Goal: Task Accomplishment & Management: Manage account settings

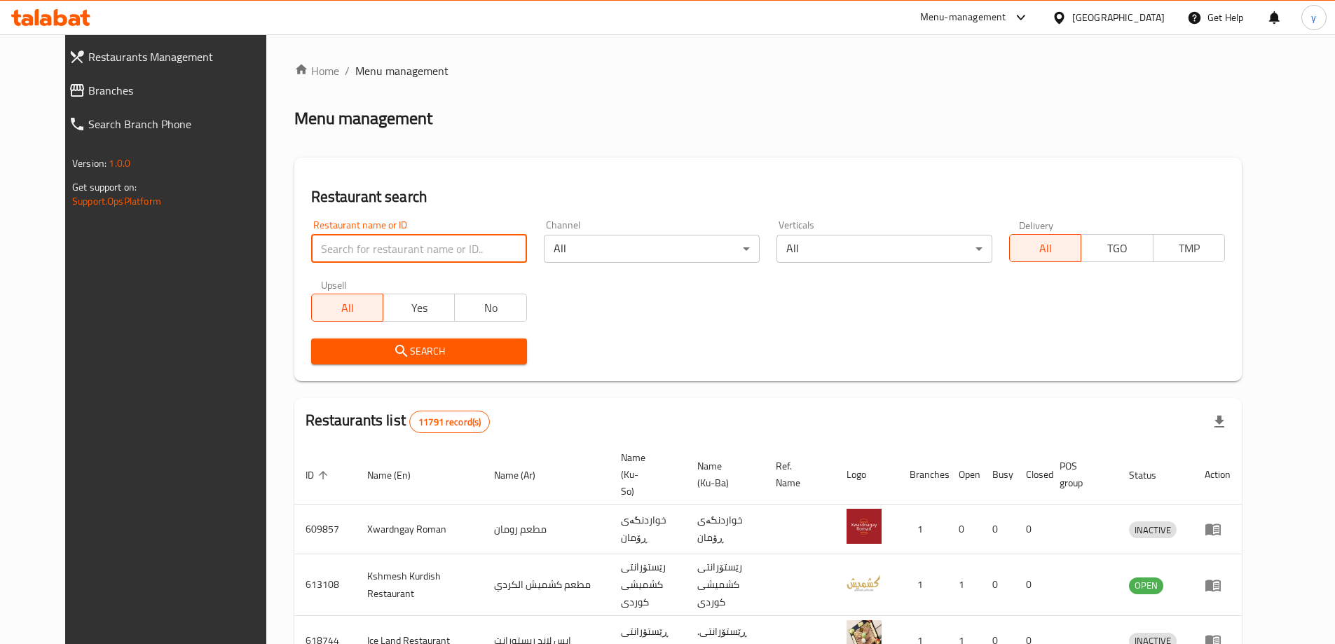
click at [411, 247] on input "search" at bounding box center [419, 249] width 216 height 28
paste input "719704"
type input "719704"
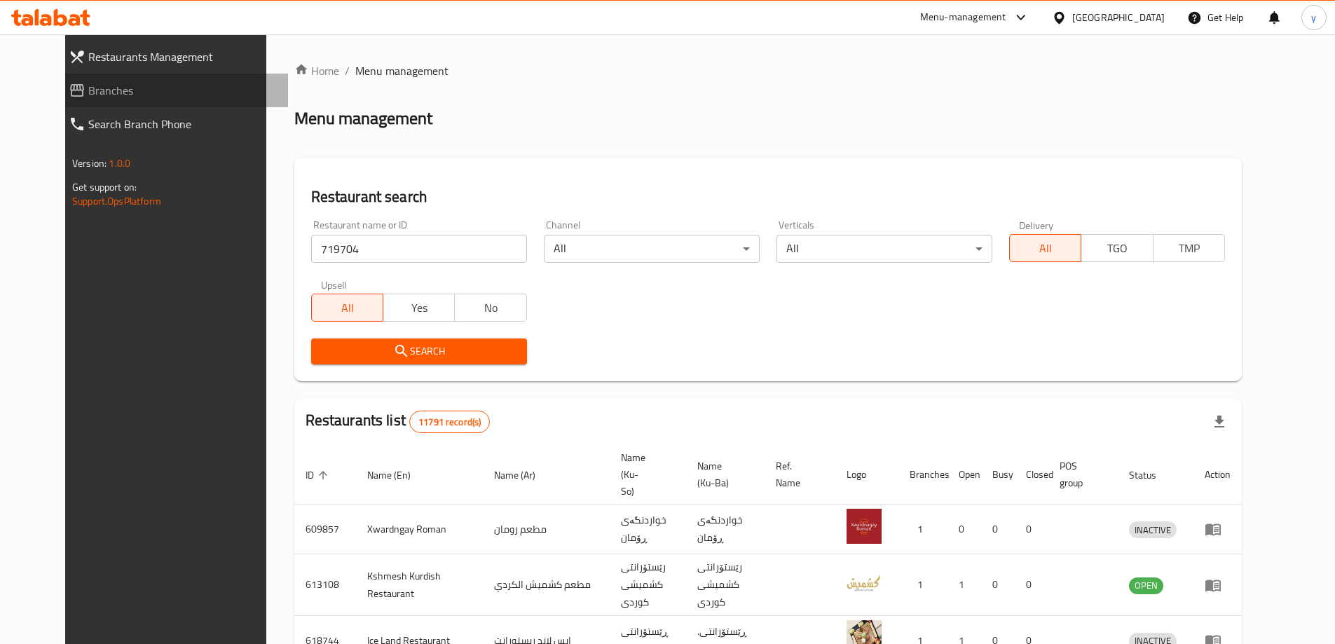
click at [146, 95] on span "Branches" at bounding box center [182, 90] width 189 height 17
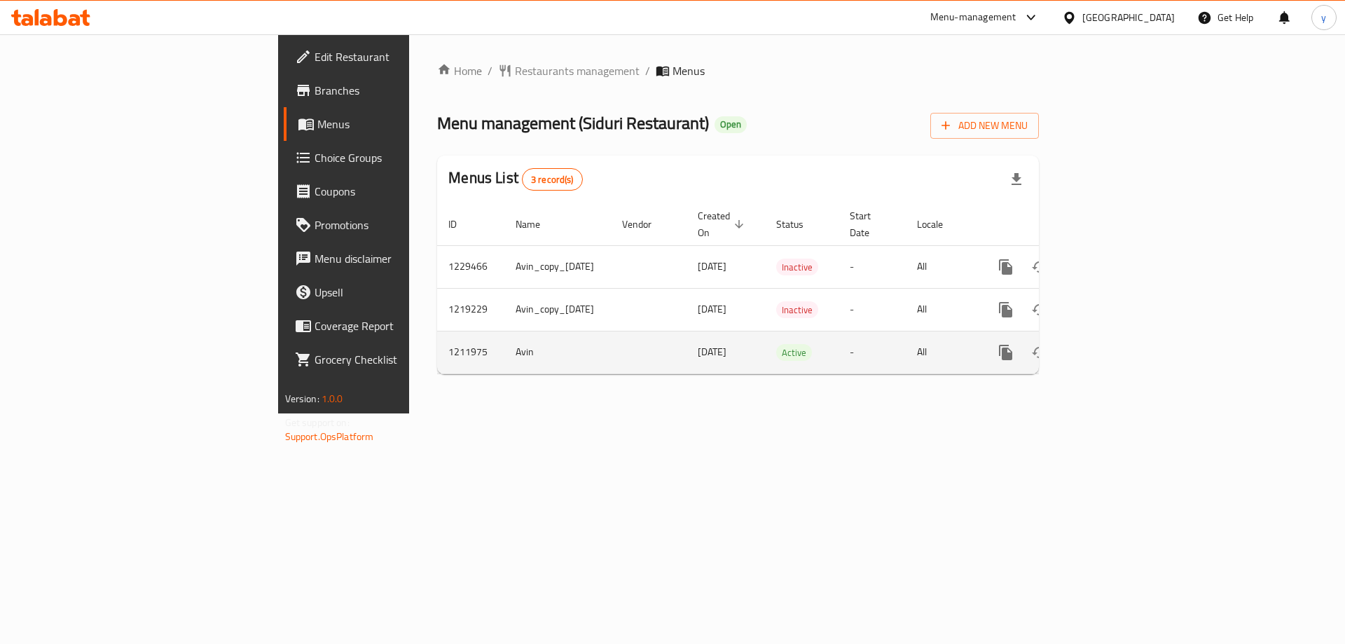
click at [1114, 346] on icon "enhanced table" at bounding box center [1107, 352] width 13 height 13
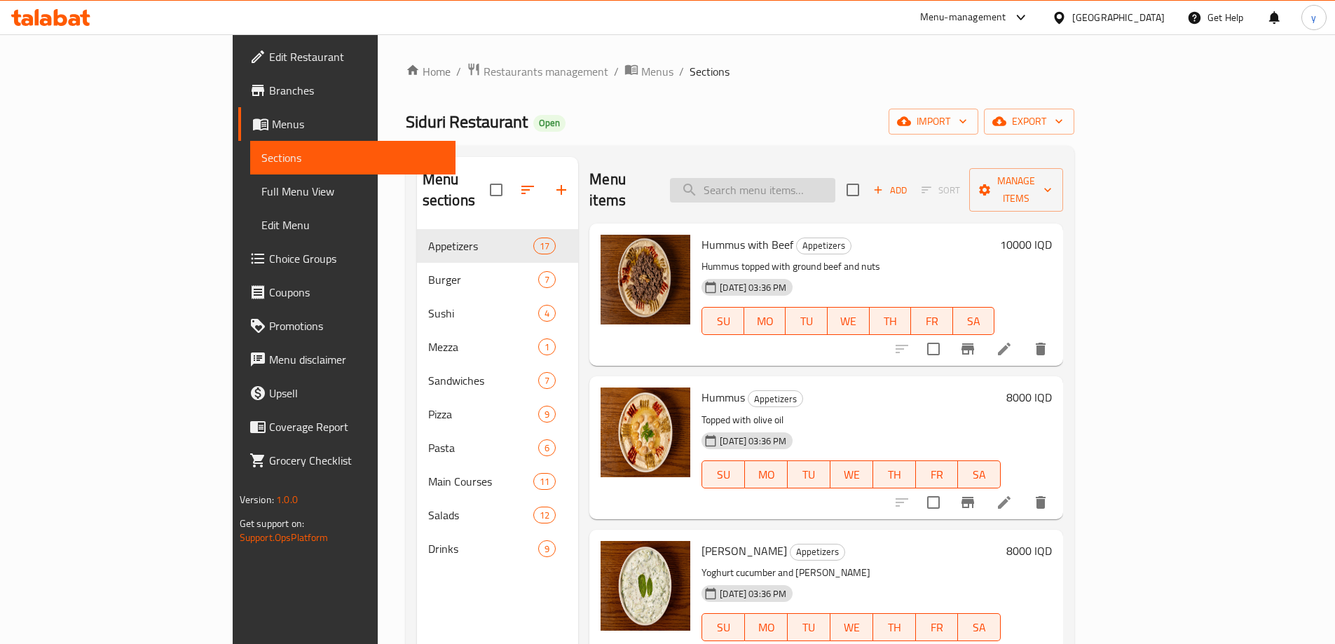
click at [826, 189] on input "search" at bounding box center [752, 190] width 165 height 25
paste input "Beef Burger"
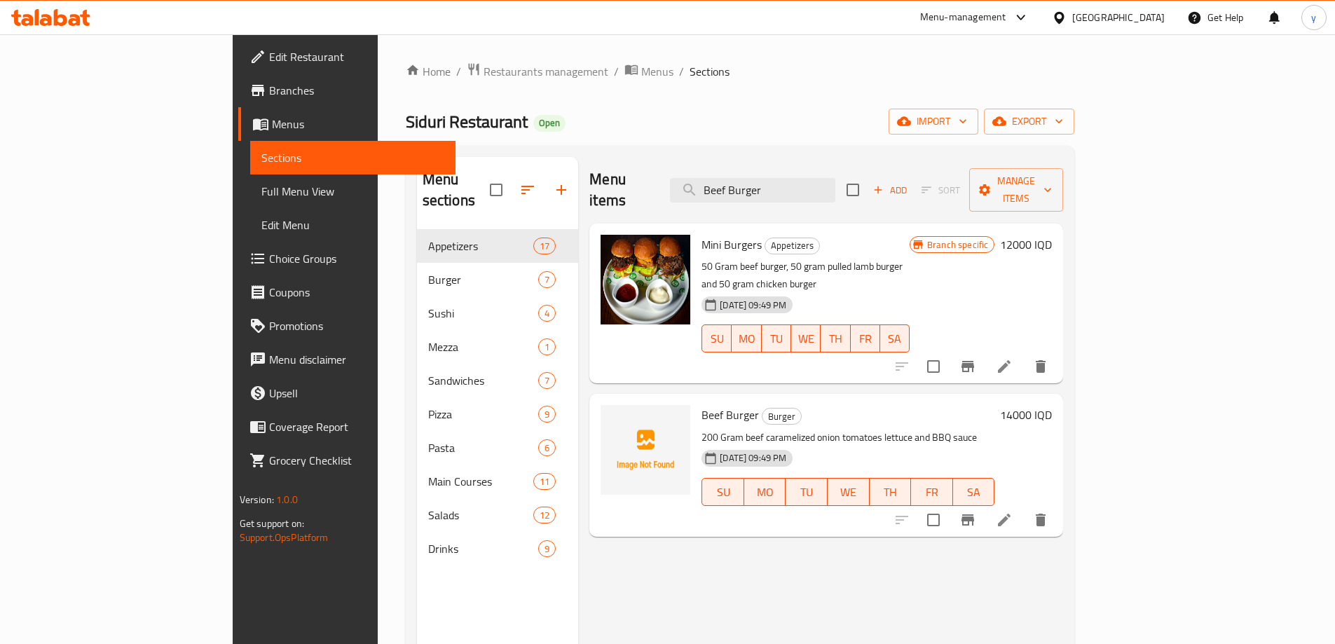
type input "Beef Burger"
click at [73, 23] on icon at bounding box center [75, 20] width 12 height 12
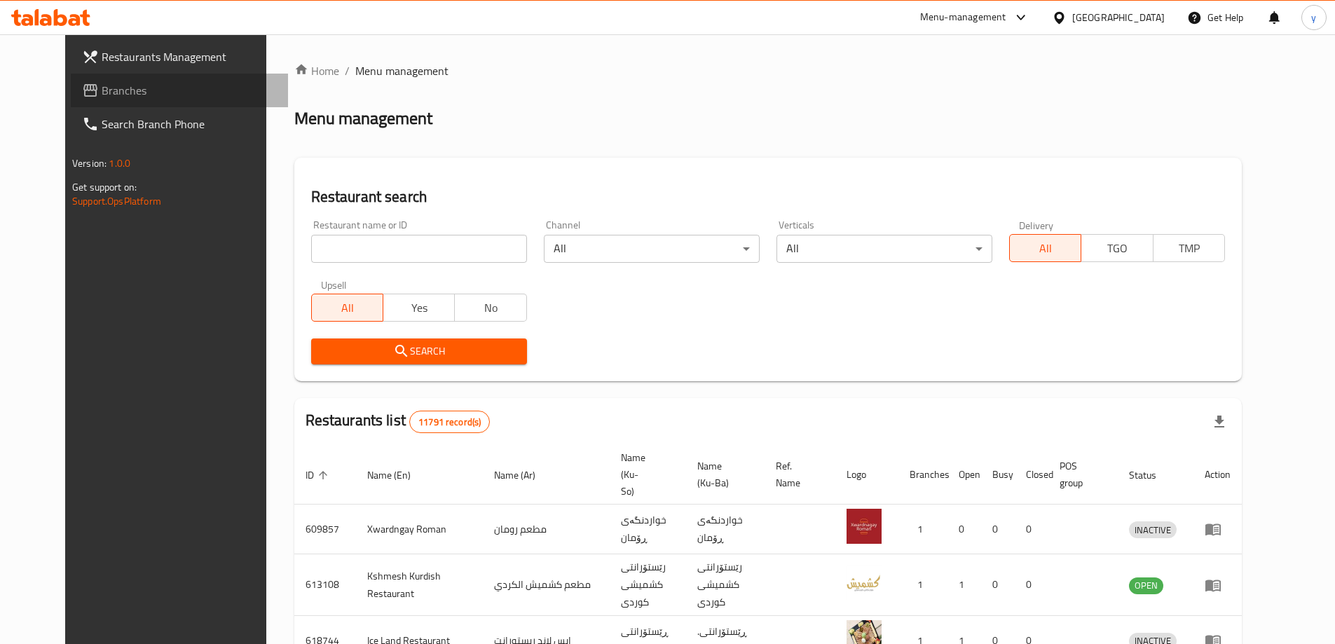
click at [163, 76] on link "Branches" at bounding box center [179, 91] width 217 height 34
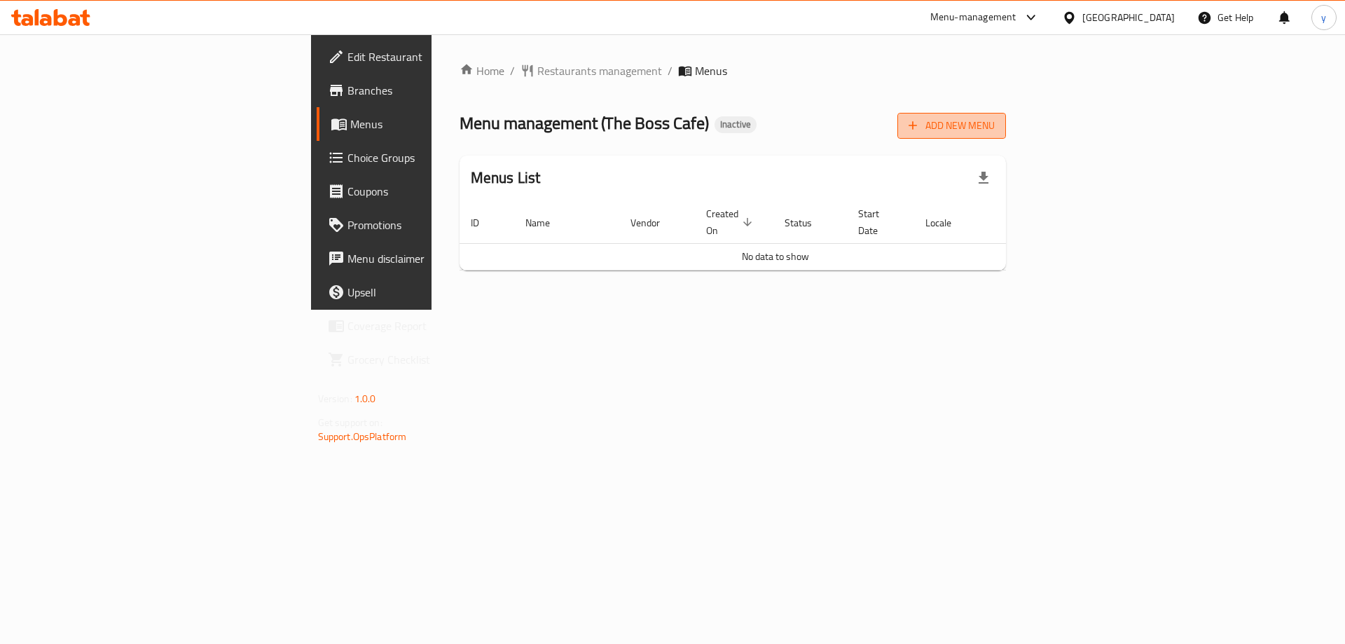
click at [920, 122] on icon "button" at bounding box center [913, 125] width 14 height 14
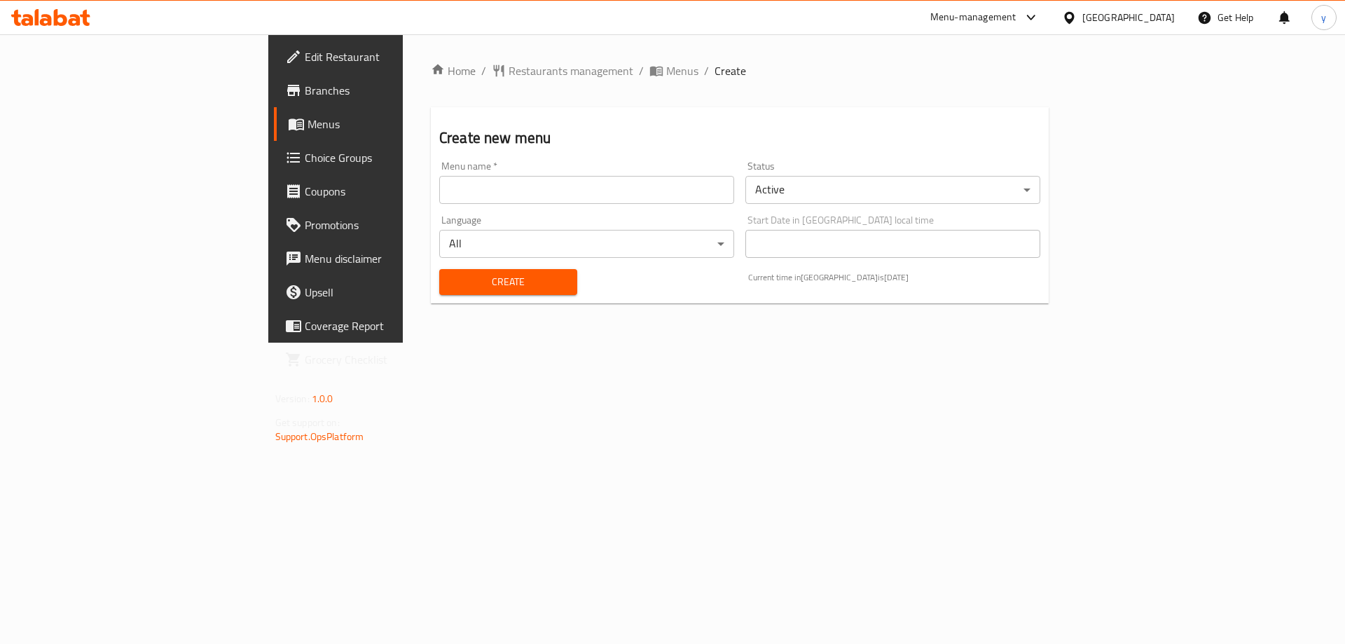
click at [588, 161] on div "Menu name   * Menu name *" at bounding box center [586, 182] width 295 height 43
click at [587, 163] on div "Menu name   * Menu name *" at bounding box center [586, 182] width 295 height 43
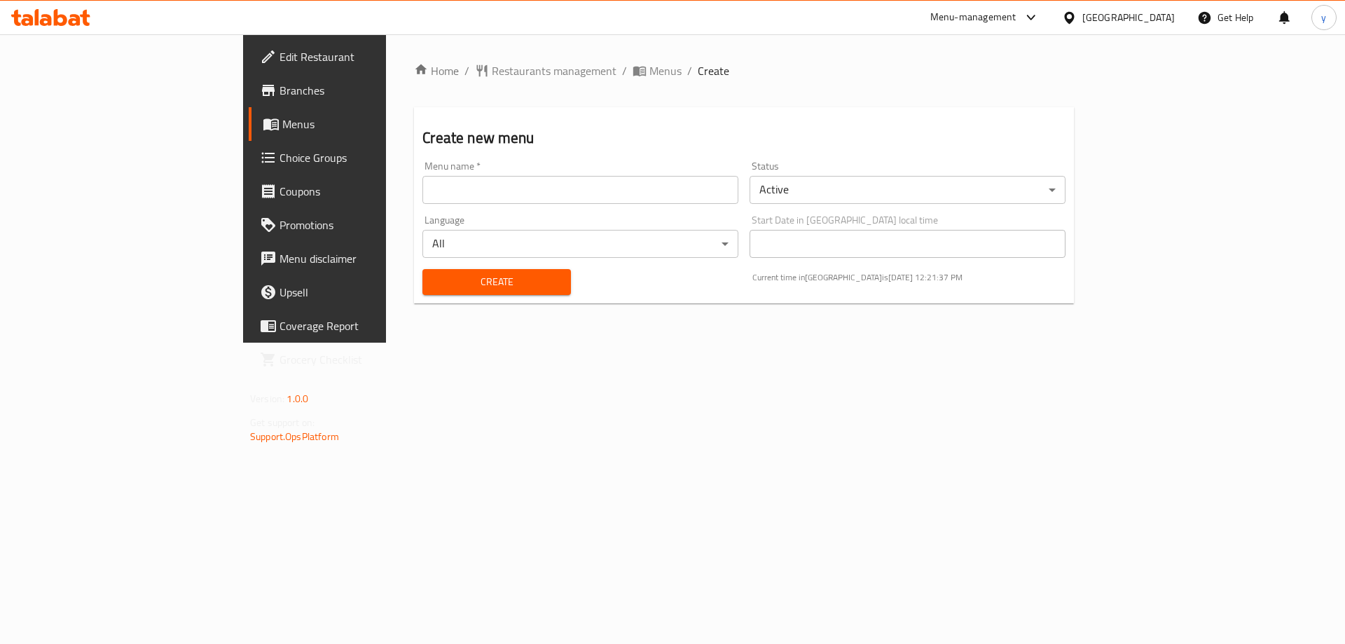
click at [591, 172] on div "Menu name   * Menu name *" at bounding box center [581, 182] width 316 height 43
click at [592, 181] on input "text" at bounding box center [581, 190] width 316 height 28
click at [423, 193] on input "Menu" at bounding box center [581, 190] width 316 height 28
type input "New Menu"
click at [434, 283] on span "Create" at bounding box center [496, 282] width 125 height 18
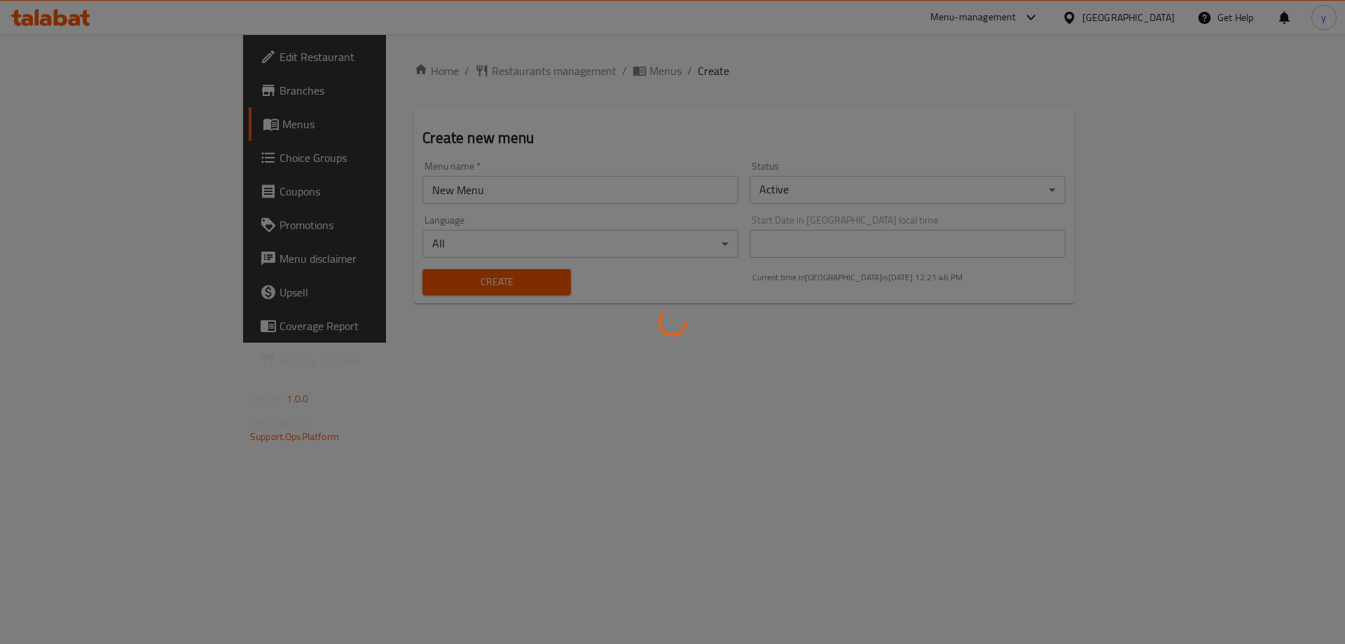
click at [509, 76] on div at bounding box center [672, 322] width 1345 height 644
click at [516, 70] on div at bounding box center [672, 322] width 1345 height 644
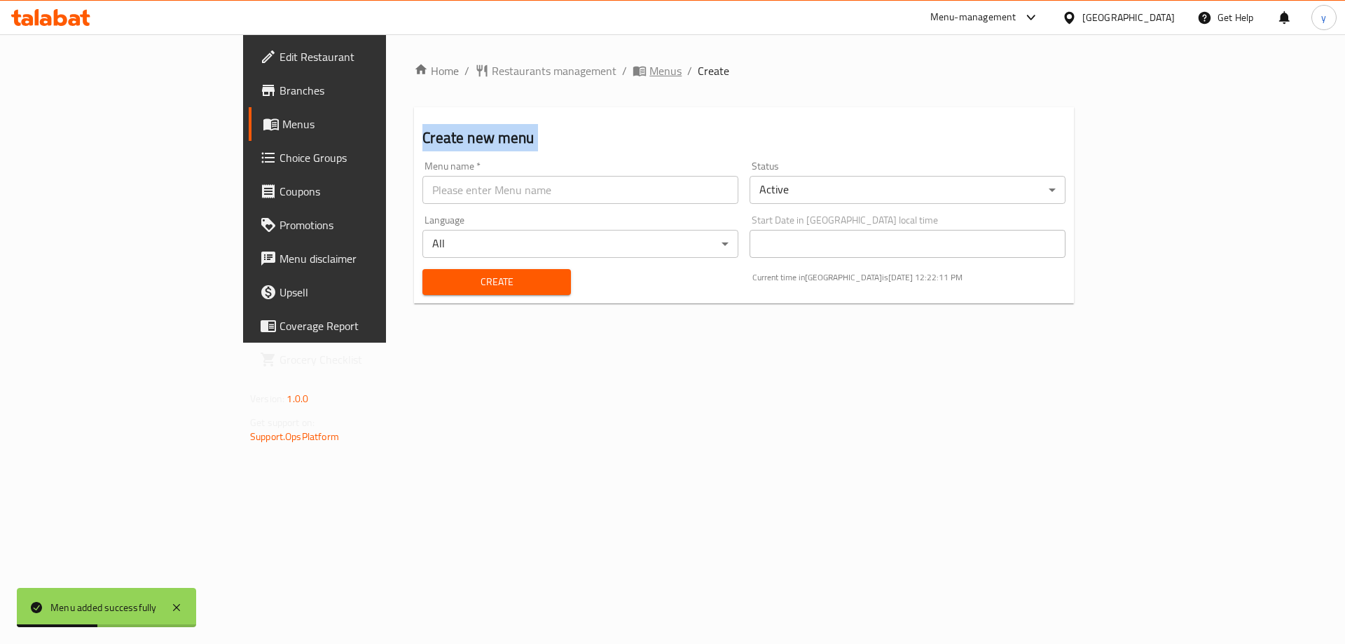
click at [634, 72] on icon "breadcrumb" at bounding box center [640, 72] width 13 height 10
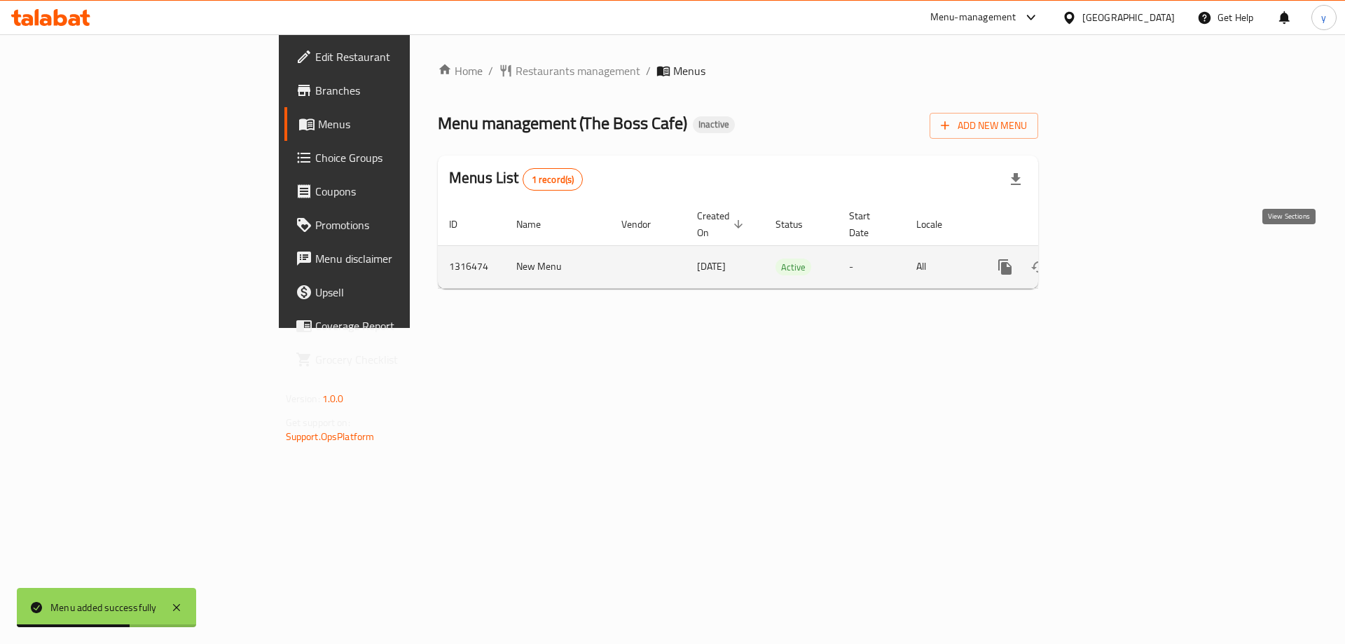
click at [1113, 261] on icon "enhanced table" at bounding box center [1106, 267] width 13 height 13
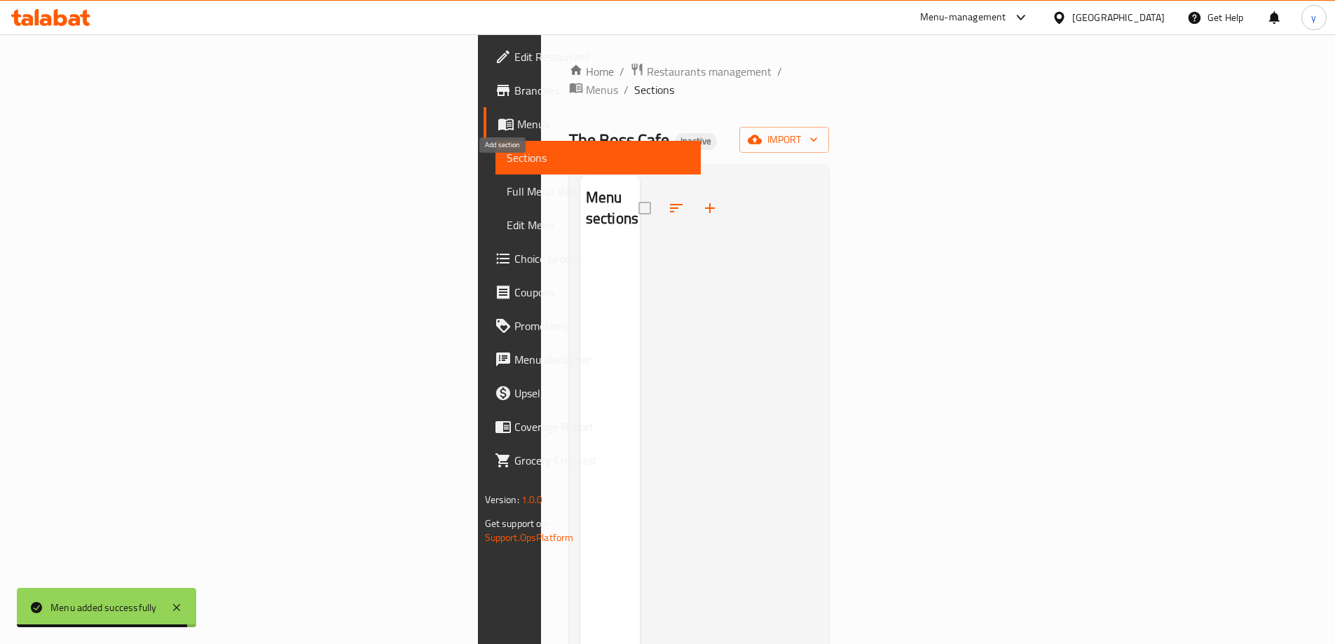
click at [701, 200] on icon "button" at bounding box center [709, 208] width 17 height 17
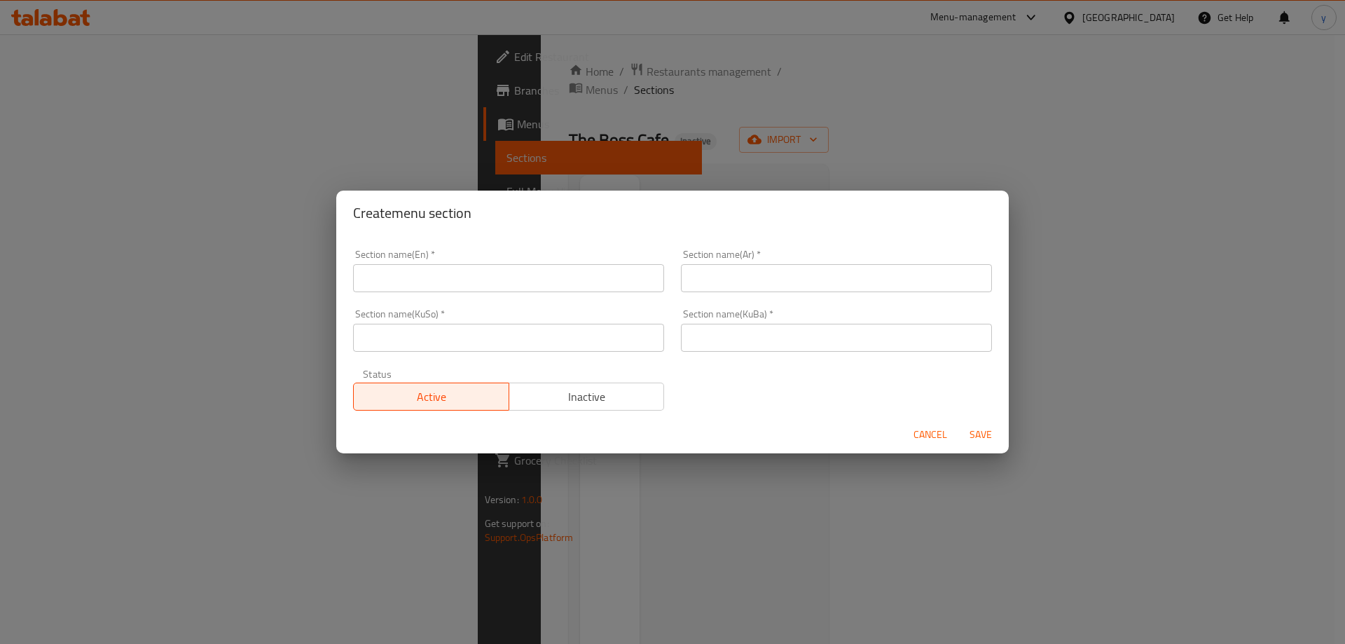
click at [931, 430] on span "Cancel" at bounding box center [931, 435] width 34 height 18
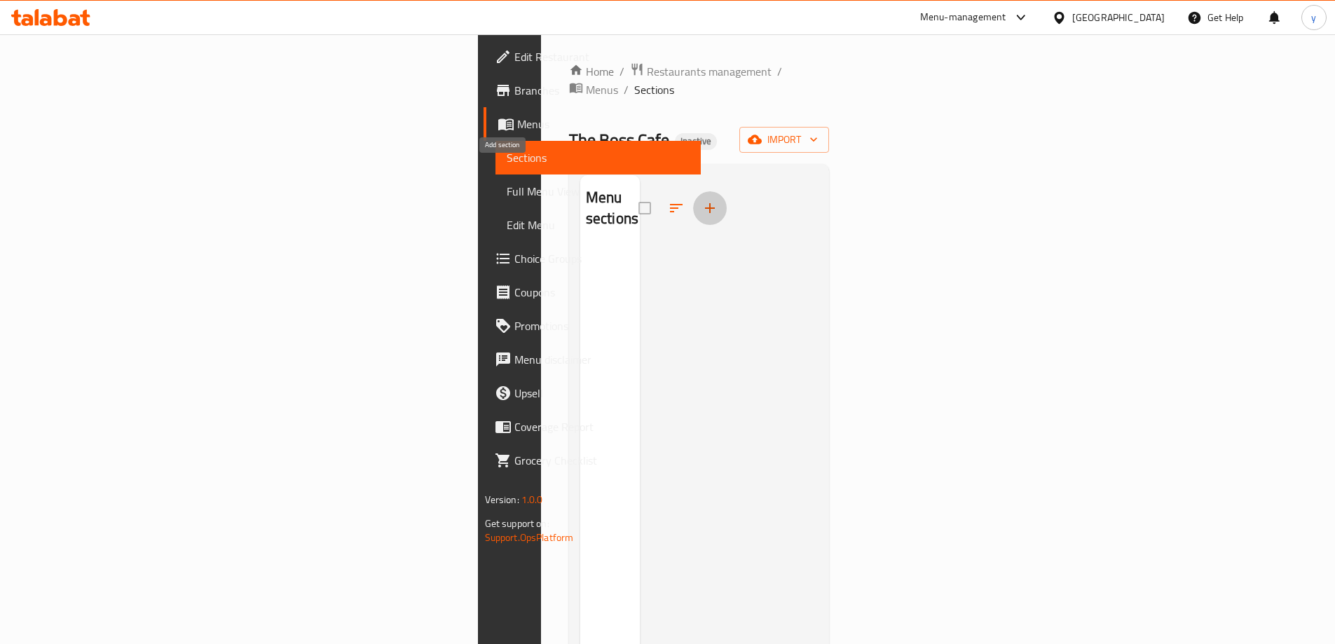
click at [701, 200] on icon "button" at bounding box center [709, 208] width 17 height 17
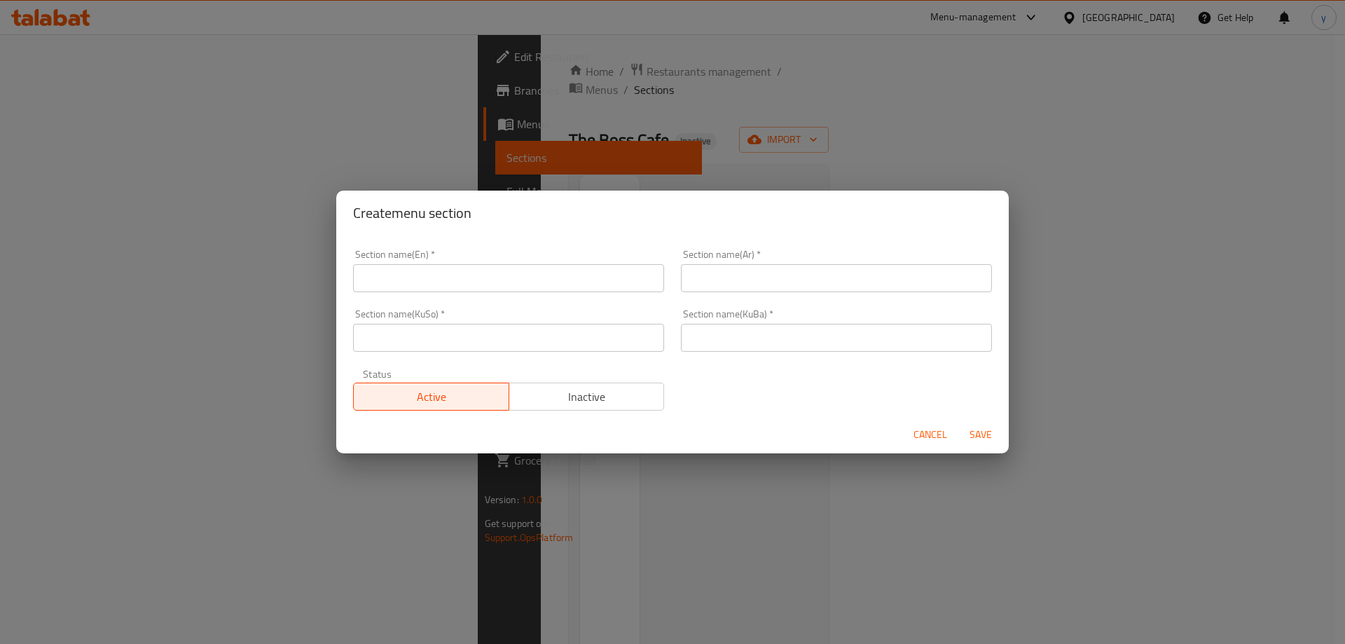
click at [721, 336] on input "text" at bounding box center [836, 338] width 311 height 28
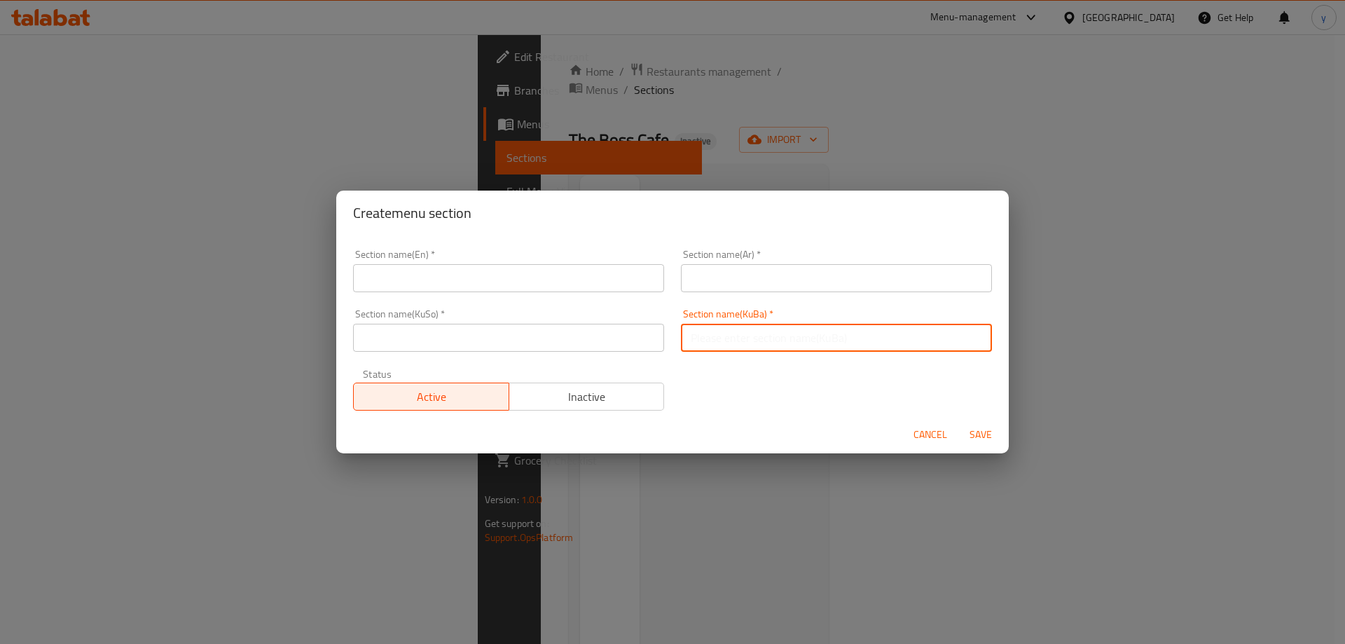
paste input "سلطة"
type input "سلطة"
click at [696, 329] on input "سلطة" at bounding box center [836, 338] width 311 height 28
click at [715, 269] on input "text" at bounding box center [836, 278] width 311 height 28
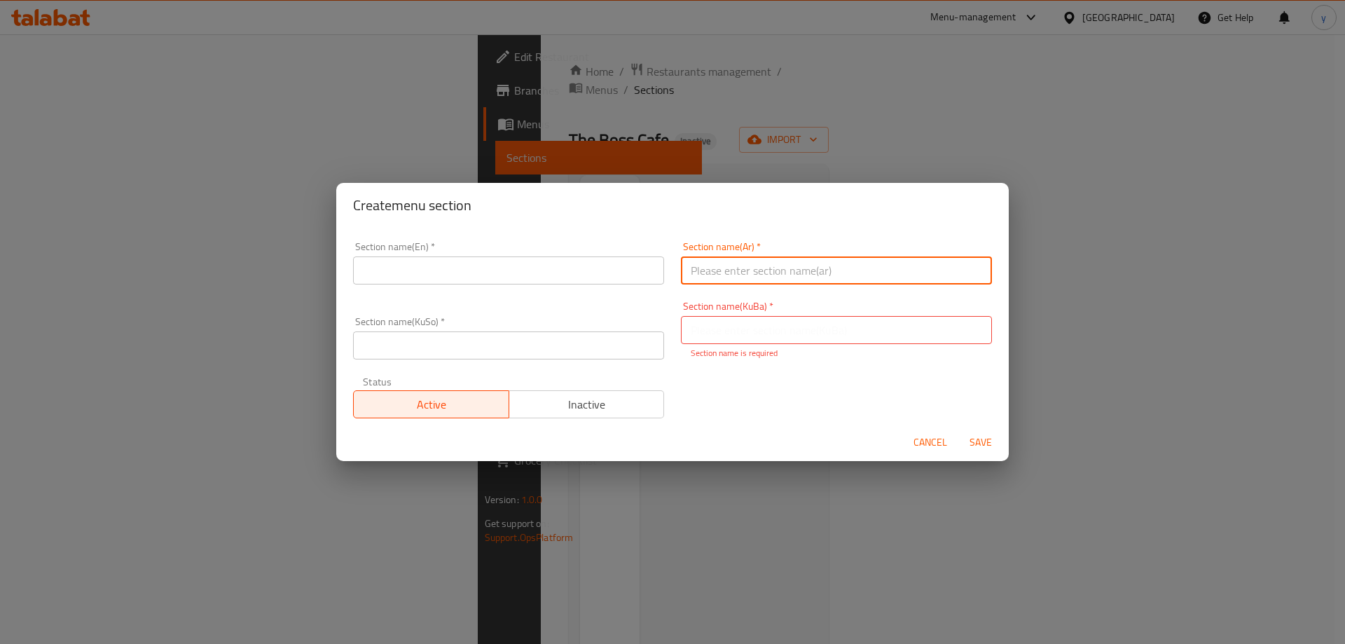
paste input "سلطة"
click at [970, 273] on input "سلطة" at bounding box center [836, 270] width 311 height 28
type input "السلطة"
click at [635, 280] on input "text" at bounding box center [508, 270] width 311 height 28
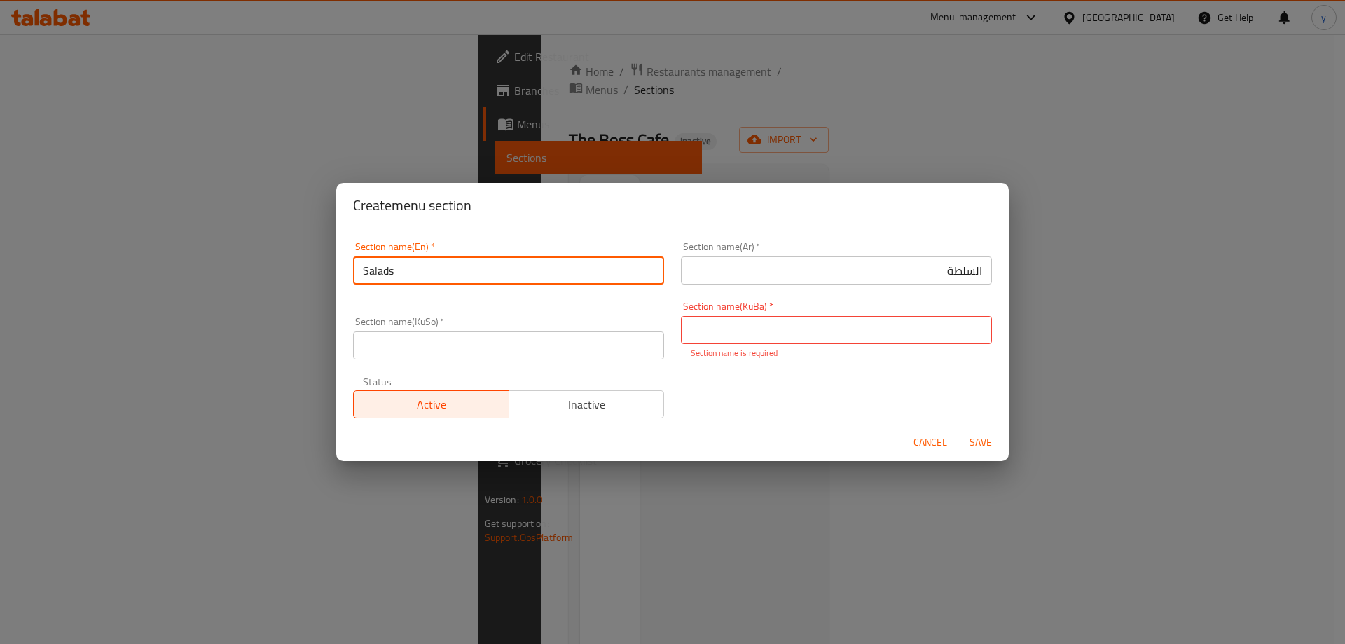
type input "Salads"
click at [425, 362] on div "Section name(KuSo)   * Section name(KuSo) *" at bounding box center [509, 338] width 328 height 60
click at [444, 350] on input "text" at bounding box center [508, 345] width 311 height 28
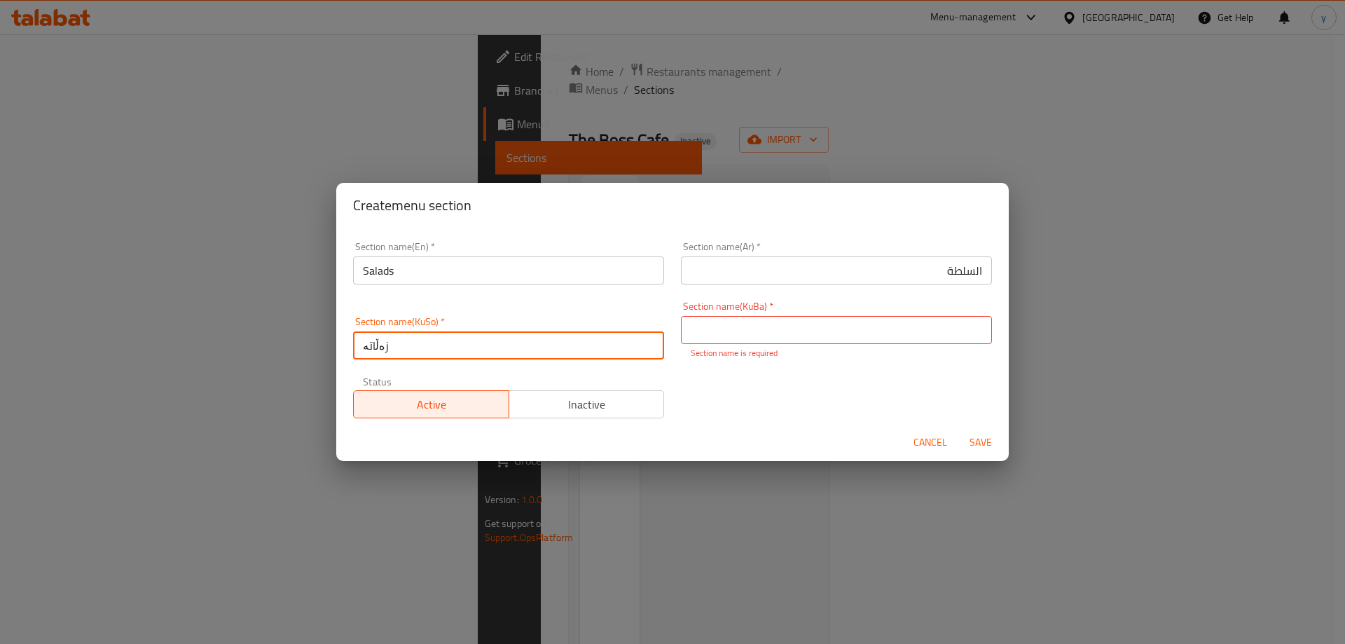
click at [444, 350] on input "زەڵاتە" at bounding box center [508, 345] width 311 height 28
type input "زەڵاتە"
click at [681, 327] on input "text" at bounding box center [836, 330] width 311 height 28
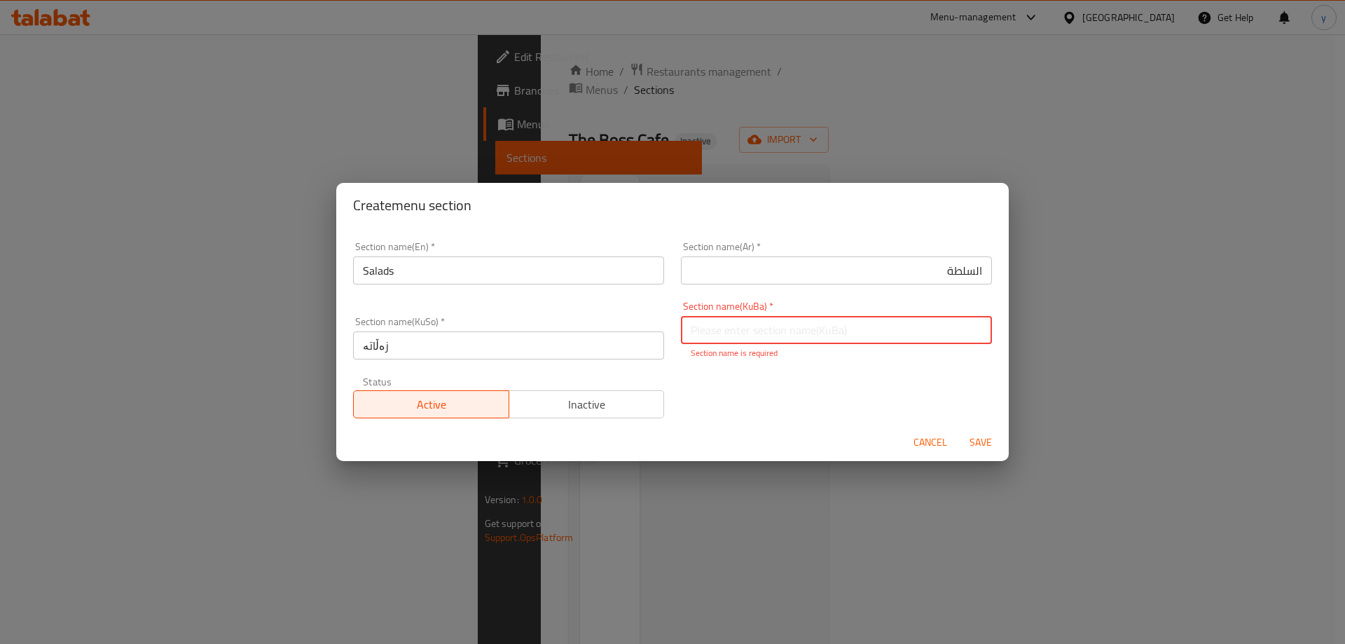
paste input "زەڵاتە"
type input "زەڵاتە"
drag, startPoint x: 919, startPoint y: 386, endPoint x: 985, endPoint y: 400, distance: 66.7
click at [919, 386] on div "Section name(En)   * Salads Section name(En) * Section name(Ar)   * السلطة Sect…" at bounding box center [673, 329] width 656 height 193
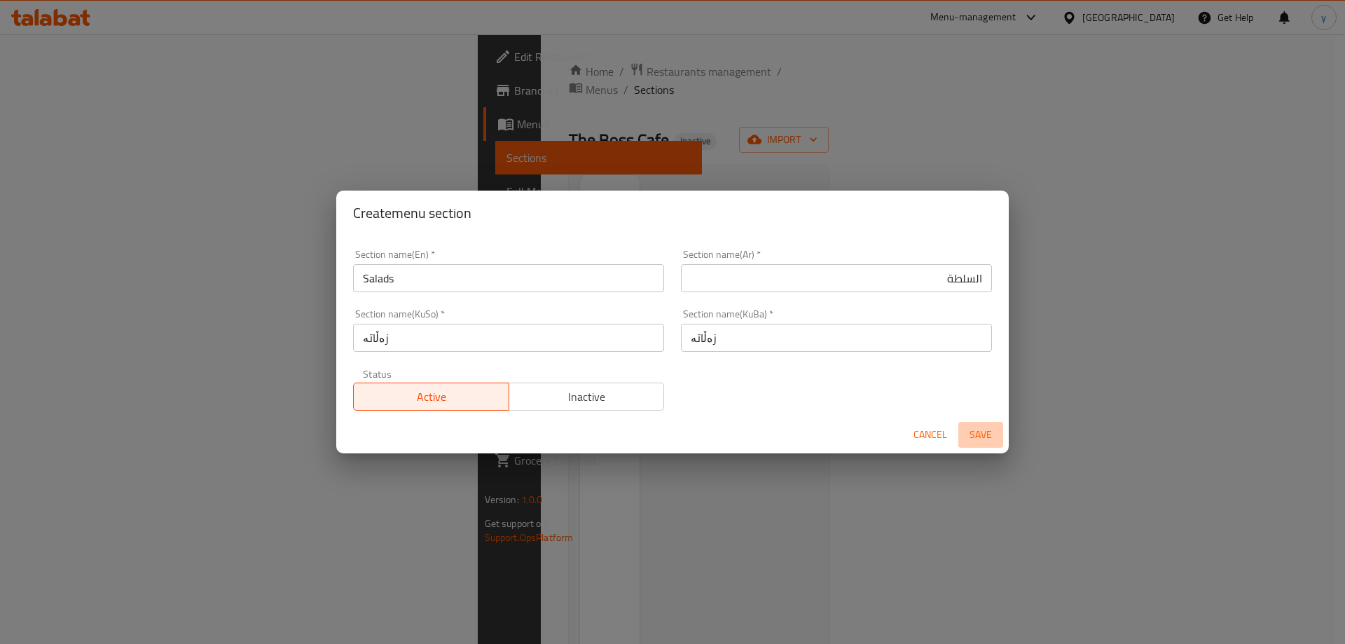
click at [987, 426] on span "Save" at bounding box center [981, 435] width 34 height 18
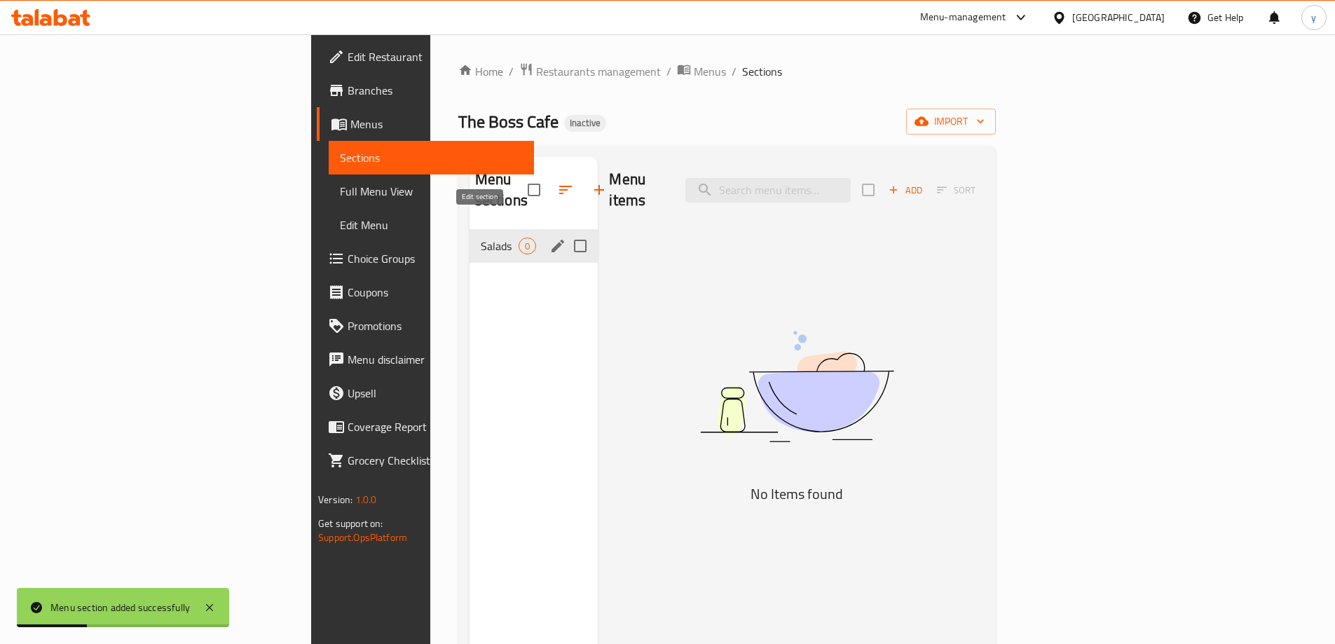
click at [549, 238] on icon "edit" at bounding box center [557, 246] width 17 height 17
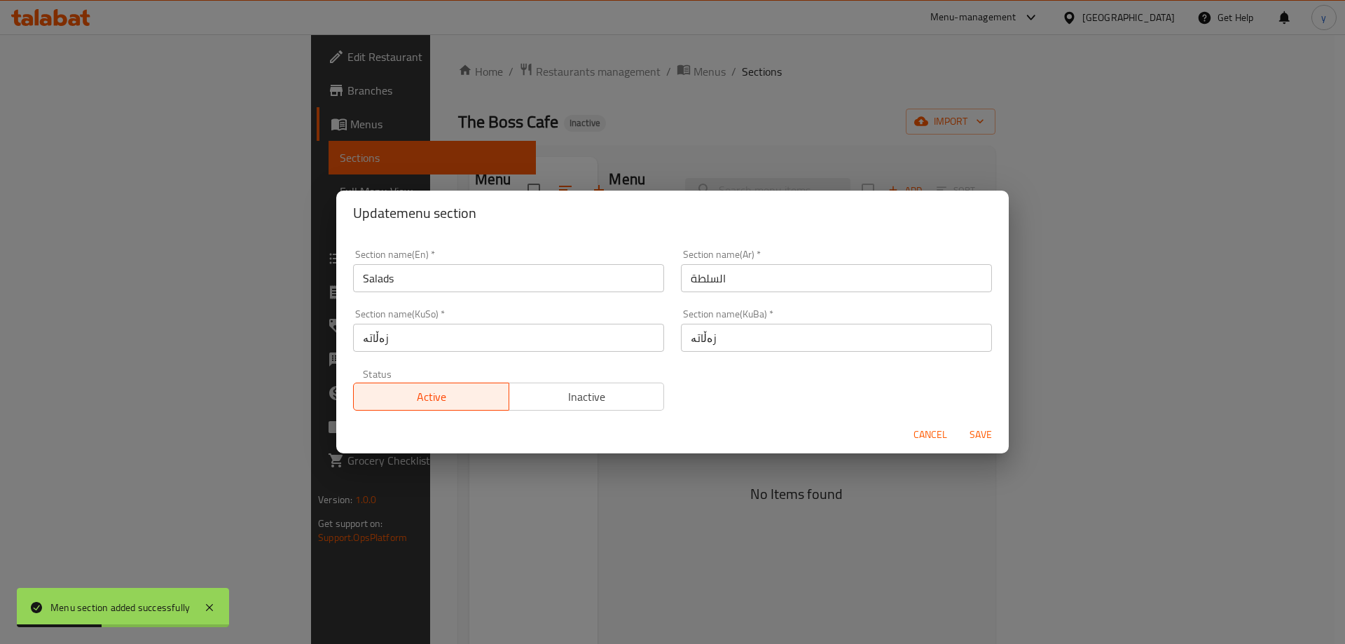
click at [446, 287] on input "Salads" at bounding box center [508, 278] width 311 height 28
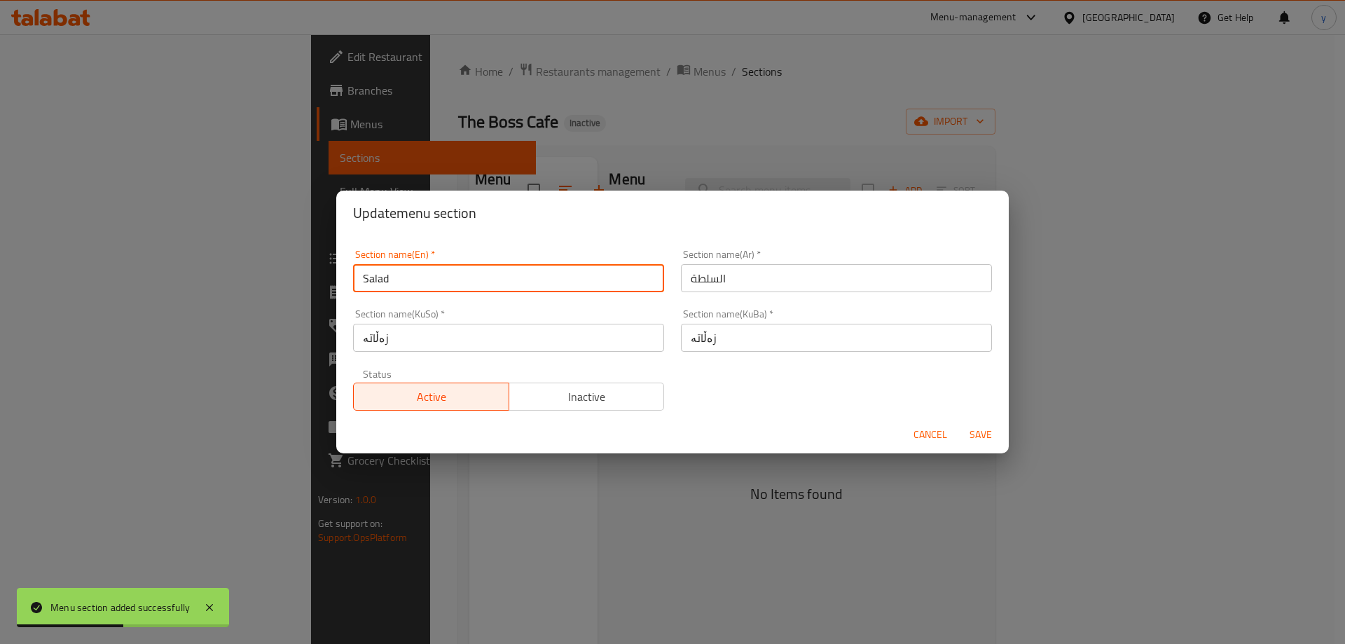
type input "Salad"
click at [979, 420] on div "Cancel Save" at bounding box center [672, 434] width 673 height 37
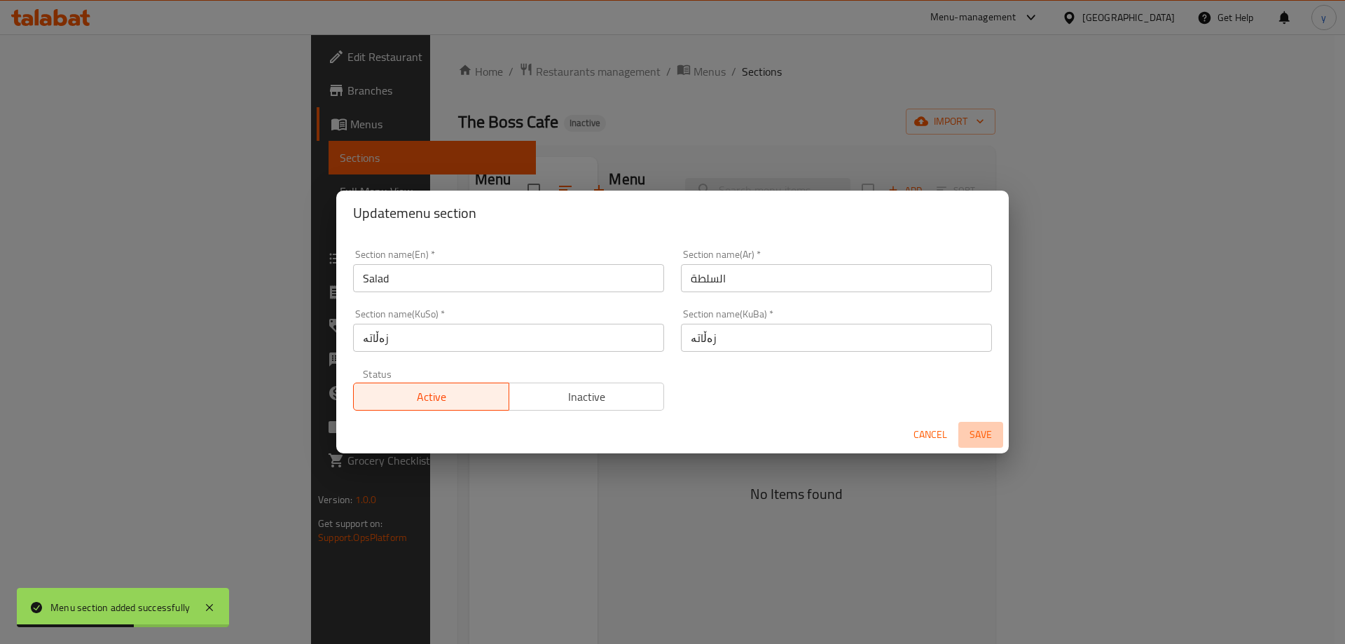
click at [980, 427] on span "Save" at bounding box center [981, 435] width 34 height 18
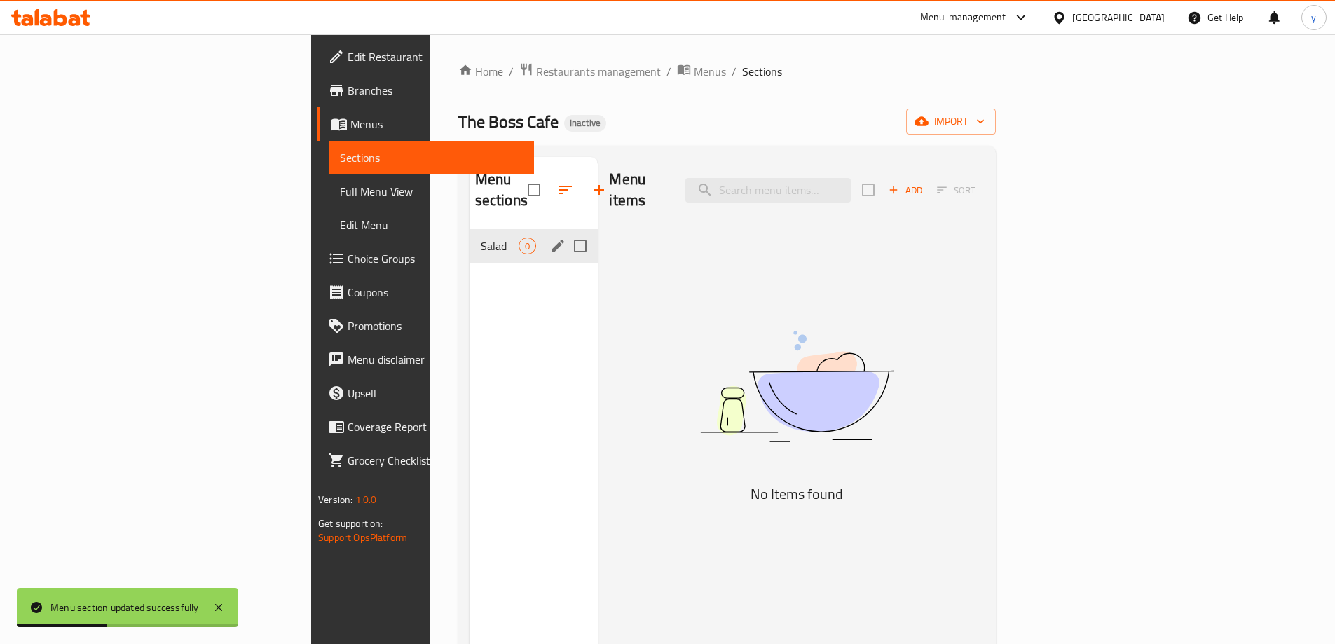
click at [924, 182] on span "Add" at bounding box center [905, 190] width 38 height 16
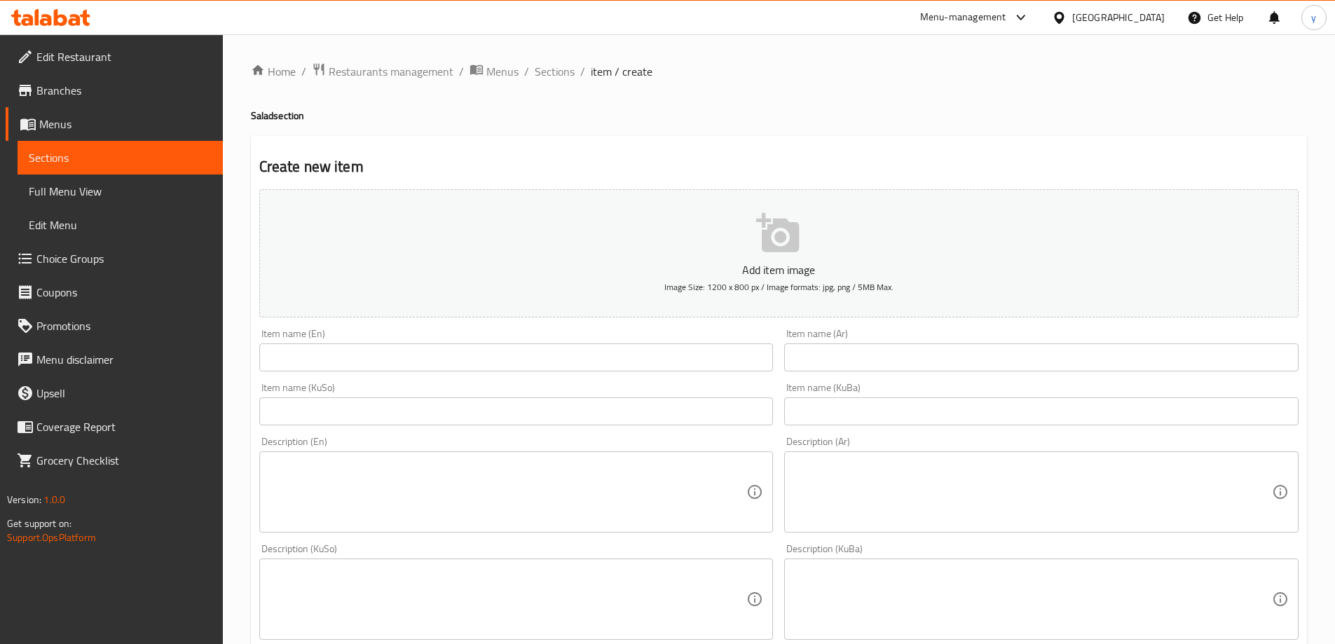
click at [826, 383] on div "Item name (KuBa) Item name (KuBa)" at bounding box center [1041, 404] width 514 height 43
click at [833, 362] on input "text" at bounding box center [1041, 357] width 514 height 28
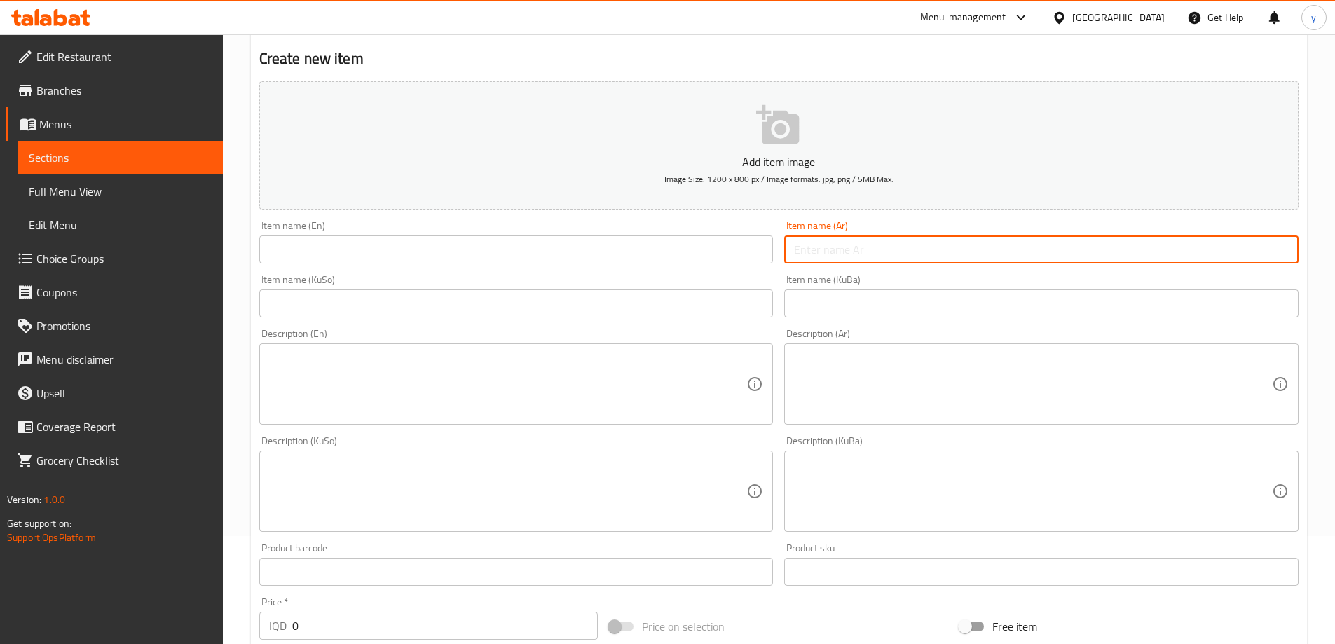
scroll to position [140, 0]
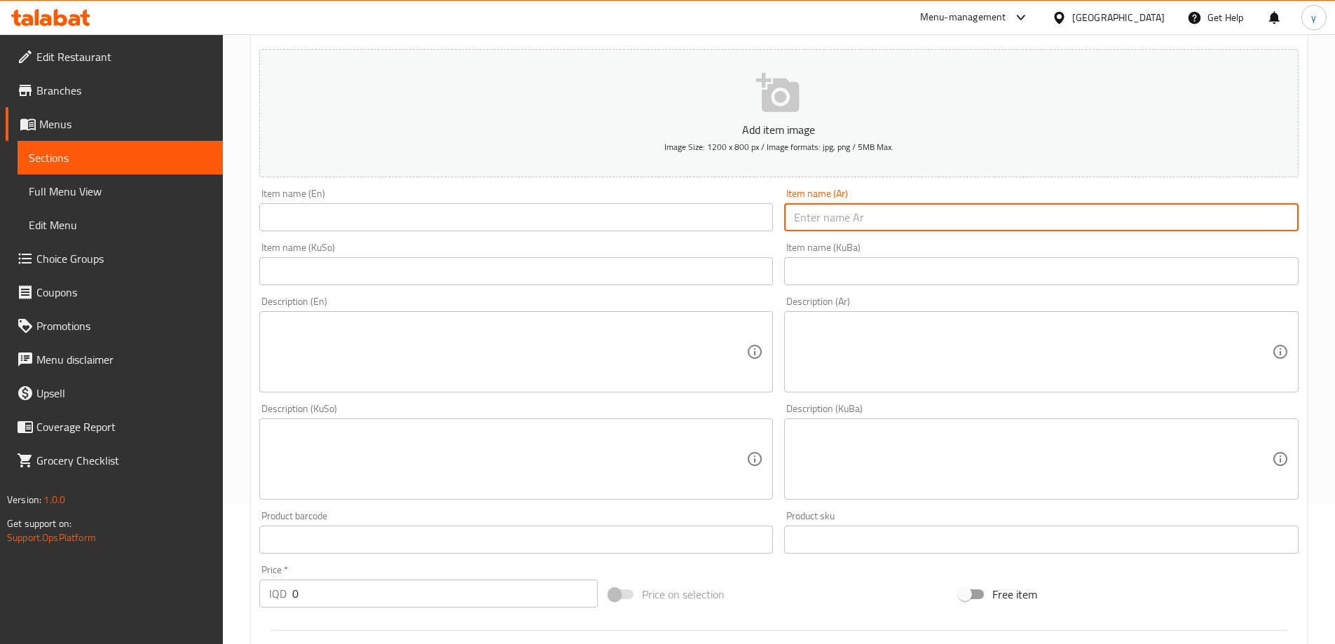
click at [348, 587] on input "0" at bounding box center [445, 594] width 306 height 28
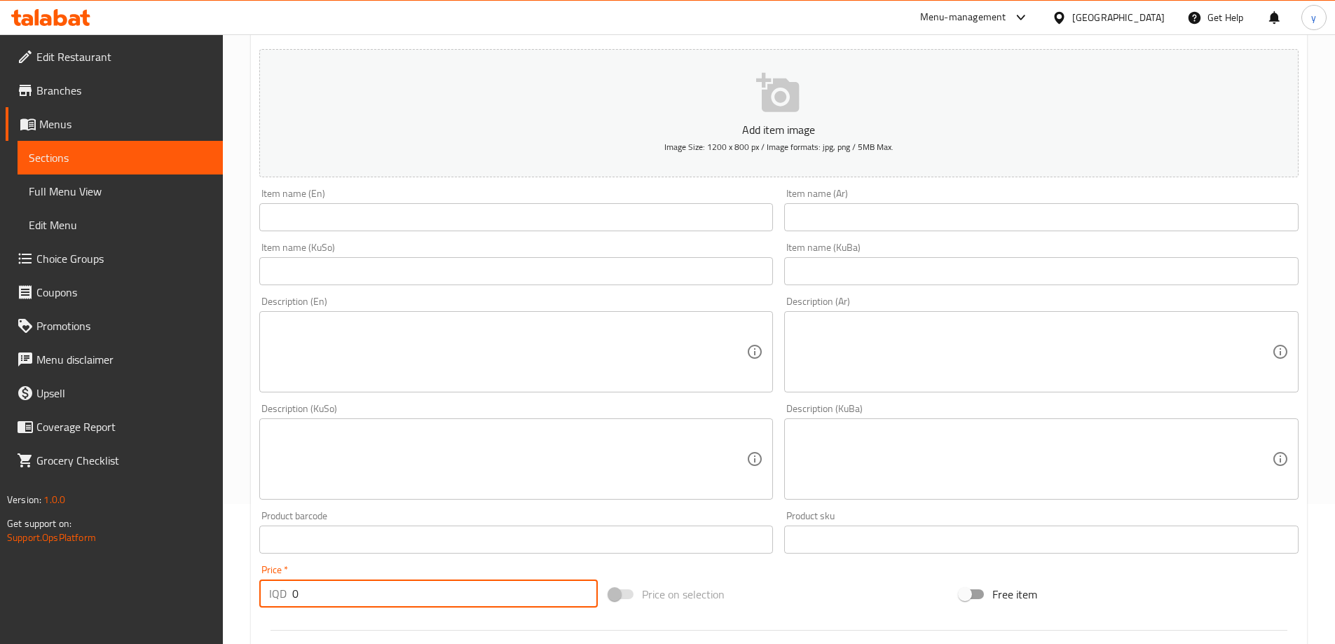
click at [348, 587] on input "0" at bounding box center [445, 594] width 306 height 28
paste input "number"
click at [824, 208] on input "text" at bounding box center [1041, 217] width 514 height 28
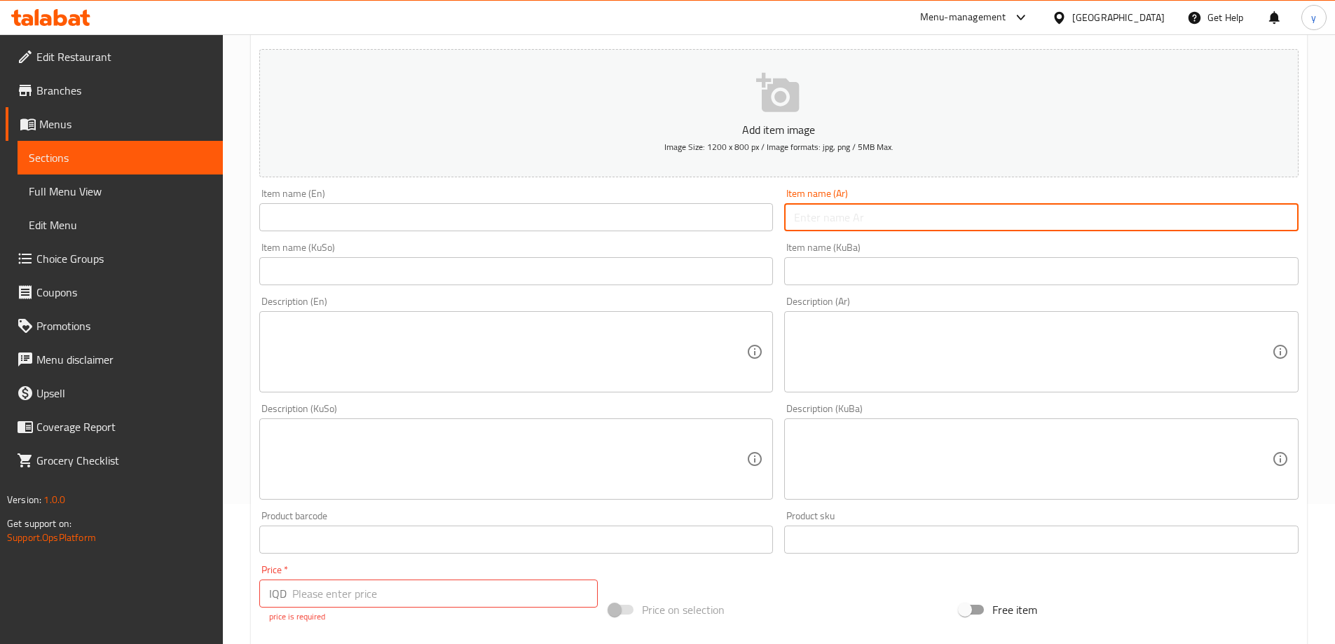
paste input "فتوش"
type input "فتوش"
click at [659, 228] on input "text" at bounding box center [516, 217] width 514 height 28
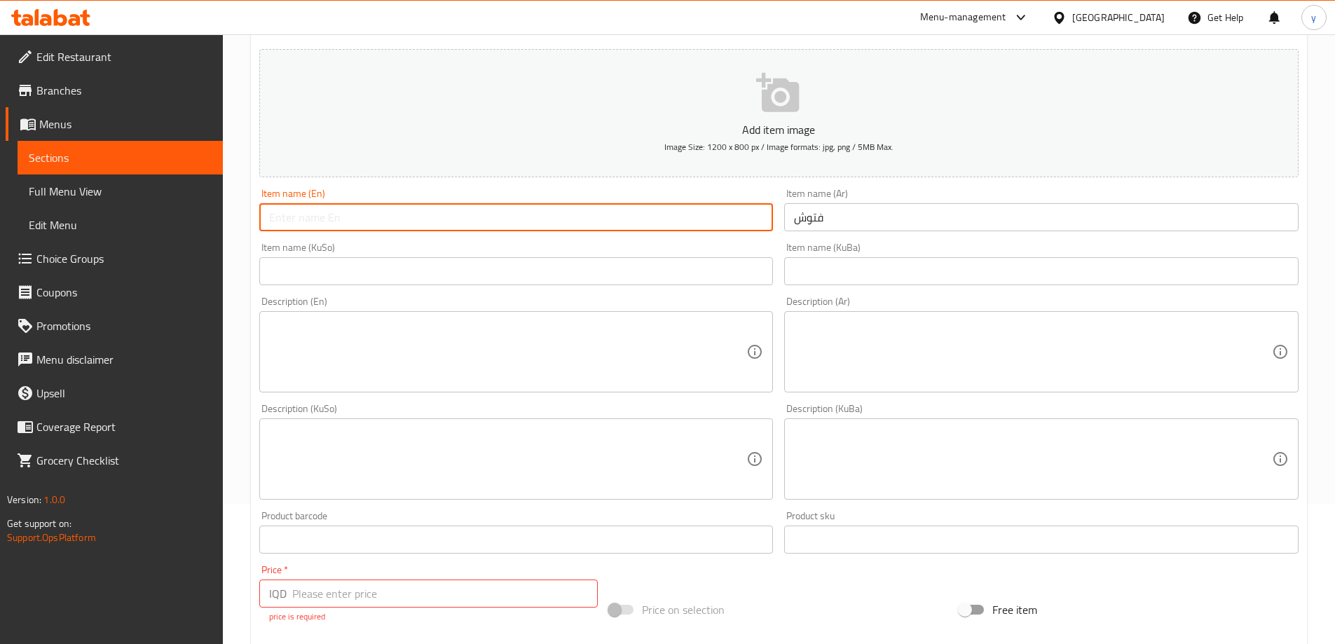
paste input "Fattoush"
type input "Fattoush"
click at [643, 268] on input "text" at bounding box center [516, 271] width 514 height 28
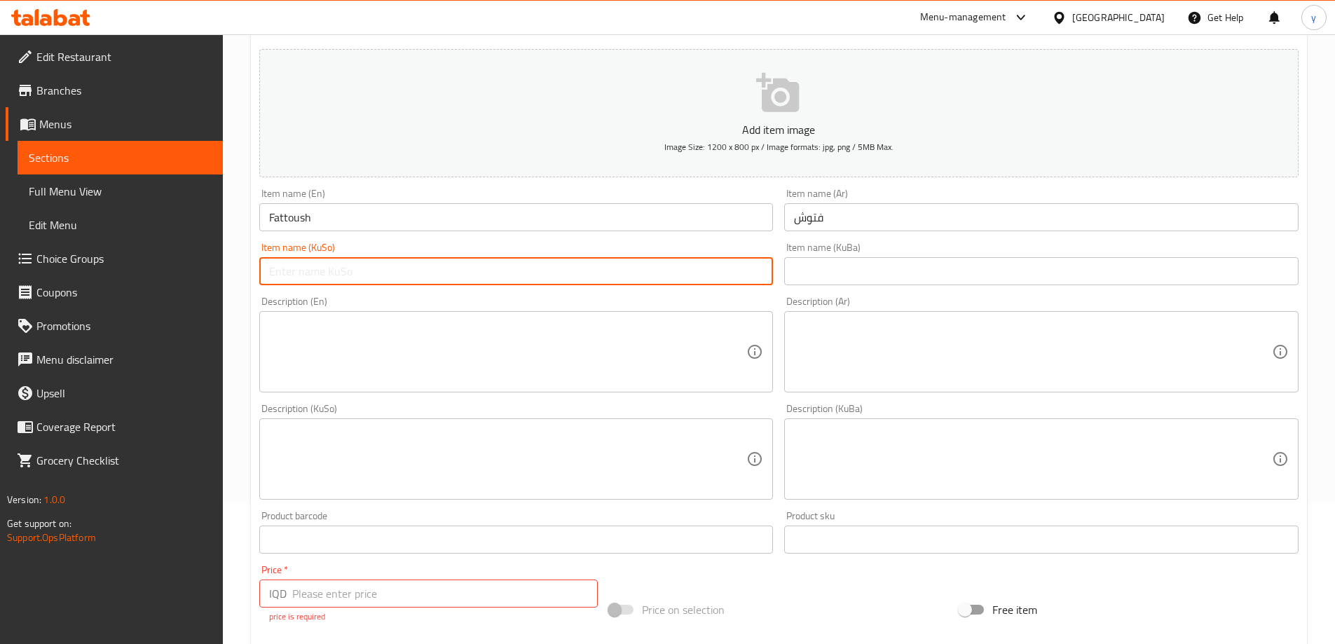
paste input "فەتوش"
type input "فەتوش"
click at [519, 348] on textarea at bounding box center [508, 352] width 478 height 67
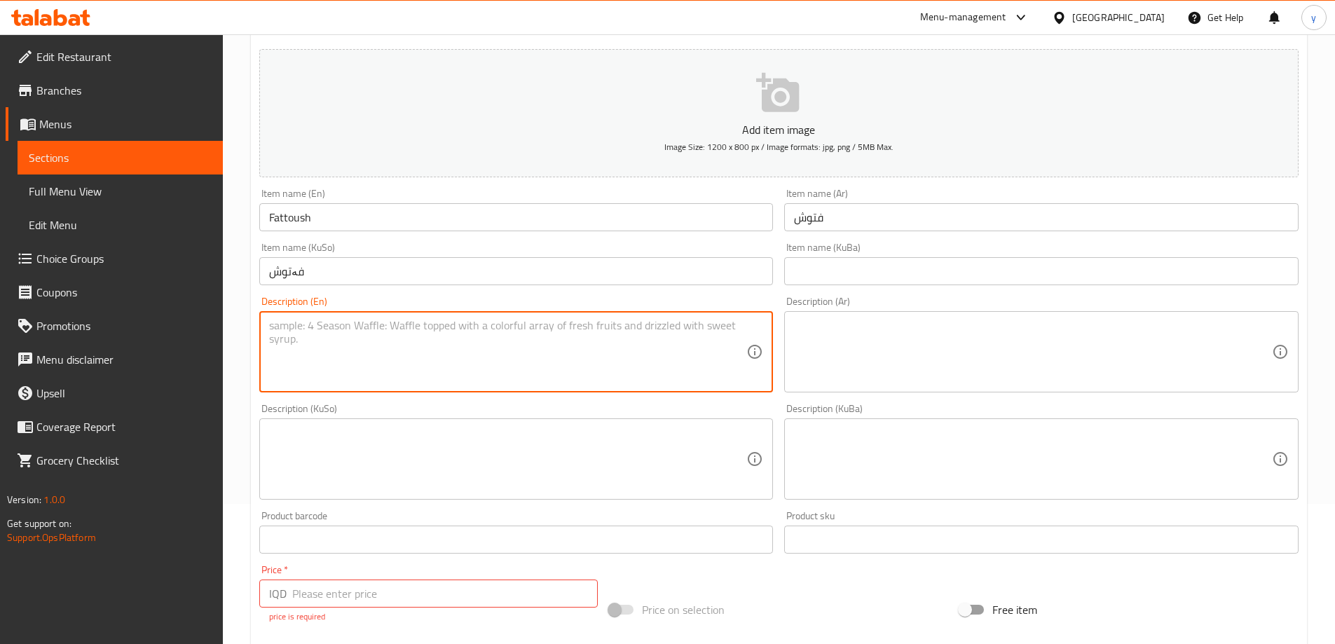
click at [856, 337] on textarea at bounding box center [1033, 352] width 478 height 67
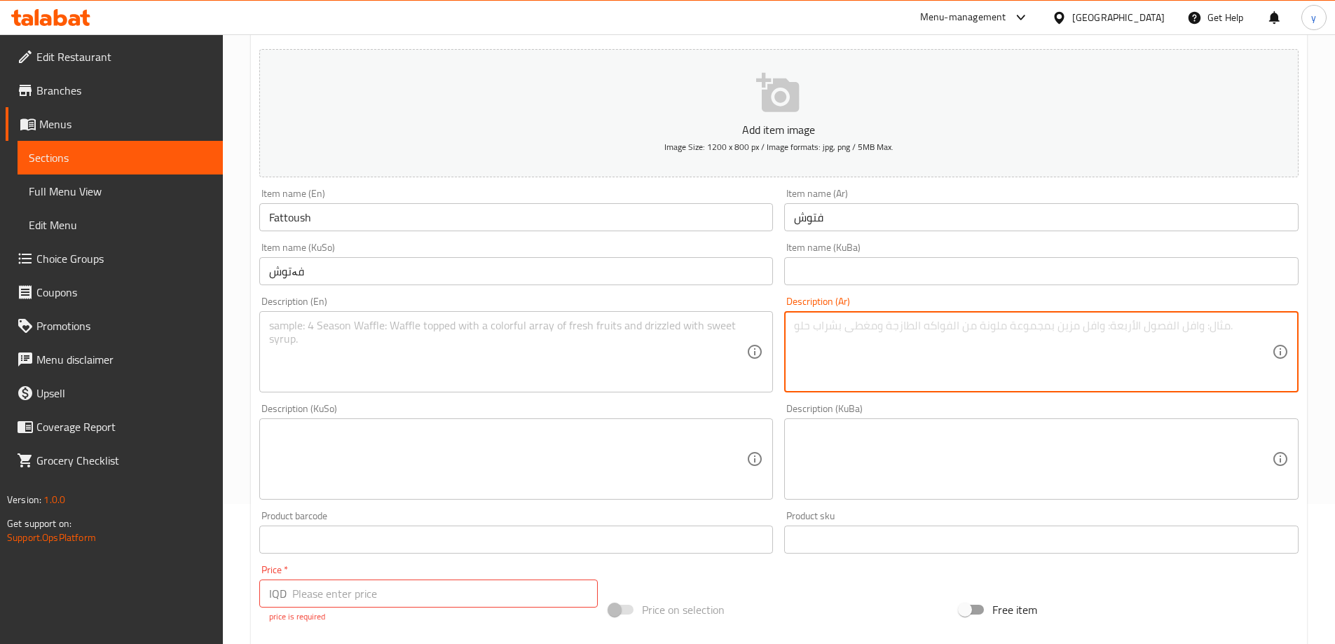
paste textarea "خس، ورقيات موسمية، طماطم، خيار، بصل، خبز محمص، صلصة ليمون بدبس رمان وزيت زيتون"
type textarea "خس، ورقيات موسمية، طماطم، خيار، بصل، خبز محمص، صلصة ليمون بدبس رمان وزيت زيتون"
click at [538, 351] on textarea at bounding box center [508, 352] width 478 height 67
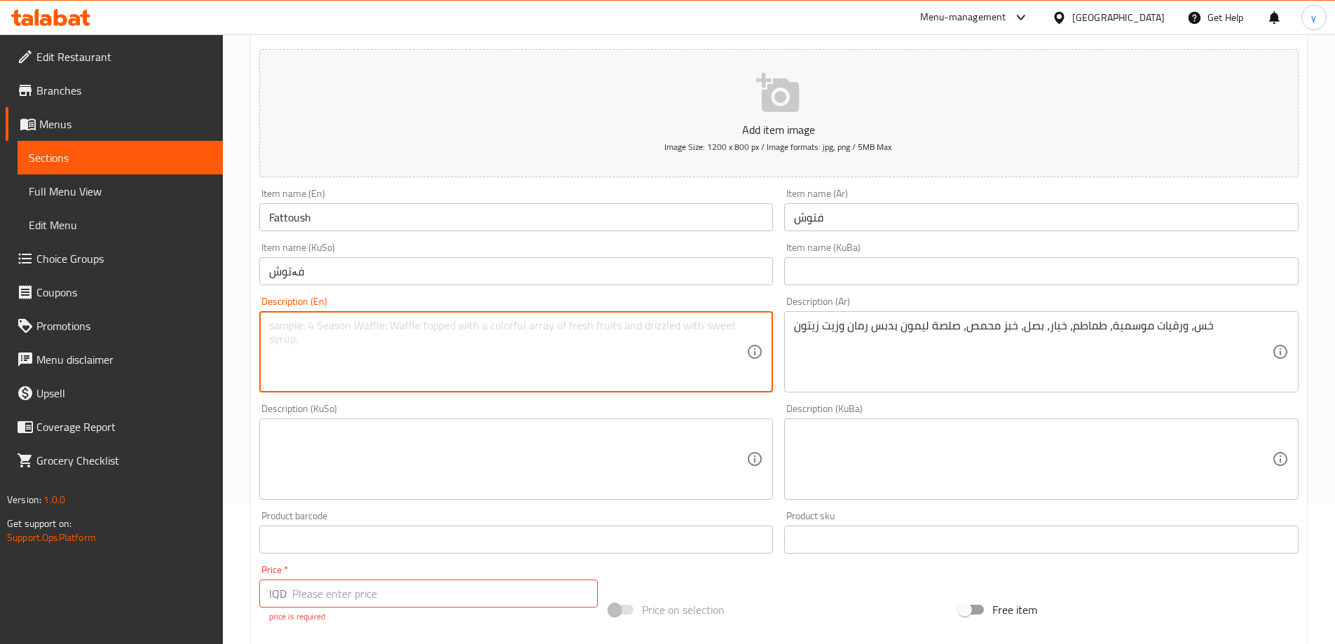
paste textarea "Lettuce, seasonal leaves, tomatoes, cucumbers, onions, toasted bread, lemon sau…"
type textarea "Lettuce, seasonal leaves, tomatoes, cucumbers, onions, toasted bread, lemon sau…"
click at [488, 438] on textarea at bounding box center [508, 459] width 478 height 67
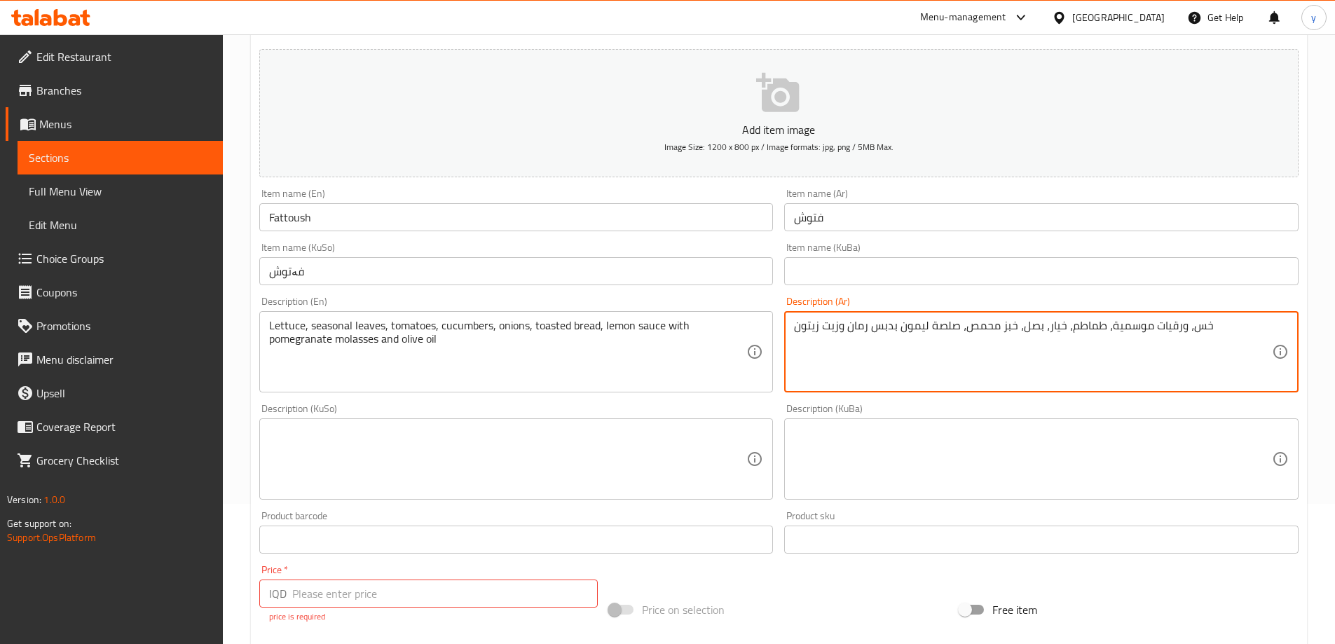
type textarea "خس، ورقيات موسمية، طماطم، خيار، بصل، خبز محمص، صلصة ليمون بدبس رمان وزيت زيتون"
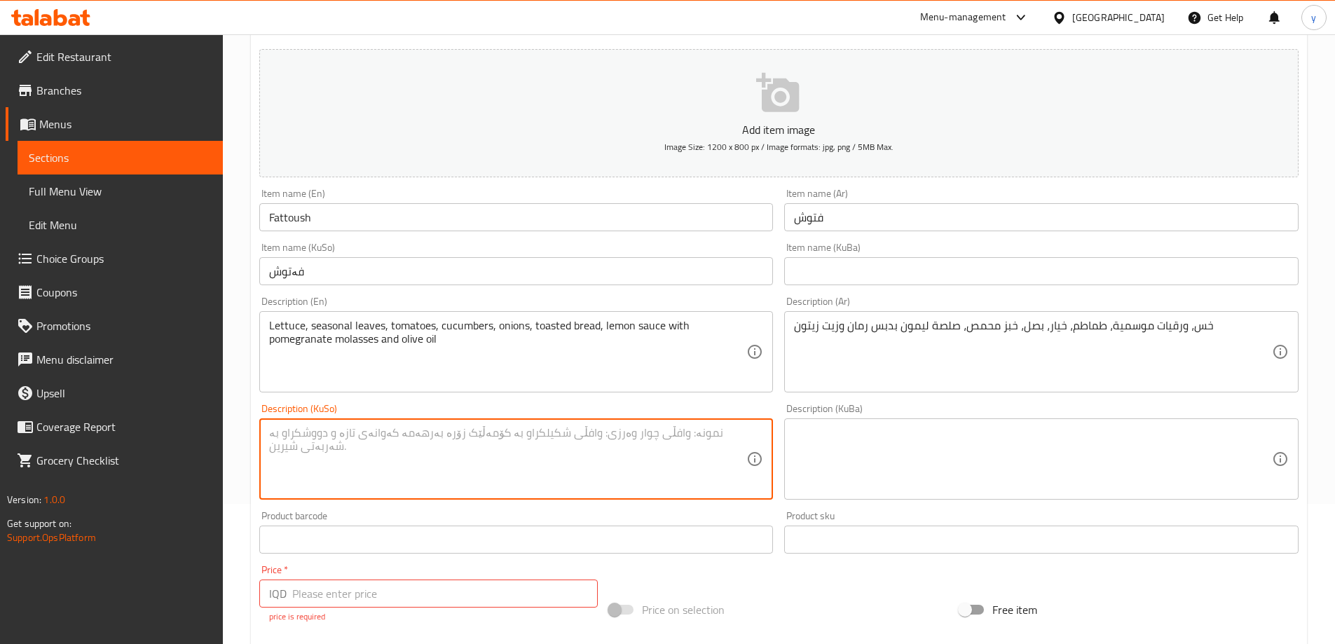
click at [535, 447] on textarea at bounding box center [508, 459] width 478 height 67
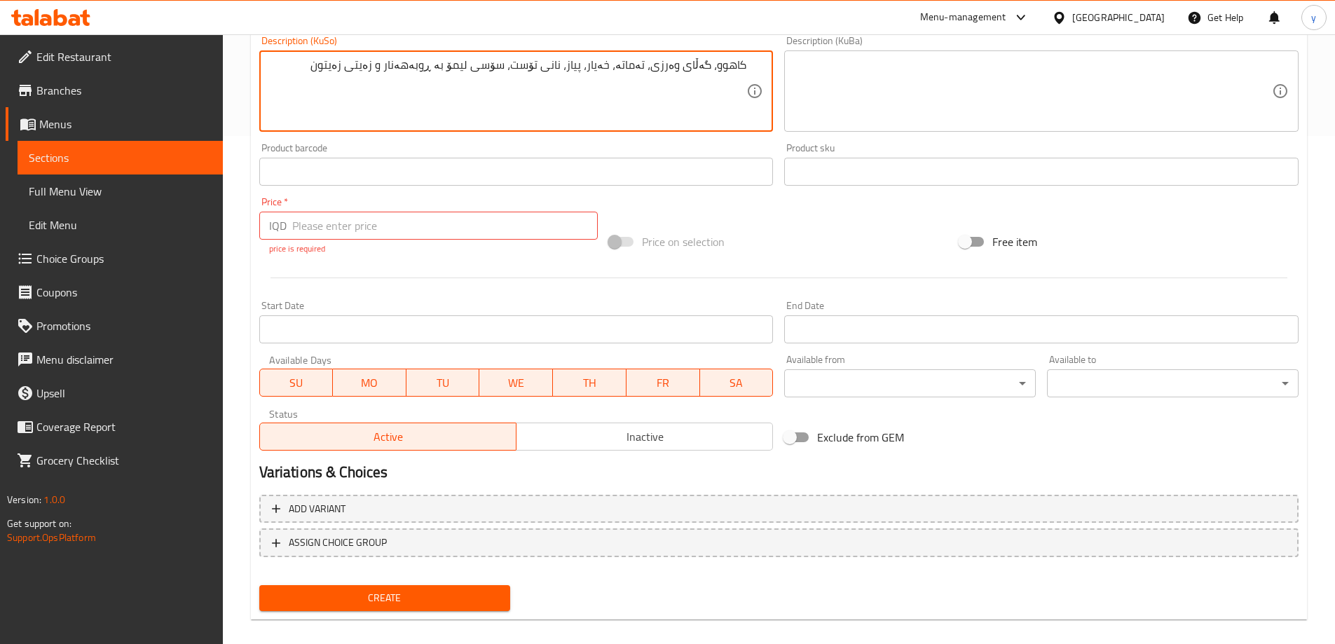
scroll to position [523, 0]
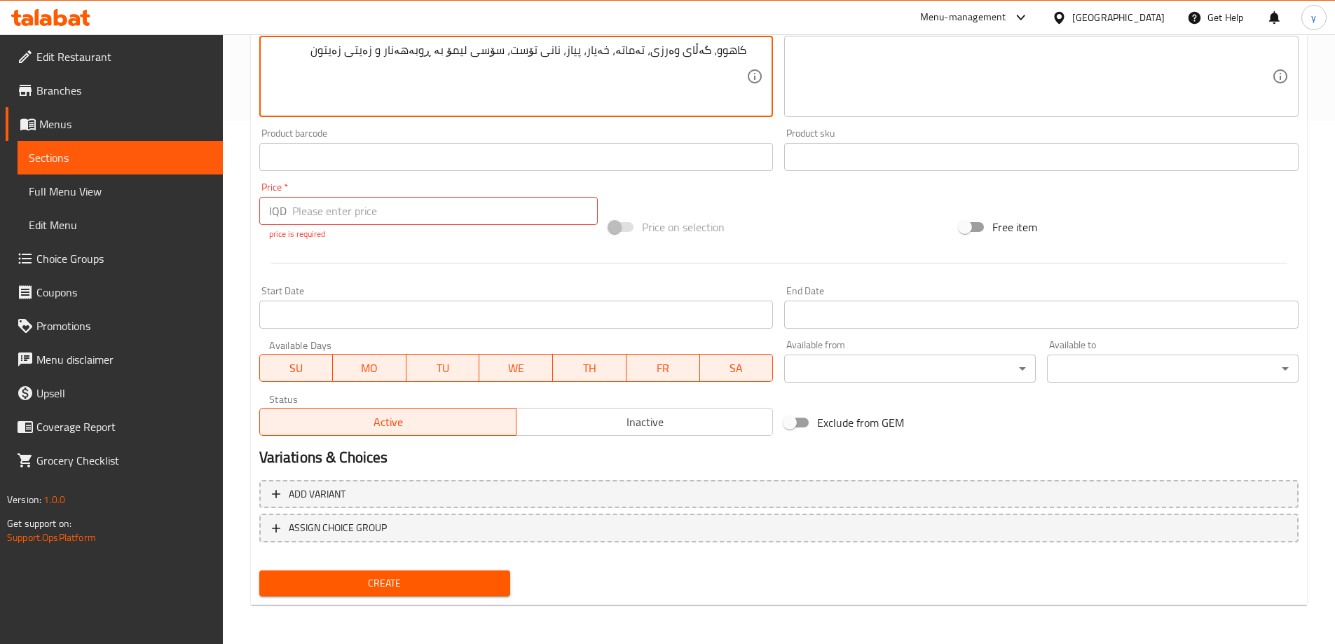
type textarea "کاهوو، گەڵای وەرزی، تەماتە، خەیار، پیاز، نانی تۆست، سۆسی لیمۆ بە ڕوبەهەنار و زە…"
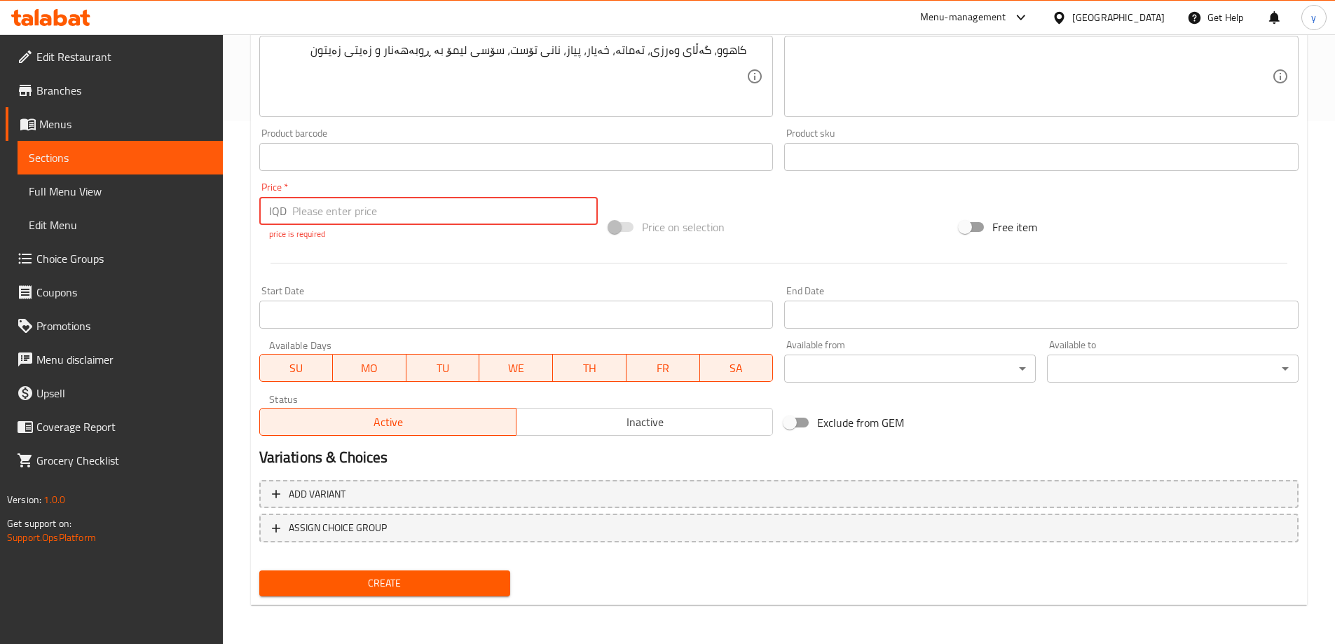
click at [337, 212] on input "number" at bounding box center [445, 211] width 306 height 28
type input "6000"
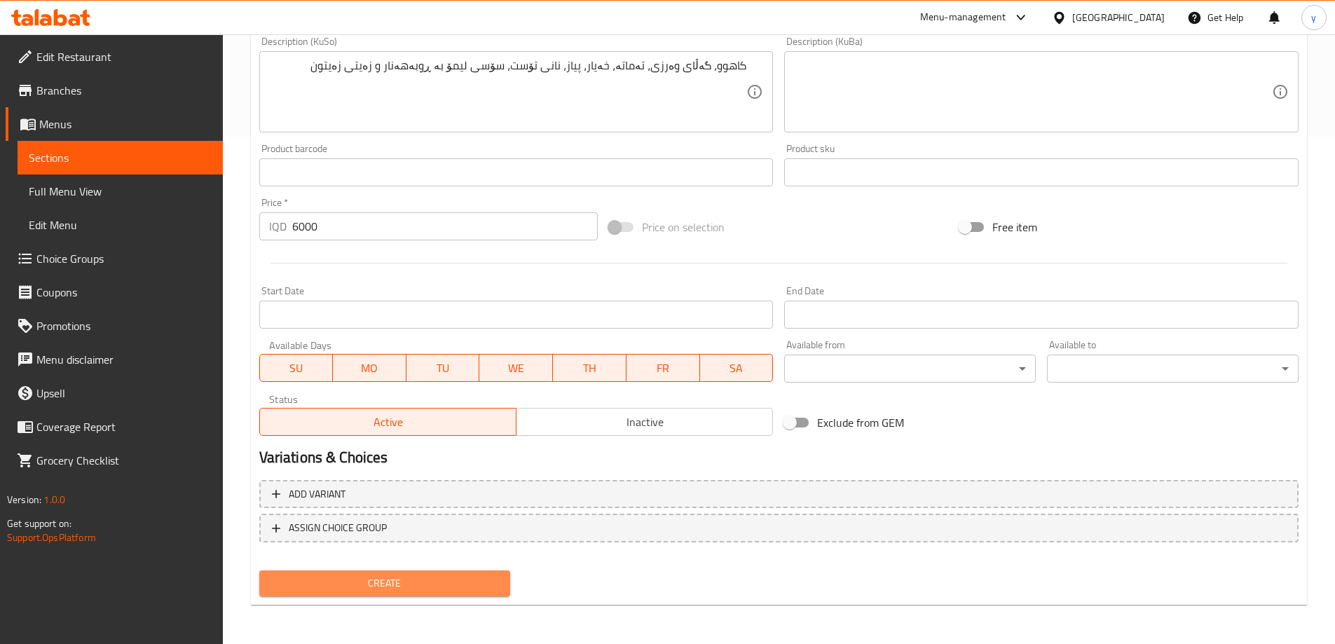
click at [437, 577] on span "Create" at bounding box center [385, 584] width 229 height 18
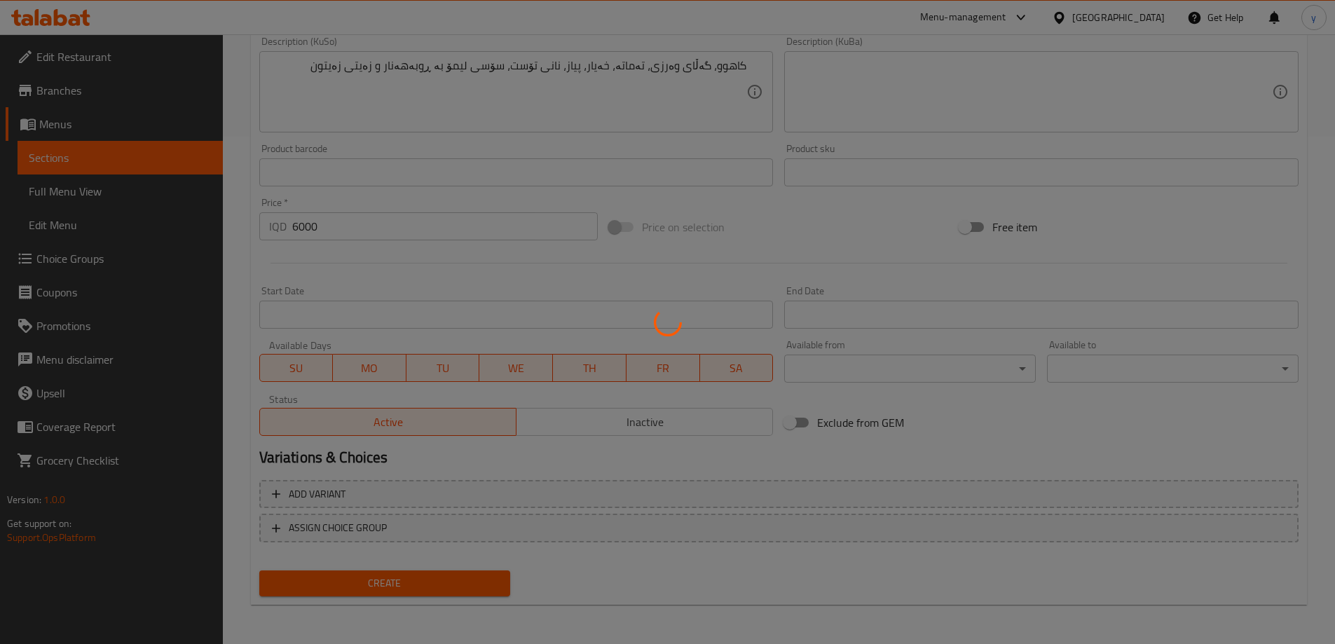
type input "0"
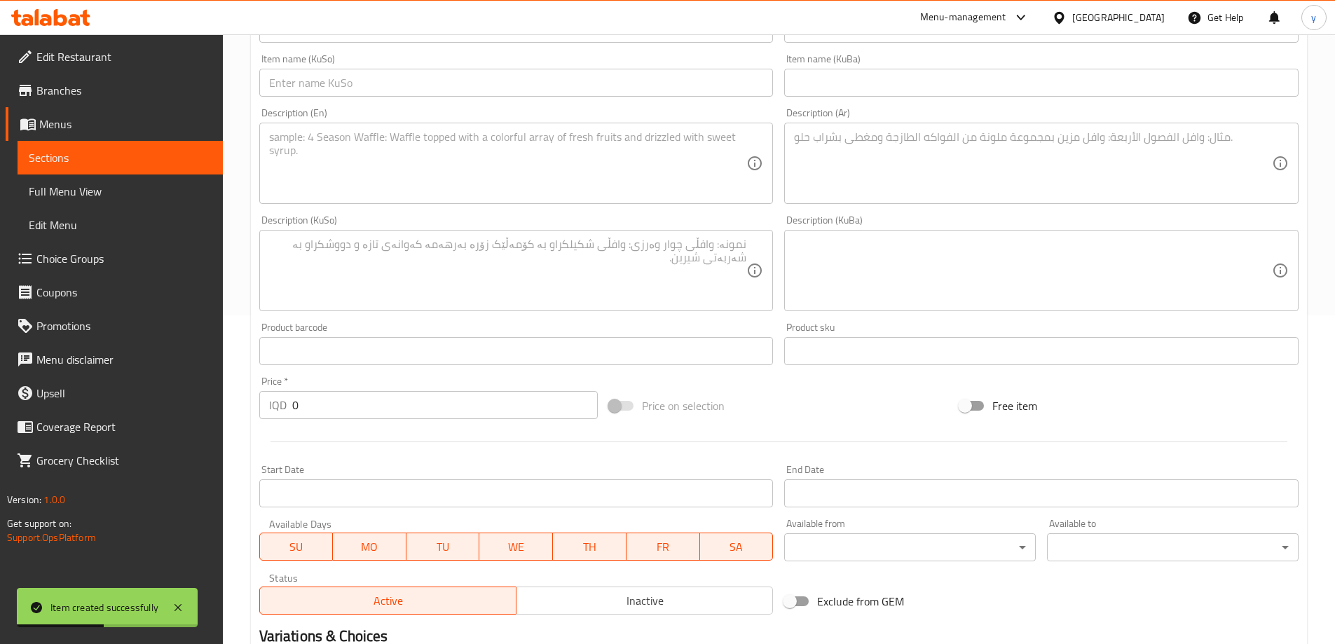
scroll to position [227, 0]
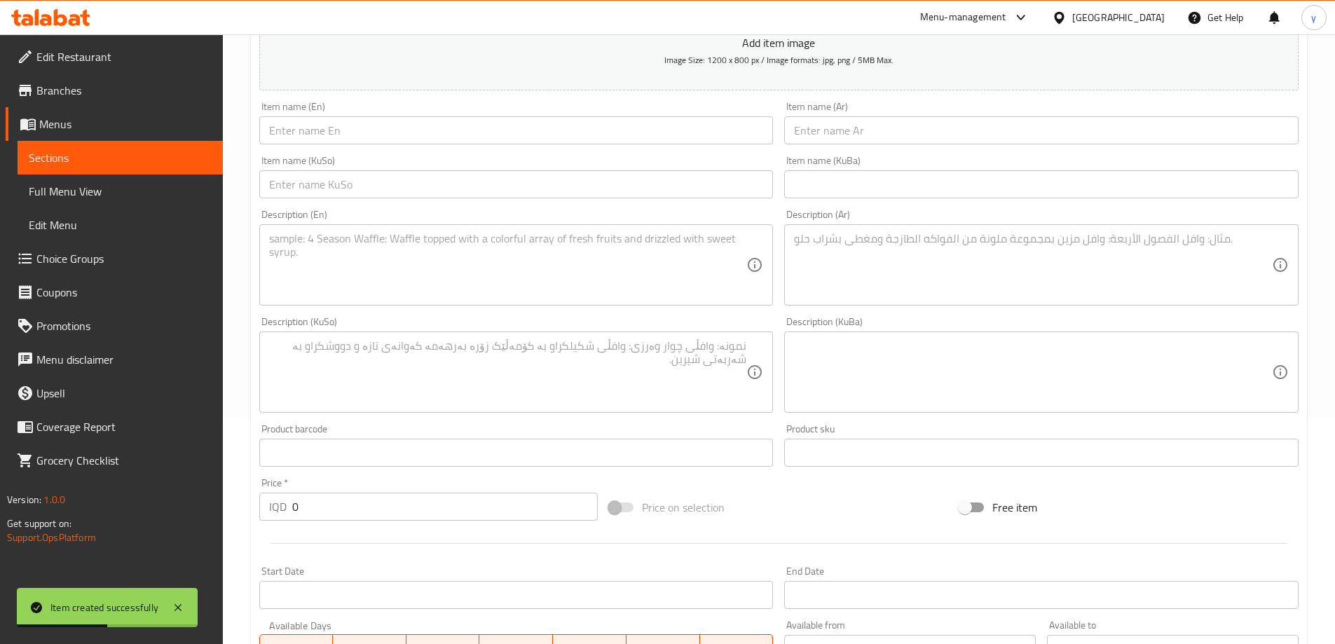
click at [842, 288] on textarea at bounding box center [1033, 265] width 478 height 67
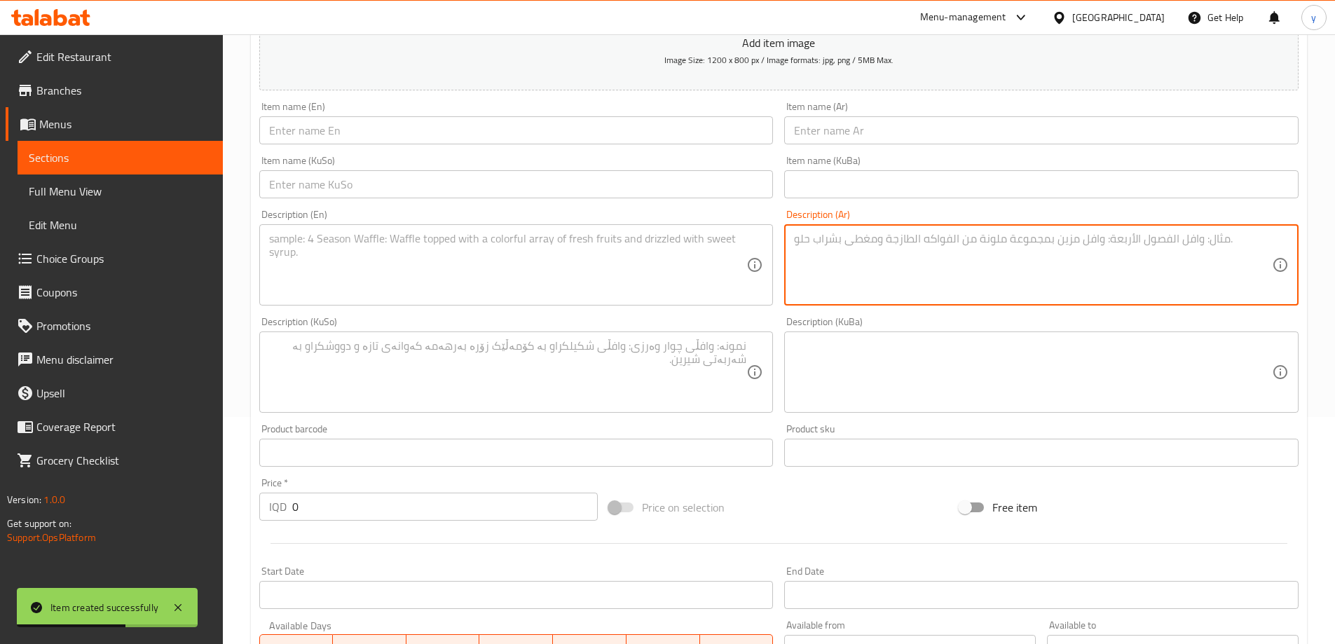
paste textarea "بقدونس، برغل، طماطم، بصل وصلصة ليمون."
type textarea "بقدونس، برغل، طماطم، بصل وصلصة ليمون"
click at [854, 144] on input "text" at bounding box center [1041, 130] width 514 height 28
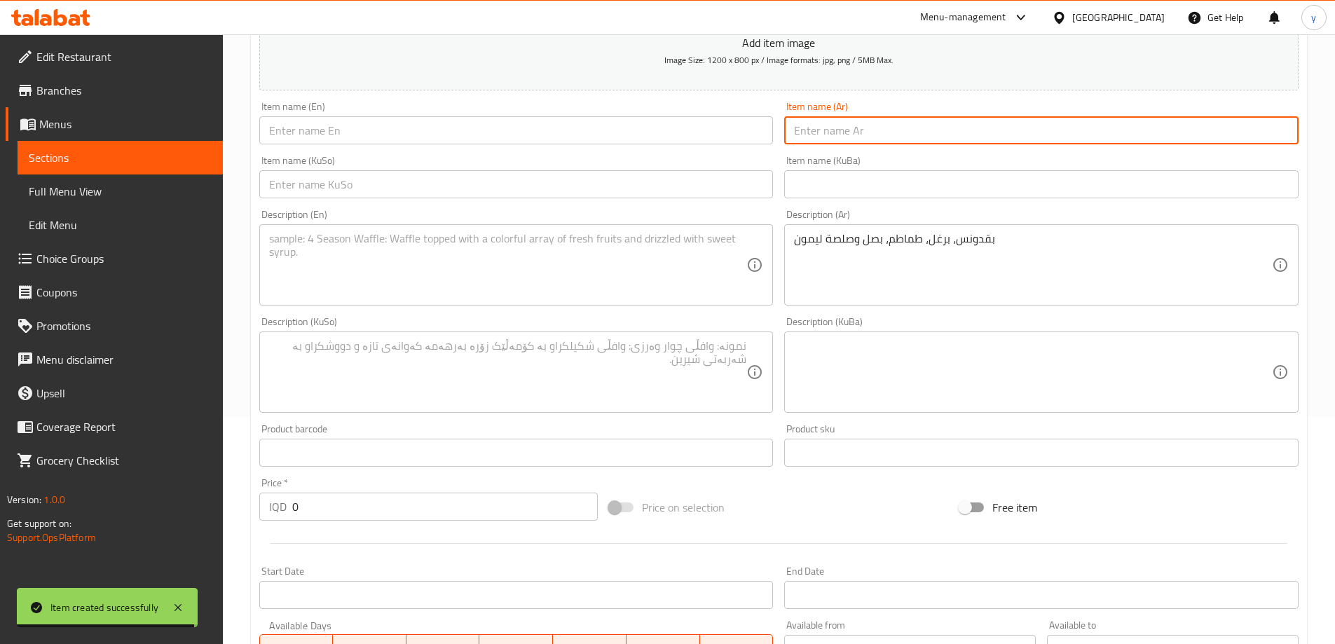
click at [1060, 305] on div "بقدونس، برغل، طماطم، بصل وصلصة ليمون Description (Ar)" at bounding box center [1041, 264] width 514 height 81
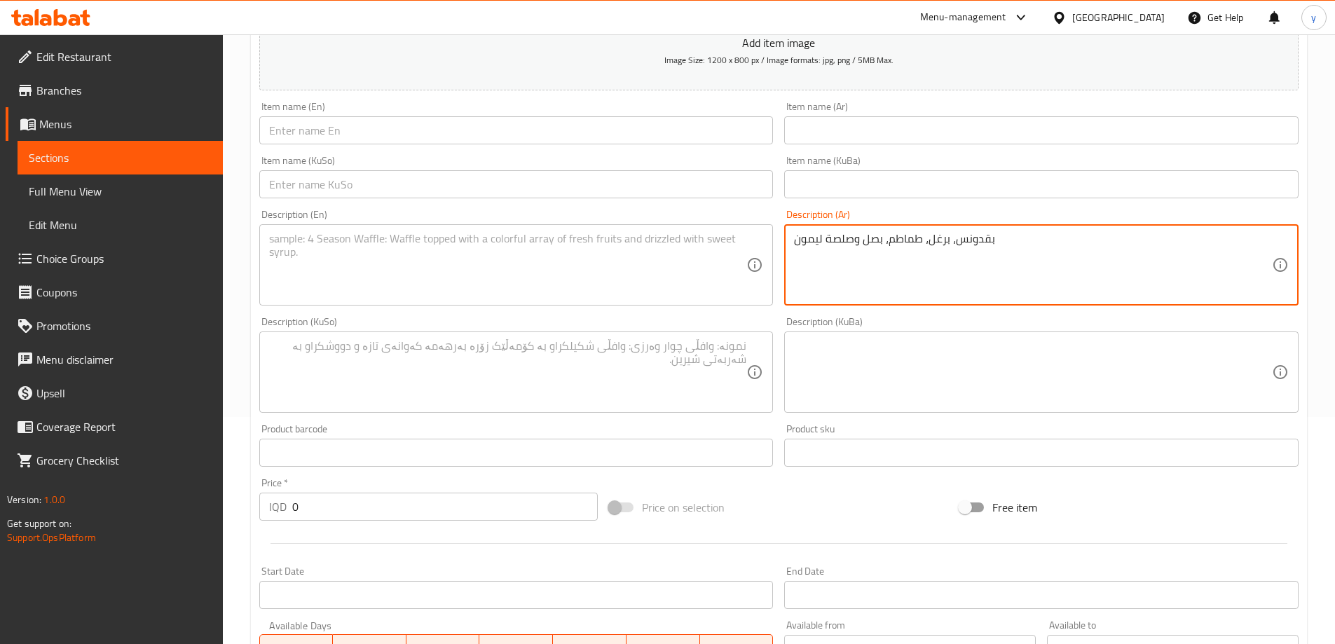
click at [884, 237] on textarea "بقدونس، برغل، طماطم، بصل وصلصة ليمون" at bounding box center [1033, 265] width 478 height 67
click at [690, 166] on div "Item name (KuSo) Item name (KuSo)" at bounding box center [516, 177] width 514 height 43
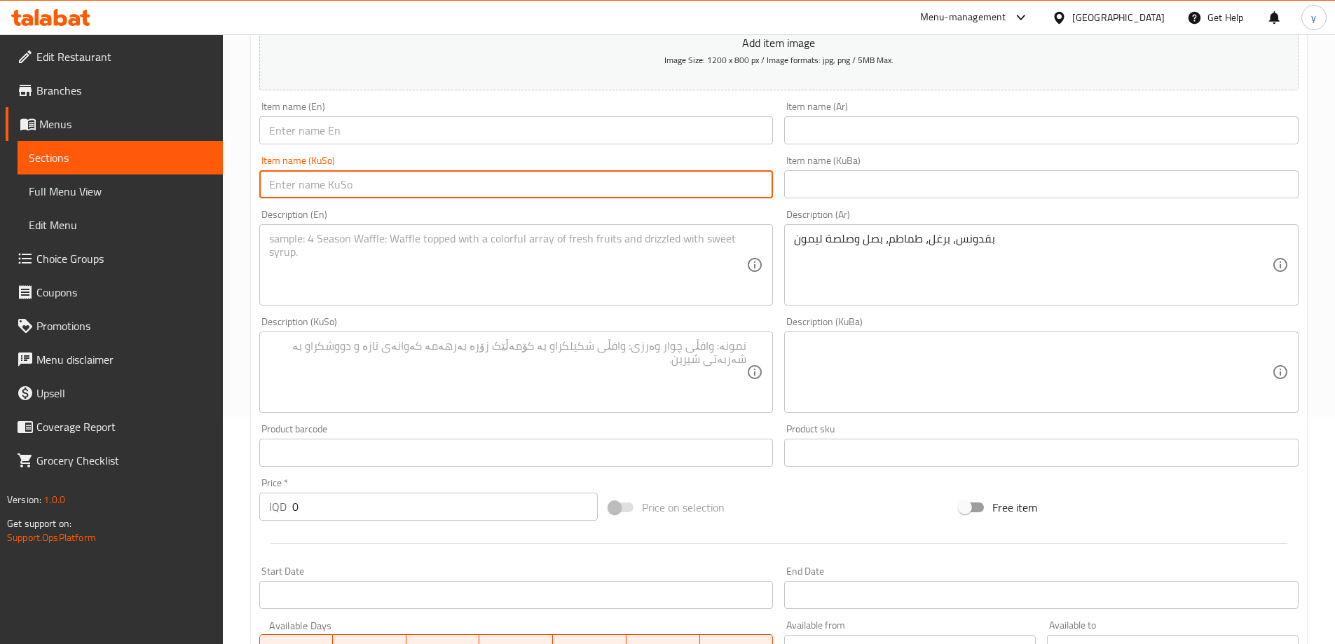
click at [690, 172] on input "text" at bounding box center [516, 184] width 514 height 28
paste input "تەبوولە"
type input "تەبوولە"
click at [650, 124] on input "text" at bounding box center [516, 130] width 514 height 28
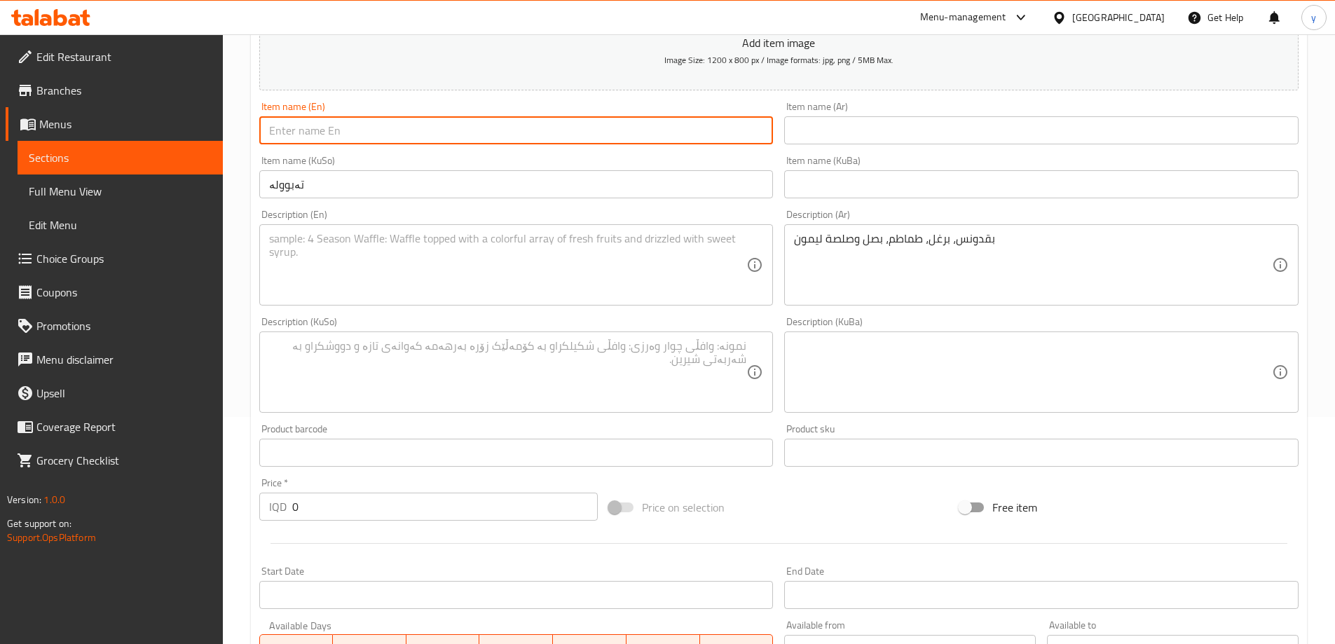
paste input "Tabbouleh"
type input "Tabbouleh"
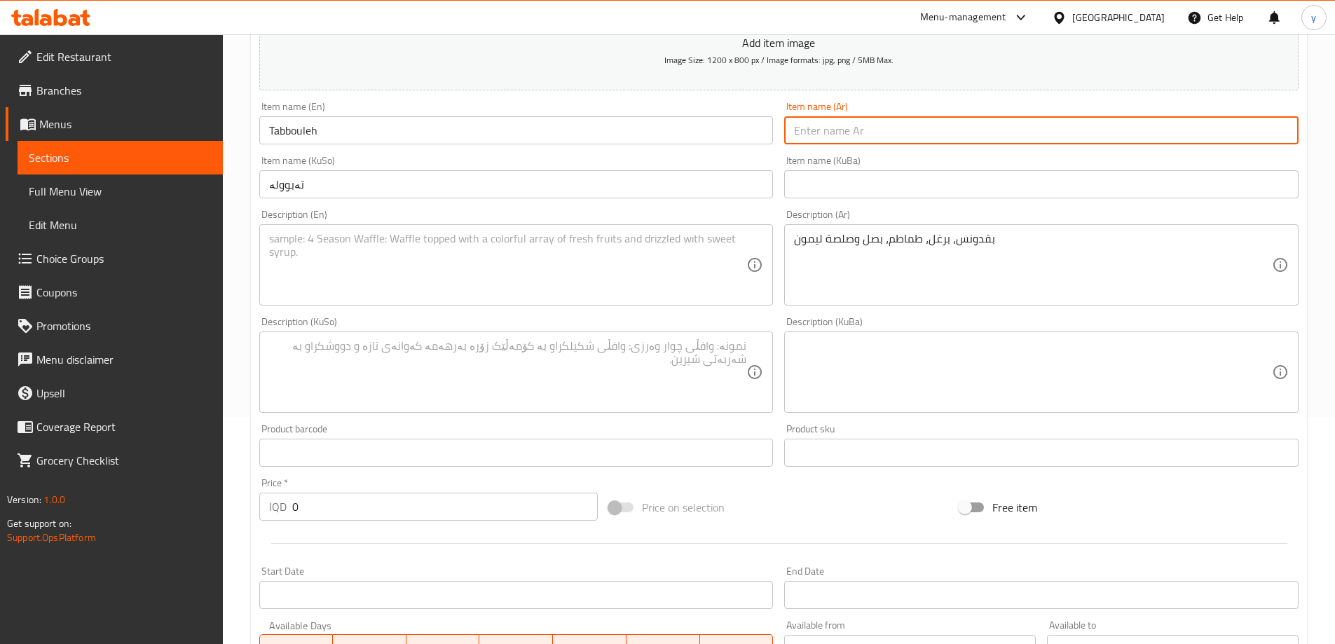
click at [830, 142] on input "text" at bounding box center [1041, 130] width 514 height 28
paste input "تبولة"
type input "تبولة"
drag, startPoint x: 723, startPoint y: 281, endPoint x: 708, endPoint y: 290, distance: 17.9
click at [723, 281] on textarea at bounding box center [508, 265] width 478 height 67
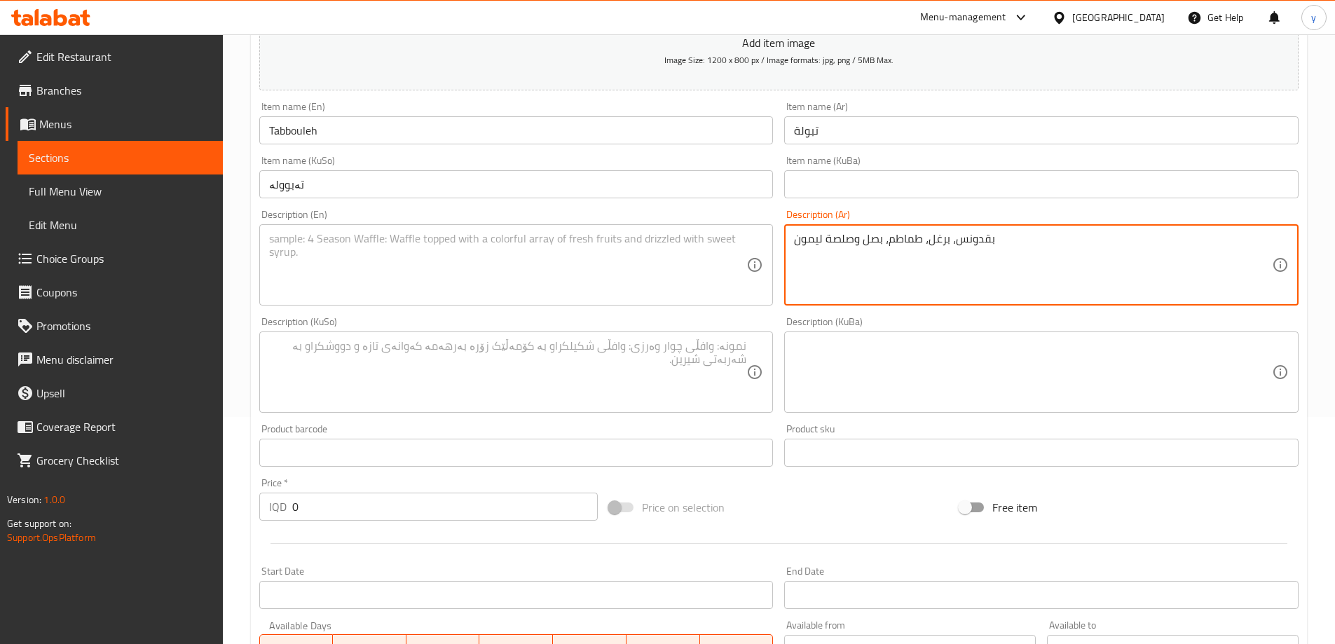
click at [933, 248] on textarea "بقدونس، برغل، طماطم، بصل وصلصة ليمون" at bounding box center [1033, 265] width 478 height 67
click at [707, 265] on textarea at bounding box center [508, 265] width 478 height 67
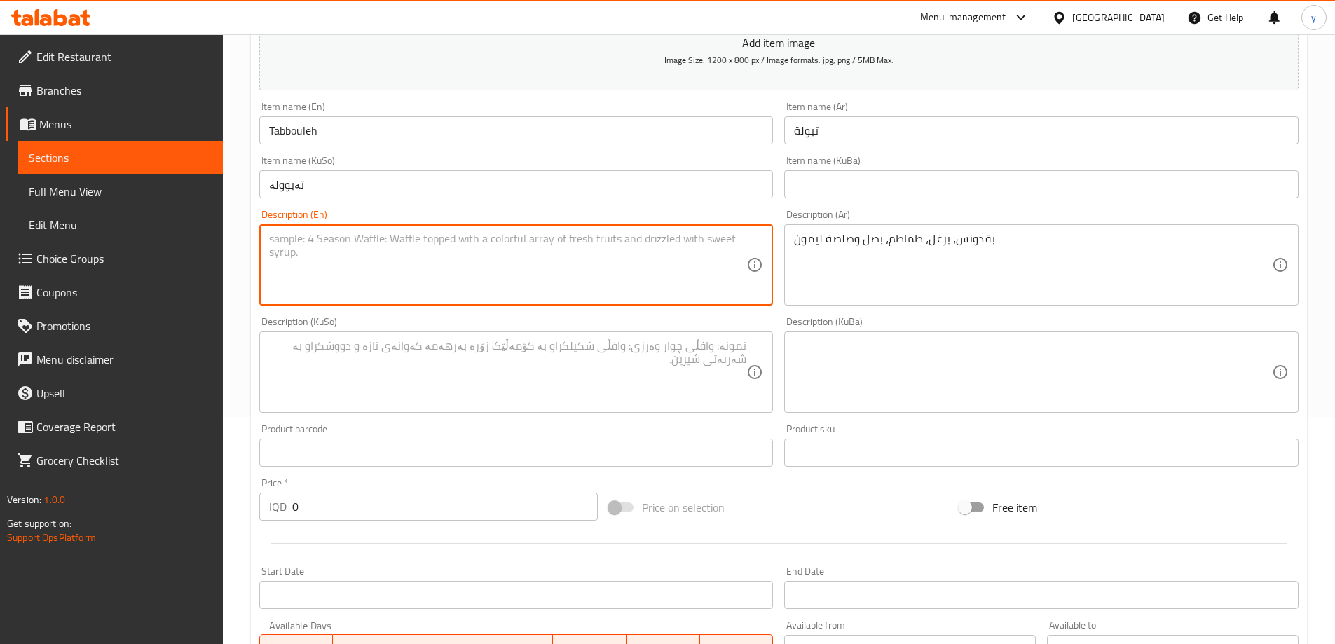
paste textarea "Parsley, bulgur, tomatoes, onions, and lemon sauce"
type textarea "Parsley, bulgur, tomatoes, onions, and lemon sauce"
click at [607, 355] on textarea at bounding box center [508, 372] width 478 height 67
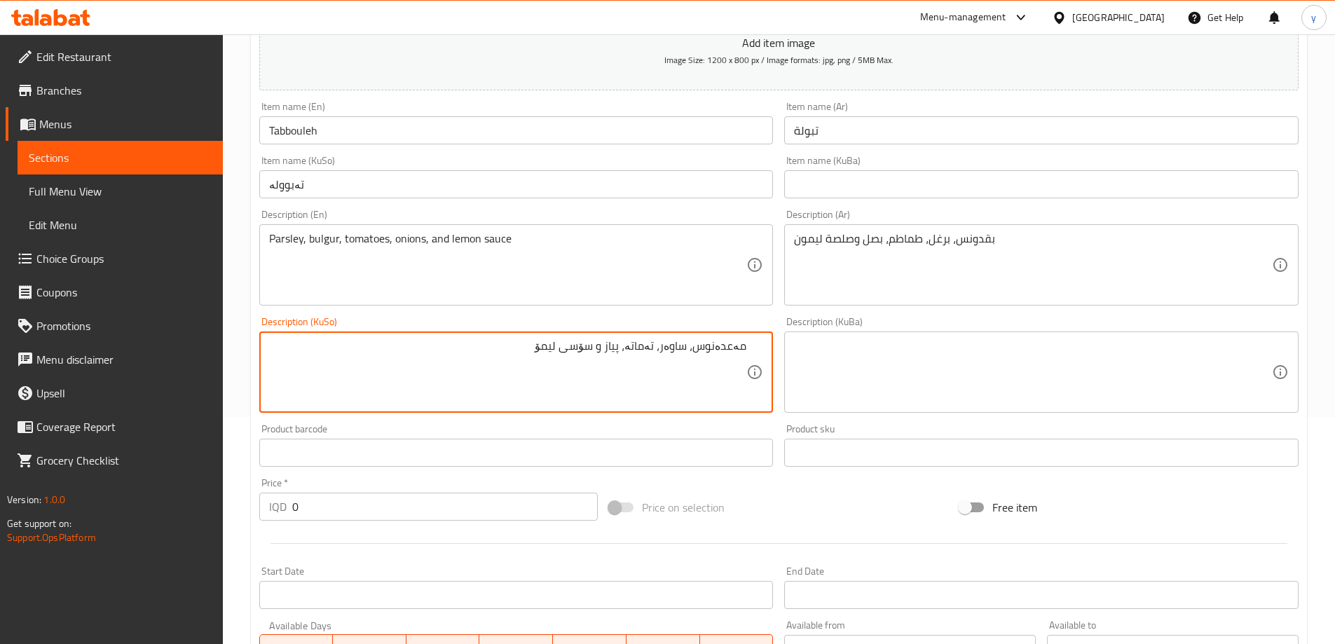
type textarea "مەعدەنوس، ساوەر، تەماتە، پیاز و سۆسی لیمۆ"
click at [398, 498] on input "0" at bounding box center [445, 507] width 306 height 28
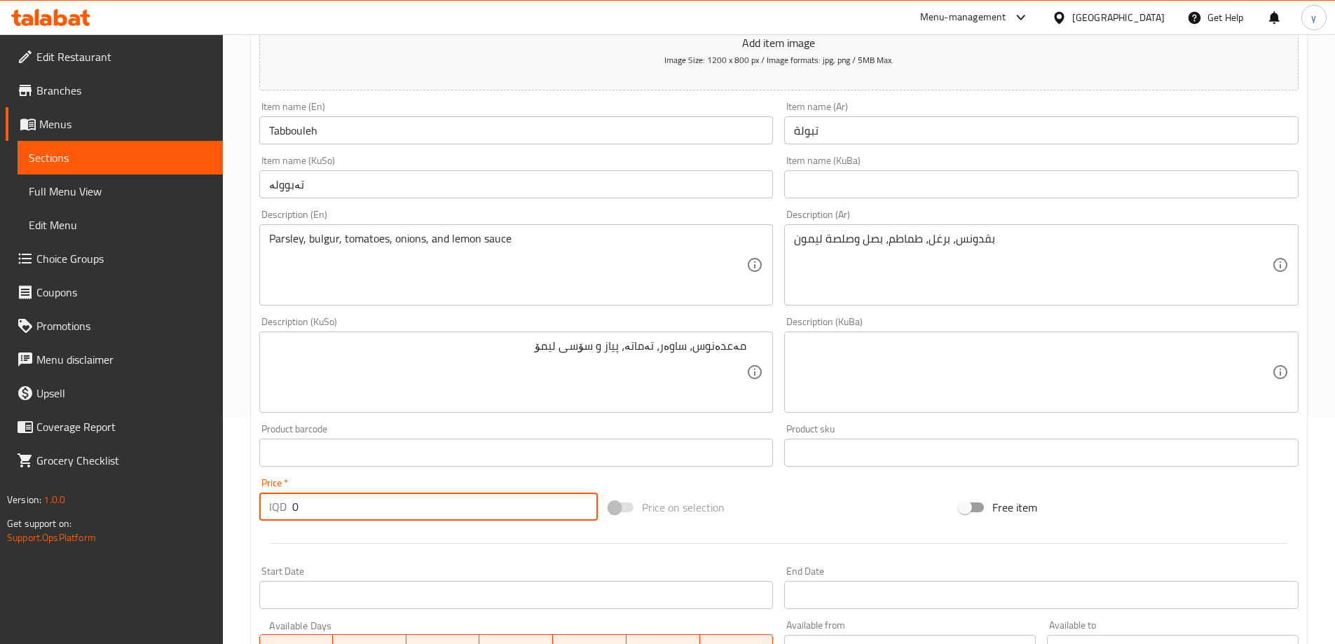
click at [398, 498] on input "0" at bounding box center [445, 507] width 306 height 28
click at [363, 507] on input "0" at bounding box center [445, 507] width 306 height 28
paste input "600"
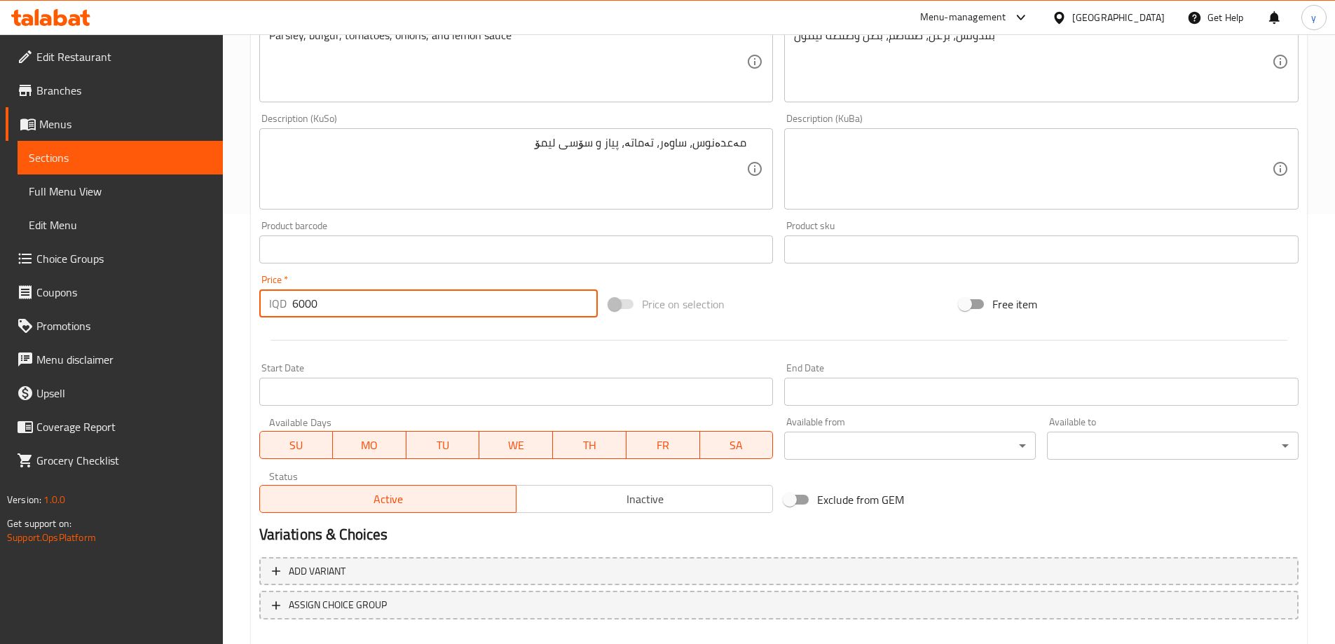
scroll to position [507, 0]
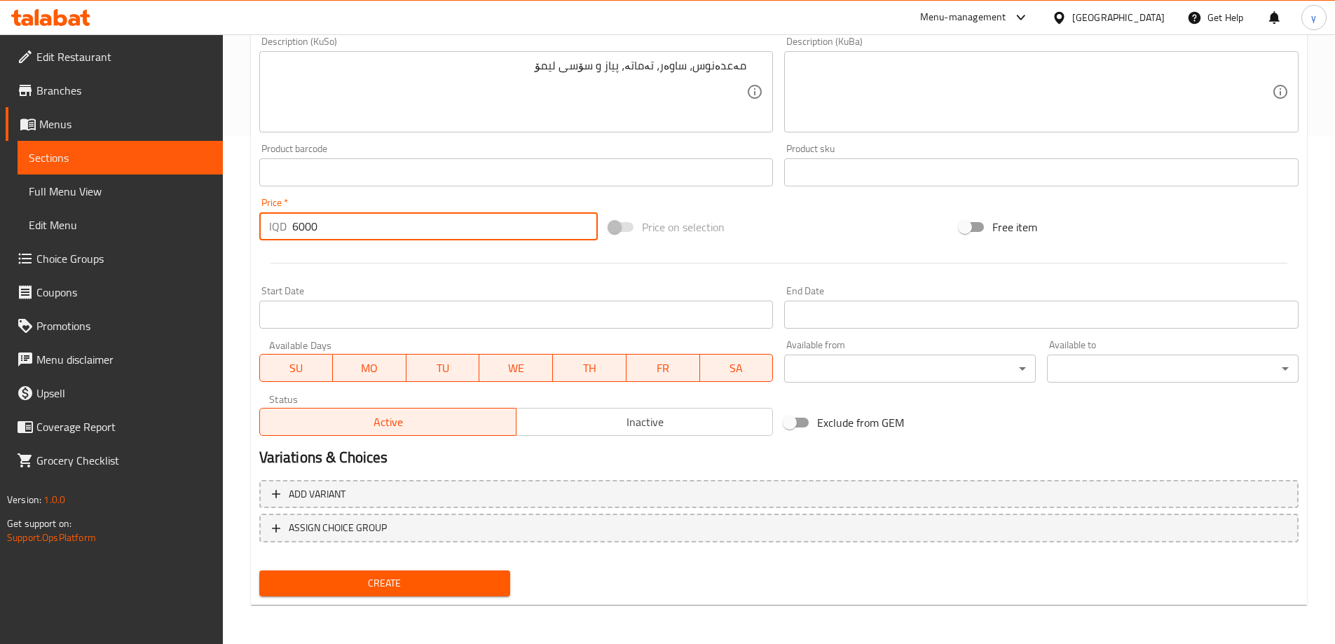
type input "6000"
click at [383, 554] on nav at bounding box center [778, 553] width 1039 height 11
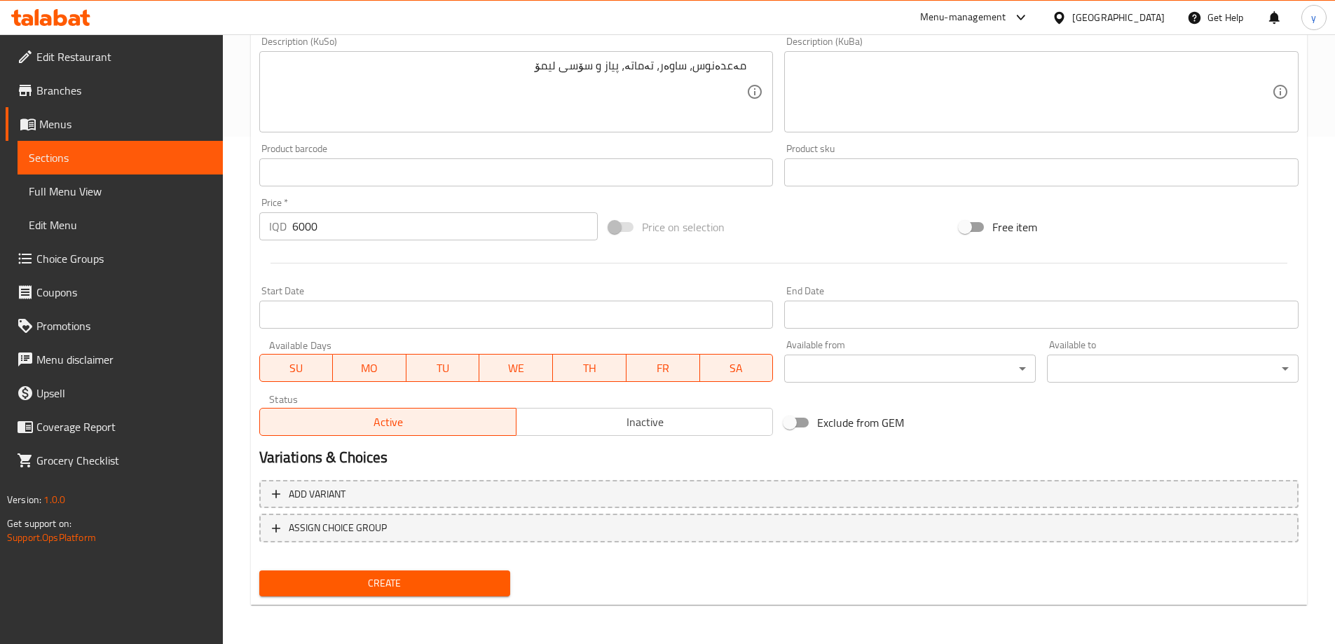
click at [386, 570] on button "Create" at bounding box center [385, 583] width 252 height 26
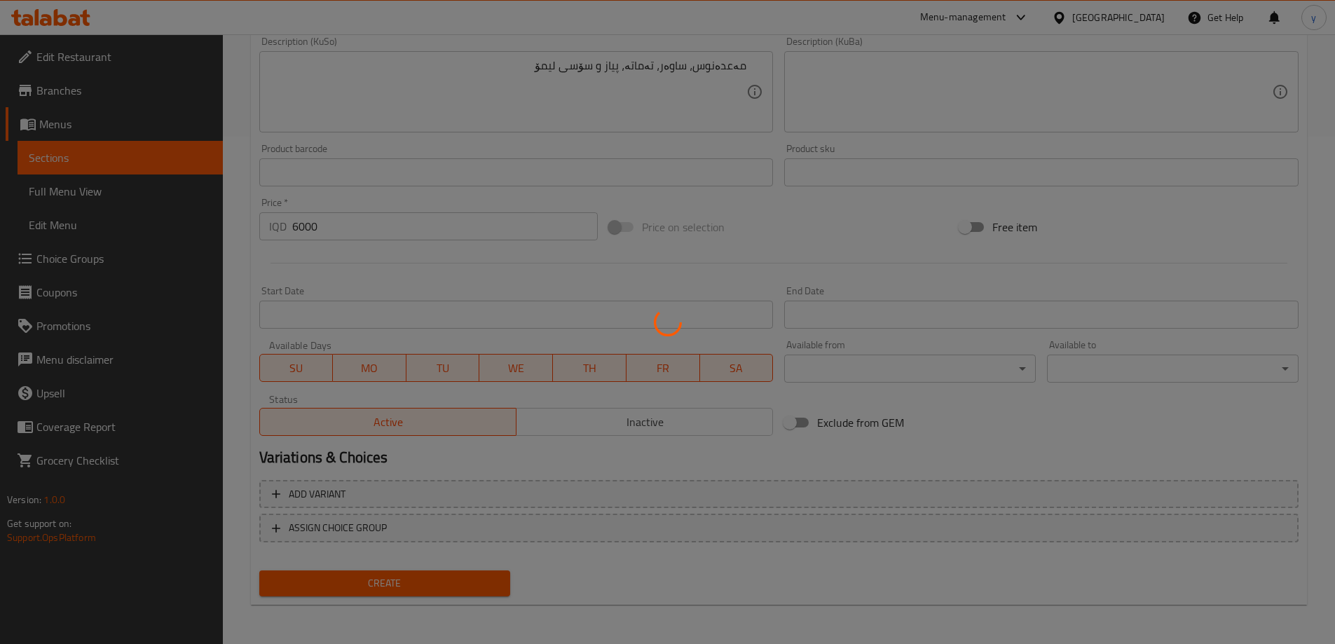
type input "0"
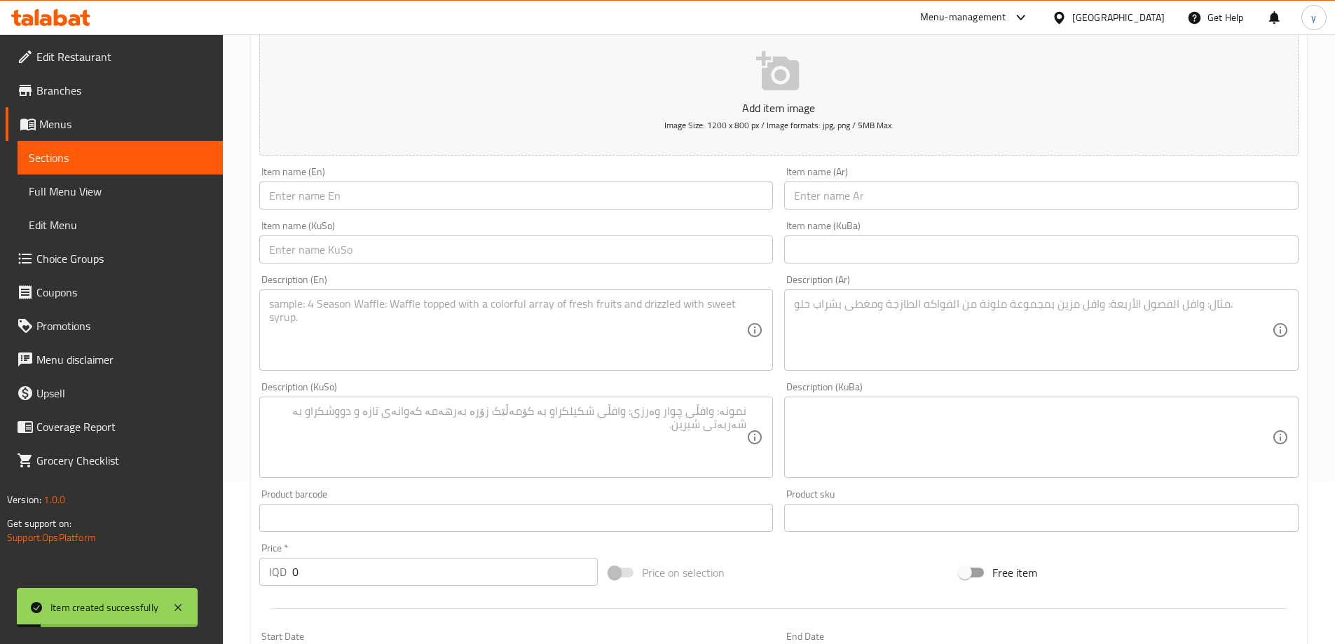
scroll to position [87, 0]
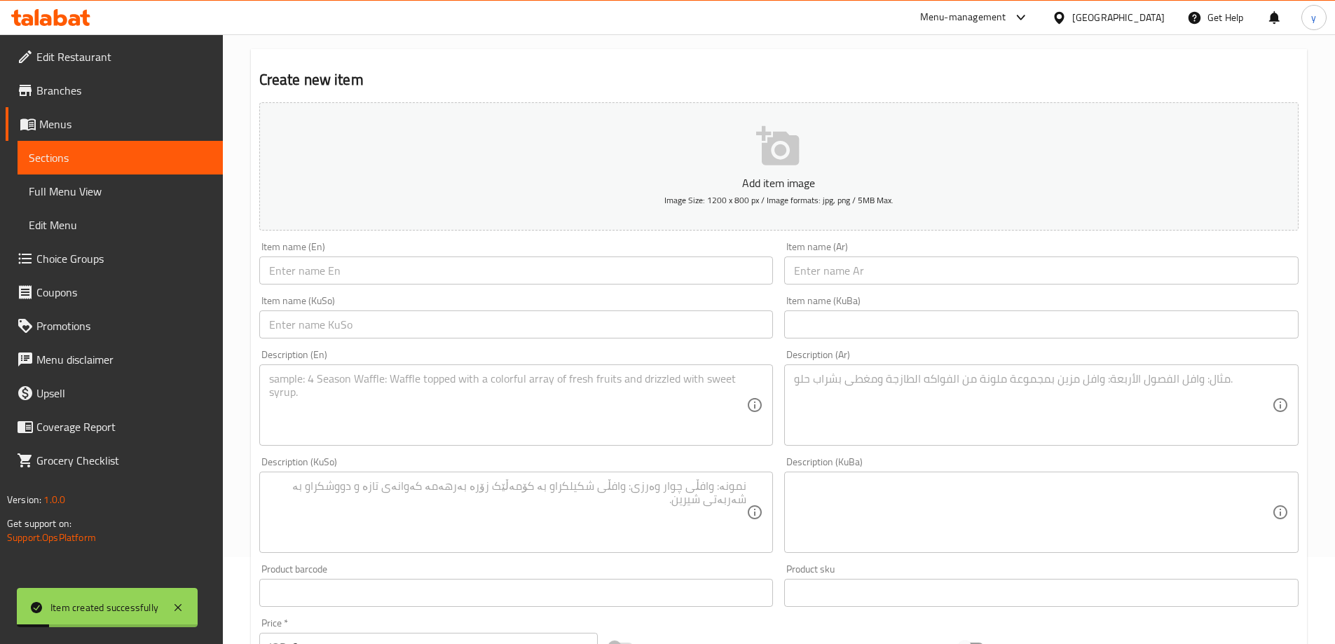
click at [827, 269] on input "text" at bounding box center [1041, 270] width 514 height 28
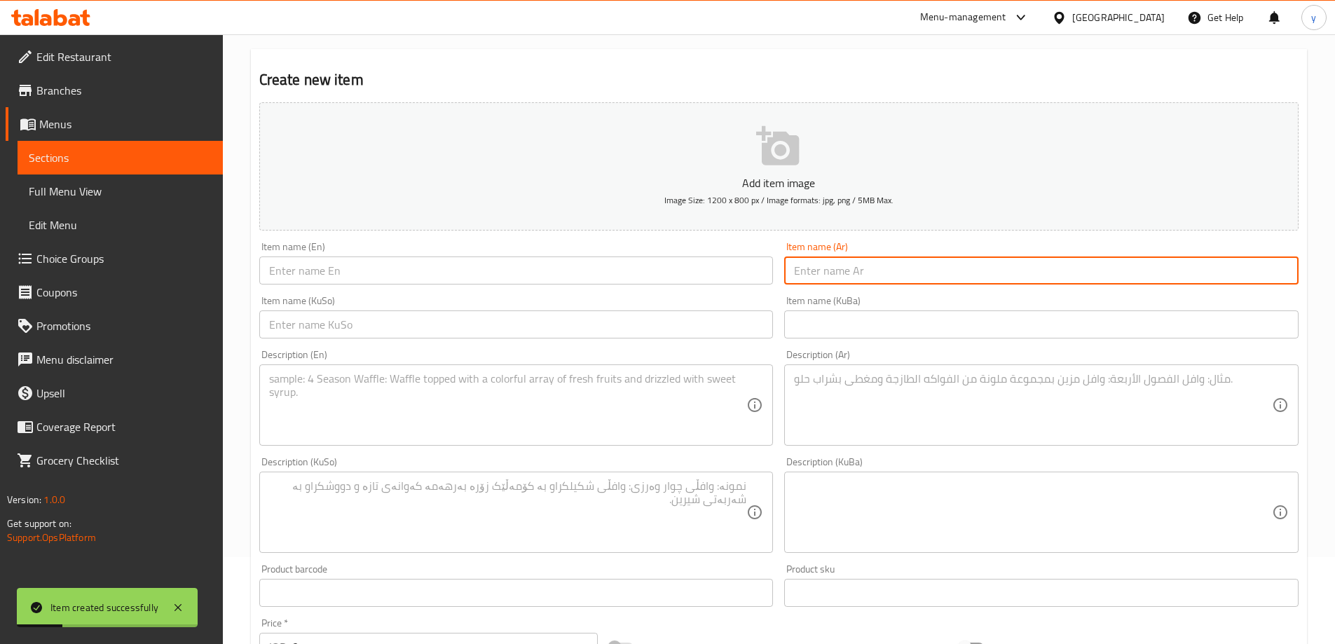
paste input "سيزر"
click at [1292, 270] on input "سيزر" at bounding box center [1041, 270] width 514 height 28
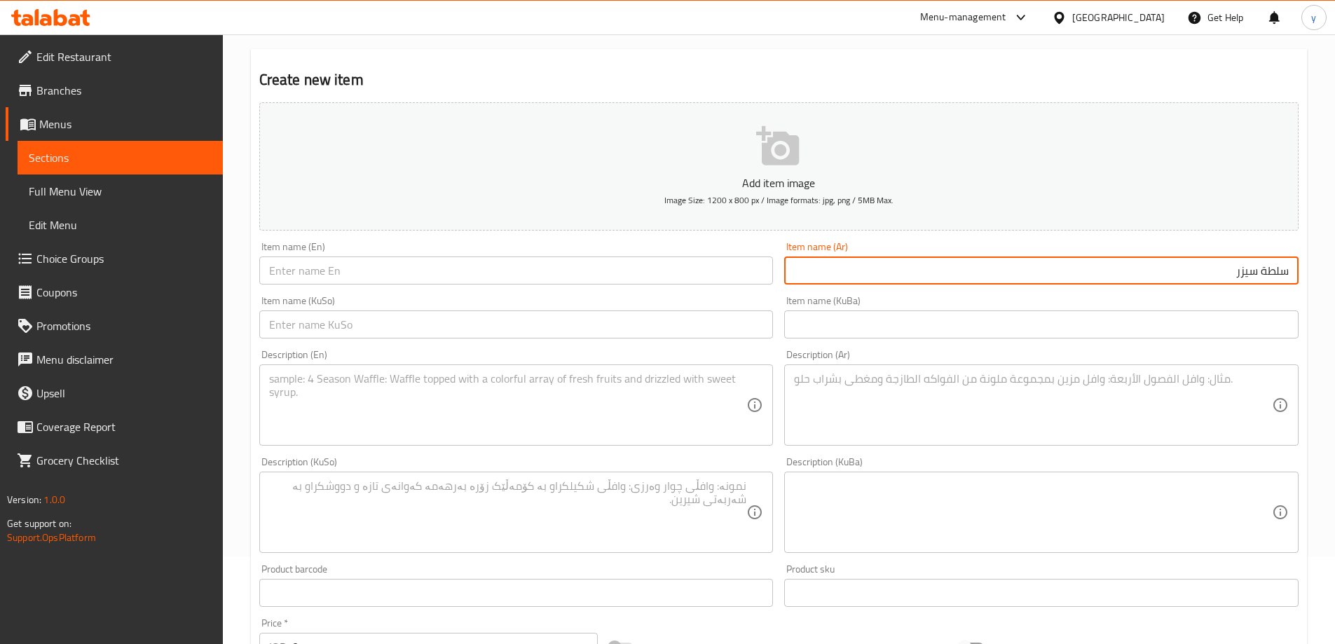
type input "سلطة سيزر"
click at [839, 249] on div "Item name (Ar) سلطة سيزر Item name (Ar)" at bounding box center [1041, 263] width 514 height 43
click at [896, 266] on input "سلطة سيزر" at bounding box center [1041, 270] width 514 height 28
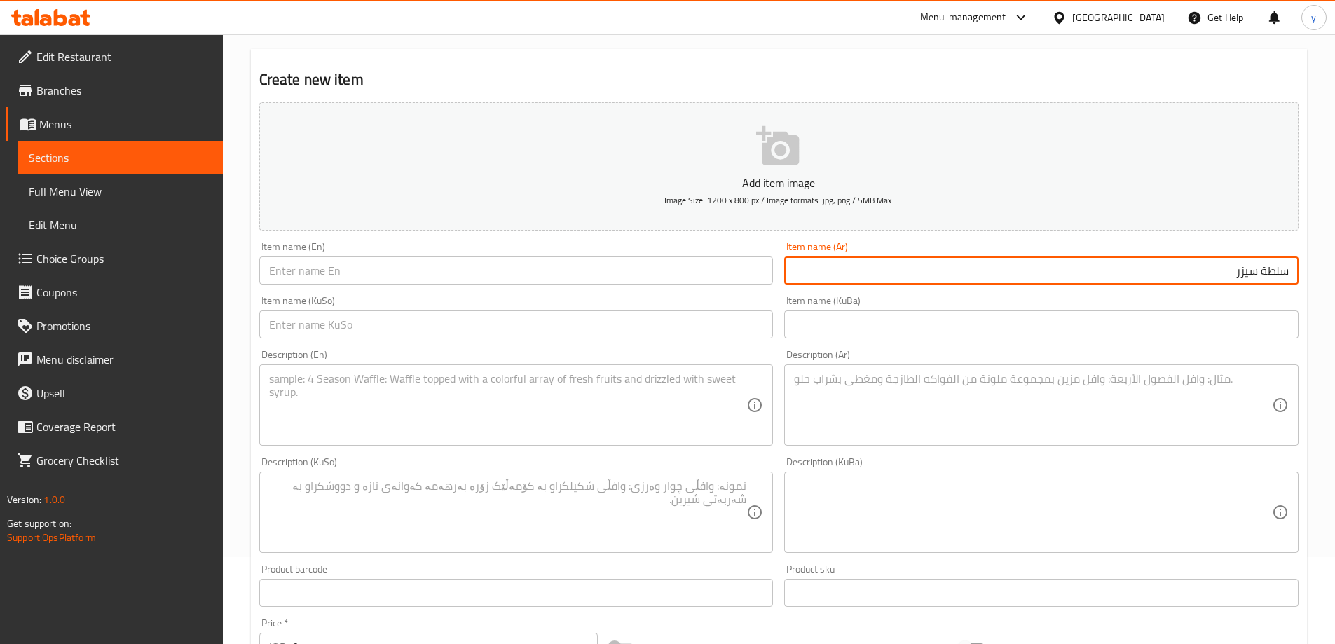
click at [1240, 276] on input "سلطة سيزر" at bounding box center [1041, 270] width 514 height 28
click at [573, 250] on div "Item name (En) Item name (En)" at bounding box center [516, 263] width 514 height 43
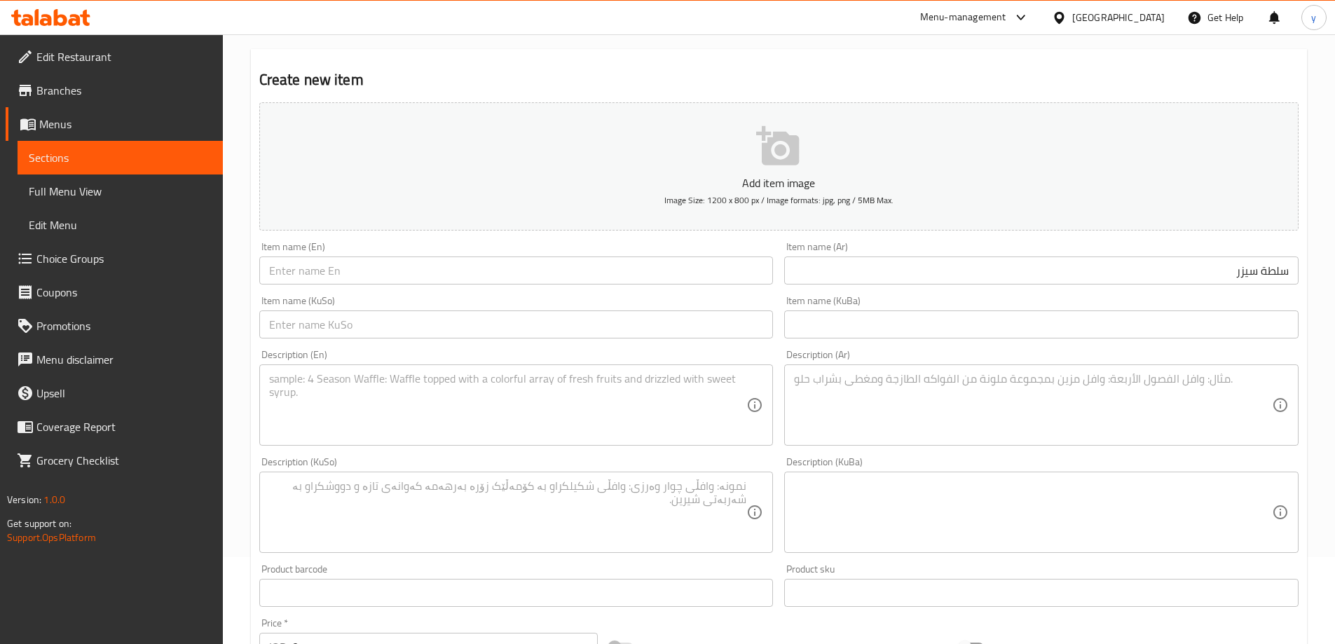
click at [573, 255] on div "Item name (En) Item name (En)" at bounding box center [516, 263] width 514 height 43
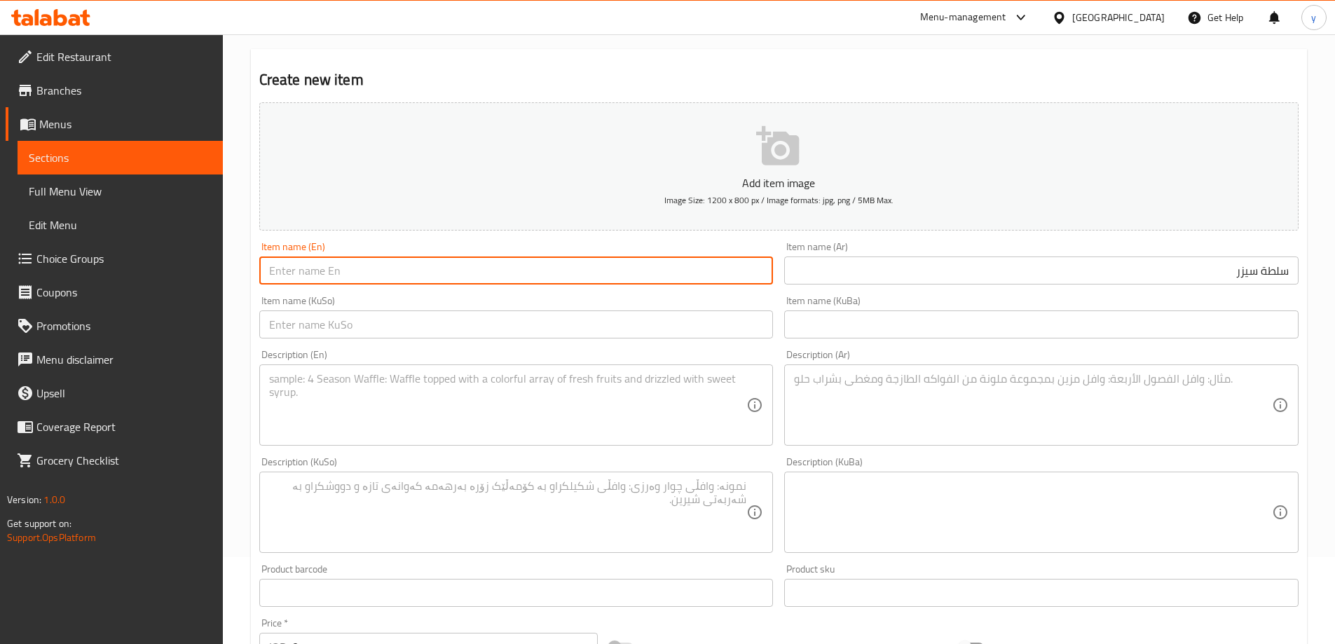
click at [576, 261] on input "text" at bounding box center [516, 270] width 514 height 28
paste input "Caesar Salad"
type input "Caesar Salad"
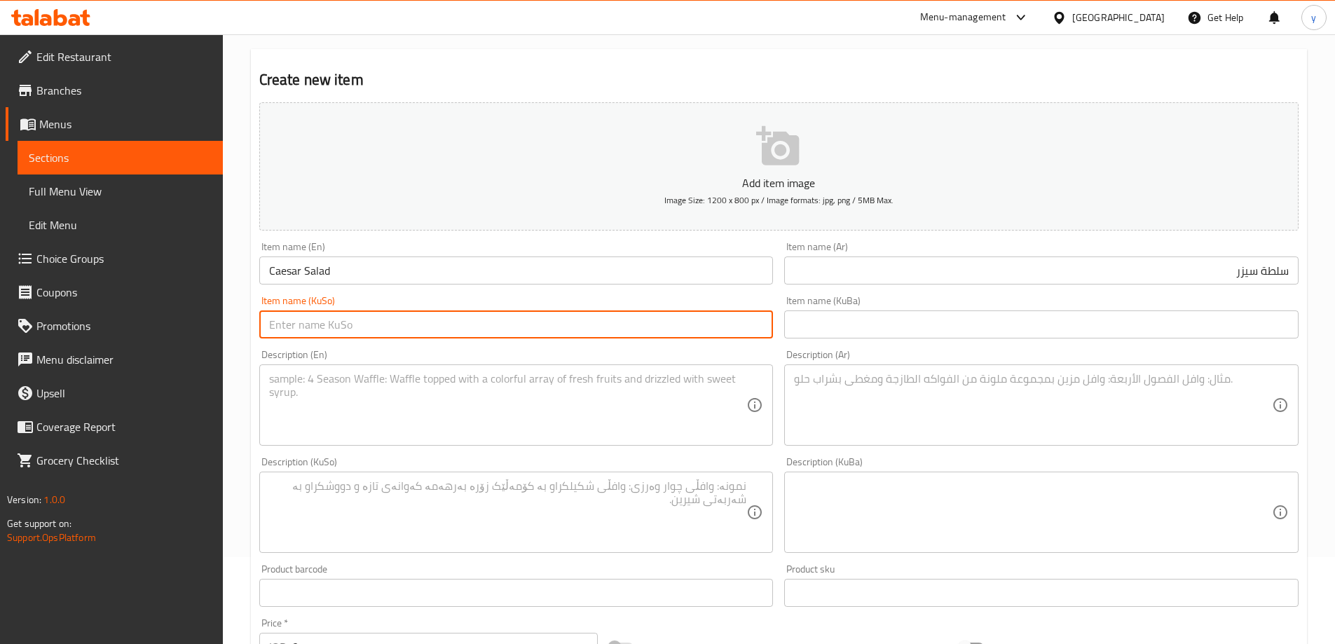
click at [649, 327] on input "text" at bounding box center [516, 324] width 514 height 28
type input "زەڵاتەی سیزەر"
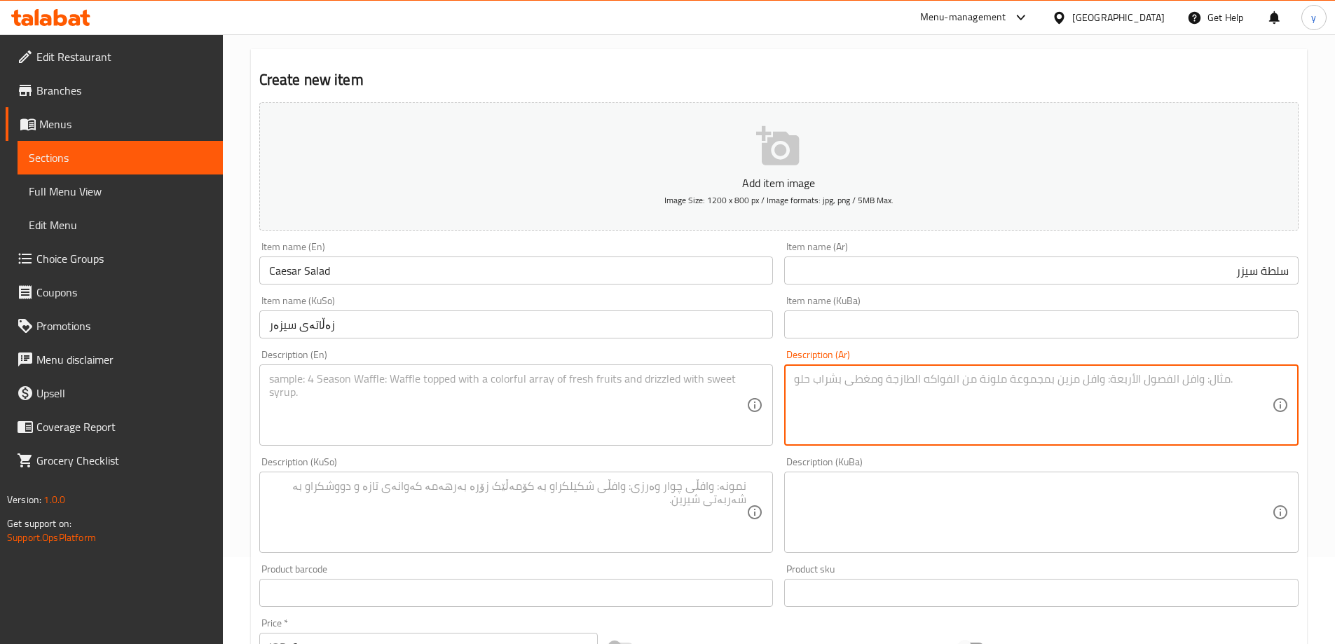
click at [856, 393] on textarea at bounding box center [1033, 405] width 478 height 67
paste textarea "قطع دجاج، خس، جبنة بارميزان، خبز مقرمش وصلصة سيزر"
type textarea "قطع دجاج، خس، جبنة بارميزان، خبز مقرمش وصلصة سيزر"
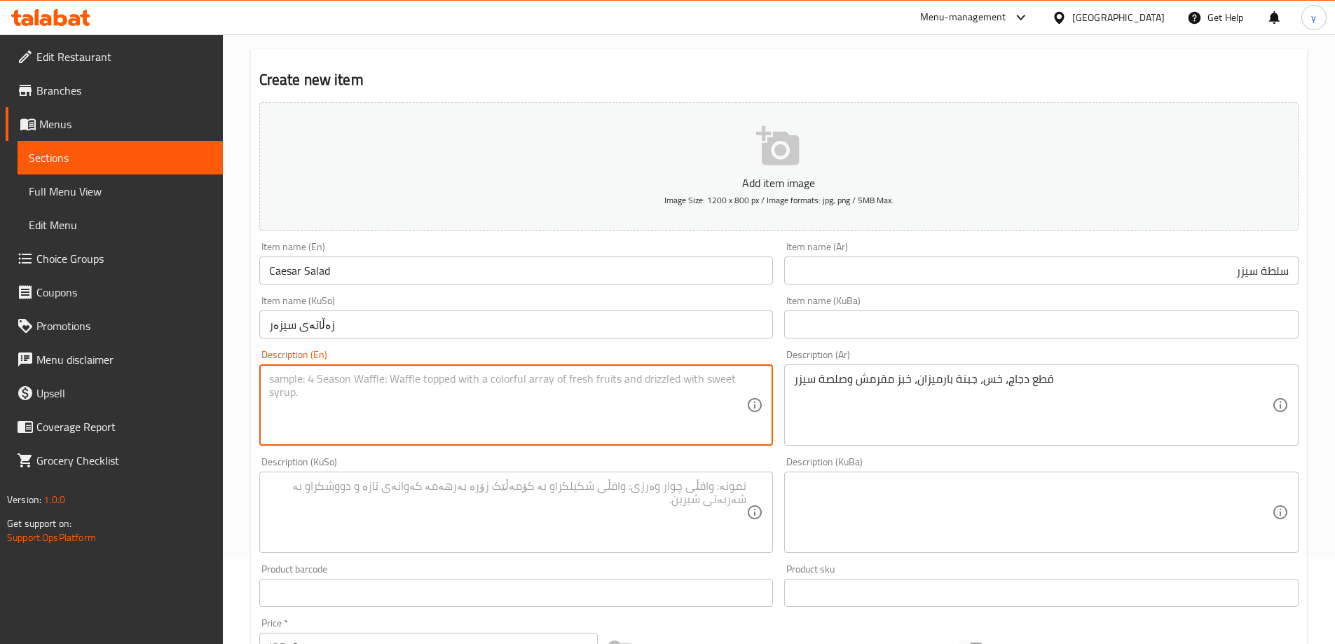
click at [560, 399] on textarea at bounding box center [508, 405] width 478 height 67
paste textarea "Chicken pieces, lettuce, Parmesan cheese, crispy bread and Caesar sauce"
type textarea "Chicken pieces, lettuce, Parmesan cheese, crispy bread and Caesar sauce"
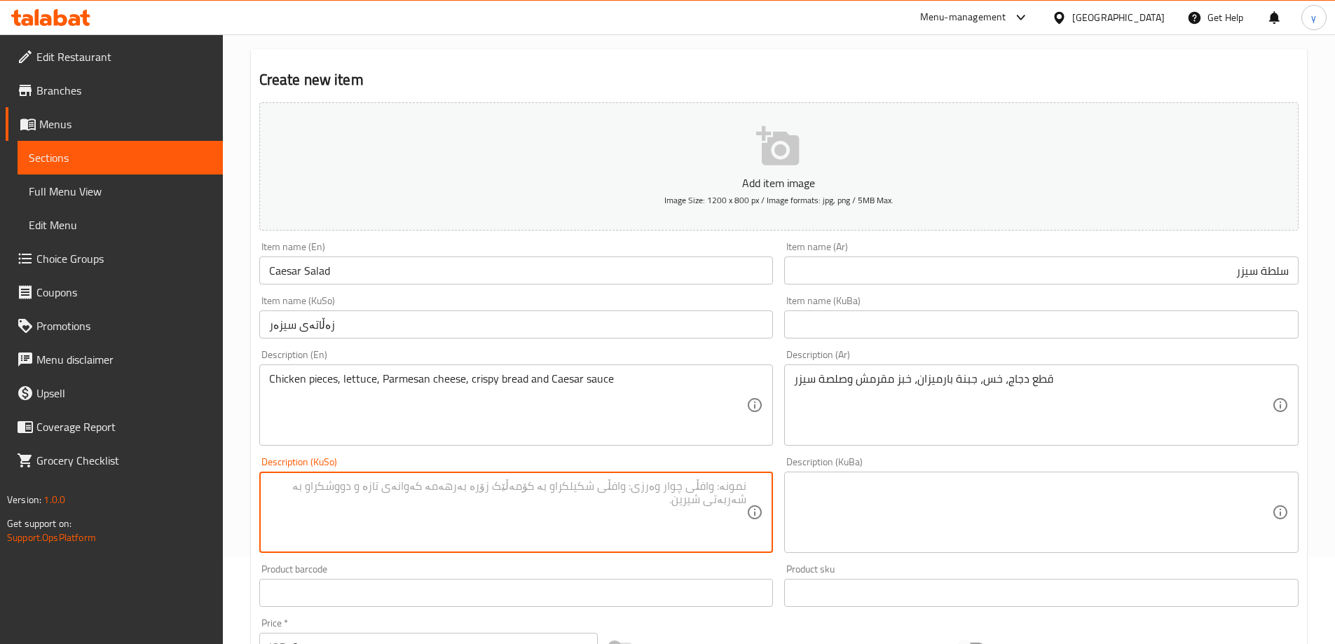
click at [556, 508] on textarea at bounding box center [508, 512] width 478 height 67
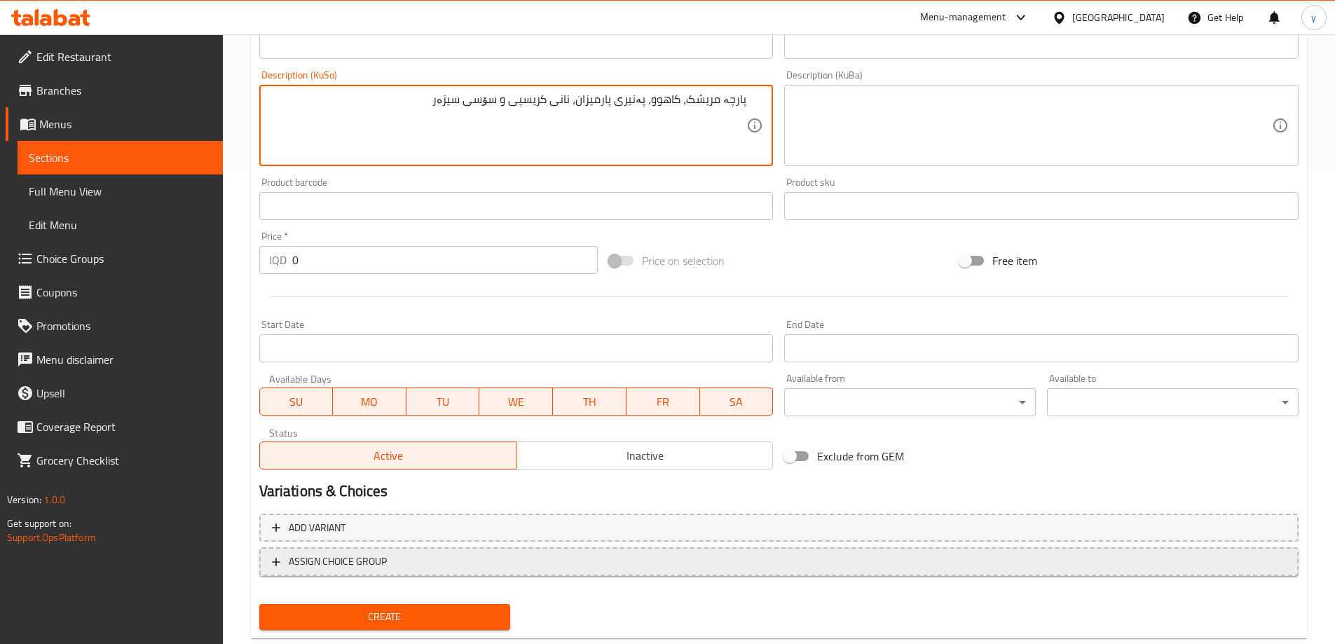
scroll to position [507, 0]
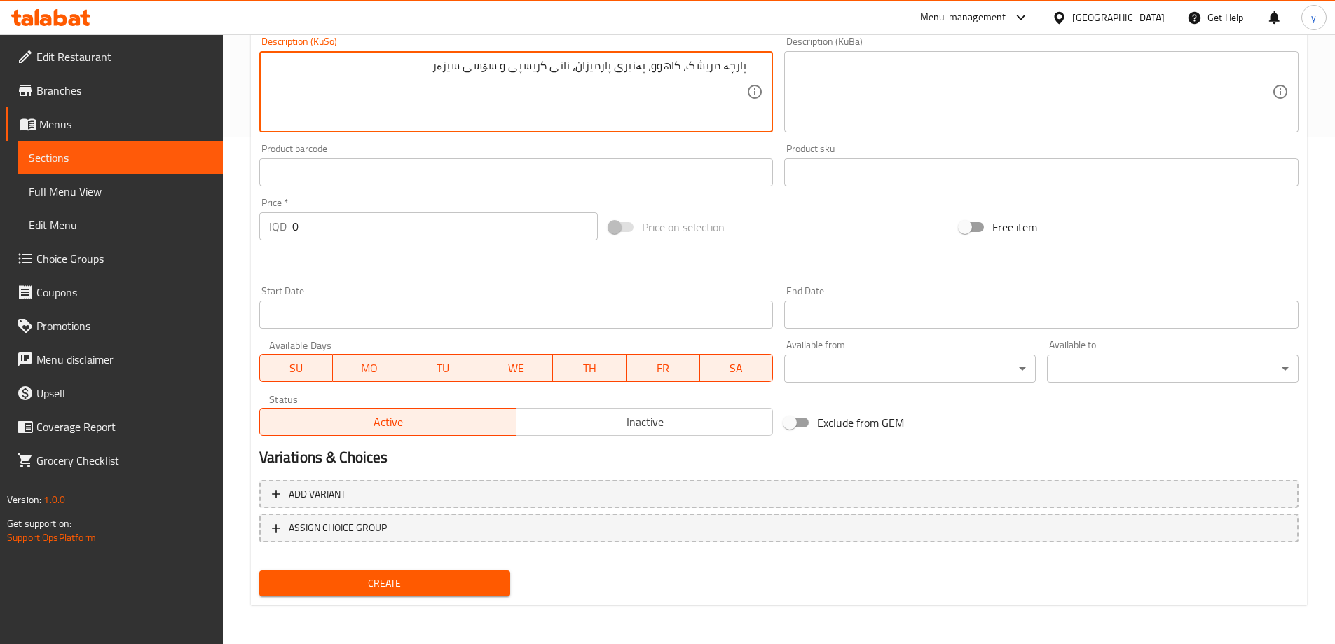
type textarea "پارچە مریشک، کاهوو، پەنیری پارمیزان، نانی کریسپی و سۆسی سیزەر"
click at [334, 231] on input "0" at bounding box center [445, 226] width 306 height 28
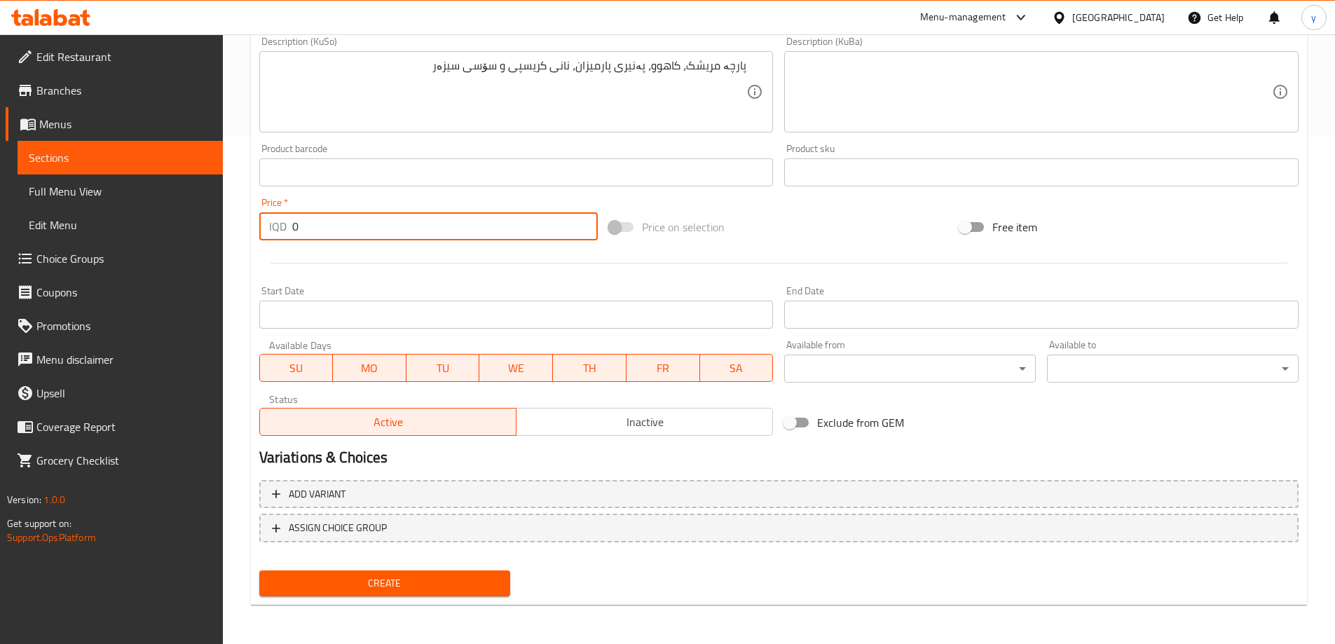
click at [334, 231] on input "0" at bounding box center [445, 226] width 306 height 28
paste input "900"
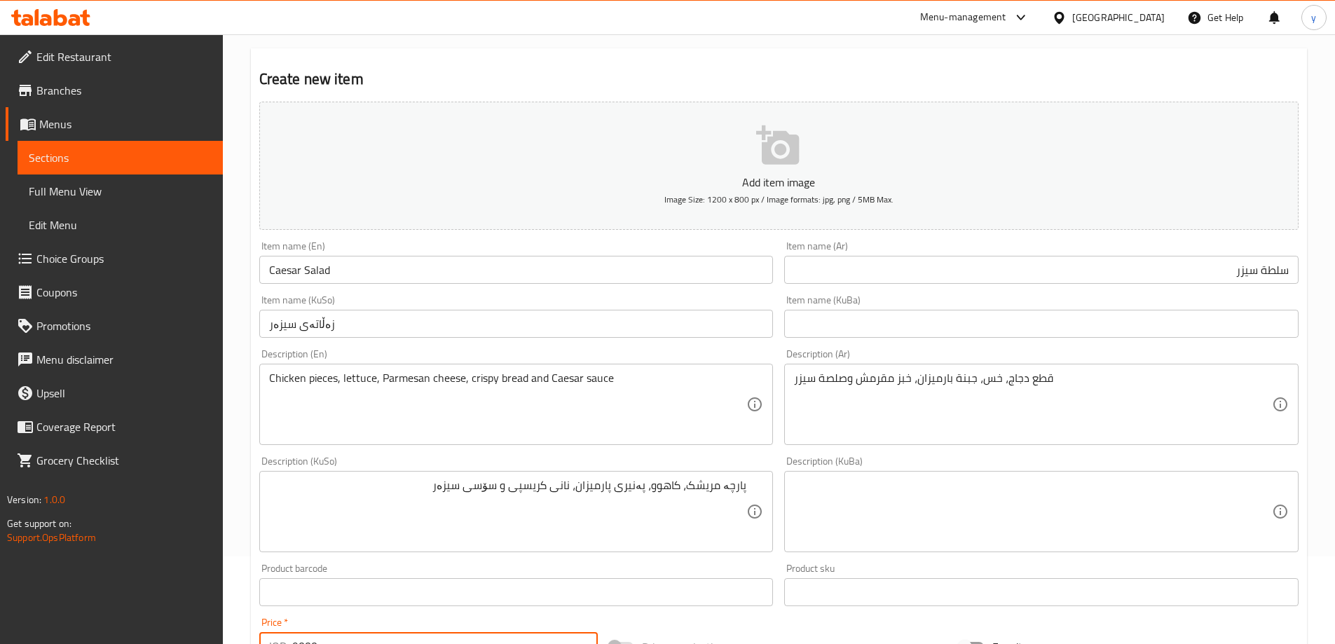
scroll to position [87, 0]
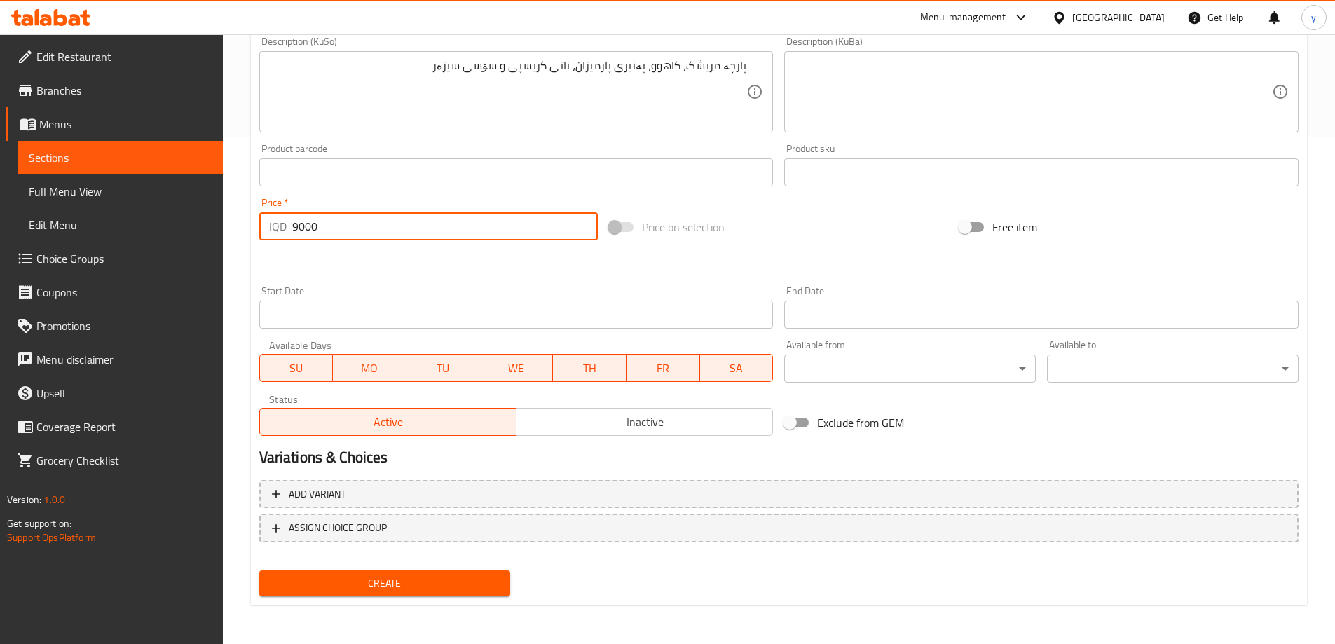
type input "9000"
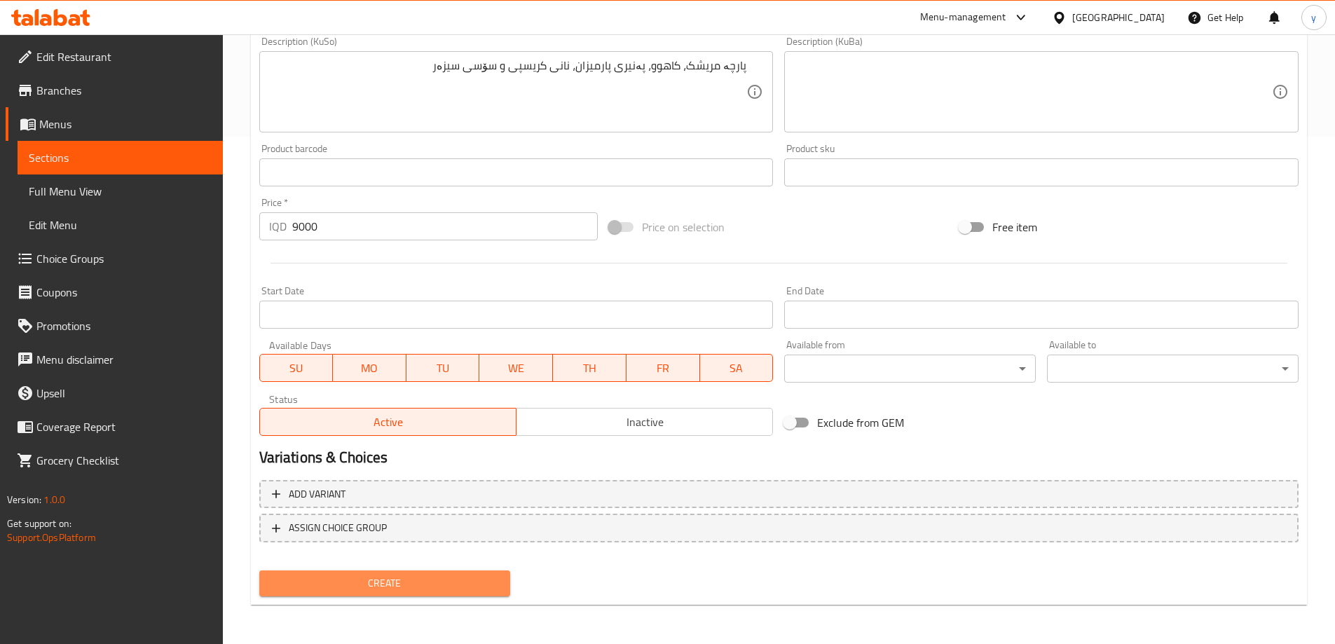
click at [446, 577] on span "Create" at bounding box center [385, 584] width 229 height 18
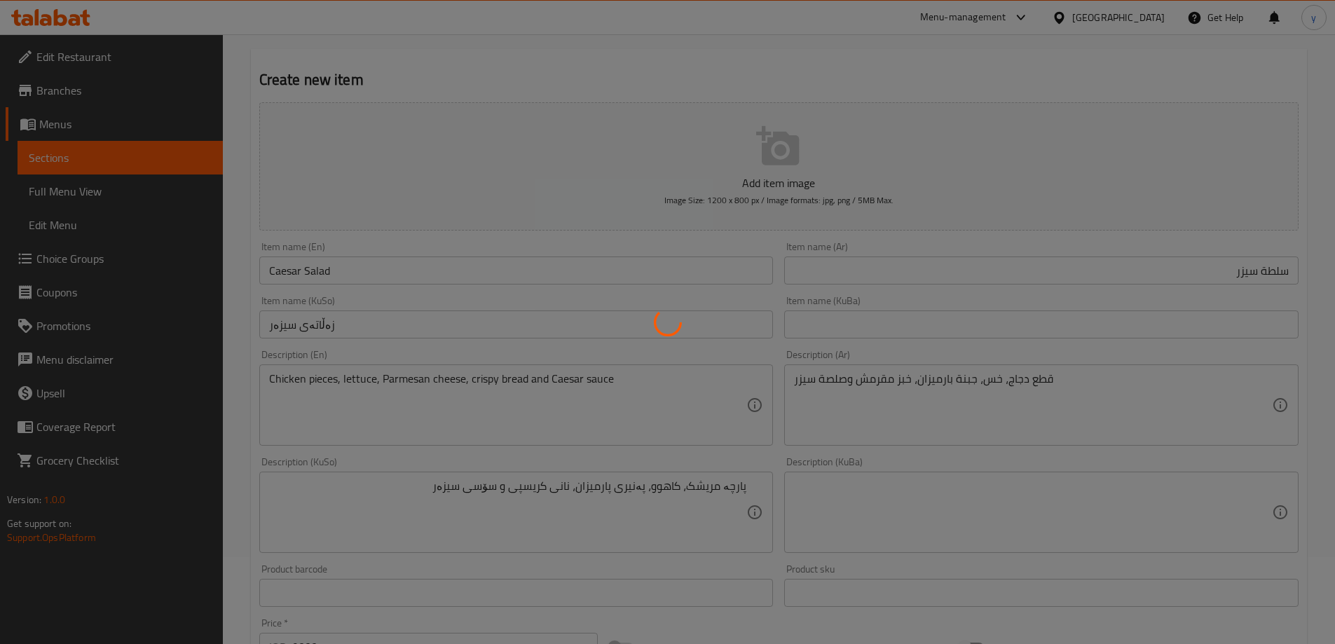
type input "0"
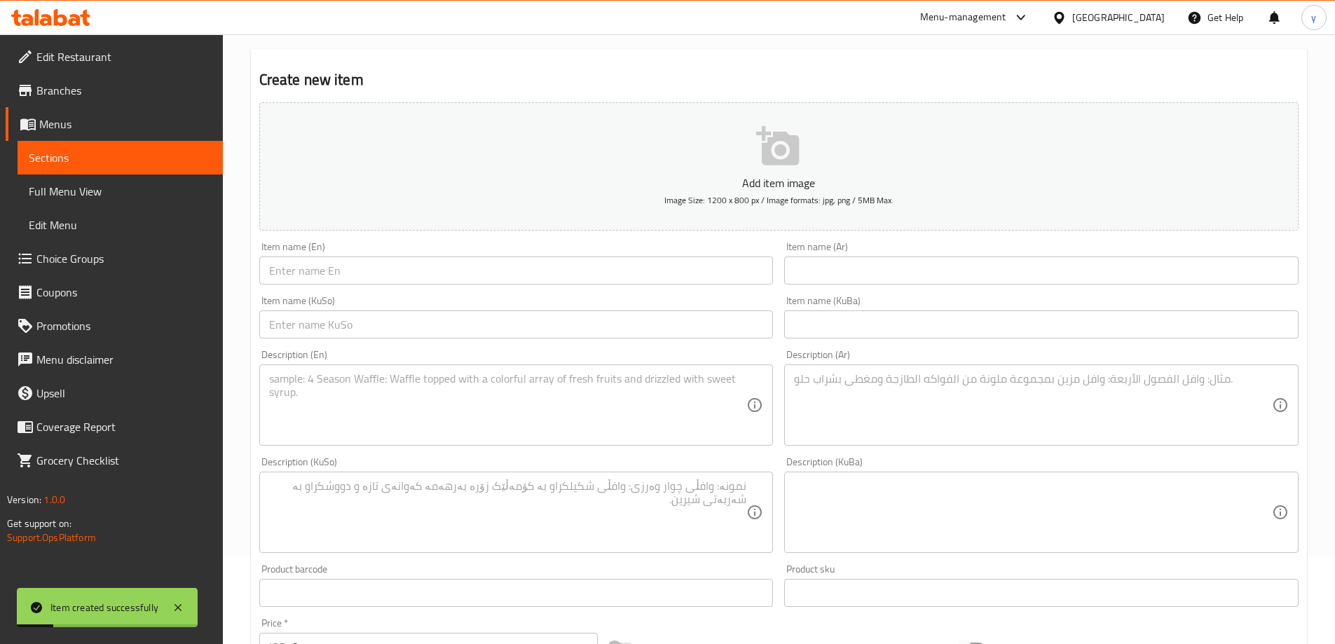
drag, startPoint x: 814, startPoint y: 269, endPoint x: 797, endPoint y: 279, distance: 19.5
click at [814, 269] on input "text" at bounding box center [1041, 270] width 514 height 28
paste input "كينوا، بقدونس، طماطم، رمان، بصل وصلصة الليمون بزيت الزيتون."
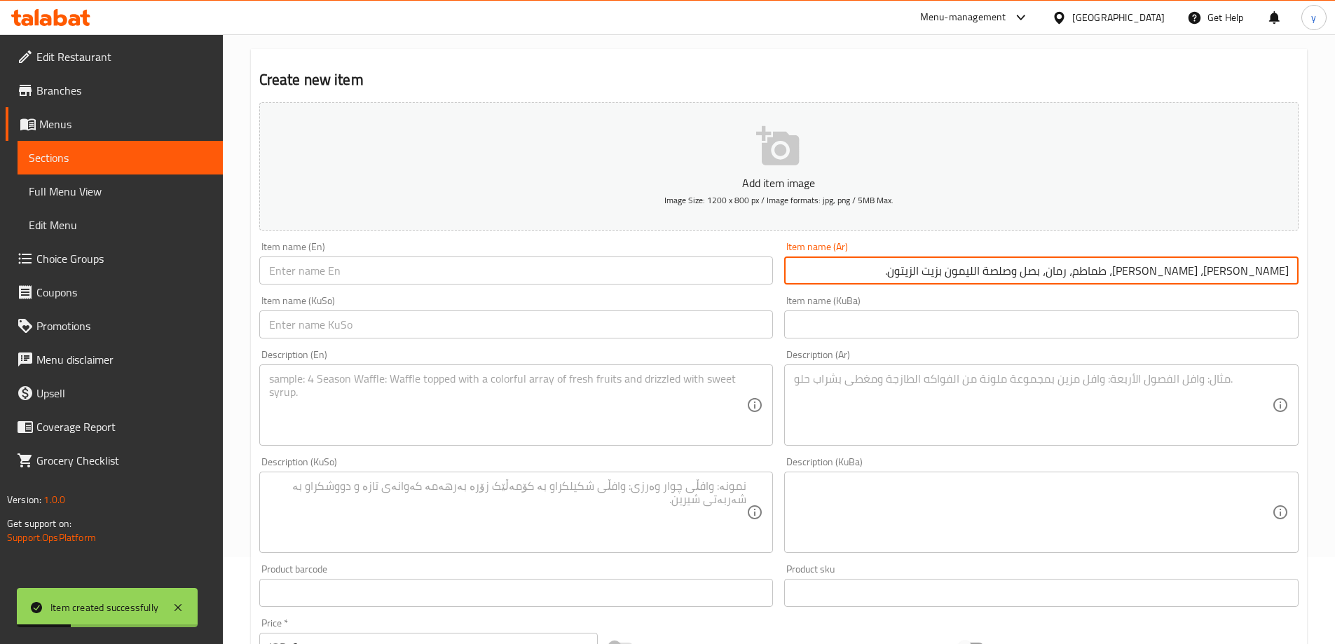
type input "كينوا، بقدونس، طماطم، رمان، بصل وصلصة الليمون بزيت الزيتون."
click at [885, 388] on textarea at bounding box center [1033, 405] width 478 height 67
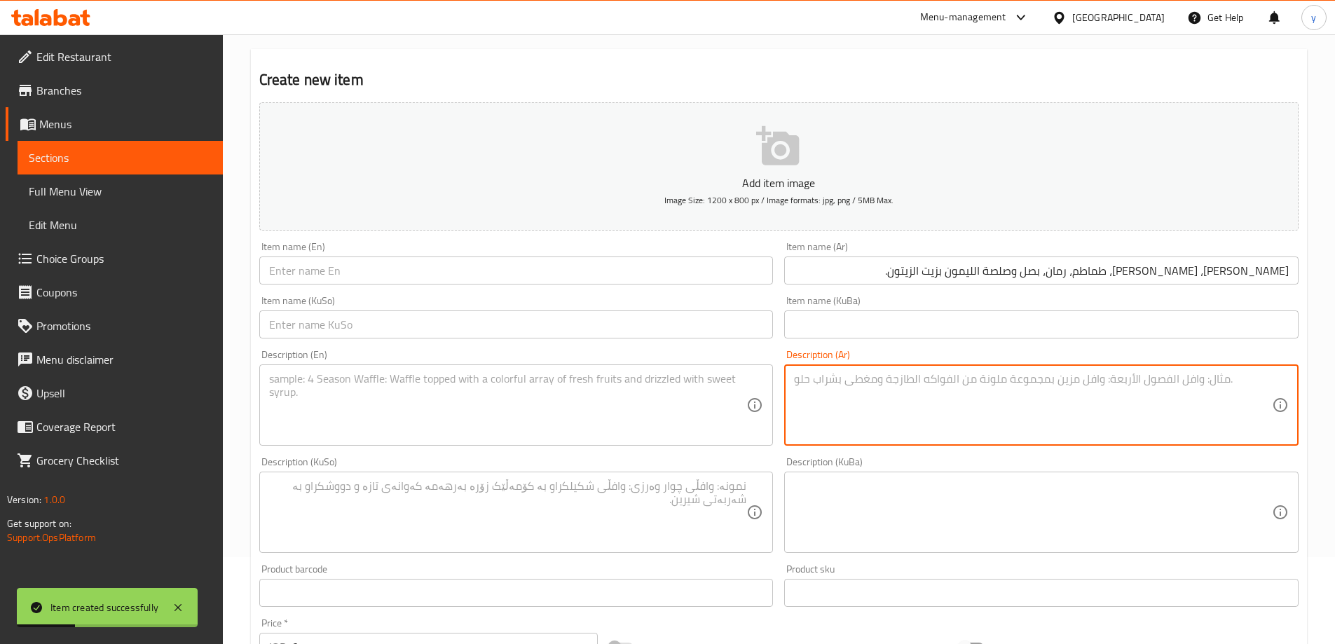
paste textarea "كينوا، بقدونس، طماطم، رمان، بصل وصلصة الليمون بزيت الزيتون."
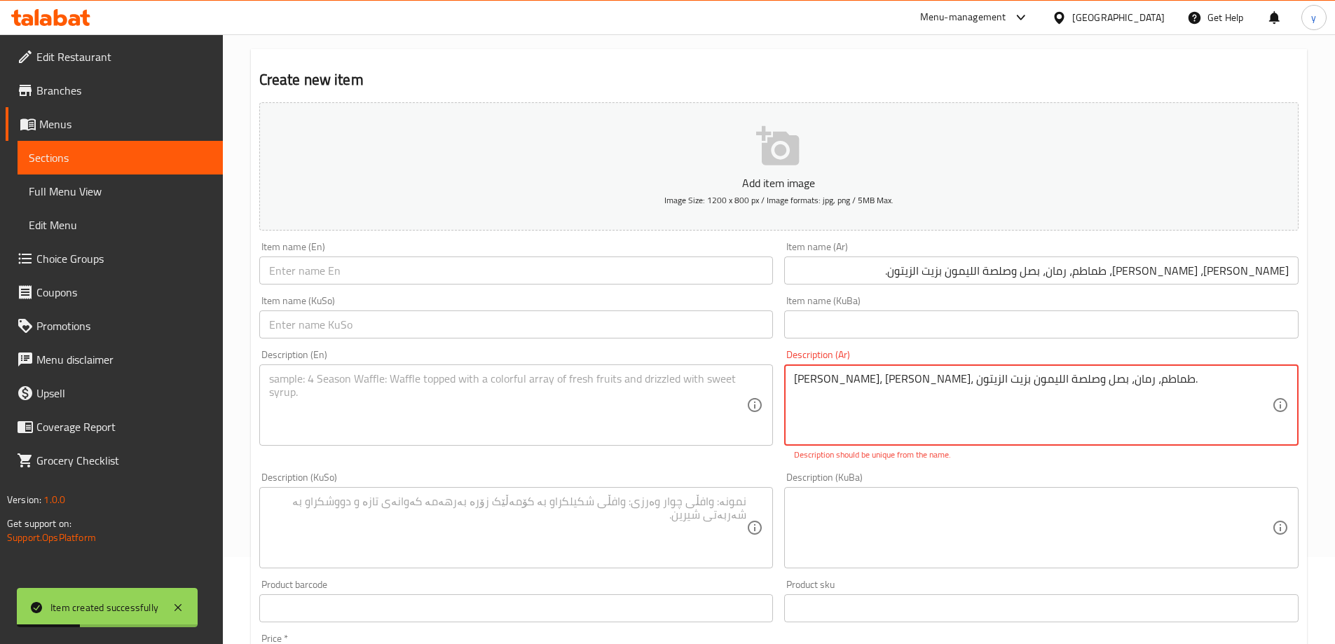
type textarea "كينوا، بقدونس، طماطم، رمان، بصل وصلصة الليمون بزيت الزيتون."
click at [866, 279] on input "كينوا، بقدونس، طماطم، رمان، بصل وصلصة الليمون بزيت الزيتون." at bounding box center [1041, 270] width 514 height 28
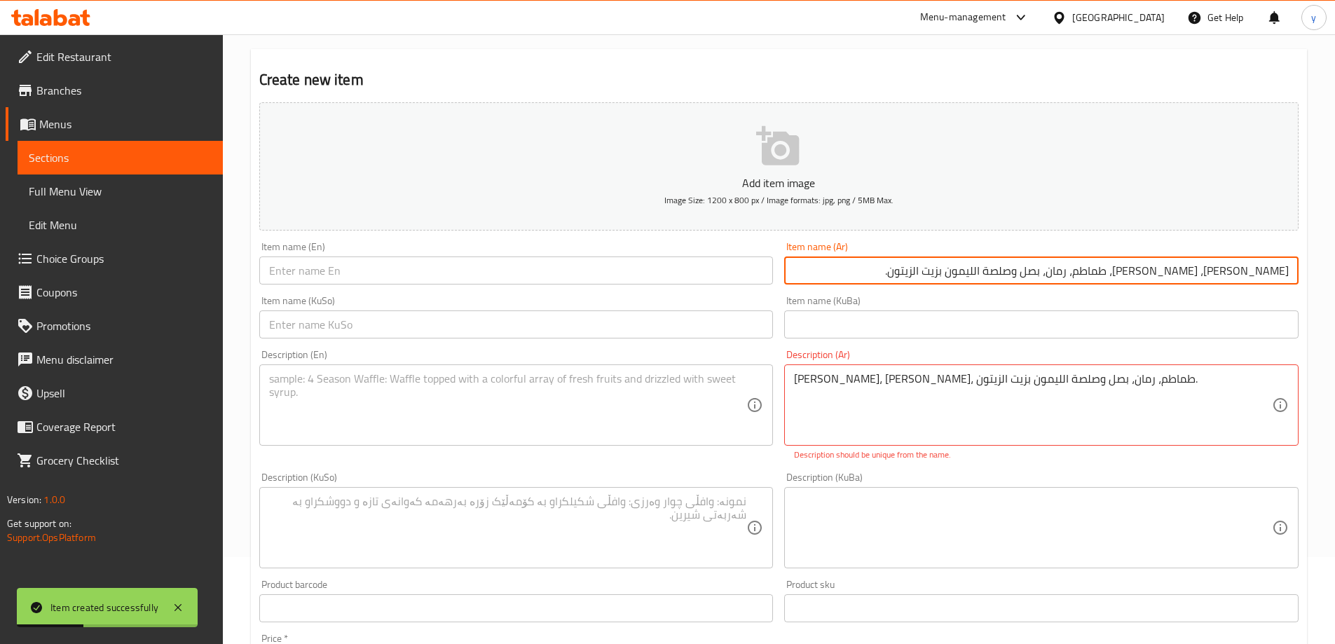
click at [866, 279] on input "كينوا، بقدونس، طماطم، رمان، بصل وصلصة الليمون بزيت الزيتون." at bounding box center [1041, 270] width 514 height 28
paste input "text"
type input "كينوا"
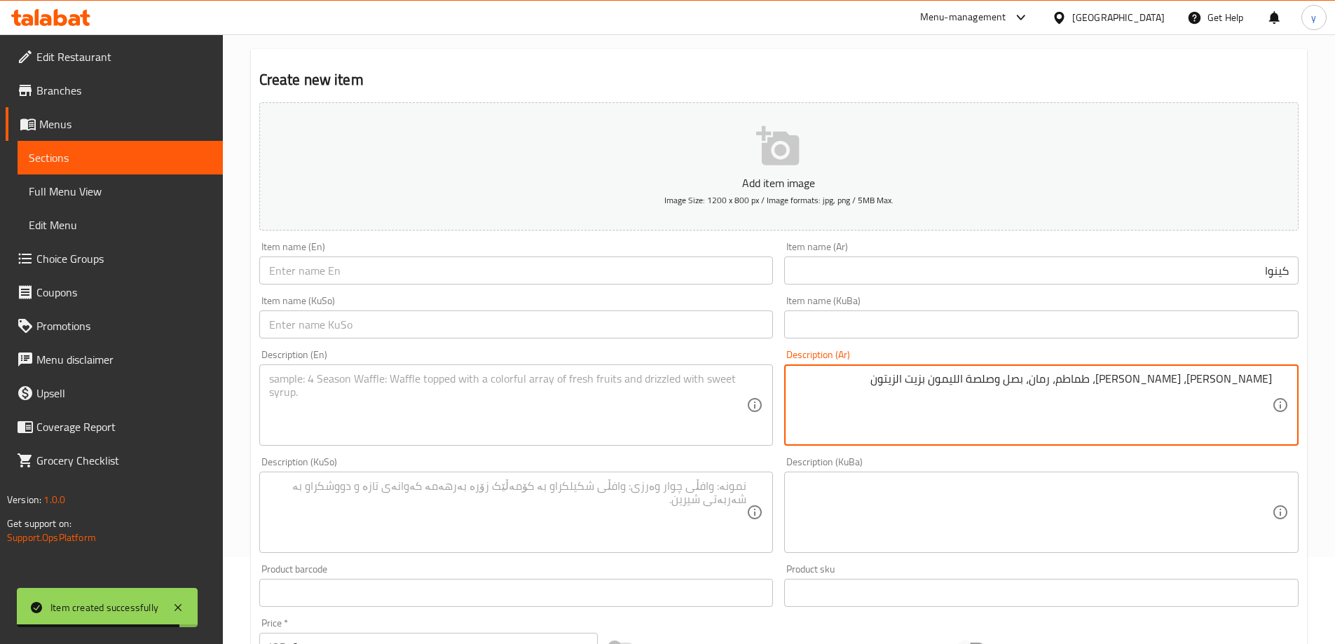
click at [1004, 380] on textarea "كينوا، بقدونس، طماطم، رمان، بصل وصلصة الليمون بزيت الزيتون" at bounding box center [1033, 405] width 478 height 67
click at [1007, 378] on textarea "كينوا، بقدونس، طماطم، رمان، بصل وصلصة الليمون بزيت الزيتون" at bounding box center [1033, 405] width 478 height 67
click at [1066, 380] on textarea "كينوا، بقدونس، طماطم، رمان، بصل وصلصة الليمون بزيت زيتون" at bounding box center [1033, 405] width 478 height 67
click at [1067, 379] on textarea "كينوا، بقدونس، طماطم، رمان، بصل وصلصة الليمون بزيت زيتون" at bounding box center [1033, 405] width 478 height 67
click at [1065, 379] on textarea "كينوا، بقدونس، طماطم، رمان، بصل وصلصة الليمون بزيت زيتون" at bounding box center [1033, 405] width 478 height 67
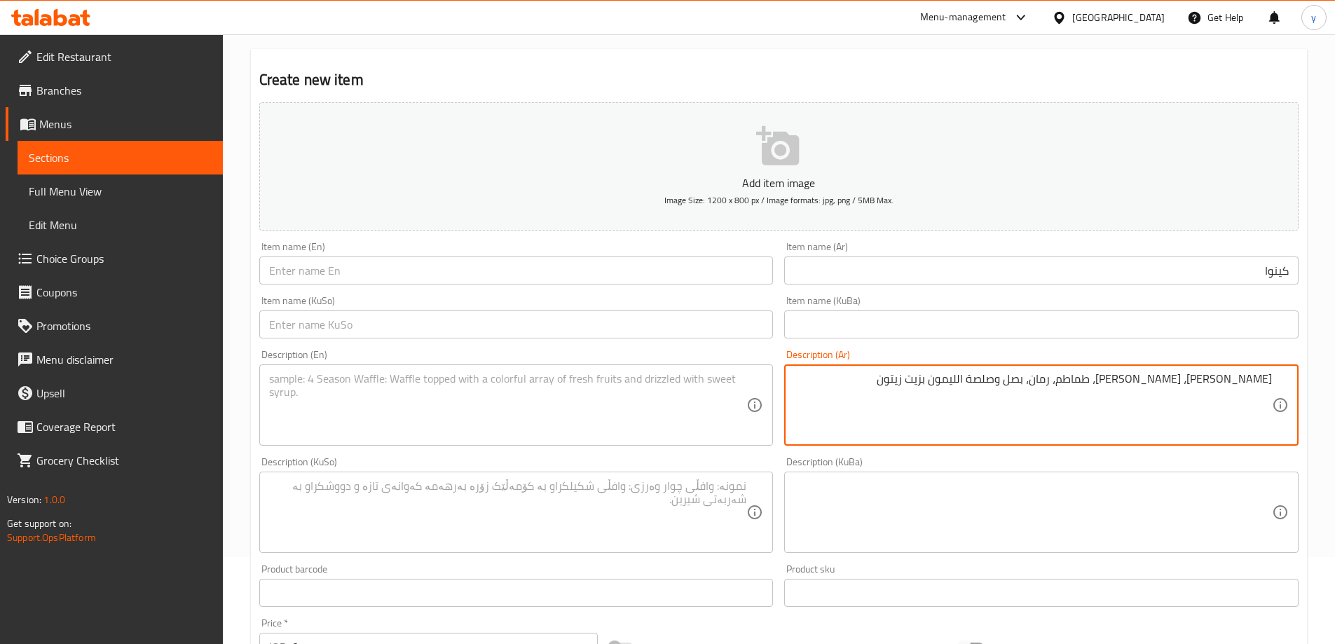
click at [1067, 378] on textarea "كينوا، بقدونس، طماطم، رمان، بصل وصلصة الليمون بزيت زيتون" at bounding box center [1033, 405] width 478 height 67
click at [1116, 386] on textarea "كينوا، بقدونس، طماطم، رمان، بصل وصلصة ليمون بزيت زيتون" at bounding box center [1033, 405] width 478 height 67
type textarea "كينوا، بقدونس، طماطم، رمان، بصل وصلصة ليمون بزيت زيتون"
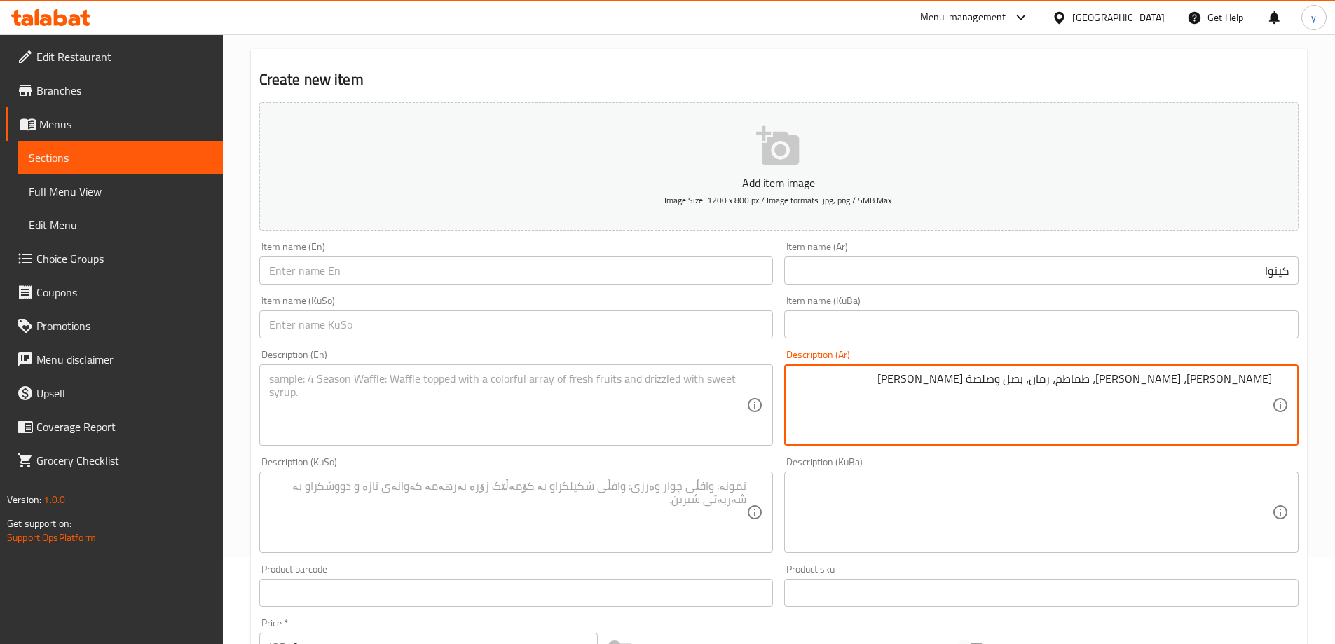
click at [1149, 278] on input "كينوا" at bounding box center [1041, 270] width 514 height 28
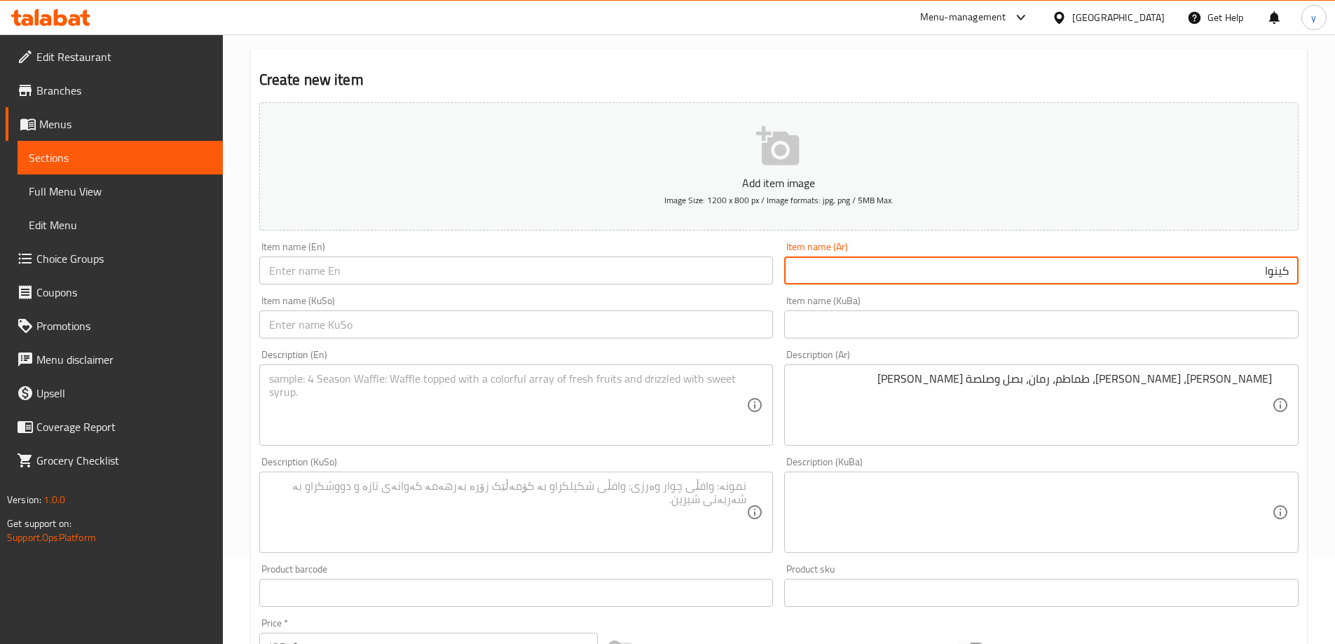
click at [1149, 278] on input "كينوا" at bounding box center [1041, 270] width 514 height 28
click at [751, 310] on div "Item name (KuSo) Item name (KuSo)" at bounding box center [516, 317] width 514 height 43
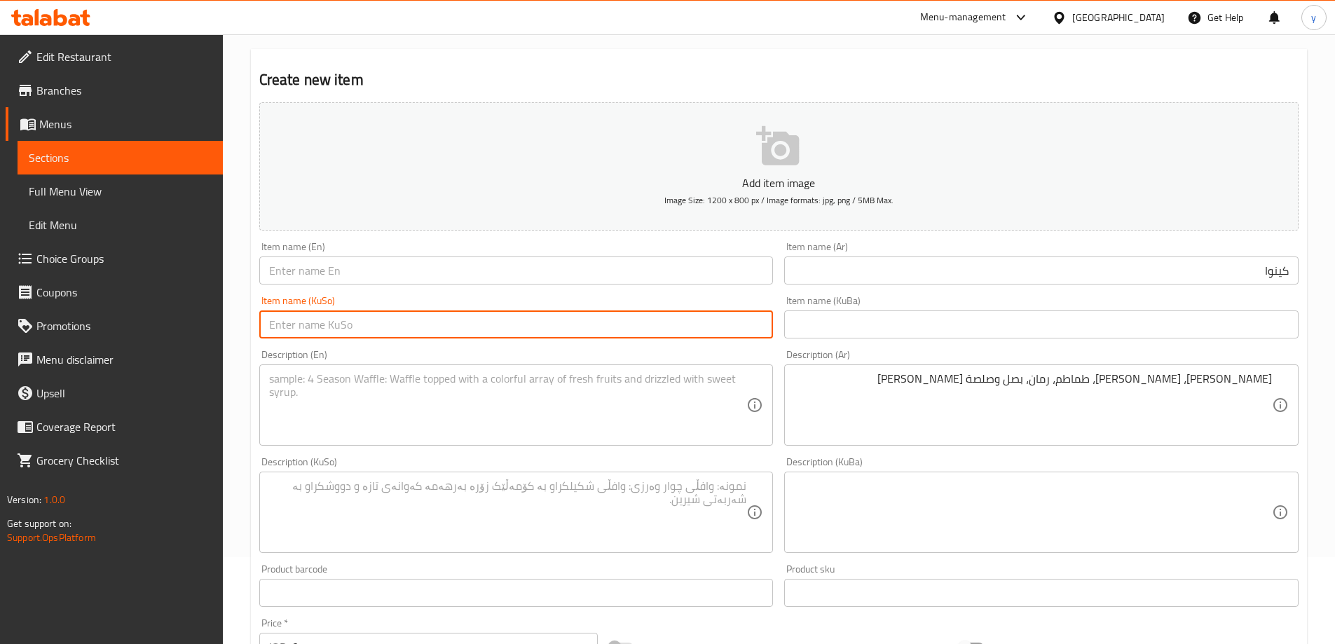
click at [753, 316] on input "text" at bounding box center [516, 324] width 514 height 28
paste input "زەڵاتەی کینوا"
type input "زەڵاتەی کینوا"
click at [859, 268] on input "كينوا" at bounding box center [1041, 270] width 514 height 28
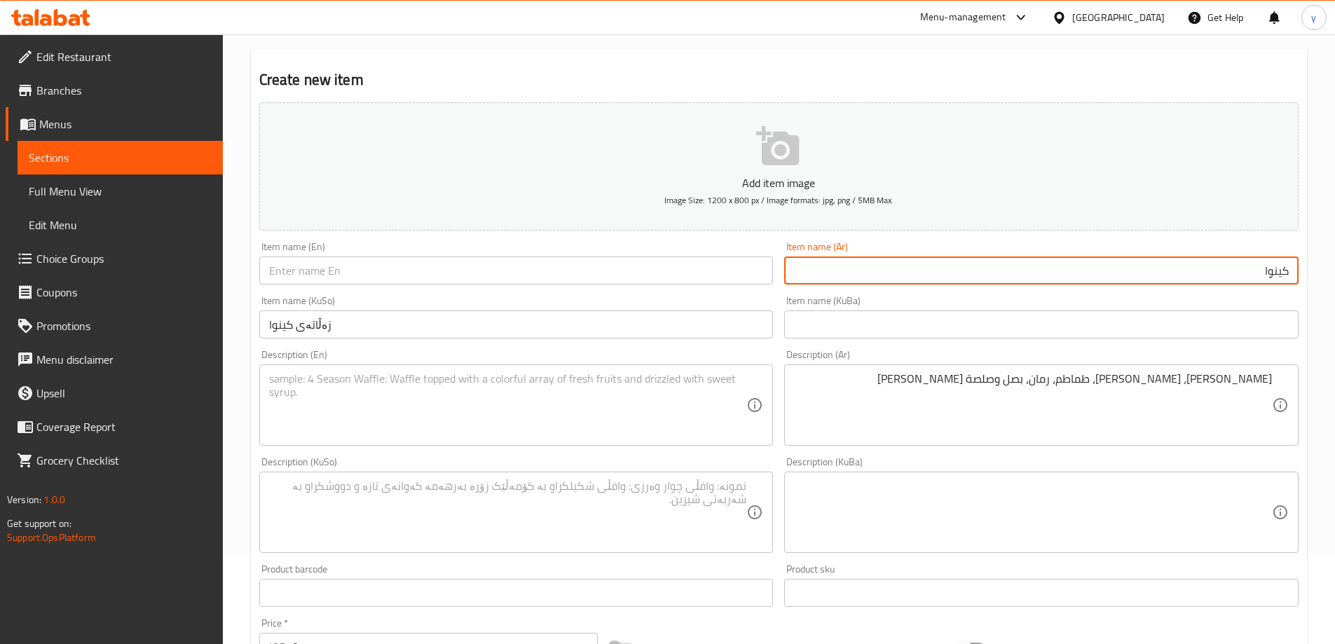
click at [859, 268] on input "كينوا" at bounding box center [1041, 270] width 514 height 28
paste input "سلطة"
type input "سلطة كينوا"
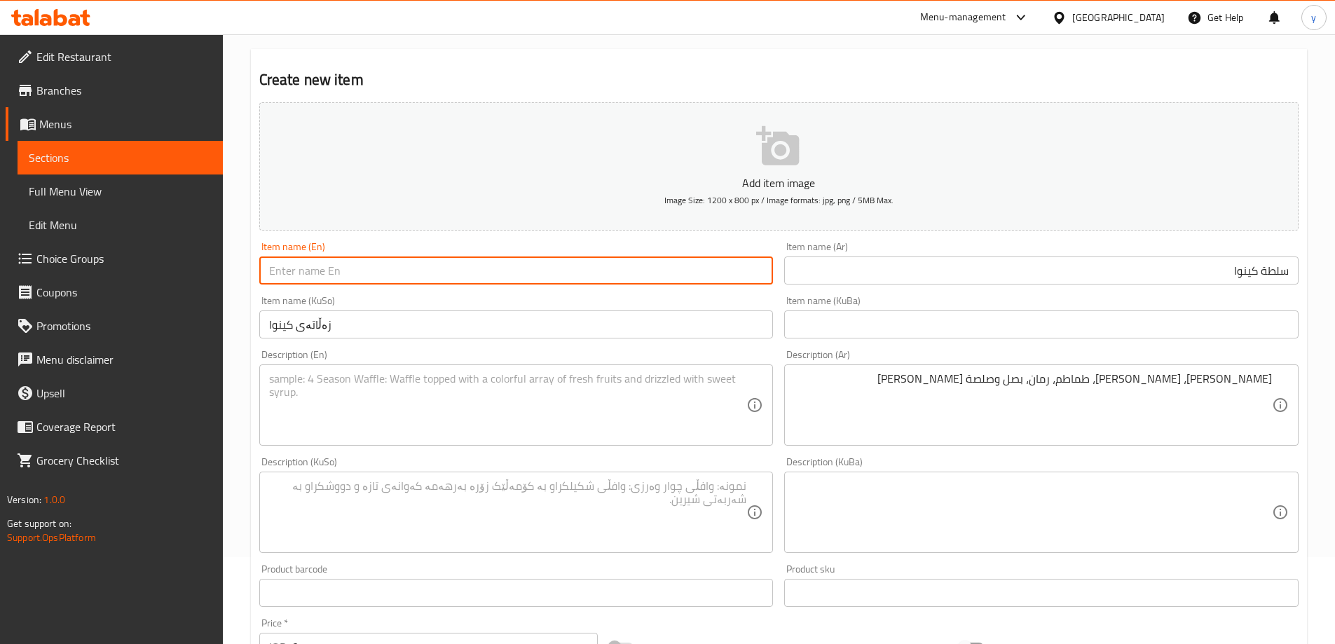
click at [690, 261] on input "text" at bounding box center [516, 270] width 514 height 28
paste input "Quinoa Salad"
type input "Quinoa Salad"
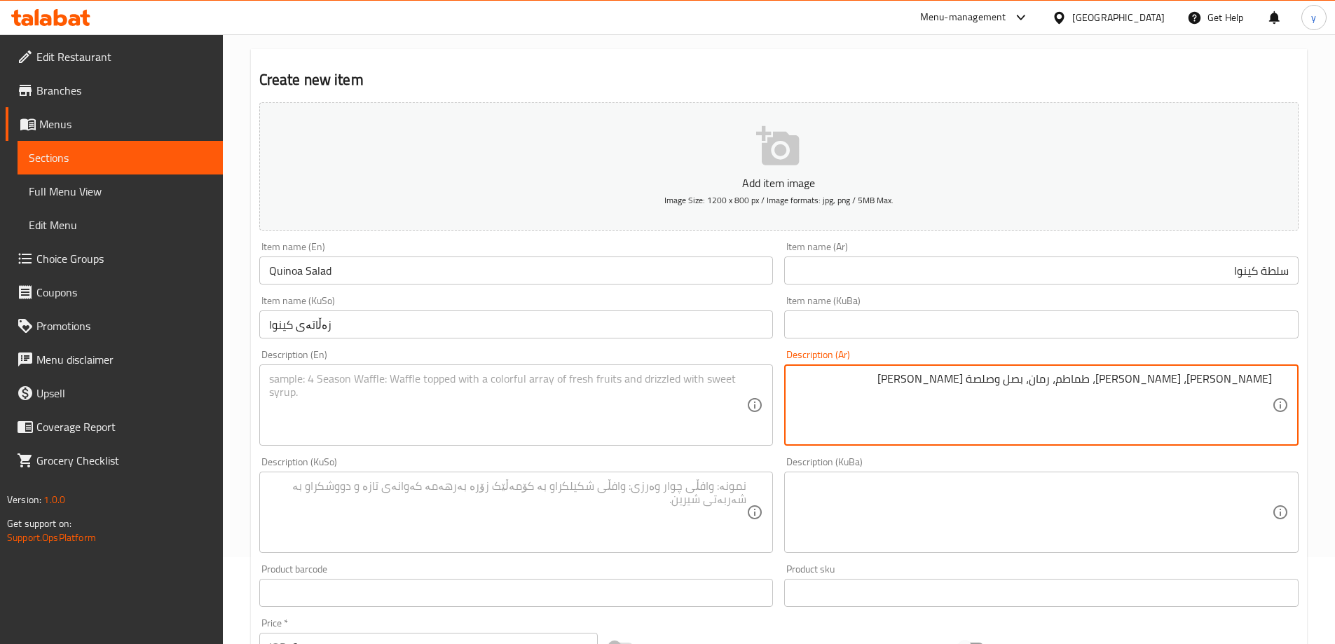
click at [975, 383] on textarea "كينوا، بقدونس، طماطم، رمان، بصل وصلصة ليمون بزيت زيتون" at bounding box center [1033, 405] width 478 height 67
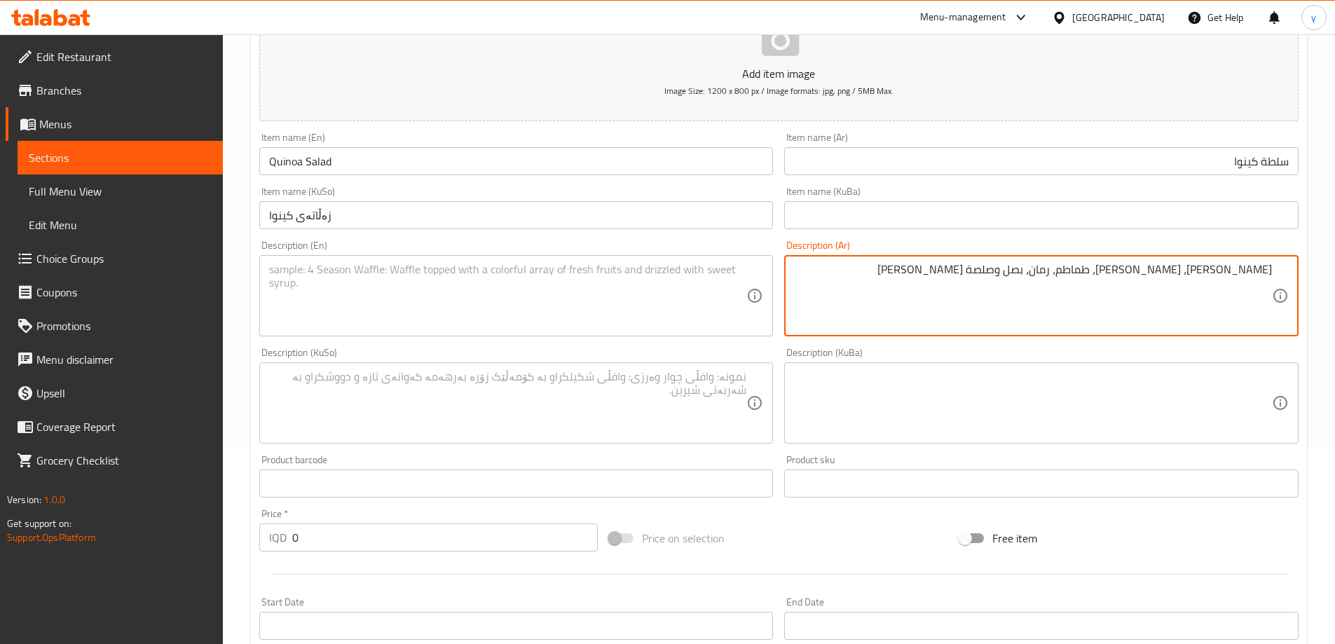
scroll to position [227, 0]
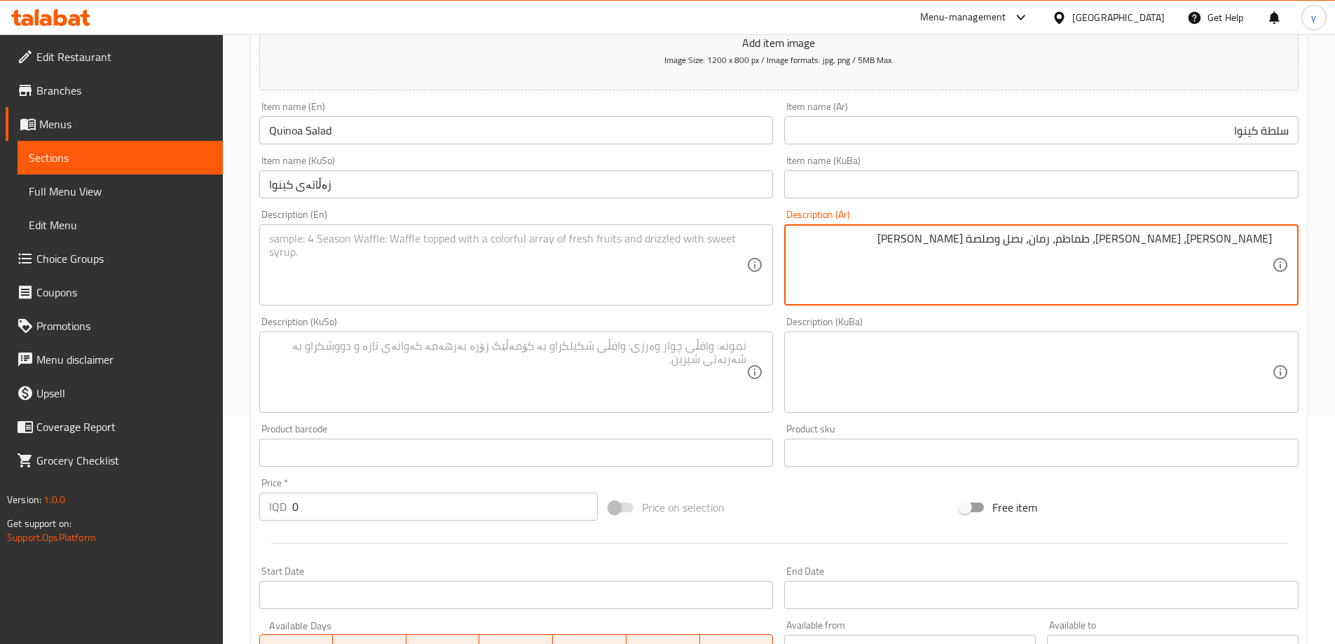
click at [317, 512] on input "0" at bounding box center [445, 507] width 306 height 28
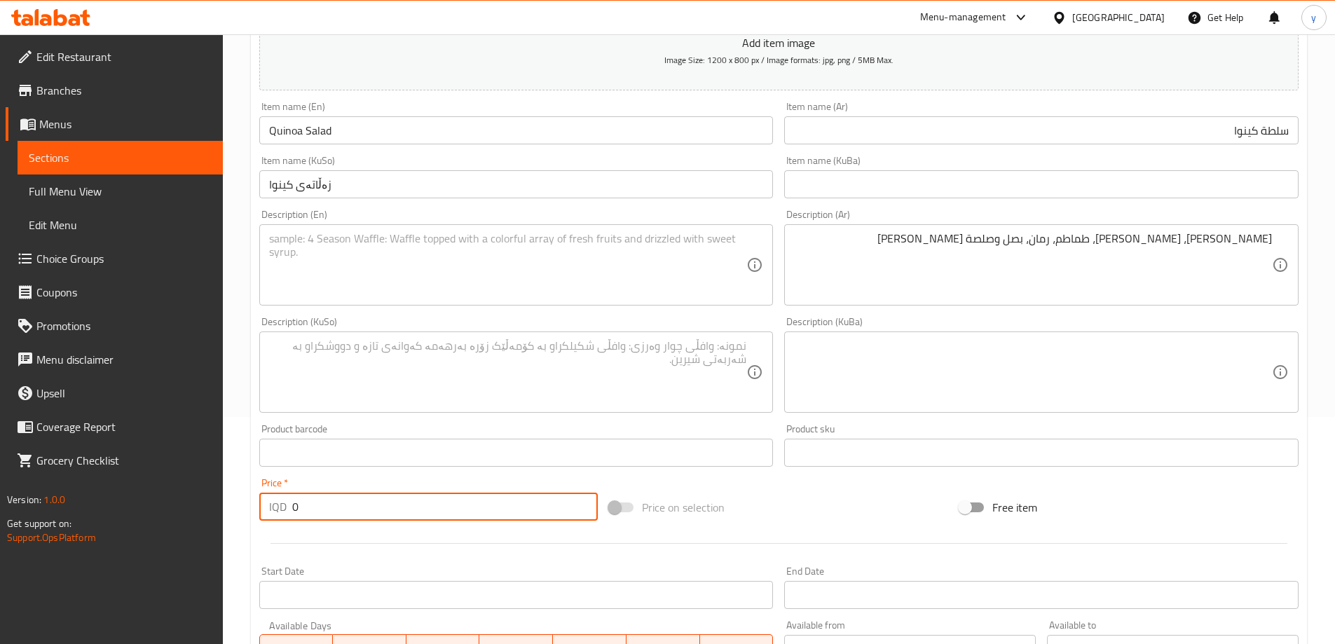
click at [317, 512] on input "0" at bounding box center [445, 507] width 306 height 28
paste input "700"
type input "7000"
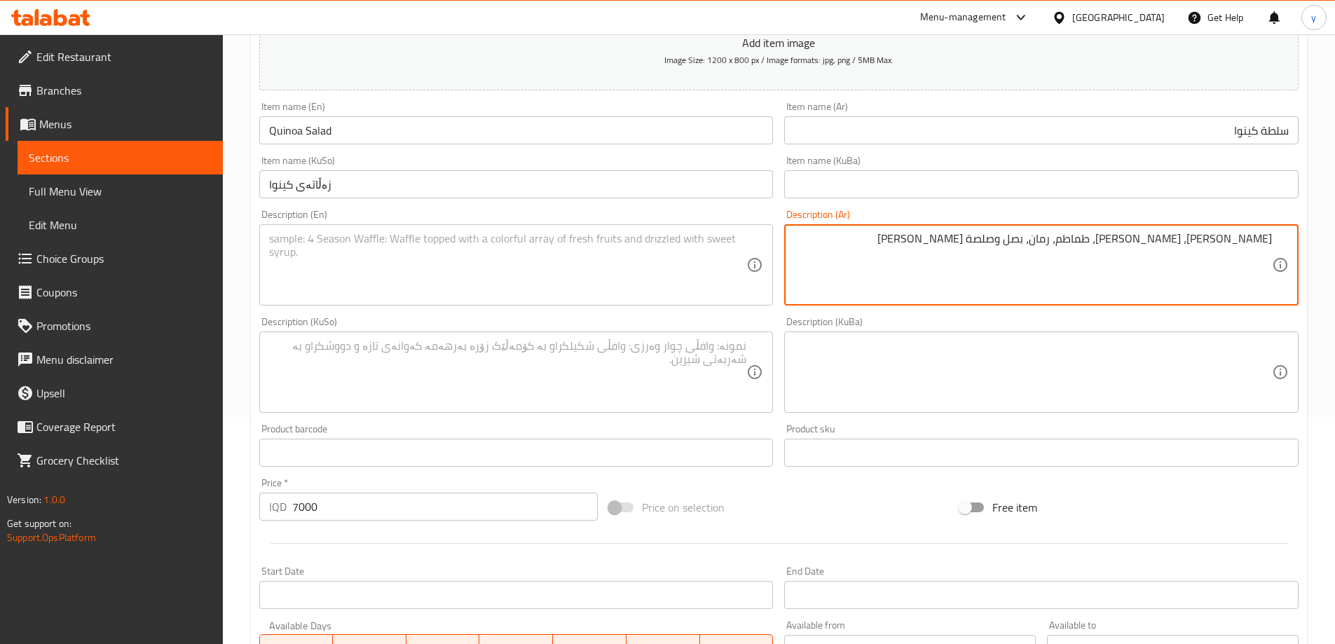
click at [864, 273] on textarea "كينوا، بقدونس، طماطم، رمان، بصل وصلصة ليمون بزيت زيتون" at bounding box center [1033, 265] width 478 height 67
click at [473, 250] on textarea at bounding box center [508, 265] width 478 height 67
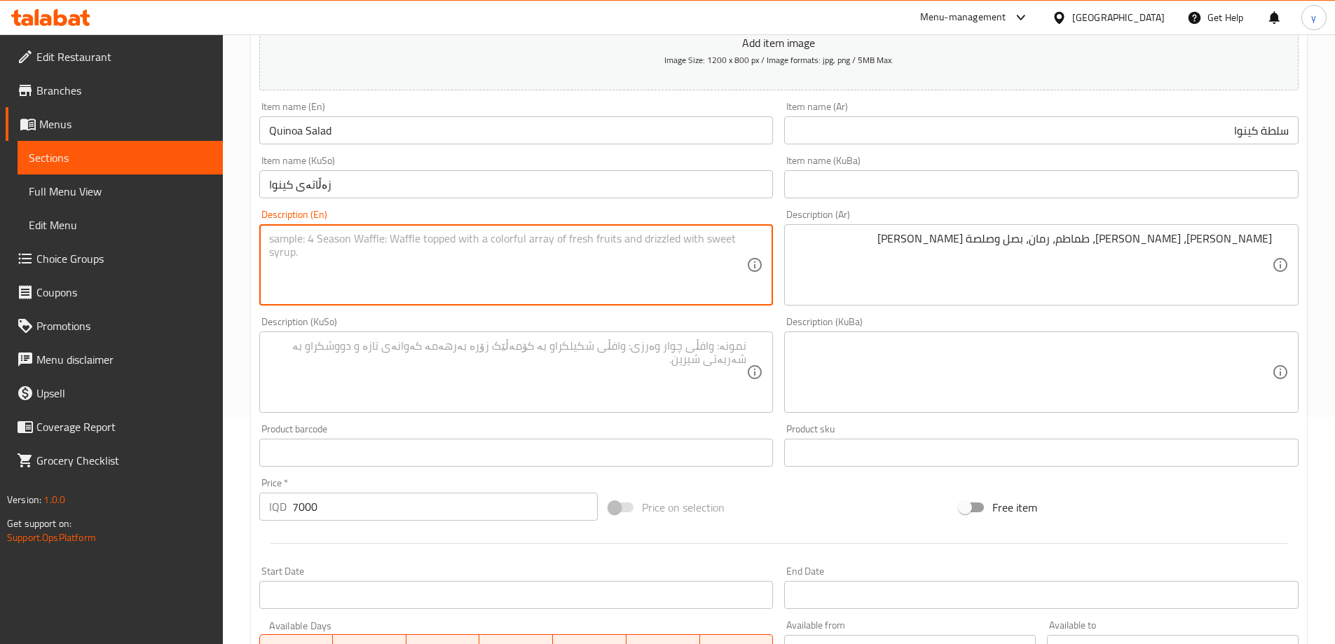
paste textarea "Quinoa, parsley, tomatoes, pomegranate, onion and lemon sauce with olive oil"
type textarea "Quinoa, parsley, tomatoes, pomegranate, onion and lemon sauce with olive oil"
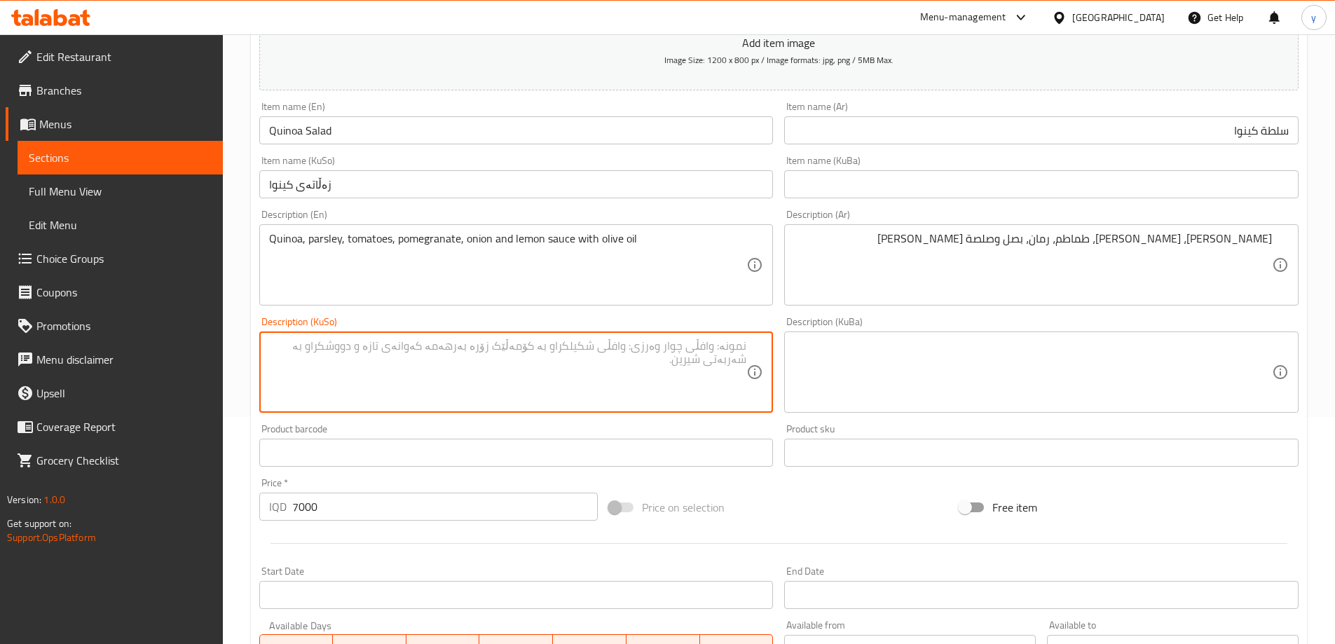
click at [505, 350] on textarea at bounding box center [508, 372] width 478 height 67
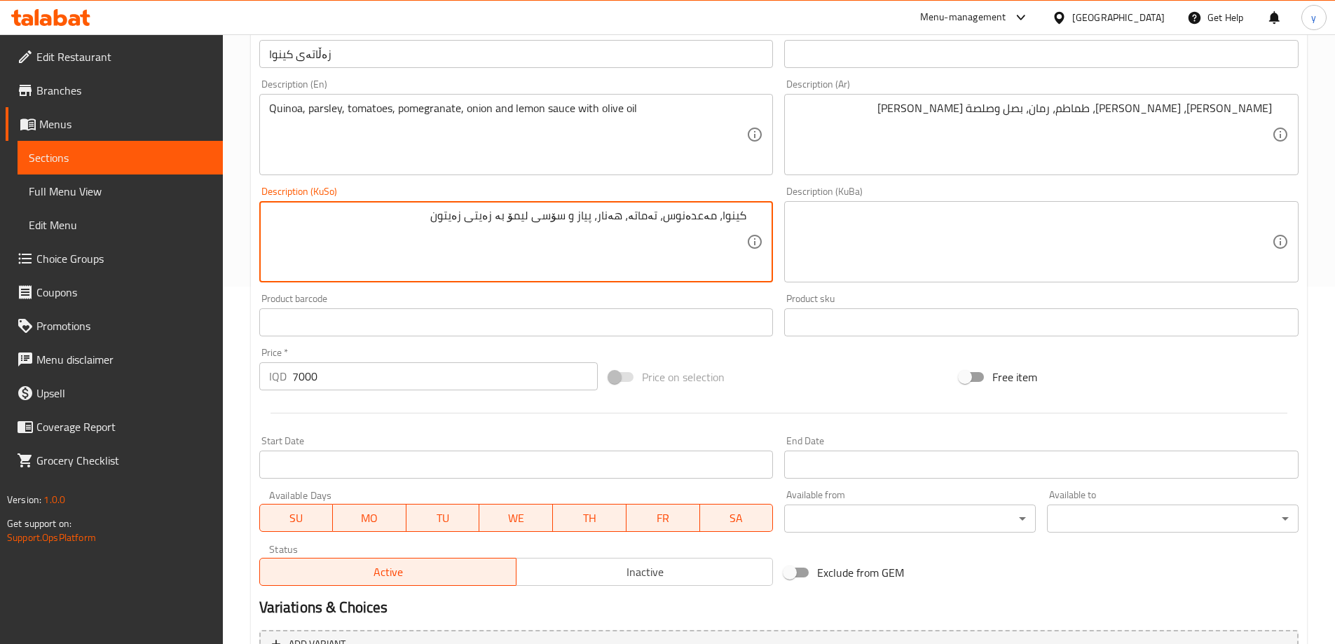
scroll to position [507, 0]
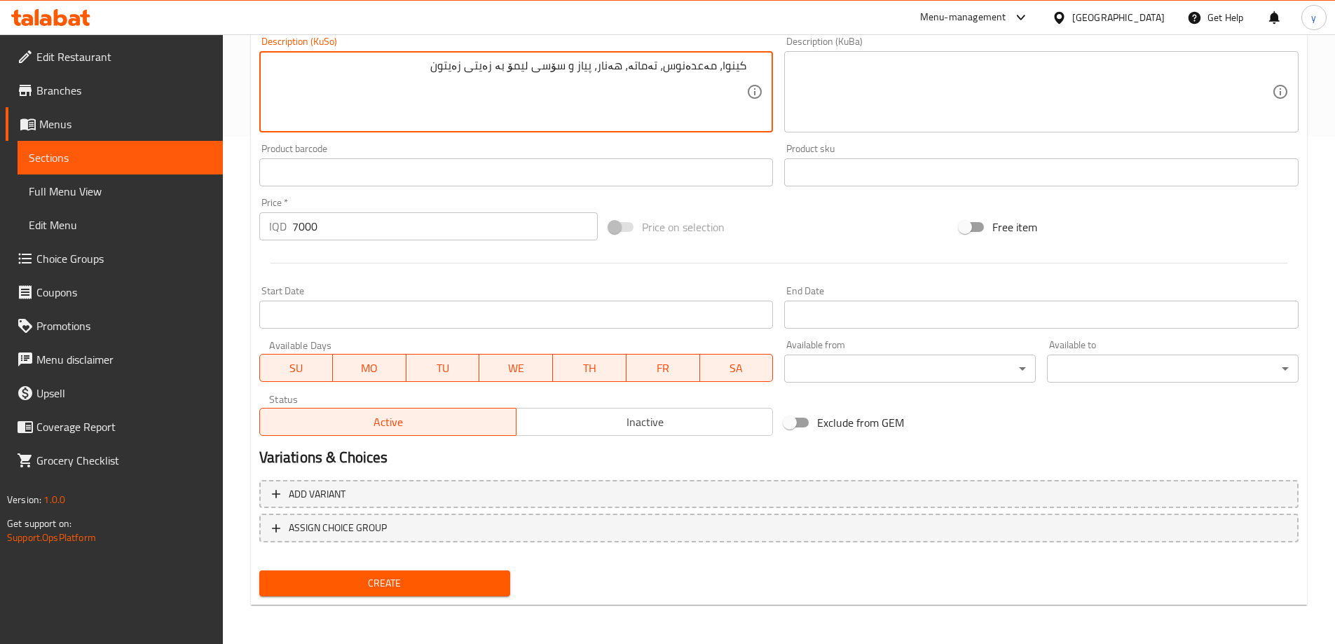
type textarea "کینوا، مەعدەنوس، تەماتە، هەنار، پیاز و سۆسی لیمۆ بە زەیتی زەیتون"
click at [451, 593] on button "Create" at bounding box center [385, 583] width 252 height 26
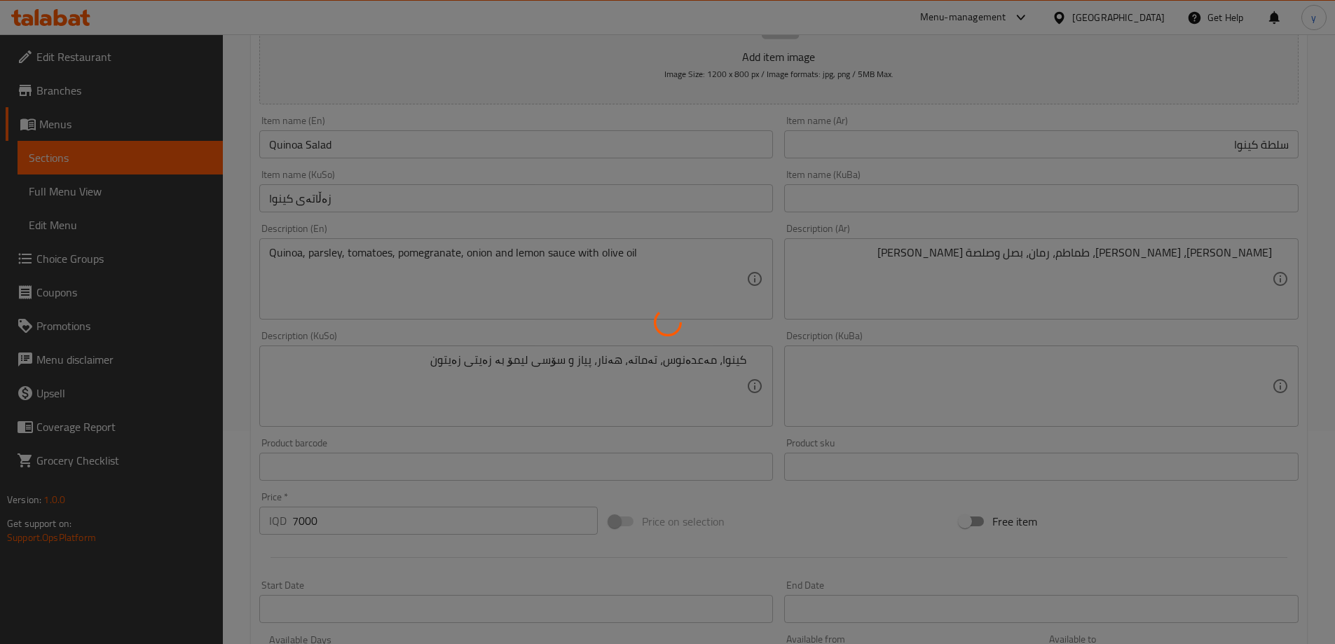
scroll to position [87, 0]
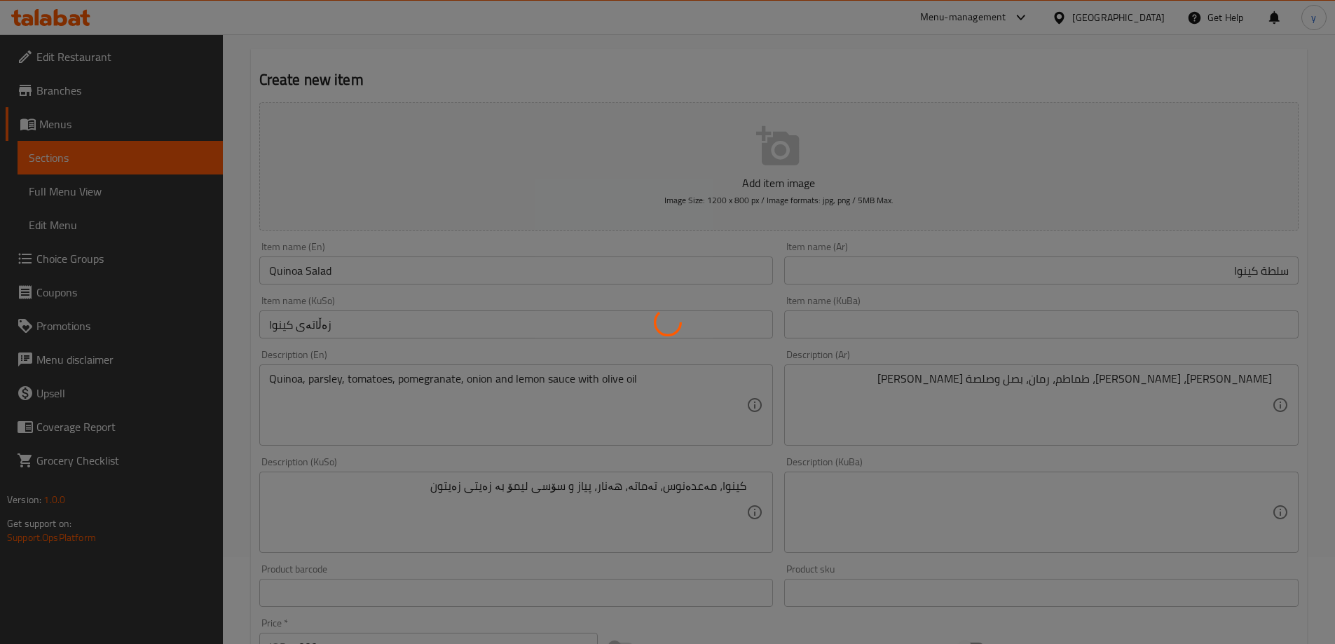
type input "0"
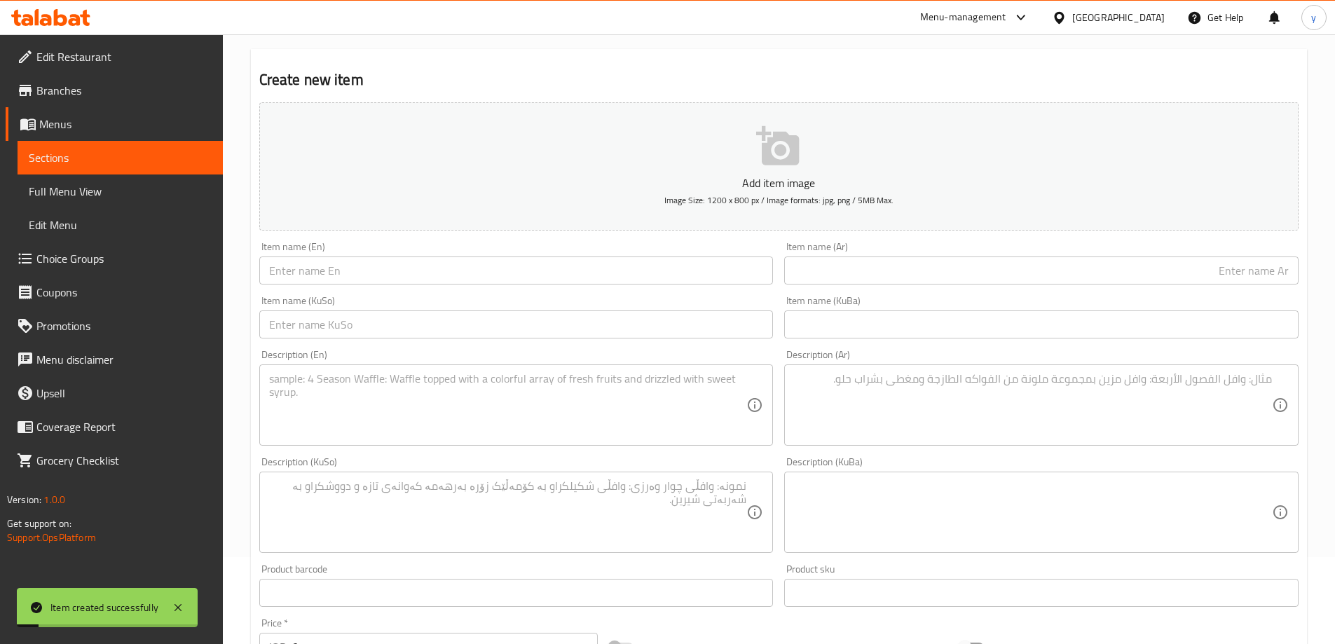
click at [908, 415] on textarea at bounding box center [1033, 405] width 478 height 67
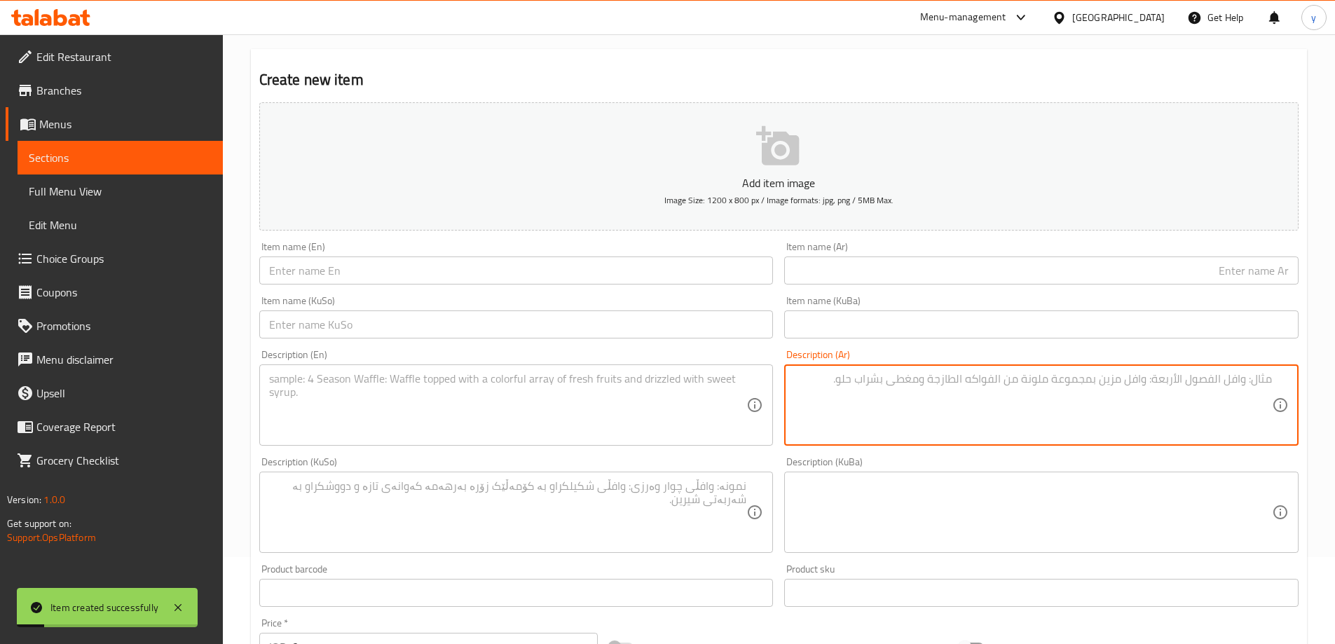
paste textarea "طماطم، خيار، بصل احمر، فلفل ملون، زيتون، جبنة فيتا وصلصة الليمون بزيت الزيتون."
click at [987, 377] on textarea "طماطم، خيار، بصل احمر، فلفل ملون، زيتون، جبنة فيتا وصلصة الليمون بزيت الزيتون." at bounding box center [1033, 405] width 478 height 67
click at [935, 378] on textarea "طماطم، خيار، بصل احمر، فلفل ملون، زيتون، جبنة فيتا وصلصة ليمون بزيت الزيتون." at bounding box center [1033, 405] width 478 height 67
click at [886, 388] on textarea "طماطم، خيار، بصل احمر، فلفل ملون، زيتون، جبنة فيتا وصلصة ليمون بزيت زيتون." at bounding box center [1033, 405] width 478 height 67
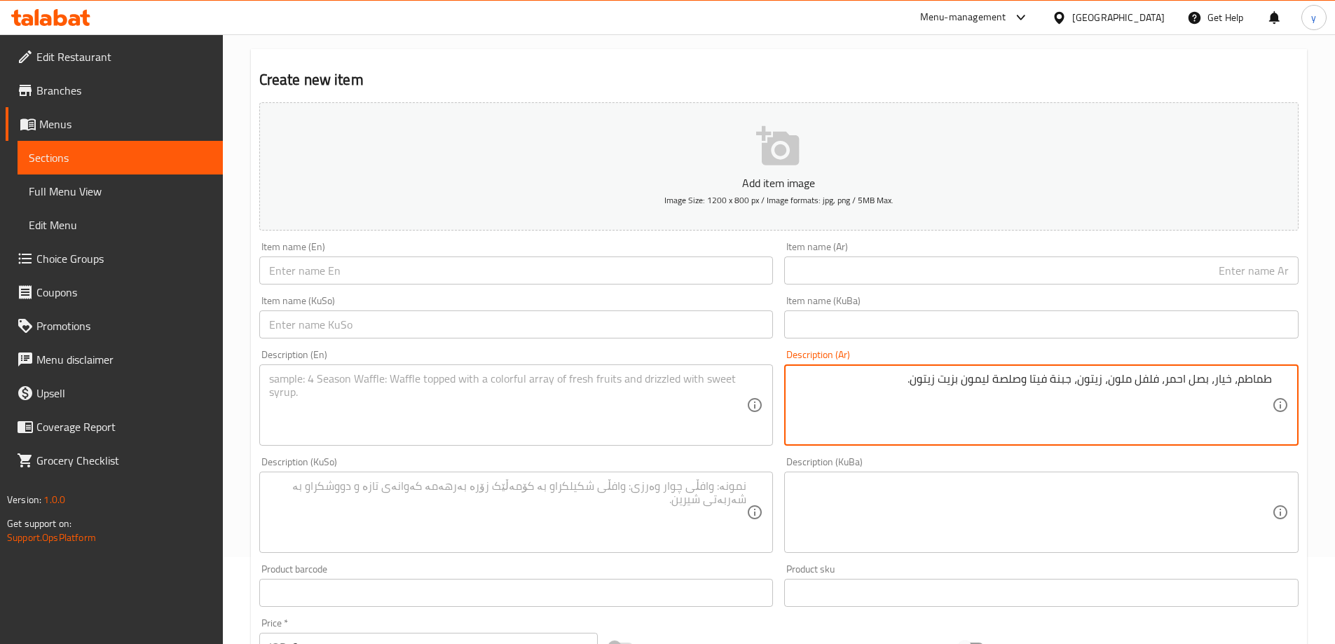
type textarea "طماطم، خيار، بصل احمر، فلفل ملون، زيتون، جبنة فيتا وصلصة ليمون بزيت زيتون."
click at [902, 287] on div "Item name (Ar) Item name (Ar)" at bounding box center [1042, 263] width 526 height 54
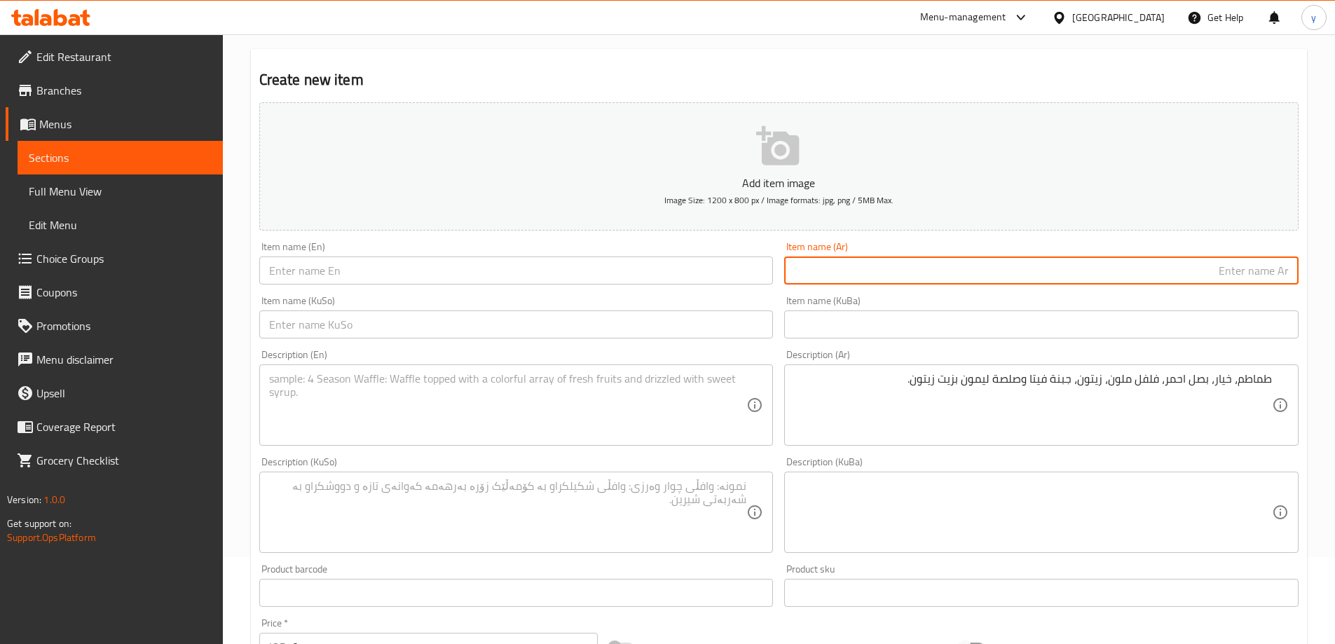
click at [920, 277] on input "text" at bounding box center [1041, 270] width 514 height 28
paste input "يونانية"
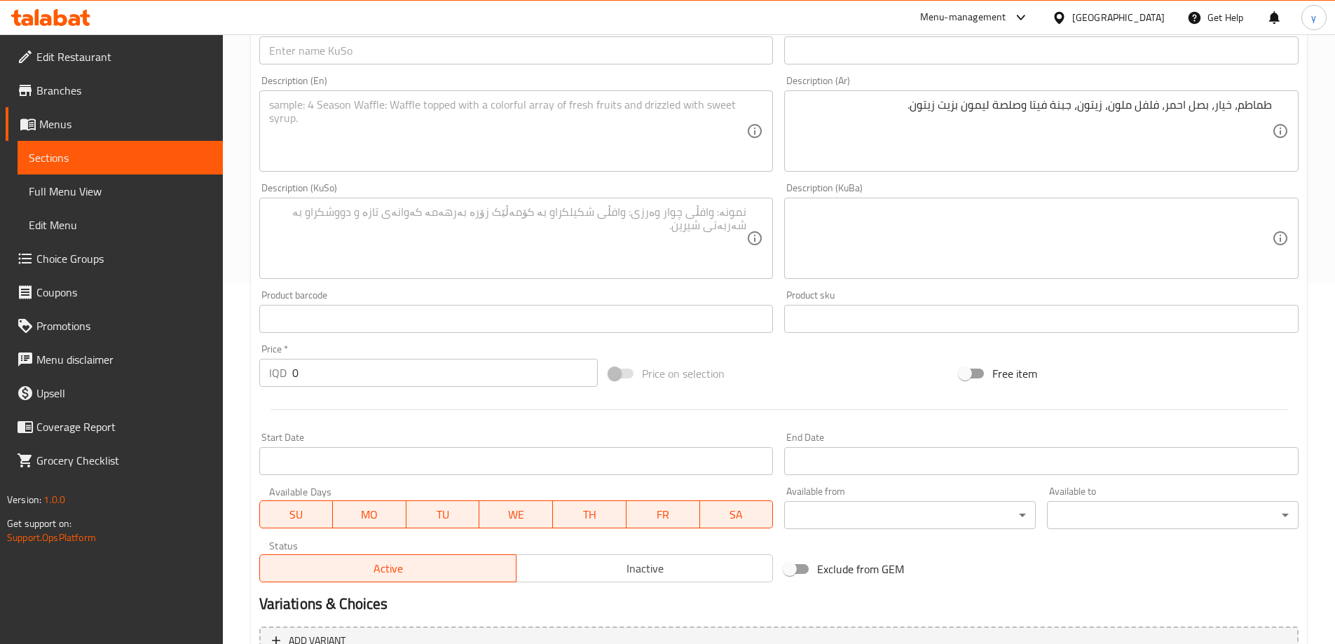
scroll to position [367, 0]
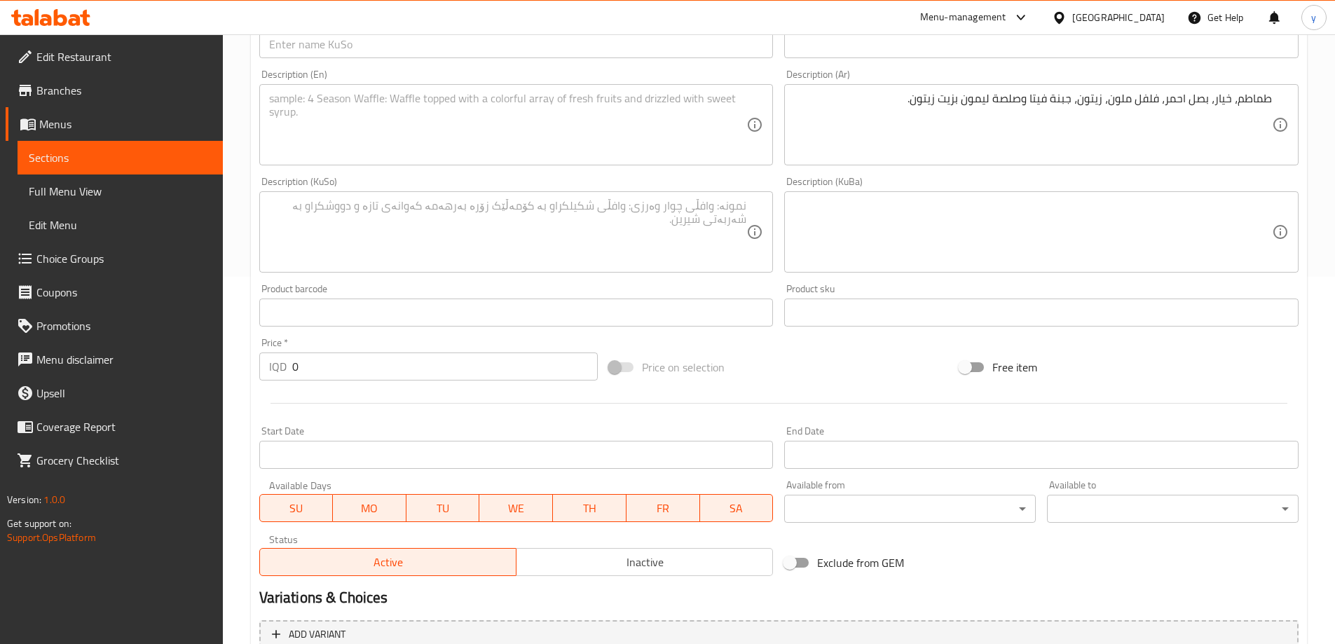
type input "يونانية"
click at [397, 376] on input "0" at bounding box center [445, 366] width 306 height 28
click at [383, 371] on input "0" at bounding box center [445, 366] width 306 height 28
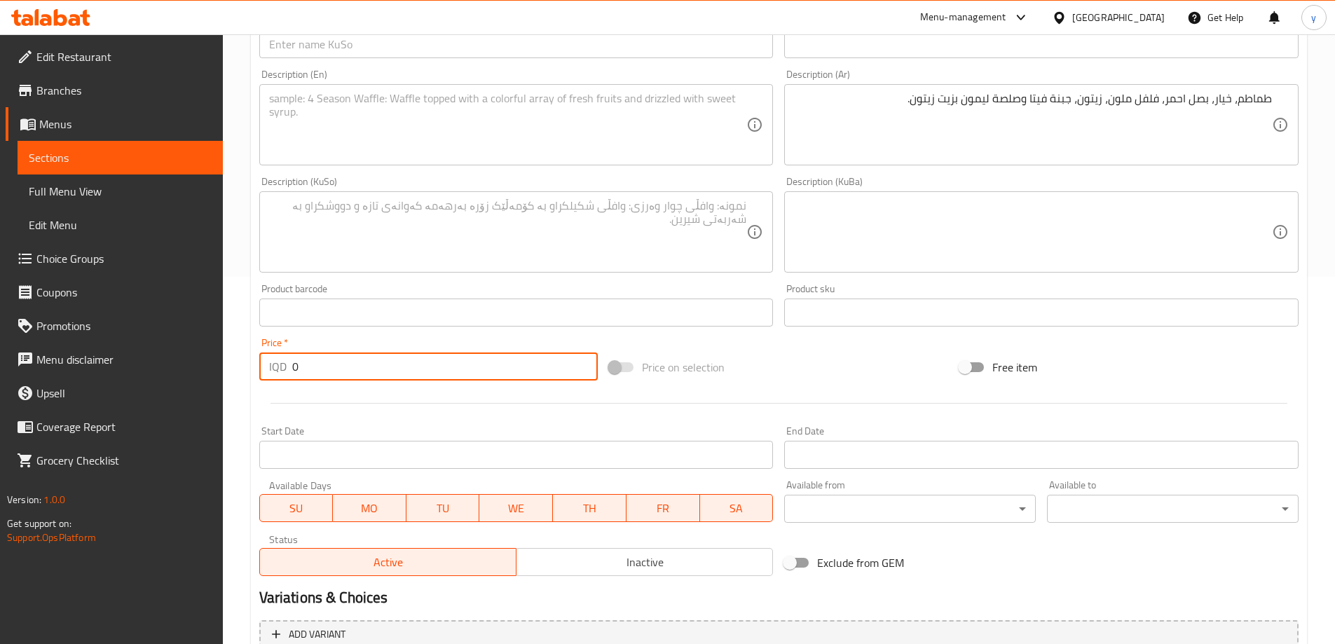
click at [383, 371] on input "0" at bounding box center [445, 366] width 306 height 28
paste input "700"
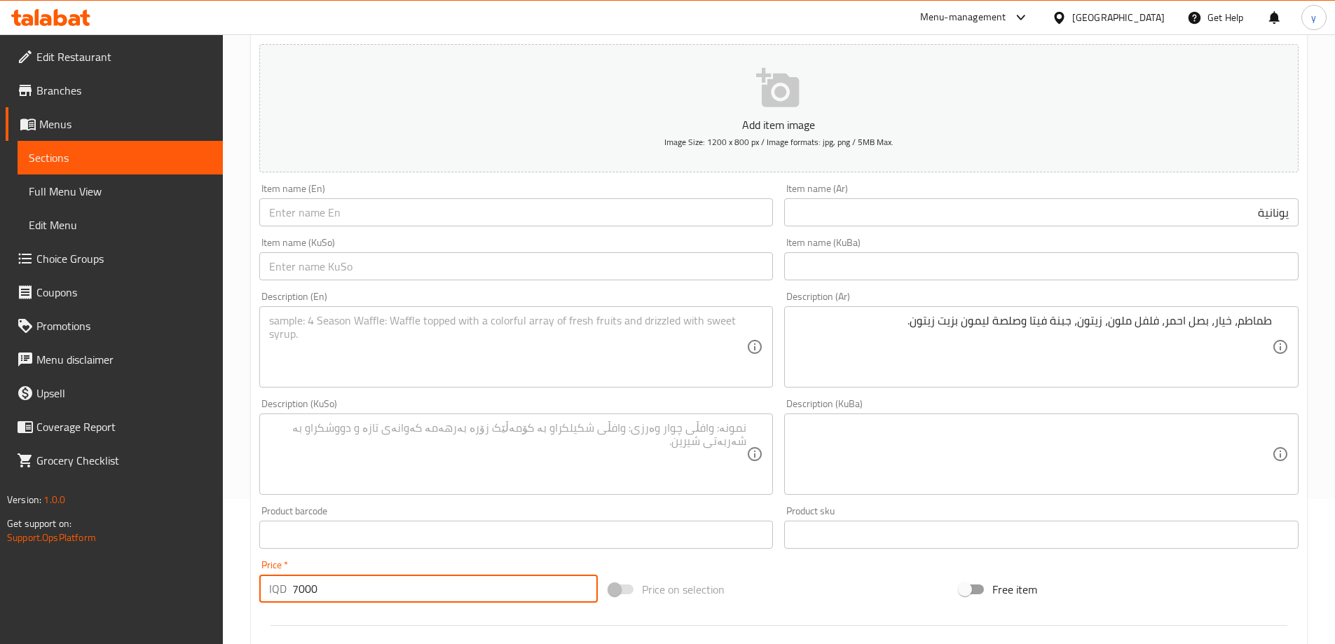
scroll to position [0, 0]
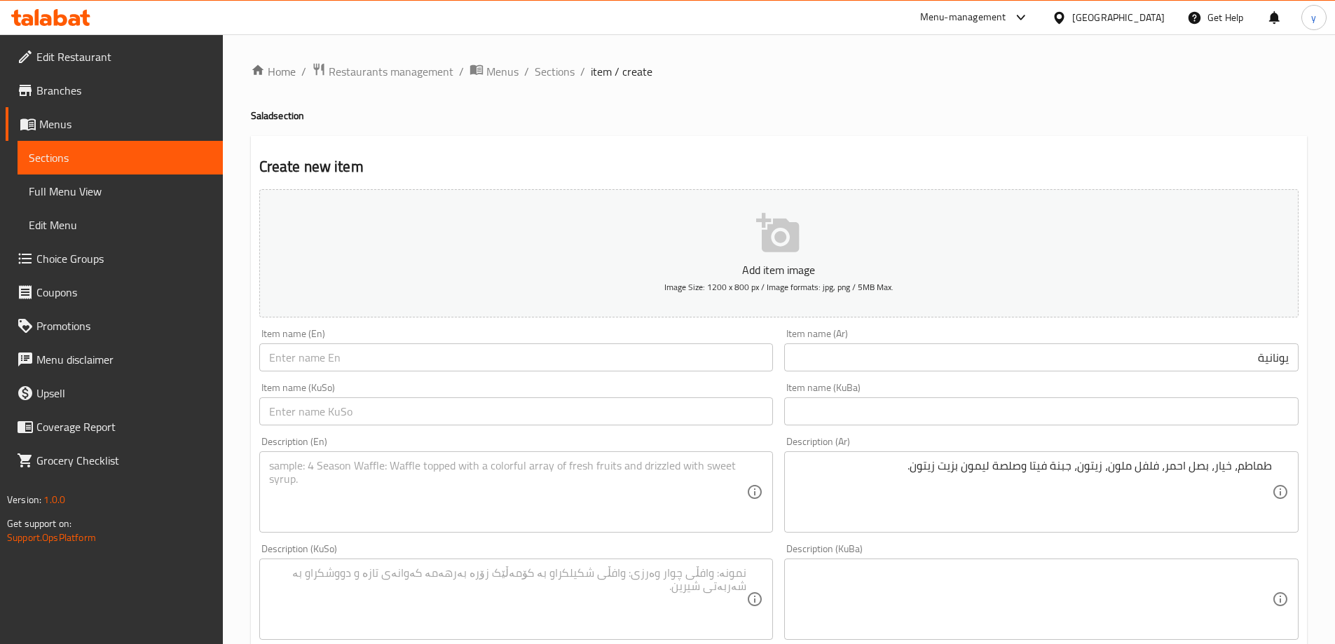
type input "7000"
click at [1285, 358] on input "يونانية" at bounding box center [1041, 357] width 514 height 28
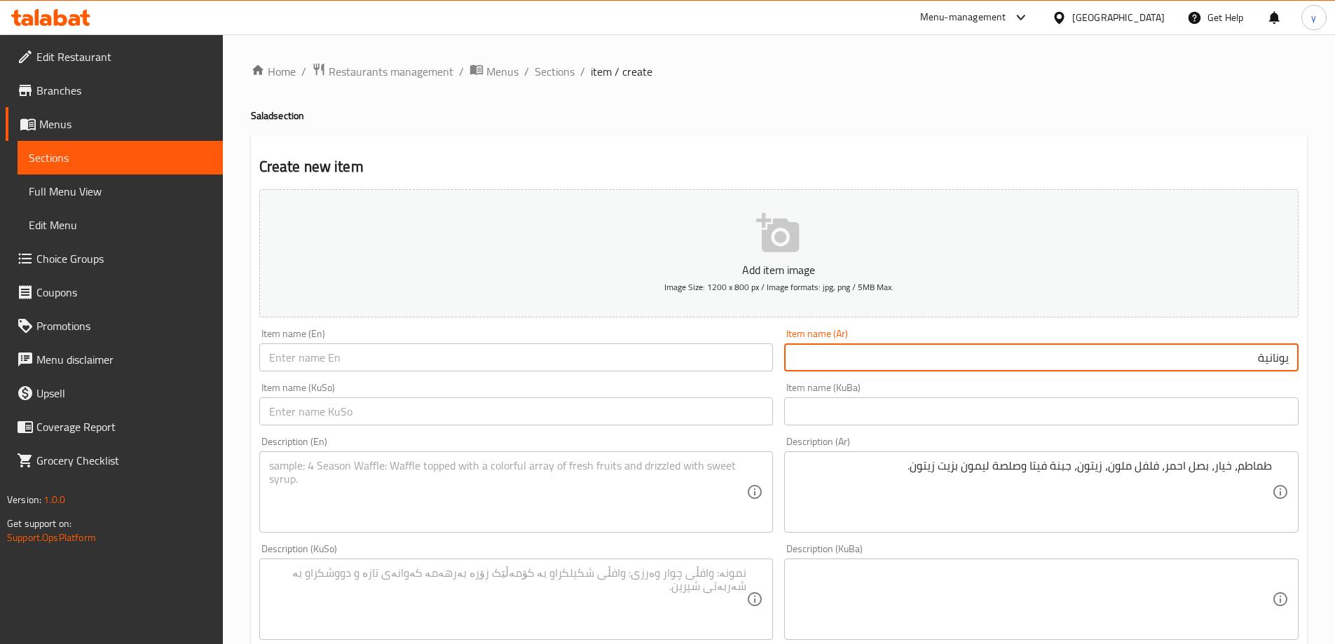
click at [1291, 359] on input "يونانية" at bounding box center [1041, 357] width 514 height 28
type input "سلطة يونانية"
click at [751, 361] on input "text" at bounding box center [516, 357] width 514 height 28
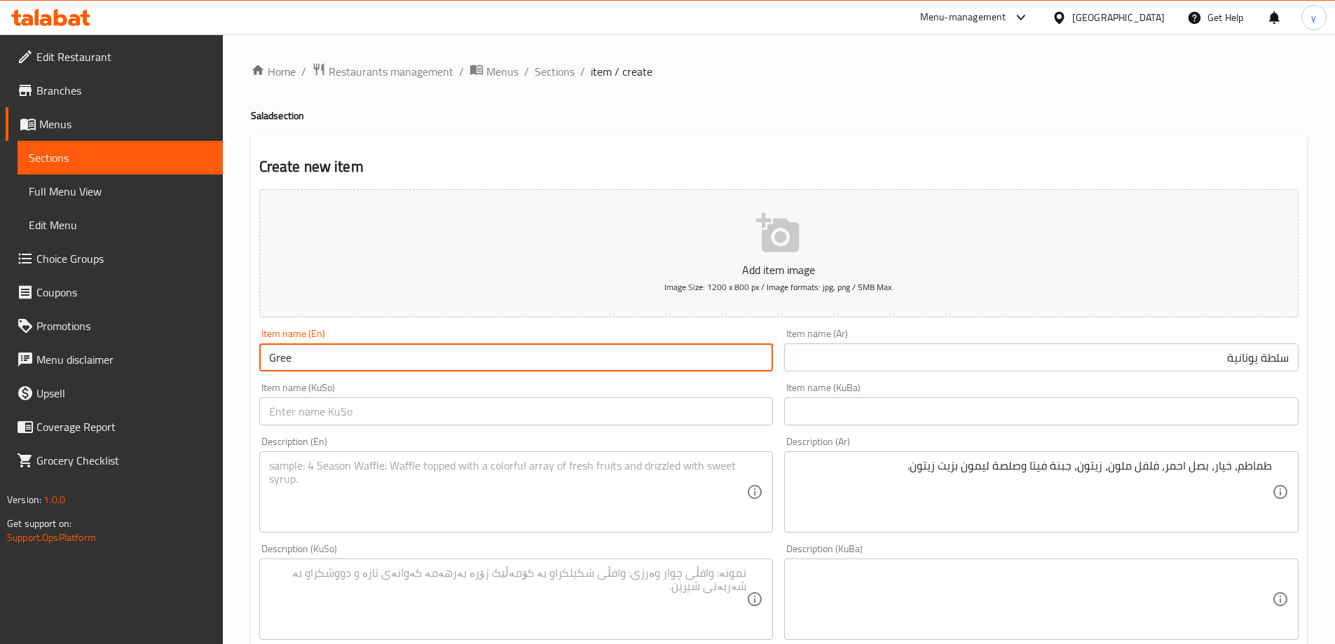
type input "Greek Salad"
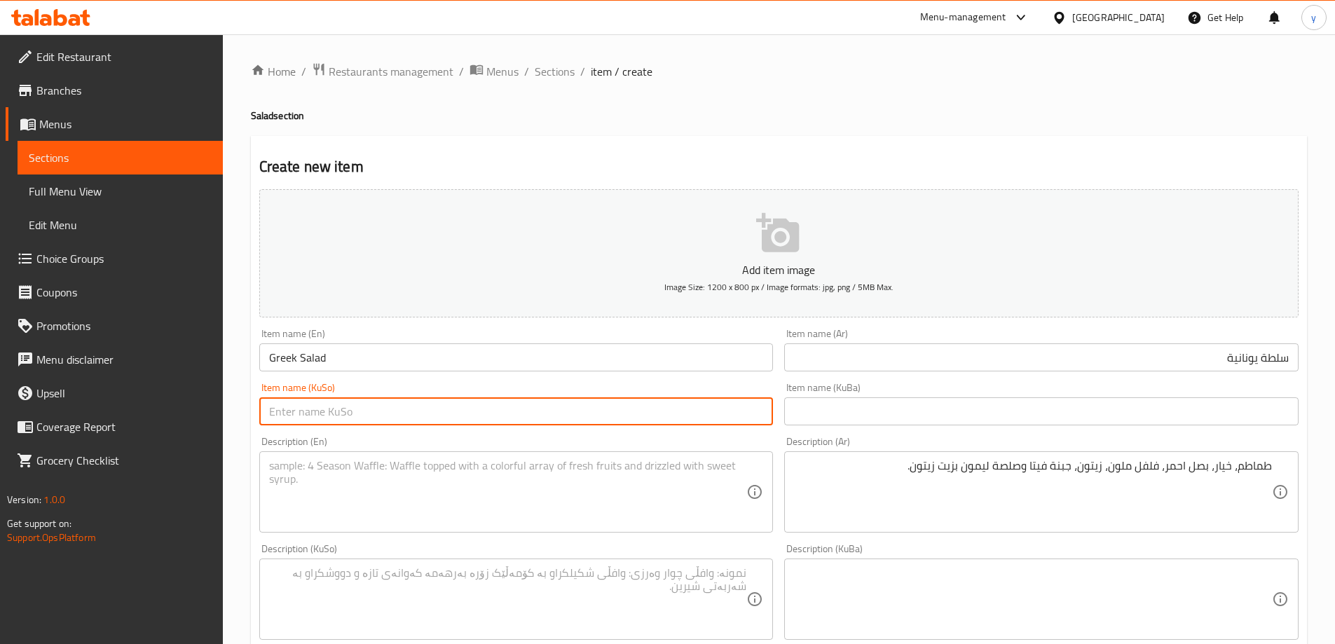
click at [477, 412] on input "text" at bounding box center [516, 411] width 514 height 28
type input "زەڵاتەی یونانی"
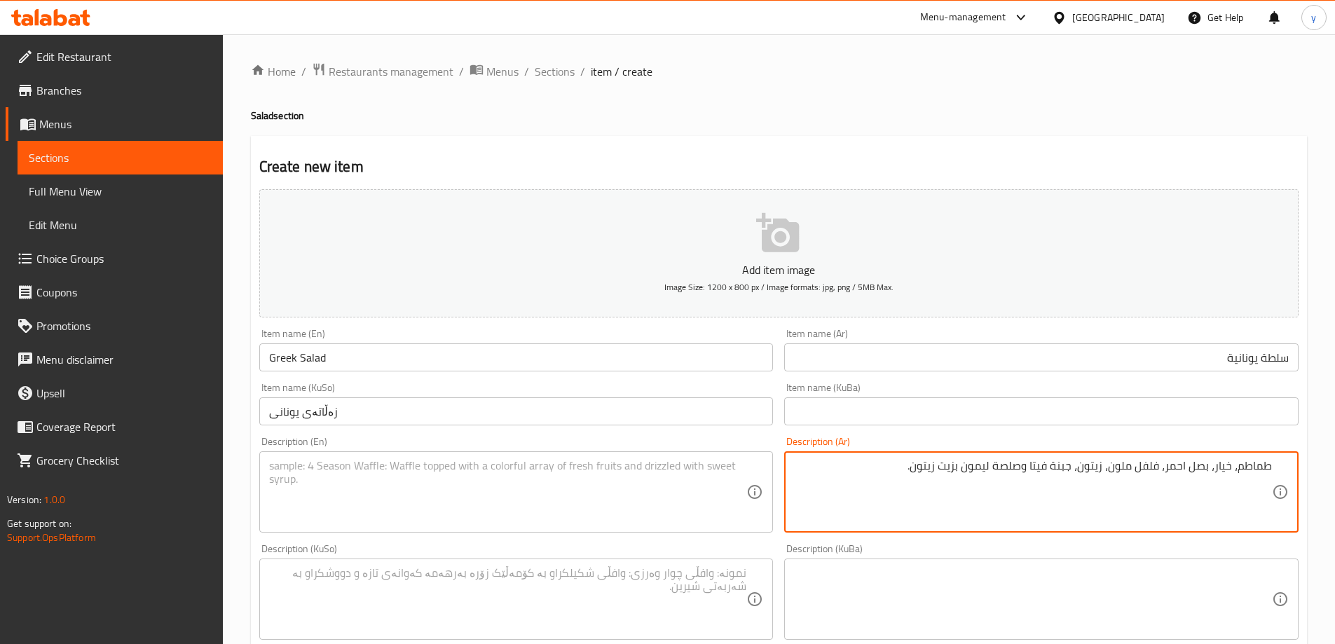
click at [863, 508] on textarea "طماطم، خيار، بصل احمر، فلفل ملون، زيتون، جبنة فيتا وصلصة ليمون بزيت زيتون." at bounding box center [1033, 492] width 478 height 67
paste textarea
type textarea "طماطم، خيار، بصل احمر، فلفل ملون، زيتون، جبنة فيتا وصلصة ليمون بزيت زيتون"
drag, startPoint x: 671, startPoint y: 498, endPoint x: 569, endPoint y: 506, distance: 102.0
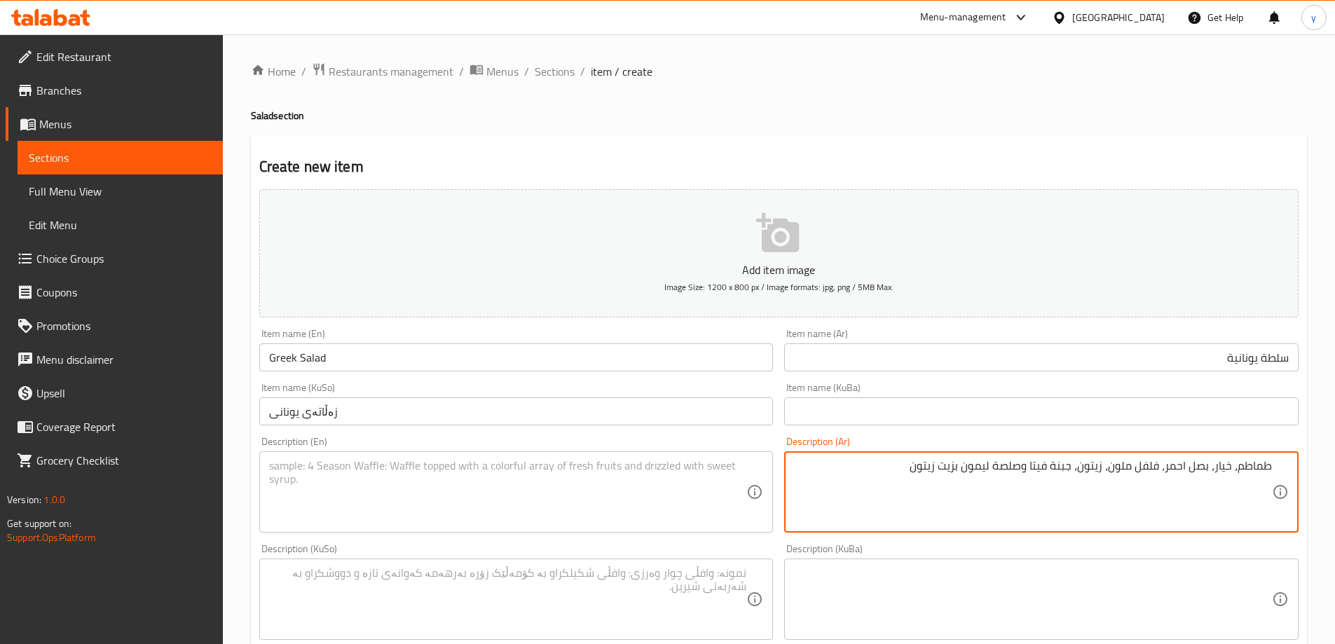
click at [638, 502] on textarea at bounding box center [508, 492] width 478 height 67
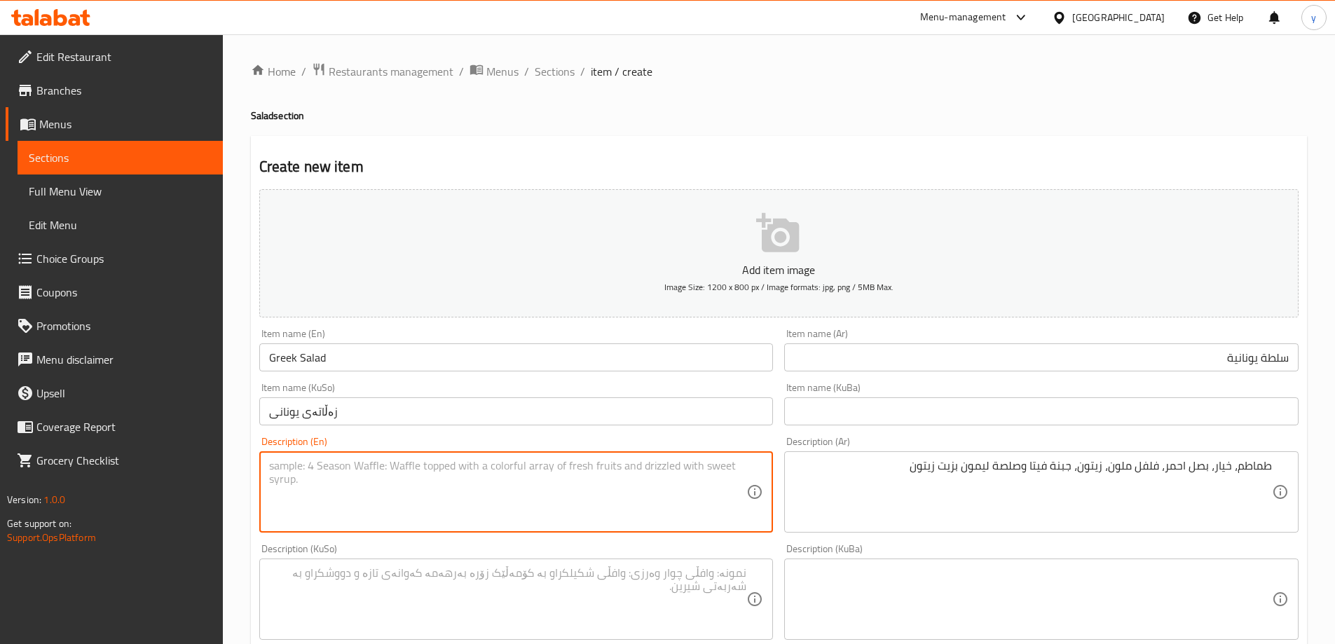
paste textarea "Tomatoes, cucumbers, red onions, colorful peppers, olives, feta cheese and lemo…"
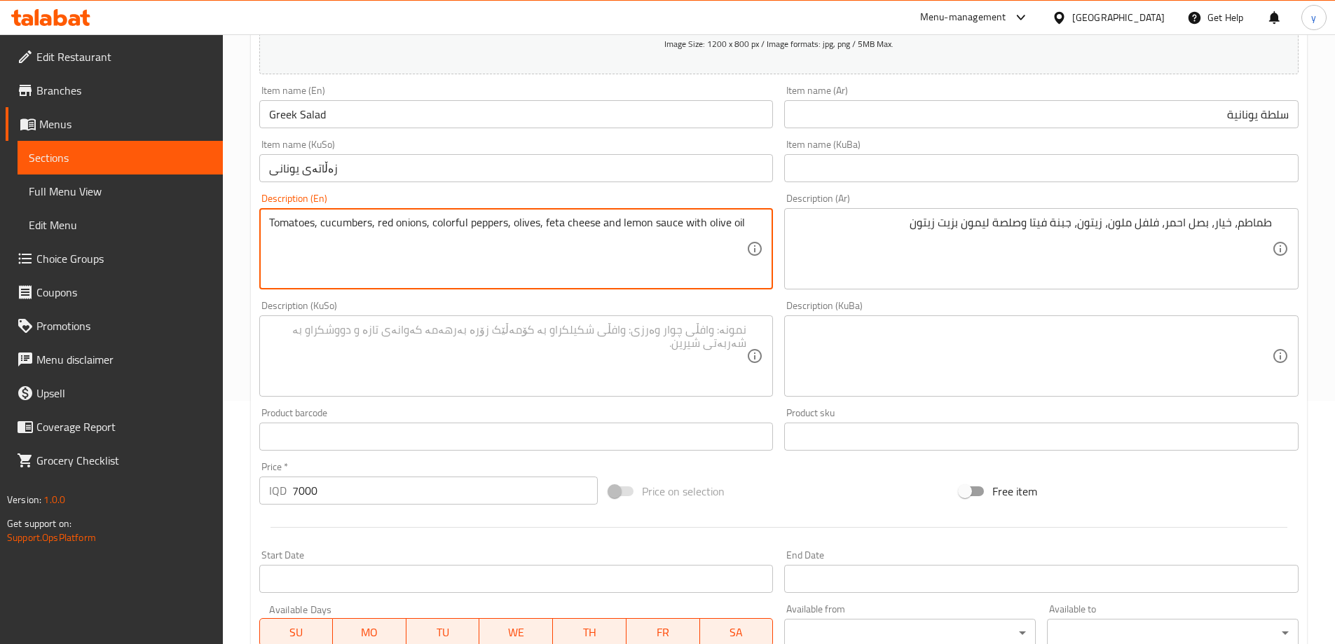
scroll to position [280, 0]
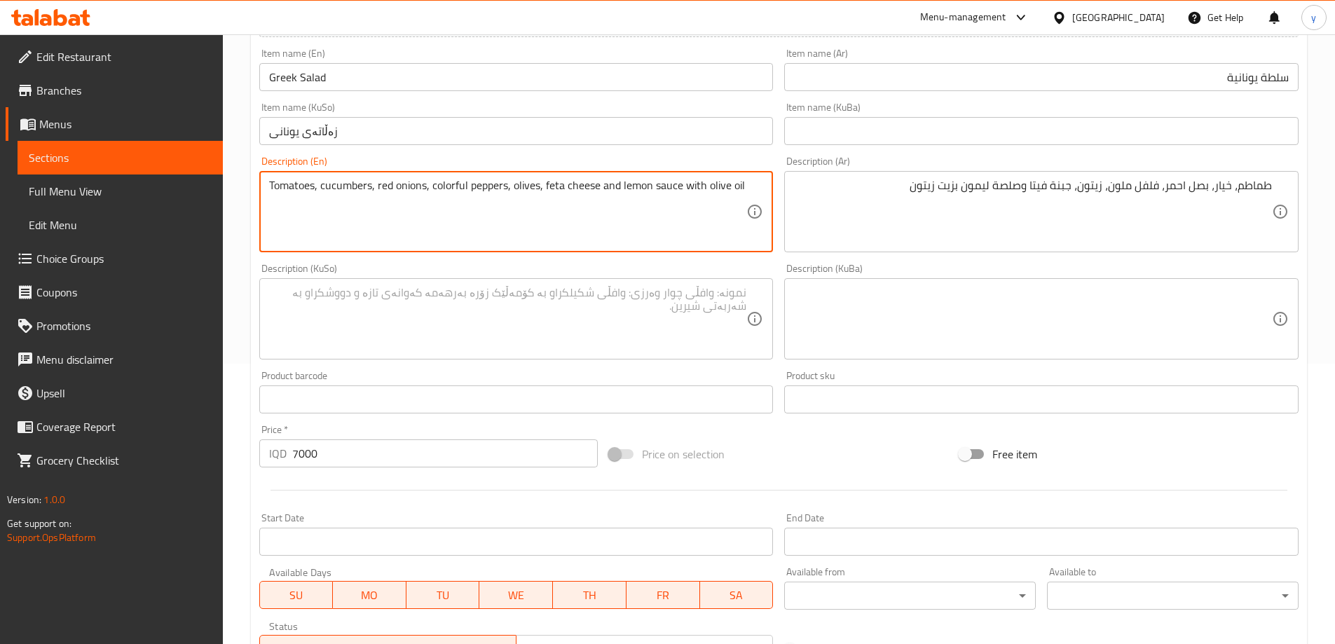
type textarea "Tomatoes, cucumbers, red onions, colorful peppers, olives, feta cheese and lemo…"
click at [630, 328] on textarea at bounding box center [508, 319] width 478 height 67
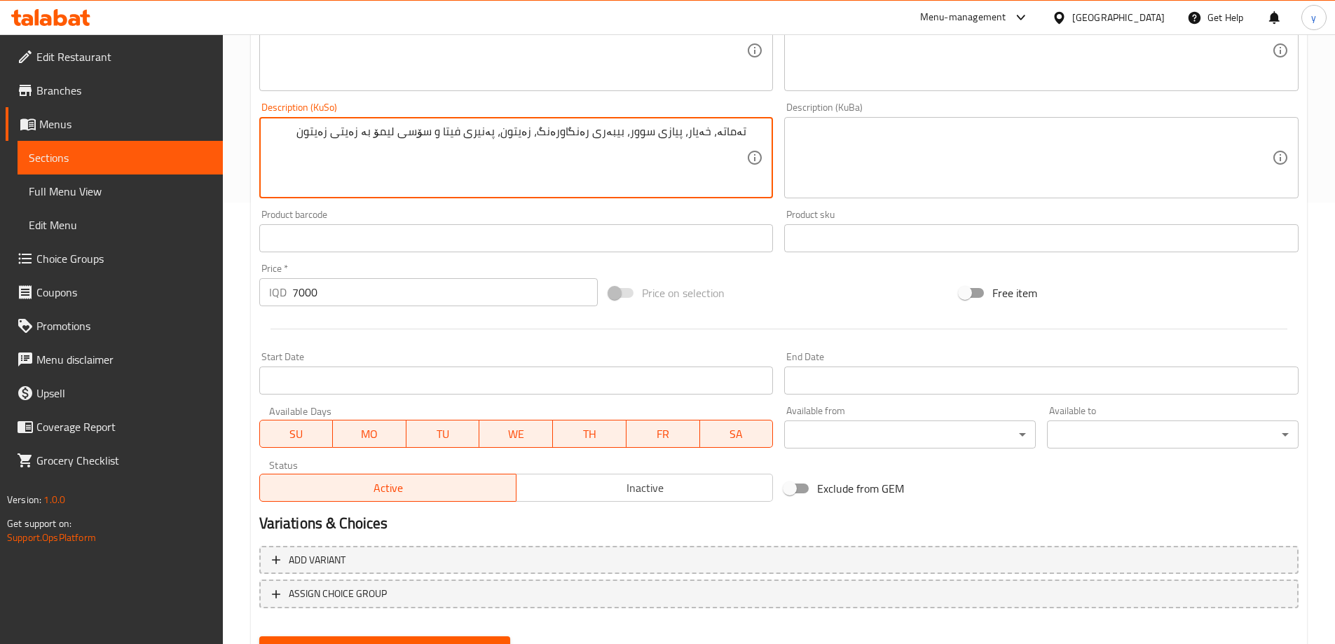
scroll to position [507, 0]
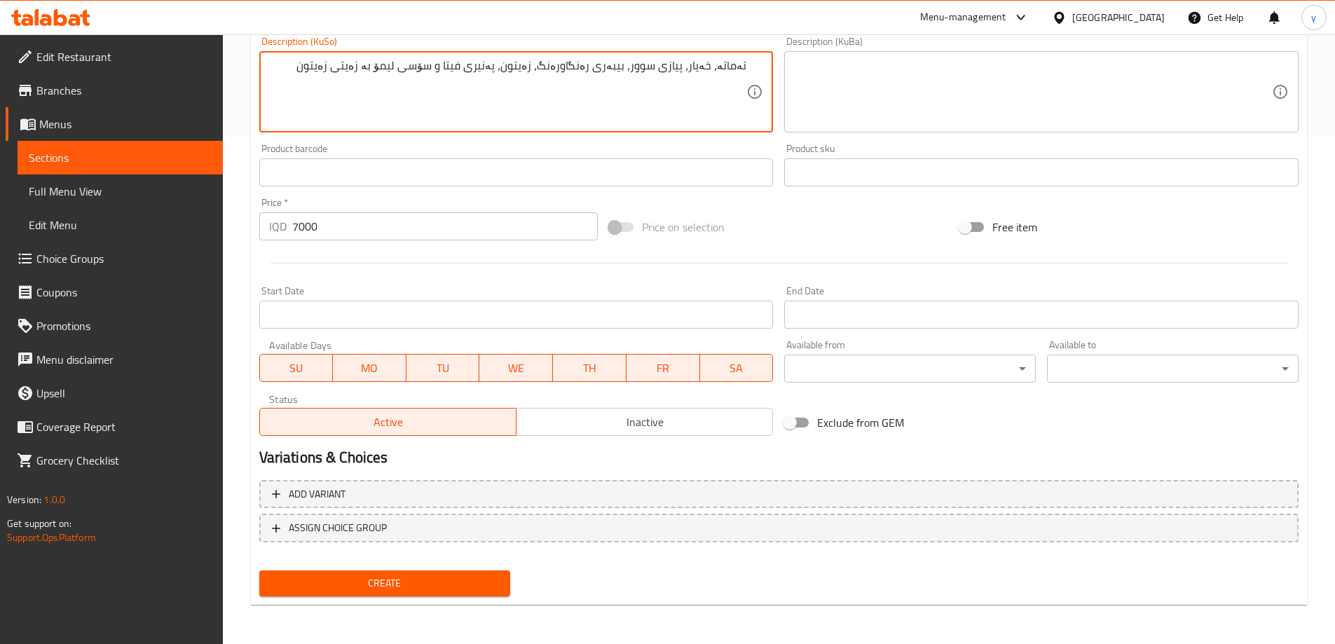
type textarea "تەماتە، خەیار، پیازی سوور، بیبەری رەنگاورەنگ، زەیتون، پەنیری فیتا و سۆسی لیمۆ ب…"
click at [419, 582] on span "Create" at bounding box center [385, 584] width 229 height 18
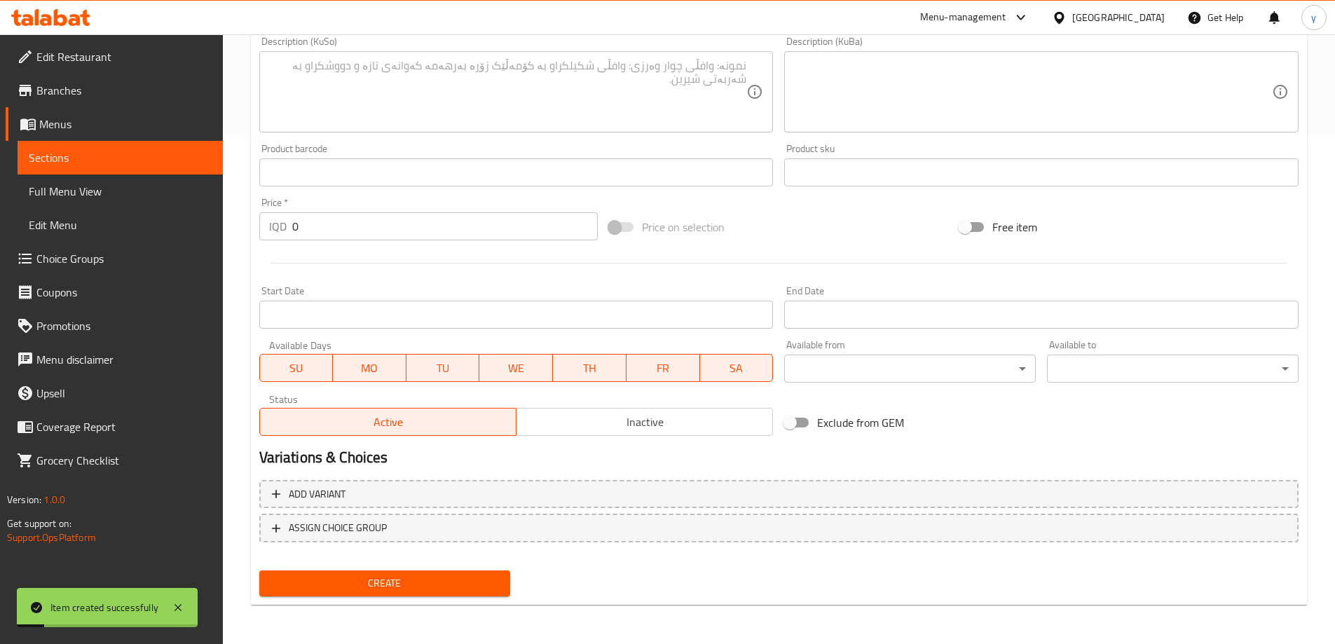
click at [507, 244] on div "Price   * IQD 0 Price *" at bounding box center [429, 219] width 350 height 54
click at [519, 233] on input "0" at bounding box center [445, 226] width 306 height 28
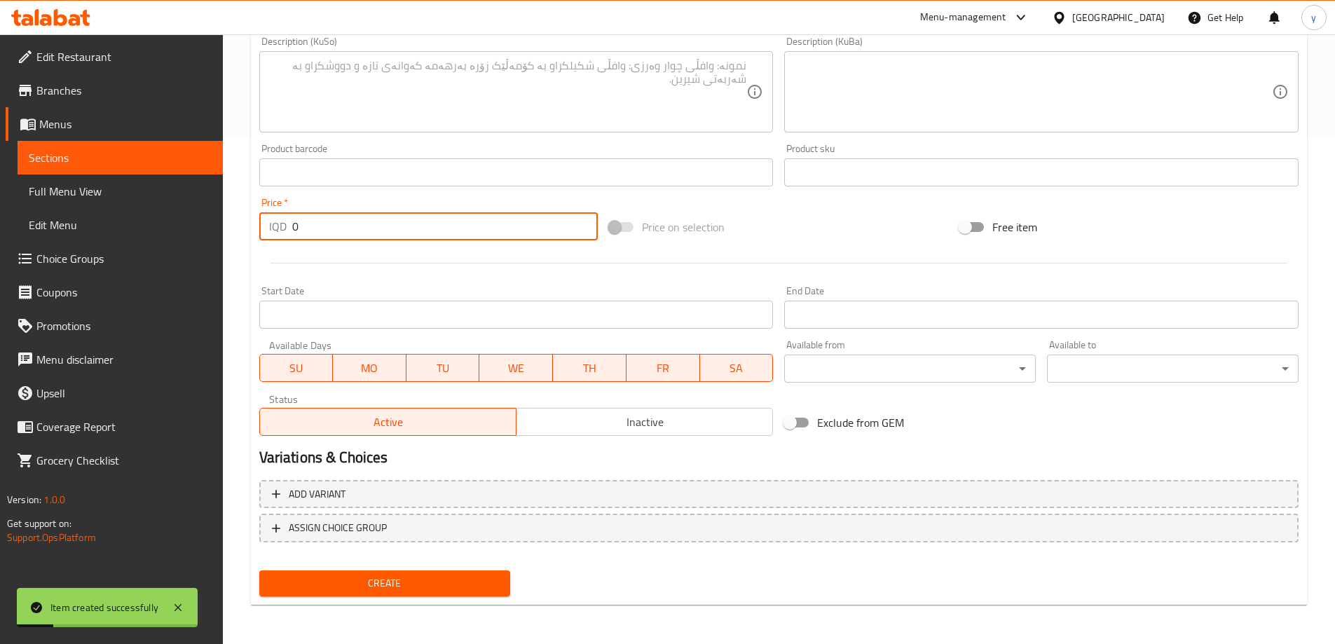
click at [519, 233] on input "0" at bounding box center [445, 226] width 306 height 28
paste input "1100"
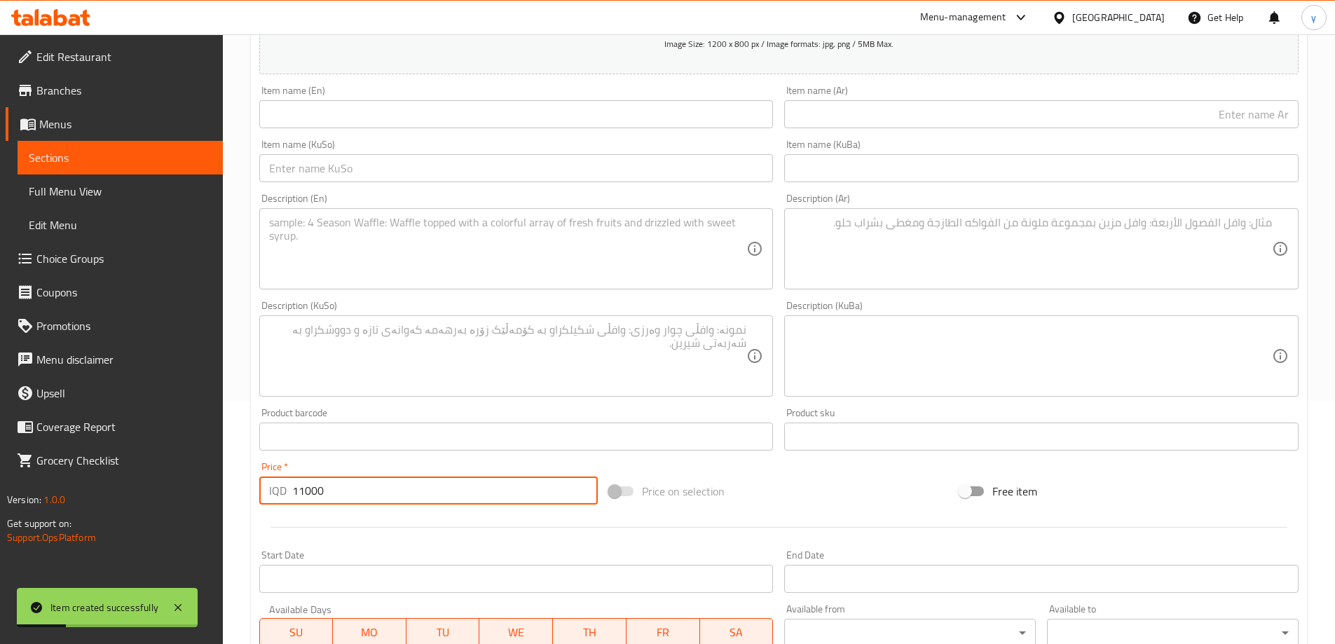
scroll to position [227, 0]
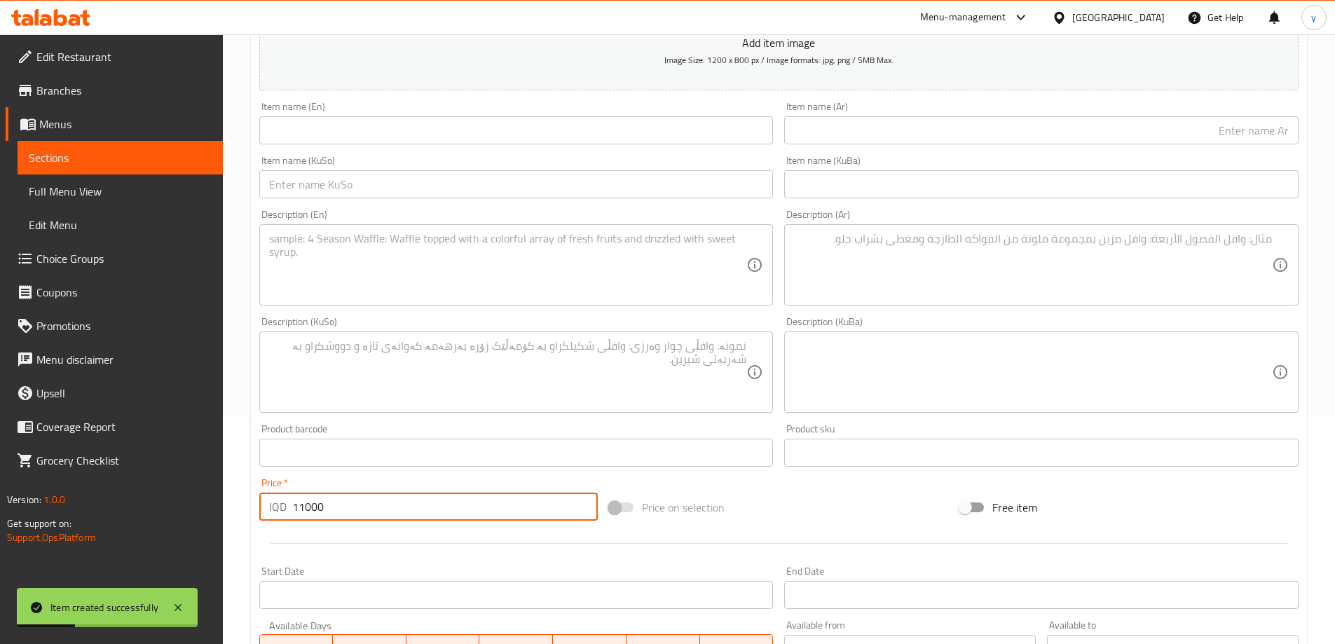
type input "11000"
drag, startPoint x: 908, startPoint y: 135, endPoint x: 1004, endPoint y: 175, distance: 103.3
click at [909, 135] on input "text" at bounding box center [1041, 130] width 514 height 28
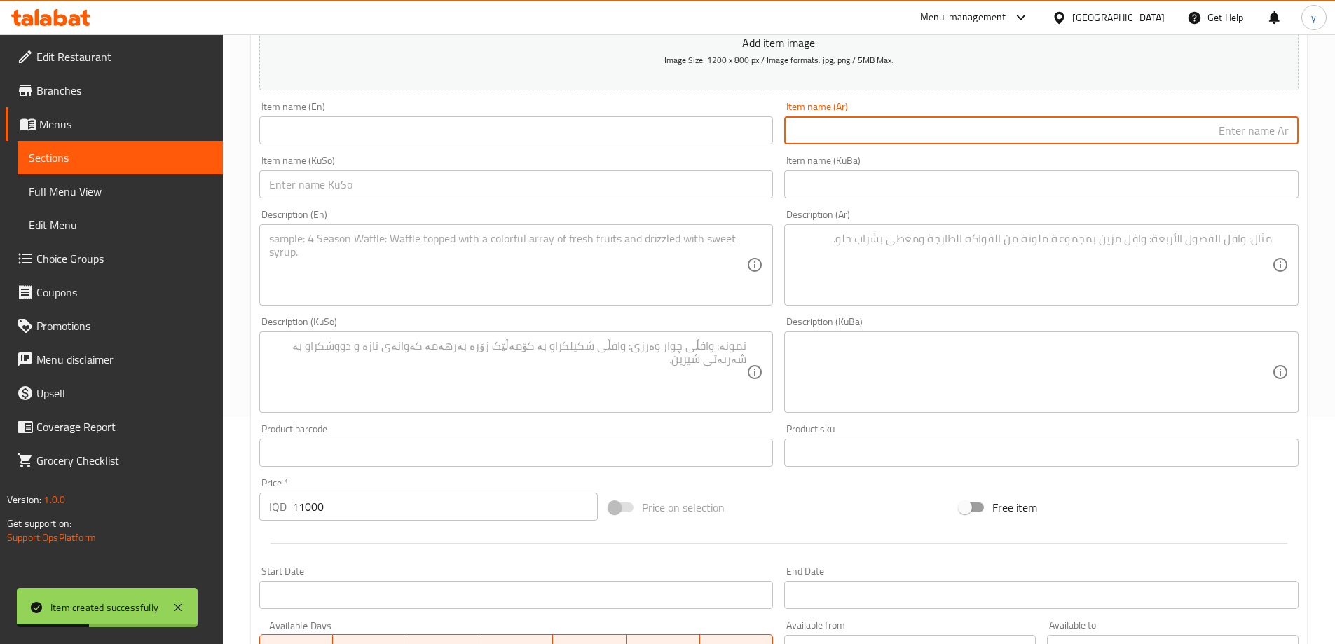
paste input "سلطة Boss (أنانا س)"
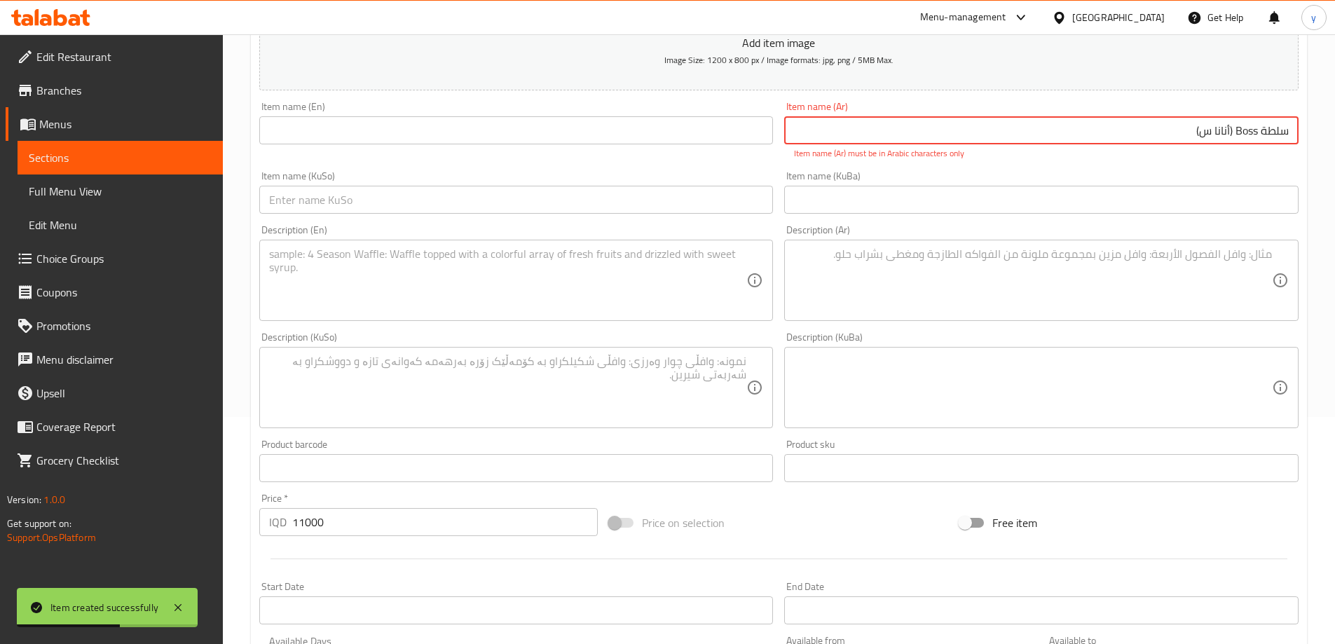
click at [1245, 139] on input "سلطة Boss (أنانا س)" at bounding box center [1041, 130] width 514 height 28
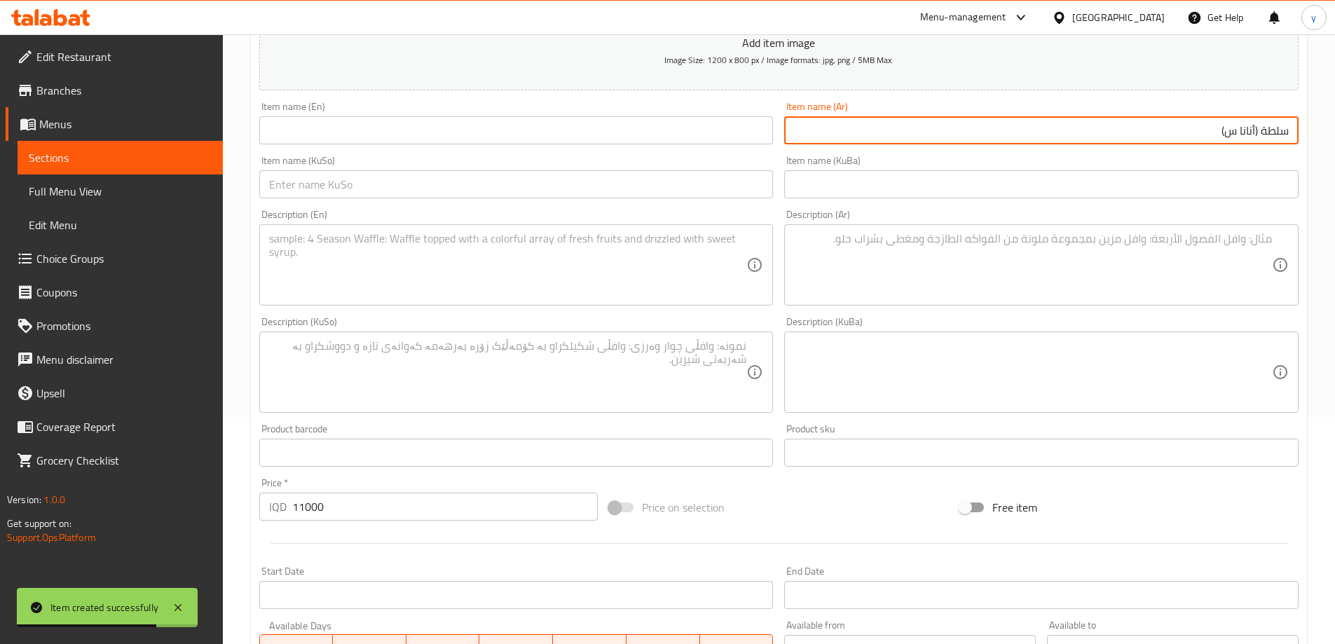
click at [1212, 133] on input "سلطة (أنانا س)" at bounding box center [1041, 130] width 514 height 28
click at [1234, 135] on input "سلطة (أنانا س)" at bounding box center [1041, 130] width 514 height 28
click at [1212, 133] on input "سلطة (أناناس)" at bounding box center [1041, 130] width 514 height 28
click at [1252, 136] on input "سلطة (أناناس" at bounding box center [1041, 130] width 514 height 28
click at [1254, 135] on input "سلطة (أناناس" at bounding box center [1041, 130] width 514 height 28
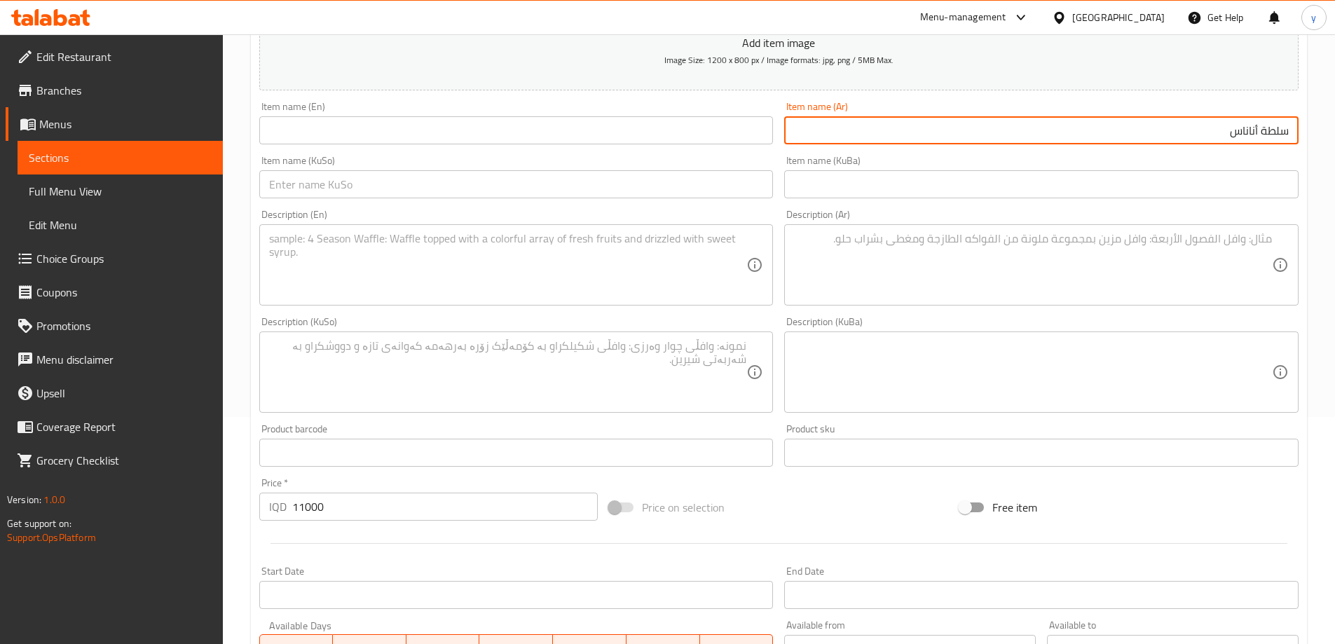
click at [1217, 136] on input "سلطة أناناس" at bounding box center [1041, 130] width 514 height 28
click at [1261, 132] on input "سلطة أناناس" at bounding box center [1041, 130] width 514 height 28
click at [1257, 131] on input "سلطة أناناس" at bounding box center [1041, 130] width 514 height 28
click at [1234, 134] on input "سلطة بوس بالأناناس" at bounding box center [1041, 130] width 514 height 28
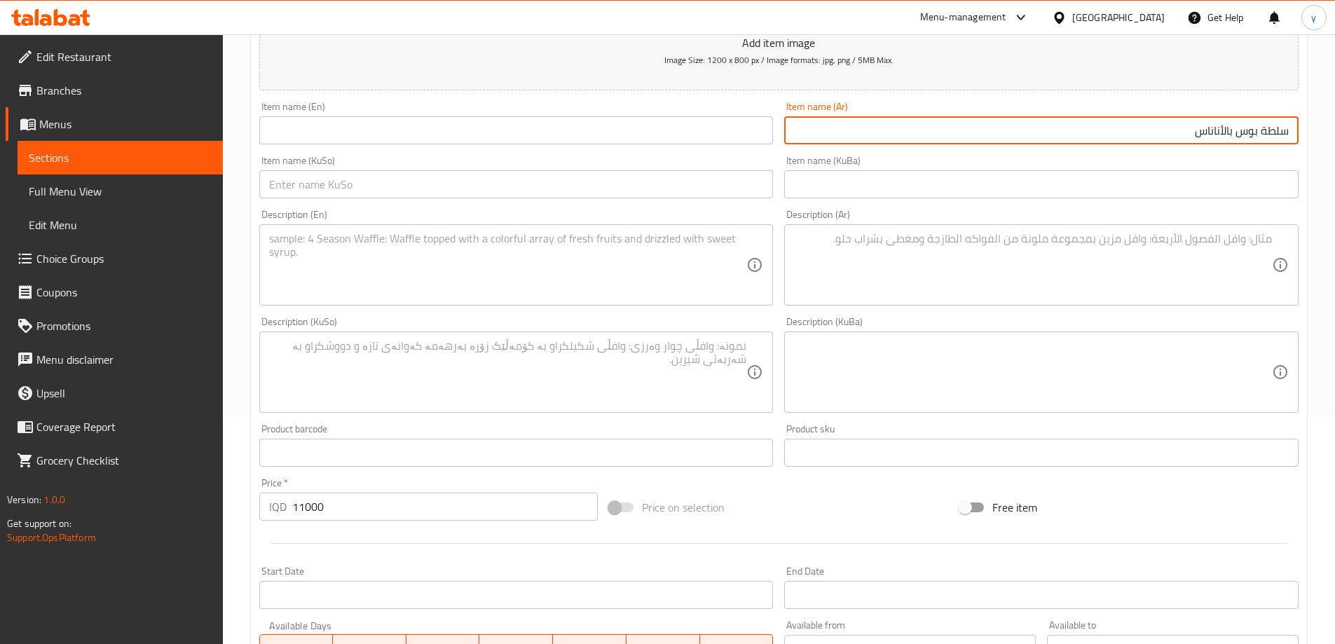
click at [1234, 134] on input "سلطة بوس بالأناناس" at bounding box center [1041, 130] width 514 height 28
type input "سلطة بوس بالأناناس"
click at [602, 130] on input "text" at bounding box center [516, 130] width 514 height 28
paste input "Pineapple Boss Salad"
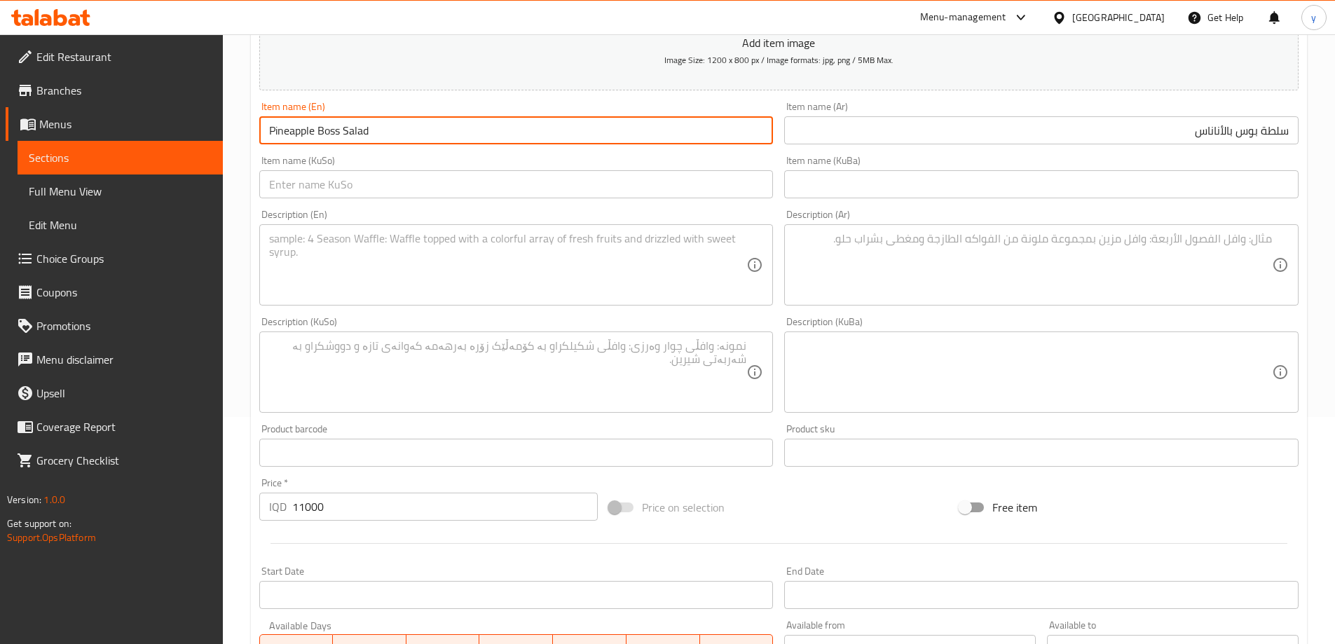
type input "Pineapple Boss Salad"
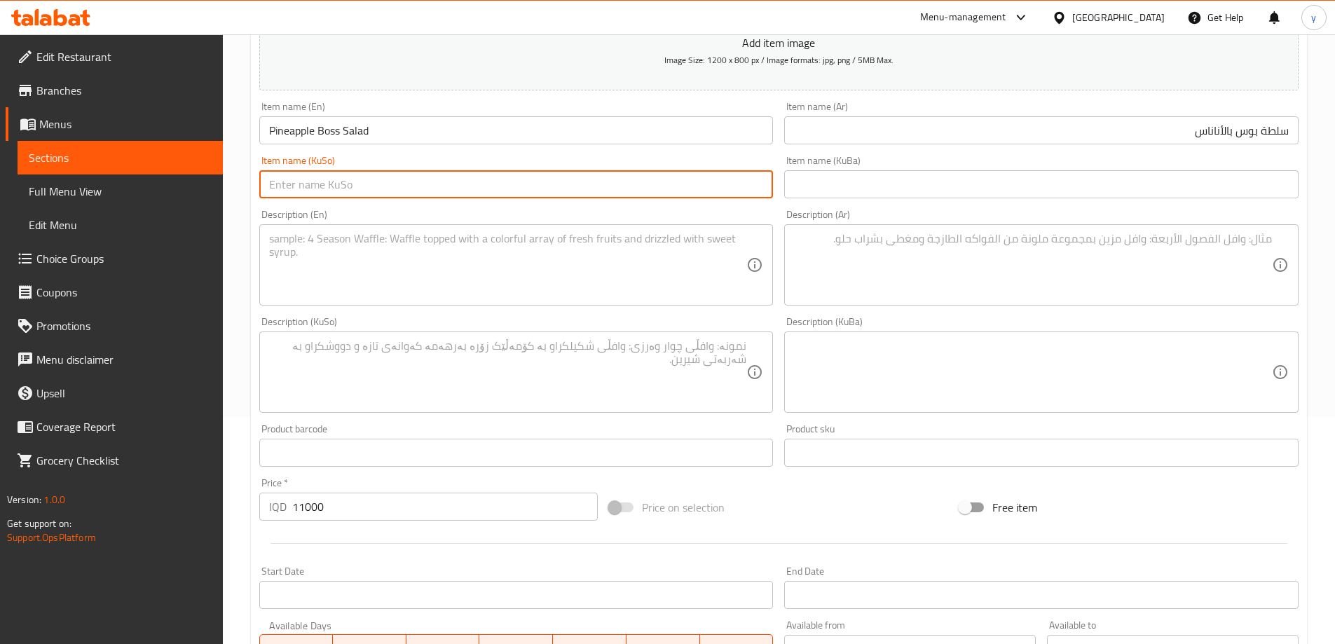
click at [728, 198] on input "text" at bounding box center [516, 184] width 514 height 28
type input "زەڵاتەی بۆس بە ئەنەناس"
click at [661, 292] on textarea at bounding box center [508, 265] width 478 height 67
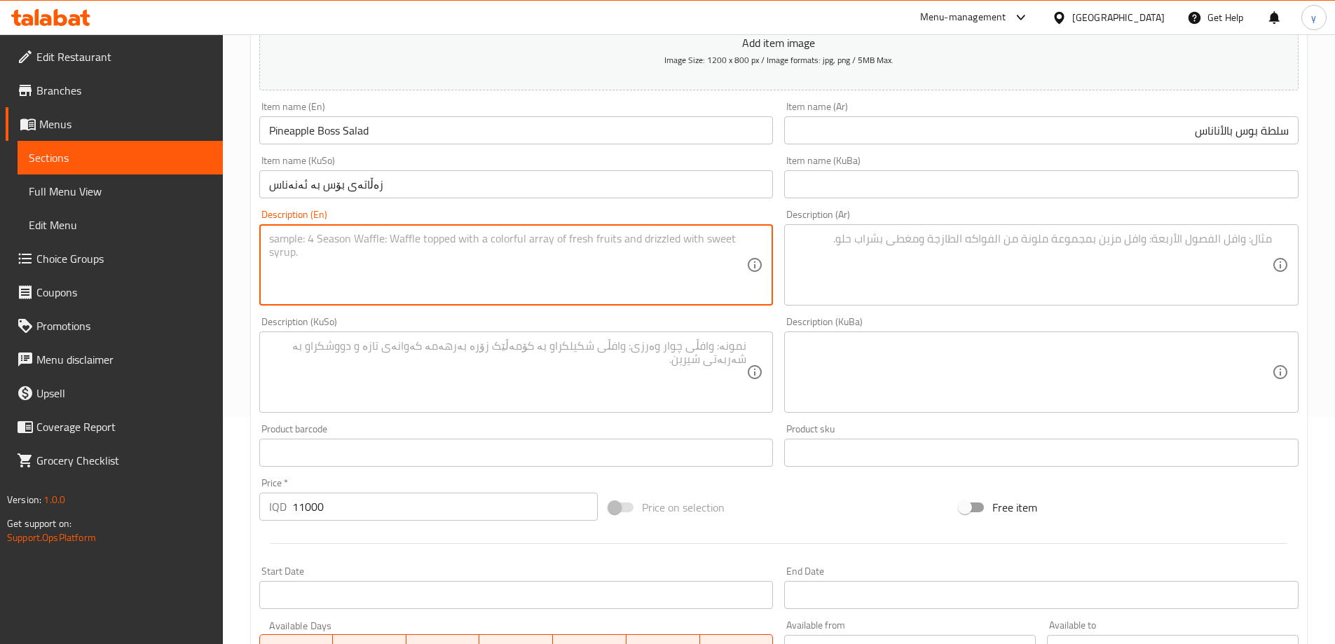
scroll to position [507, 0]
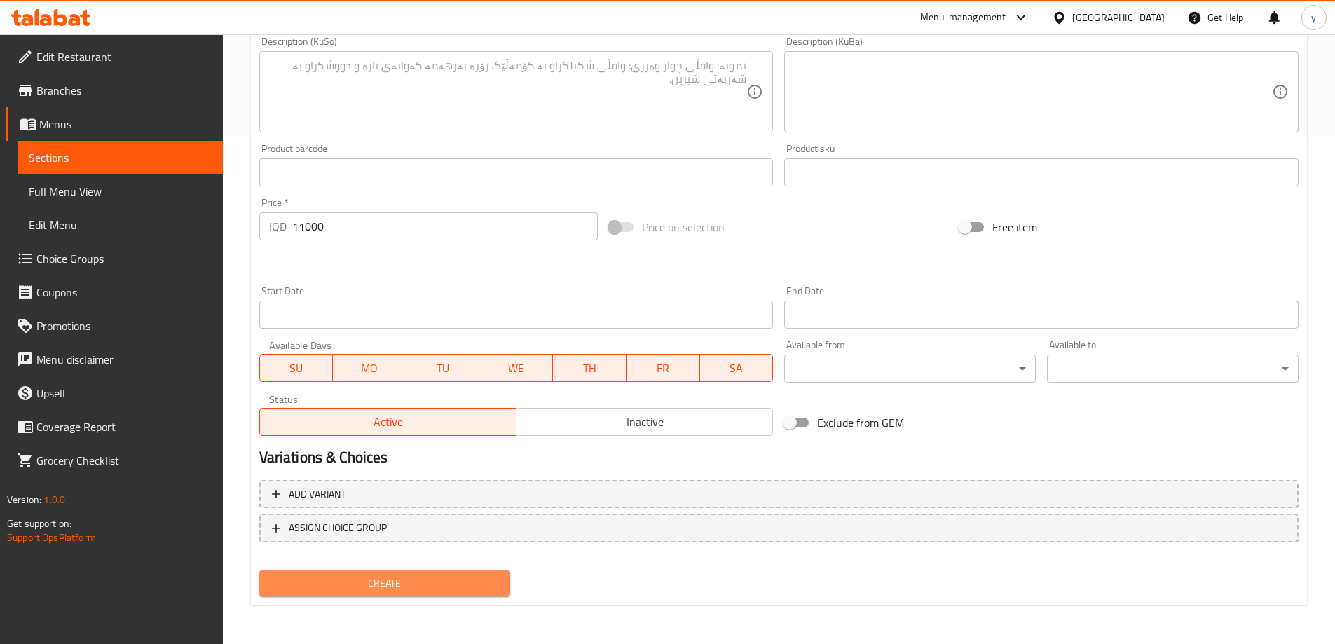
click at [405, 589] on span "Create" at bounding box center [385, 584] width 229 height 18
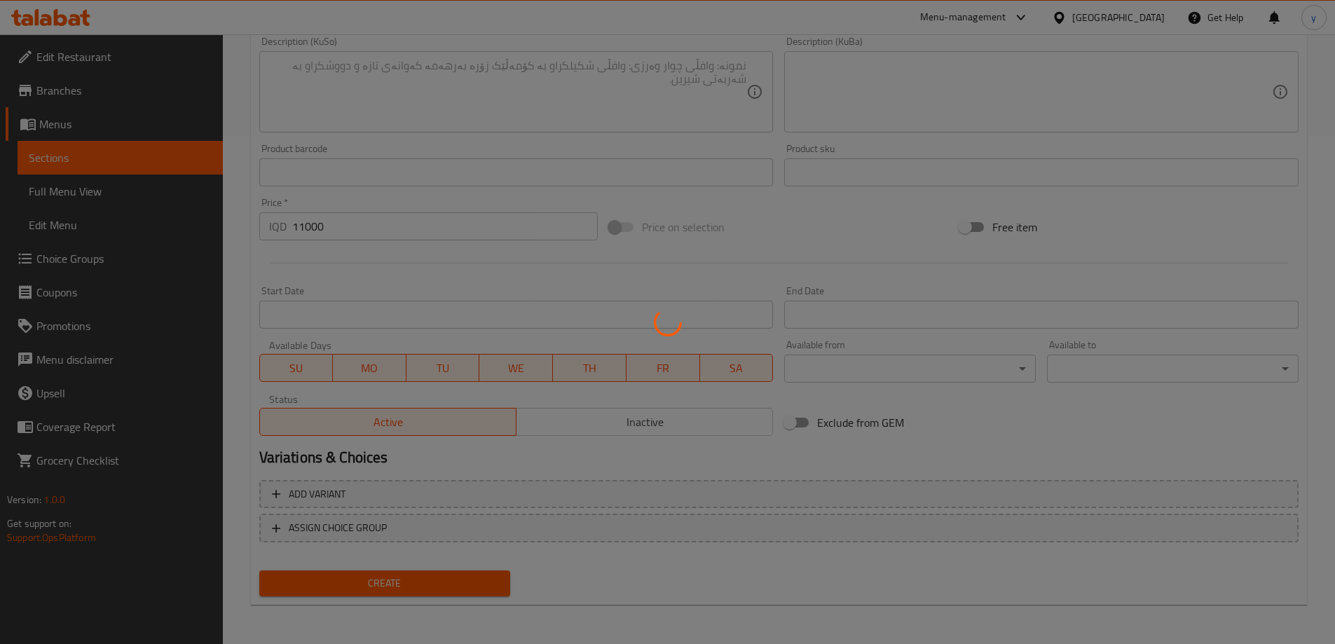
type input "0"
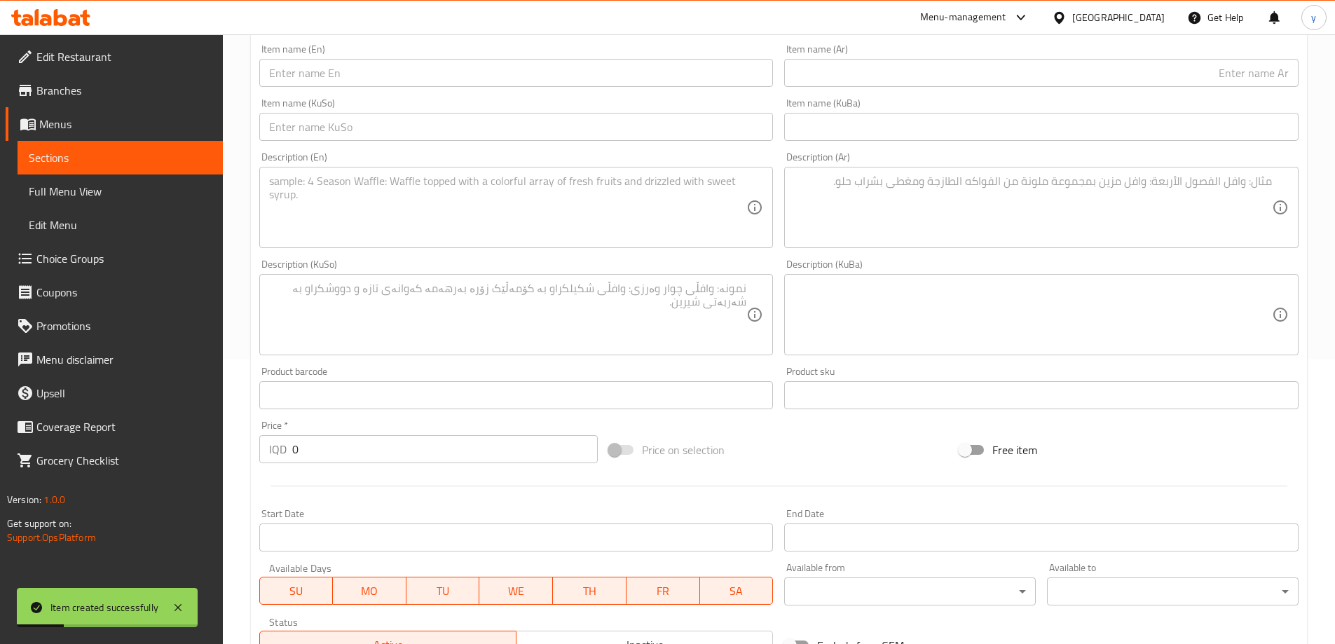
scroll to position [227, 0]
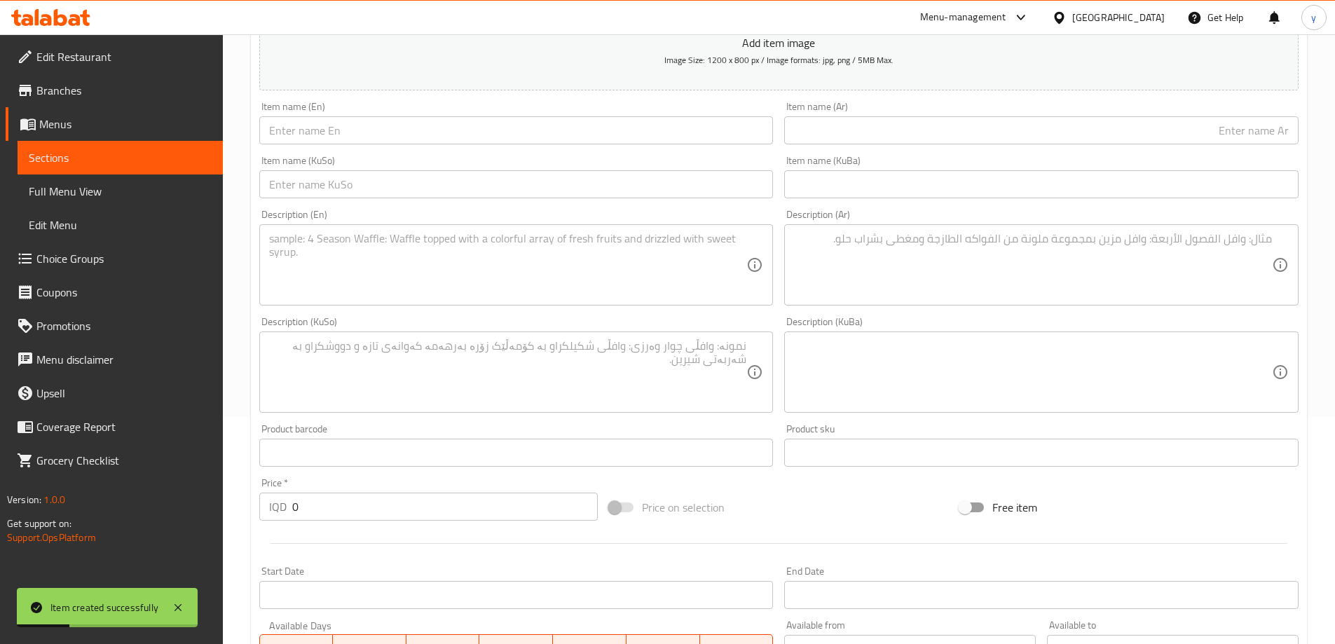
click at [871, 216] on div "Description (Ar) Description (Ar)" at bounding box center [1041, 258] width 514 height 96
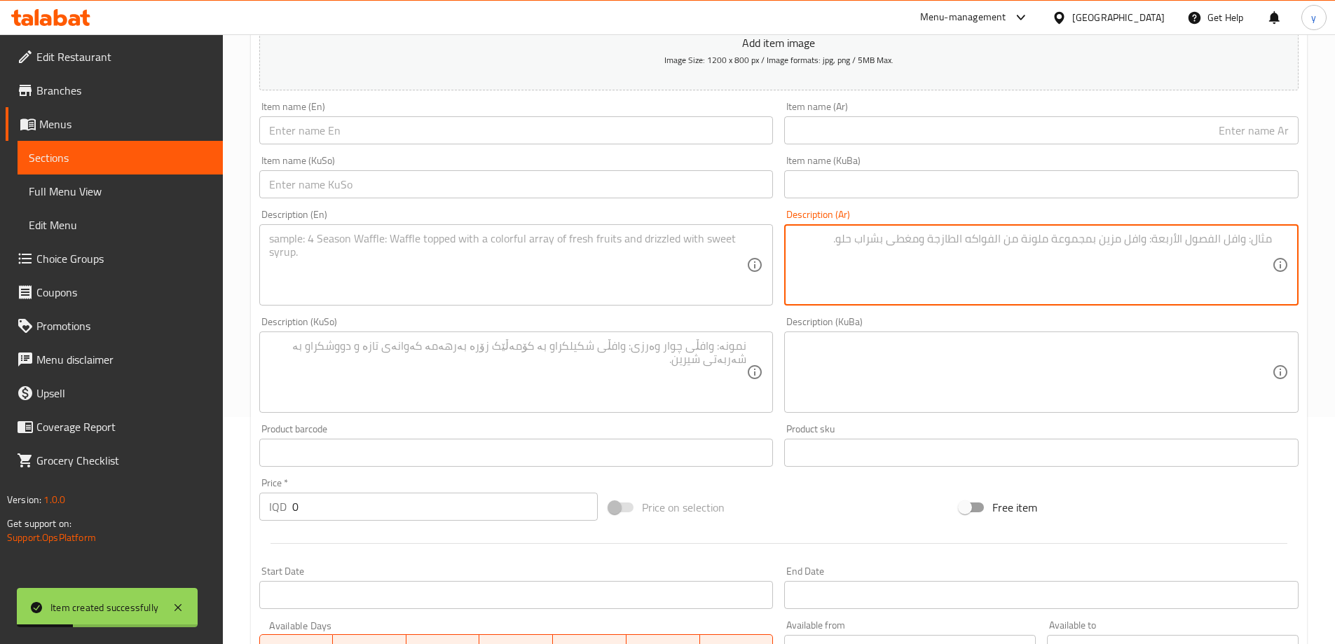
click at [877, 249] on textarea at bounding box center [1033, 265] width 478 height 67
paste textarea "شرائح لحم الستيك المشوي، خس، طماطم، خيار، بصل، جبن وصلصة مميزة."
type textarea "شرائح لحم الستيك المشوي، خس، طماطم، خيار، بصل، جبن وصلصة مميزة."
click at [335, 506] on input "0" at bounding box center [445, 507] width 306 height 28
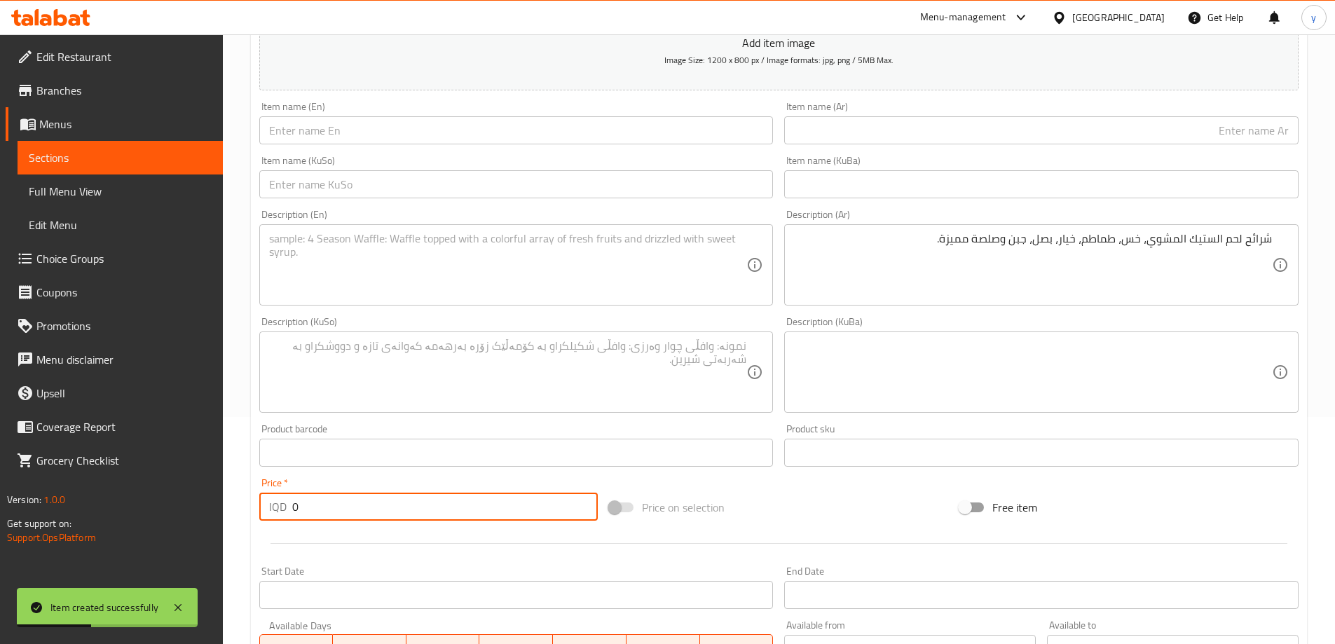
click at [335, 506] on input "0" at bounding box center [445, 507] width 306 height 28
paste input "1000"
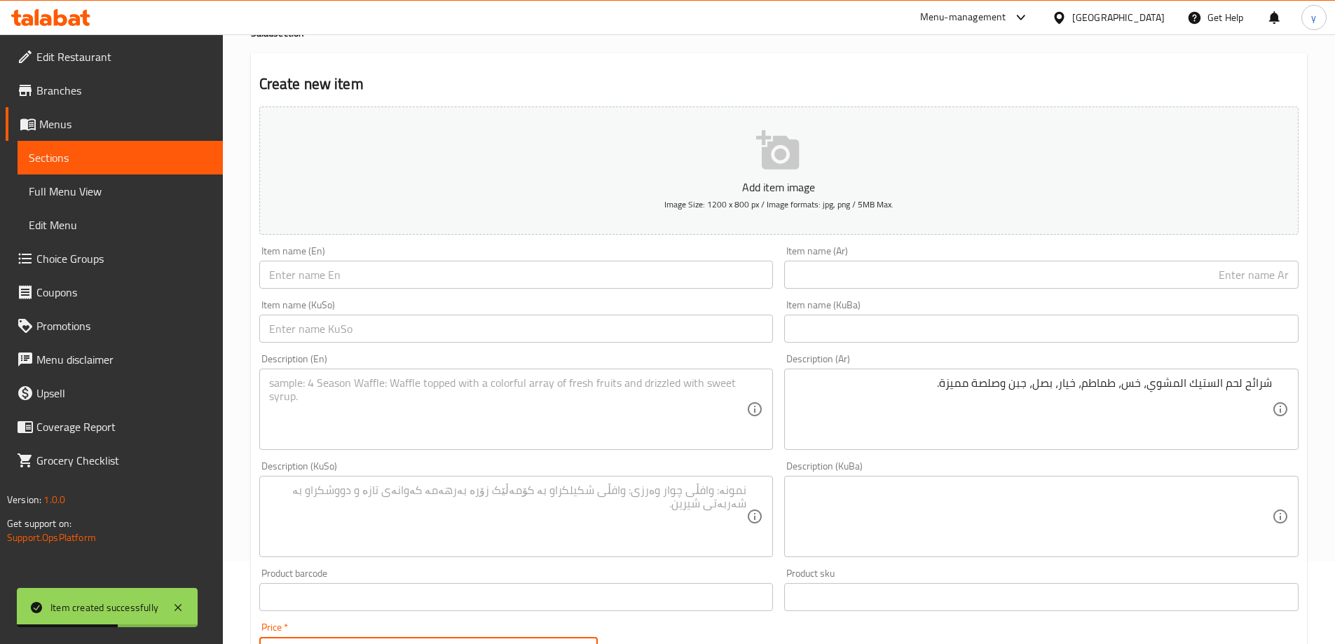
scroll to position [0, 0]
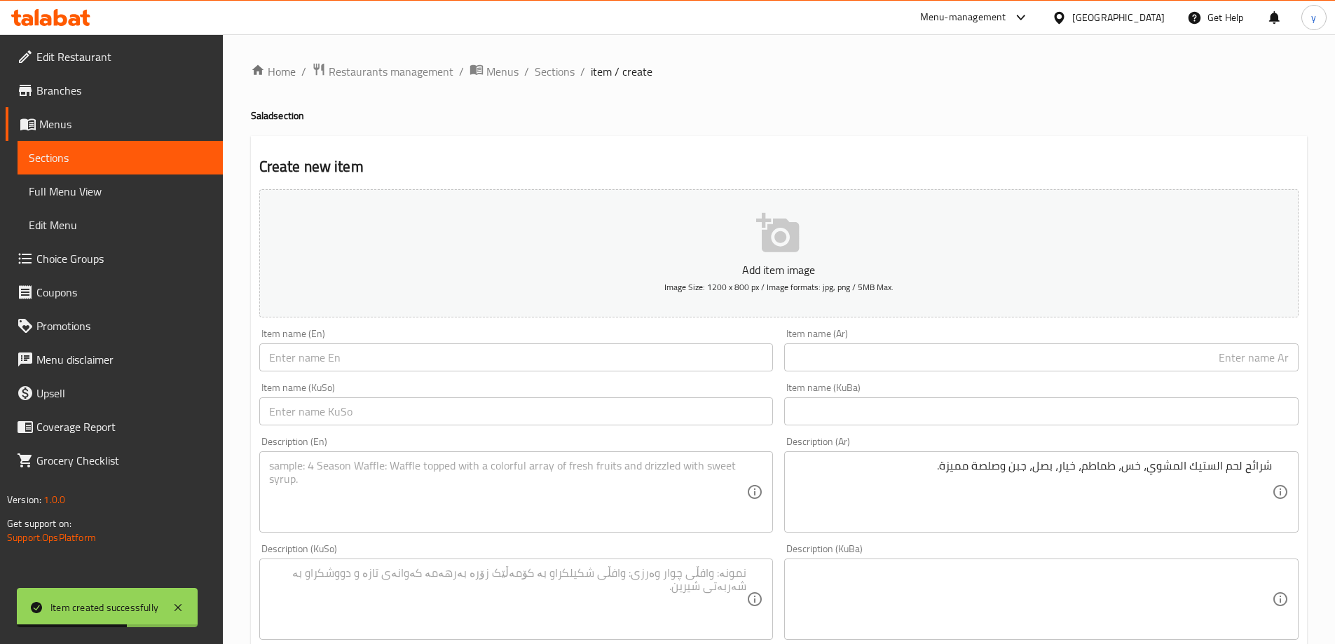
type input "10000"
click at [913, 351] on input "text" at bounding box center [1041, 357] width 514 height 28
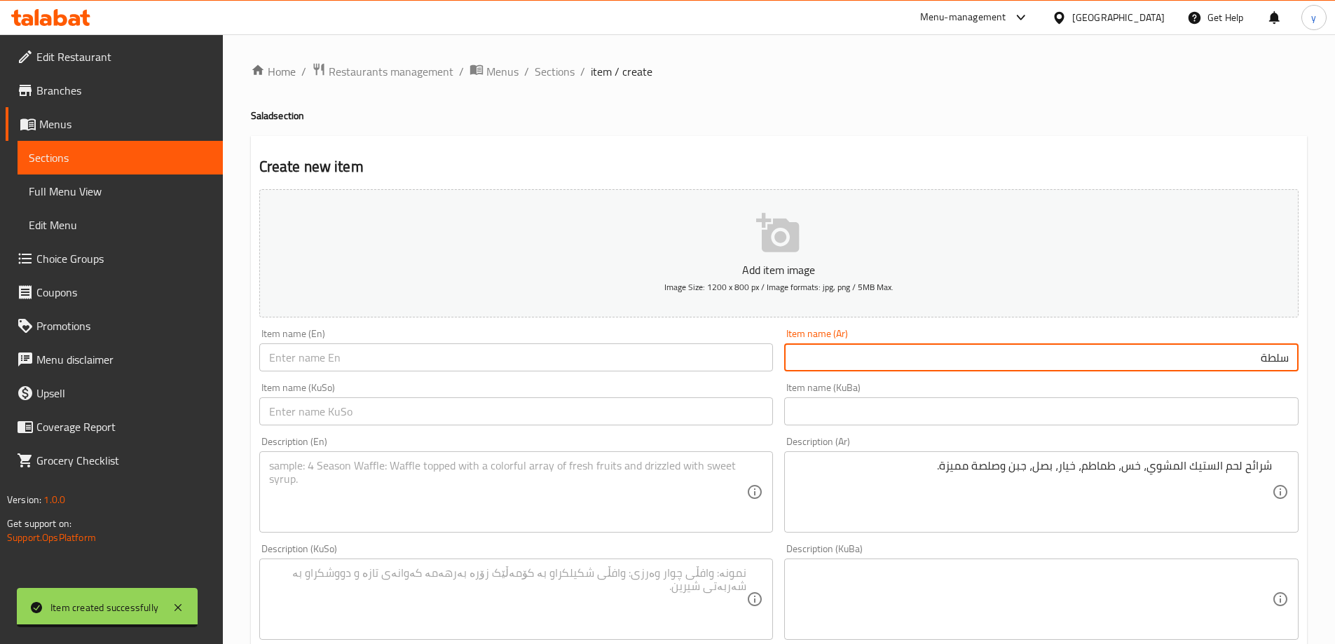
paste input "10,000"
click at [1243, 354] on input "سلطة 10,000" at bounding box center [1041, 357] width 514 height 28
paste input "ستيك"
click at [1247, 348] on input "سلطة ستيك" at bounding box center [1041, 357] width 514 height 28
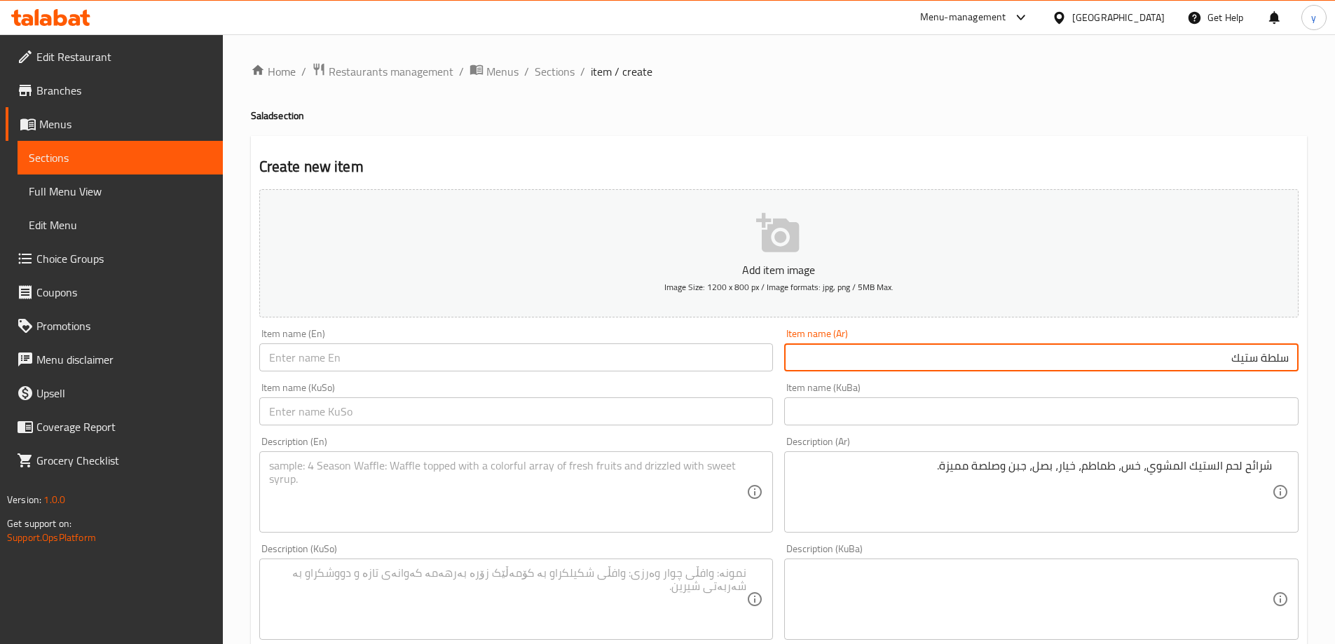
click at [1247, 348] on input "سلطة ستيك" at bounding box center [1041, 357] width 514 height 28
type input "سلطة ستيك"
drag, startPoint x: 573, startPoint y: 352, endPoint x: 559, endPoint y: 366, distance: 19.8
click at [573, 352] on input "text" at bounding box center [516, 357] width 514 height 28
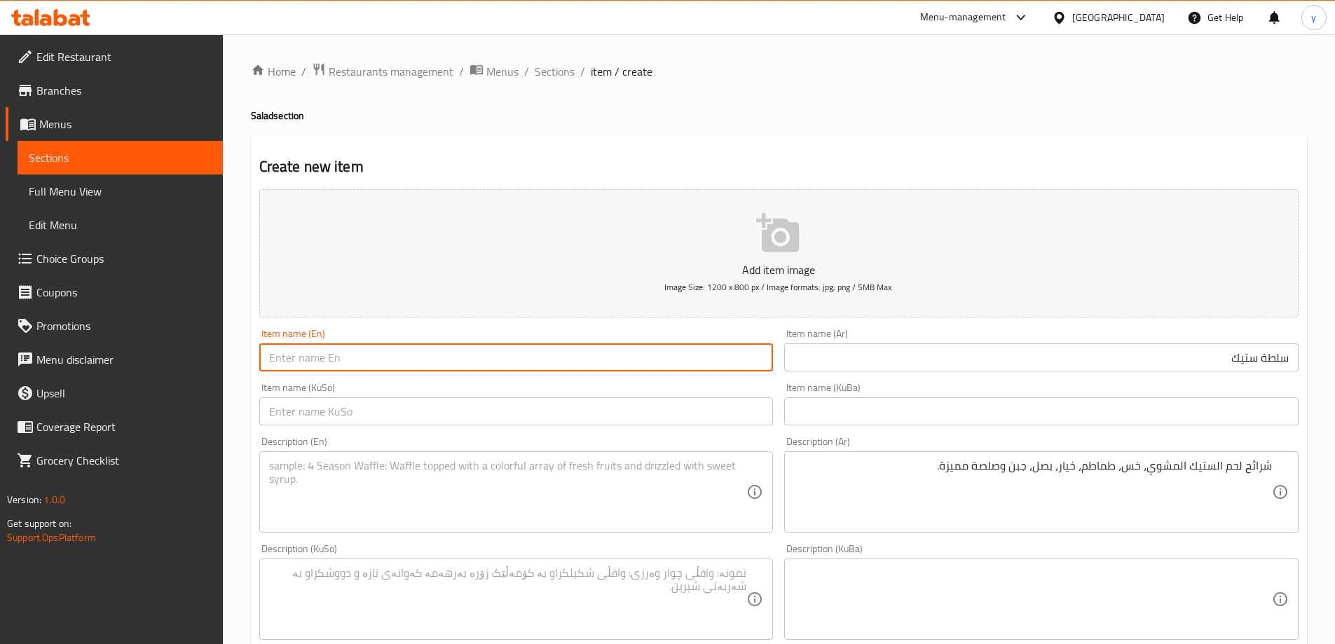
paste input "Steak Salad"
type input "Steak Salad"
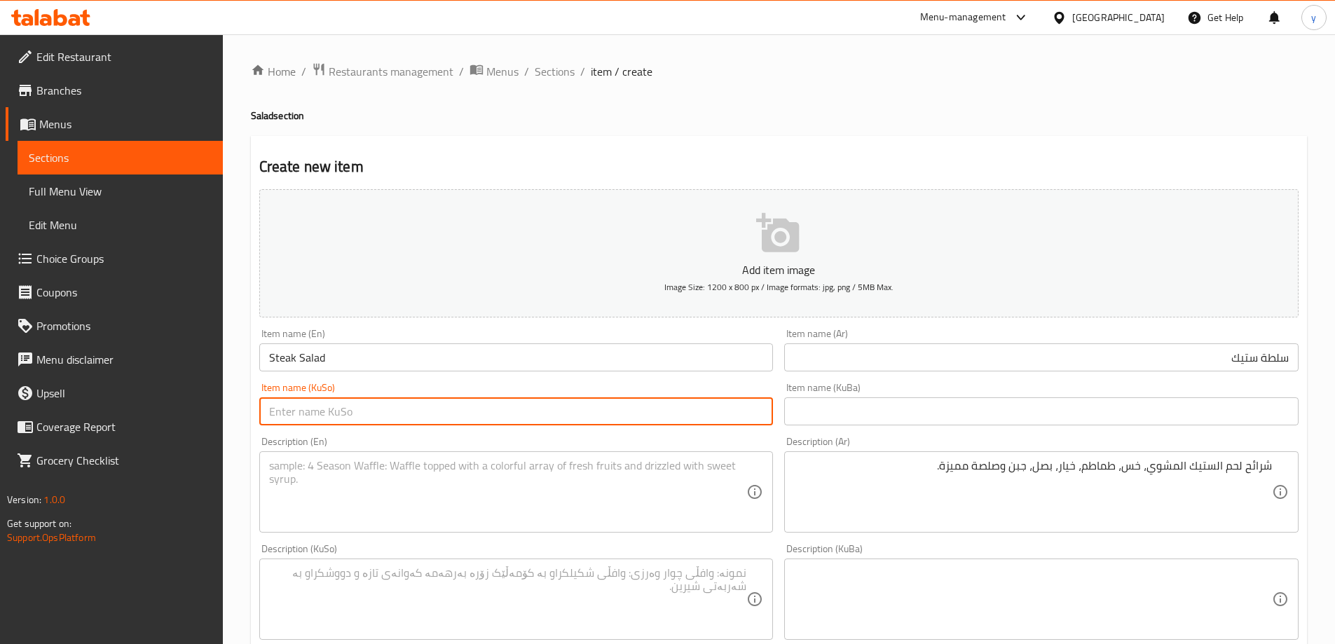
click at [537, 415] on input "text" at bounding box center [516, 411] width 514 height 28
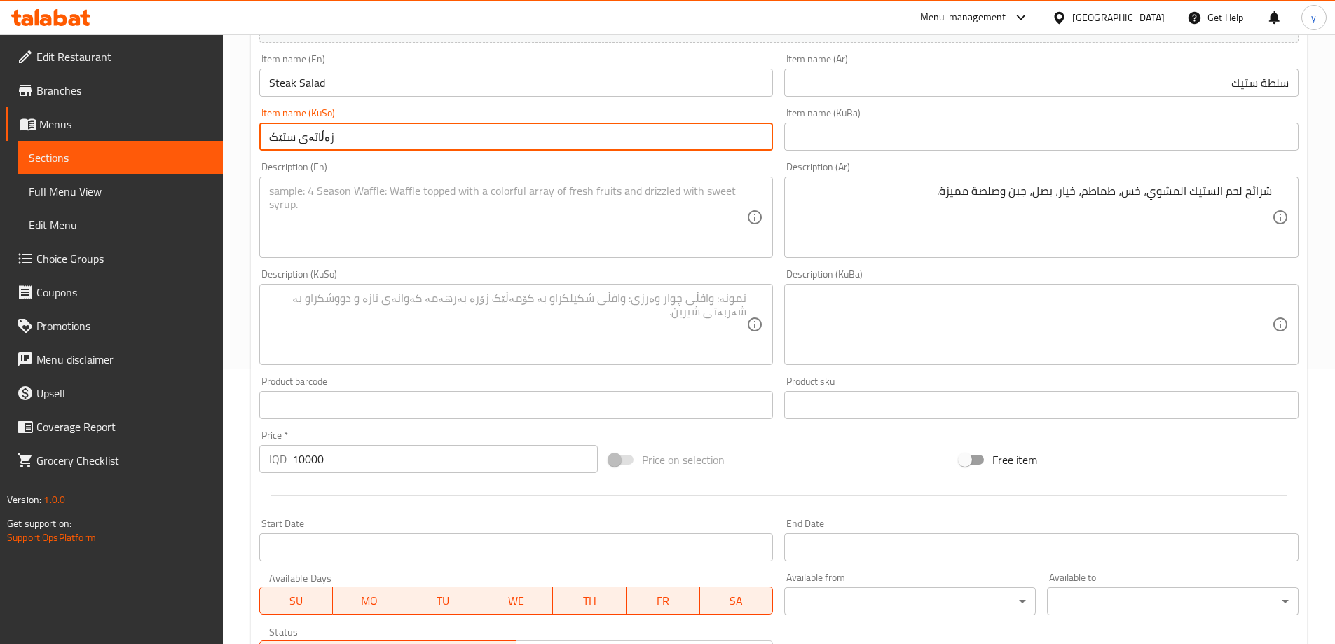
scroll to position [280, 0]
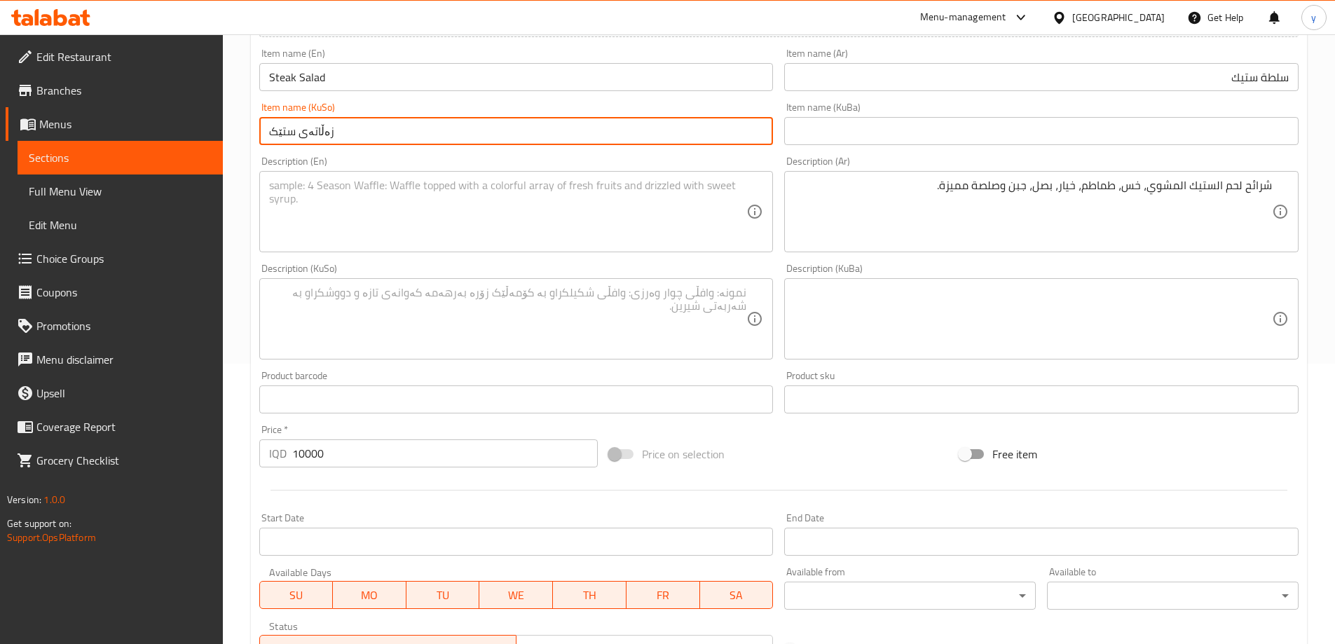
type input "زەڵاتەی ستێک"
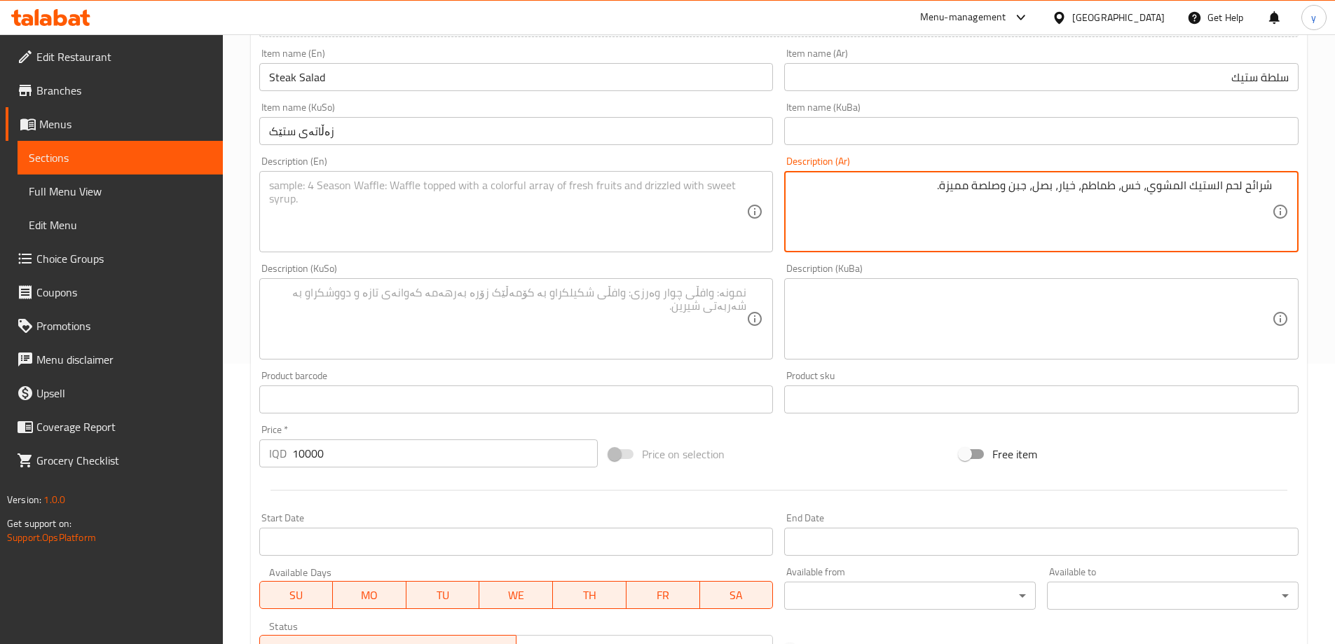
click at [985, 230] on textarea "شرائح لحم الستيك المشوي، خس، طماطم، خيار، بصل، جبن وصلصة مميزة." at bounding box center [1033, 212] width 478 height 67
paste textarea "تيك مشوي، خس، طماطم، خيار، بصل، جبن وصلصة مميزة"
type textarea "شرائح لحم ستيك مشوي، خس، طماطم، خيار، بصل، جبن وصلصة مميزة"
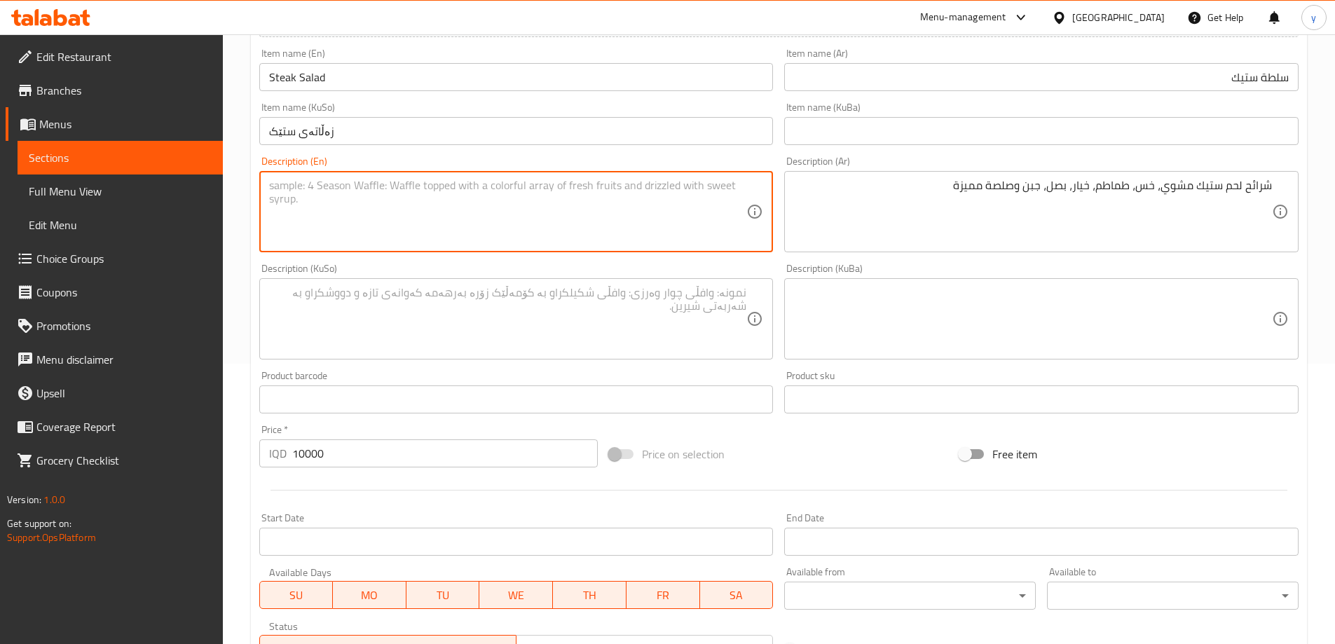
drag, startPoint x: 662, startPoint y: 219, endPoint x: 580, endPoint y: 263, distance: 92.8
click at [662, 219] on textarea at bounding box center [508, 212] width 478 height 67
paste textarea "Grilled meat steak slices, lettuce, tomatoes, cucumbers, onions, cheese and spe…"
type textarea "Grilled meat steak slices, lettuce, tomatoes, cucumbers, onions, cheese and spe…"
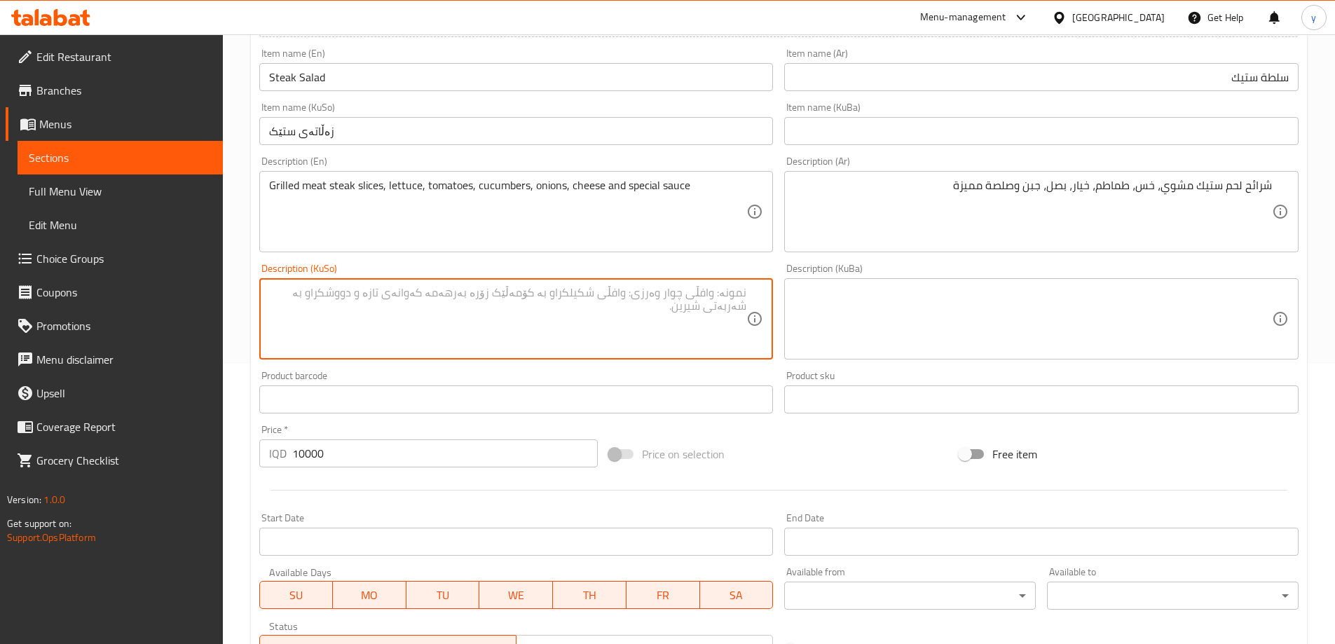
click at [597, 332] on textarea at bounding box center [508, 319] width 478 height 67
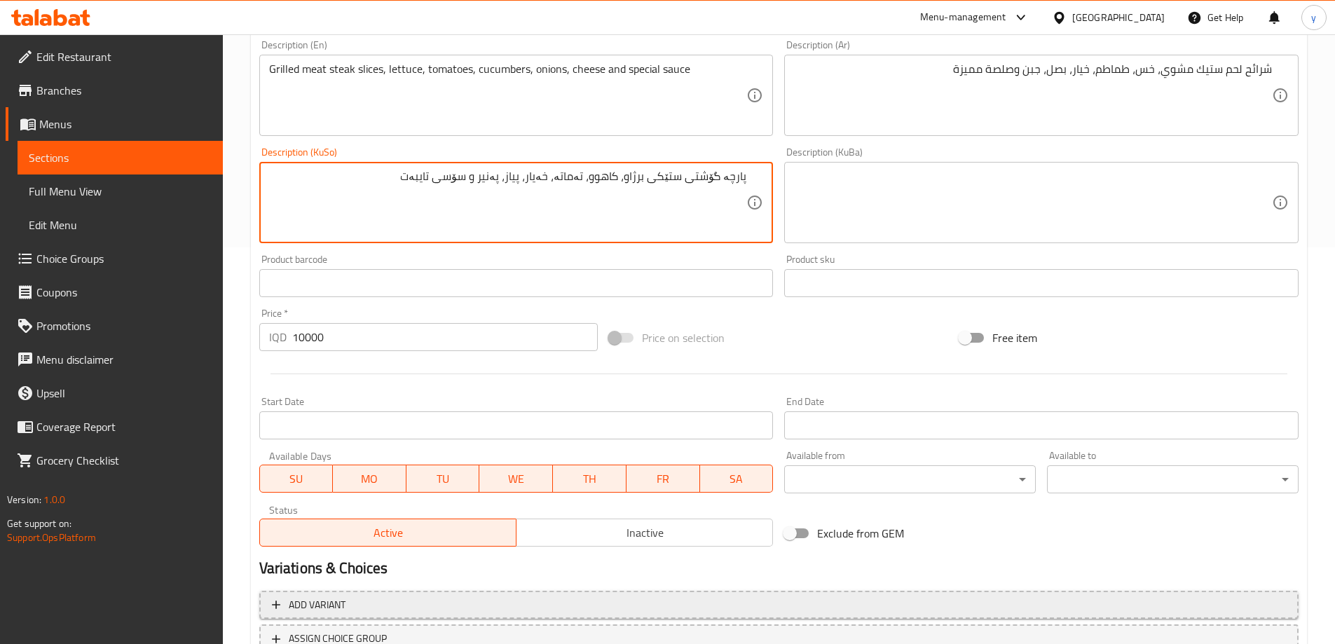
scroll to position [507, 0]
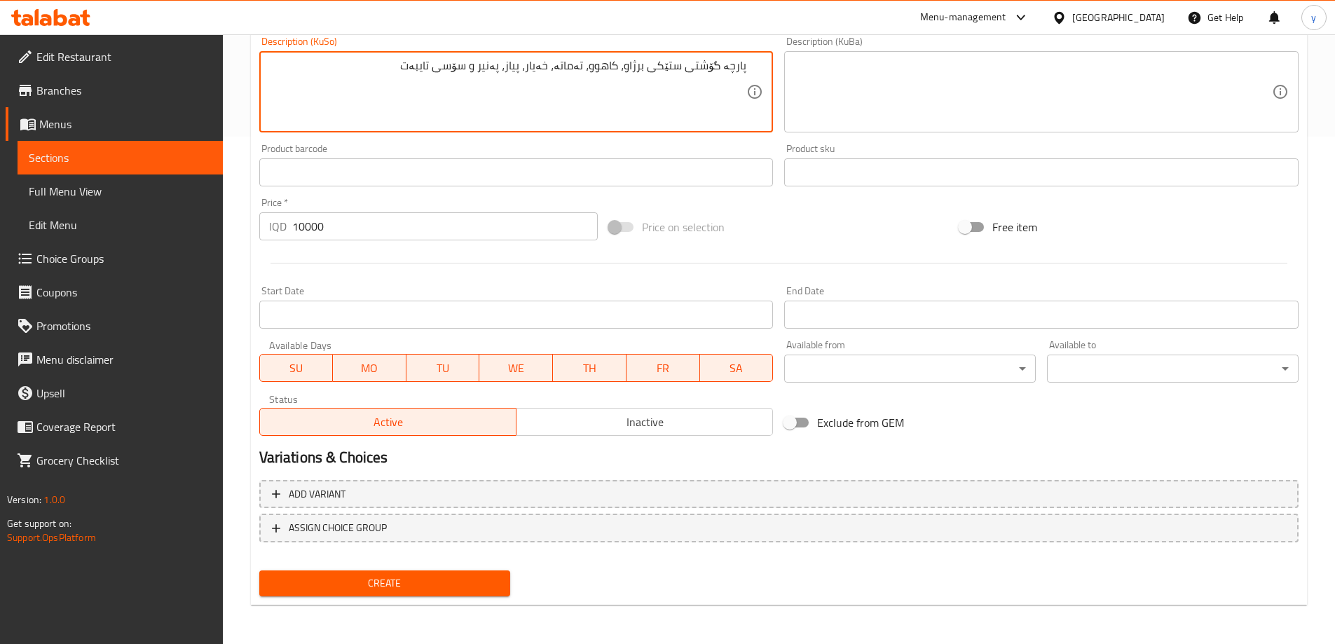
type textarea "پارچە گۆشتی ستێکی برژاو، کاهوو، تەماتە، خەیار، پیاز، پەنیر و سۆسی تایبەت"
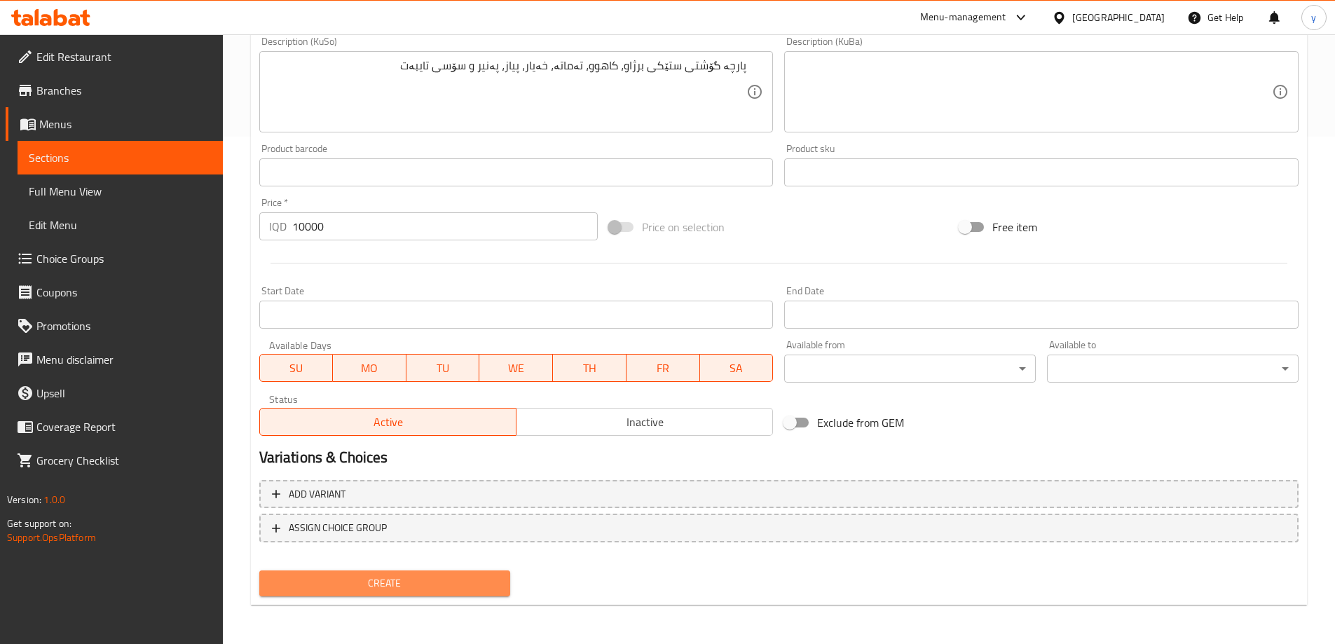
click at [458, 588] on span "Create" at bounding box center [385, 584] width 229 height 18
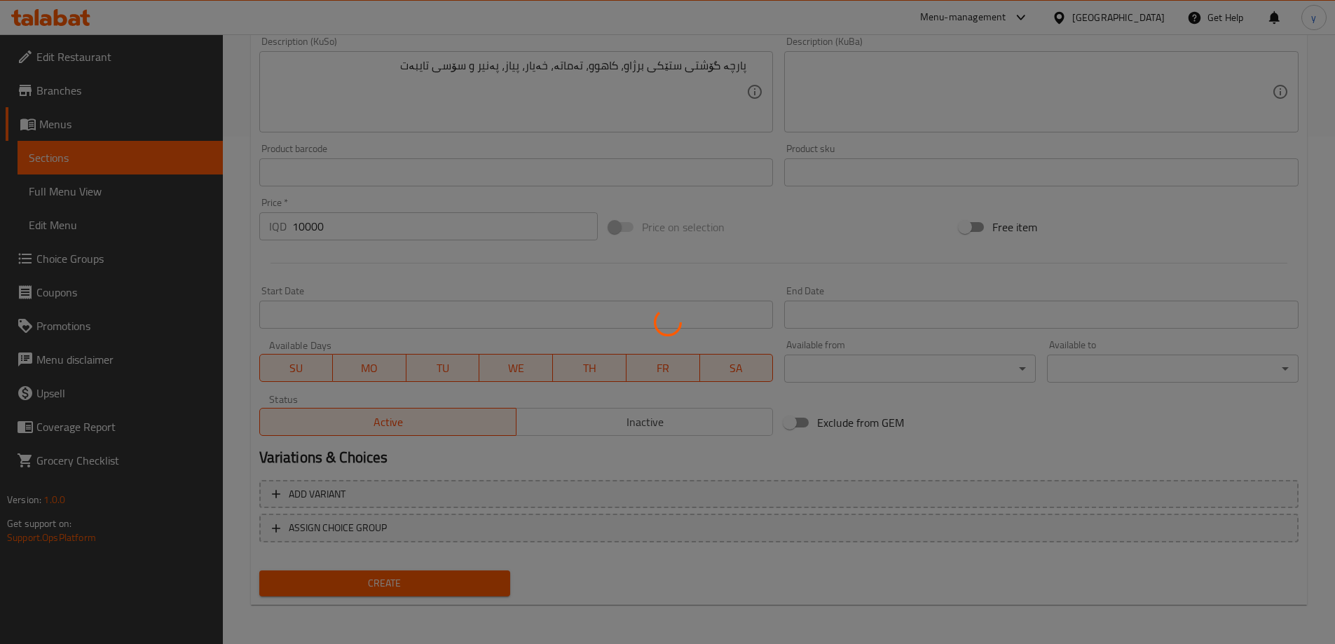
type input "0"
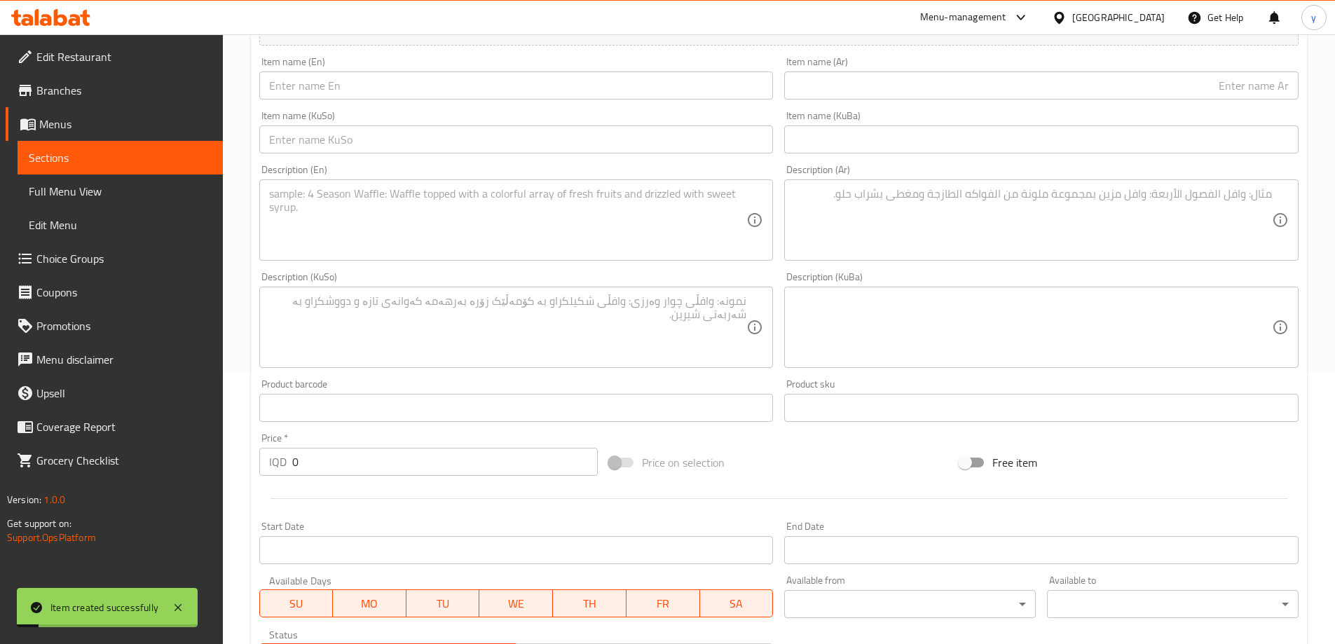
scroll to position [227, 0]
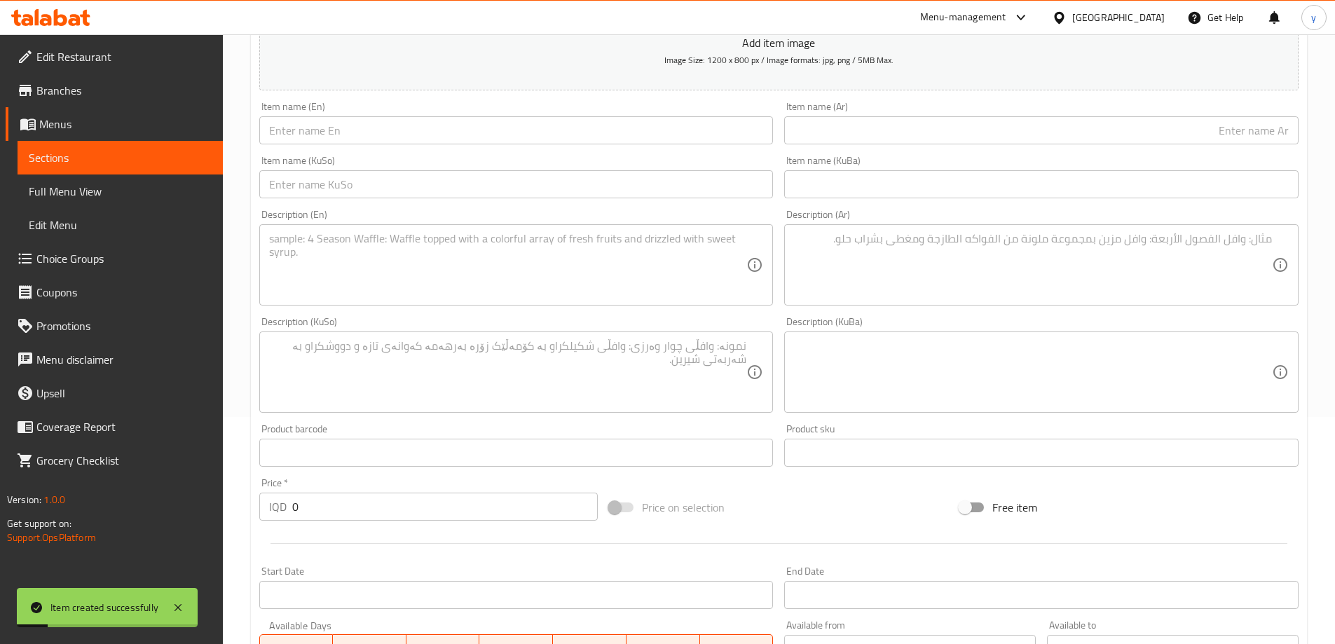
click at [903, 266] on textarea at bounding box center [1033, 265] width 478 height 67
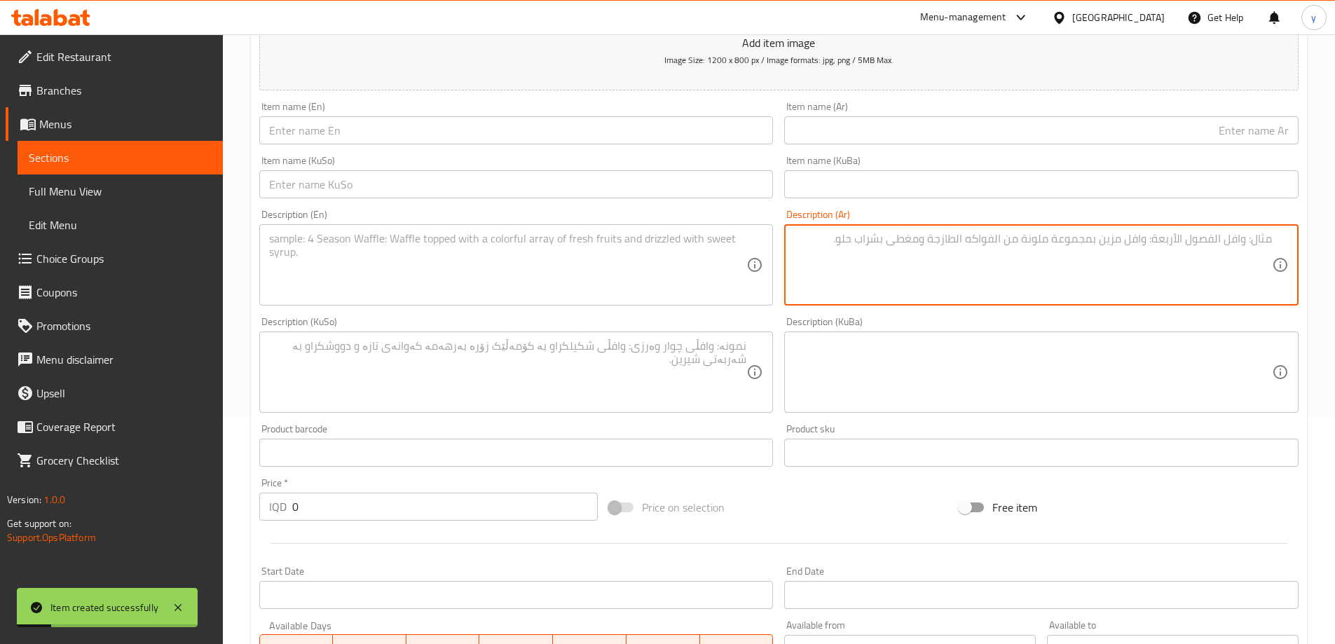
paste textarea "شمندر، خس، طماطم، زيت زيتون ودبس الرمان."
click at [1092, 244] on textarea "شمندر، خس، طماطم، زيت زيتون ودبس الرمان" at bounding box center [1033, 265] width 478 height 67
click at [1092, 240] on textarea "شمندر، خس، طماطم، زيت زيتون ودبس الرمان" at bounding box center [1033, 265] width 478 height 67
click at [1089, 240] on textarea "شمندر، خس، طماطم، زيت زيتون ودبس الرمان" at bounding box center [1033, 265] width 478 height 67
type textarea "شمندر، خس، طماطم، زيت زيتون ودبس رمان"
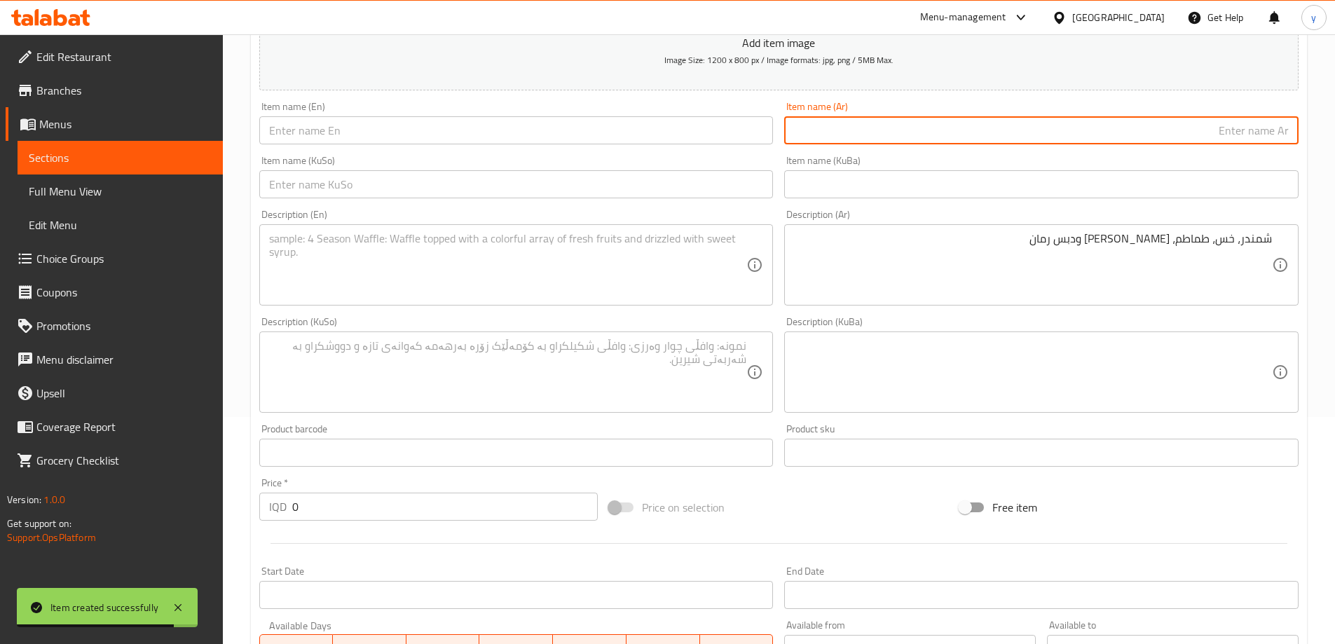
click at [1167, 125] on input "text" at bounding box center [1041, 130] width 514 height 28
paste input "شمندر"
click at [1295, 125] on input "شمندر" at bounding box center [1041, 130] width 514 height 28
click at [1257, 139] on input "سلطة شمندر" at bounding box center [1041, 130] width 514 height 28
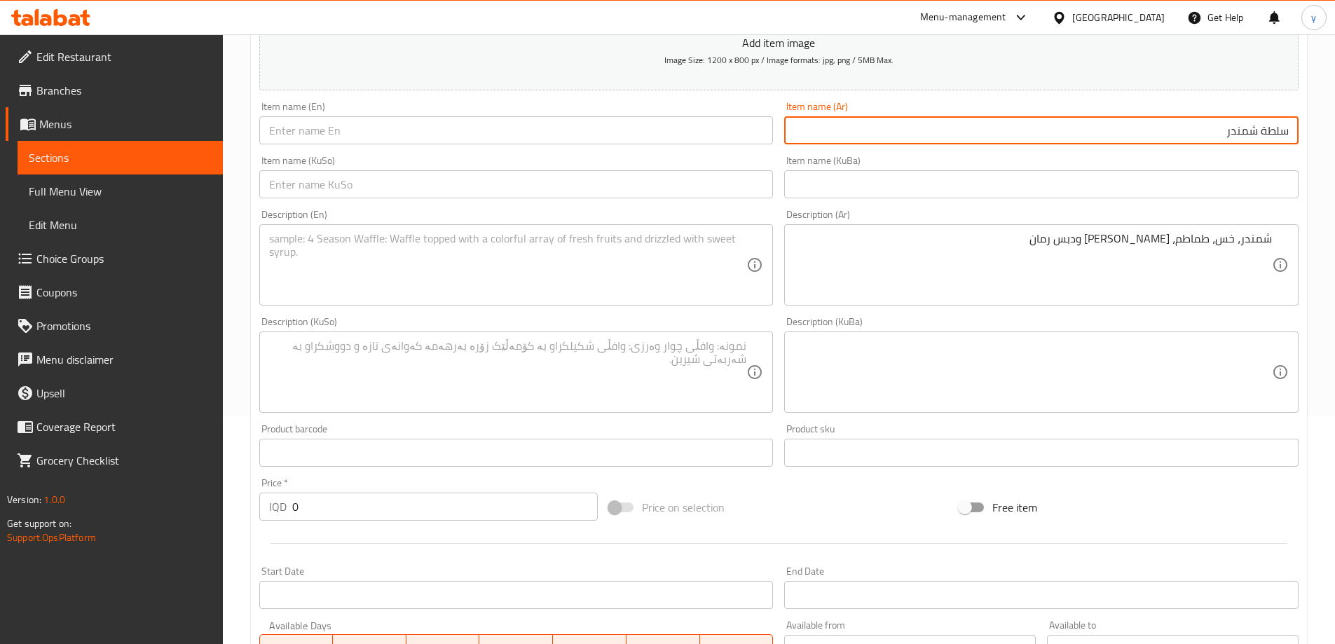
click at [1257, 139] on input "سلطة شمندر" at bounding box center [1041, 130] width 514 height 28
type input "سلطة شمندر"
click at [605, 119] on input "text" at bounding box center [516, 130] width 514 height 28
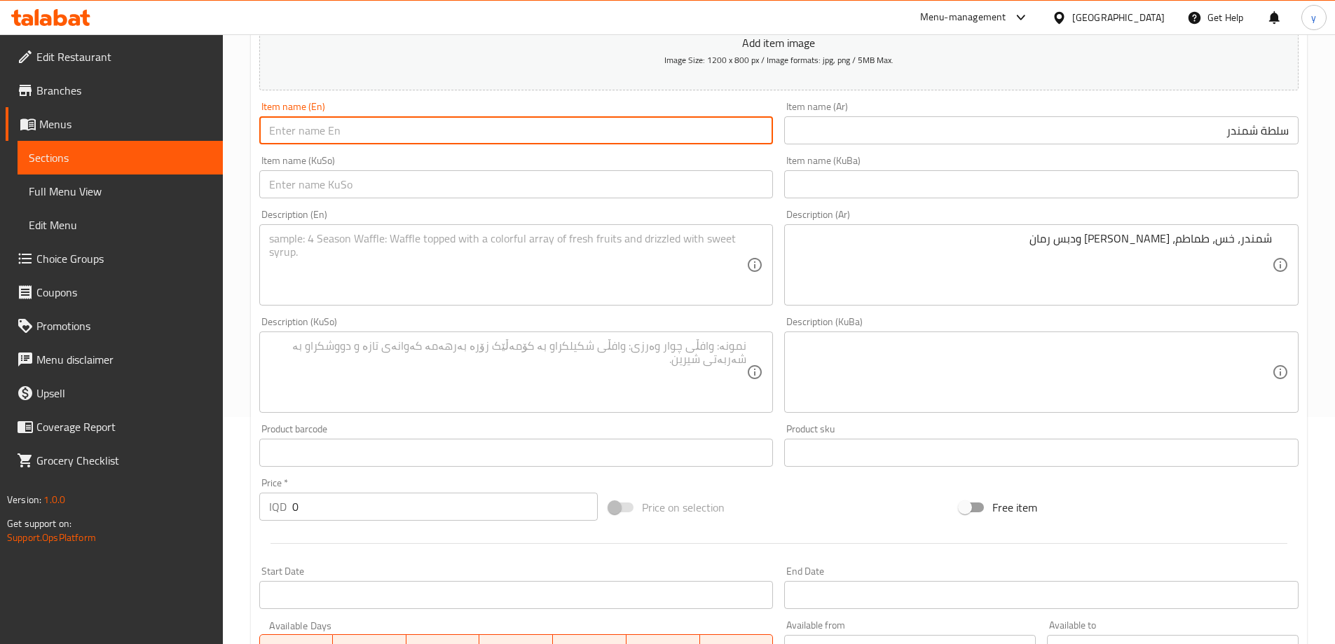
paste input "Beetroot Salad"
type input "Beetroot Salad"
click at [505, 186] on input "text" at bounding box center [516, 184] width 514 height 28
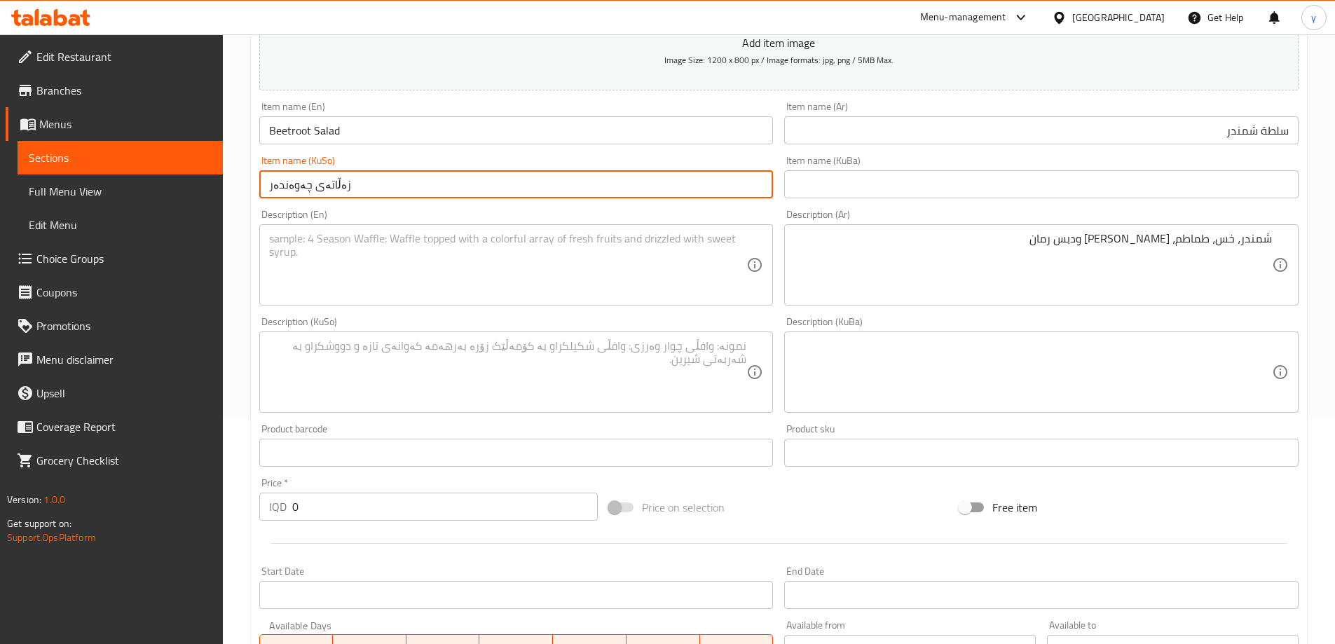
type input "زەڵاتەی چەوەندەر"
click at [502, 238] on textarea at bounding box center [508, 265] width 478 height 67
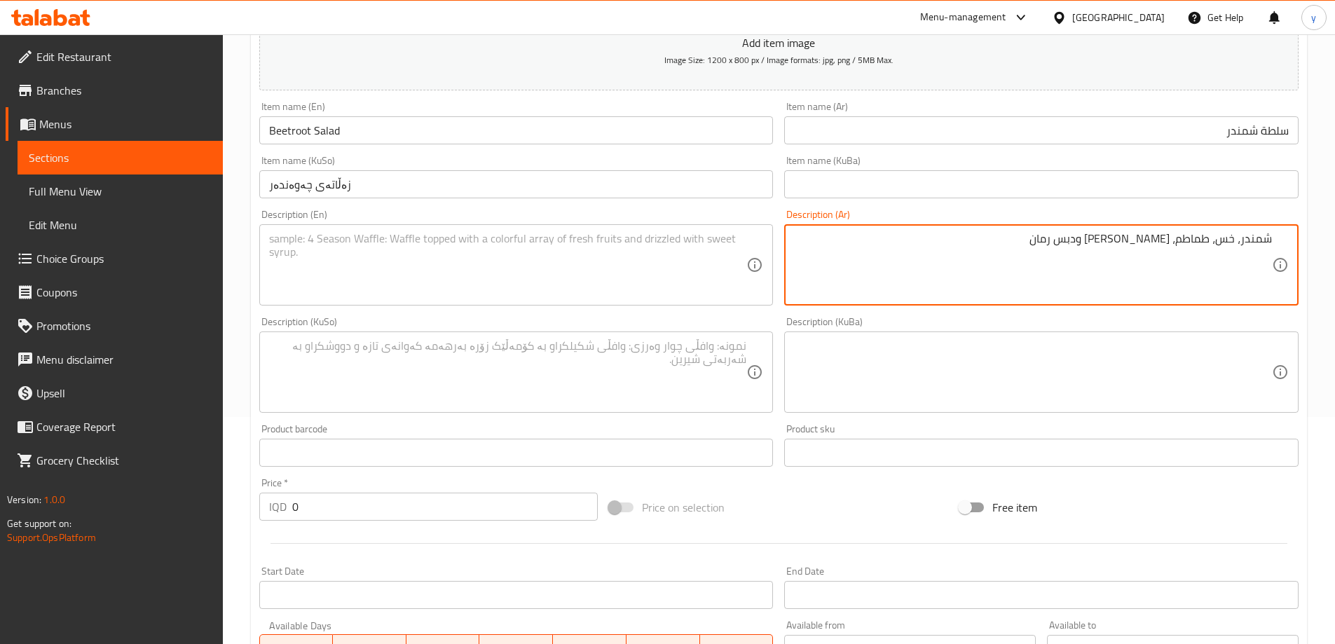
click at [1026, 268] on textarea "شمندر، خس، طماطم، زيت زيتون ودبس رمان" at bounding box center [1033, 265] width 478 height 67
click at [611, 273] on textarea at bounding box center [508, 265] width 478 height 67
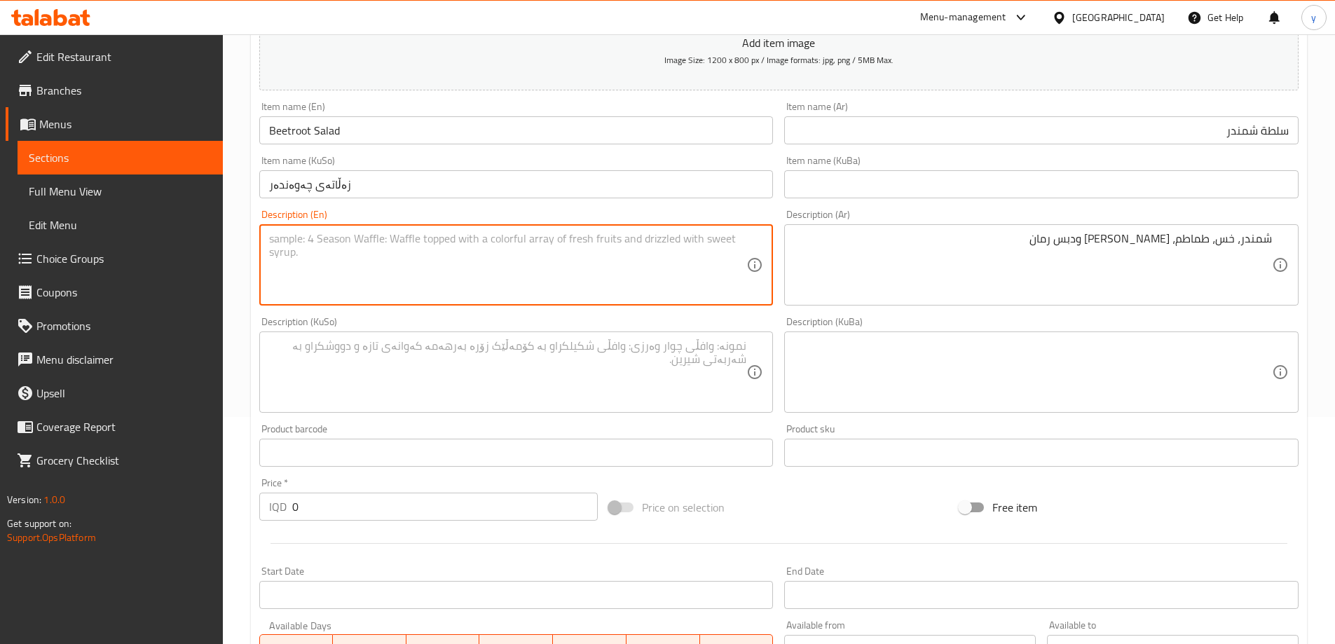
paste textarea "Beetroot, lettuce, tomatoes, olive oil and pomegranate molasses"
type textarea "Beetroot, lettuce, tomatoes, olive oil and pomegranate molasses"
click at [498, 350] on textarea at bounding box center [508, 372] width 478 height 67
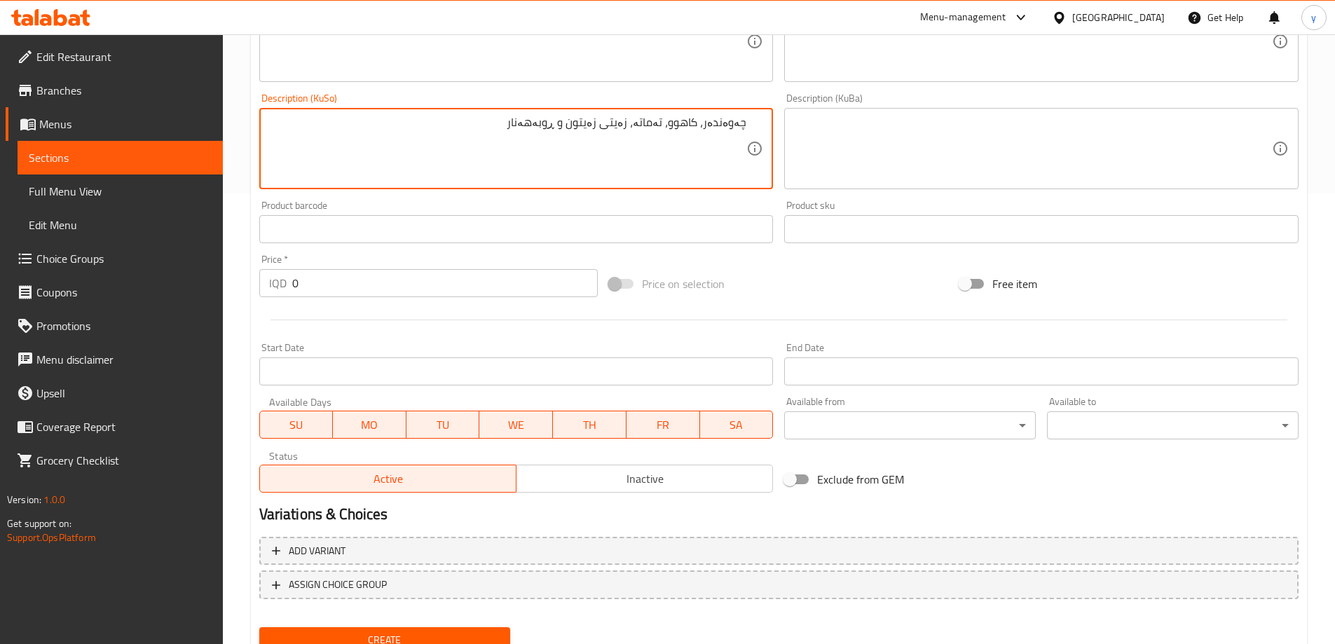
scroll to position [507, 0]
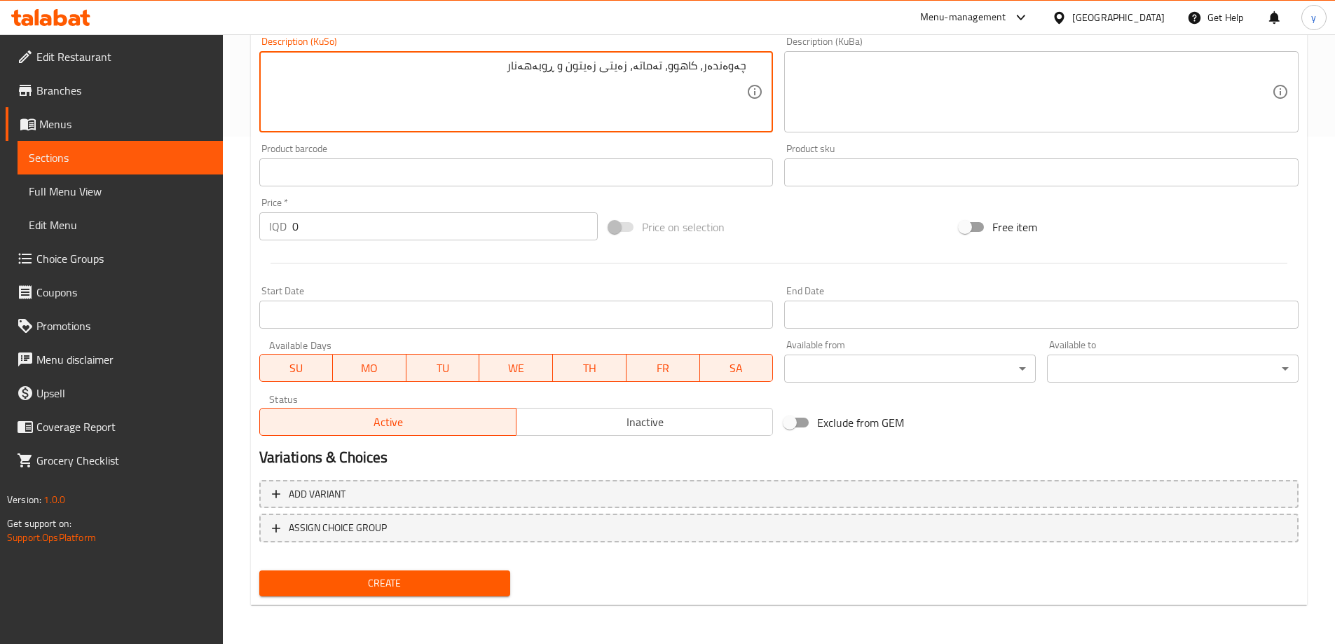
type textarea "چەوەندەر، کاهوو، تەماتە، زەیتی زەیتون و ڕوبەهەنار"
drag, startPoint x: 301, startPoint y: 226, endPoint x: 294, endPoint y: 238, distance: 13.6
click at [281, 233] on div "IQD 0 Price *" at bounding box center [428, 226] width 339 height 28
paste input "700"
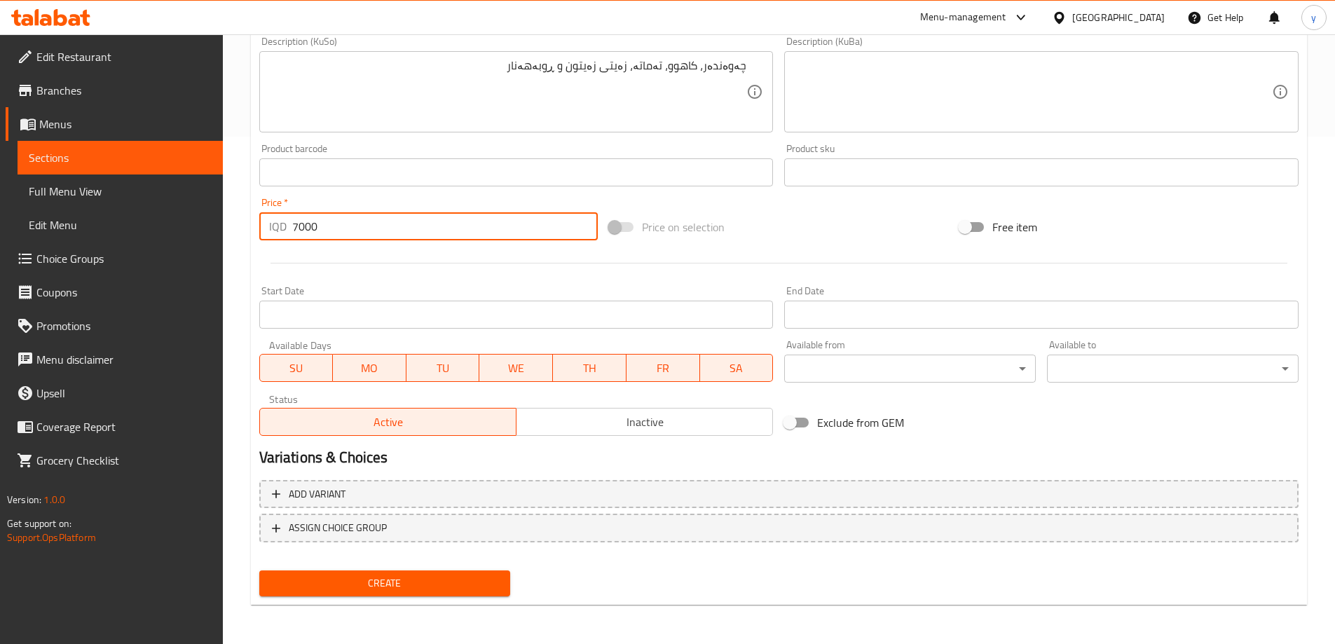
type input "7000"
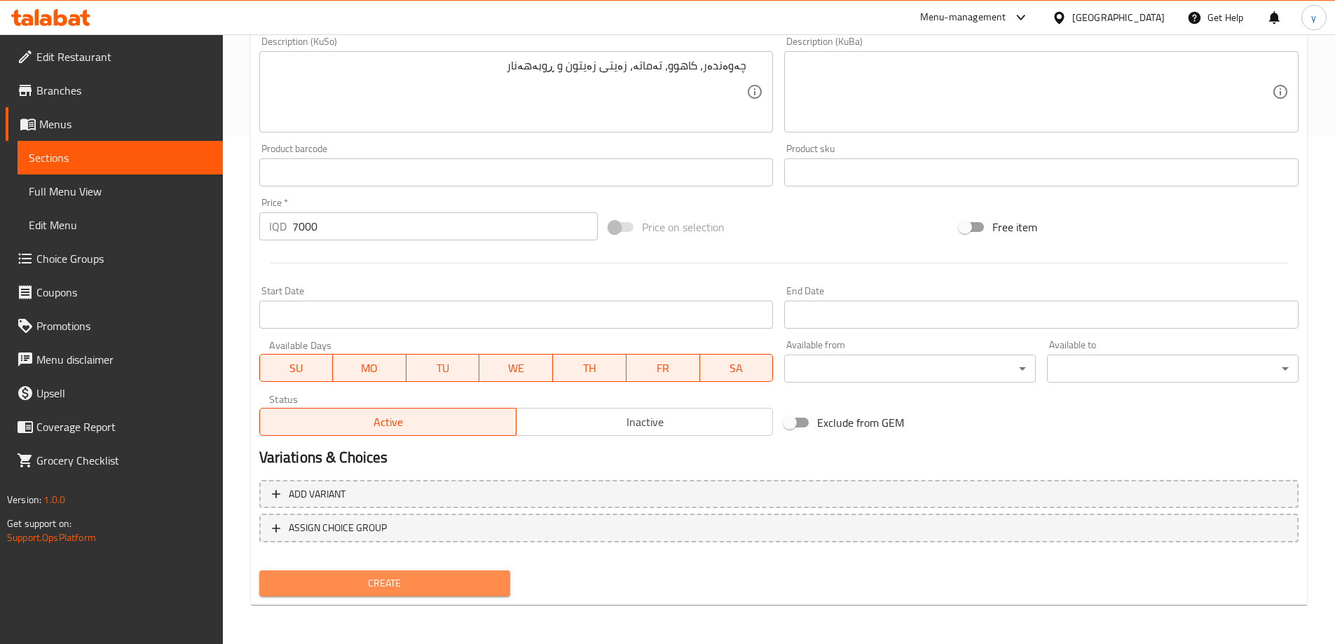
click at [418, 589] on span "Create" at bounding box center [385, 584] width 229 height 18
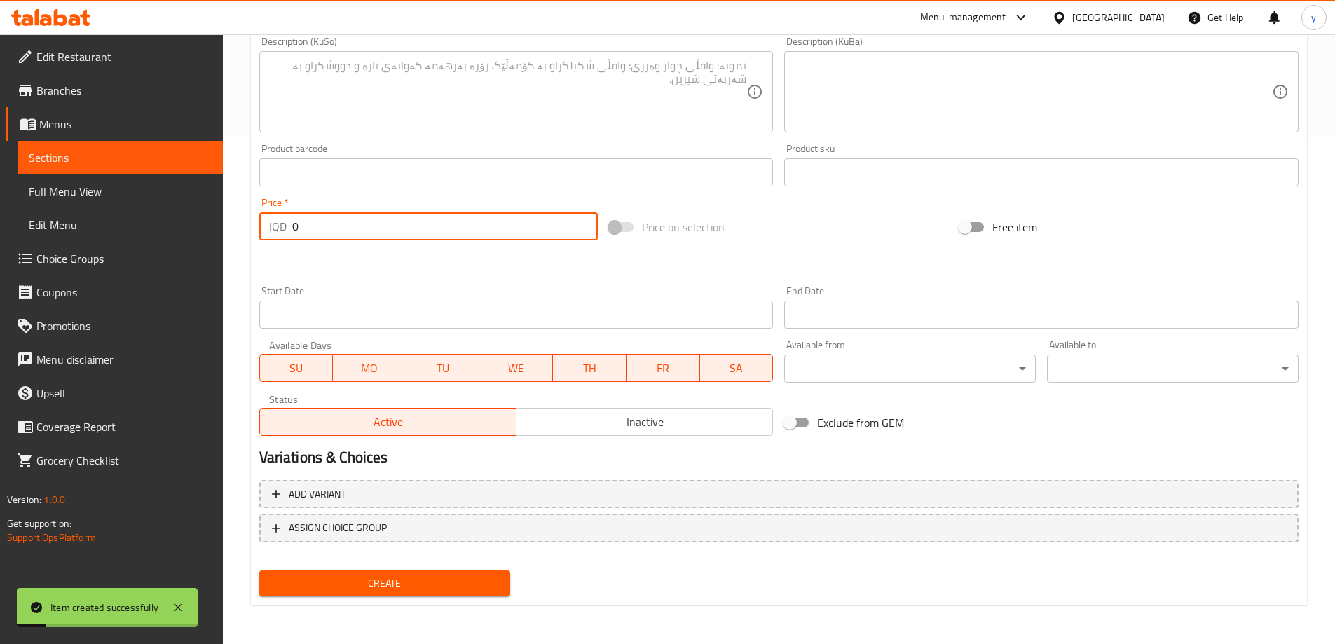
drag, startPoint x: 310, startPoint y: 235, endPoint x: 299, endPoint y: 238, distance: 11.6
click at [299, 238] on input "0" at bounding box center [445, 226] width 306 height 28
click at [308, 231] on input "0" at bounding box center [445, 226] width 306 height 28
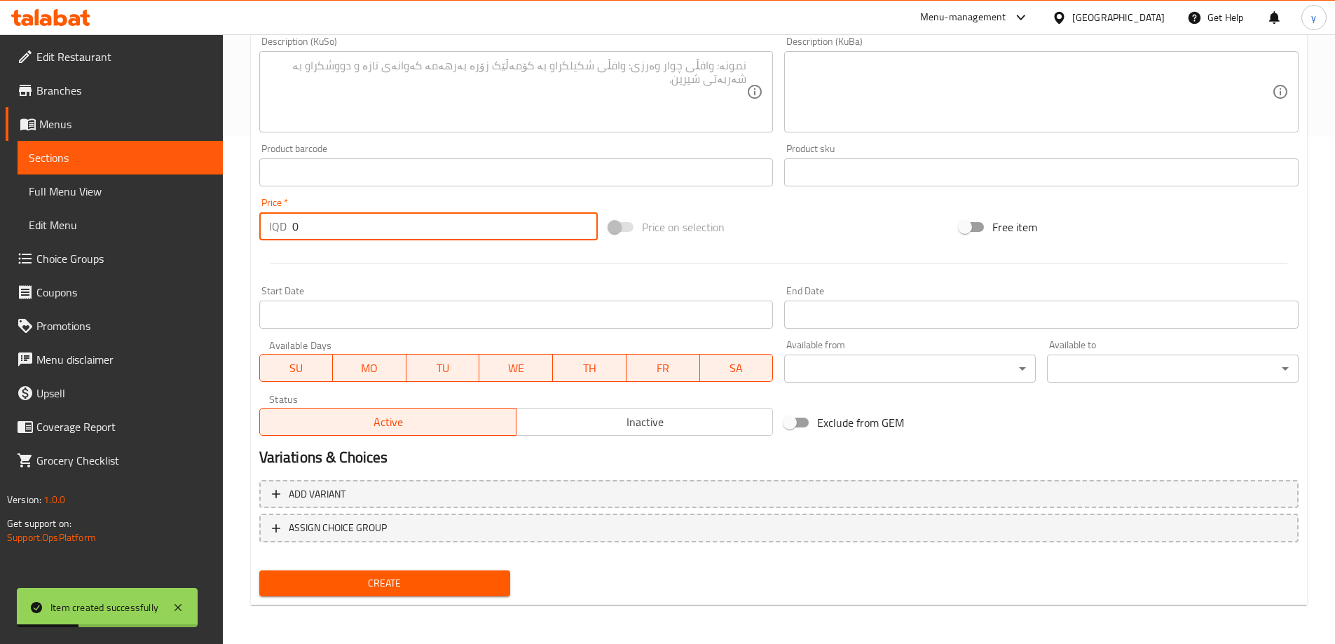
paste input "900"
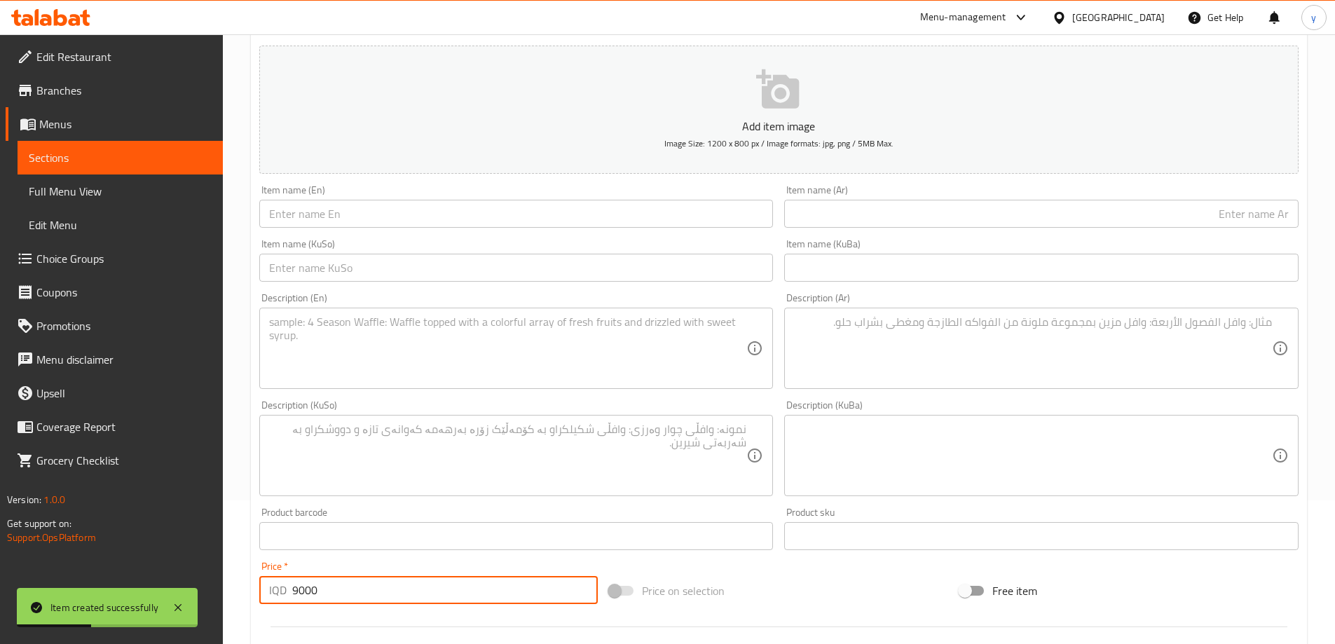
scroll to position [87, 0]
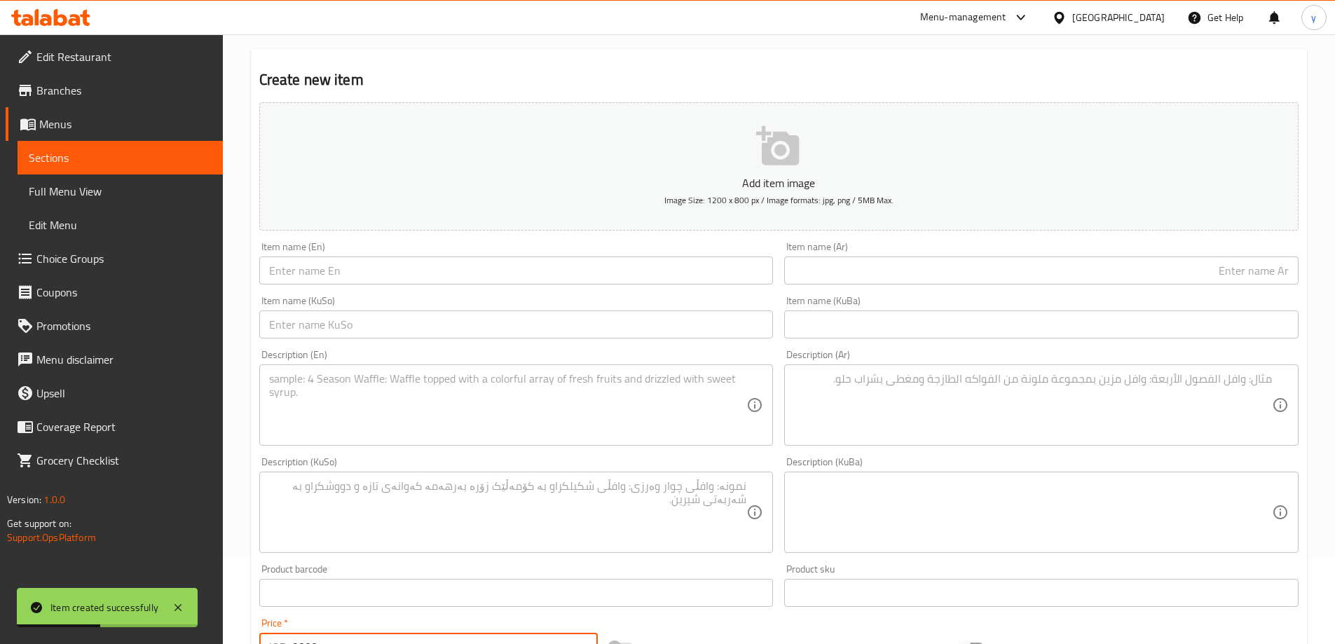
type input "9000"
click at [832, 285] on input "text" at bounding box center [1041, 270] width 514 height 28
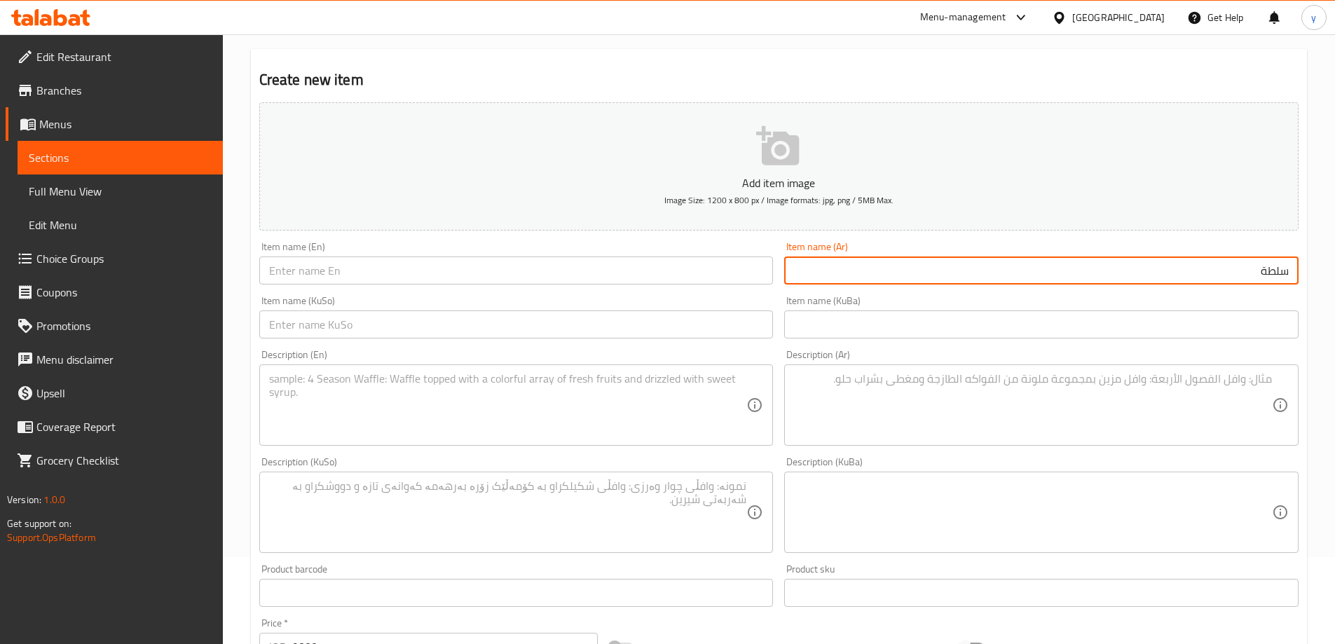
paste input "أفوكادو"
click at [1257, 262] on input "سلطة أفوكادو" at bounding box center [1041, 270] width 514 height 28
type input "سلطة أفوكادو"
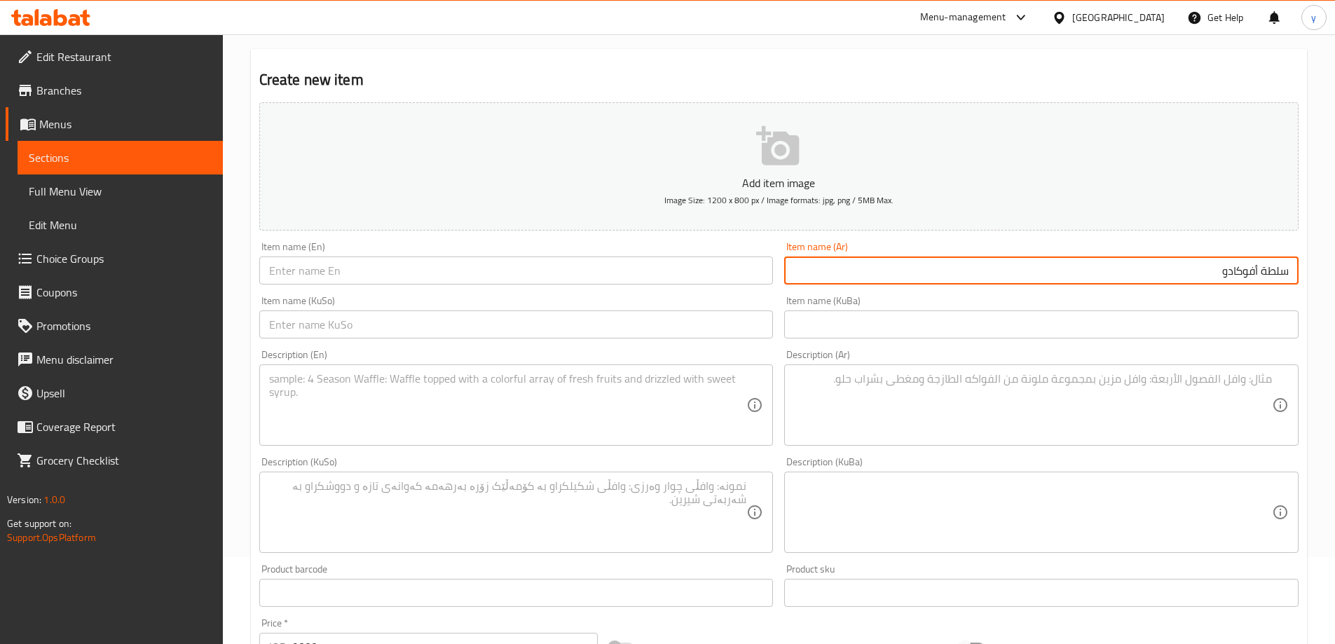
drag, startPoint x: 365, startPoint y: 271, endPoint x: 387, endPoint y: 283, distance: 25.1
click at [365, 271] on input "text" at bounding box center [516, 270] width 514 height 28
paste input "Avocado Salad"
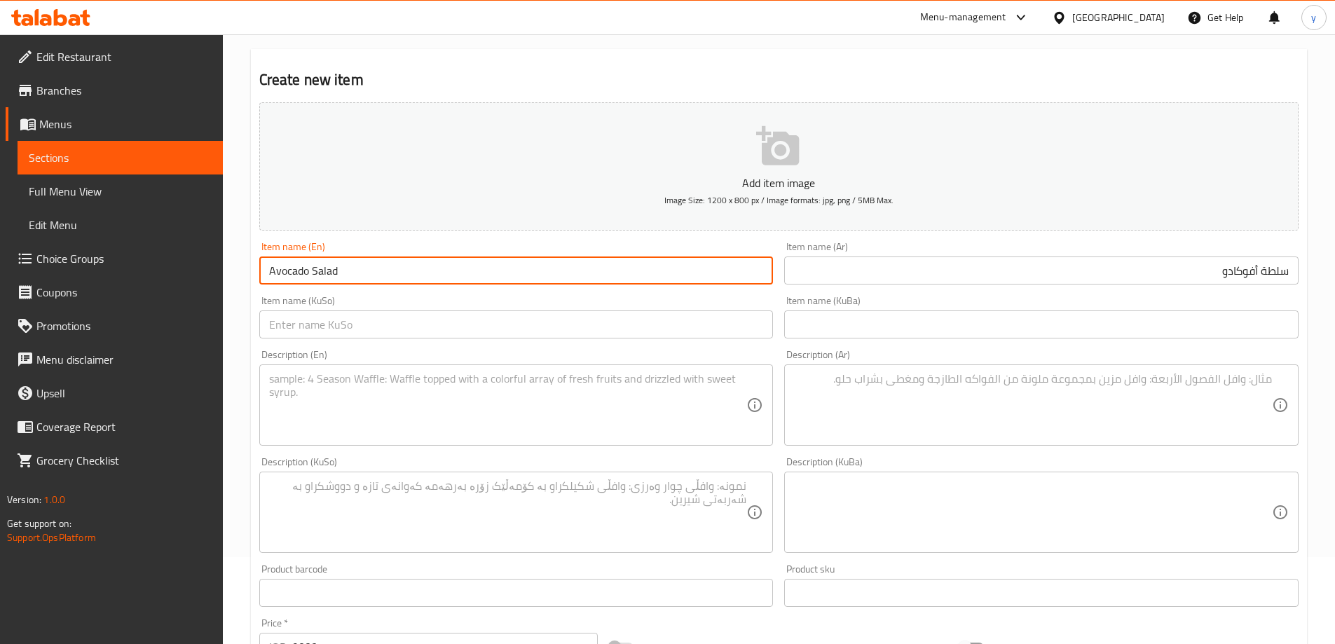
type input "Avocado Salad"
drag, startPoint x: 566, startPoint y: 334, endPoint x: 577, endPoint y: 338, distance: 12.4
click at [566, 334] on input "text" at bounding box center [516, 324] width 514 height 28
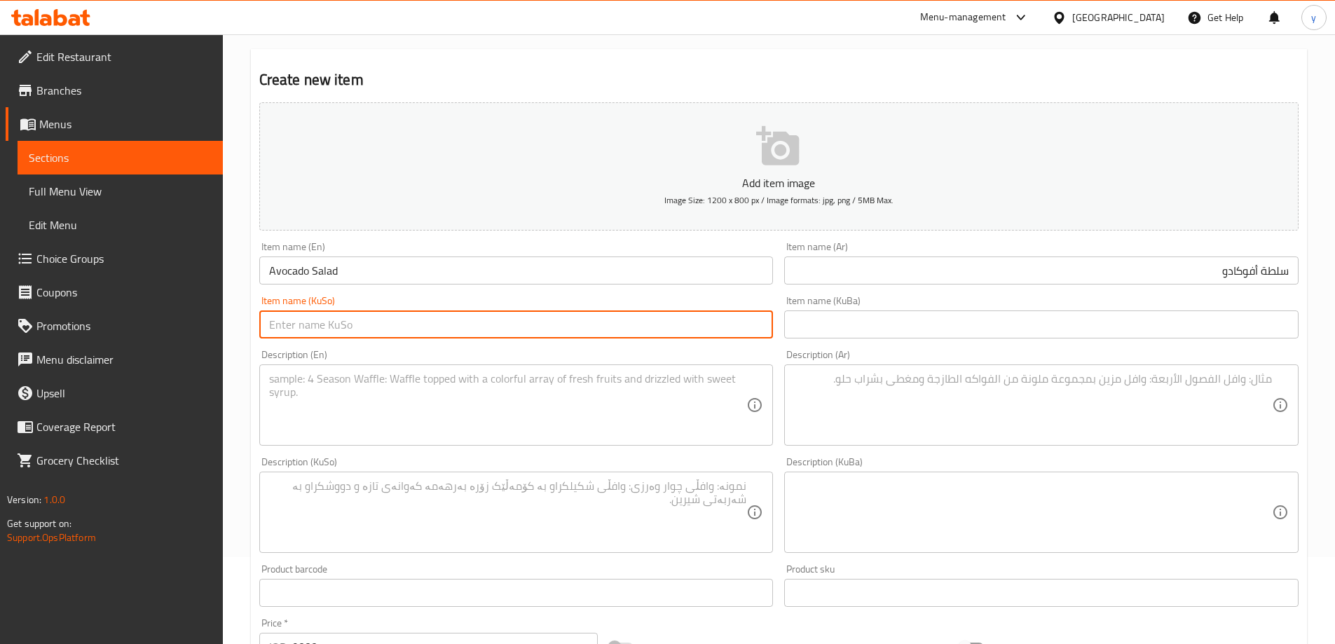
click at [865, 393] on textarea at bounding box center [1033, 405] width 478 height 67
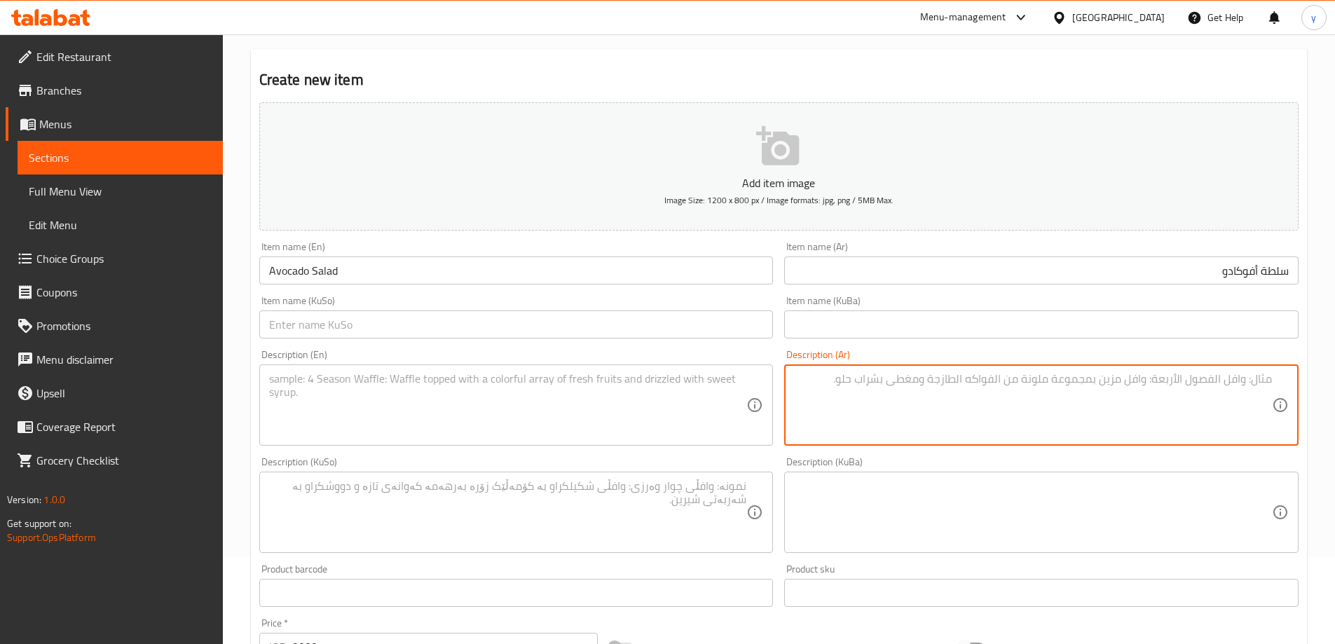
paste textarea "افوكادو، طماطم كرزية، ذرة وخيار مع تتبيلة خاصة"
click at [1139, 382] on textarea "افوكادو، طماطم كرزية، ذرة وخيار مع تتبيلة خاصة" at bounding box center [1033, 405] width 478 height 67
type textarea "افوكادو، طماطم كرزية، ذرة وخيار مع تتبيلة خاصة"
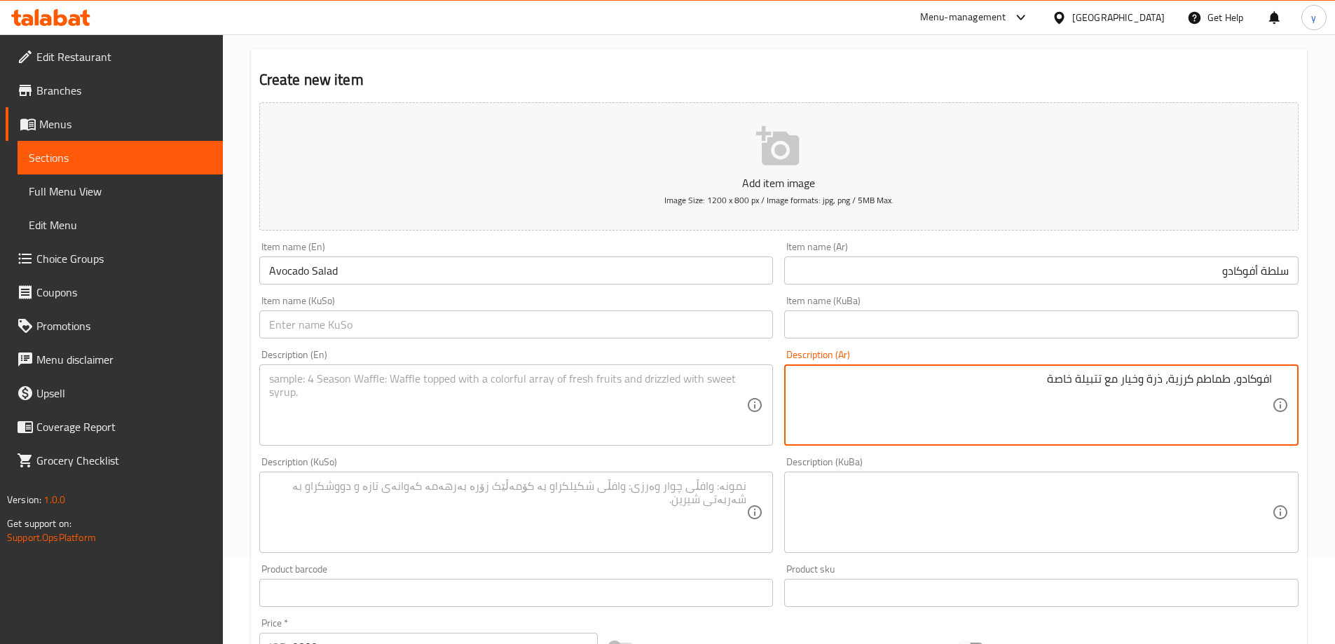
click at [503, 380] on textarea at bounding box center [508, 405] width 478 height 67
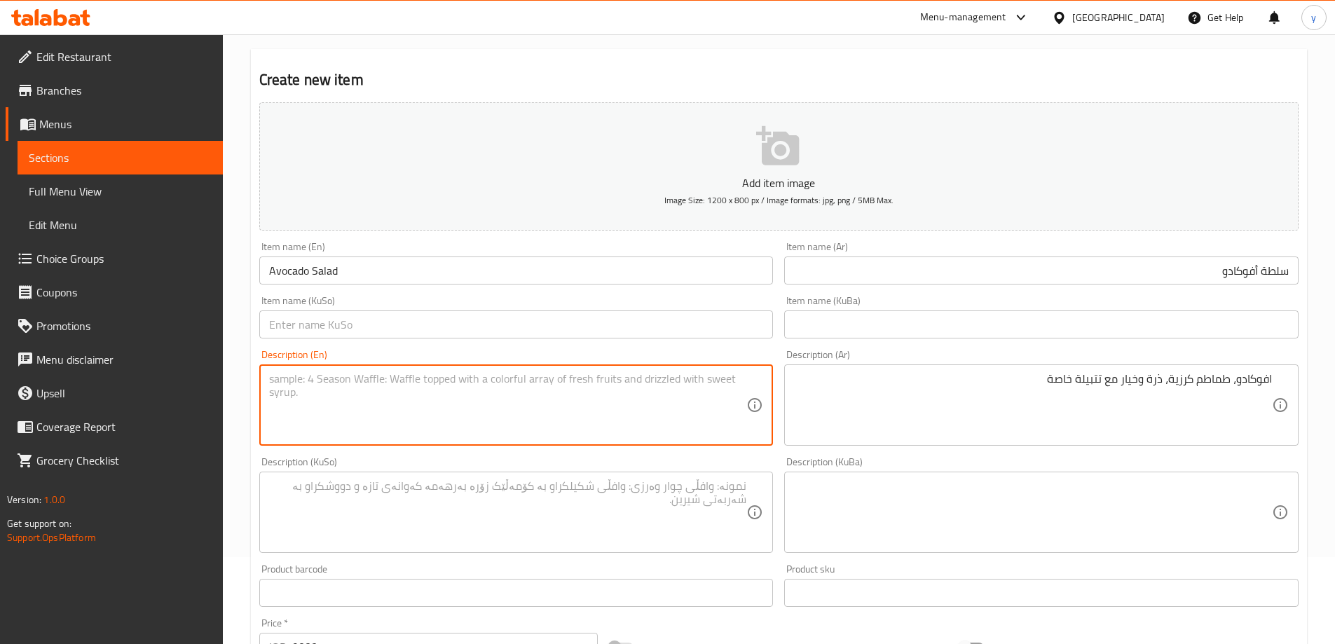
paste textarea "Avocado, cherry tomatoes, corn and cucumber with special seasoning"
type textarea "Avocado, cherry tomatoes, corn and cucumber with special seasoning"
click at [562, 505] on textarea at bounding box center [508, 512] width 478 height 67
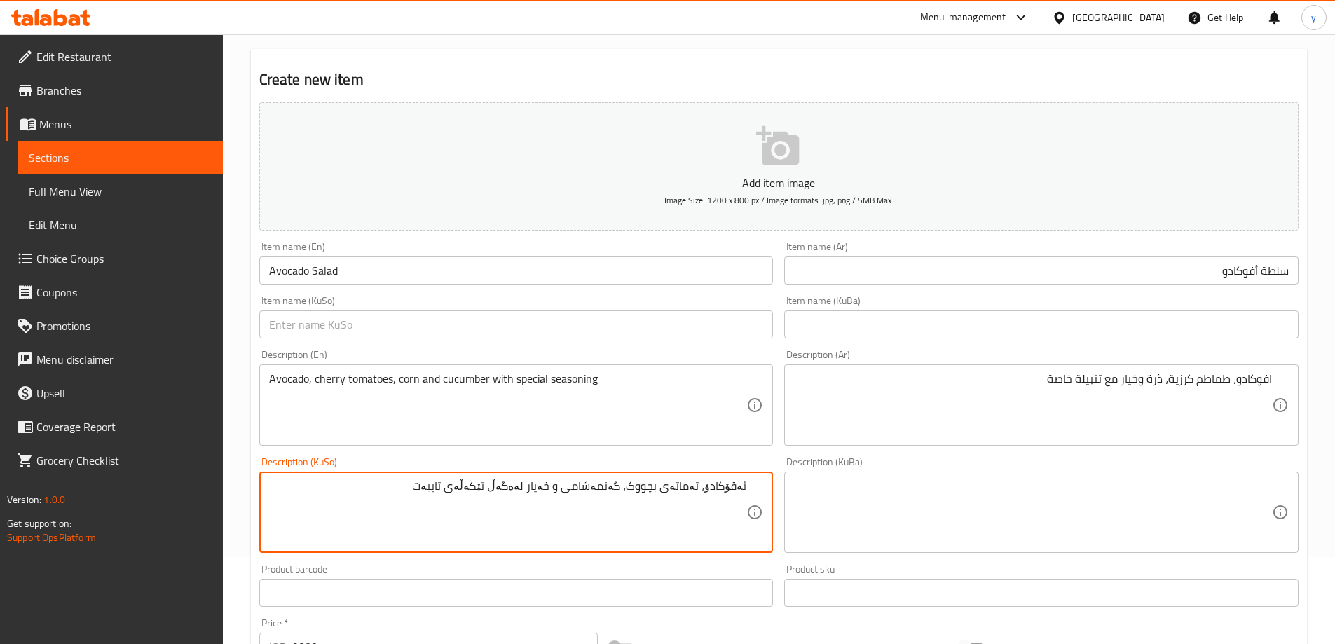
type textarea "ئەڤۆکادۆ، تەماتەی بچووک، گەنمەشامی و خەیار لەەگەڵ تێکەڵەی تایبەت"
click at [727, 310] on input "text" at bounding box center [516, 324] width 514 height 28
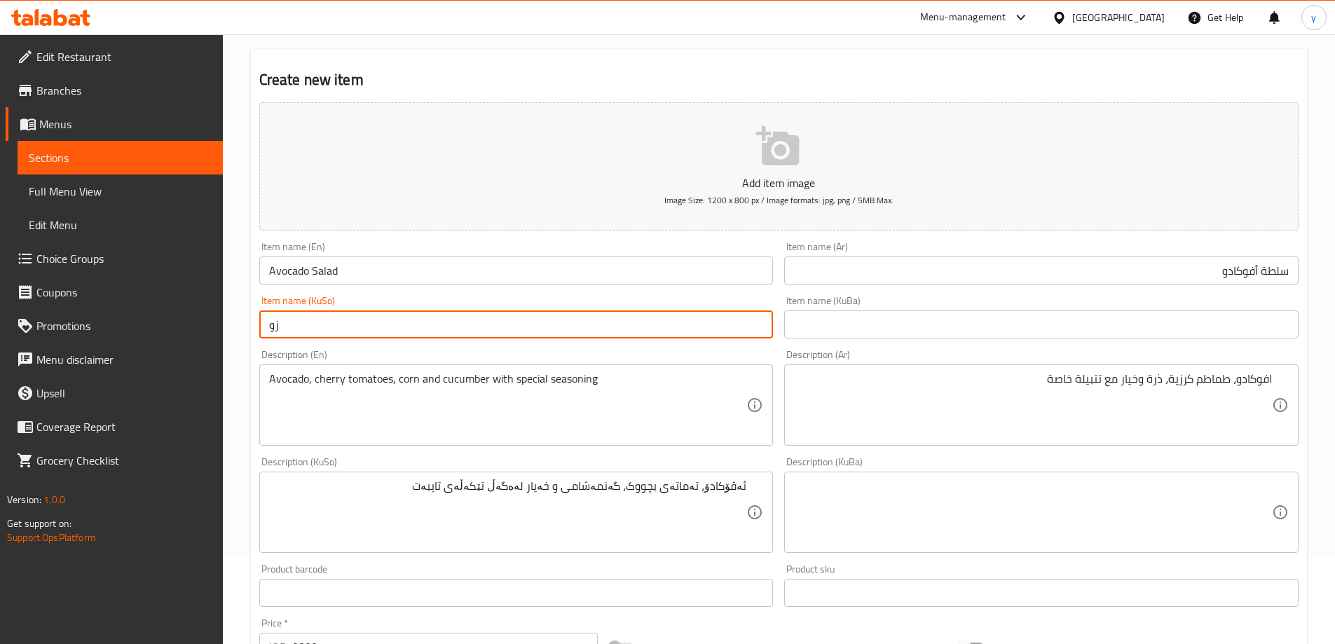
type input "ز"
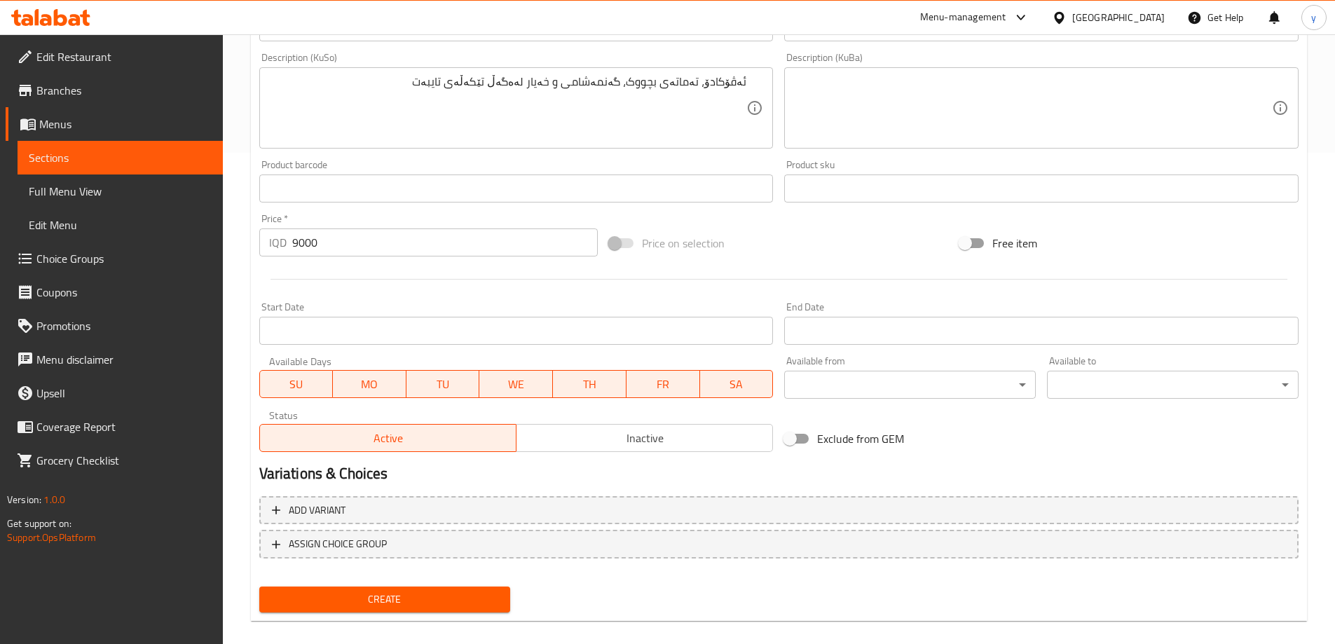
scroll to position [507, 0]
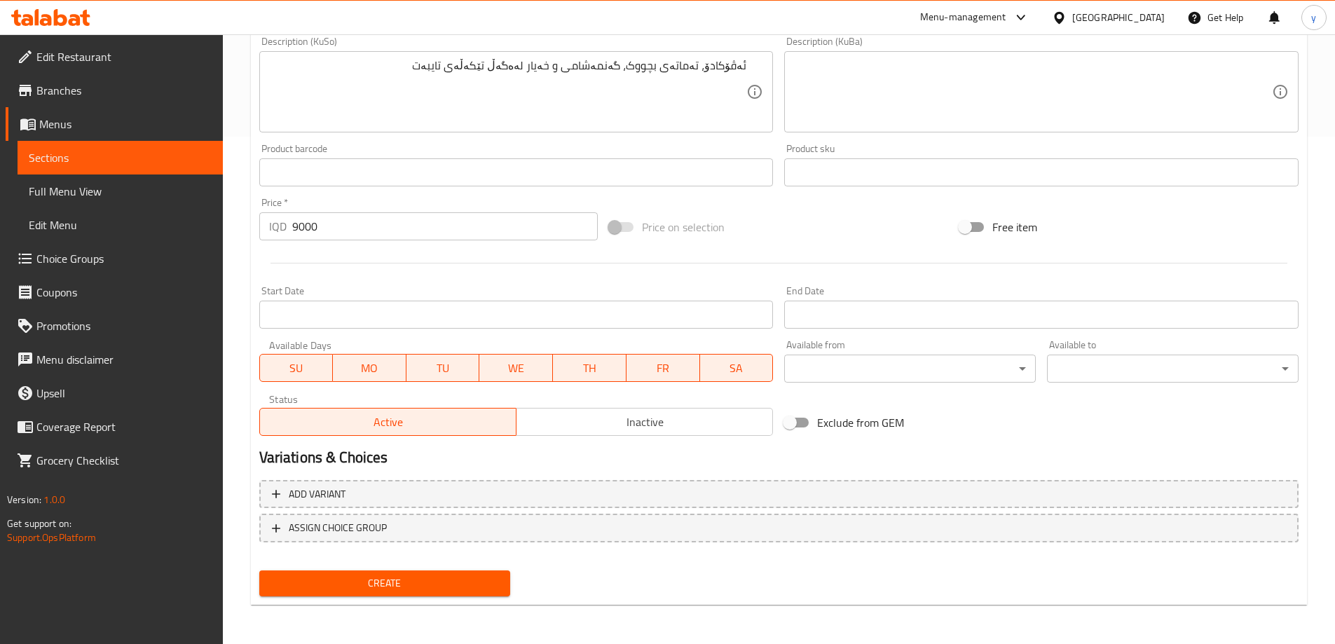
type input "زەڵاتەی ئەڤۆکادۆ"
click at [418, 592] on span "Create" at bounding box center [385, 584] width 229 height 18
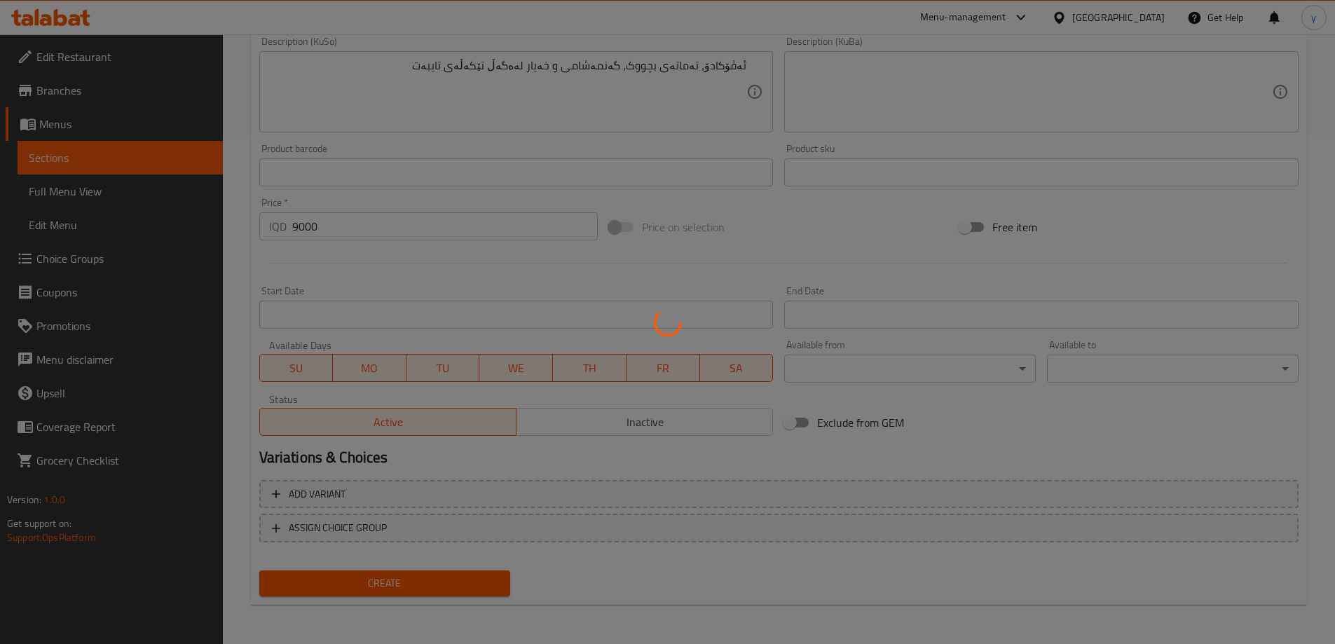
type input "0"
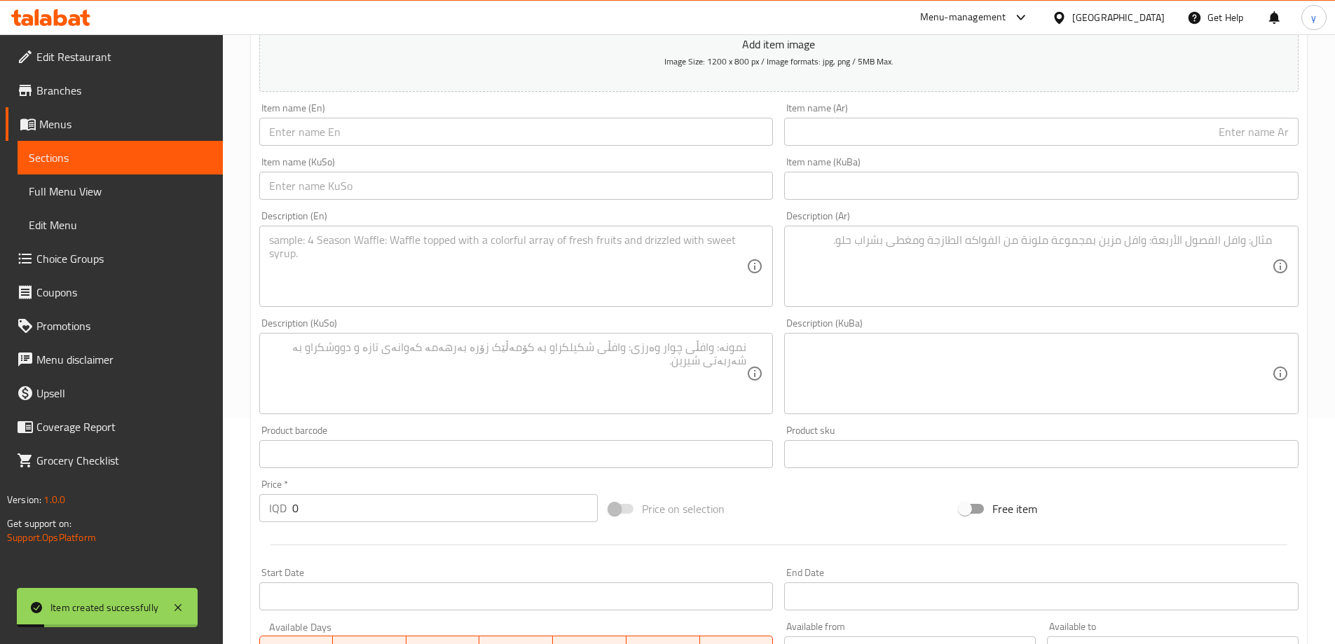
scroll to position [87, 0]
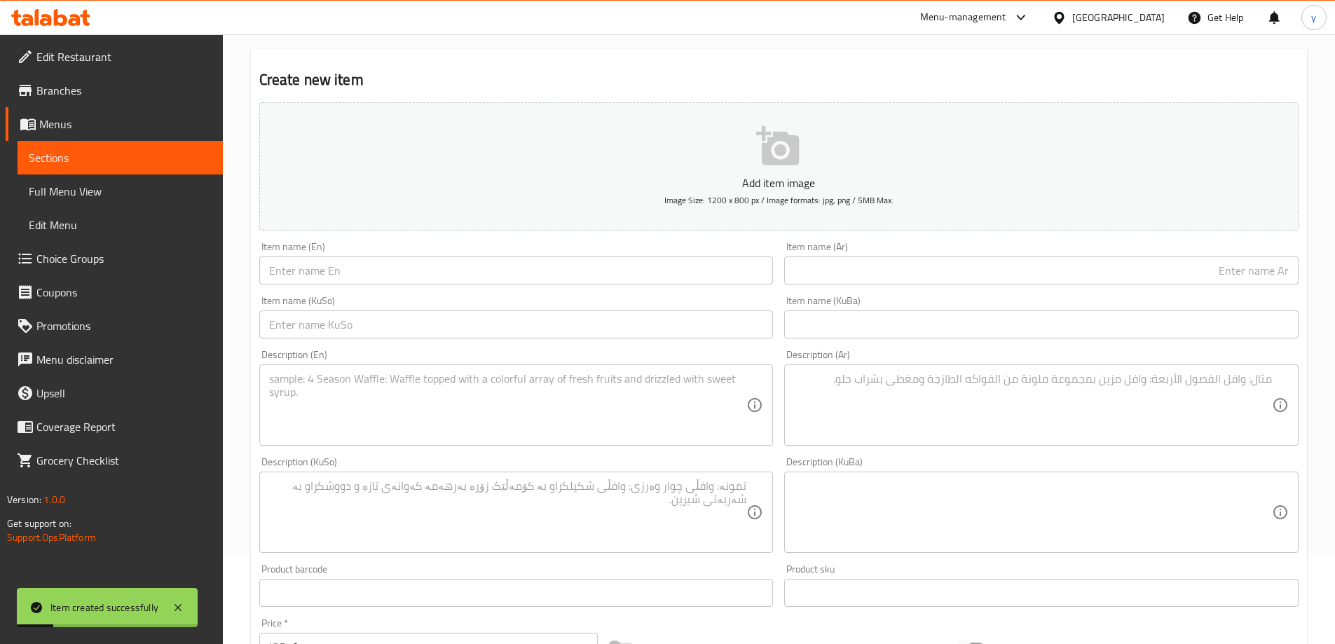
click at [889, 275] on input "text" at bounding box center [1041, 270] width 514 height 28
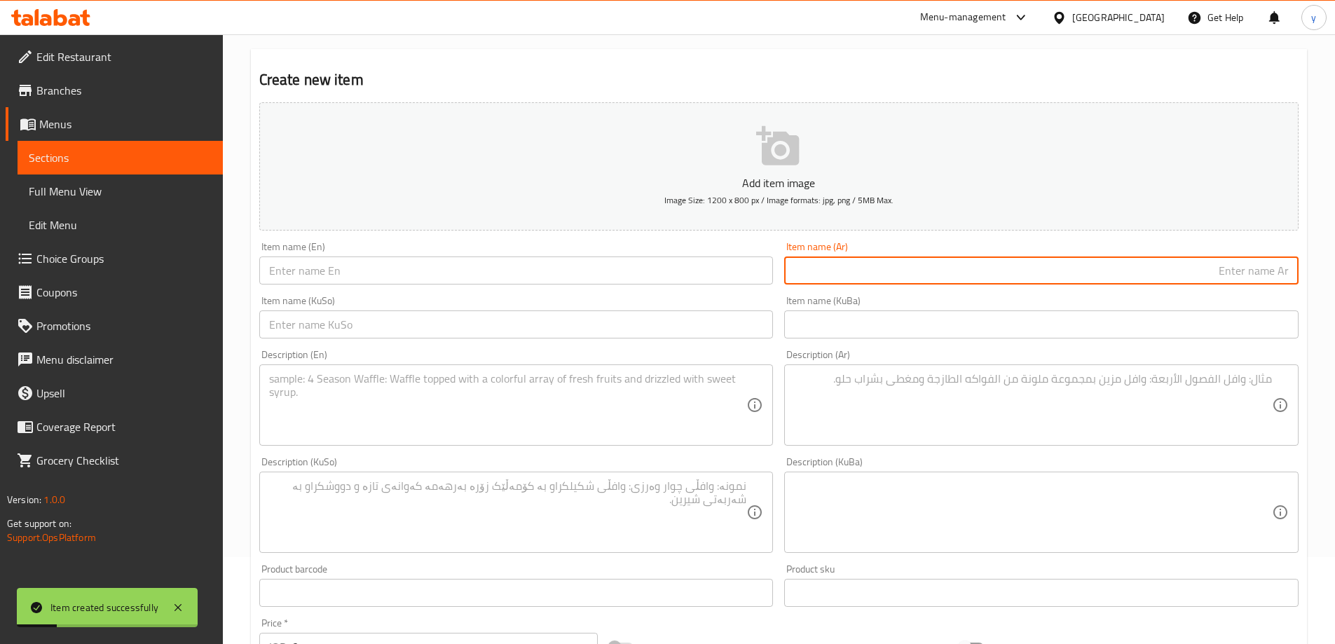
paste input "7,000"
type input "7,000"
drag, startPoint x: 666, startPoint y: 273, endPoint x: 619, endPoint y: 287, distance: 49.2
click at [666, 273] on input "text" at bounding box center [516, 270] width 514 height 28
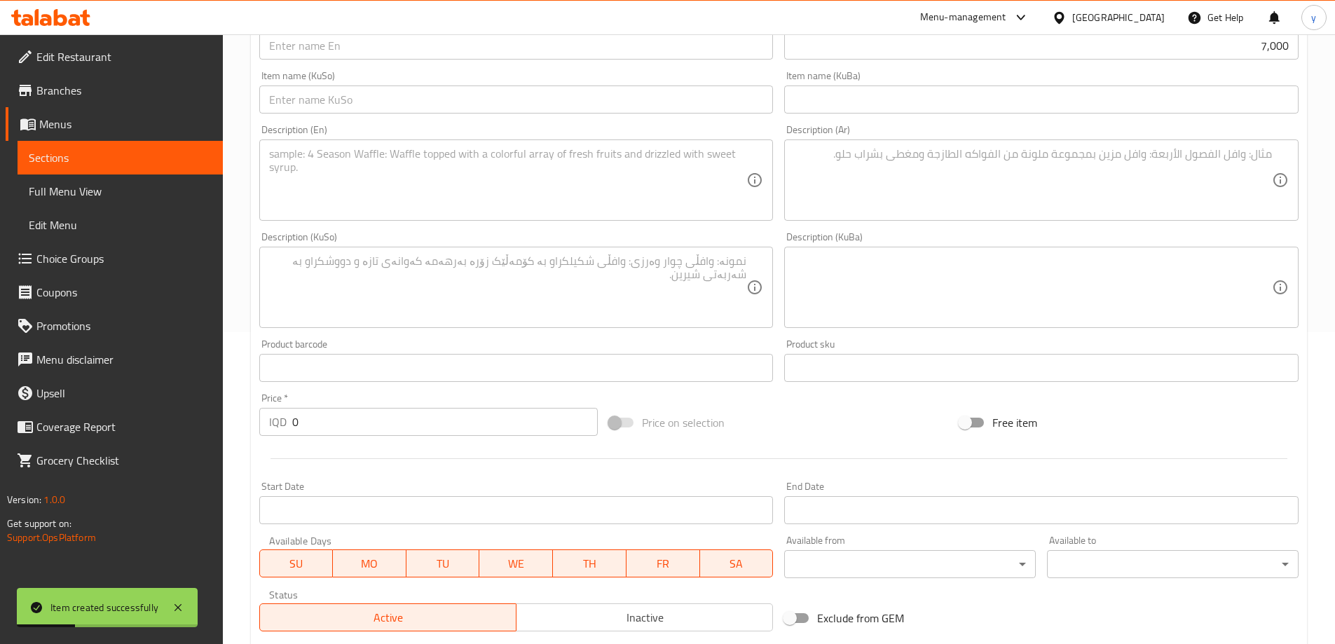
scroll to position [367, 0]
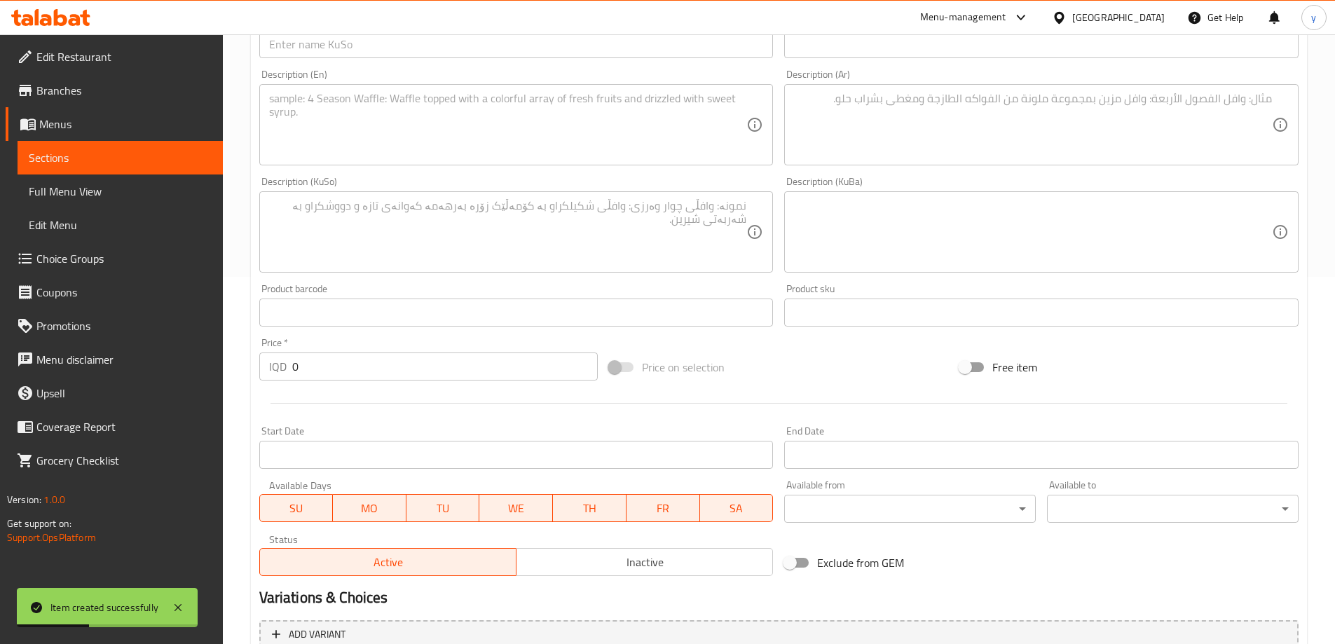
click at [454, 370] on input "0" at bounding box center [445, 366] width 306 height 28
paste input "700"
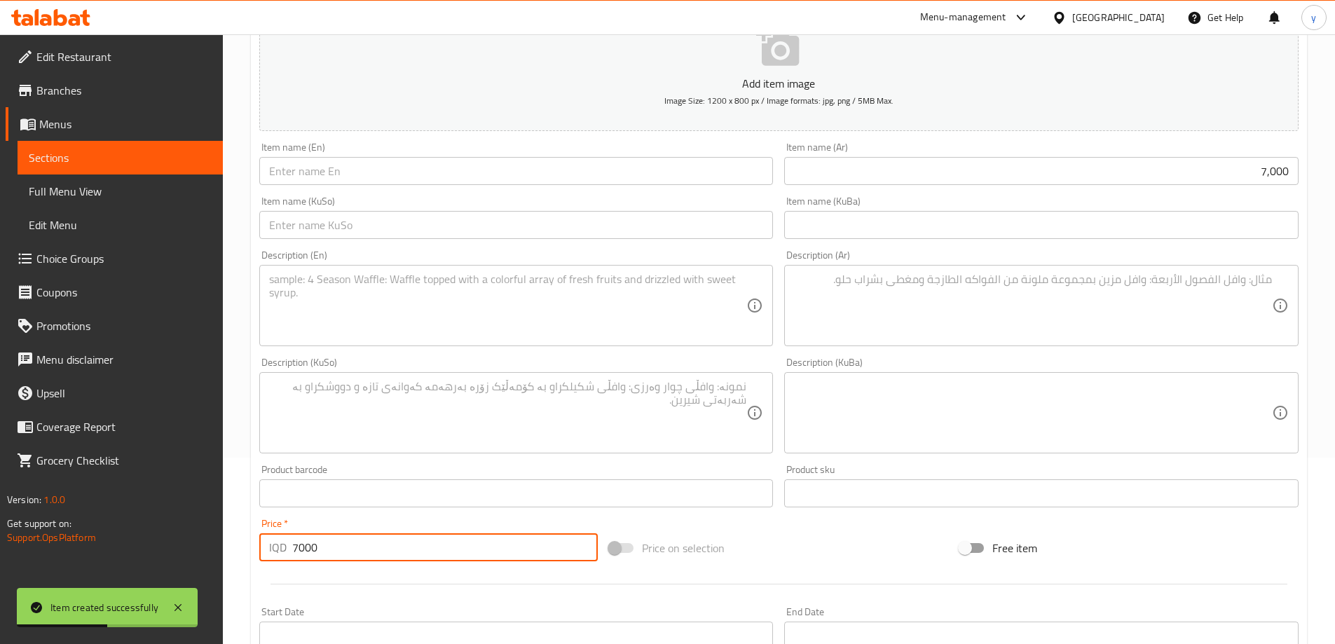
scroll to position [87, 0]
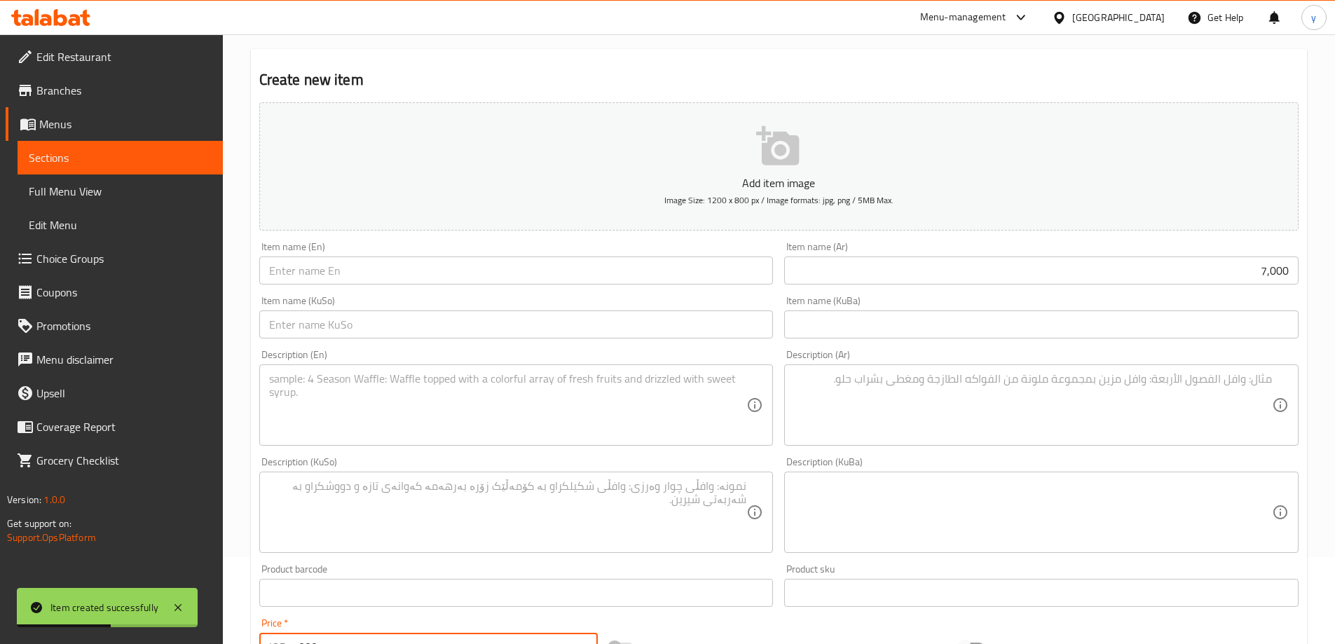
type input "7000"
click at [990, 275] on input "7,000" at bounding box center [1041, 270] width 514 height 28
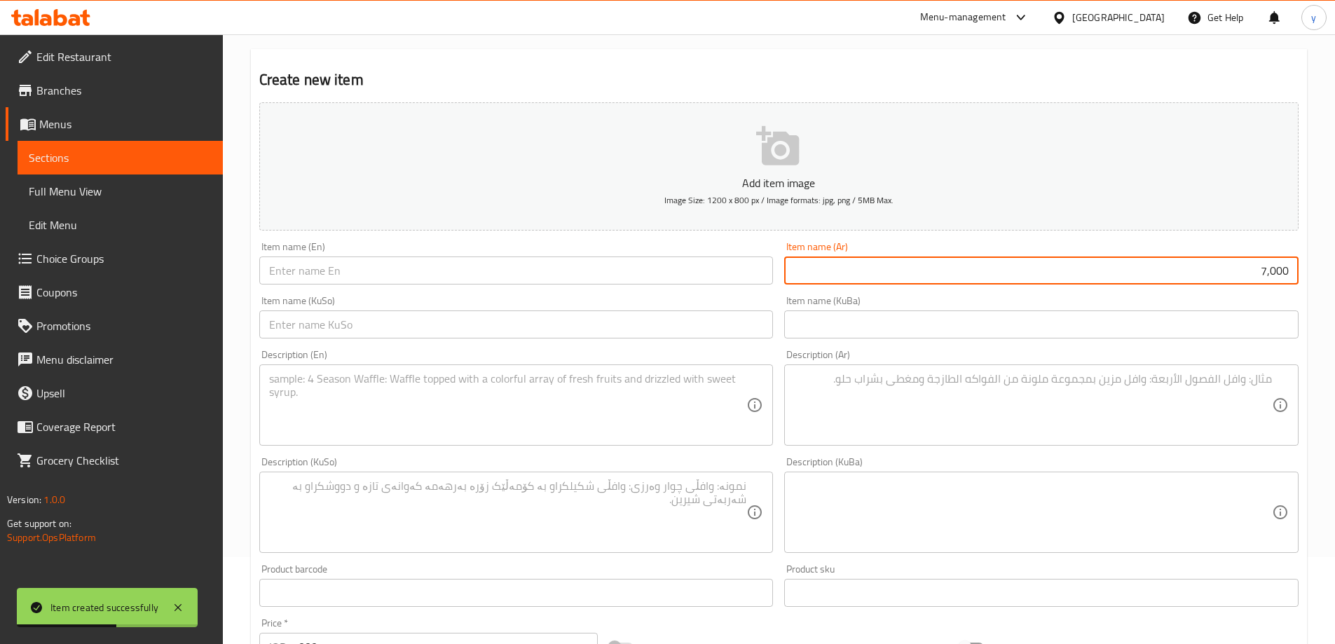
click at [990, 275] on input "7,000" at bounding box center [1041, 270] width 514 height 28
paste input "جي كفتة"
type input "جي كفتة"
click at [457, 264] on input "text" at bounding box center [516, 270] width 514 height 28
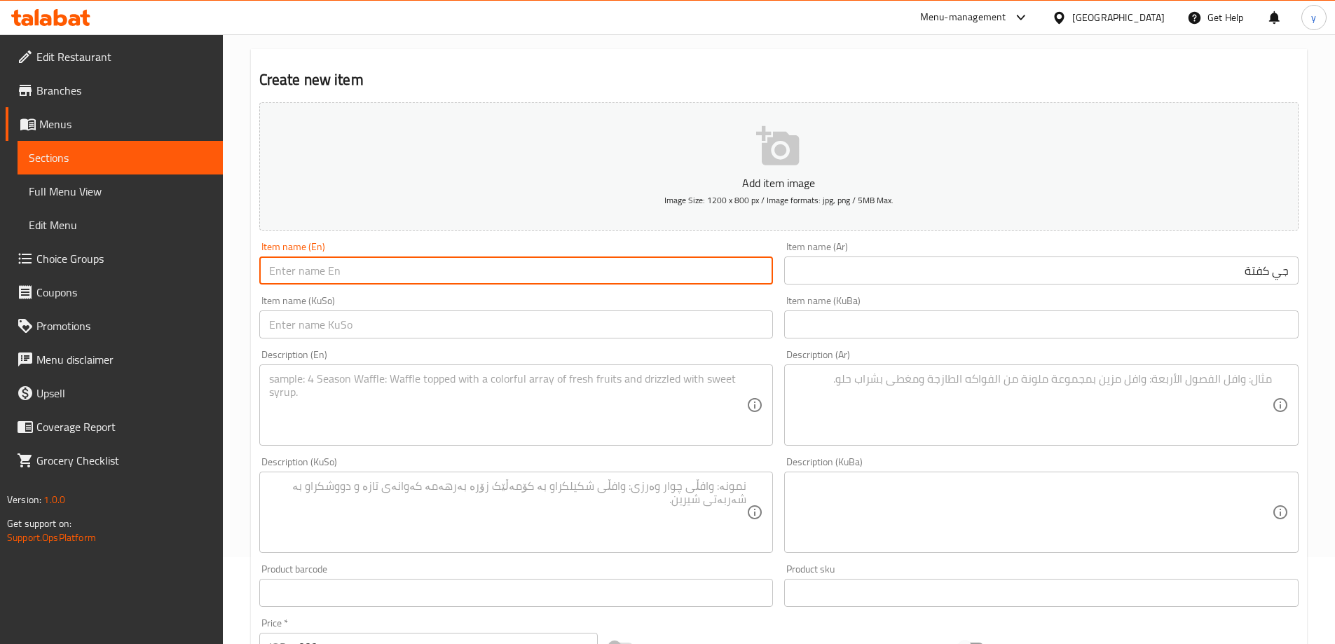
click at [457, 265] on input "text" at bounding box center [516, 270] width 514 height 28
paste input "G Kofta"
type input "G Kofta"
click at [1020, 273] on input "جي كفتة" at bounding box center [1041, 270] width 514 height 28
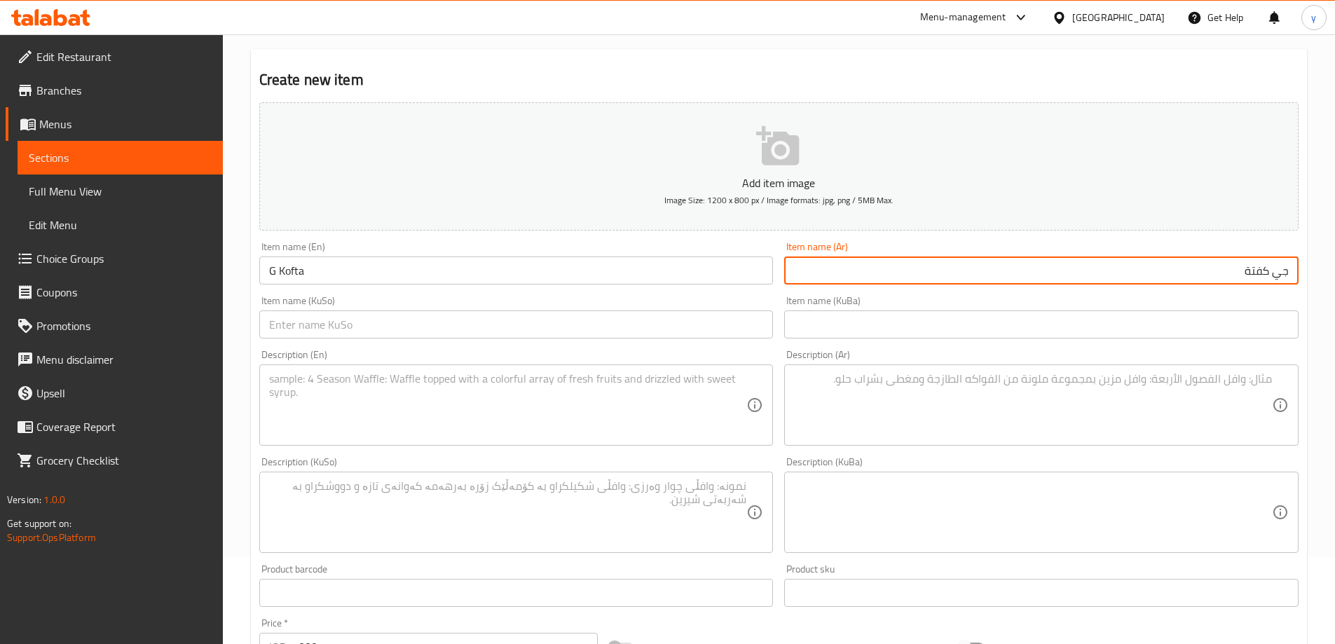
click at [693, 347] on div "Description (En) Description (En)" at bounding box center [517, 397] width 526 height 107
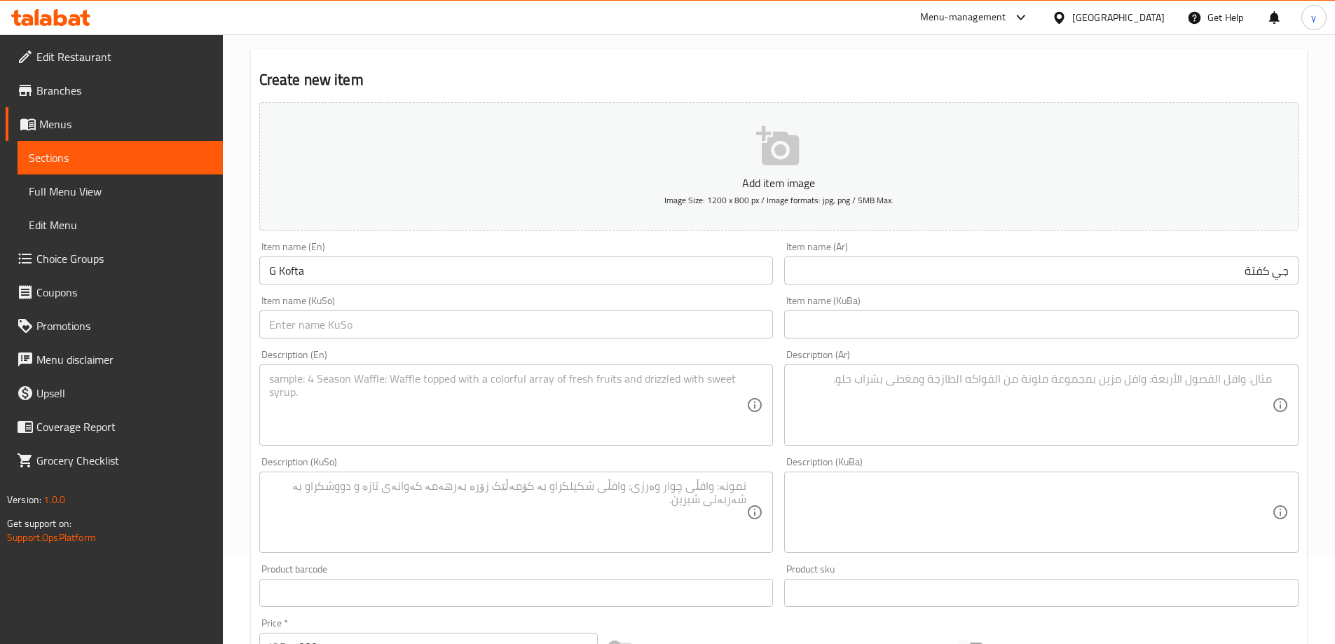
click at [698, 336] on input "text" at bounding box center [516, 324] width 514 height 28
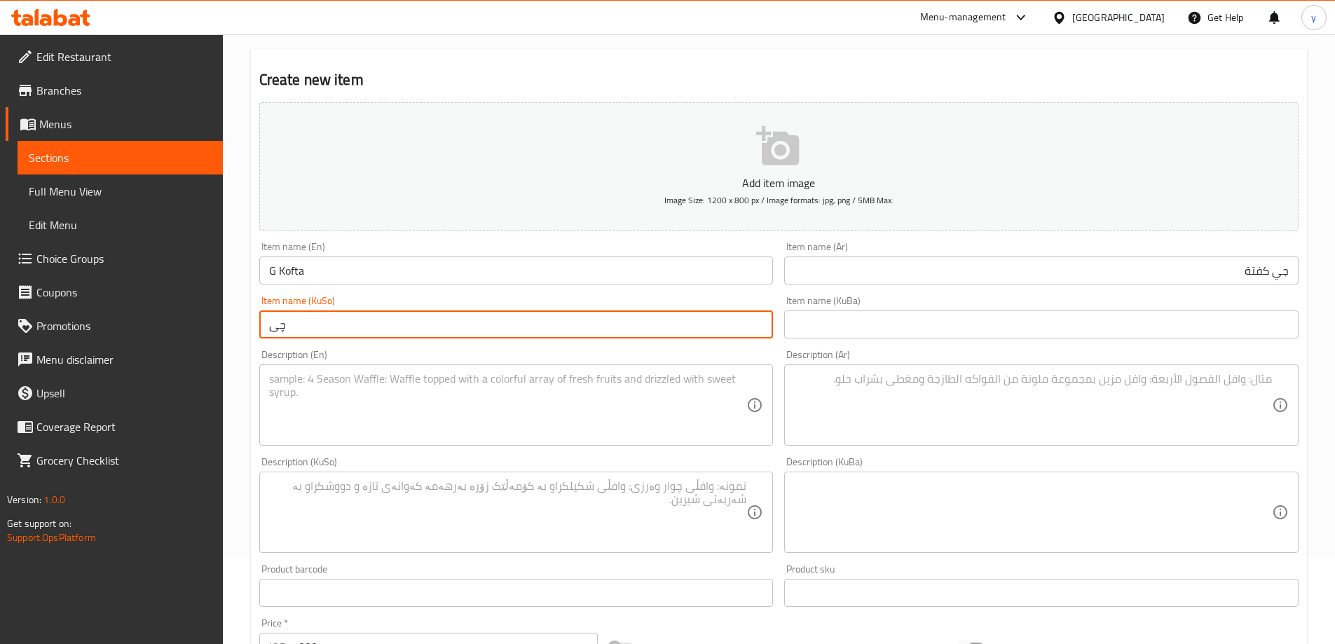
type input "چ"
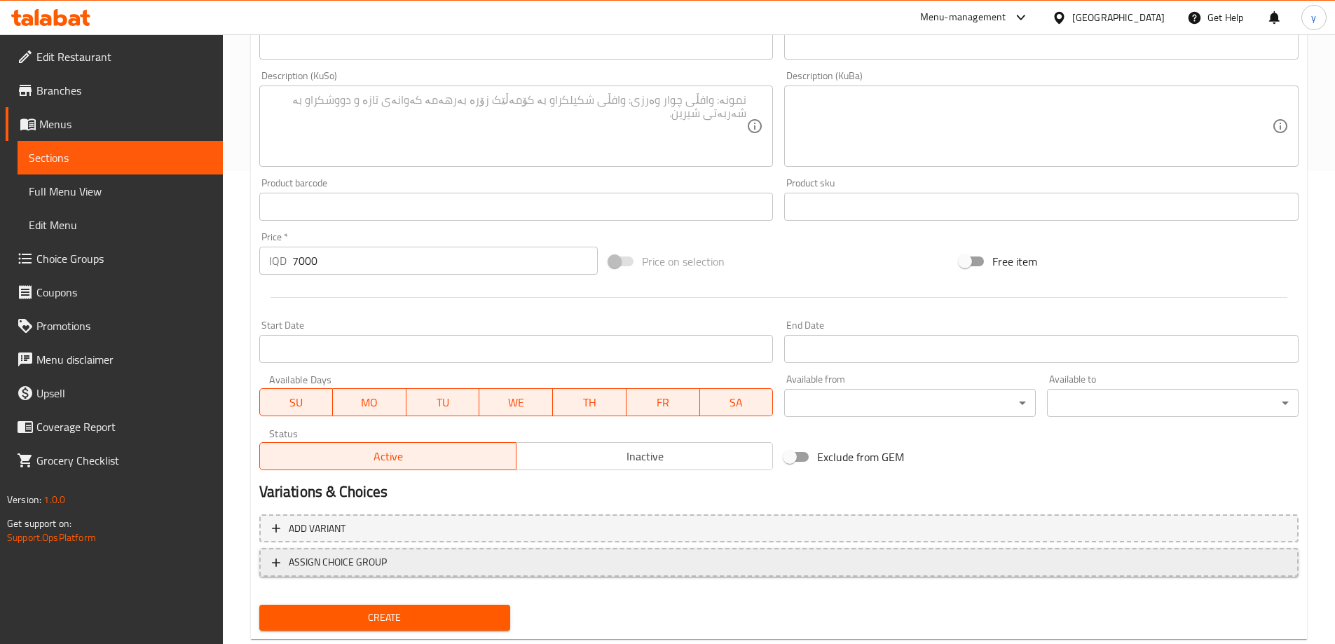
scroll to position [507, 0]
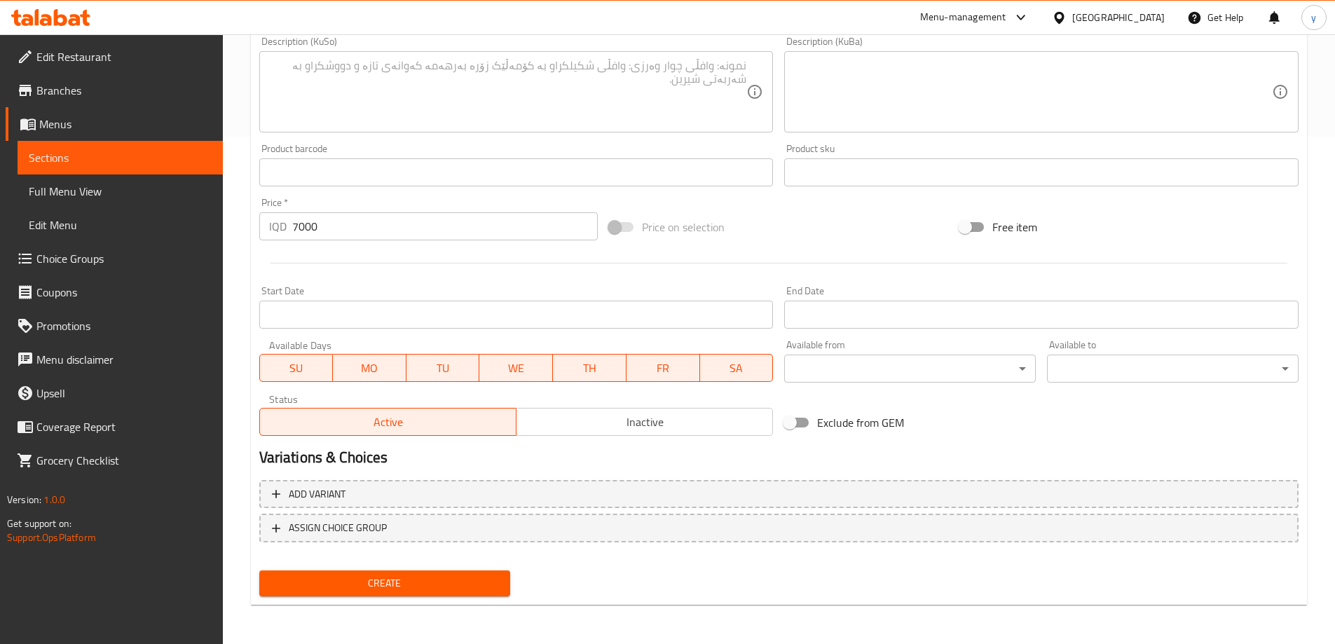
type input "جی کفتە"
click at [447, 574] on button "Create" at bounding box center [385, 583] width 252 height 26
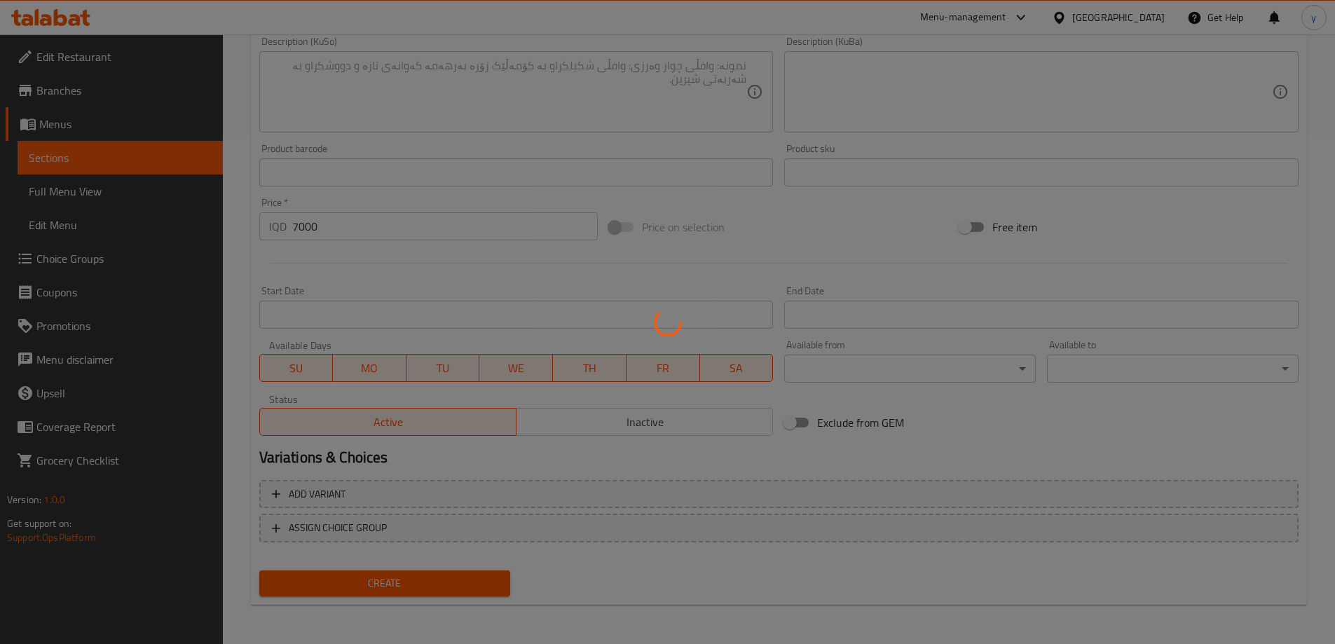
type input "0"
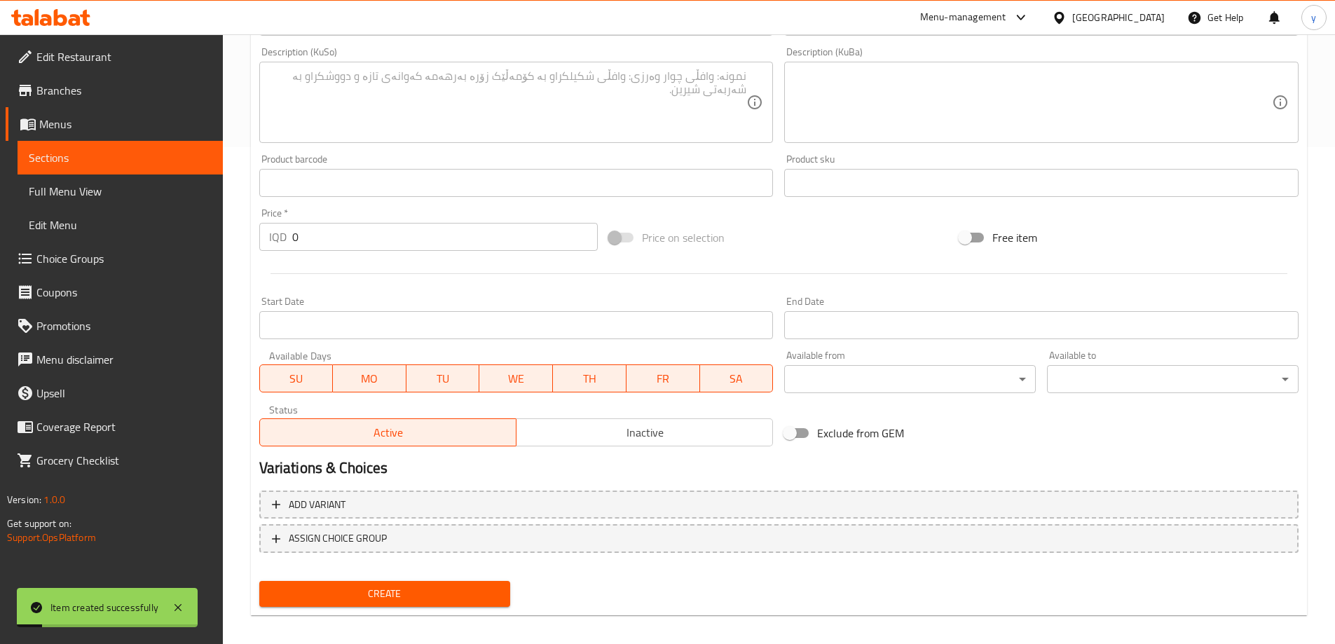
scroll to position [367, 0]
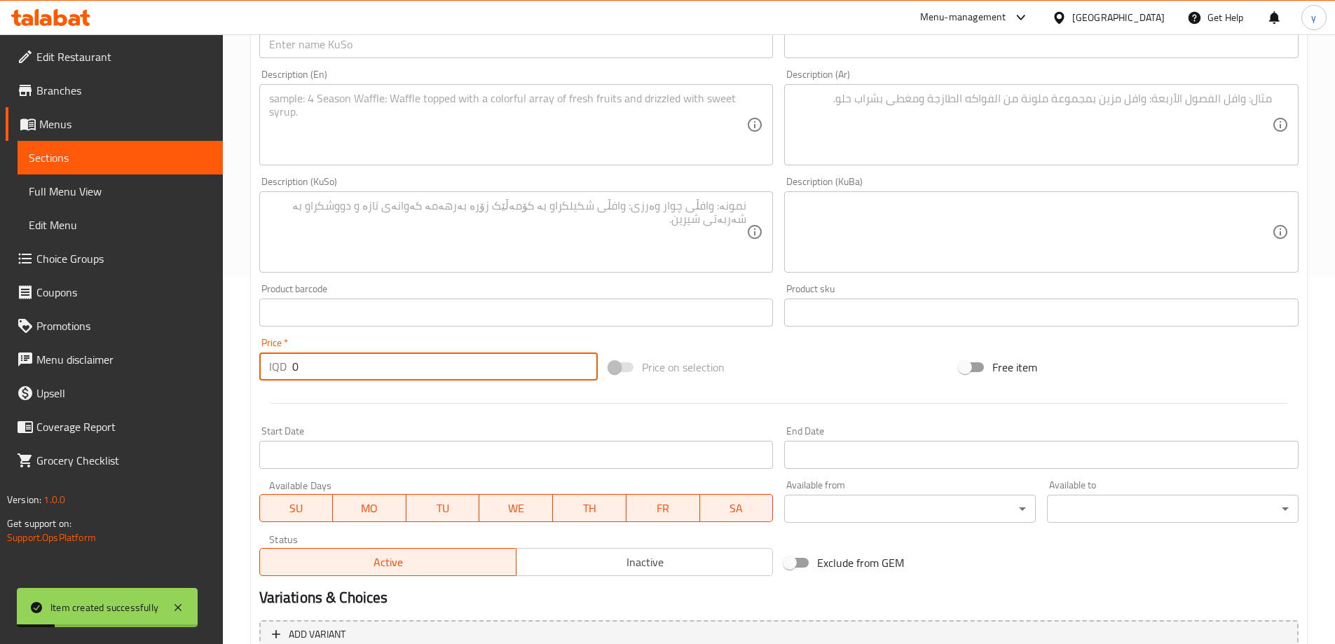
click at [317, 365] on input "0" at bounding box center [445, 366] width 306 height 28
paste input "number"
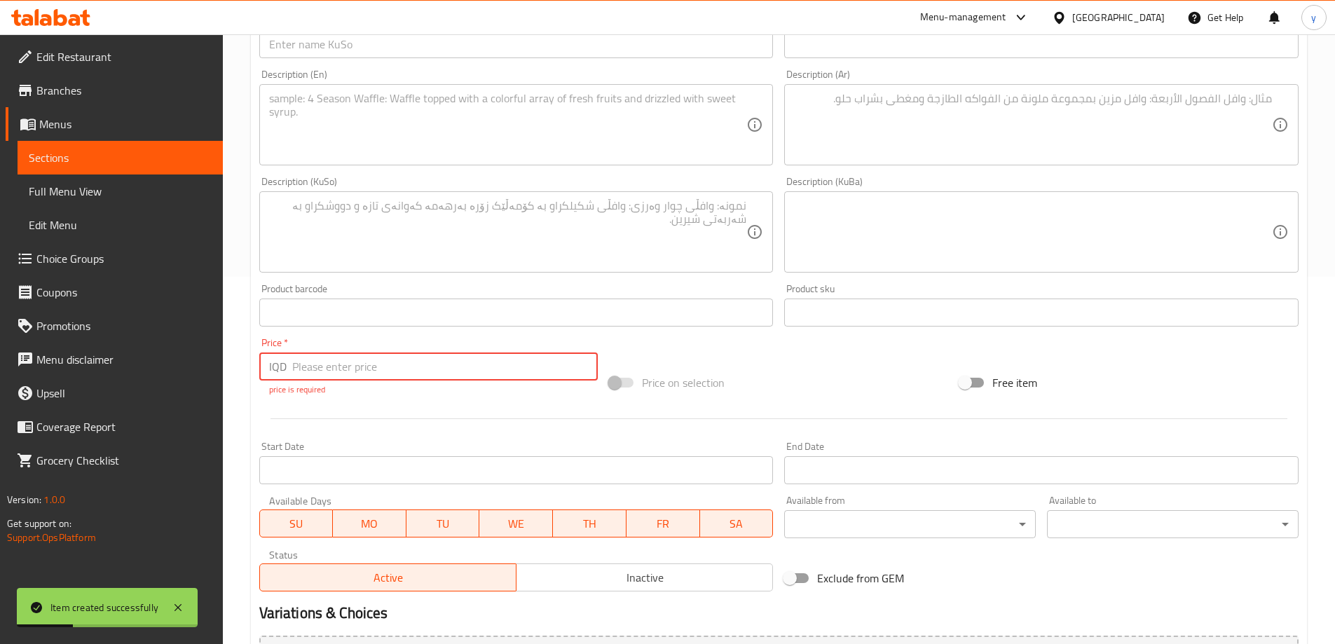
click at [419, 374] on input "number" at bounding box center [445, 366] width 306 height 28
paste input "13000"
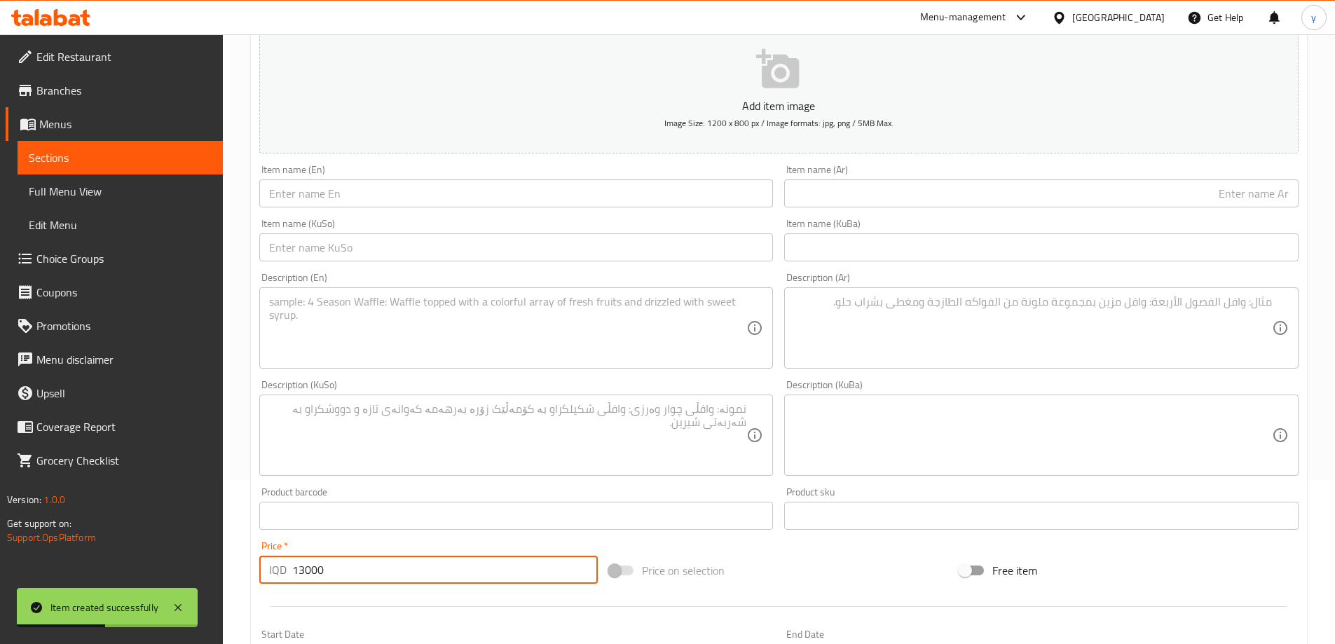
scroll to position [87, 0]
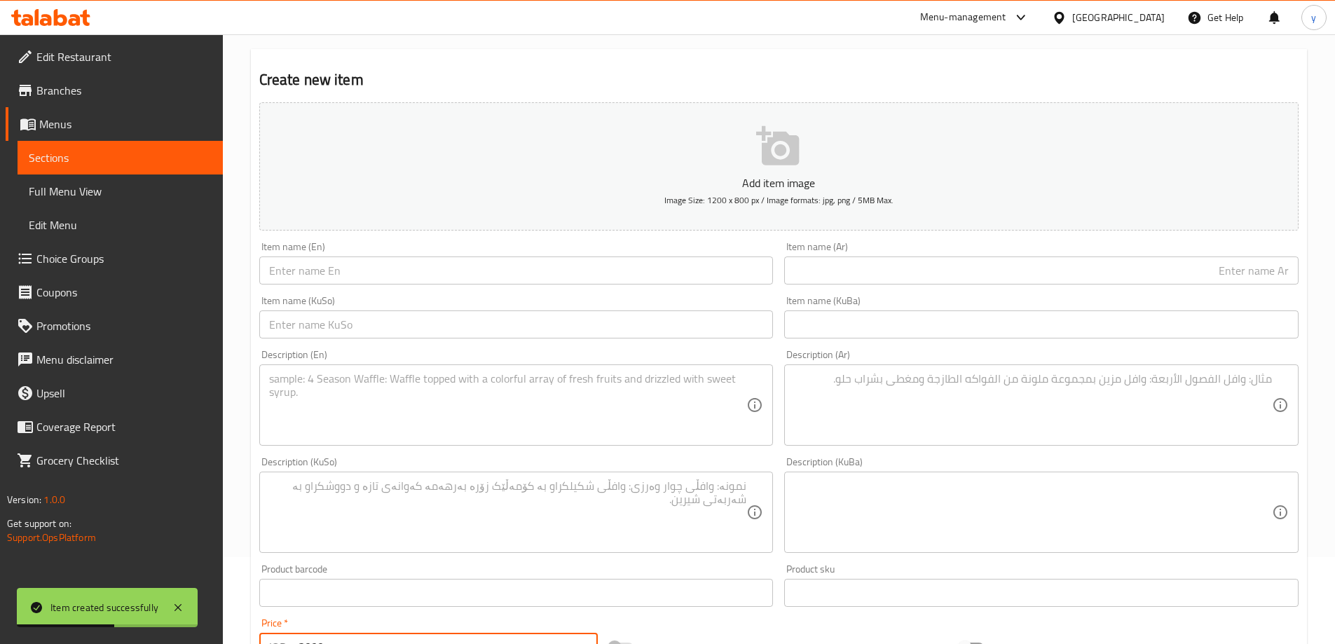
type input "13000"
click at [872, 394] on textarea at bounding box center [1033, 405] width 478 height 67
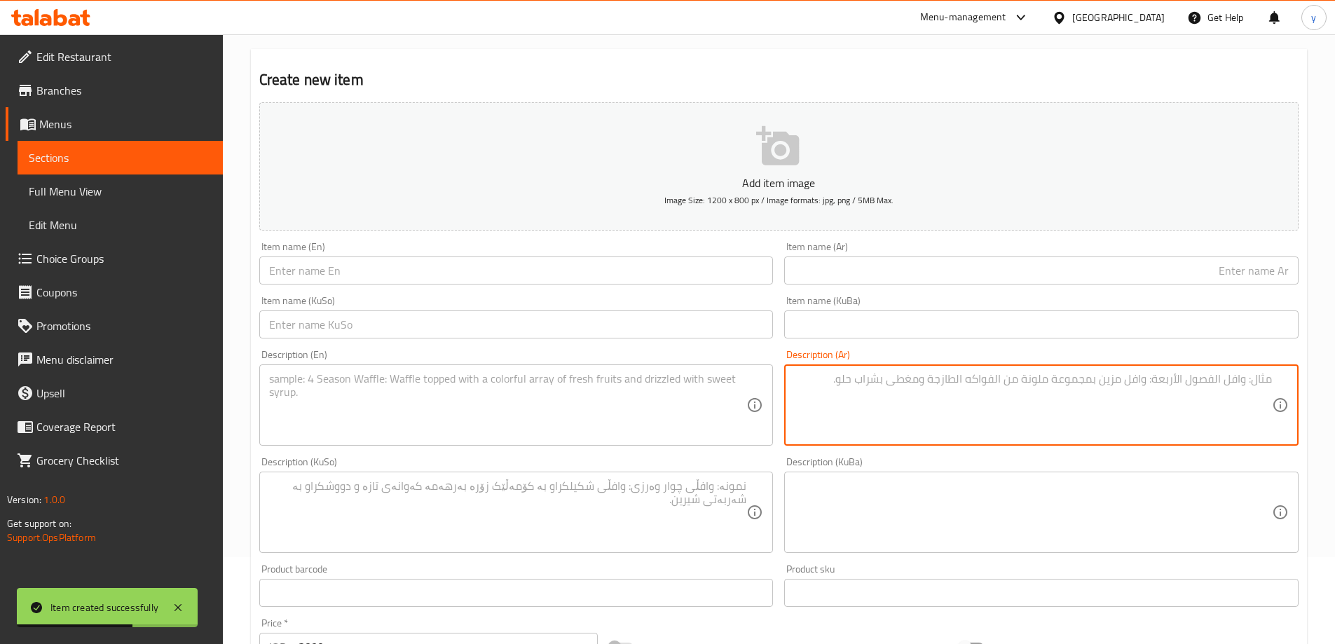
paste textarea "بحريات، خس، طماطم، خيار، افوكادو وصلصة مميزة."
type textarea "بحريات، خس، طماطم، خيار، افوكادو وصلصة مميزة."
click at [1141, 283] on input "text" at bounding box center [1041, 270] width 514 height 28
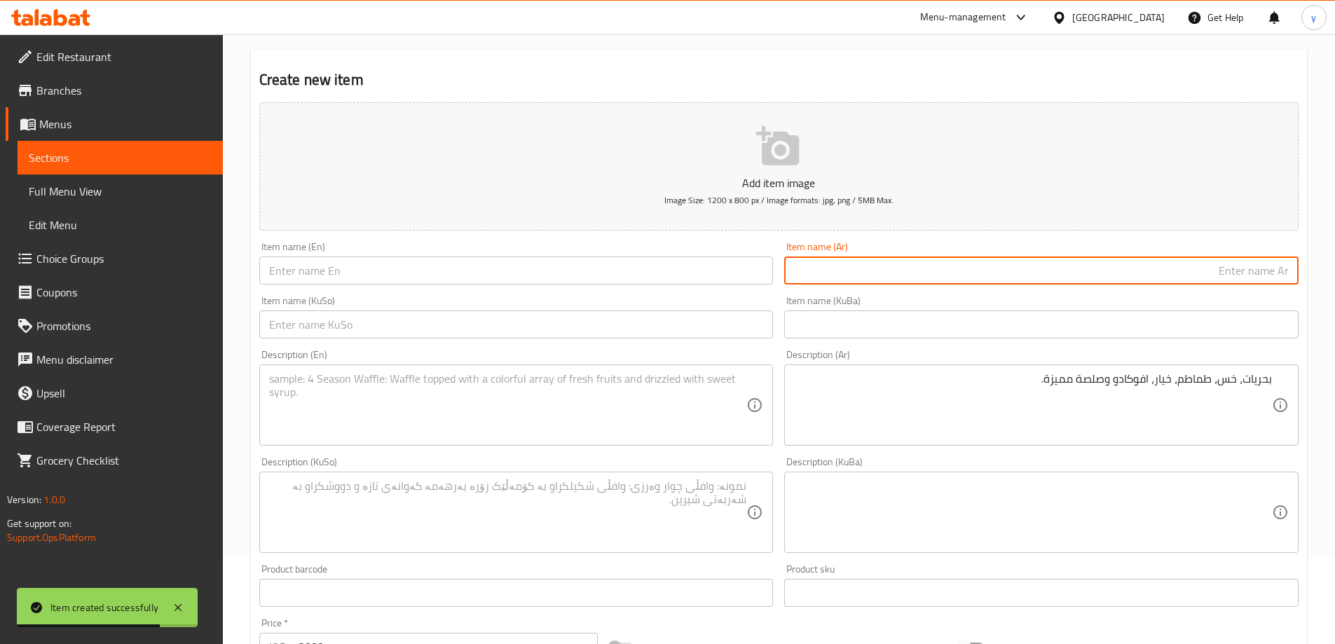
paste input "سلطة بحريات"
type input "سلطة بحريات"
click at [847, 268] on input "سلطة بحريات" at bounding box center [1041, 270] width 514 height 28
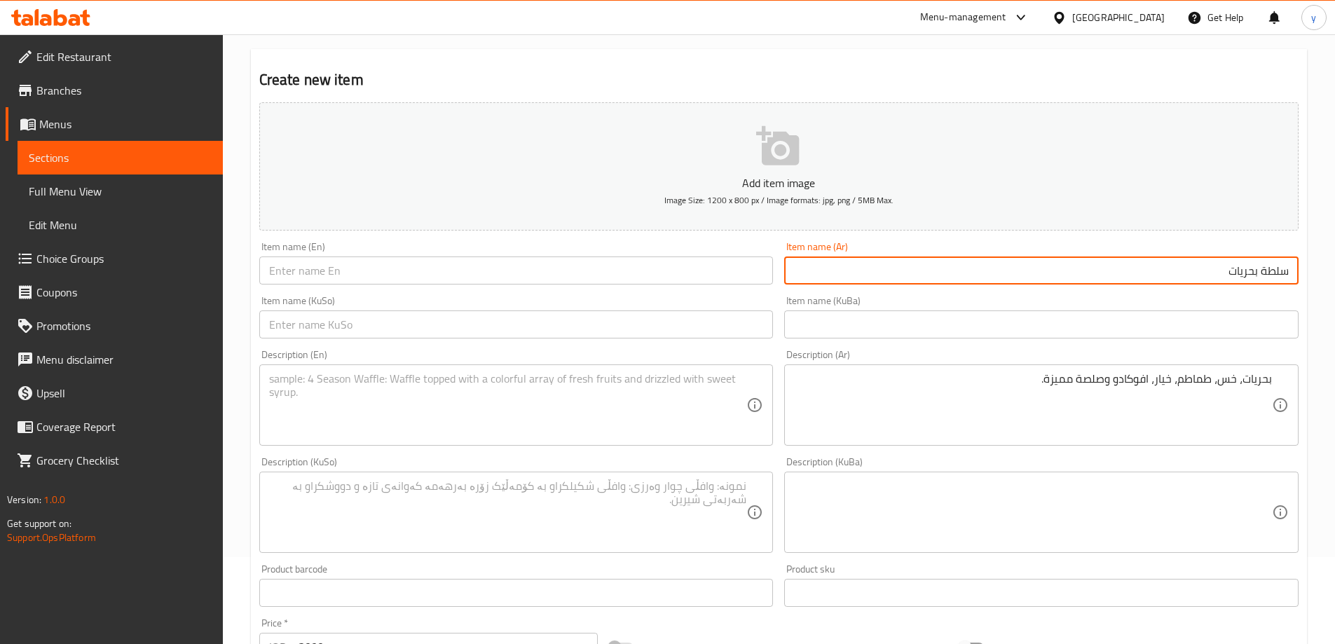
click at [657, 265] on input "text" at bounding box center [516, 270] width 514 height 28
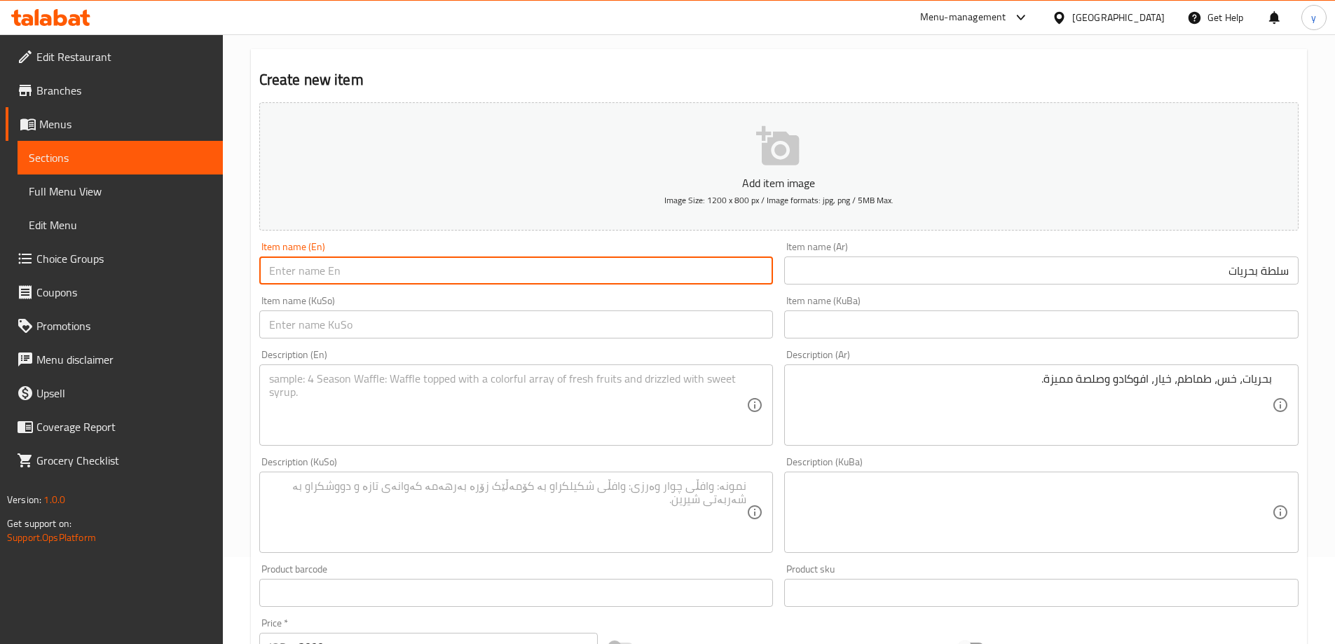
paste input "Sea Salad"
type input "Sea Salad"
click at [542, 328] on input "text" at bounding box center [516, 324] width 514 height 28
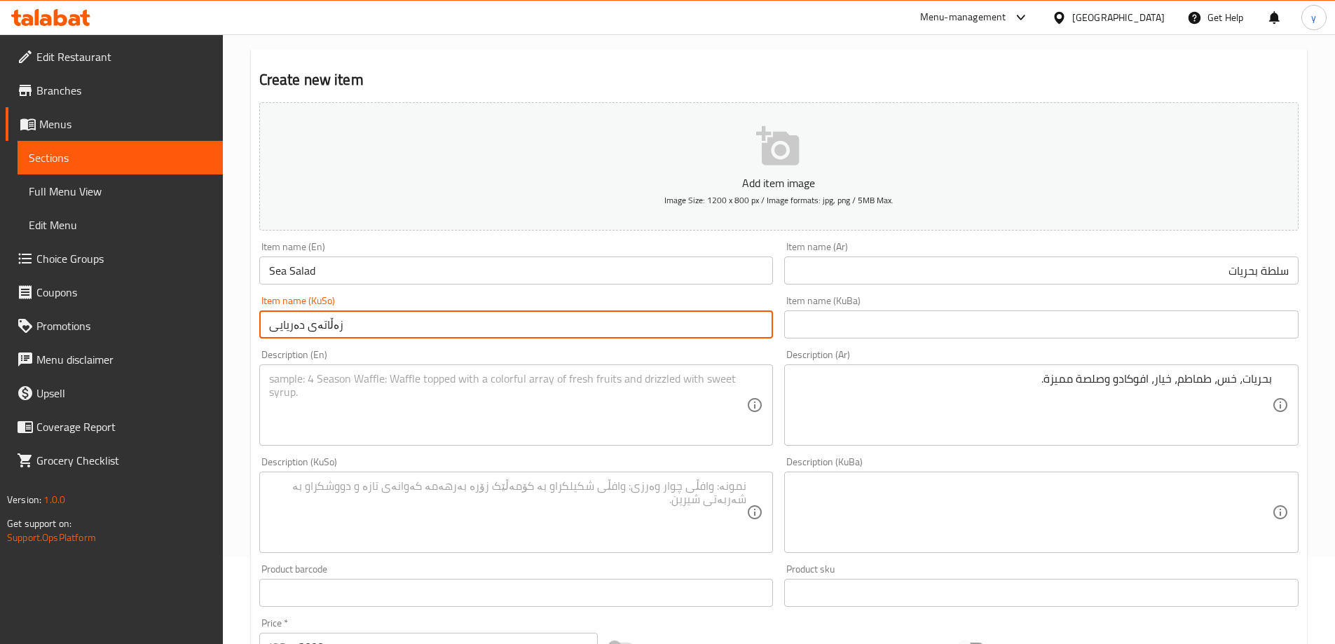
type input "زەڵاتەی دەریایی"
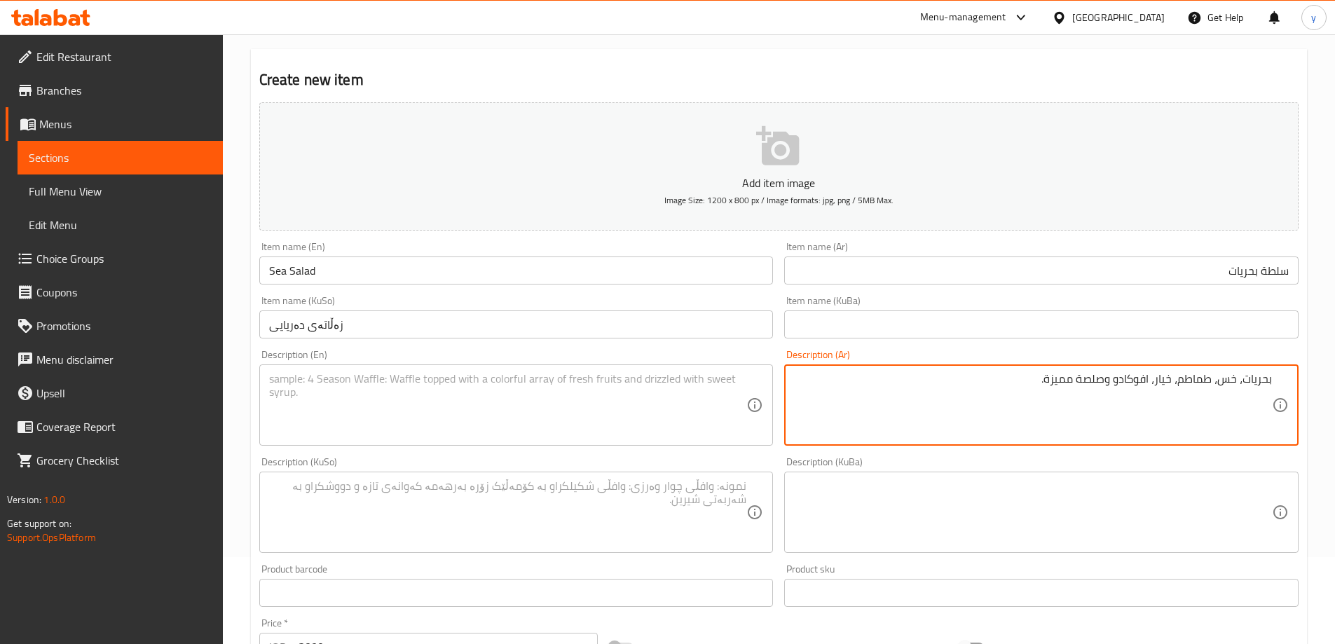
click at [937, 426] on textarea "بحريات، خس، طماطم، خيار، افوكادو وصلصة مميزة." at bounding box center [1033, 405] width 478 height 67
click at [1102, 434] on textarea "بحريات، خس، طماطم، خيار، افوكادو وصلصة مميزة." at bounding box center [1033, 405] width 478 height 67
click at [1055, 395] on textarea "بحريات، خس، طماطم، خيار، افوكادو وصلصة مميزة" at bounding box center [1033, 405] width 478 height 67
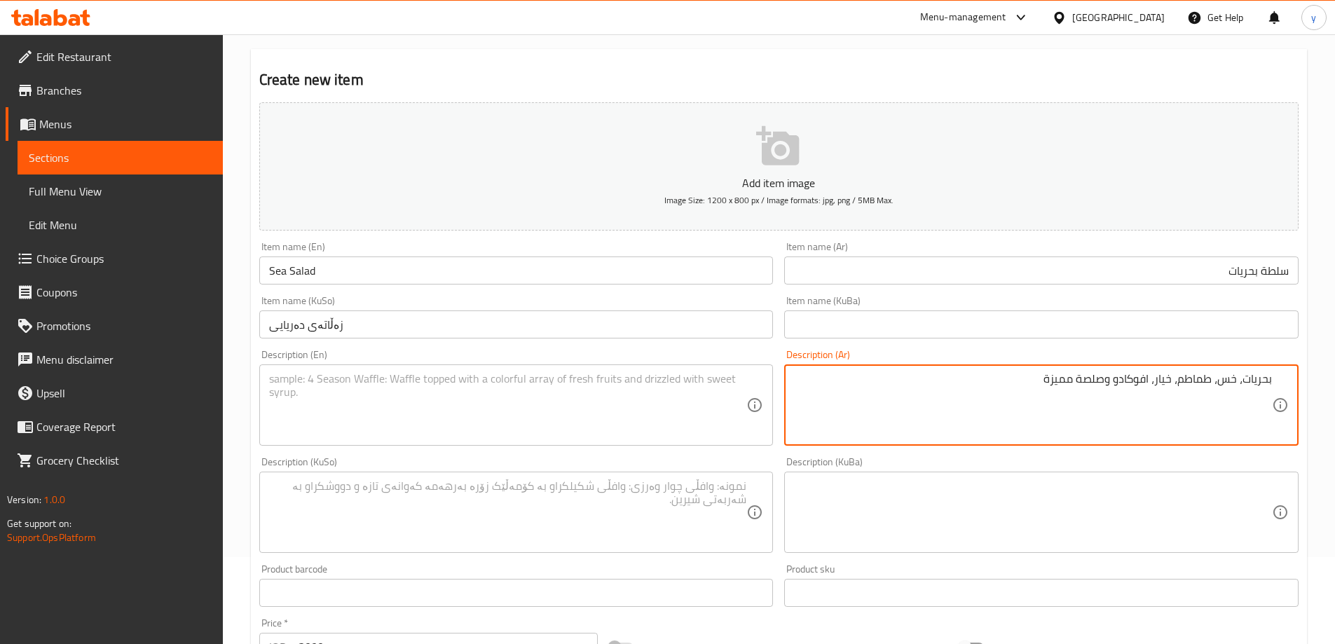
click at [1055, 395] on textarea "بحريات، خس، طماطم، خيار، افوكادو وصلصة مميزة" at bounding box center [1033, 405] width 478 height 67
type textarea "بحريات، خس، طماطم، خيار، افوكادو وصلصة مميزة"
click at [710, 407] on textarea at bounding box center [508, 405] width 478 height 67
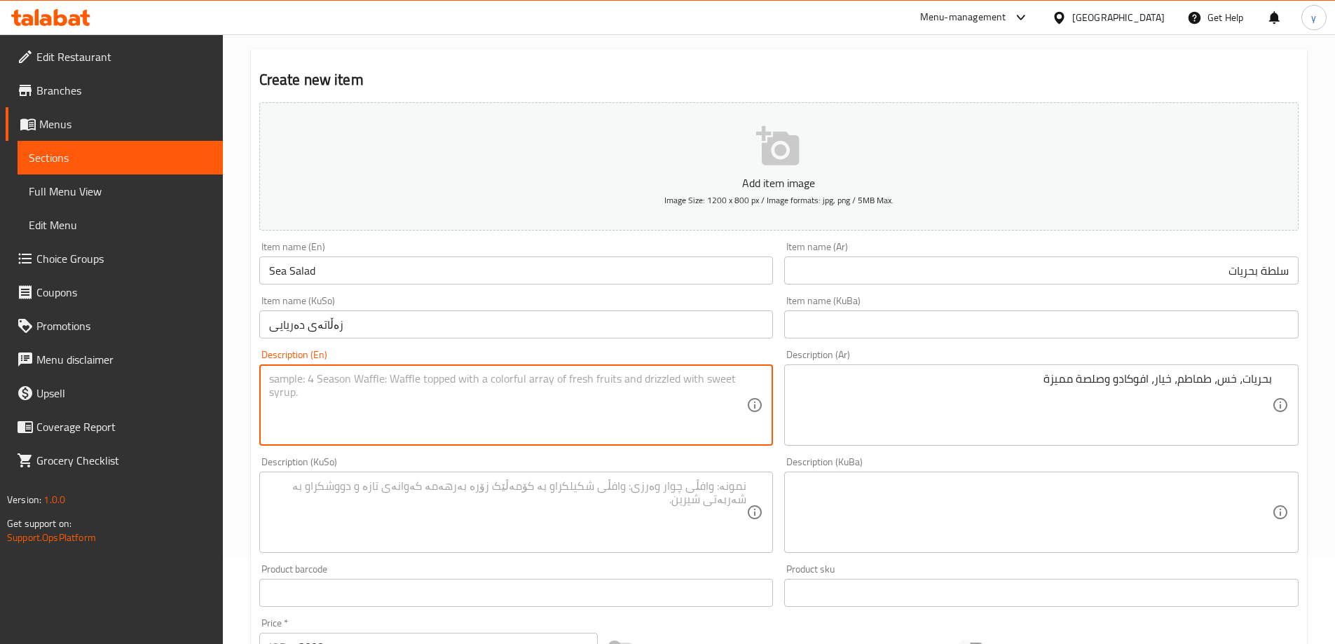
paste textarea "Sea, lettuce, tomatoes, cucumbers, avocado and special sauce"
click at [574, 470] on div "Description (KuSo) Description (KuSo)" at bounding box center [516, 505] width 514 height 96
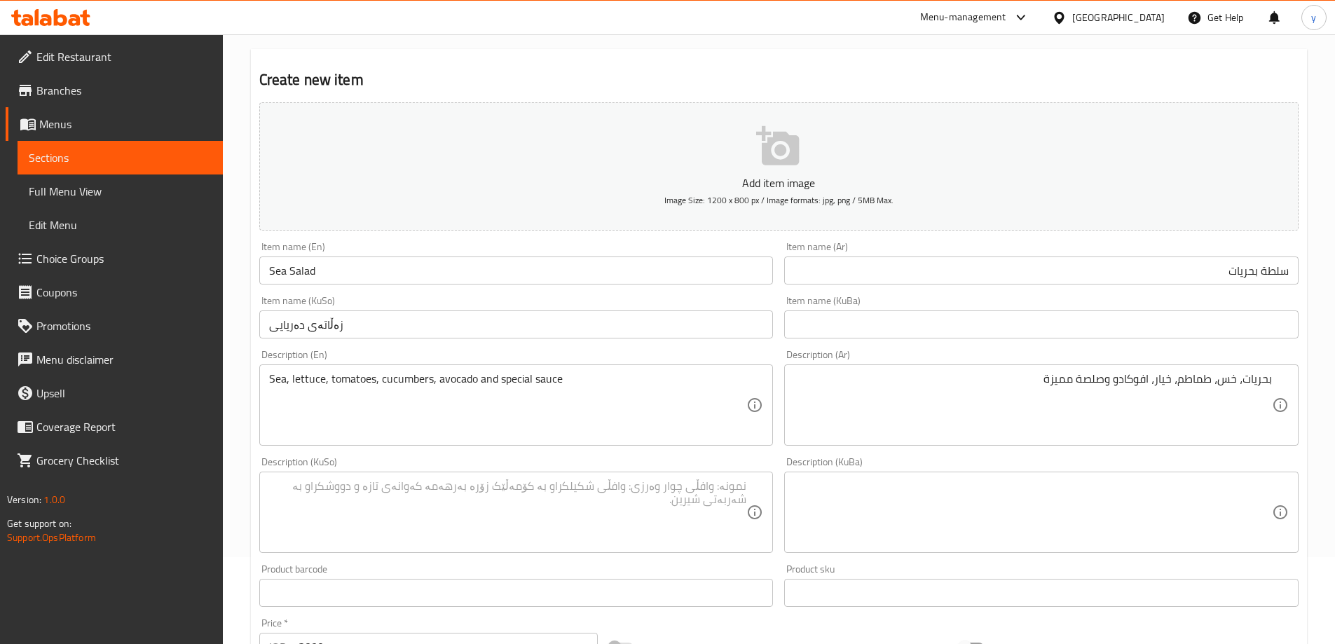
click at [577, 477] on div "Description (KuSo)" at bounding box center [516, 512] width 514 height 81
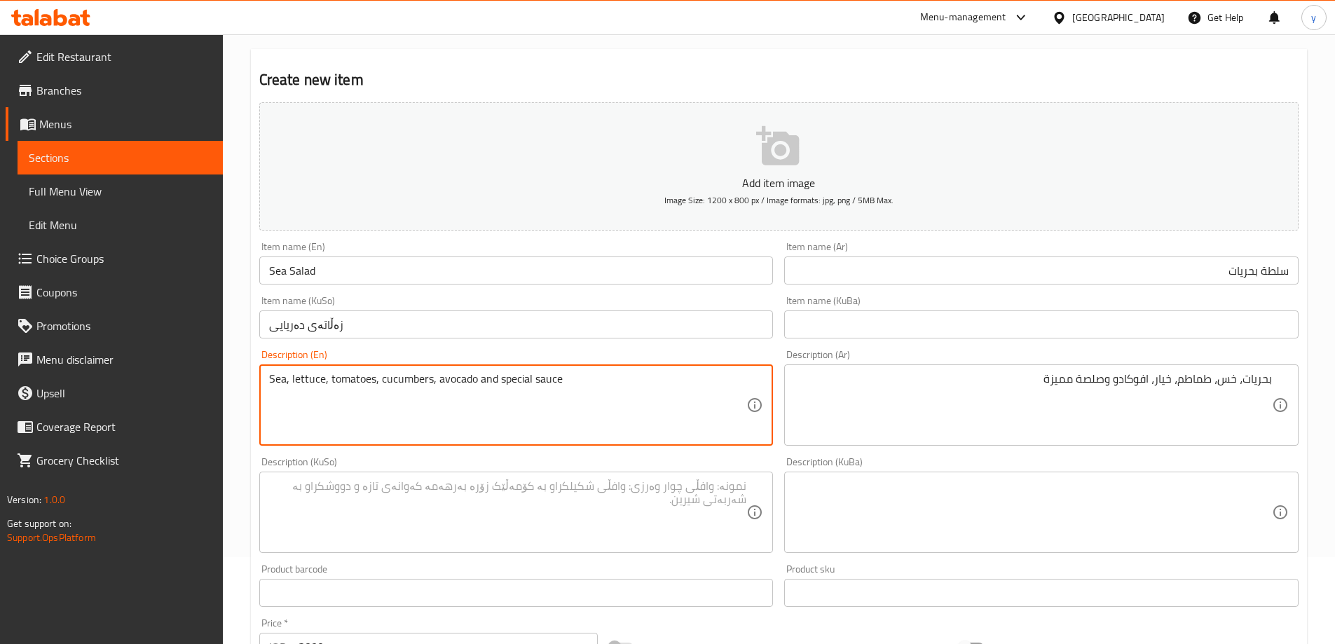
click at [287, 383] on textarea "Sea, lettuce, tomatoes, cucumbers, avocado and special sauce" at bounding box center [508, 405] width 478 height 67
type textarea "Seas, lettuce, tomatoes, cucumbers, avocado and special sauce"
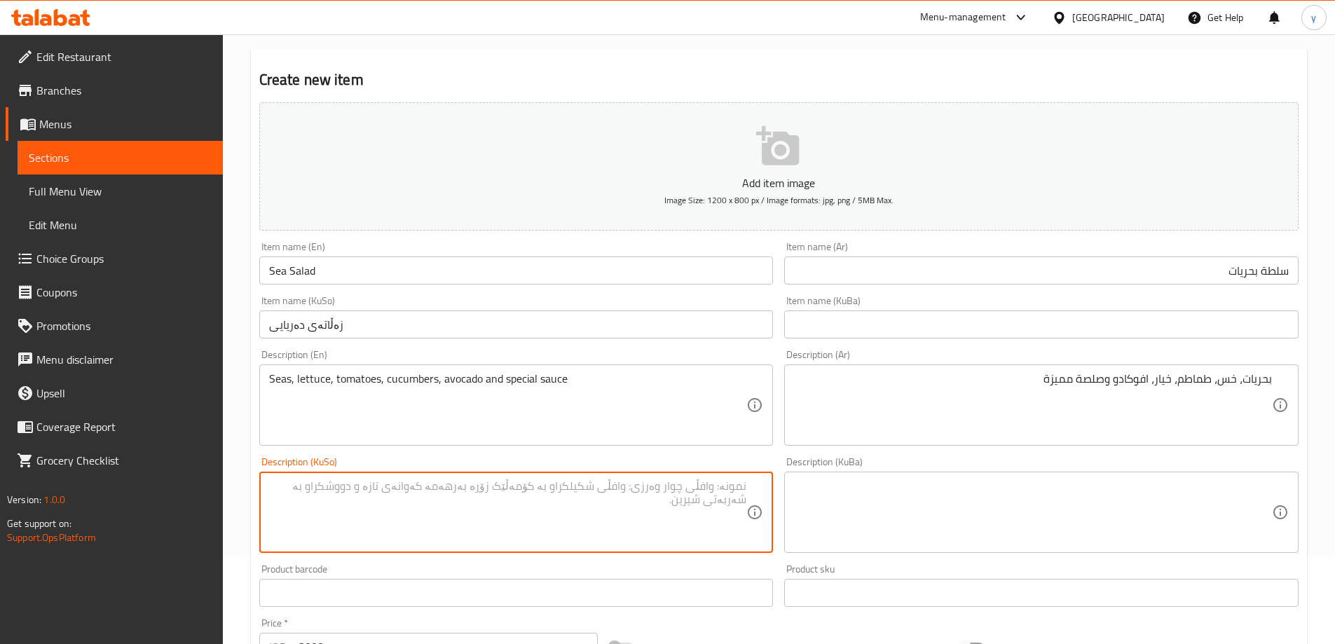
click at [371, 494] on textarea at bounding box center [508, 512] width 478 height 67
type textarea "دەریایی، کاهوو، تەماتە، خەیار، ئەڤۆکادۆ و سۆسی تایبەت"
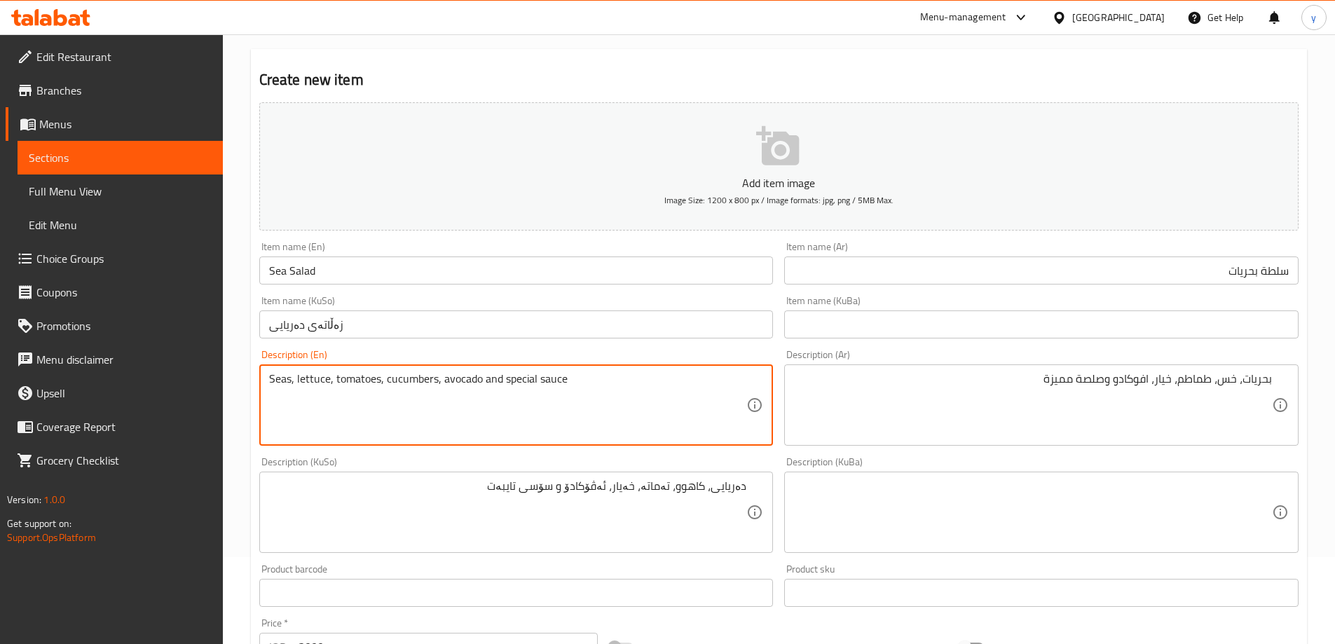
click at [289, 383] on textarea "Seas, lettuce, tomatoes, cucumbers, avocado and special sauce" at bounding box center [508, 405] width 478 height 67
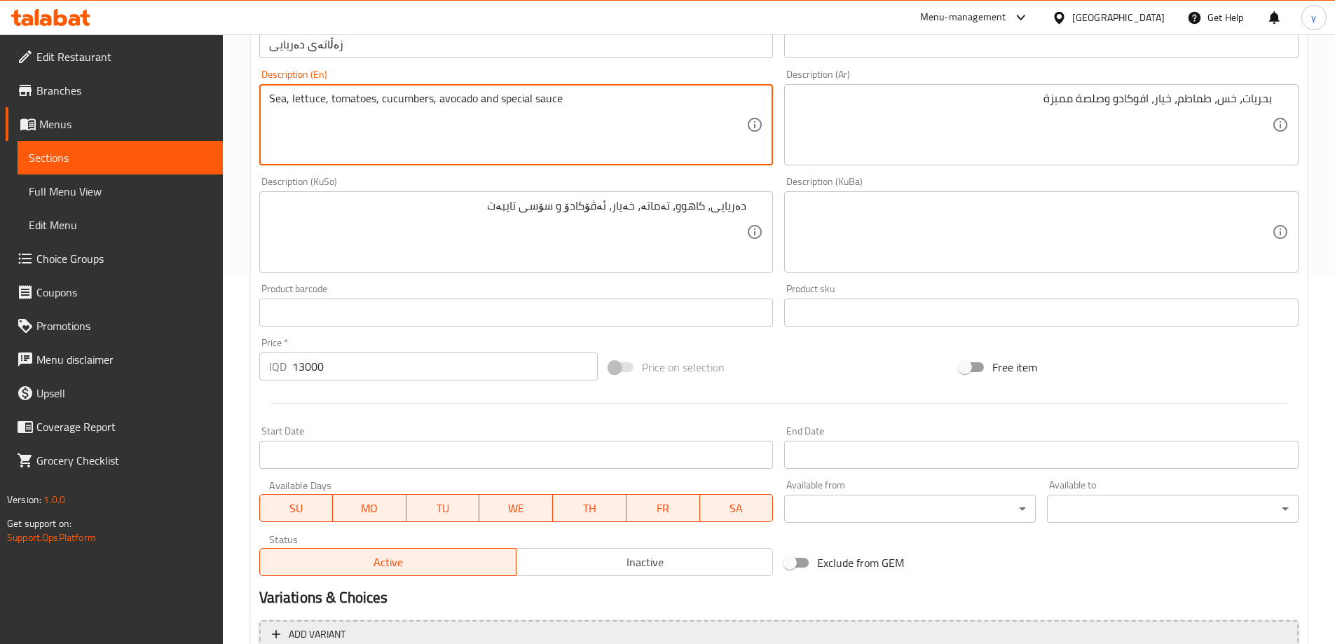
scroll to position [507, 0]
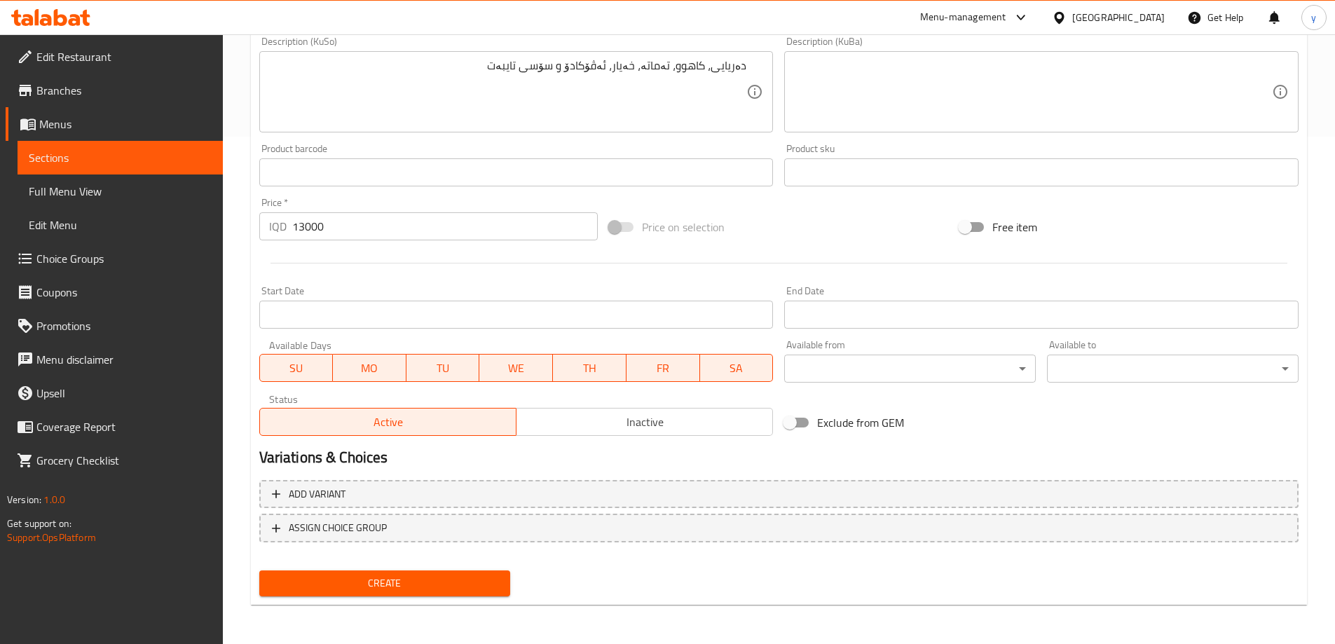
type textarea "Sea, lettuce, tomatoes, cucumbers, avocado and special sauce"
click at [391, 590] on span "Create" at bounding box center [385, 584] width 229 height 18
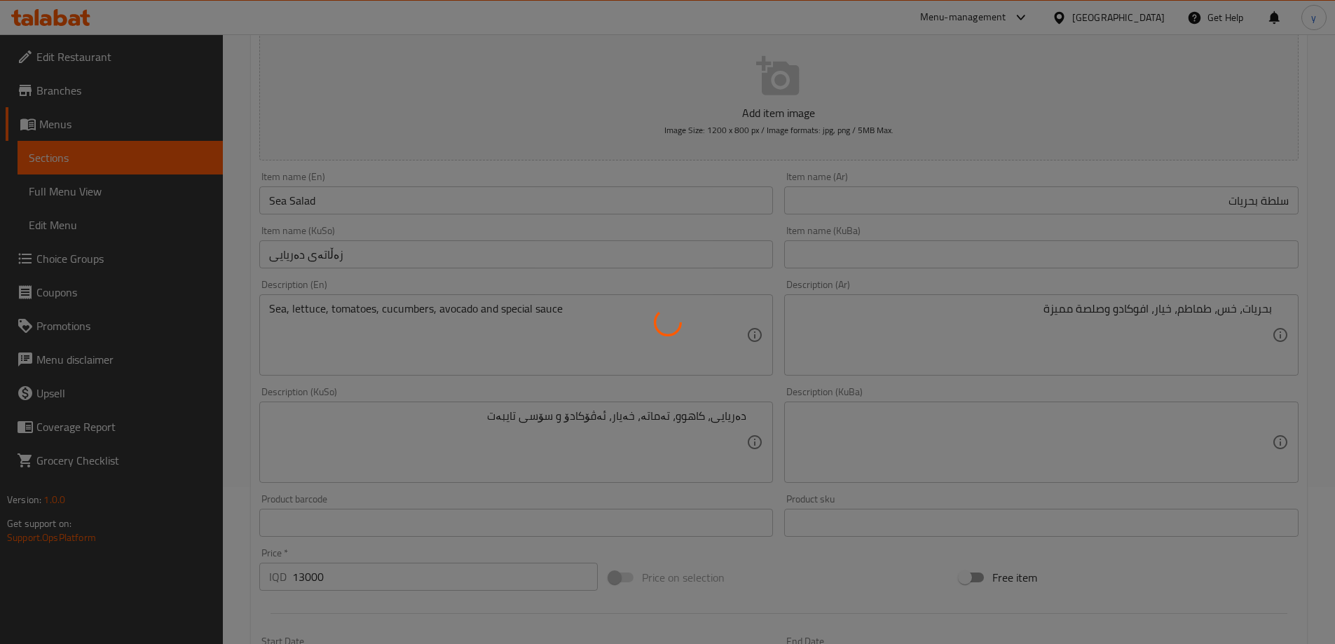
scroll to position [0, 0]
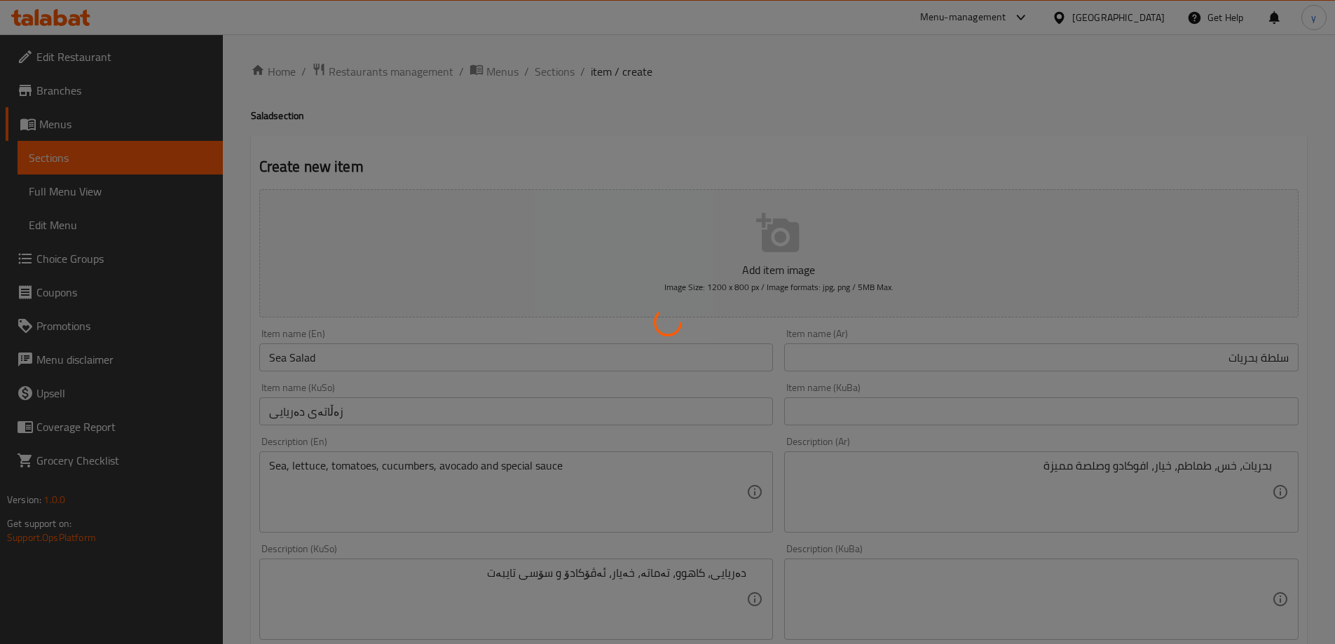
type input "0"
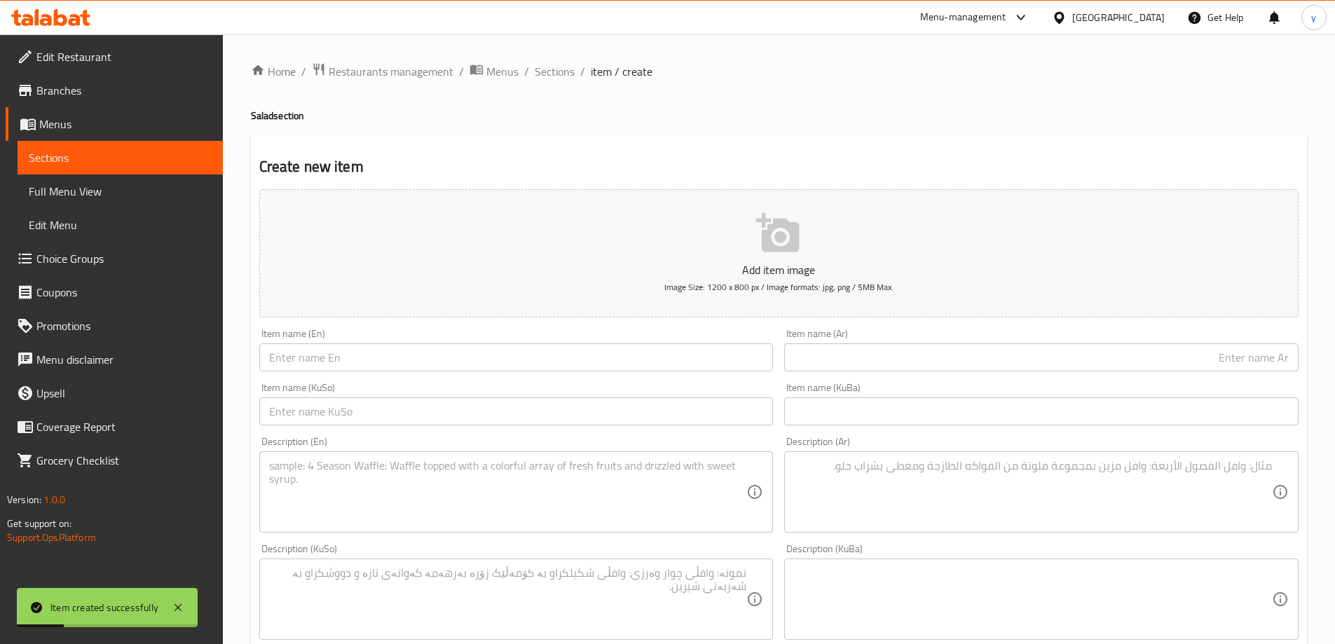
click at [422, 641] on div "Description (KuSo) Description (KuSo)" at bounding box center [517, 591] width 526 height 107
click at [966, 481] on textarea at bounding box center [1033, 492] width 478 height 67
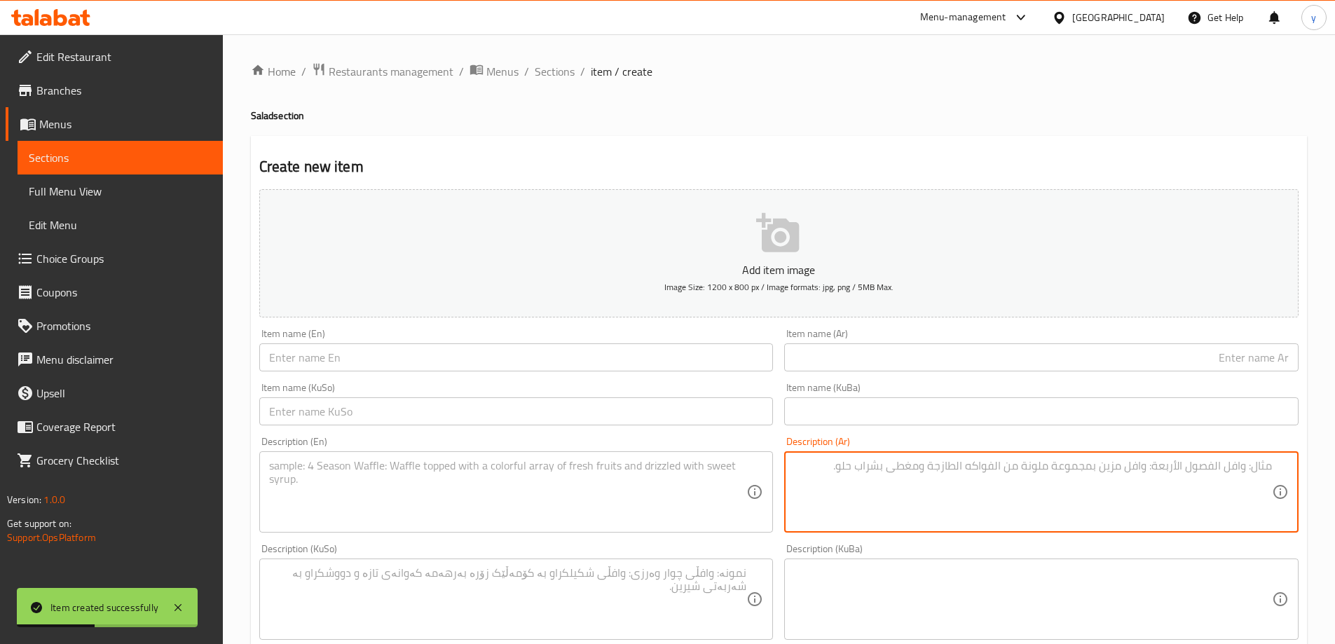
paste textarea "خس، طماطم، خيار، بصل احمر، فللفل ملون وصلصة الليمون بزيت الزيتون."
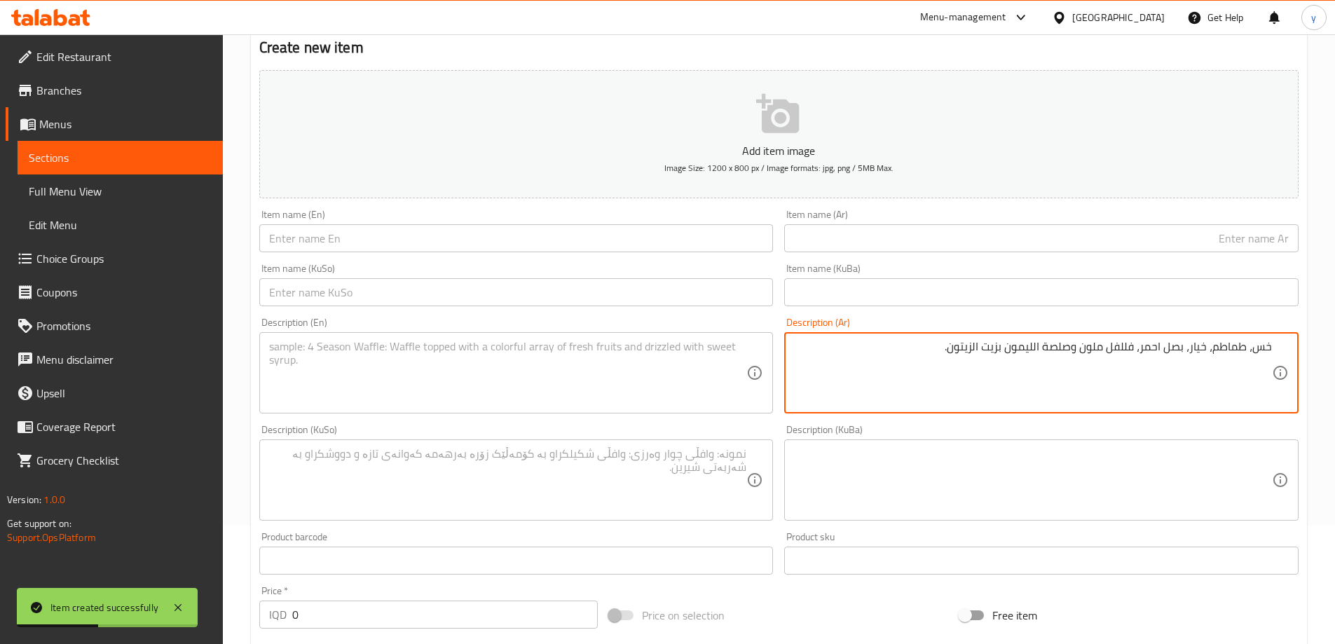
scroll to position [280, 0]
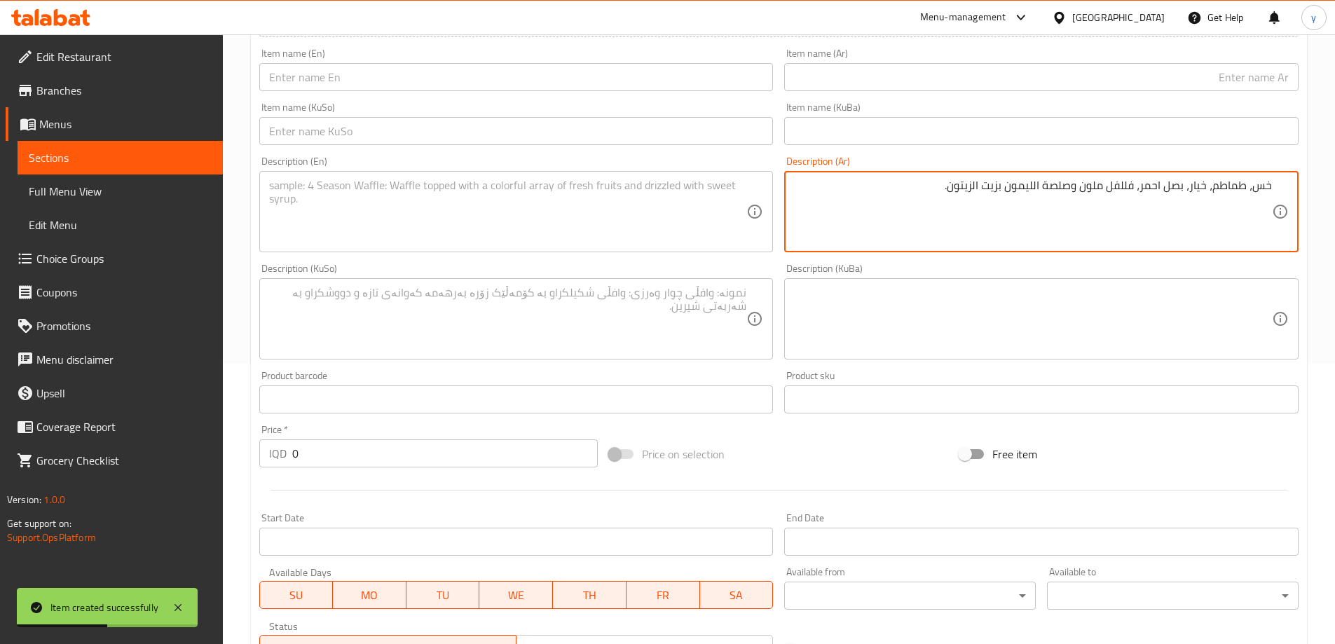
type textarea "خس، طماطم، خيار، بصل احمر، فللفل ملون وصلصة الليمون بزيت الزيتون."
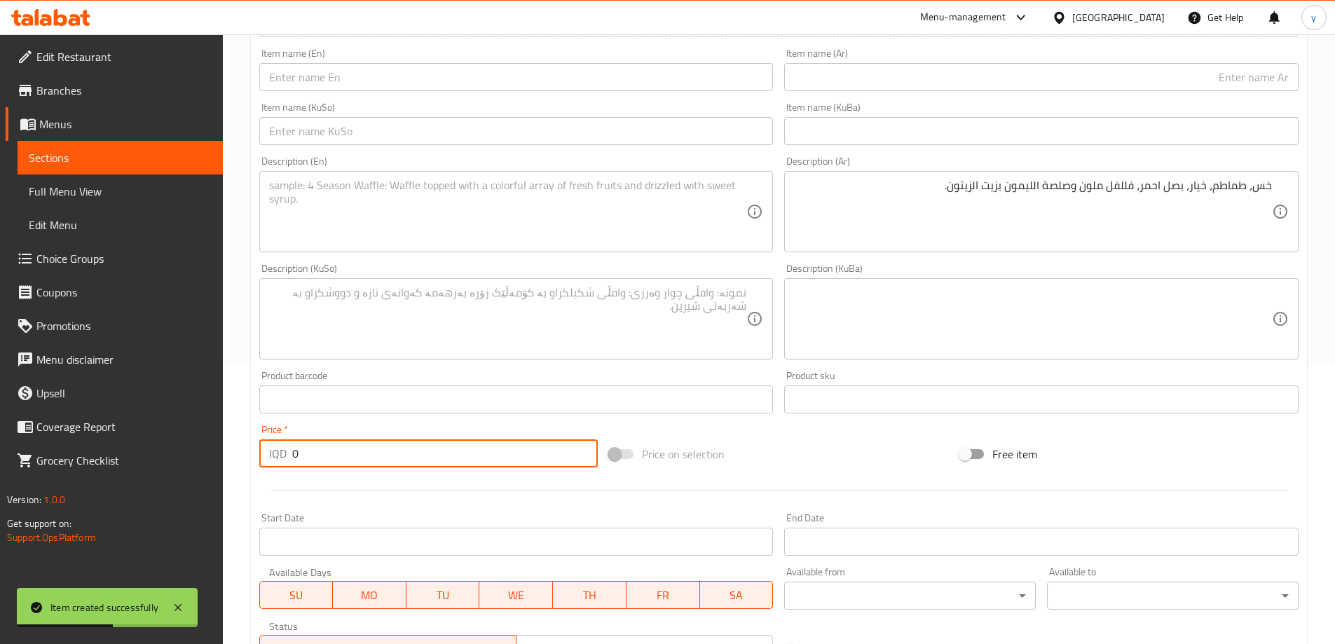
drag, startPoint x: 327, startPoint y: 454, endPoint x: 268, endPoint y: 460, distance: 59.1
click at [268, 460] on div "IQD 0 Price *" at bounding box center [428, 453] width 339 height 28
click at [350, 446] on input "0" at bounding box center [445, 453] width 306 height 28
click at [349, 447] on input "0" at bounding box center [445, 453] width 306 height 28
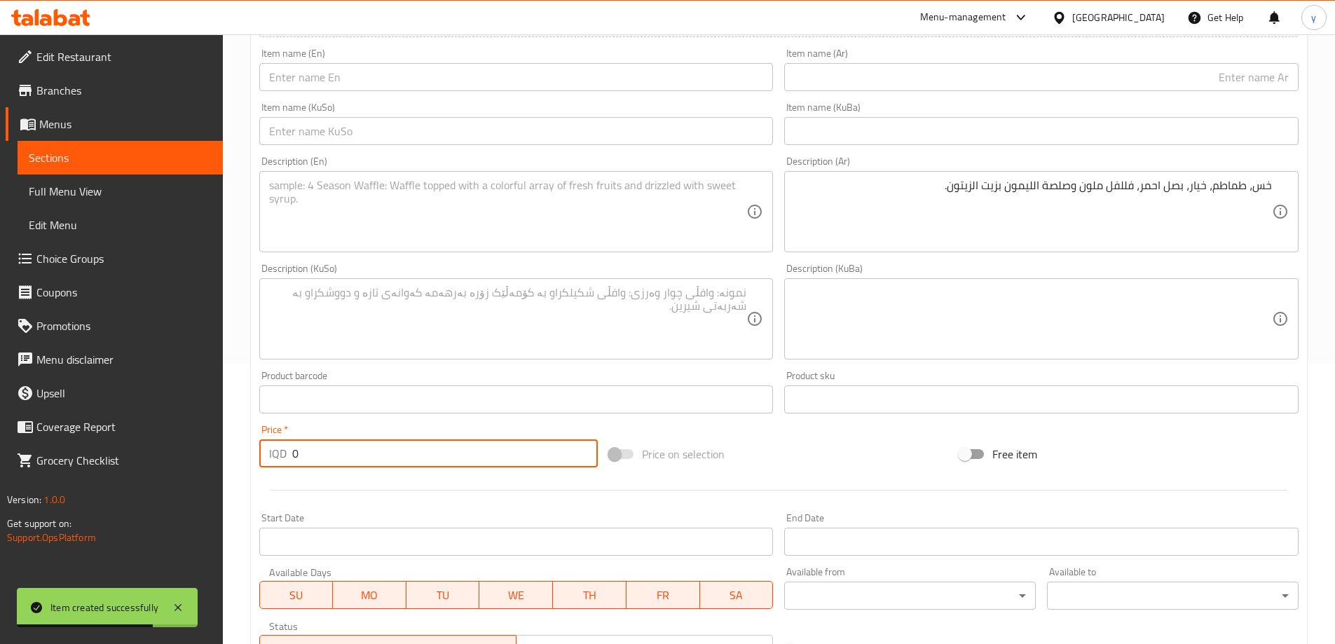
click at [349, 447] on input "0" at bounding box center [445, 453] width 306 height 28
paste input "600"
type input "6000"
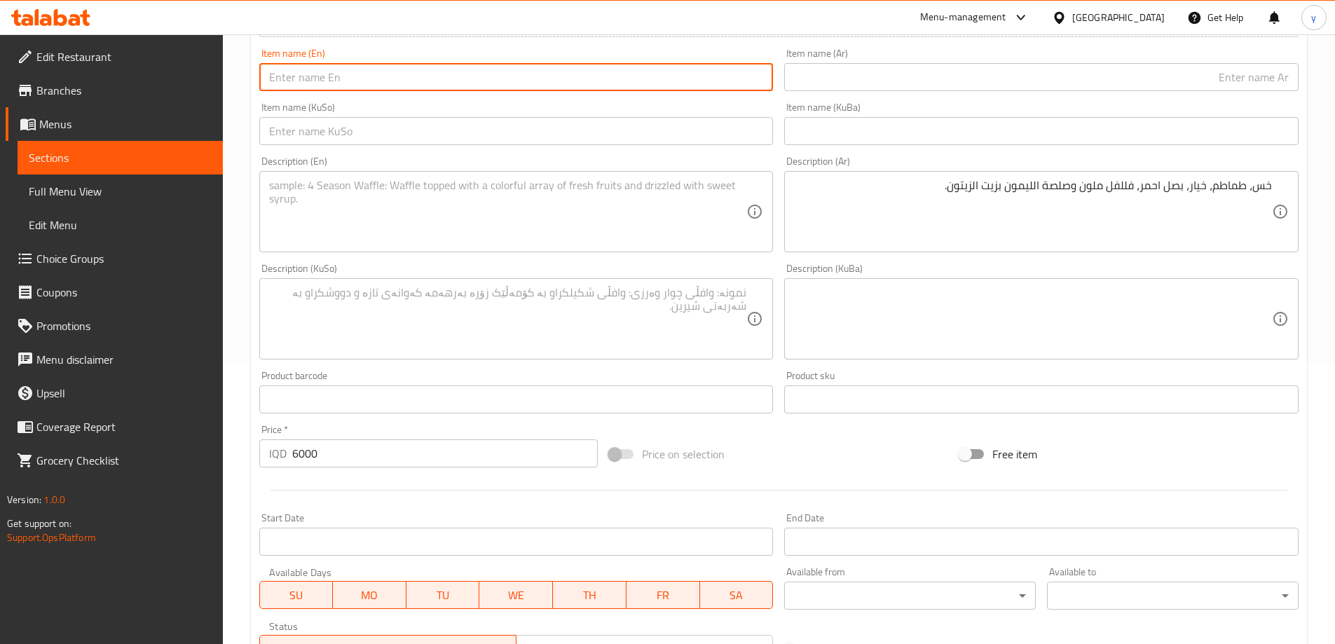
click at [402, 80] on input "text" at bounding box center [516, 77] width 514 height 28
paste input "Oriental Salad"
type input "Oriental Salad"
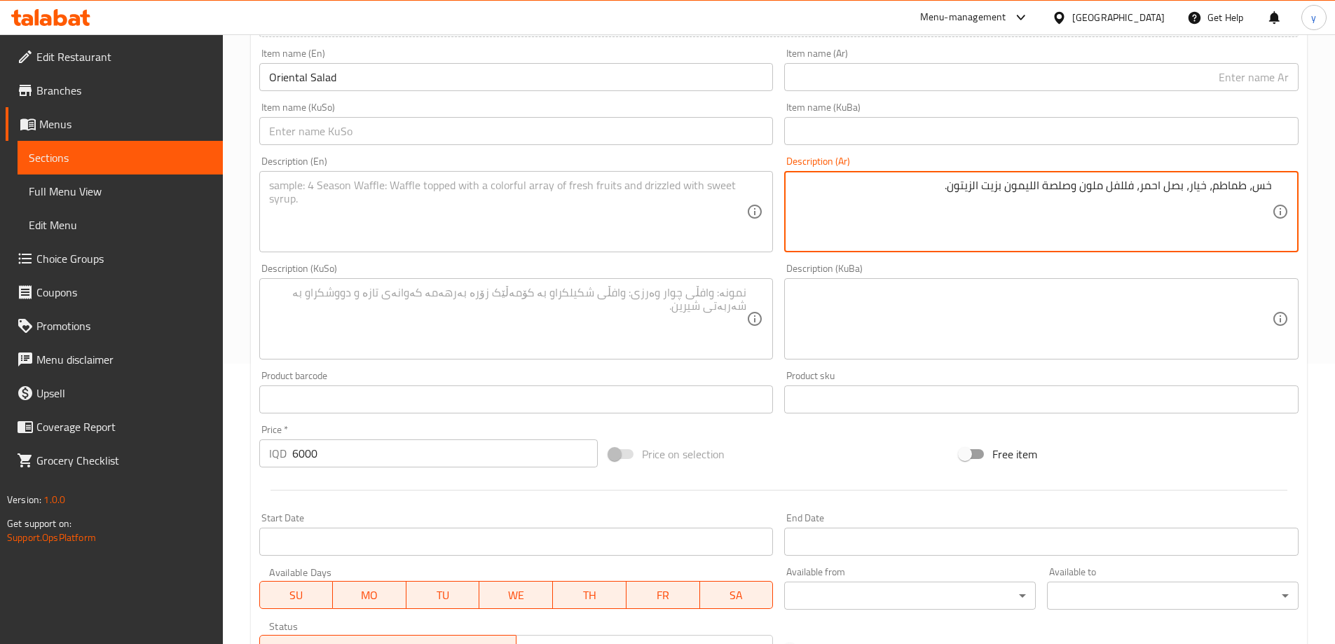
click at [930, 187] on textarea "خس، طماطم، خيار، بصل احمر، فللفل ملون وصلصة الليمون بزيت الزيتون." at bounding box center [1033, 212] width 478 height 67
paste textarea "ل ملون وصلصة ليمون بزيت زيتون"
type textarea "خس، طماطم، خيار، بصل احمر، فلفل ملون وصلصة ليمون بزيت زيتون"
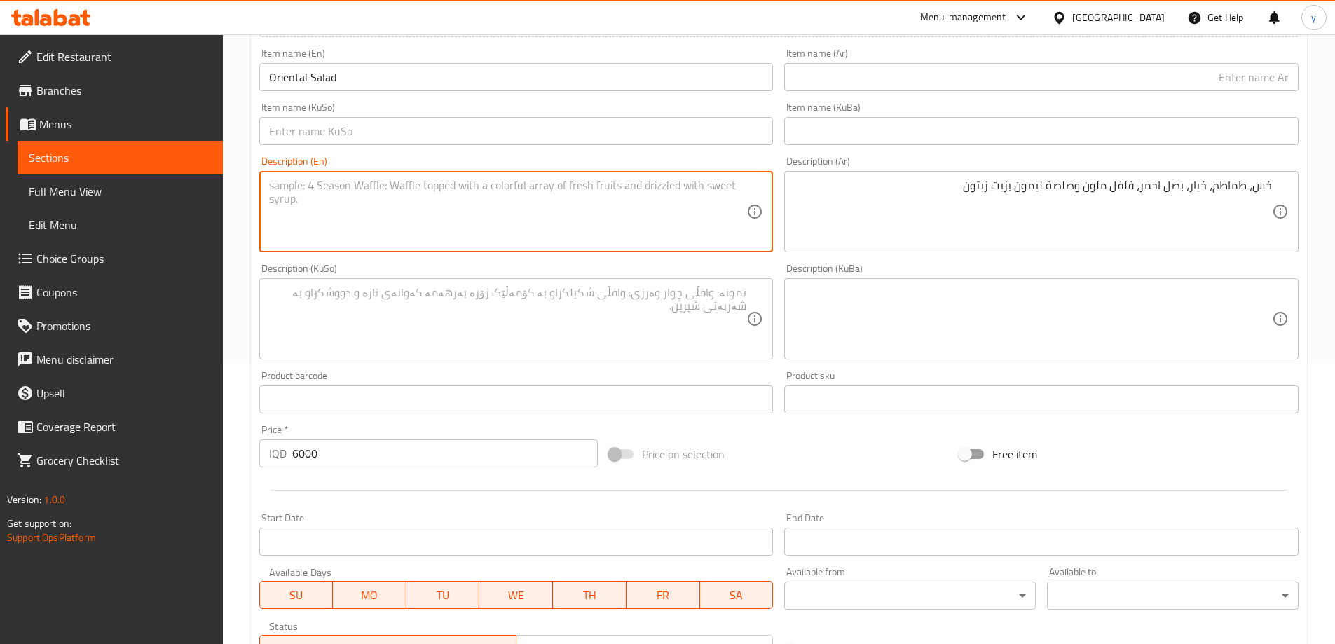
click at [569, 234] on textarea at bounding box center [508, 212] width 478 height 67
paste textarea "Lettuce, tomatoes, cucumbers, red onions, colorful peppers and lemon sauce with…"
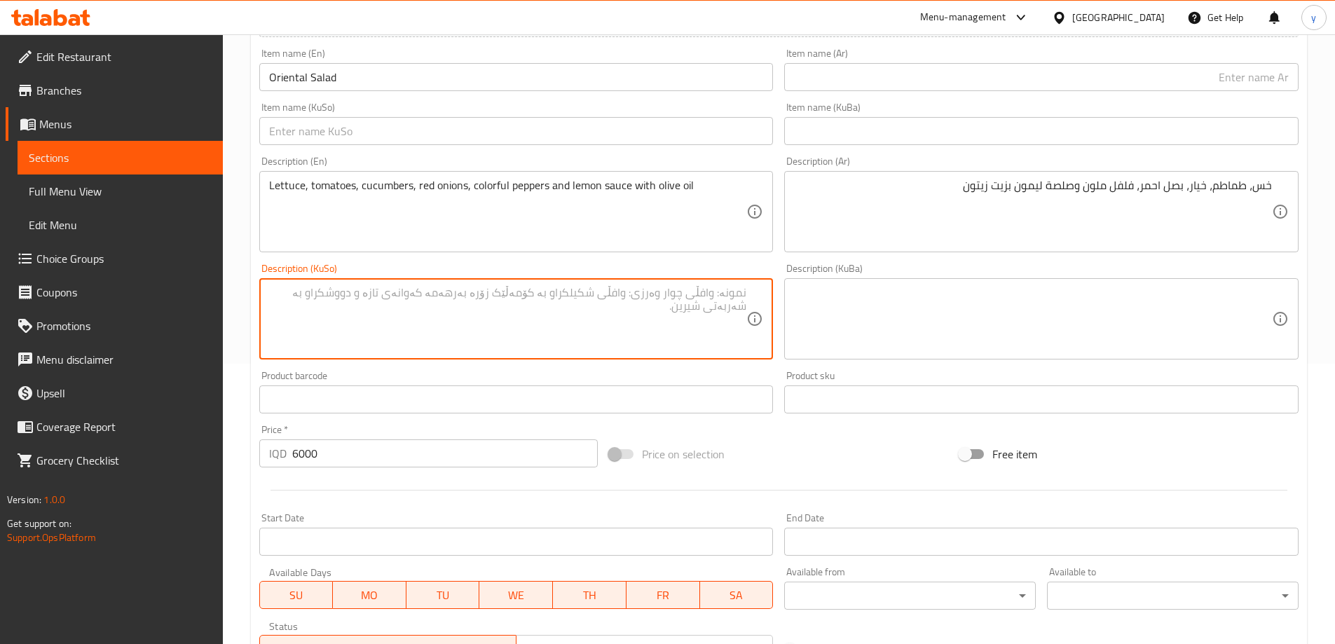
click at [576, 307] on textarea at bounding box center [508, 319] width 478 height 67
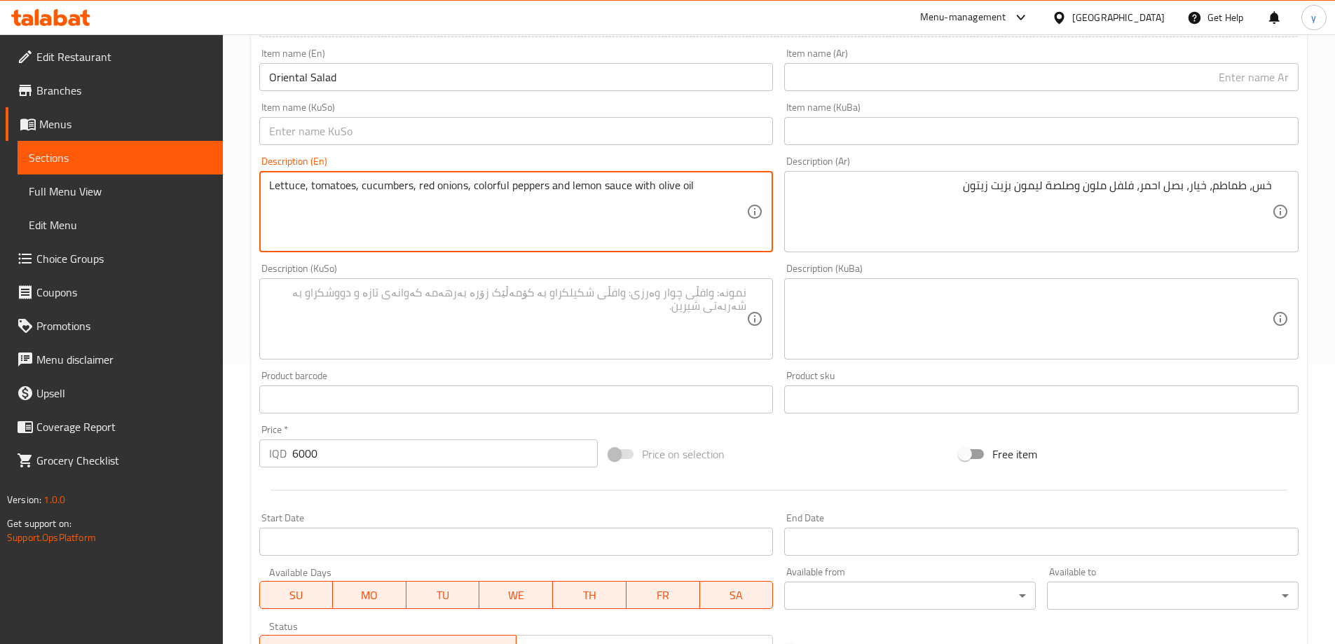
type textarea "Lettuce, tomatoes, cucumbers, red onions, colorful peppers and lemon sauce with…"
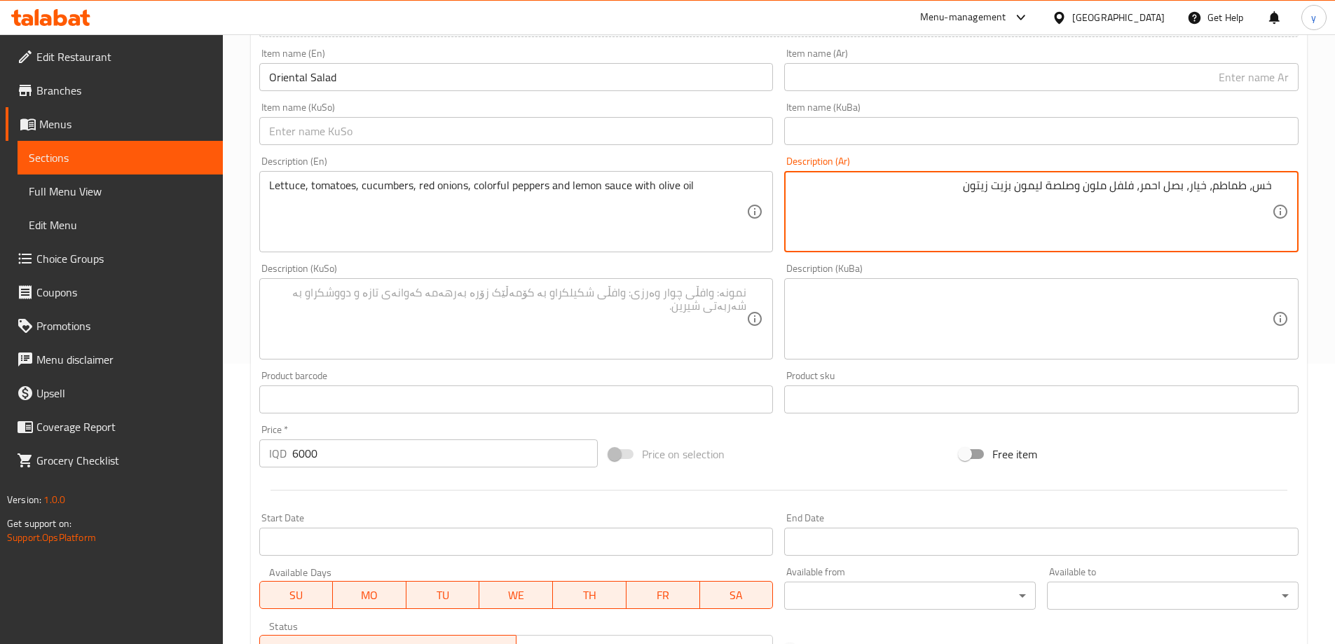
type textarea "خس، طماطم، خيار، بصل احمر، فلفل ملون وصلصة ليمون بزيت زيتون"
click at [557, 307] on textarea at bounding box center [508, 319] width 478 height 67
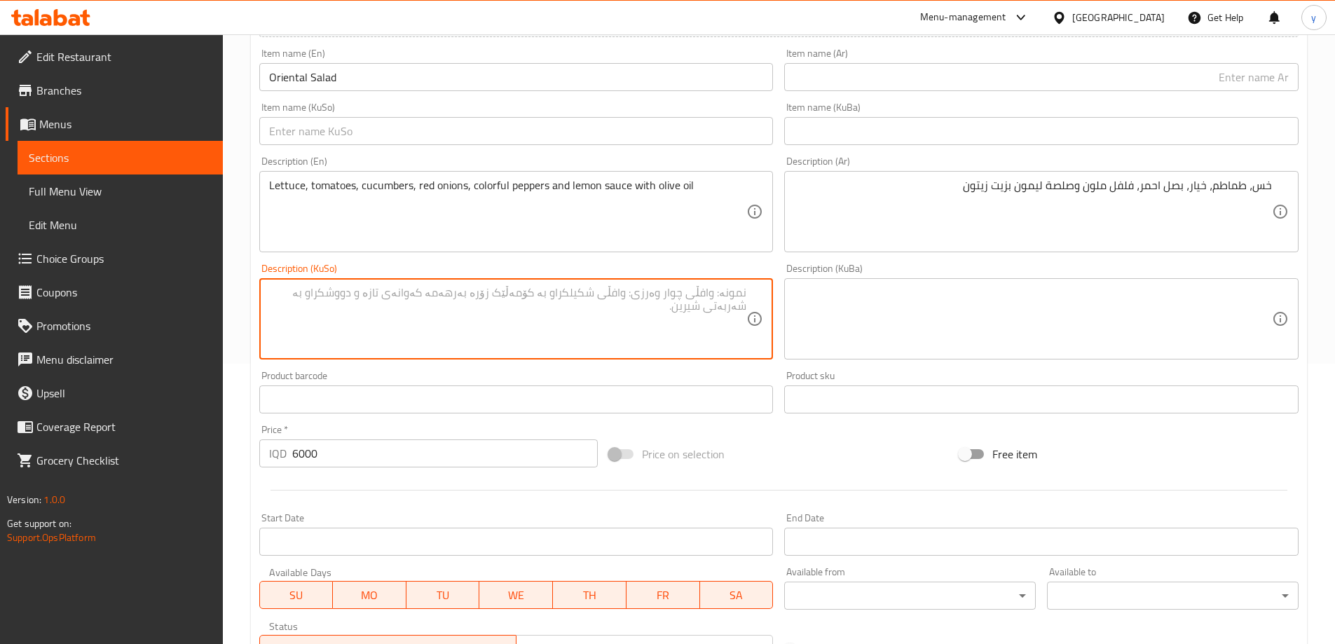
click at [557, 307] on textarea at bounding box center [508, 319] width 478 height 67
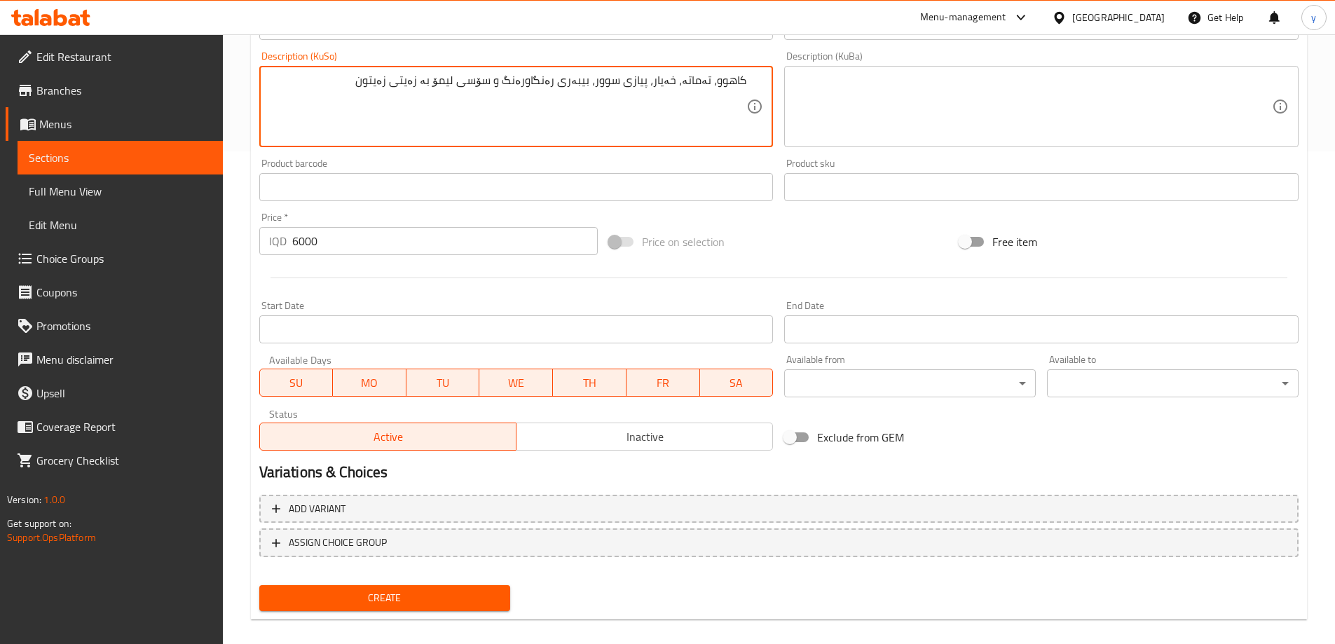
scroll to position [507, 0]
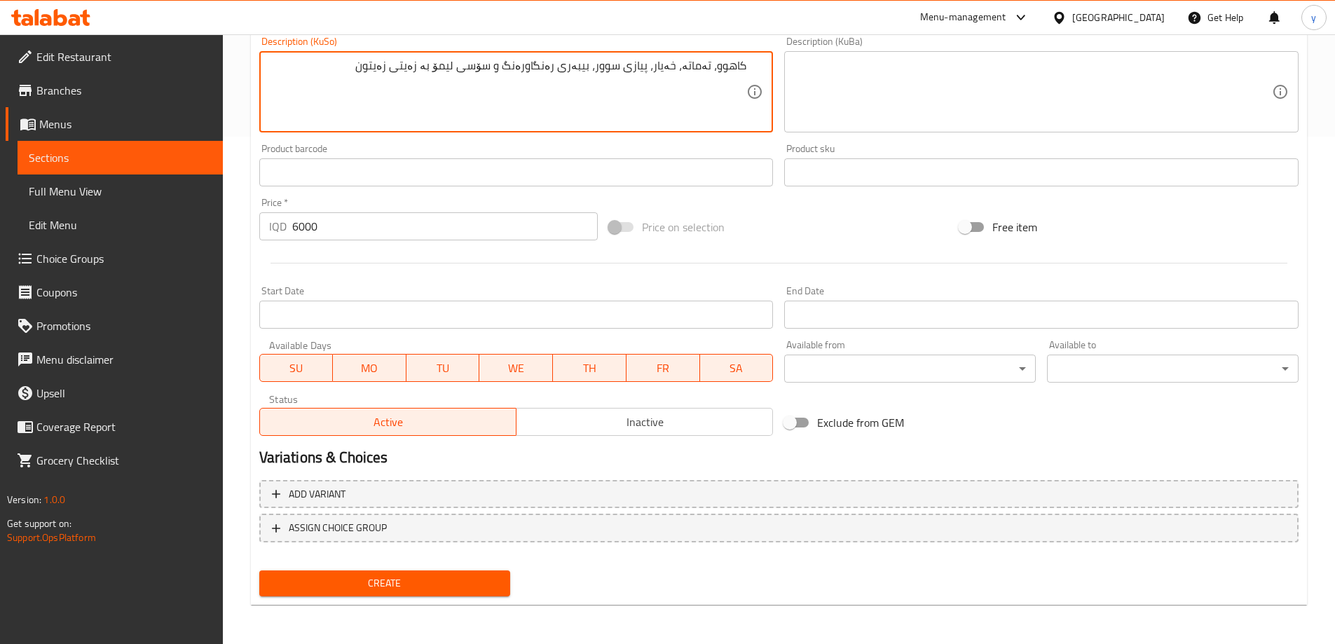
type textarea "کاهوو، تەماتە، خەیار، پیازی سوور، بیبەری رەنگاورەنگ و سۆسی لیمۆ بە زەیتی زەیتون"
click at [448, 583] on span "Create" at bounding box center [385, 584] width 229 height 18
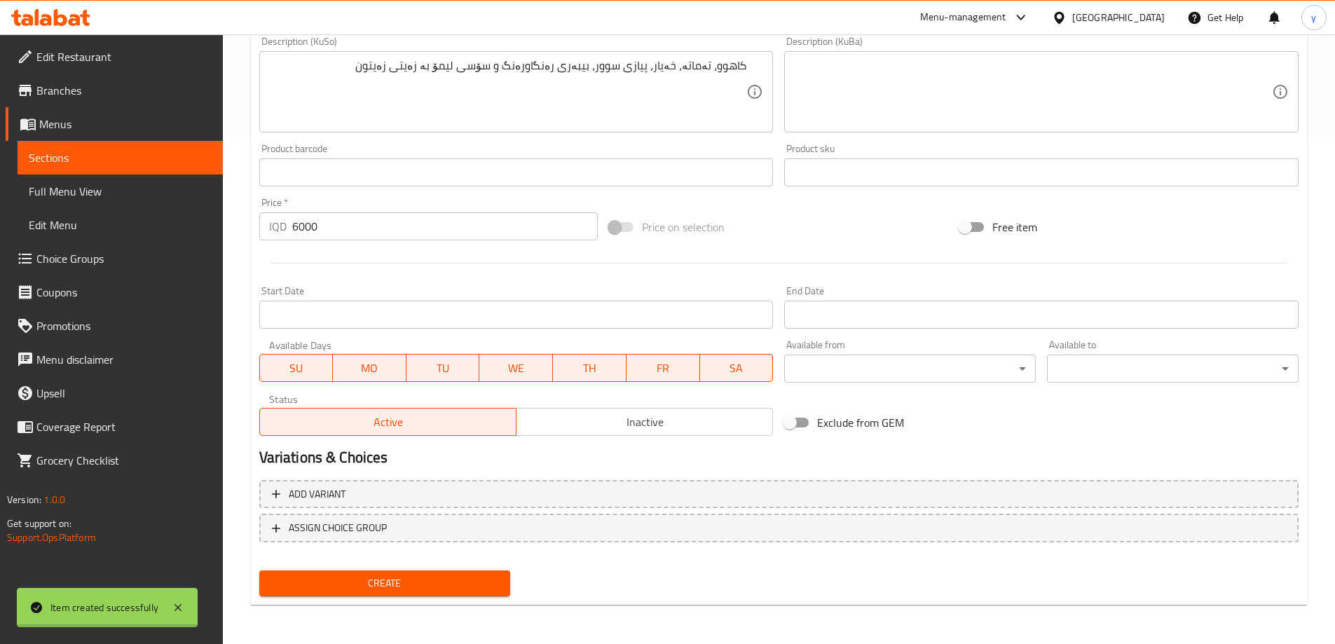
type input "0"
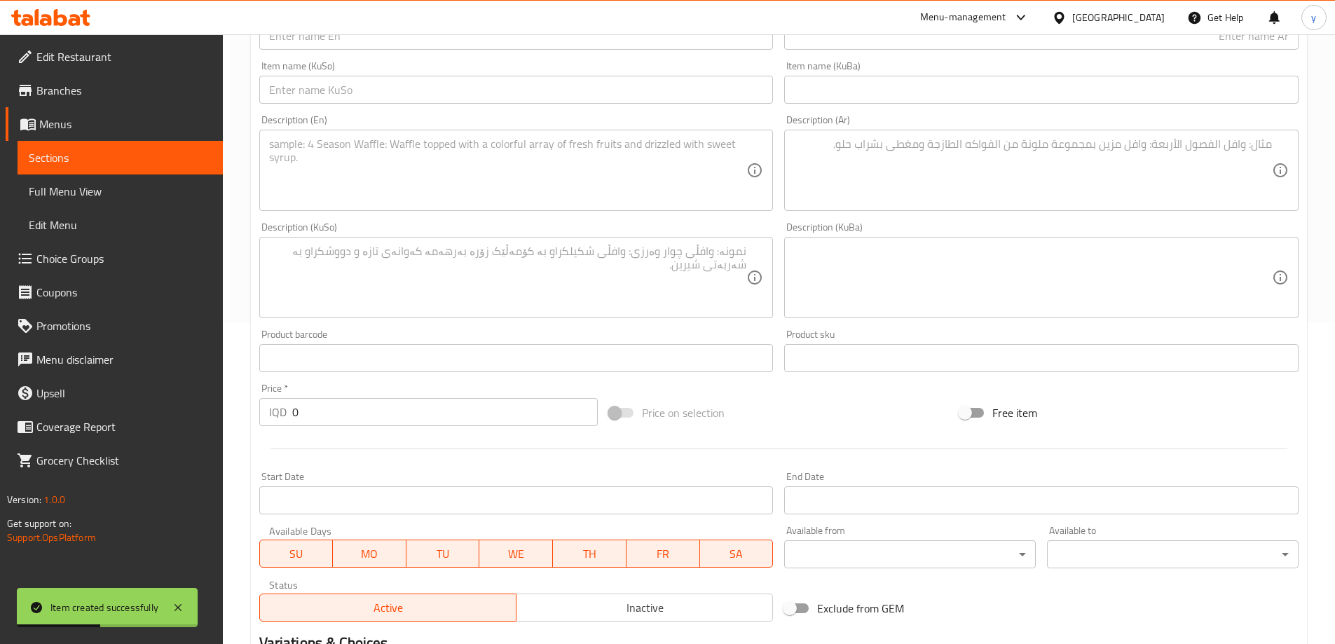
scroll to position [227, 0]
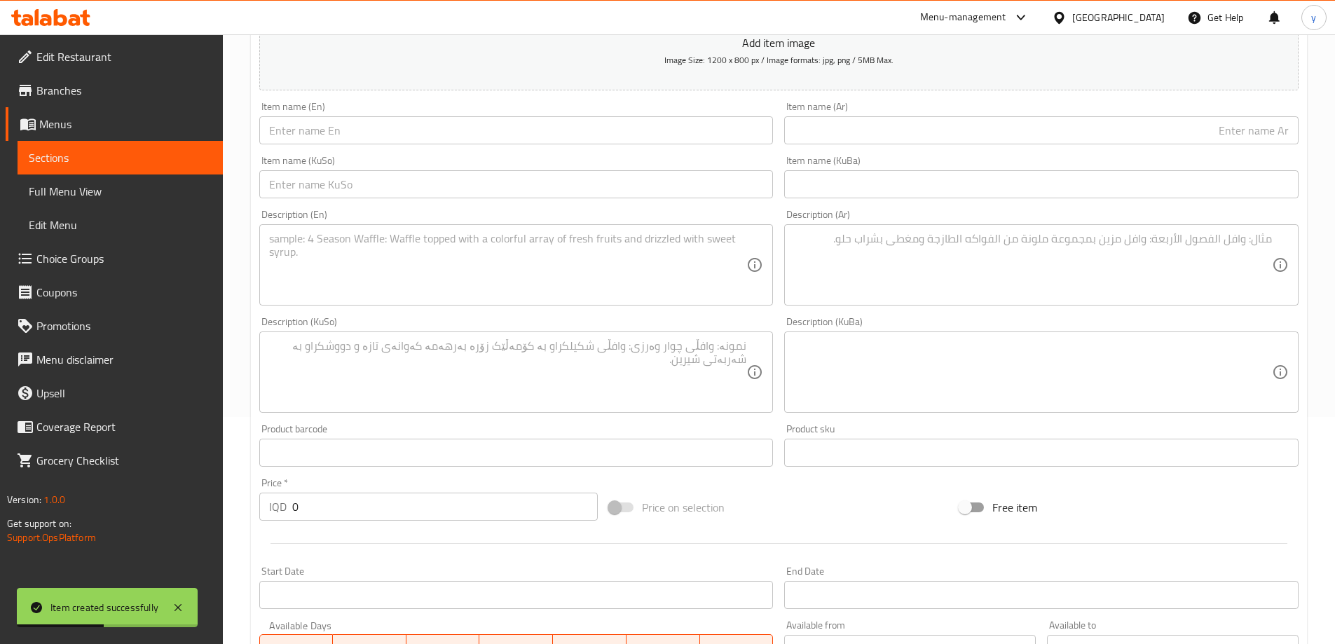
click at [891, 287] on textarea at bounding box center [1033, 265] width 478 height 67
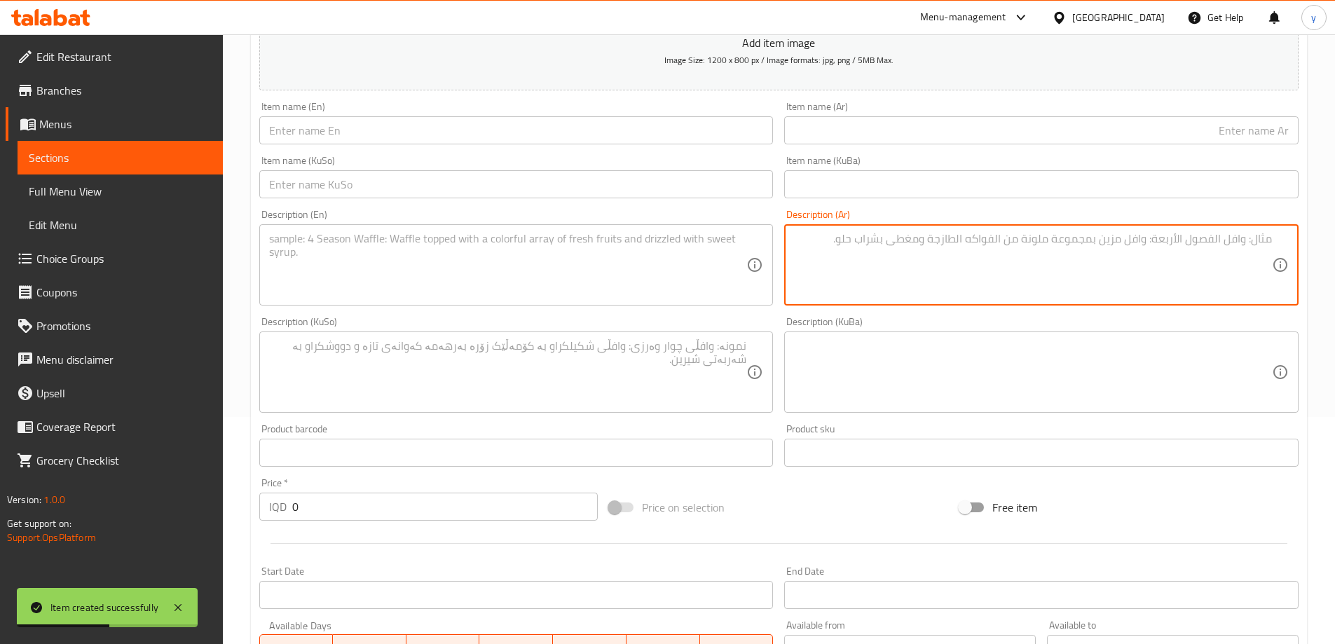
paste textarea "برغل، طماطم، خيار، بصل، ثوم، فلفل، زيت زيتون بالصلصة الارمنية."
click at [1059, 144] on input "text" at bounding box center [1041, 130] width 514 height 28
type textarea "برغل، طماطم، خيار، بصل، ثوم، فلفل، زيت زيتون بالصلصة الارمنية."
click at [1093, 127] on input "text" at bounding box center [1041, 130] width 514 height 28
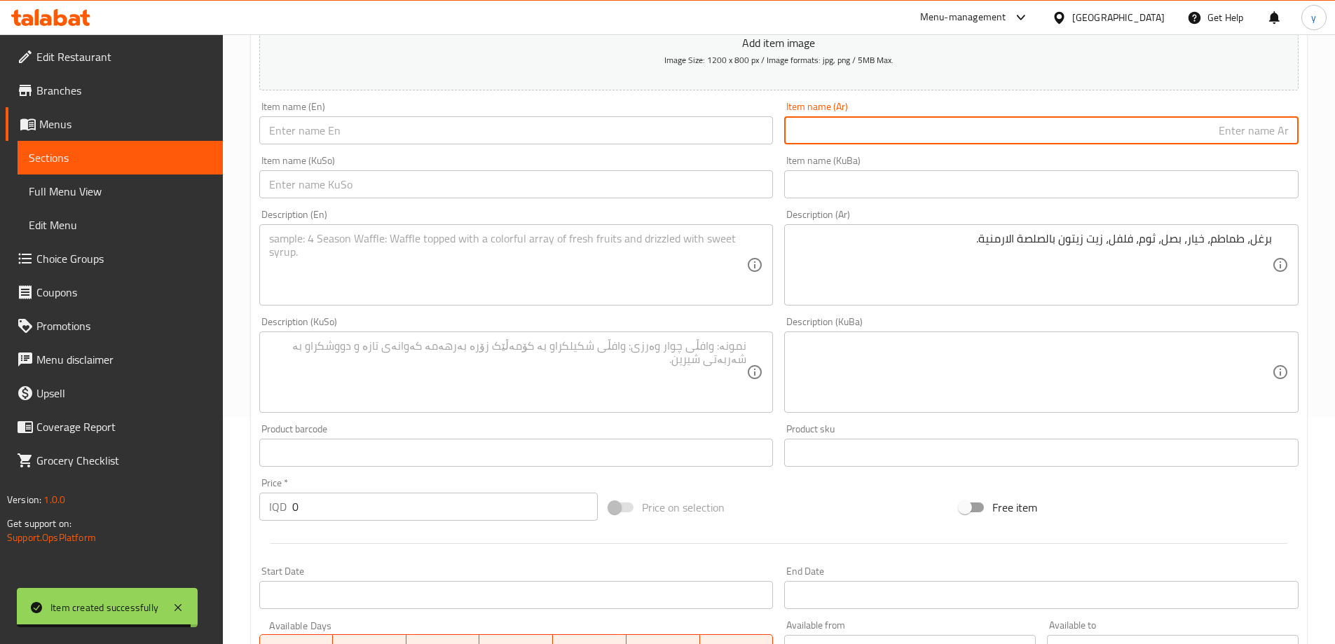
paste input "سلطة أرمنية"
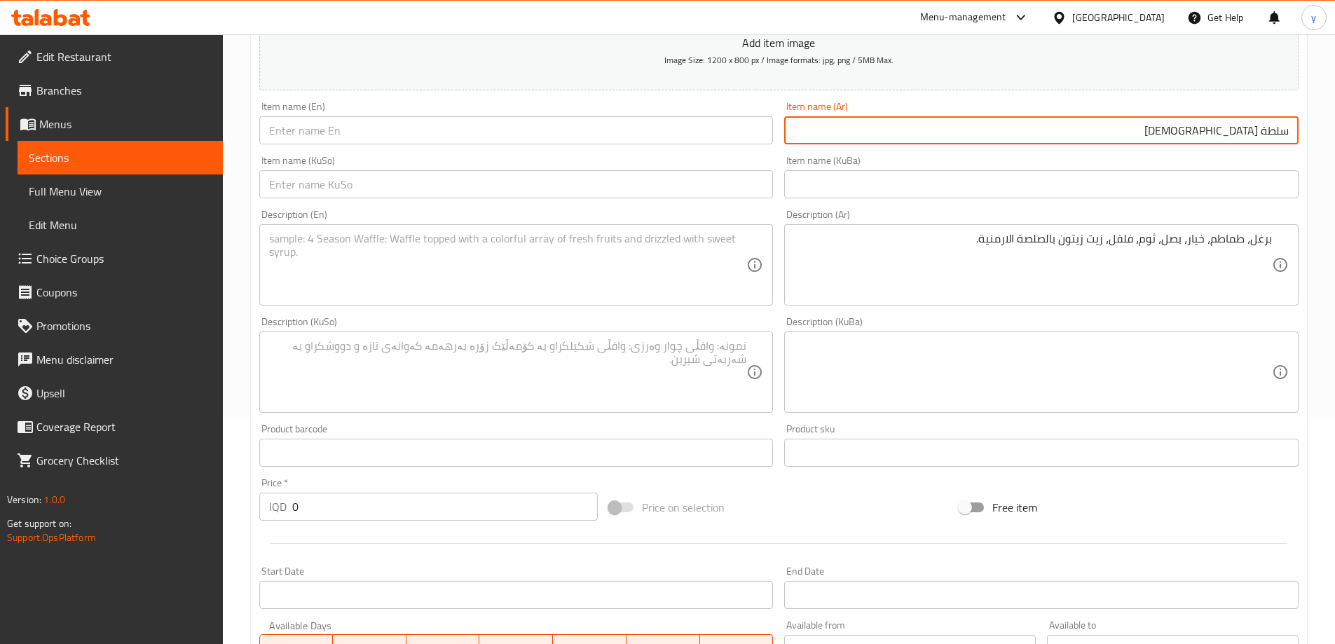
click at [1247, 137] on input "سلطة أرمنية" at bounding box center [1041, 130] width 514 height 28
type input "سلطة أرمنية"
click at [631, 184] on input "text" at bounding box center [516, 184] width 514 height 28
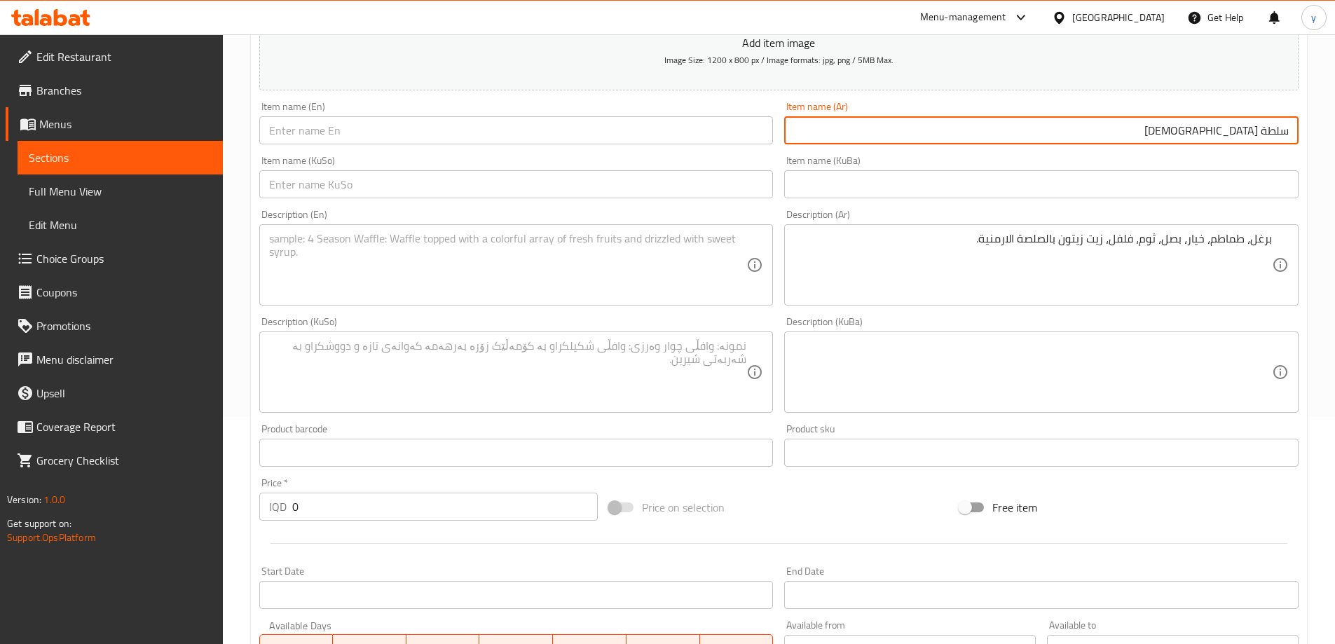
paste input "زەڵاتەی ئەرمەنی"
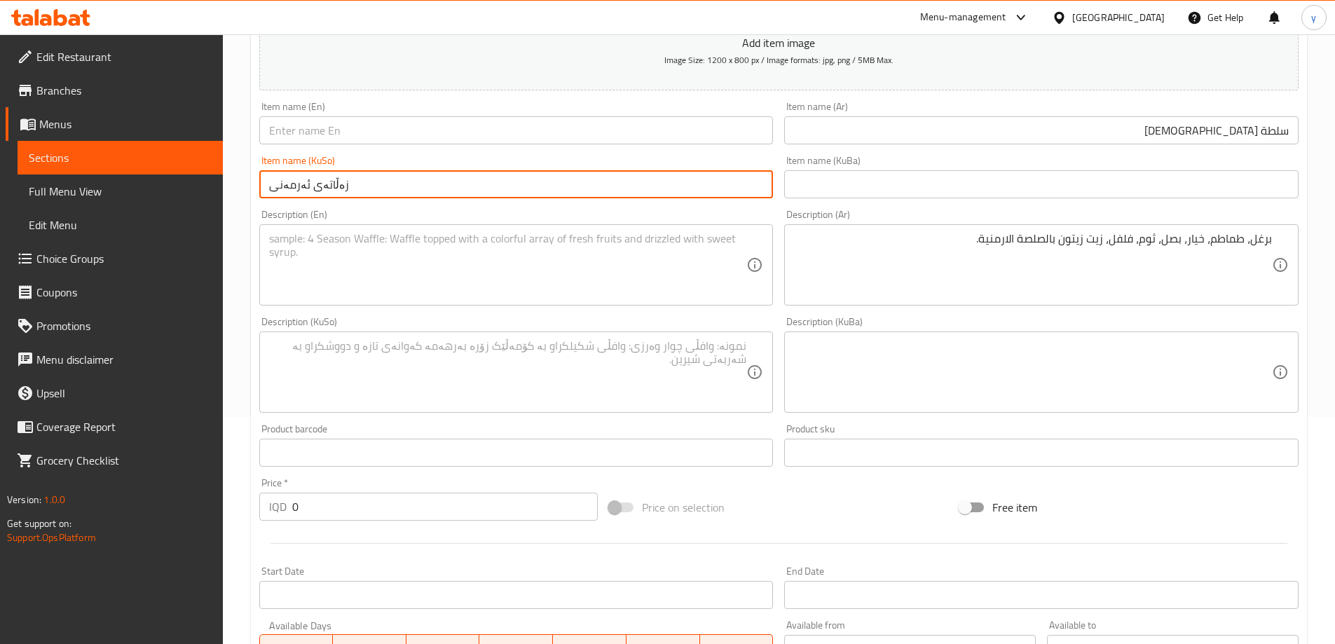
type input "زەڵاتەی ئەرمەنی"
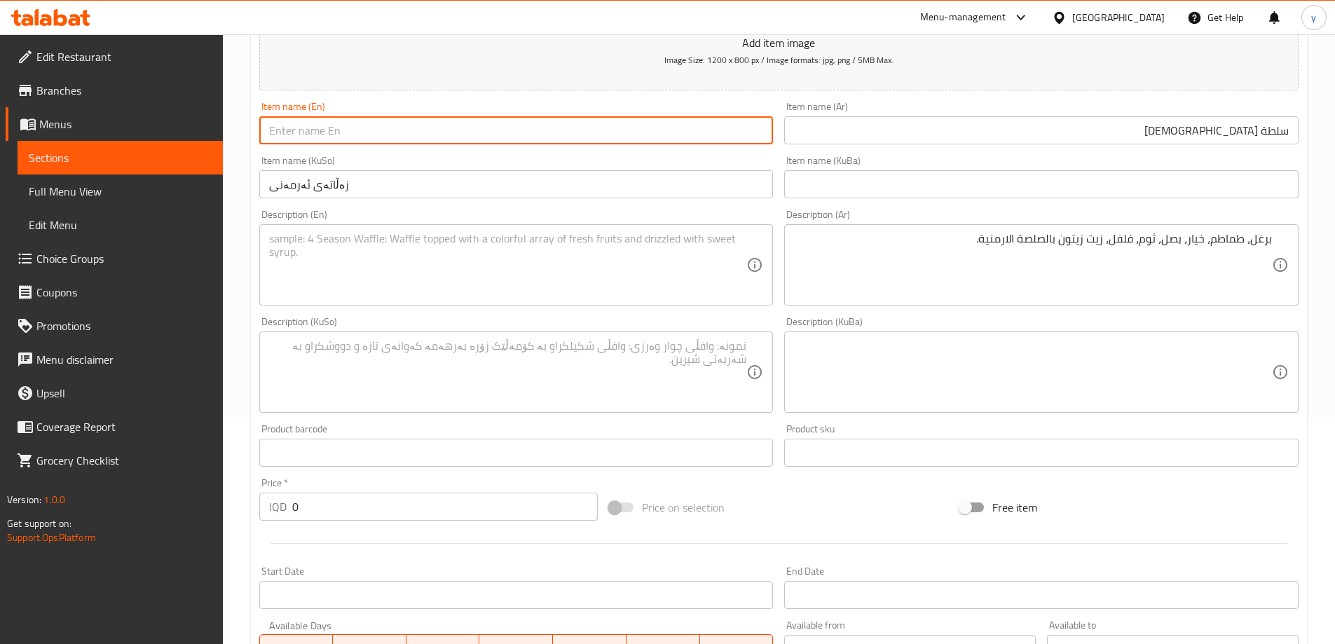
click at [593, 137] on input "text" at bounding box center [516, 130] width 514 height 28
paste input "Armenian salad"
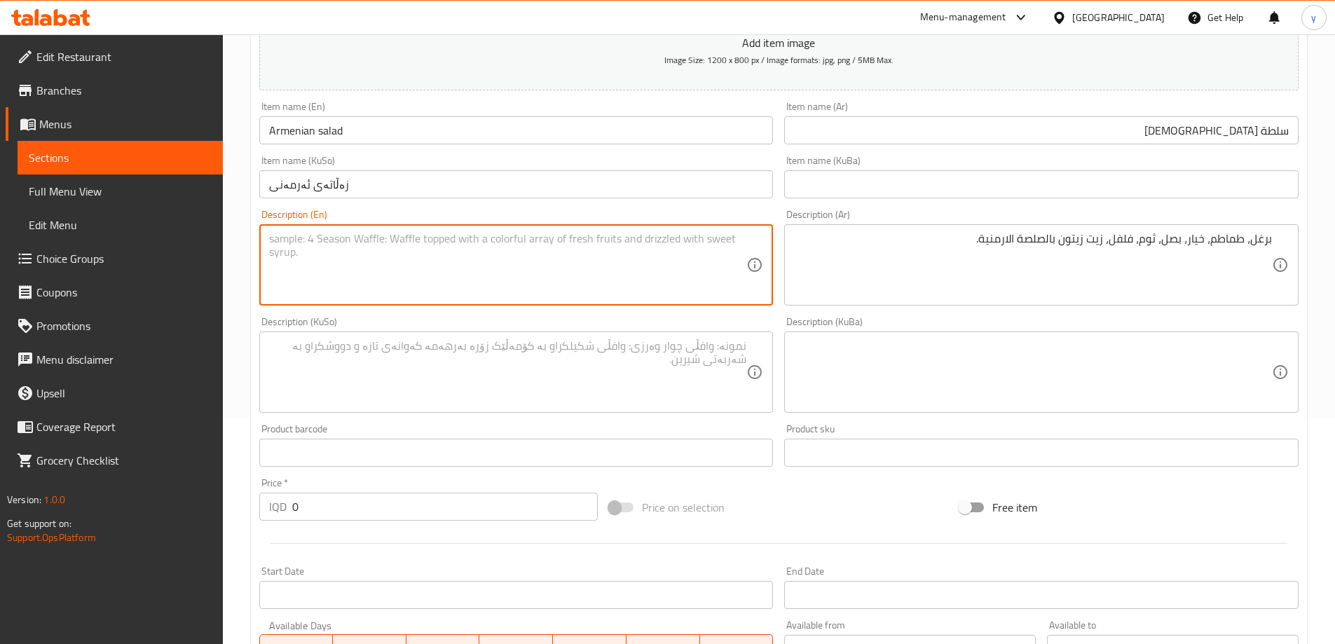
click at [492, 242] on textarea at bounding box center [508, 265] width 478 height 67
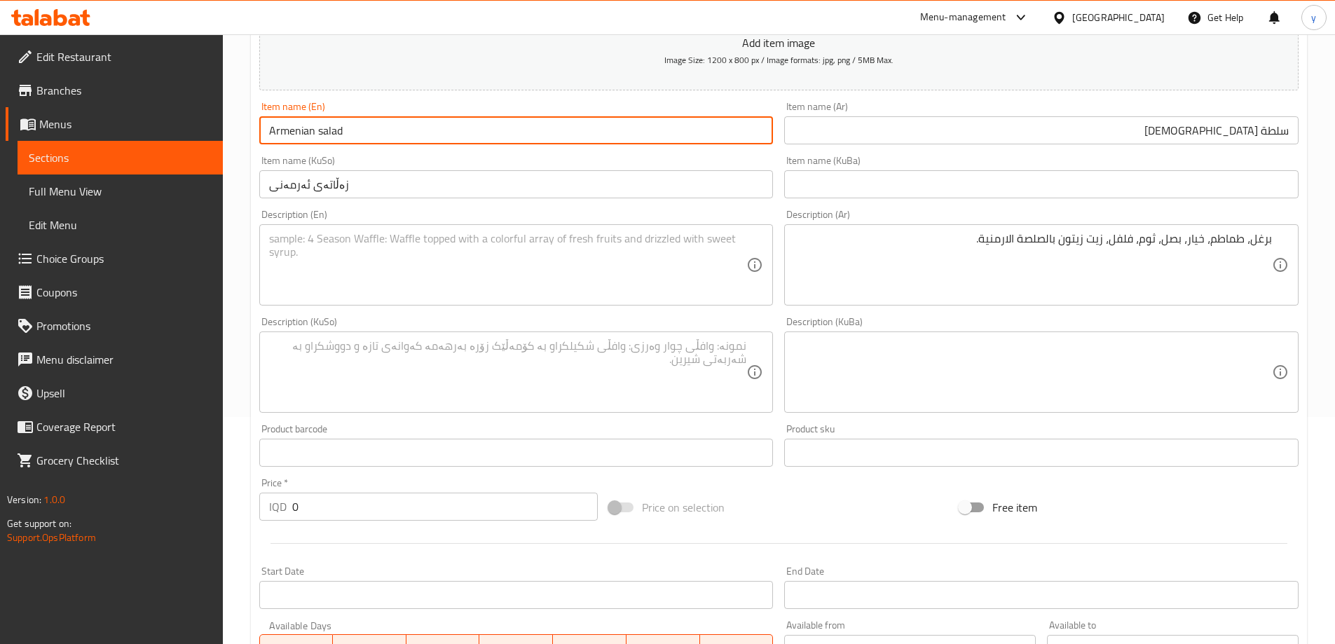
click at [320, 132] on input "Armenian salad" at bounding box center [516, 130] width 514 height 28
type input "Armenian Salad"
click at [362, 193] on input "زەڵاتەی ئەرمەنی" at bounding box center [516, 184] width 514 height 28
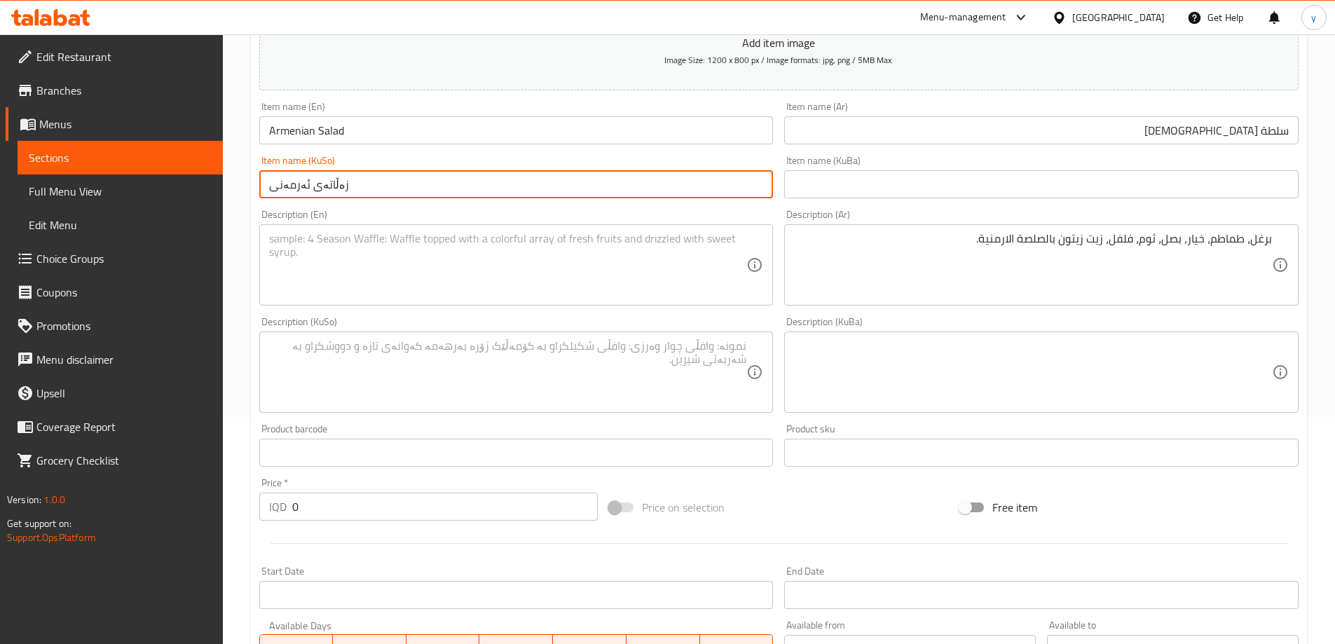
click at [388, 248] on textarea at bounding box center [508, 265] width 478 height 67
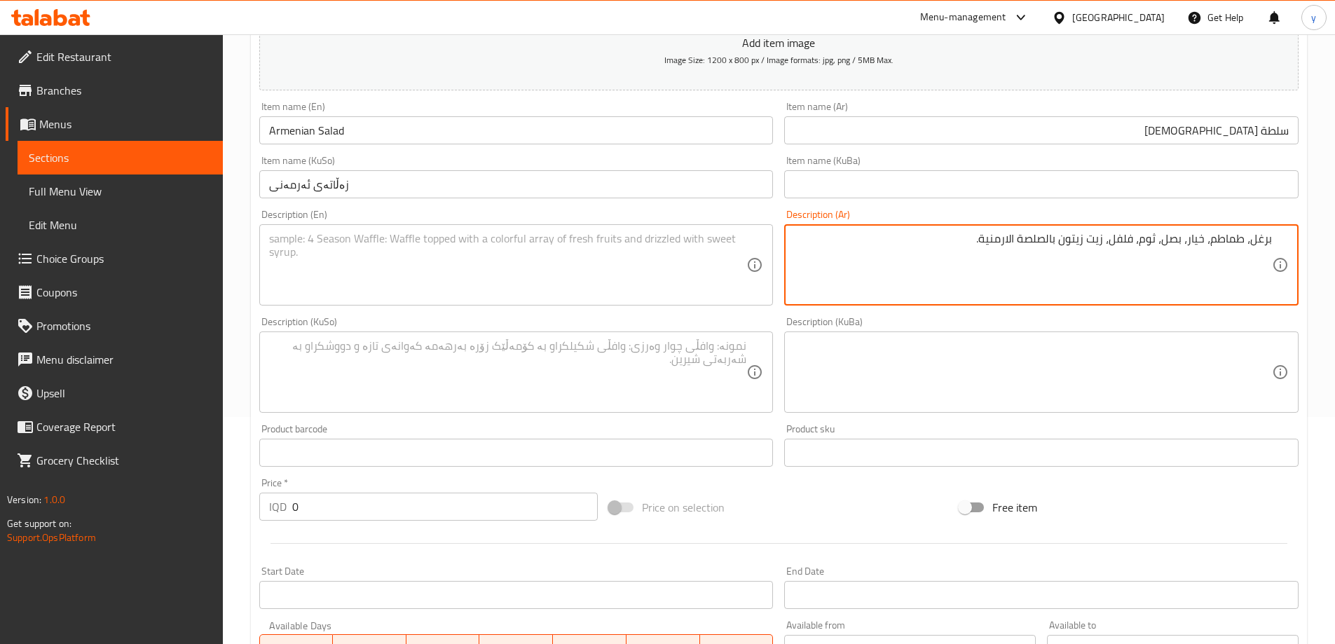
click at [966, 250] on textarea "برغل، طماطم، خيار، بصل، ثوم، فلفل، زيت زيتون بالصلصة الارمنية." at bounding box center [1033, 265] width 478 height 67
paste textarea "رمنية"
type textarea "برغل، طماطم، خيار، بصل، ثوم، فلفل، زيت زيتون بالصلصة ارمنية"
drag, startPoint x: 546, startPoint y: 278, endPoint x: 504, endPoint y: 283, distance: 42.4
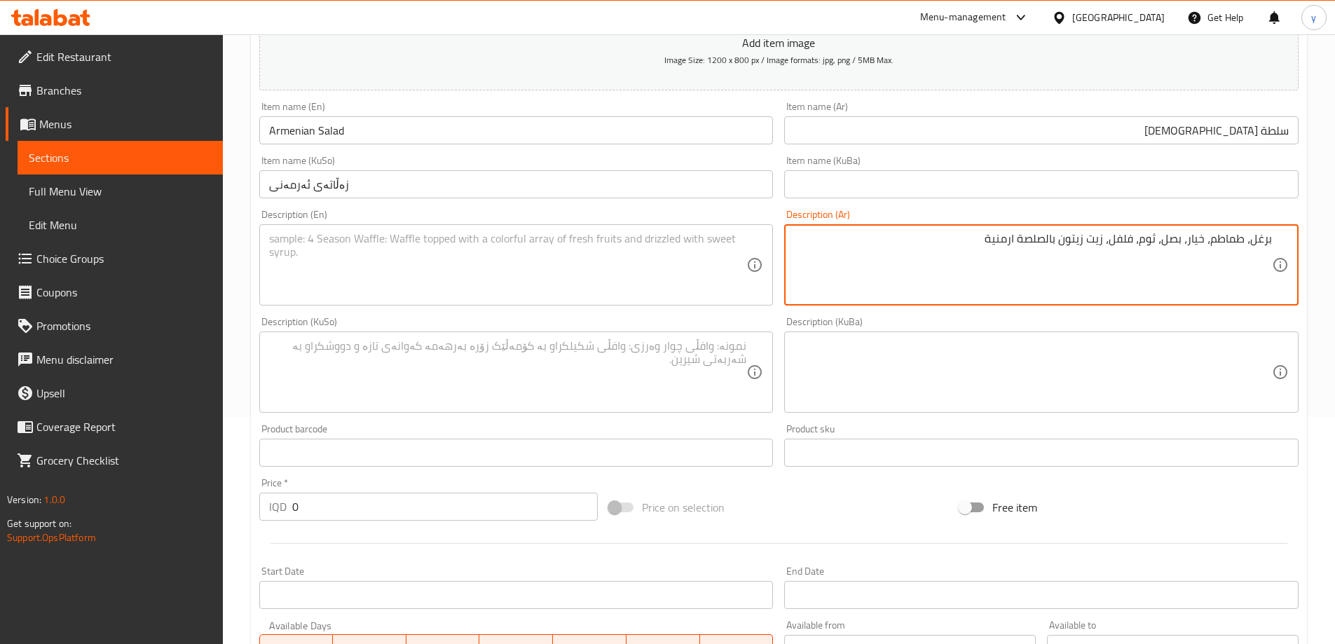
click at [534, 279] on textarea at bounding box center [508, 265] width 478 height 67
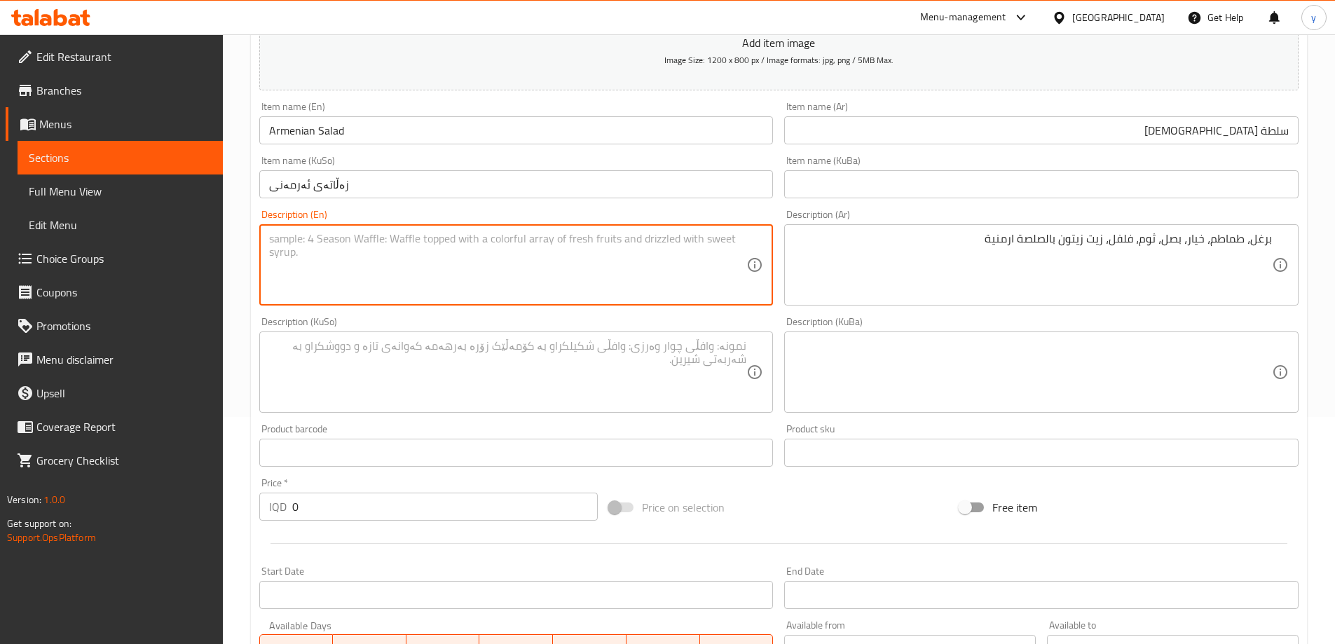
paste textarea "Bulgur, tomatoes, cucumbers, onions, garlic, peppers, olive oil with Armenian s…"
type textarea "Bulgur, tomatoes, cucumbers, onions, garlic, peppers, olive oil with Armenian s…"
click at [485, 352] on textarea at bounding box center [508, 372] width 478 height 67
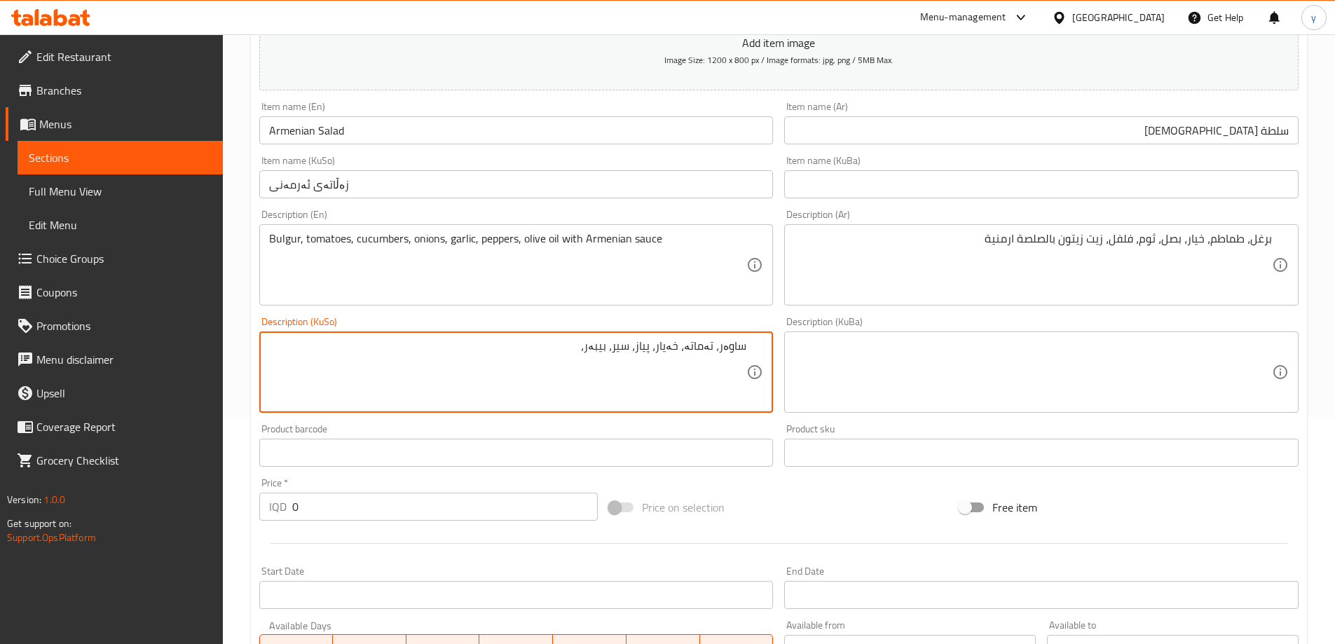
type textarea "ساوەر، تەماتە، خەیار، پیاز، سیر، بیبەر،"
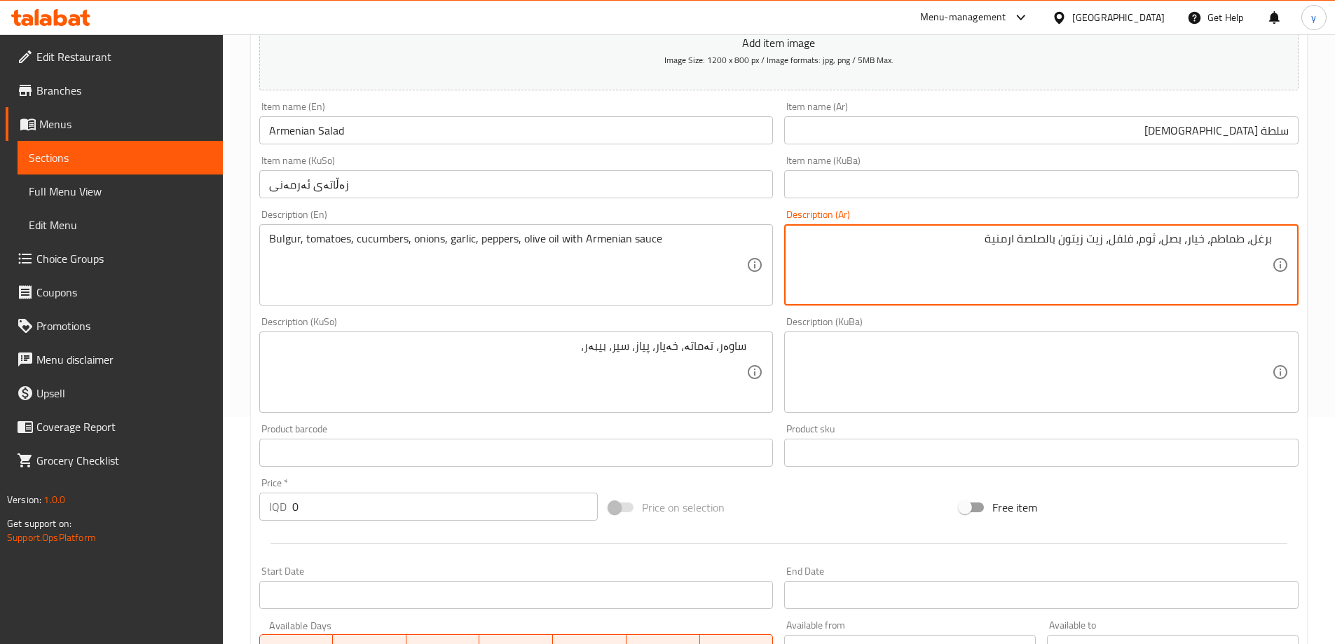
drag, startPoint x: 1115, startPoint y: 239, endPoint x: 1106, endPoint y: 245, distance: 10.7
click at [1106, 245] on textarea "برغل، طماطم، خيار، بصل، ثوم، فلفل، زيت زيتون بالصلصة ارمنية" at bounding box center [1033, 265] width 478 height 67
drag, startPoint x: 1112, startPoint y: 242, endPoint x: 1104, endPoint y: 245, distance: 8.7
click at [1104, 245] on textarea "برغل، طماطم، خيار، بصل، ثوم، فلفل، زيت زيتون بالصلصة ارمنية" at bounding box center [1033, 265] width 478 height 67
type textarea "برغل، طماطم، خيار، بصل، ثوم، فلفل وزيت زيتون بالصلصة ارمنية"
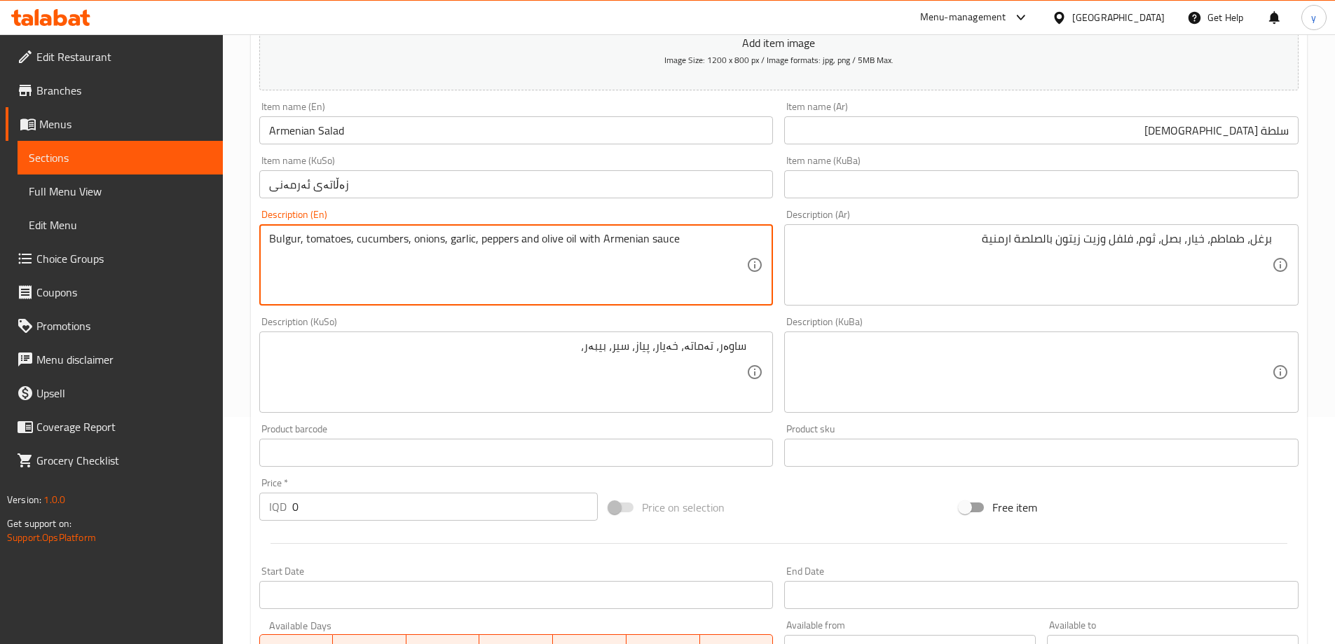
type textarea "Bulgur, tomatoes, cucumbers, onions, garlic, peppers and olive oil with Armenia…"
click at [523, 327] on div "Description (KuSo) ساوەر، تەماتە، خەیار، پیاز، سیر، بیبەر، Description (KuSo)" at bounding box center [516, 365] width 514 height 96
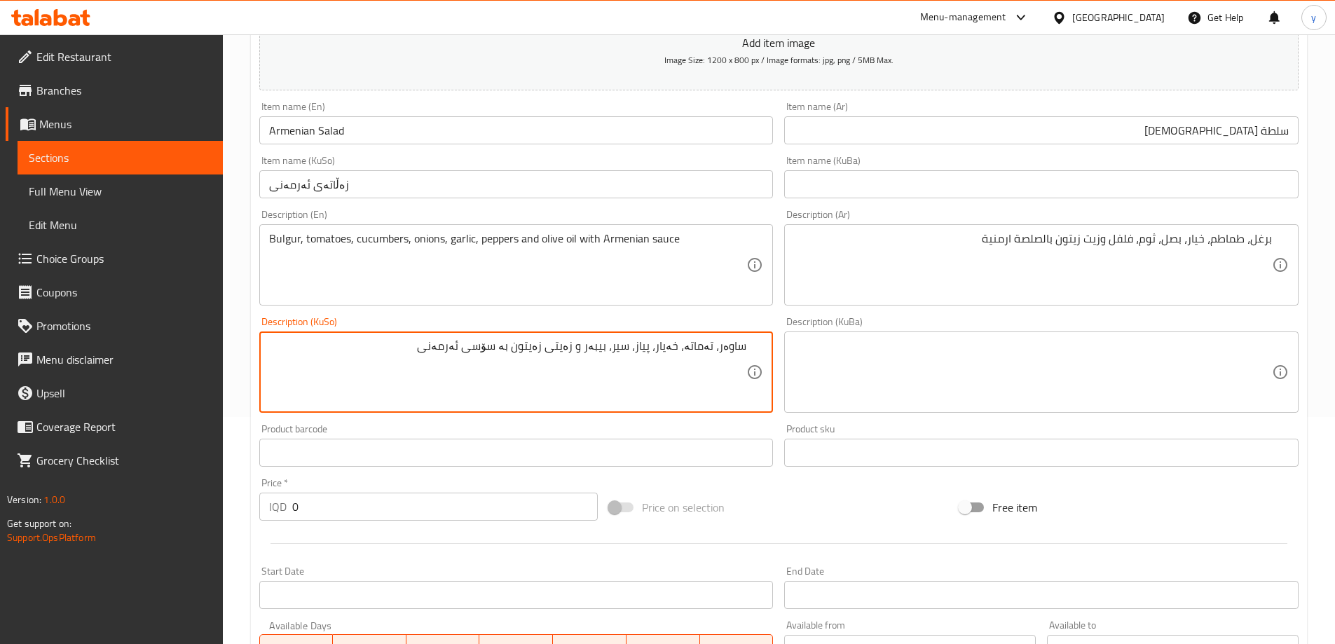
type textarea "ساوەر، تەماتە، خەیار، پیاز، سیر، بیبەر و زەیتی زەیتون بە سۆسی ئەرمەنی"
click at [334, 515] on input "0" at bounding box center [445, 507] width 306 height 28
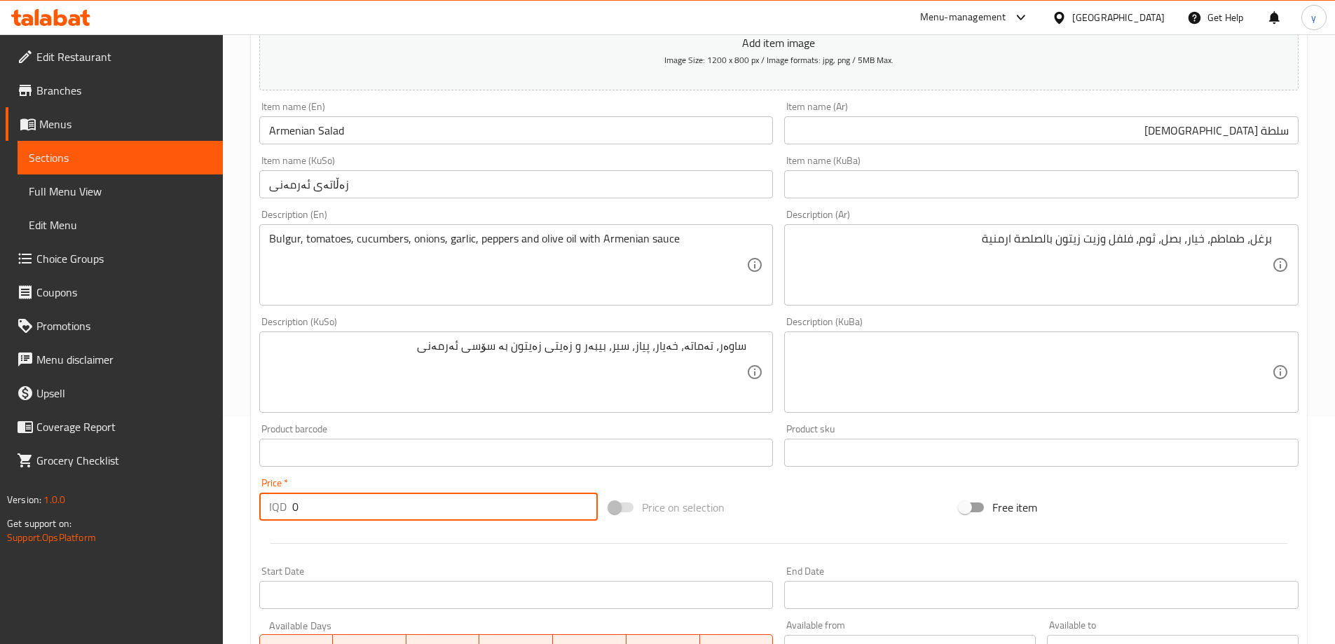
click at [334, 515] on input "0" at bounding box center [445, 507] width 306 height 28
click at [335, 515] on input "0" at bounding box center [445, 507] width 306 height 28
paste input "600"
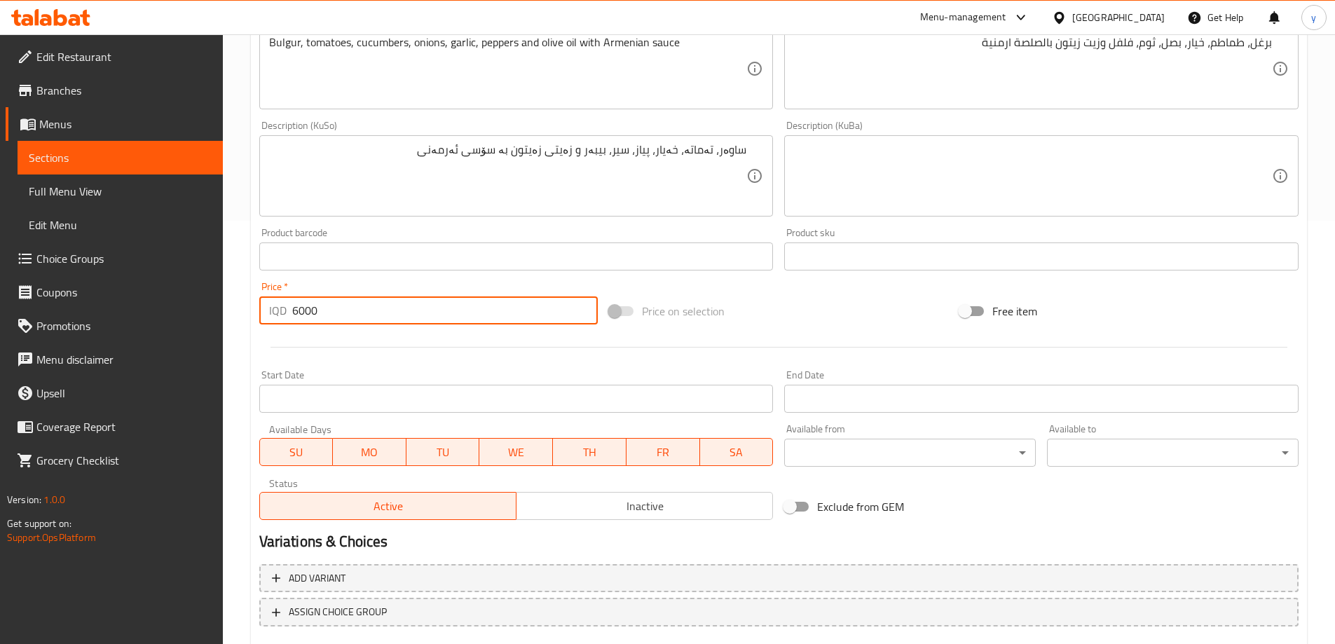
scroll to position [507, 0]
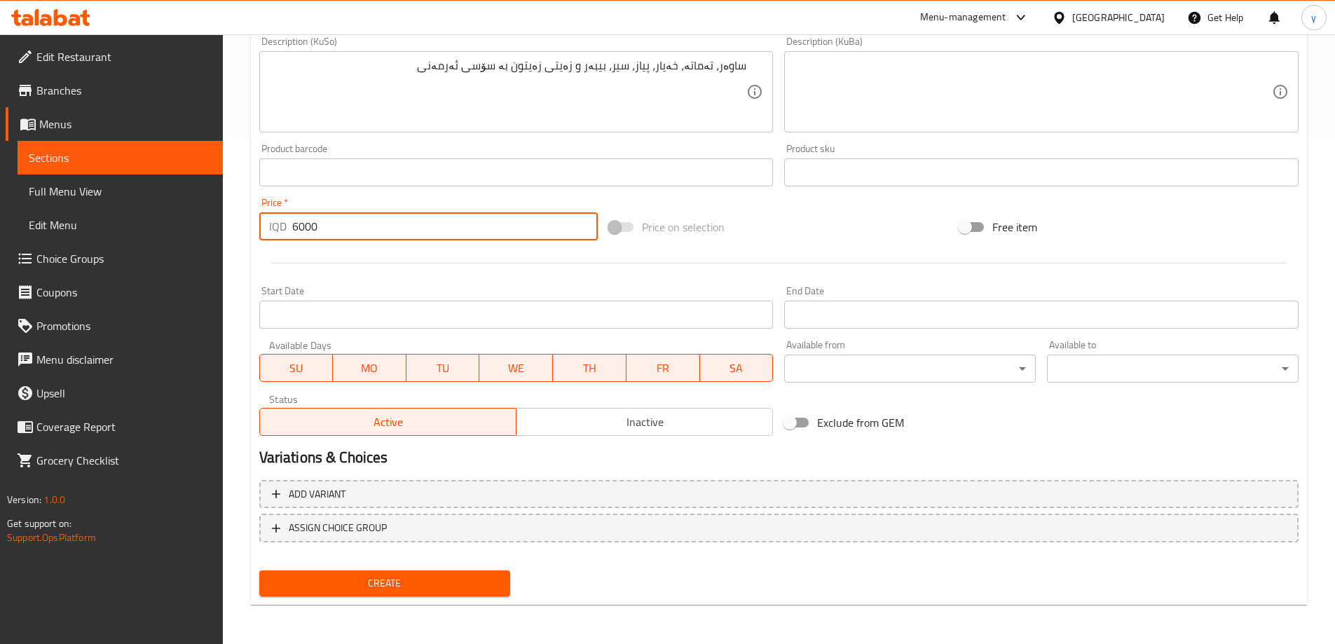
type input "6000"
click at [389, 586] on span "Create" at bounding box center [385, 584] width 229 height 18
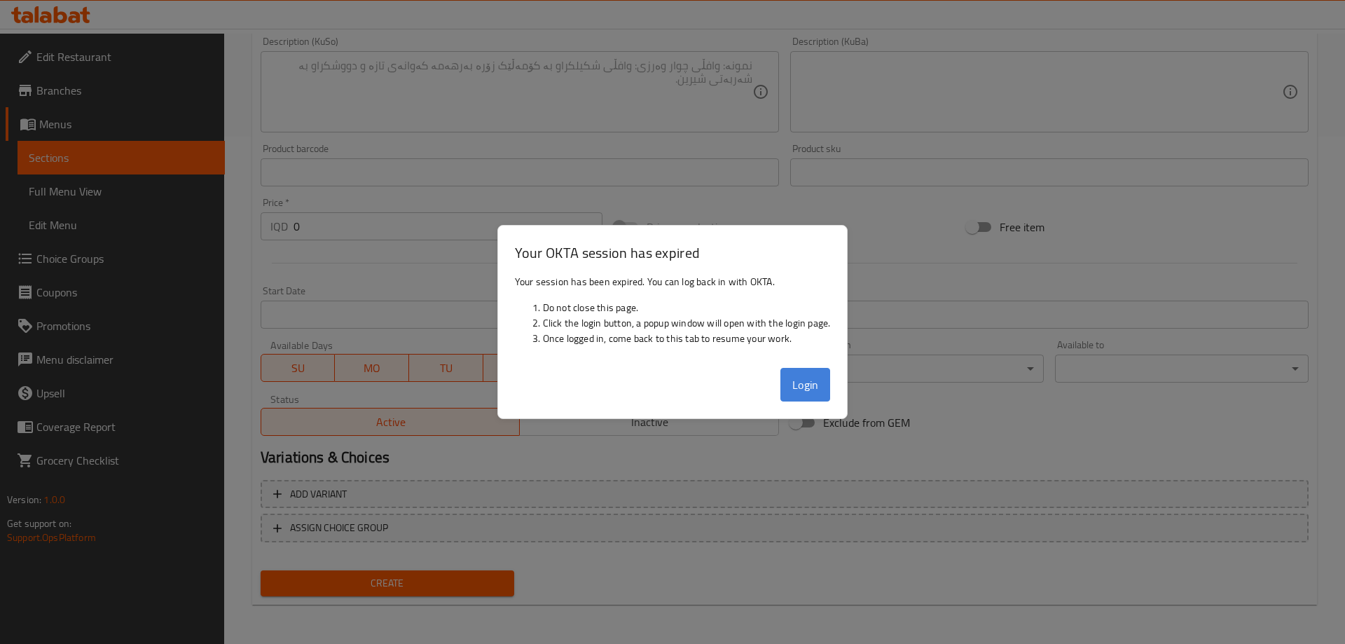
click at [804, 393] on button "Login" at bounding box center [806, 385] width 50 height 34
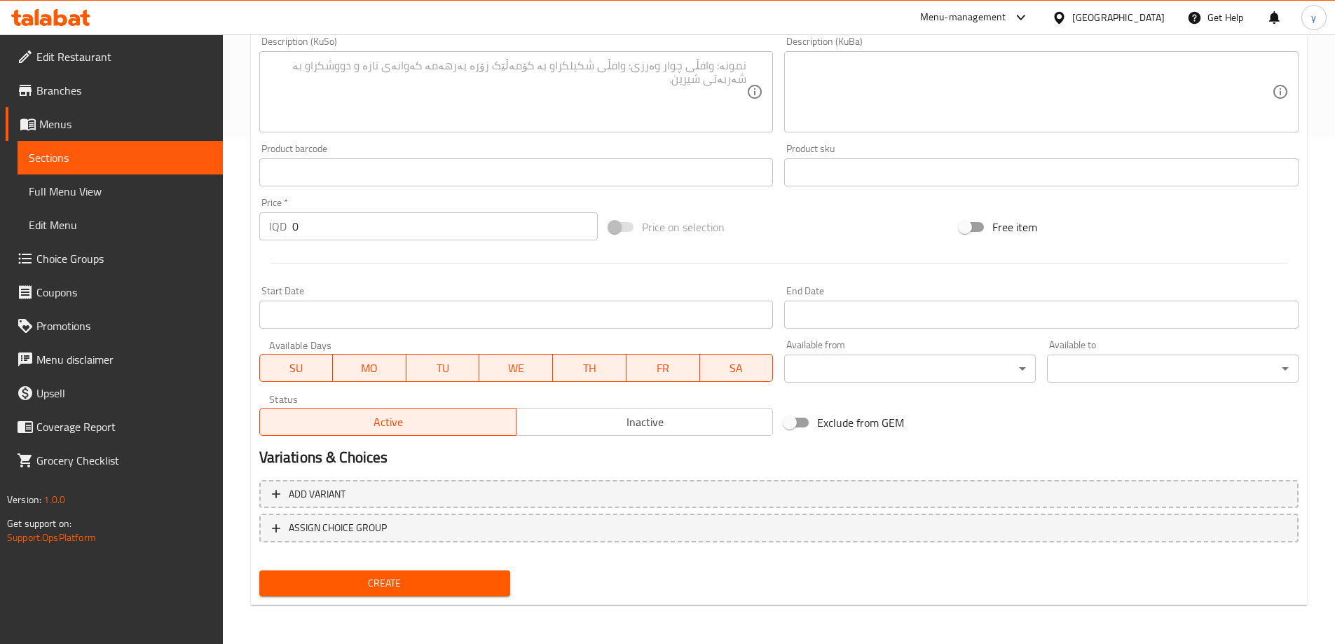
click at [436, 238] on input "0" at bounding box center [445, 226] width 306 height 28
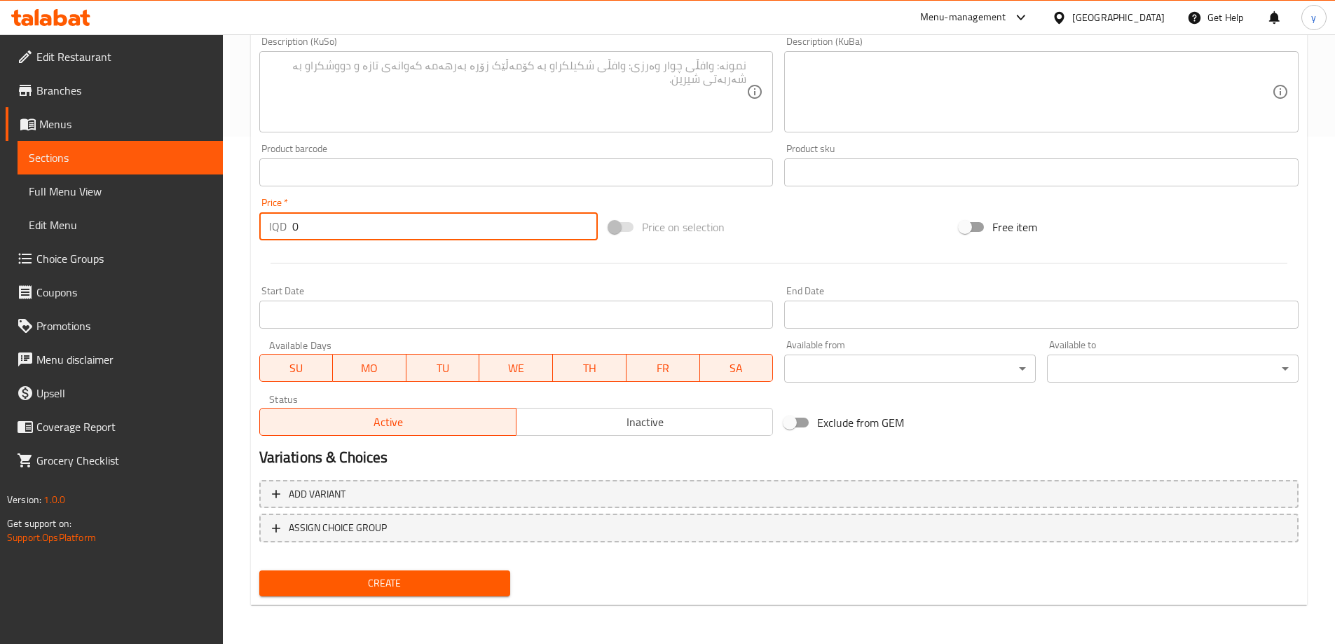
click at [436, 238] on input "0" at bounding box center [445, 226] width 306 height 28
paste input "900"
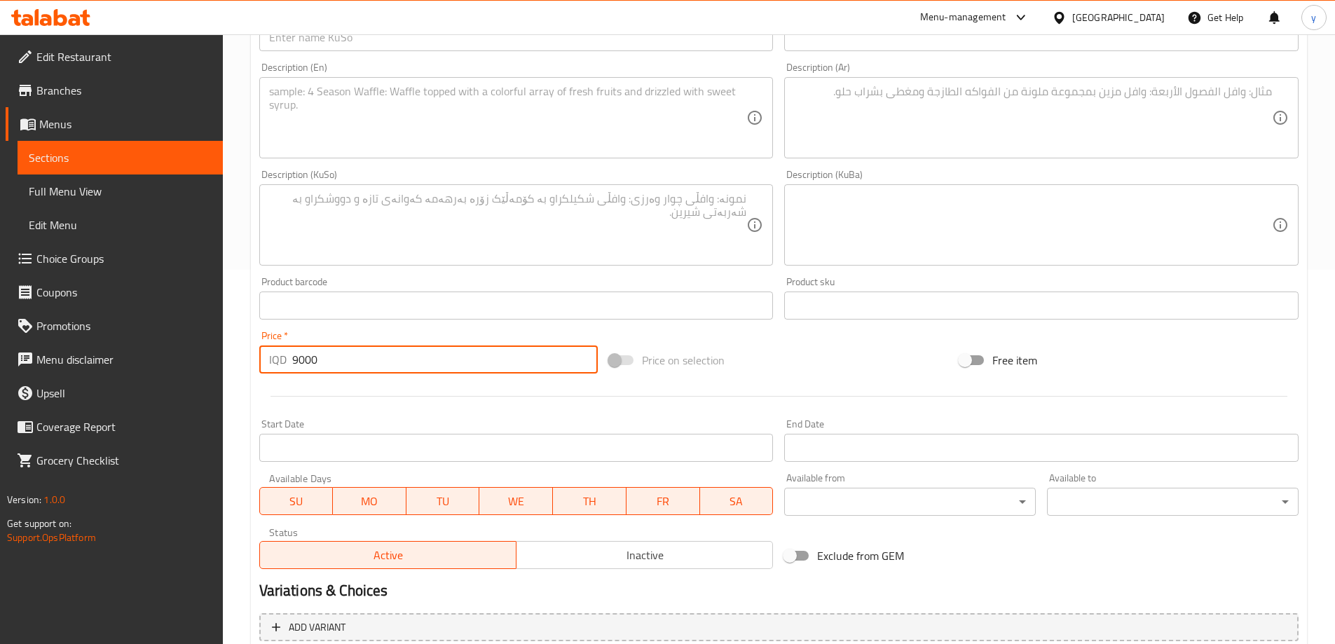
scroll to position [87, 0]
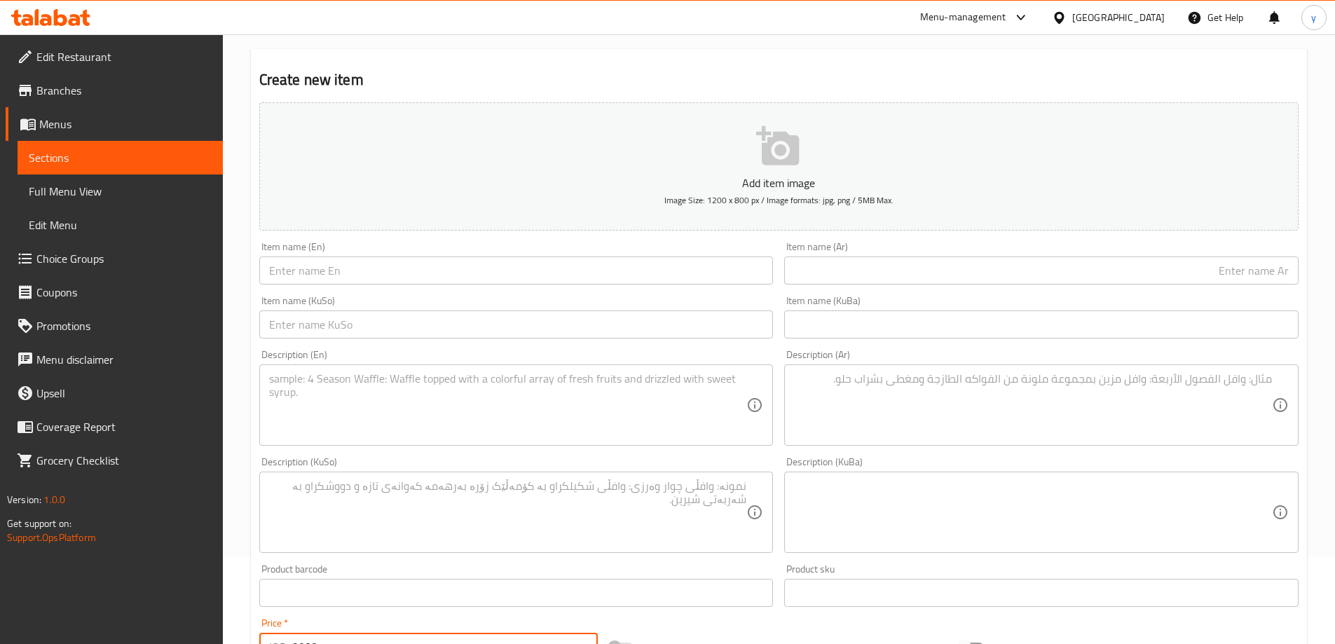
type input "9000"
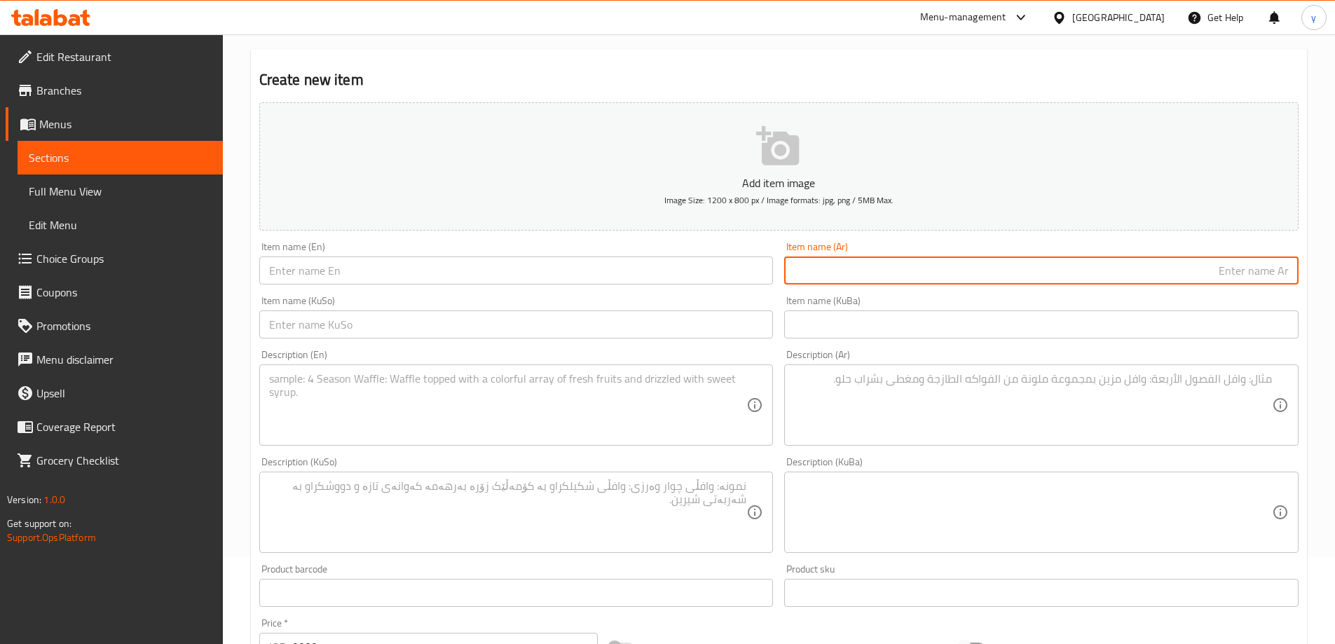
click at [1004, 264] on input "text" at bounding box center [1041, 270] width 514 height 28
paste input "سلطة مانغو"
drag, startPoint x: 1245, startPoint y: 274, endPoint x: 1235, endPoint y: 278, distance: 10.0
click at [1235, 278] on input "سلطة مانغو" at bounding box center [1041, 270] width 514 height 28
type input "سلطة مانجو"
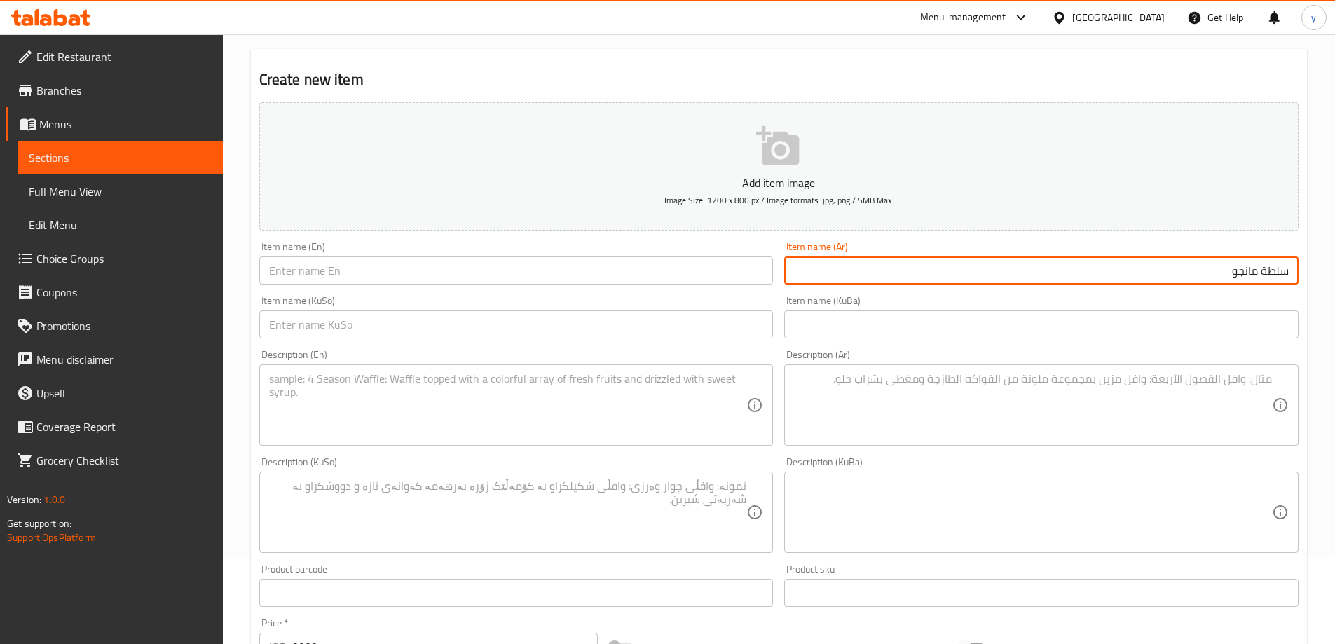
click at [740, 310] on input "text" at bounding box center [516, 324] width 514 height 28
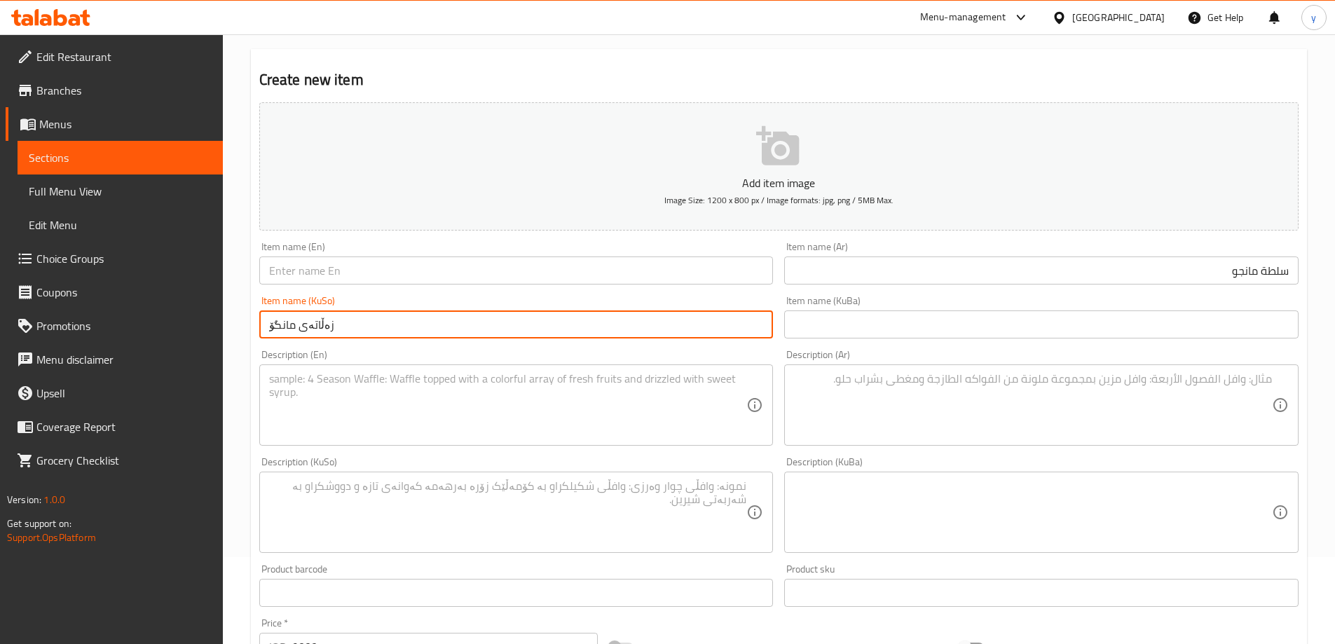
type input "زەڵاتەی مانگۆ"
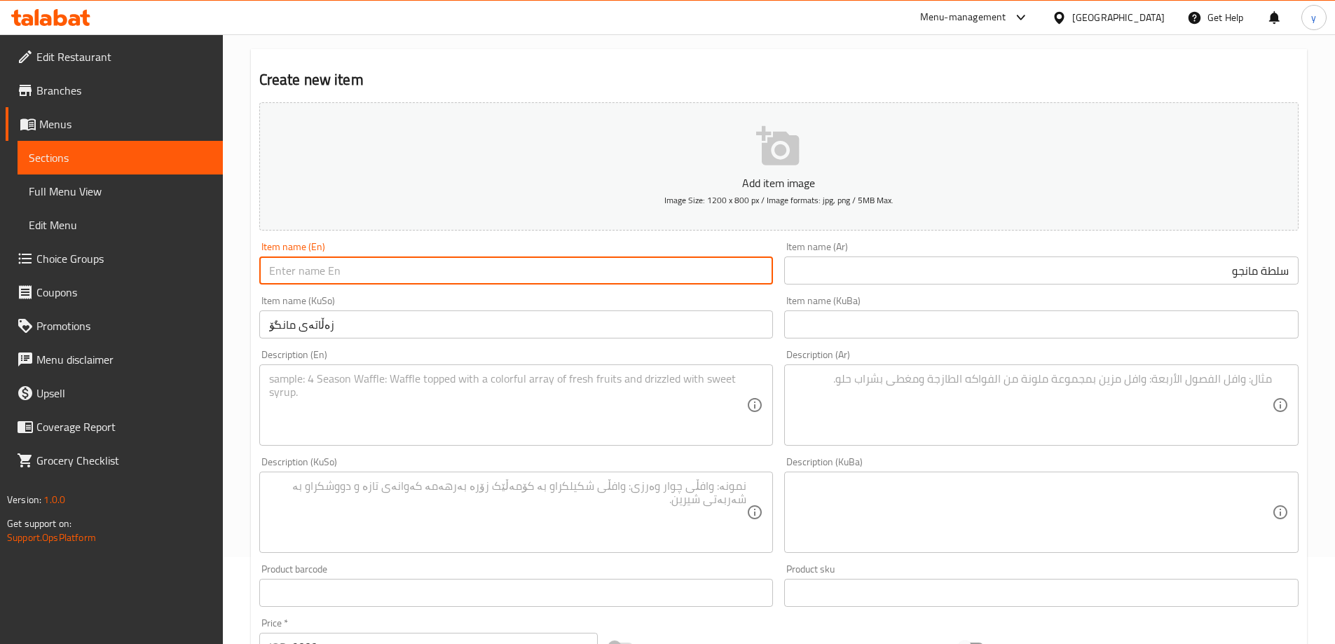
click at [685, 272] on input "text" at bounding box center [516, 270] width 514 height 28
type input "Mango Salad"
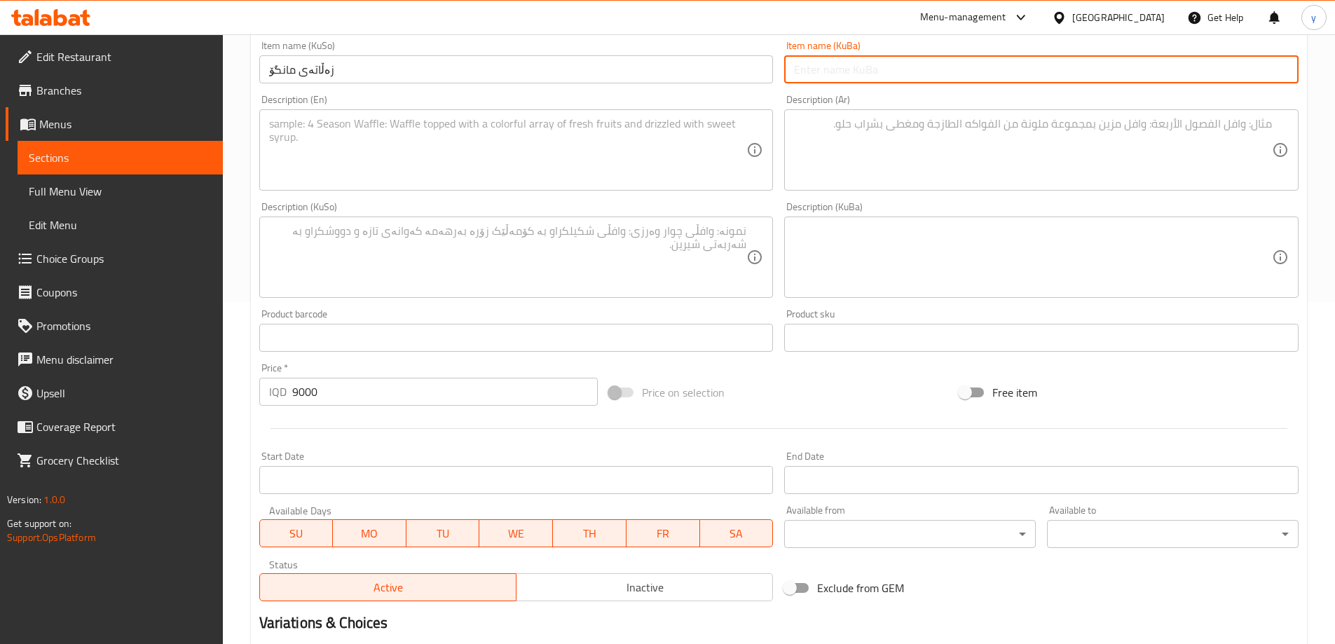
scroll to position [507, 0]
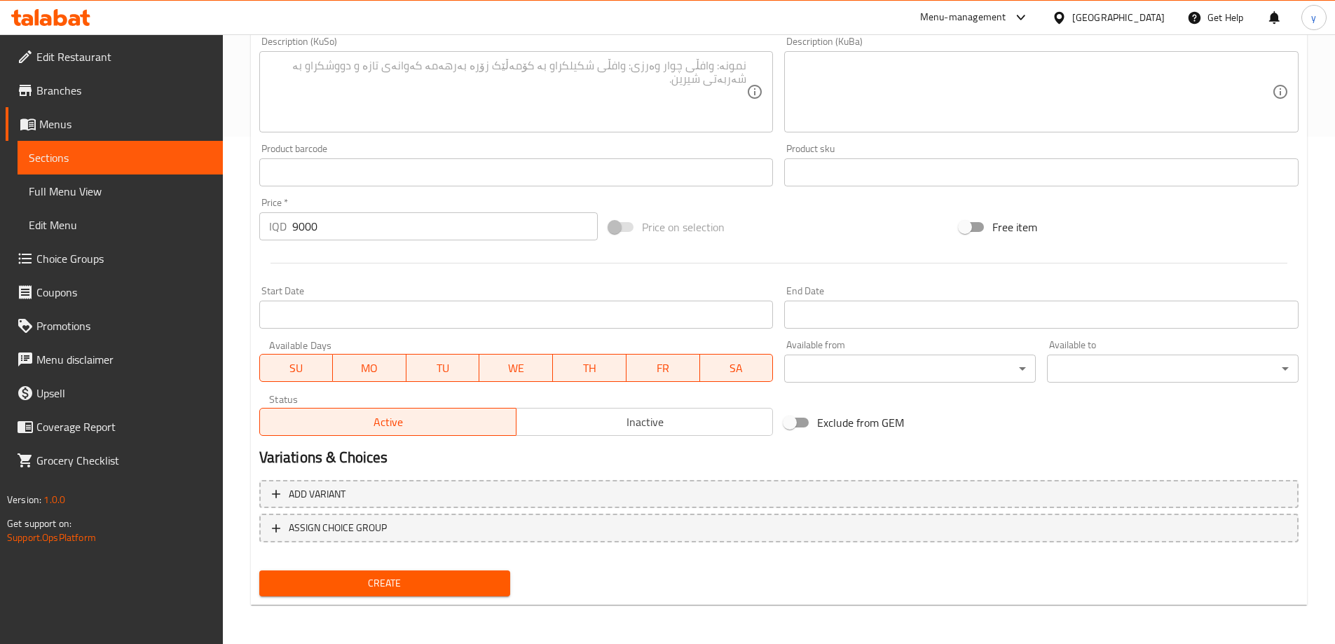
click at [416, 584] on span "Create" at bounding box center [385, 584] width 229 height 18
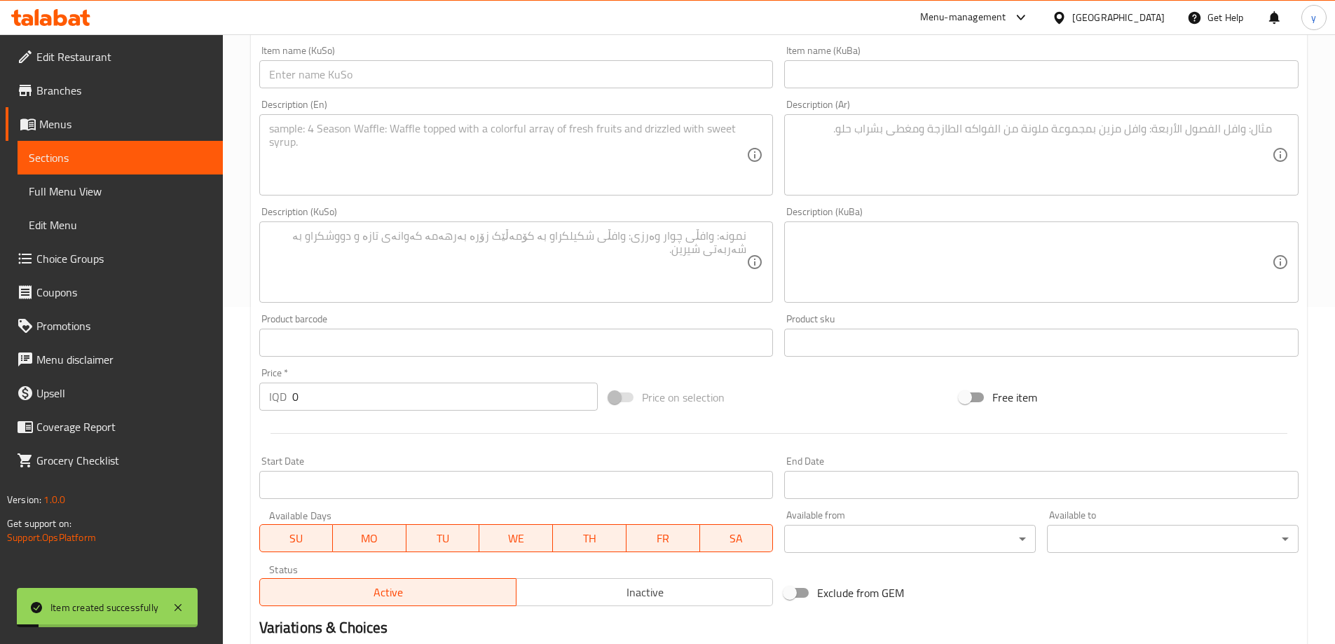
scroll to position [227, 0]
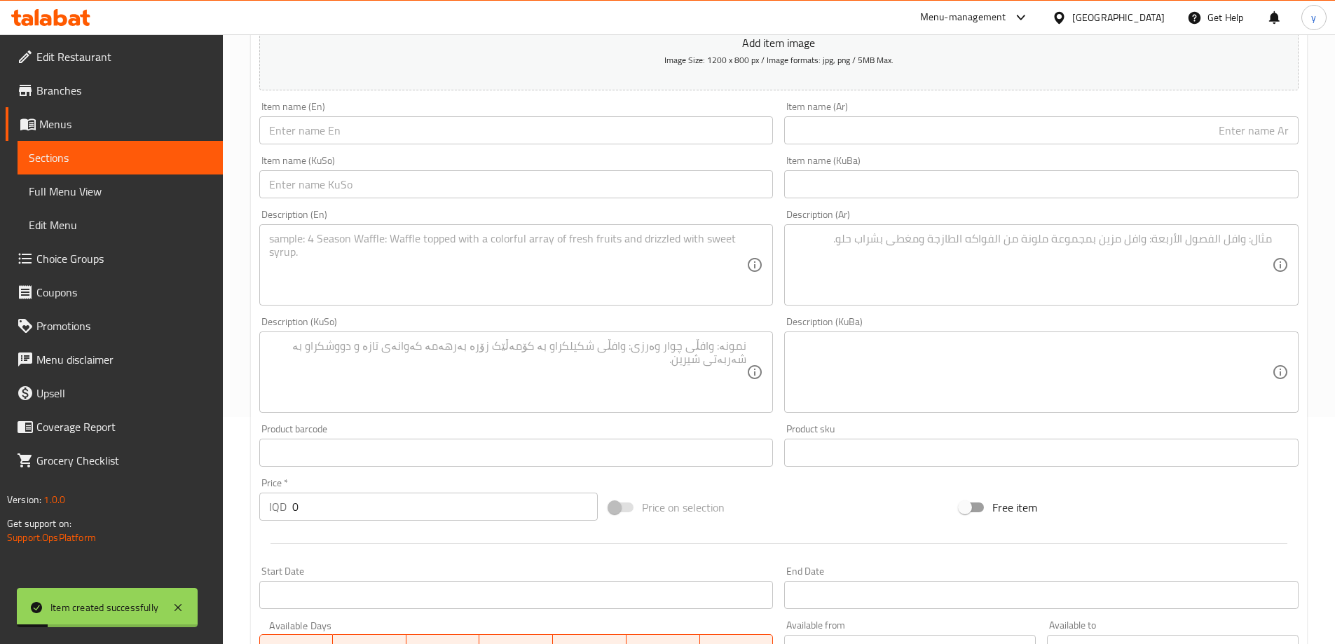
click at [380, 491] on div "Price   * IQD 0 Price *" at bounding box center [428, 499] width 339 height 43
drag, startPoint x: 380, startPoint y: 491, endPoint x: 379, endPoint y: 499, distance: 8.4
click at [379, 491] on div "Price   * IQD 0 Price *" at bounding box center [428, 499] width 339 height 43
click at [379, 499] on input "0" at bounding box center [445, 507] width 306 height 28
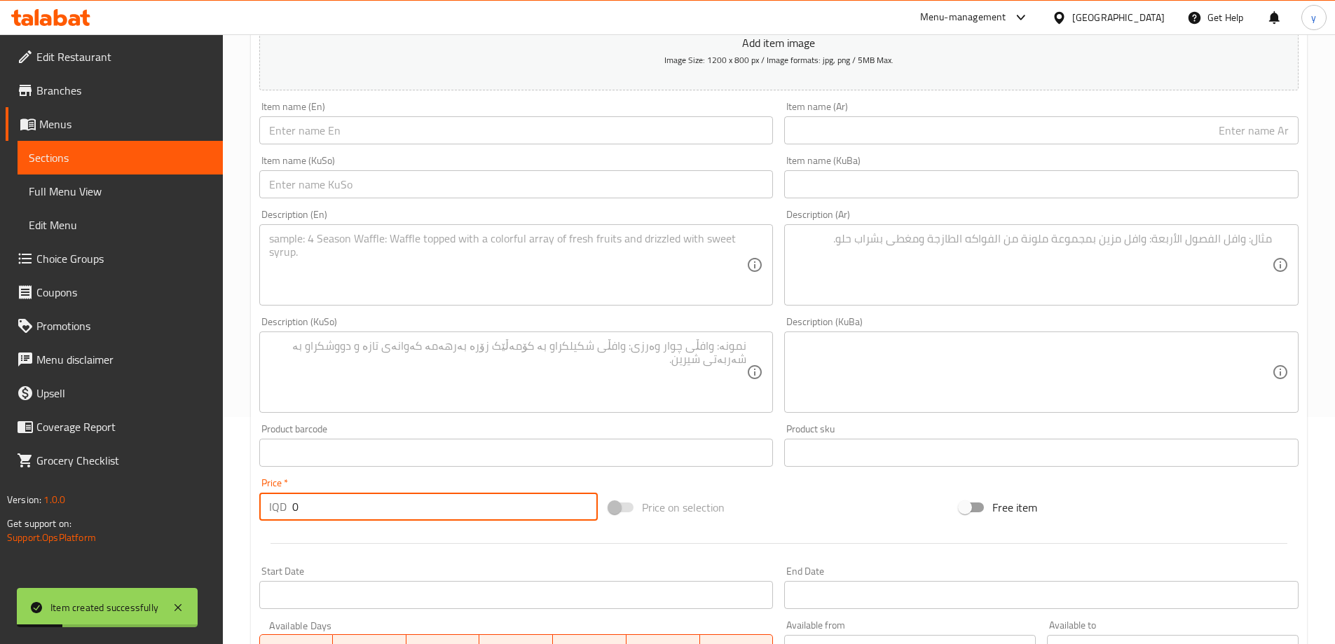
click at [379, 499] on input "0" at bounding box center [445, 507] width 306 height 28
paste input "800"
type input "8000"
click at [1067, 114] on div "Item name (Ar) Item name (Ar)" at bounding box center [1041, 123] width 514 height 43
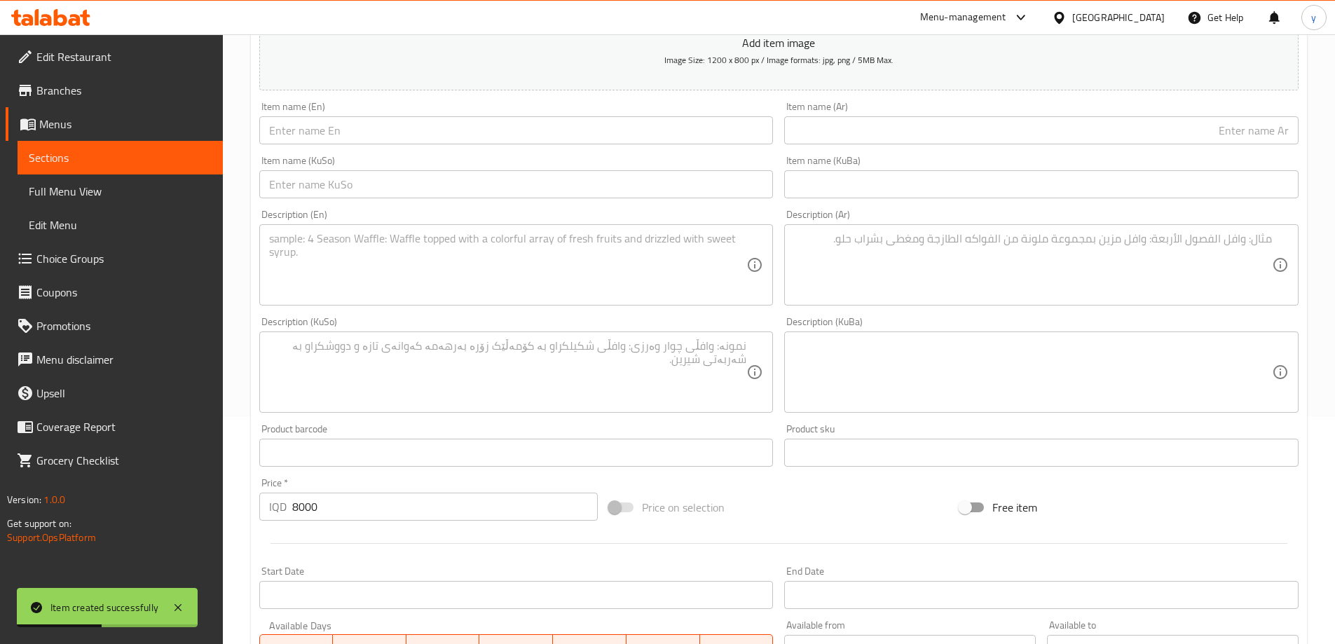
click at [1105, 143] on input "text" at bounding box center [1041, 130] width 514 height 28
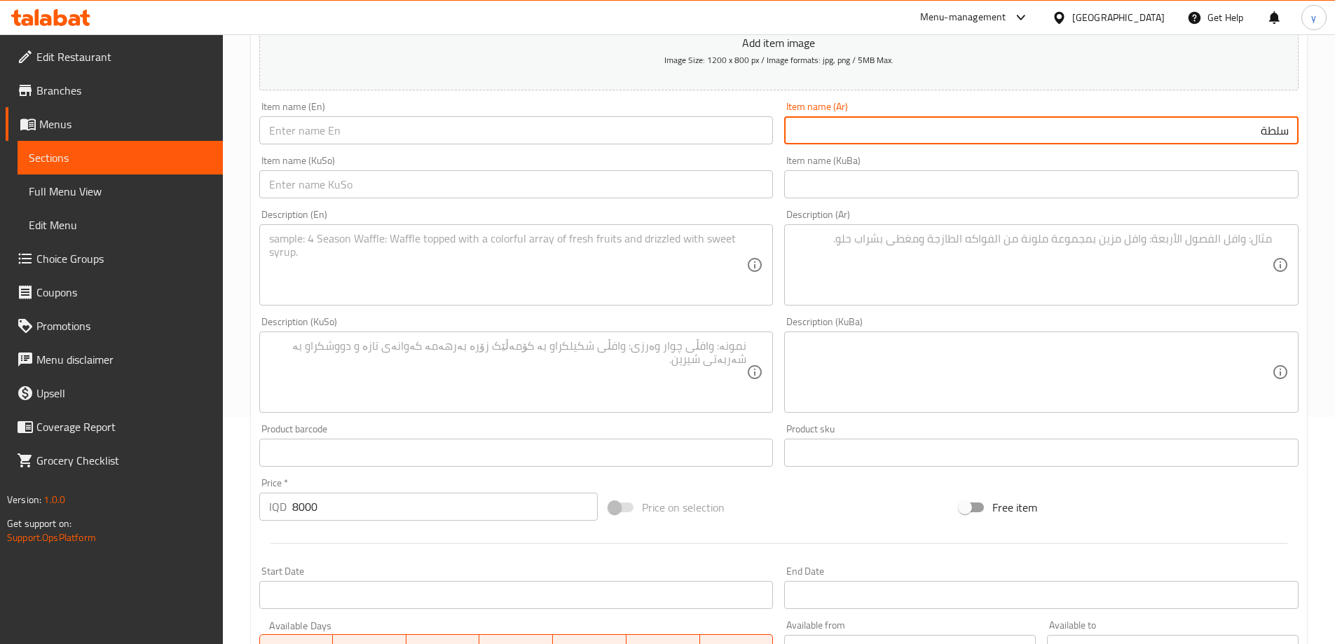
paste input "حلوم"
click at [1235, 141] on input "سلطة حلوم" at bounding box center [1041, 130] width 514 height 28
click at [596, 146] on div "Item name (En) Item name (En)" at bounding box center [517, 123] width 526 height 54
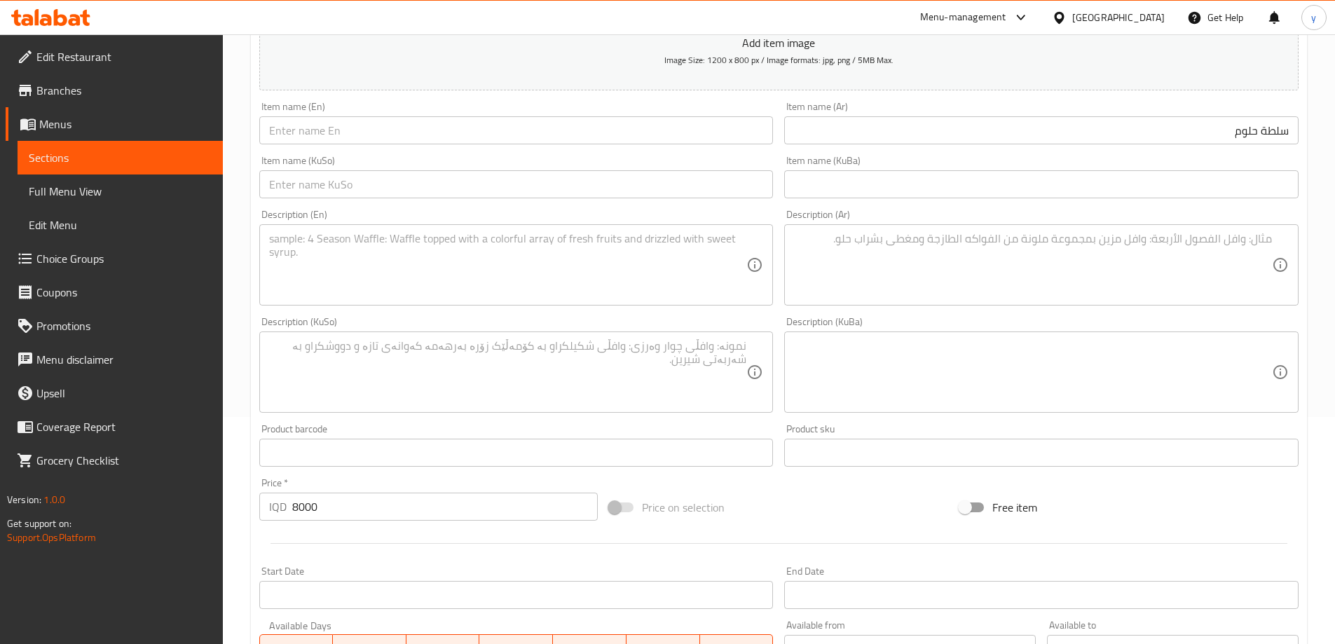
click at [591, 135] on input "text" at bounding box center [516, 130] width 514 height 28
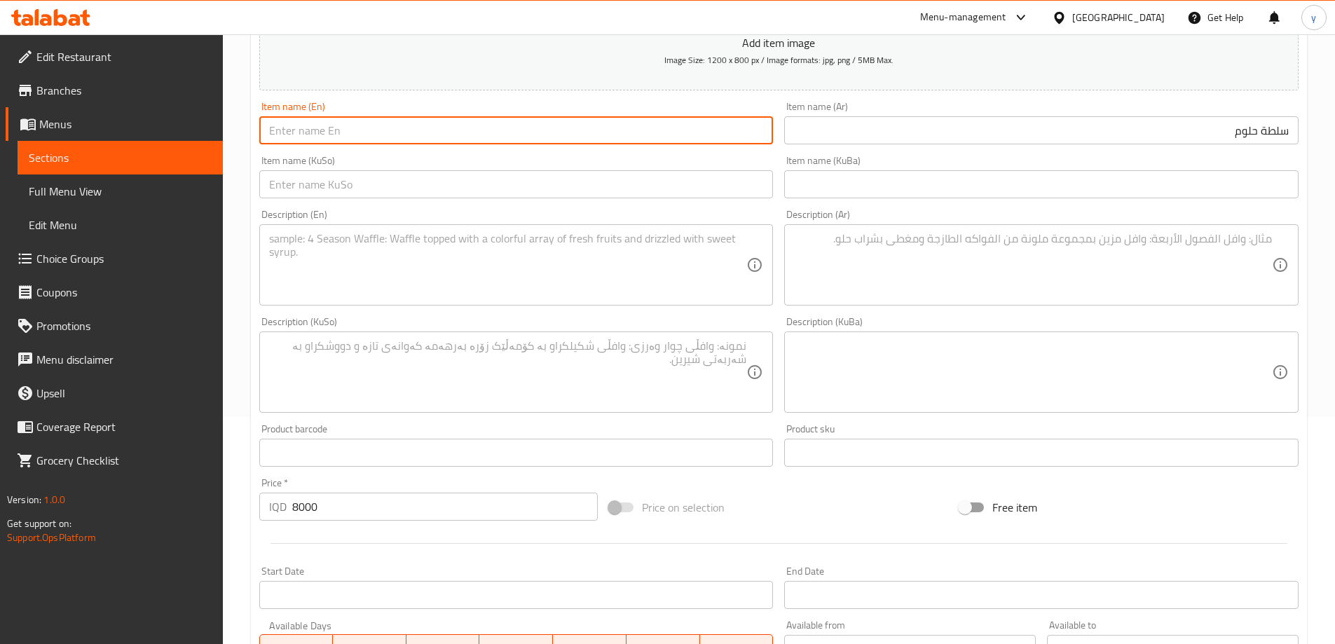
paste input "Halloumi Salad"
click at [537, 174] on input "text" at bounding box center [516, 184] width 514 height 28
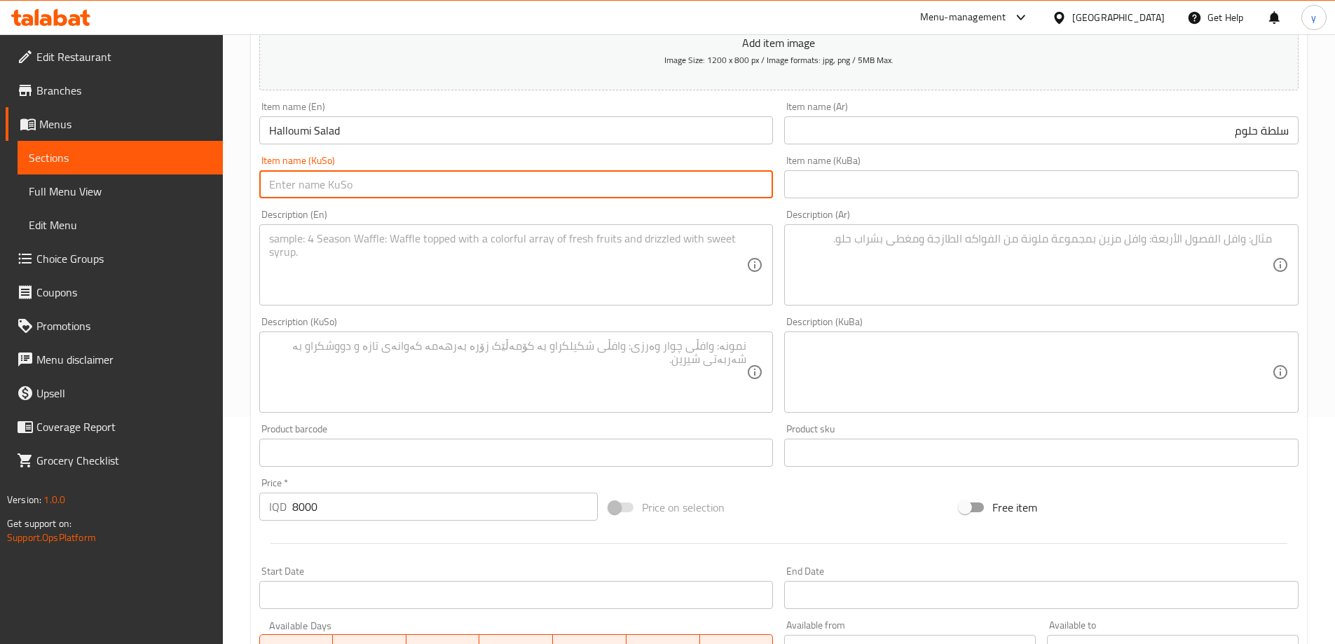
paste input "حەللومی"
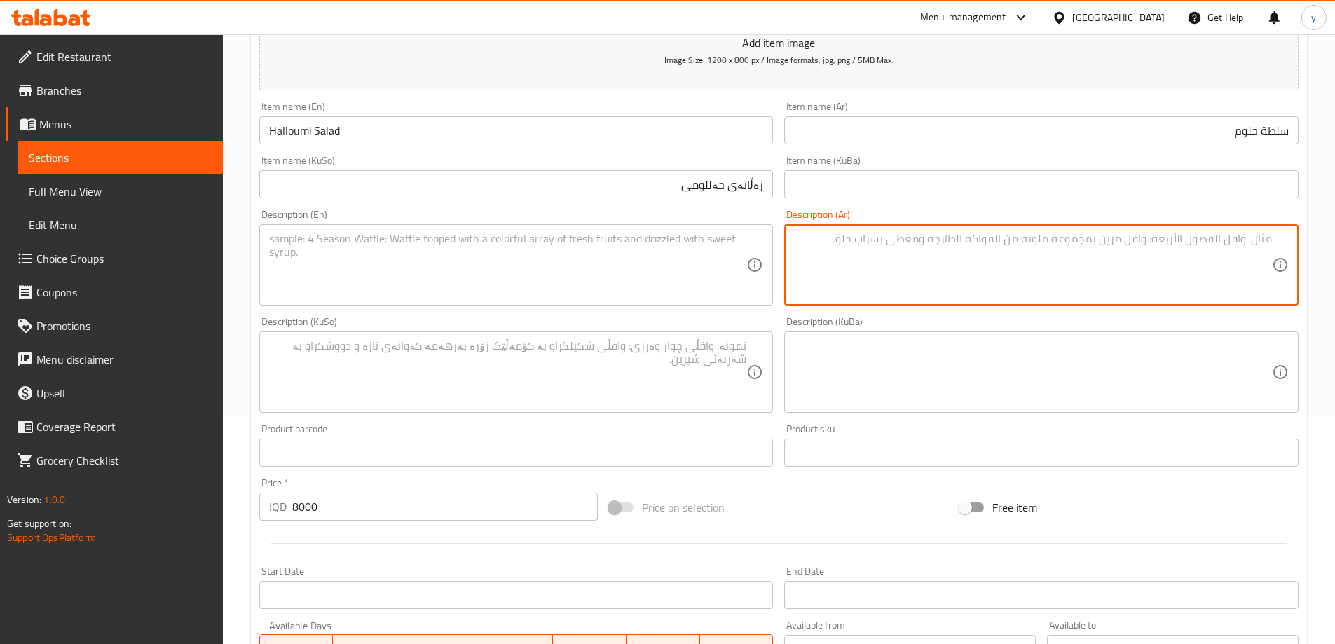
click at [970, 273] on textarea at bounding box center [1033, 265] width 478 height 67
paste textarea "جبنة حلوم مشوية وخضروات طازجة يقدم مع صلصة خاصة."
click at [636, 284] on textarea at bounding box center [508, 265] width 478 height 67
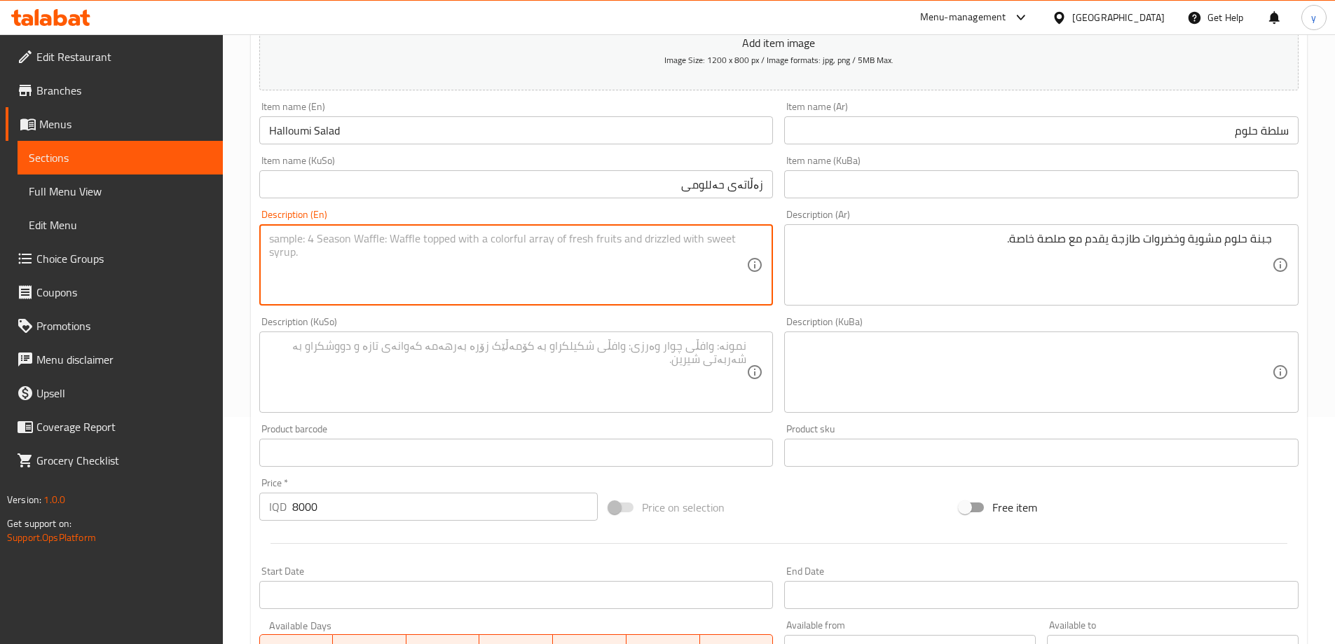
paste textarea "Grilled halloumi cheese and fresh vegetables served with a special sauce"
click at [616, 281] on textarea "Grilled halloumi cheese and fresh vegetables served with a special sauce" at bounding box center [508, 265] width 478 height 67
click at [644, 352] on textarea at bounding box center [508, 372] width 478 height 67
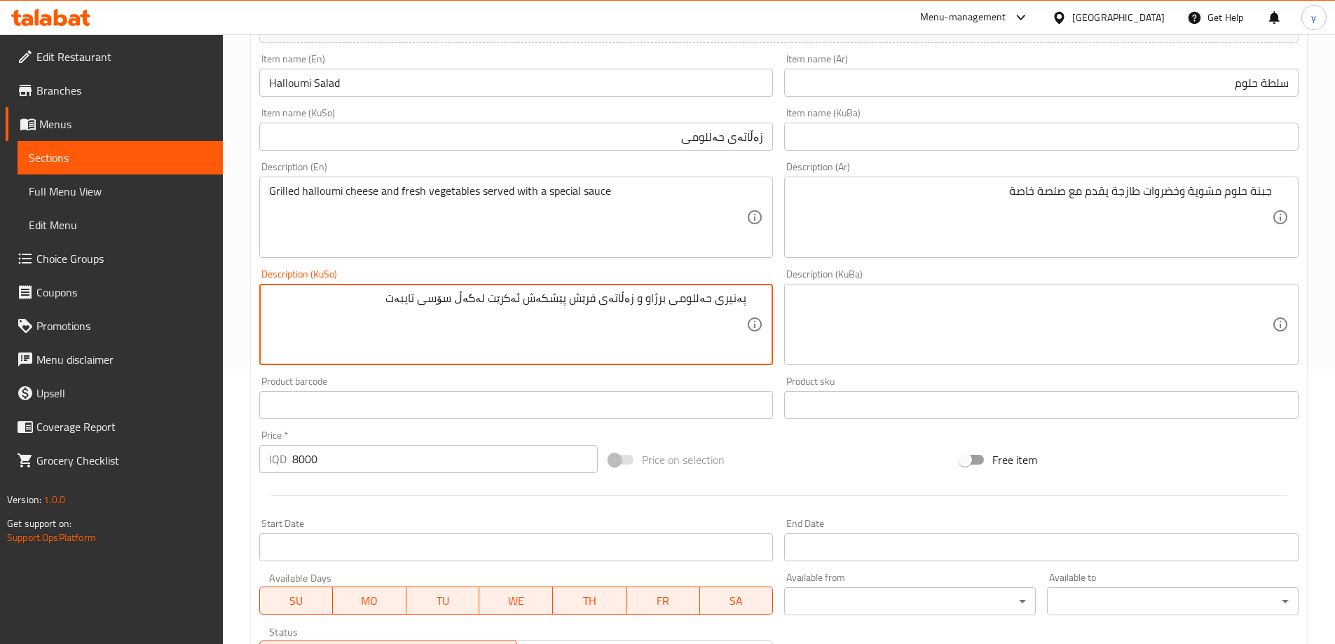
scroll to position [507, 0]
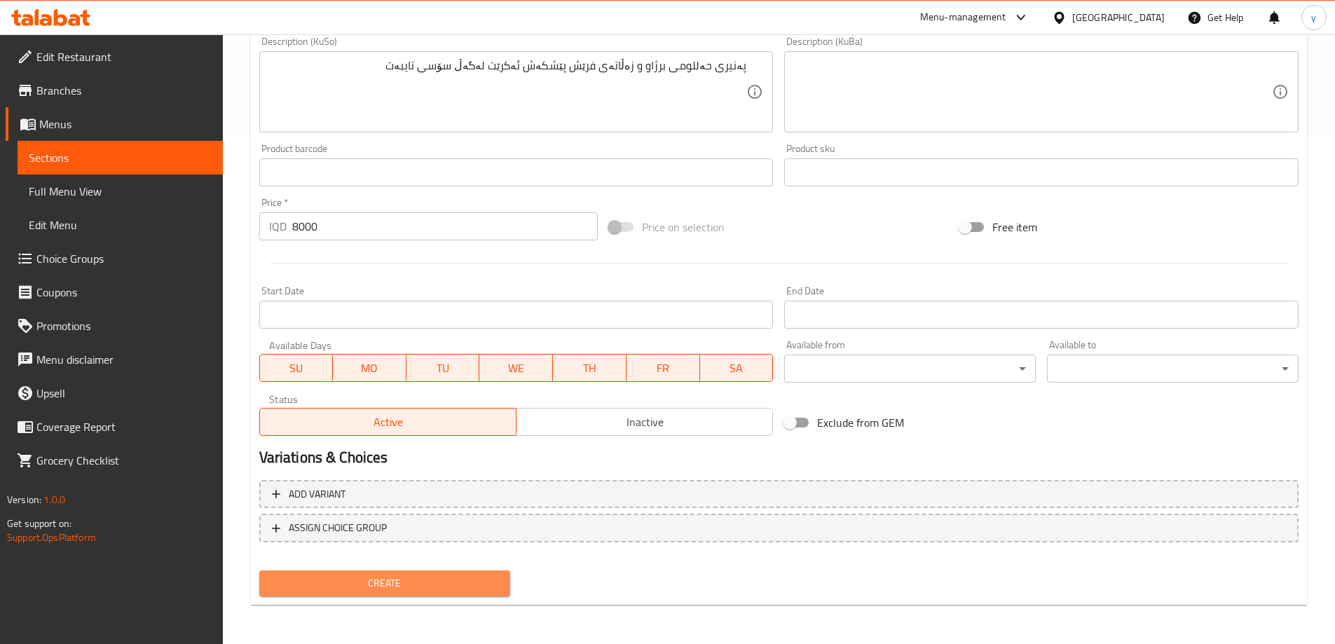
click at [475, 584] on span "Create" at bounding box center [385, 584] width 229 height 18
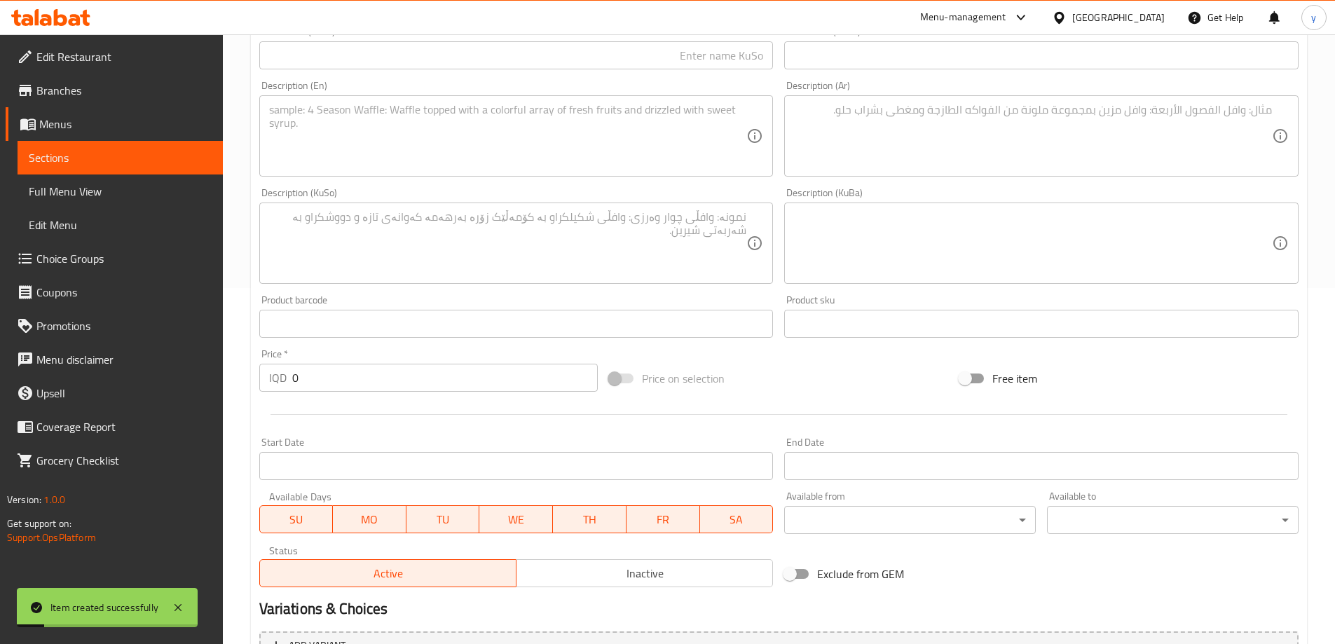
scroll to position [227, 0]
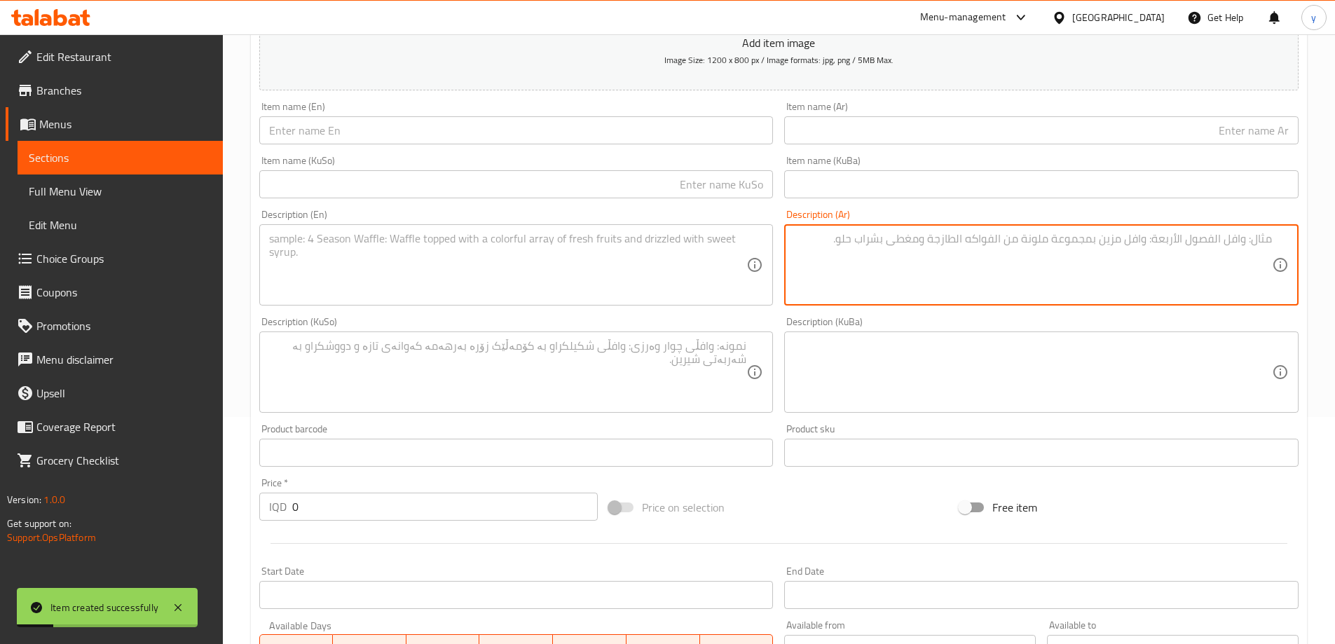
click at [880, 236] on textarea at bounding box center [1033, 265] width 478 height 67
paste textarea "جرجير، طماطم، مشروم، بصل، جوز ودبس الرمان مع صلصة زيت الزيتون."
click at [1069, 148] on div "Item name (Ar) Item name (Ar)" at bounding box center [1042, 123] width 526 height 54
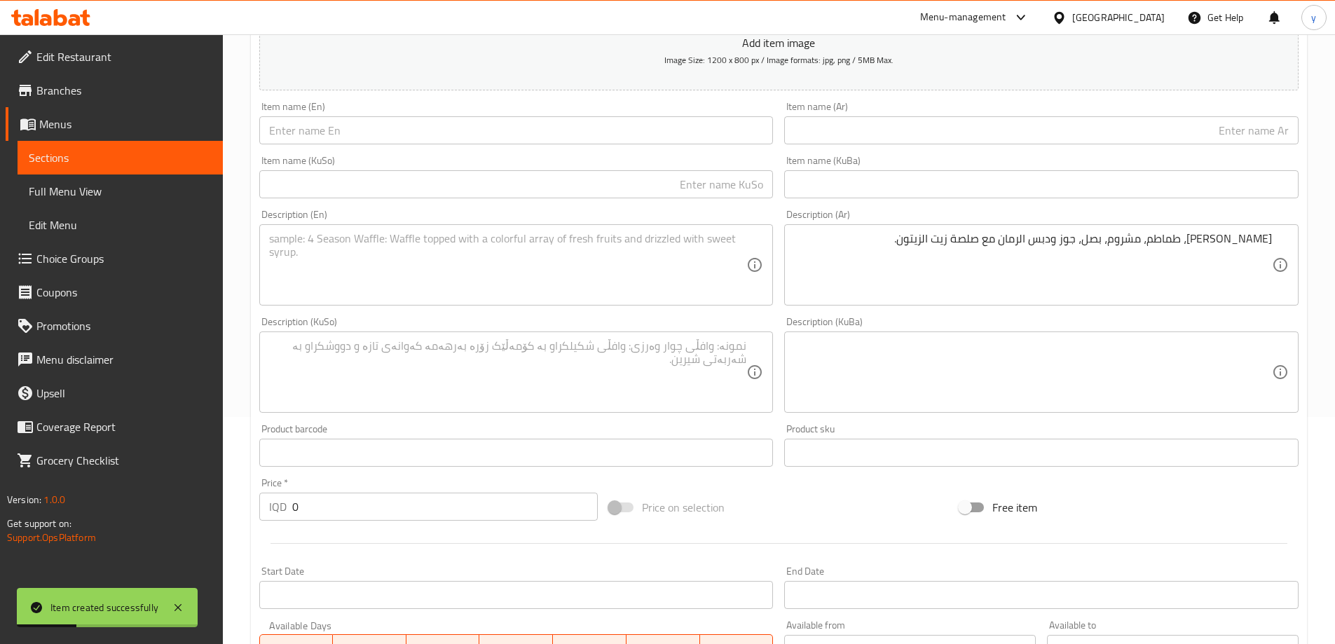
click at [1076, 128] on input "text" at bounding box center [1041, 130] width 514 height 28
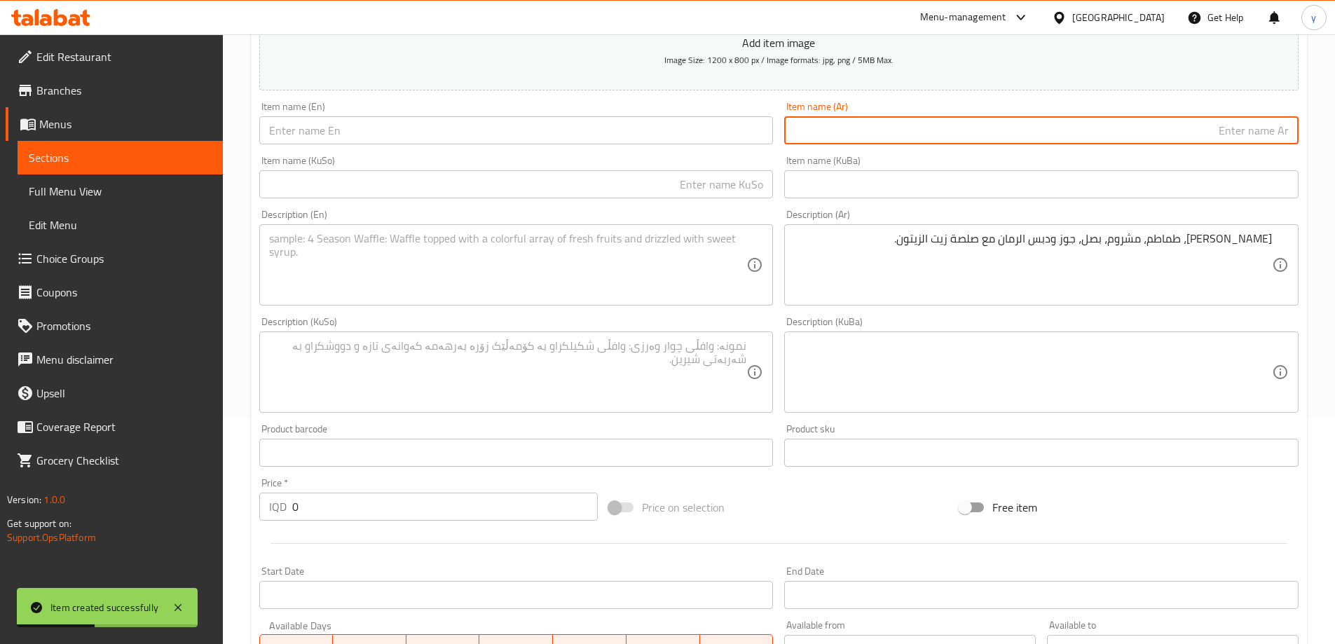
paste input "جرجير"
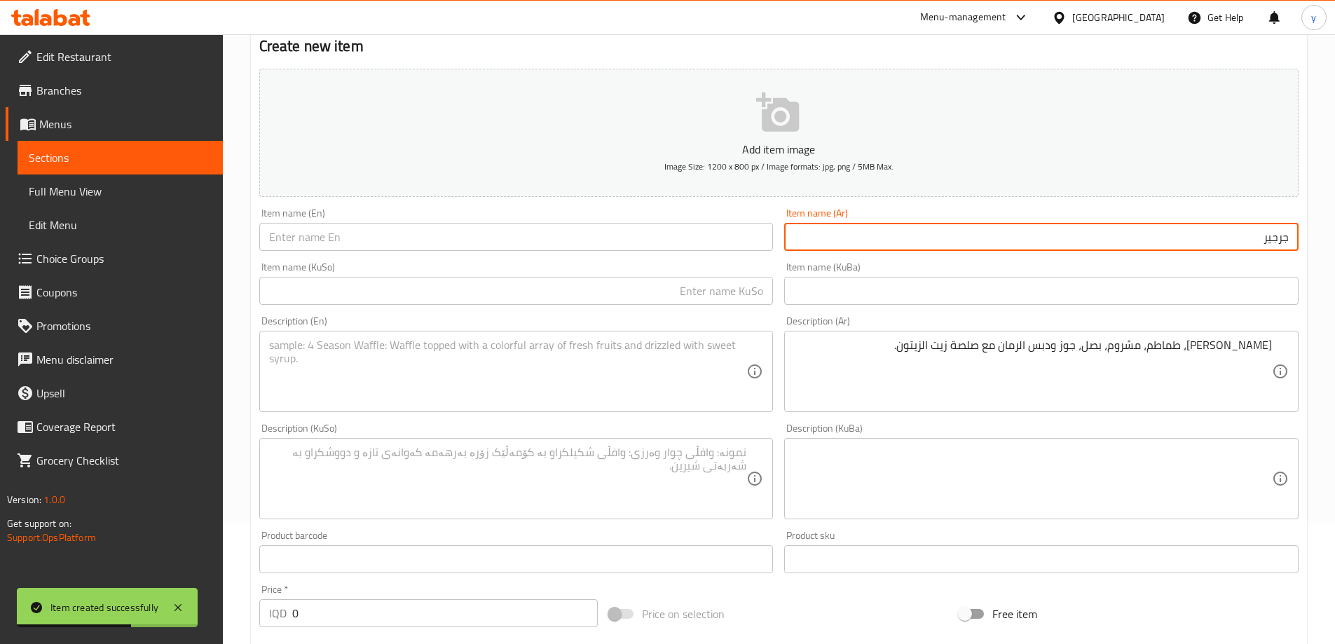
scroll to position [87, 0]
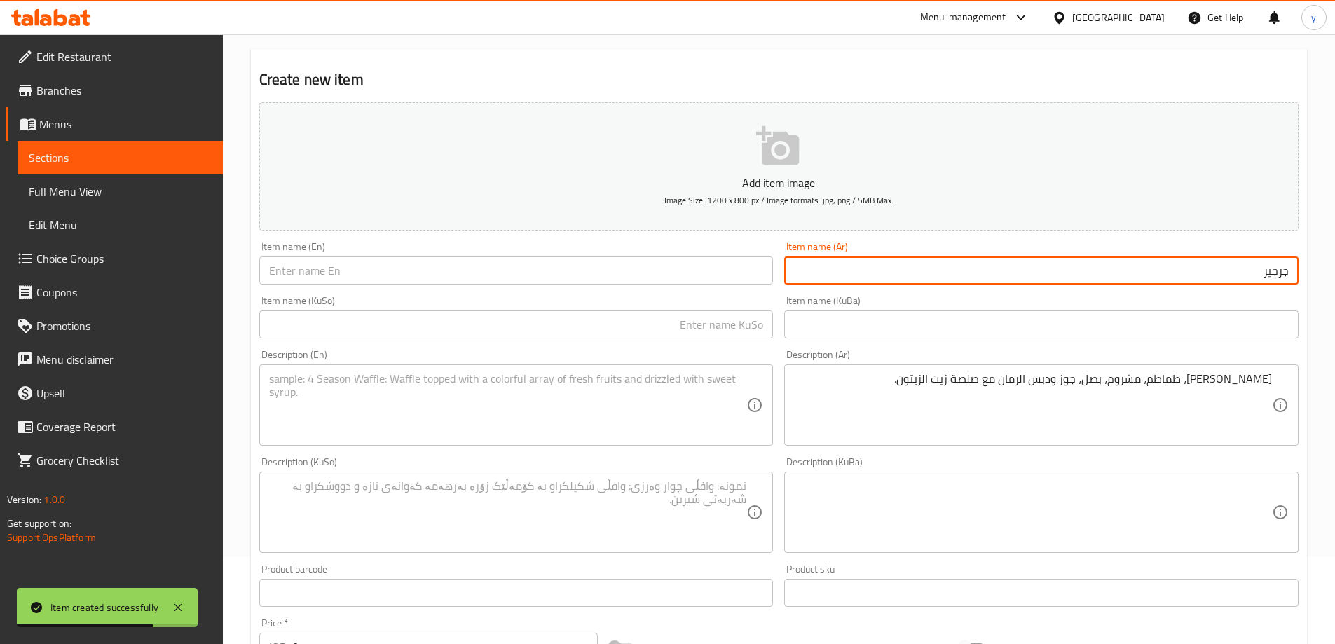
click at [1289, 280] on input "جرجير" at bounding box center [1041, 270] width 514 height 28
click at [1246, 268] on input "سلطة جرجير" at bounding box center [1041, 270] width 514 height 28
click at [507, 275] on input "text" at bounding box center [516, 270] width 514 height 28
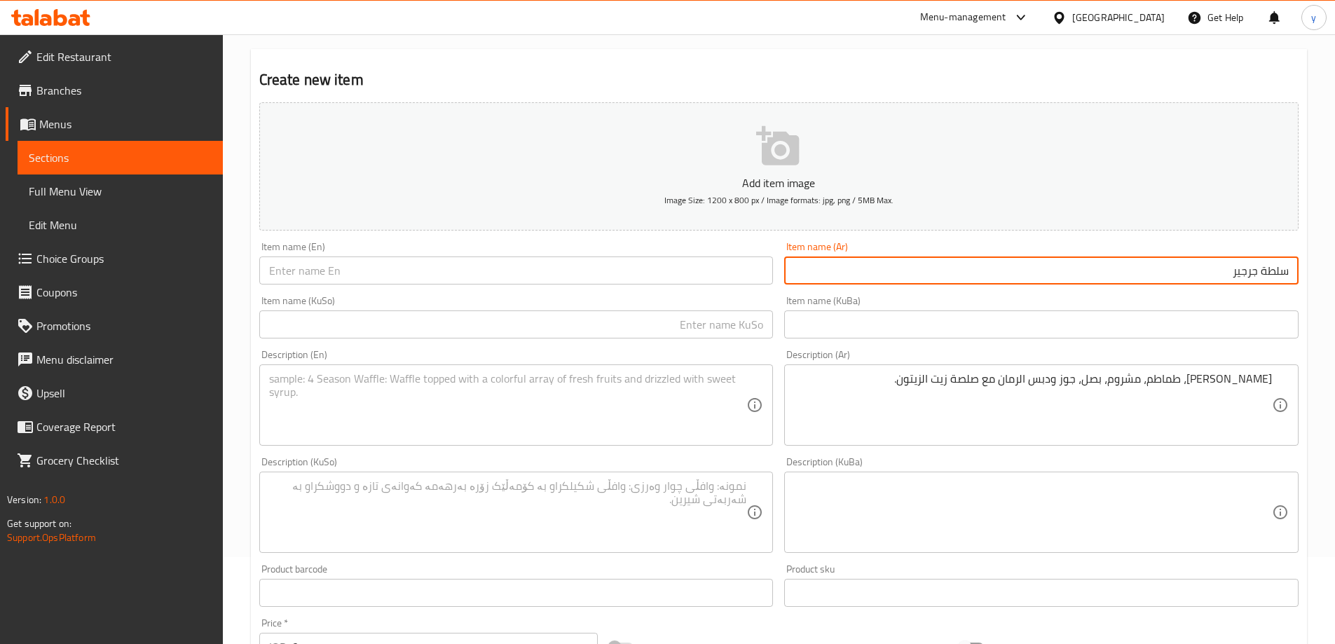
paste input "Arugula Salad"
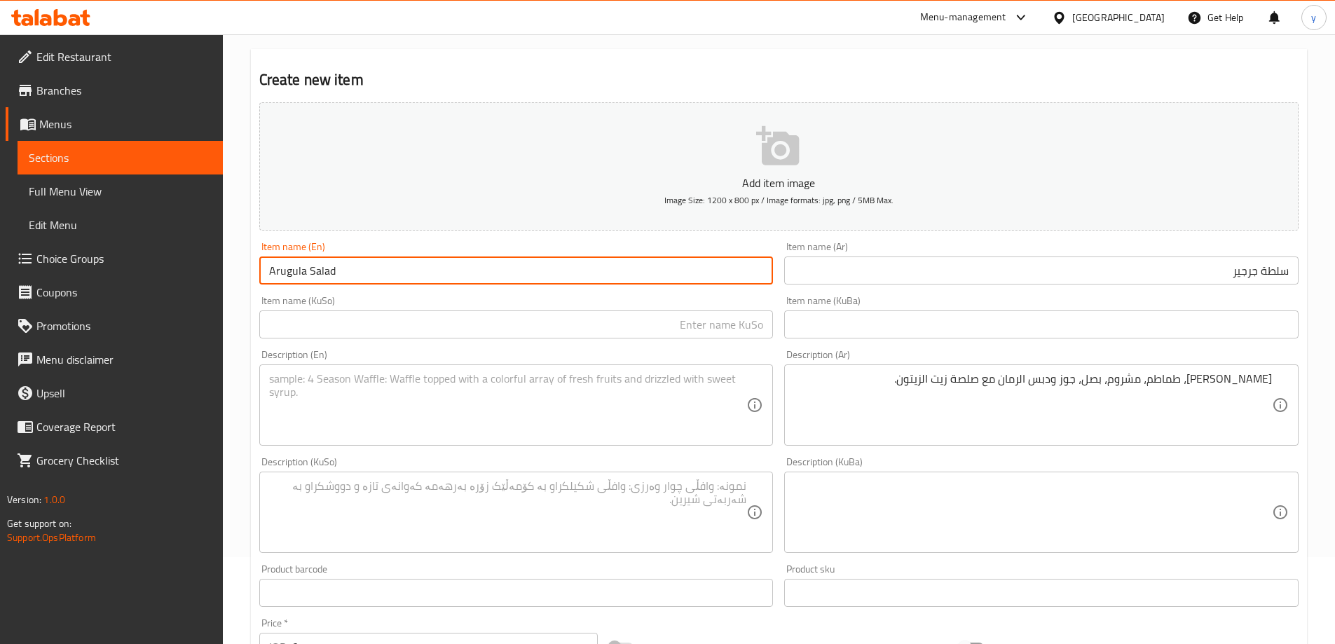
click at [672, 402] on textarea at bounding box center [508, 405] width 478 height 67
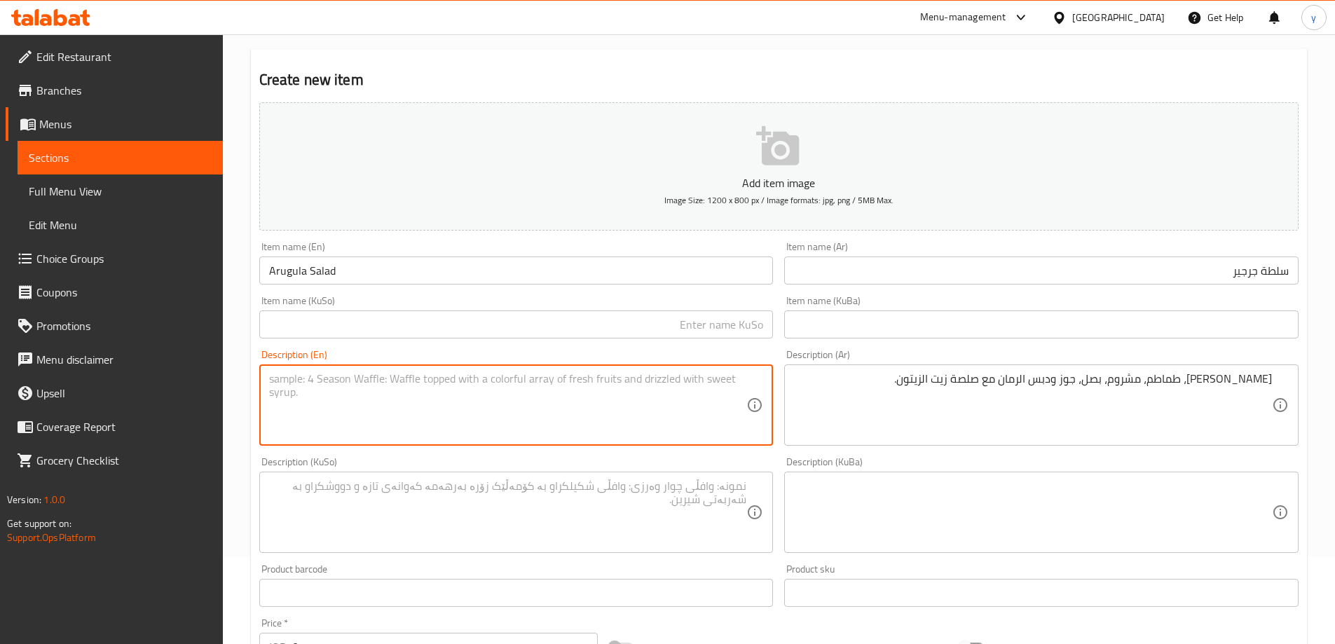
click at [1084, 381] on textarea "جرجير، طماطم، مشروم، بصل، جوز ودبس الرمان مع صلصة زيت الزيتون." at bounding box center [1033, 405] width 478 height 67
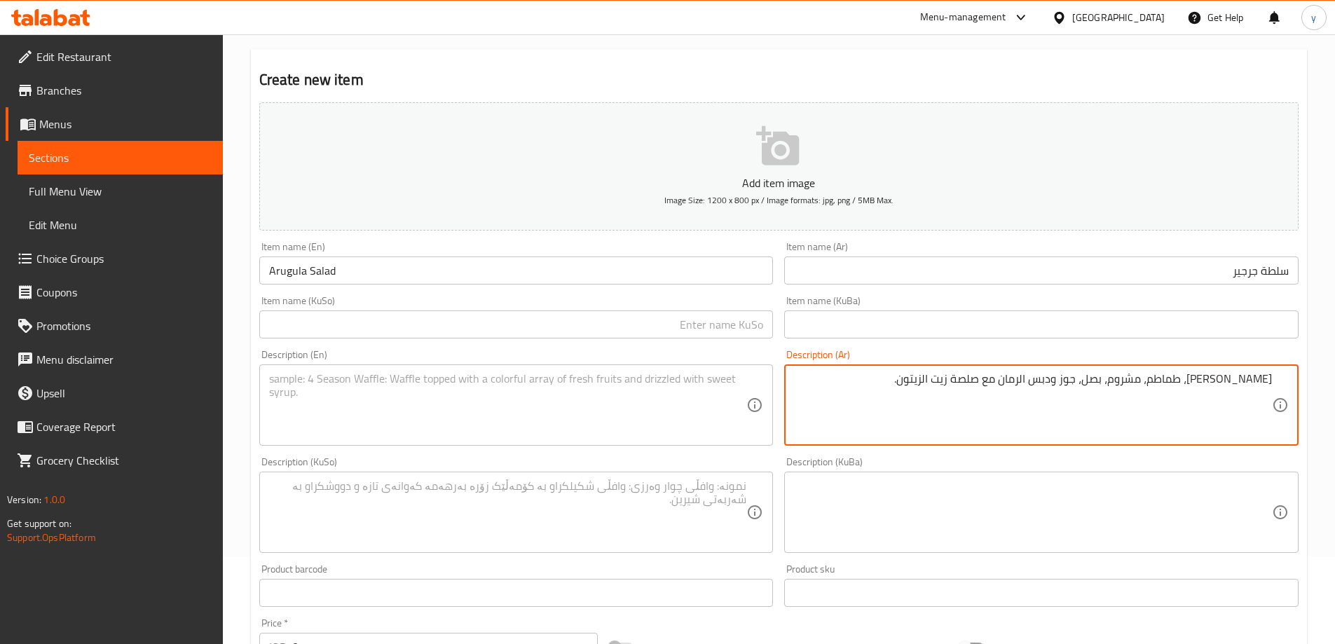
click at [1067, 378] on textarea "جرجير، طماطم، مشروم، بصل، جوز ودبس الرمان مع صلصة زيت الزيتون." at bounding box center [1033, 405] width 478 height 67
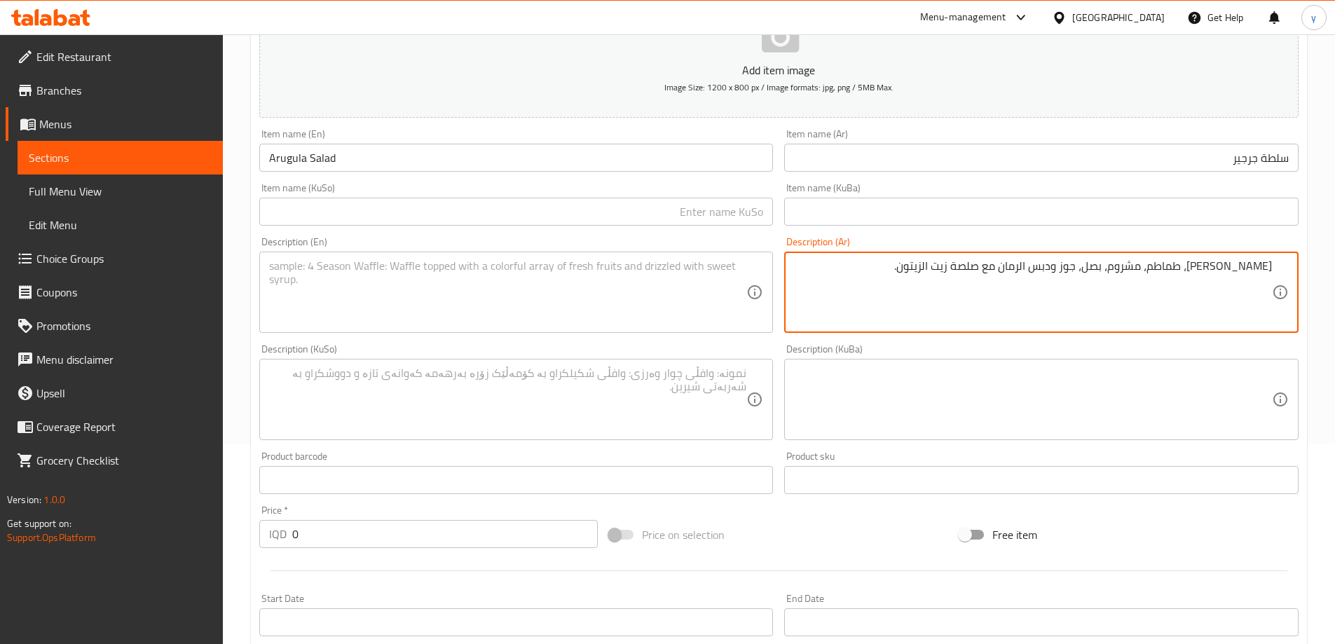
scroll to position [227, 0]
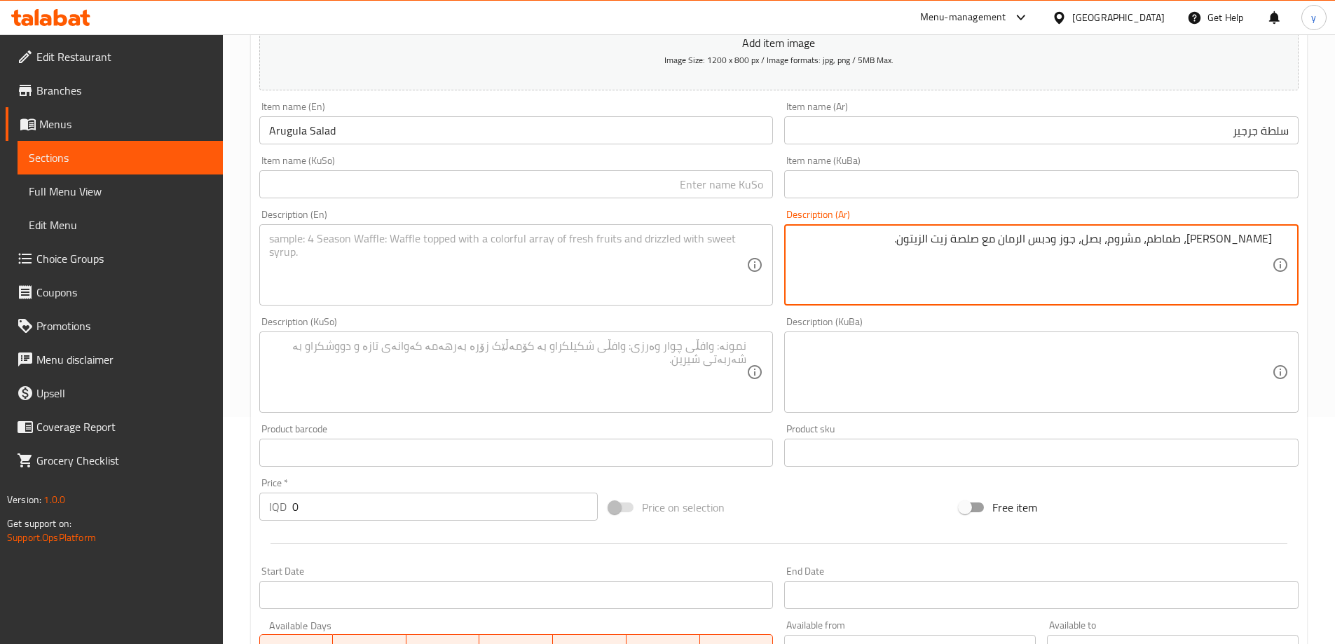
click at [299, 515] on input "0" at bounding box center [445, 507] width 306 height 28
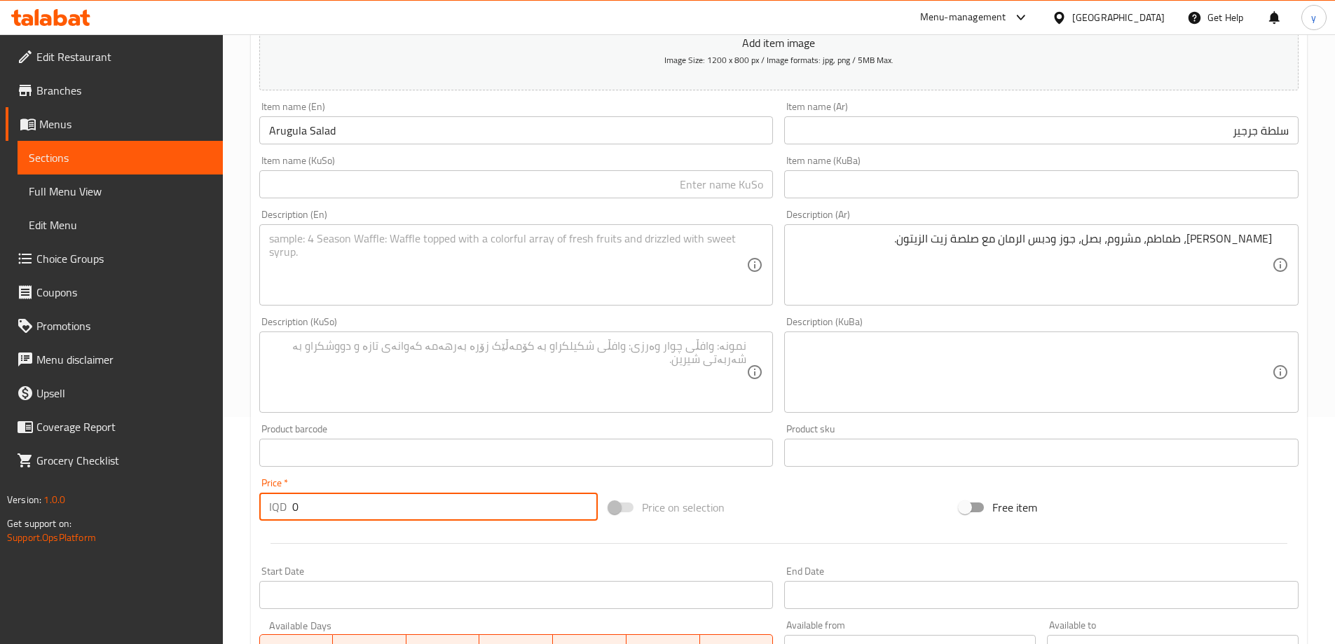
drag, startPoint x: 299, startPoint y: 515, endPoint x: 291, endPoint y: 515, distance: 8.4
click at [291, 515] on div "IQD 0 Price *" at bounding box center [428, 507] width 339 height 28
paste input "600"
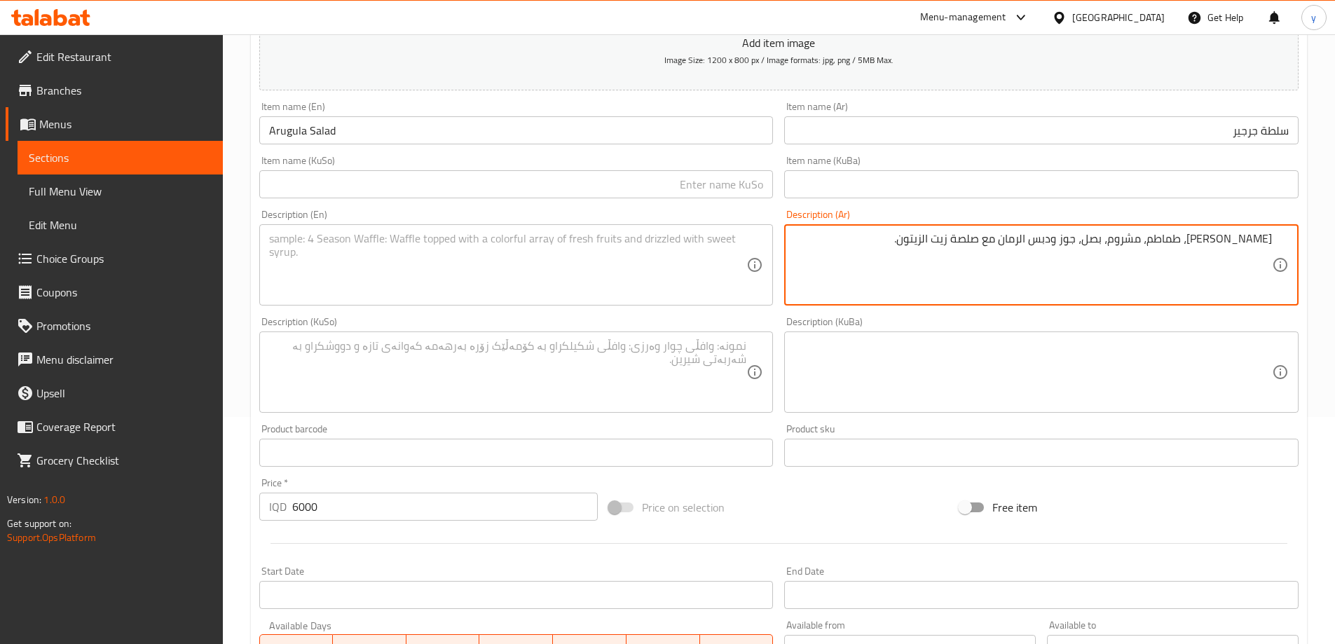
click at [985, 263] on textarea "جرجير، طماطم، مشروم، بصل، جوز ودبس الرمان مع صلصة زيت الزيتون." at bounding box center [1033, 265] width 478 height 67
paste textarea "مان مع صلصة زيت زيتون"
click at [439, 243] on textarea at bounding box center [508, 265] width 478 height 67
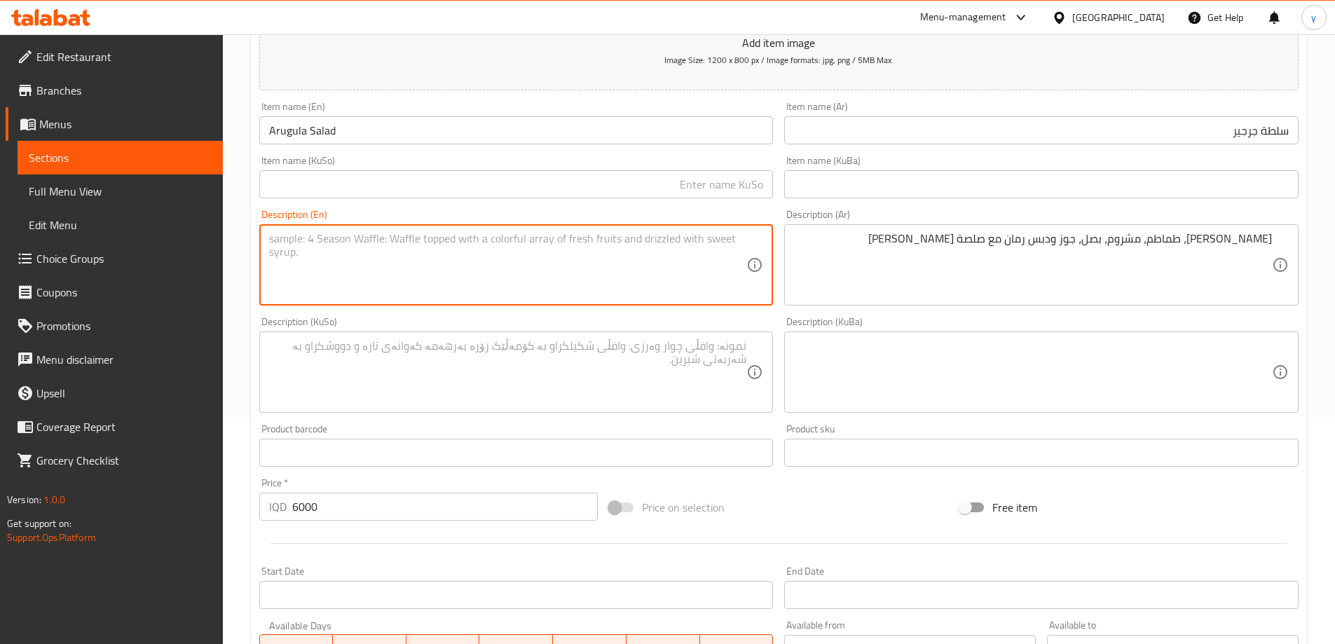
paste textarea "Arugula, tomatoes, mushrooms, onions, walnuts and pomegranate molasses with oli…"
click at [531, 357] on textarea at bounding box center [508, 372] width 478 height 67
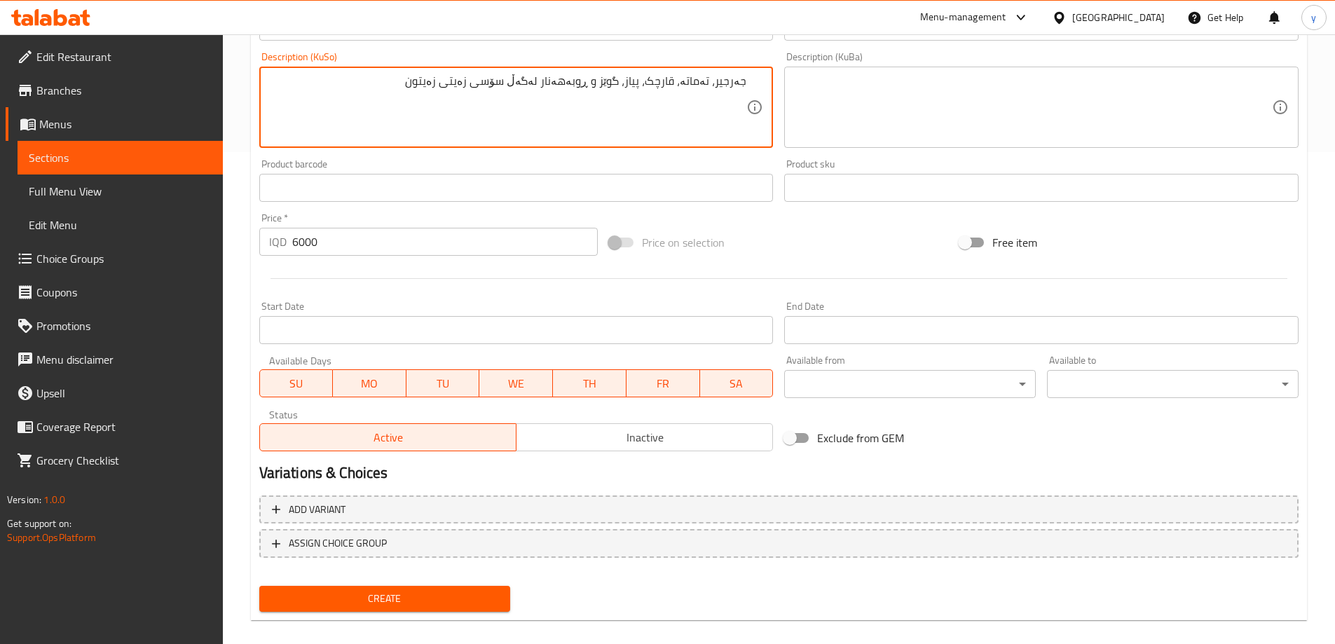
scroll to position [507, 0]
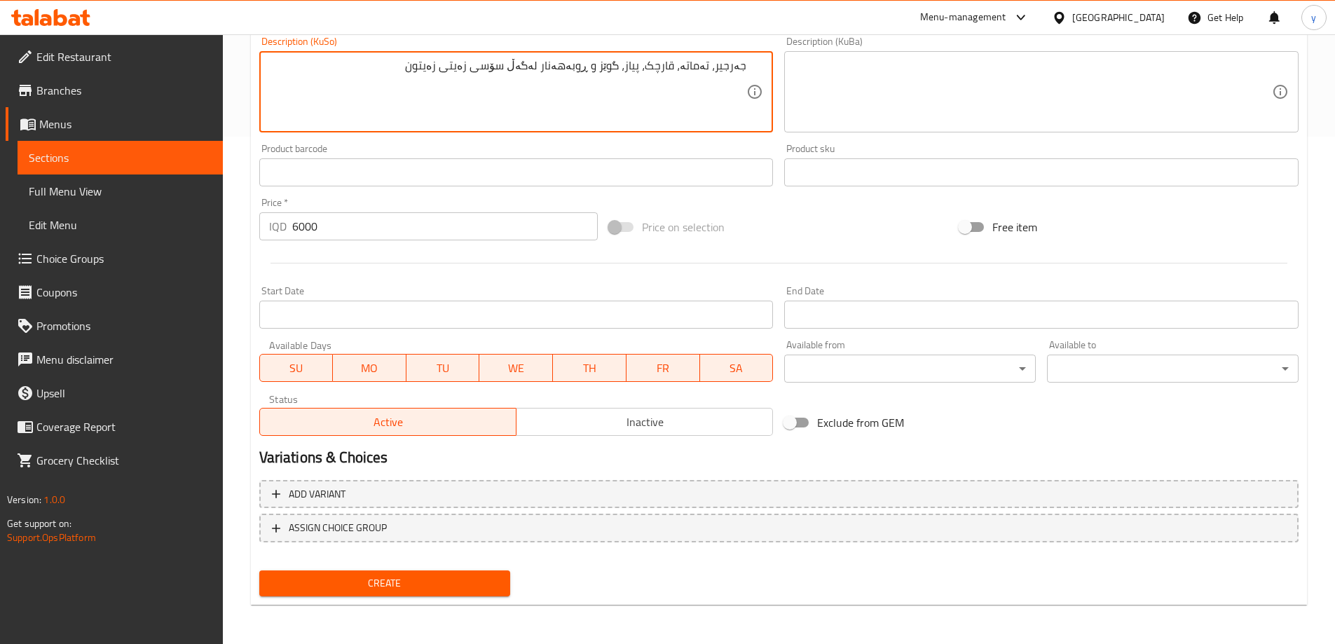
click at [381, 583] on span "Create" at bounding box center [385, 584] width 229 height 18
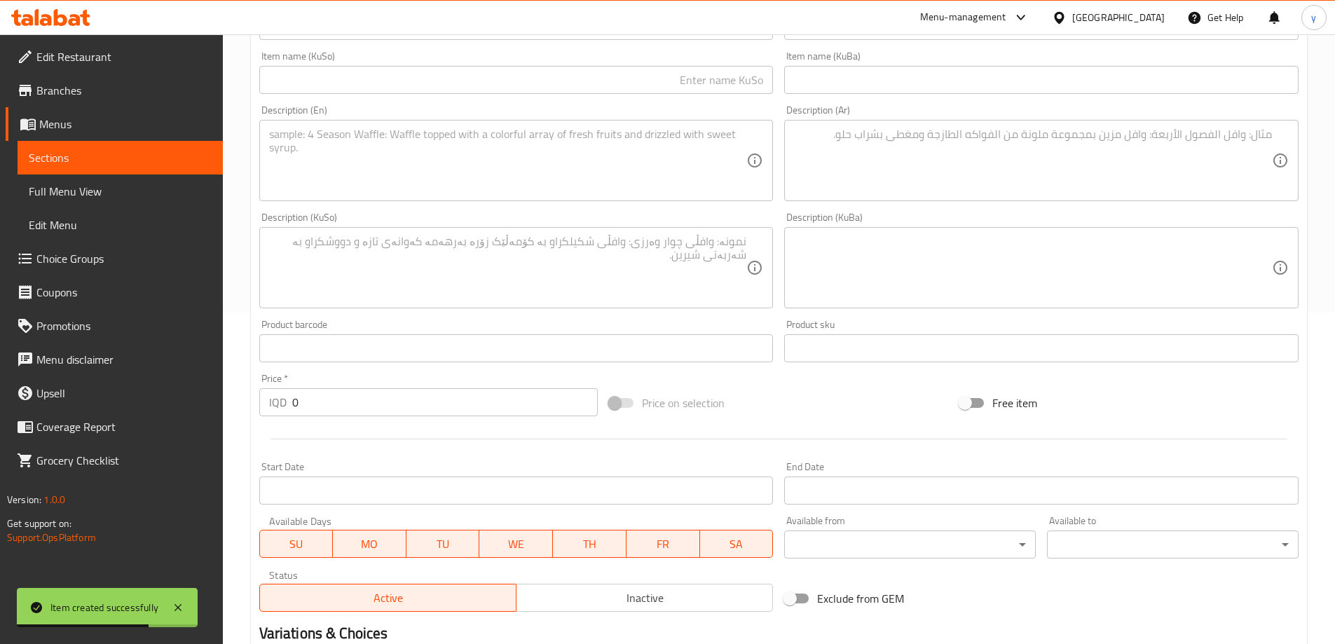
scroll to position [227, 0]
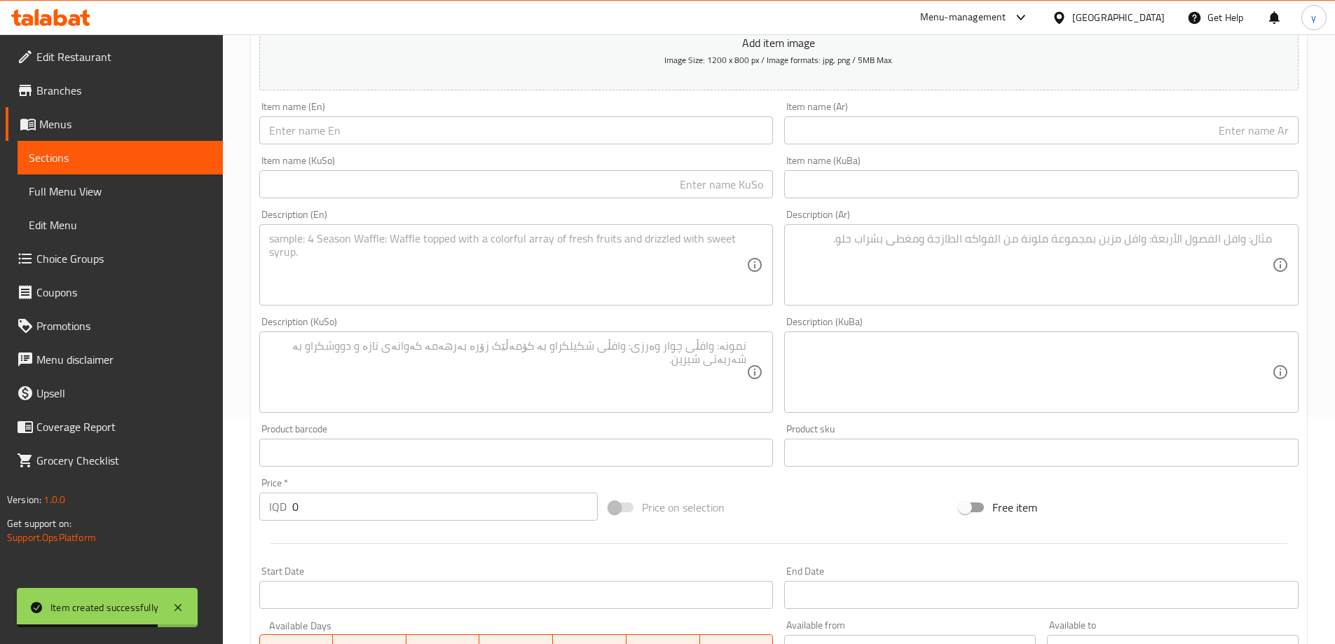
click at [921, 259] on textarea at bounding box center [1033, 265] width 478 height 67
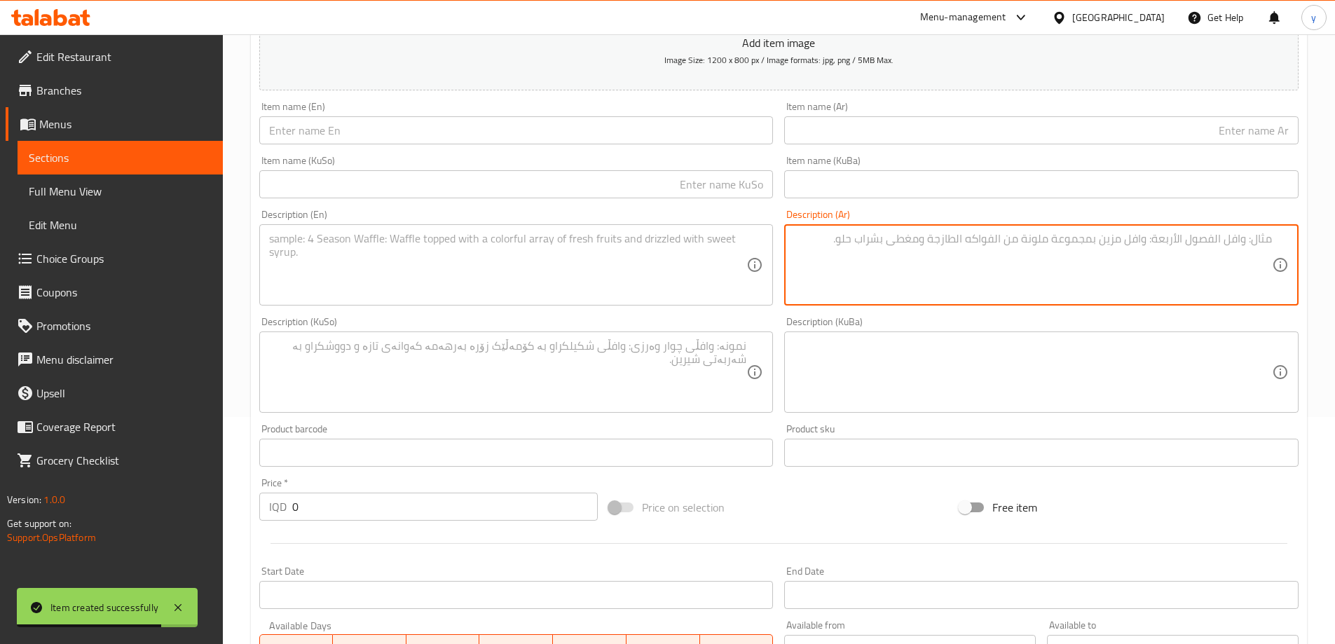
click at [1013, 169] on div "Item name (KuBa) Item name (KuBa)" at bounding box center [1041, 177] width 514 height 43
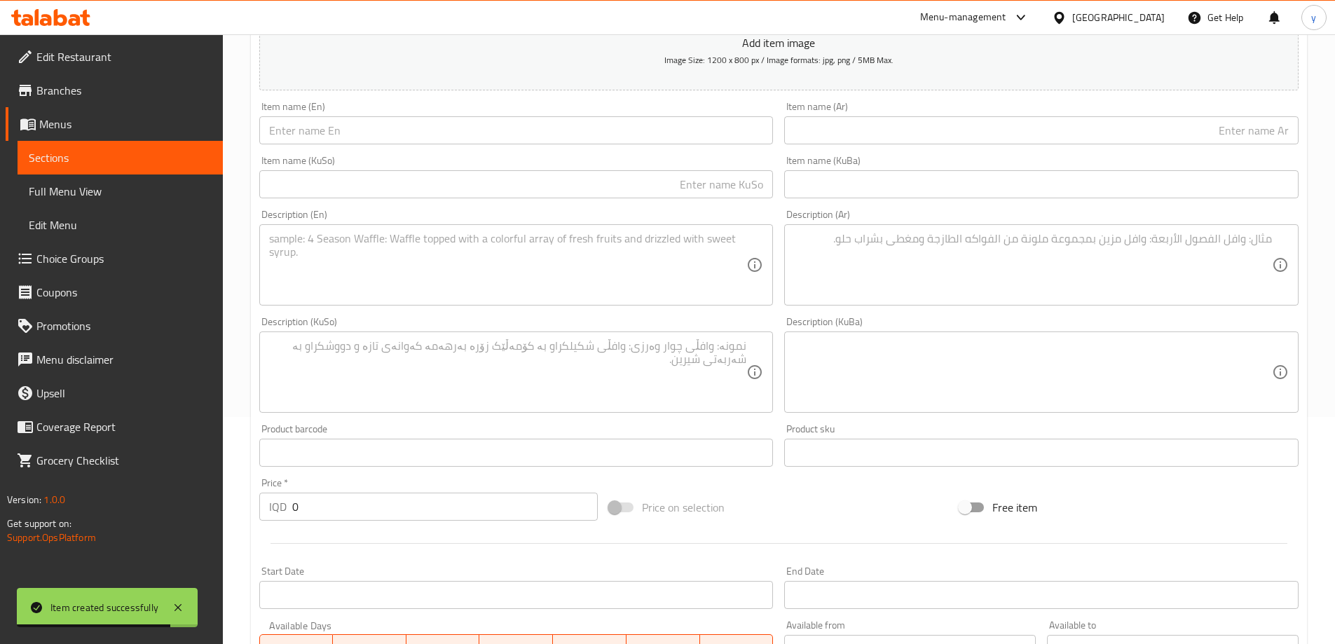
click at [1025, 151] on div "Item name (KuBa) Item name (KuBa)" at bounding box center [1042, 177] width 526 height 54
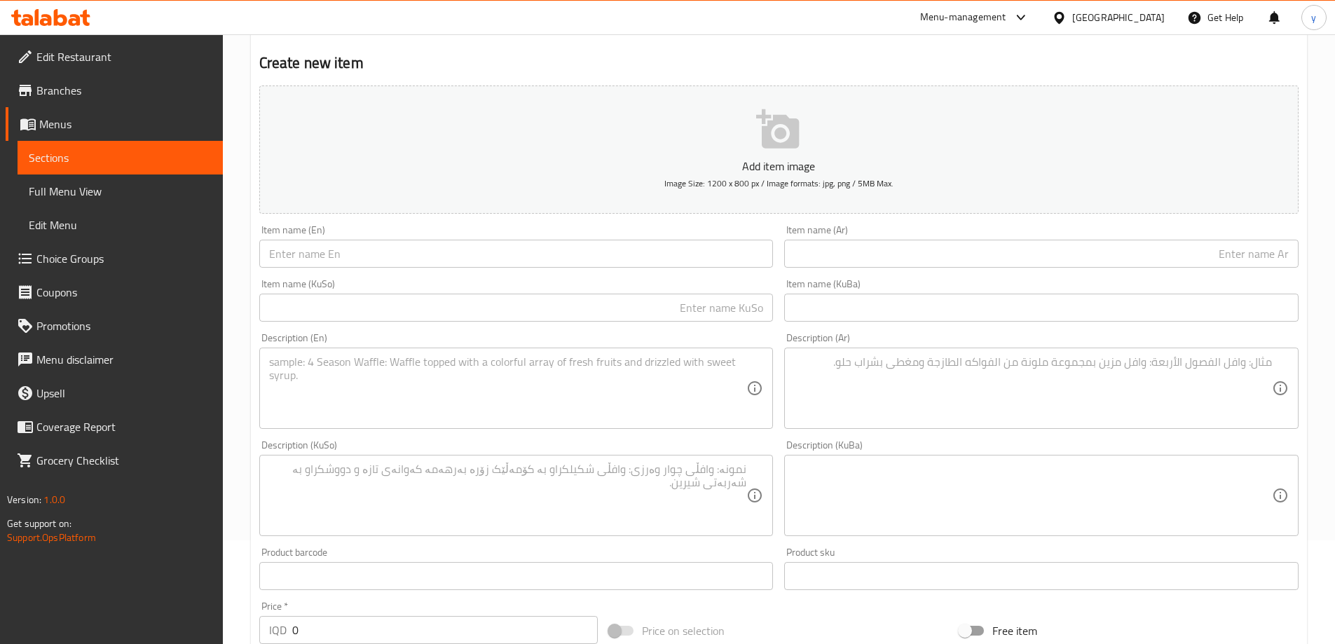
scroll to position [0, 0]
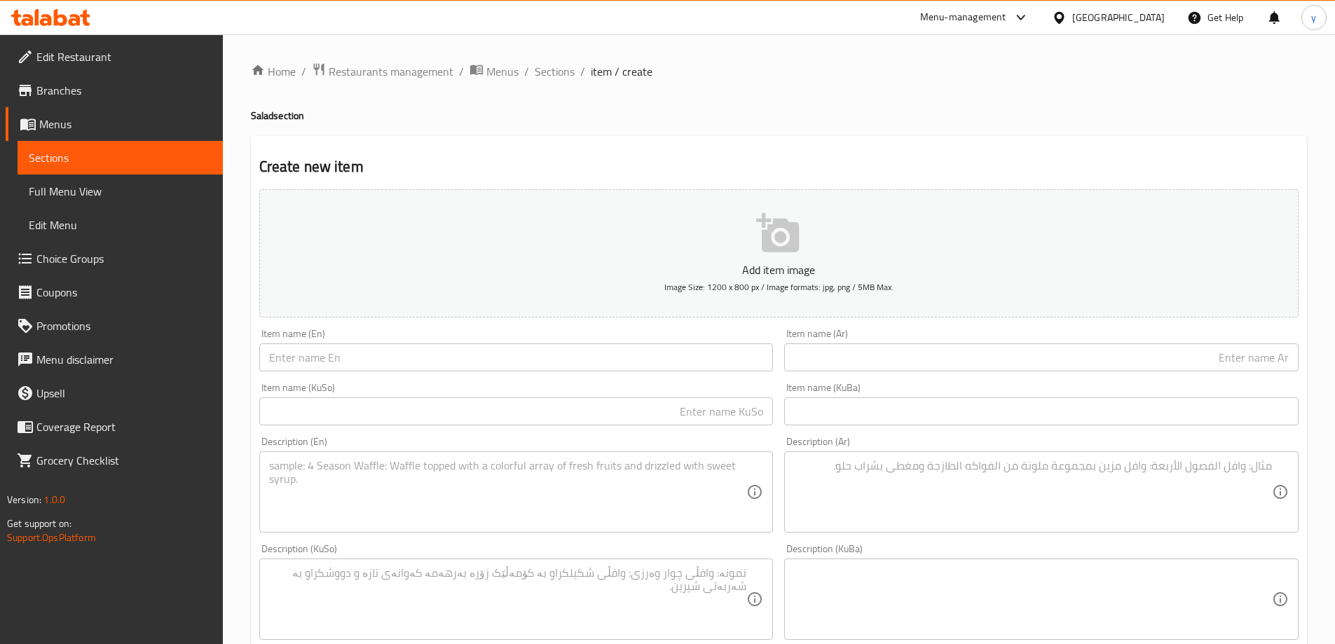
drag, startPoint x: 877, startPoint y: 354, endPoint x: 1029, endPoint y: 364, distance: 153.1
click at [877, 354] on input "text" at bounding box center [1041, 357] width 514 height 28
paste input "10,000"
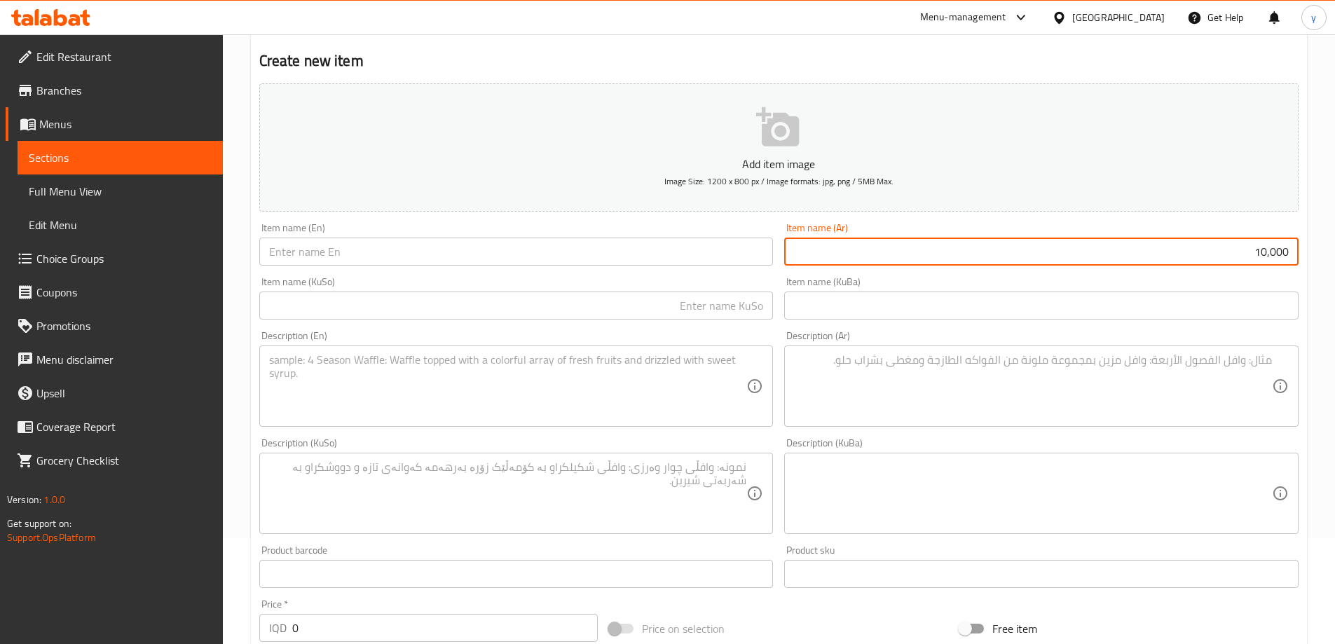
scroll to position [140, 0]
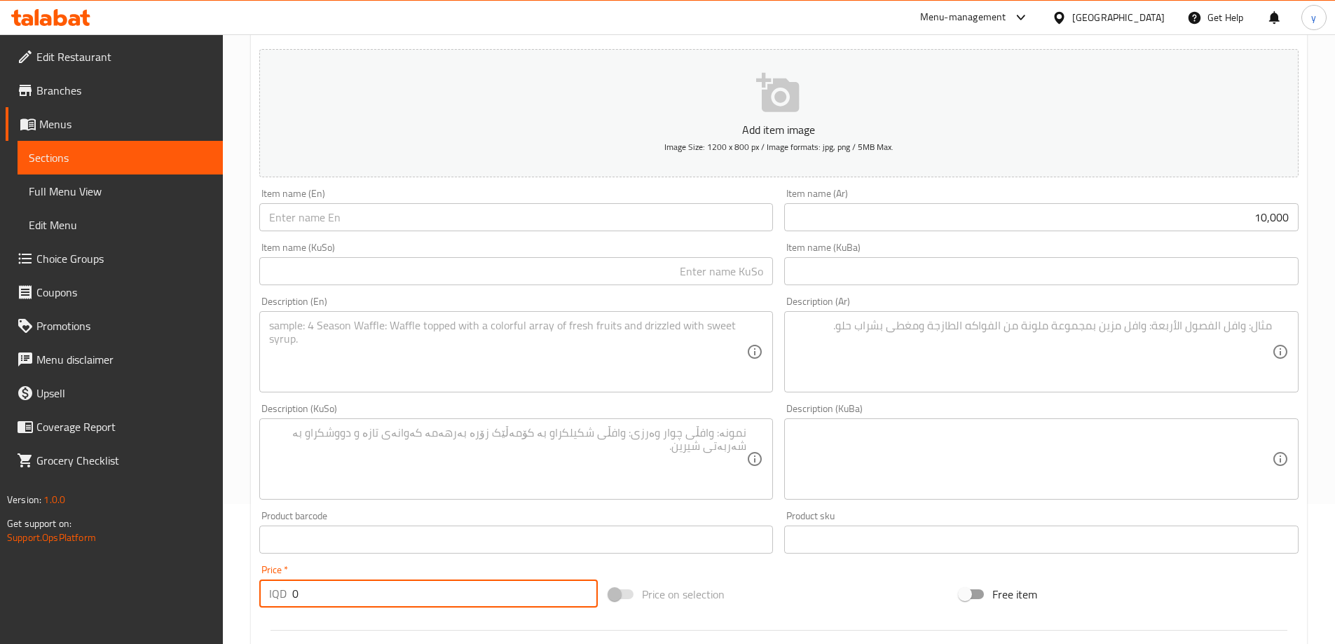
drag, startPoint x: 298, startPoint y: 592, endPoint x: 289, endPoint y: 594, distance: 9.3
click at [289, 594] on div "IQD 0 Price *" at bounding box center [428, 594] width 339 height 28
paste input "1000"
click at [1155, 200] on div "Item name (Ar) 10,000 Item name (Ar)" at bounding box center [1041, 210] width 514 height 43
click at [1159, 209] on input "10,000" at bounding box center [1041, 217] width 514 height 28
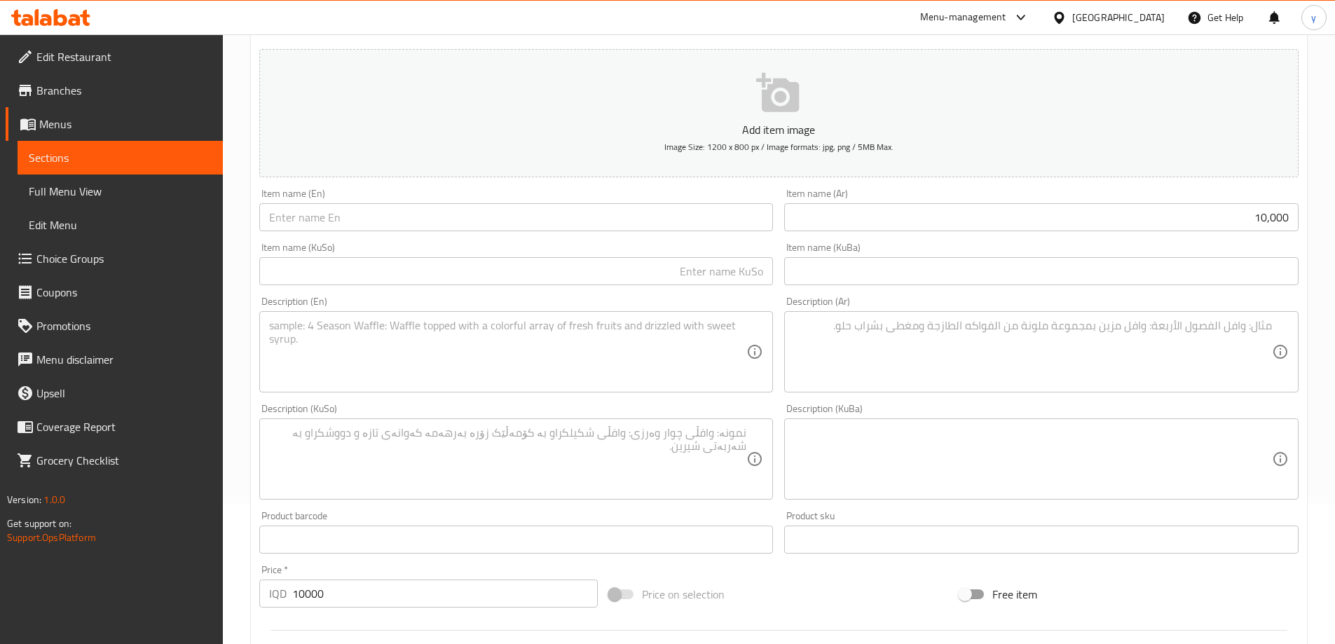
click at [1159, 209] on input "10,000" at bounding box center [1041, 217] width 514 height 28
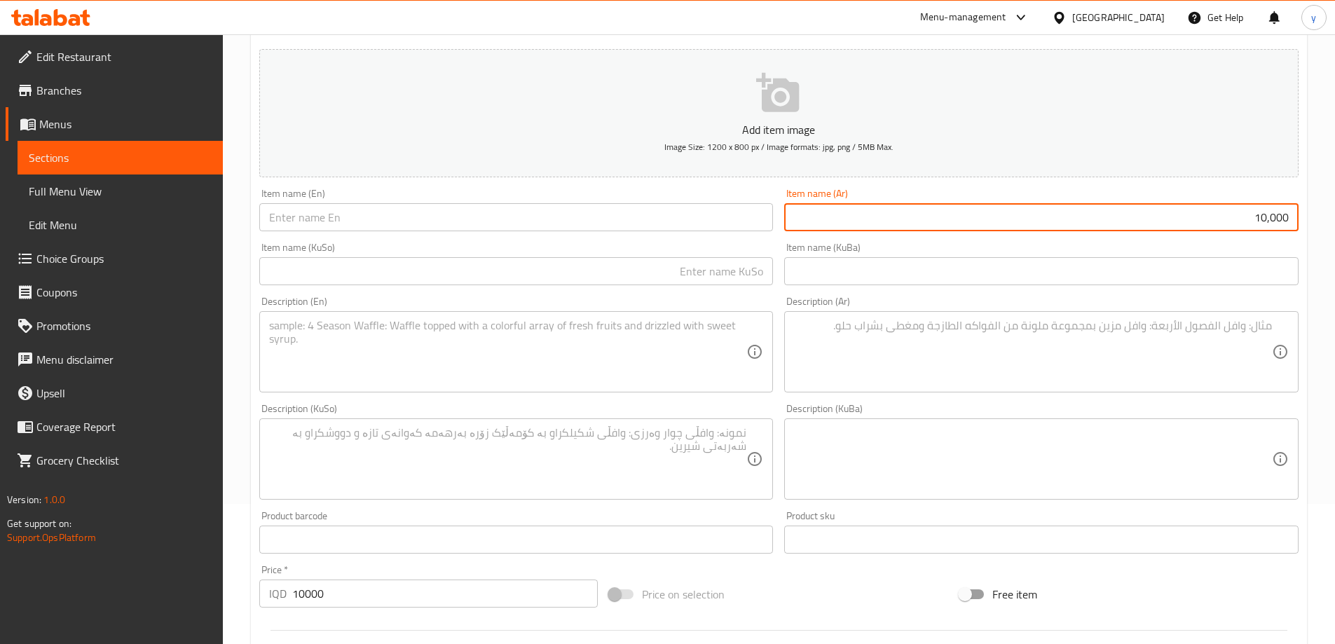
click at [1159, 209] on input "10,000" at bounding box center [1041, 217] width 514 height 28
paste input "شيف"
click at [1290, 215] on input "شيف" at bounding box center [1041, 217] width 514 height 28
click at [729, 233] on div "Item name (En) Item name (En)" at bounding box center [517, 210] width 526 height 54
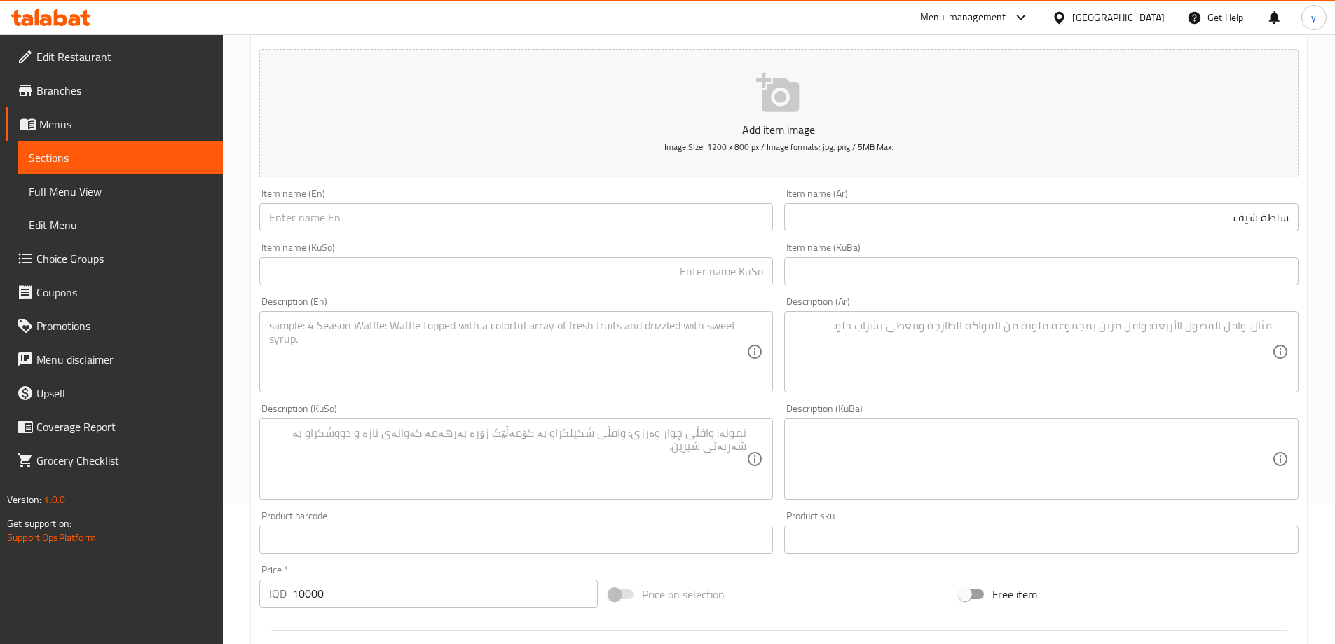
click at [730, 215] on input "text" at bounding box center [516, 217] width 514 height 28
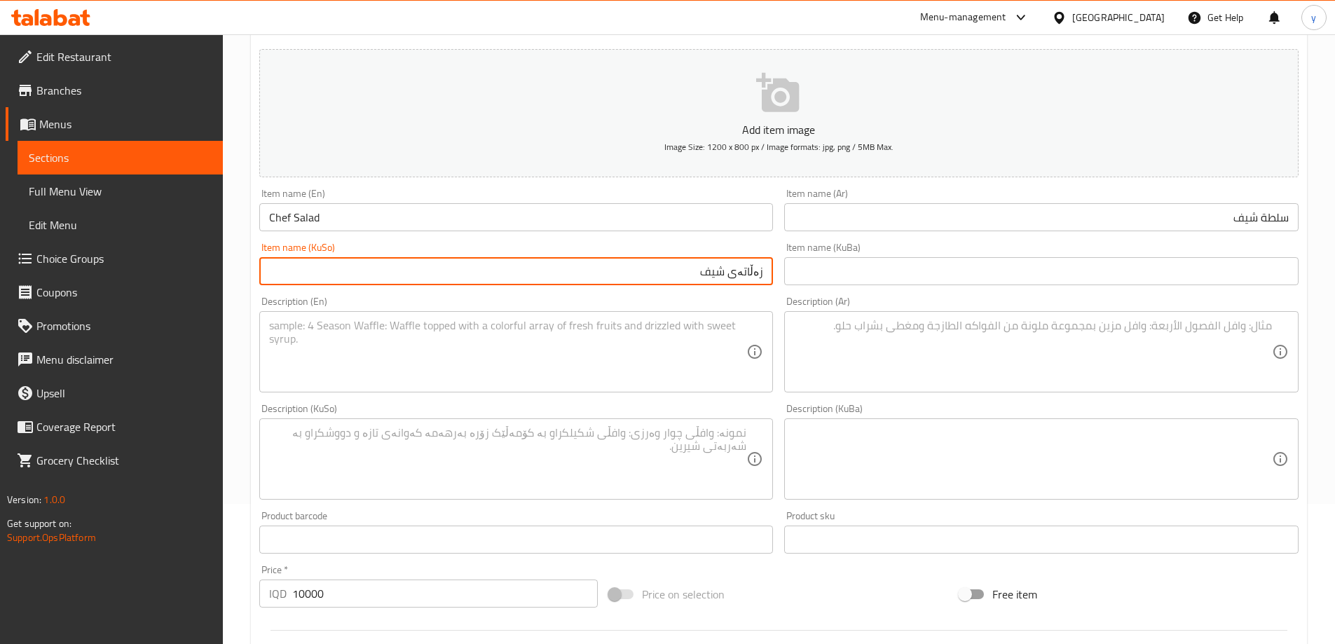
click at [1249, 219] on input "سلطة شيف" at bounding box center [1041, 217] width 514 height 28
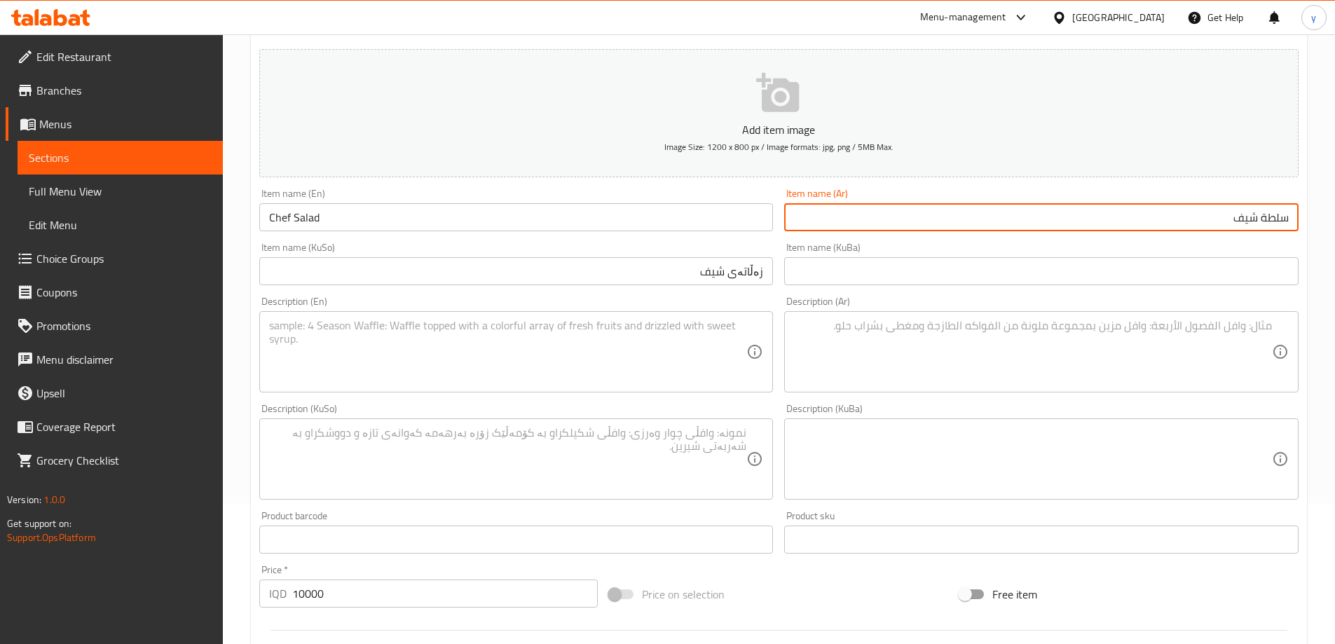
click at [1249, 219] on input "سلطة شيف" at bounding box center [1041, 217] width 514 height 28
click at [724, 261] on input "زەڵاتەی شیف" at bounding box center [516, 271] width 514 height 28
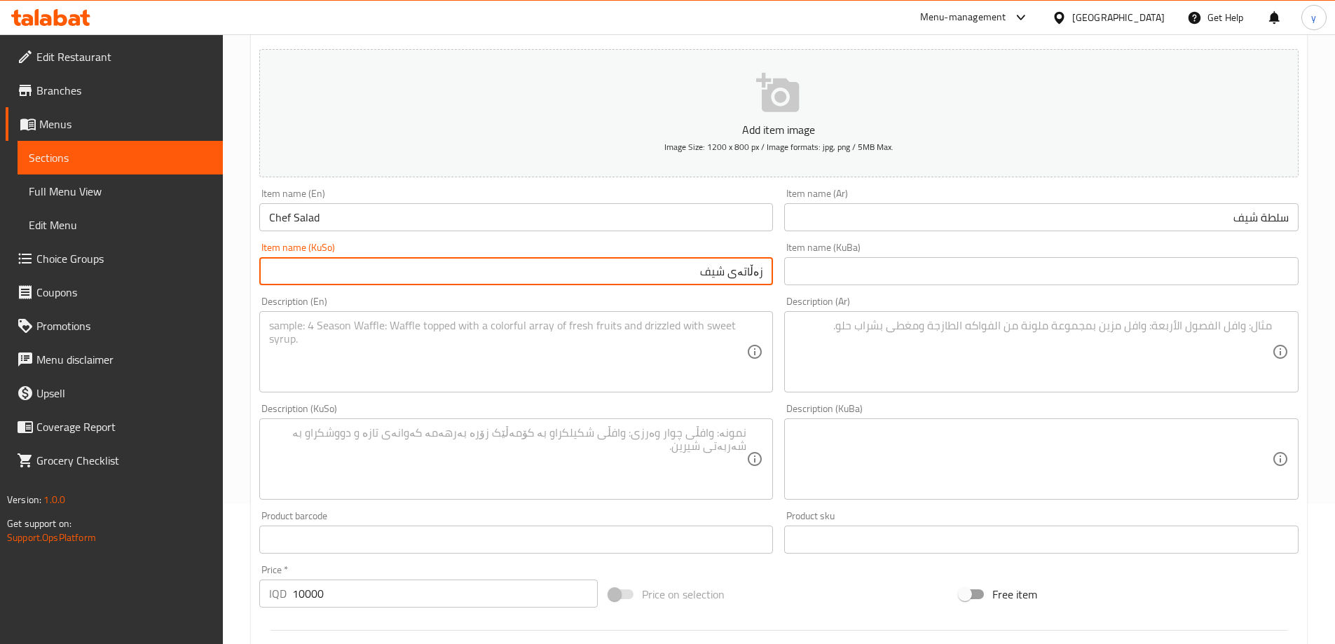
click at [724, 261] on input "زەڵاتەی شیف" at bounding box center [516, 271] width 514 height 28
paste input "text"
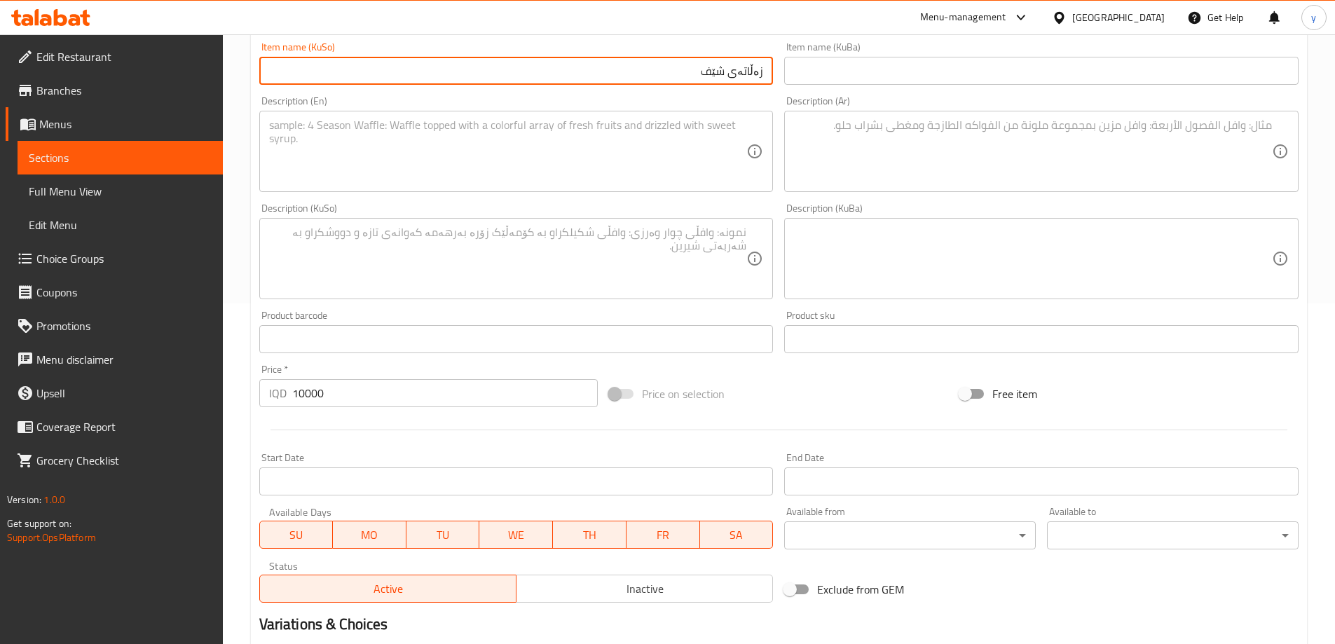
scroll to position [507, 0]
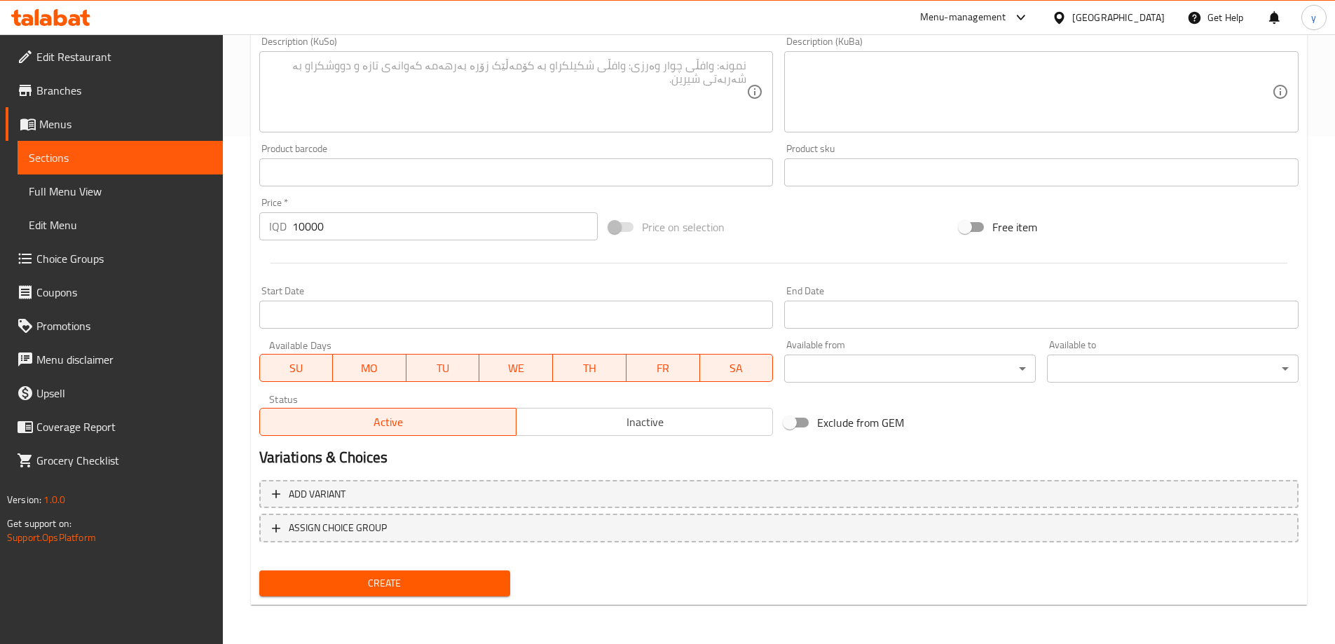
click at [404, 564] on div "Add variant ASSIGN CHOICE GROUP" at bounding box center [779, 519] width 1050 height 91
click at [402, 576] on span "Create" at bounding box center [385, 584] width 229 height 18
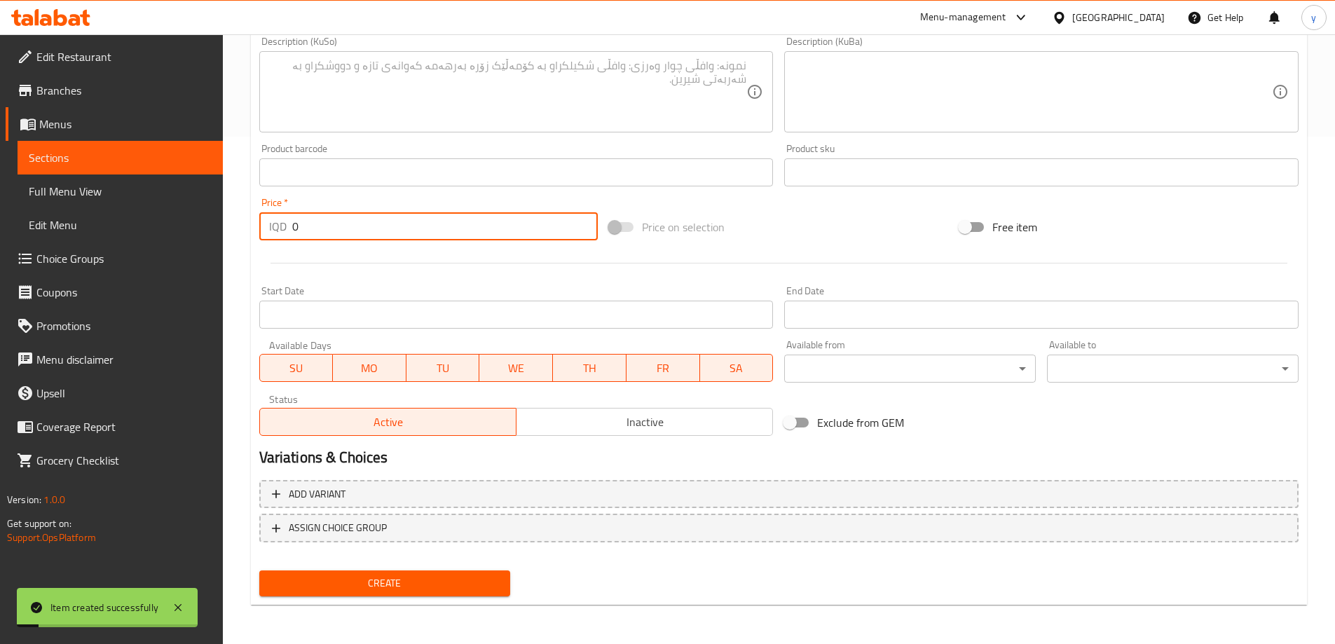
drag, startPoint x: 298, startPoint y: 221, endPoint x: 306, endPoint y: 233, distance: 15.2
click at [277, 228] on div "IQD 0 Price *" at bounding box center [428, 226] width 339 height 28
paste input "600"
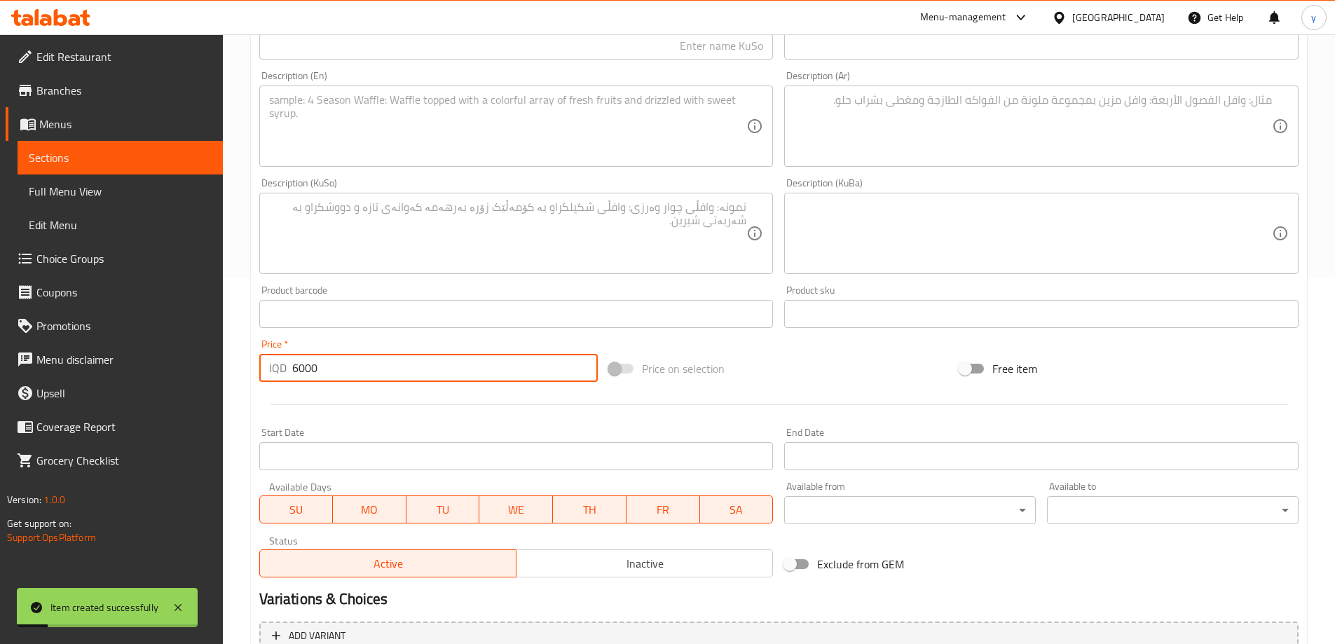
scroll to position [227, 0]
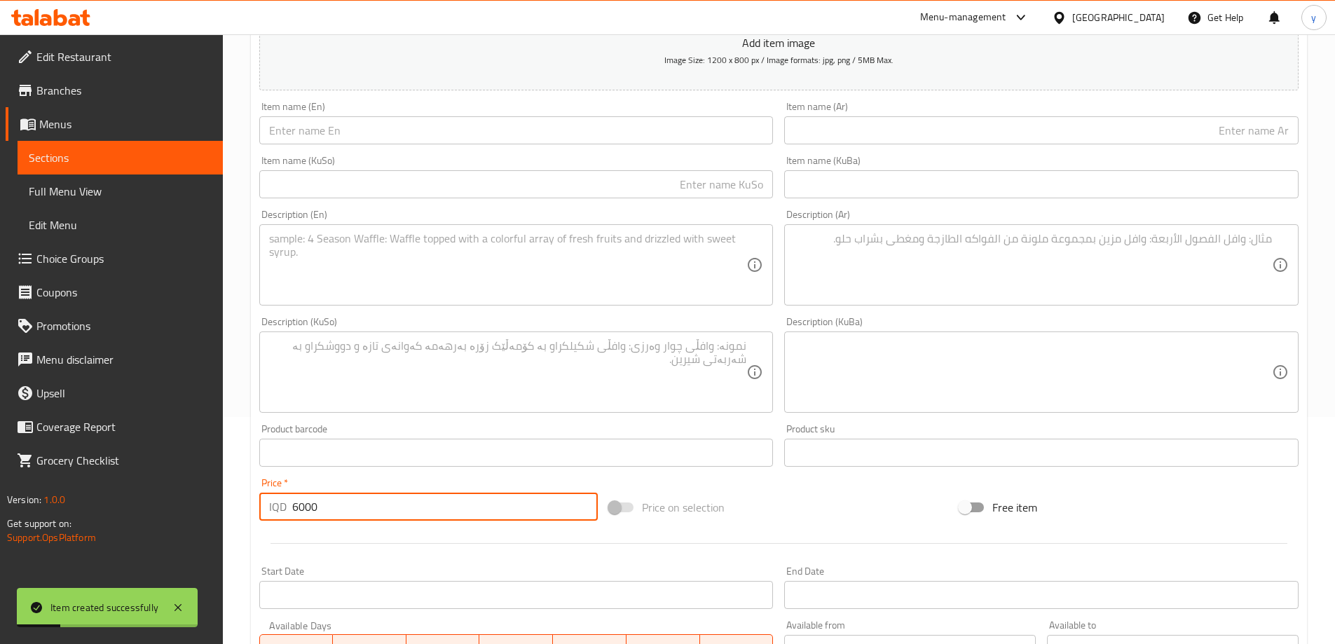
click at [884, 131] on input "text" at bounding box center [1041, 130] width 514 height 28
click at [1238, 130] on input "text" at bounding box center [1041, 130] width 514 height 28
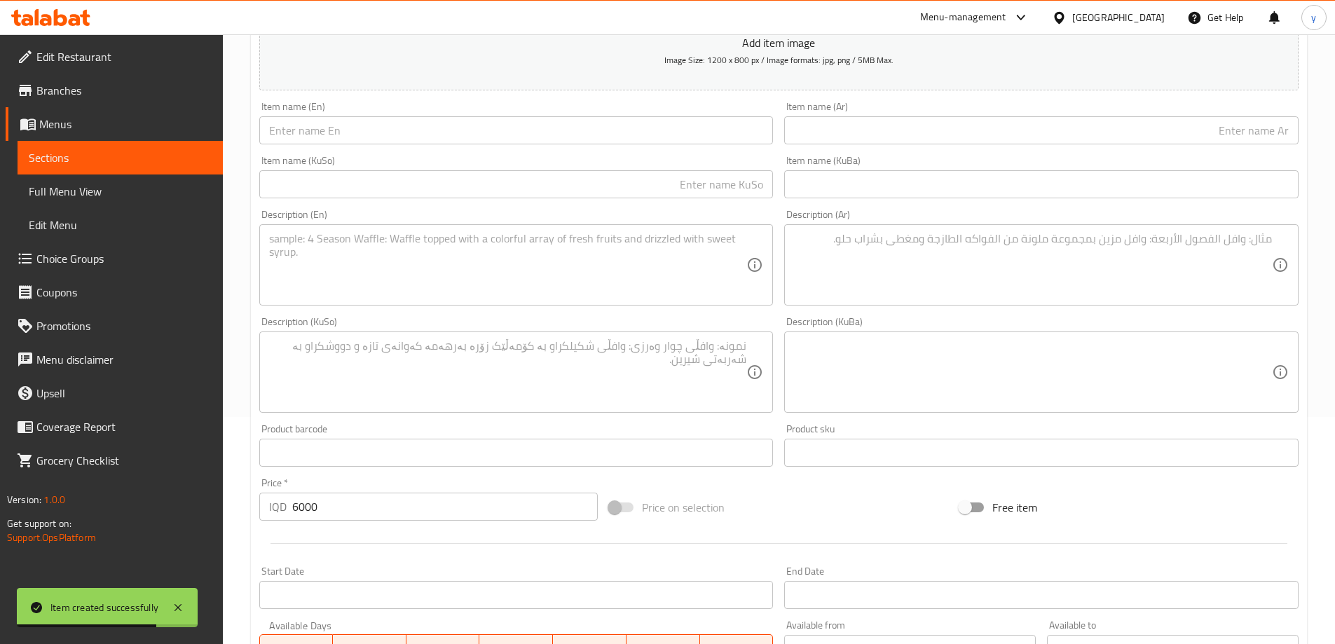
click at [1247, 134] on input "text" at bounding box center [1041, 130] width 514 height 28
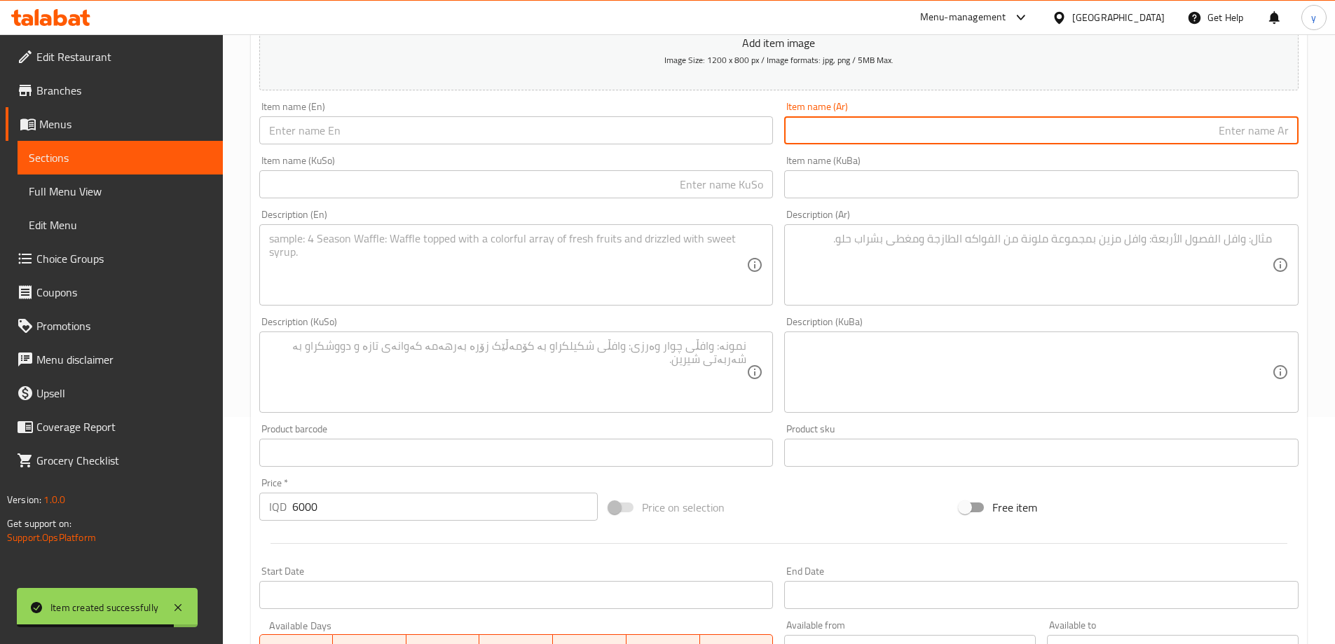
paste input "موسمية"
click at [1289, 130] on input "موسمية" at bounding box center [1041, 130] width 514 height 28
click at [1288, 144] on input "موسمية" at bounding box center [1041, 130] width 514 height 28
click at [1278, 135] on input "سلطة موسمية" at bounding box center [1041, 130] width 514 height 28
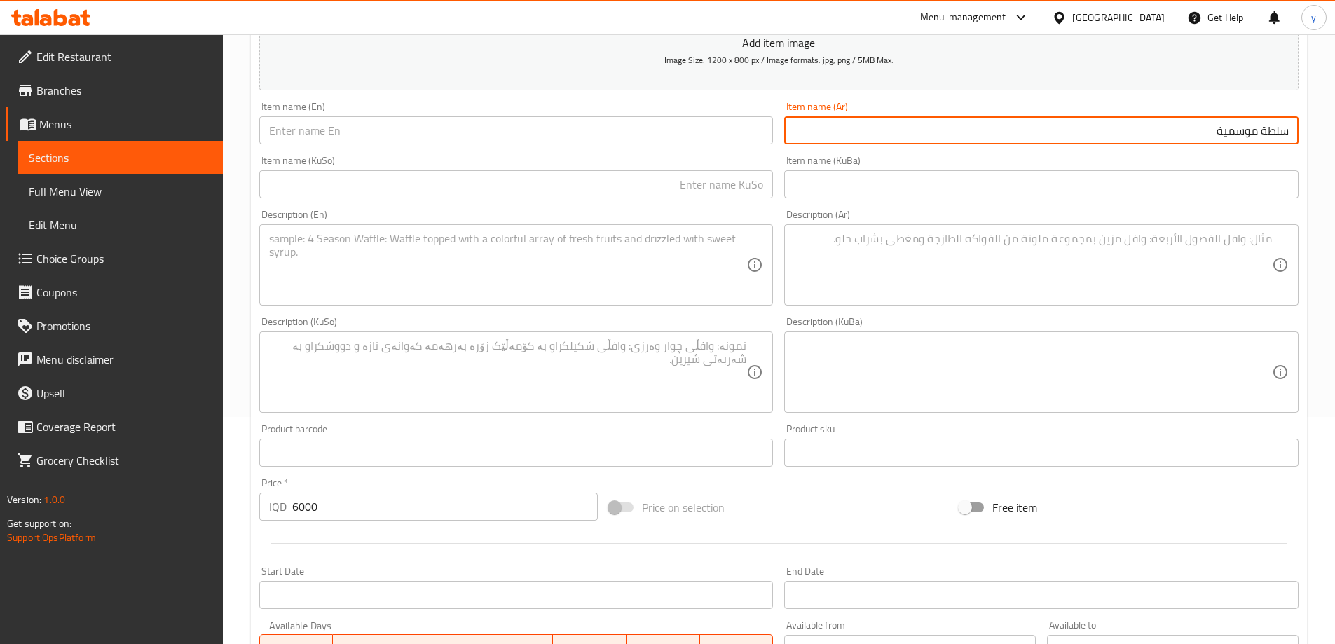
click at [1278, 135] on input "سلطة موسمية" at bounding box center [1041, 130] width 514 height 28
click at [457, 129] on input "text" at bounding box center [516, 130] width 514 height 28
paste input "Seasonal Salad"
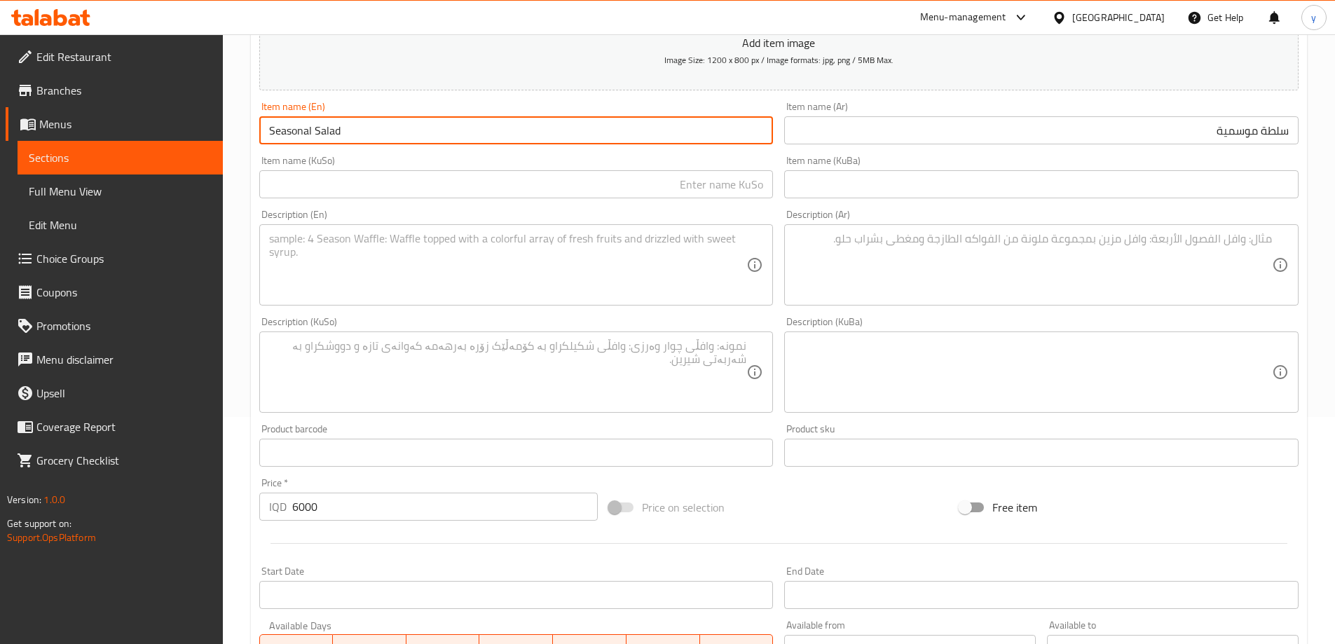
click at [573, 180] on input "text" at bounding box center [516, 184] width 514 height 28
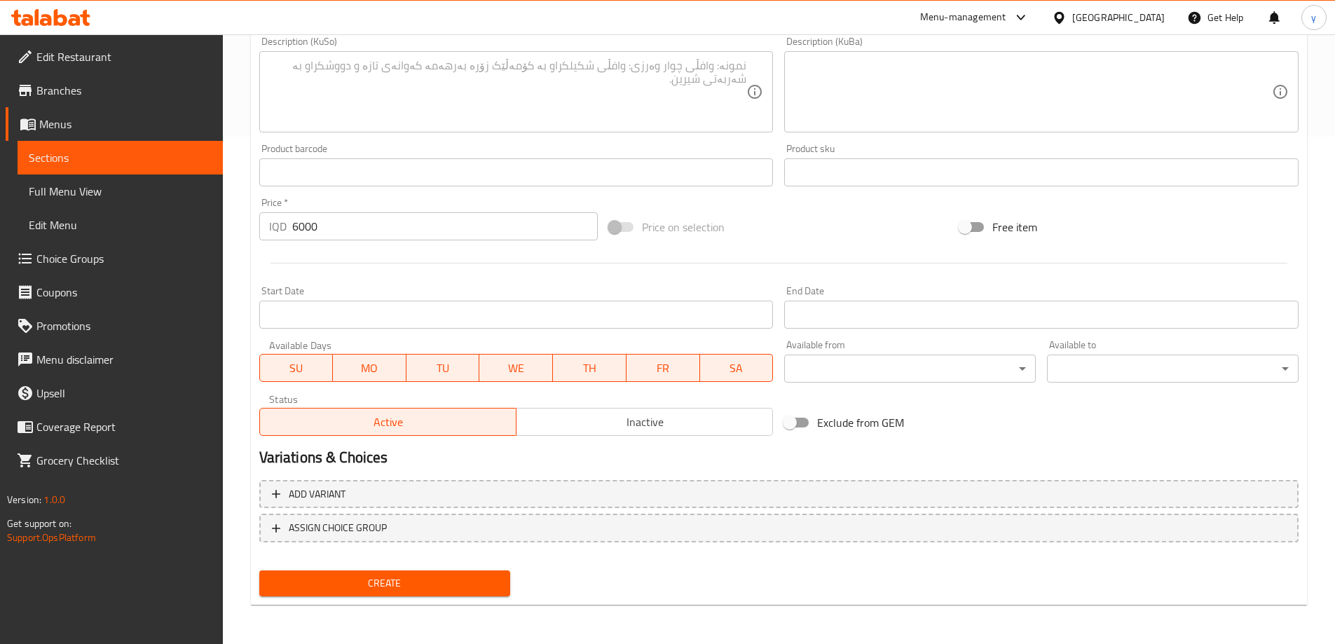
click at [356, 589] on span "Create" at bounding box center [385, 584] width 229 height 18
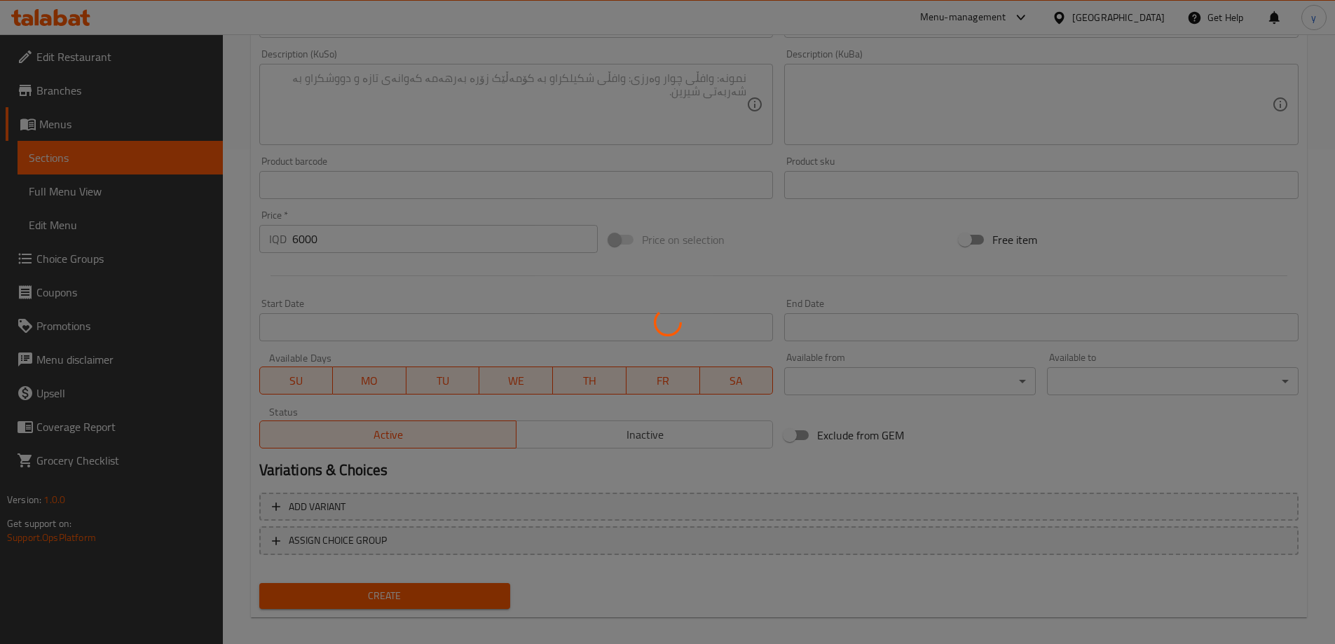
scroll to position [0, 0]
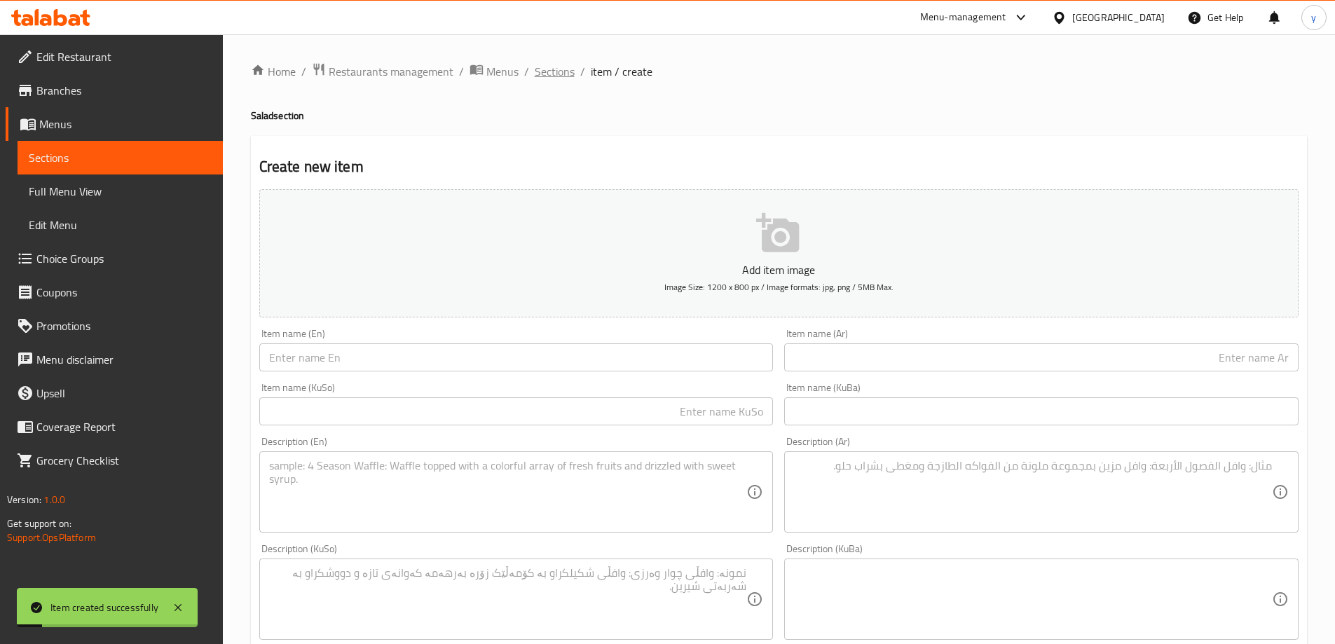
click at [547, 69] on span "Sections" at bounding box center [555, 71] width 40 height 17
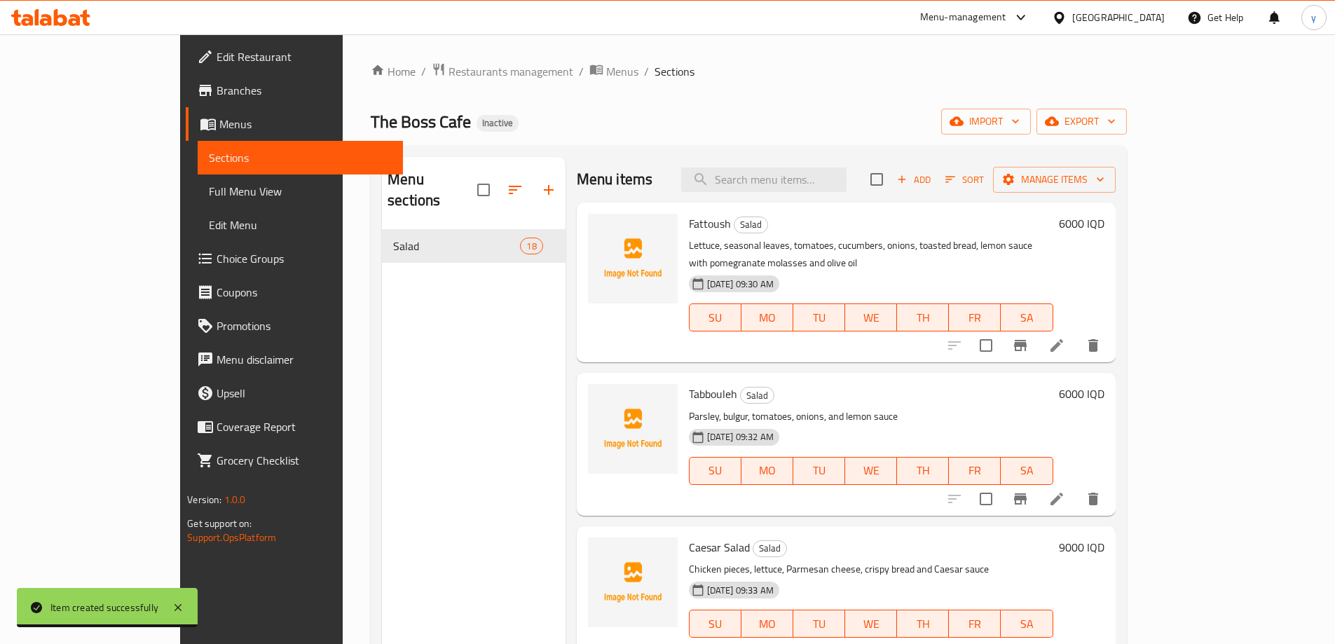
click at [540, 187] on icon "button" at bounding box center [548, 190] width 17 height 17
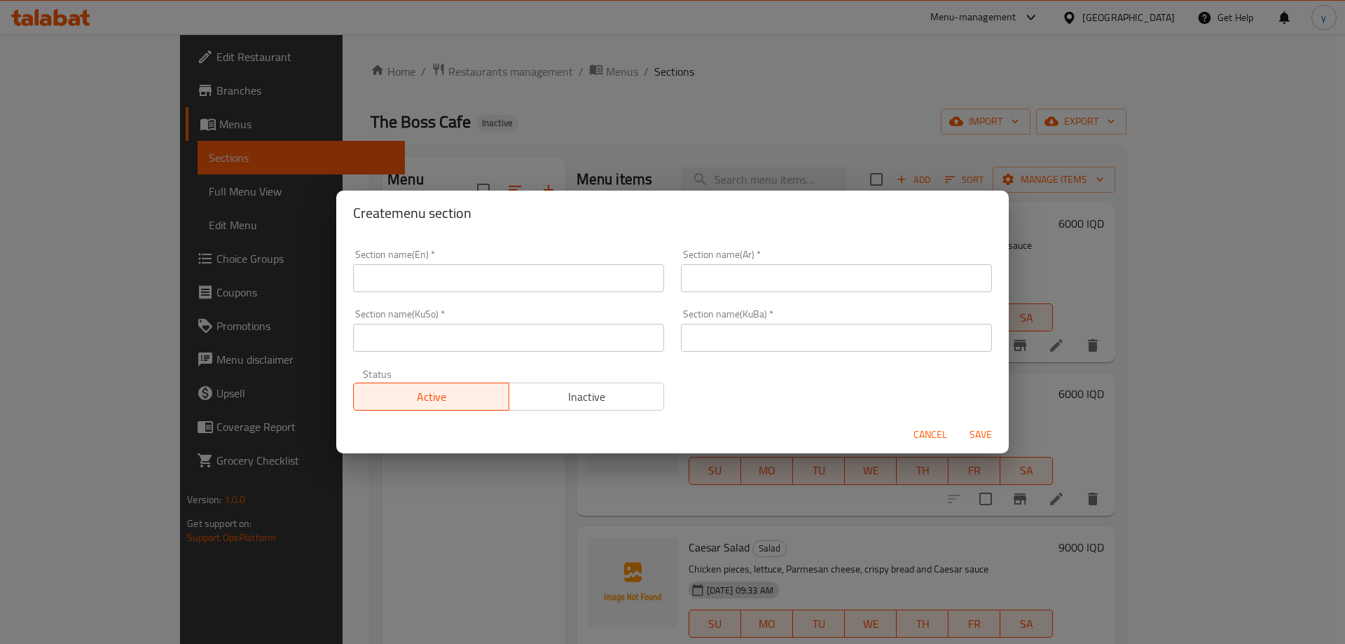
click at [437, 642] on div "Create menu section Section name(En)   * Section name(En) * Section name(Ar)   …" at bounding box center [672, 322] width 1345 height 644
click at [723, 279] on input "text" at bounding box center [836, 278] width 311 height 28
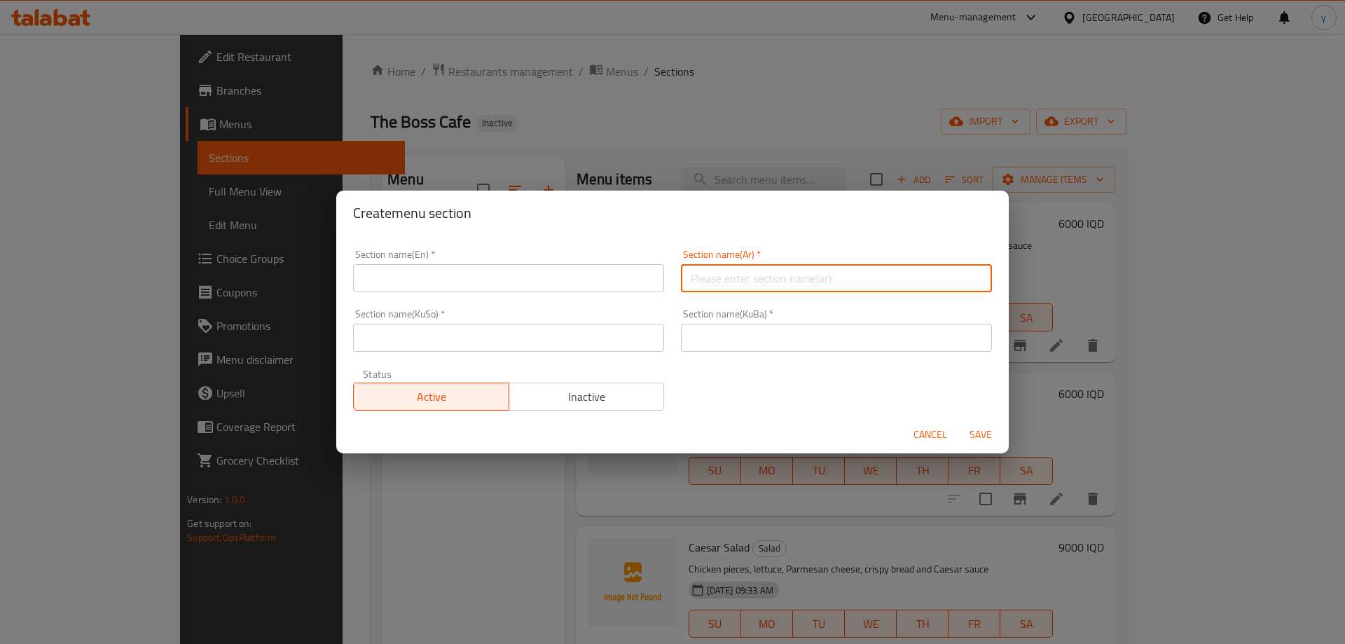
paste input "ستيك"
click at [967, 280] on input "ستيك" at bounding box center [836, 278] width 311 height 28
click at [969, 280] on input "ستيك" at bounding box center [836, 278] width 311 height 28
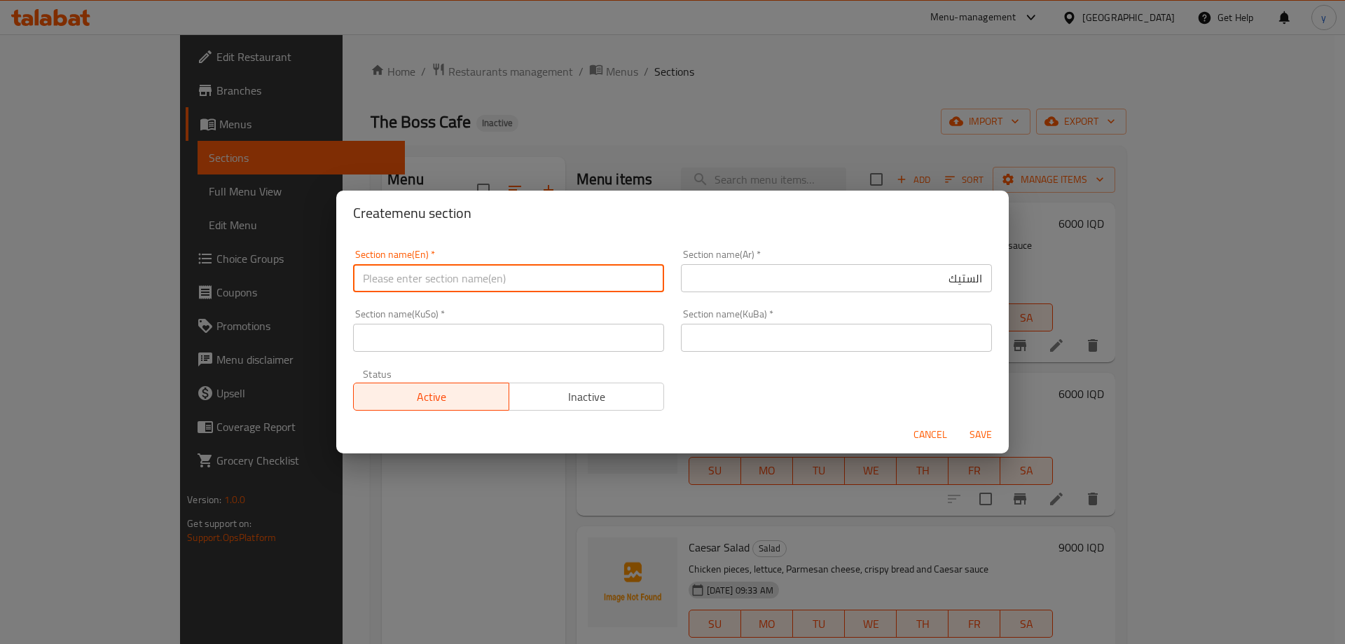
click at [621, 288] on input "text" at bounding box center [508, 278] width 311 height 28
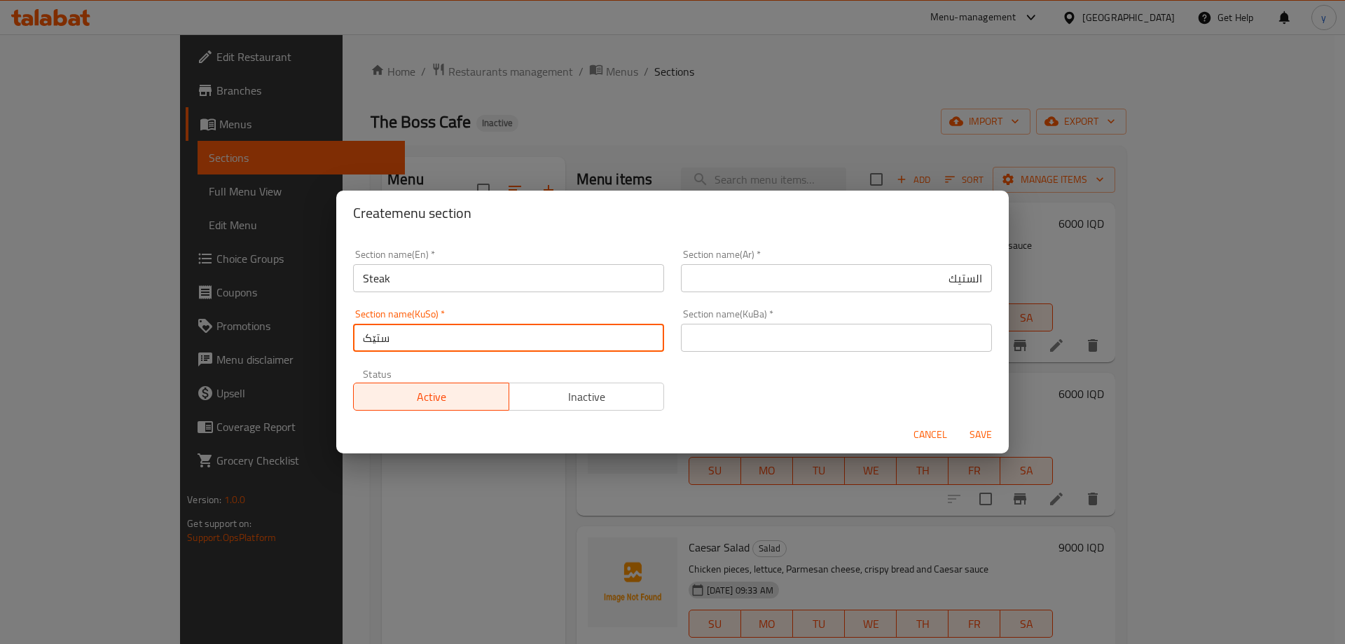
click at [685, 314] on div "Section name(KuBa)   * Section name(KuBa) *" at bounding box center [836, 330] width 311 height 43
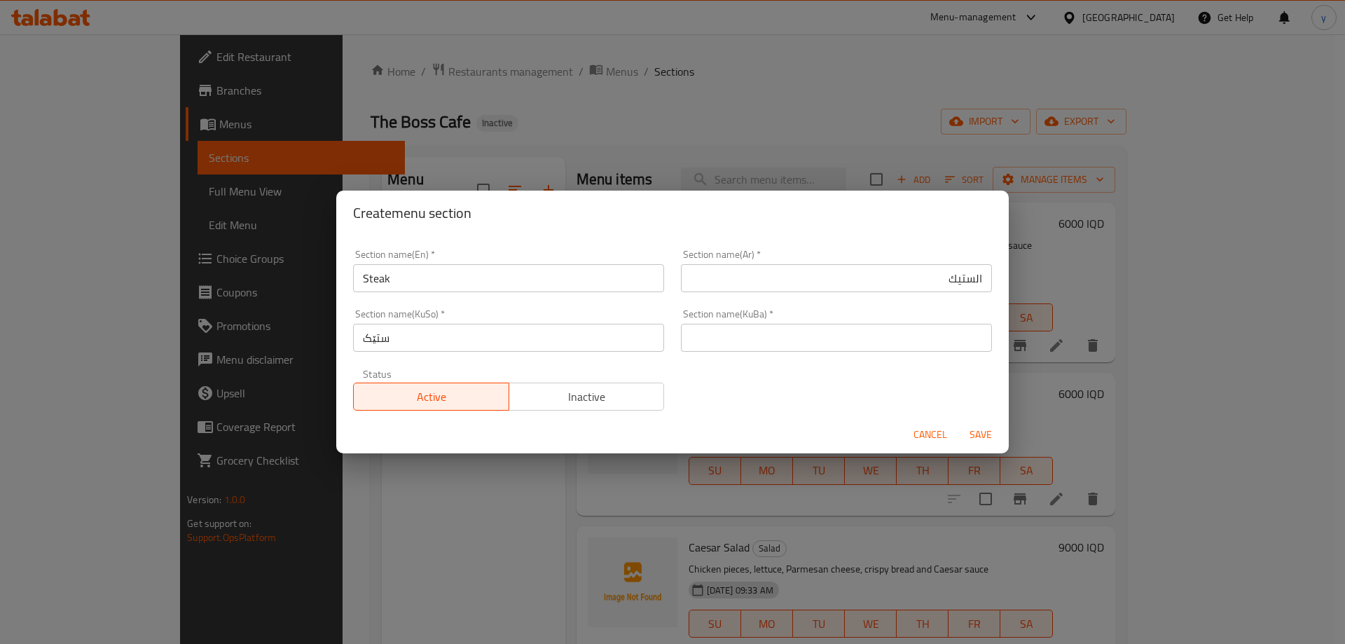
click at [873, 377] on div "Section name(En)   * Steak Section name(En) * Section name(Ar)   * الستيك Secti…" at bounding box center [673, 330] width 656 height 178
click at [854, 350] on input "text" at bounding box center [836, 338] width 311 height 28
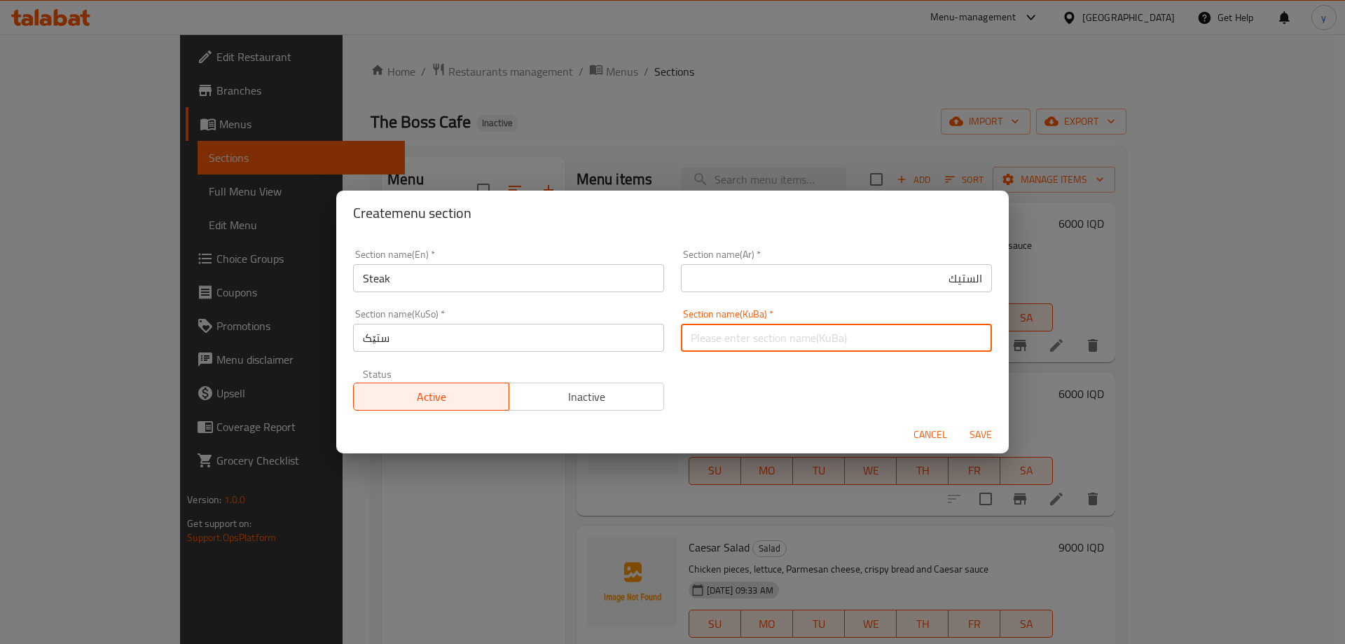
paste input "ستێک"
click at [993, 432] on span "Save" at bounding box center [981, 435] width 34 height 18
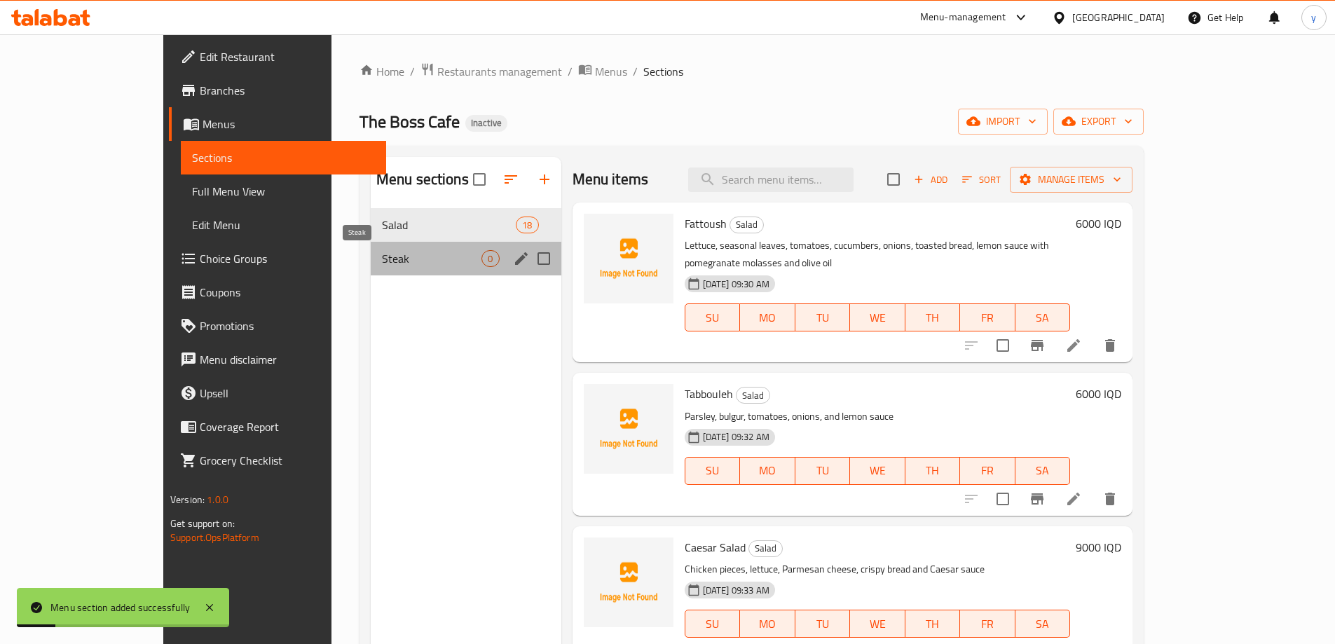
click at [383, 256] on span "Steak" at bounding box center [432, 258] width 100 height 17
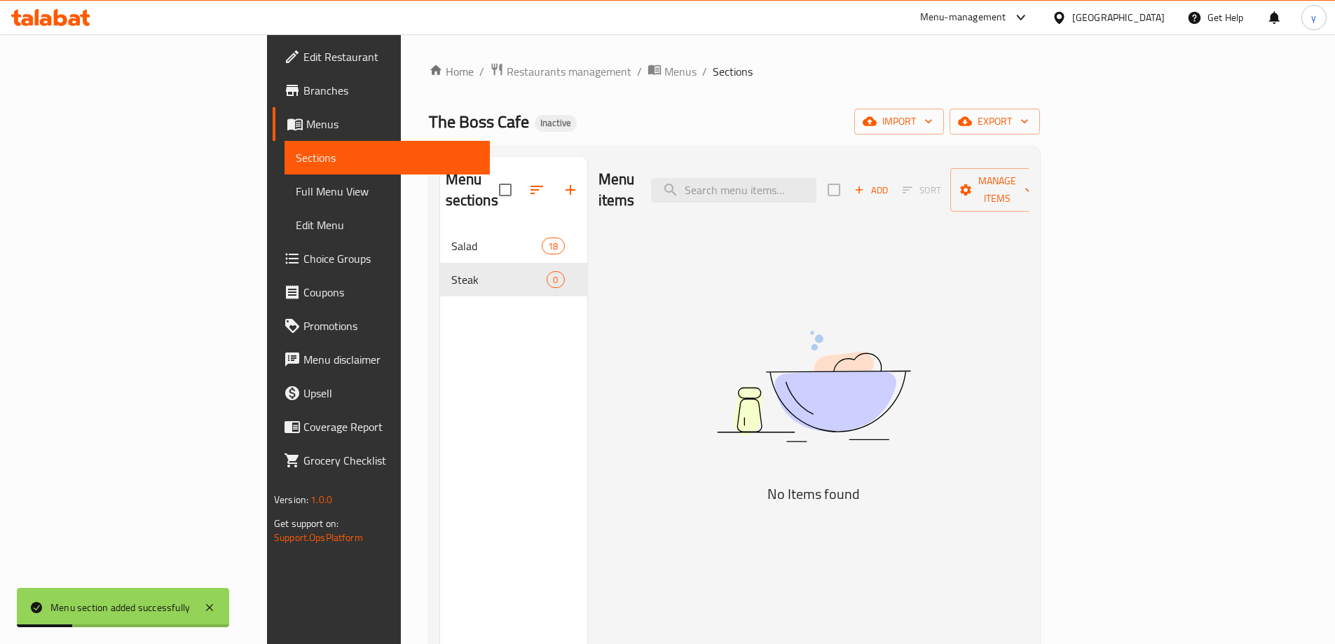
click at [890, 182] on span "Add" at bounding box center [871, 190] width 38 height 16
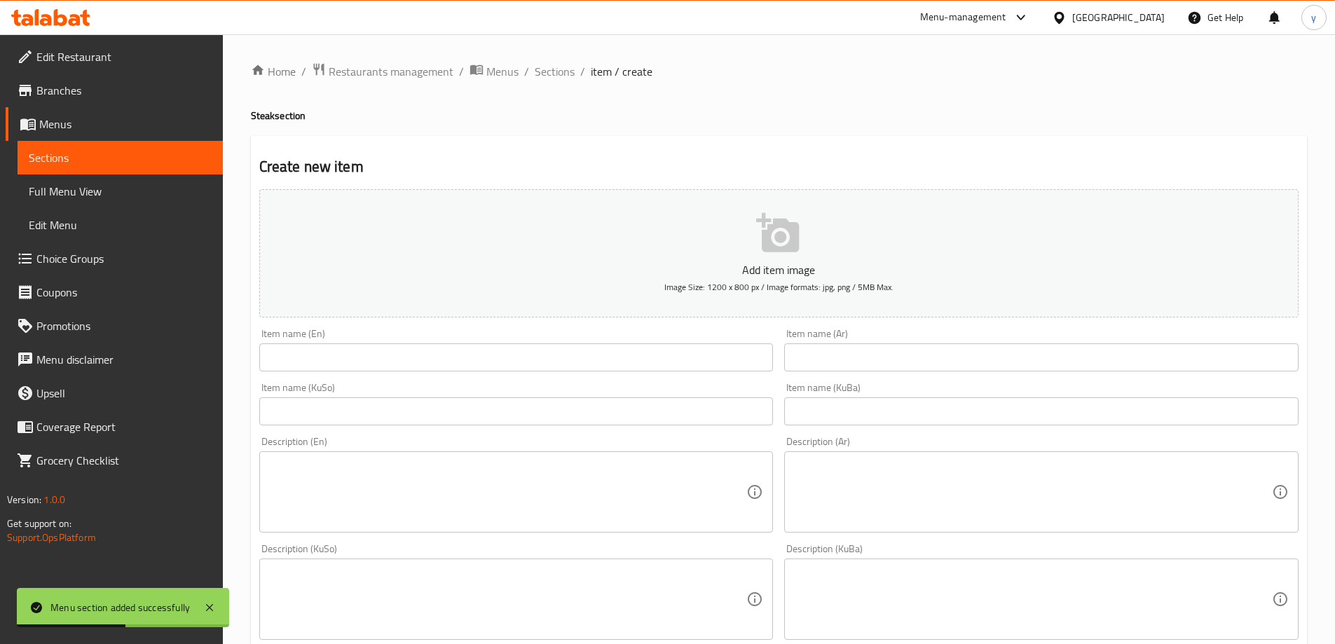
click at [973, 476] on textarea at bounding box center [1033, 492] width 478 height 67
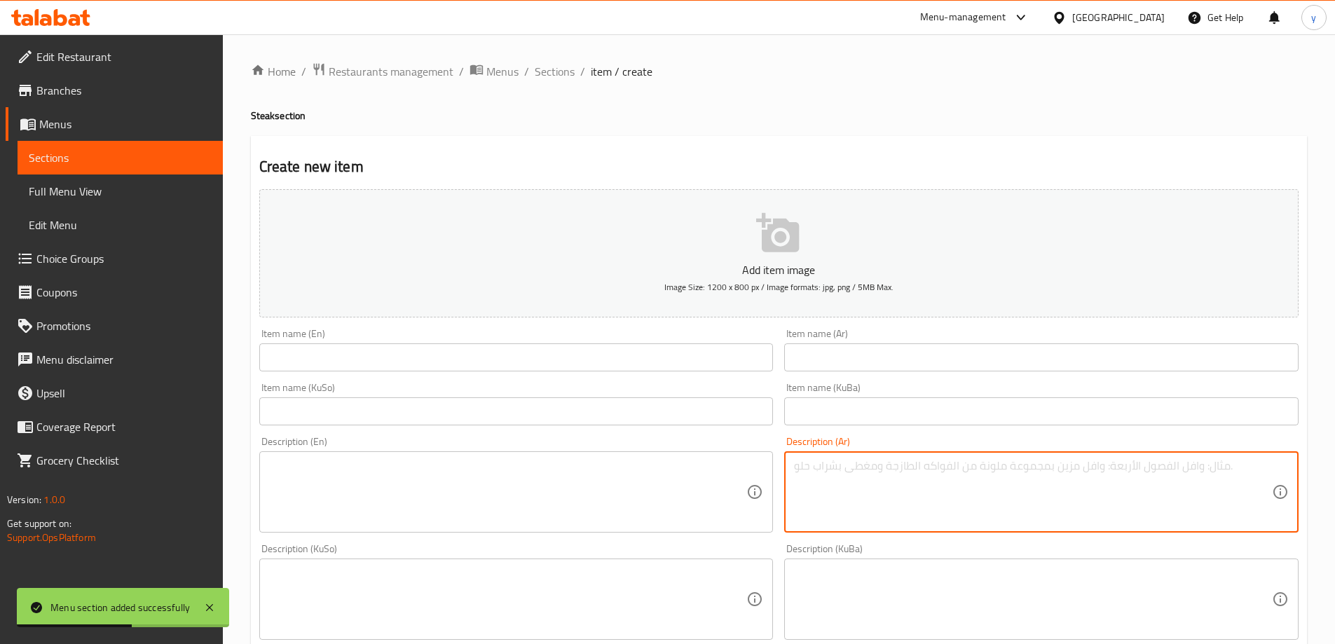
paste textarea "شريحة لحم ملفوفة ومحشية بجبنة الموزريلا ومغطاة بفتات الخبز، تقدم مع الجرجير، خض…"
click at [876, 339] on div "Item name (Ar) Item name (Ar)" at bounding box center [1041, 350] width 514 height 43
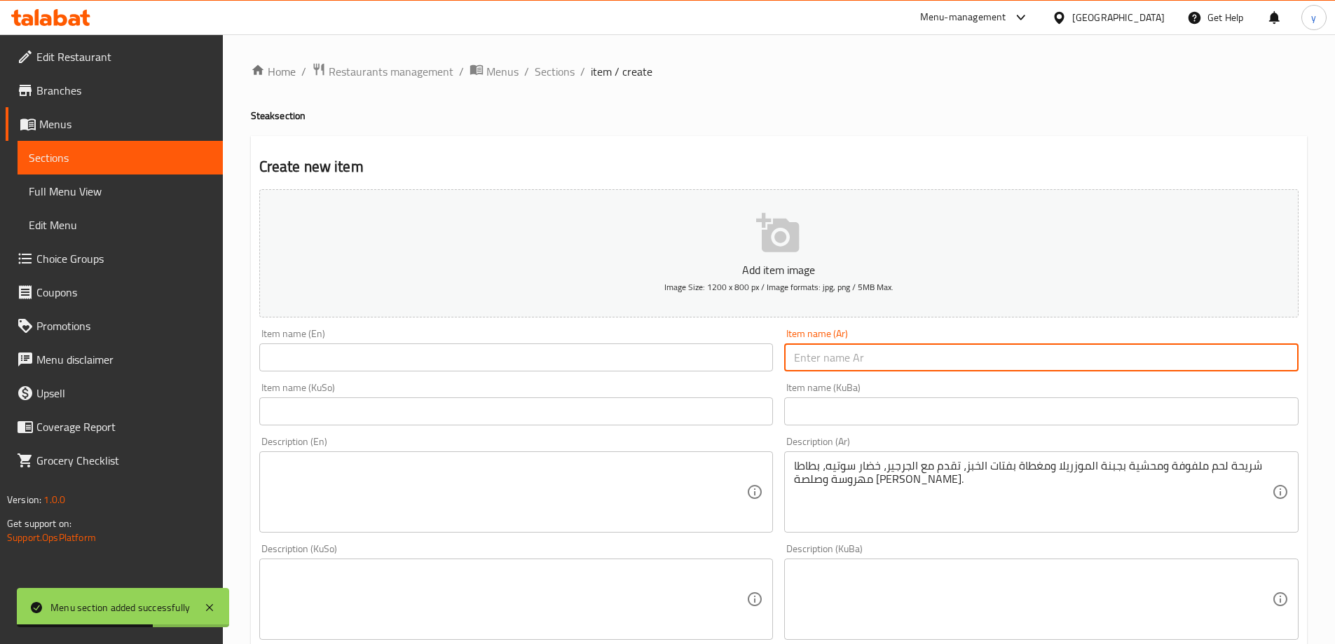
click at [889, 345] on input "text" at bounding box center [1041, 357] width 514 height 28
paste input "ستيك رول لحم"
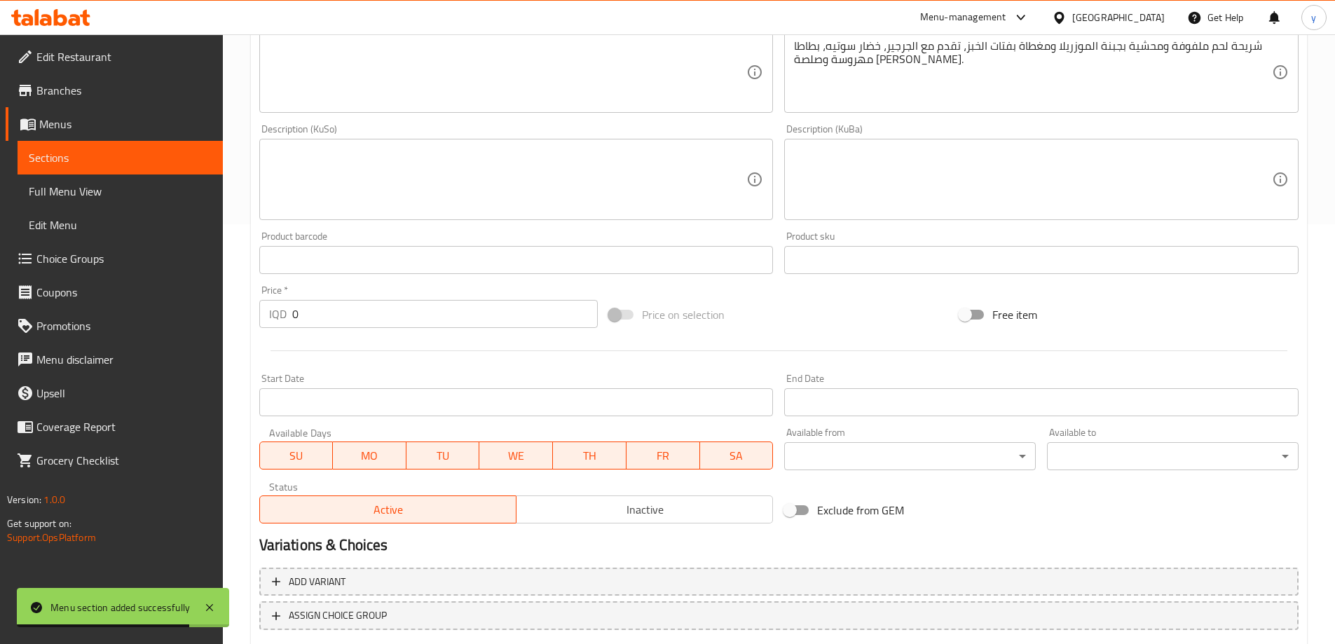
scroll to position [507, 0]
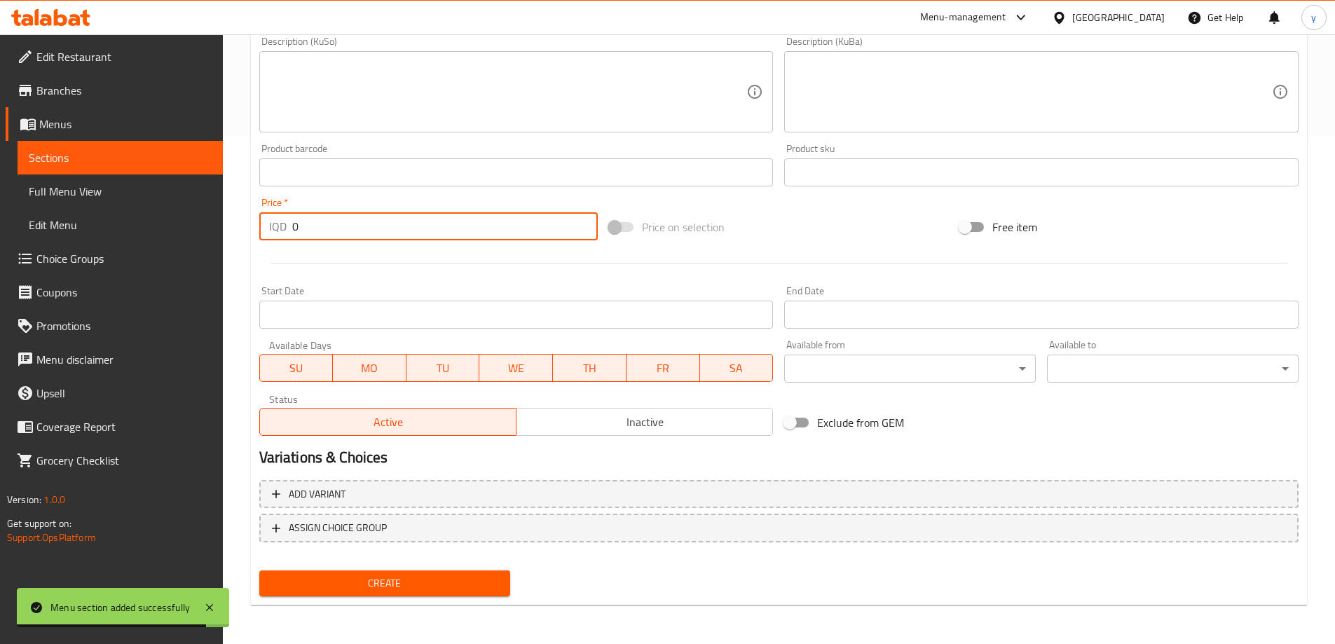
drag, startPoint x: 310, startPoint y: 228, endPoint x: 292, endPoint y: 232, distance: 18.7
click at [292, 232] on input "0" at bounding box center [445, 226] width 306 height 28
paste
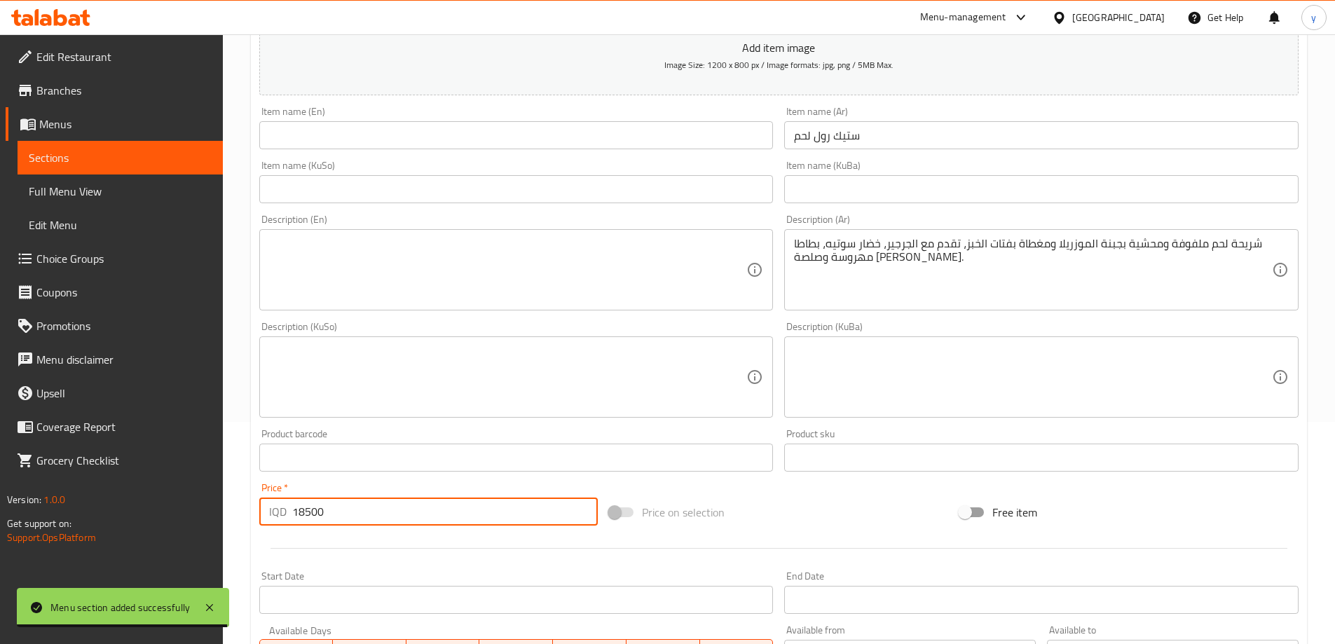
scroll to position [87, 0]
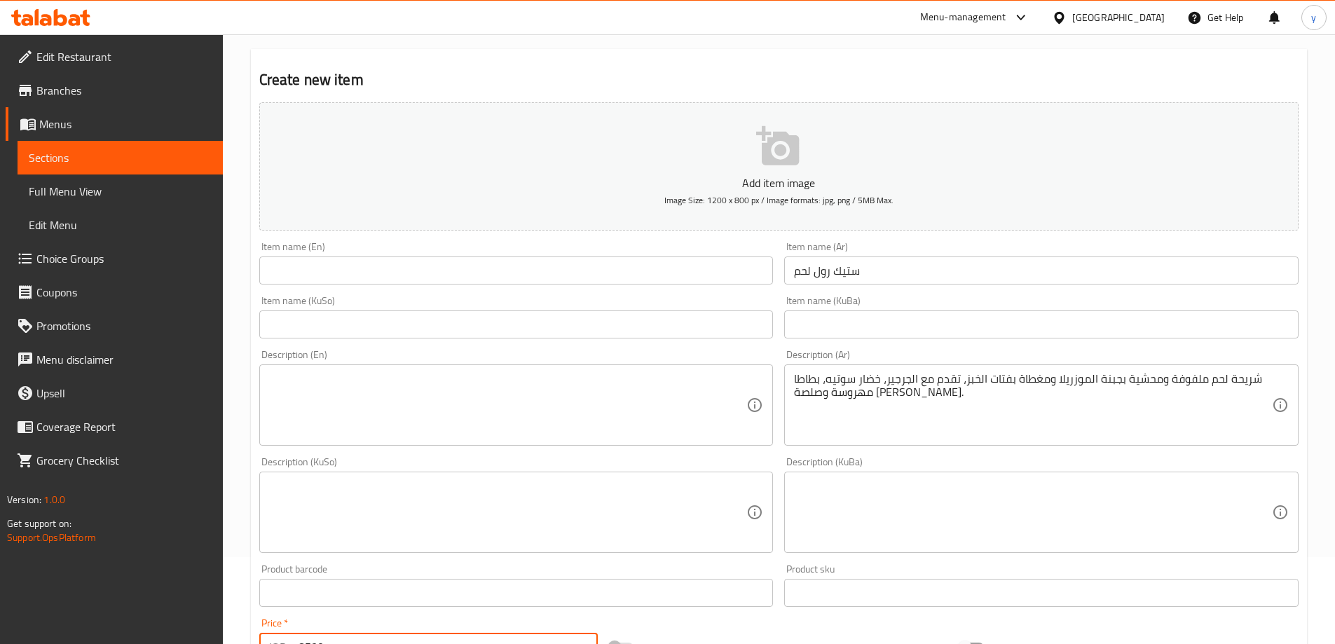
click at [833, 266] on input "ستيك رول لحم" at bounding box center [1041, 270] width 514 height 28
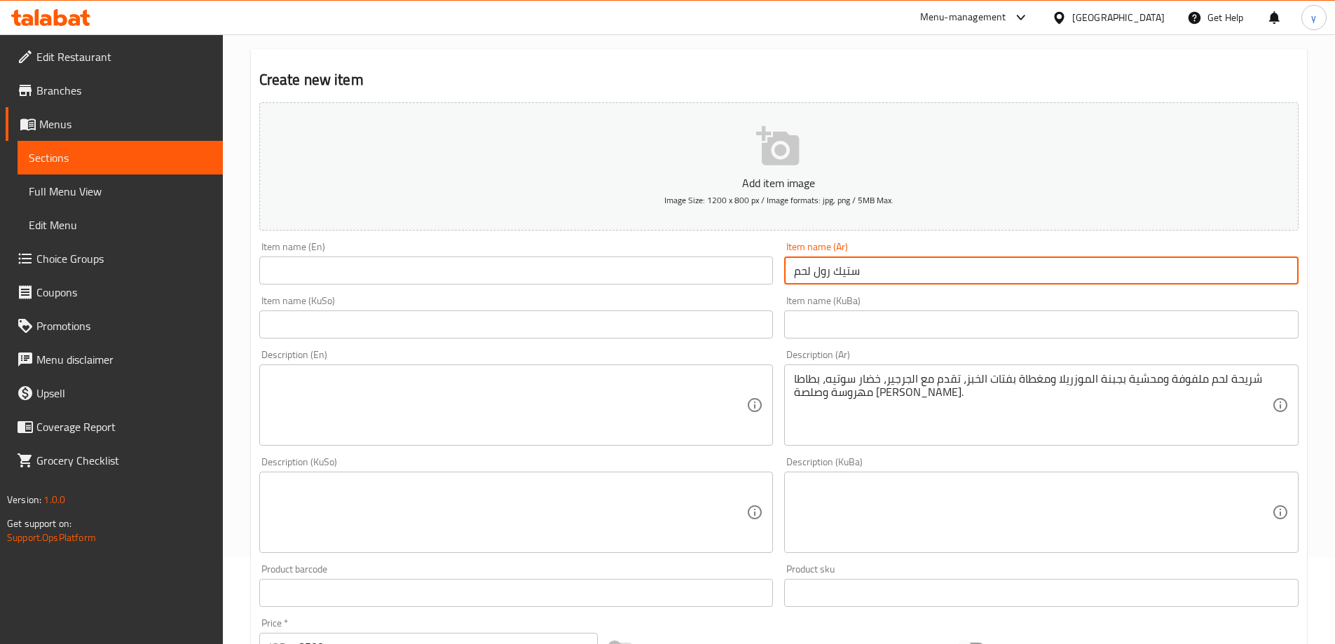
click at [833, 266] on input "ستيك رول لحم" at bounding box center [1041, 270] width 514 height 28
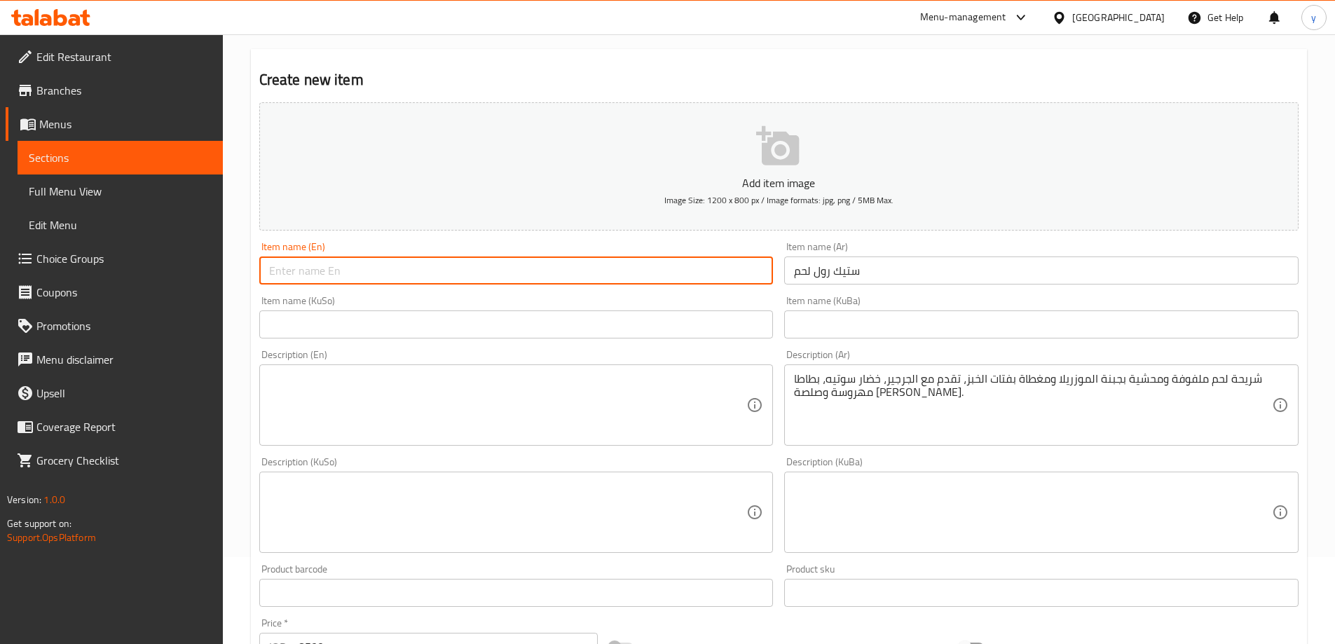
click at [581, 259] on input "text" at bounding box center [516, 270] width 514 height 28
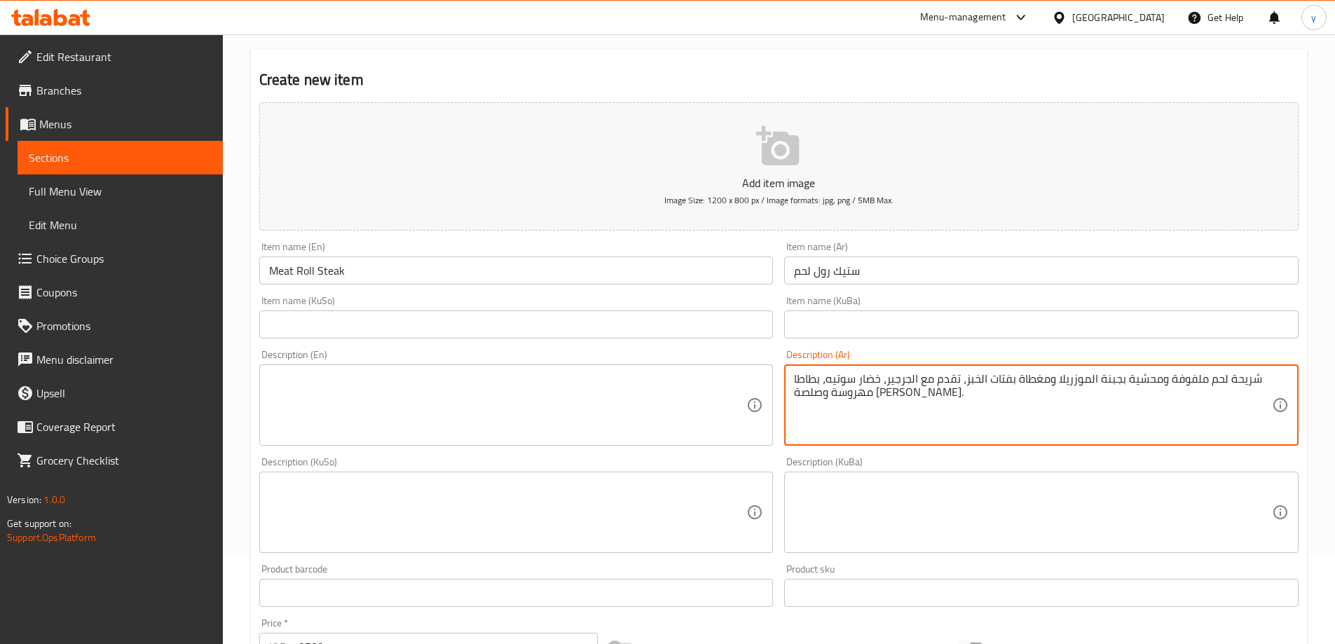
click at [826, 377] on textarea "شريحة لحم ملفوفة ومحشية بجبنة الموزريلا ومغطاة بفتات الخبز، تقدم مع الجرجير، خض…" at bounding box center [1033, 405] width 478 height 67
click at [655, 414] on textarea at bounding box center [508, 405] width 478 height 67
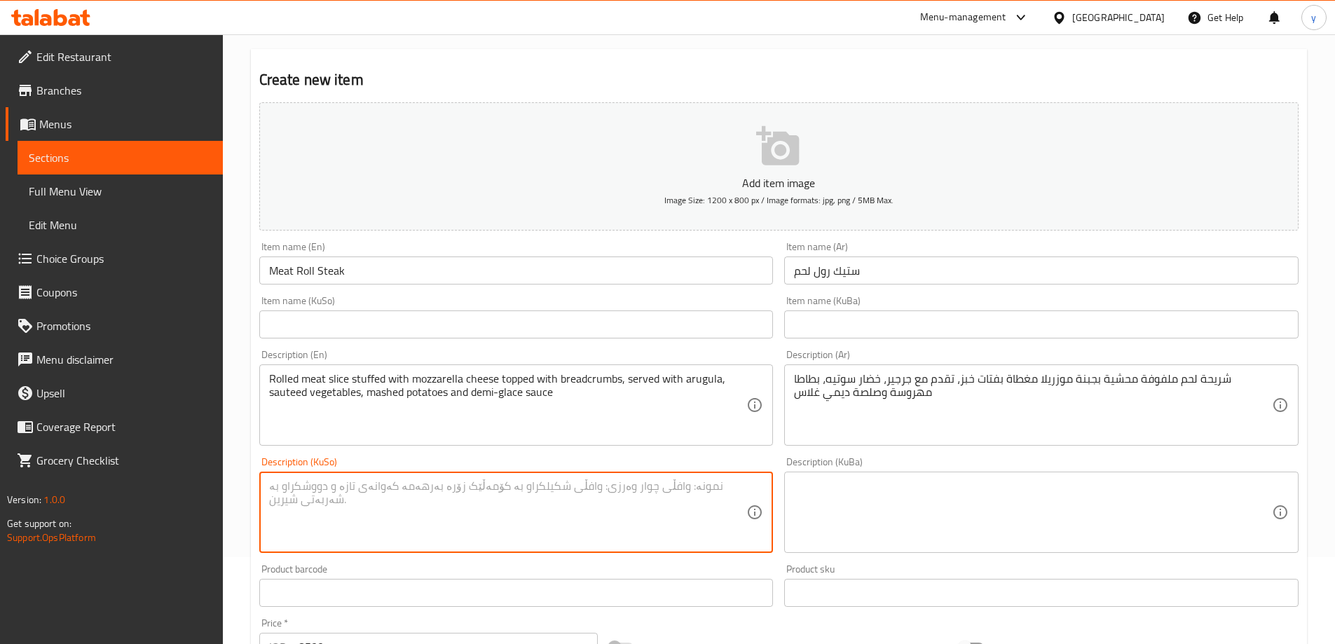
click at [514, 498] on textarea at bounding box center [508, 512] width 478 height 67
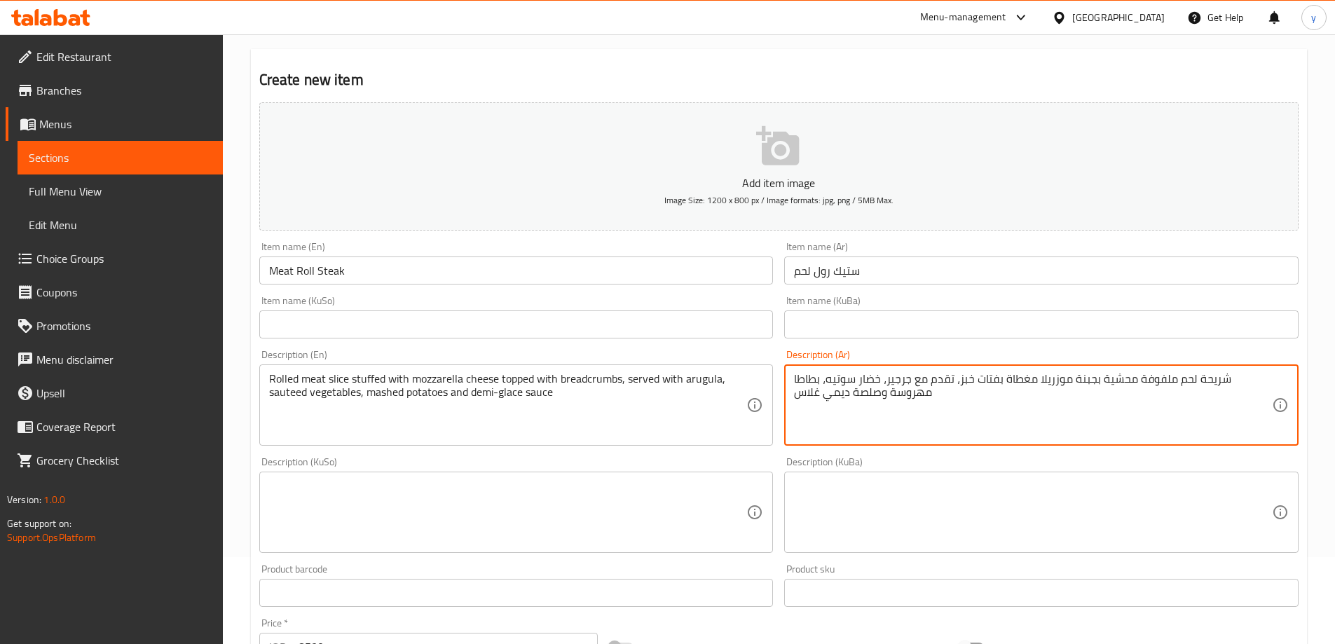
click at [986, 484] on textarea at bounding box center [1033, 512] width 478 height 67
click at [1089, 492] on textarea at bounding box center [1033, 512] width 478 height 67
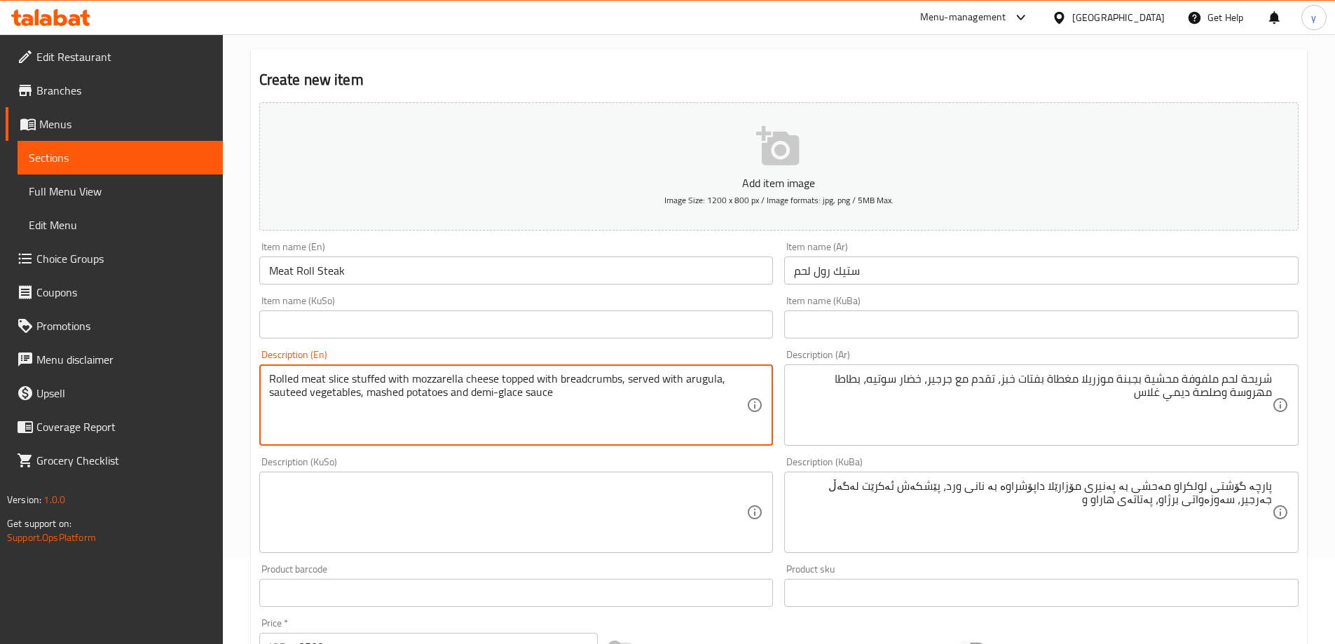
drag, startPoint x: 472, startPoint y: 392, endPoint x: 570, endPoint y: 395, distance: 98.8
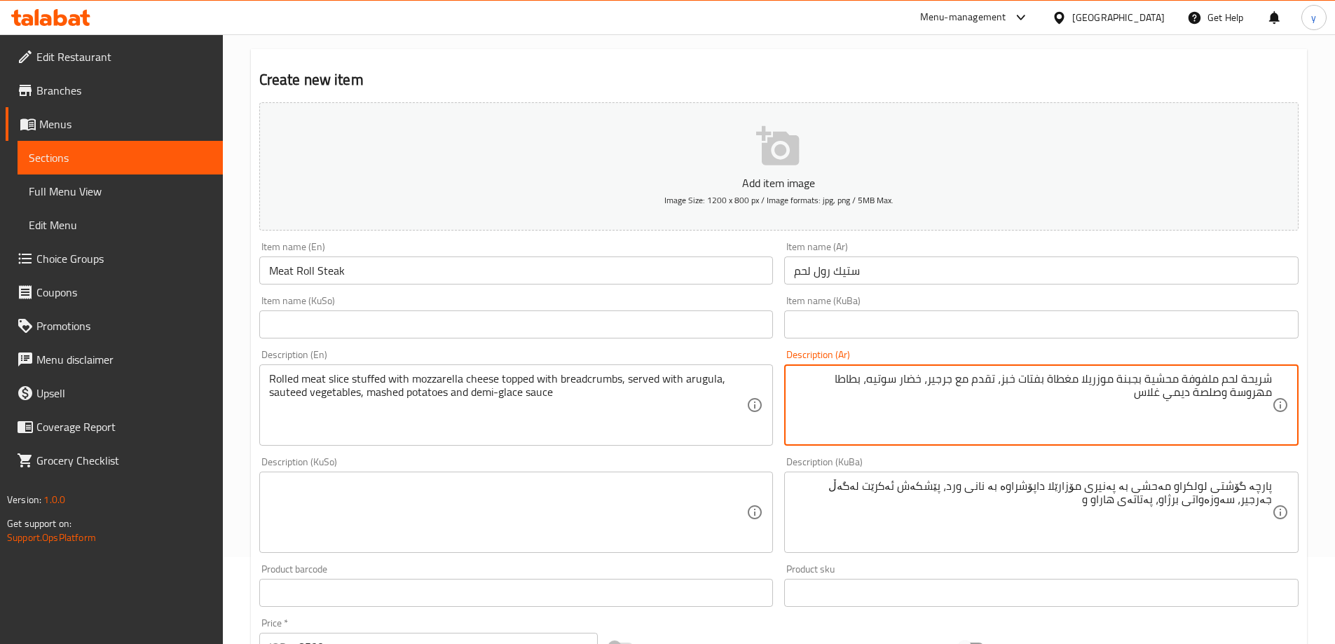
drag, startPoint x: 1235, startPoint y: 396, endPoint x: 1211, endPoint y: 402, distance: 24.6
drag, startPoint x: 1263, startPoint y: 395, endPoint x: 1176, endPoint y: 396, distance: 86.9
click at [1249, 398] on textarea "شريحة لحم ملفوفة محشية بجبنة موزريلا مغطاة بفتات خبز، تقدم مع جرجير، خضار سوتيه…" at bounding box center [1033, 405] width 478 height 67
drag, startPoint x: 1237, startPoint y: 398, endPoint x: 1176, endPoint y: 403, distance: 61.2
click at [1176, 403] on textarea "شريحة لحم ملفوفة محشية بجبنة موزريلا مغطاة بفتات خبز، تقدم مع جرجير، خضار سوتيه…" at bounding box center [1033, 405] width 478 height 67
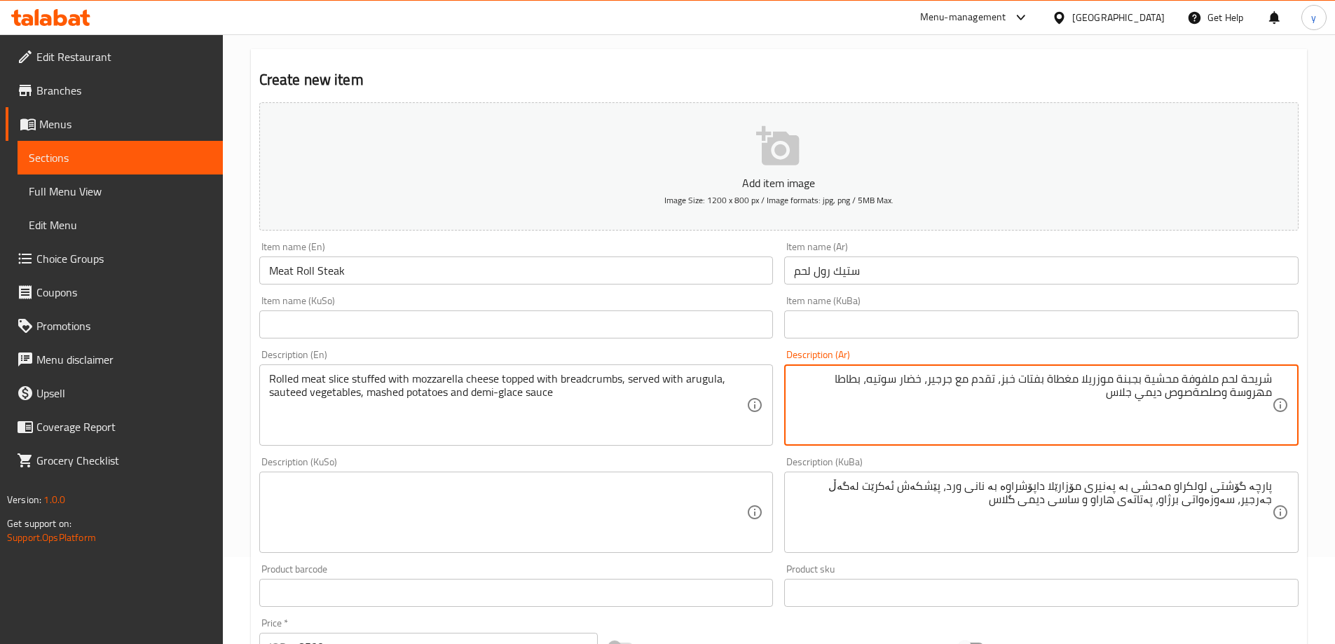
click at [1235, 389] on textarea "شريحة لحم ملفوفة محشية بجبنة موزريلا مغطاة بفتات خبز، تقدم مع جرجير، خضار سوتيه…" at bounding box center [1033, 405] width 478 height 67
click at [1224, 398] on textarea "شريحة لحم ملفوفة محشية بجبنة موزريلا مغطاة بفتات خبز، تقدم مع جرجير، خضار سوتيه…" at bounding box center [1033, 405] width 478 height 67
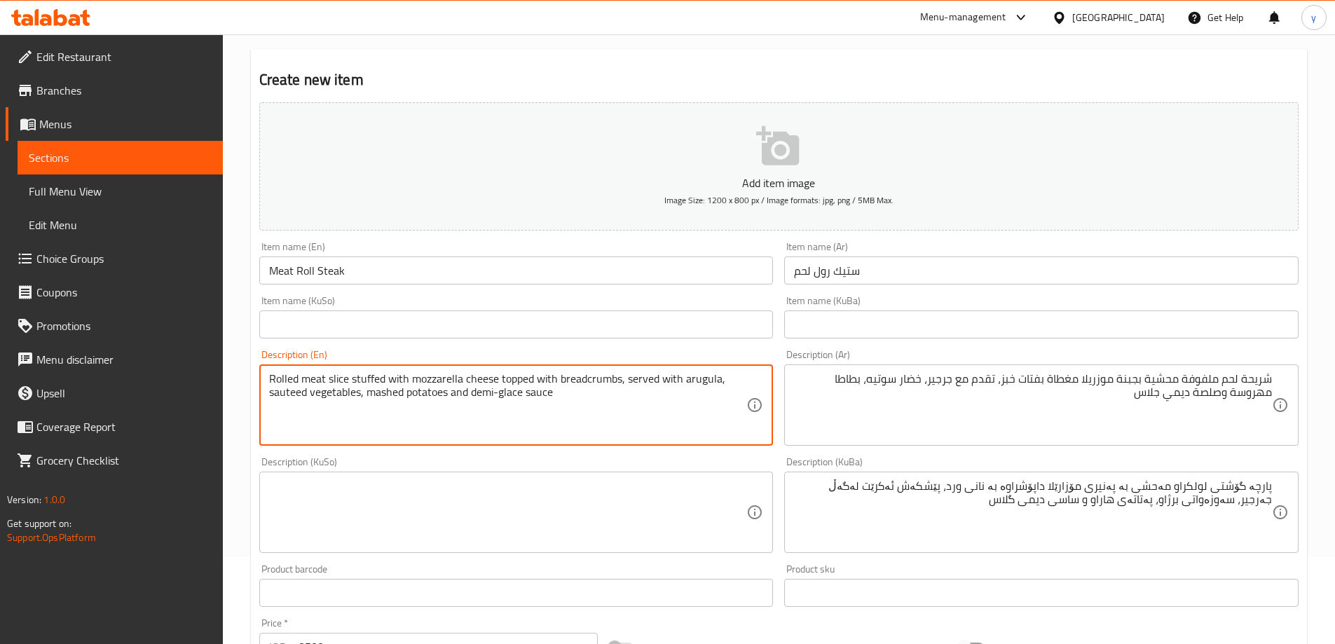
drag, startPoint x: 473, startPoint y: 391, endPoint x: 577, endPoint y: 401, distance: 104.9
click at [577, 401] on textarea "Rolled meat slice stuffed with mozzarella cheese topped with breadcrumbs, serve…" at bounding box center [508, 405] width 478 height 67
click at [474, 390] on textarea "Rolled meat slice stuffed with mozzarella cheese topped with breadcrumbs, serve…" at bounding box center [508, 405] width 478 height 67
click at [480, 388] on textarea "Rolled meat slice stuffed with mozzarella cheese topped with breadcrumbs, serve…" at bounding box center [508, 405] width 478 height 67
click at [472, 392] on textarea "Rolled meat slice stuffed with mozzarella cheese topped with breadcrumbs, serve…" at bounding box center [508, 405] width 478 height 67
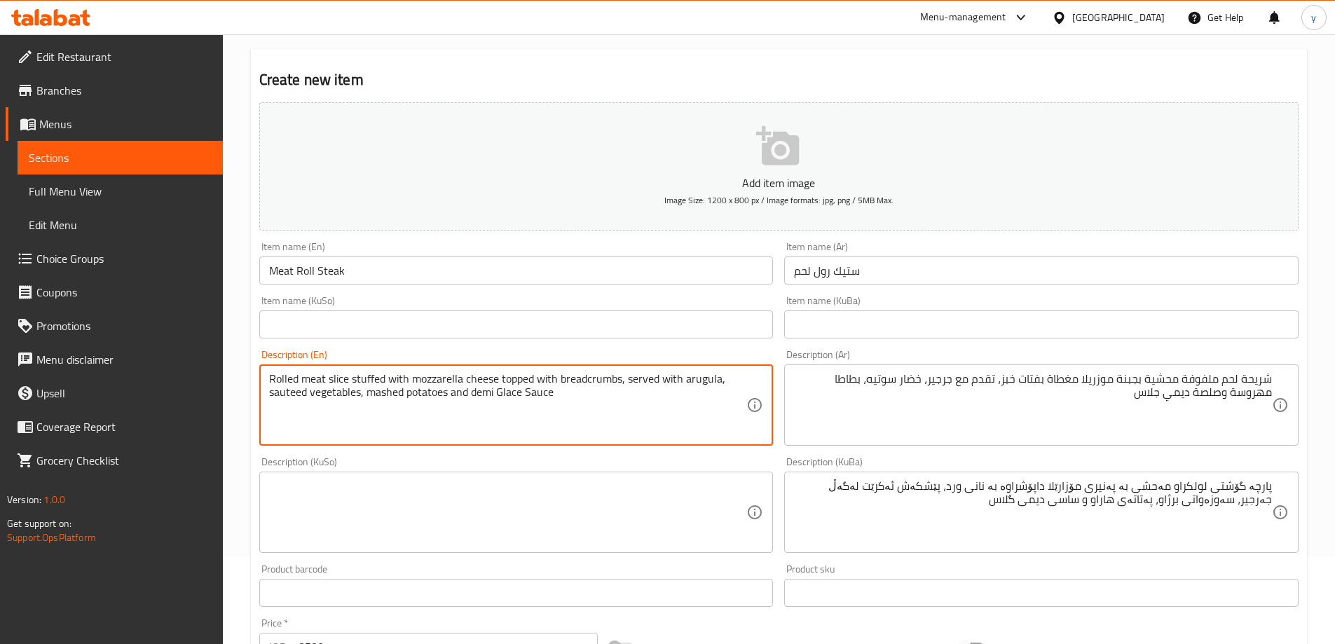
drag, startPoint x: 502, startPoint y: 392, endPoint x: 498, endPoint y: 399, distance: 7.8
click at [498, 399] on textarea "Rolled meat slice stuffed with mozzarella cheese topped with breadcrumbs, serve…" at bounding box center [508, 405] width 478 height 67
drag, startPoint x: 531, startPoint y: 395, endPoint x: 523, endPoint y: 400, distance: 9.7
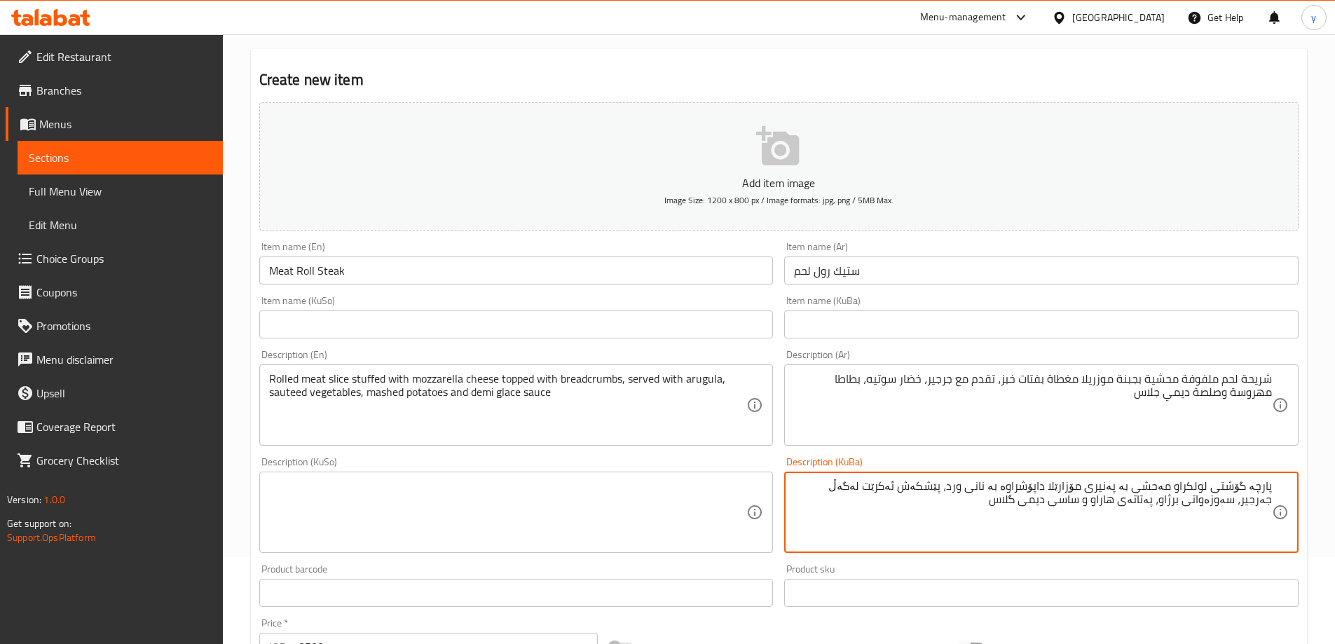
click at [1179, 480] on textarea "پارچە گۆشتی لولکراو مەحشی بە پەنیری مۆزارێلا داپۆشراوە بە نانی ورد، پێشکەش ئەکر…" at bounding box center [1033, 512] width 478 height 67
click at [673, 493] on textarea at bounding box center [508, 512] width 478 height 67
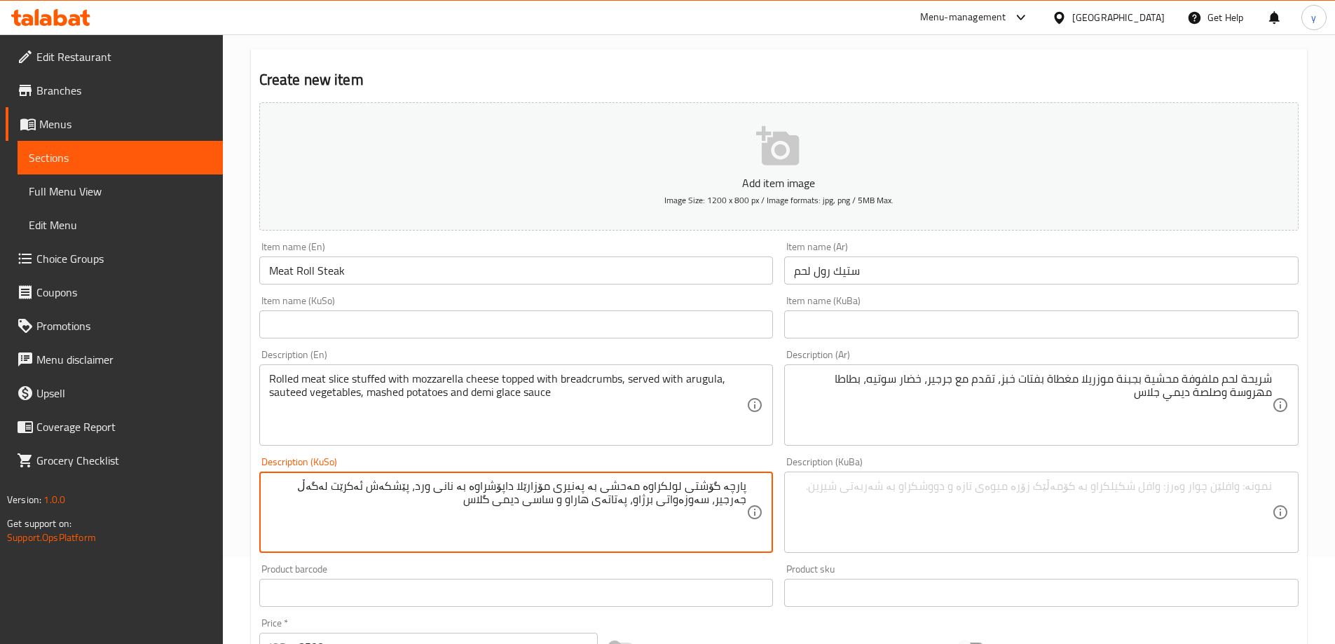
click at [721, 307] on div "Item name (KuSo) Item name (KuSo)" at bounding box center [516, 317] width 514 height 43
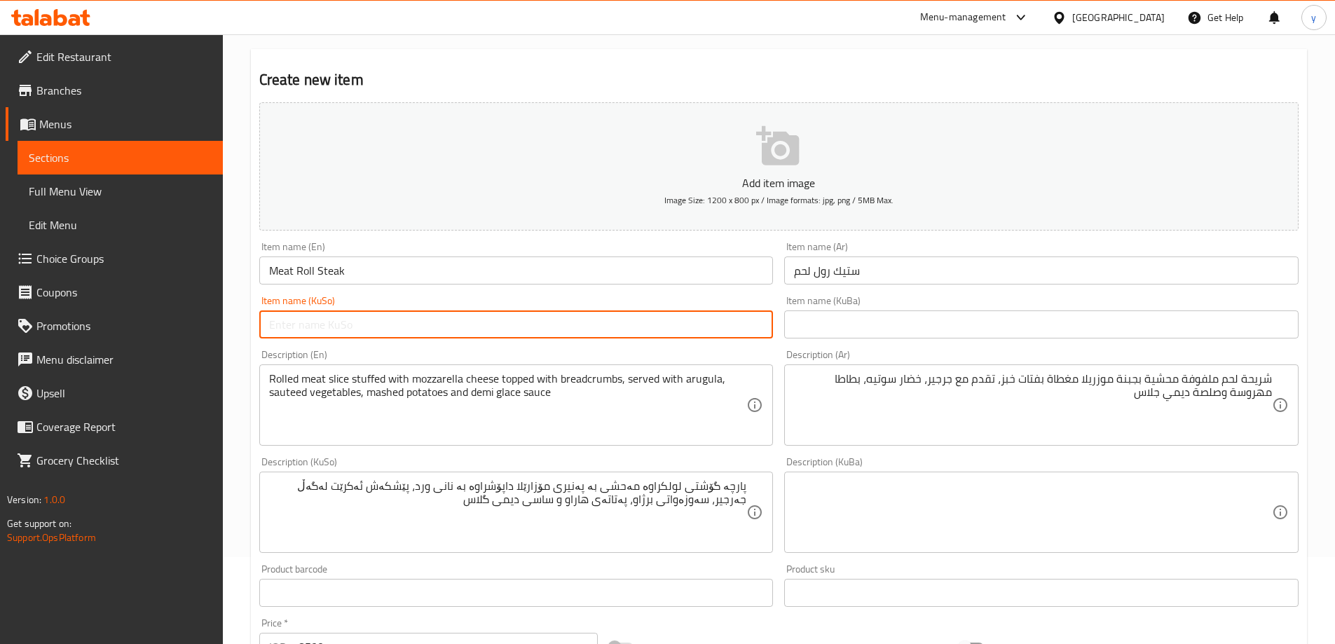
click at [730, 317] on input "text" at bounding box center [516, 324] width 514 height 28
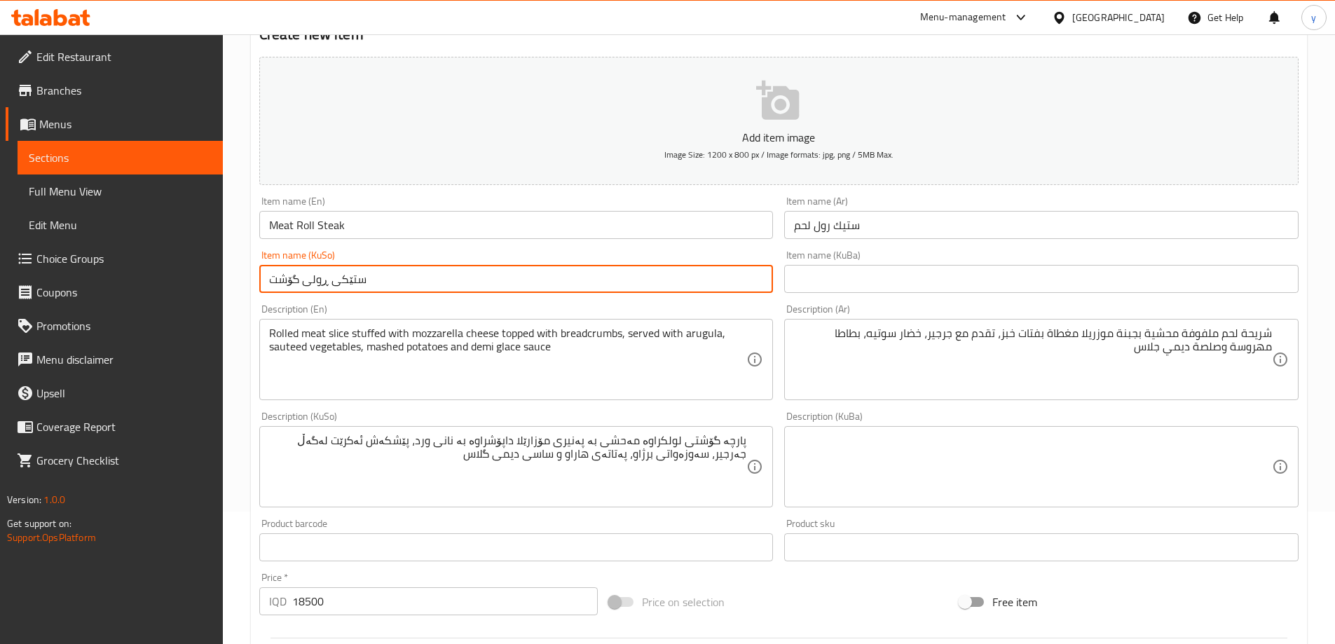
scroll to position [507, 0]
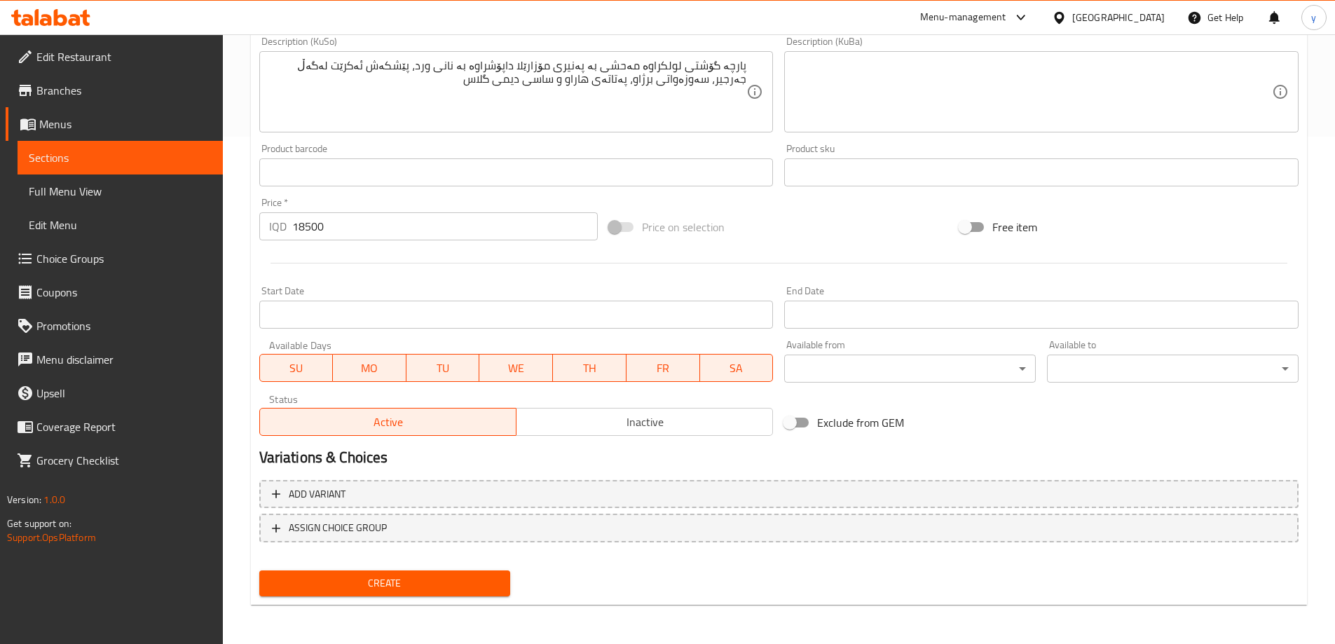
click at [485, 587] on span "Create" at bounding box center [385, 584] width 229 height 18
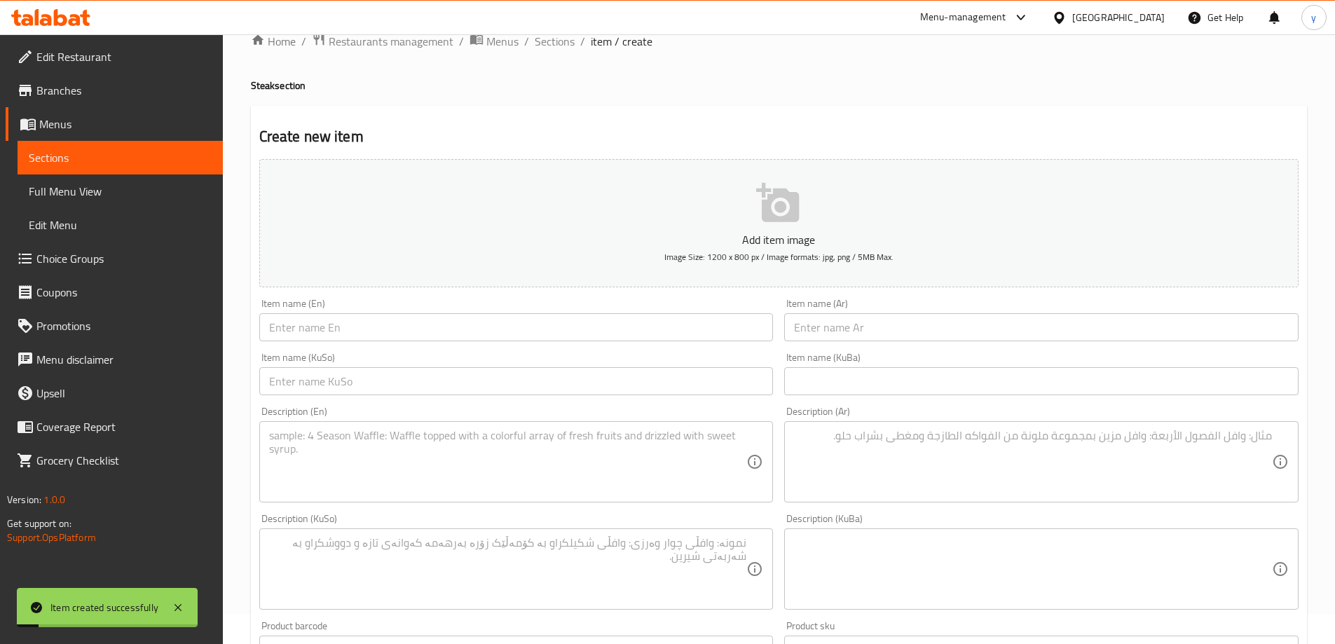
scroll to position [0, 0]
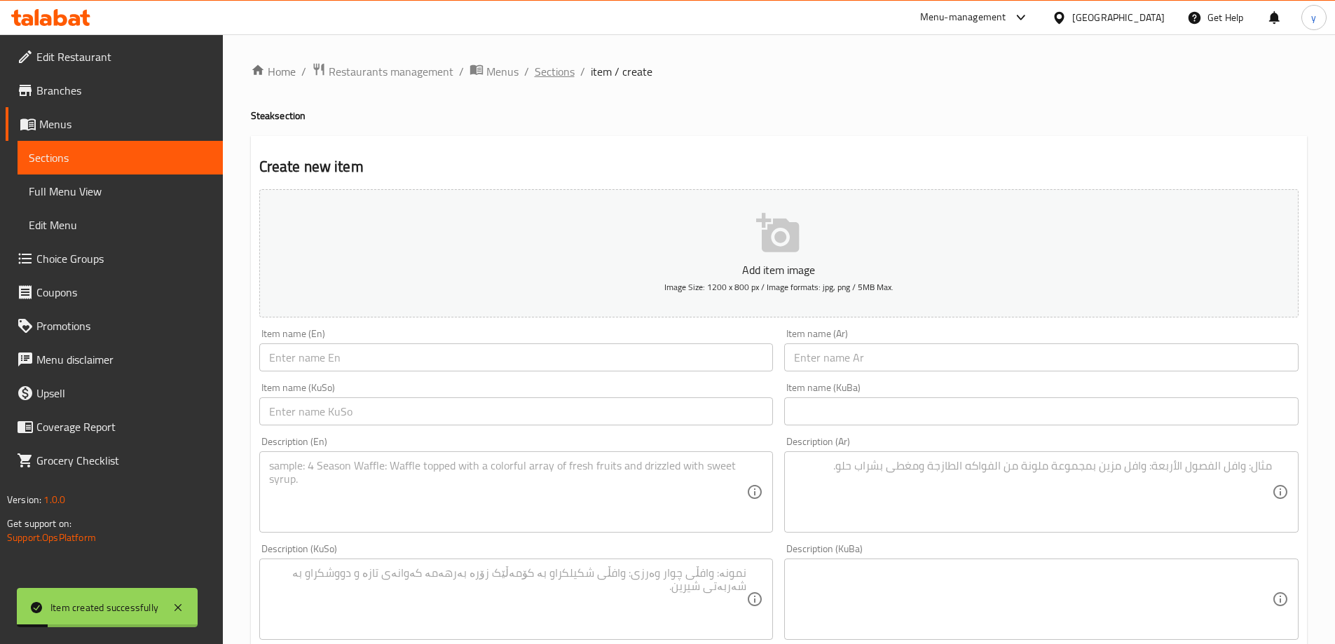
click at [552, 72] on span "Sections" at bounding box center [555, 71] width 40 height 17
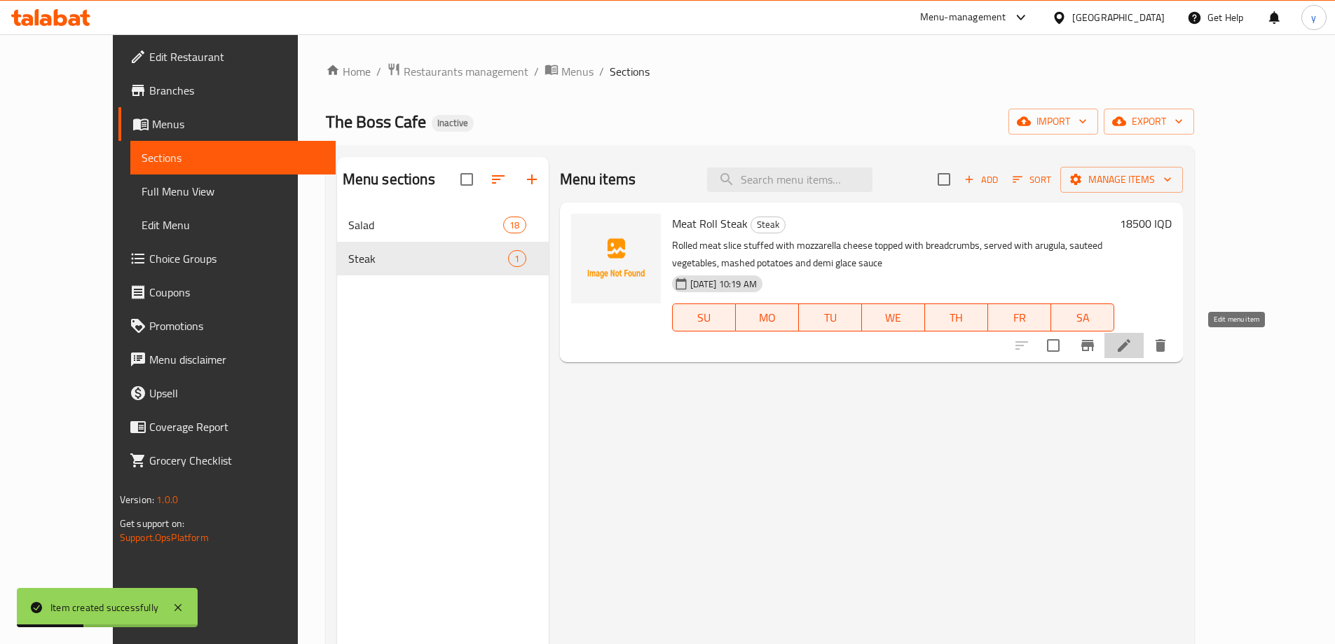
click at [1130, 348] on icon at bounding box center [1124, 345] width 13 height 13
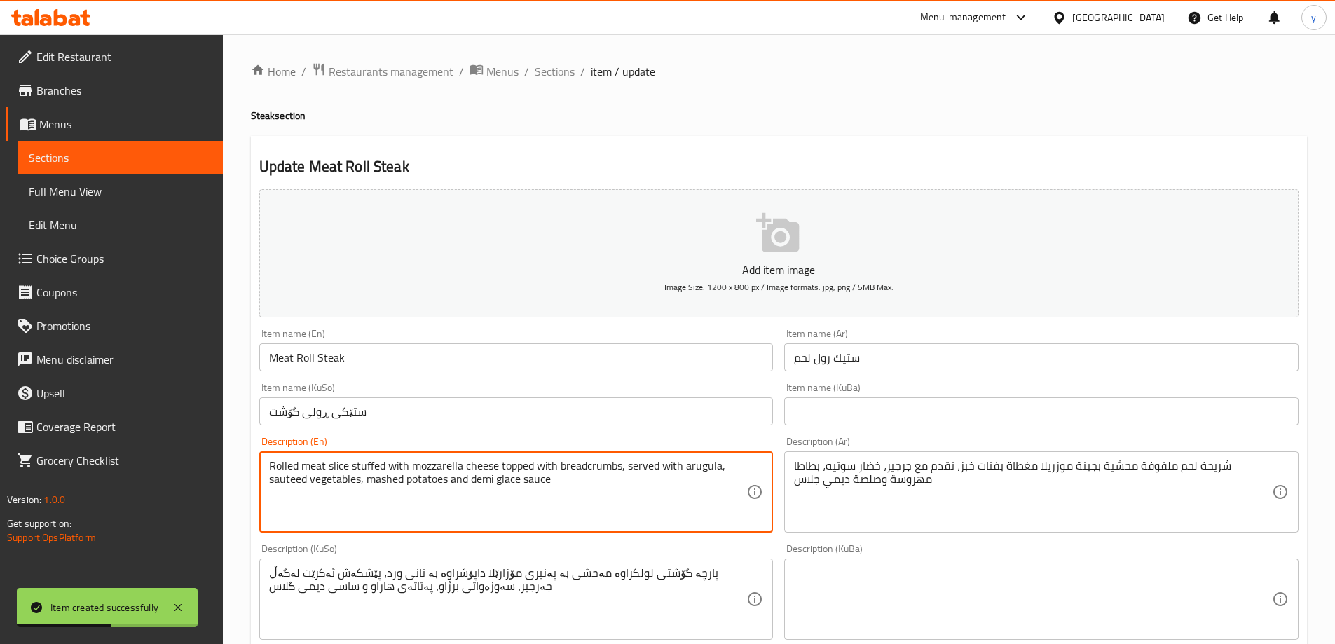
click at [603, 482] on textarea "Rolled meat slice stuffed with mozzarella cheese topped with breadcrumbs, serve…" at bounding box center [508, 492] width 478 height 67
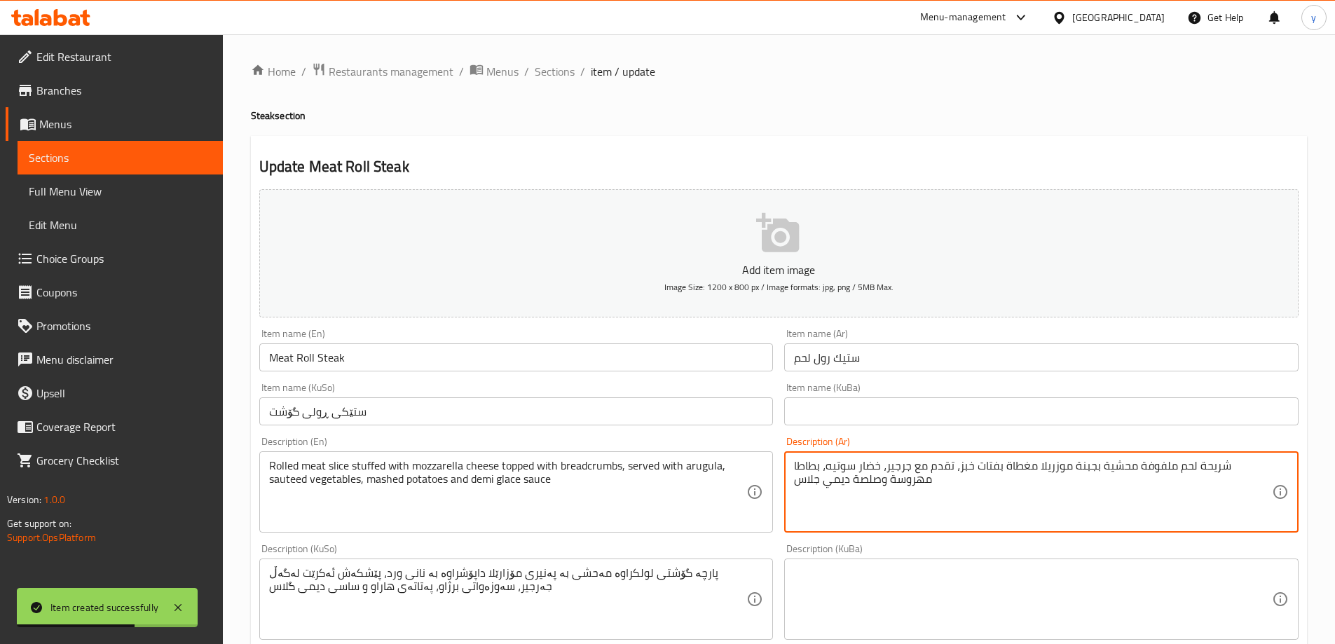
click at [827, 486] on textarea "شريحة لحم ملفوفة محشية بجبنة موزريلا مغطاة بفتات خبز، تقدم مع جرجير، خضار سوتيه…" at bounding box center [1033, 492] width 478 height 67
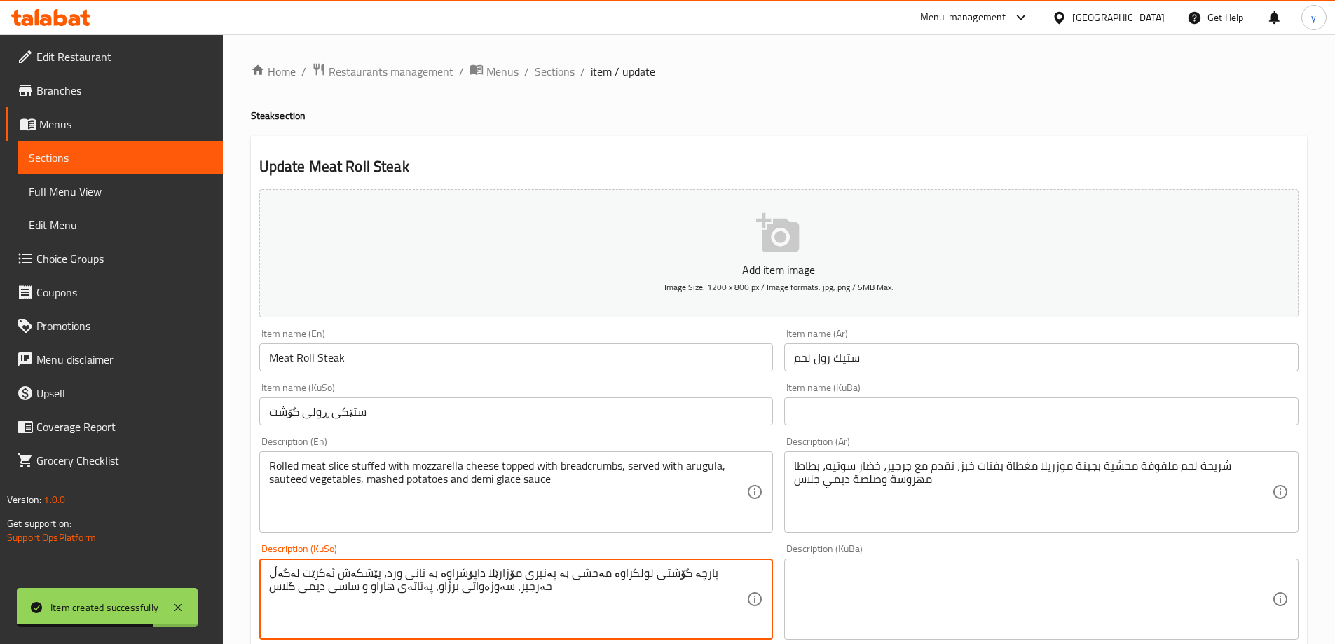
click at [532, 589] on textarea "پارچە گۆشتی لولکراوە مەحشی بە پەنیری مۆزارێلا داپۆشراوە بە نانی ورد، پێشکەش ئەک…" at bounding box center [508, 599] width 478 height 67
click at [518, 584] on textarea "پارچە گۆشتی لولکراوە مەحشی بە پەنیری مۆزارێلا داپۆشراوە بە نانی ورد، پێشکەش ئەک…" at bounding box center [508, 599] width 478 height 67
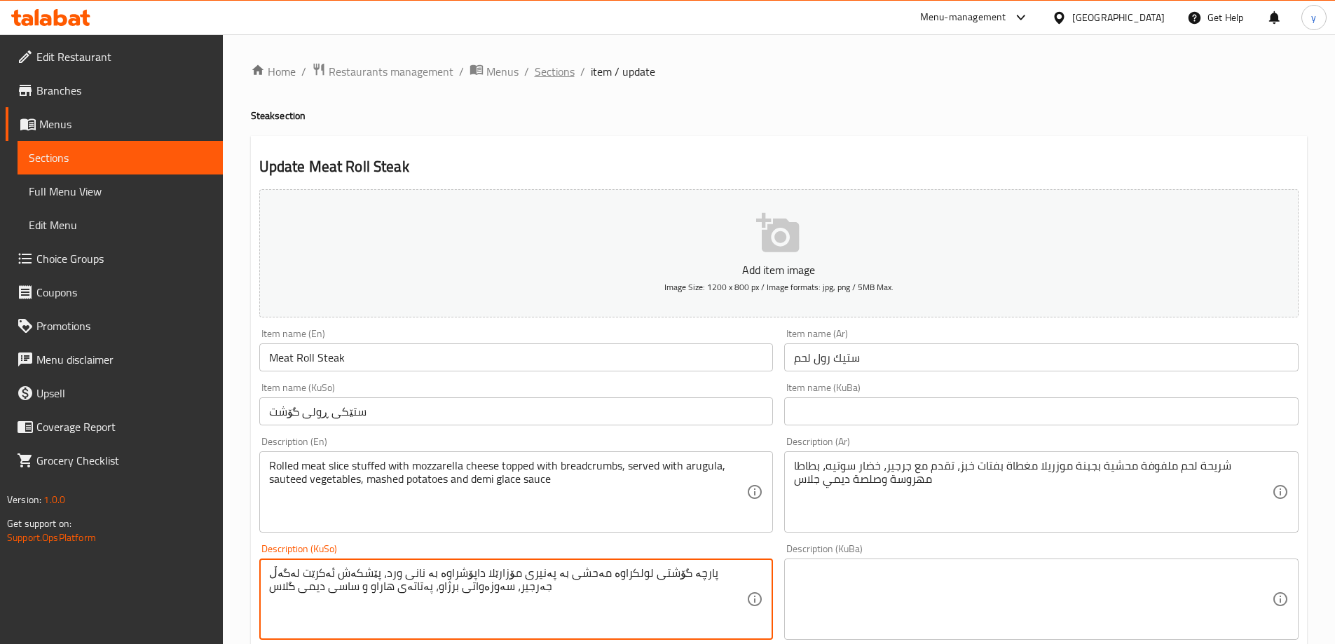
click at [562, 72] on span "Sections" at bounding box center [555, 71] width 40 height 17
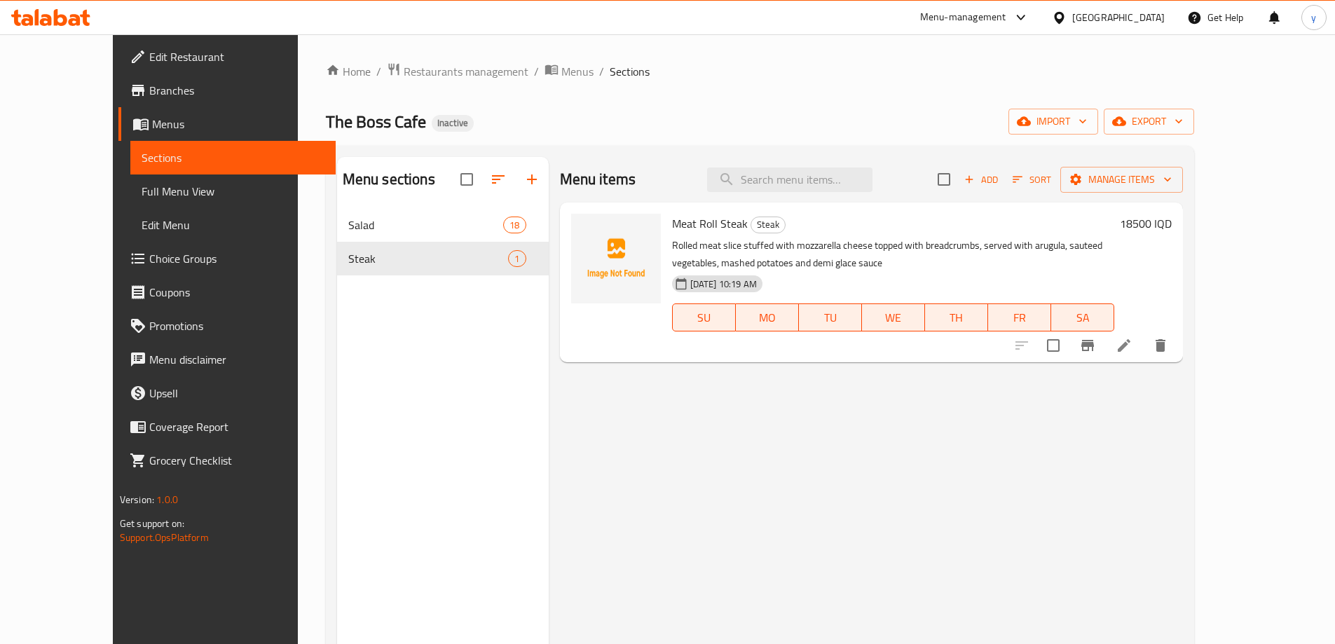
click at [1097, 167] on div "Add Sort Manage items" at bounding box center [1060, 179] width 245 height 29
click at [1000, 173] on span "Add" at bounding box center [981, 180] width 38 height 16
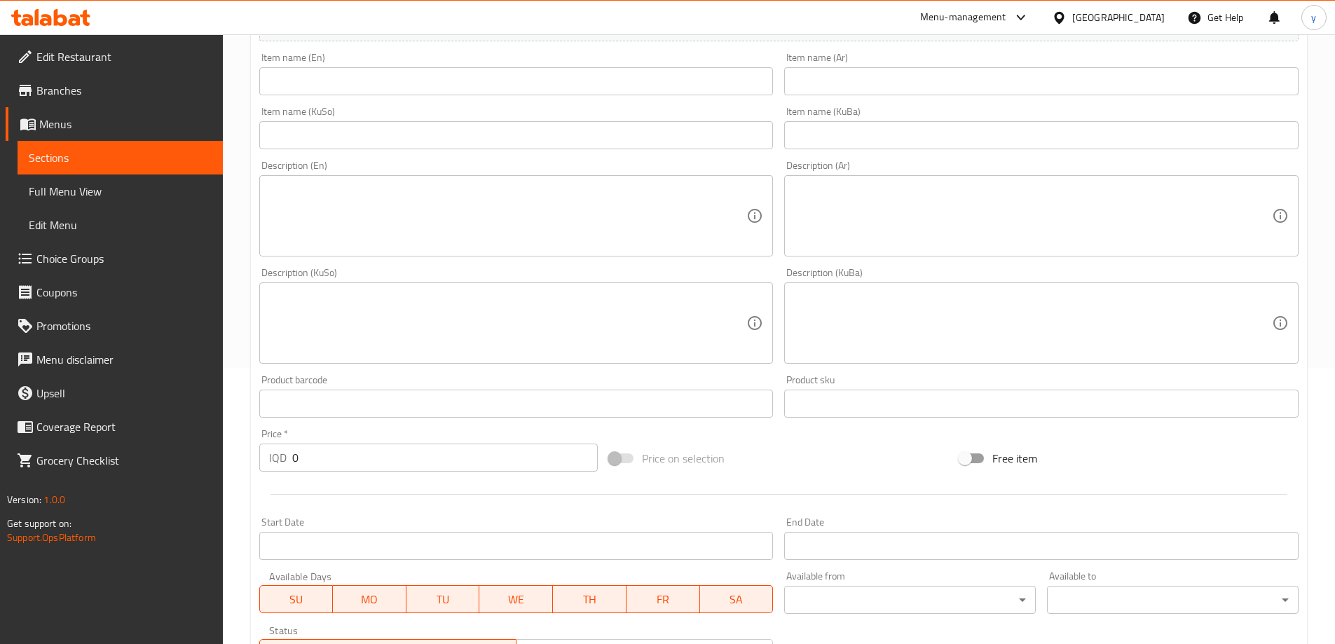
scroll to position [280, 0]
click at [537, 229] on textarea at bounding box center [508, 212] width 478 height 67
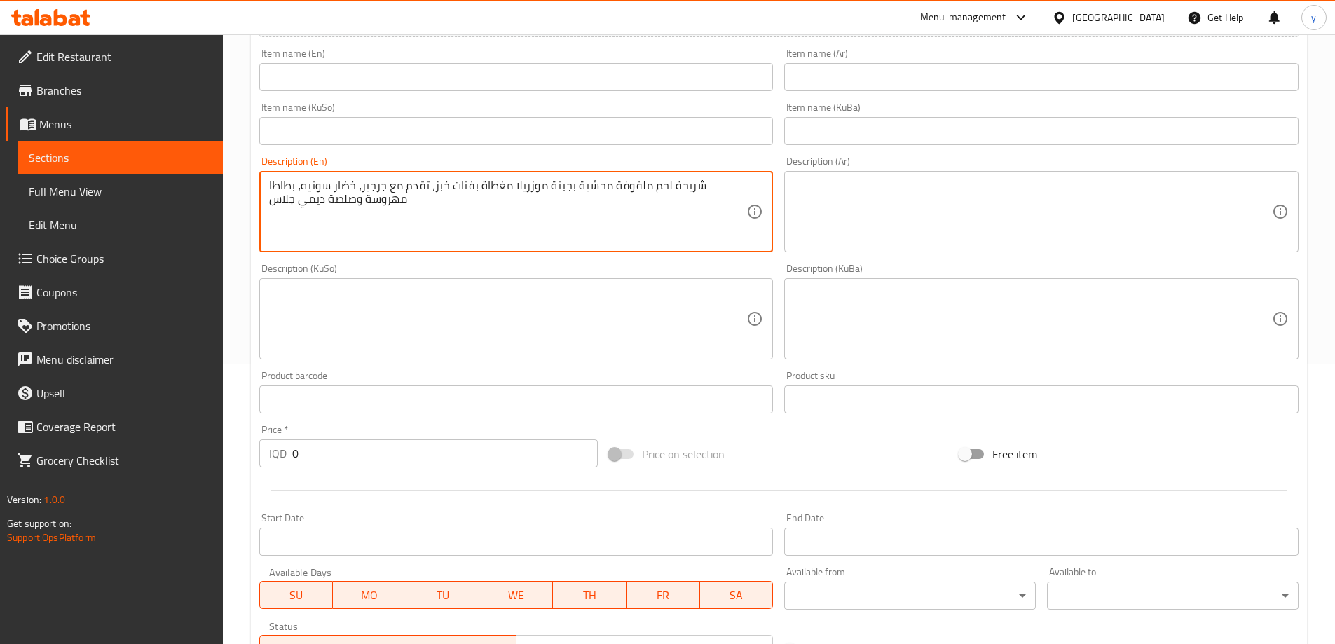
click at [884, 227] on textarea at bounding box center [1033, 212] width 478 height 67
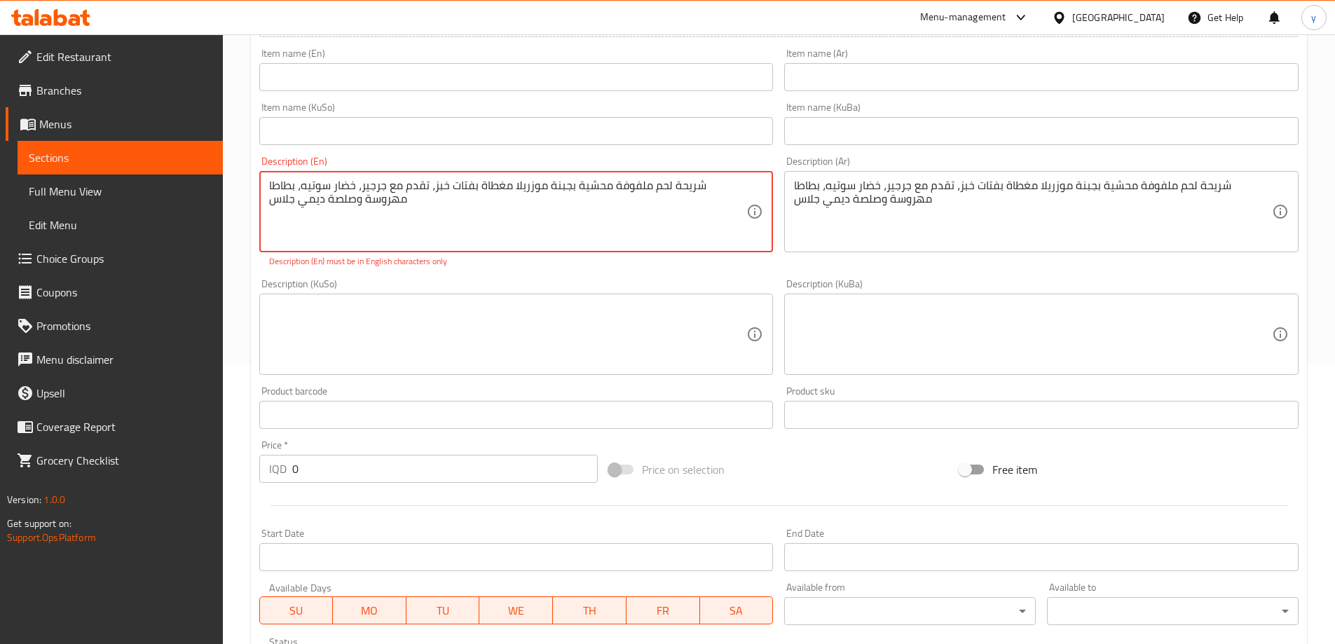
click at [685, 210] on textarea "شريحة لحم ملفوفة محشية بجبنة موزريلا مغطاة بفتات خبز، تقدم مع جرجير، خضار سوتيه…" at bounding box center [508, 212] width 478 height 67
click at [514, 331] on textarea at bounding box center [508, 334] width 478 height 67
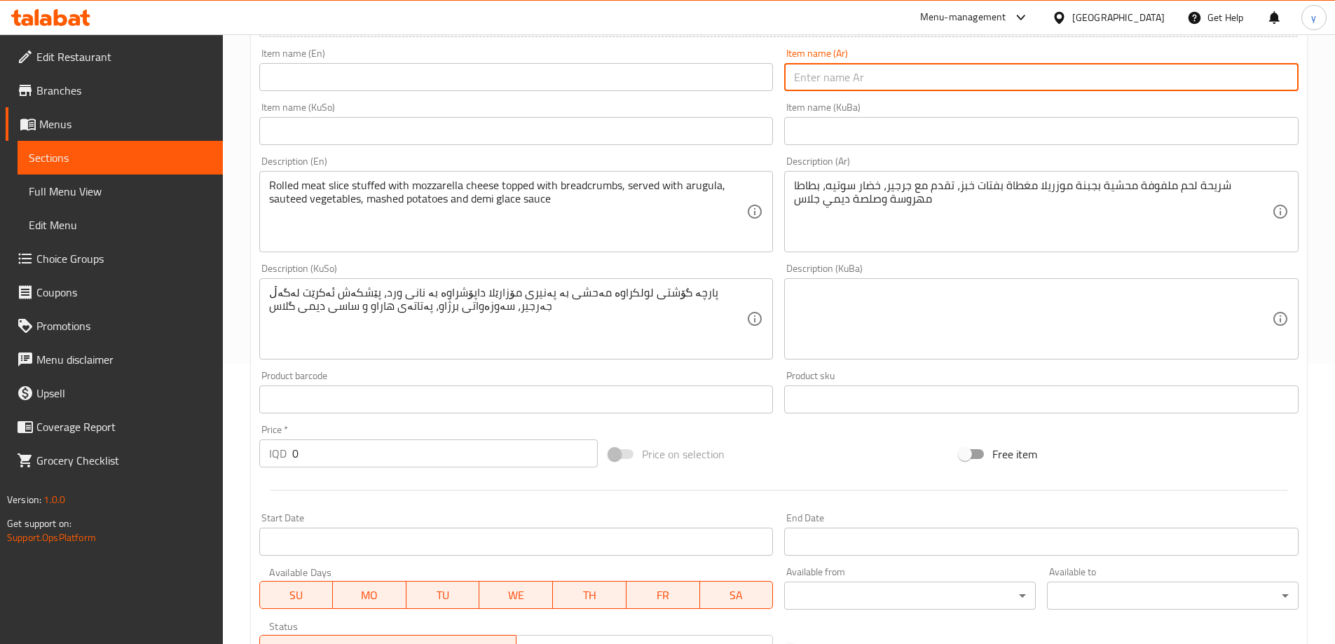
drag, startPoint x: 892, startPoint y: 83, endPoint x: 881, endPoint y: 92, distance: 14.0
click at [892, 83] on input "text" at bounding box center [1041, 77] width 514 height 28
click at [395, 462] on input "0" at bounding box center [445, 453] width 306 height 28
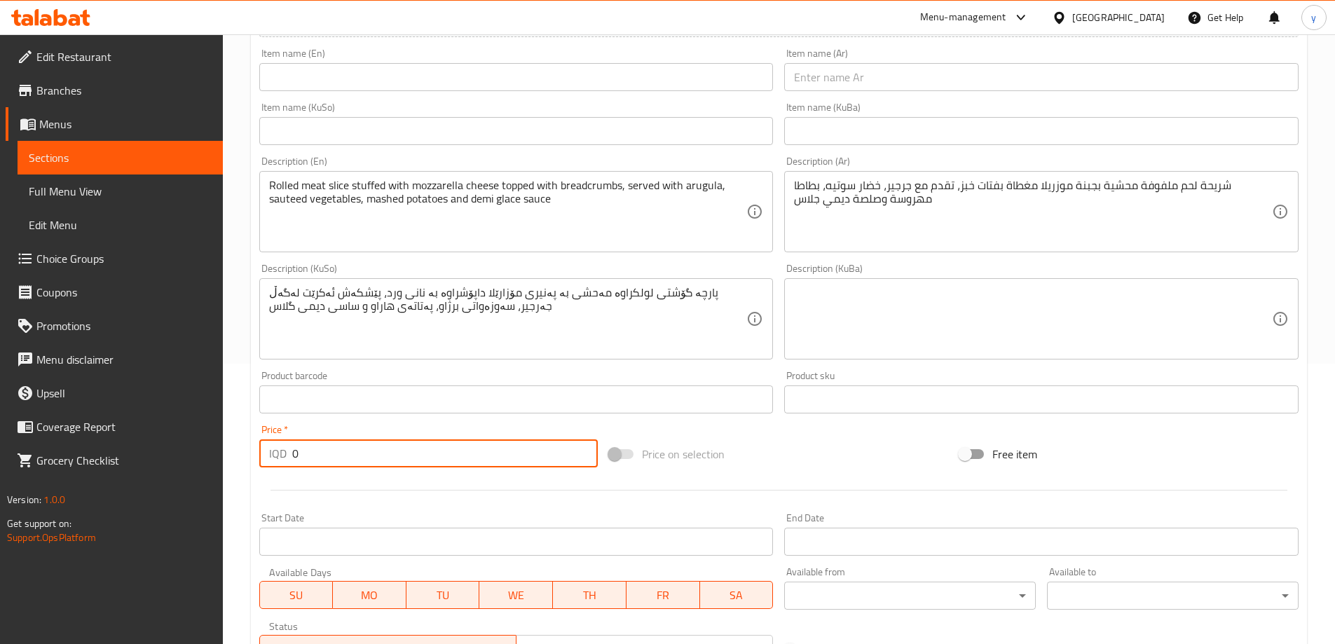
click at [395, 462] on input "0" at bounding box center [445, 453] width 306 height 28
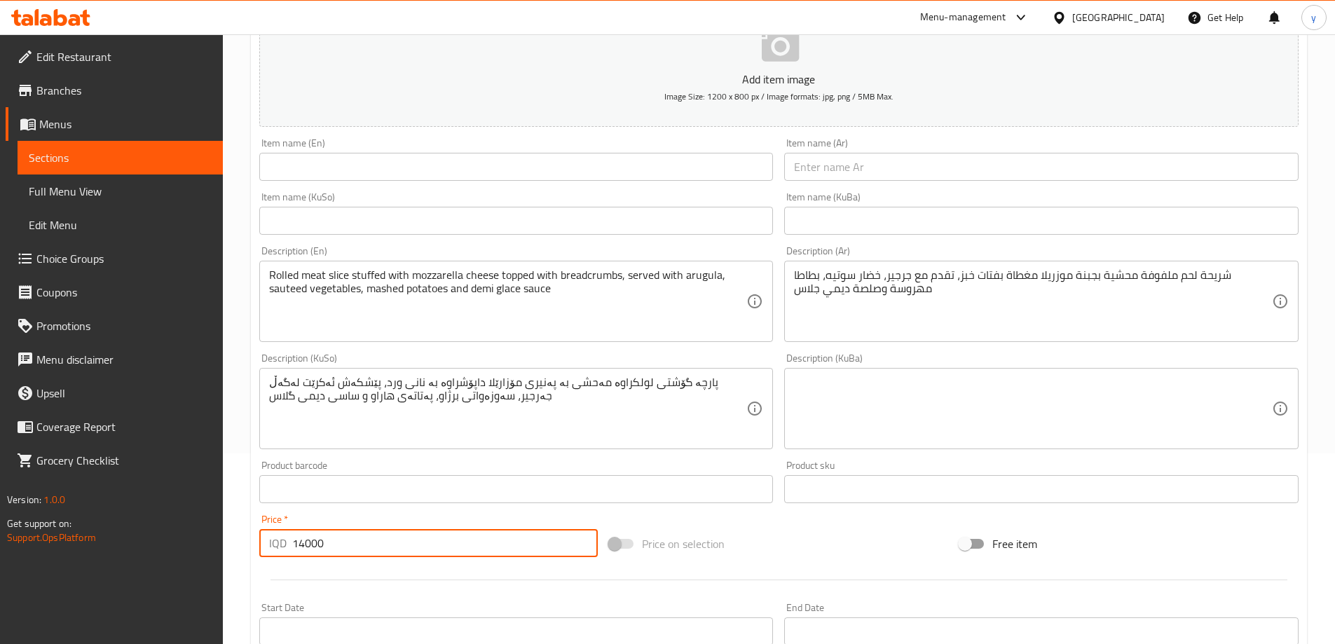
scroll to position [140, 0]
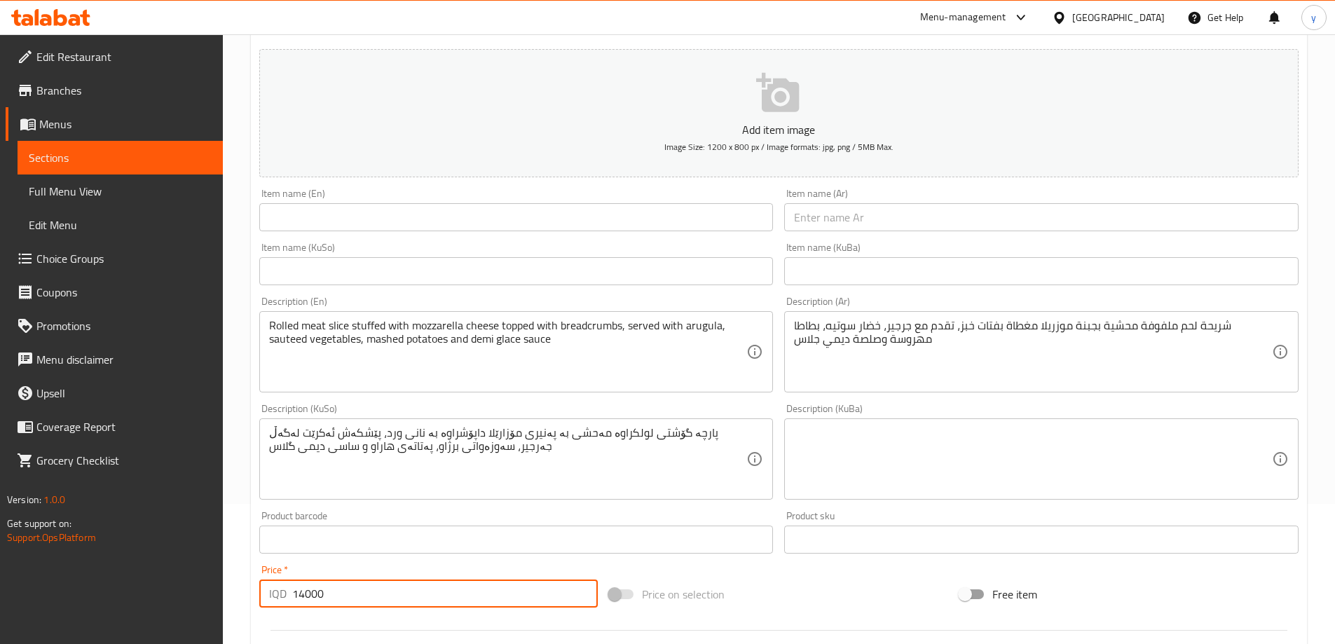
click at [886, 203] on input "text" at bounding box center [1041, 217] width 514 height 28
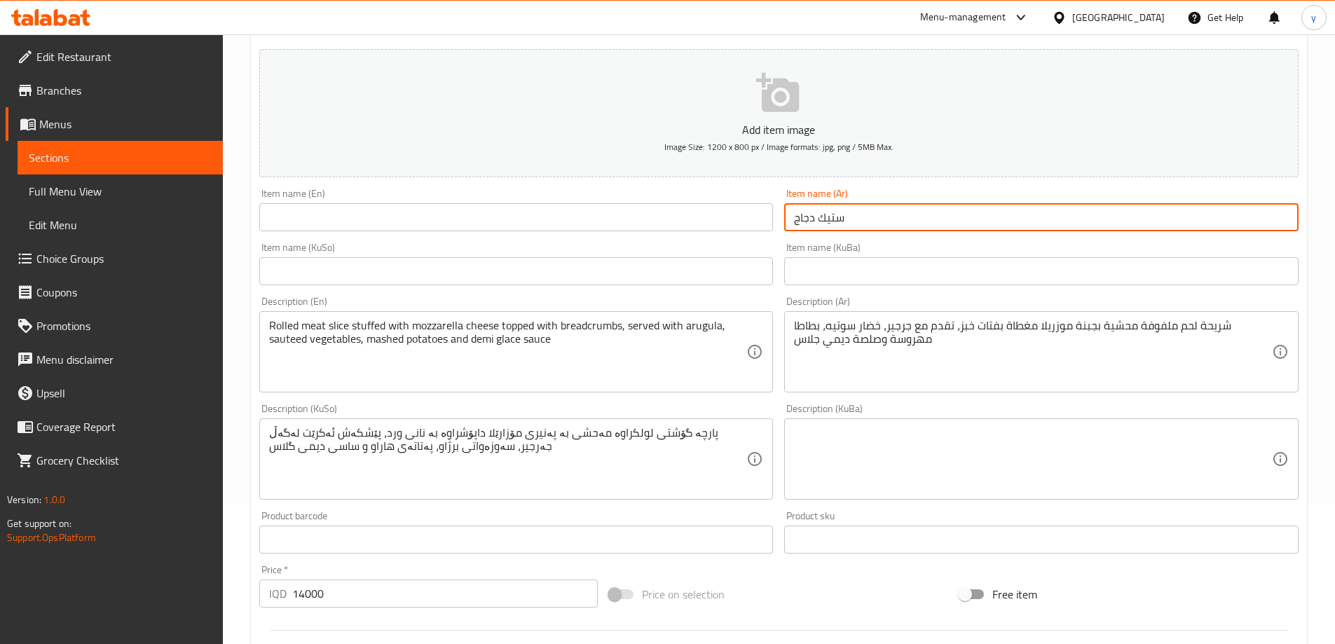
click at [720, 221] on input "text" at bounding box center [516, 217] width 514 height 28
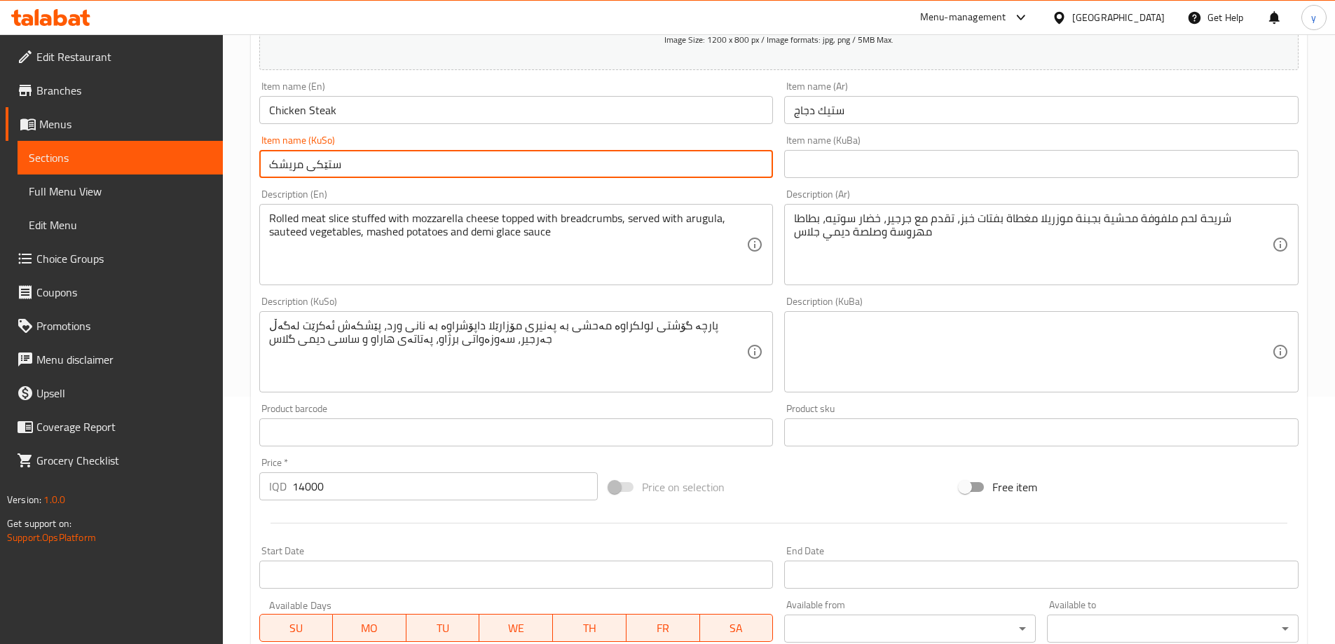
scroll to position [280, 0]
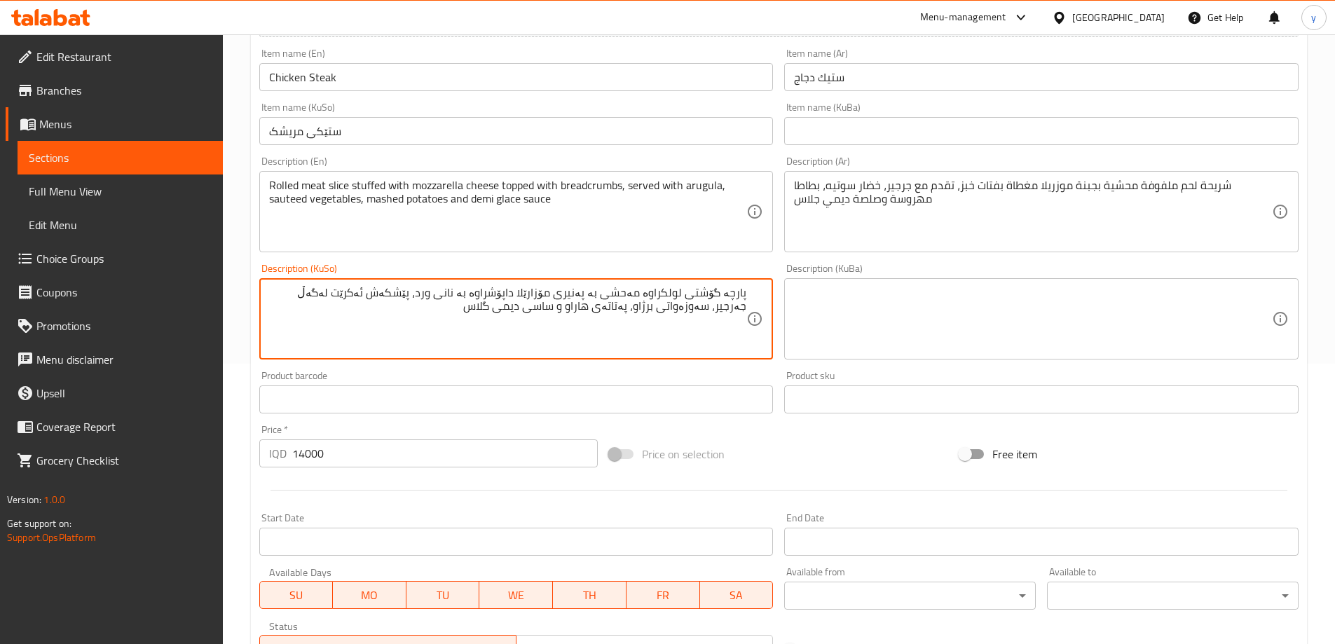
click at [707, 304] on textarea "پارچە گۆشتی لولکراوە مەحشی بە پەنیری مۆزارێلا داپۆشراوە بە نانی ورد، پێشکەش ئەک…" at bounding box center [508, 319] width 478 height 67
click at [715, 299] on textarea "پارچە گۆشتی لولکراوە مەحشی بە پەنیری مۆزارێلا داپۆشراوە بە نانی ورد، پێشکەش ئەک…" at bounding box center [508, 319] width 478 height 67
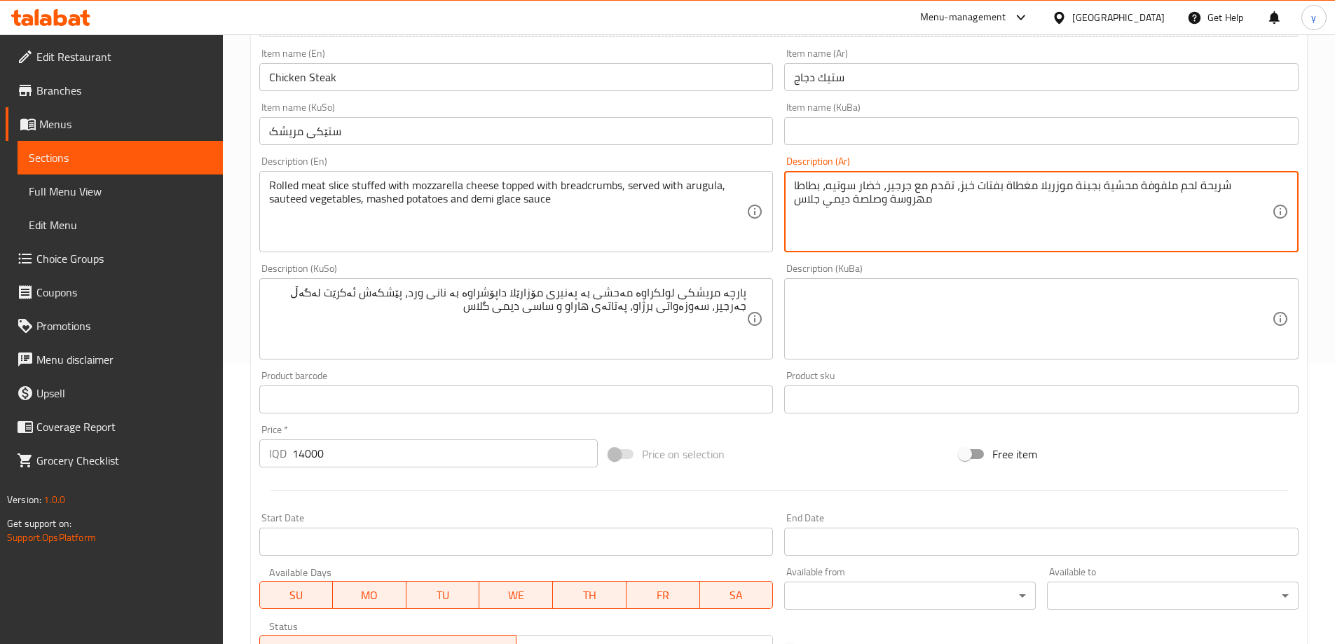
click at [1233, 194] on textarea "شريحة لحم ملفوفة محشية بجبنة موزريلا مغطاة بفتات خبز، تقدم مع جرجير، خضار سوتيه…" at bounding box center [1033, 212] width 478 height 67
click at [320, 191] on textarea "Rolled meat slice stuffed with mozzarella cheese topped with breadcrumbs, serve…" at bounding box center [508, 212] width 478 height 67
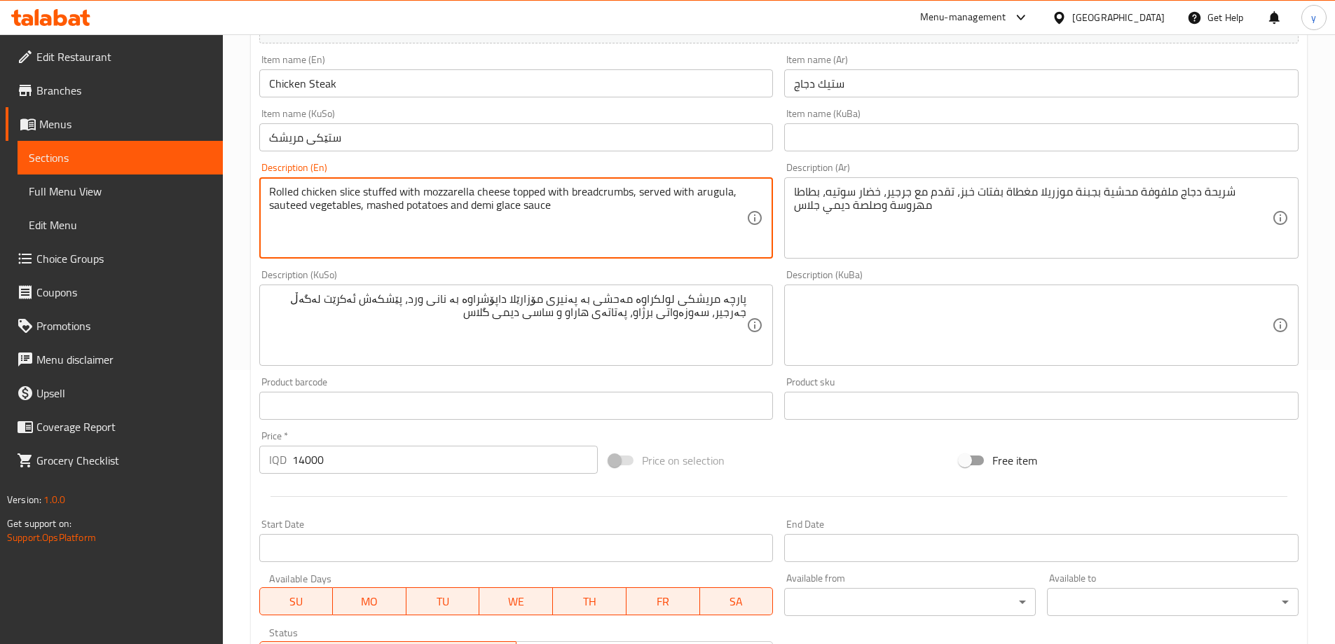
scroll to position [507, 0]
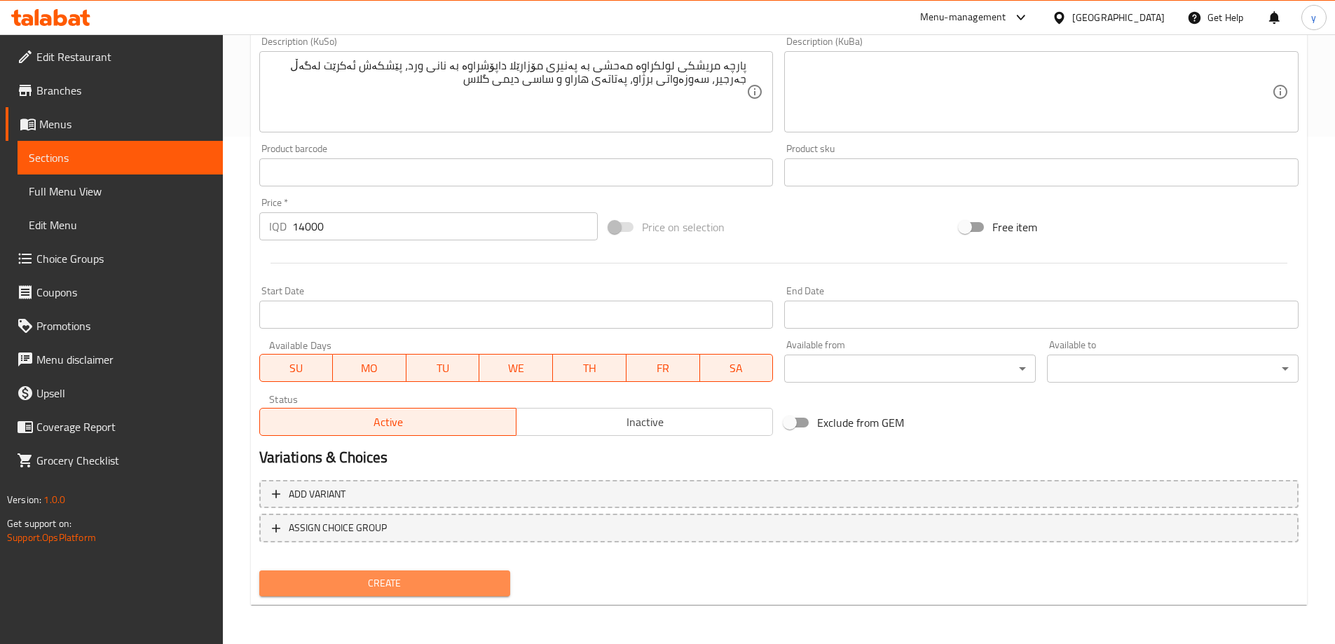
click at [434, 594] on button "Create" at bounding box center [385, 583] width 252 height 26
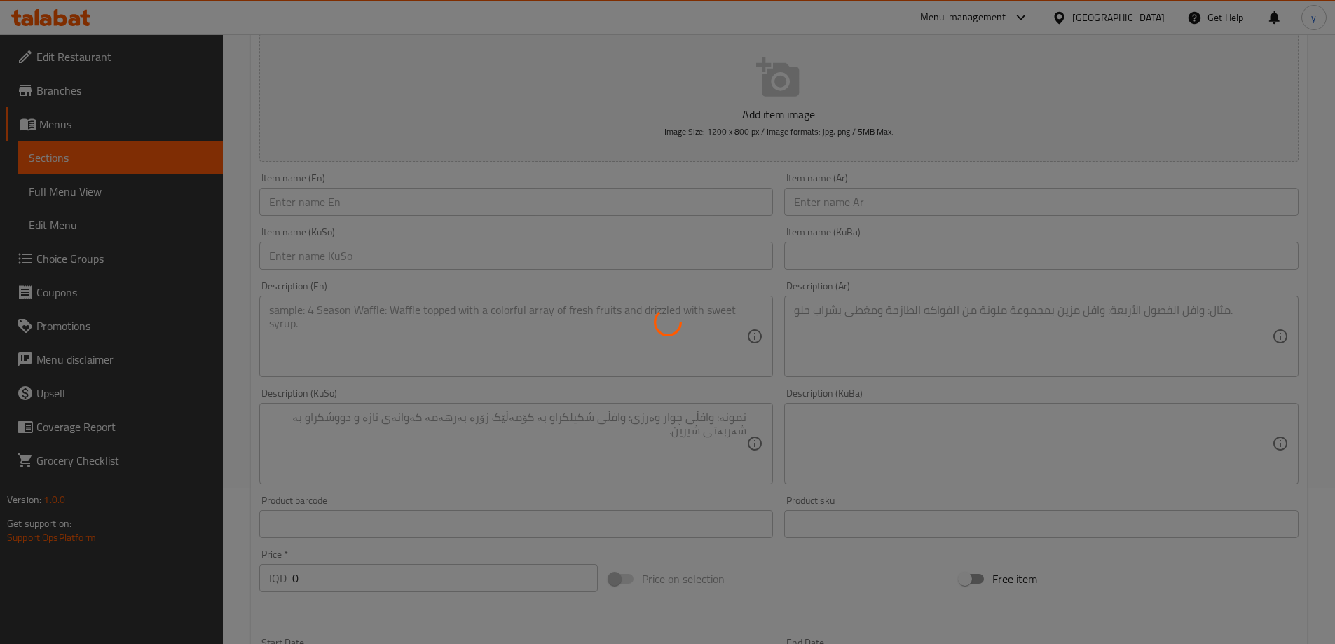
scroll to position [0, 0]
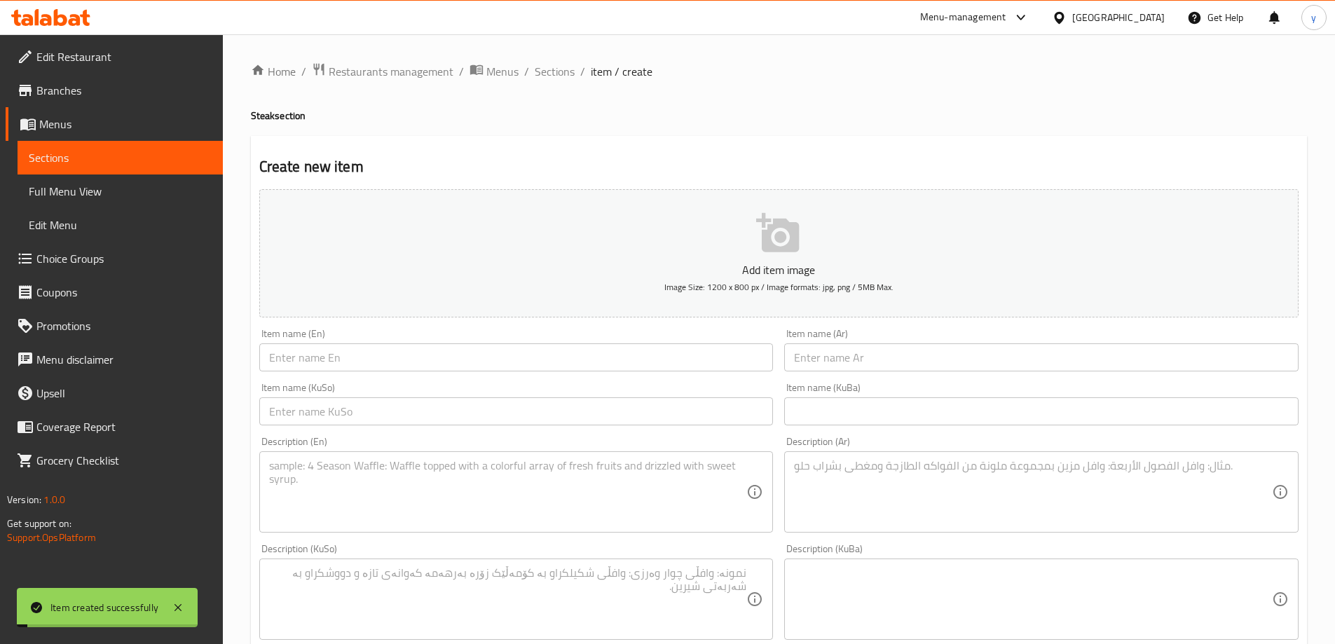
click at [554, 30] on div "Menu-management Iraq Get Help y" at bounding box center [667, 18] width 1335 height 34
click at [552, 69] on span "Sections" at bounding box center [555, 71] width 40 height 17
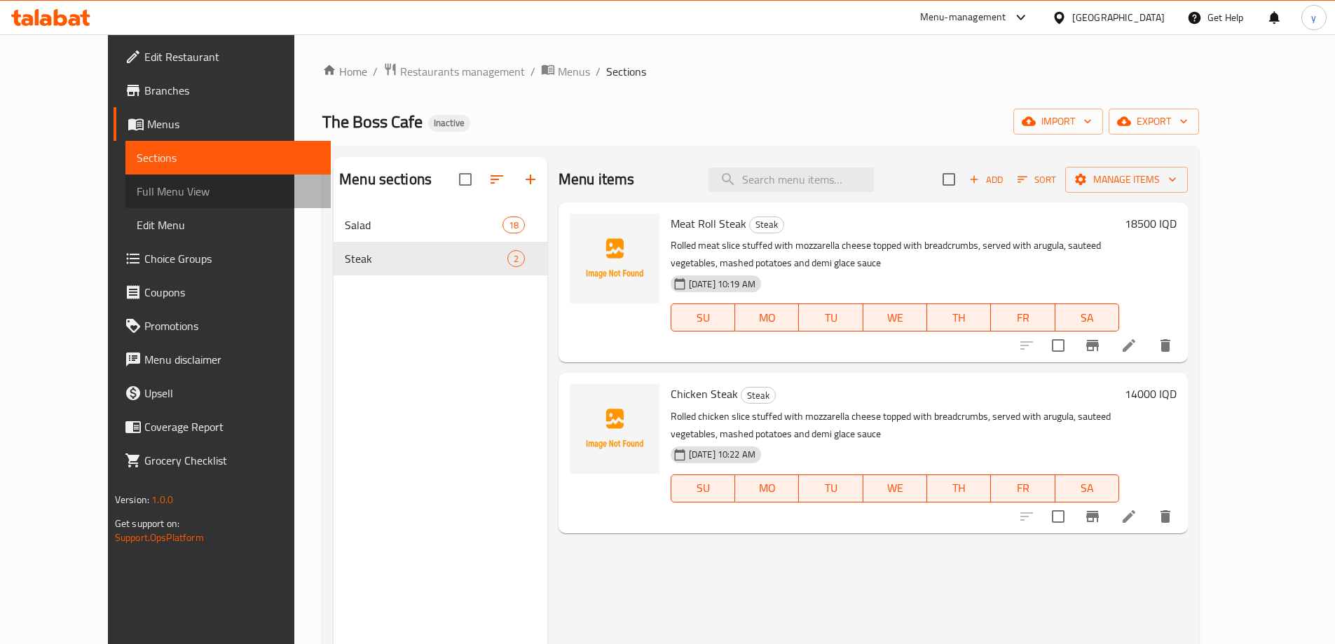
click at [137, 186] on span "Full Menu View" at bounding box center [228, 191] width 183 height 17
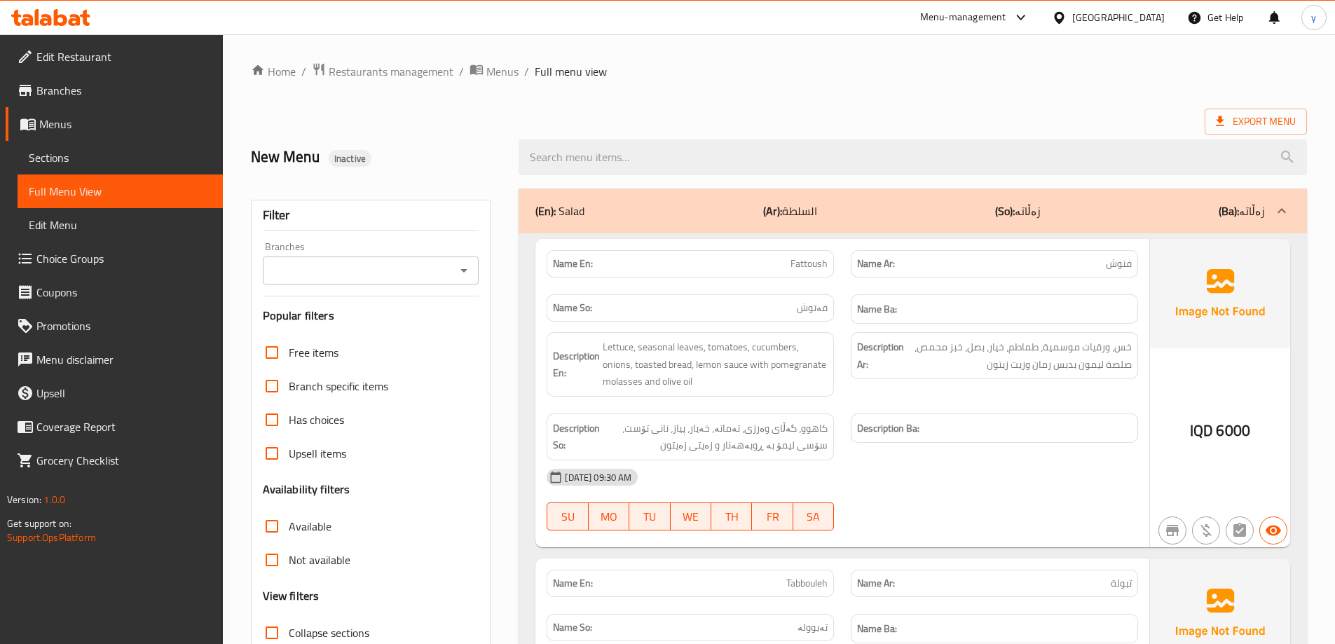
click at [477, 271] on div "Branches" at bounding box center [371, 270] width 217 height 28
click at [471, 274] on icon "Open" at bounding box center [464, 270] width 17 height 17
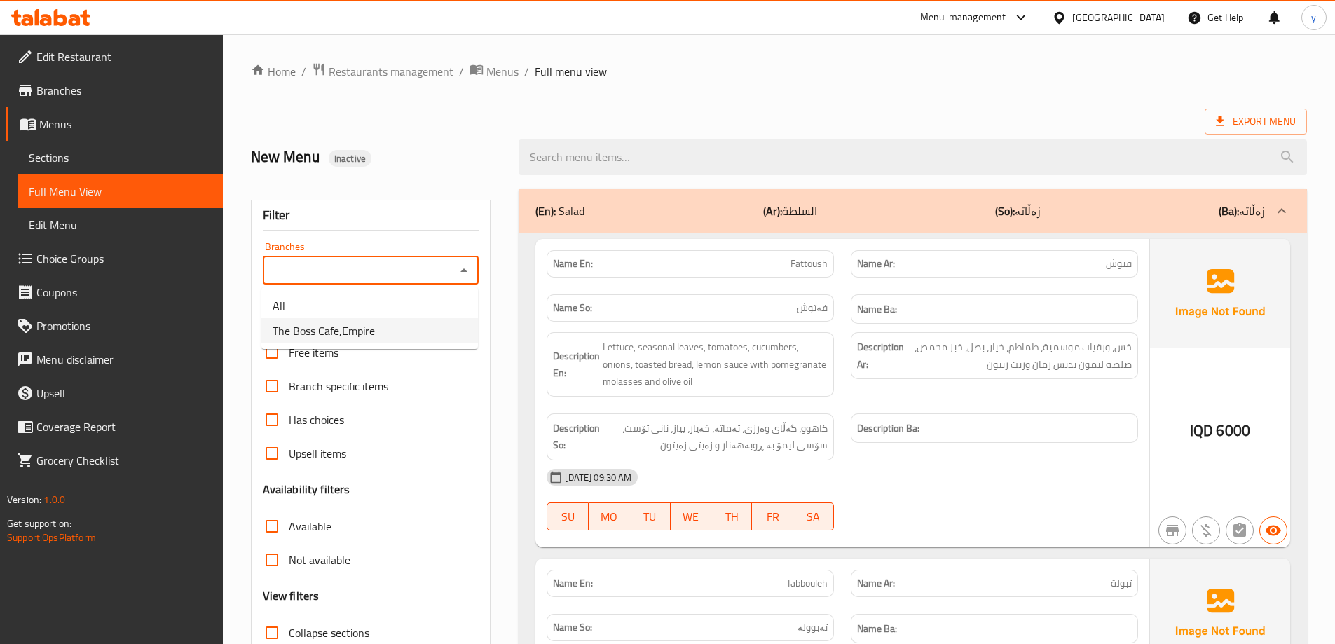
click at [404, 323] on li "The Boss Cafe,Empire" at bounding box center [369, 330] width 217 height 25
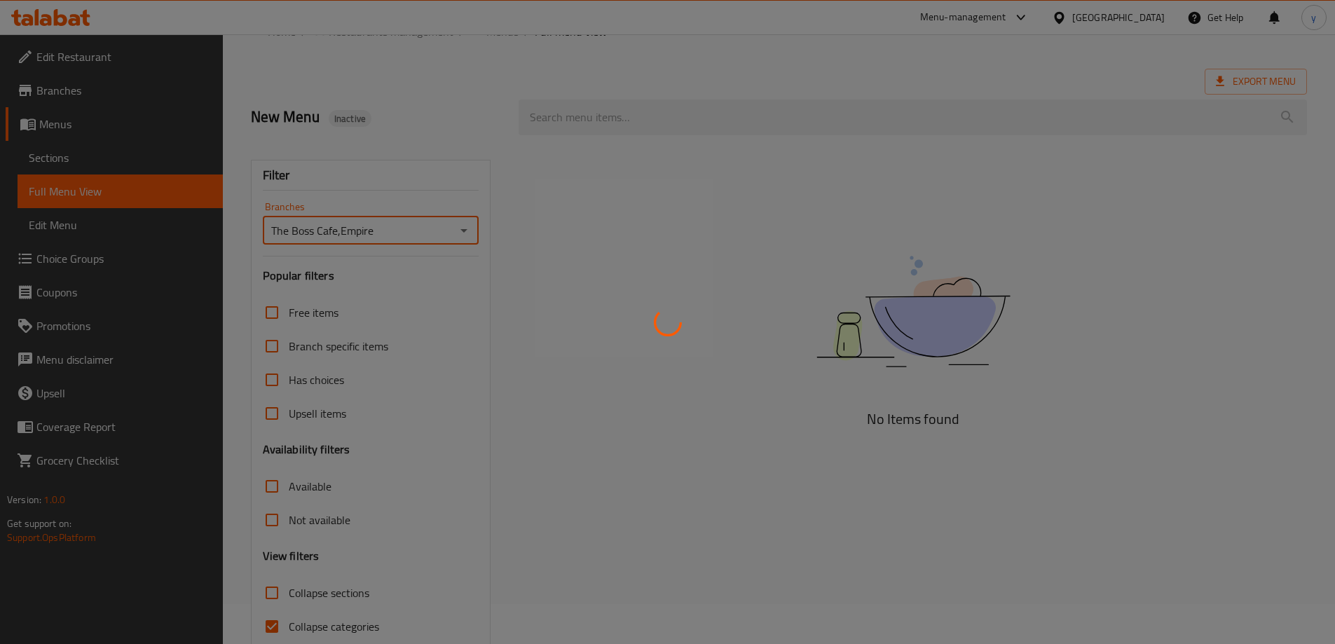
scroll to position [102, 0]
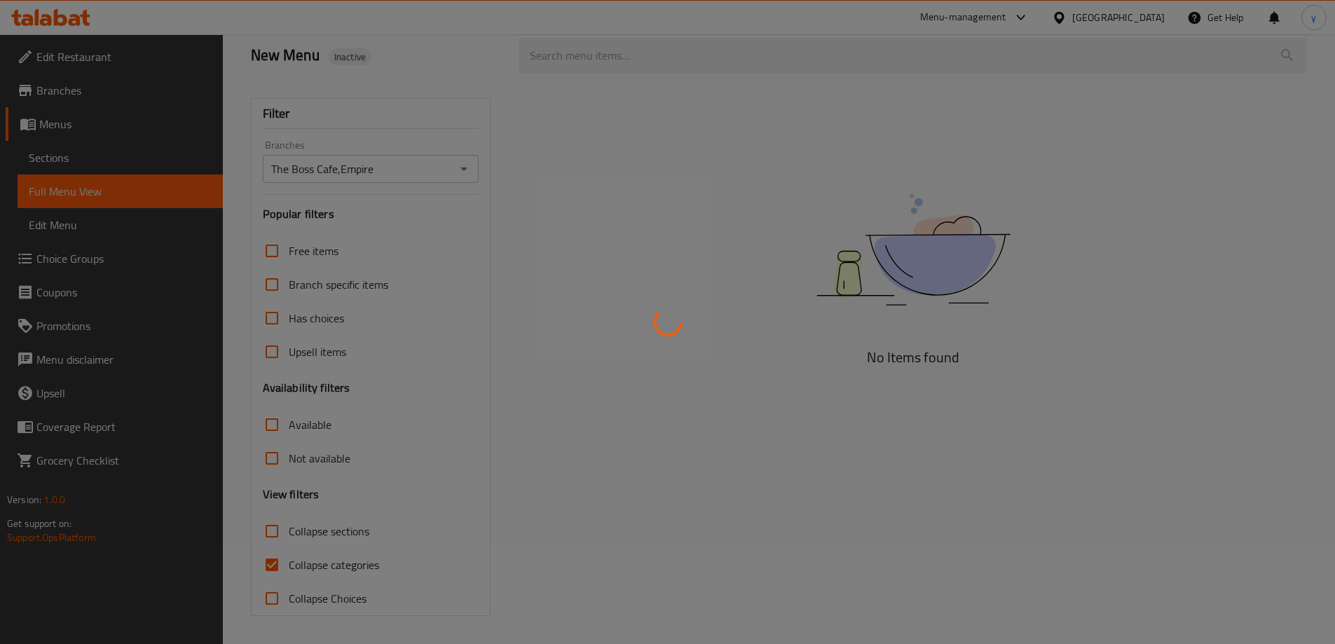
click at [278, 565] on div at bounding box center [667, 322] width 1335 height 644
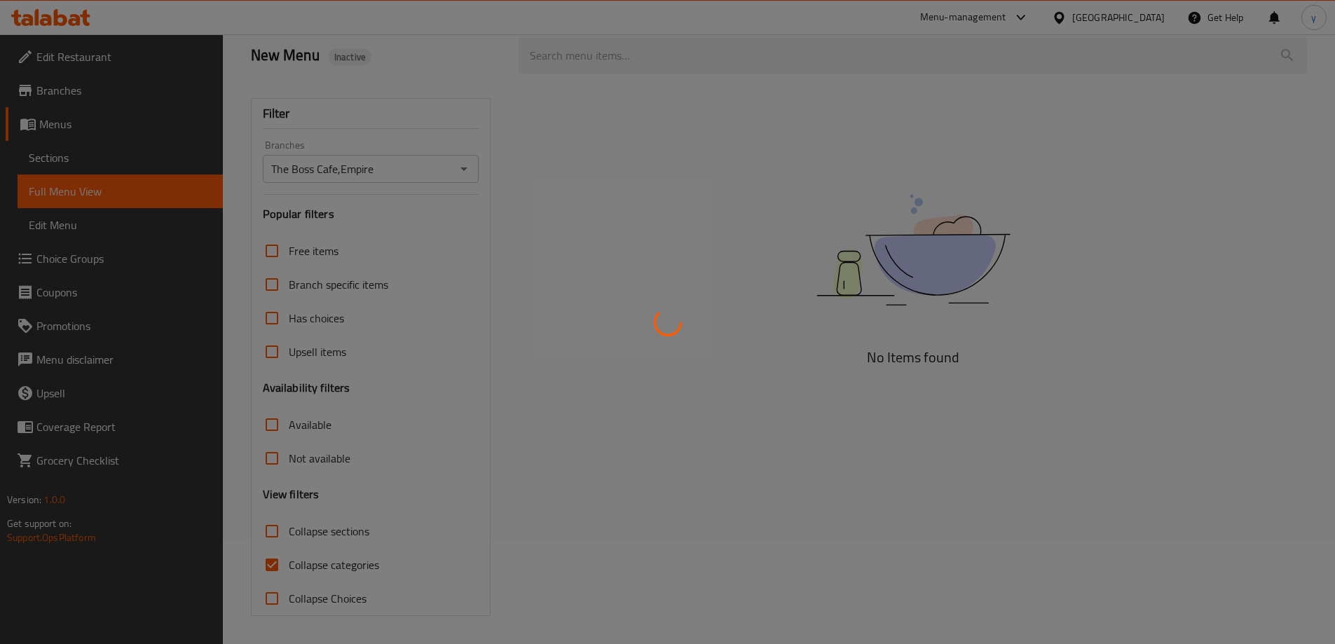
click at [278, 565] on div at bounding box center [667, 322] width 1335 height 644
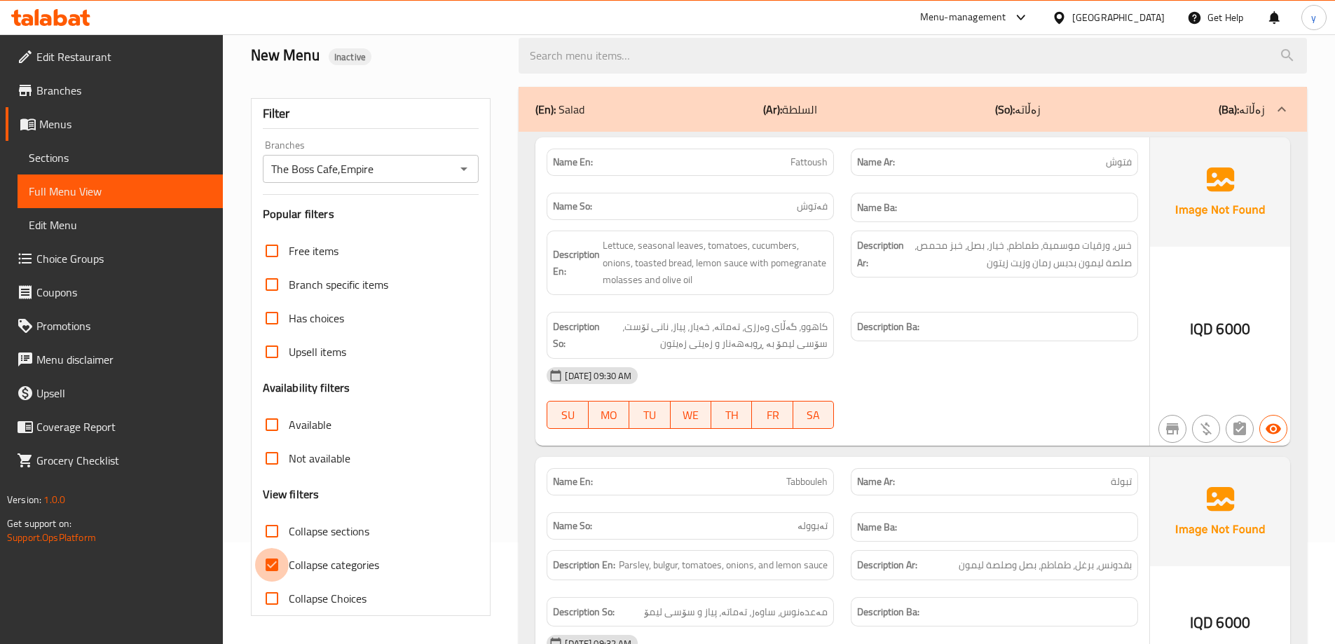
click at [267, 566] on input "Collapse categories" at bounding box center [272, 565] width 34 height 34
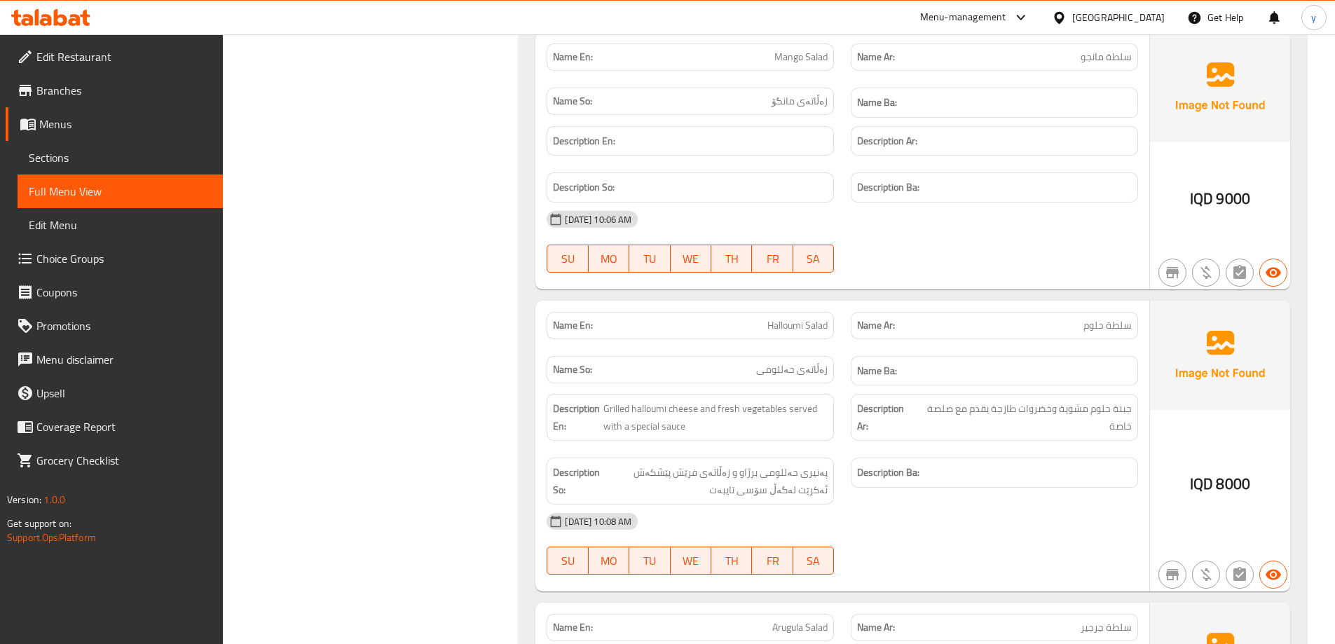
scroll to position [3964, 0]
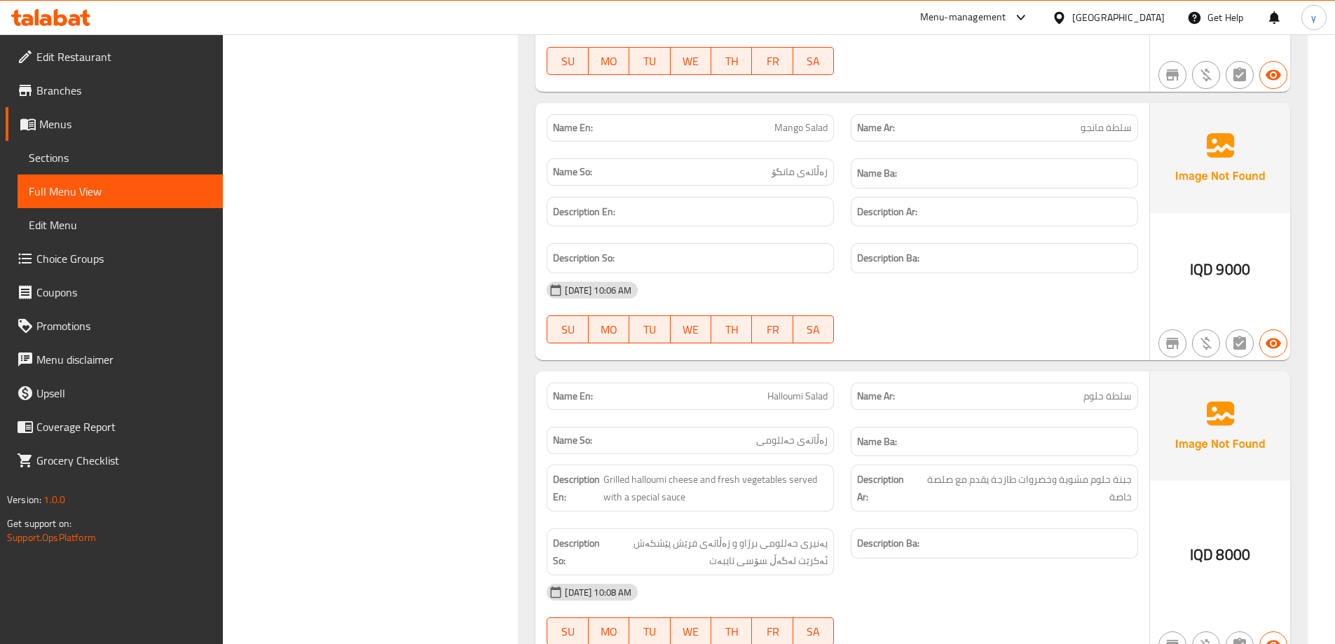
click at [64, 20] on icon at bounding box center [60, 17] width 13 height 17
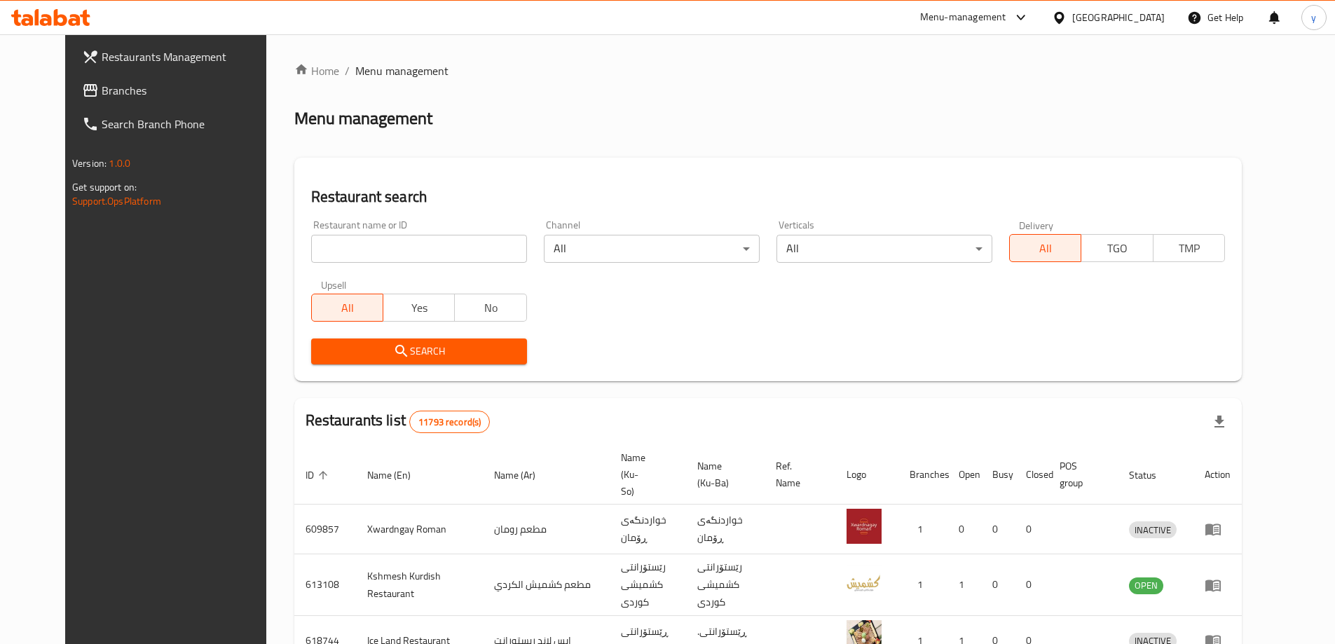
click at [113, 111] on link "Search Branch Phone" at bounding box center [179, 124] width 217 height 34
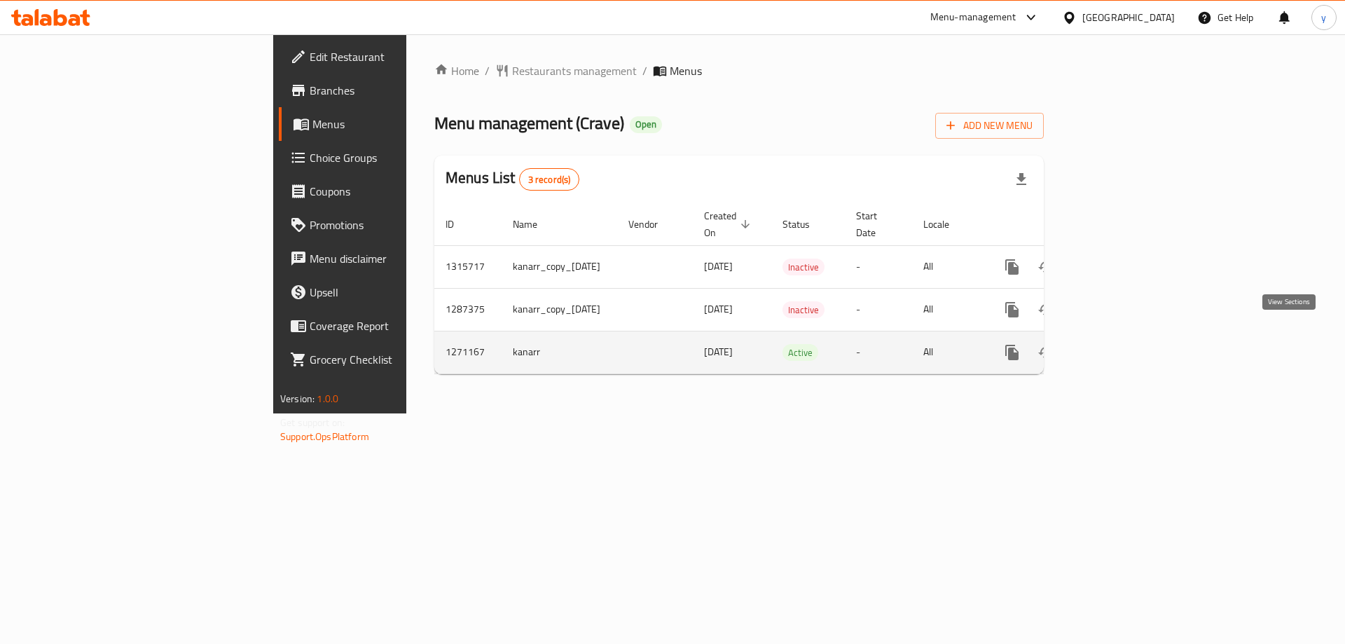
click at [1130, 336] on link "enhanced table" at bounding box center [1114, 353] width 34 height 34
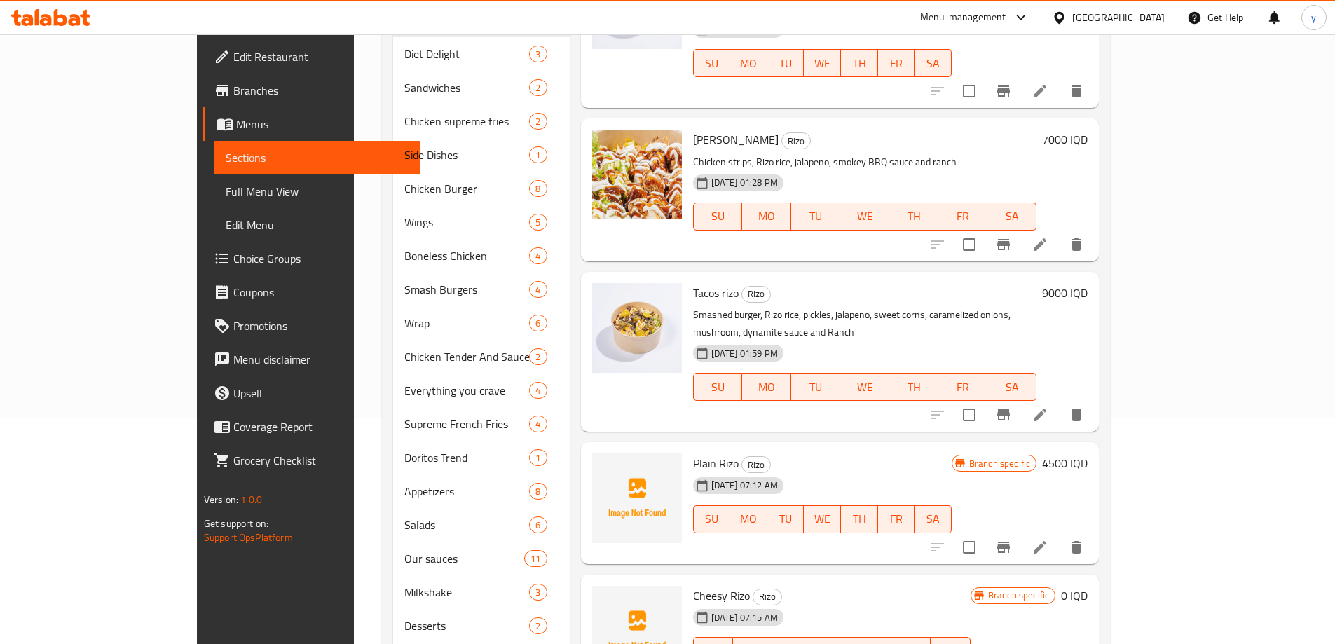
scroll to position [282, 0]
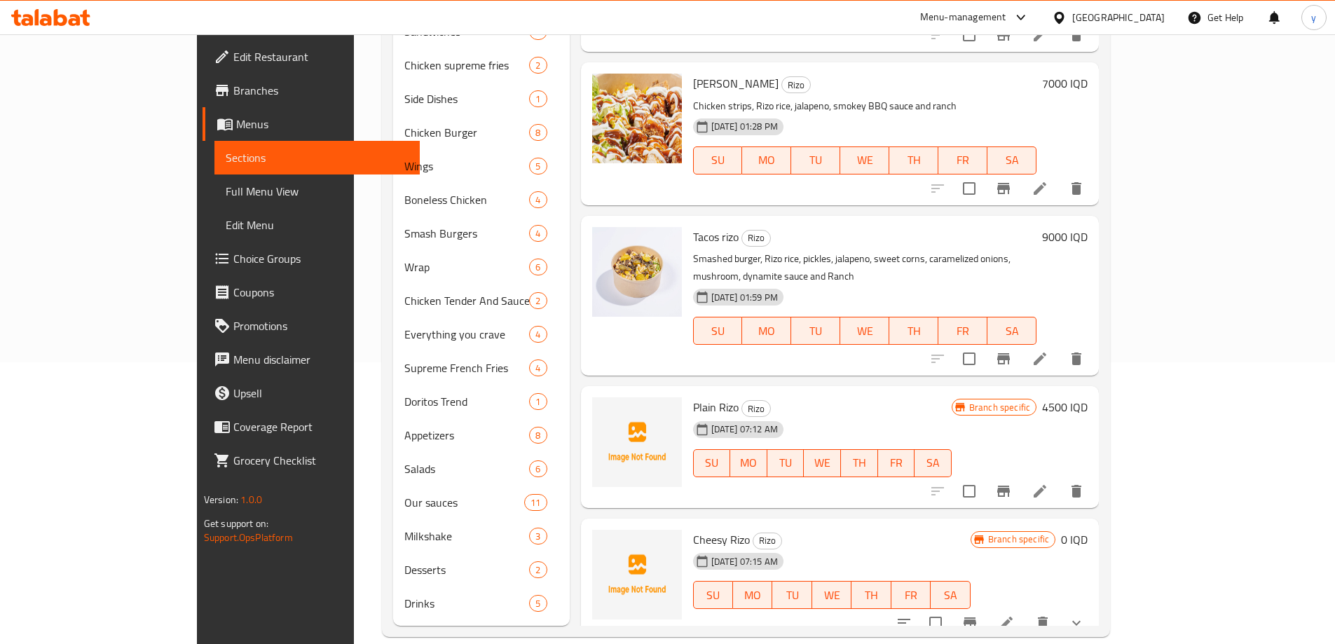
click at [1093, 606] on button "show more" at bounding box center [1077, 623] width 34 height 34
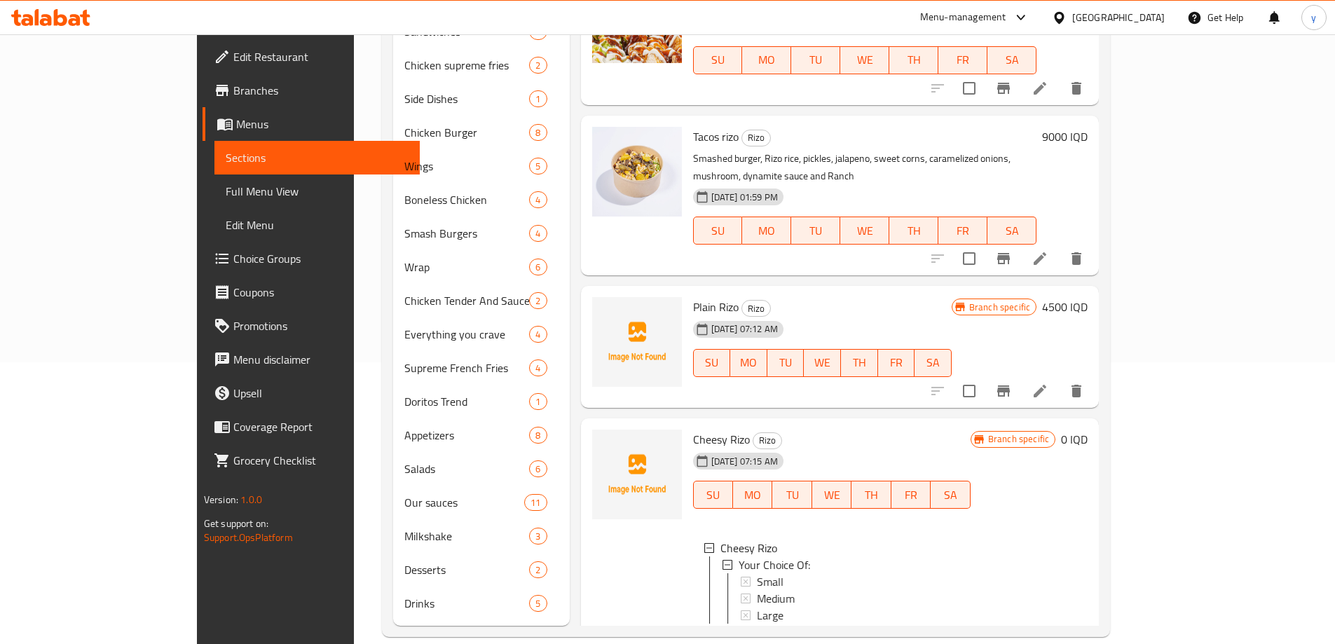
scroll to position [469, 0]
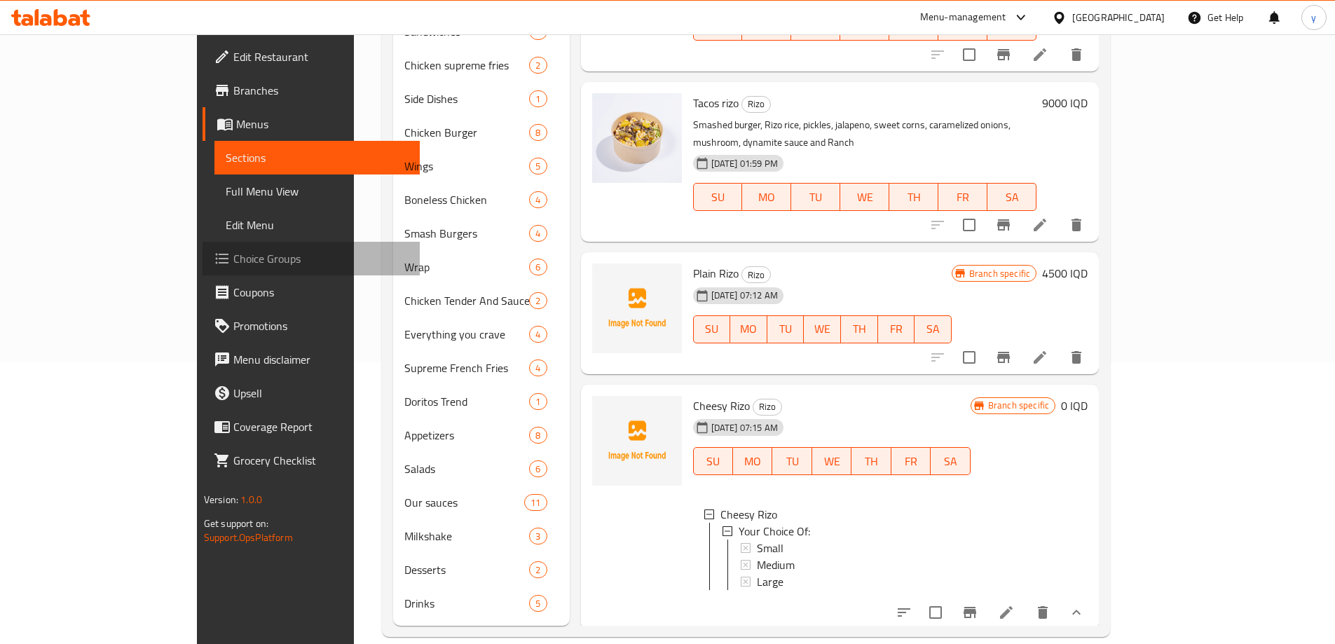
click at [203, 267] on link "Choice Groups" at bounding box center [311, 259] width 217 height 34
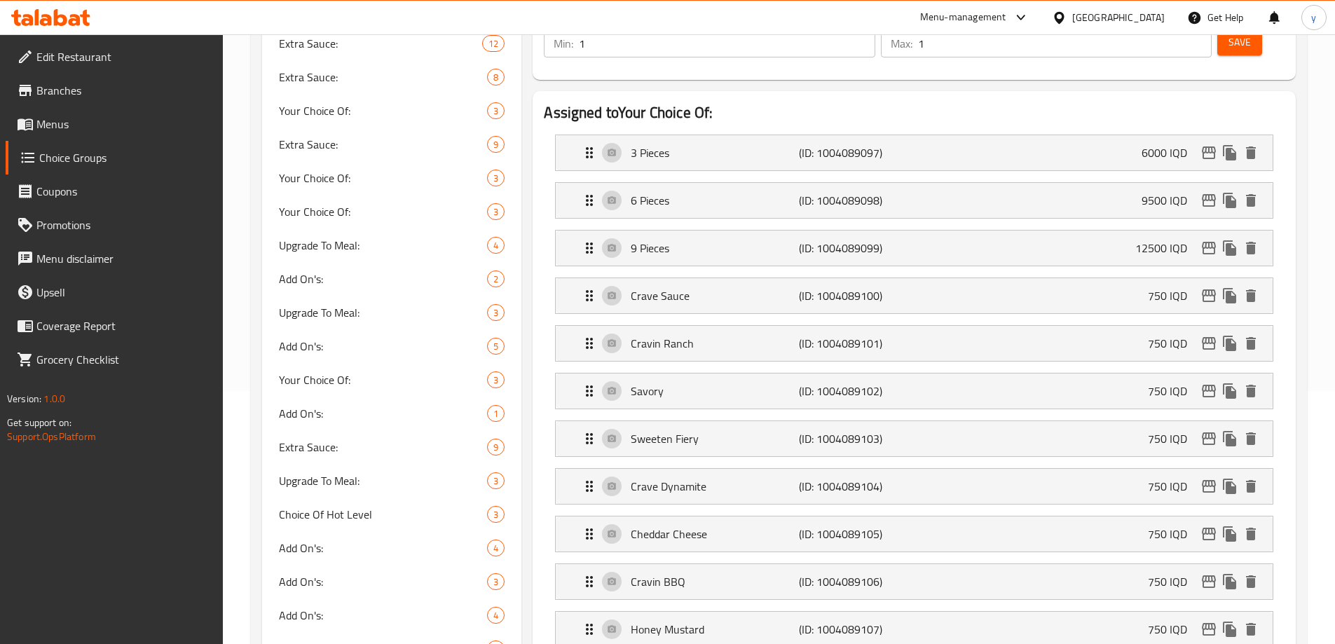
scroll to position [82, 0]
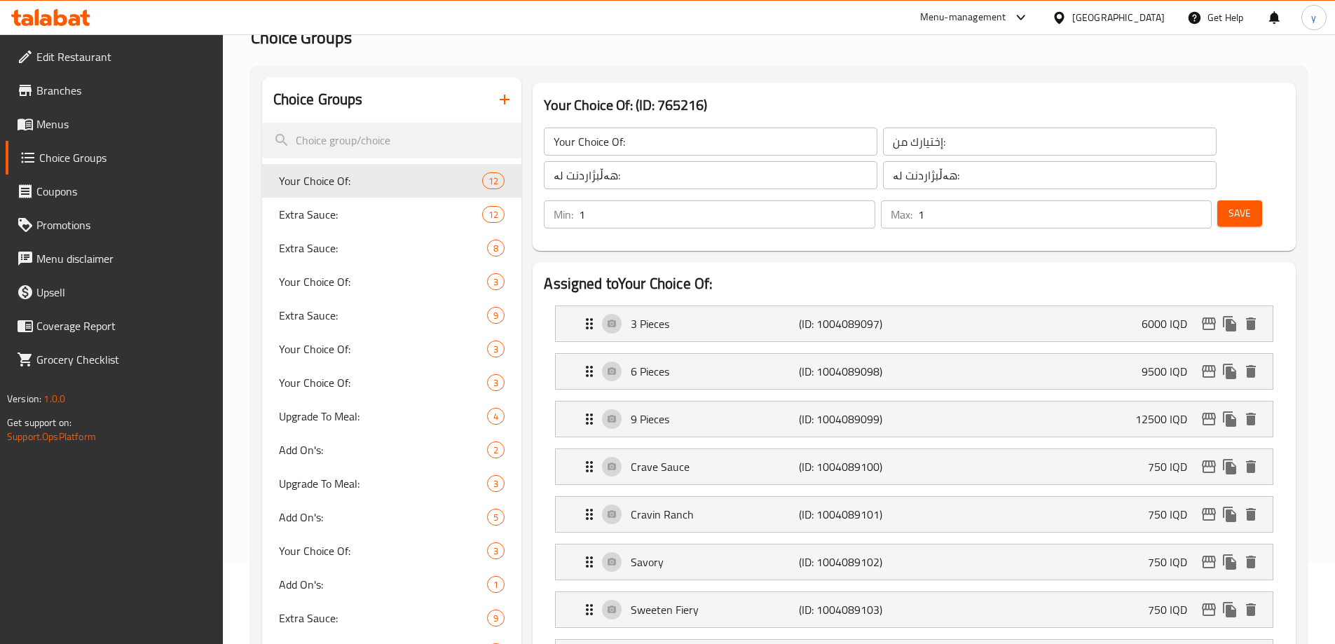
click at [168, 133] on link "Menus" at bounding box center [114, 124] width 217 height 34
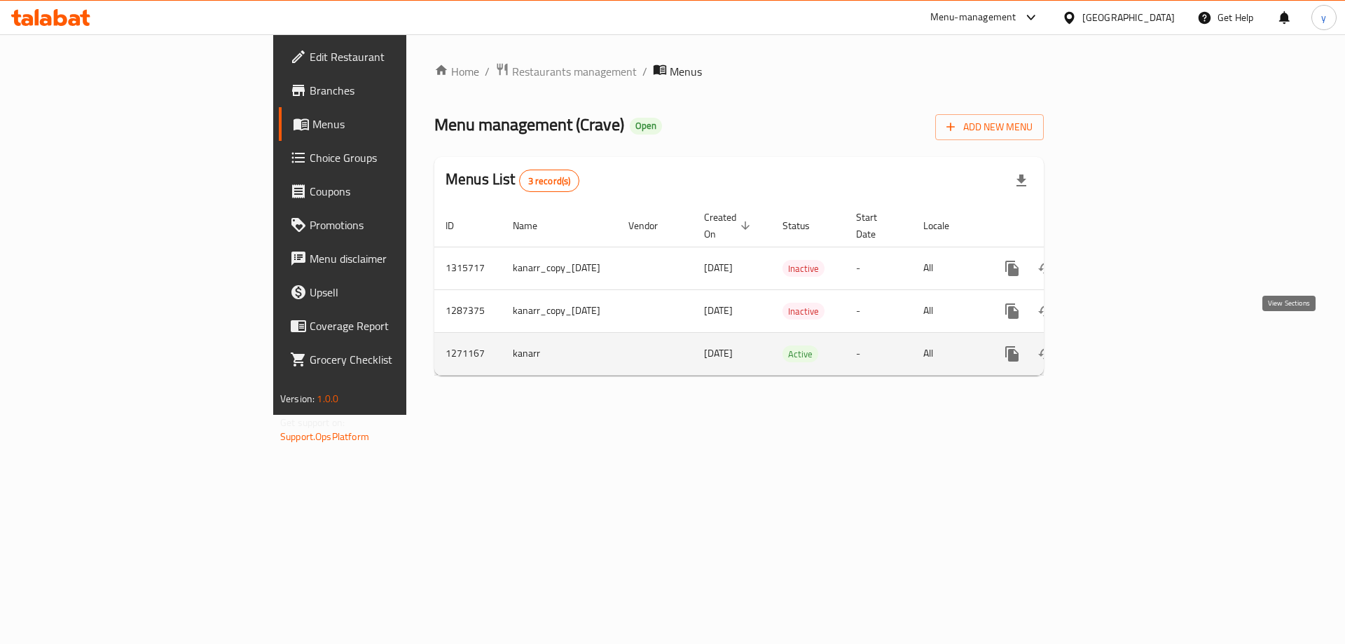
click at [1122, 345] on icon "enhanced table" at bounding box center [1113, 353] width 17 height 17
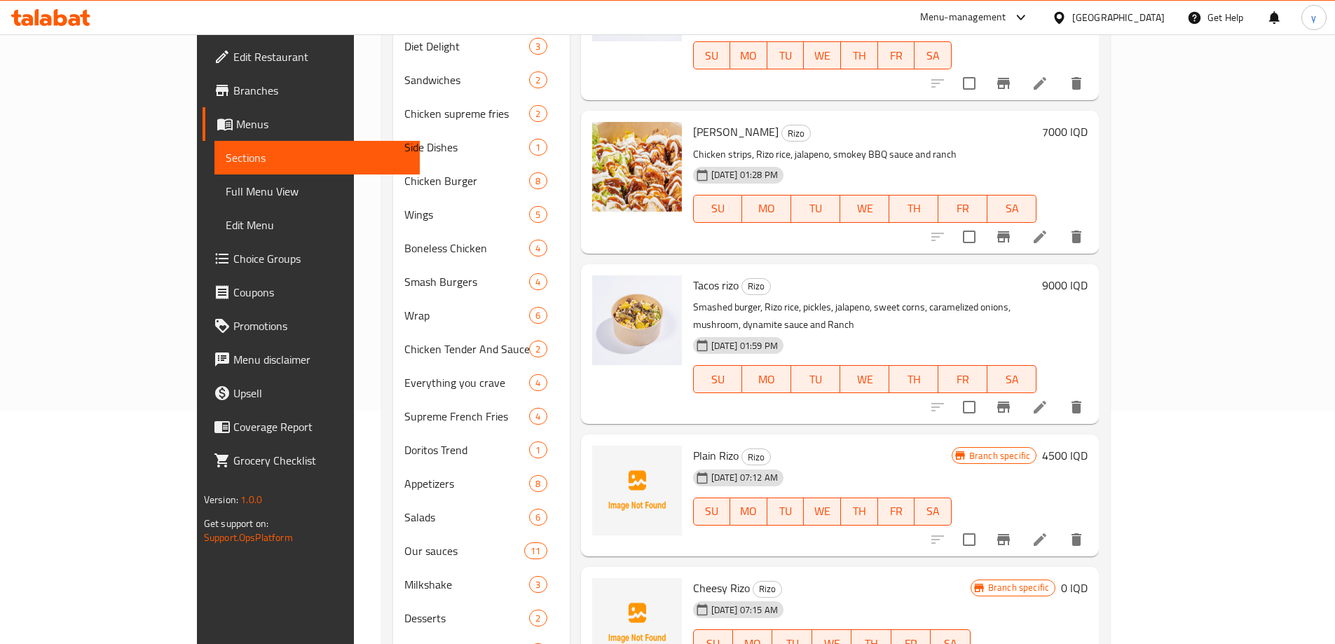
scroll to position [282, 0]
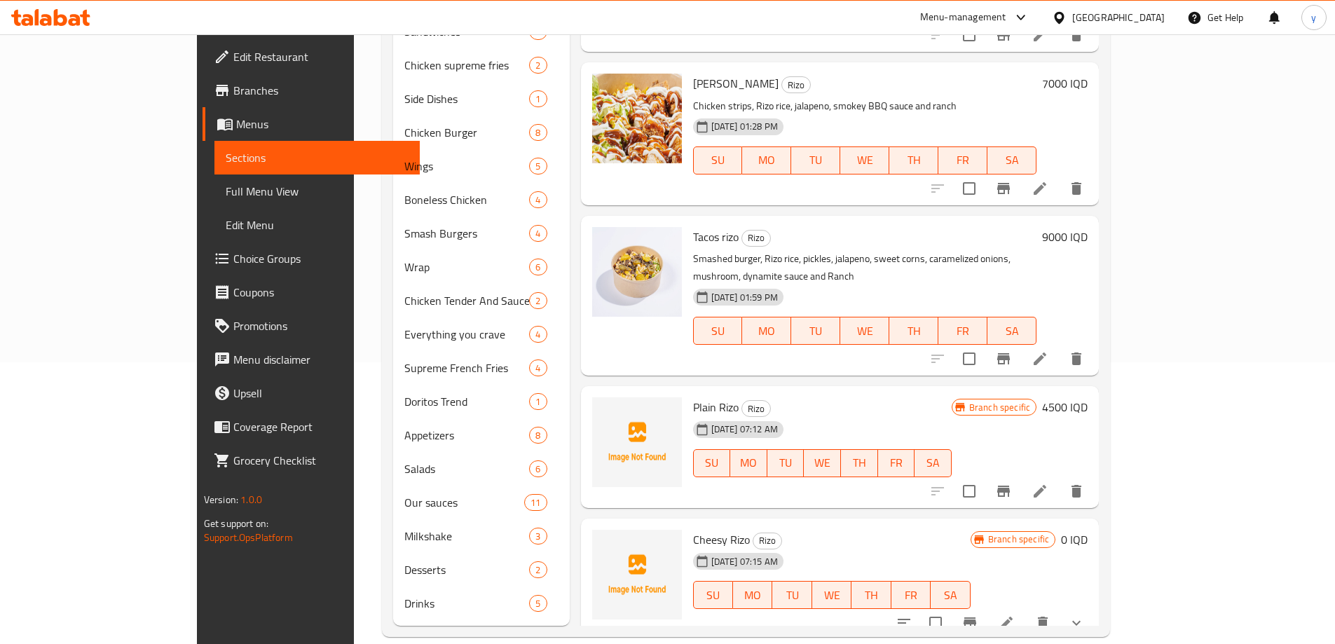
click at [1085, 615] on icon "show more" at bounding box center [1076, 623] width 17 height 17
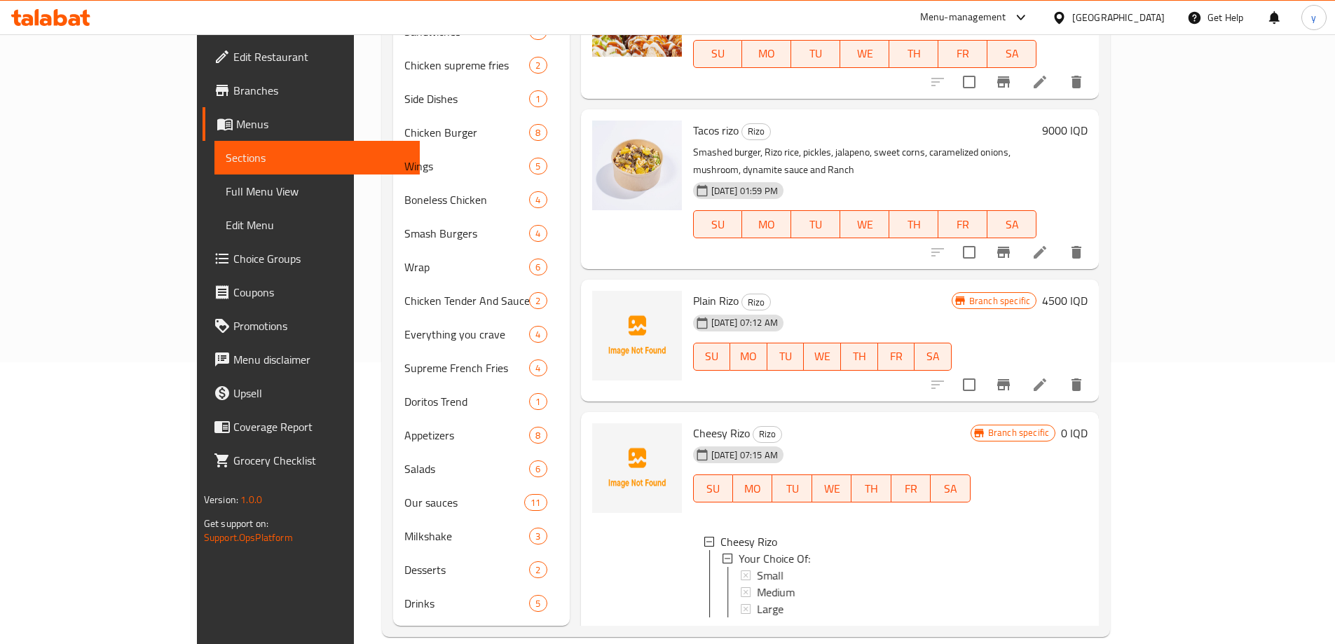
scroll to position [469, 0]
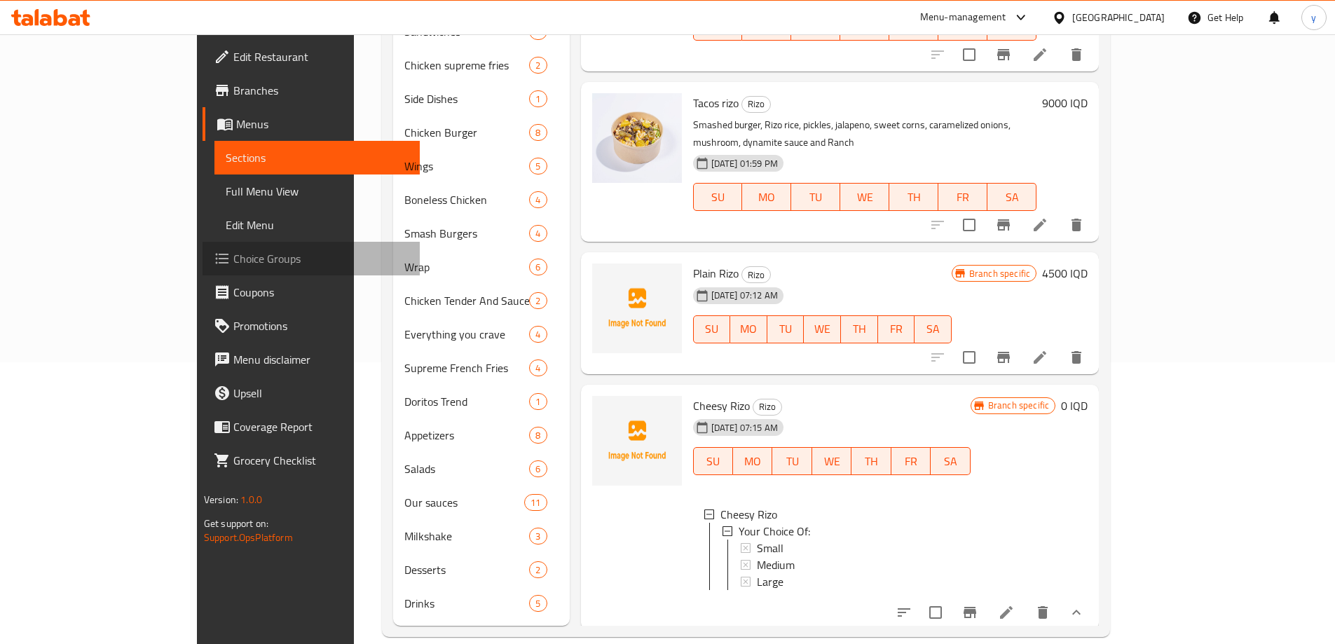
click at [233, 253] on span "Choice Groups" at bounding box center [320, 258] width 175 height 17
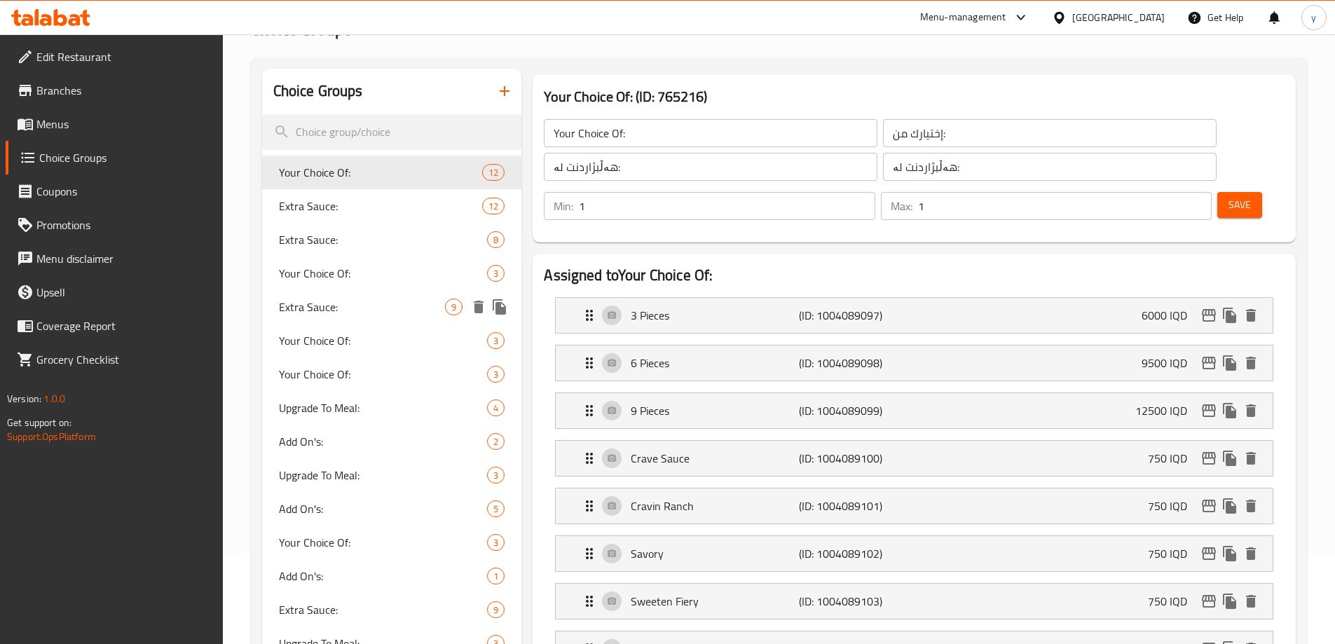
scroll to position [58, 0]
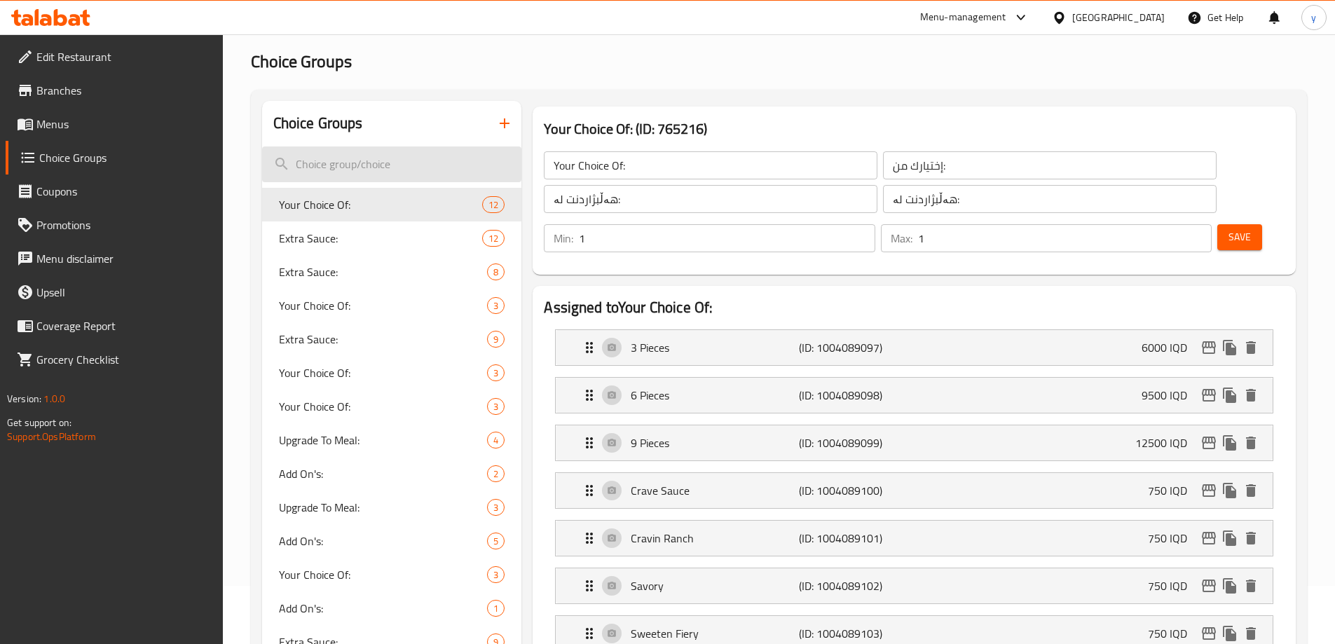
click at [413, 163] on input "search" at bounding box center [392, 164] width 260 height 36
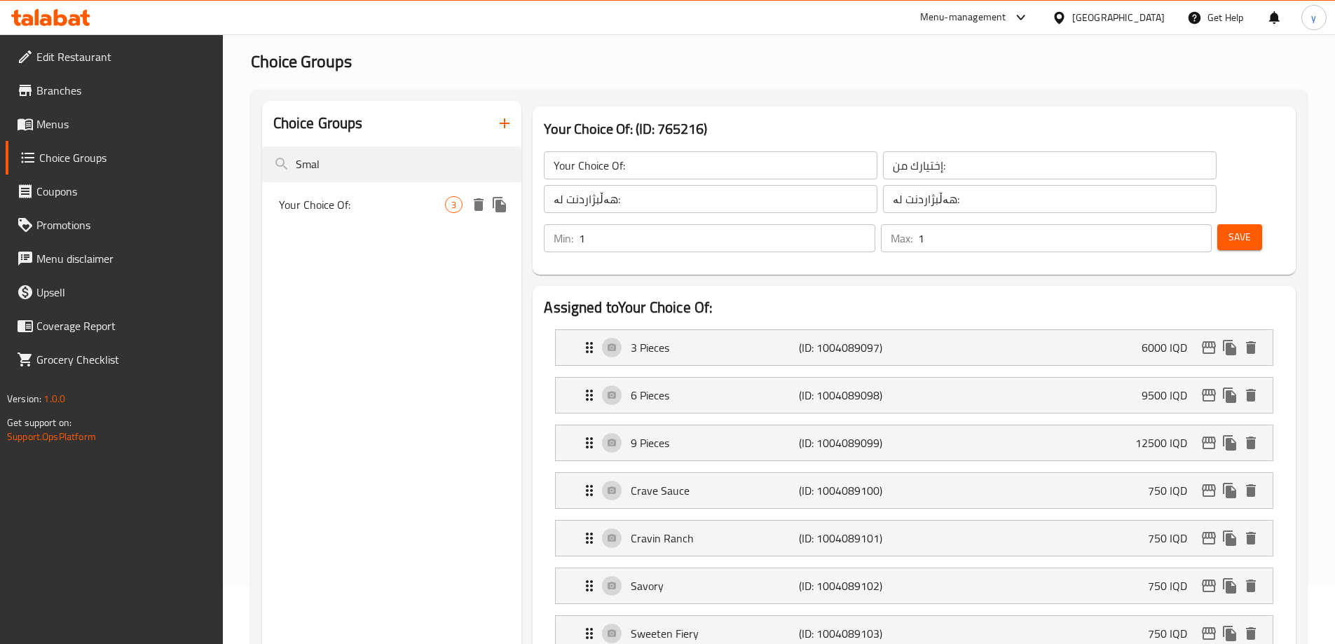
type input "Smal"
click at [393, 200] on span "Your Choice Of:" at bounding box center [362, 204] width 167 height 17
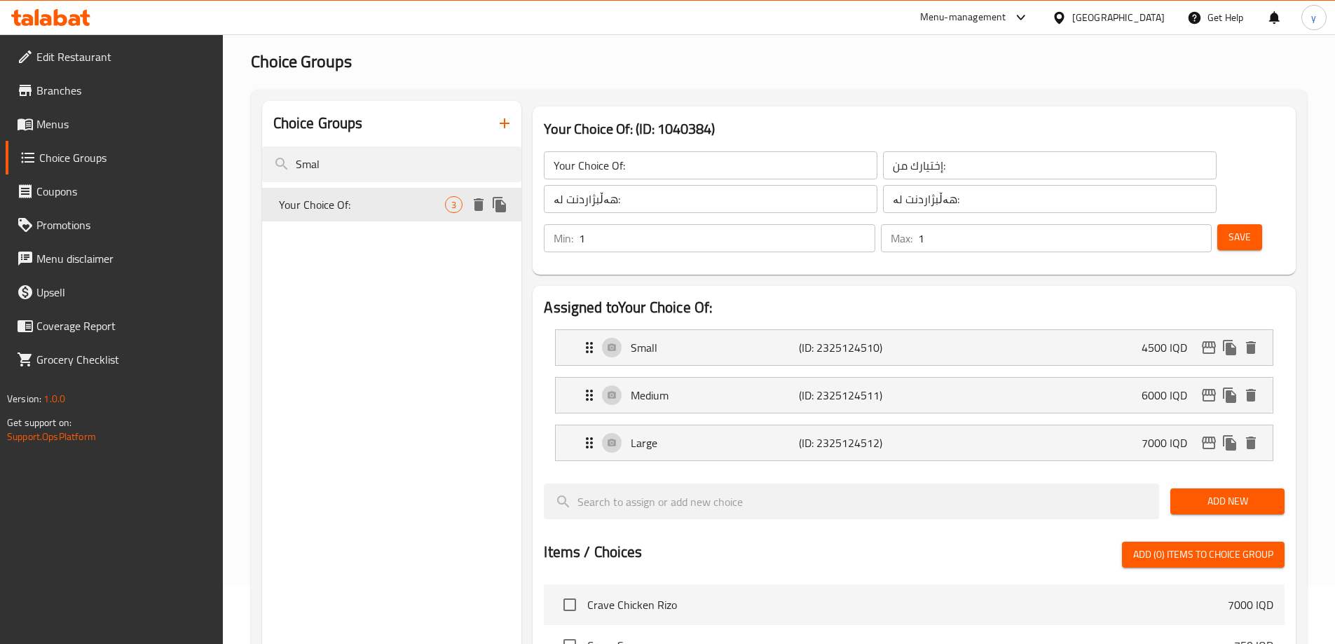
type input "Your Choice Of:"
click at [622, 172] on input "Your Choice Of:" at bounding box center [711, 165] width 334 height 28
click at [644, 193] on input "هەڵبژاردنت لە:" at bounding box center [711, 199] width 334 height 28
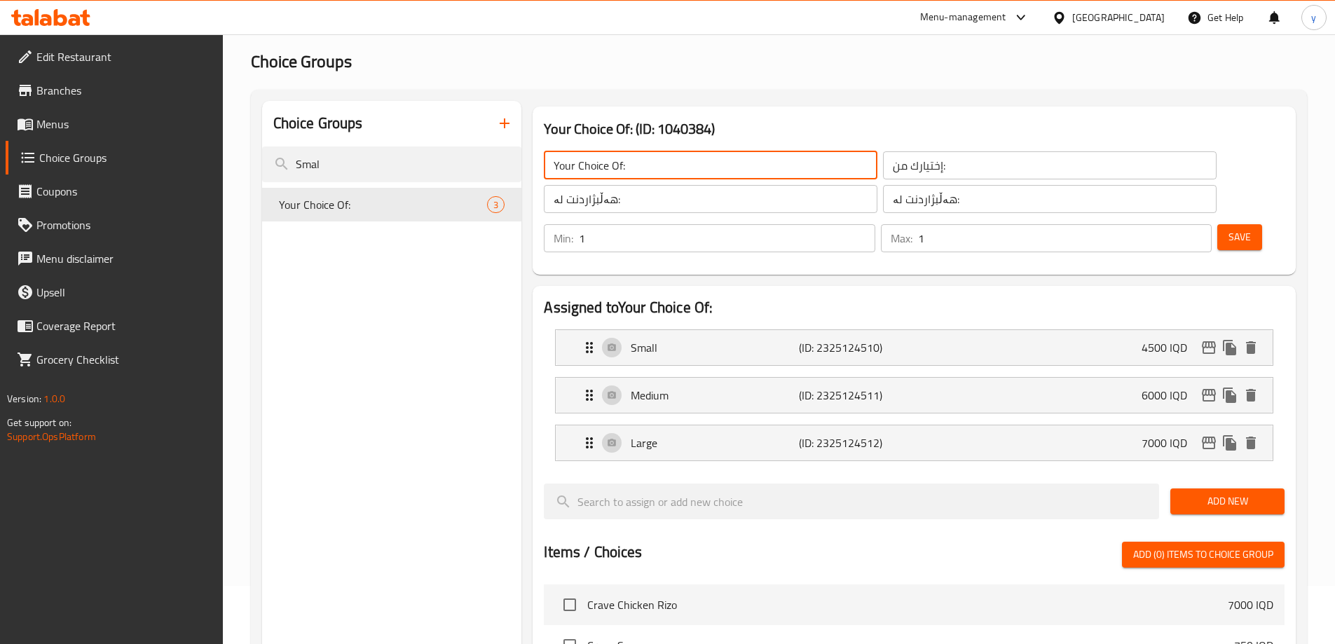
click at [644, 193] on input "هەڵبژاردنت لە:" at bounding box center [711, 199] width 334 height 28
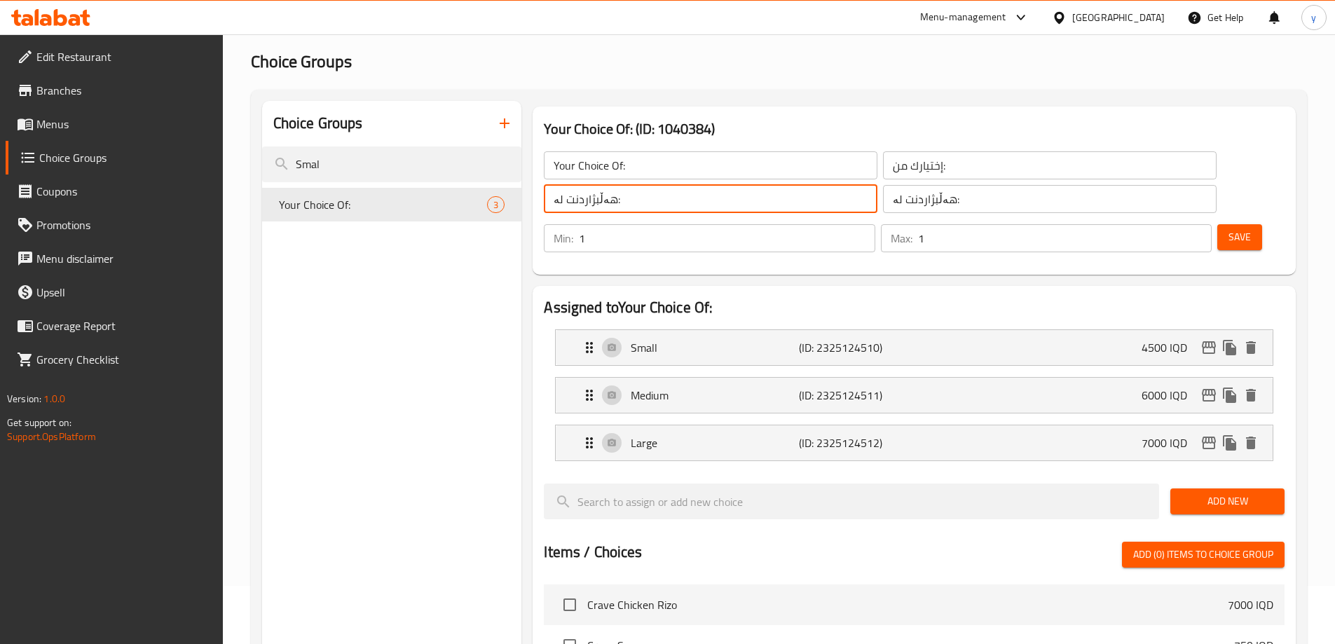
click at [644, 193] on input "هەڵبژاردنت لە:" at bounding box center [711, 199] width 334 height 28
paste input "قەبارە"
click at [765, 185] on input "هەڵبژاردنت لە قەبارە:" at bounding box center [711, 199] width 334 height 28
type input "هەڵبژاردنت لە قەبارە:"
click at [880, 188] on div "هەڵبژاردنت لە: ​" at bounding box center [1049, 199] width 339 height 34
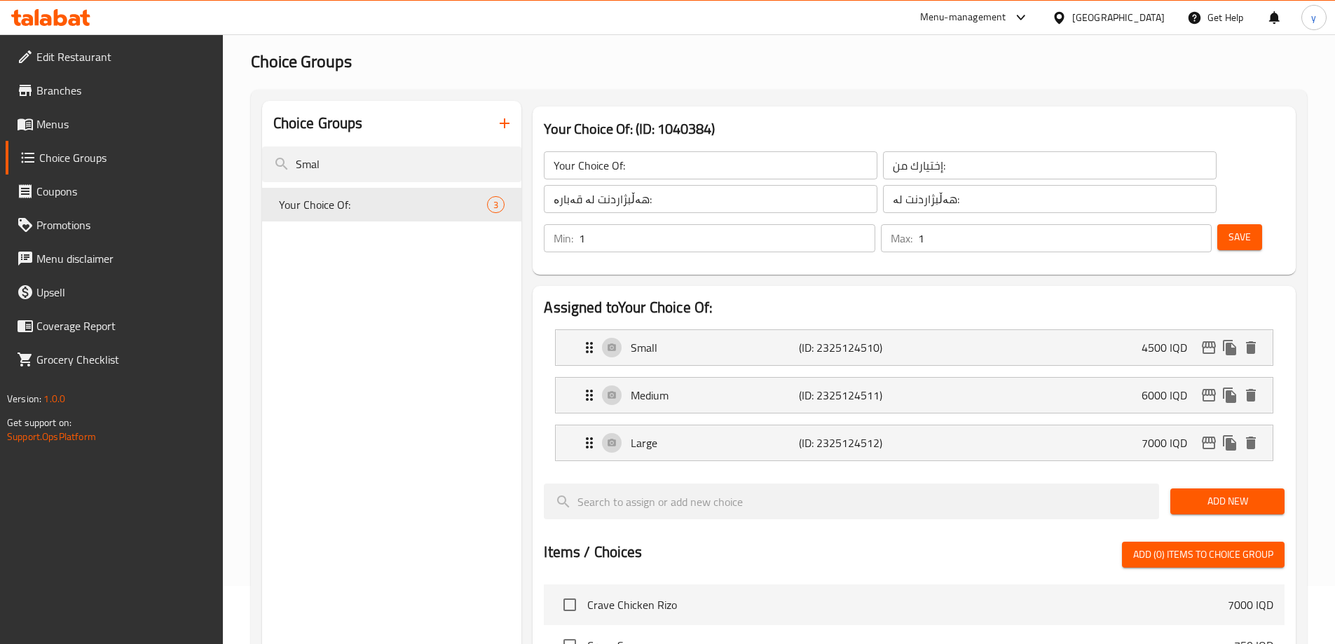
click at [880, 188] on div "هەڵبژاردنت لە: ​" at bounding box center [1049, 199] width 339 height 34
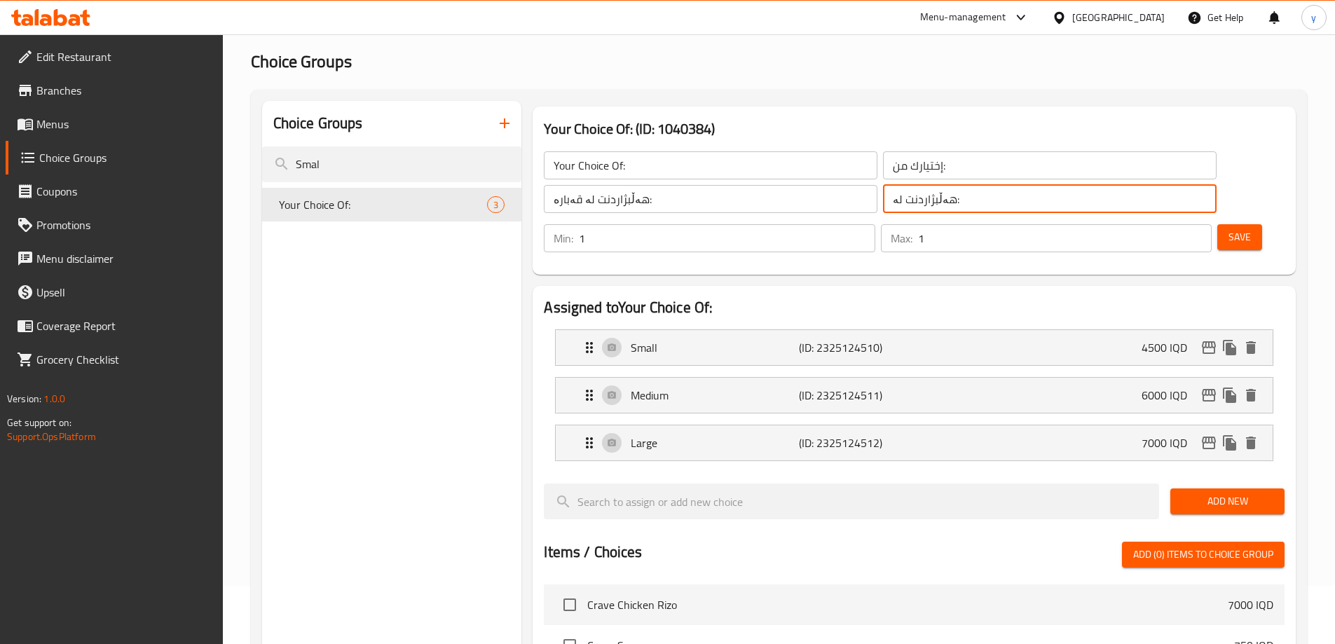
click at [883, 187] on input "هەڵبژاردنت لە:" at bounding box center [1050, 199] width 334 height 28
paste input "قەبارە"
type input "هەڵبژاردنت لە قەبارە:"
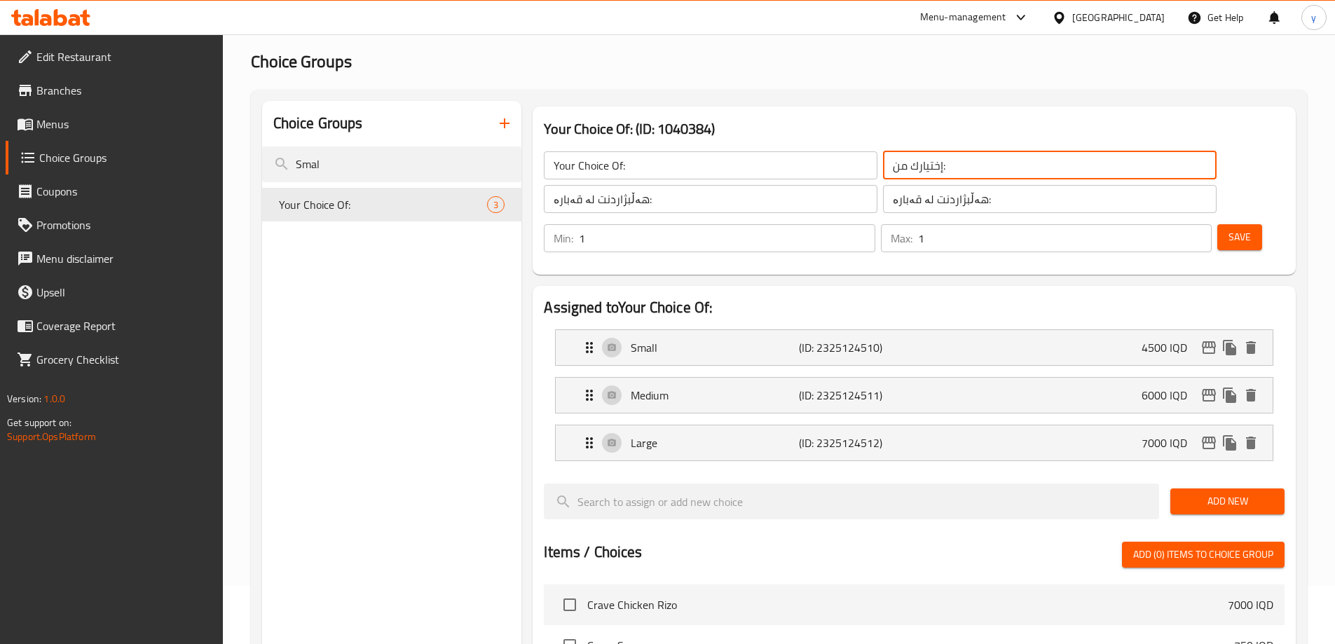
click at [883, 166] on input "إختيارك من:" at bounding box center [1050, 165] width 334 height 28
paste input "الحجم"
type input "إختيارك من الحجم:"
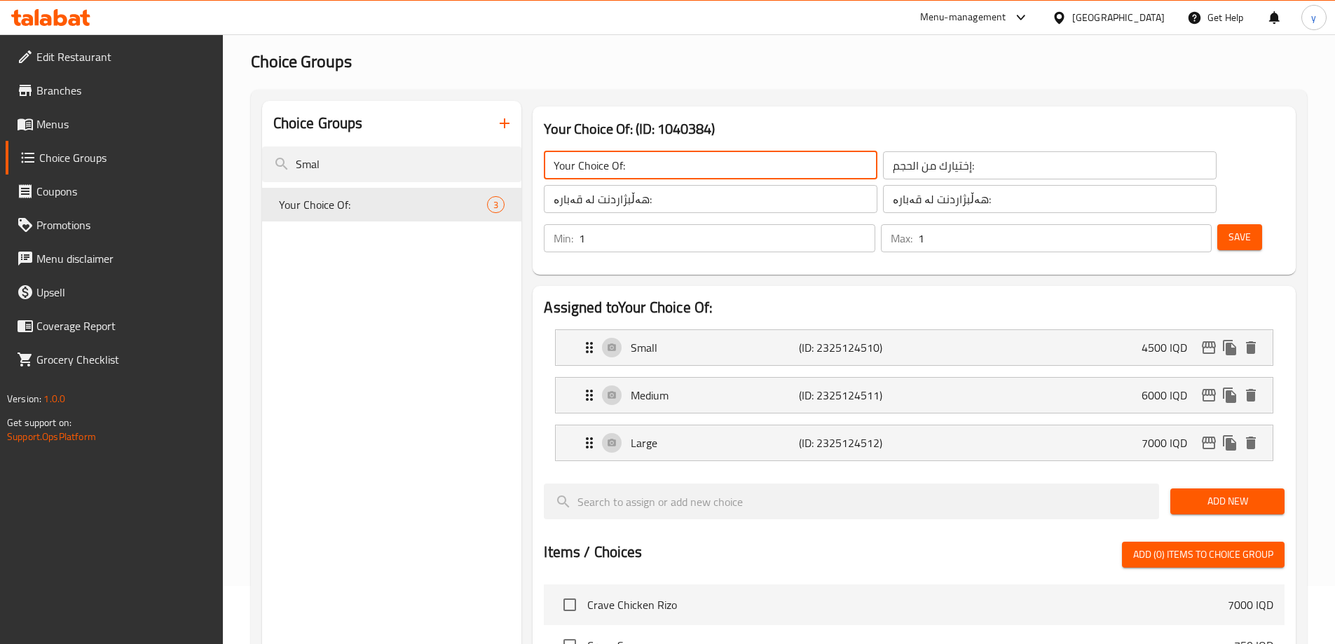
click at [713, 170] on input "Your Choice Of:" at bounding box center [711, 165] width 334 height 28
paste input "Size:"
type input "Your Choice Of Size:"
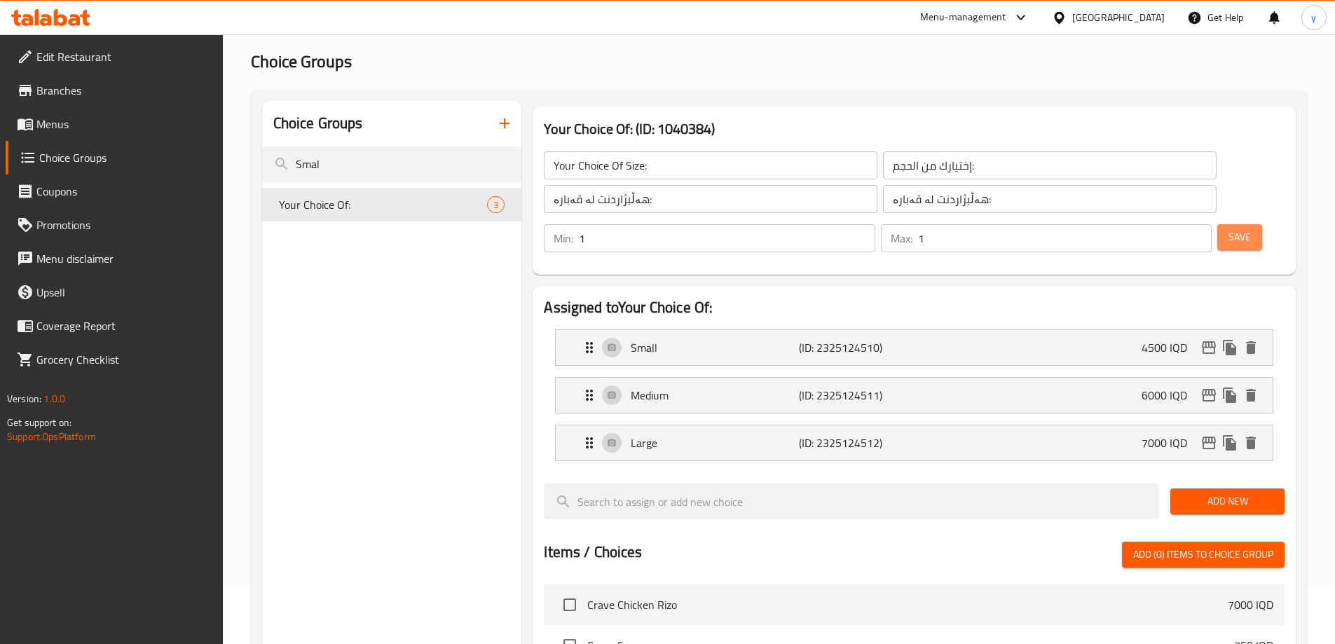
click at [1228, 228] on span "Save" at bounding box center [1239, 237] width 22 height 18
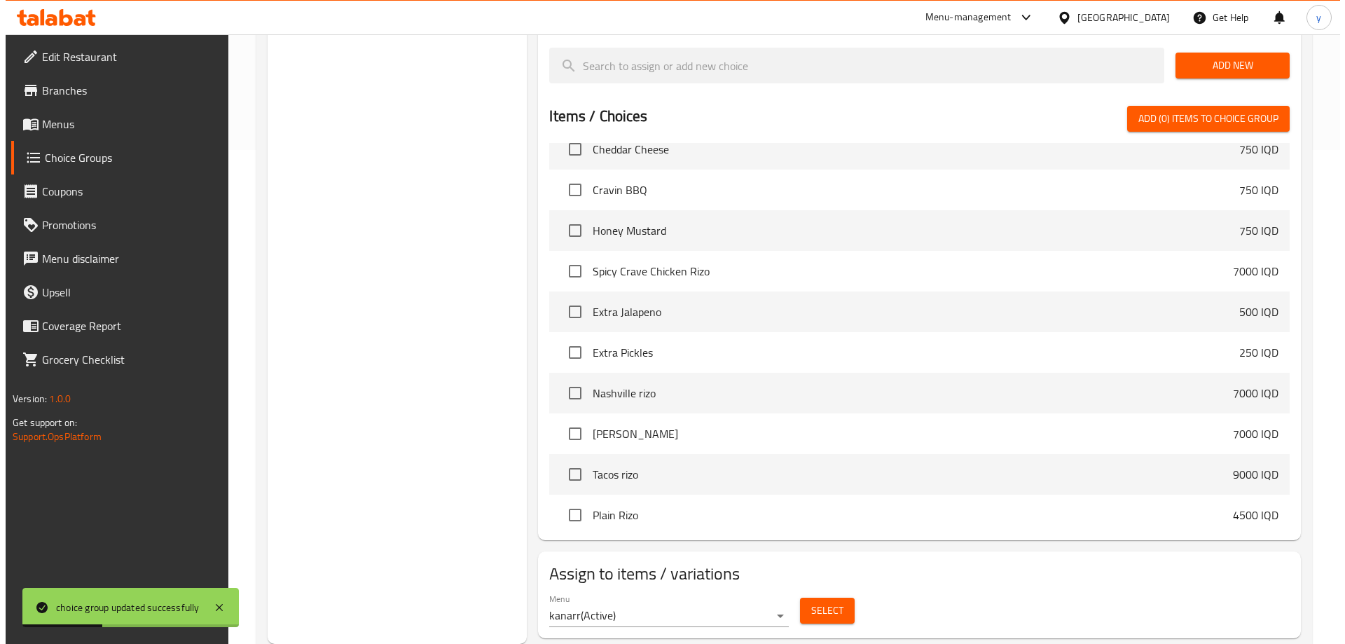
scroll to position [561, 0]
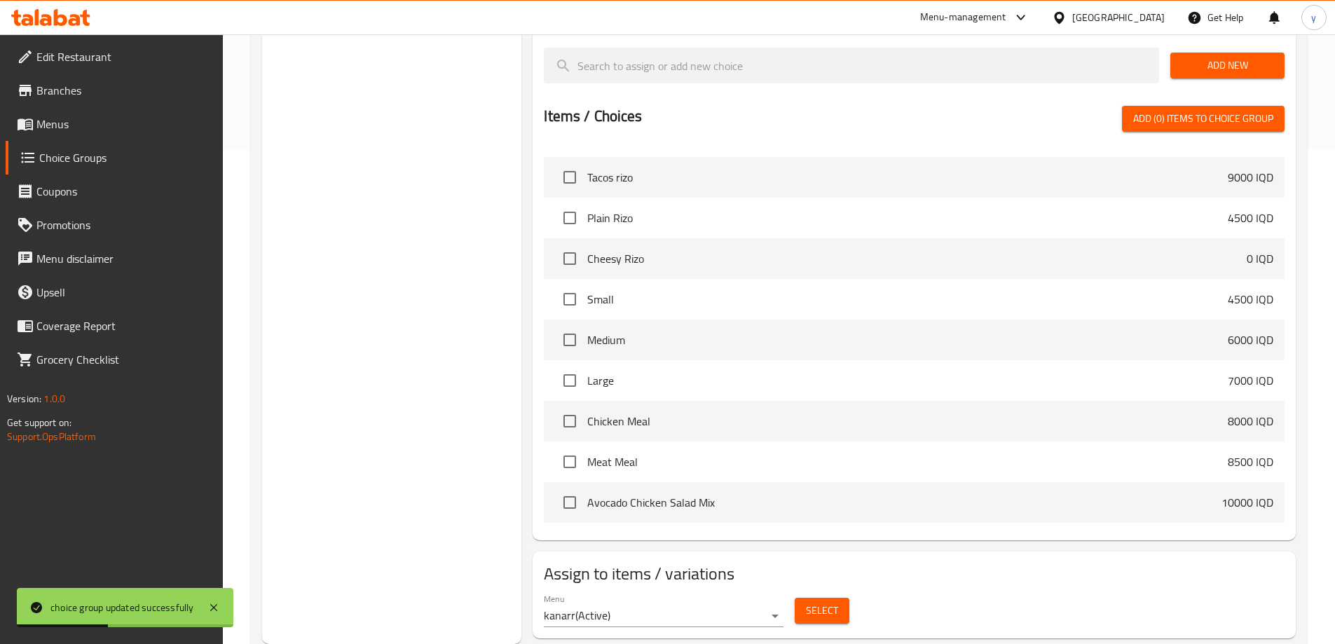
click at [823, 602] on span "Select" at bounding box center [822, 611] width 32 height 18
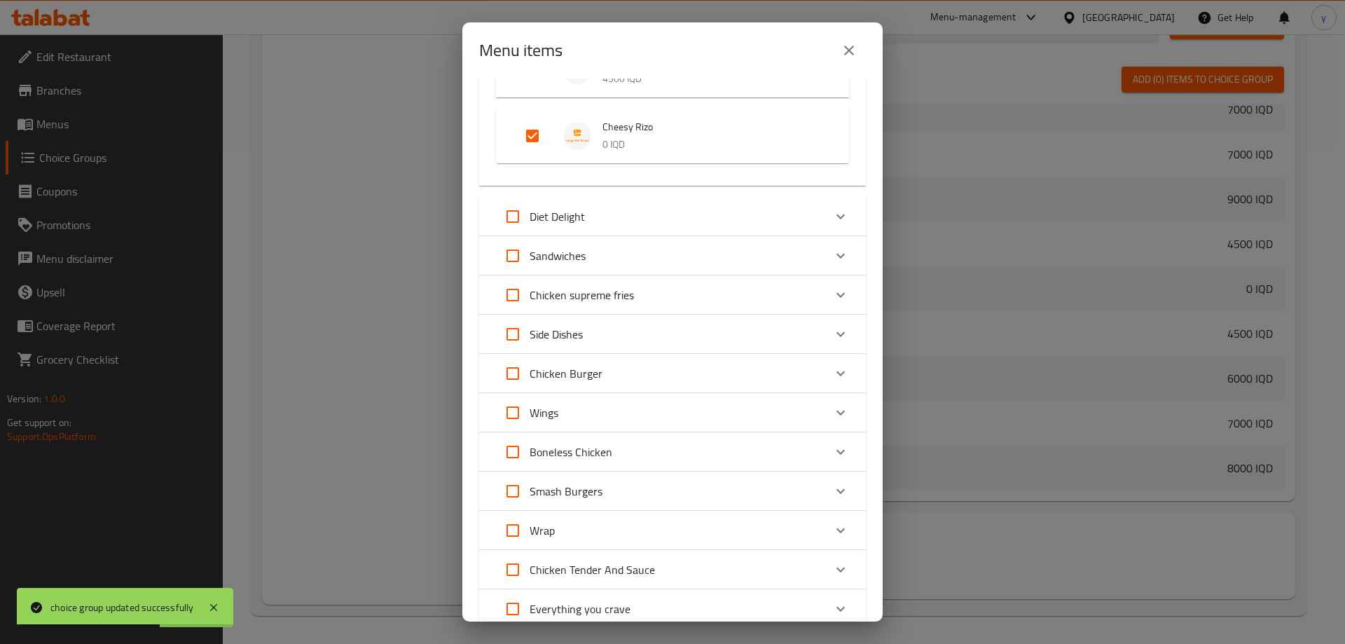
scroll to position [140, 0]
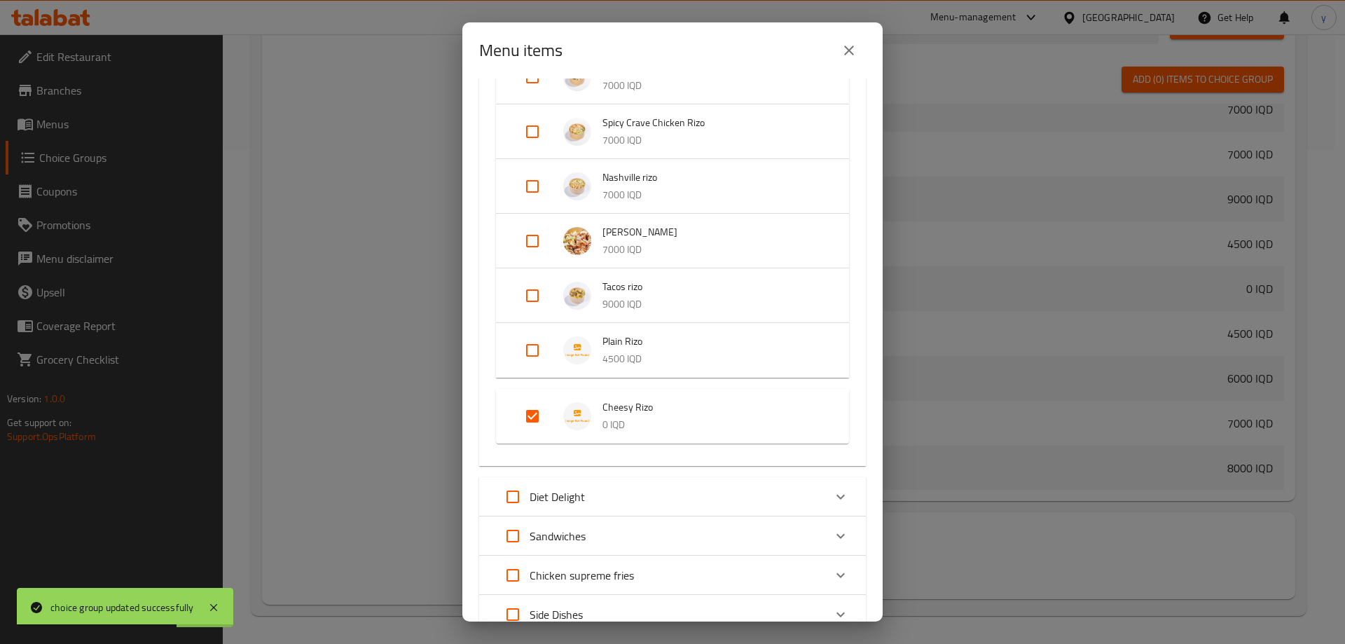
click at [539, 343] on input "Expand" at bounding box center [533, 351] width 34 height 34
checkbox input "true"
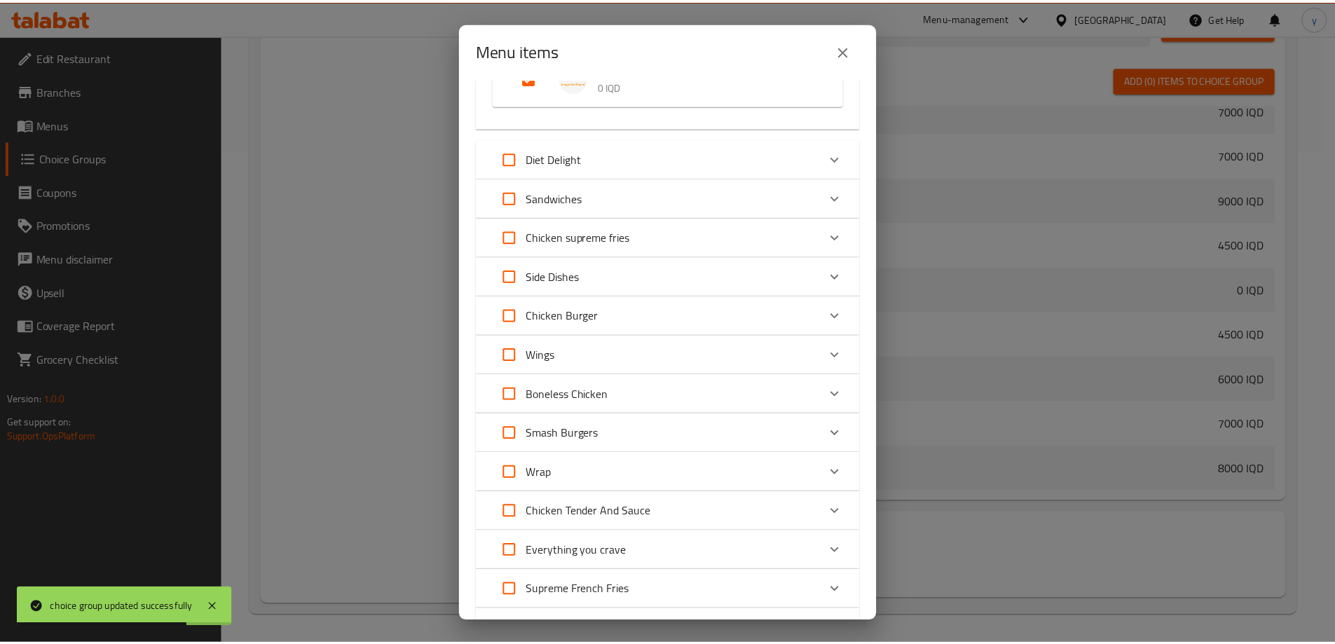
scroll to position [841, 0]
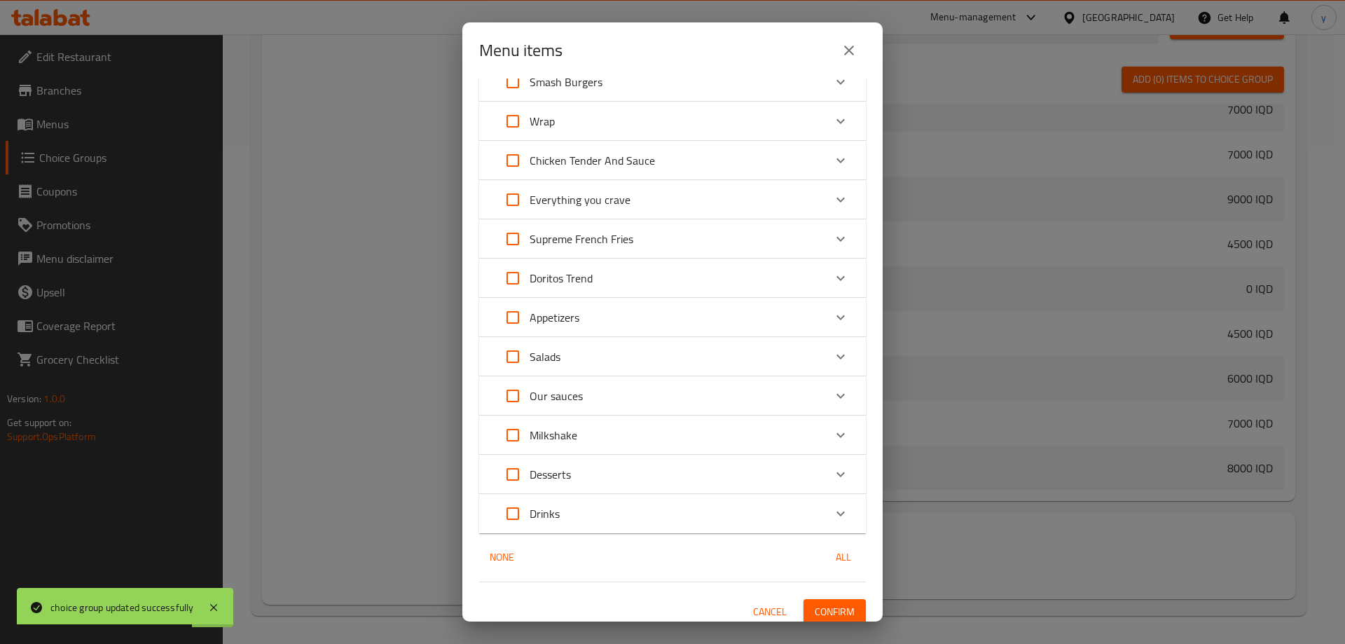
click at [833, 592] on div "2 / 88 items selected ​ Rizo Crave Chicken Rizo 7000 IQD Spicy Crave Chicken Ri…" at bounding box center [673, 349] width 420 height 543
click at [833, 603] on span "Confirm" at bounding box center [835, 612] width 40 height 18
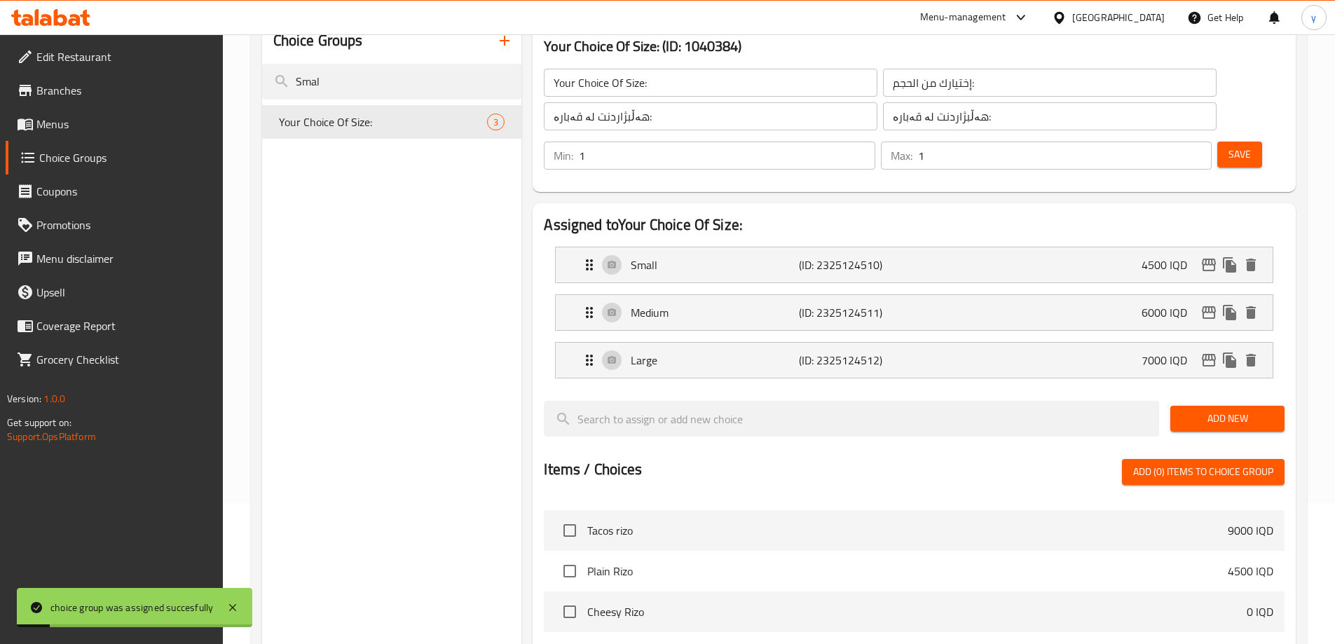
scroll to position [74, 0]
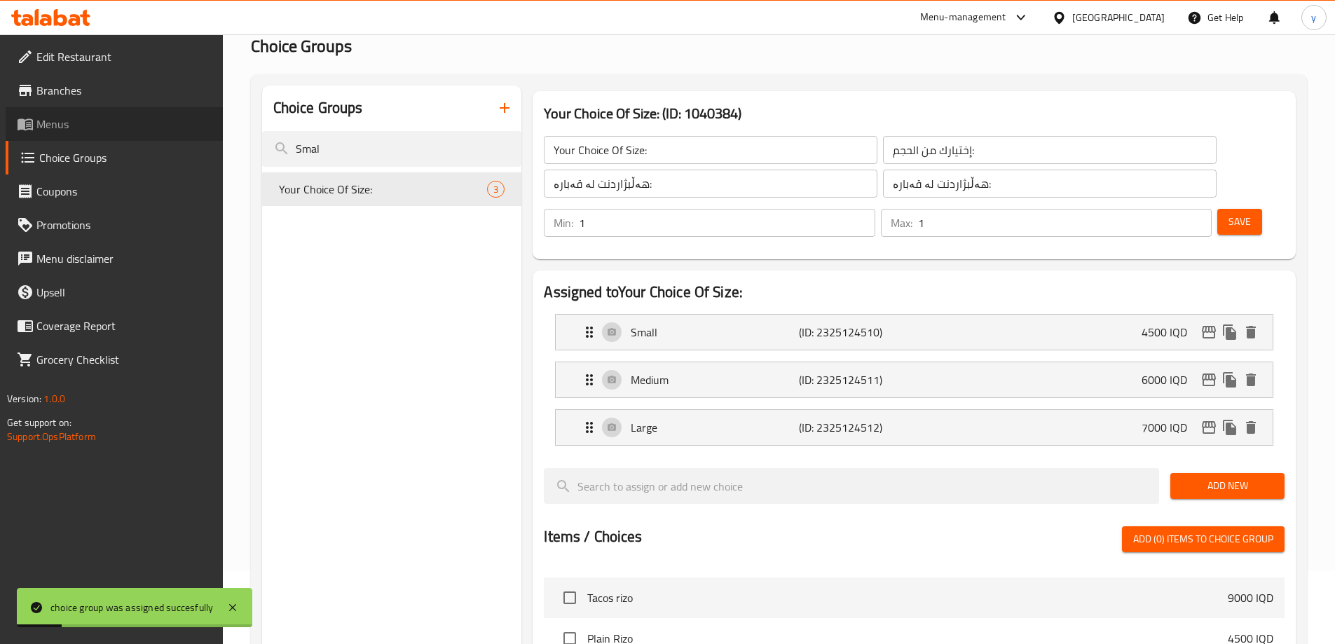
click at [151, 122] on span "Menus" at bounding box center [123, 124] width 175 height 17
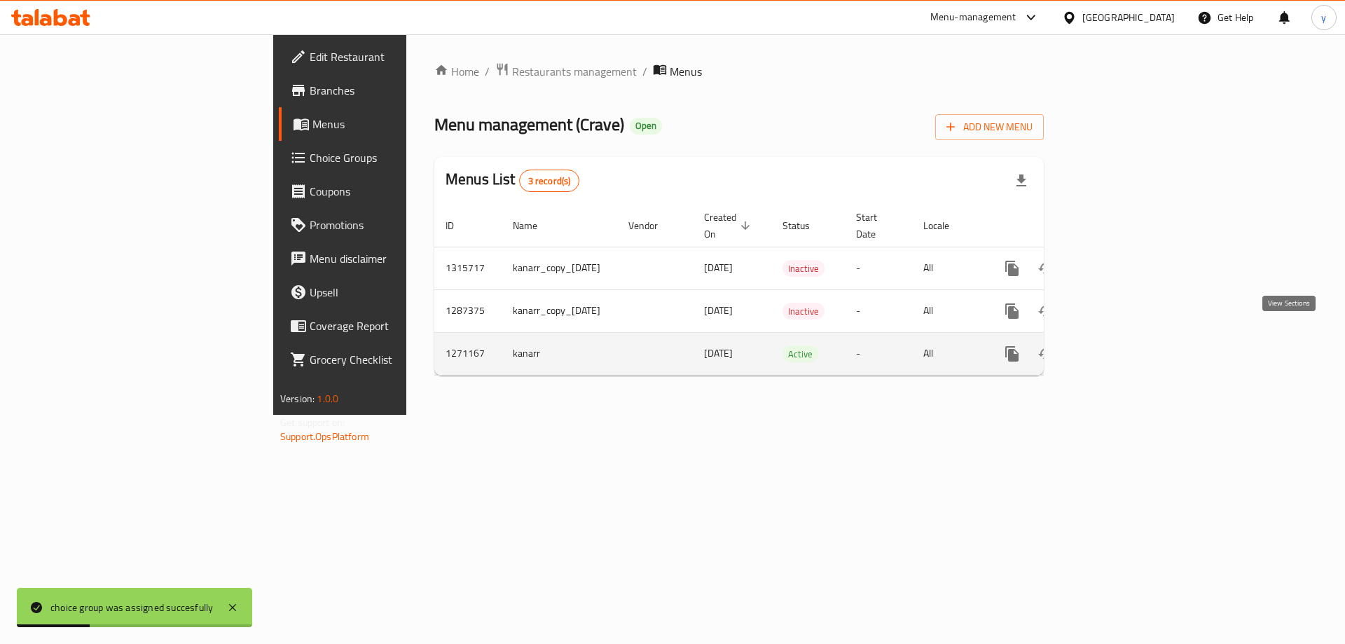
click at [1130, 337] on link "enhanced table" at bounding box center [1114, 354] width 34 height 34
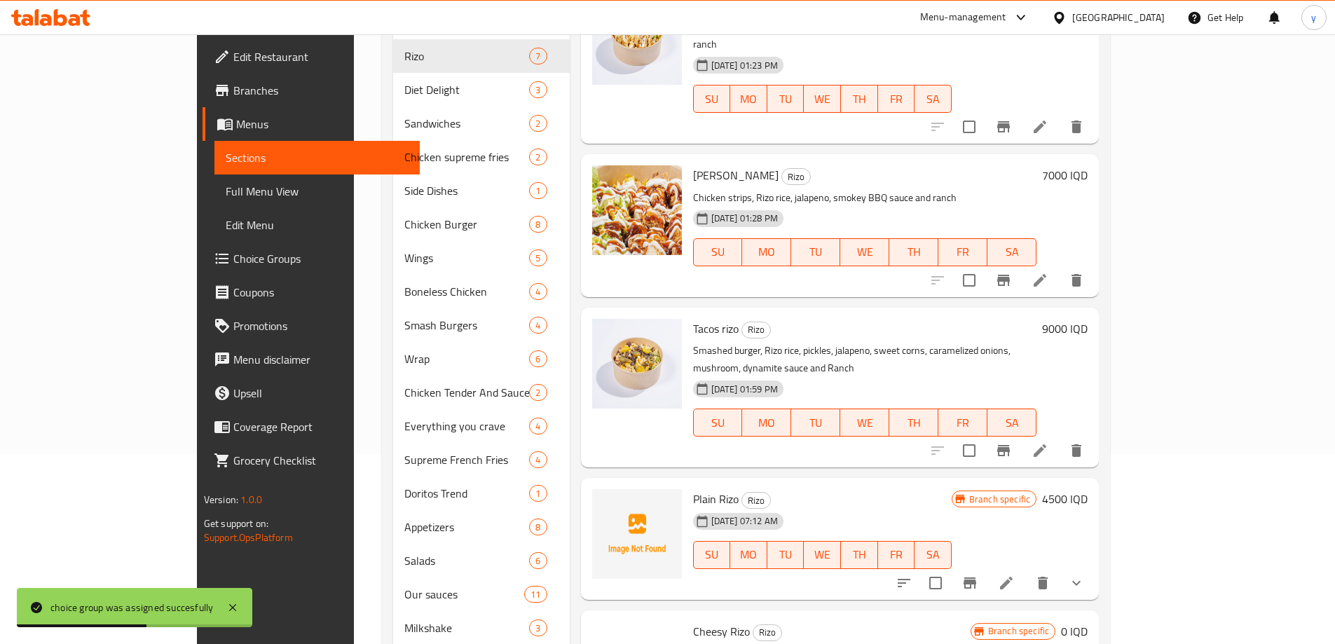
scroll to position [282, 0]
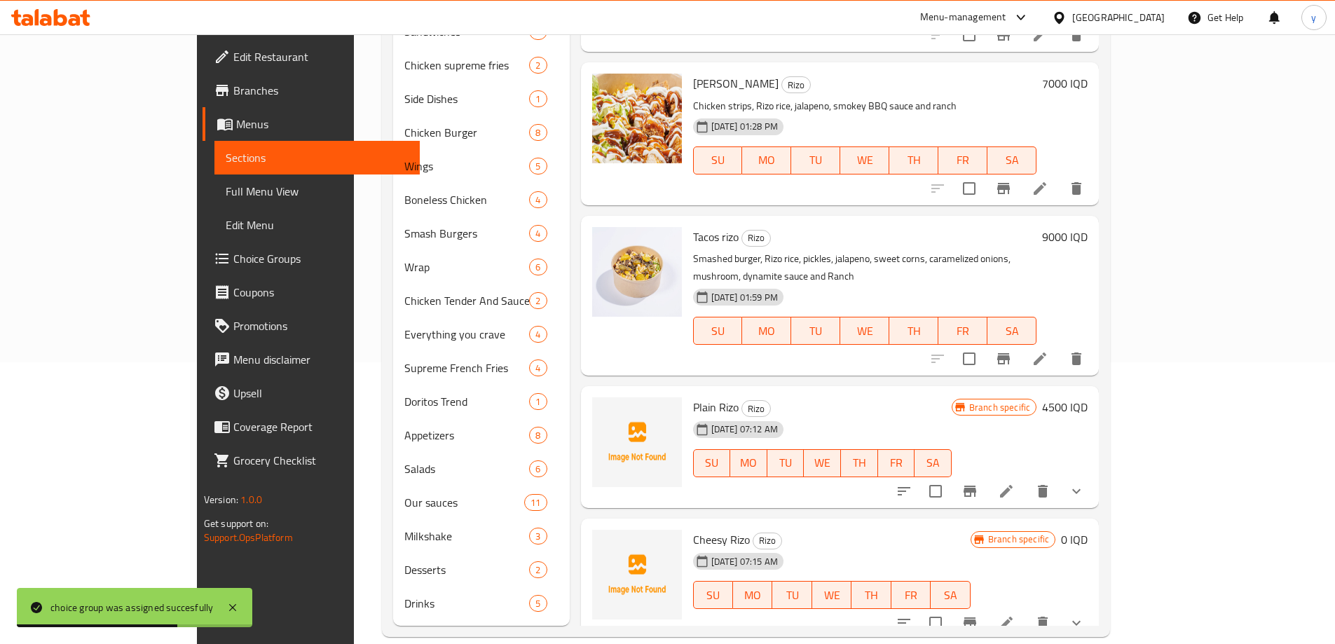
click at [1088, 397] on div "Branch specific 4500 IQD" at bounding box center [1020, 447] width 136 height 100
click at [1088, 397] on h6 "4500 IQD" at bounding box center [1065, 407] width 46 height 20
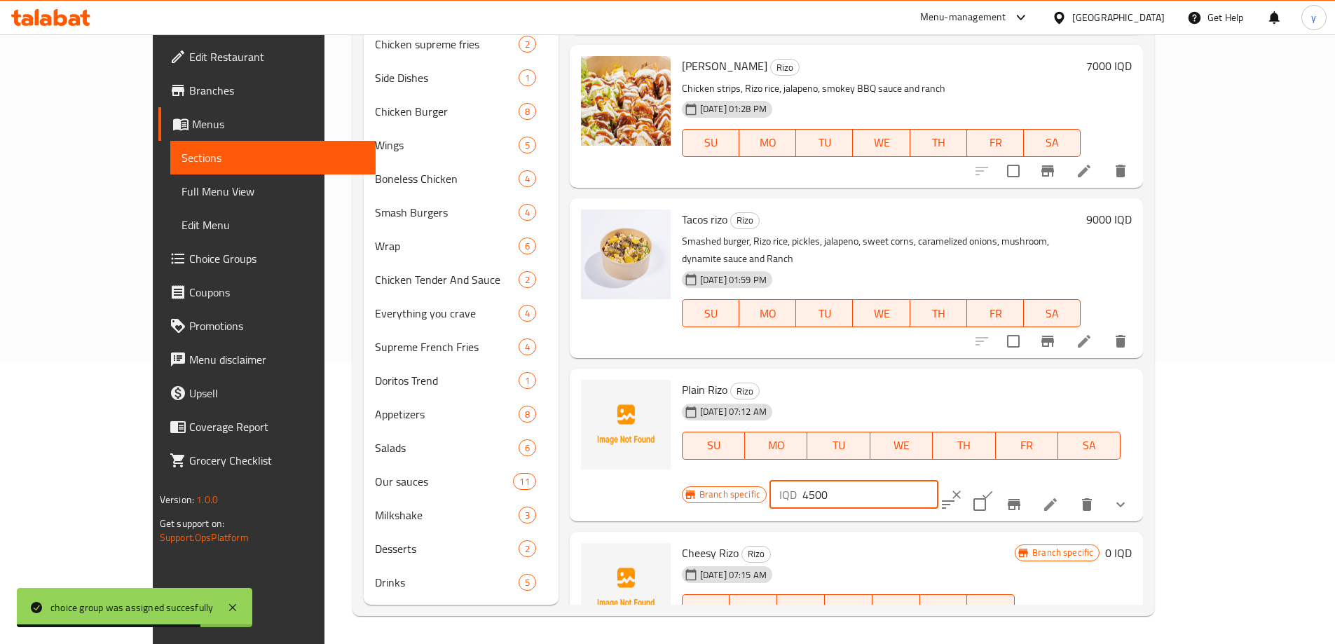
drag, startPoint x: 1118, startPoint y: 390, endPoint x: 1044, endPoint y: 391, distance: 74.3
click at [1023, 479] on div "Branch specific IQD 4500 ​" at bounding box center [852, 494] width 341 height 31
type input "0"
click at [1003, 479] on button "ok" at bounding box center [987, 494] width 31 height 31
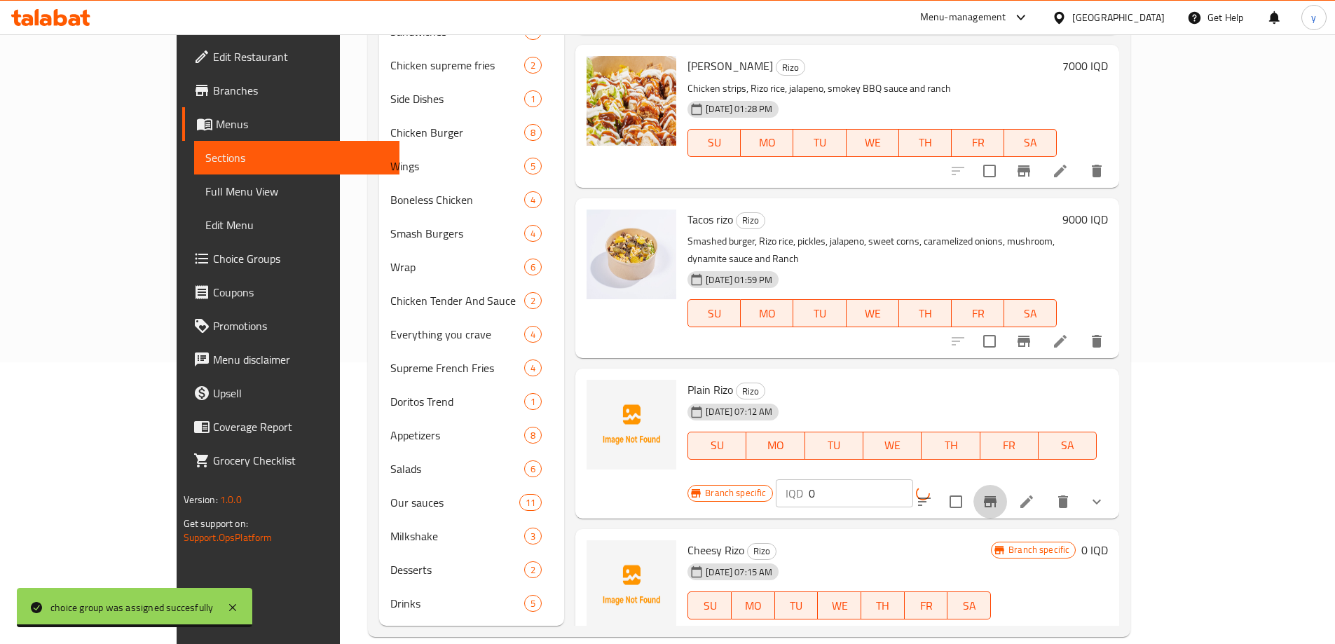
click at [997, 496] on icon "Branch-specific-item" at bounding box center [990, 501] width 13 height 11
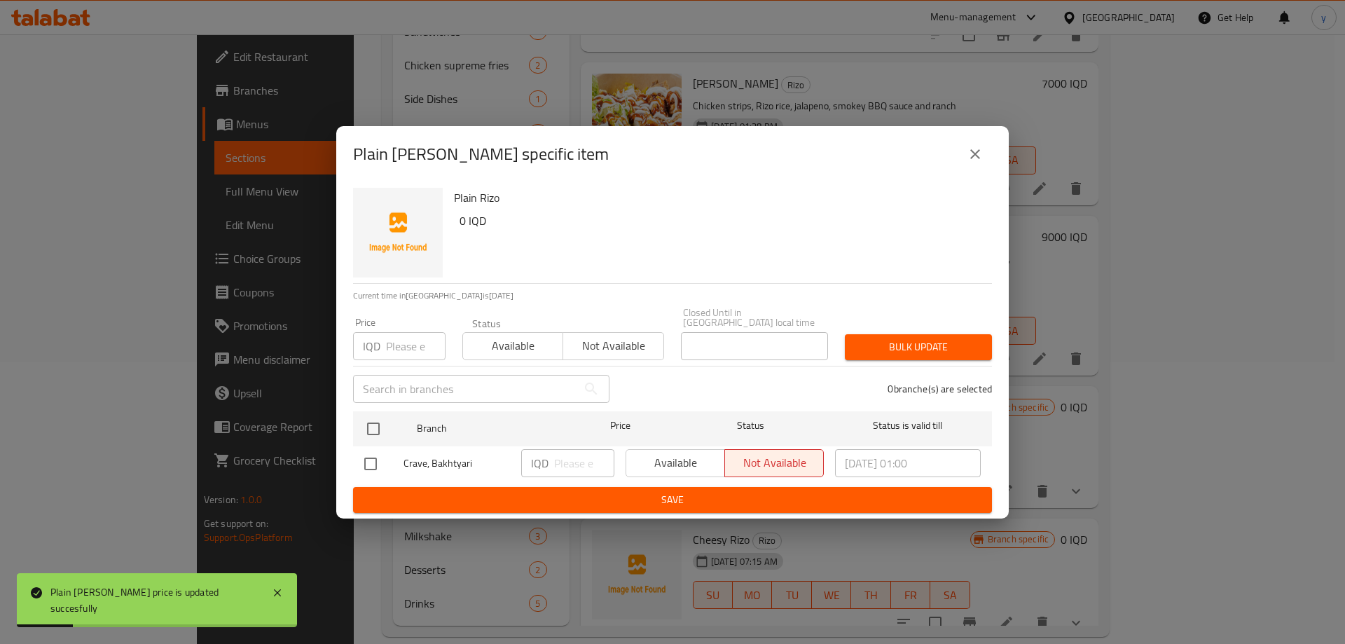
click at [685, 463] on div "Available Not available" at bounding box center [725, 463] width 198 height 28
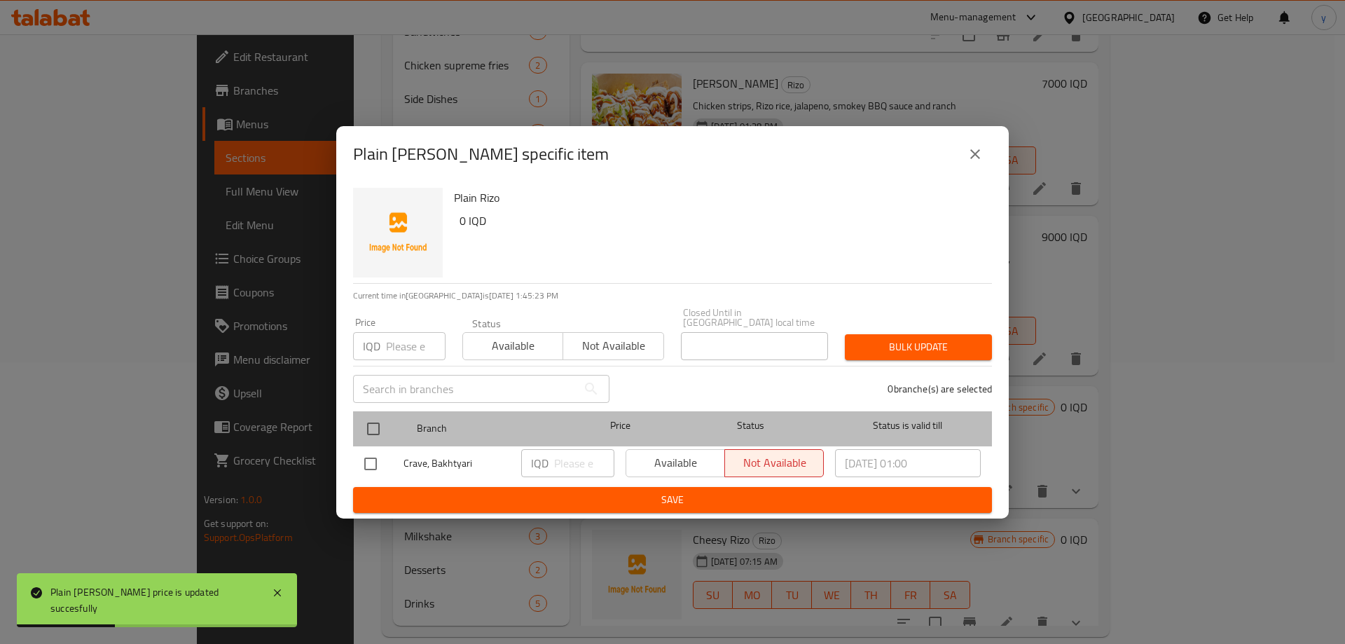
click at [392, 423] on div at bounding box center [385, 429] width 53 height 41
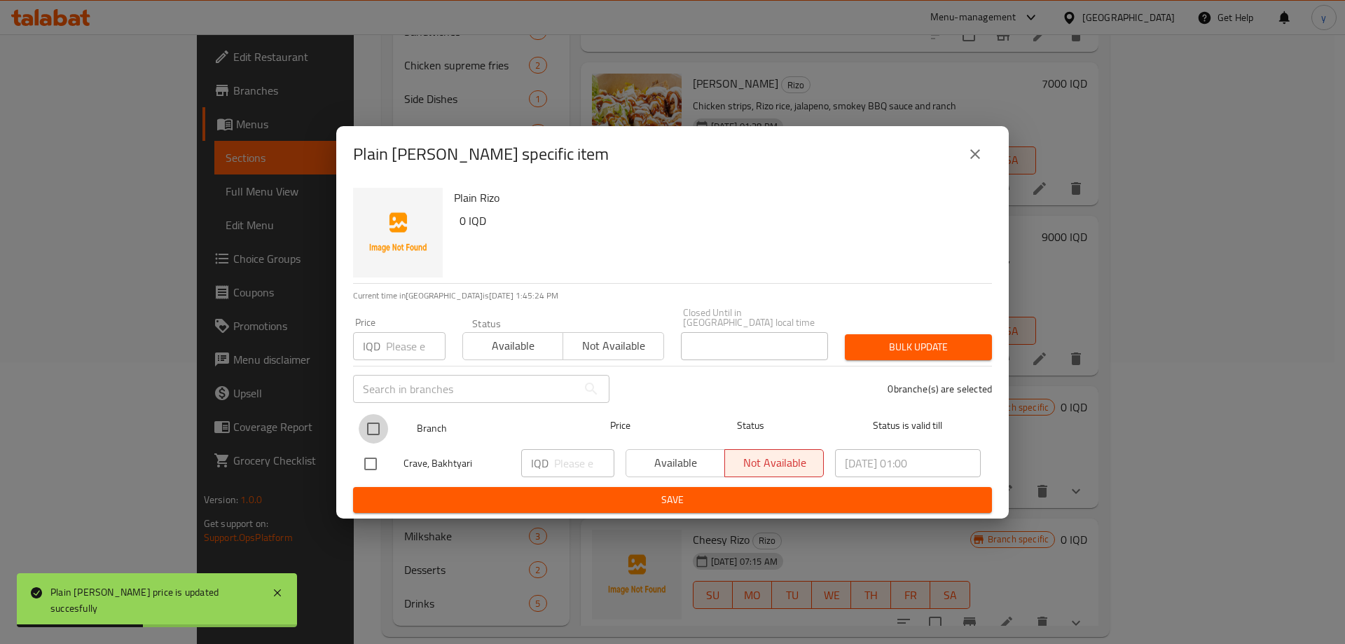
click at [373, 418] on input "checkbox" at bounding box center [373, 428] width 29 height 29
checkbox input "true"
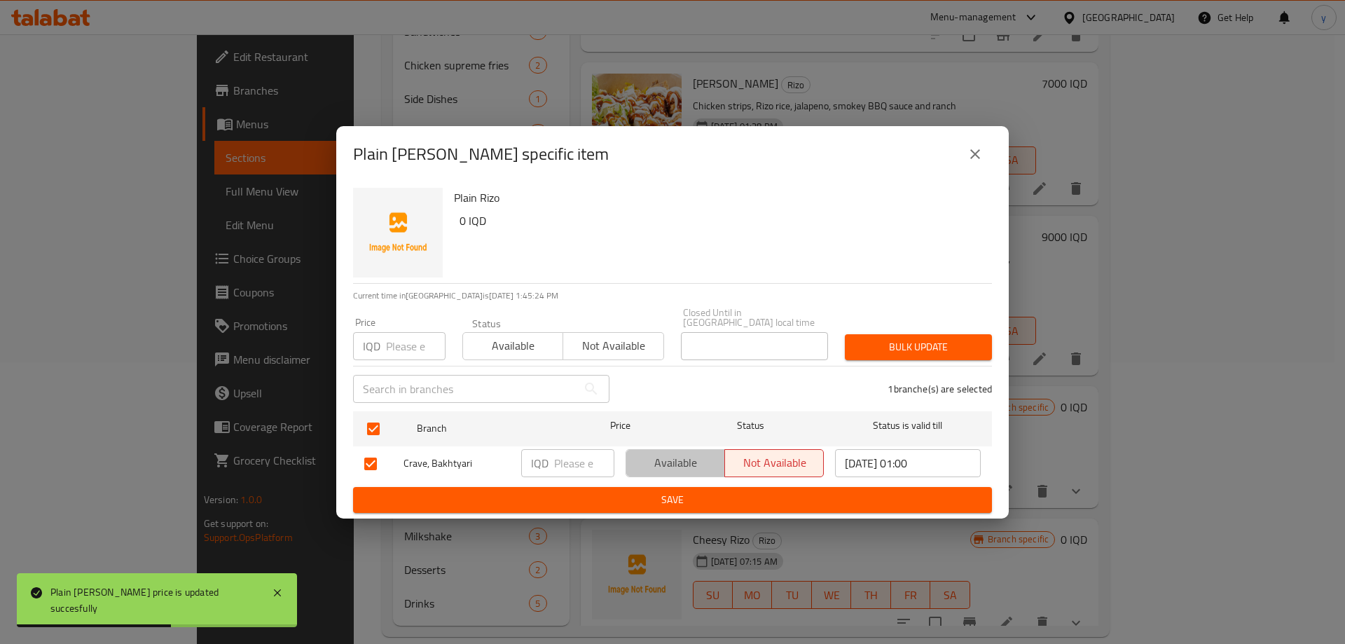
click at [667, 468] on button "Available" at bounding box center [676, 463] width 100 height 28
click at [662, 495] on span "Save" at bounding box center [672, 500] width 617 height 18
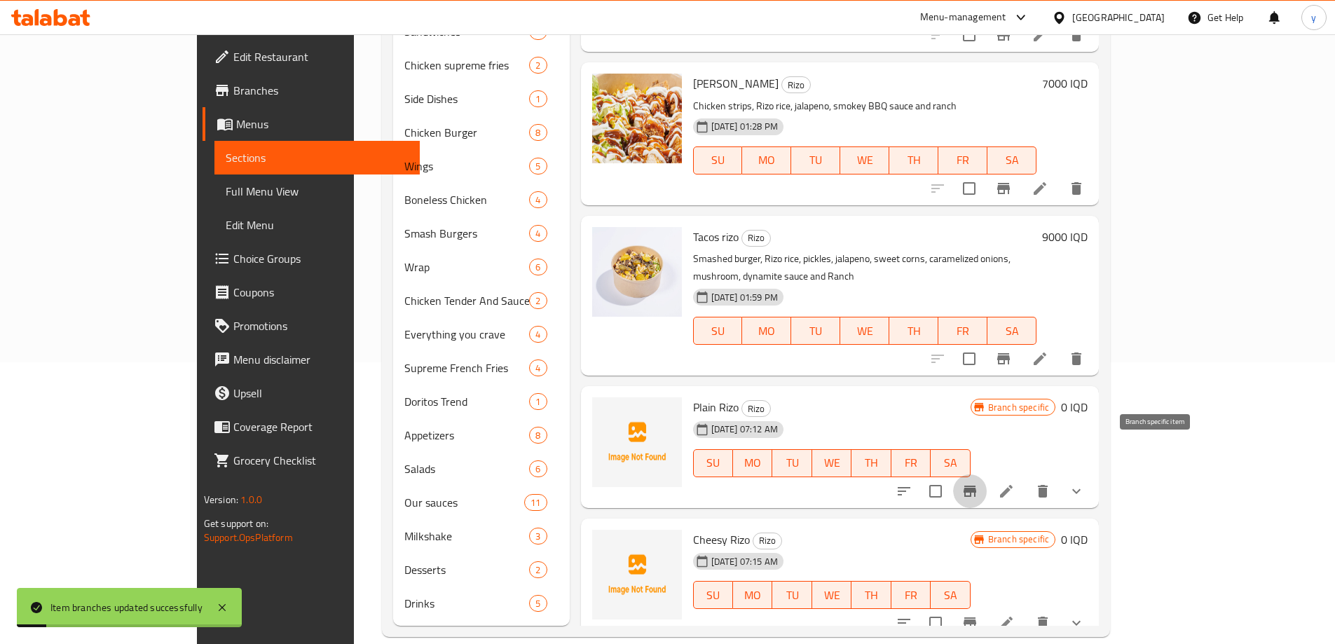
click at [987, 474] on button "Branch-specific-item" at bounding box center [970, 491] width 34 height 34
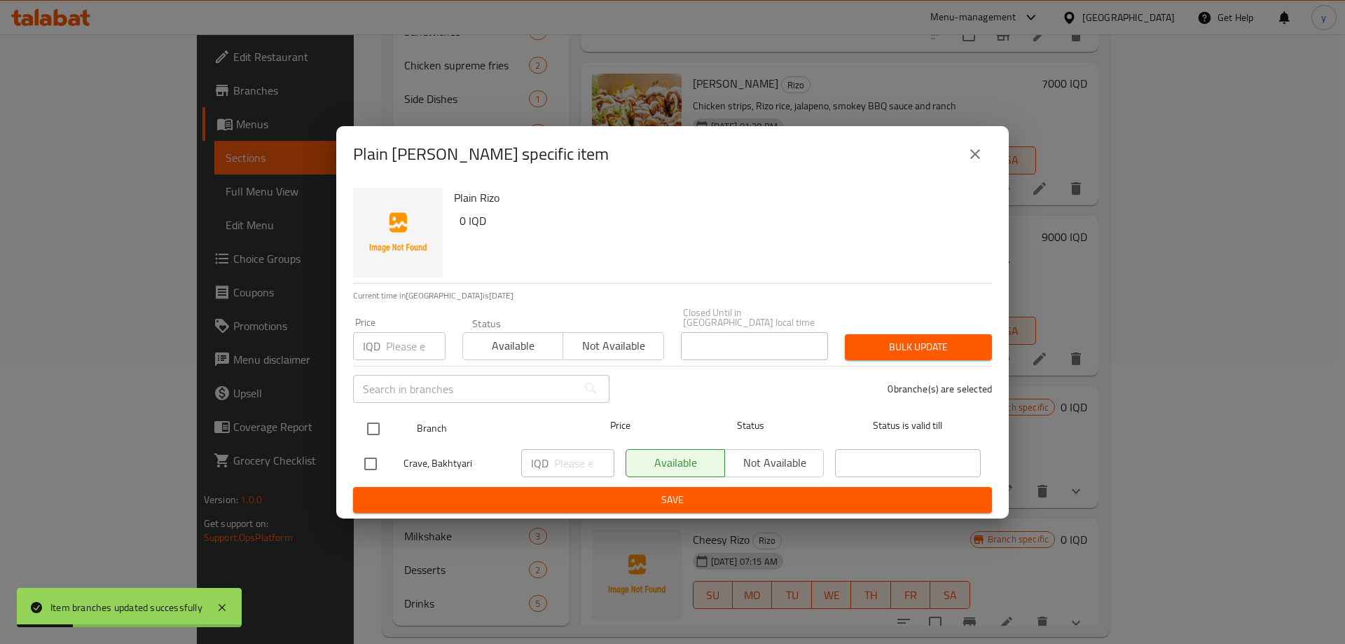
click at [379, 427] on input "checkbox" at bounding box center [373, 428] width 29 height 29
checkbox input "true"
click at [589, 464] on input "number" at bounding box center [584, 463] width 60 height 28
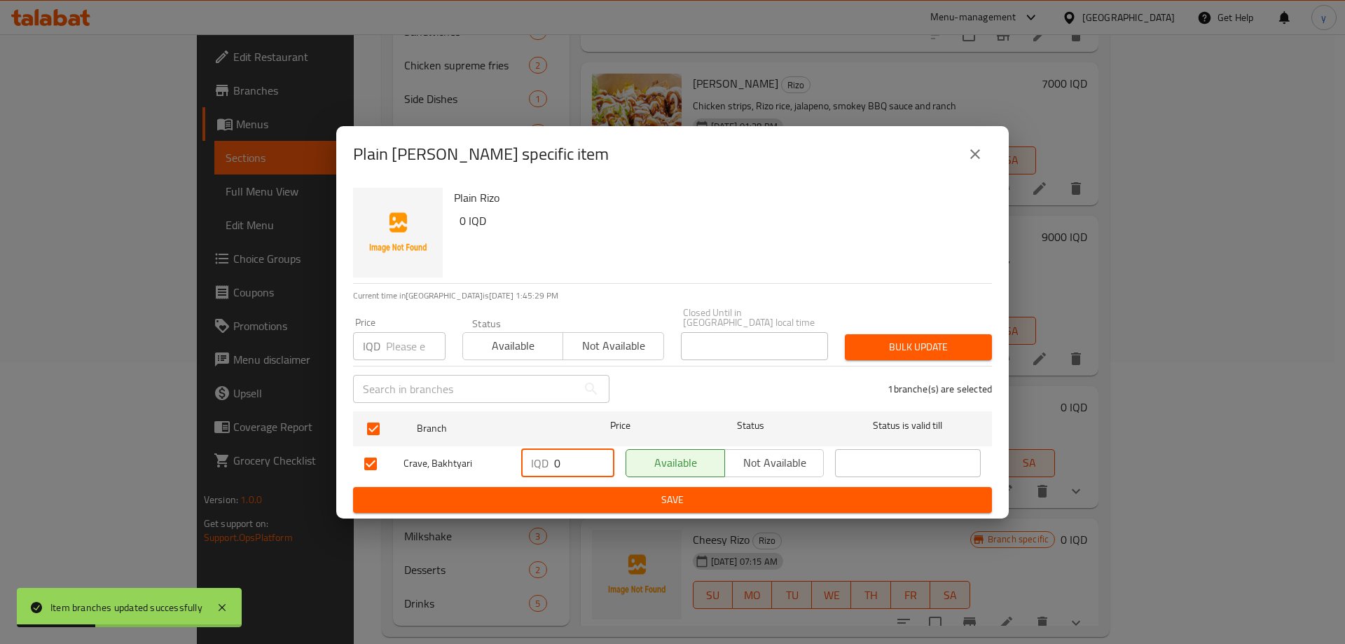
type input "0"
click at [585, 491] on span "Save" at bounding box center [672, 500] width 617 height 18
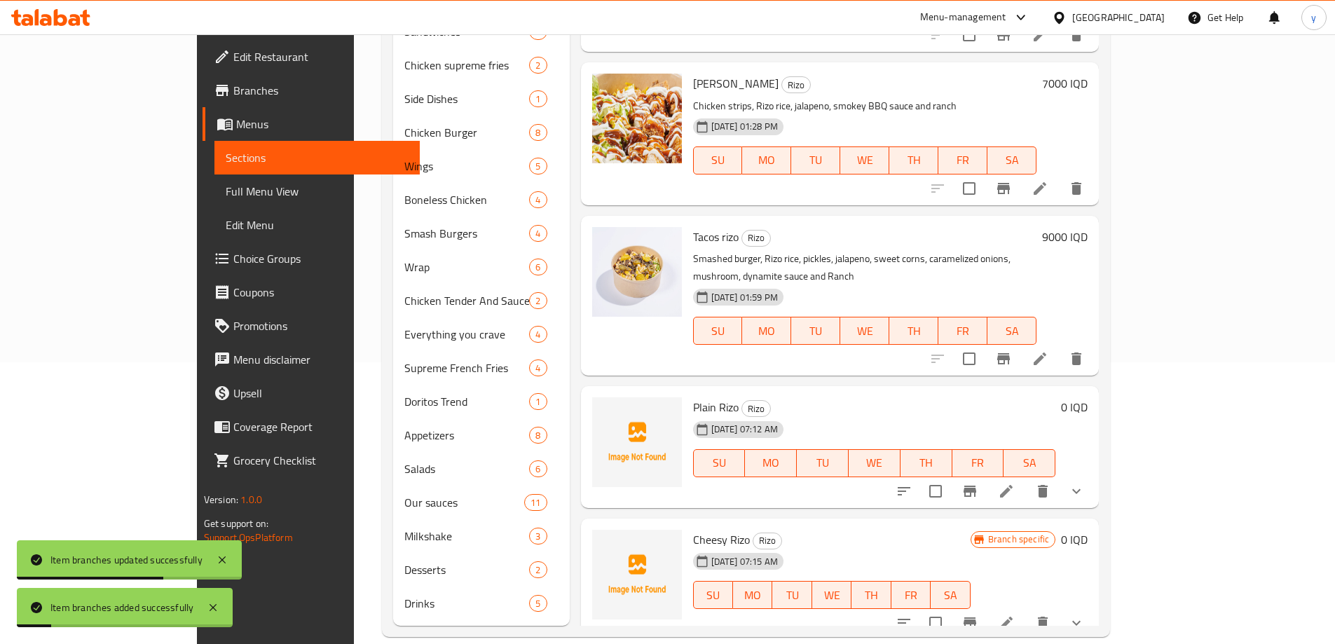
click at [976, 617] on icon "Branch-specific-item" at bounding box center [970, 622] width 13 height 11
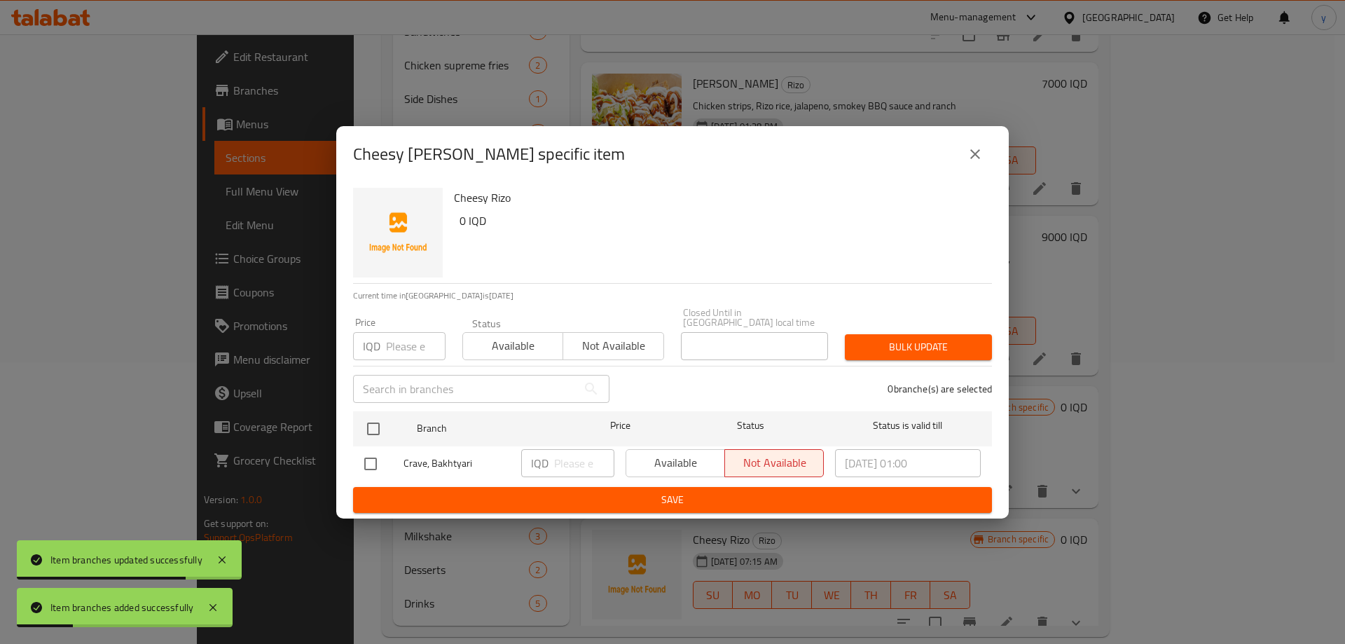
click at [653, 444] on div "Available Not available" at bounding box center [725, 464] width 210 height 41
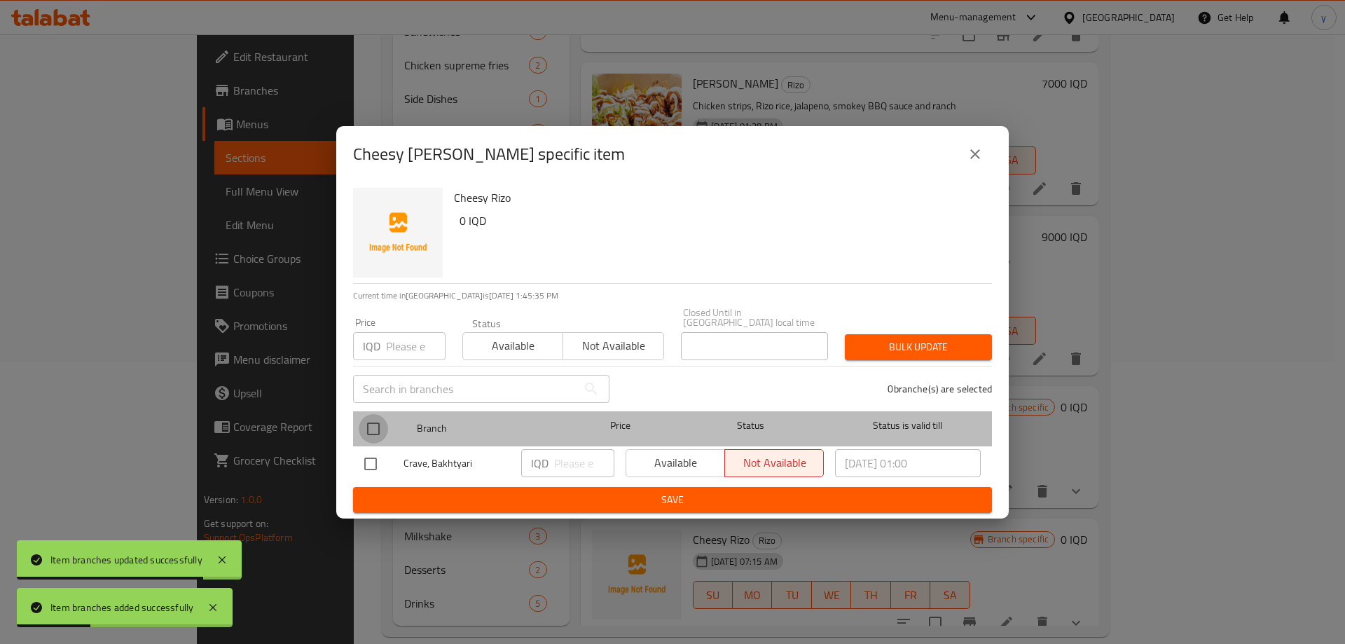
click at [369, 418] on input "checkbox" at bounding box center [373, 428] width 29 height 29
checkbox input "true"
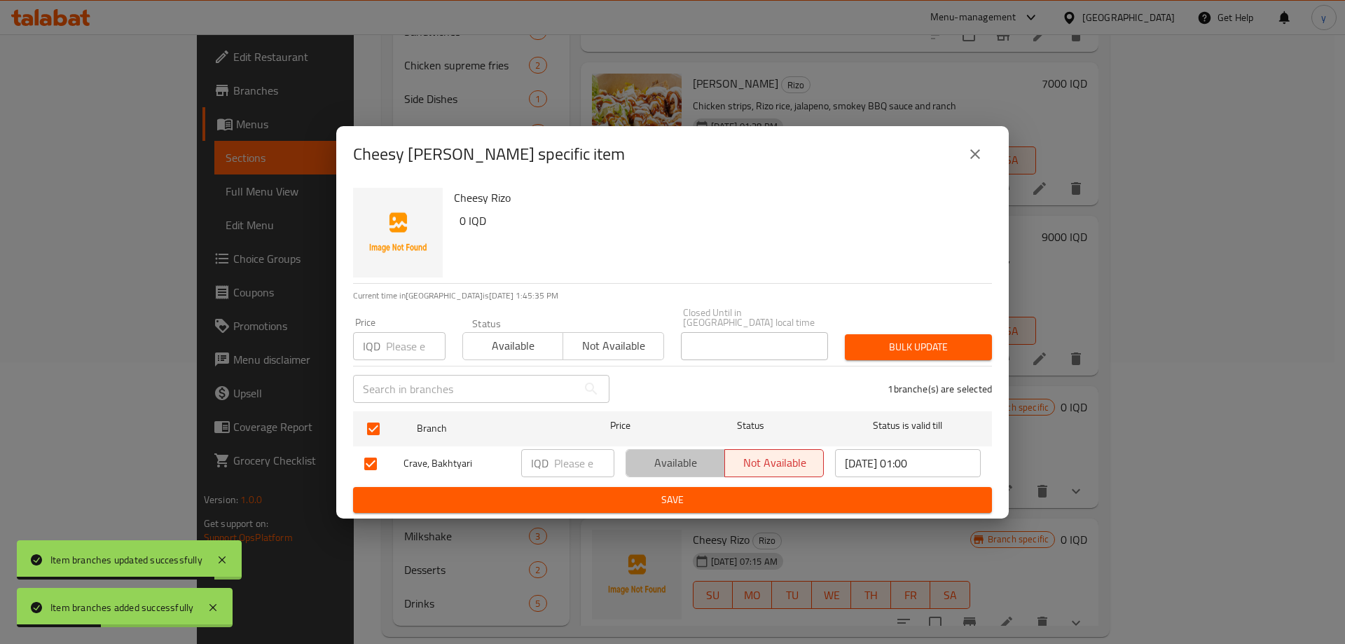
click at [654, 471] on button "Available" at bounding box center [676, 463] width 100 height 28
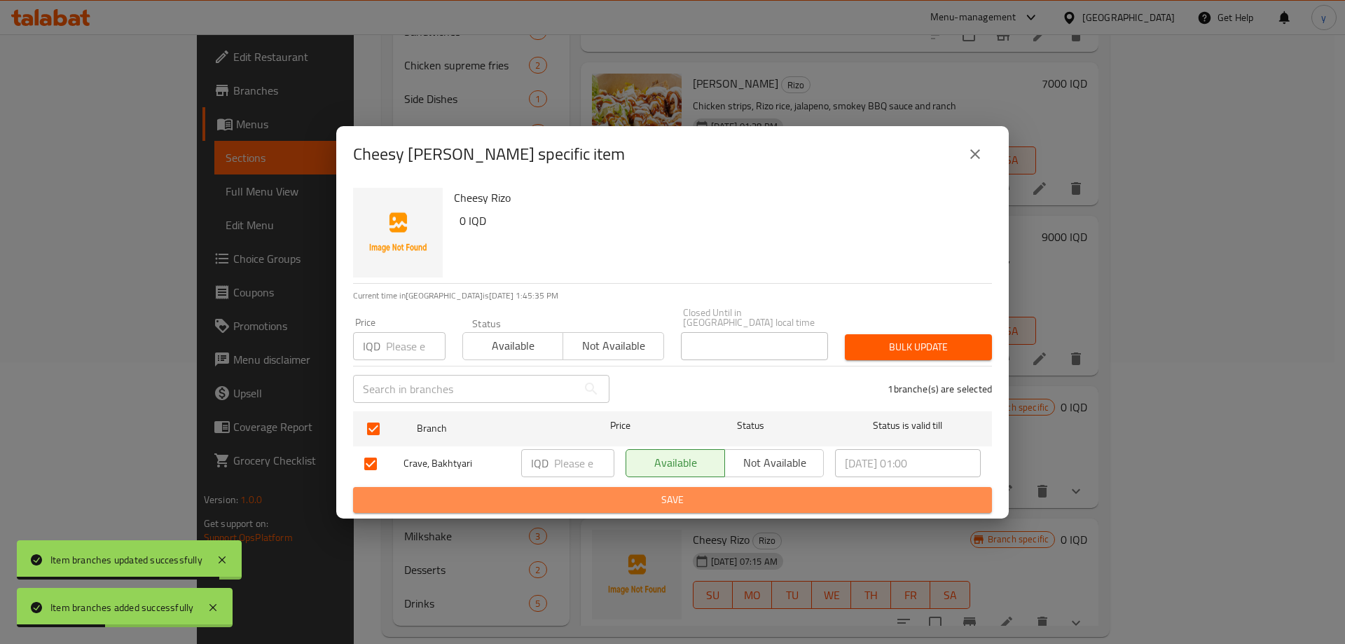
click at [659, 493] on span "Save" at bounding box center [672, 500] width 617 height 18
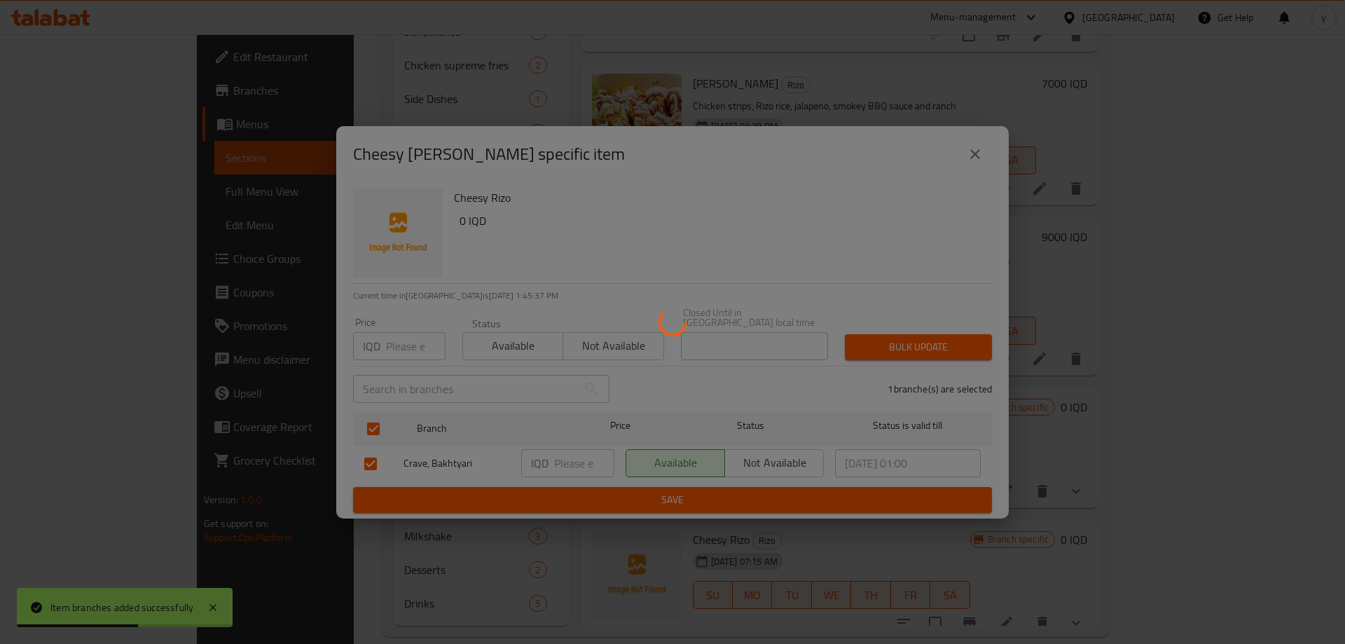
click at [1261, 462] on div at bounding box center [672, 322] width 1345 height 644
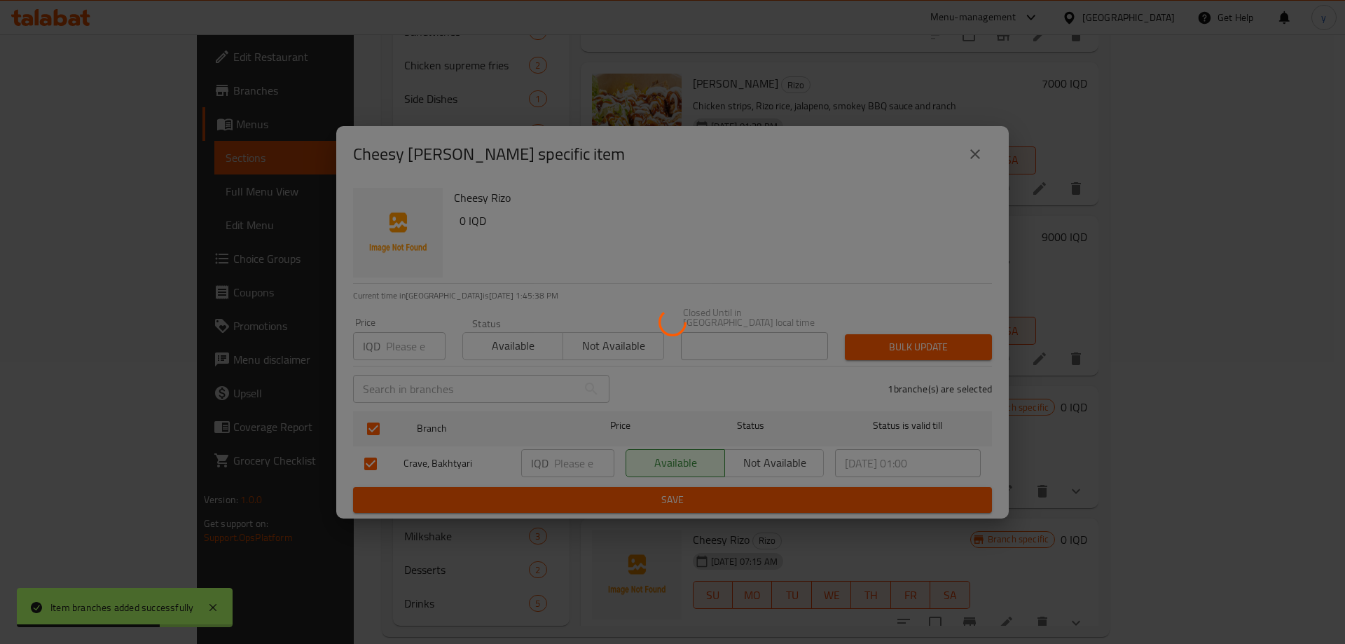
click at [1261, 462] on div at bounding box center [672, 322] width 1345 height 644
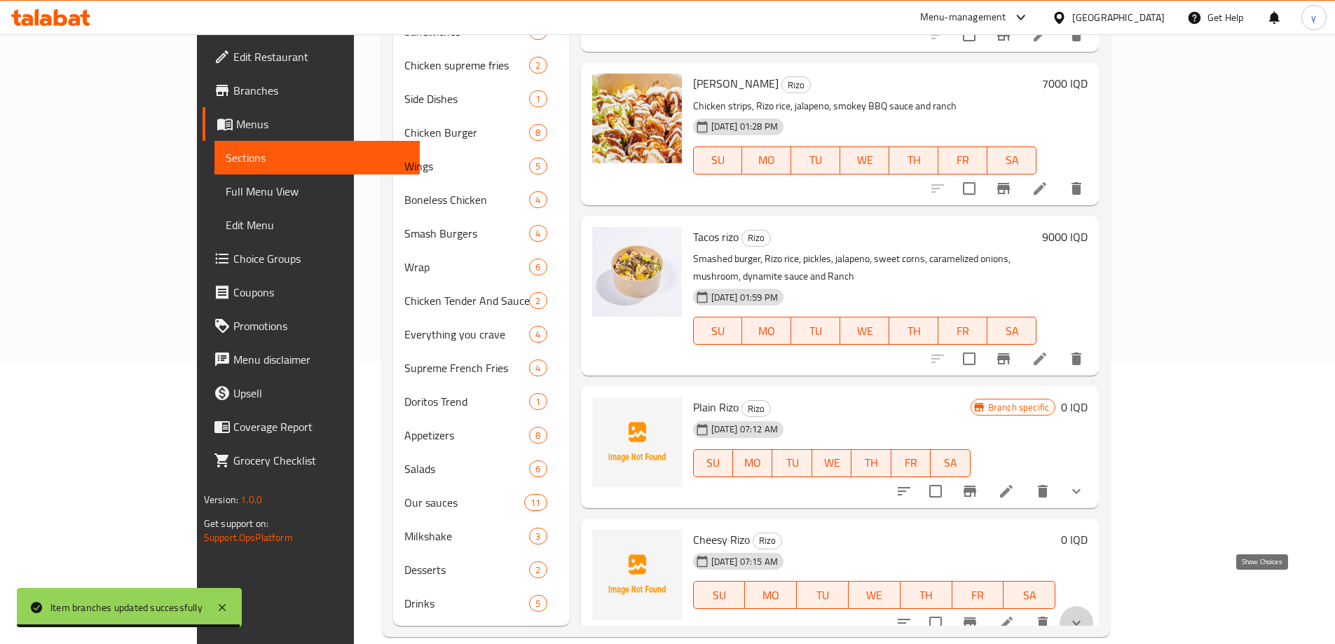
click at [1085, 615] on icon "show more" at bounding box center [1076, 623] width 17 height 17
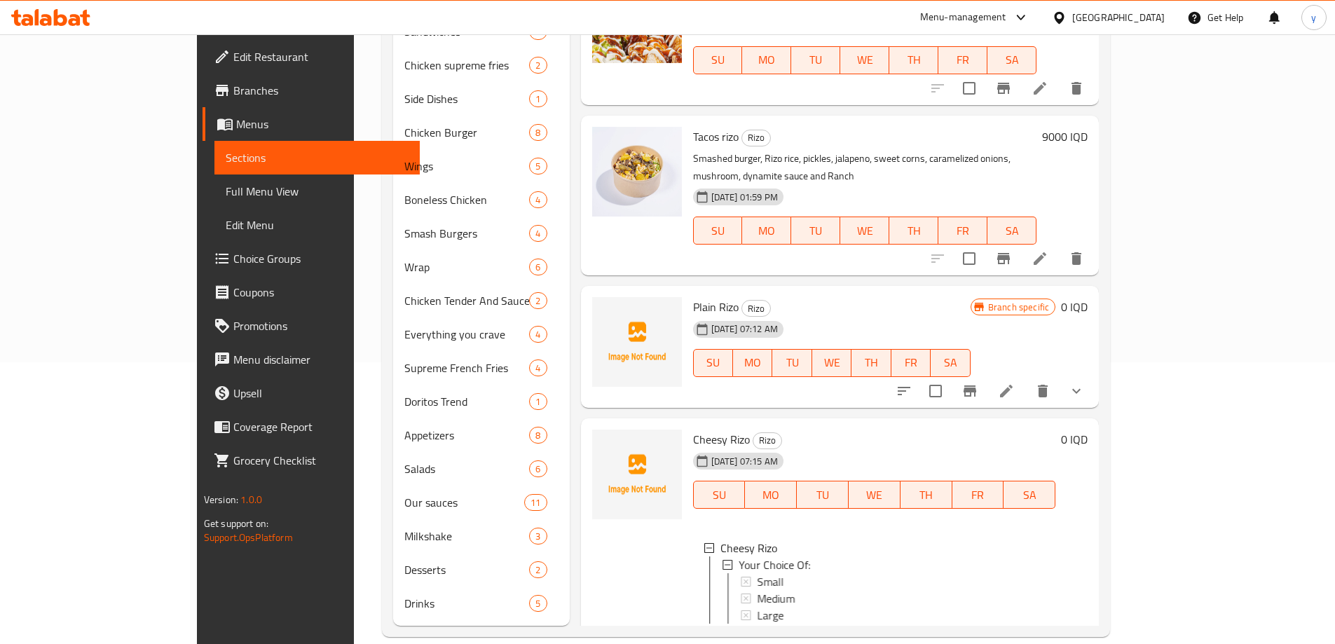
scroll to position [469, 0]
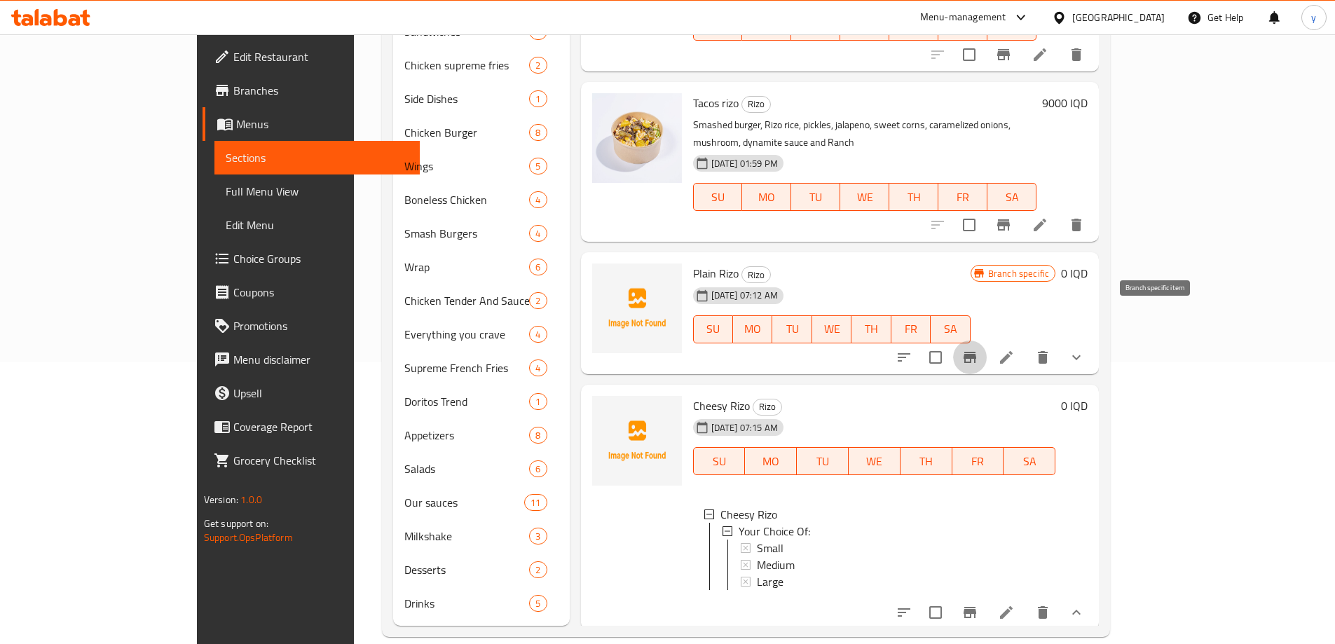
click at [987, 341] on button "Branch-specific-item" at bounding box center [970, 358] width 34 height 34
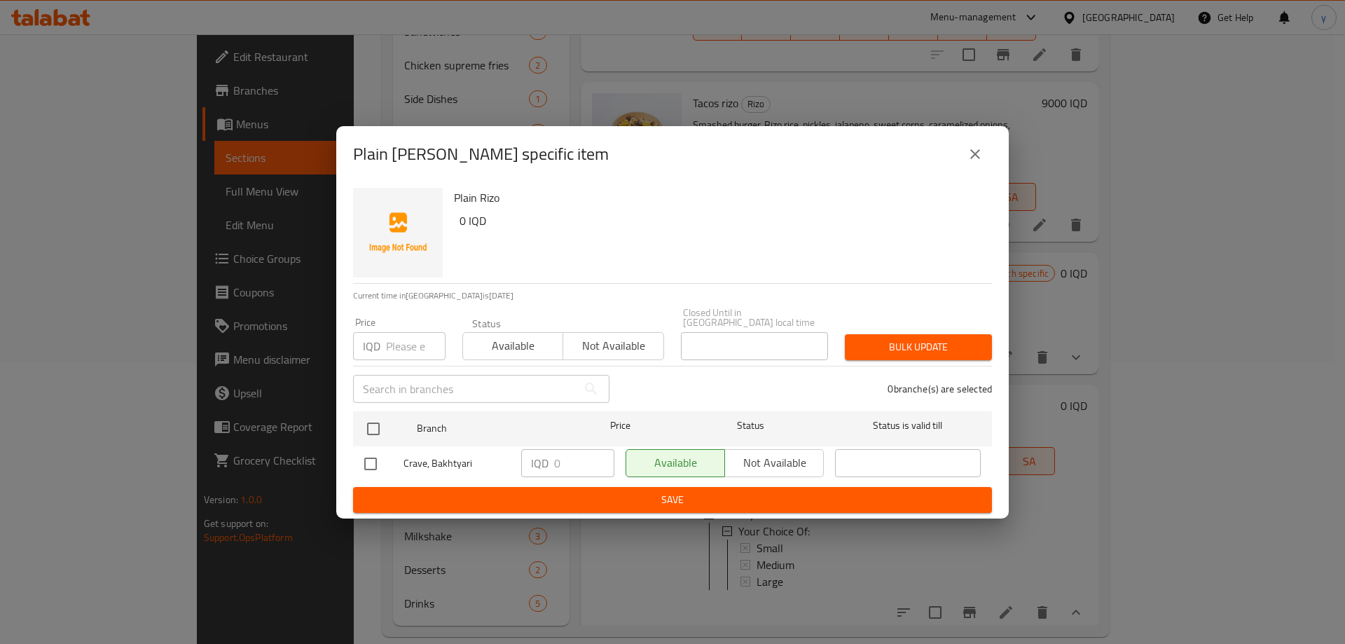
click at [985, 170] on button "close" at bounding box center [976, 154] width 34 height 34
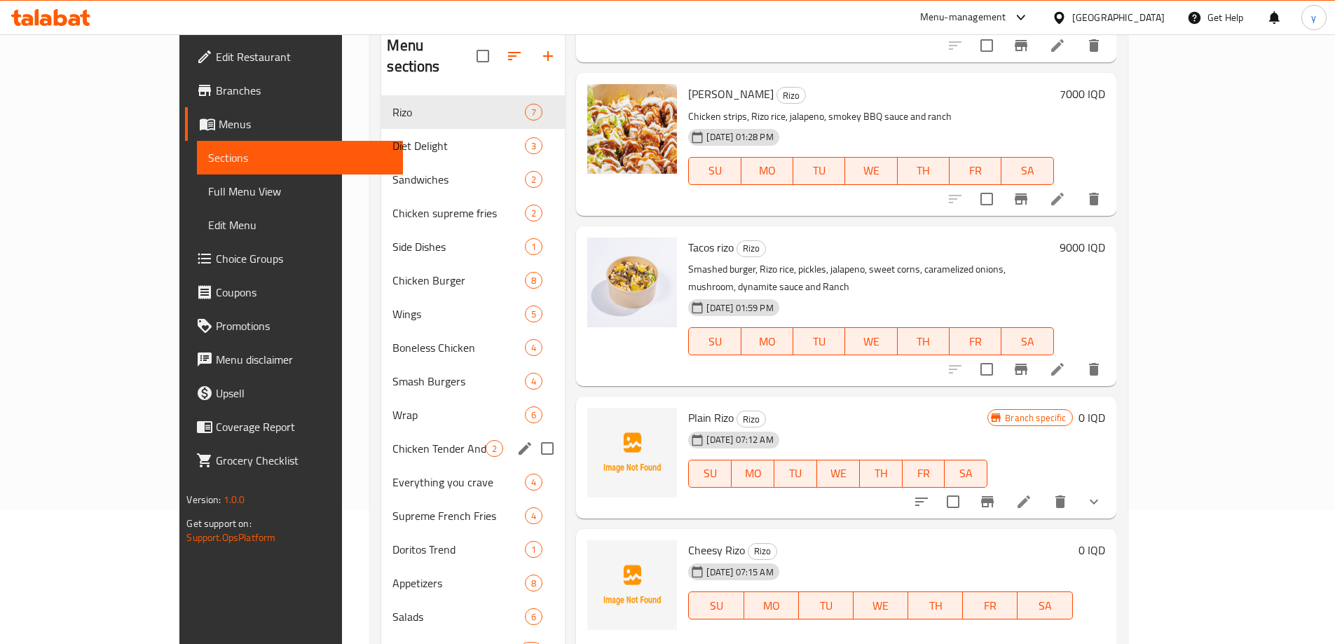
scroll to position [1, 0]
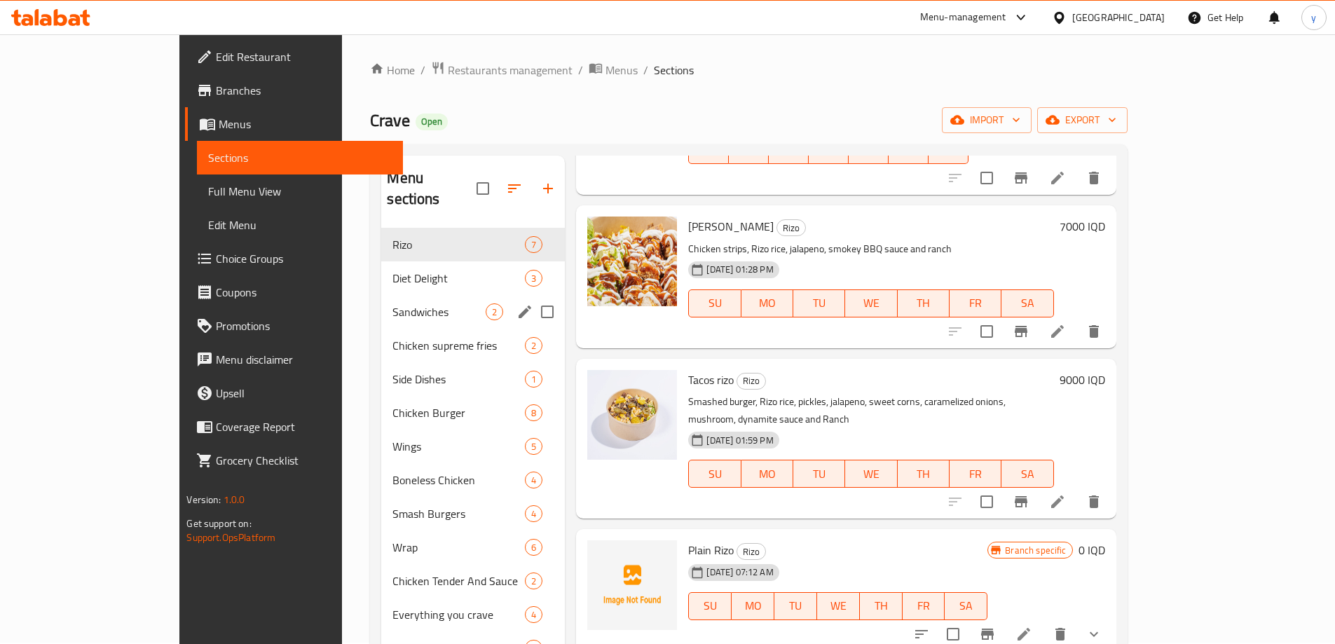
click at [381, 303] on div "Sandwiches 2" at bounding box center [473, 312] width 184 height 34
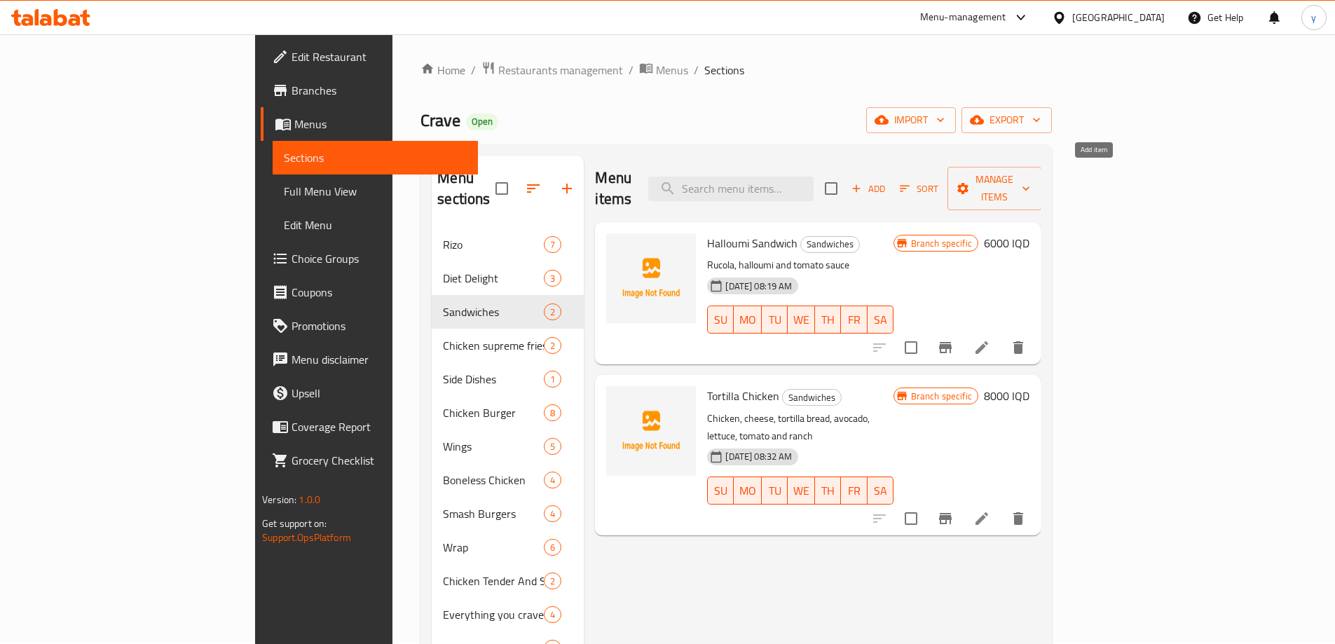
click at [887, 185] on span "Add" at bounding box center [868, 189] width 38 height 16
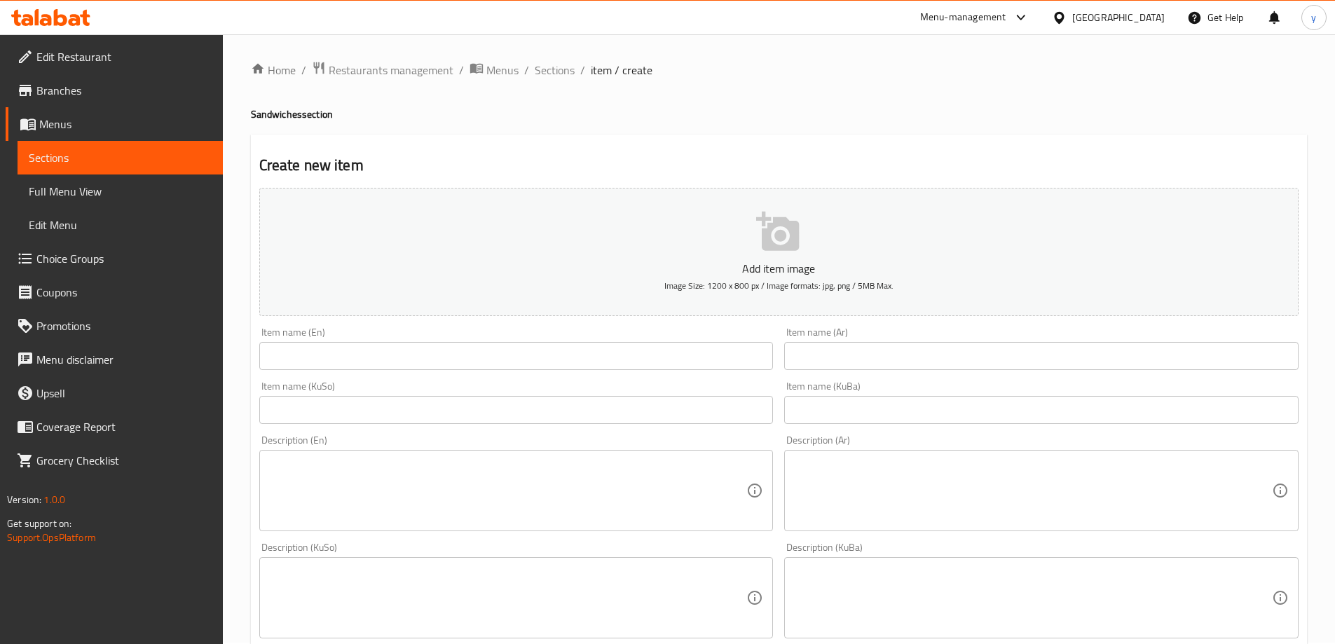
click at [475, 346] on input "text" at bounding box center [516, 356] width 514 height 28
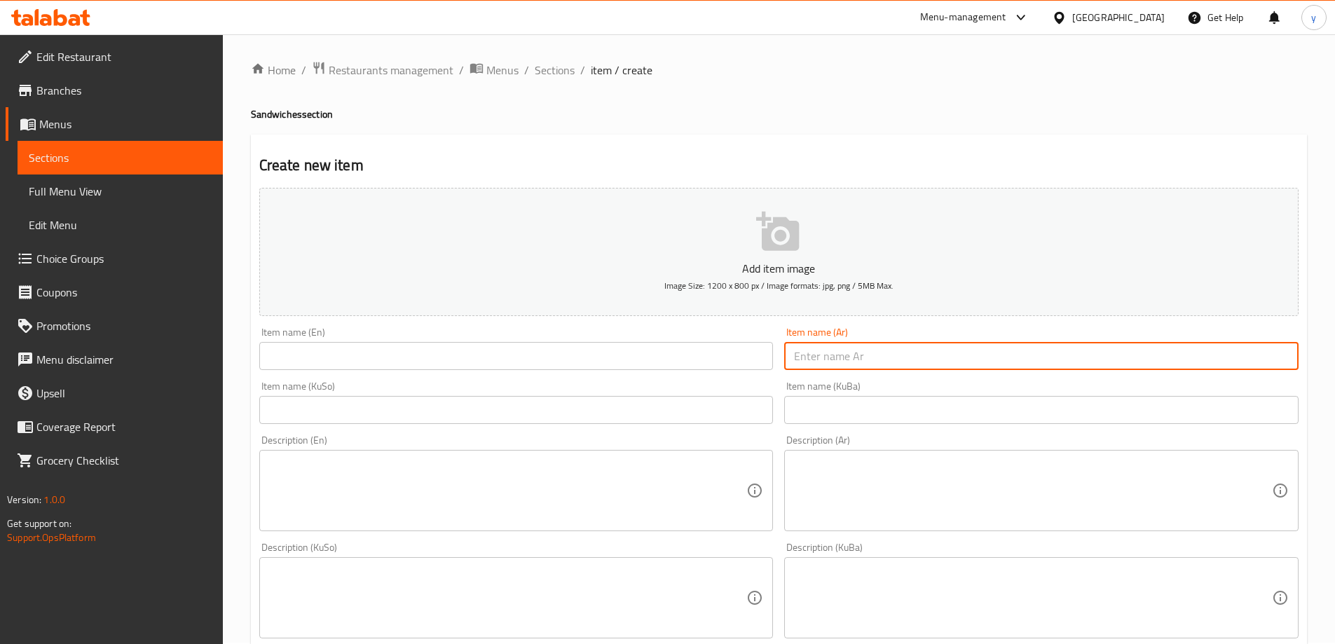
click at [899, 359] on input "text" at bounding box center [1041, 356] width 514 height 28
click at [624, 346] on input "text" at bounding box center [516, 356] width 514 height 28
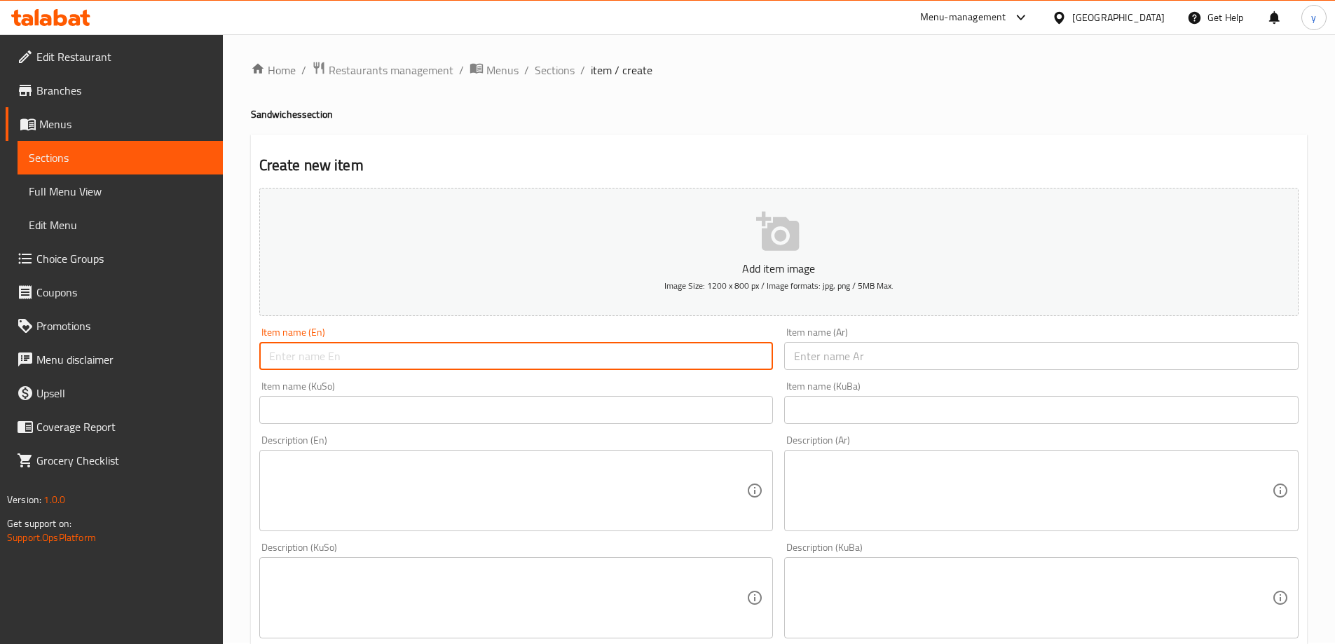
paste input "Chicken sandoo"
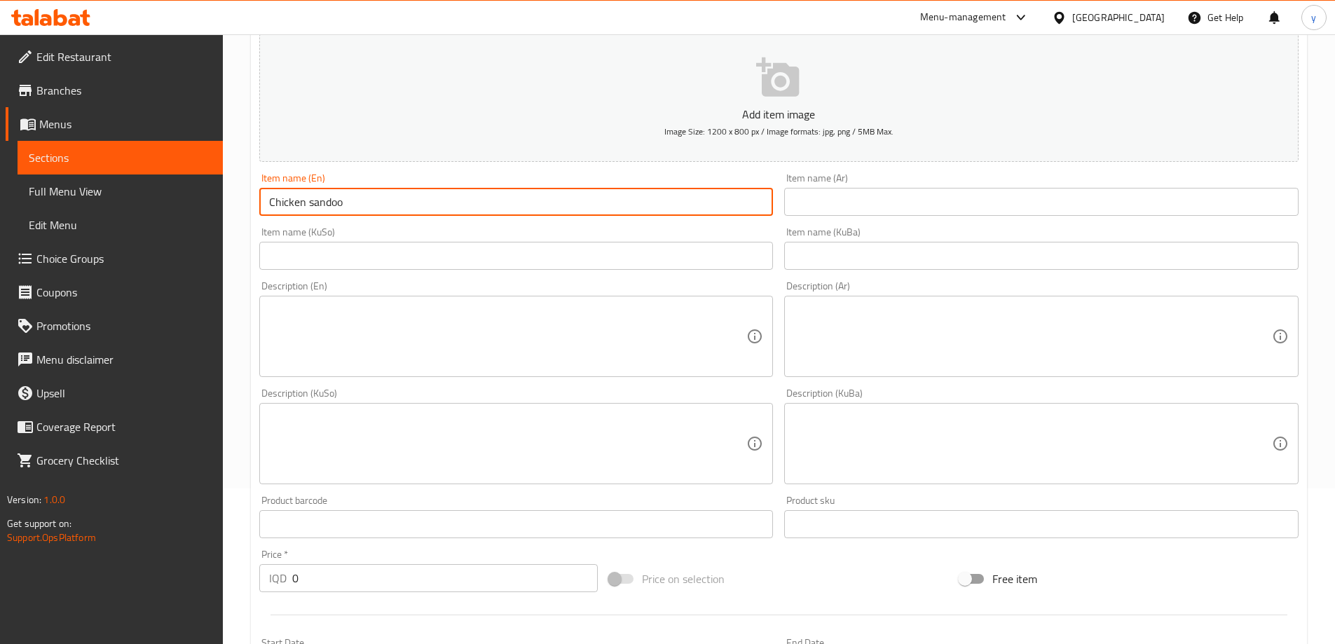
scroll to position [282, 0]
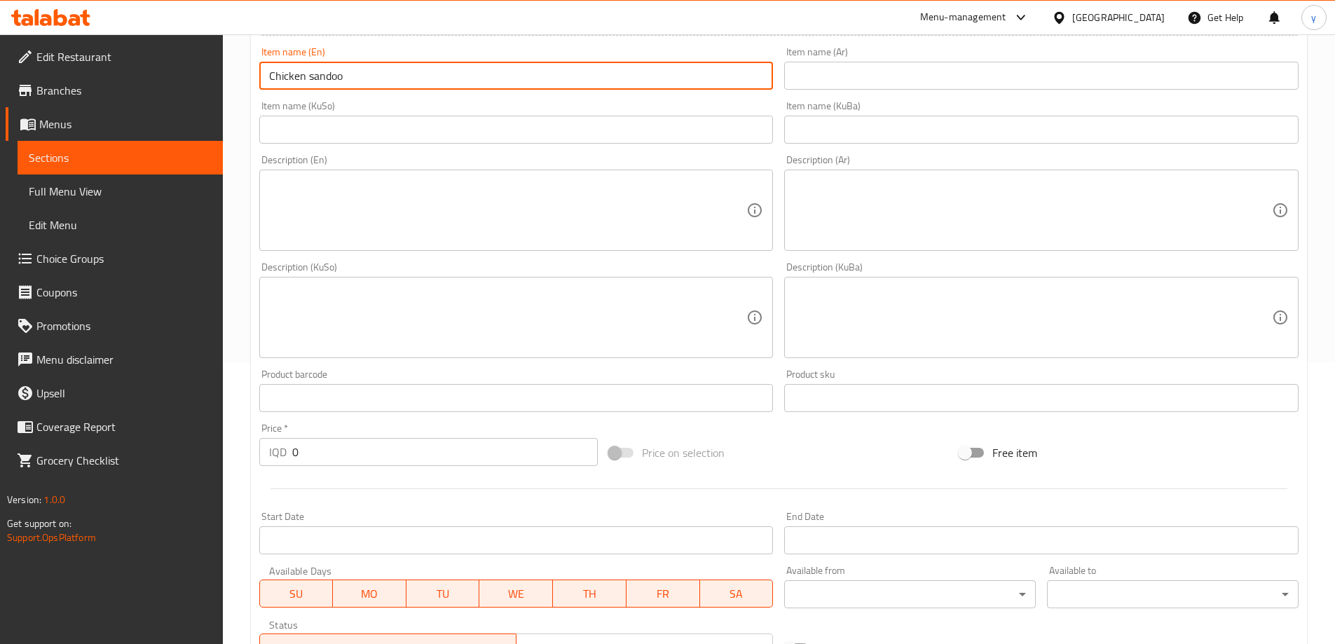
type input "Chicken sandoo"
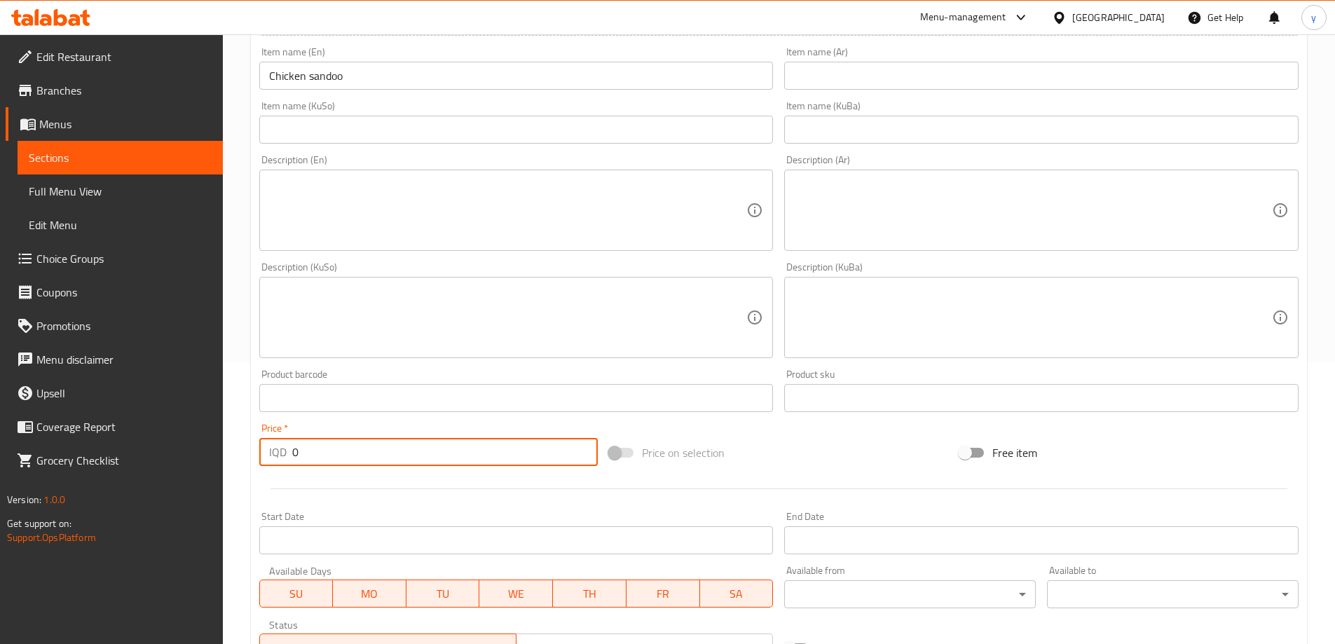
drag, startPoint x: 302, startPoint y: 438, endPoint x: 287, endPoint y: 446, distance: 16.9
click at [287, 446] on div "IQD 0 Price *" at bounding box center [428, 452] width 339 height 28
paste input "650"
type input "6500"
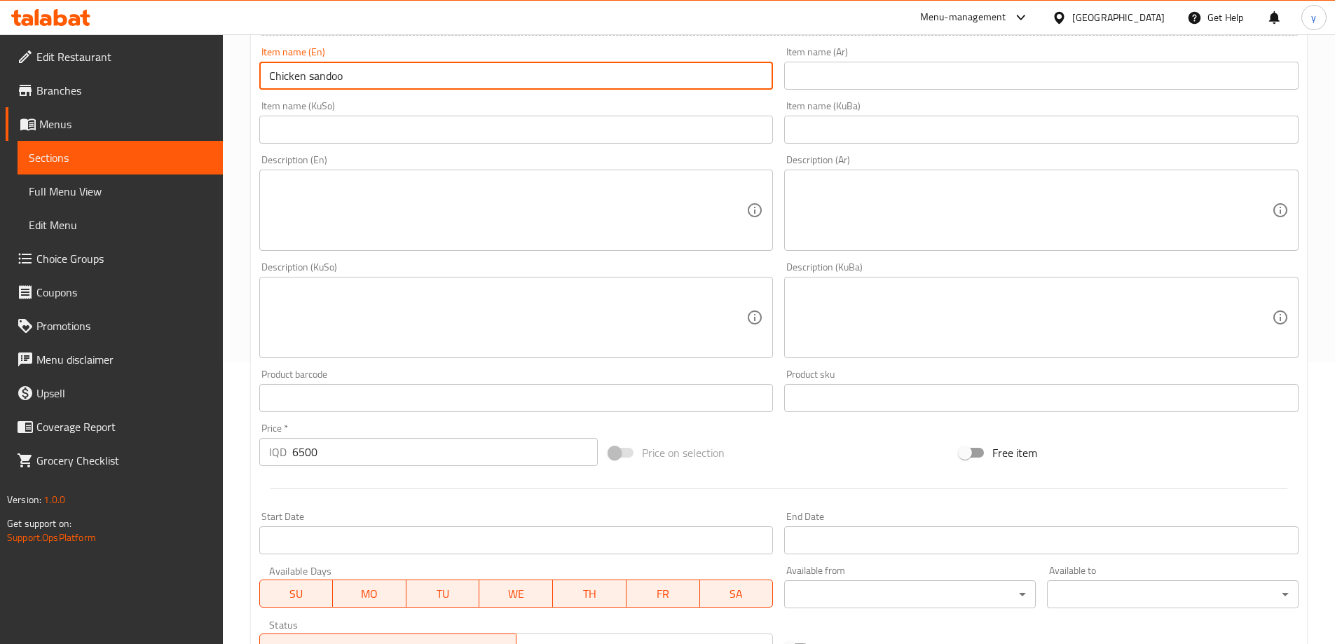
click at [308, 83] on input "Chicken sandoo" at bounding box center [516, 76] width 514 height 28
type input "Chicken Sandoo"
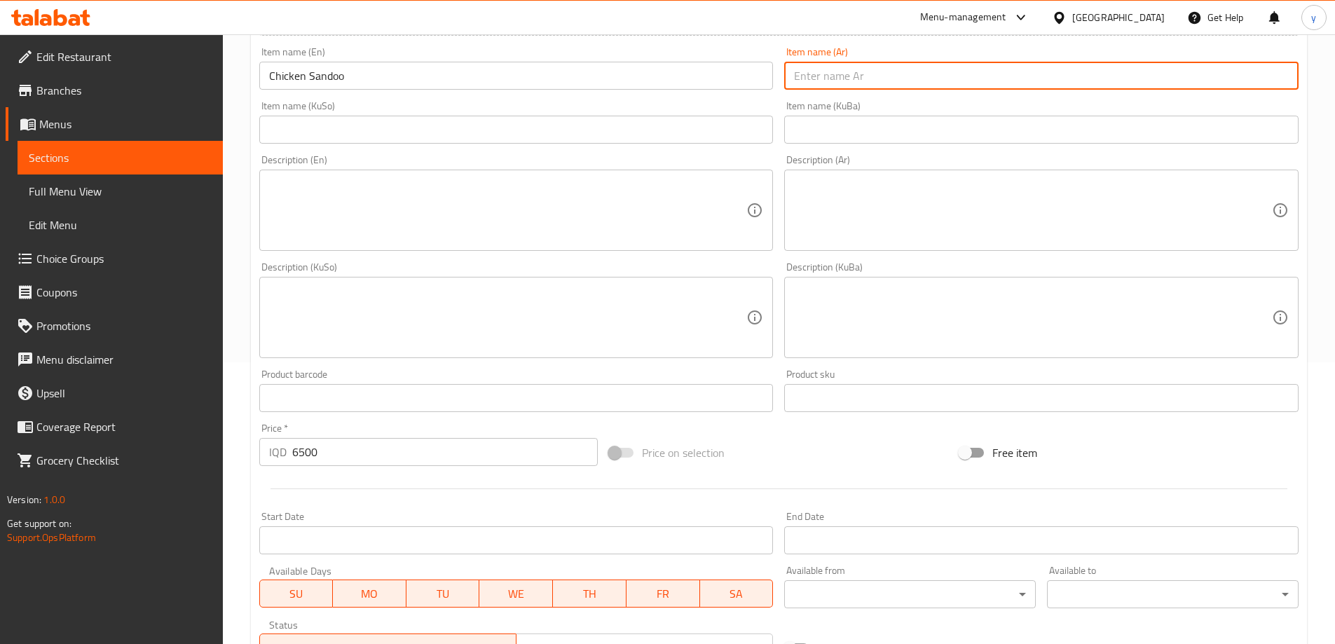
click at [865, 64] on input "text" at bounding box center [1041, 76] width 514 height 28
type input "دجاج ساندو"
click at [701, 122] on input "text" at bounding box center [516, 130] width 514 height 28
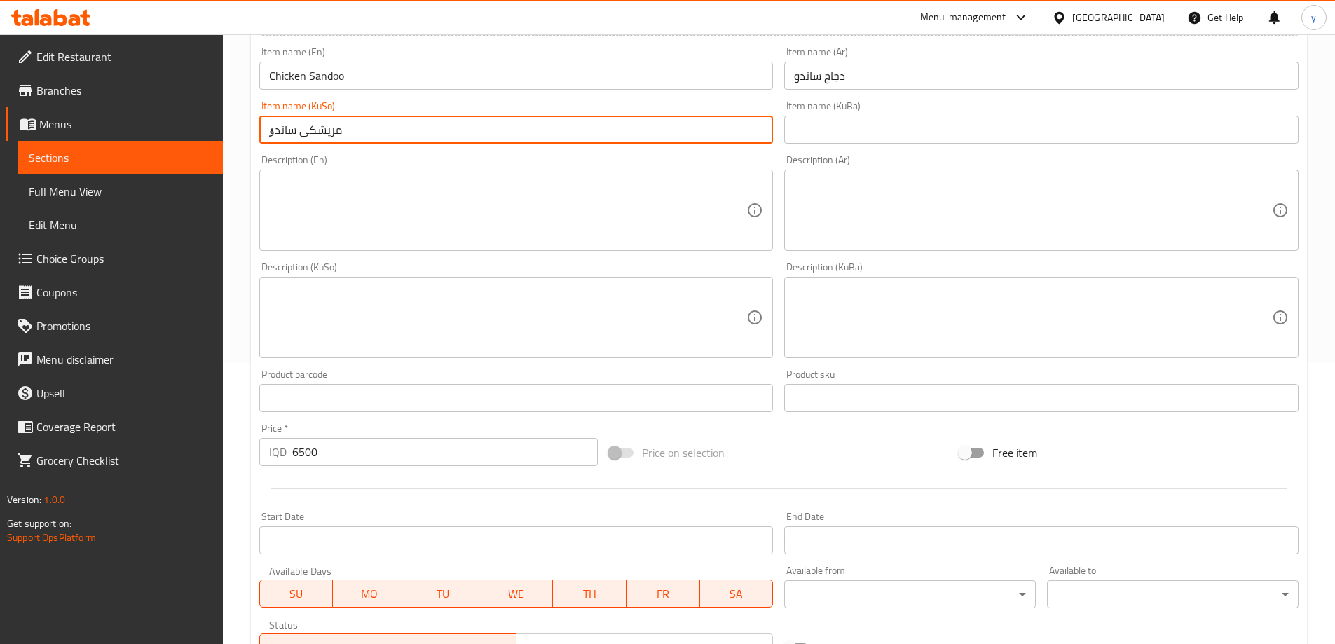
type input "مریشکی ساندۆ"
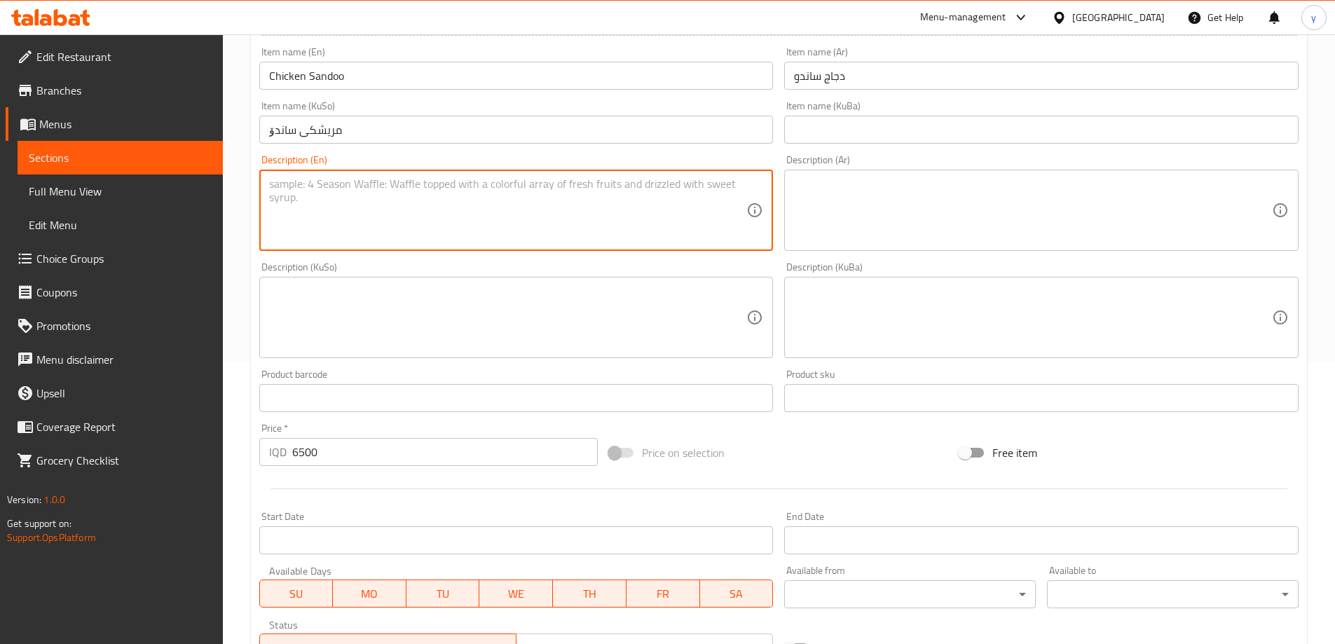
click at [646, 238] on textarea at bounding box center [508, 210] width 478 height 67
click at [842, 232] on textarea at bounding box center [1033, 210] width 478 height 67
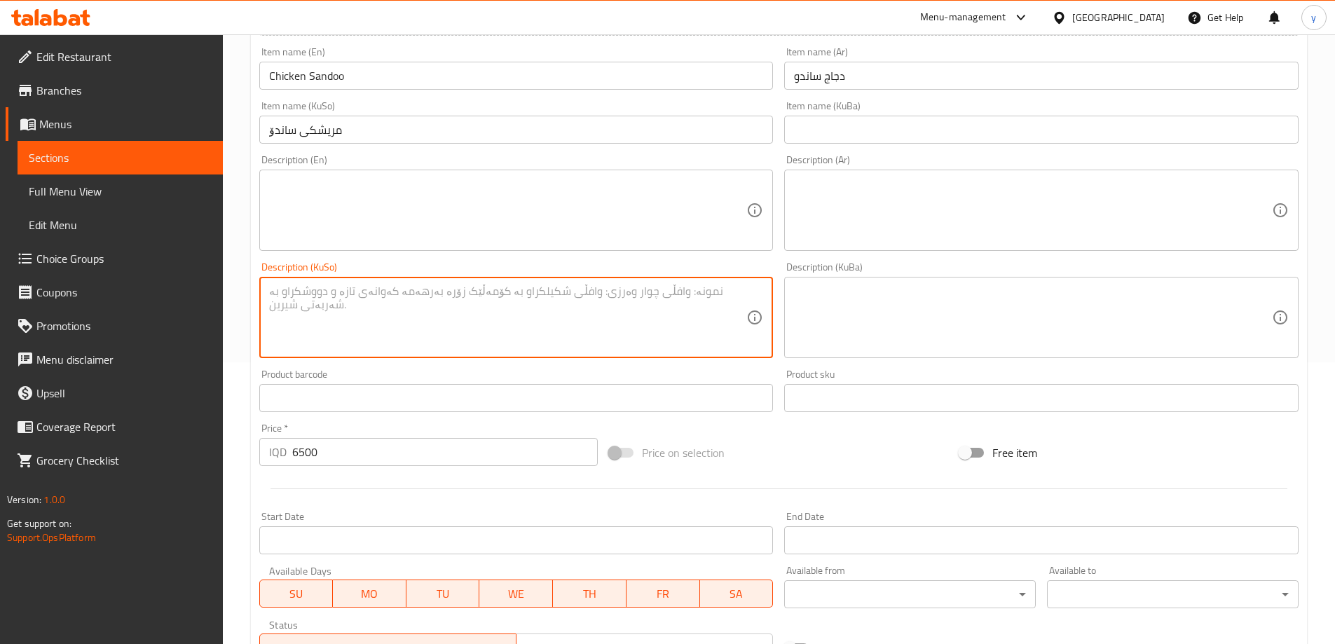
click at [652, 320] on textarea at bounding box center [508, 318] width 478 height 67
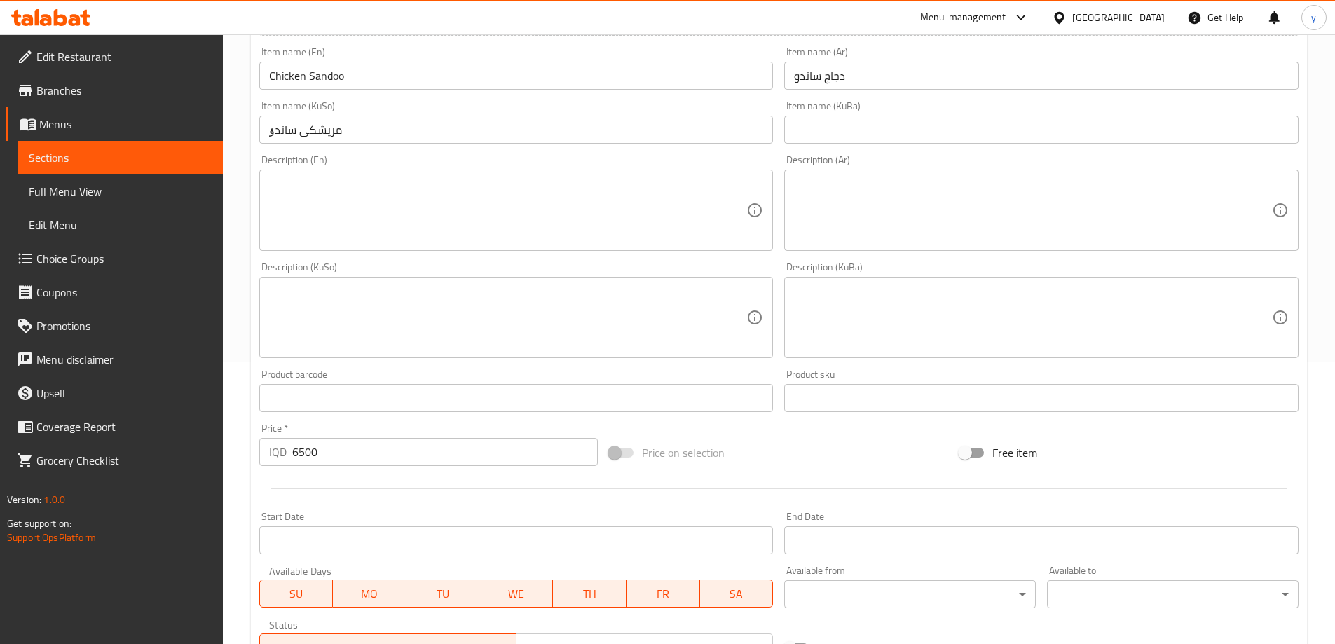
click at [826, 245] on div "Description (Ar)" at bounding box center [1041, 210] width 514 height 81
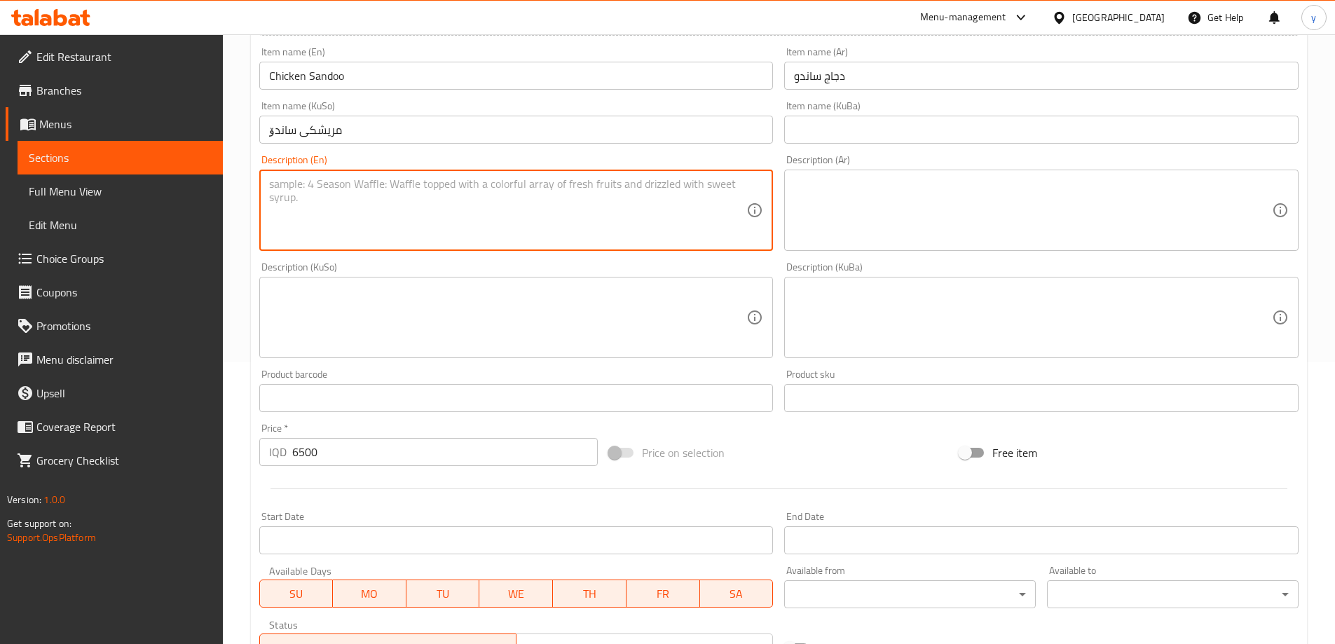
click at [575, 217] on textarea at bounding box center [508, 210] width 478 height 67
paste textarea "Schnitzel steak, parmesan cheese, ranch and lettuce"
type textarea "Schnitzel steak, parmesan cheese, ranch and lettuce"
click at [827, 219] on textarea at bounding box center [1033, 210] width 478 height 67
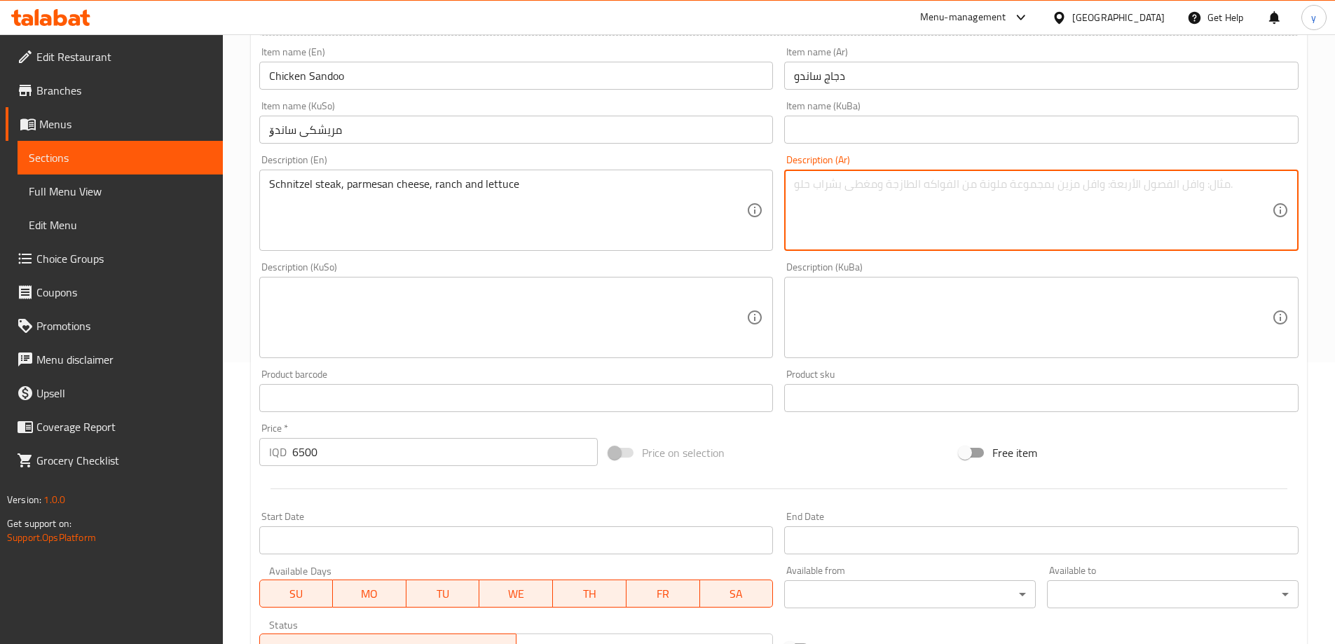
paste textarea "[PERSON_NAME]، جبنة بارميزان، [PERSON_NAME] وخس"
type textarea "[PERSON_NAME]، جبنة بارميزان، [PERSON_NAME] وخس"
click at [697, 304] on textarea at bounding box center [508, 318] width 478 height 67
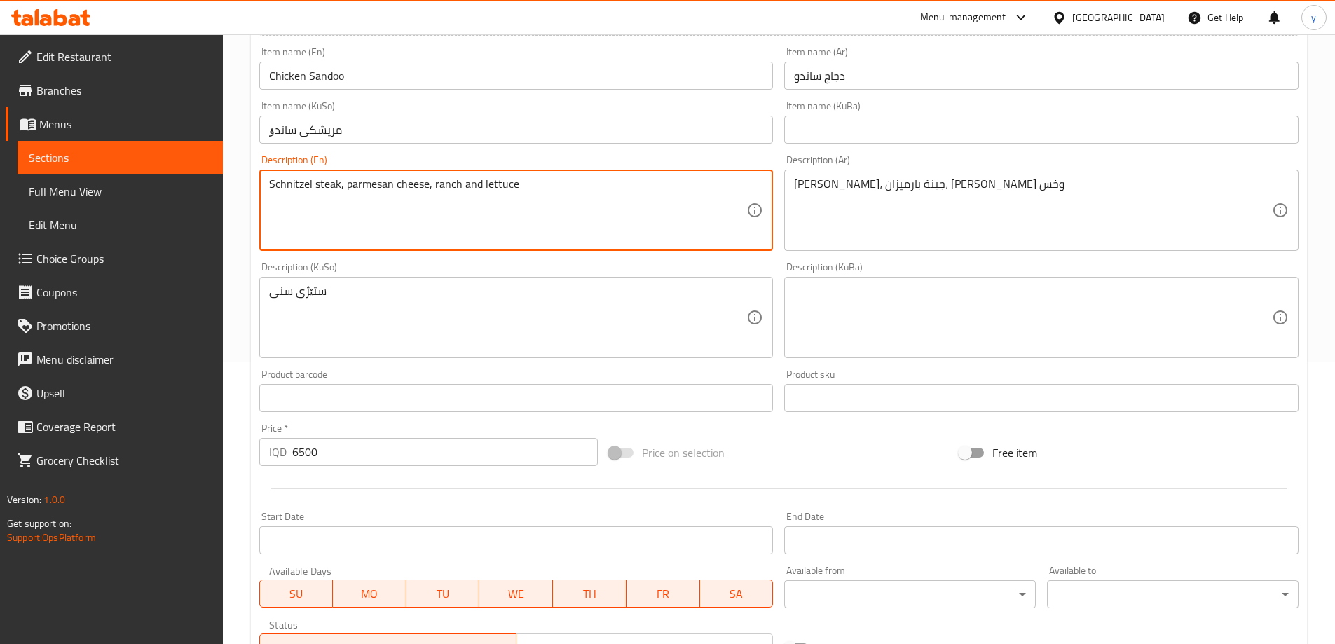
click at [287, 179] on textarea "Schnitzel steak, parmesan cheese, ranch and lettuce" at bounding box center [508, 210] width 478 height 67
click at [931, 188] on textarea "[PERSON_NAME]، جبنة بارميزان، [PERSON_NAME] وخس" at bounding box center [1033, 210] width 478 height 67
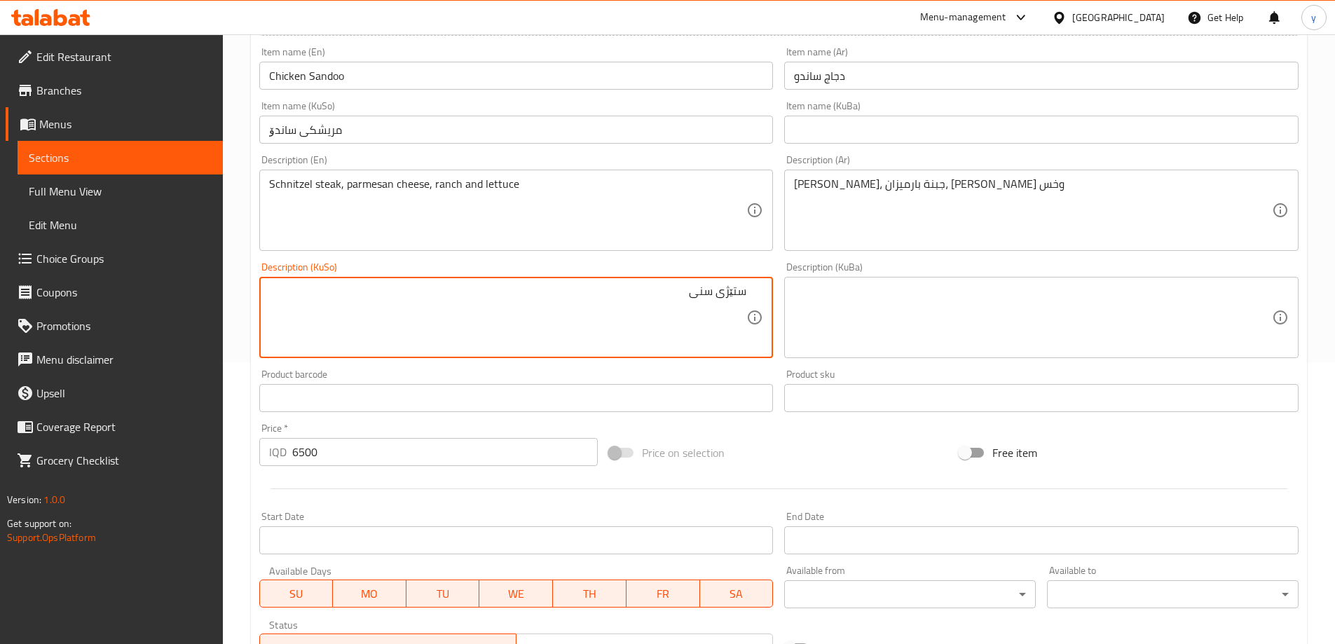
click at [701, 300] on textarea "ستێژی سنی" at bounding box center [508, 318] width 478 height 67
paste textarea "نیتزێل"
click at [725, 292] on textarea "ستێژی شنیتزێل" at bounding box center [508, 318] width 478 height 67
click at [649, 304] on textarea "ستێکی شنیتزێل" at bounding box center [508, 318] width 478 height 67
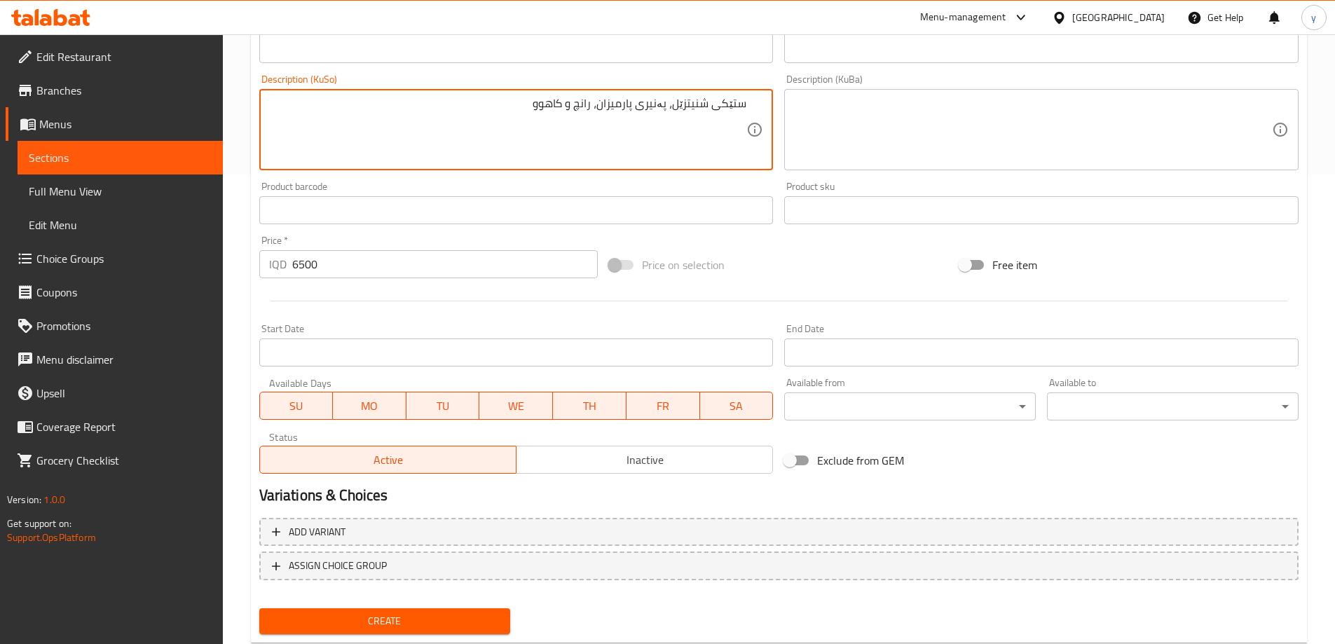
scroll to position [507, 0]
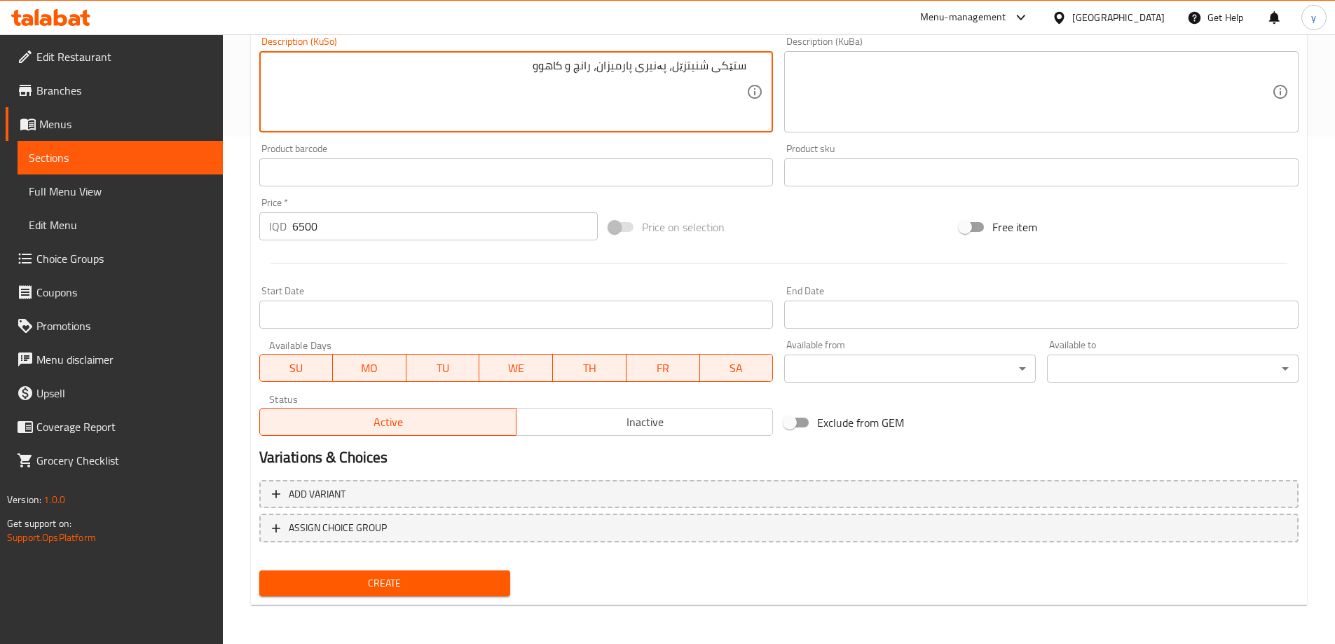
type textarea "ستێکی شنیتزێل، پەنیری پارمیزان، رانچ و کاهوو"
click at [459, 571] on button "Create" at bounding box center [385, 583] width 252 height 26
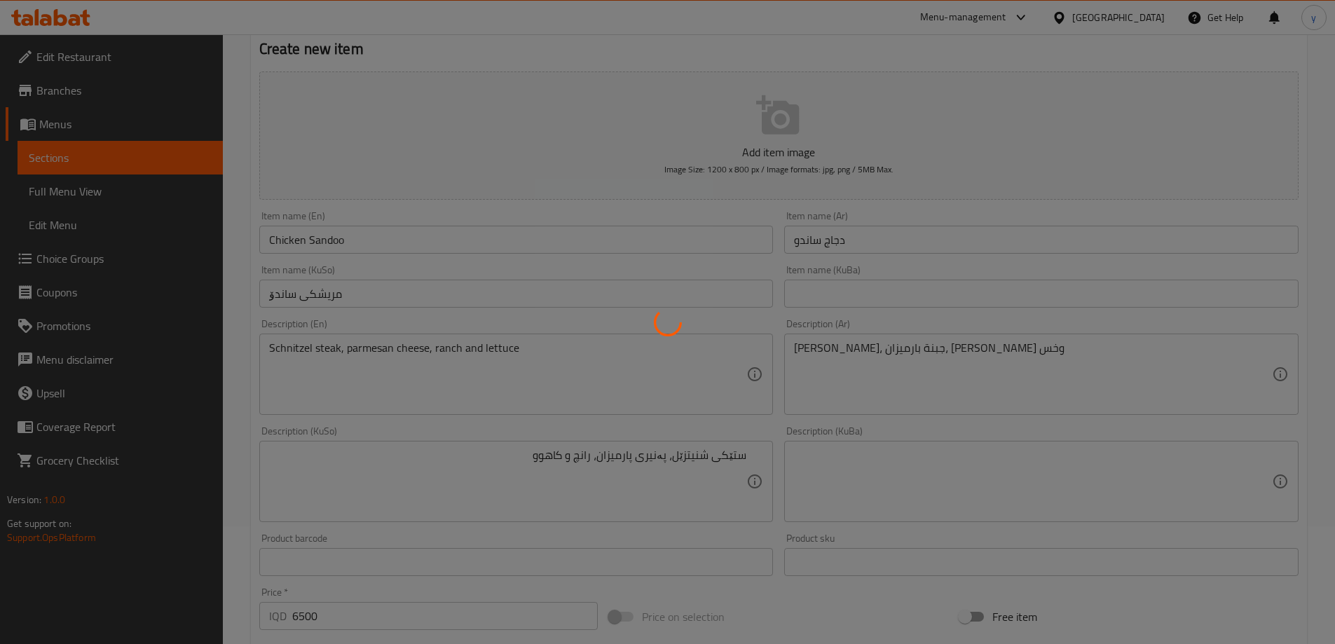
scroll to position [0, 0]
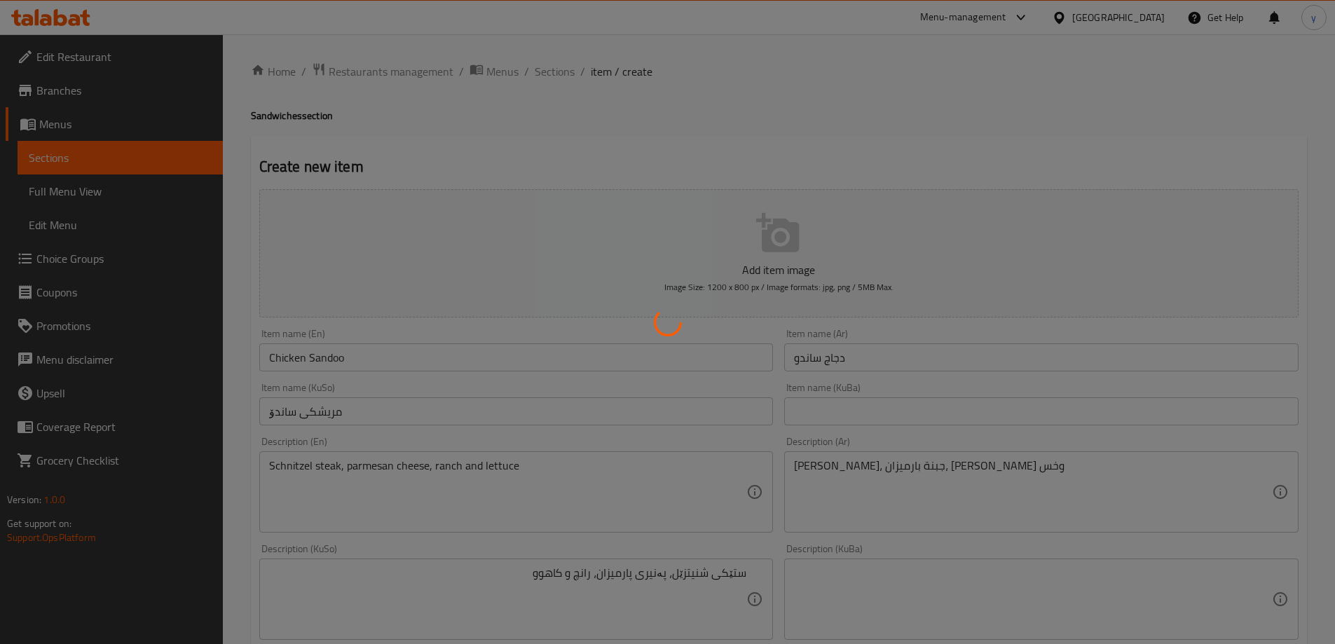
type input "0"
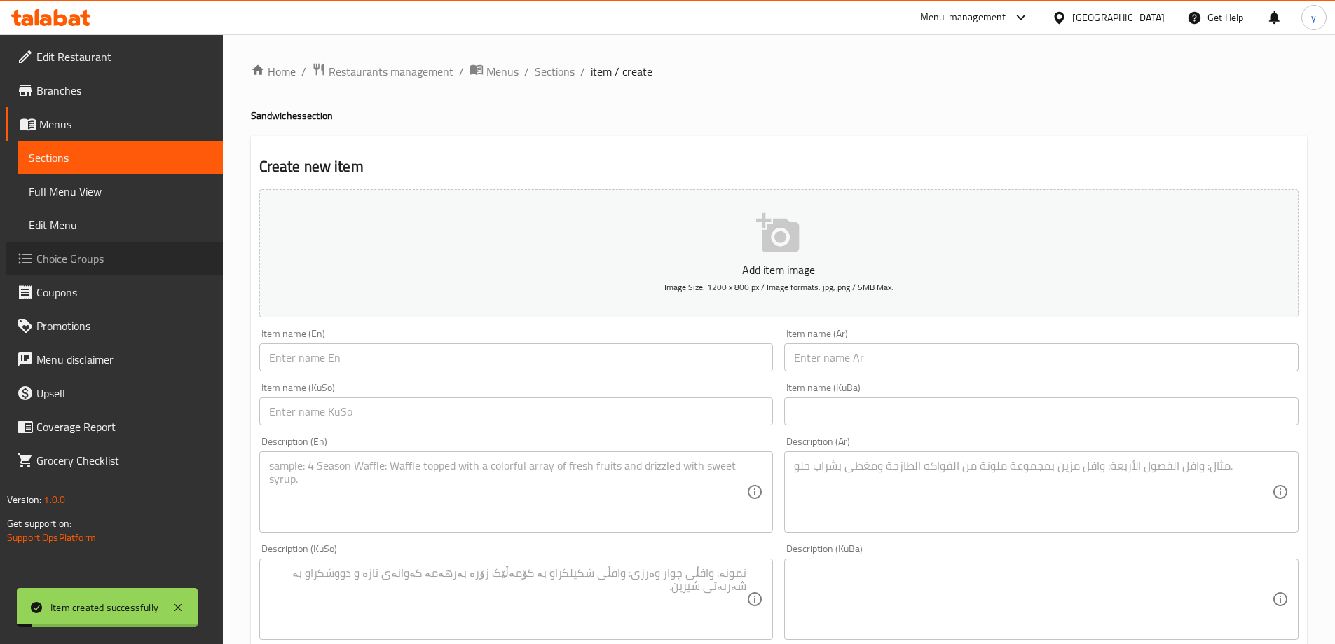
click at [141, 257] on span "Choice Groups" at bounding box center [123, 258] width 175 height 17
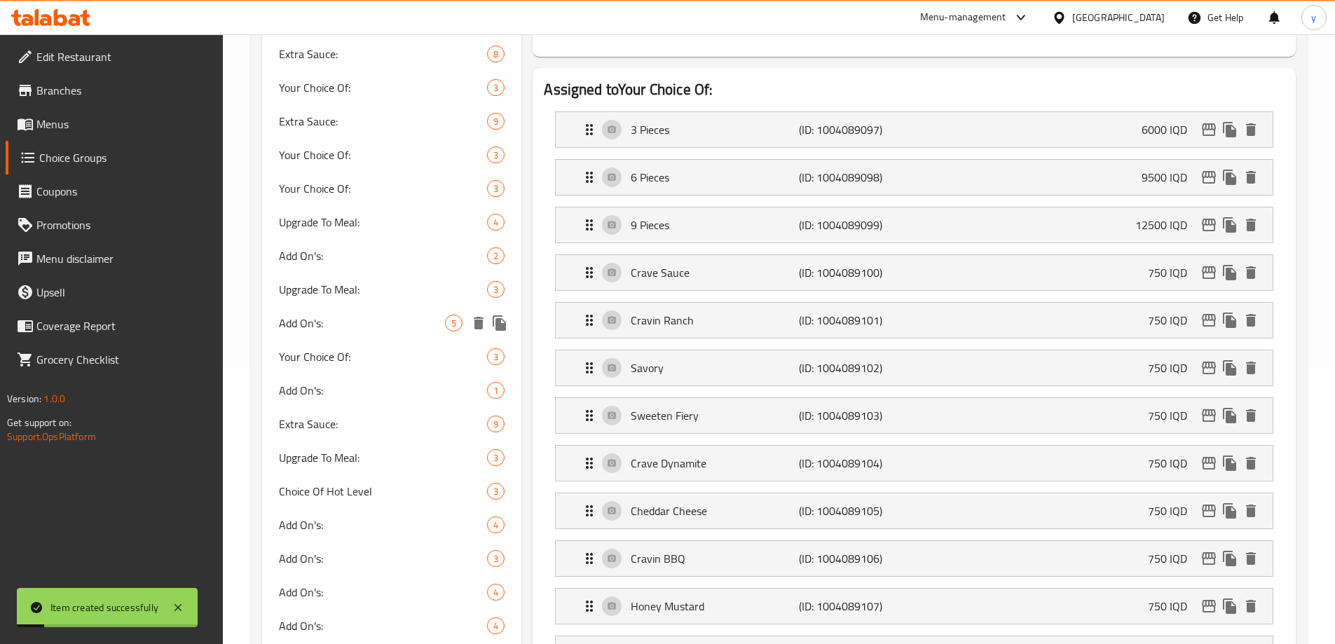
scroll to position [280, 0]
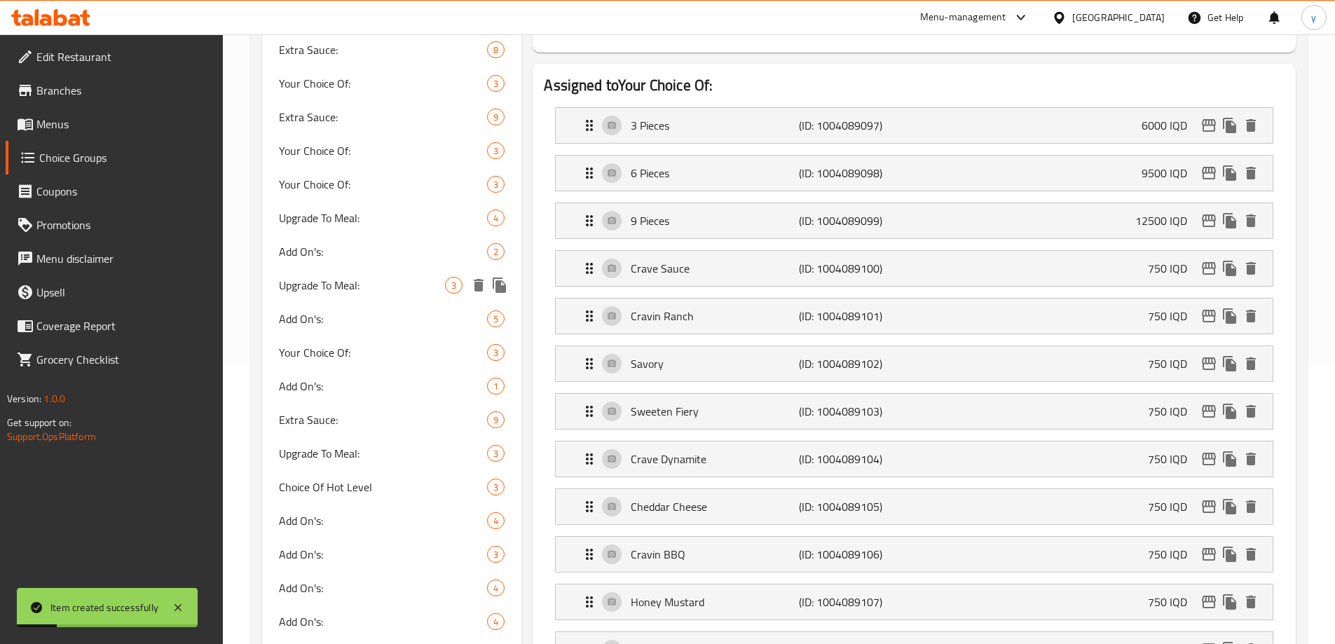
click at [351, 293] on span "Upgrade To Meal:" at bounding box center [362, 285] width 167 height 17
type input "Upgrade To Meal:"
type input "ترقية الى الوجبة:"
type input "بەرزکردنەوە بۆ ژەم:"
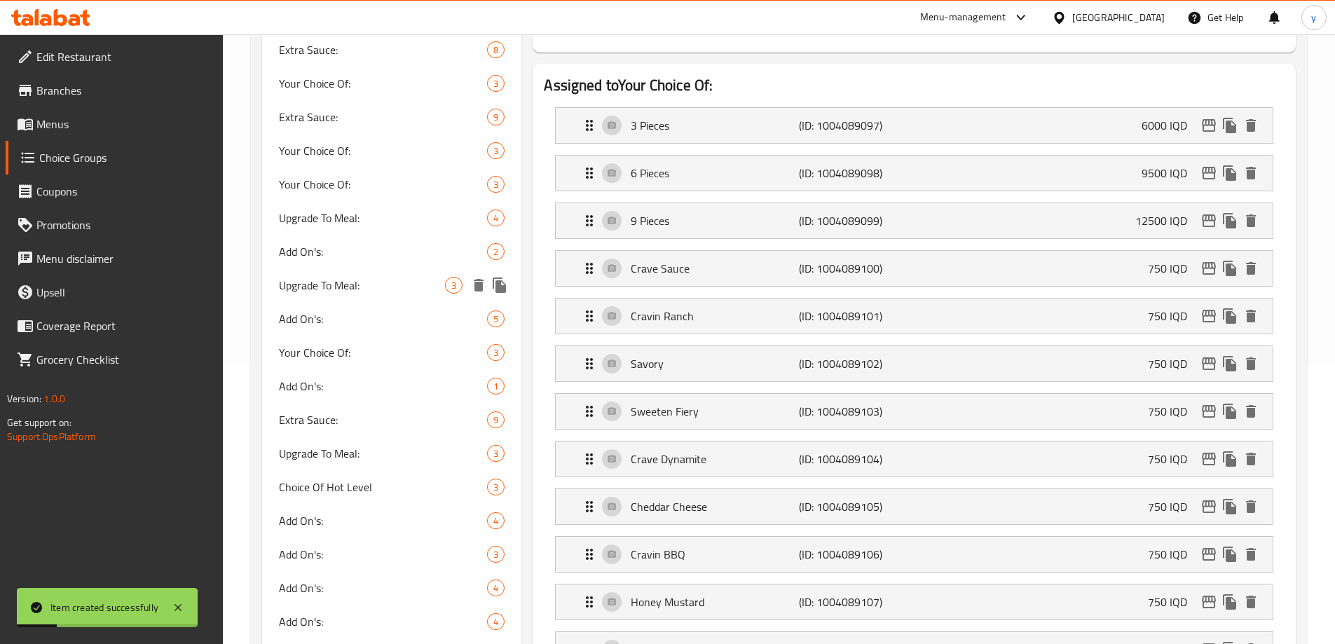
type input "0"
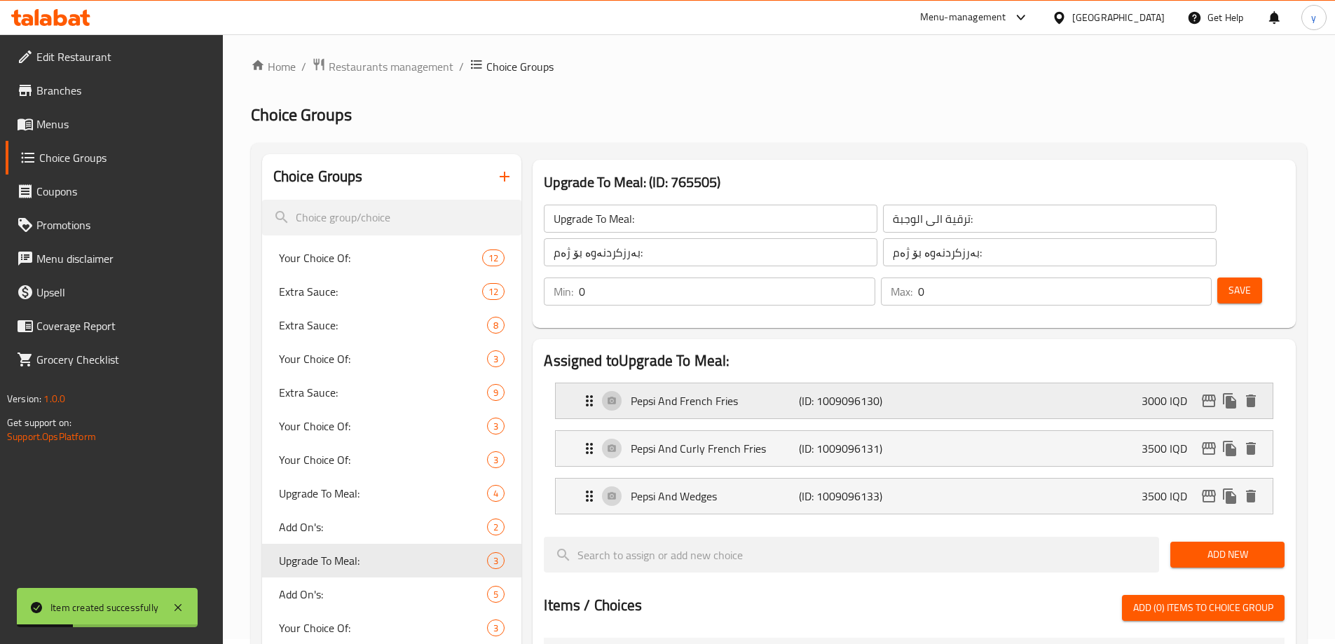
scroll to position [0, 0]
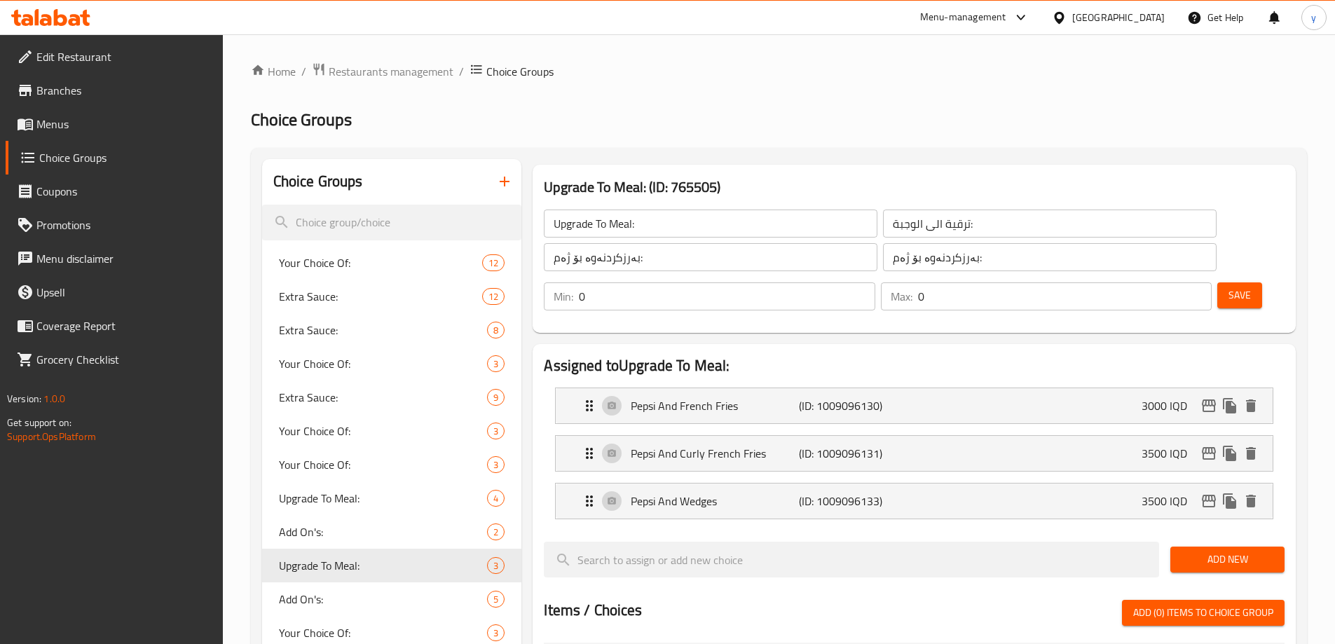
click at [640, 225] on input "Upgrade To Meal:" at bounding box center [711, 224] width 334 height 28
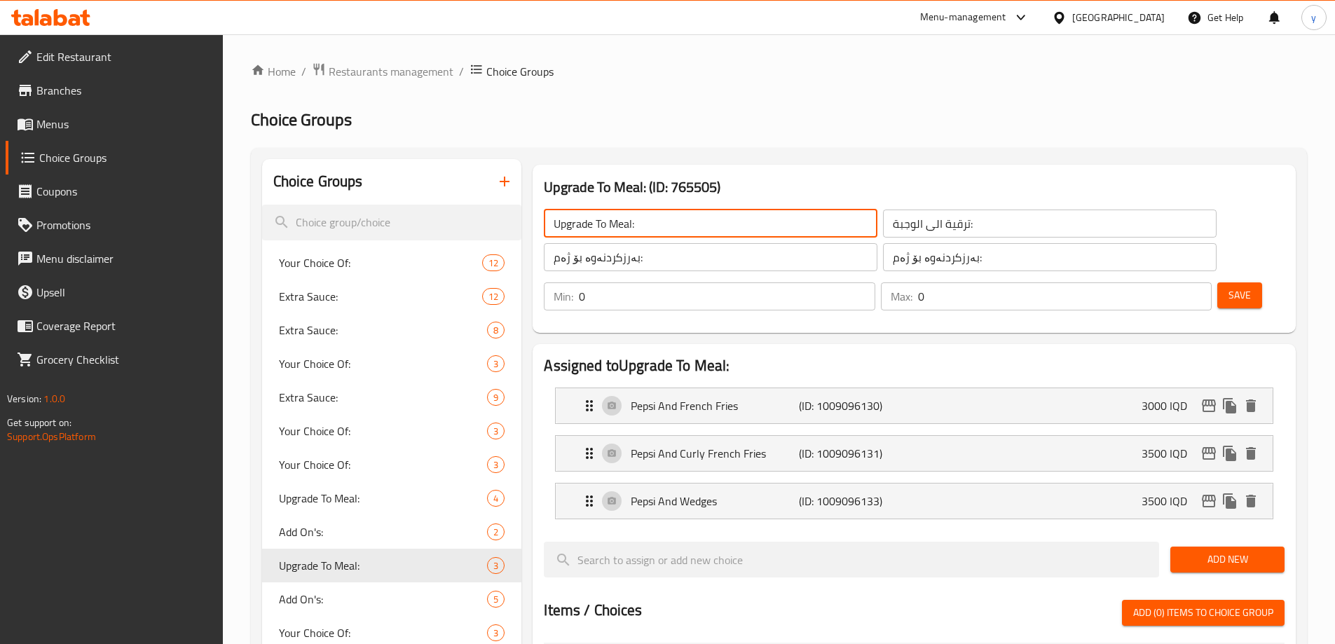
click at [640, 225] on input "Upgrade To Meal:" at bounding box center [711, 224] width 334 height 28
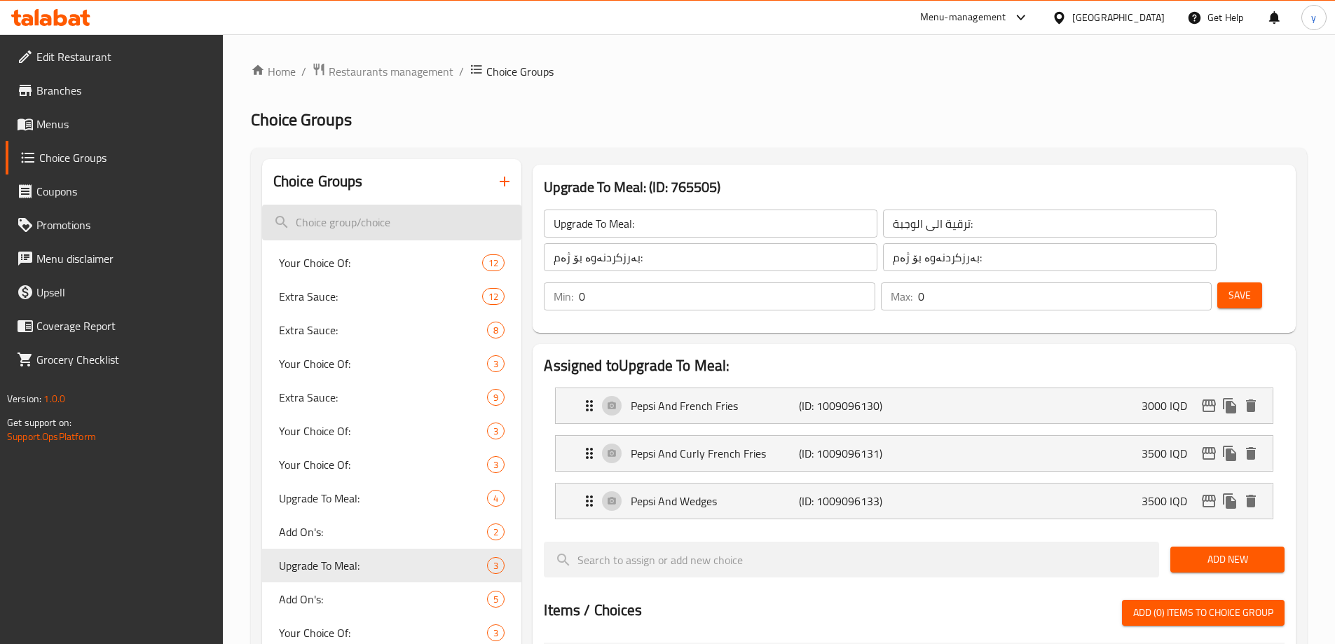
click at [420, 210] on input "search" at bounding box center [392, 223] width 260 height 36
paste input "Upgrade To Meal:"
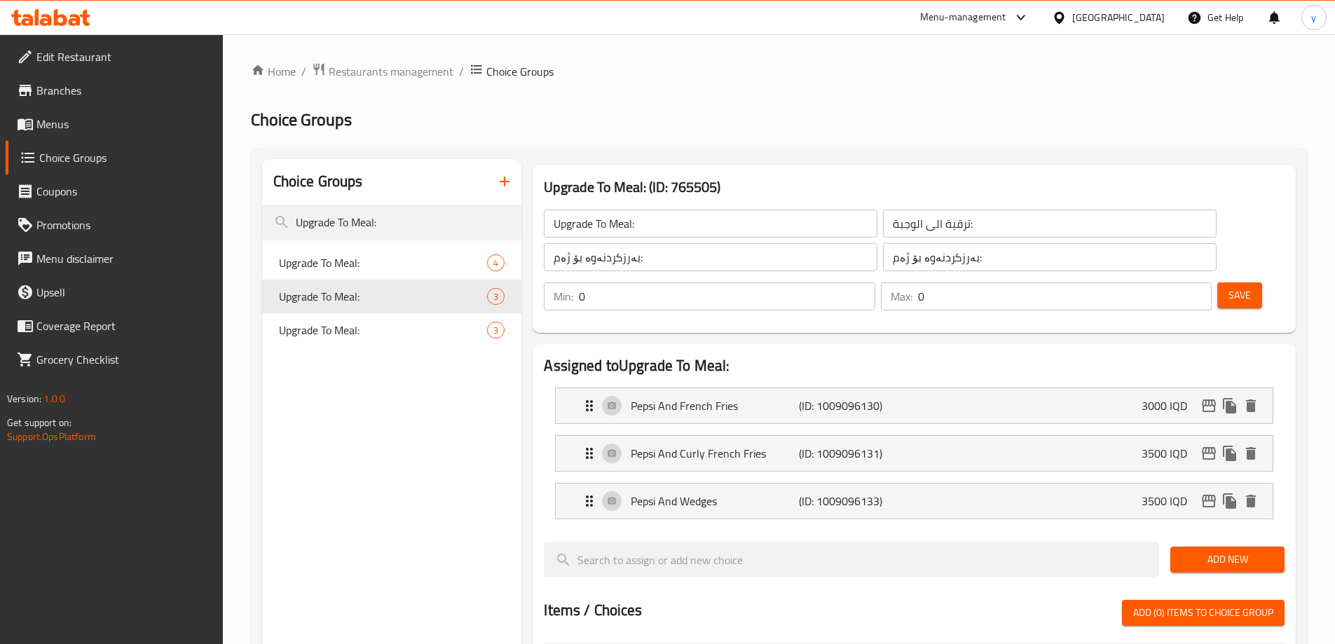
type input "Upgrade To Meal:"
click at [612, 225] on input "Upgrade To Meal:" at bounding box center [711, 224] width 334 height 28
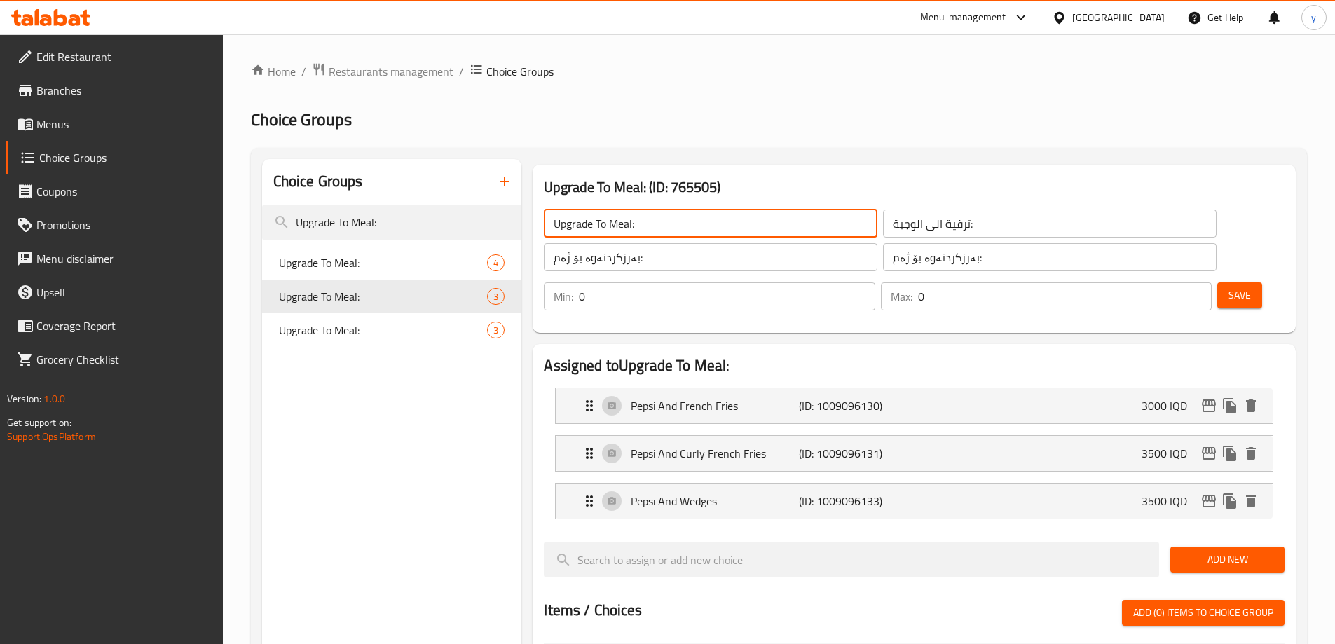
click at [612, 225] on input "Upgrade To Meal:" at bounding box center [711, 224] width 334 height 28
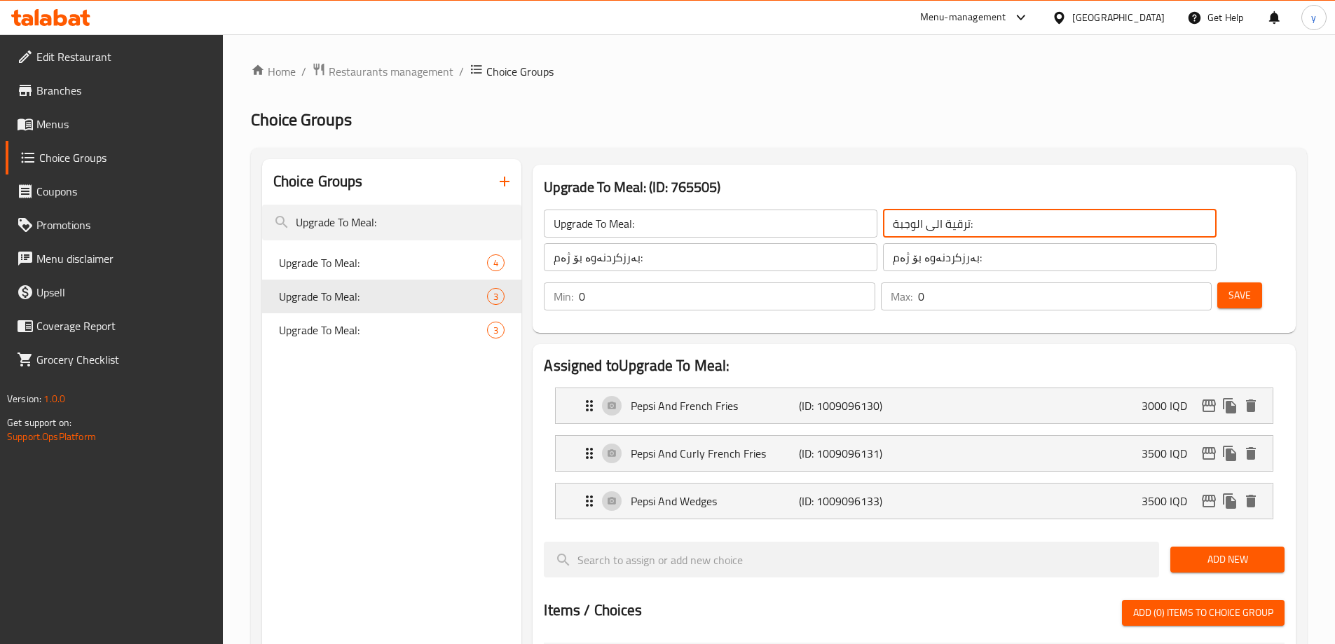
click at [883, 233] on input "ترقية الى الوجبة:" at bounding box center [1050, 224] width 334 height 28
click at [700, 279] on div "Upgrade To Meal: ​ ترقية الى الوجبة: ​ بەرزکردنەوە بۆ ژەم: ​ بەرزکردنەوە بۆ ژەم…" at bounding box center [879, 240] width 689 height 78
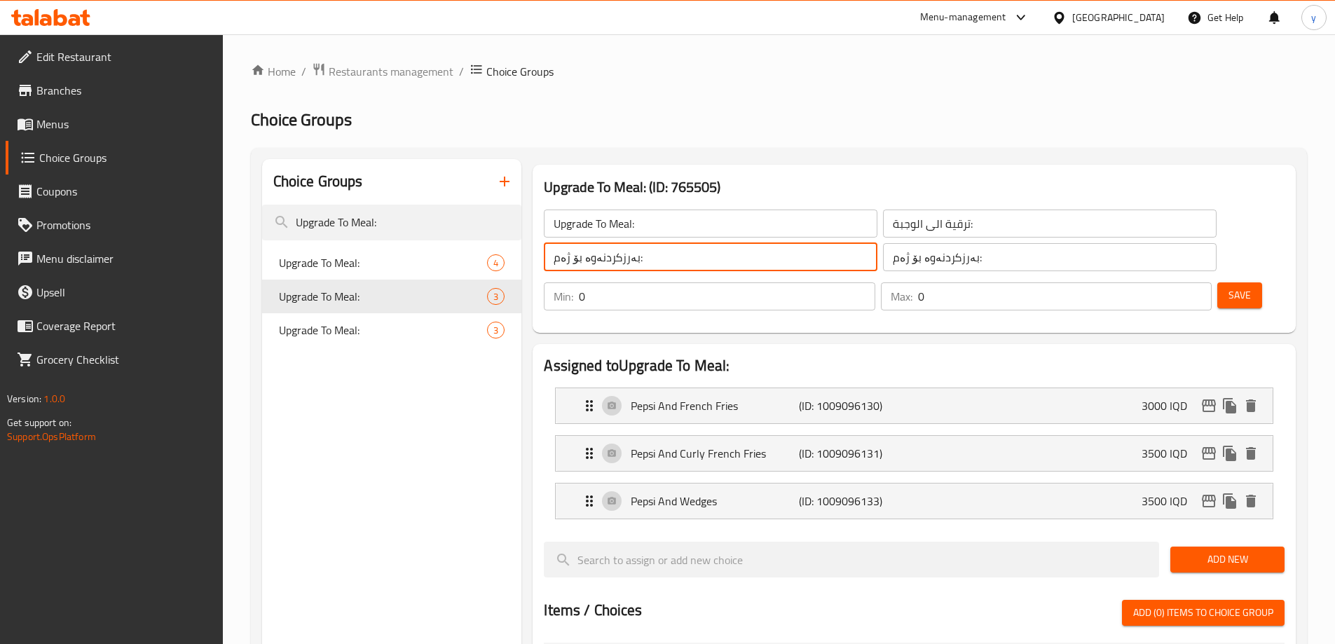
click at [718, 261] on input "بەرزکردنەوە بۆ ژەم:" at bounding box center [711, 257] width 334 height 28
click at [512, 183] on icon "button" at bounding box center [504, 181] width 17 height 17
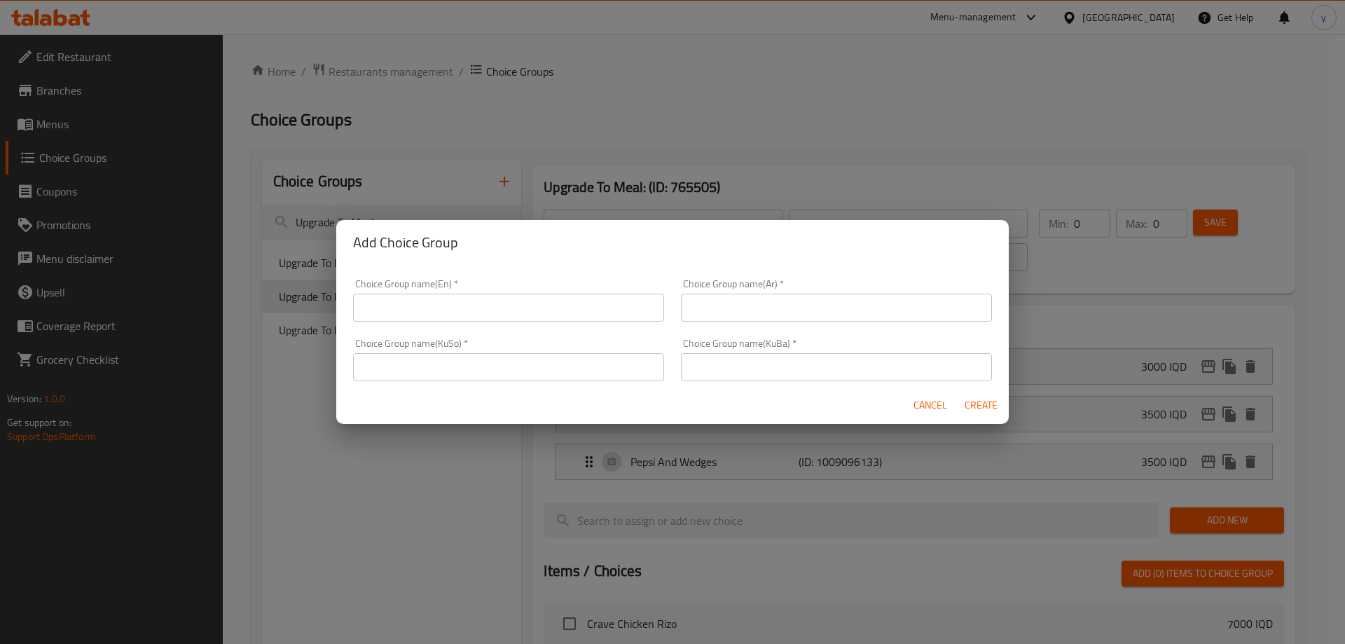
click at [591, 388] on div "Cancel Create" at bounding box center [672, 405] width 673 height 37
click at [673, 368] on div "Choice Group name(KuBa)   * Choice Group name(KuBa) *" at bounding box center [837, 360] width 328 height 60
click at [650, 369] on input "text" at bounding box center [508, 367] width 311 height 28
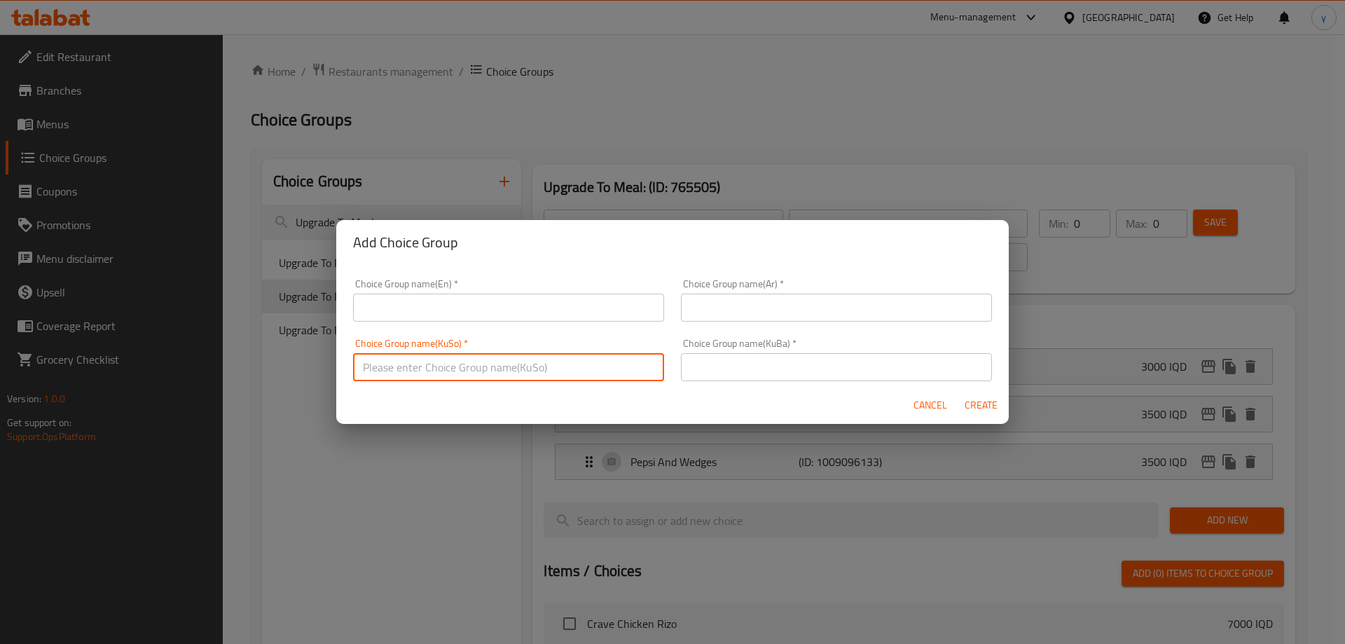
paste input "بەرزکردنەوە بۆ ژەم:"
click at [681, 364] on input "بەرزکردنەوە بۆ ژەم:" at bounding box center [836, 367] width 311 height 28
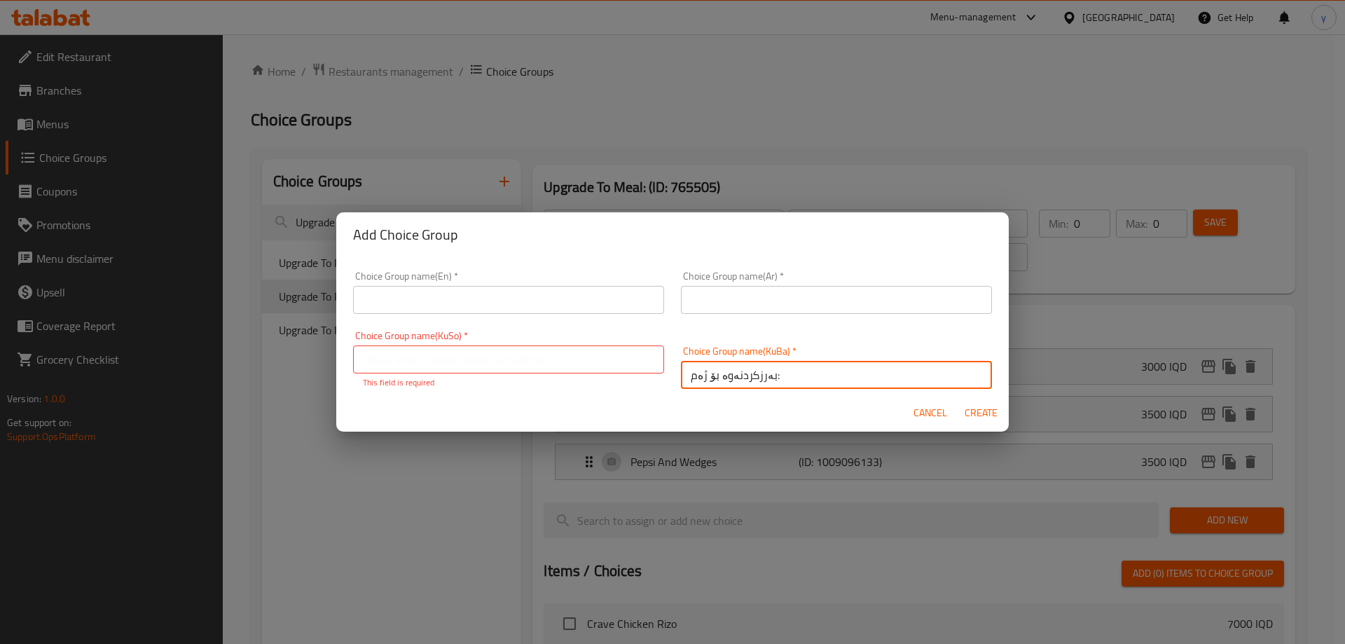
type input "بەرزکردنەوە بۆ ژەم:"
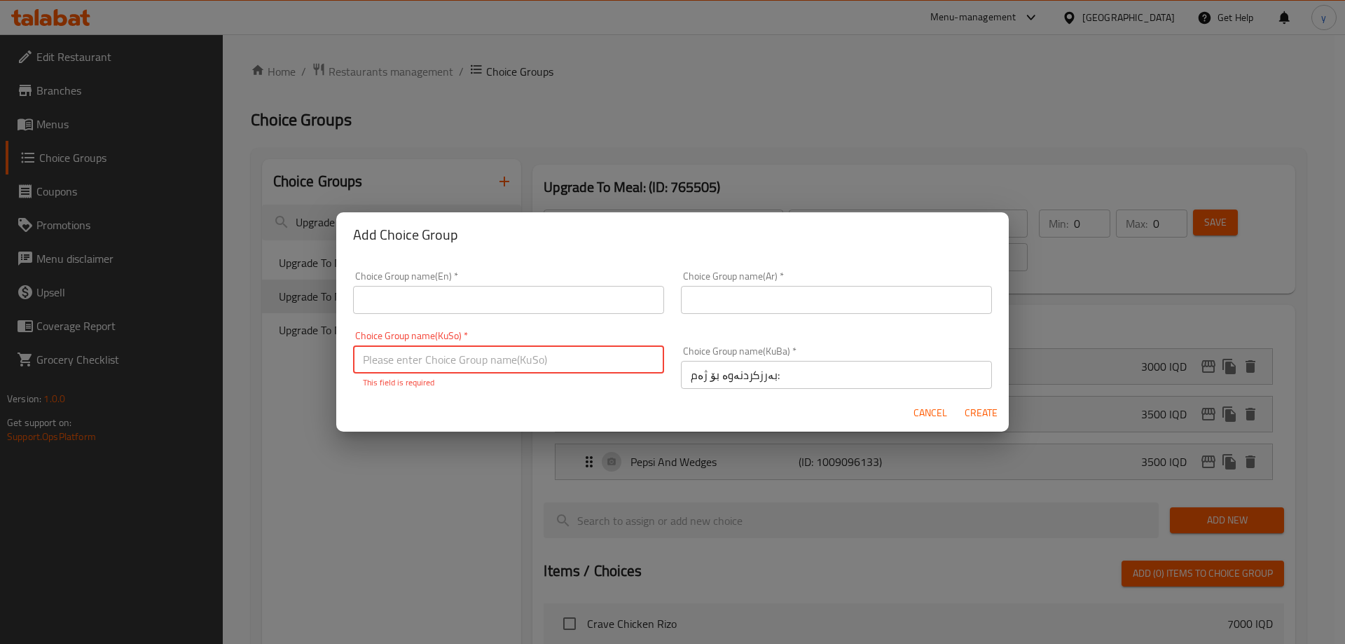
click at [636, 352] on input "text" at bounding box center [508, 359] width 311 height 28
paste input "بەرزکردنەوە بۆ ژەم:"
type input "بەرزکردنەوە بۆ ژەم:"
click at [751, 287] on div "Choice Group name(Ar)   * Choice Group name(Ar) *" at bounding box center [836, 292] width 311 height 43
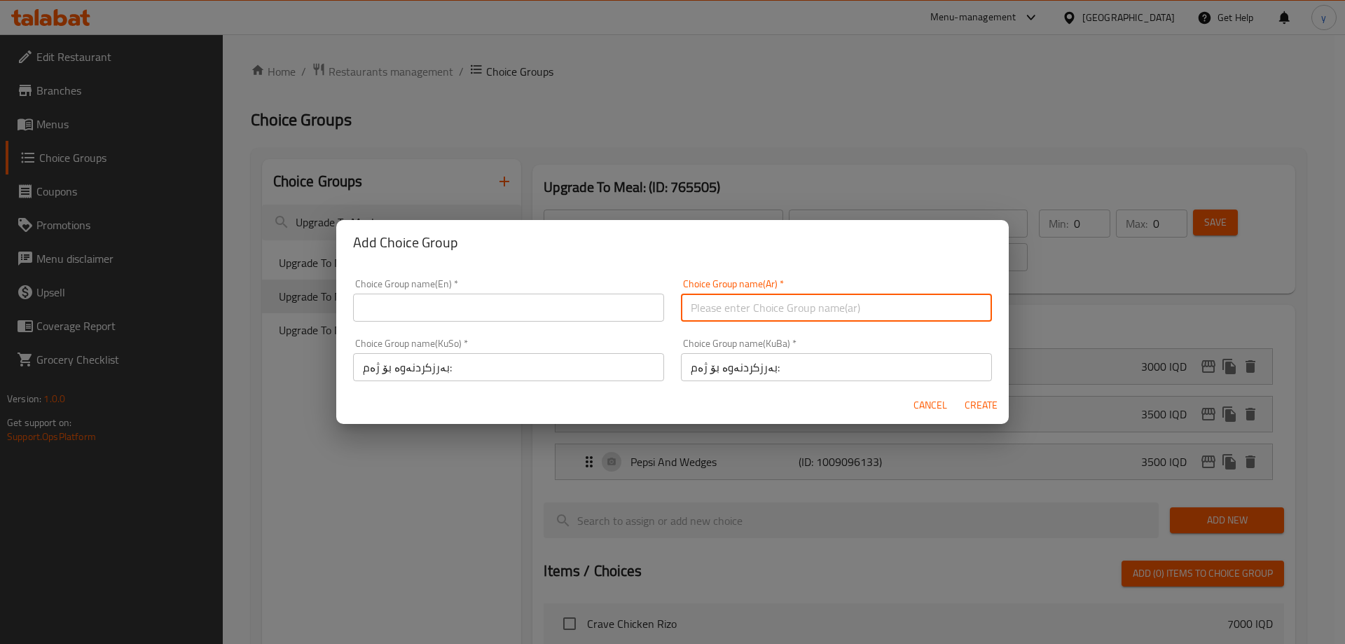
paste input "ترقية الى الوجبة:"
type input "ترقية الى الوجبة:"
click at [578, 303] on input "text" at bounding box center [508, 308] width 311 height 28
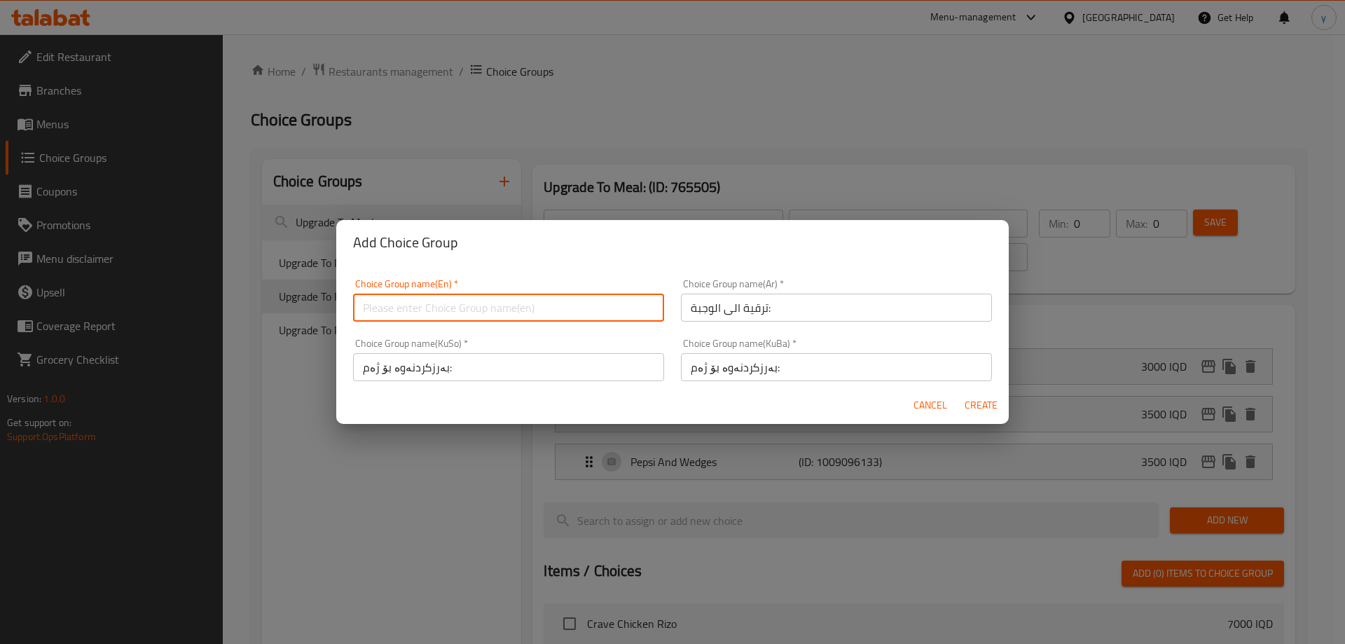
paste input "Upgrade To Meal:"
type input "Upgrade To Meal:"
click at [986, 413] on span "Create" at bounding box center [981, 406] width 34 height 18
type input "Upgrade To Meal:"
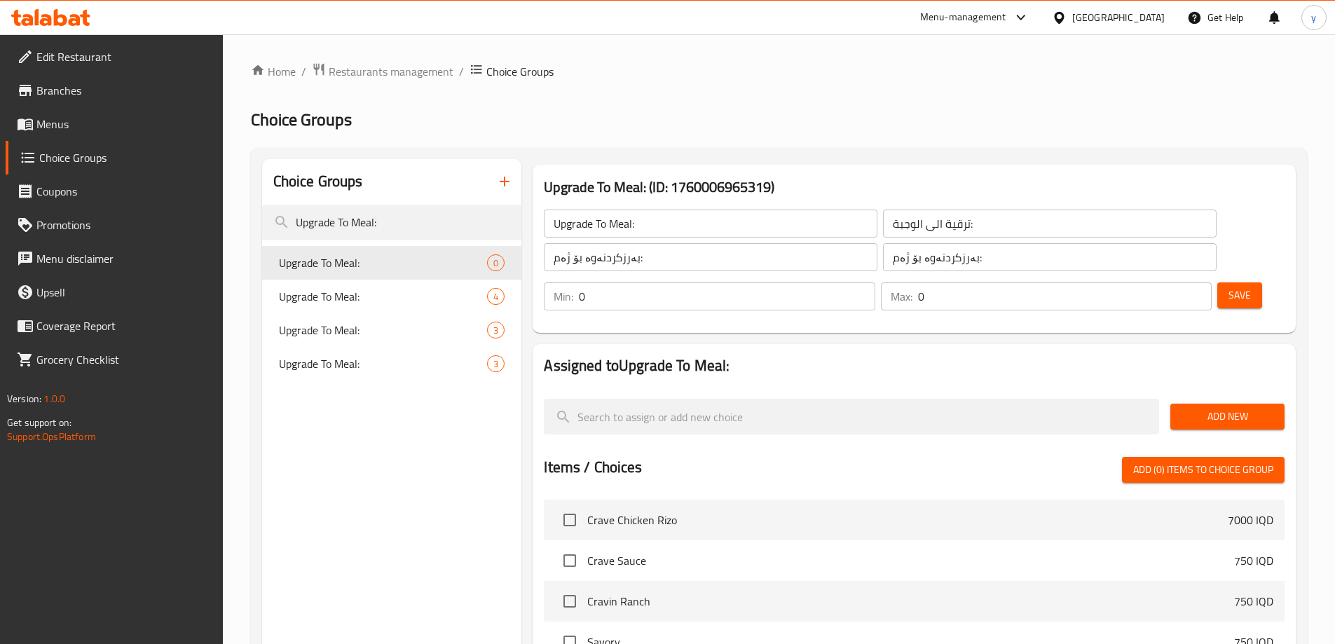
click at [1236, 282] on button "Save" at bounding box center [1239, 295] width 45 height 26
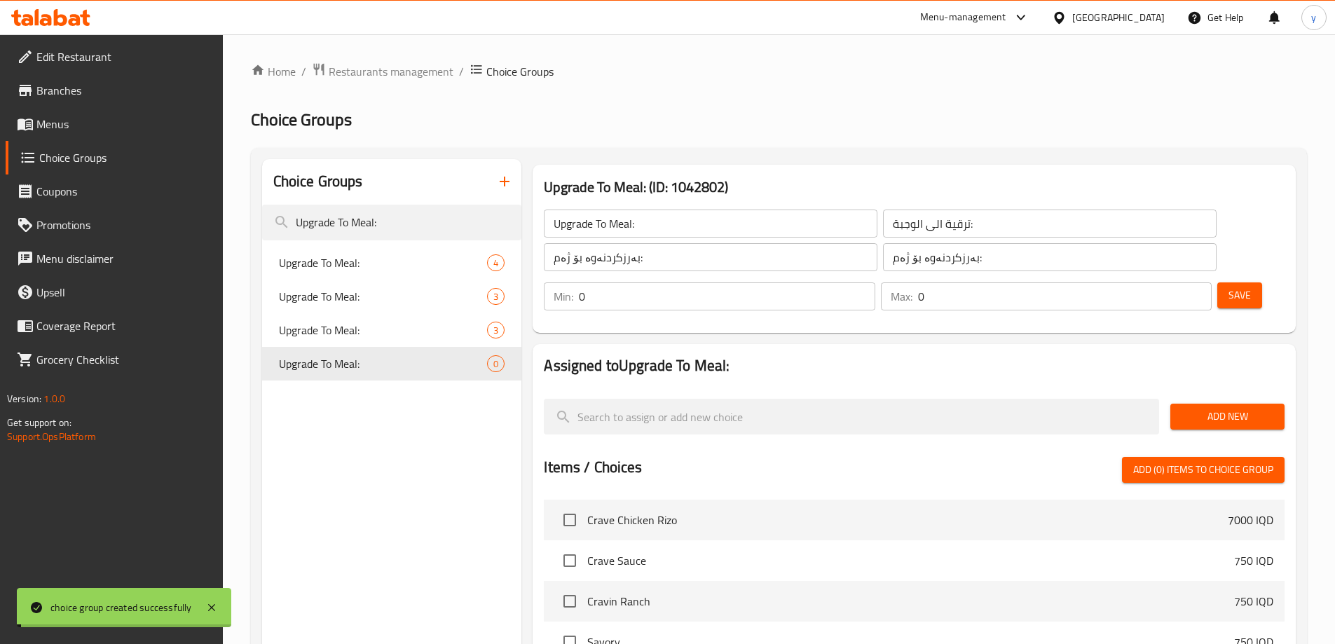
click at [1235, 379] on div "Home / Restaurants management / Choice Groups Choice Groups Choice Groups Upgra…" at bounding box center [779, 534] width 1056 height 944
click at [1219, 408] on span "Add New" at bounding box center [1228, 417] width 92 height 18
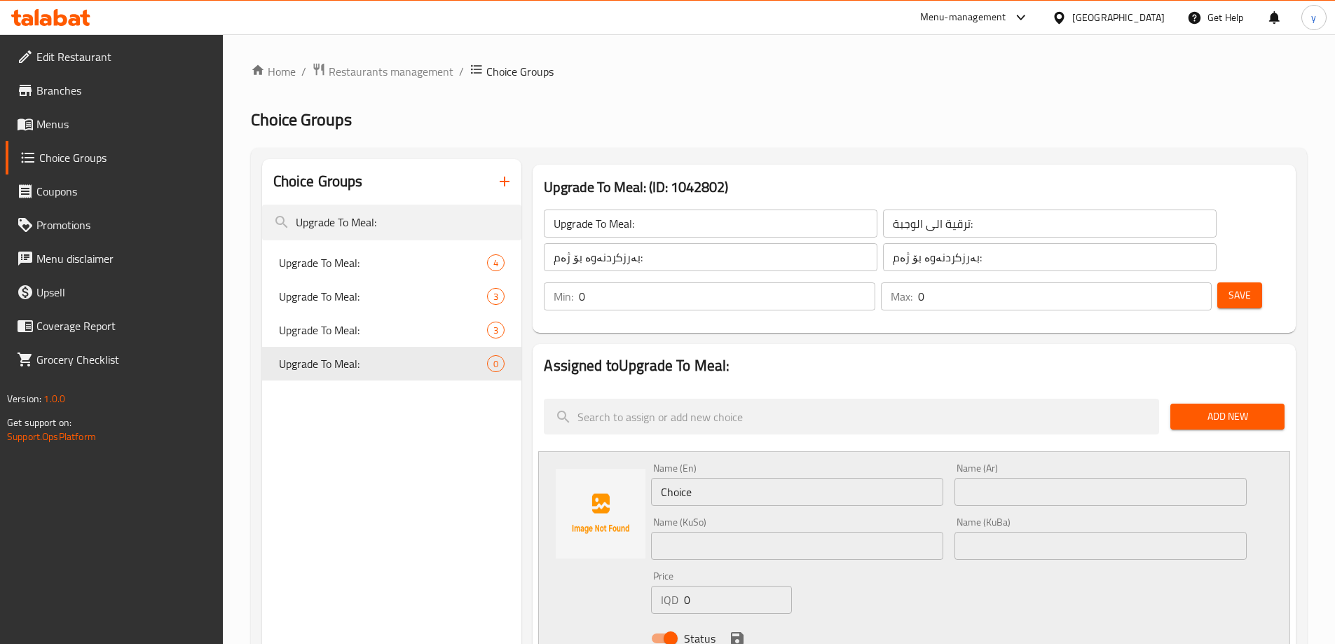
click at [676, 463] on div "Name (En) Choice Name (En)" at bounding box center [797, 484] width 292 height 43
click at [679, 478] on input "Choice" at bounding box center [797, 492] width 292 height 28
paste input "waffle fries + pepsi"
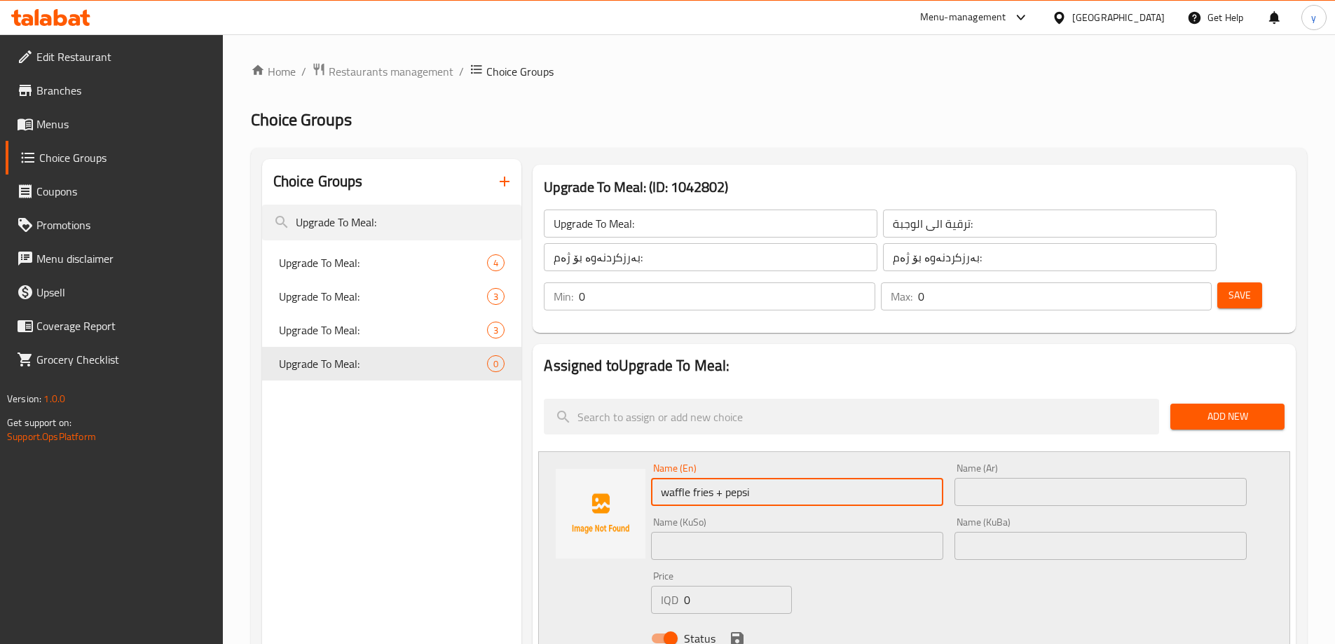
drag, startPoint x: 723, startPoint y: 455, endPoint x: 716, endPoint y: 459, distance: 8.2
click at [716, 478] on input "waffle fries + pepsi" at bounding box center [797, 492] width 292 height 28
click at [741, 478] on input "waffle fries and pepsi" at bounding box center [797, 492] width 292 height 28
drag, startPoint x: 669, startPoint y: 456, endPoint x: 660, endPoint y: 458, distance: 8.9
click at [660, 478] on input "waffle fries and Pepsi" at bounding box center [797, 492] width 292 height 28
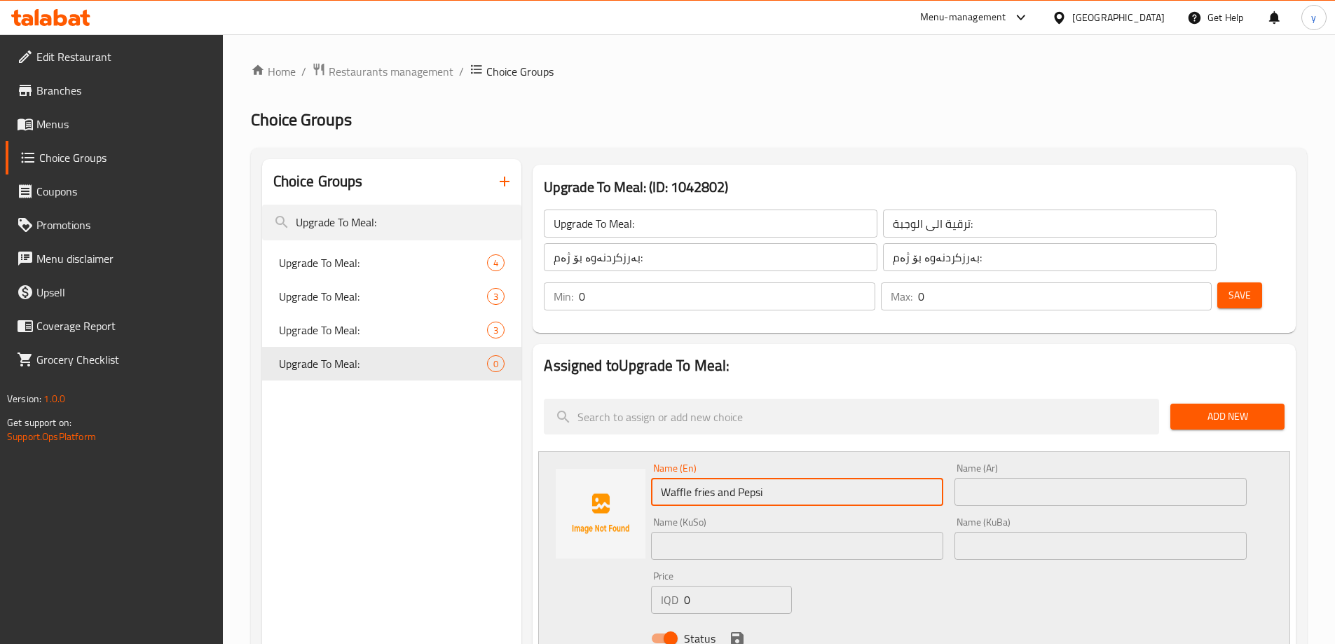
click at [694, 478] on input "Waffle fries and Pepsi" at bounding box center [797, 492] width 292 height 28
click at [723, 478] on input "Waffle Fries and Pepsi" at bounding box center [797, 492] width 292 height 28
type input "Waffle Fries and Pepsi"
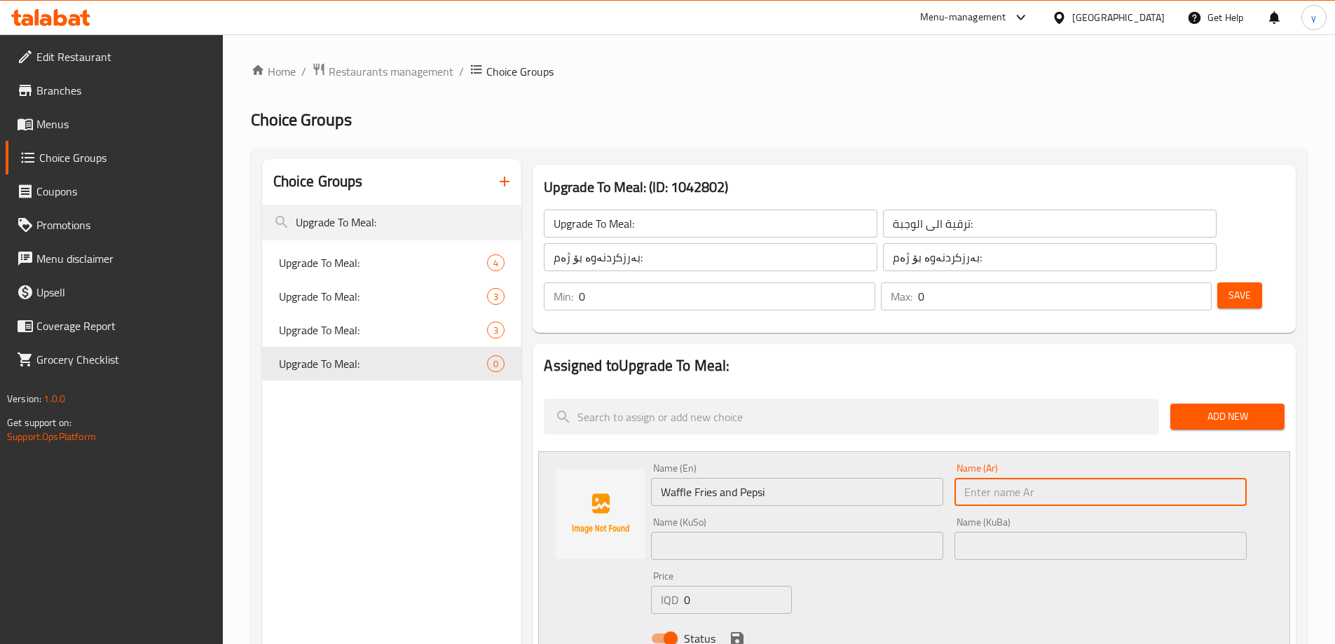
click at [980, 478] on input "text" at bounding box center [1100, 492] width 292 height 28
paste input "فرايز وافل وبيبسي"
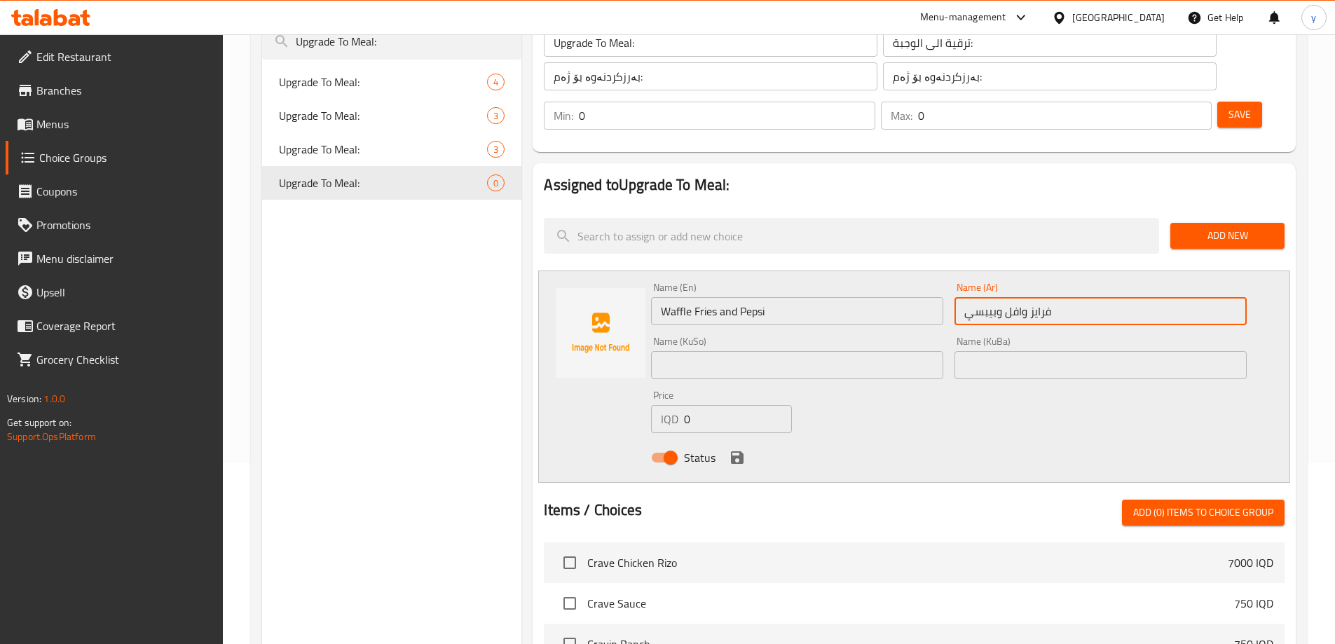
scroll to position [280, 0]
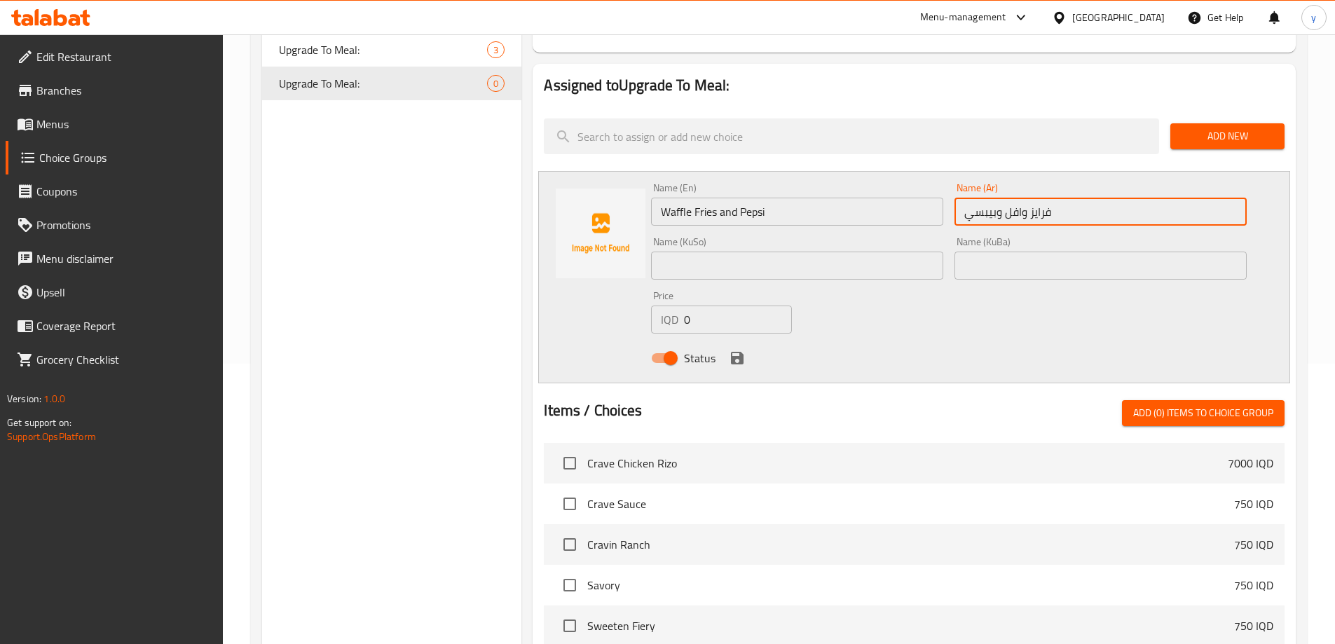
type input "فرايز وافل وبيبسي"
click at [904, 252] on input "text" at bounding box center [797, 266] width 292 height 28
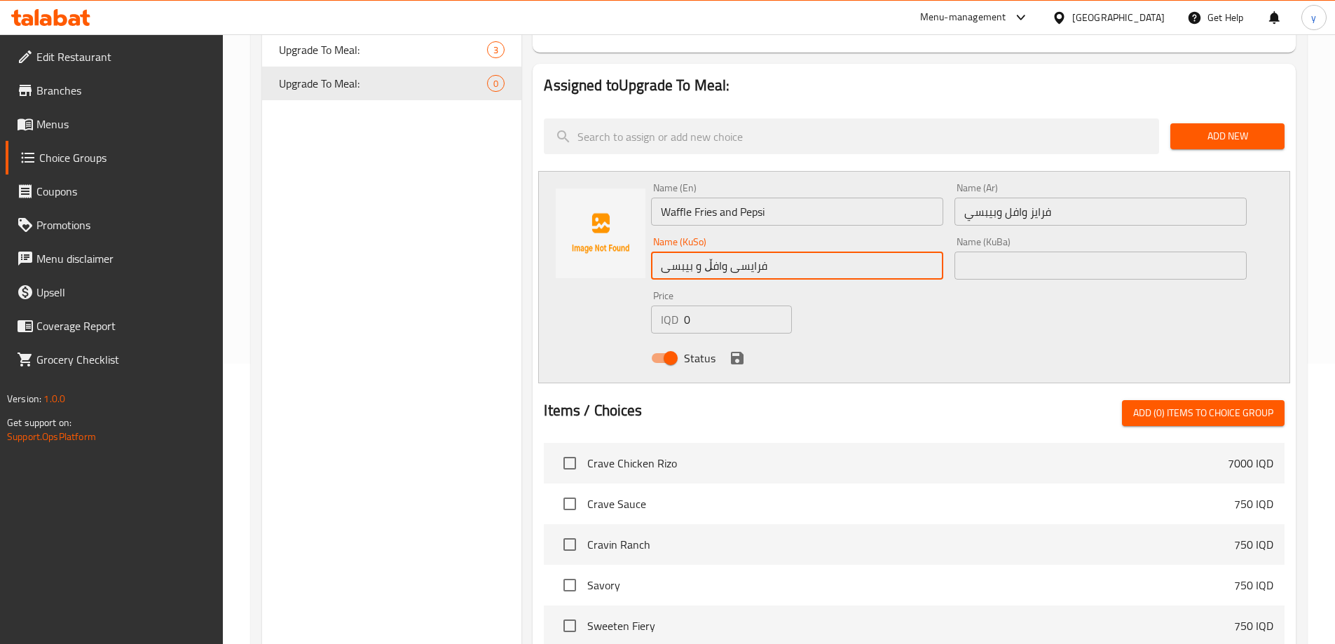
type input "فرایسی وافڵ و بیبسی"
click at [973, 252] on input "text" at bounding box center [1100, 266] width 292 height 28
paste input "فرایسی وافڵ و بیبسی"
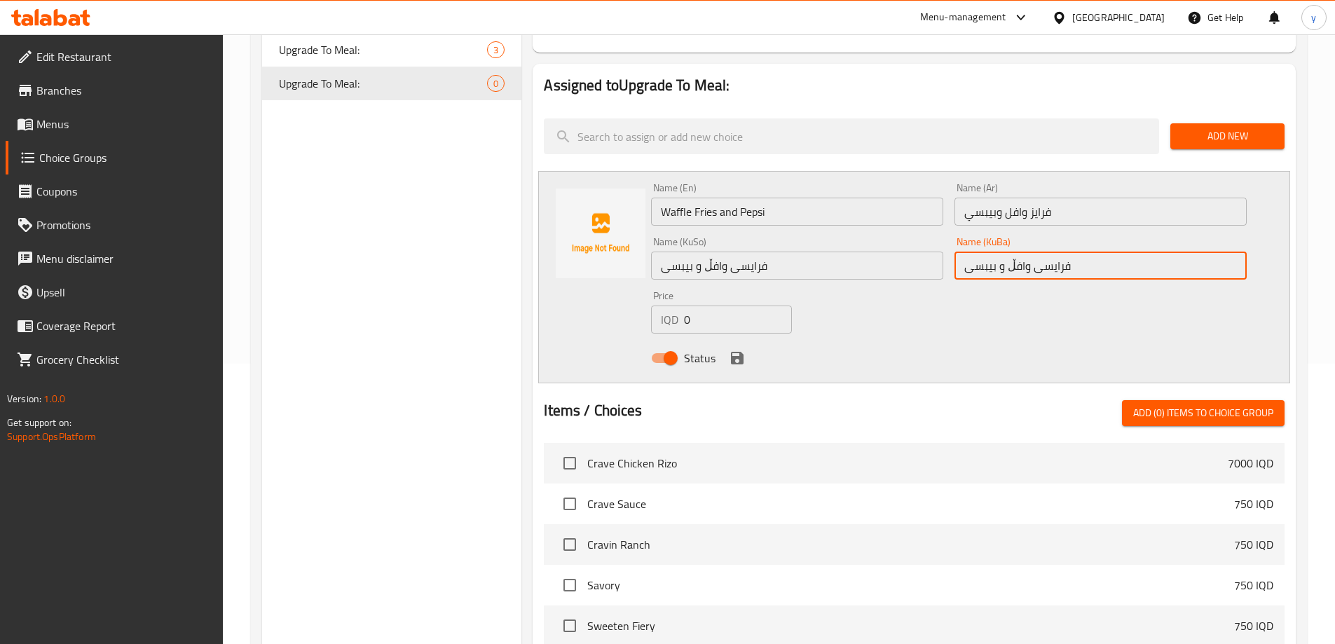
type input "فرایسی وافڵ و بیبسی"
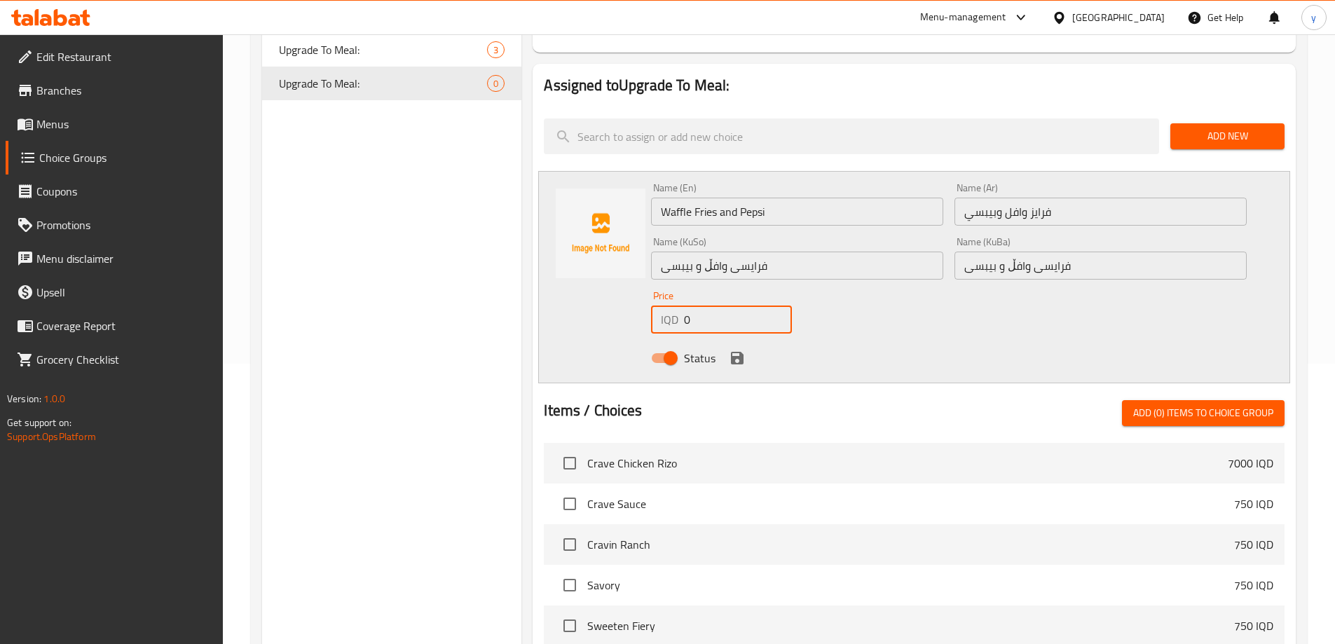
click at [713, 306] on input "0" at bounding box center [737, 320] width 107 height 28
paste input "350"
type input "3500"
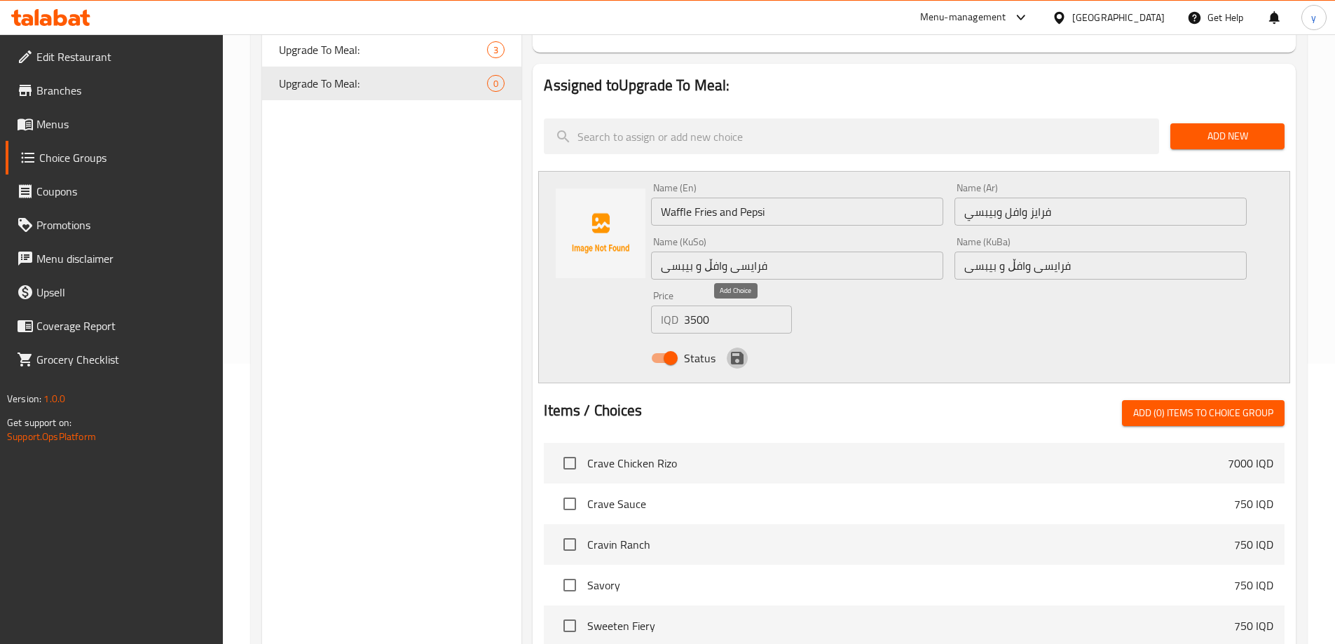
click at [742, 350] on icon "save" at bounding box center [737, 358] width 17 height 17
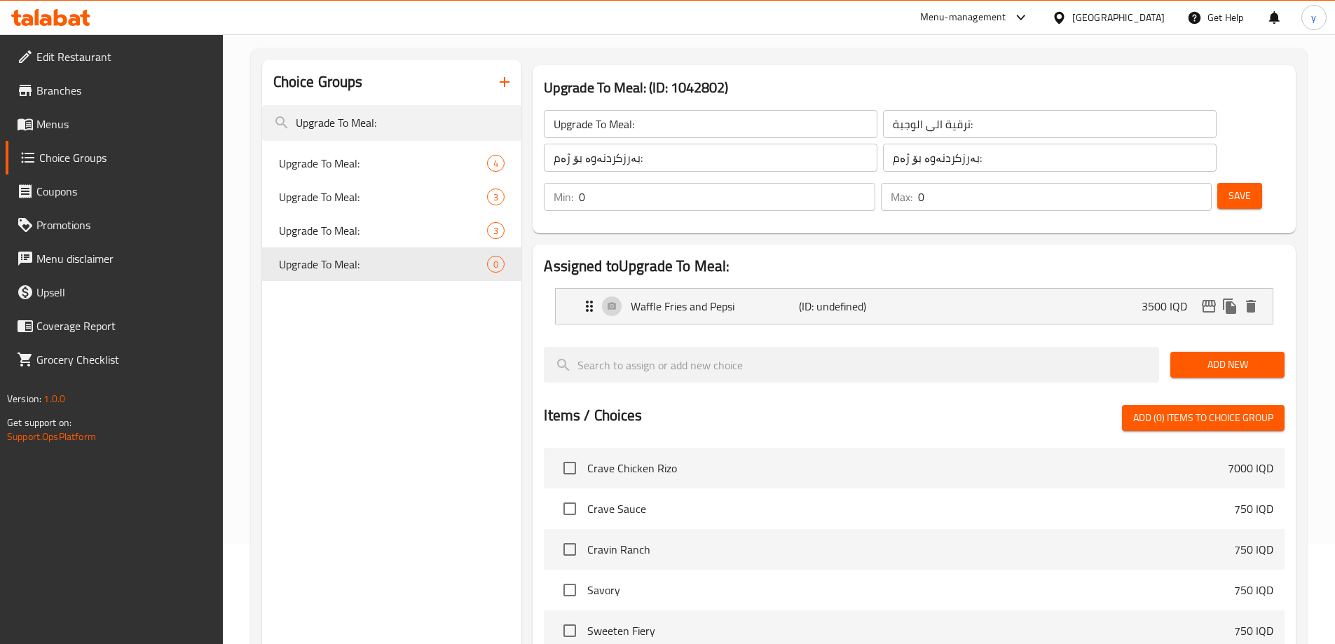
scroll to position [0, 0]
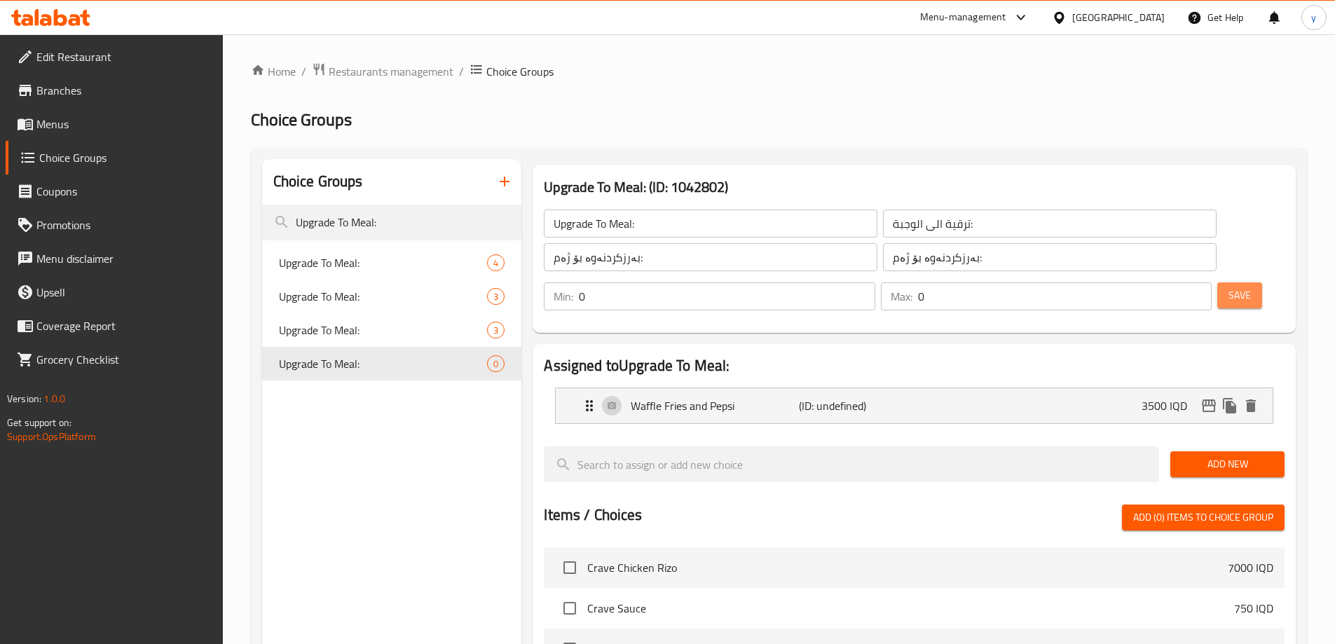
click at [1228, 287] on span "Save" at bounding box center [1239, 296] width 22 height 18
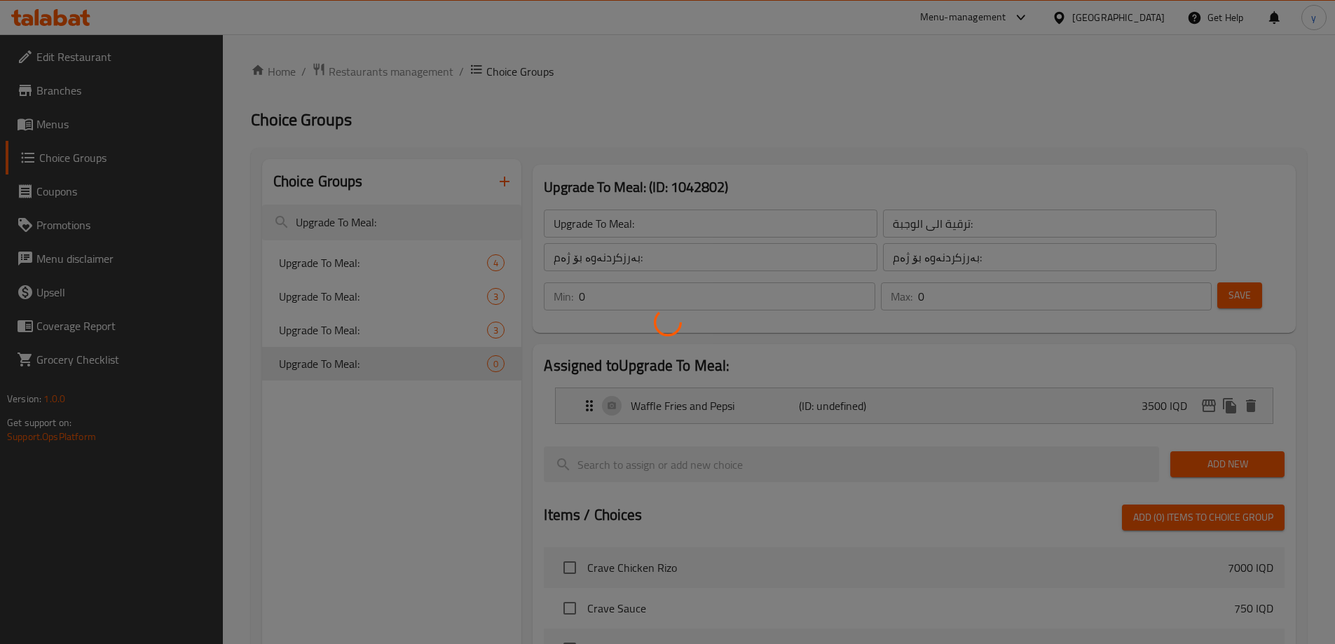
click at [877, 350] on div at bounding box center [667, 322] width 1335 height 644
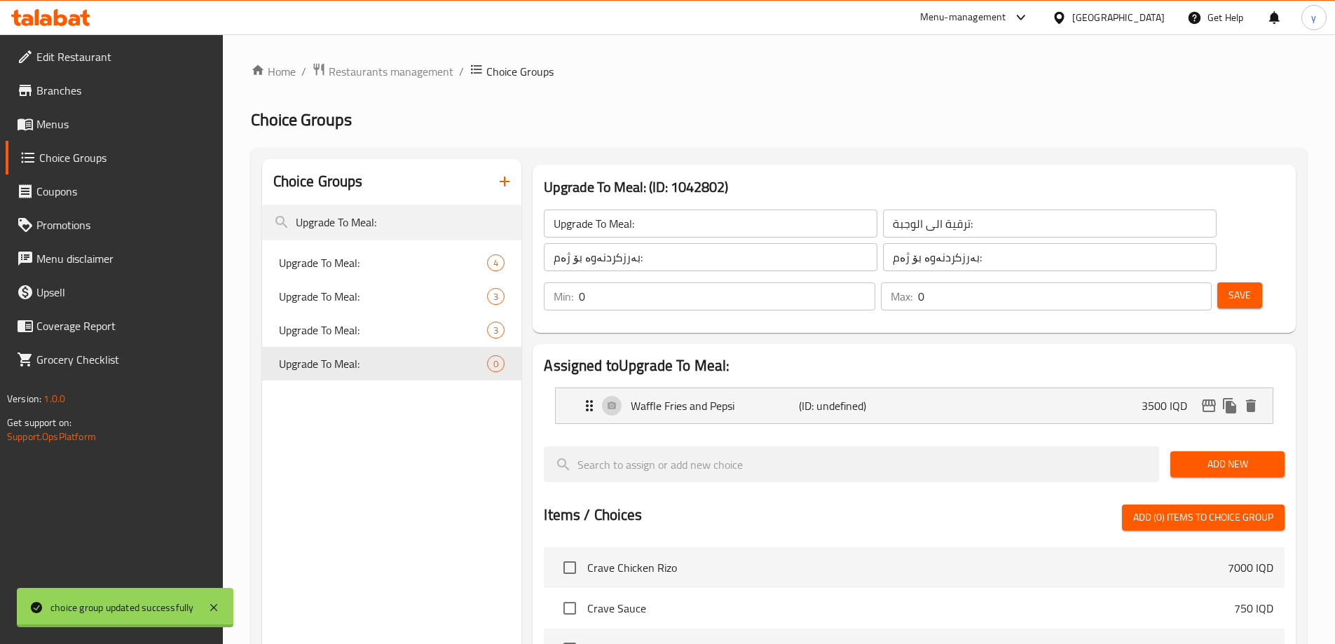
click at [877, 350] on div at bounding box center [667, 322] width 1335 height 644
click at [886, 388] on div "Waffle Fries and Pepsi (ID: 2332678732) 3500 IQD" at bounding box center [918, 405] width 675 height 35
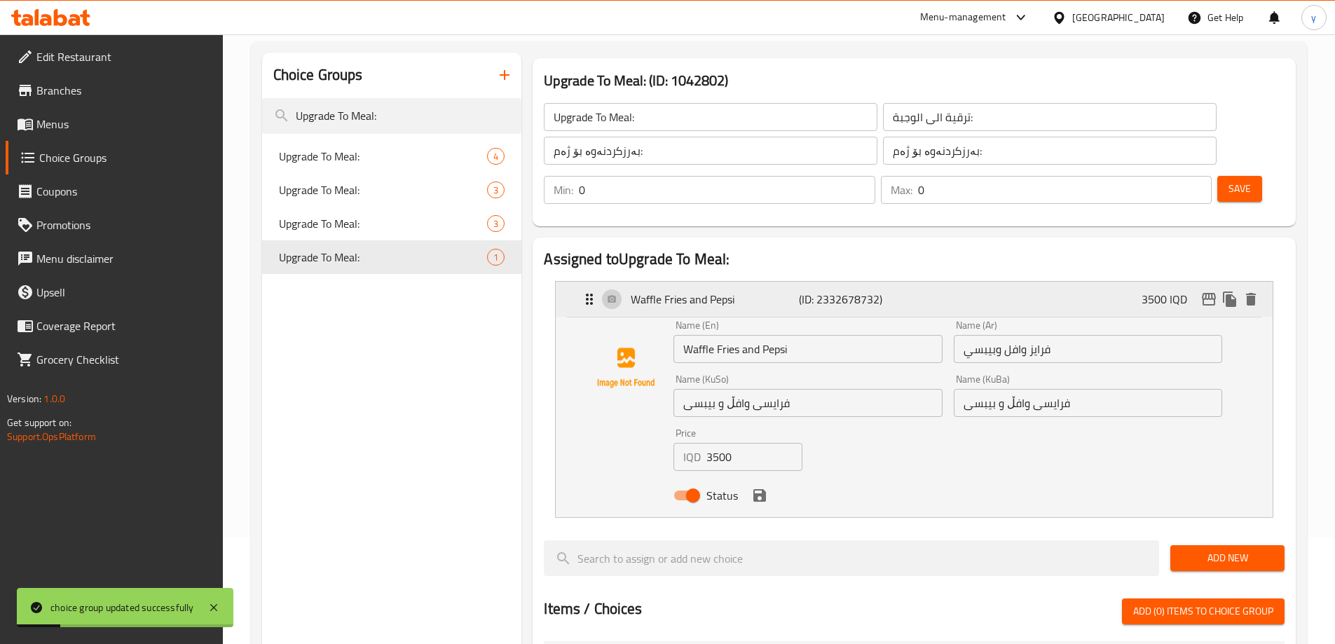
scroll to position [140, 0]
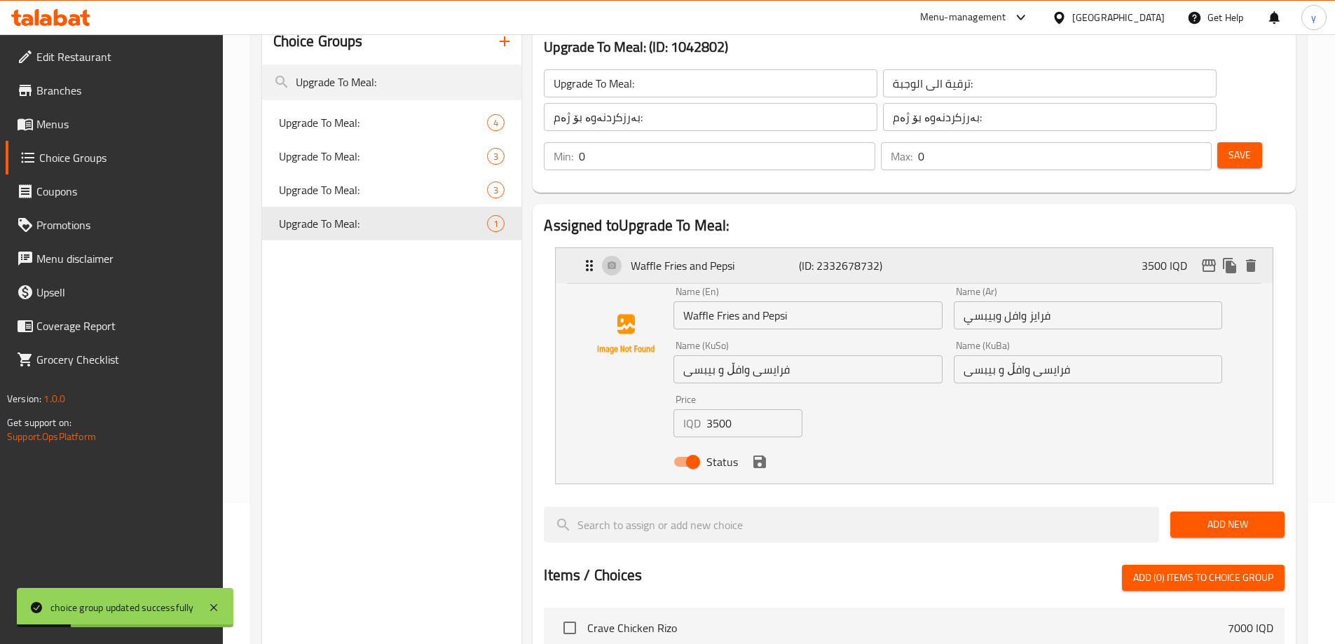
click at [898, 248] on div "Waffle Fries and Pepsi (ID: 2332678732) 3500 IQD" at bounding box center [918, 265] width 675 height 35
click at [728, 248] on div "Waffle Fries and Pepsi (ID: 2332678732) 3500 IQD" at bounding box center [918, 265] width 675 height 35
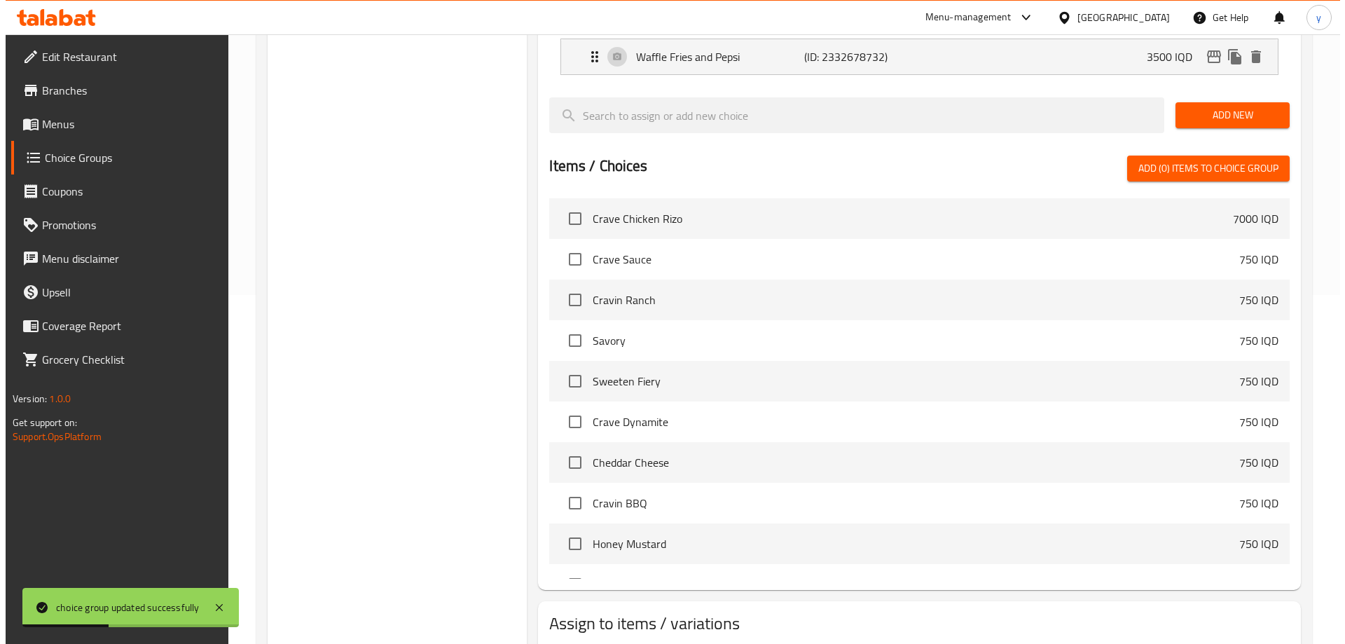
scroll to position [399, 0]
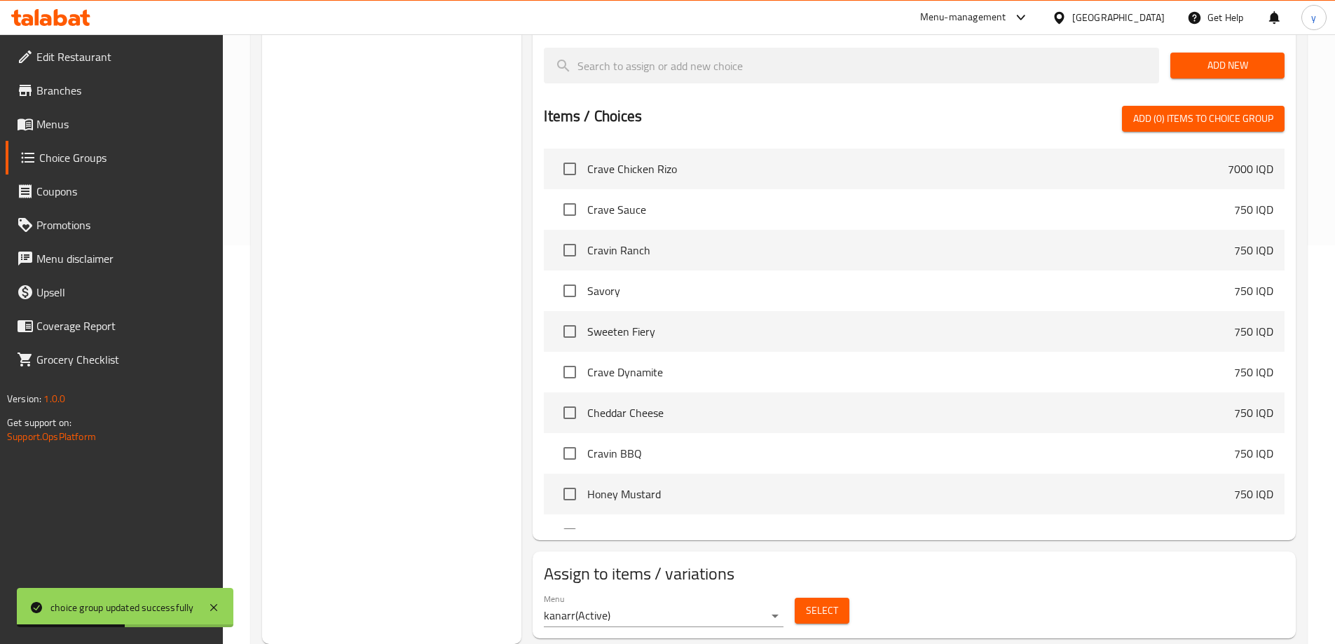
click at [825, 602] on span "Select" at bounding box center [822, 611] width 32 height 18
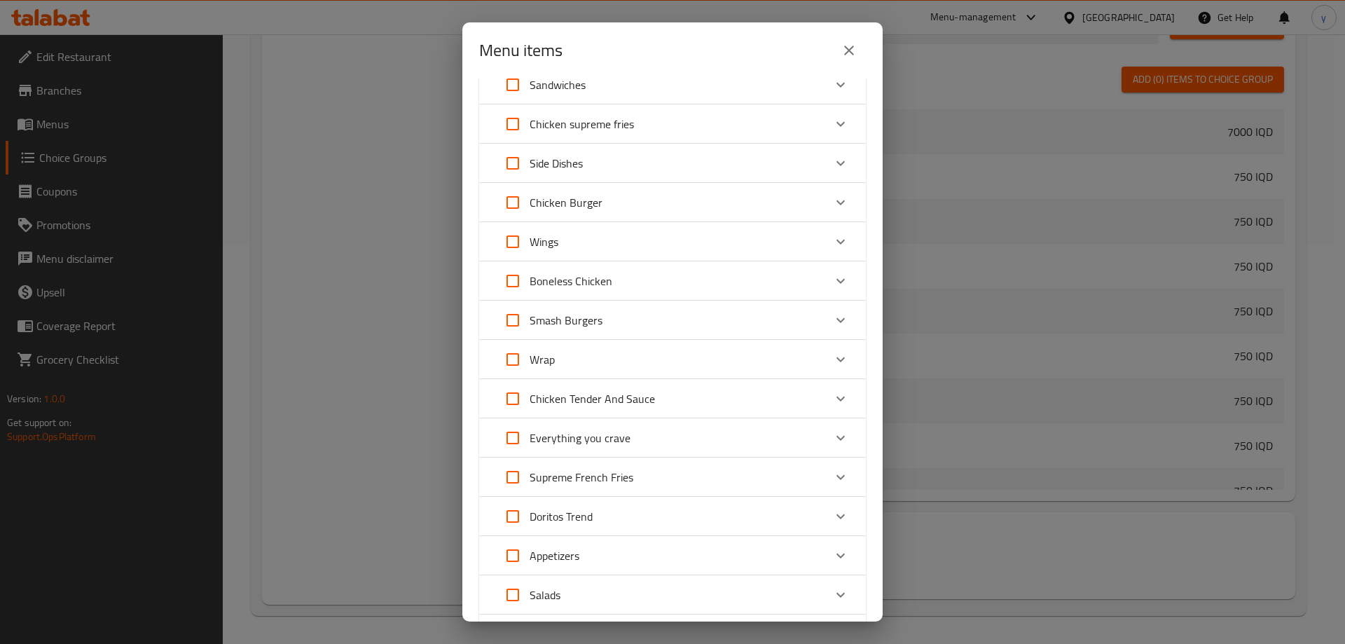
scroll to position [103, 0]
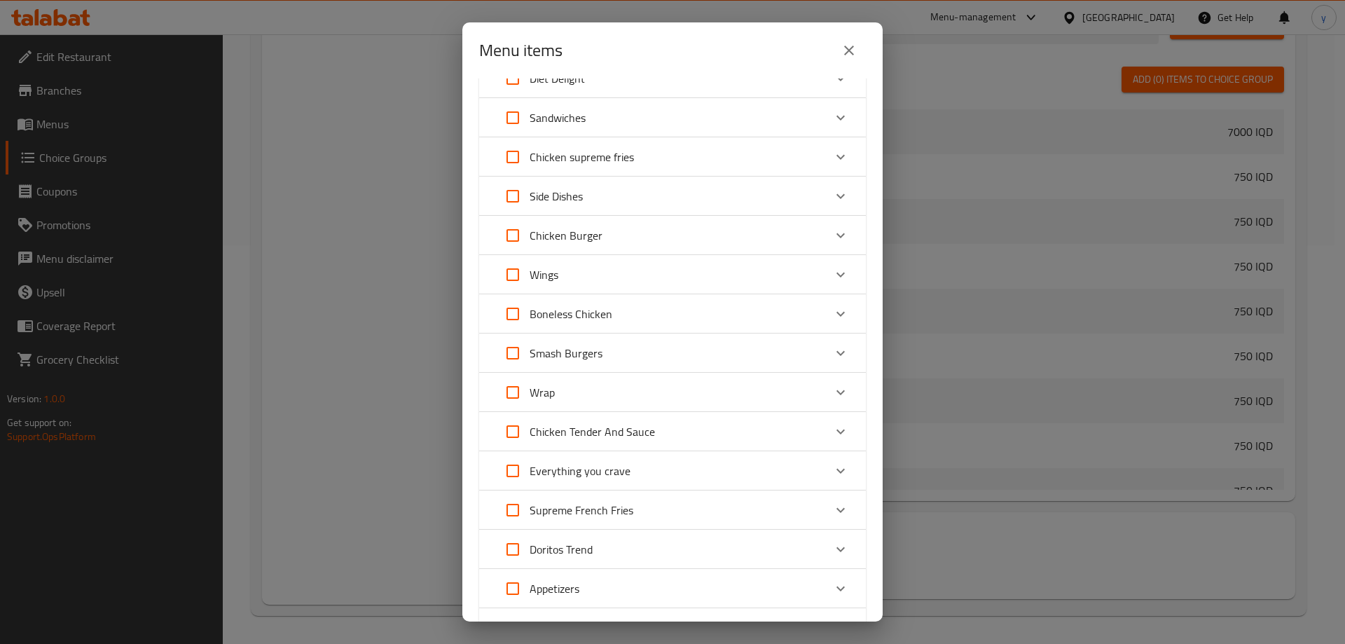
click at [557, 228] on p "Chicken Burger" at bounding box center [566, 235] width 73 height 17
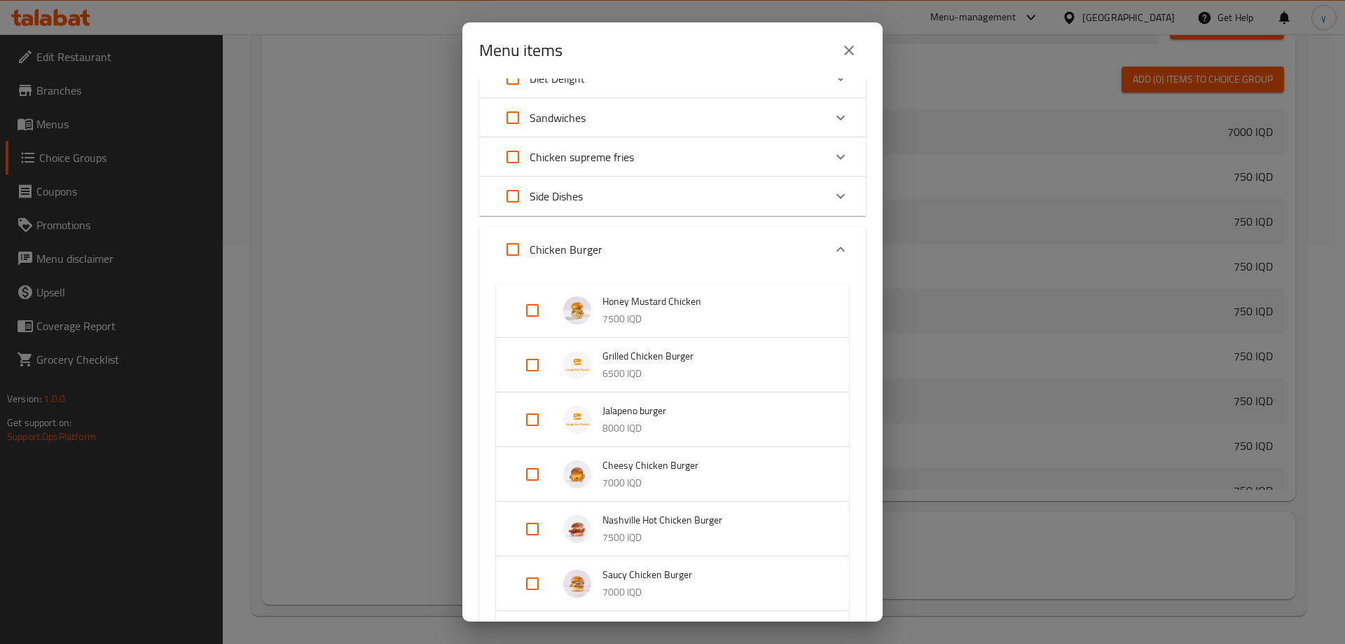
click at [542, 418] on input "Expand" at bounding box center [533, 420] width 34 height 34
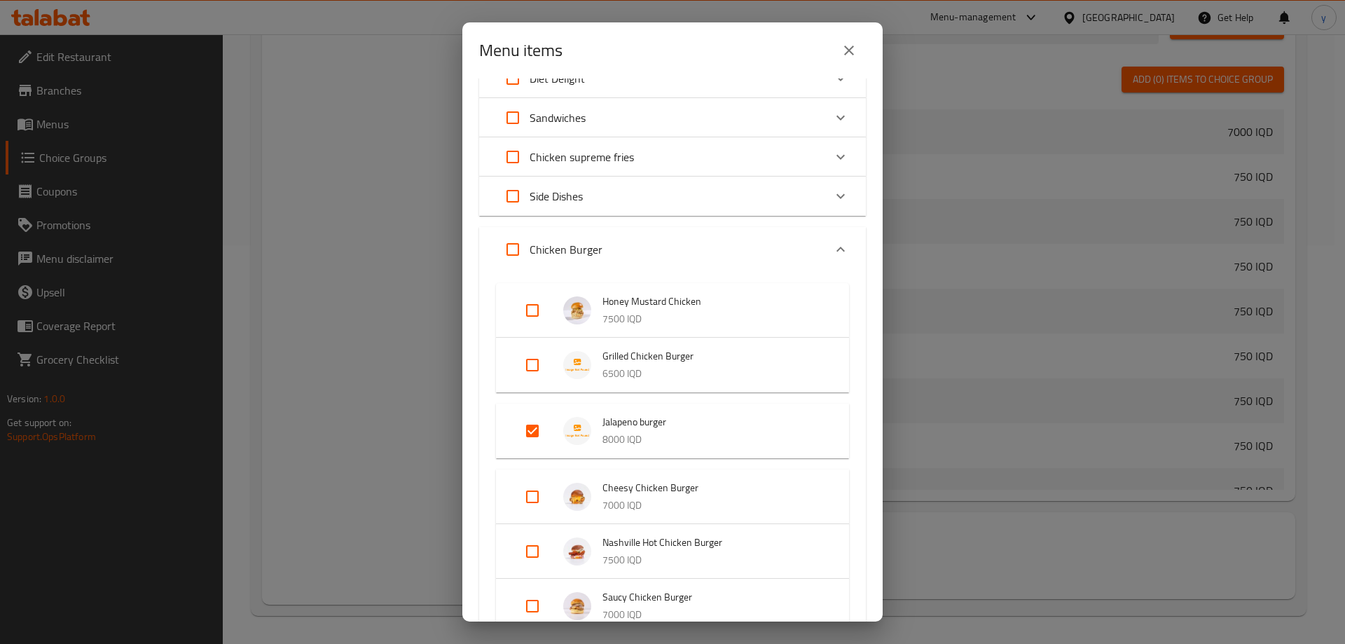
click at [537, 419] on input "Expand" at bounding box center [533, 431] width 34 height 34
checkbox input "false"
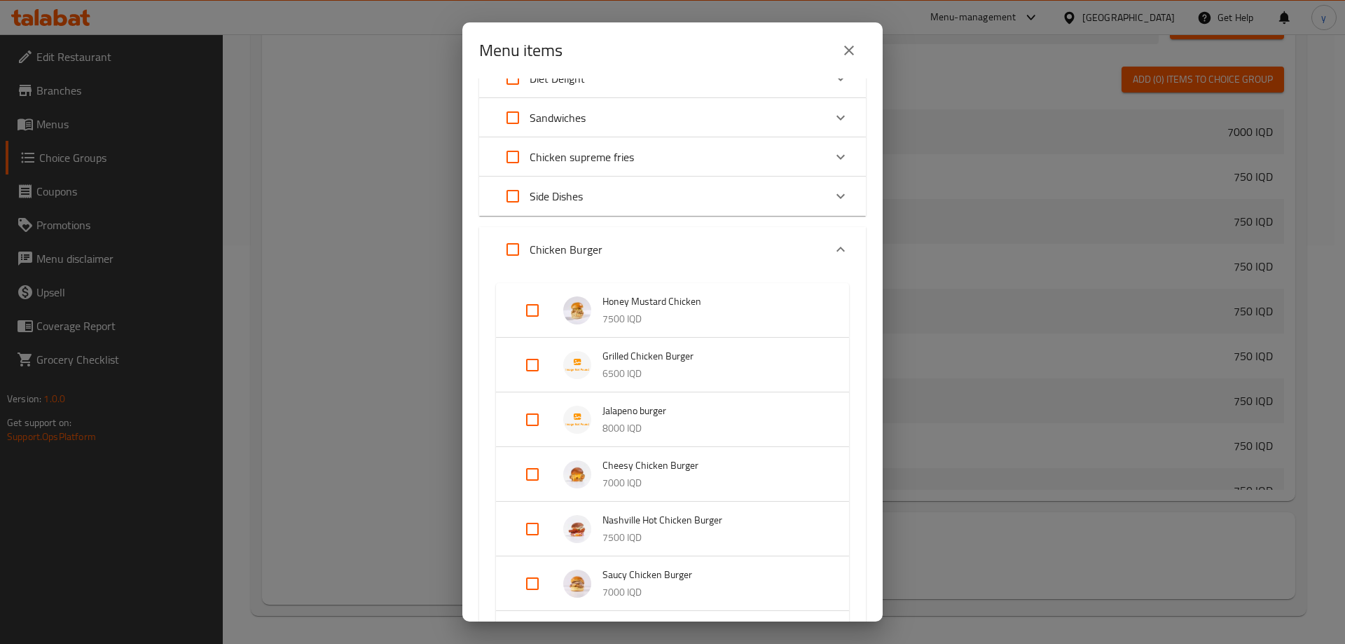
click at [514, 241] on input "Expand" at bounding box center [513, 250] width 34 height 34
checkbox input "true"
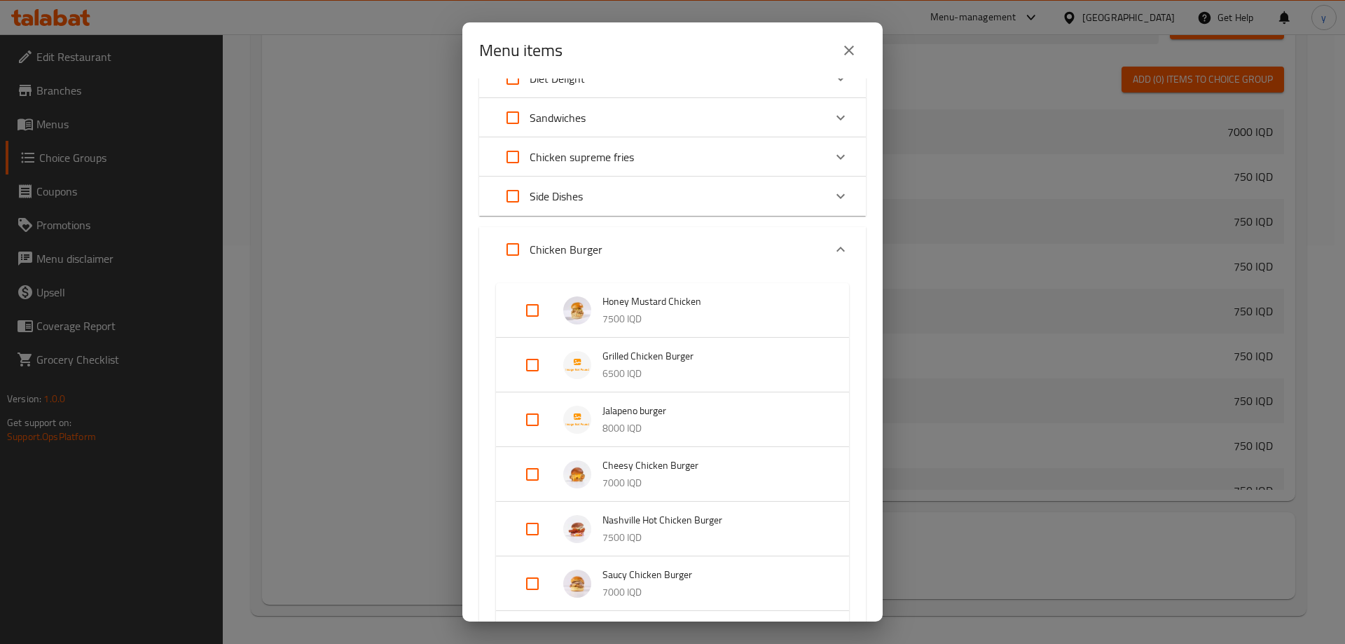
checkbox input "true"
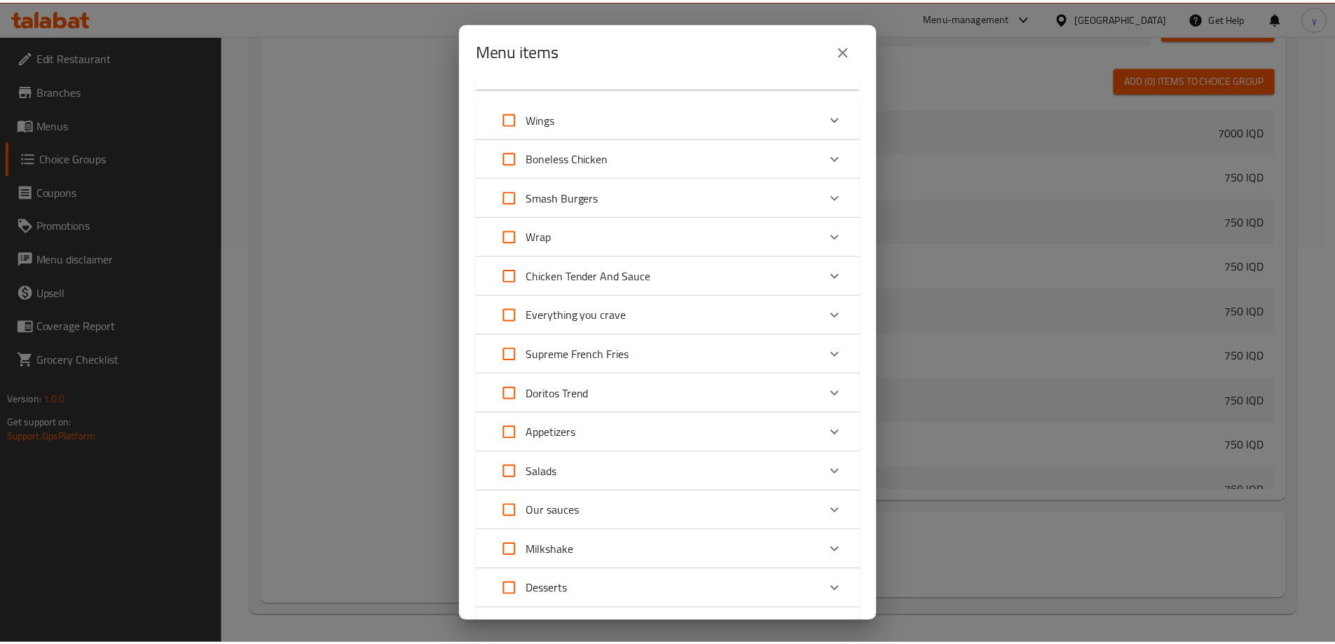
scroll to position [882, 0]
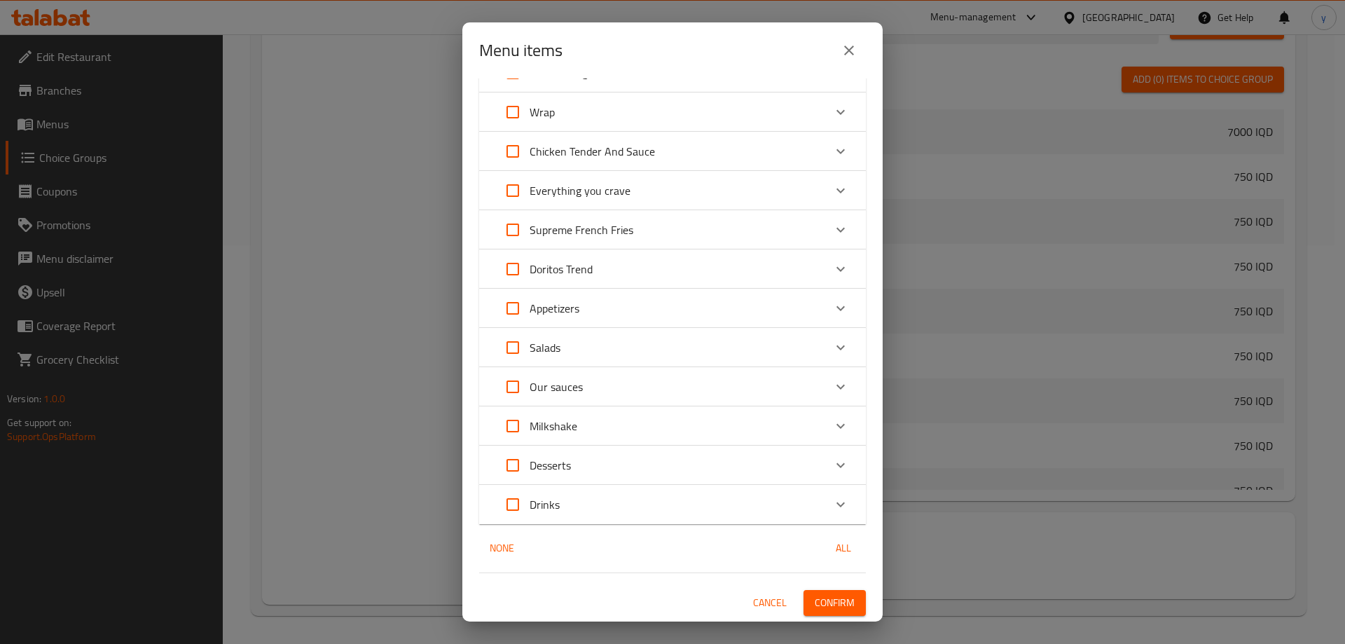
click at [816, 594] on span "Confirm" at bounding box center [835, 603] width 40 height 18
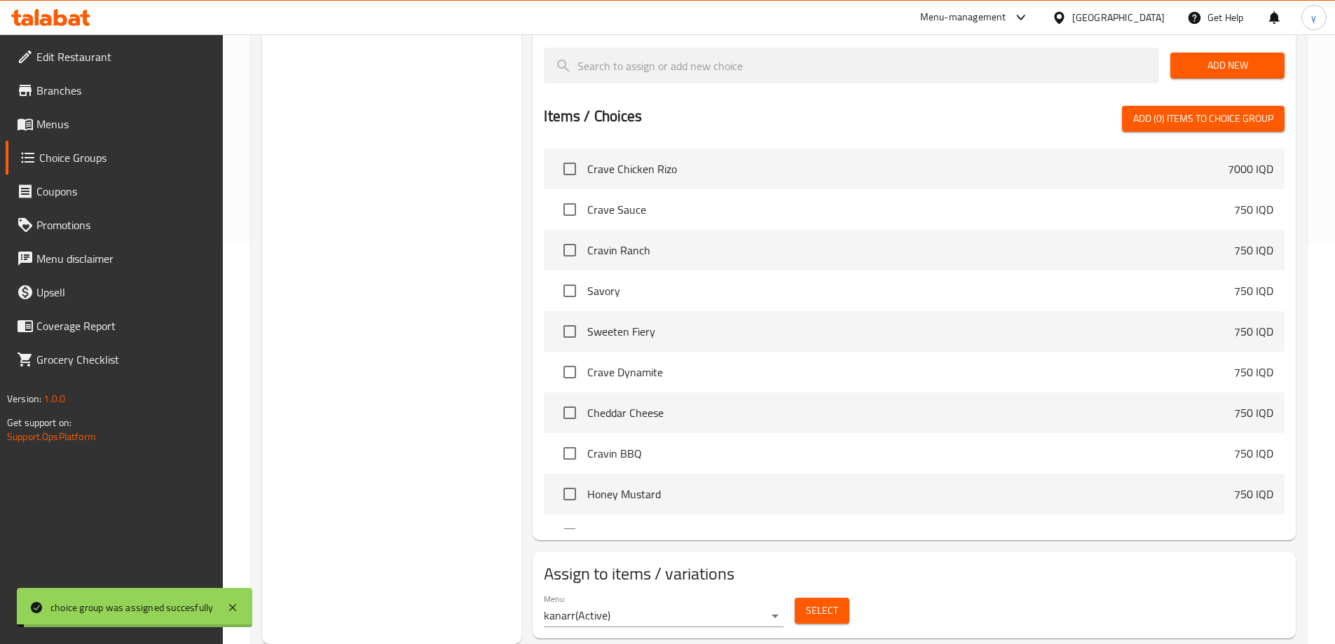
click at [146, 125] on span "Menus" at bounding box center [123, 124] width 175 height 17
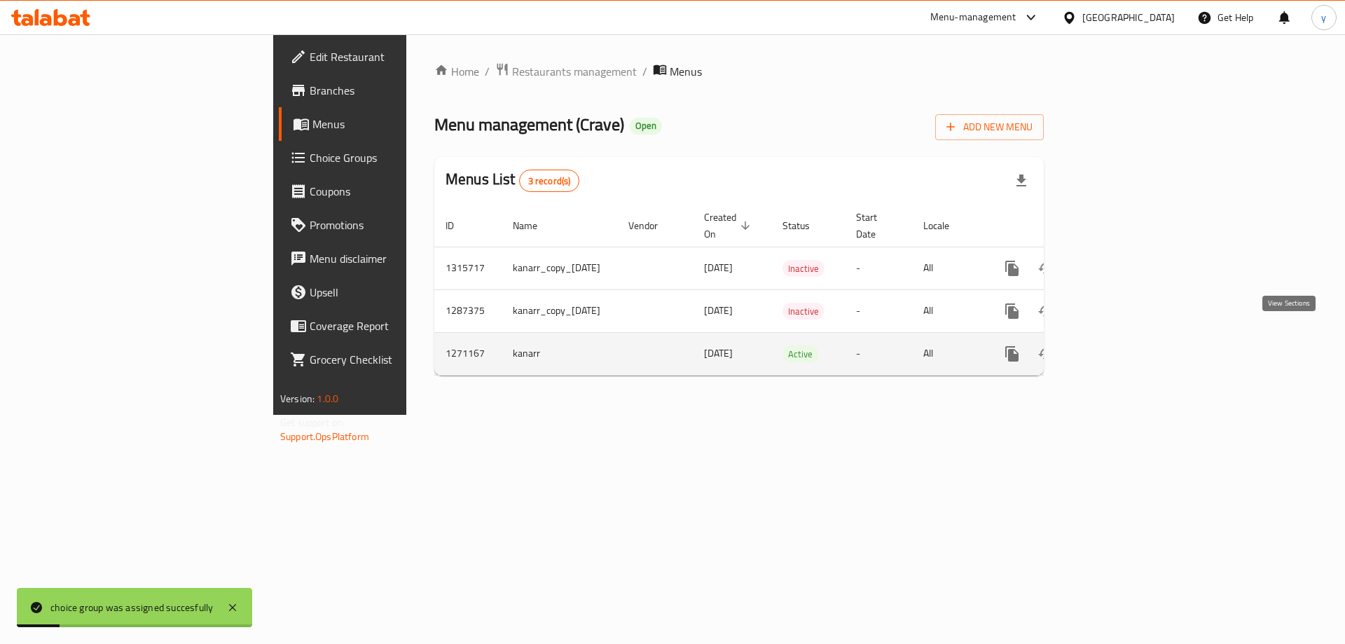
click at [1122, 345] on icon "enhanced table" at bounding box center [1113, 353] width 17 height 17
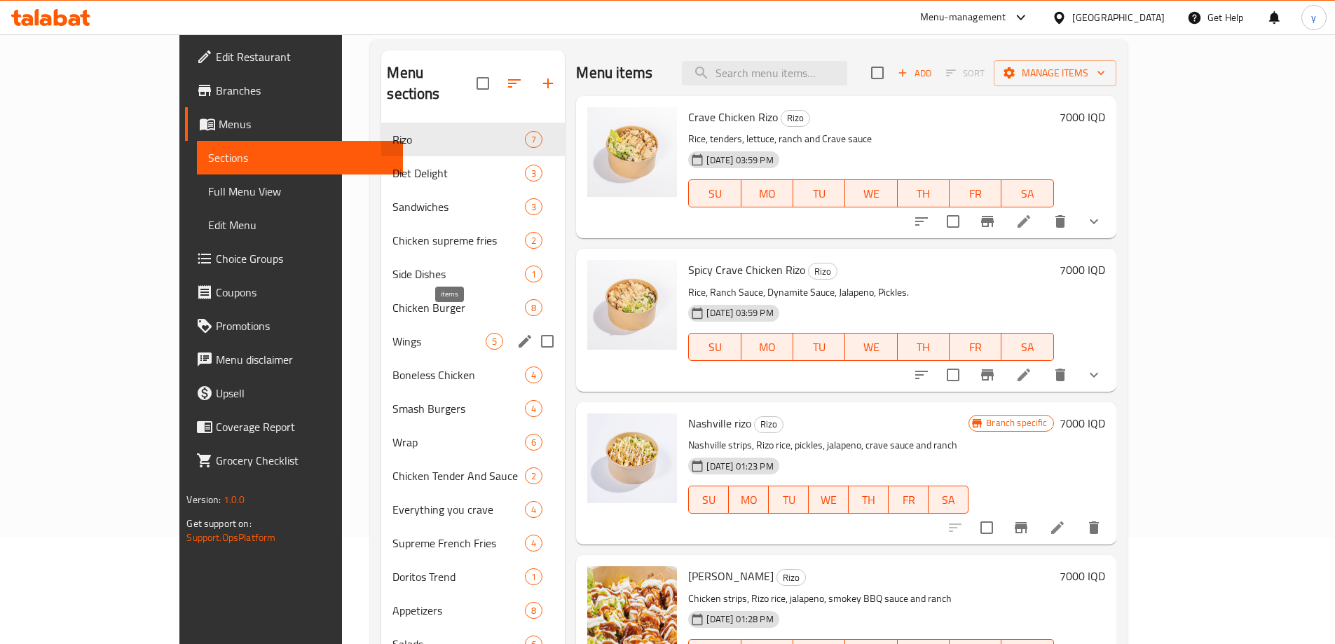
scroll to position [140, 0]
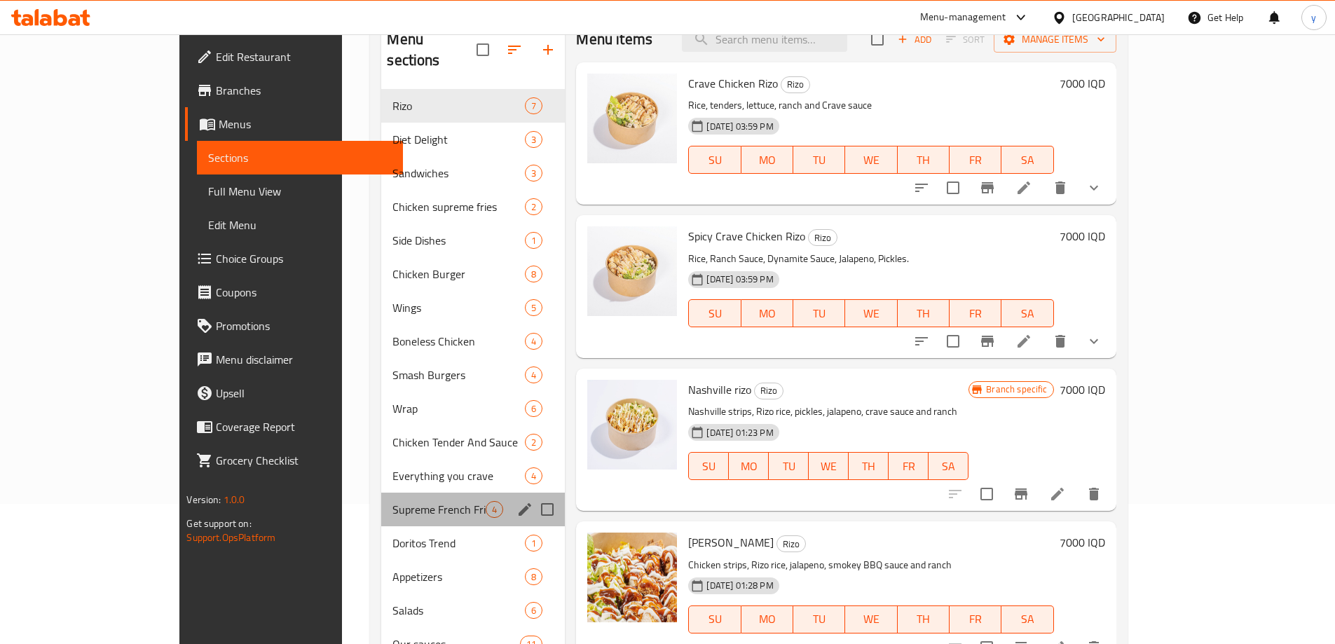
click at [381, 493] on div "Supreme French Fries 4" at bounding box center [473, 510] width 184 height 34
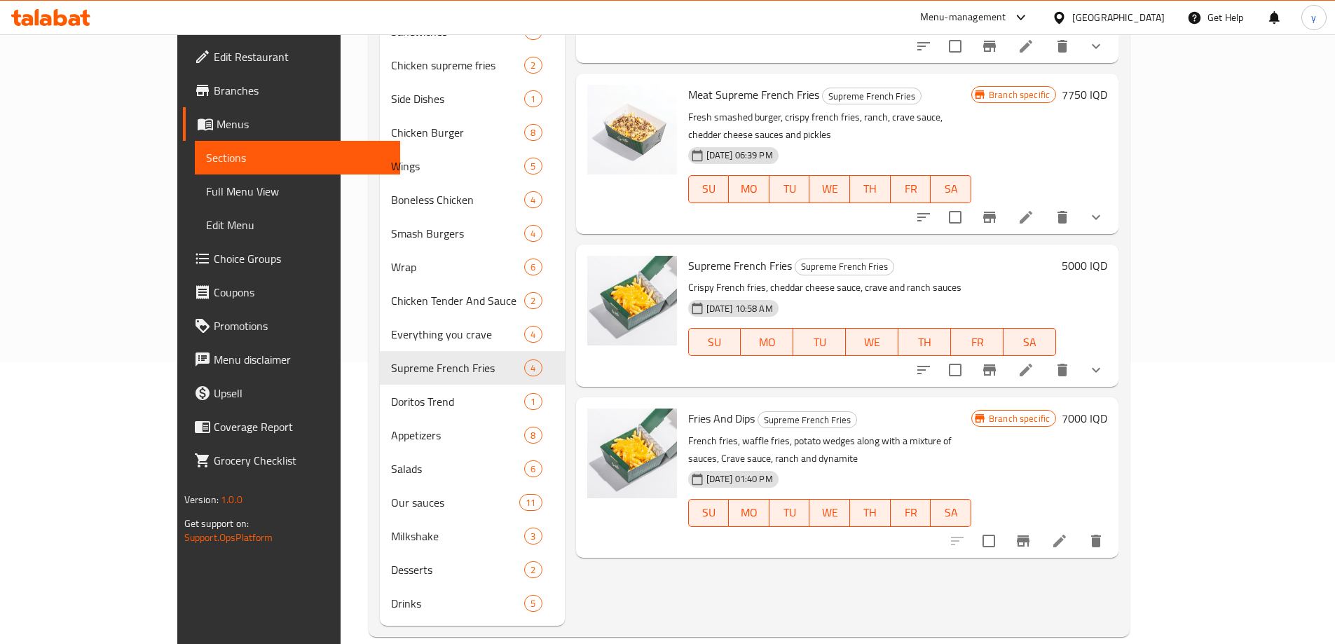
scroll to position [142, 0]
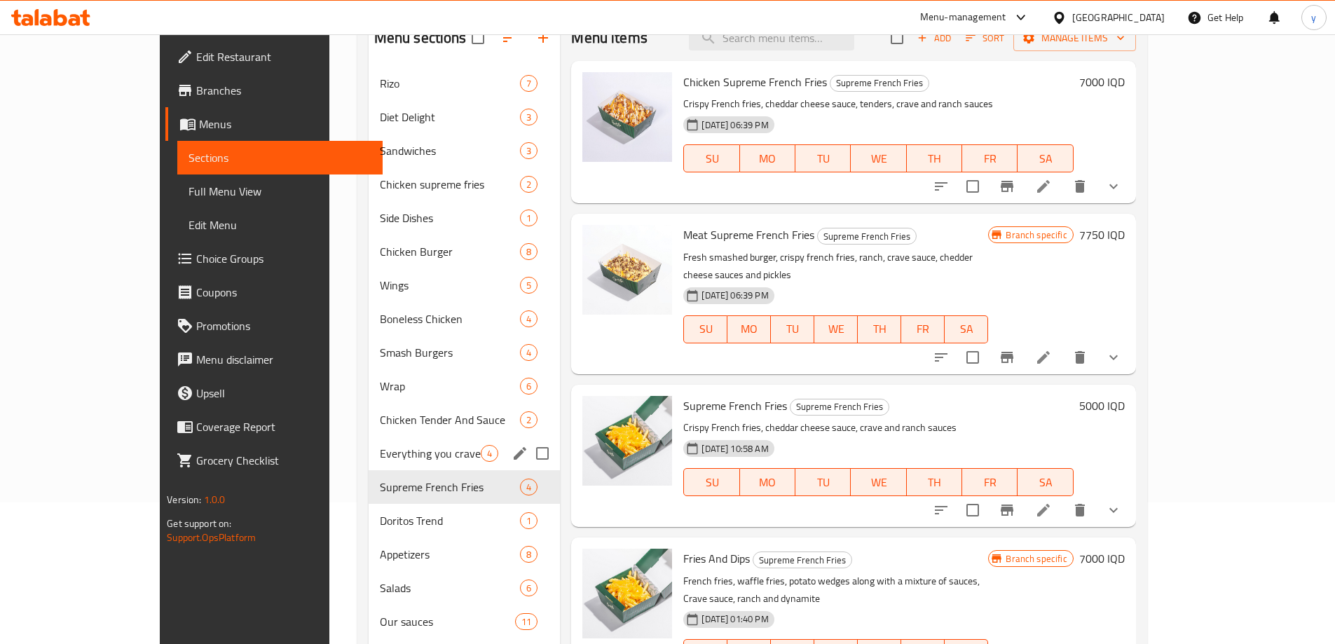
click at [369, 441] on div "Everything you crave 4" at bounding box center [465, 454] width 192 height 34
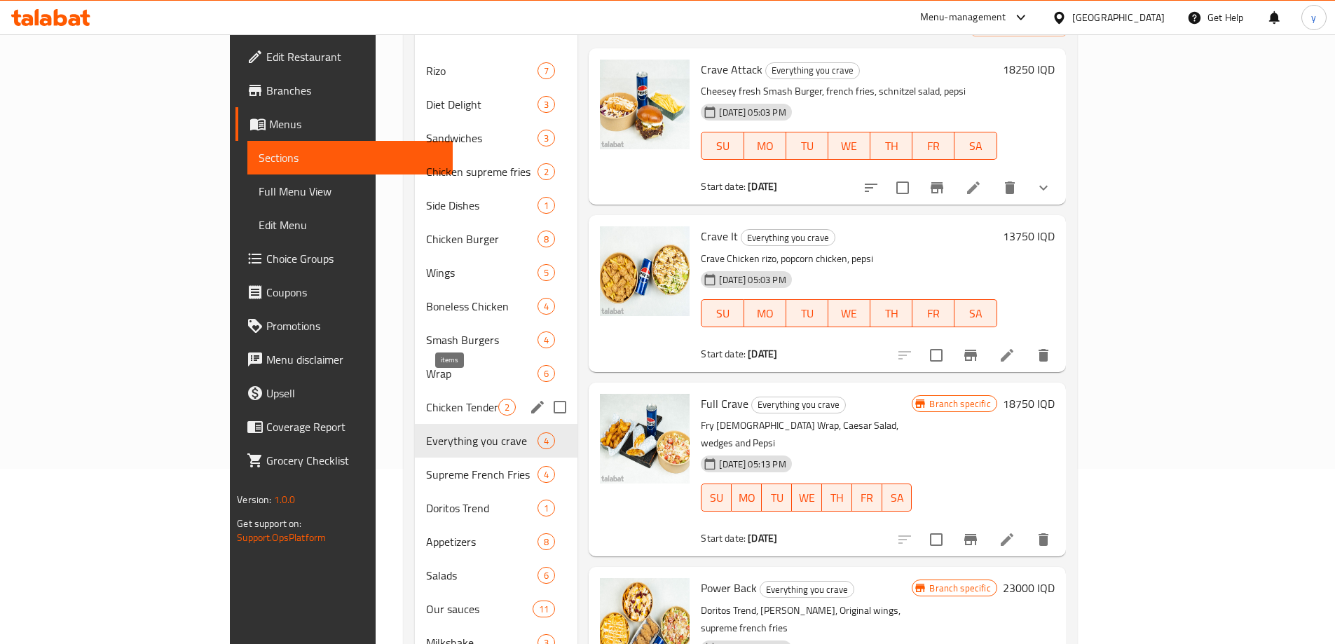
scroll to position [142, 0]
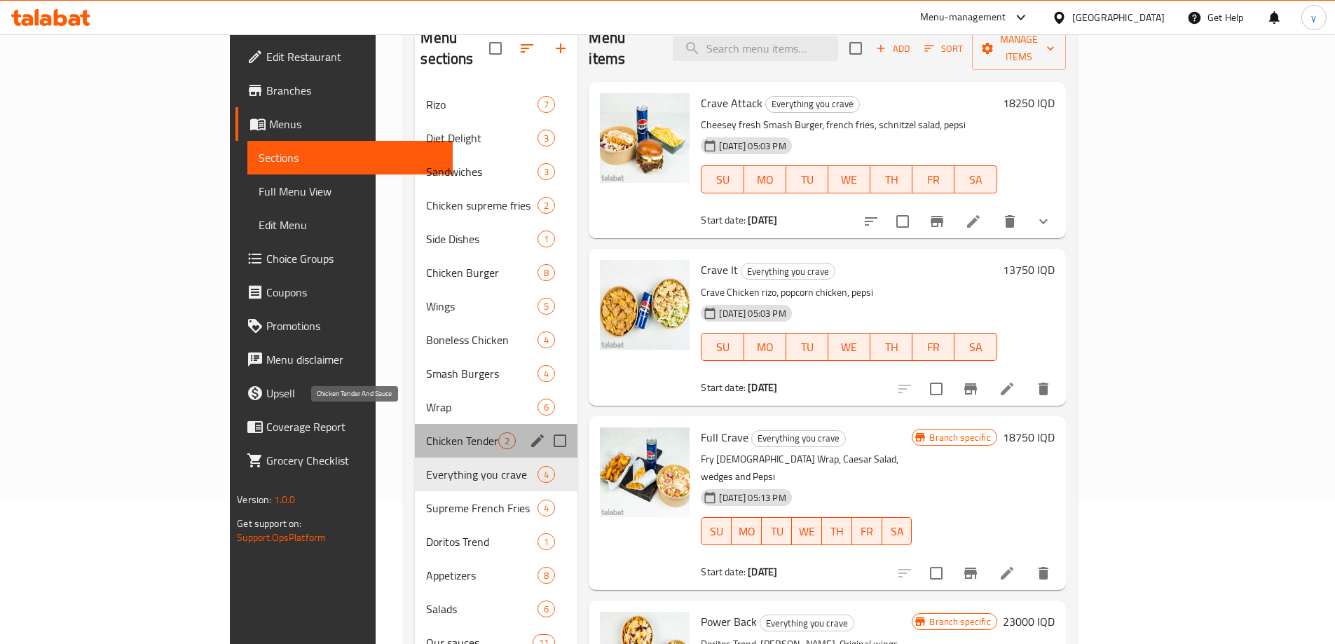
click at [426, 432] on span "Chicken Tender And Sauce" at bounding box center [462, 440] width 72 height 17
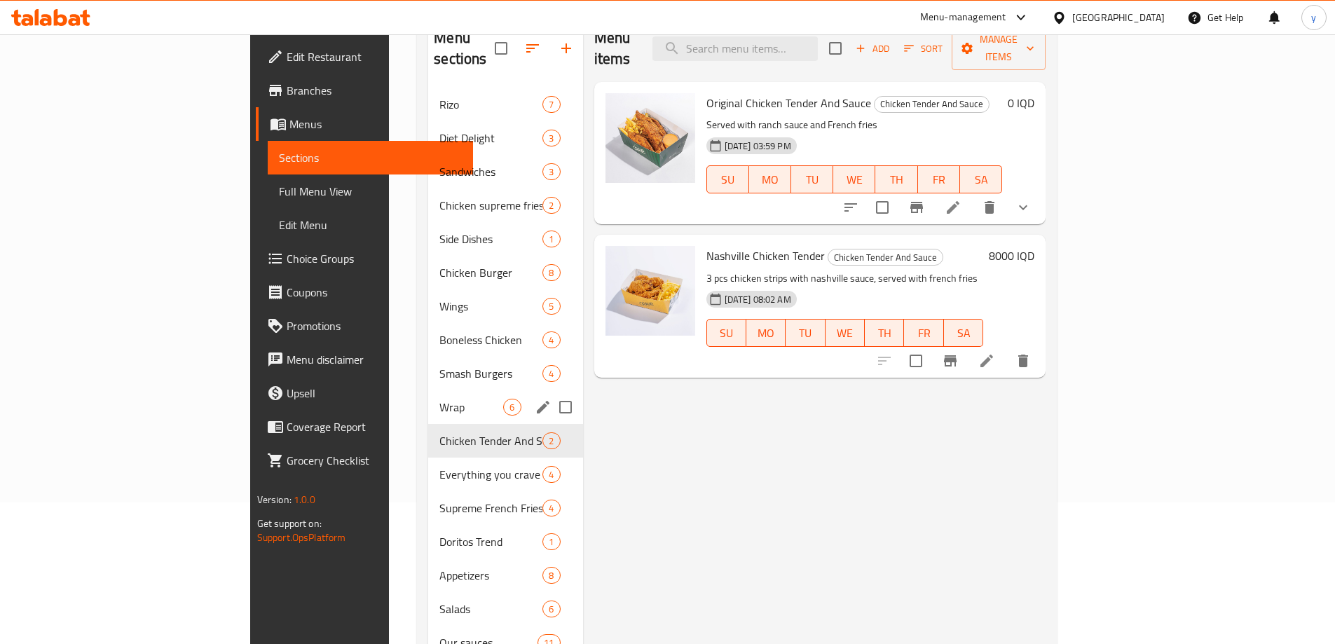
click at [428, 390] on div "Wrap 6" at bounding box center [505, 407] width 154 height 34
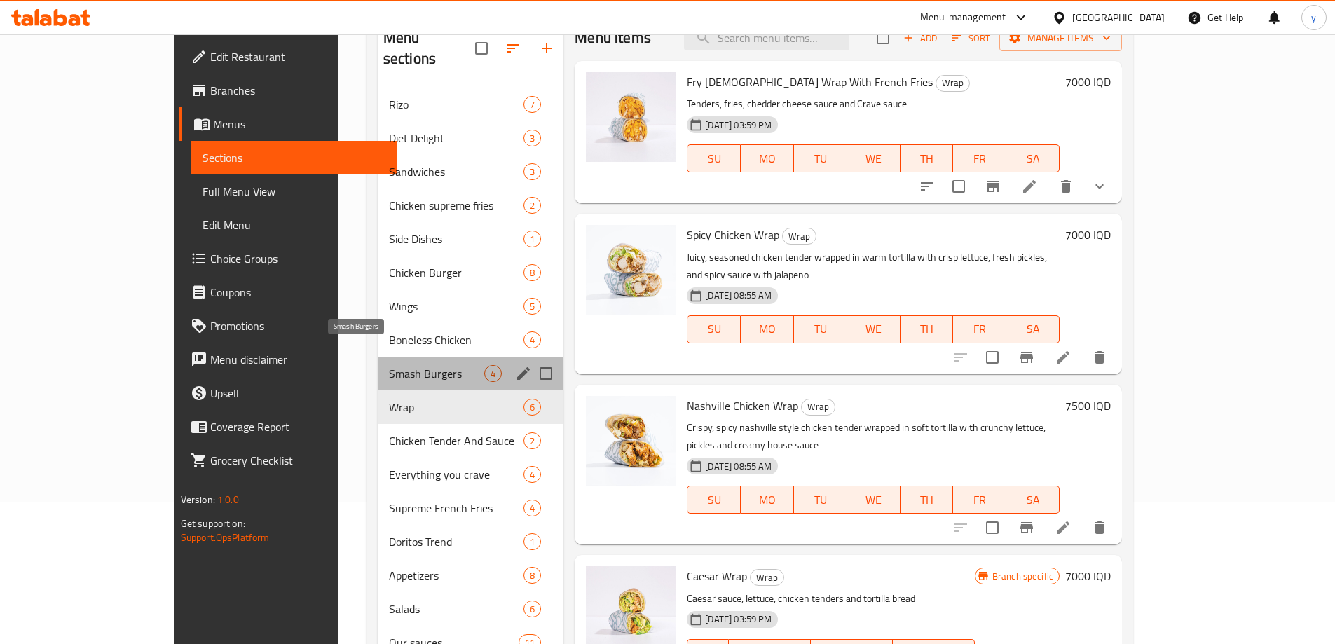
click at [404, 365] on span "Smash Burgers" at bounding box center [436, 373] width 95 height 17
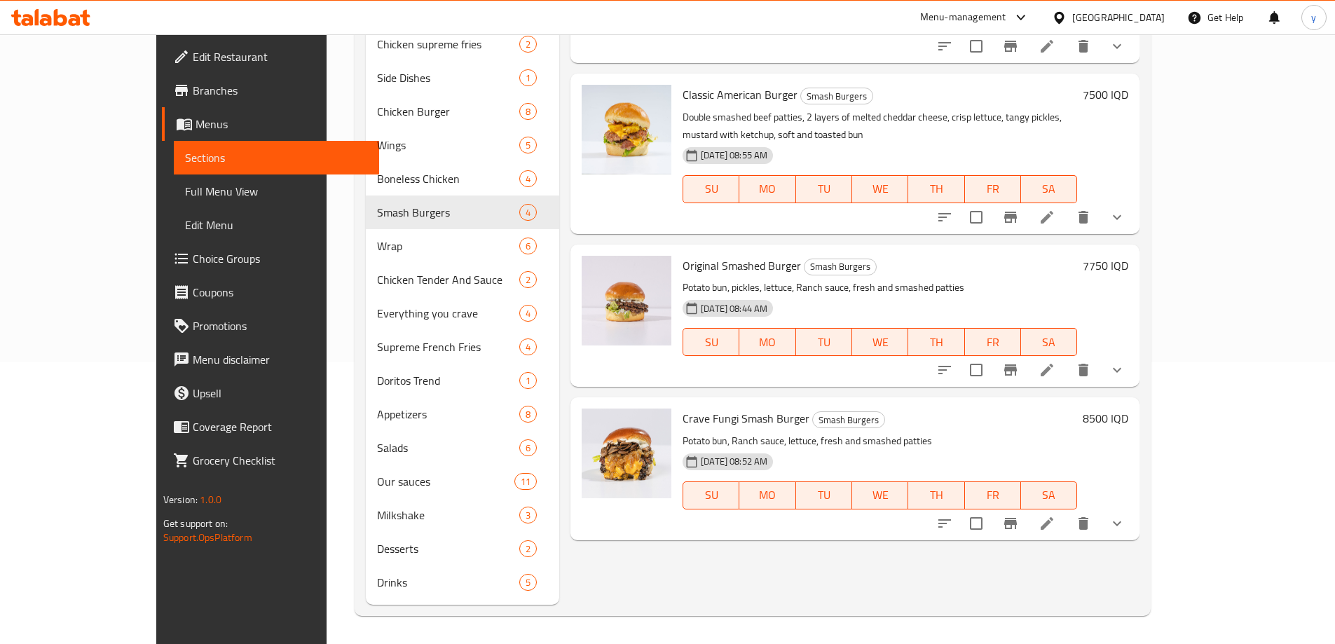
scroll to position [142, 0]
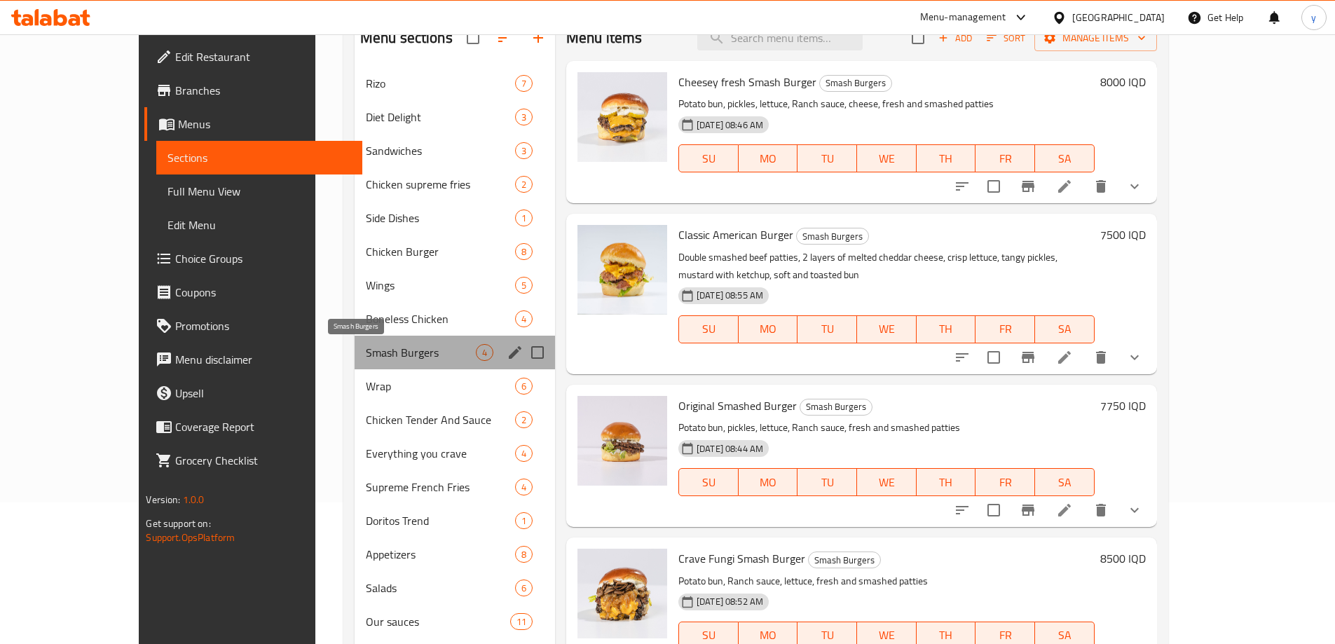
click at [407, 345] on span "Smash Burgers" at bounding box center [421, 352] width 110 height 17
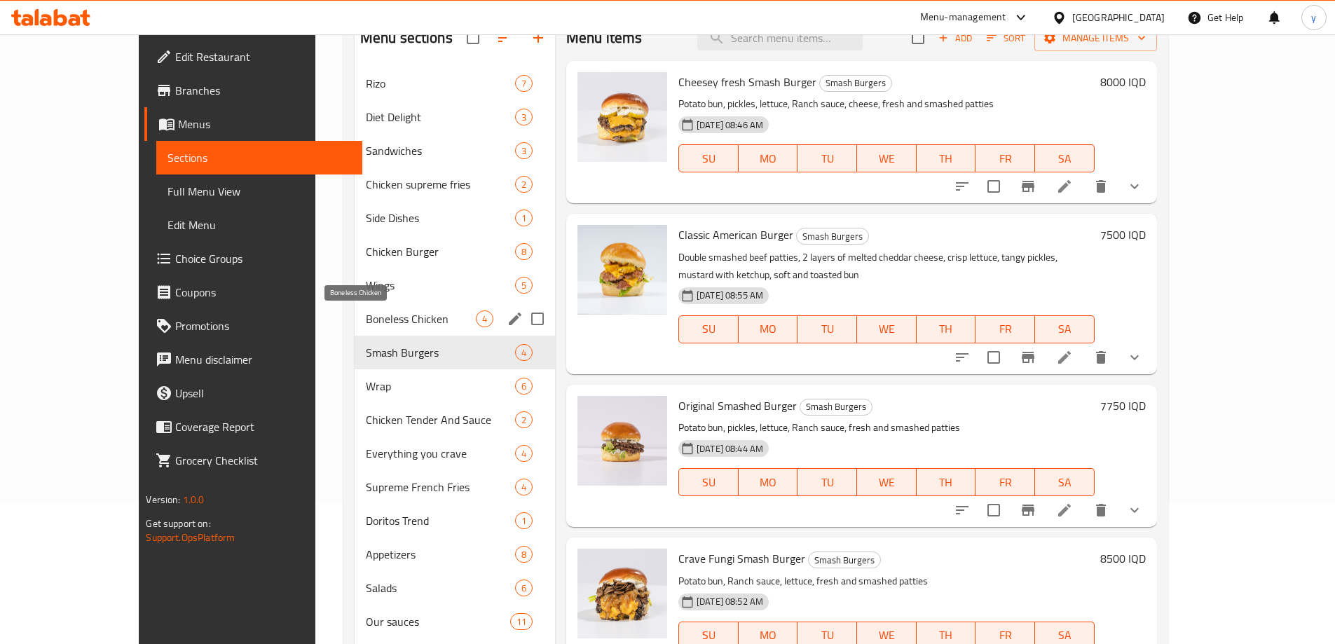
click at [404, 321] on span "Boneless Chicken" at bounding box center [421, 318] width 110 height 17
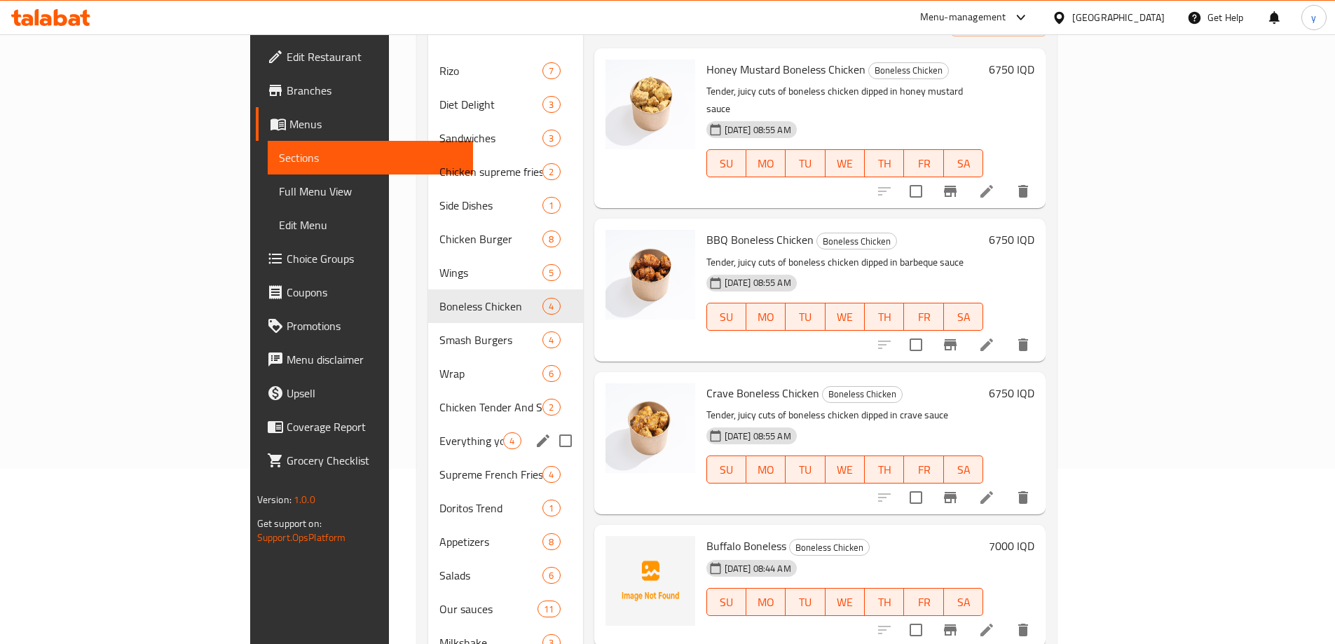
scroll to position [142, 0]
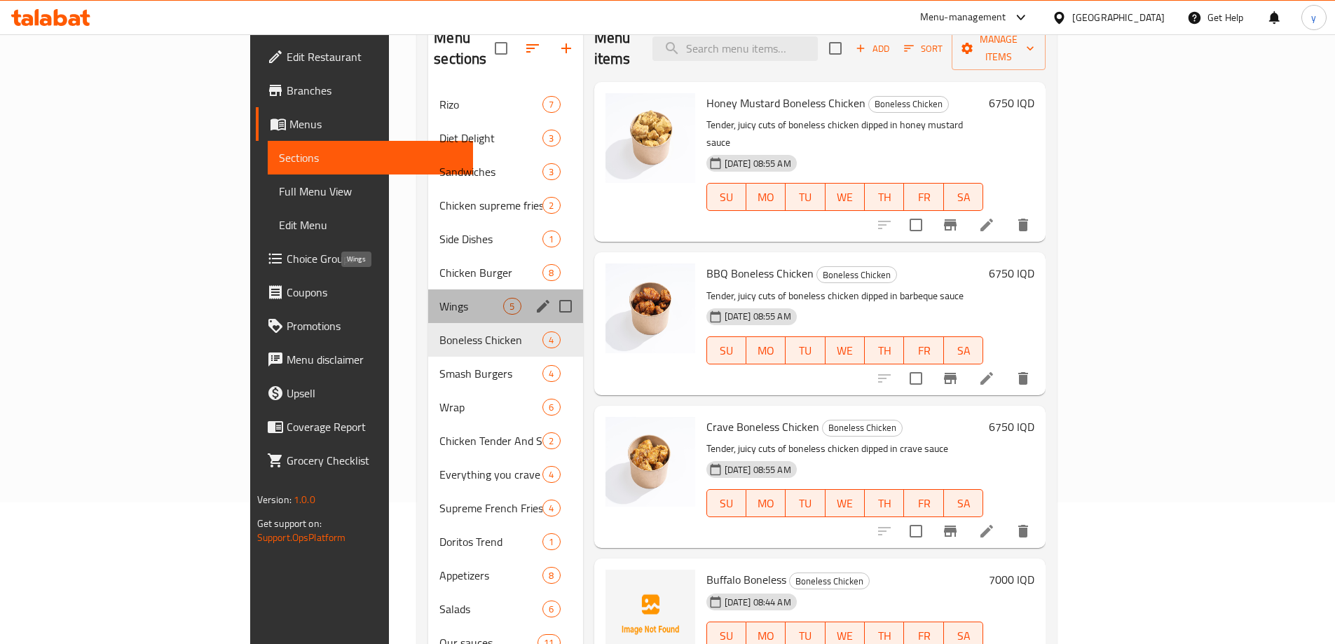
click at [439, 298] on span "Wings" at bounding box center [471, 306] width 64 height 17
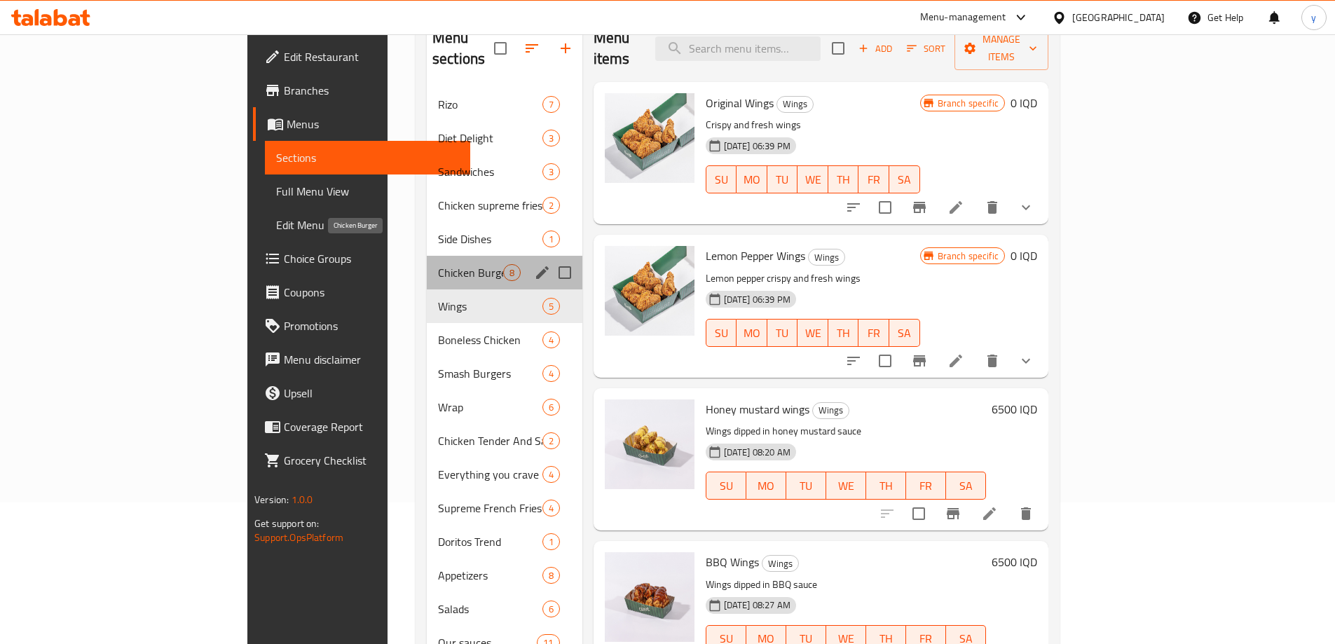
click at [438, 264] on span "Chicken Burger" at bounding box center [470, 272] width 65 height 17
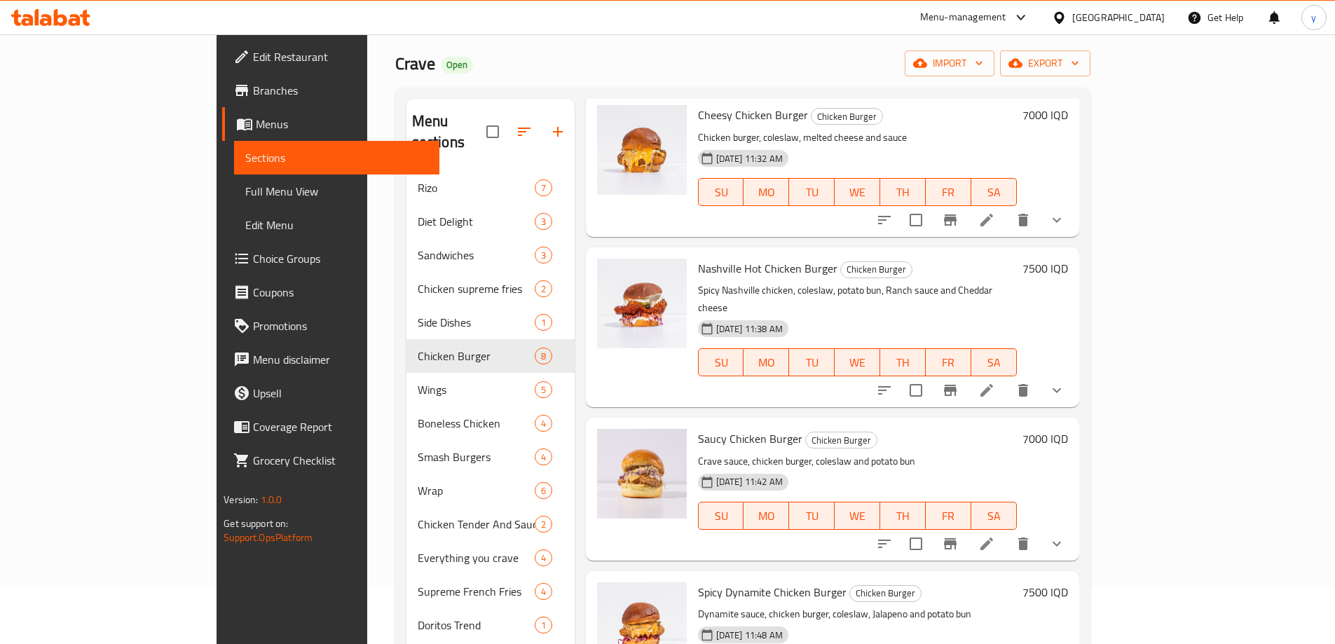
scroll to position [1, 0]
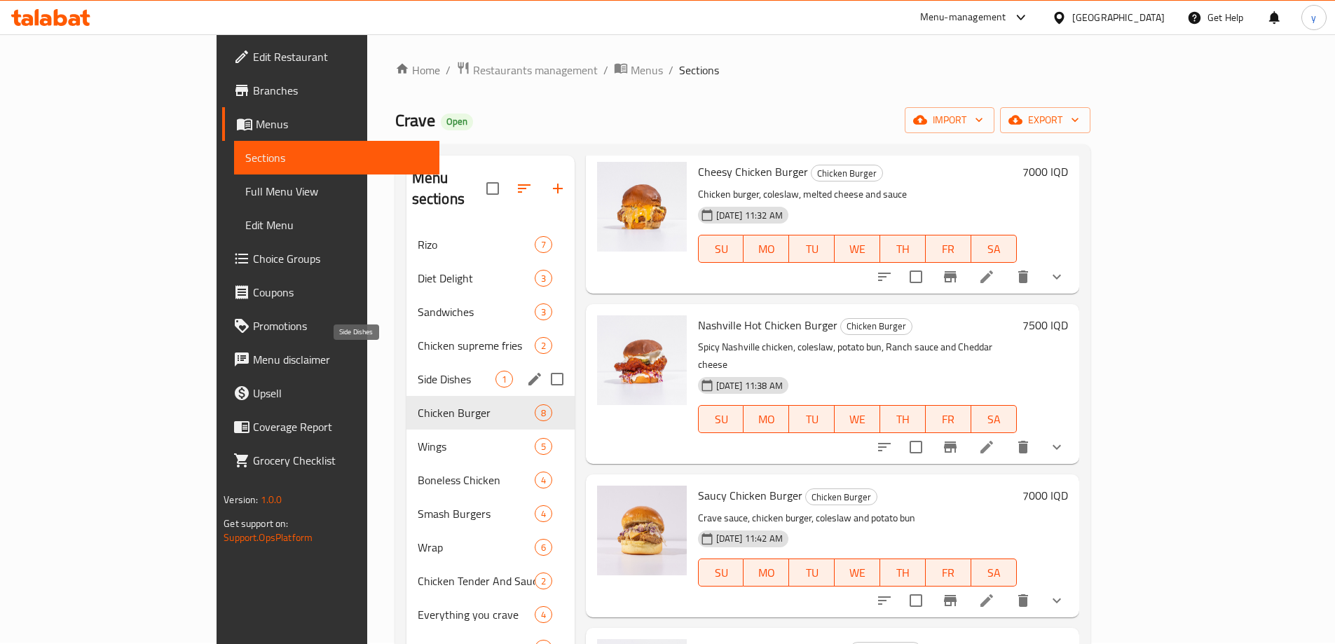
click at [418, 371] on span "Side Dishes" at bounding box center [457, 379] width 78 height 17
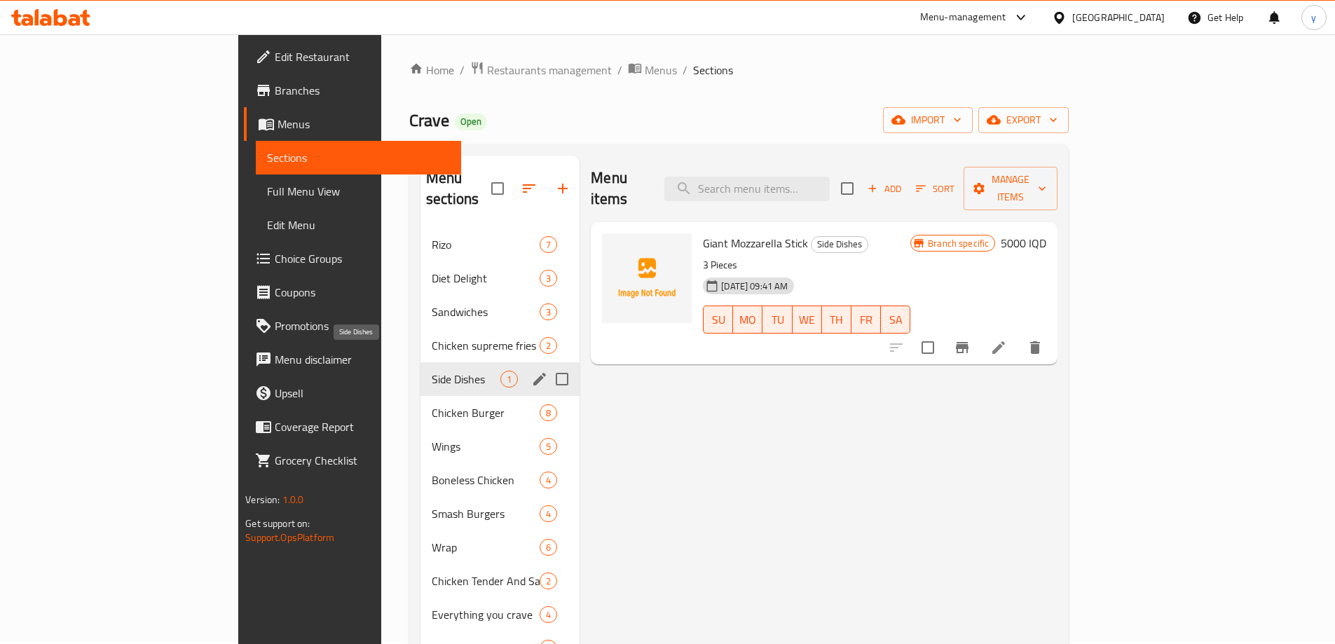
click at [432, 337] on span "Chicken supreme fries" at bounding box center [486, 345] width 108 height 17
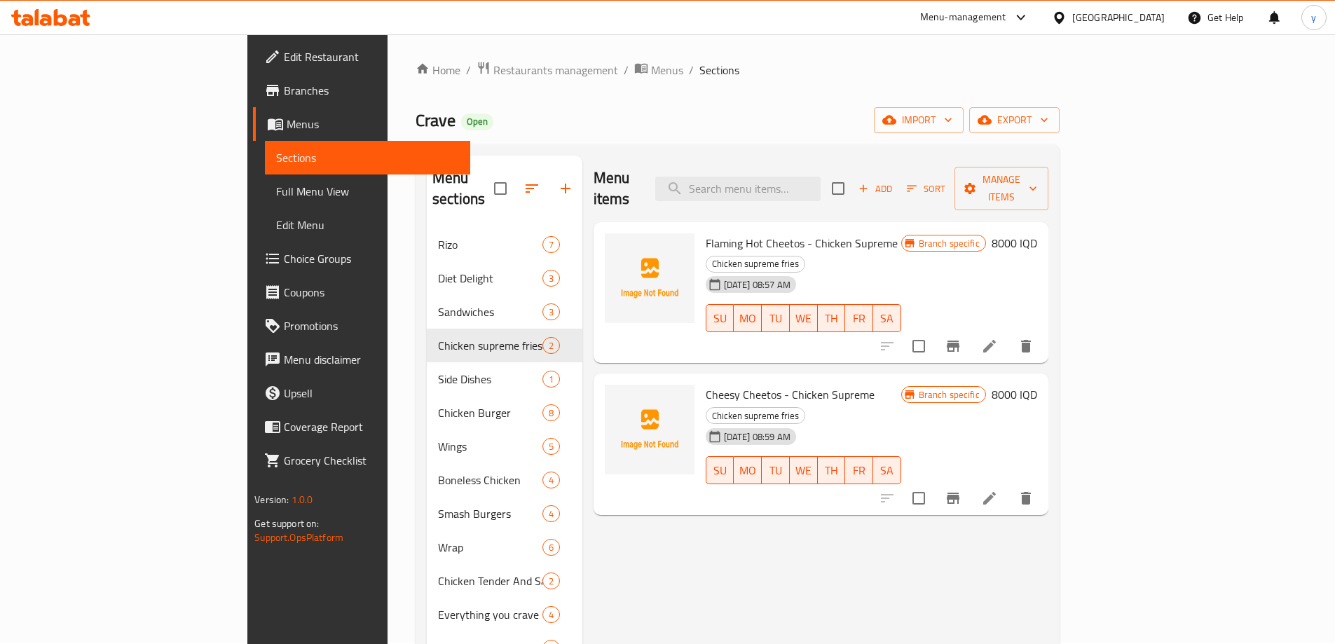
click at [1037, 233] on h6 "8000 IQD" at bounding box center [1015, 243] width 46 height 20
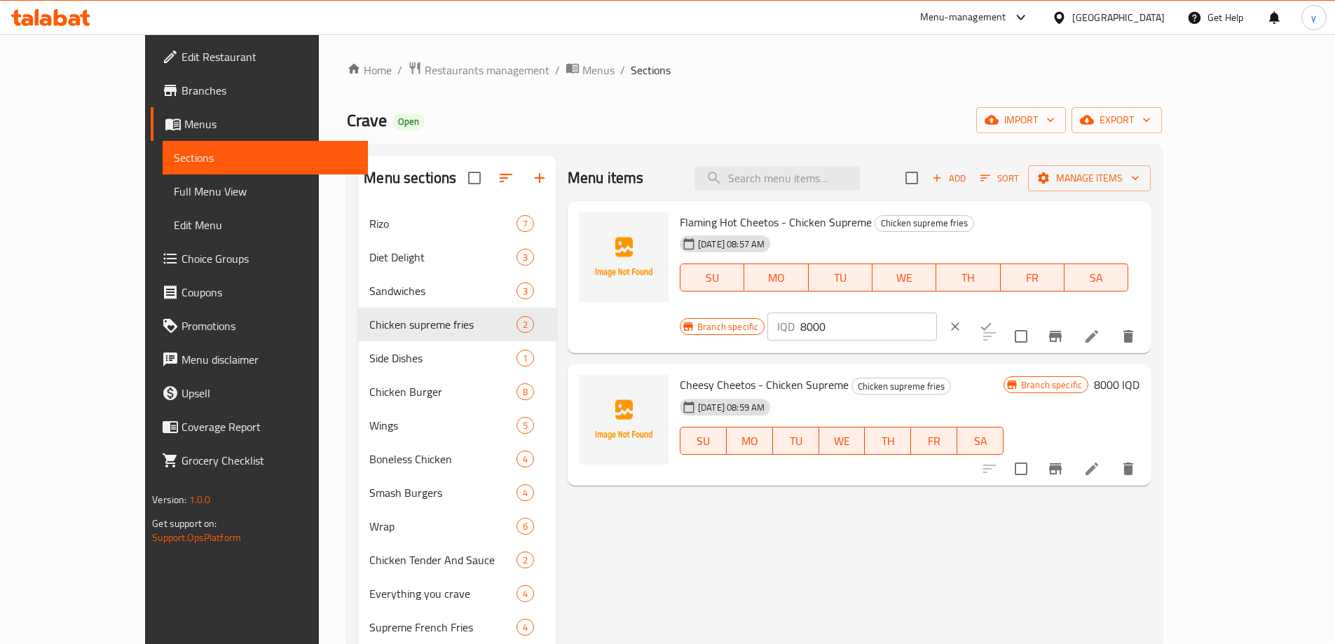
click at [936, 313] on input "8000" at bounding box center [868, 327] width 136 height 28
paste input "65"
type input "6500"
click at [1001, 311] on button "ok" at bounding box center [986, 326] width 31 height 31
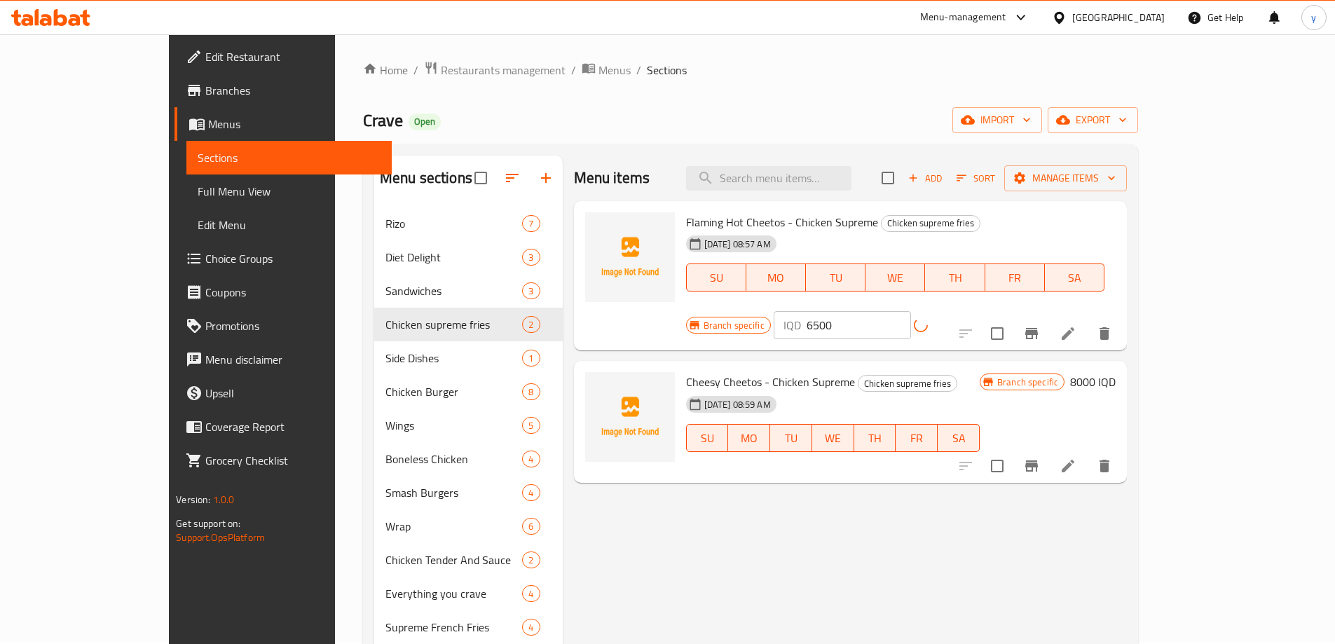
click at [1048, 317] on button "Branch-specific-item" at bounding box center [1032, 334] width 34 height 34
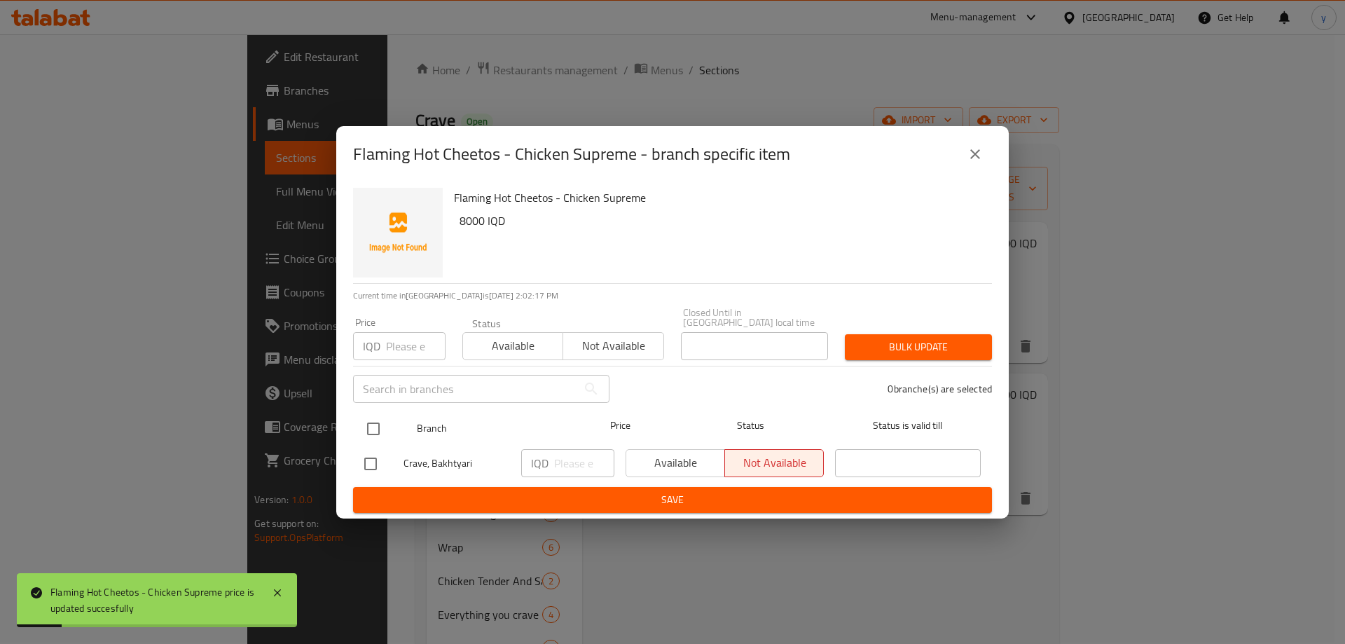
click at [380, 423] on input "checkbox" at bounding box center [373, 428] width 29 height 29
checkbox input "true"
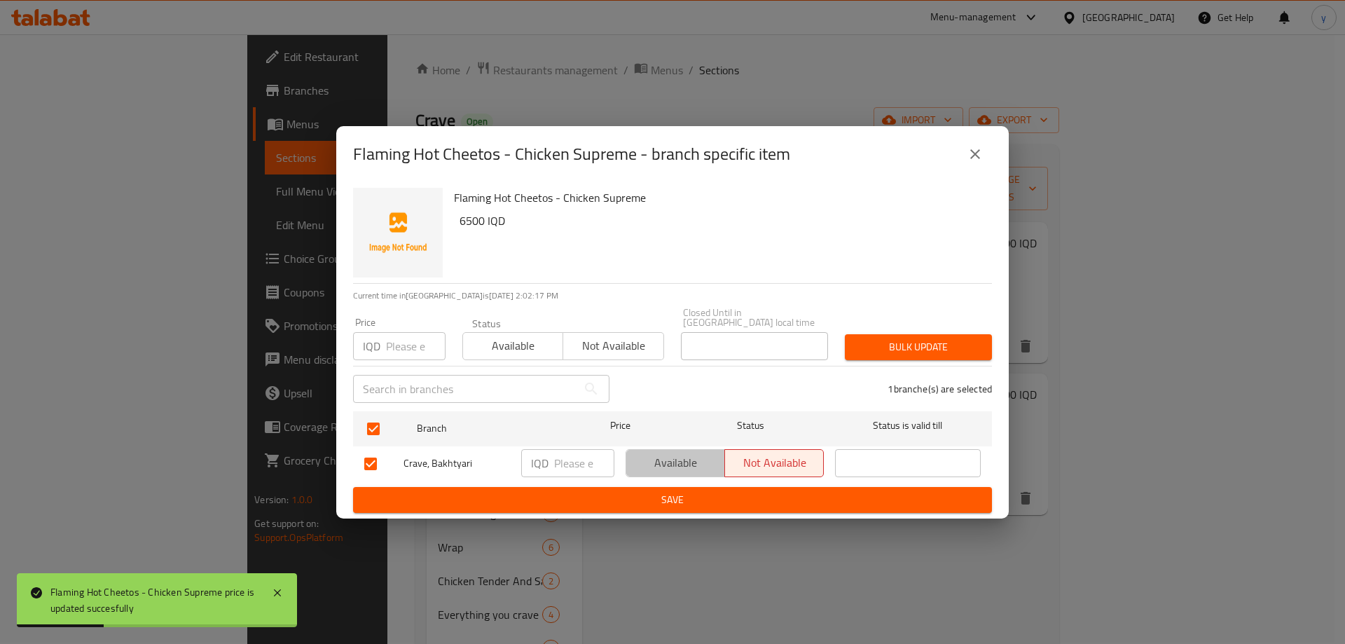
click at [650, 453] on span "Available" at bounding box center [676, 463] width 88 height 20
click at [624, 519] on div "Flaming Hot Cheetos - Chicken Supreme - branch specific item Flaming Hot Cheeto…" at bounding box center [672, 322] width 1345 height 644
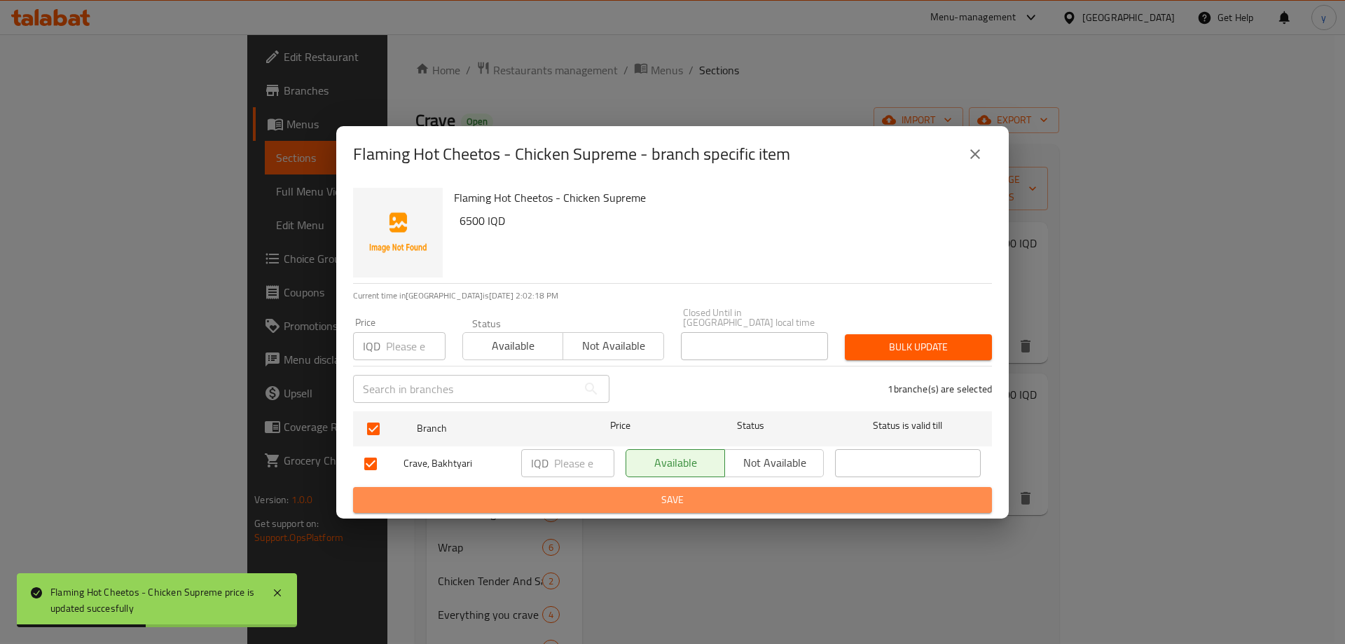
click at [641, 499] on span "Save" at bounding box center [672, 500] width 617 height 18
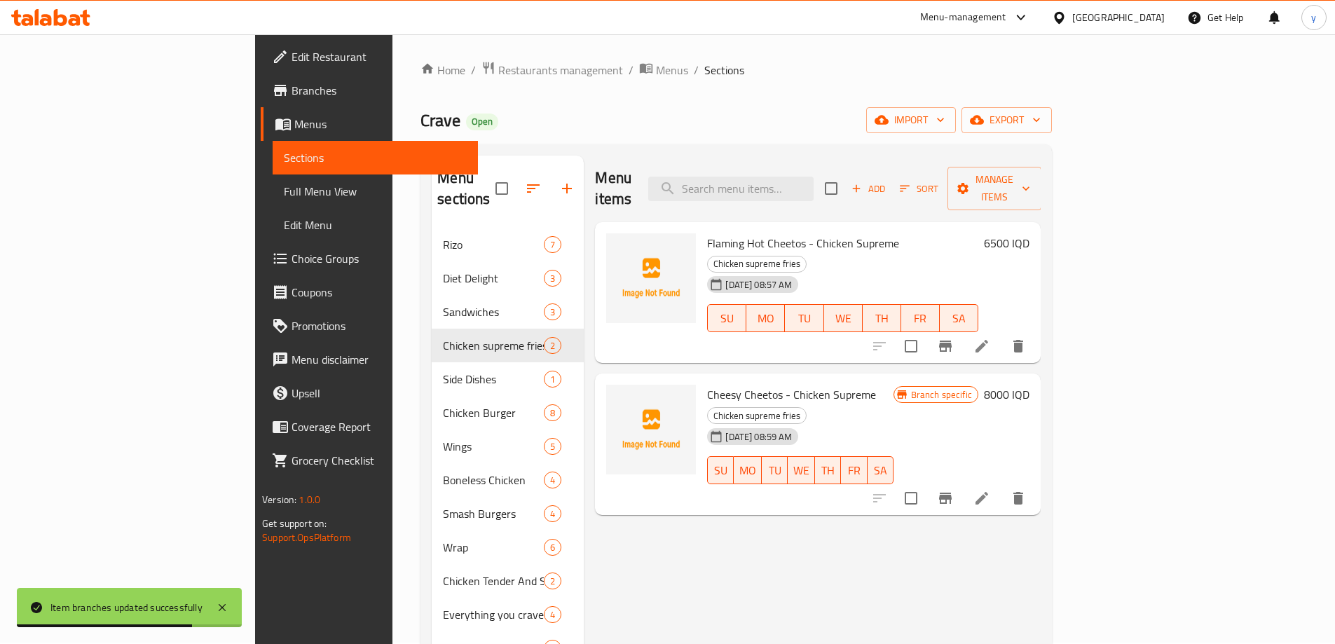
click at [1029, 385] on h6 "8000 IQD" at bounding box center [1007, 395] width 46 height 20
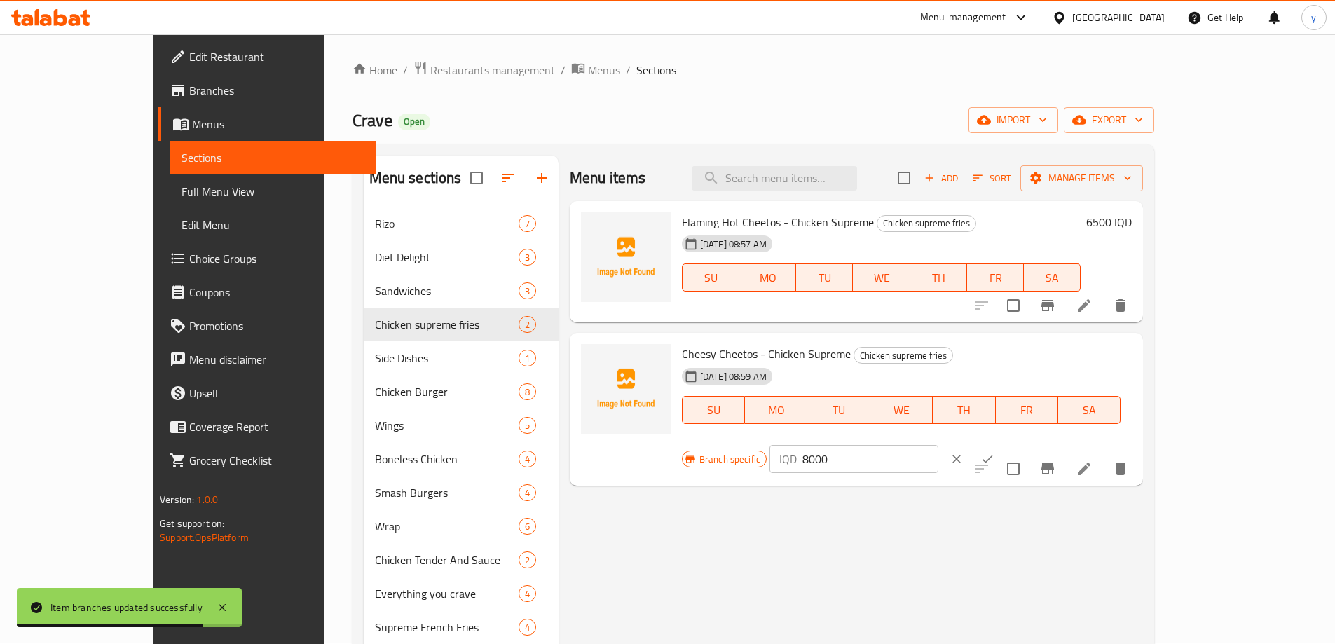
click at [938, 445] on input "8000" at bounding box center [870, 459] width 136 height 28
click at [1003, 444] on button "ok" at bounding box center [987, 459] width 31 height 31
click at [1023, 444] on div "IQD 8000 ​" at bounding box center [896, 459] width 254 height 31
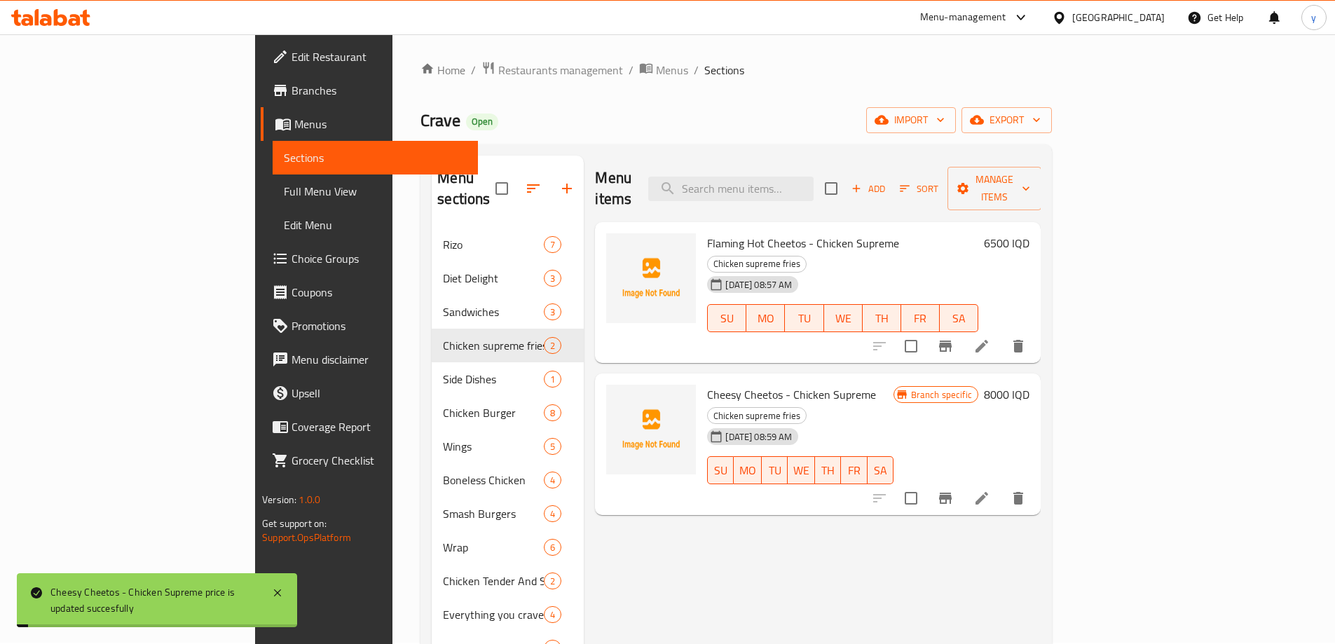
click at [1029, 233] on h6 "6500 IQD" at bounding box center [1007, 243] width 46 height 20
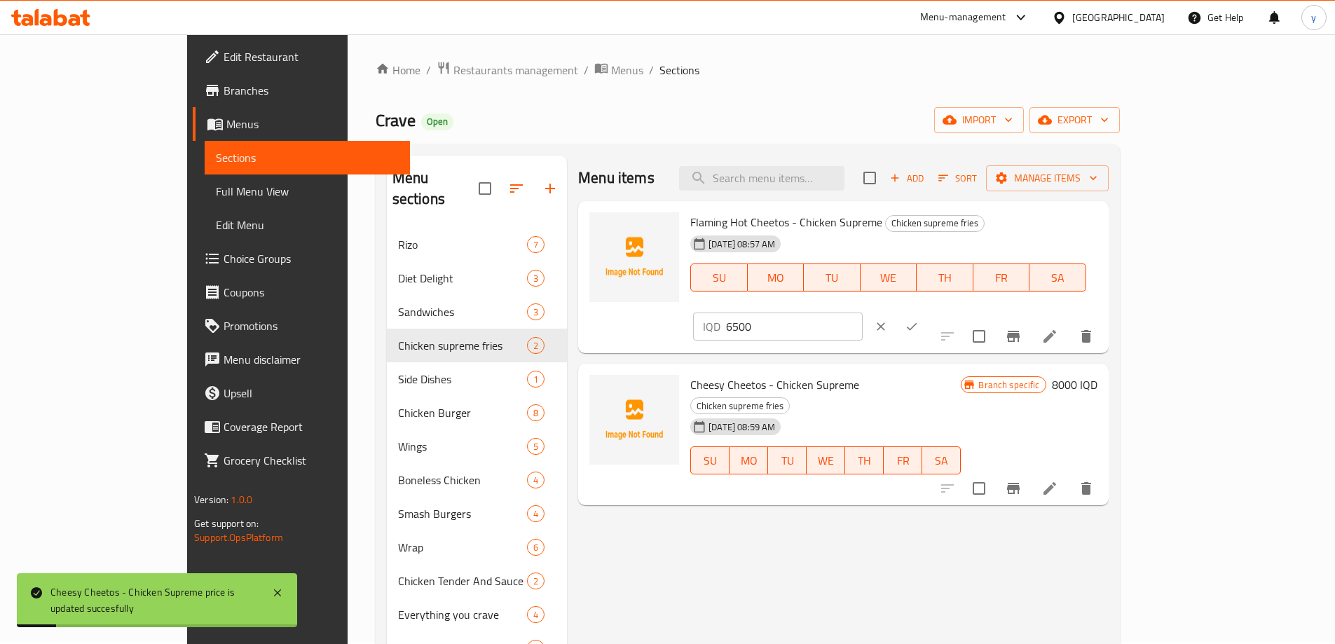
click at [947, 311] on div "IQD 6500 ​" at bounding box center [820, 326] width 254 height 31
click at [862, 313] on input "6500" at bounding box center [794, 327] width 136 height 28
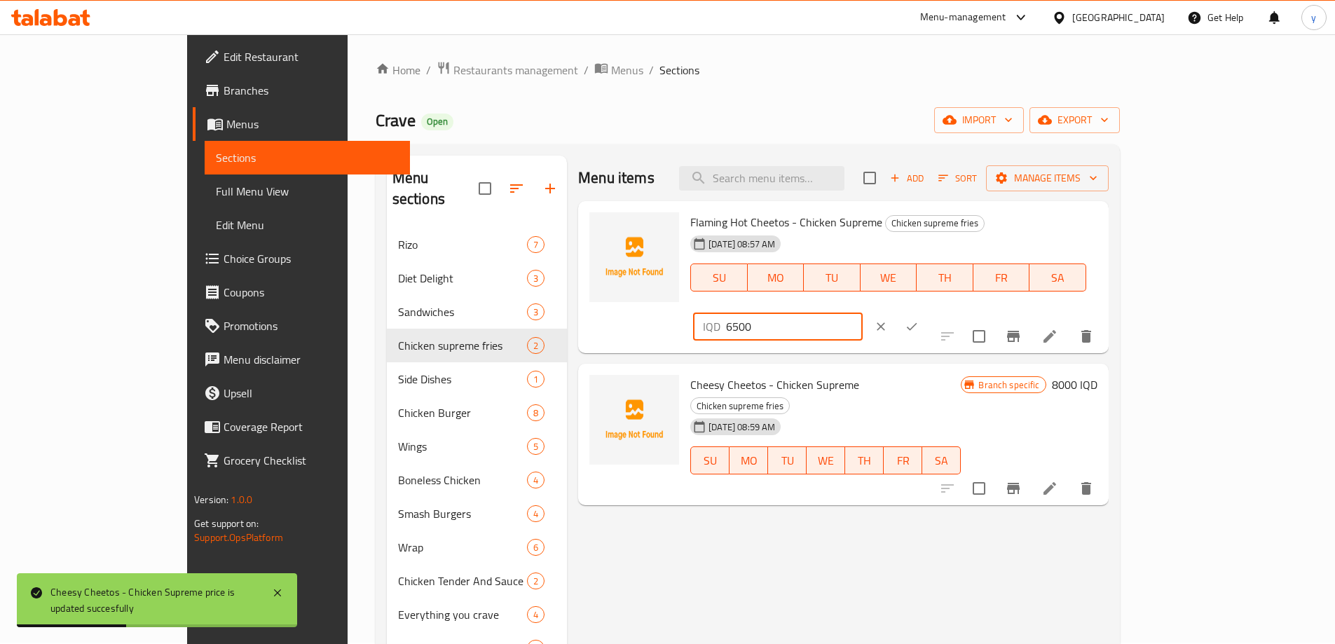
click at [862, 313] on input "6500" at bounding box center [794, 327] width 136 height 28
click at [919, 320] on icon "ok" at bounding box center [912, 327] width 14 height 14
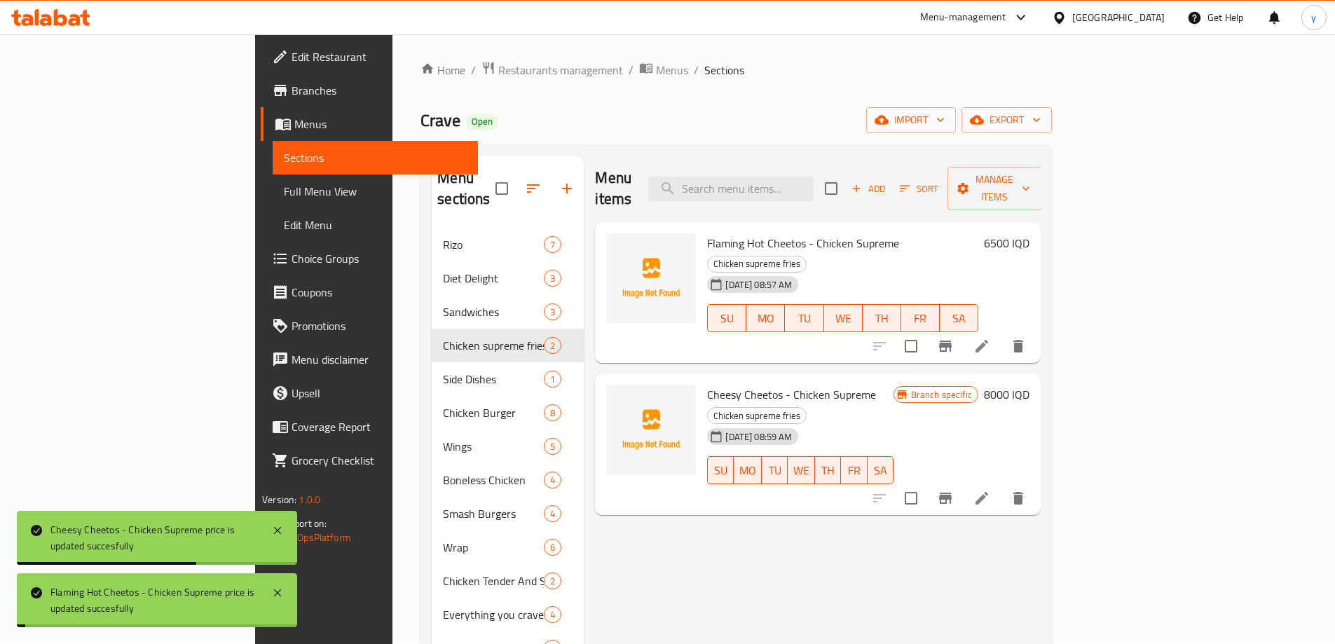
click at [1029, 385] on h6 "8000 IQD" at bounding box center [1007, 395] width 46 height 20
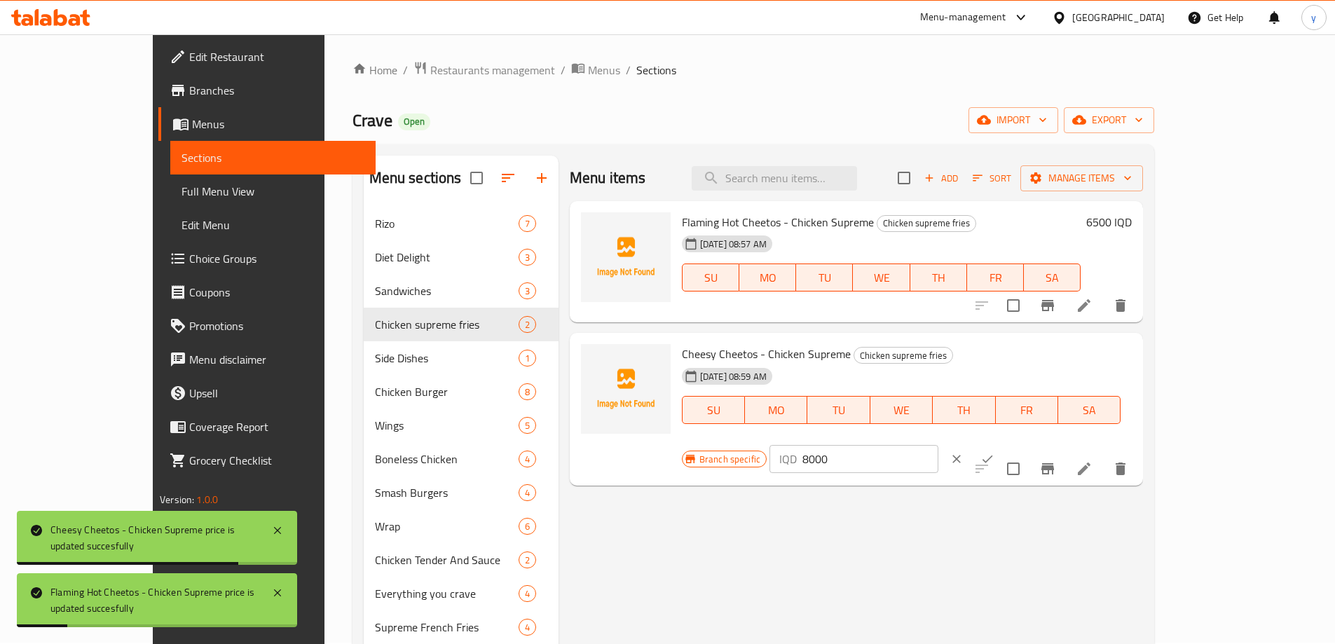
click at [938, 445] on input "8000" at bounding box center [870, 459] width 136 height 28
paste input "65"
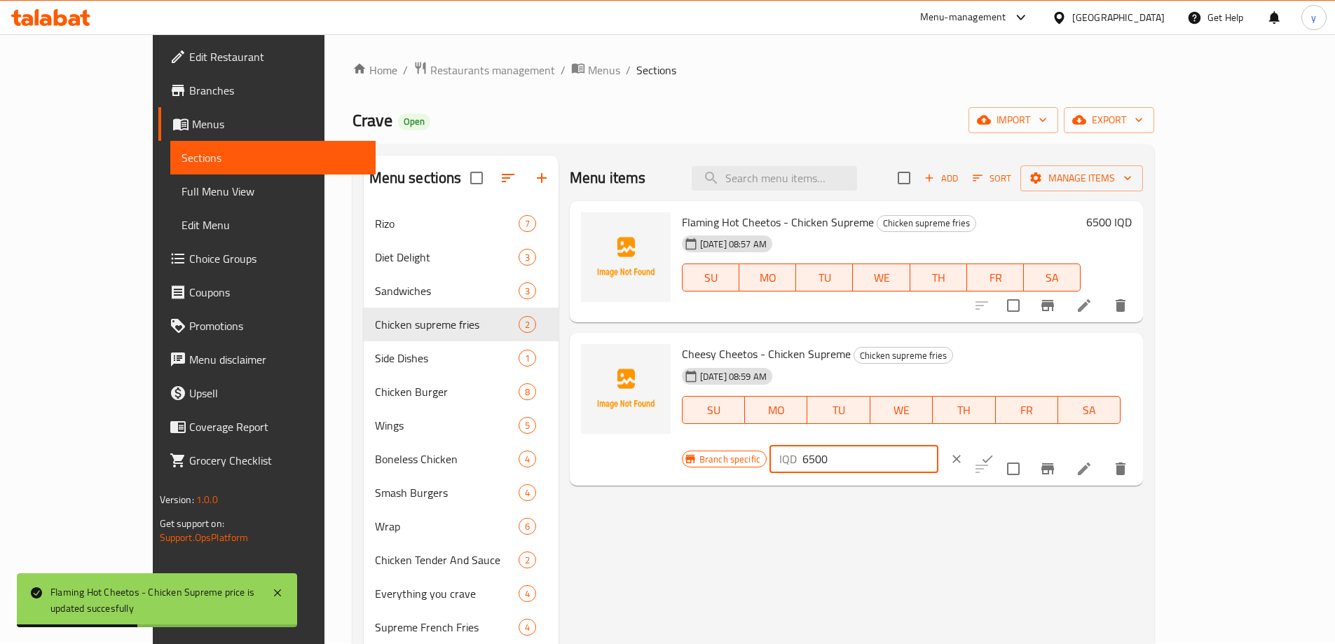
type input "6500"
click at [1054, 463] on icon "Branch-specific-item" at bounding box center [1047, 468] width 13 height 11
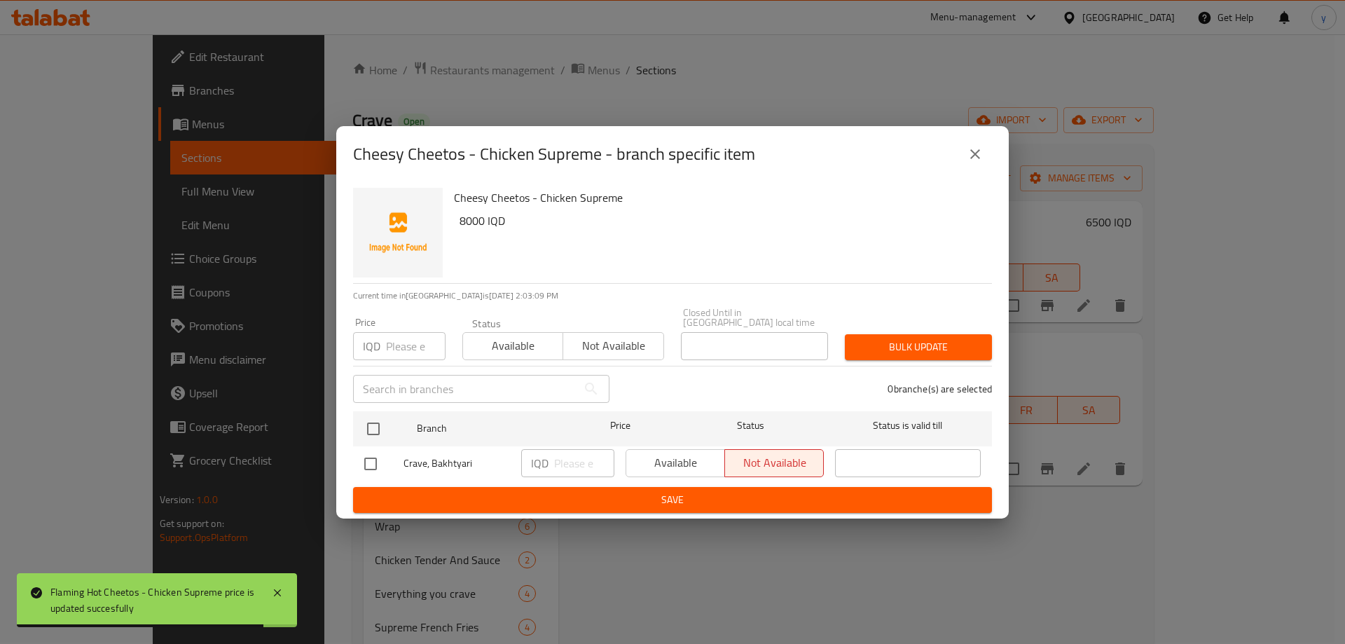
click at [666, 460] on div "Available Not available" at bounding box center [725, 463] width 198 height 28
click at [374, 418] on input "checkbox" at bounding box center [373, 428] width 29 height 29
checkbox input "true"
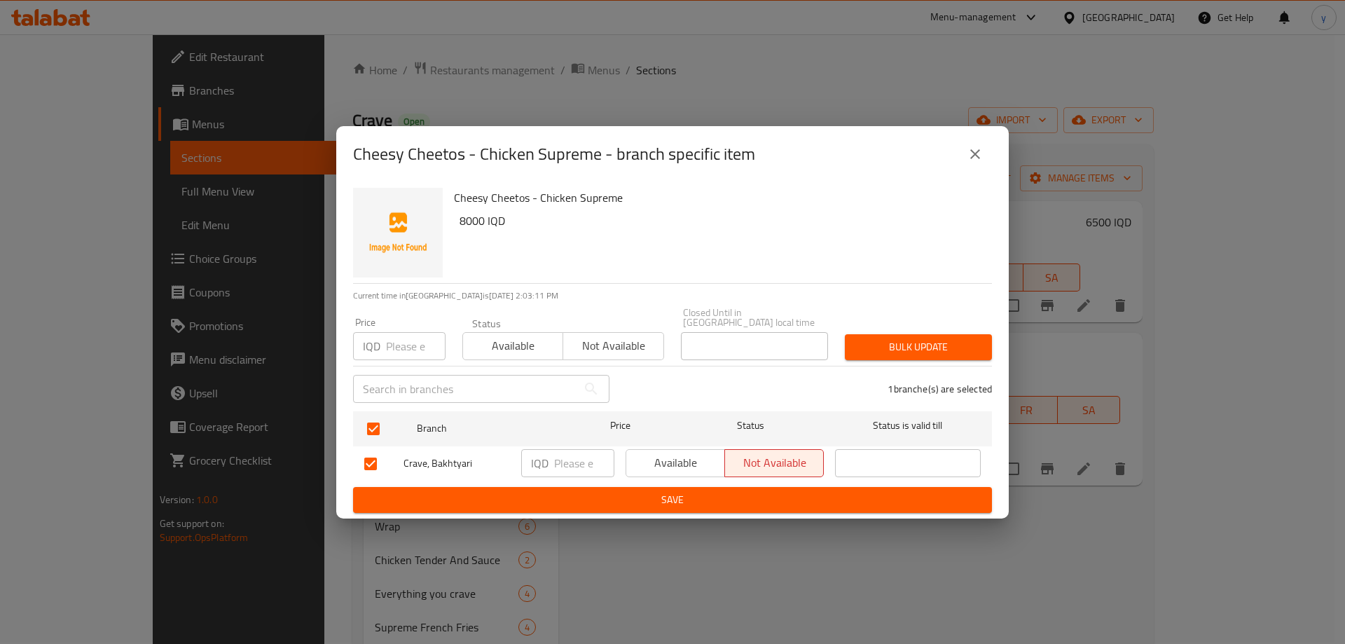
click at [690, 453] on span "Available" at bounding box center [676, 463] width 88 height 20
click at [648, 491] on span "Save" at bounding box center [672, 500] width 617 height 18
click at [648, 491] on div at bounding box center [672, 322] width 1345 height 644
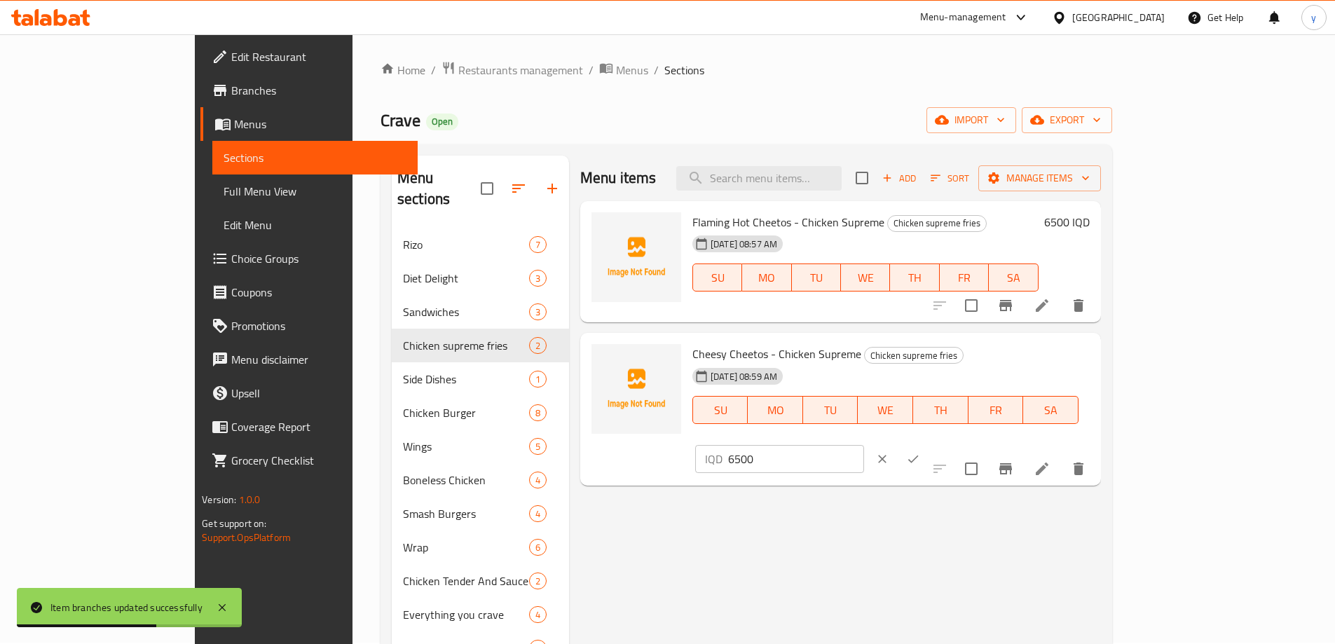
click at [929, 444] on button "ok" at bounding box center [913, 459] width 31 height 31
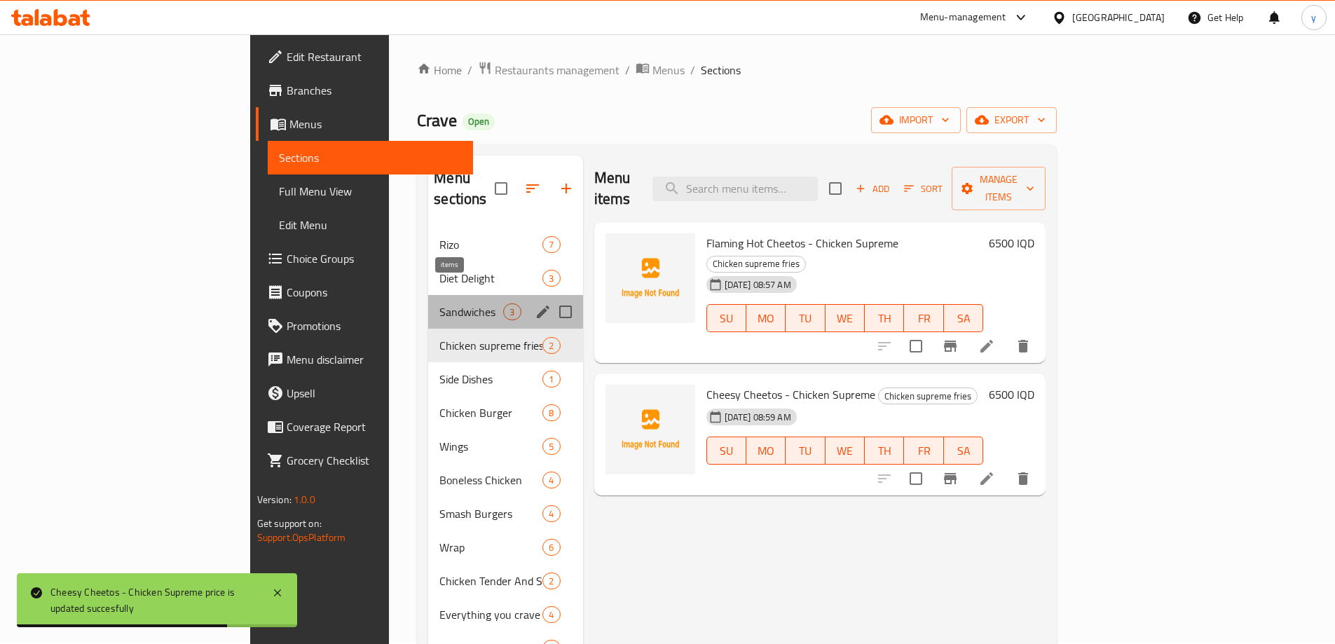
click at [504, 306] on span "3" at bounding box center [512, 312] width 16 height 13
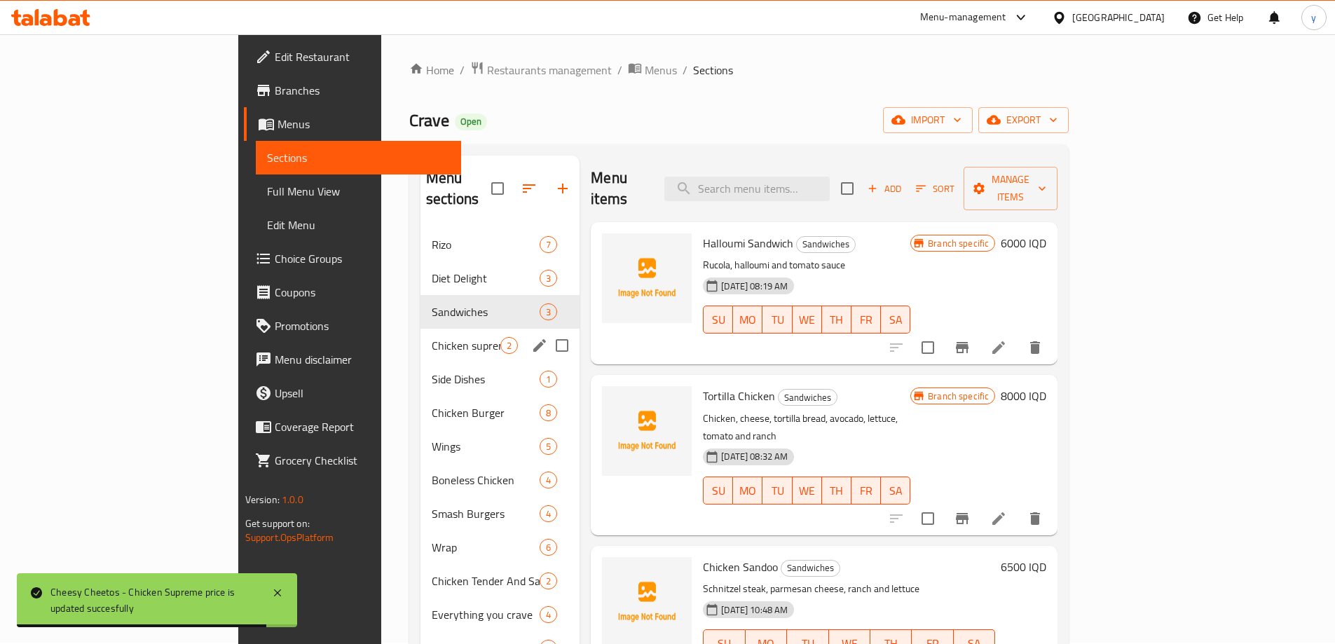
click at [422, 338] on div "Chicken supreme fries 2" at bounding box center [499, 346] width 159 height 34
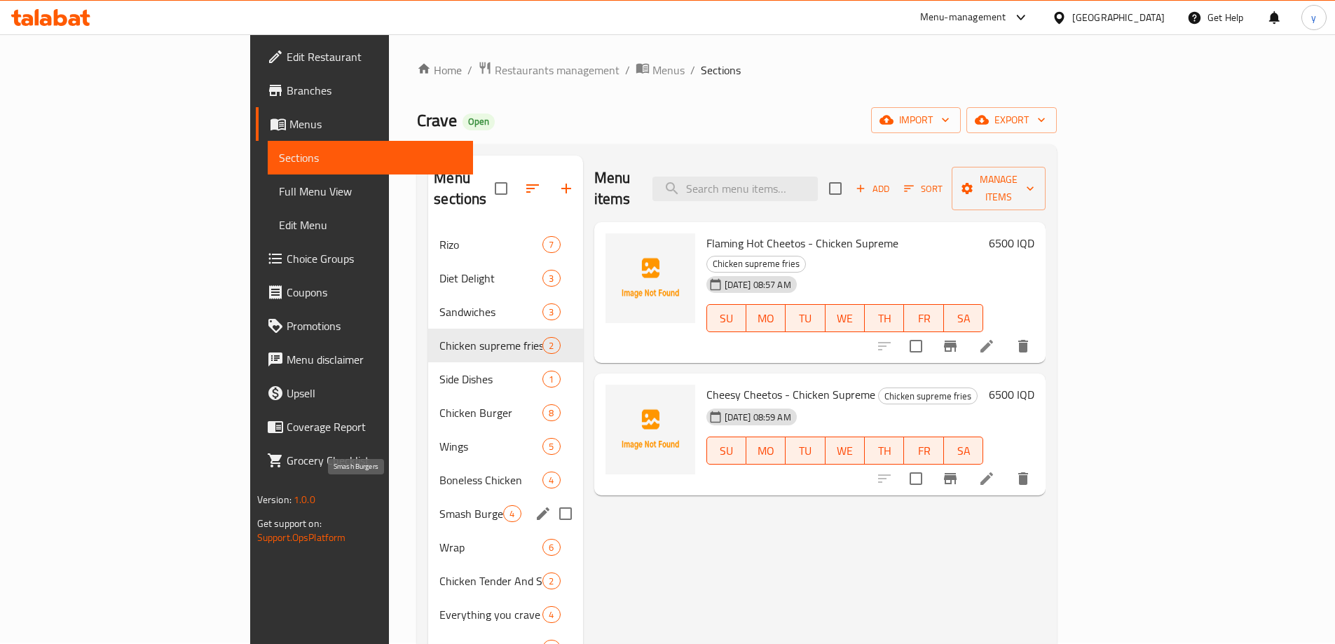
click at [439, 505] on span "Smash Burgers" at bounding box center [471, 513] width 64 height 17
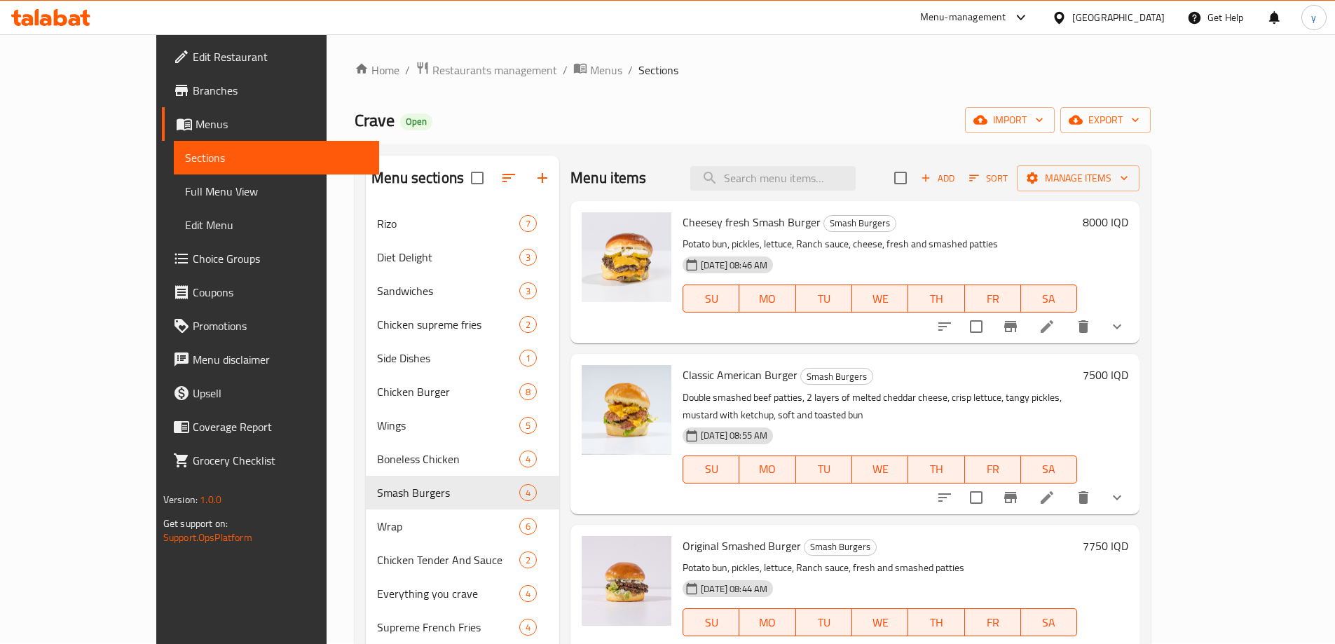
click at [1125, 321] on icon "show more" at bounding box center [1117, 326] width 17 height 17
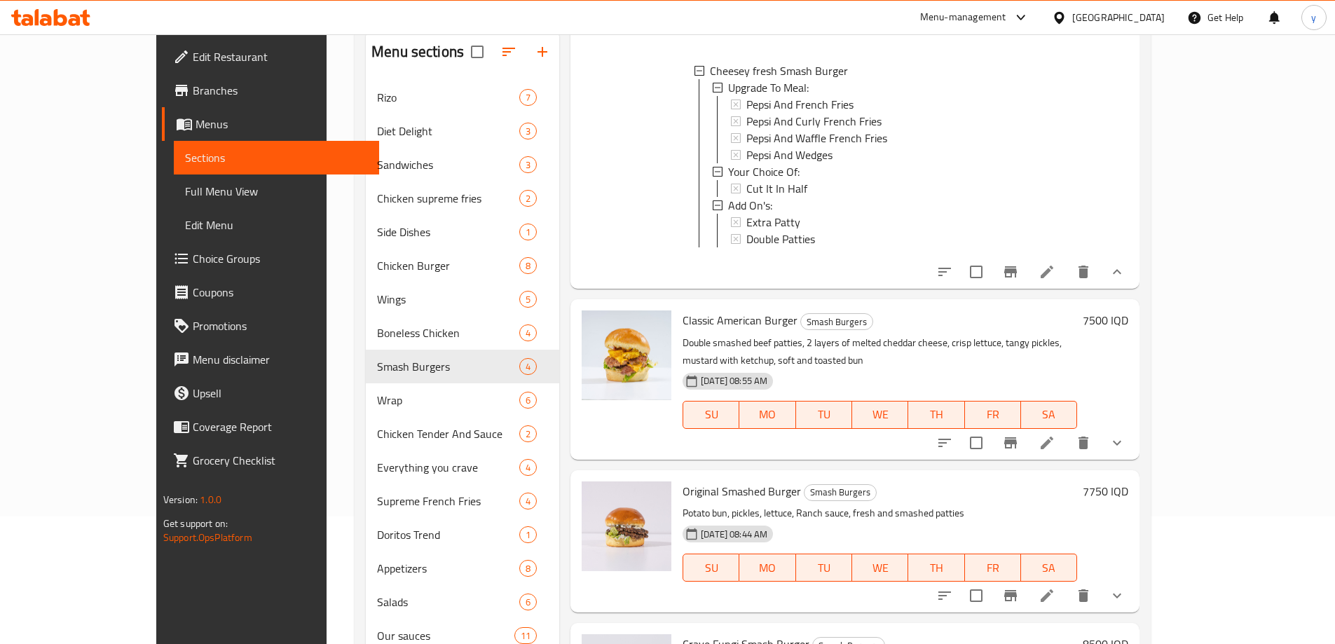
scroll to position [282, 0]
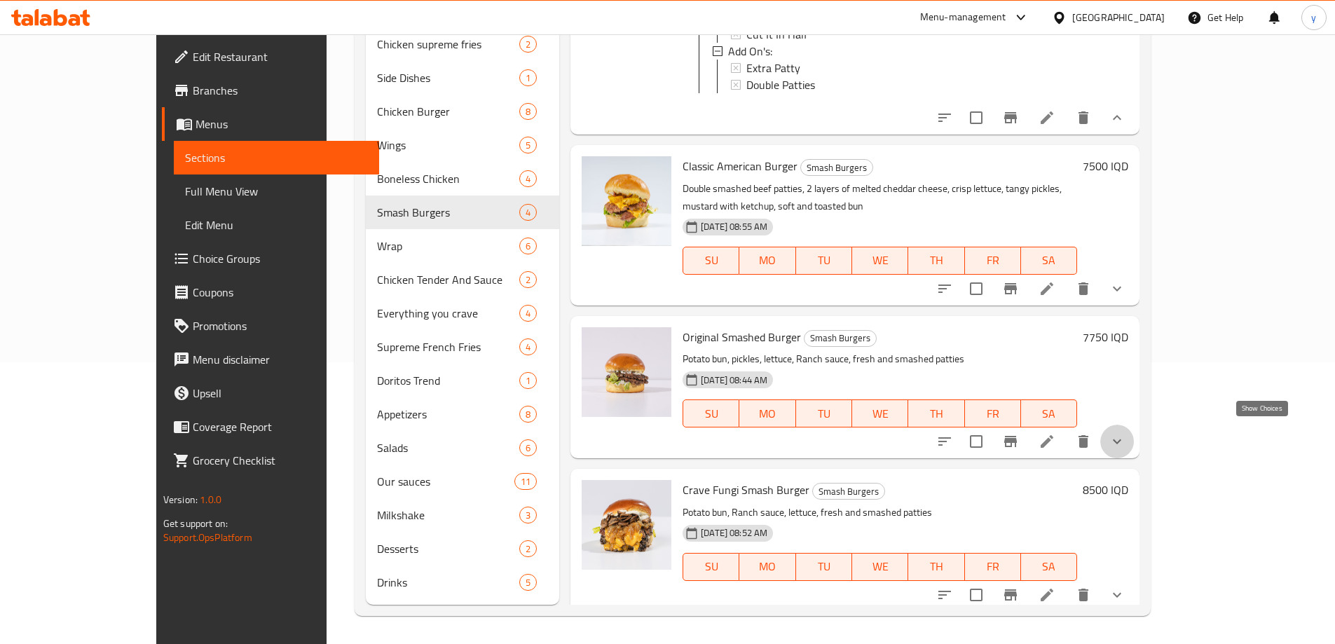
click at [1125, 434] on icon "show more" at bounding box center [1117, 441] width 17 height 17
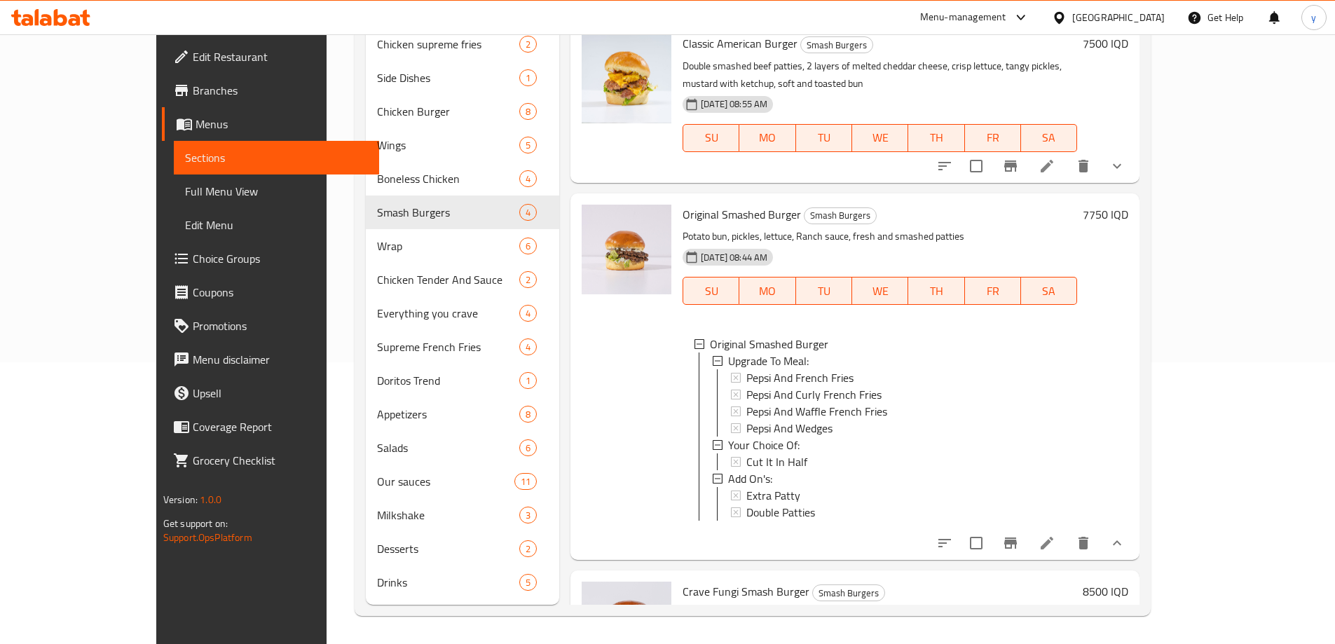
scroll to position [388, 0]
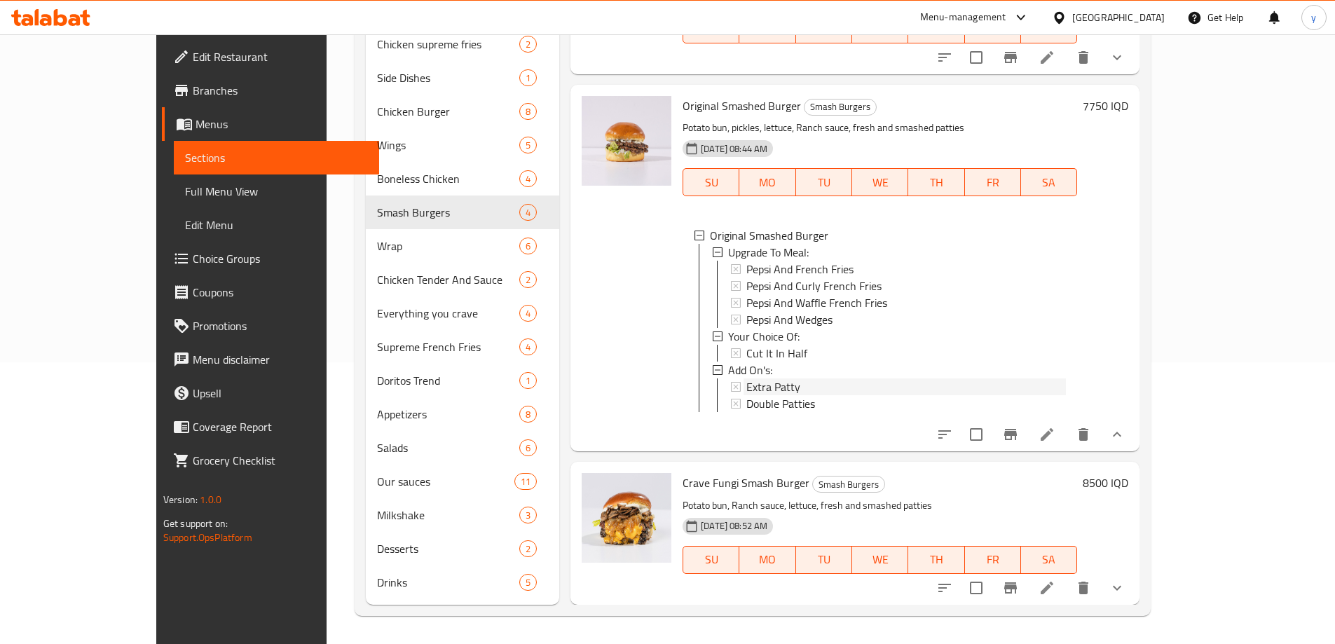
click at [800, 379] on div "Extra Patty" at bounding box center [906, 386] width 320 height 17
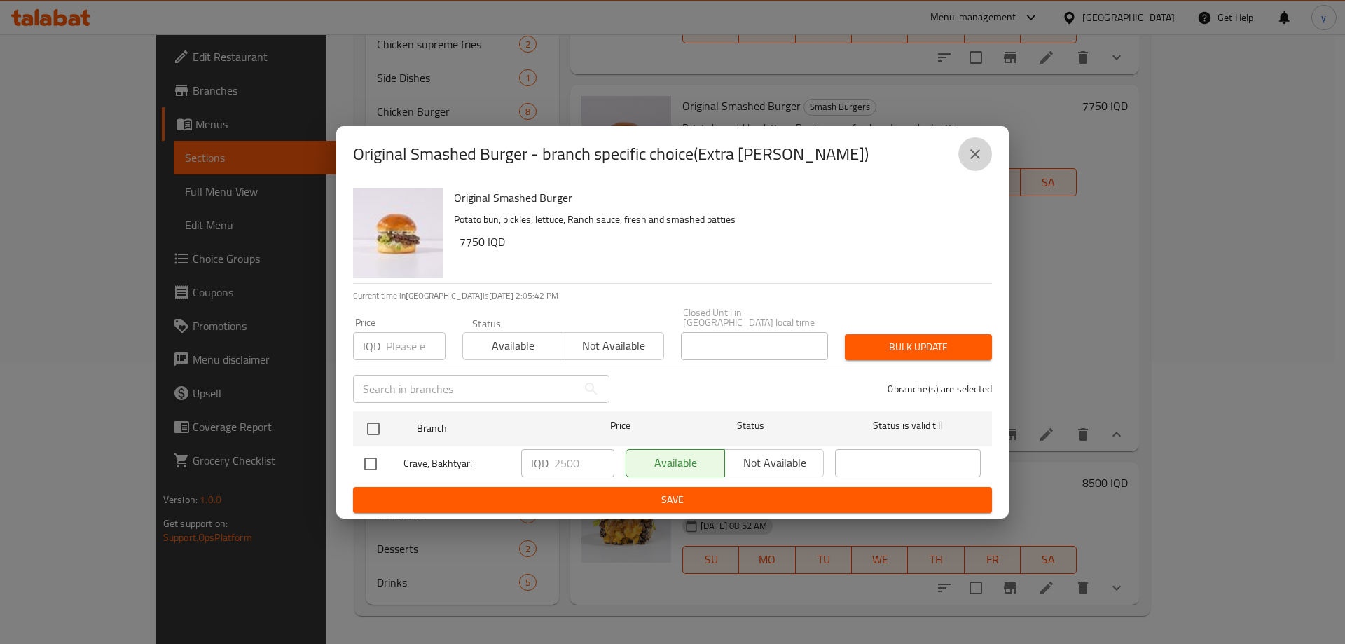
click at [980, 158] on icon "close" at bounding box center [975, 154] width 17 height 17
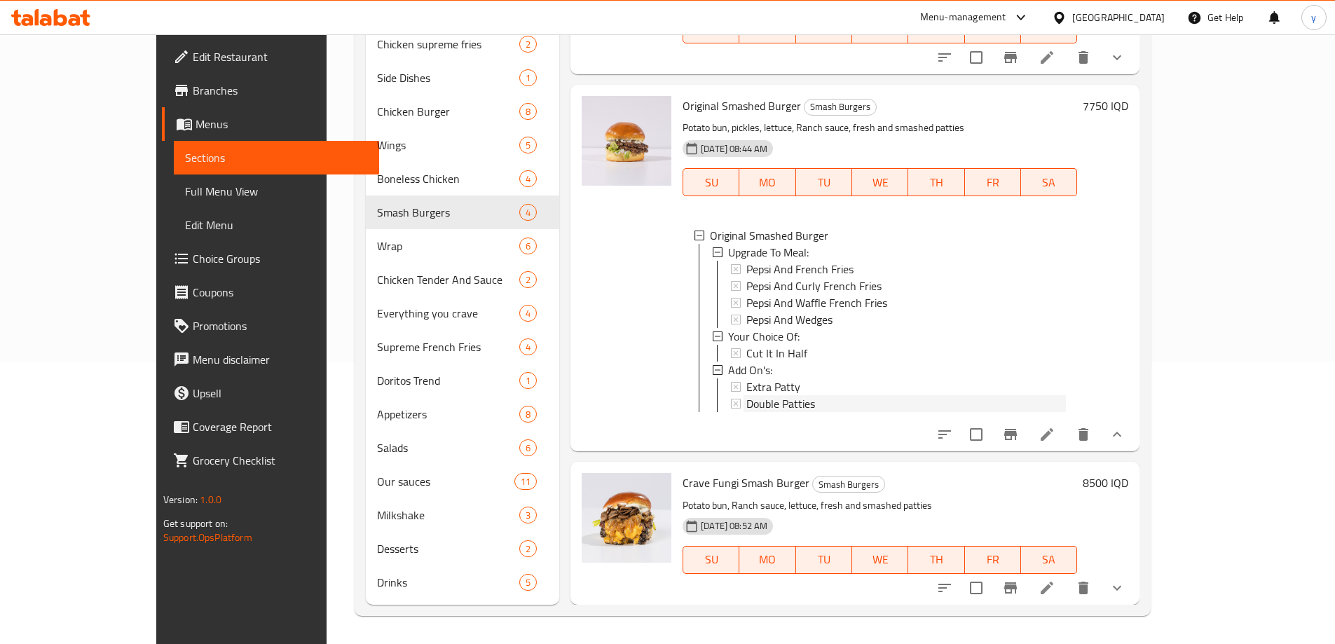
click at [750, 395] on span "Double Patties" at bounding box center [780, 403] width 69 height 17
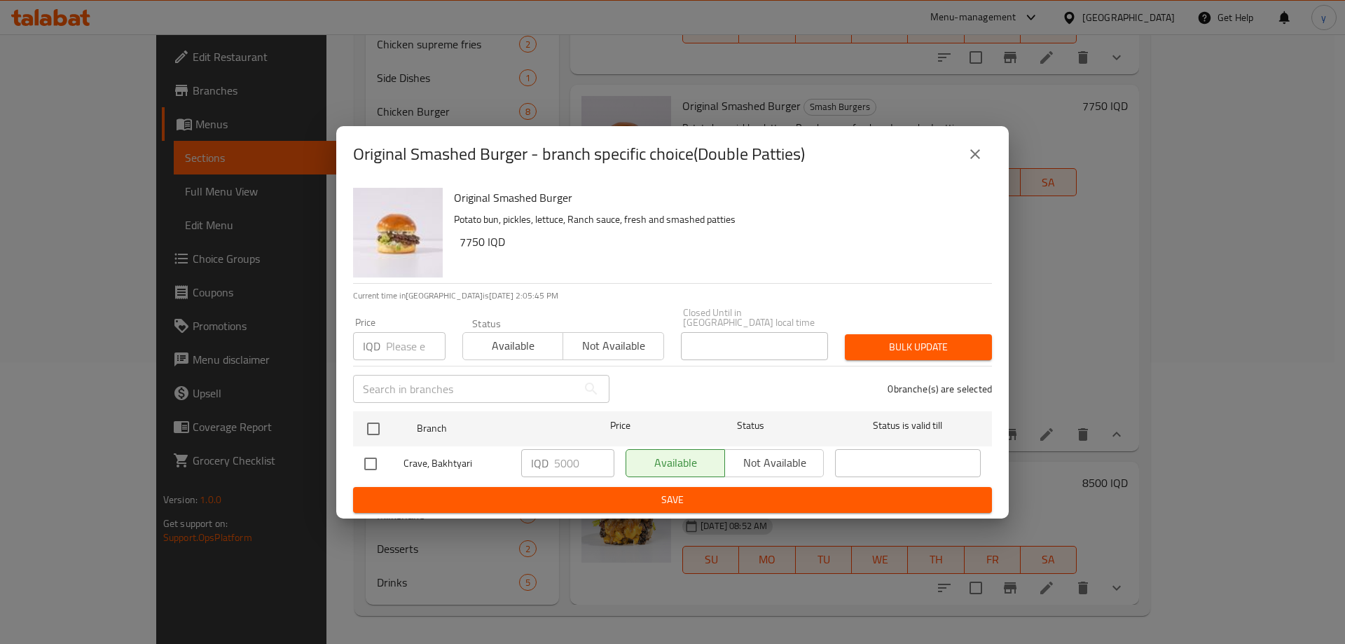
click at [989, 163] on button "close" at bounding box center [976, 154] width 34 height 34
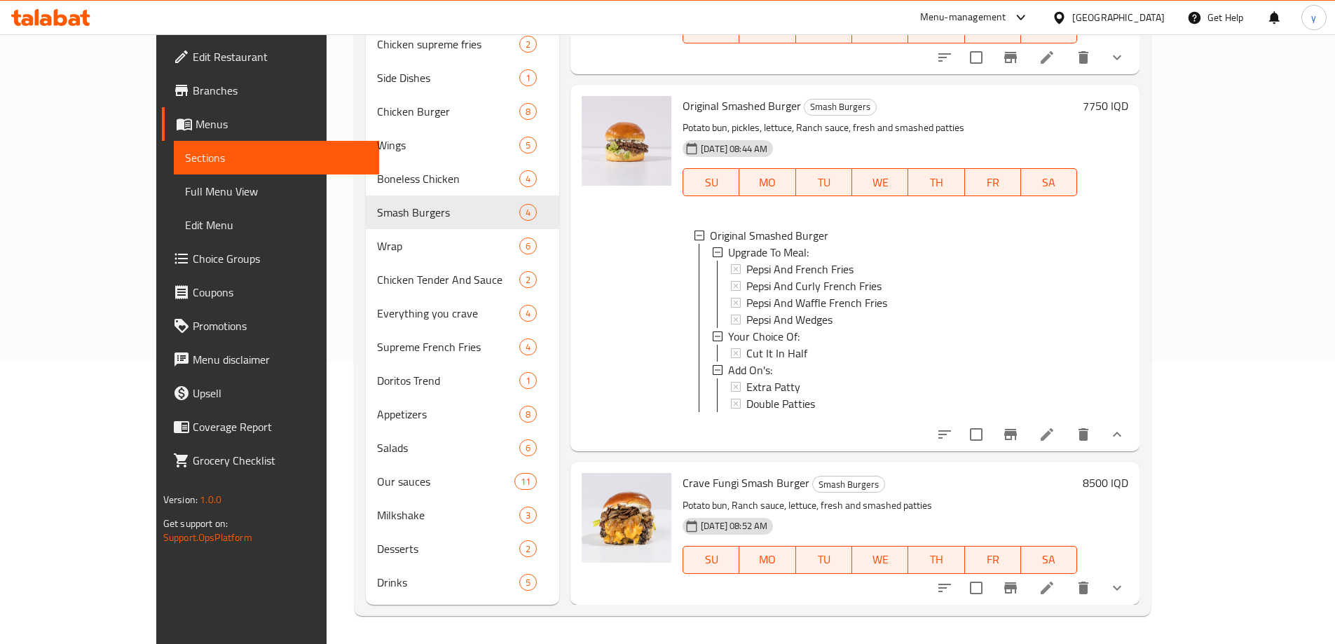
click at [1128, 352] on div "7750 IQD" at bounding box center [1102, 268] width 51 height 344
click at [203, 263] on span "Choice Groups" at bounding box center [280, 258] width 175 height 17
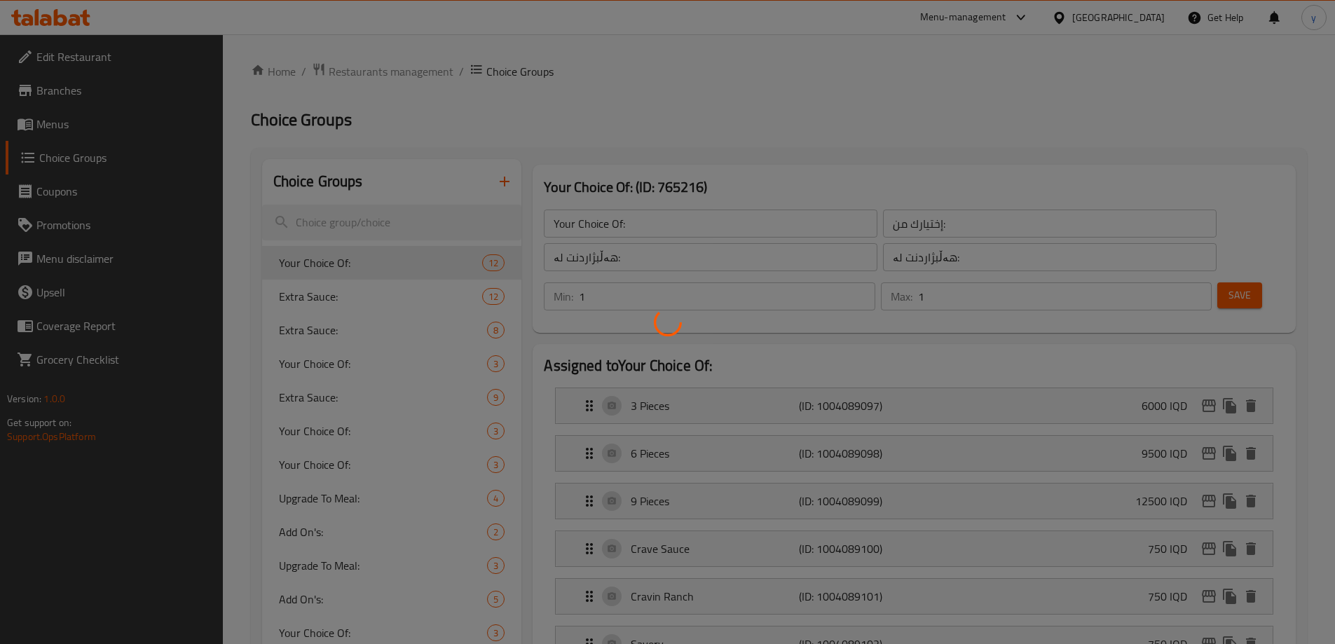
click at [503, 181] on div at bounding box center [667, 322] width 1335 height 644
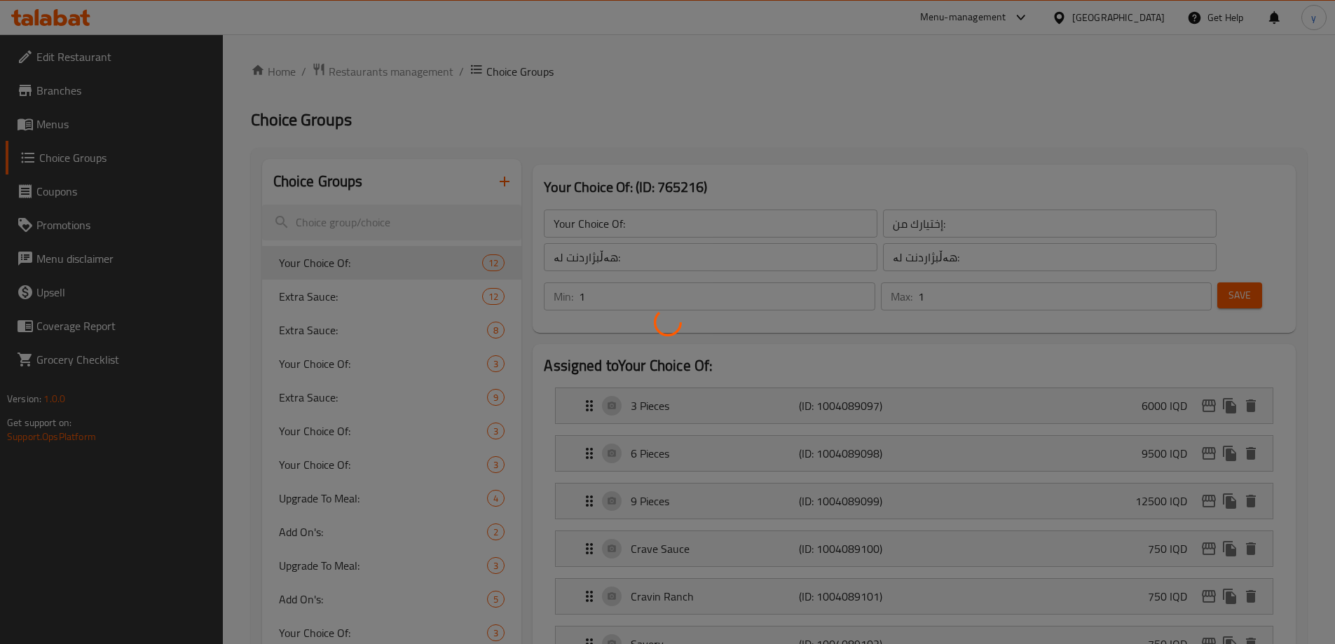
click at [503, 181] on div at bounding box center [667, 322] width 1335 height 644
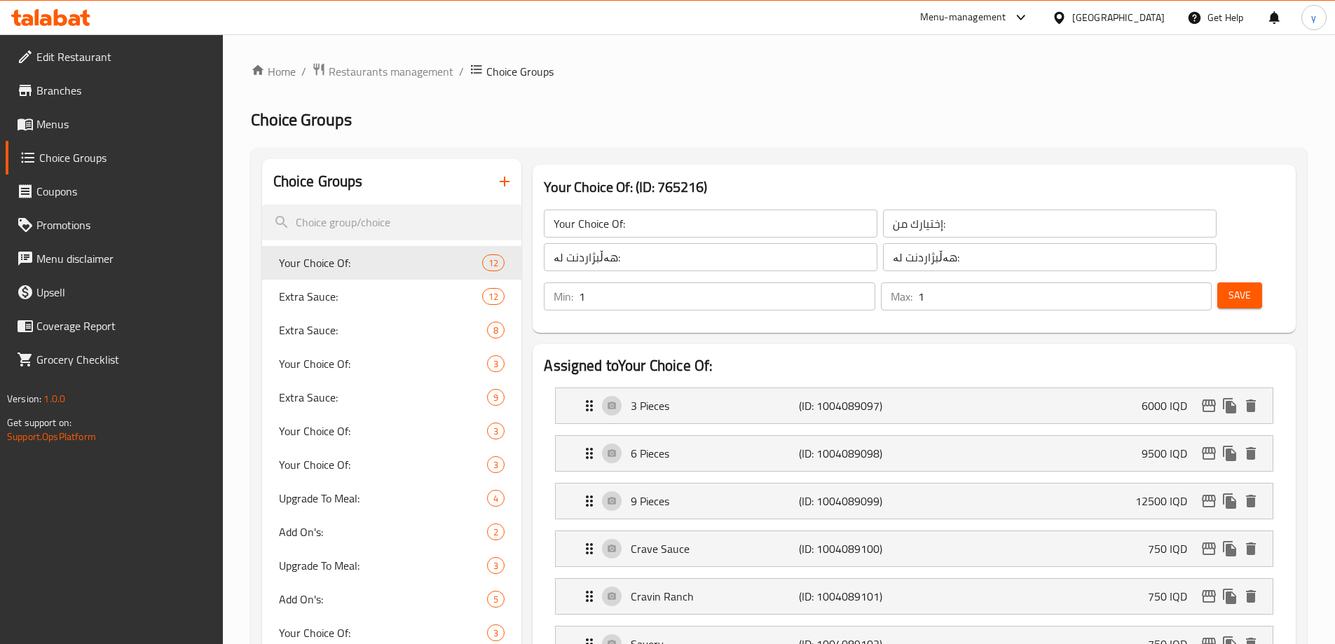
click at [503, 181] on icon "button" at bounding box center [504, 181] width 17 height 17
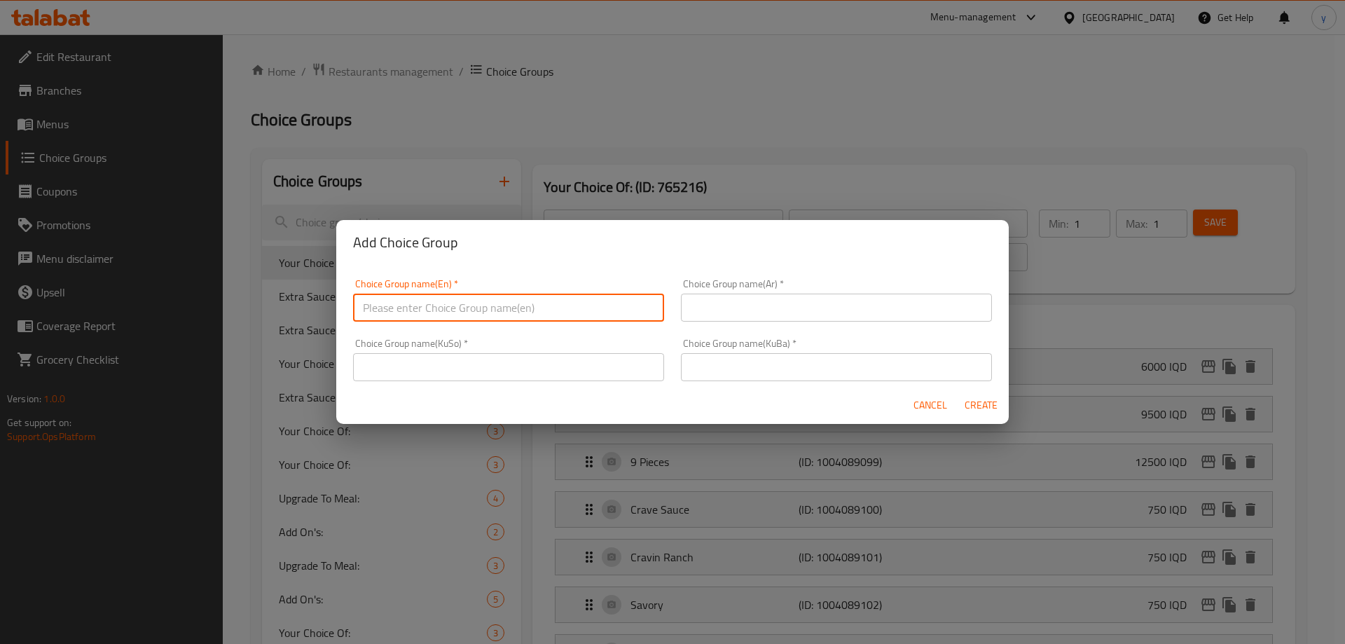
click at [575, 299] on input "text" at bounding box center [508, 308] width 311 height 28
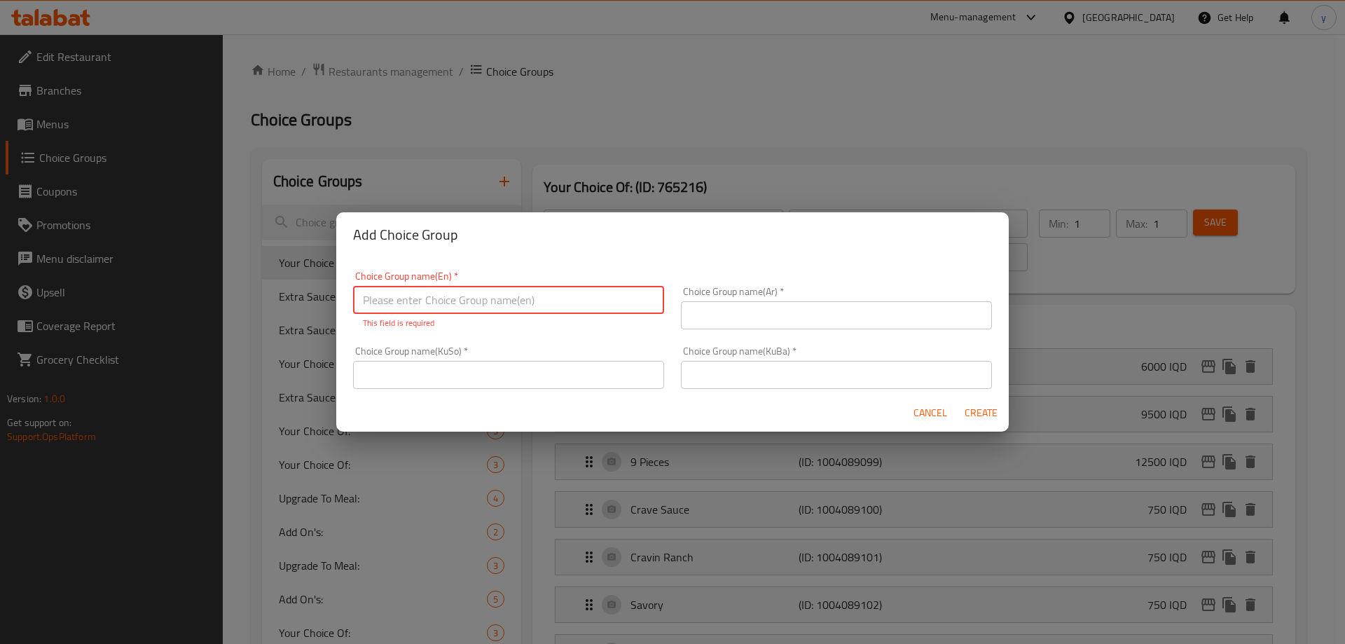
click at [605, 384] on input "text" at bounding box center [508, 375] width 311 height 28
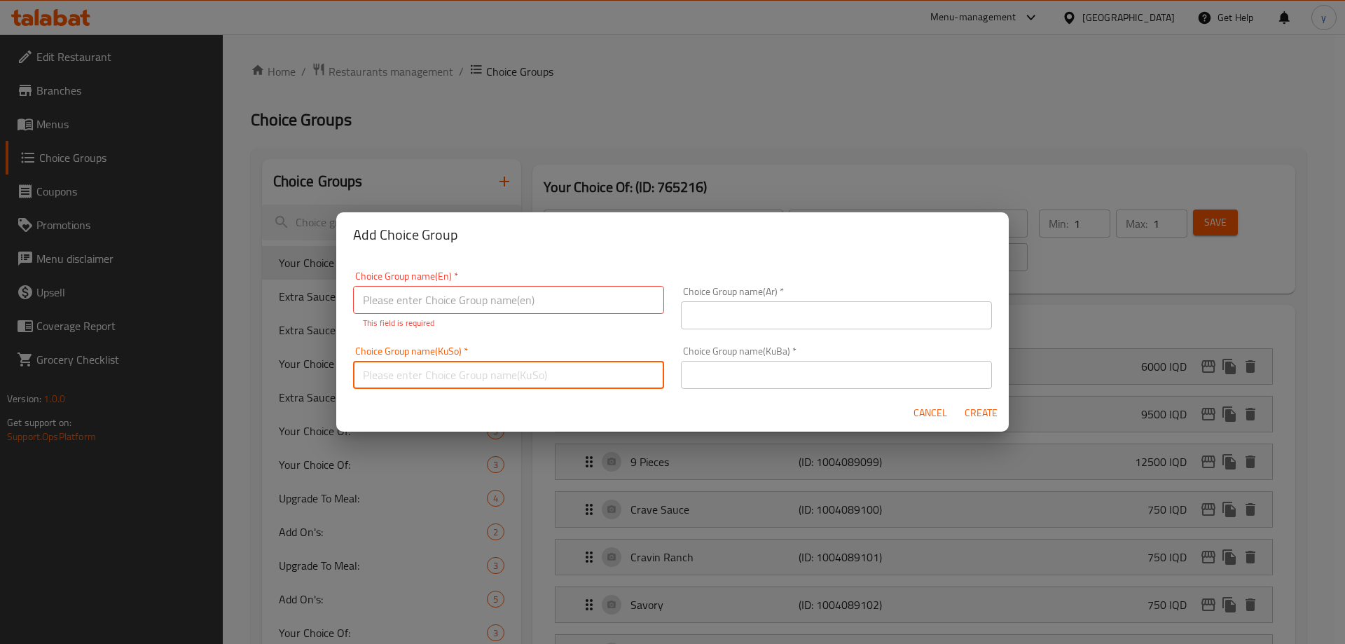
paste input "هەڵبژاردنت لە:"
type input "هەڵبژاردنت لە:"
click at [732, 363] on input "text" at bounding box center [836, 375] width 311 height 28
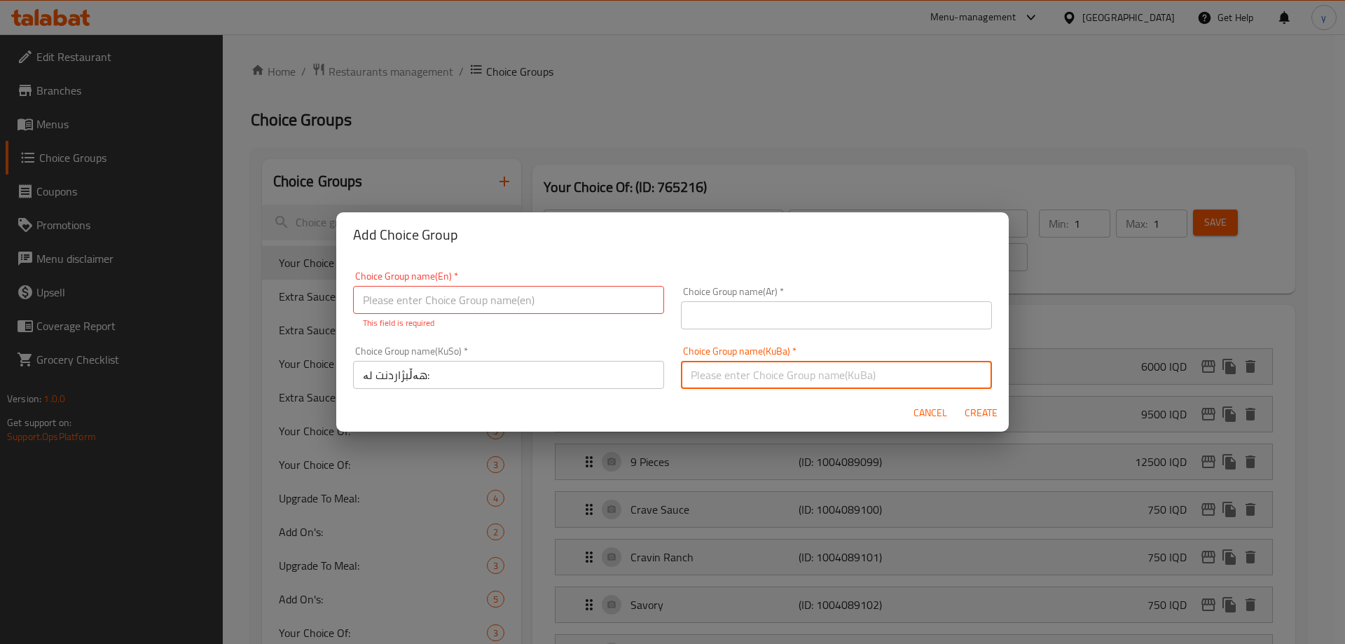
paste input "هەڵبژاردنت لە:"
type input "هەڵبژاردنت لە:"
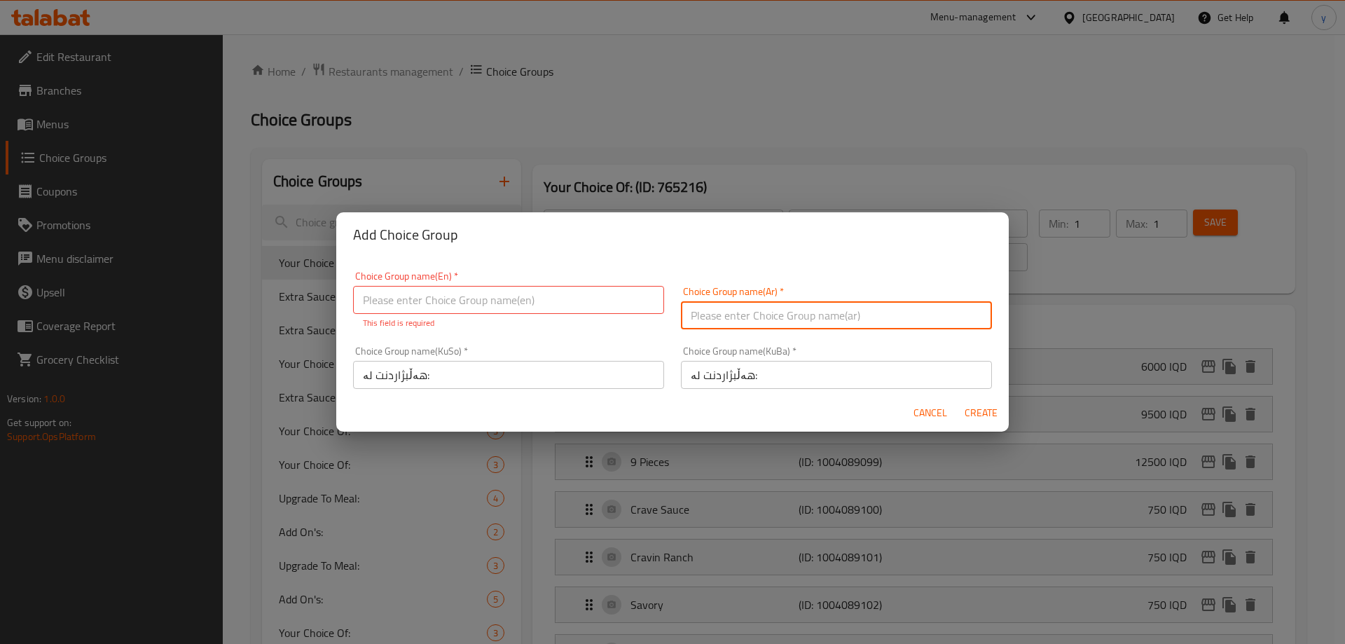
click at [739, 312] on input "text" at bounding box center [836, 315] width 311 height 28
paste input "إختيارك من:"
type input "إختيارك من:"
click at [561, 292] on input "text" at bounding box center [508, 300] width 311 height 28
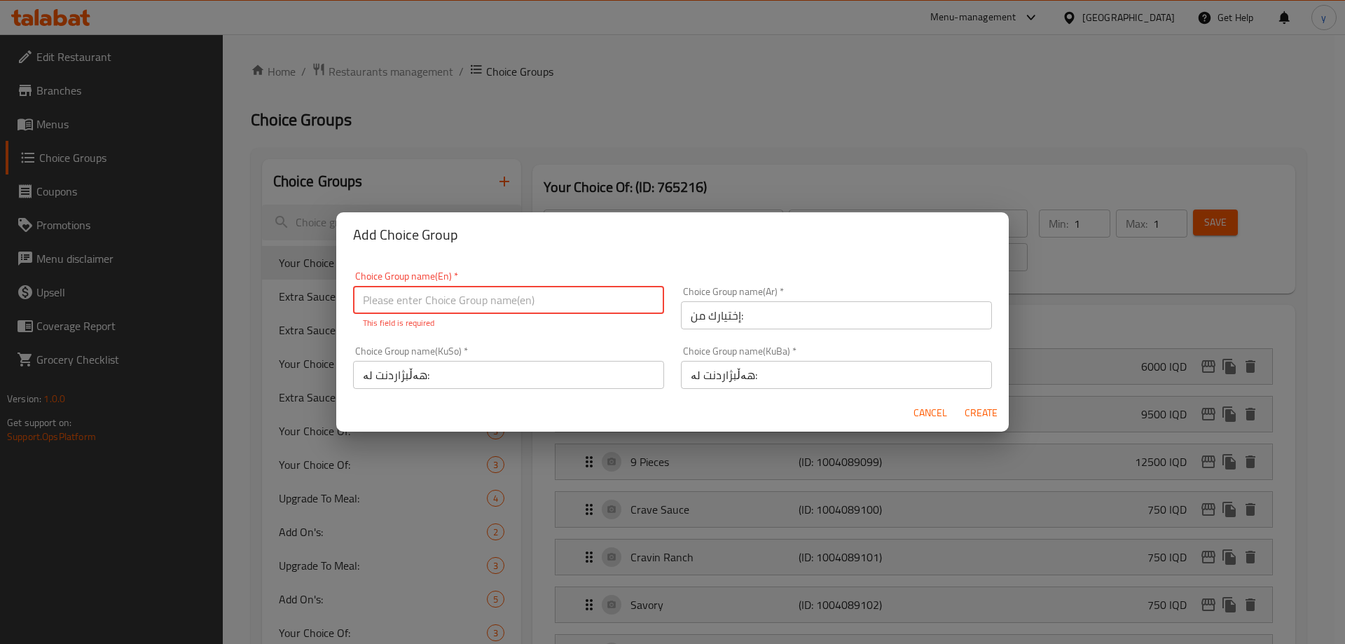
paste input "Your Choice Of:"
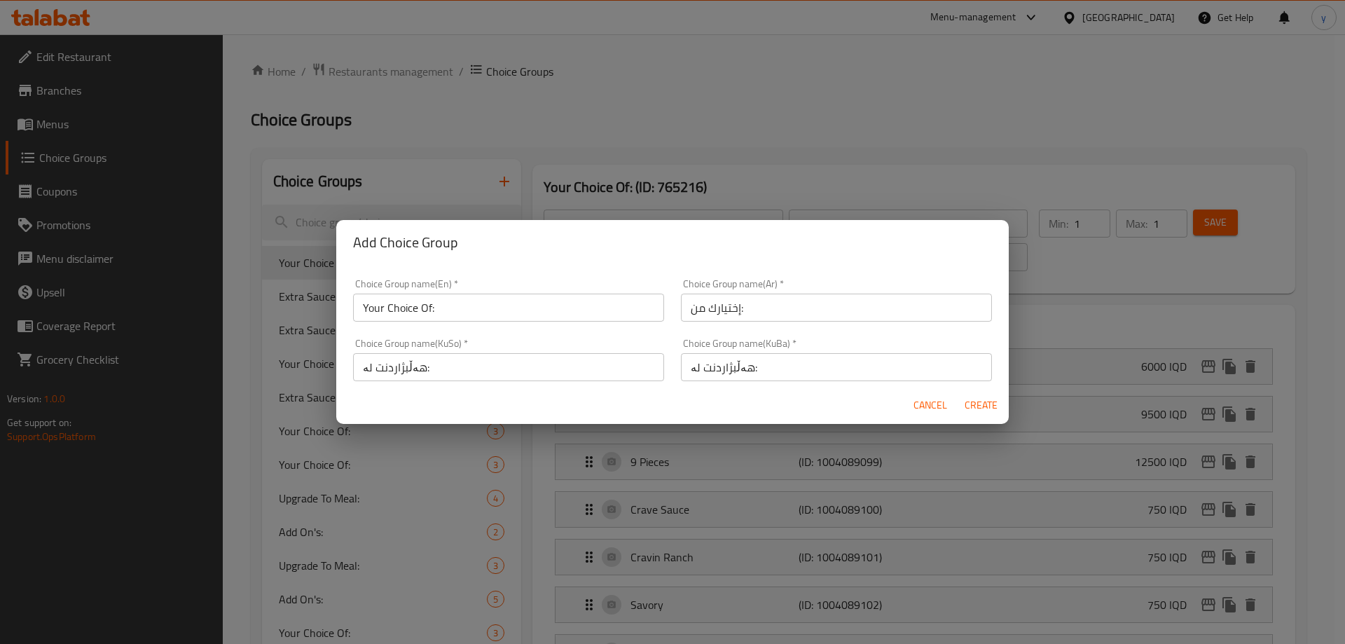
click at [702, 397] on div "Cancel Create" at bounding box center [672, 405] width 673 height 37
click at [517, 280] on div "Choice Group name(En)   * Your Choice Of: Choice Group name(En) *" at bounding box center [508, 300] width 311 height 43
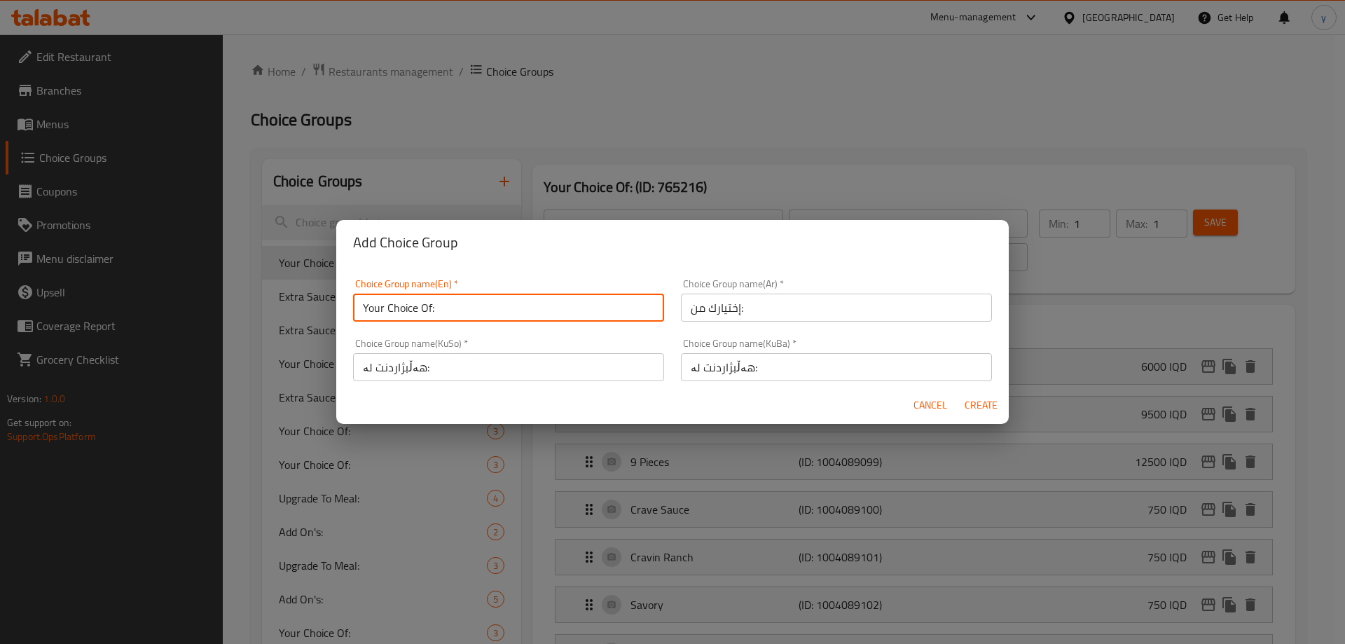
click at [522, 301] on input "Your Choice Of:" at bounding box center [508, 308] width 311 height 28
type input "Your Choice Of:"
drag, startPoint x: 987, startPoint y: 402, endPoint x: 812, endPoint y: 449, distance: 180.7
click at [987, 402] on span "Create" at bounding box center [981, 406] width 34 height 18
type input "Your Choice Of:"
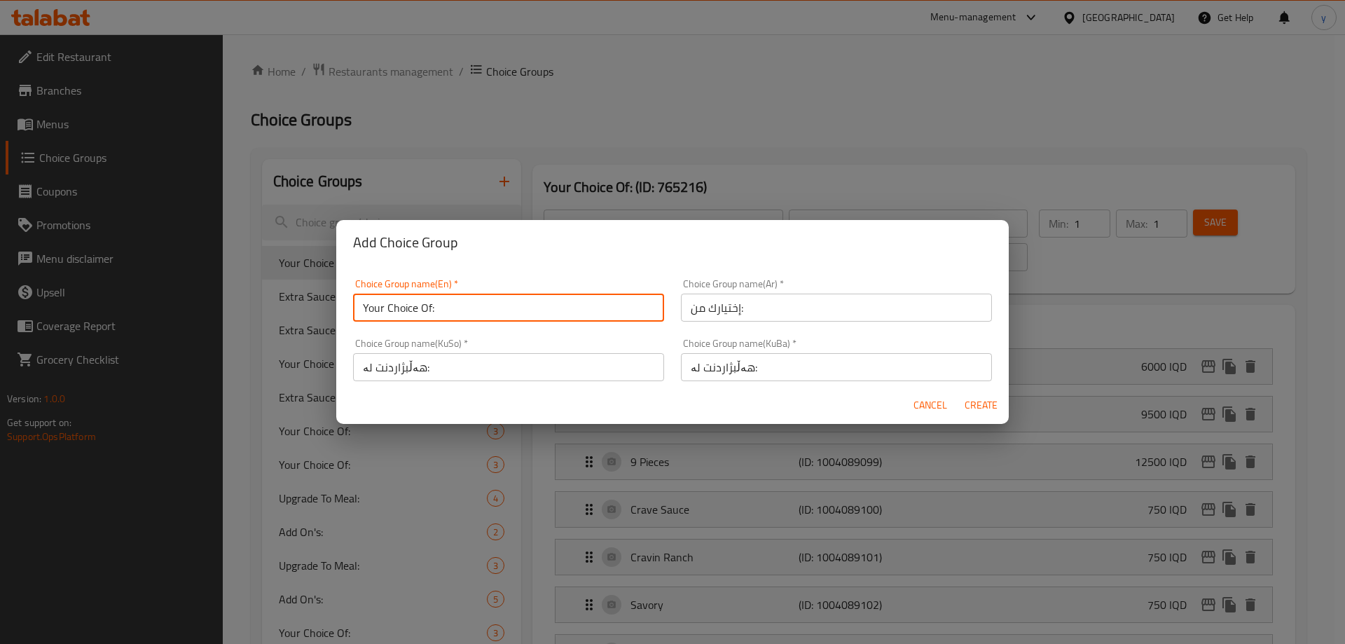
type input "0"
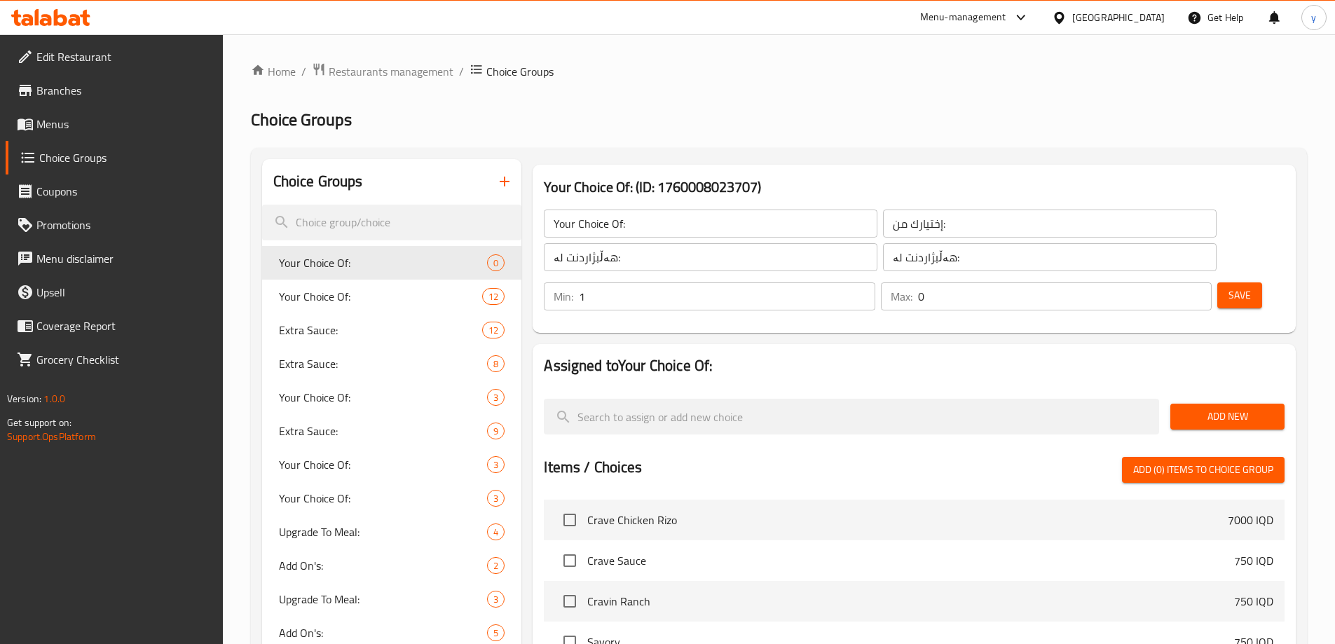
type input "1"
click at [875, 282] on input "1" at bounding box center [727, 296] width 296 height 28
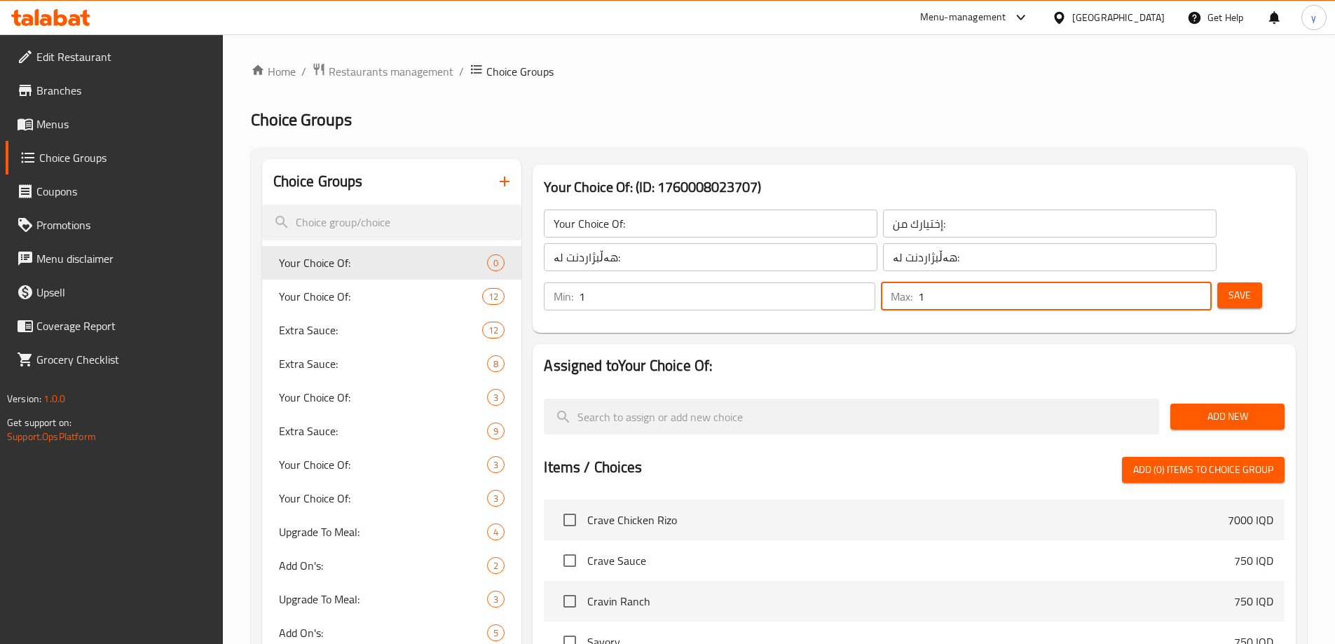
type input "1"
click at [1177, 282] on input "1" at bounding box center [1065, 296] width 294 height 28
click at [1228, 287] on span "Save" at bounding box center [1239, 296] width 22 height 18
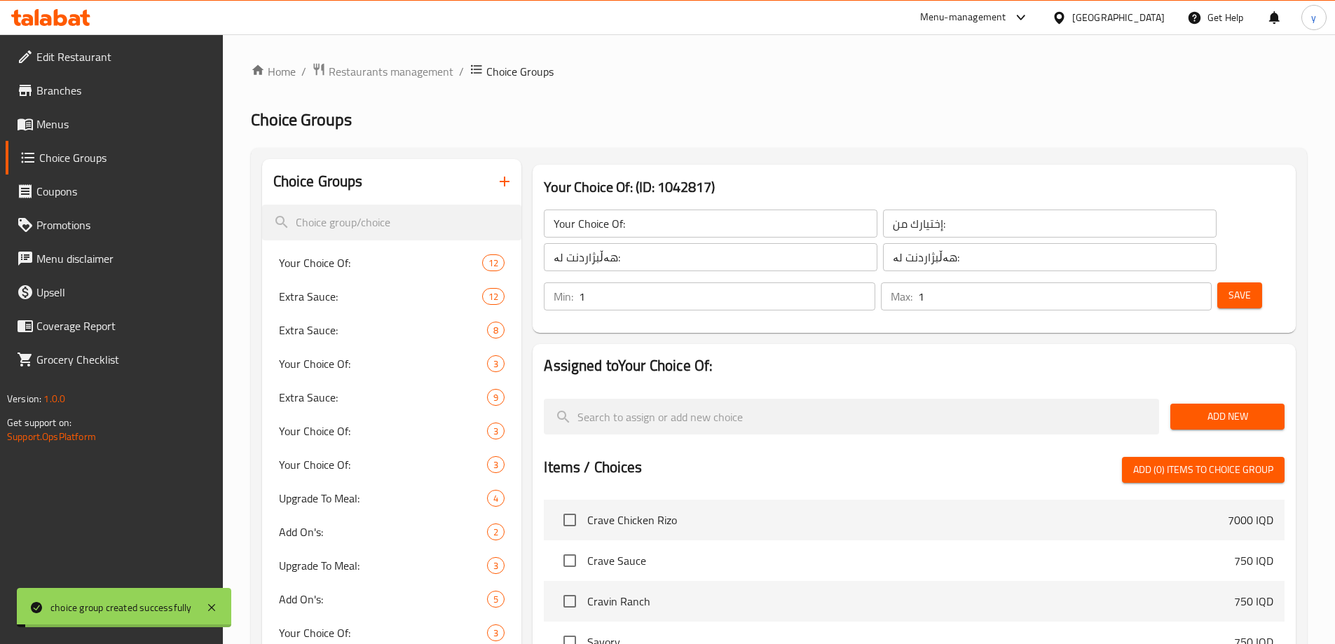
click at [1217, 408] on span "Add New" at bounding box center [1228, 417] width 92 height 18
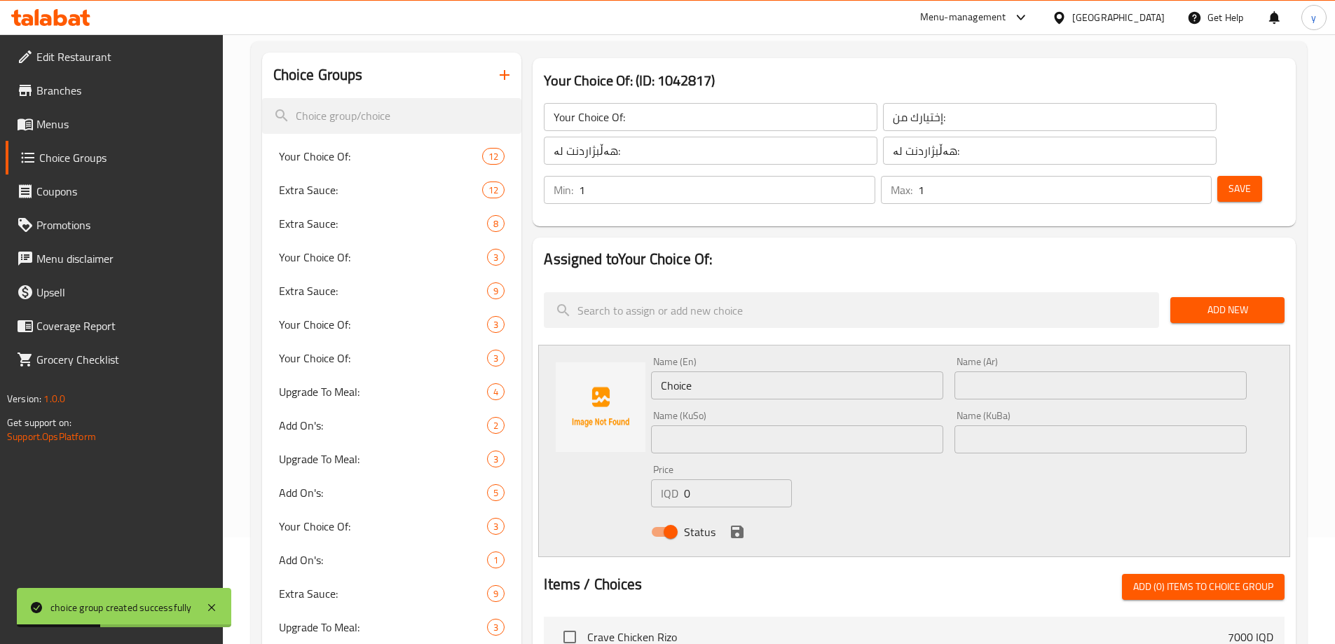
scroll to position [140, 0]
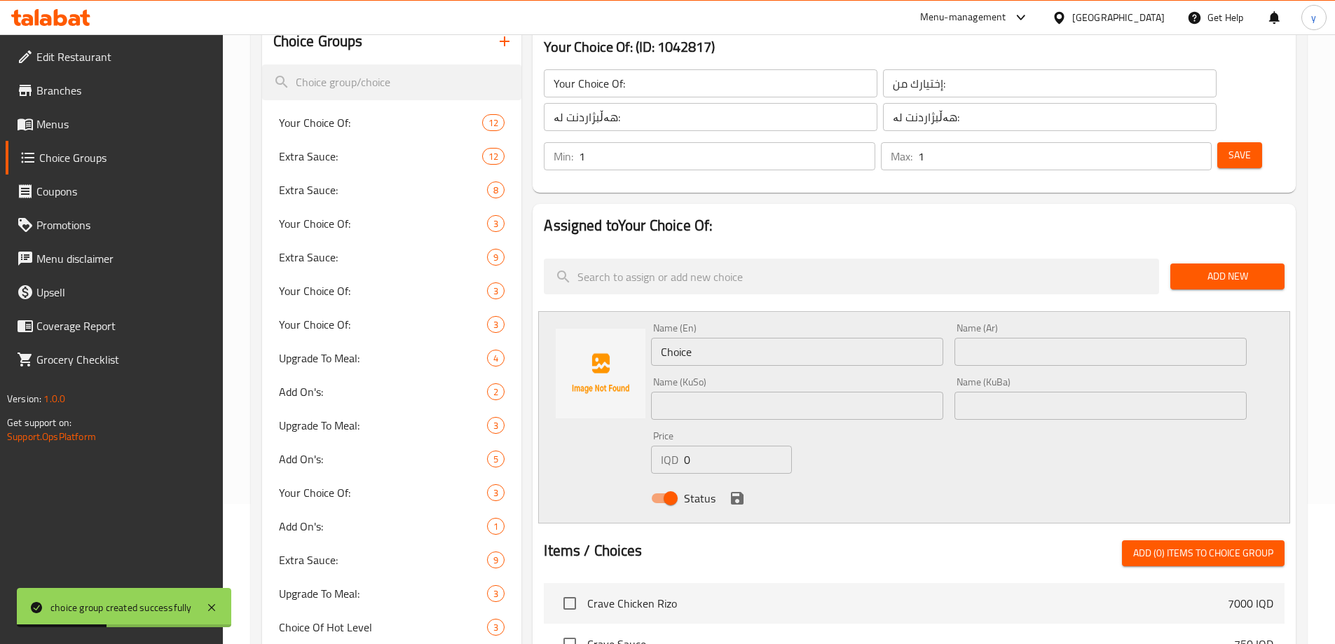
click at [704, 338] on input "Choice" at bounding box center [797, 352] width 292 height 28
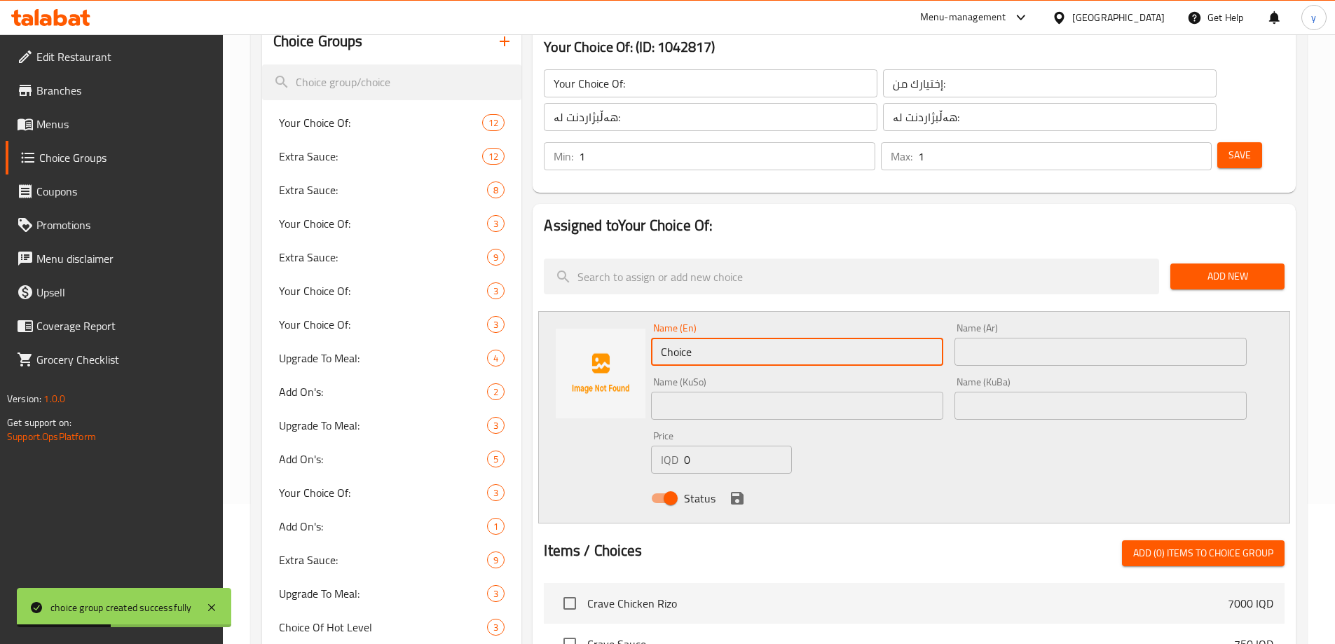
click at [704, 338] on input "Choice" at bounding box center [797, 352] width 292 height 28
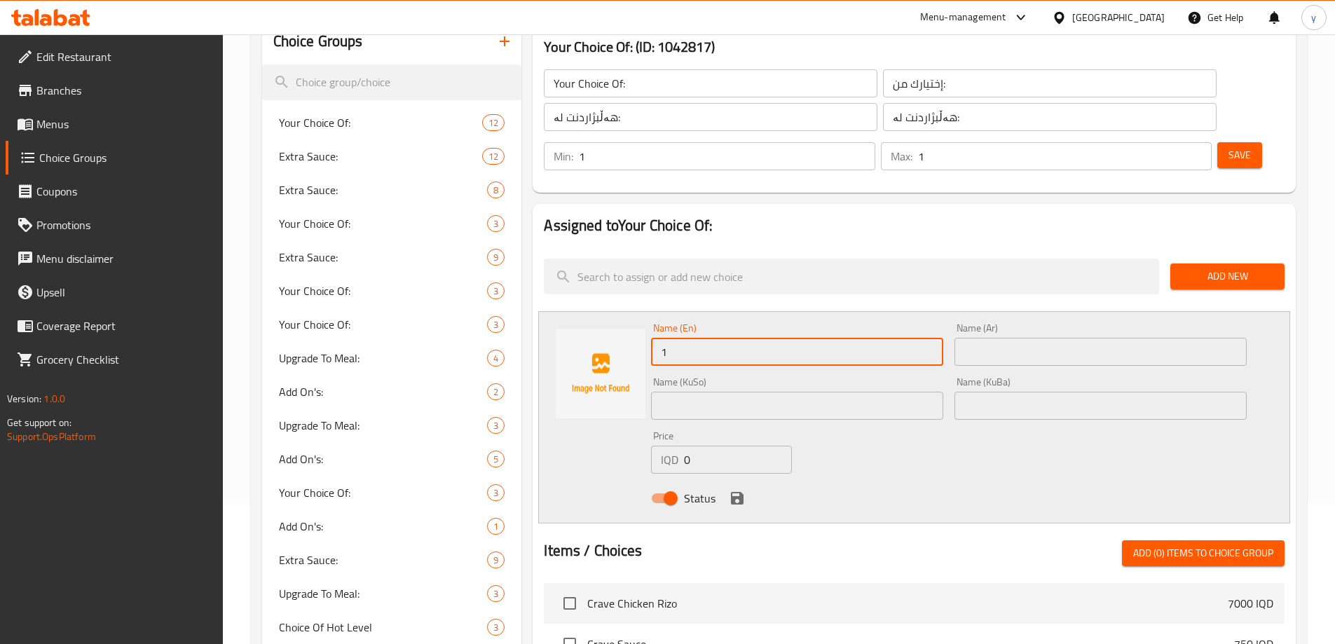
paste input "7000"
type input "1 7000"
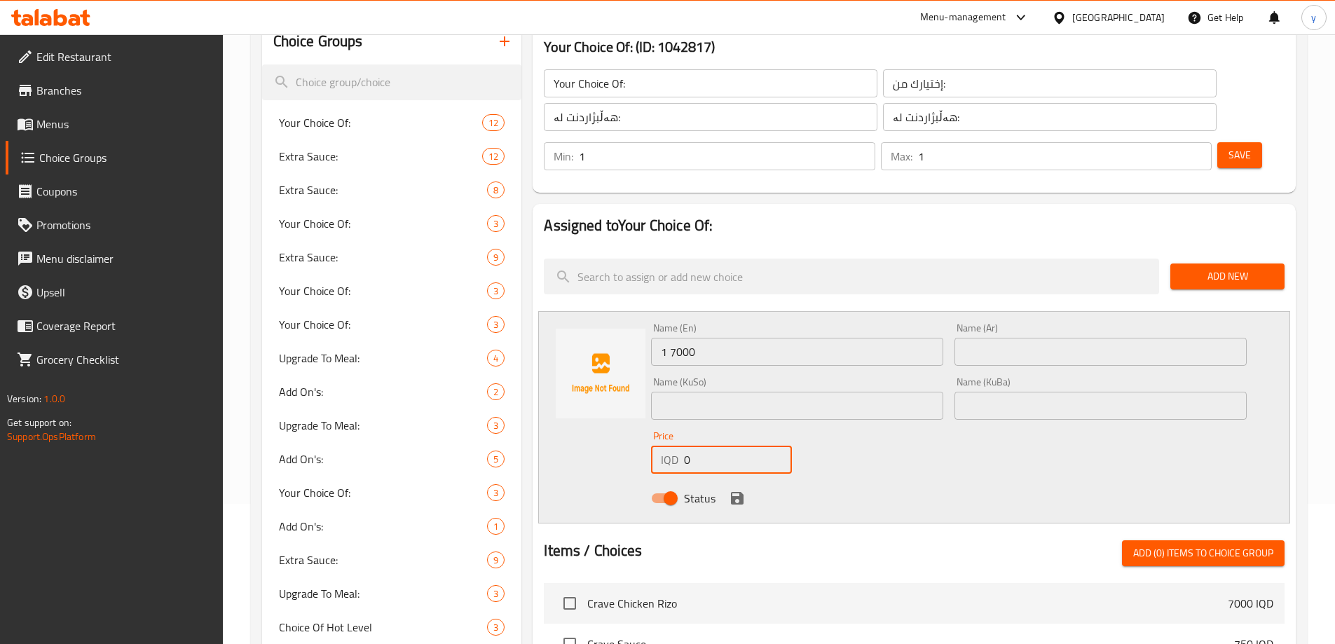
click at [708, 446] on input "0" at bounding box center [737, 460] width 107 height 28
paste input "700"
type input "7000"
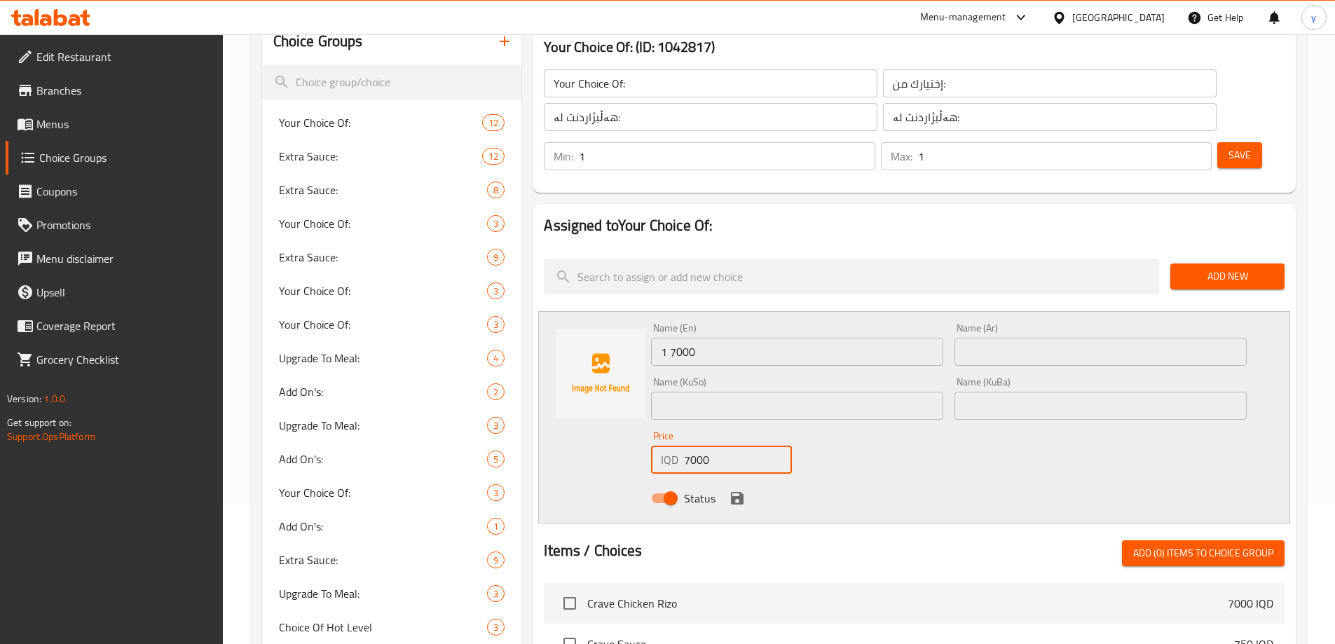
click at [699, 338] on input "1 7000" at bounding box center [797, 352] width 292 height 28
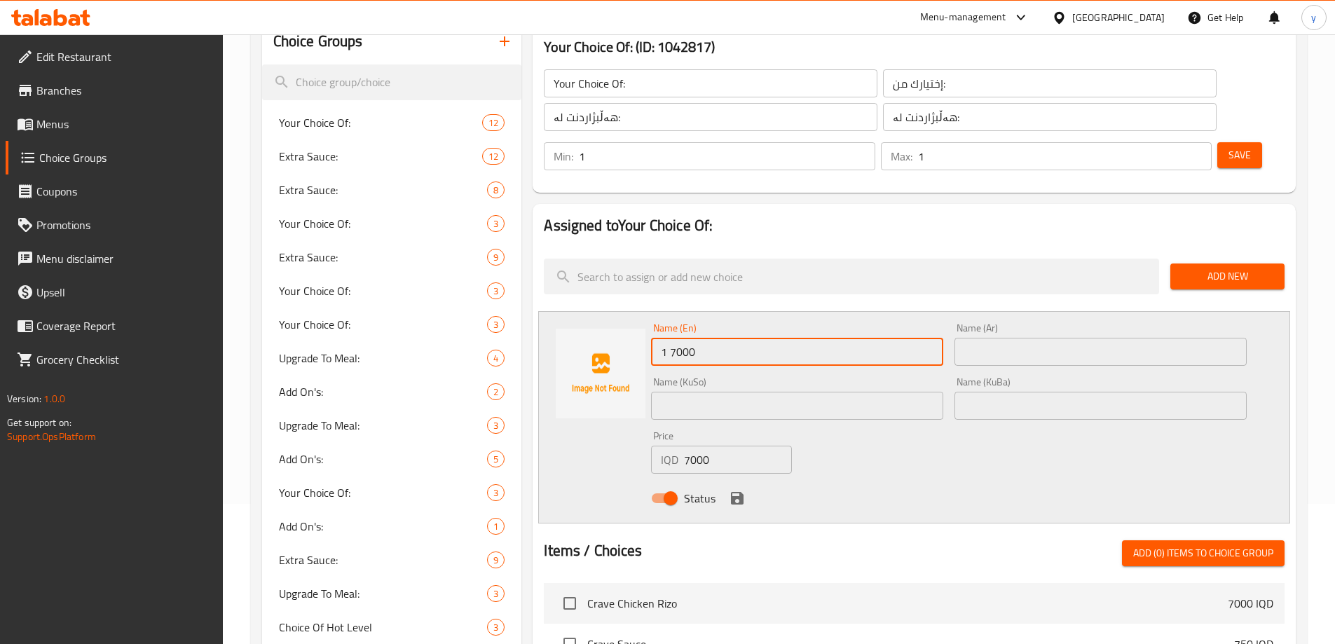
click at [678, 338] on input "1 7000" at bounding box center [797, 352] width 292 height 28
paste input "patty"
drag, startPoint x: 671, startPoint y: 308, endPoint x: 678, endPoint y: 311, distance: 7.5
click at [678, 338] on input "1 patty" at bounding box center [797, 352] width 292 height 28
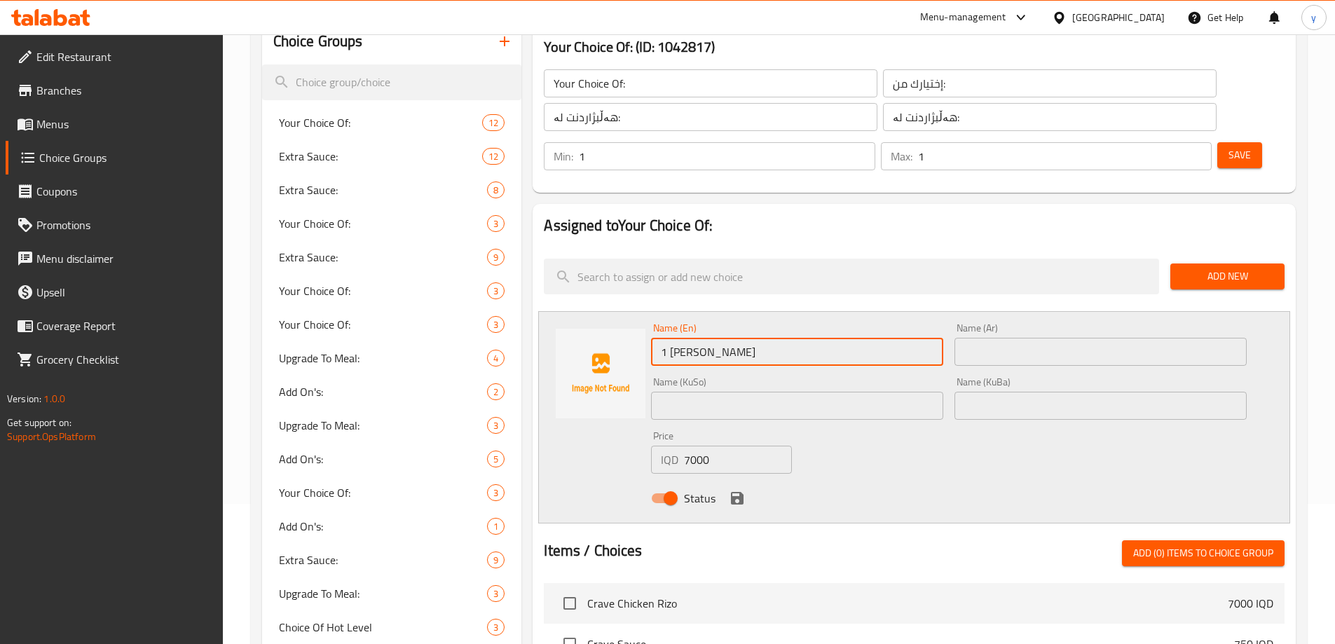
click at [722, 338] on input "1 Patty" at bounding box center [797, 352] width 292 height 28
click at [747, 338] on input "1 Patty" at bounding box center [797, 352] width 292 height 28
click at [716, 338] on input "1 Patty" at bounding box center [797, 352] width 292 height 28
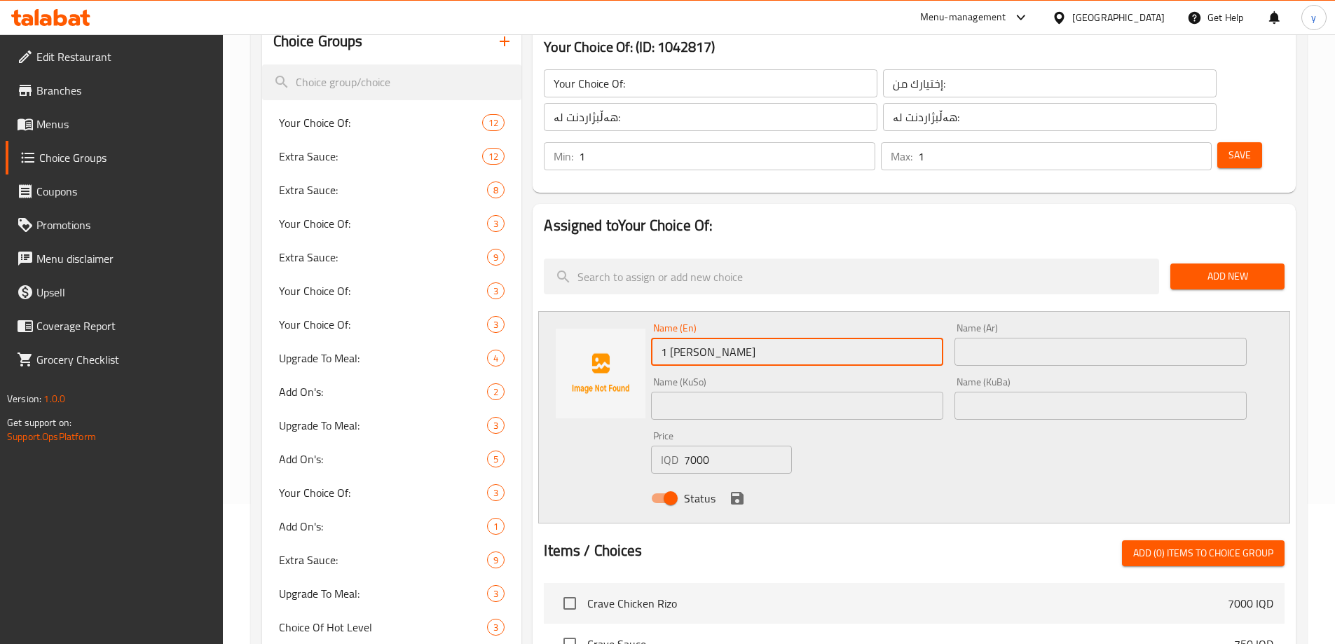
click at [716, 338] on input "1 Patty" at bounding box center [797, 352] width 292 height 28
click at [944, 317] on div "Name (En) c Name (En)" at bounding box center [796, 344] width 303 height 54
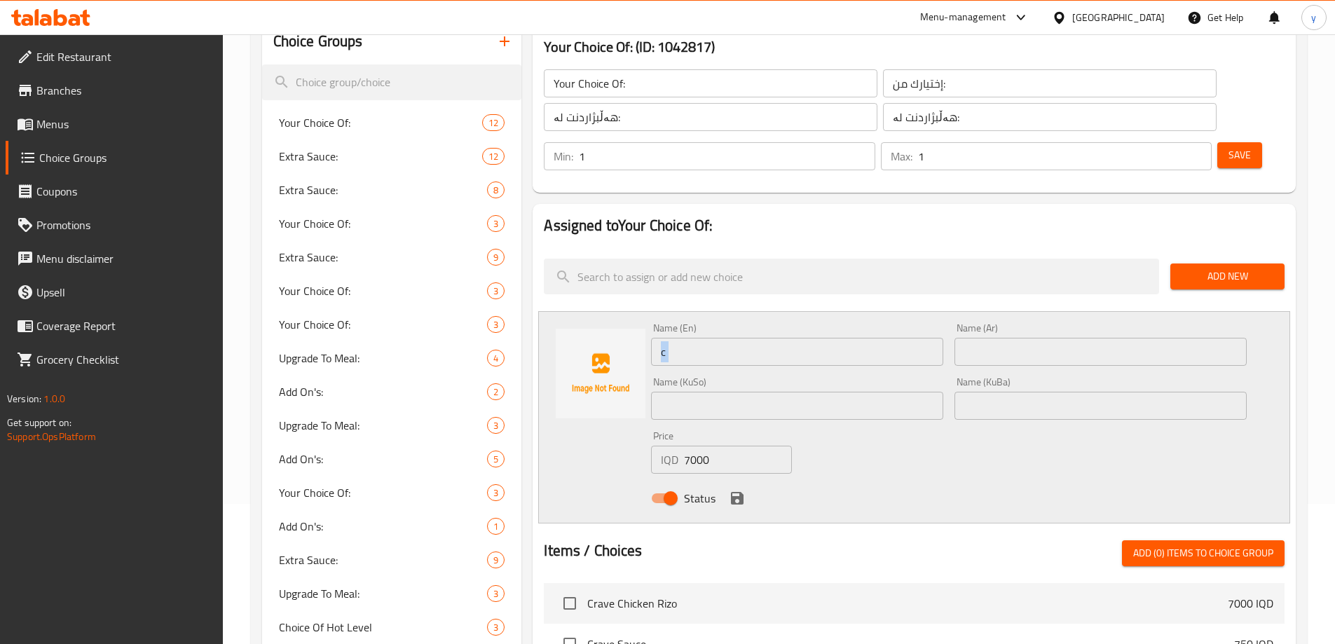
click at [944, 317] on div "Name (En) c Name (En)" at bounding box center [796, 344] width 303 height 54
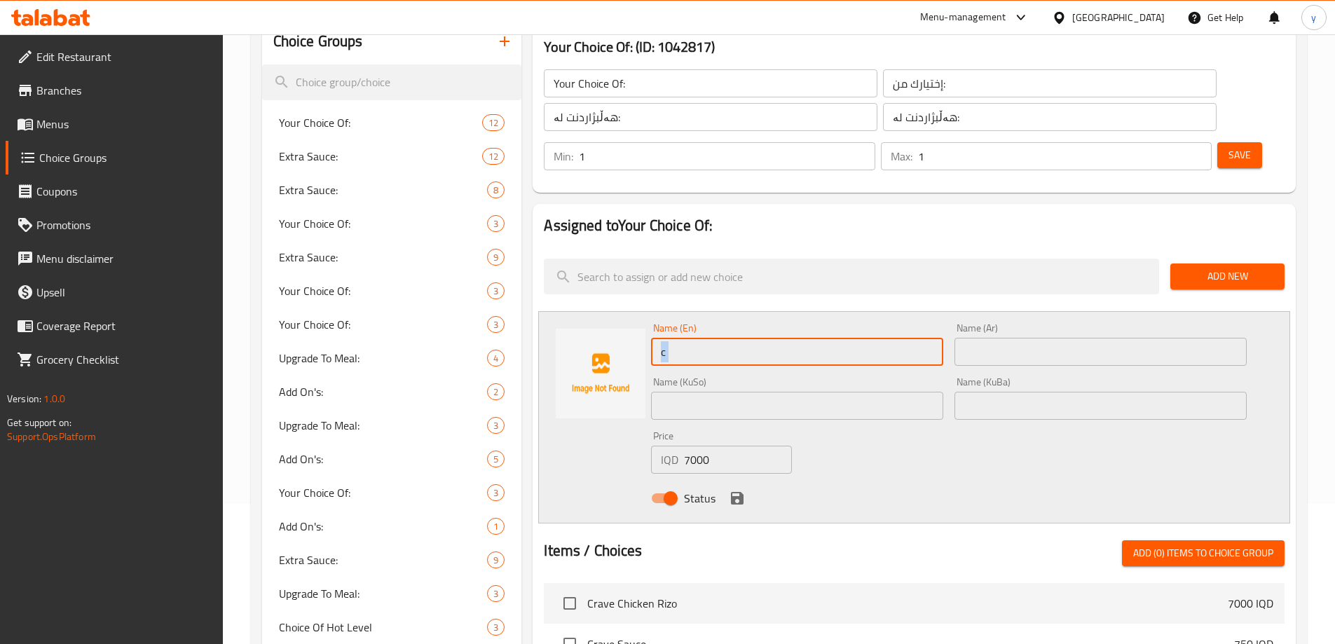
click at [908, 338] on input "c" at bounding box center [797, 352] width 292 height 28
paste input "1 Patty"
type input "1 Patty"
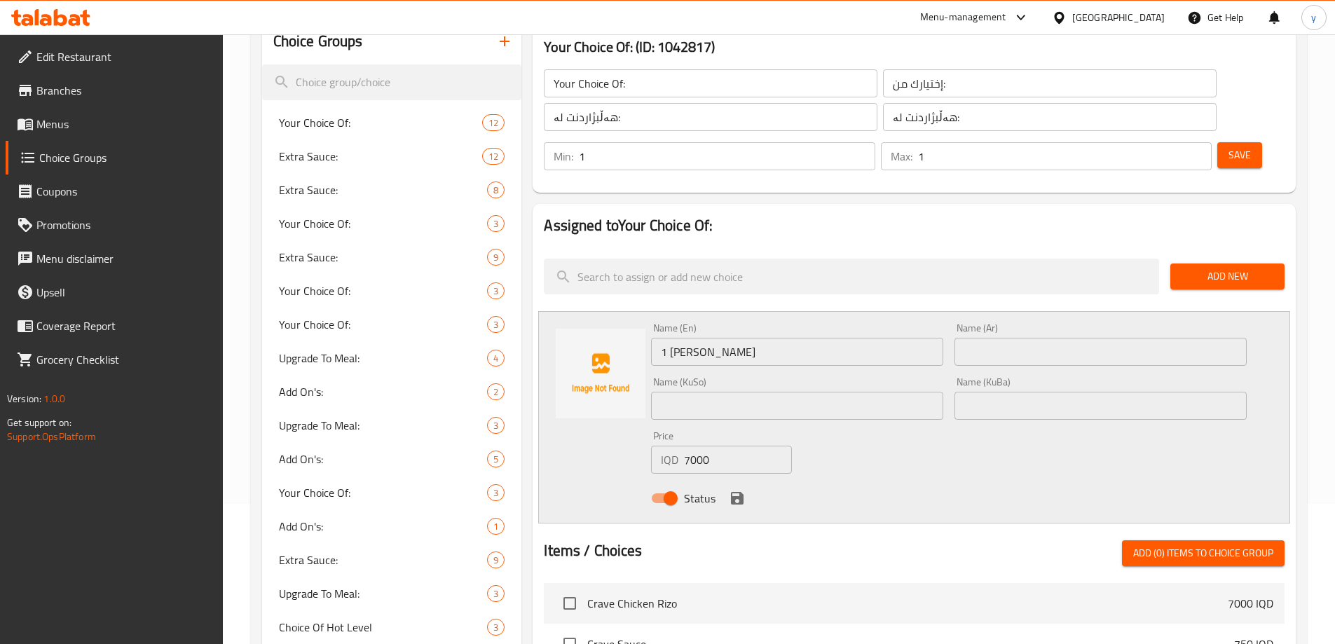
click at [951, 317] on div "Name (Ar) Name (Ar)" at bounding box center [1100, 344] width 303 height 54
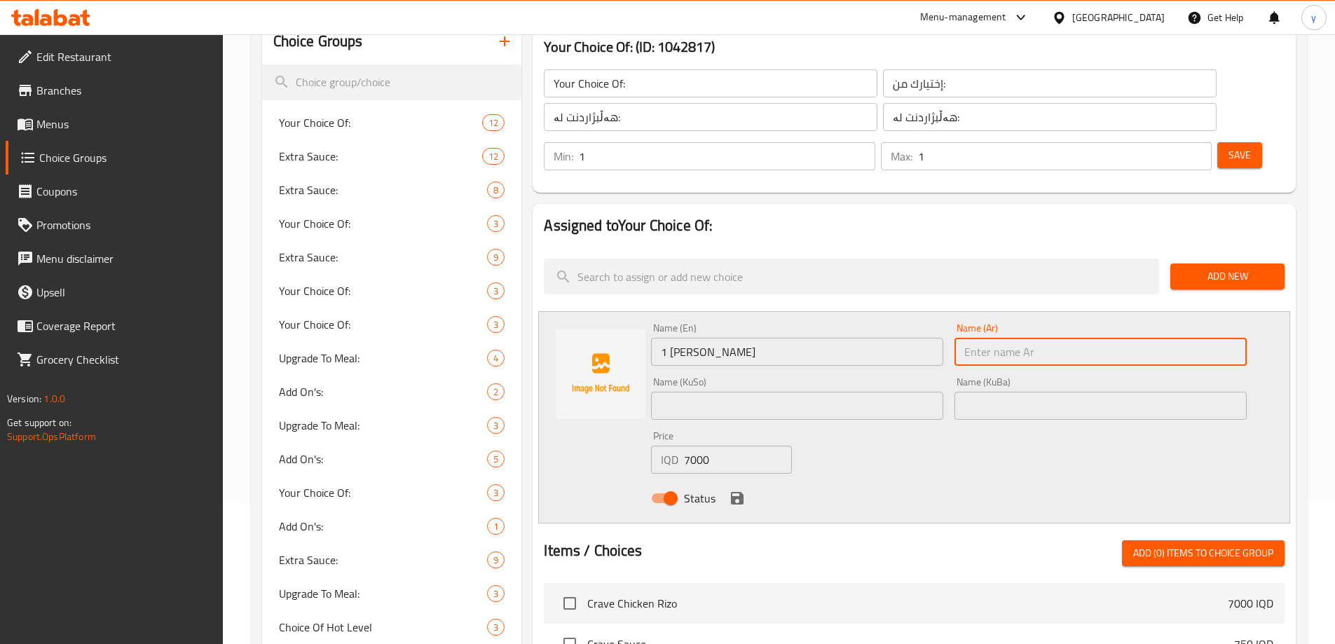
click at [968, 338] on input "text" at bounding box center [1100, 352] width 292 height 28
paste input "1 شريحة"
type input "1 شريحة"
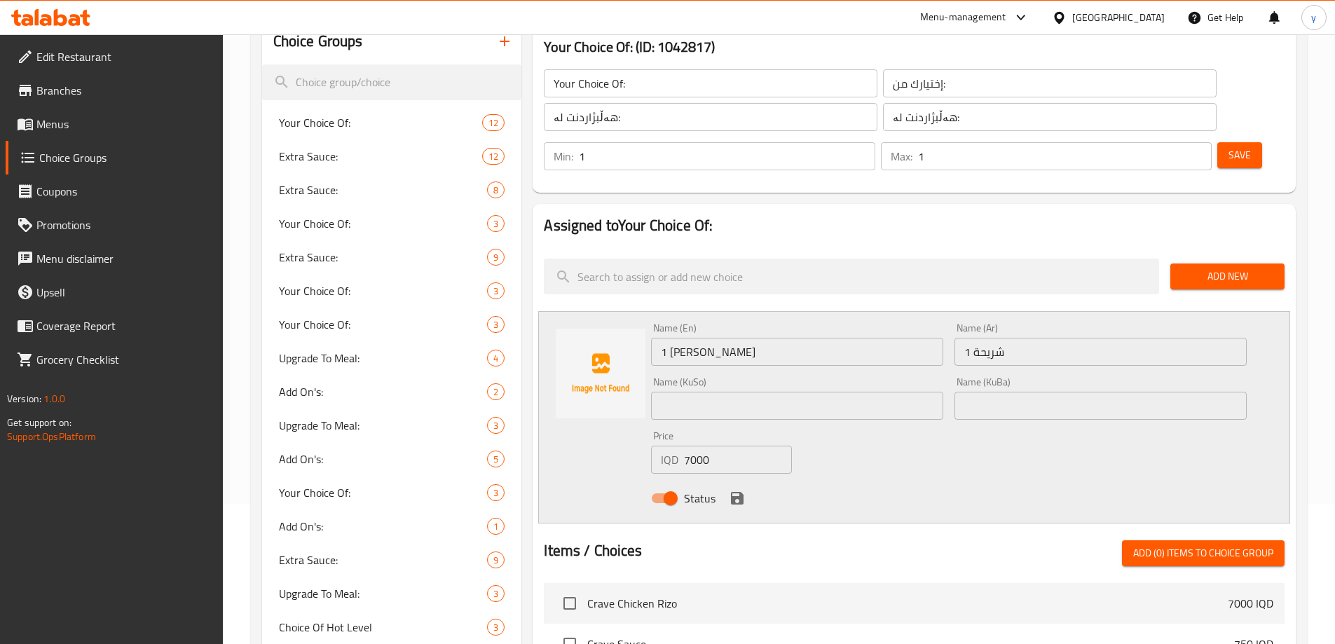
click at [946, 375] on div "Name (KuSo) Name (KuSo)" at bounding box center [796, 398] width 303 height 54
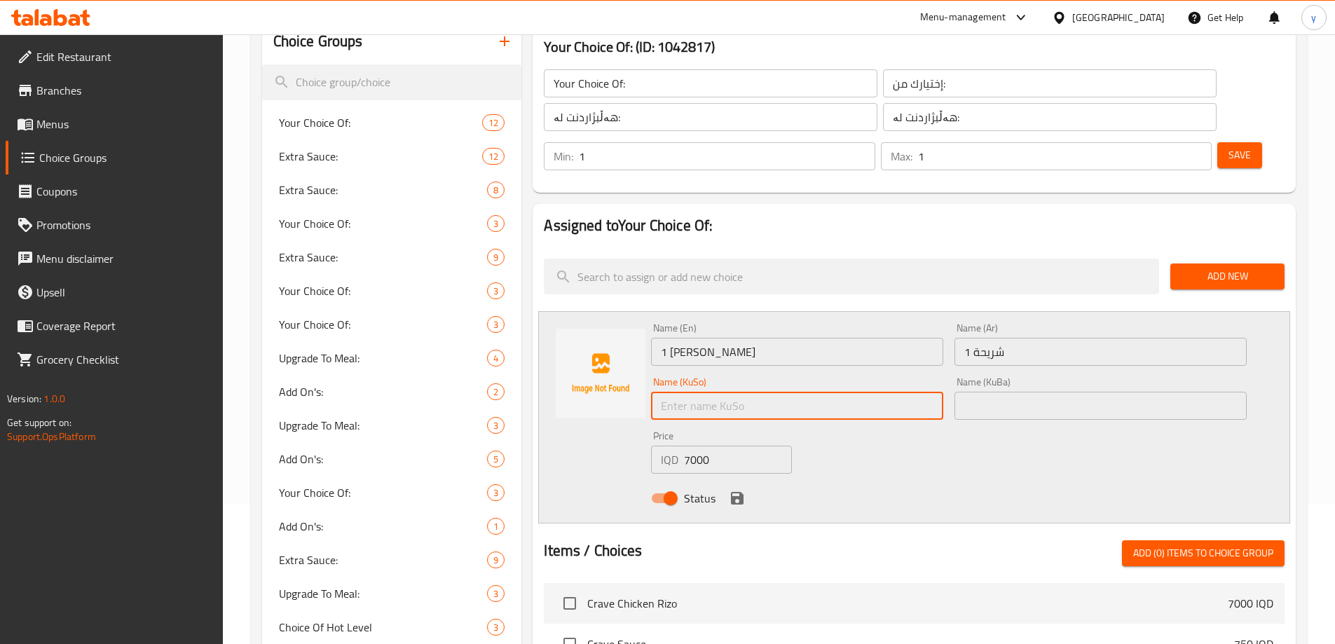
click at [935, 392] on input "text" at bounding box center [797, 406] width 292 height 28
type input "1 پارچە"
click at [1030, 392] on input "text" at bounding box center [1100, 406] width 292 height 28
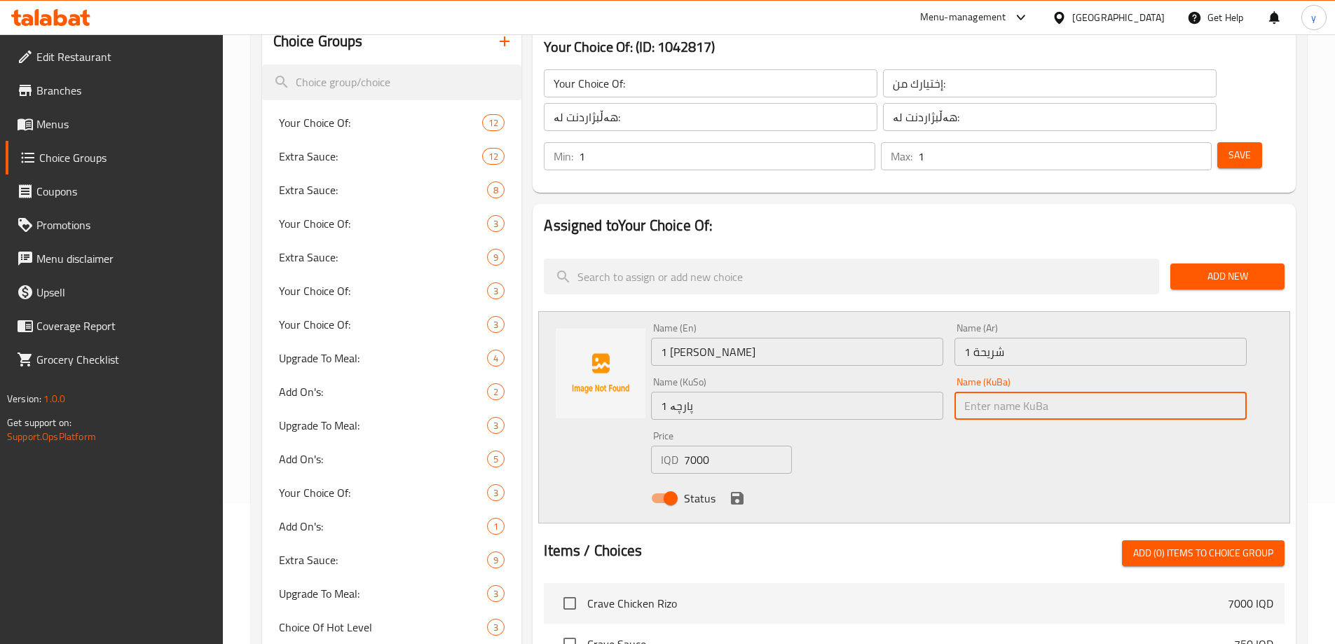
paste input "1 پارچە"
type input "1 پارچە"
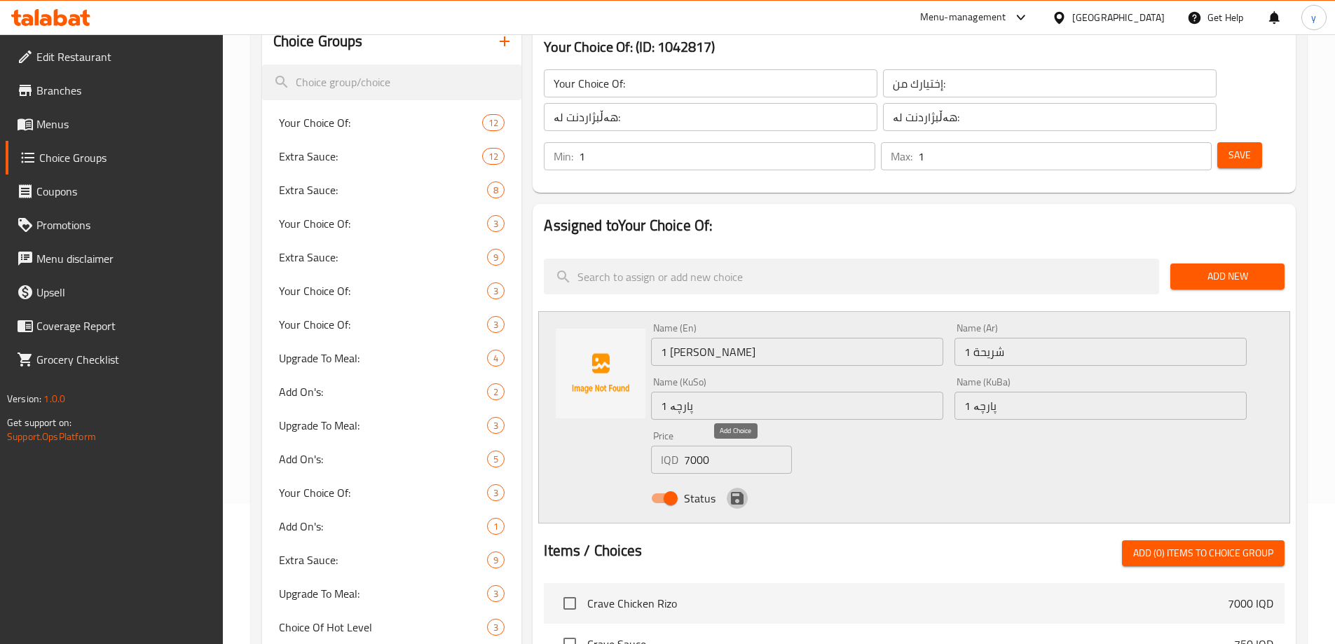
click at [732, 492] on icon "save" at bounding box center [737, 498] width 13 height 13
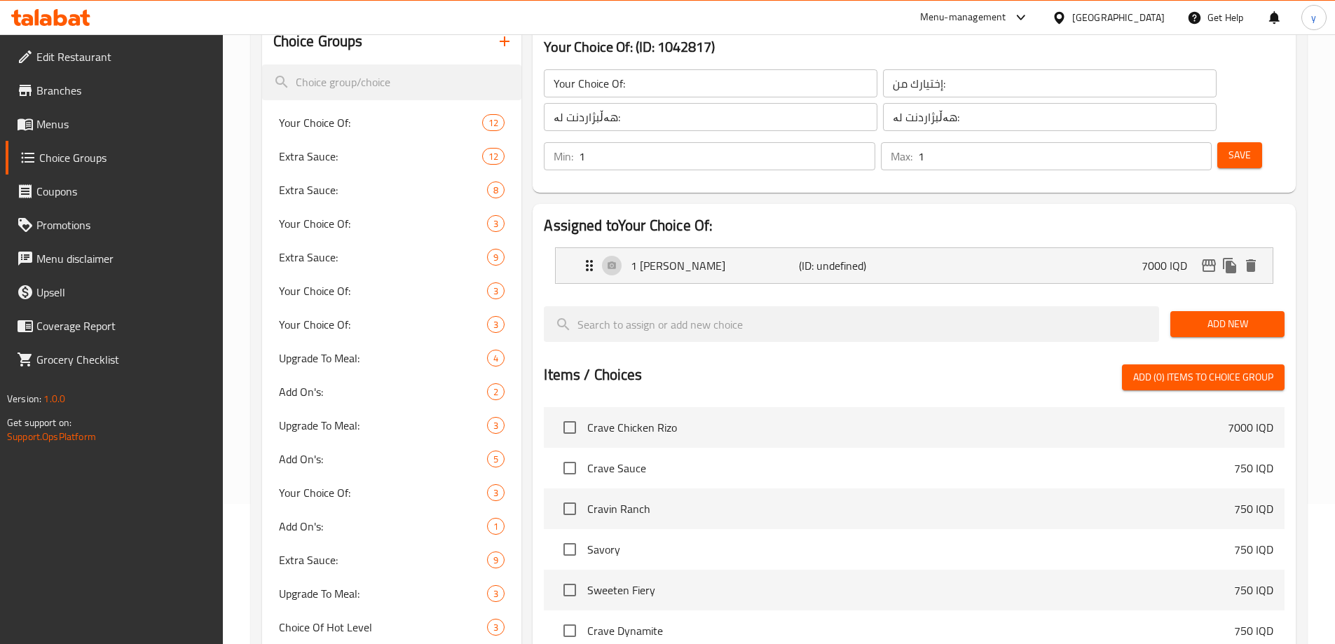
click at [1221, 315] on span "Add New" at bounding box center [1228, 324] width 92 height 18
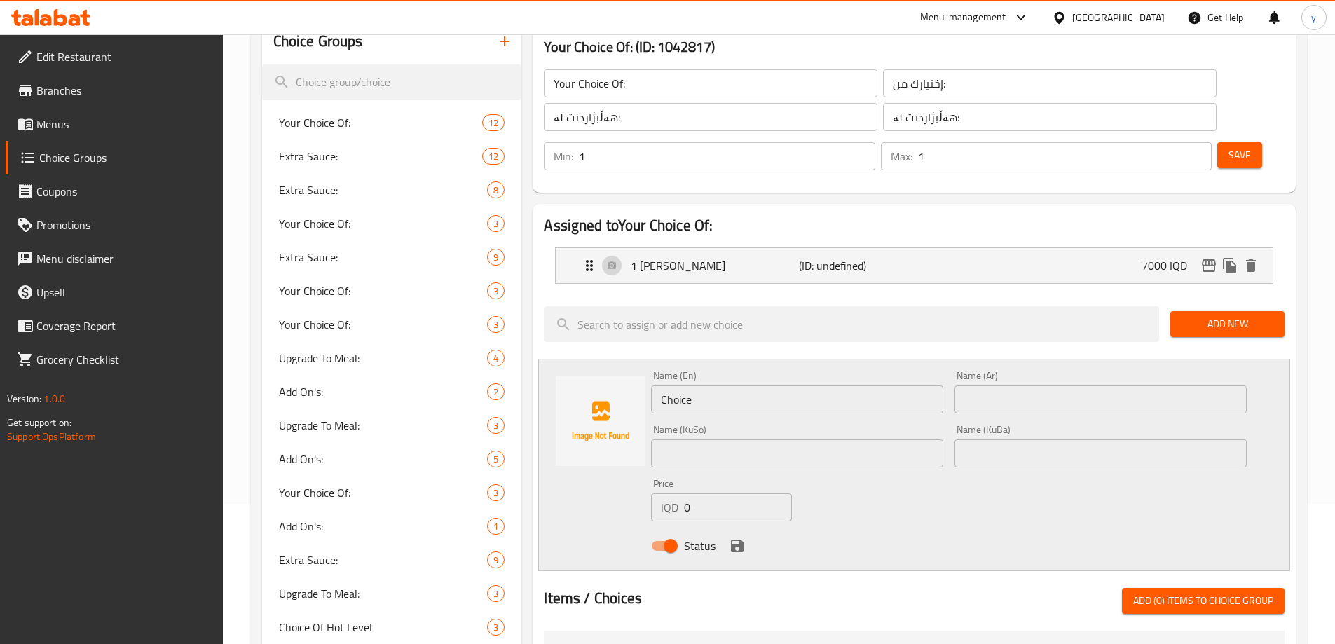
click at [800, 385] on input "Choice" at bounding box center [797, 399] width 292 height 28
drag, startPoint x: 689, startPoint y: 470, endPoint x: 668, endPoint y: 457, distance: 24.9
click at [659, 493] on div "IQD 0 Price" at bounding box center [721, 507] width 140 height 28
paste input "800"
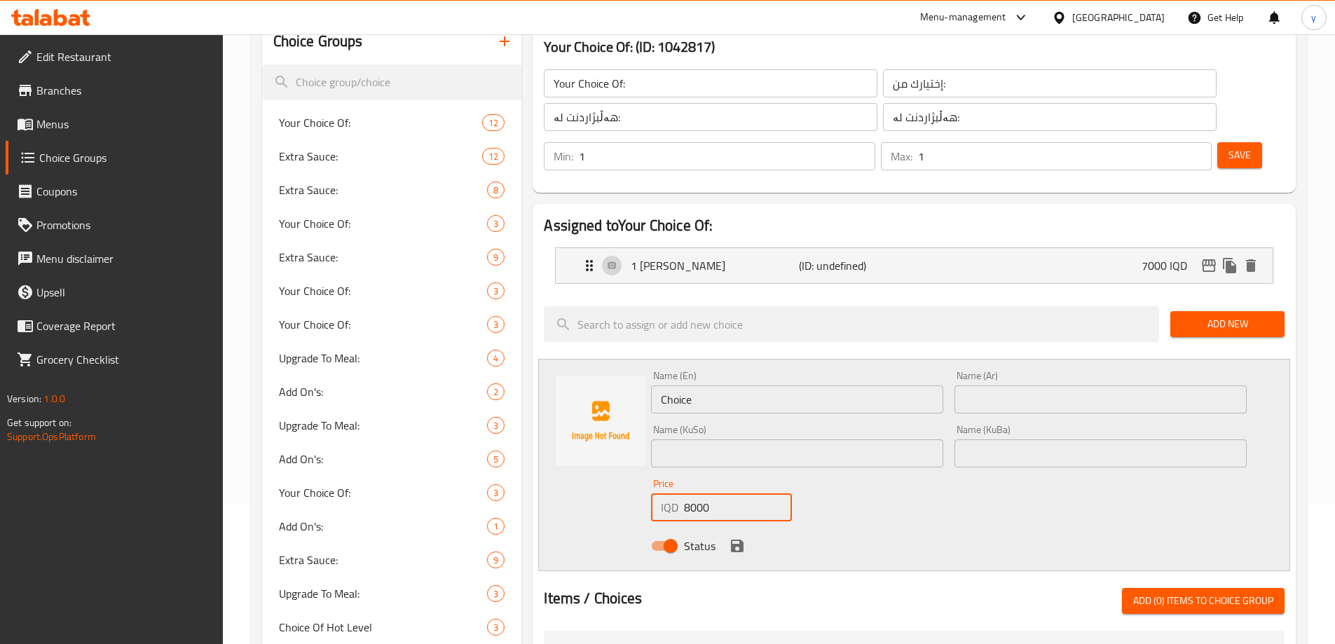
type input "8000"
click at [674, 385] on input "Choice" at bounding box center [797, 399] width 292 height 28
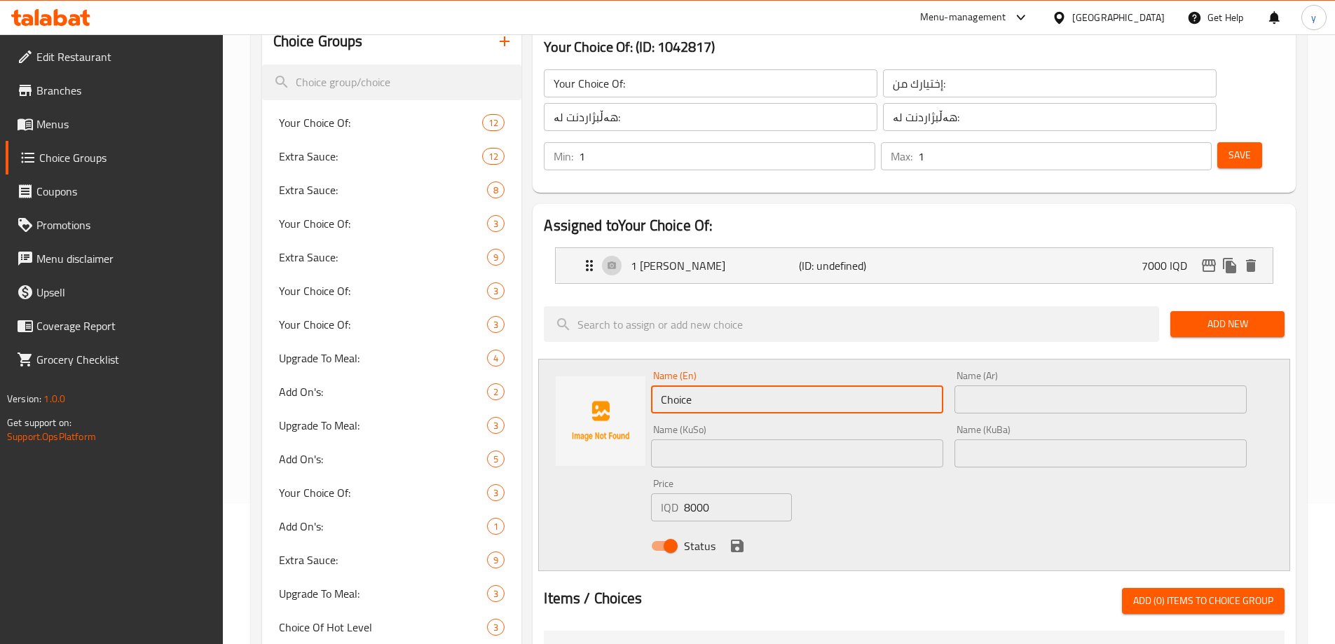
click at [674, 385] on input "Choice" at bounding box center [797, 399] width 292 height 28
paste input "Double patties"
click at [952, 374] on div "Name (Ar) Name (Ar)" at bounding box center [1100, 392] width 303 height 54
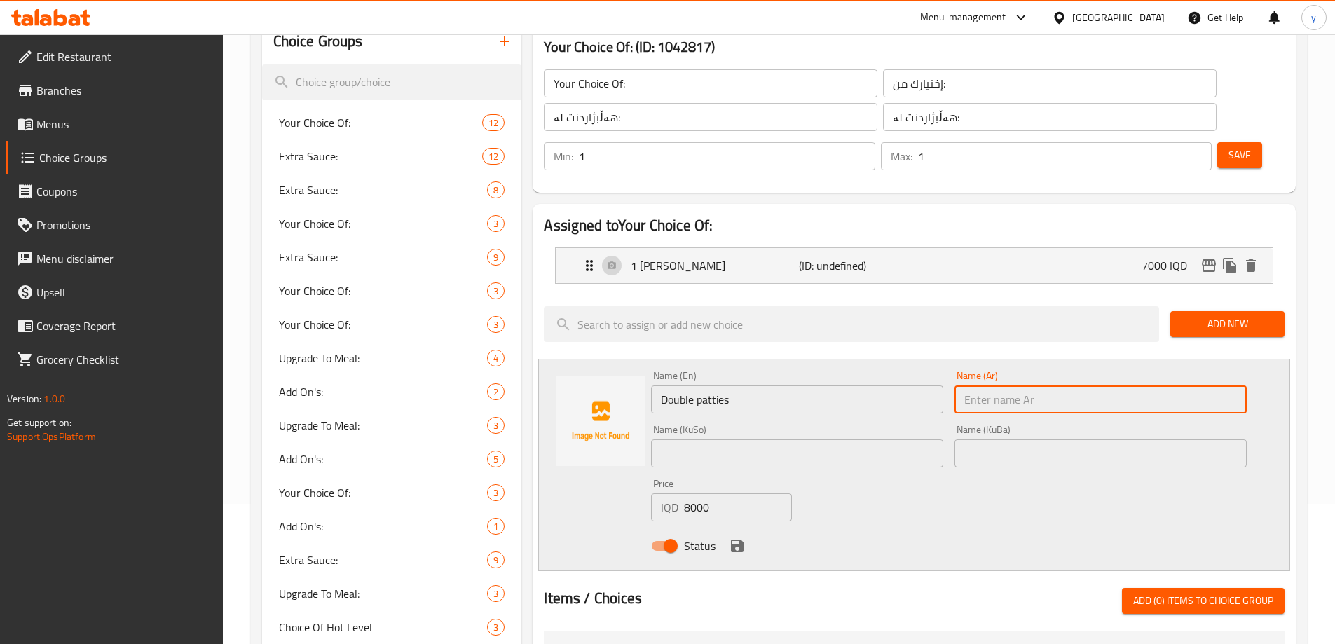
click at [964, 385] on input "text" at bounding box center [1100, 399] width 292 height 28
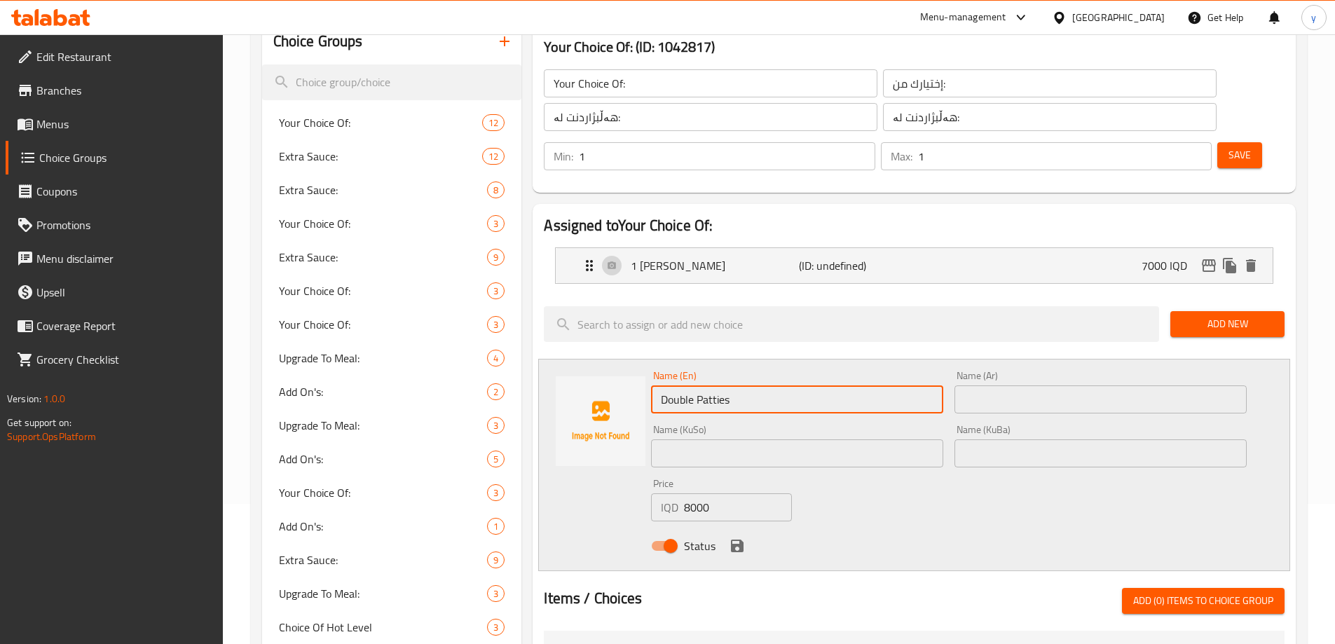
click at [704, 385] on input "Double Patties" at bounding box center [797, 399] width 292 height 28
type input "Double Patties"
click at [1022, 385] on input "text" at bounding box center [1100, 399] width 292 height 28
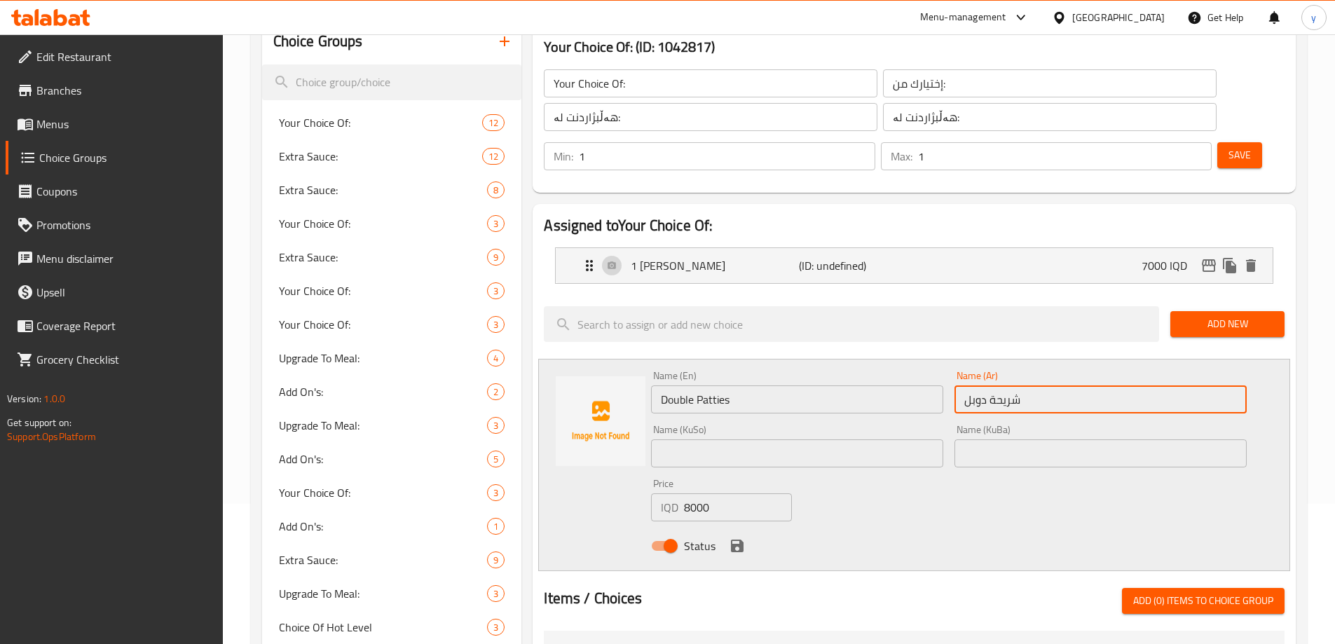
type input "شريحة دوبل"
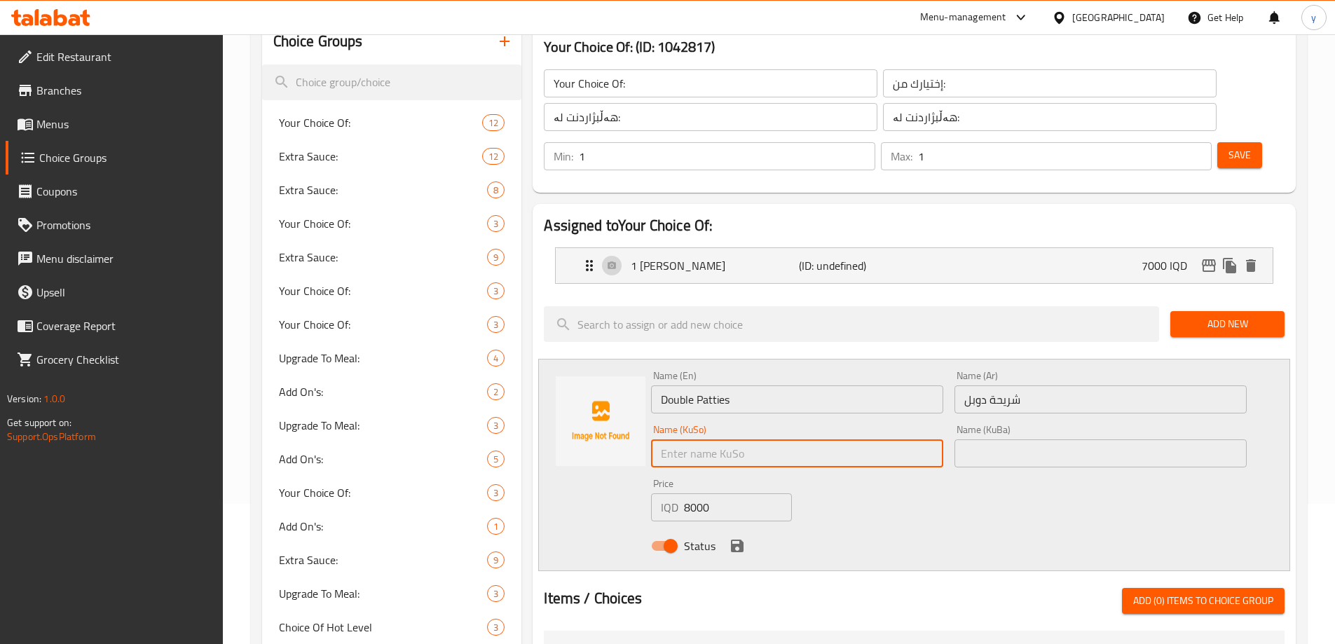
click at [870, 439] on input "text" at bounding box center [797, 453] width 292 height 28
paste input "دەبڵ"
type input "پارچەی دەبڵ"
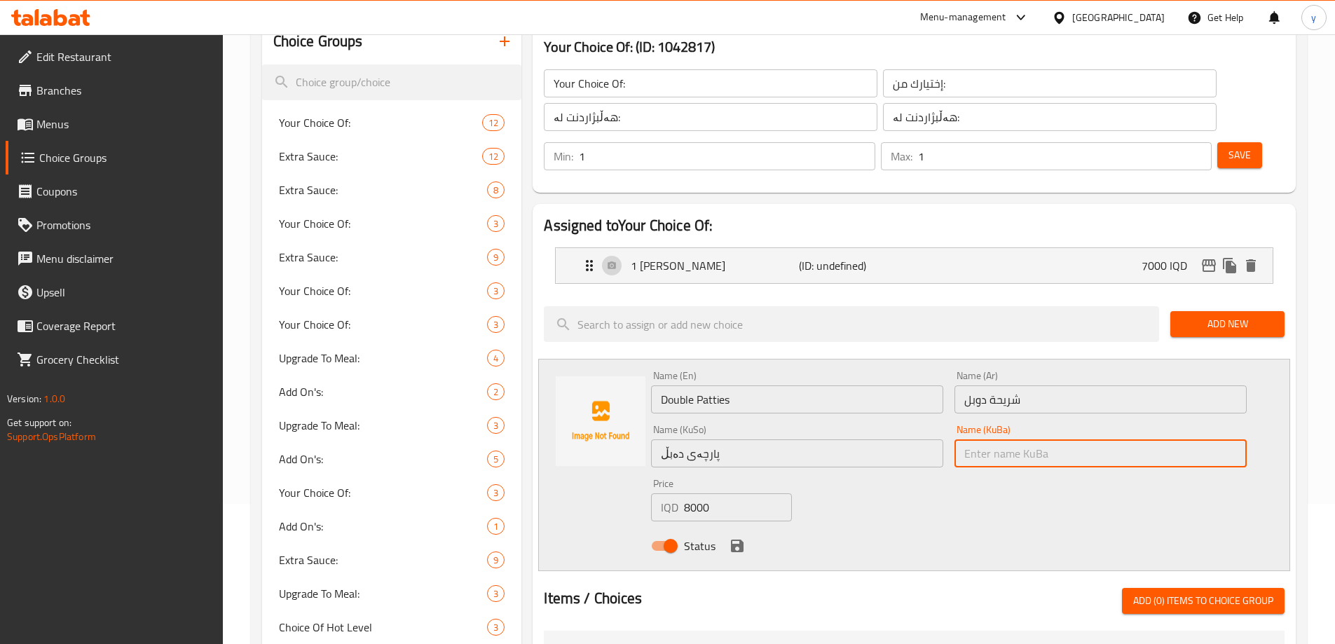
drag, startPoint x: 988, startPoint y: 423, endPoint x: 951, endPoint y: 439, distance: 40.5
click at [988, 439] on input "text" at bounding box center [1100, 453] width 292 height 28
paste input "پارچەی دەبڵ"
type input "پارچەی دەبڵ"
click at [741, 540] on icon "save" at bounding box center [737, 546] width 13 height 13
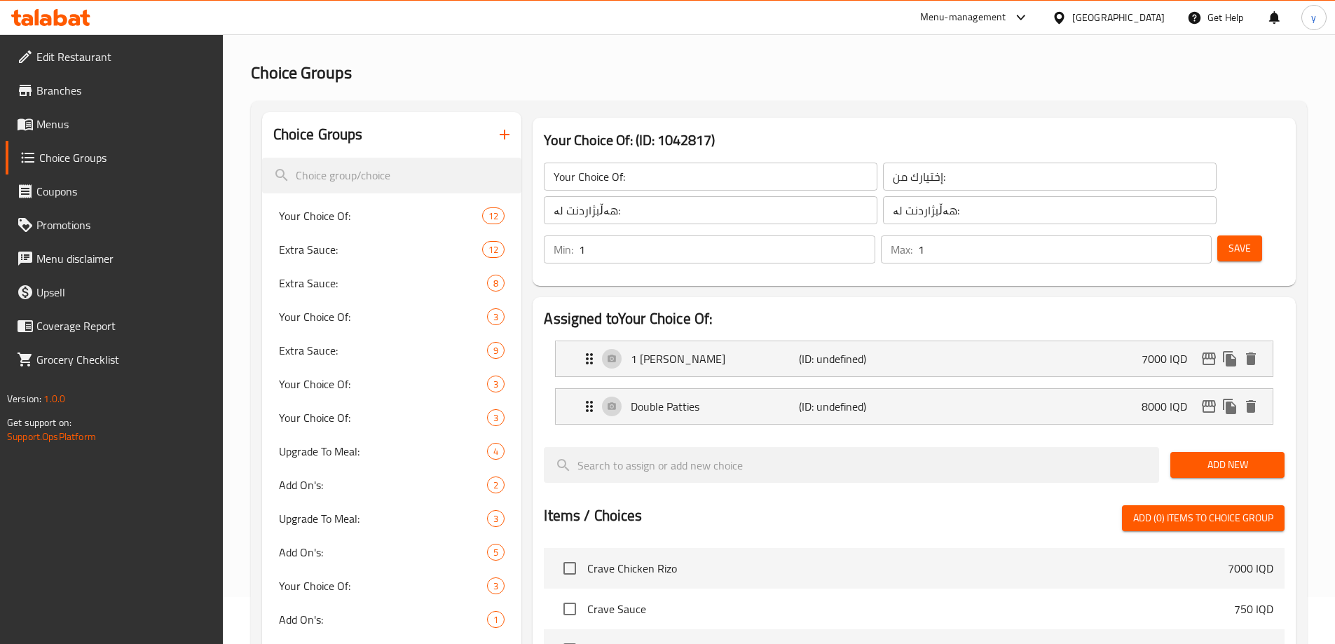
scroll to position [0, 0]
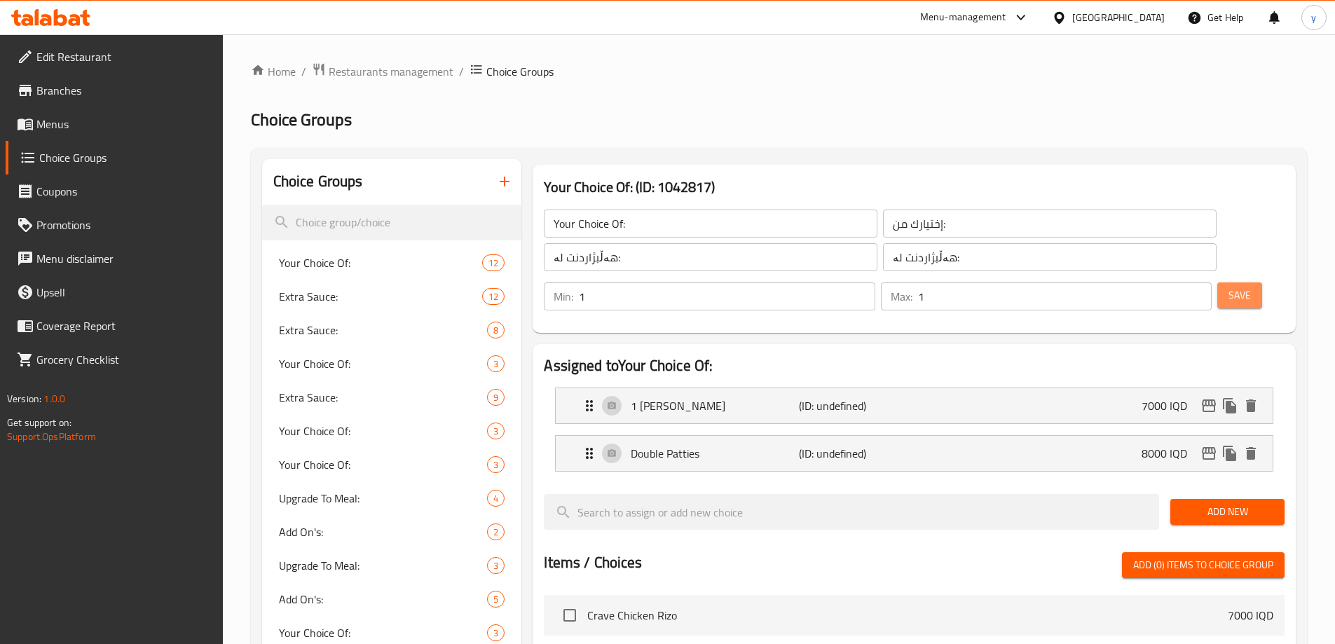
click at [1228, 287] on span "Save" at bounding box center [1239, 296] width 22 height 18
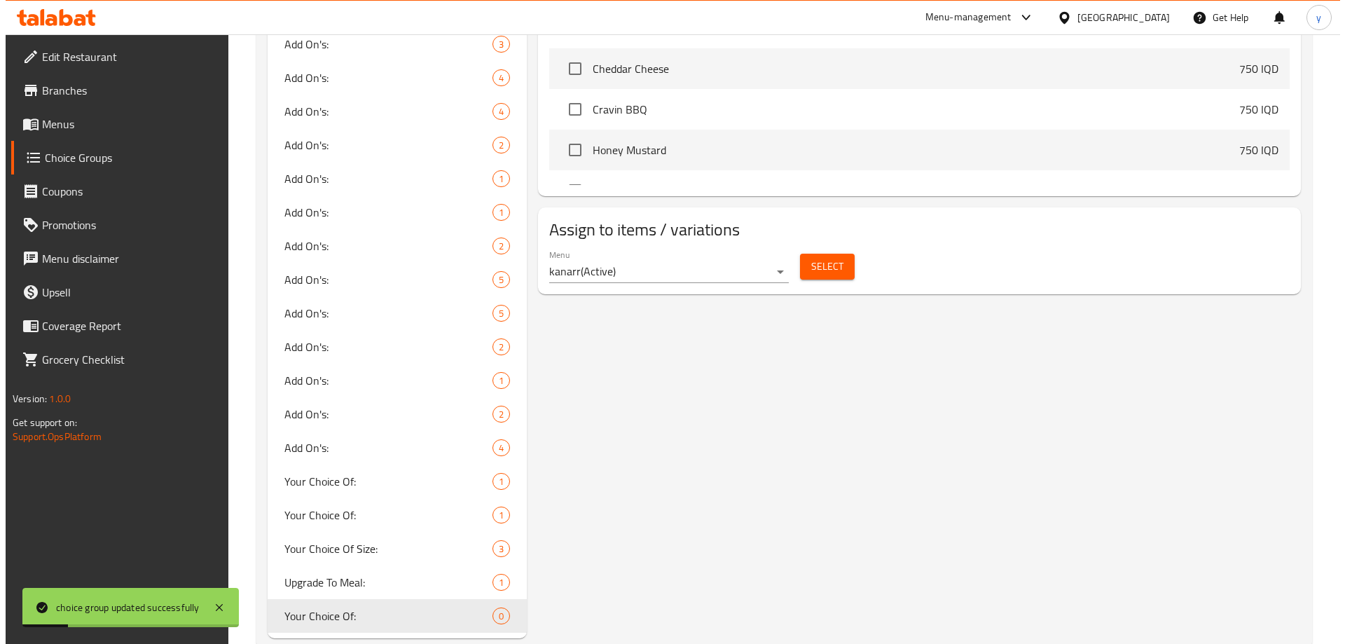
scroll to position [824, 0]
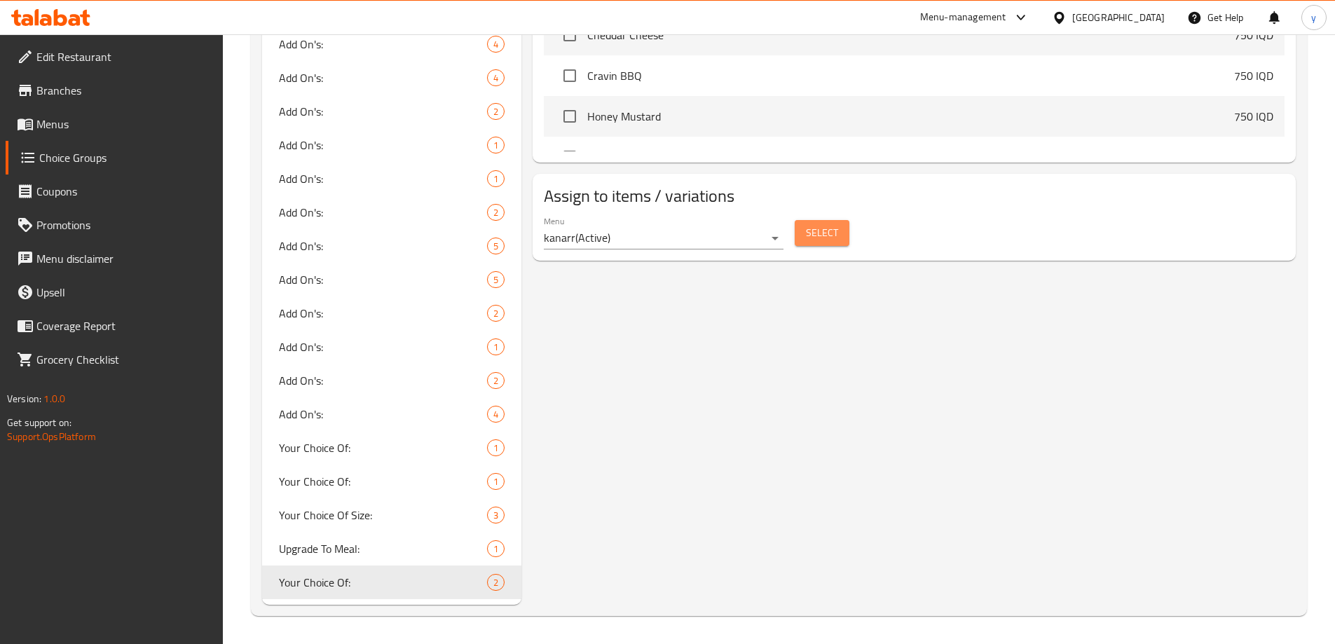
click at [833, 220] on button "Select" at bounding box center [822, 233] width 55 height 26
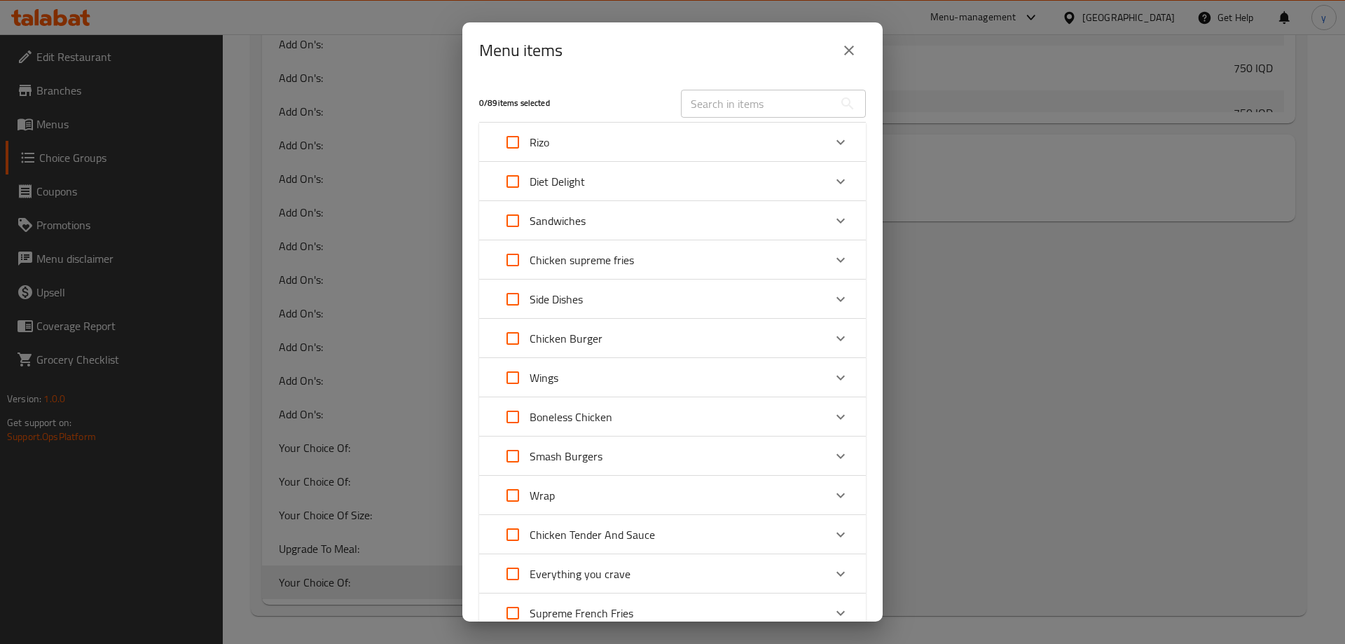
click at [677, 445] on div "Smash Burgers" at bounding box center [660, 456] width 328 height 34
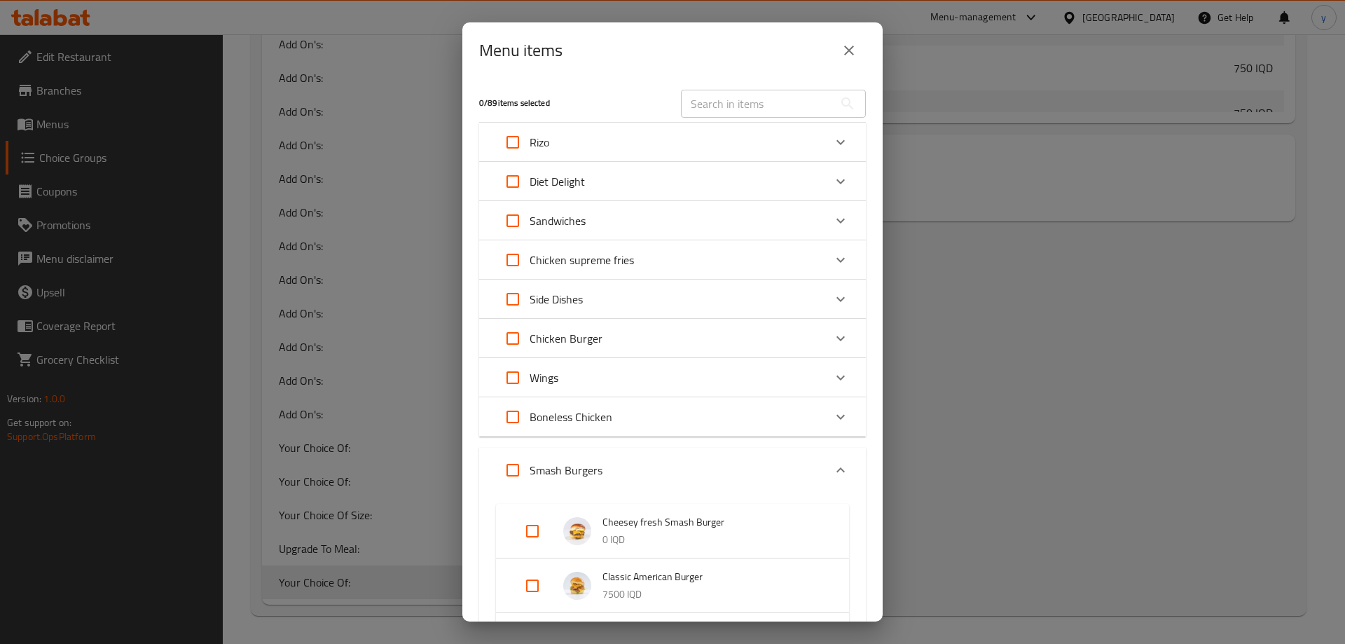
click at [531, 513] on li "Cheesey fresh Smash Burger 0 IQD" at bounding box center [673, 531] width 320 height 49
click at [540, 534] on input "Expand" at bounding box center [533, 531] width 34 height 34
checkbox input "true"
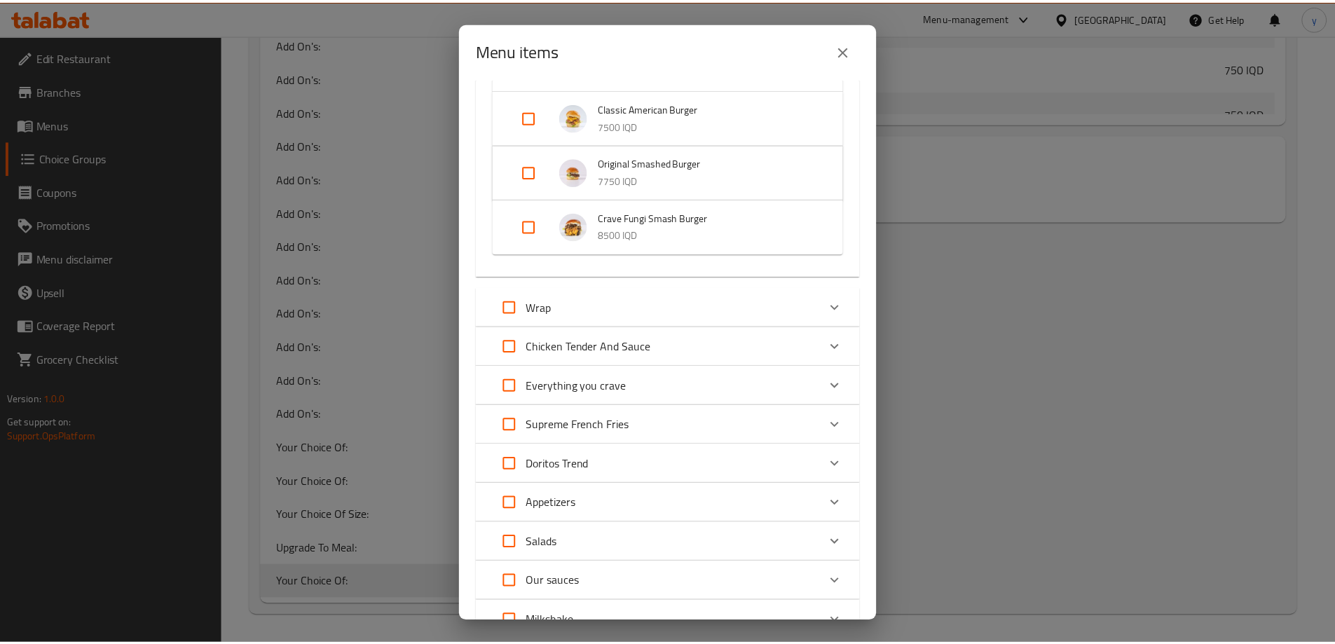
scroll to position [664, 0]
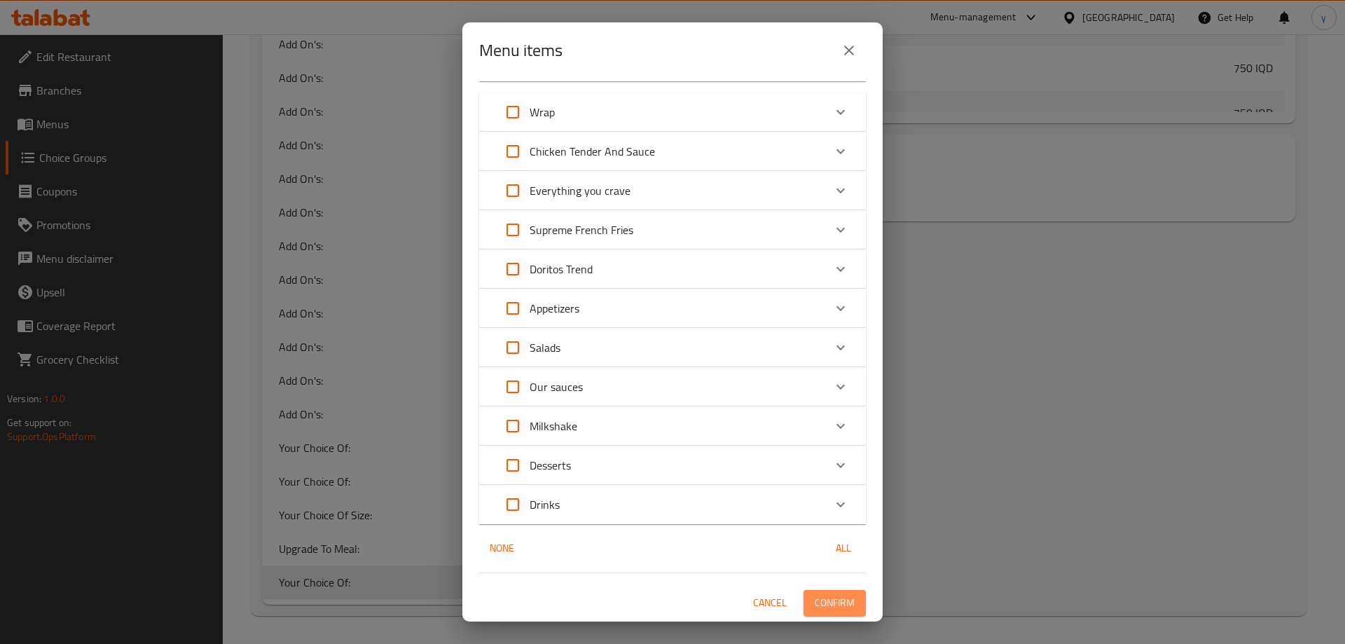
click at [815, 610] on span "Confirm" at bounding box center [835, 603] width 40 height 18
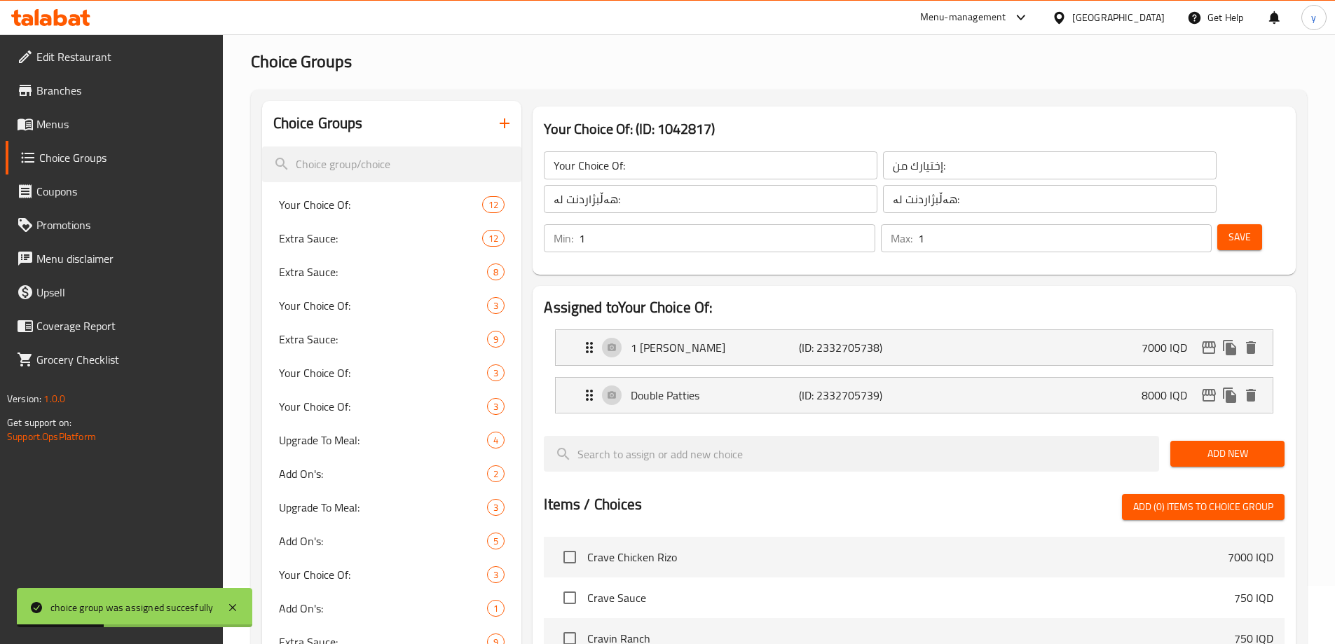
scroll to position [0, 0]
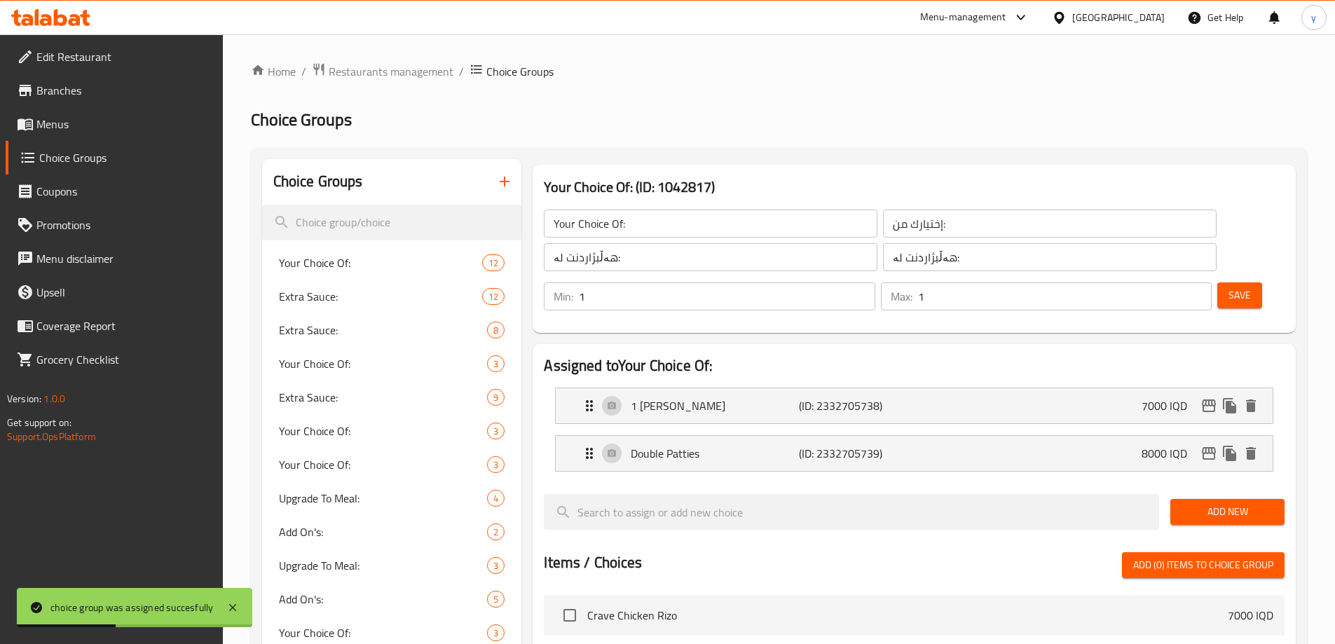
click at [638, 267] on input "هەڵبژاردنت لە:" at bounding box center [711, 257] width 334 height 28
click at [632, 202] on div "Your Choice Of: ​ إختيارك من: ​ هەڵبژاردنت لە: ​ هەڵبژاردنت لە: ​" at bounding box center [879, 240] width 689 height 78
click at [638, 214] on input "Your Choice Of:" at bounding box center [711, 224] width 334 height 28
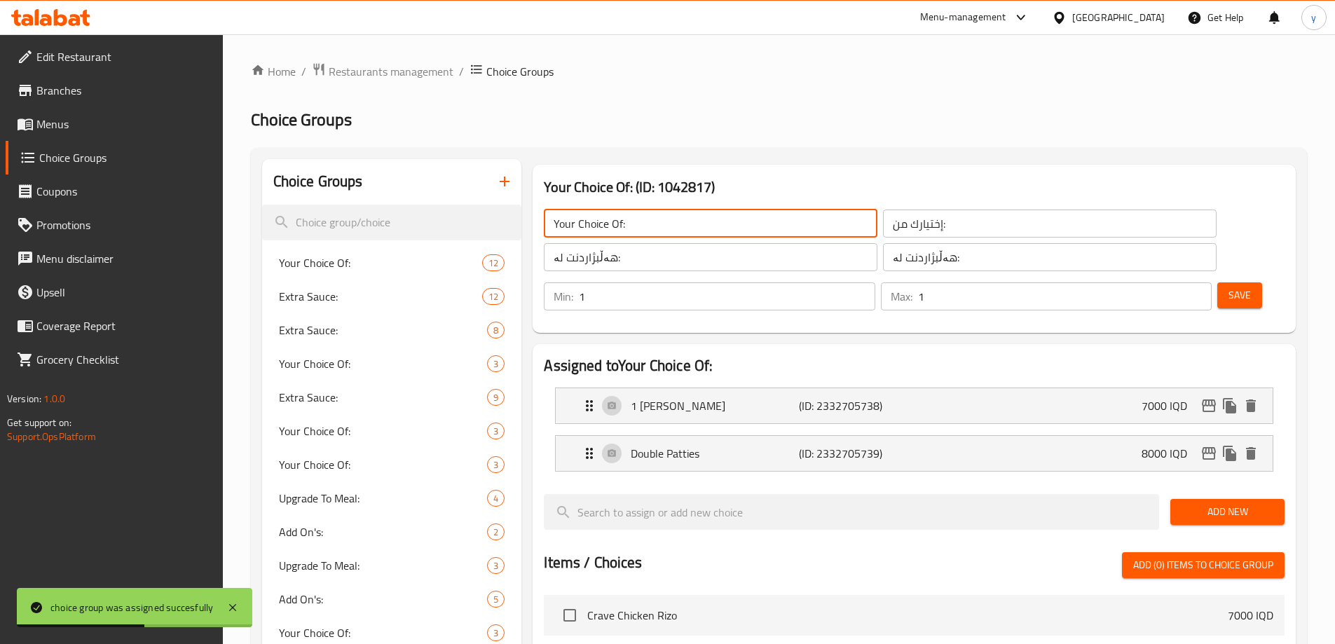
click at [638, 214] on input "Your Choice Of:" at bounding box center [711, 224] width 334 height 28
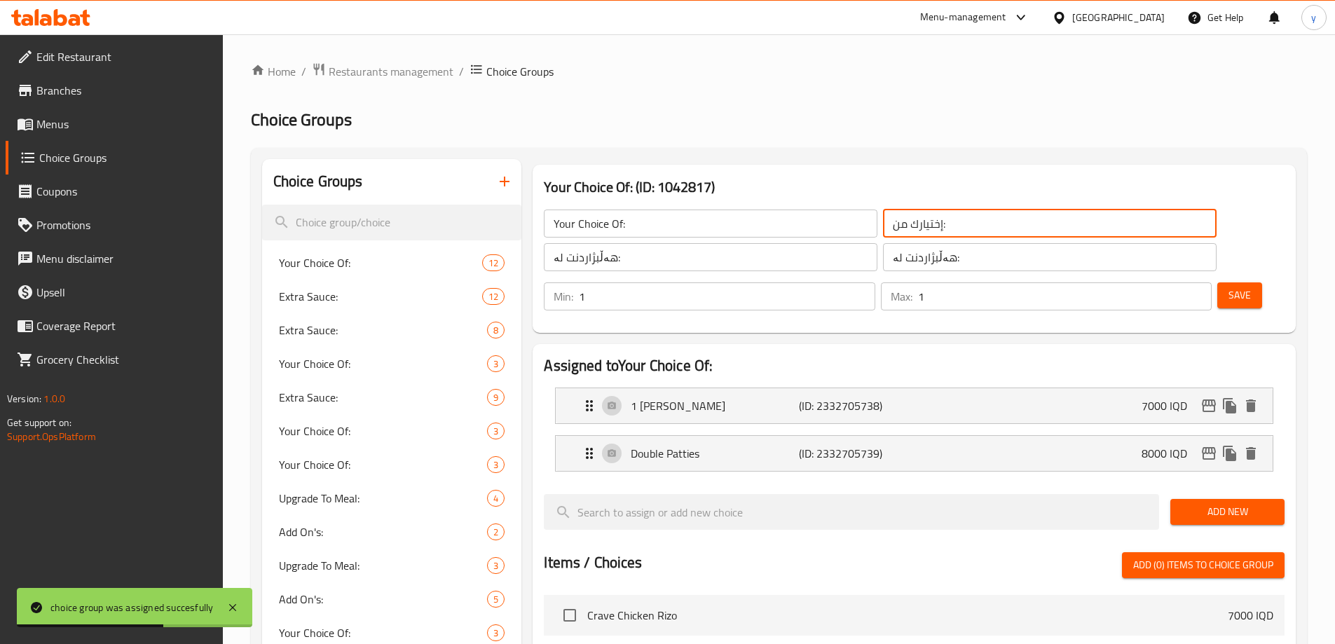
drag, startPoint x: 793, startPoint y: 215, endPoint x: 806, endPoint y: 219, distance: 13.3
click at [883, 215] on input "إختيارك من:" at bounding box center [1050, 224] width 334 height 28
click at [883, 219] on input "إختيارك من:" at bounding box center [1050, 224] width 334 height 28
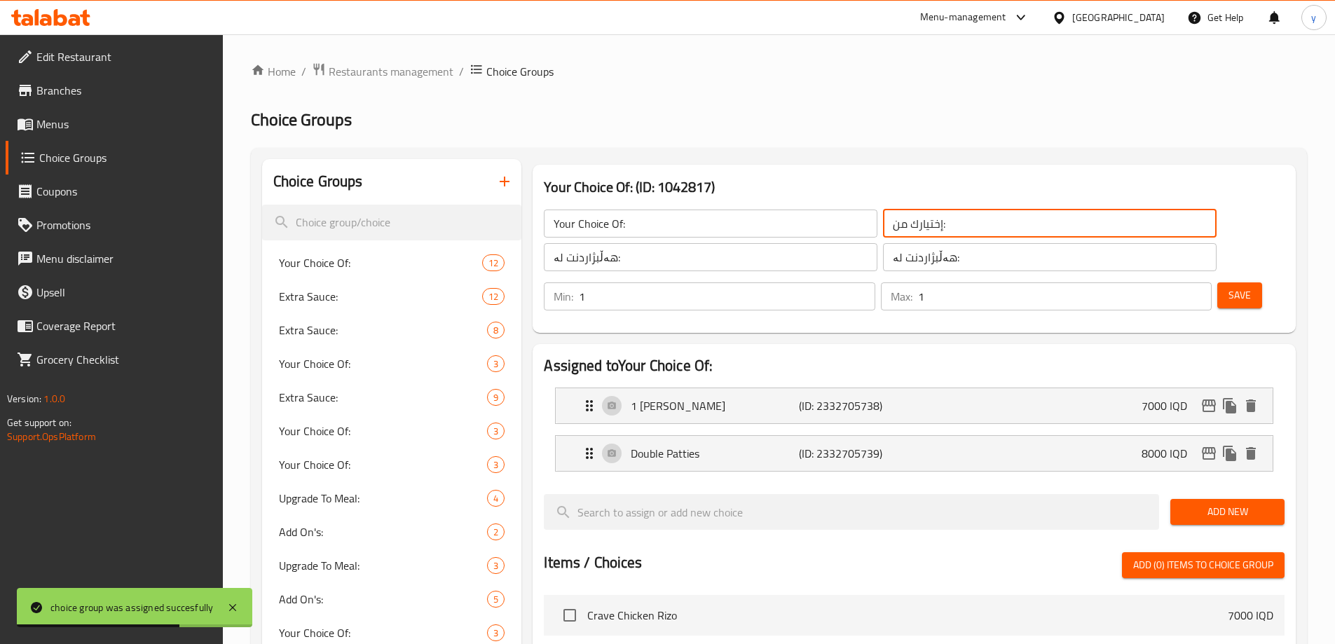
click at [883, 219] on input "إختيارك من:" at bounding box center [1050, 224] width 334 height 28
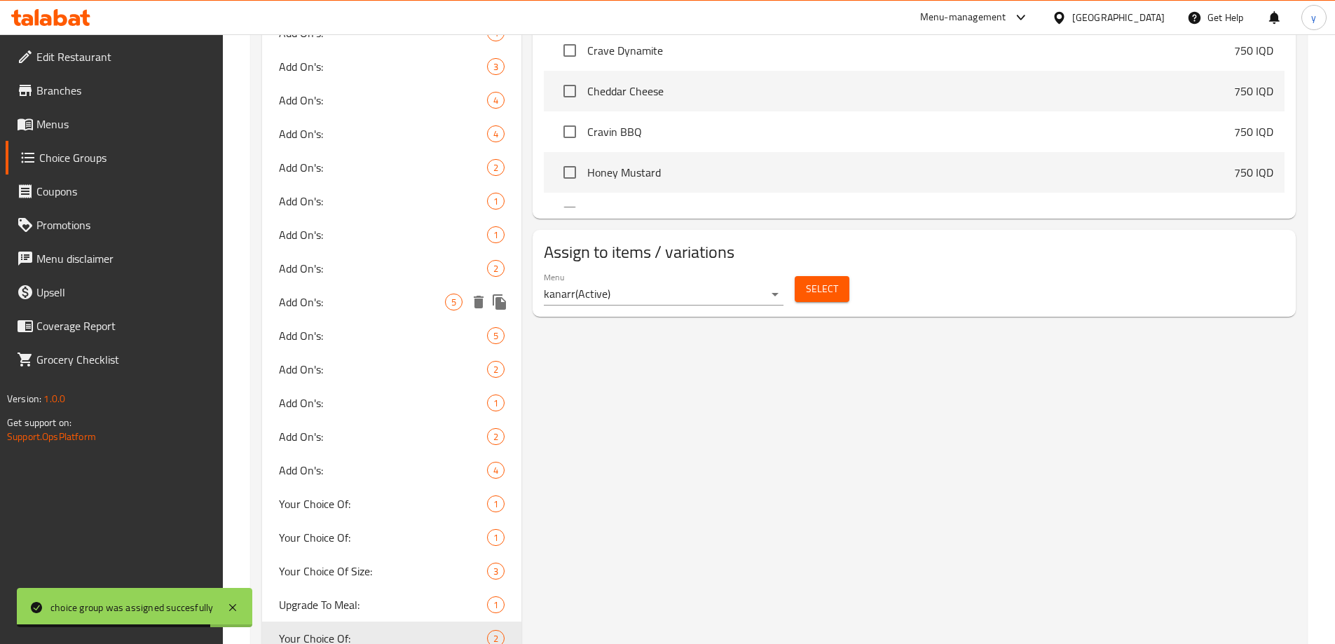
scroll to position [824, 0]
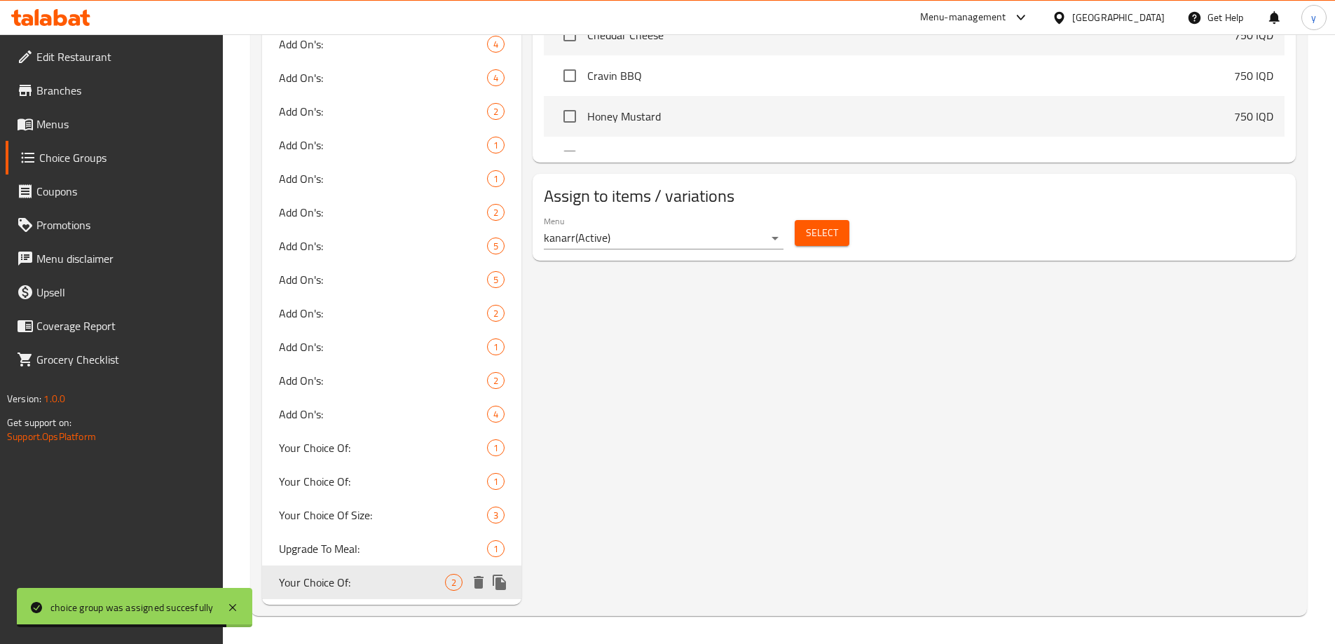
click at [505, 577] on icon "duplicate" at bounding box center [499, 582] width 17 height 17
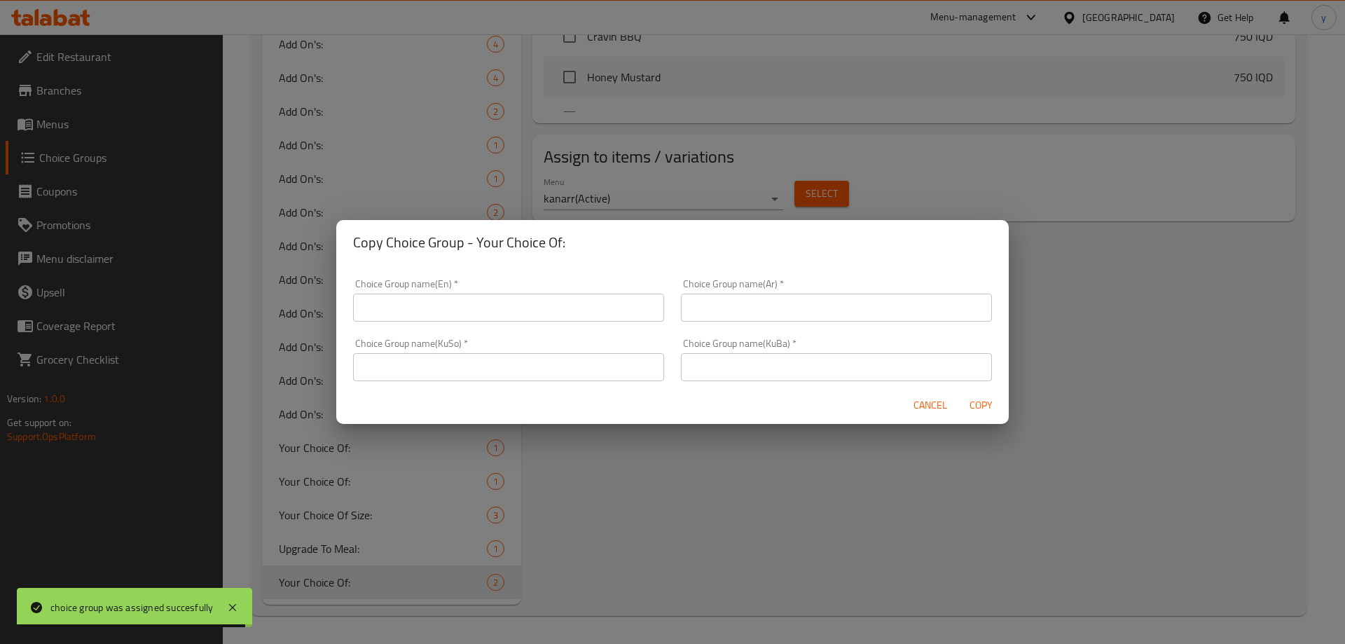
click at [517, 344] on div "Choice Group name(KuSo)   * Choice Group name(KuSo) *" at bounding box center [508, 359] width 311 height 43
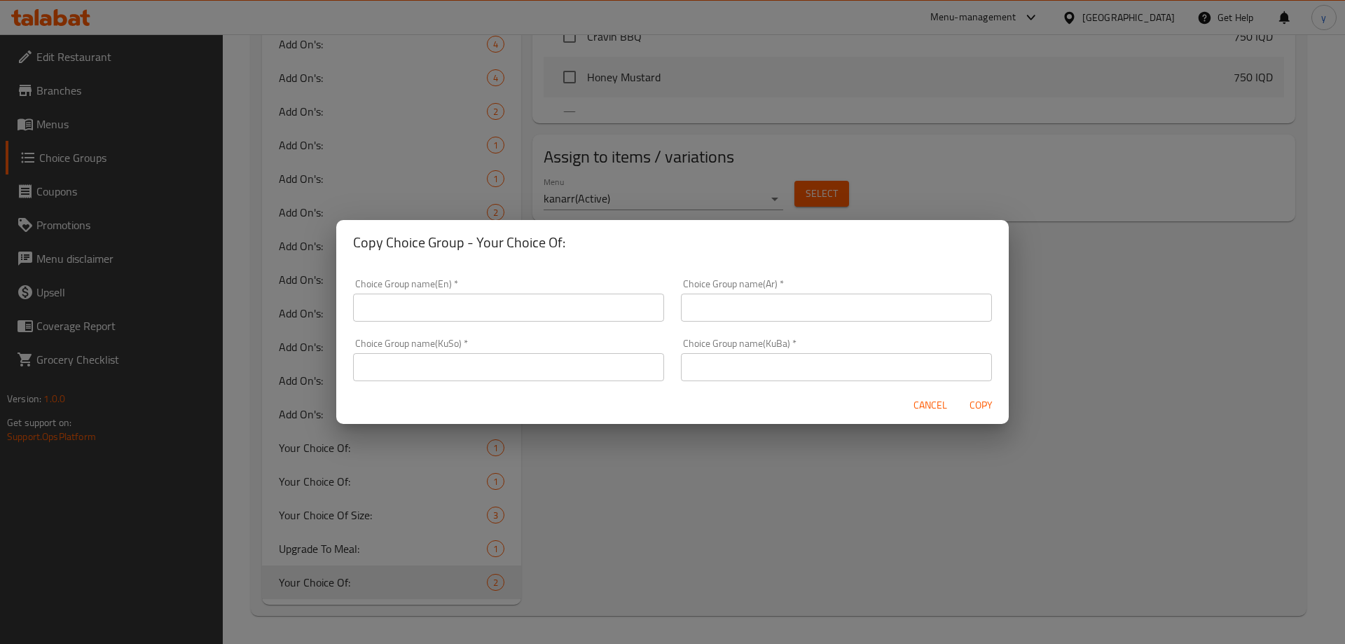
drag, startPoint x: 685, startPoint y: 299, endPoint x: 661, endPoint y: 315, distance: 29.3
click at [685, 299] on input "text" at bounding box center [836, 308] width 311 height 28
paste input "إختيارك من:"
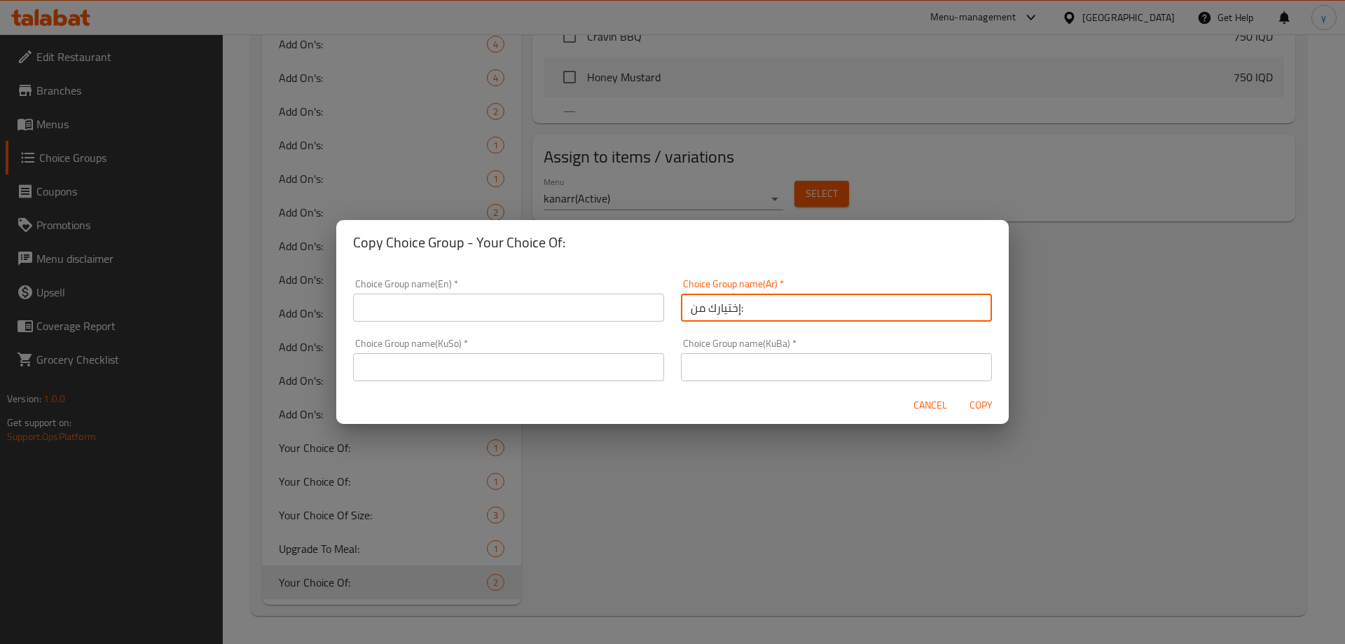
type input "إختيارك من:"
click at [584, 352] on div "Choice Group name(KuSo)   * Choice Group name(KuSo) *" at bounding box center [508, 359] width 311 height 43
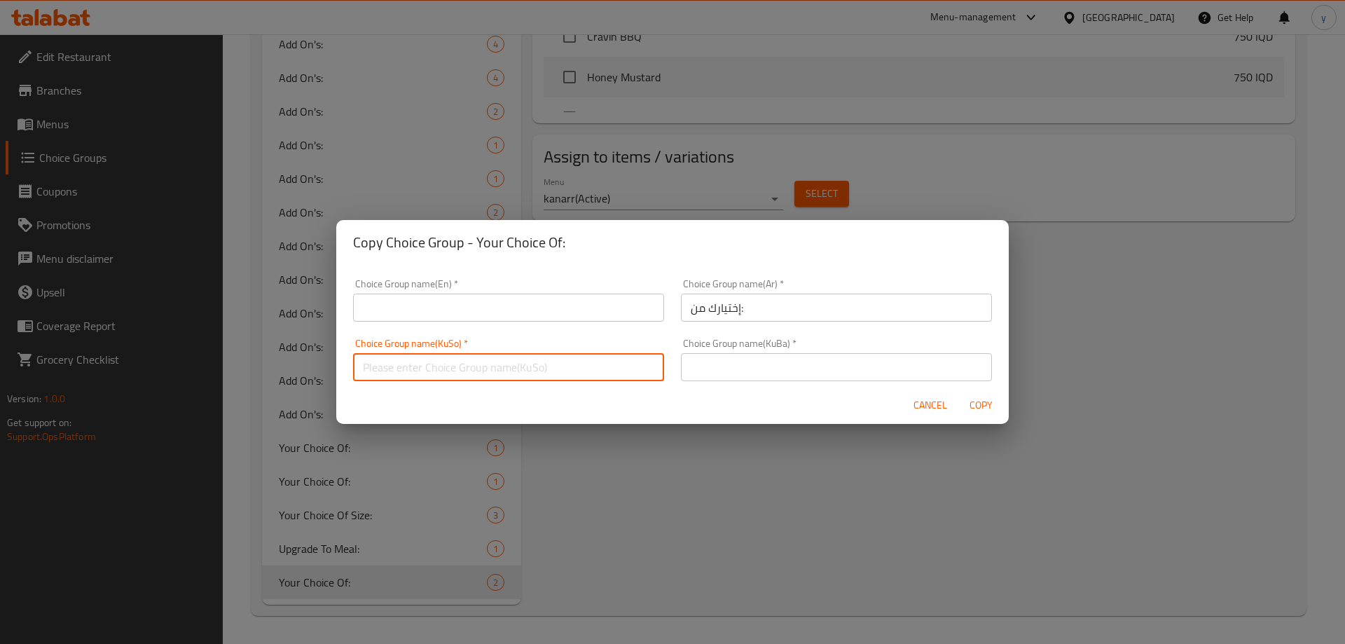
click at [525, 371] on input "text" at bounding box center [508, 367] width 311 height 28
paste input "هەڵبژاردنت لە:"
type input "هەڵبژاردنت لە:"
drag, startPoint x: 755, startPoint y: 381, endPoint x: 751, endPoint y: 368, distance: 13.8
click at [755, 381] on div "Choice Group name(KuBa)   * Choice Group name(KuBa) *" at bounding box center [837, 360] width 328 height 60
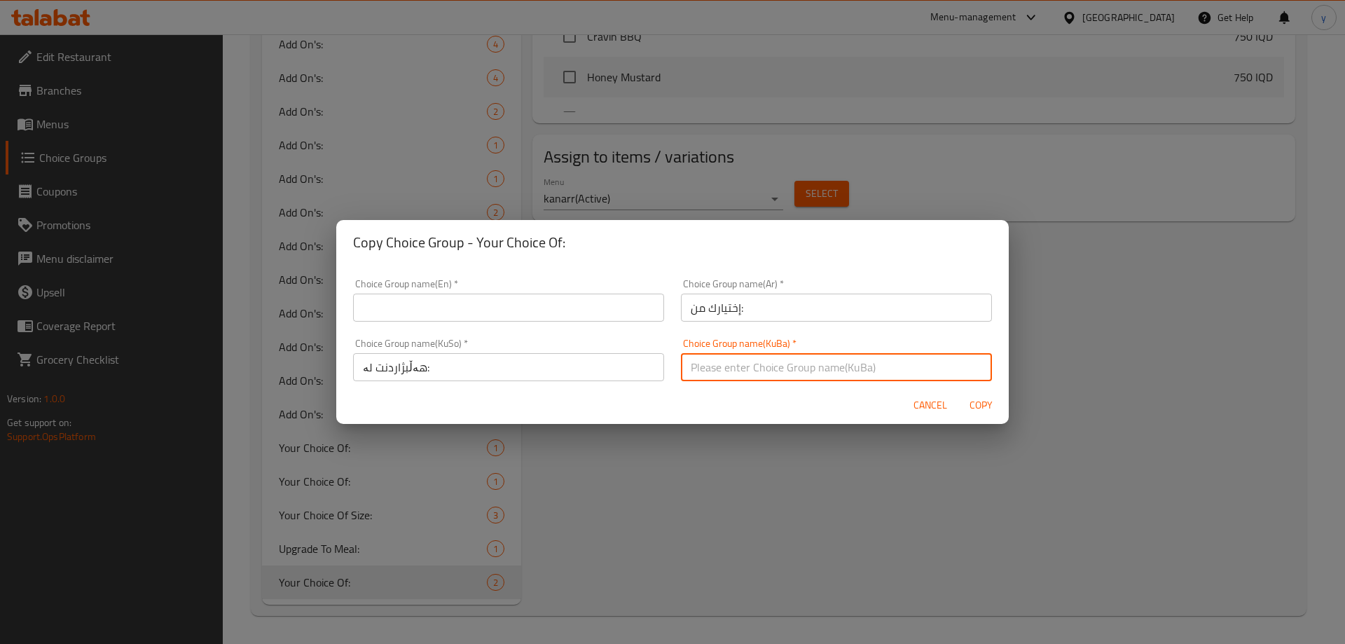
drag, startPoint x: 751, startPoint y: 368, endPoint x: 586, endPoint y: 323, distance: 171.4
click at [751, 368] on input "text" at bounding box center [836, 367] width 311 height 28
paste input "هەڵبژاردنت لە:"
type input "هەڵبژاردنت لە:"
click at [514, 289] on div "Choice Group name(En)   * Choice Group name(En) *" at bounding box center [508, 300] width 311 height 43
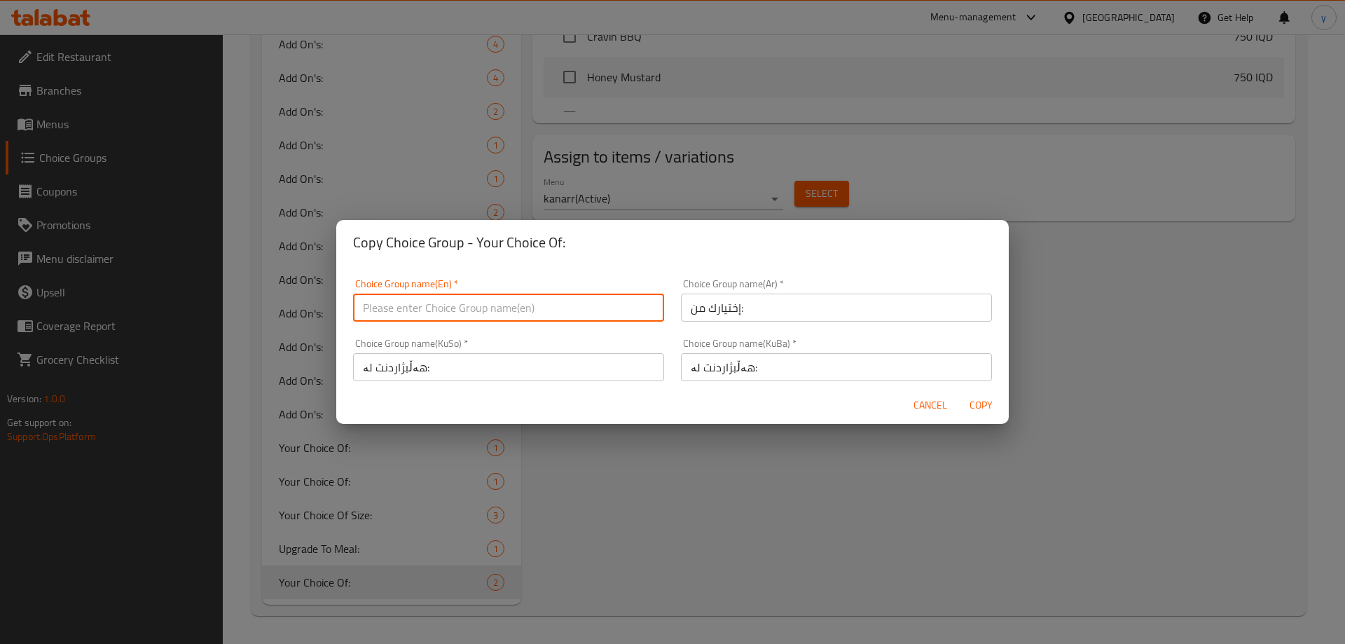
click at [455, 317] on input "text" at bounding box center [508, 308] width 311 height 28
paste input "Your Choice Of:"
type input "Your Choice Of:"
click at [992, 397] on span "Copy" at bounding box center [981, 406] width 34 height 18
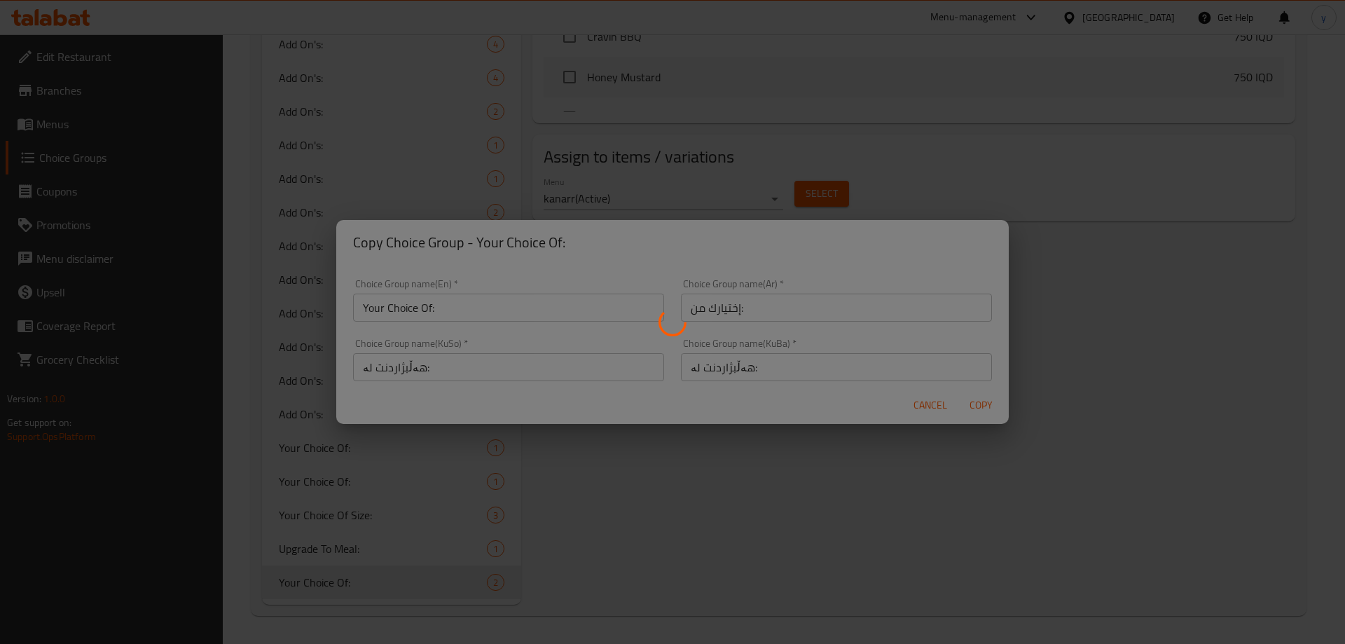
type input "Your Choice Of:"
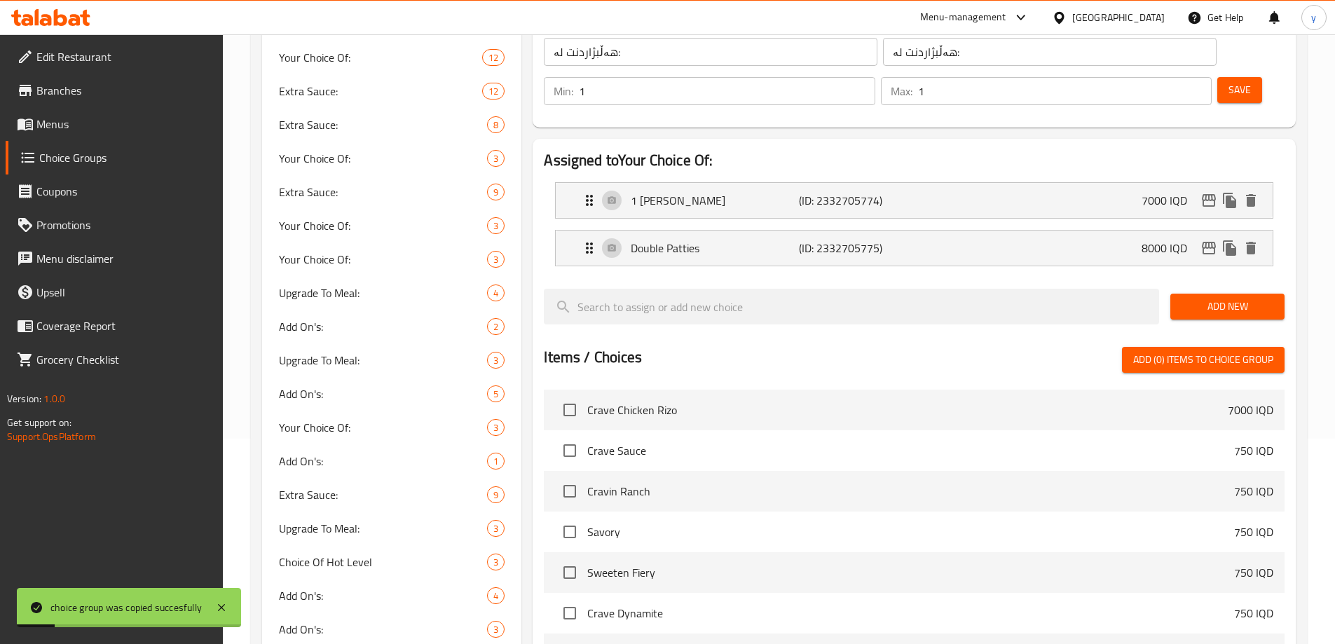
scroll to position [0, 0]
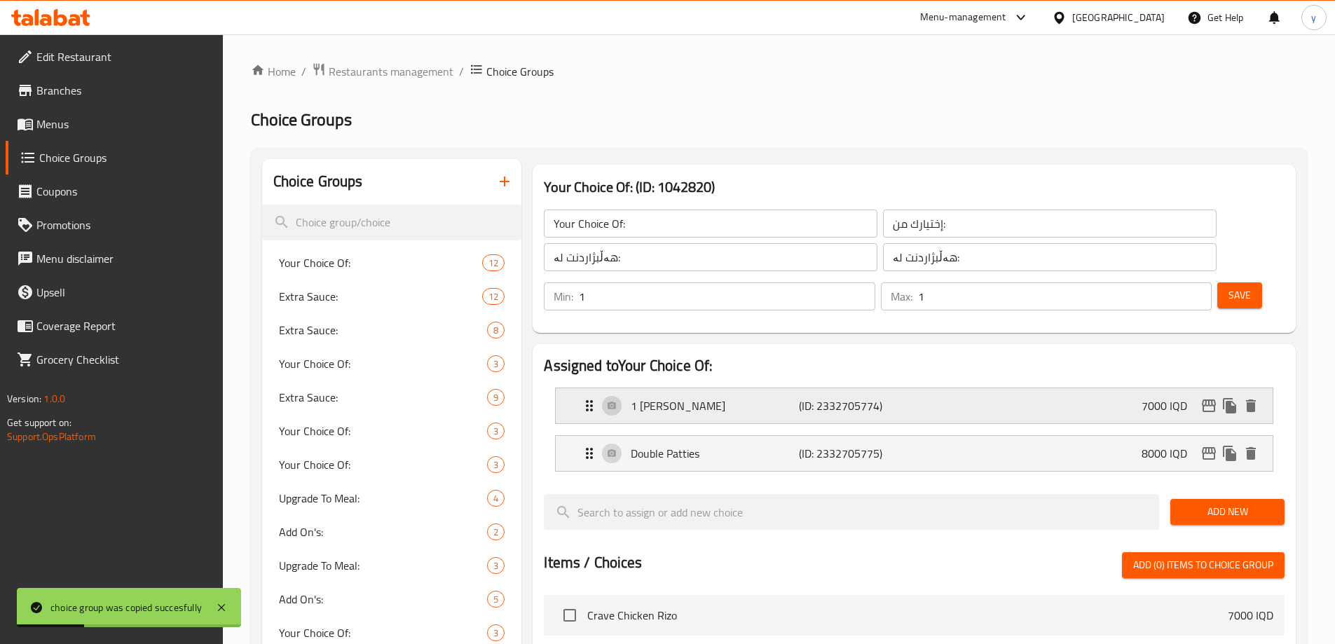
click at [977, 388] on div "1 Patty (ID: 2332705774) 7000 IQD" at bounding box center [918, 405] width 675 height 35
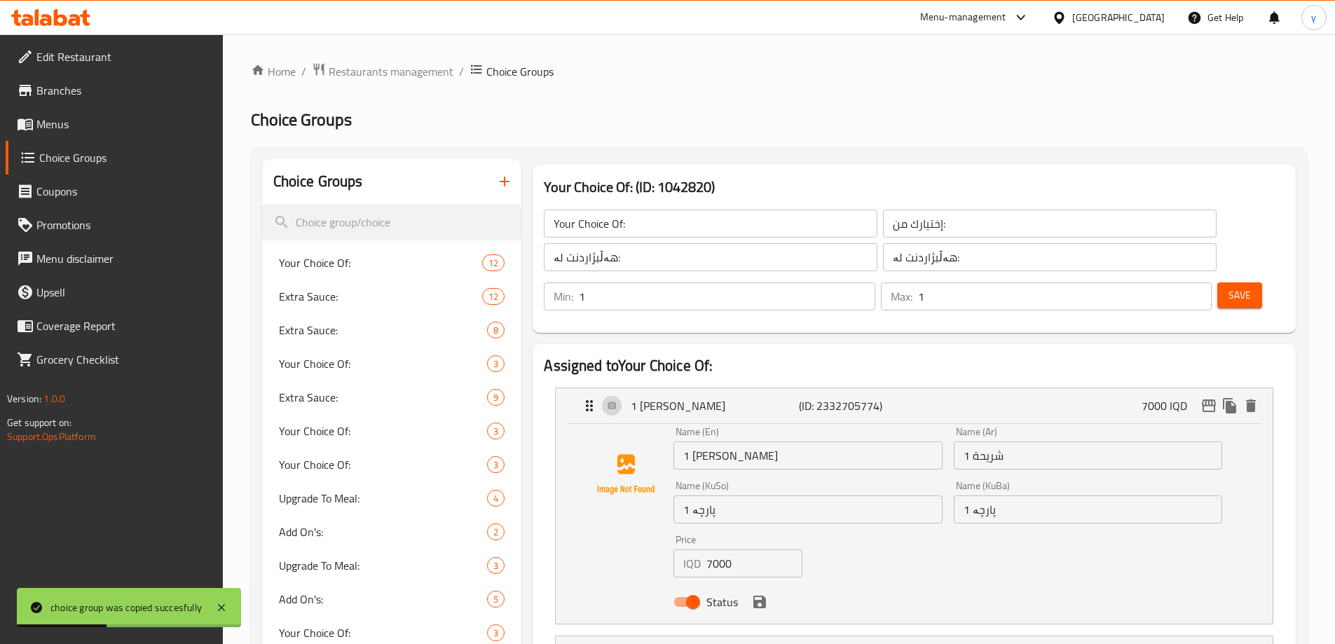
click at [720, 549] on input "7000" at bounding box center [754, 563] width 96 height 28
paste input "65"
click at [758, 596] on icon "save" at bounding box center [759, 602] width 13 height 13
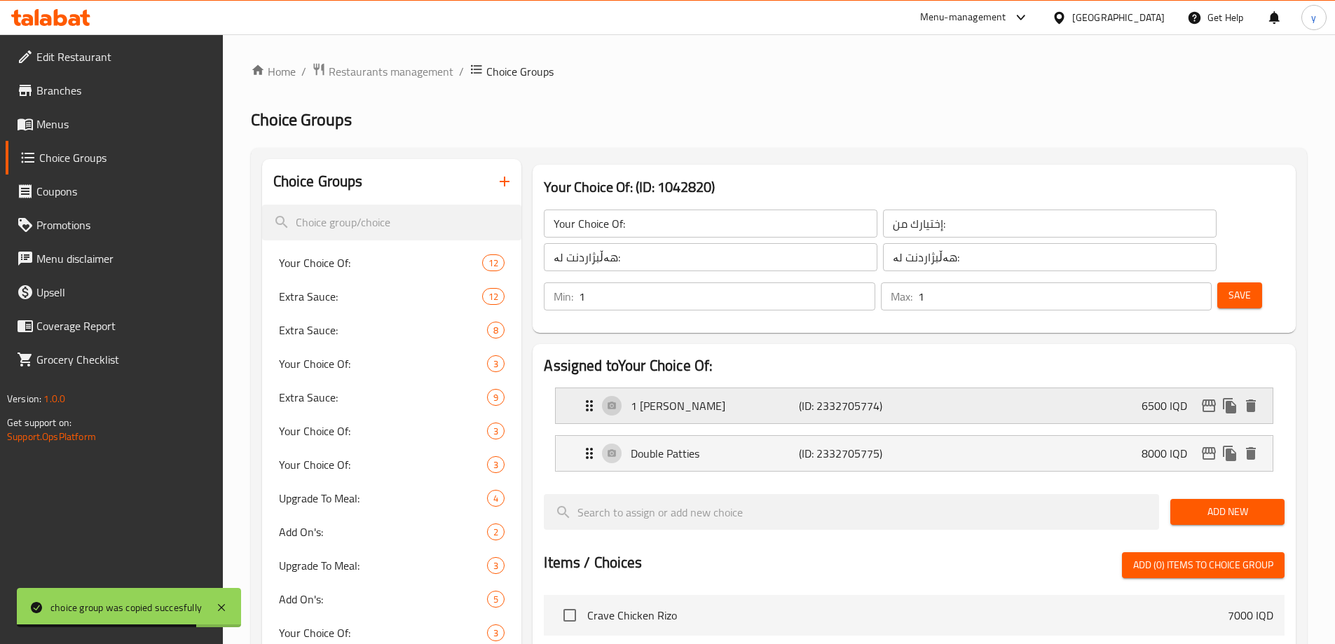
type input "6500"
click at [1118, 436] on div "Double Patties (ID: 2332705775) 8000 IQD" at bounding box center [918, 453] width 675 height 35
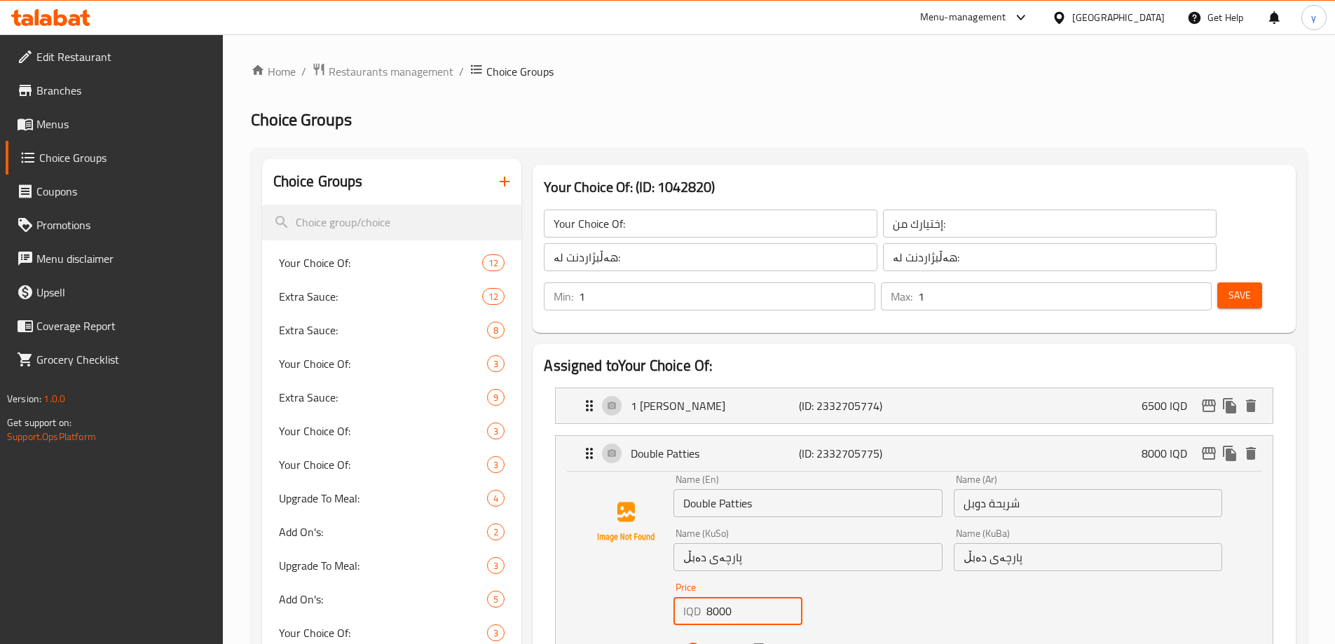
drag, startPoint x: 744, startPoint y: 571, endPoint x: 703, endPoint y: 573, distance: 40.7
click at [703, 597] on div "IQD 8000 Price" at bounding box center [737, 611] width 129 height 28
paste input "75"
click at [765, 643] on icon "save" at bounding box center [759, 649] width 13 height 13
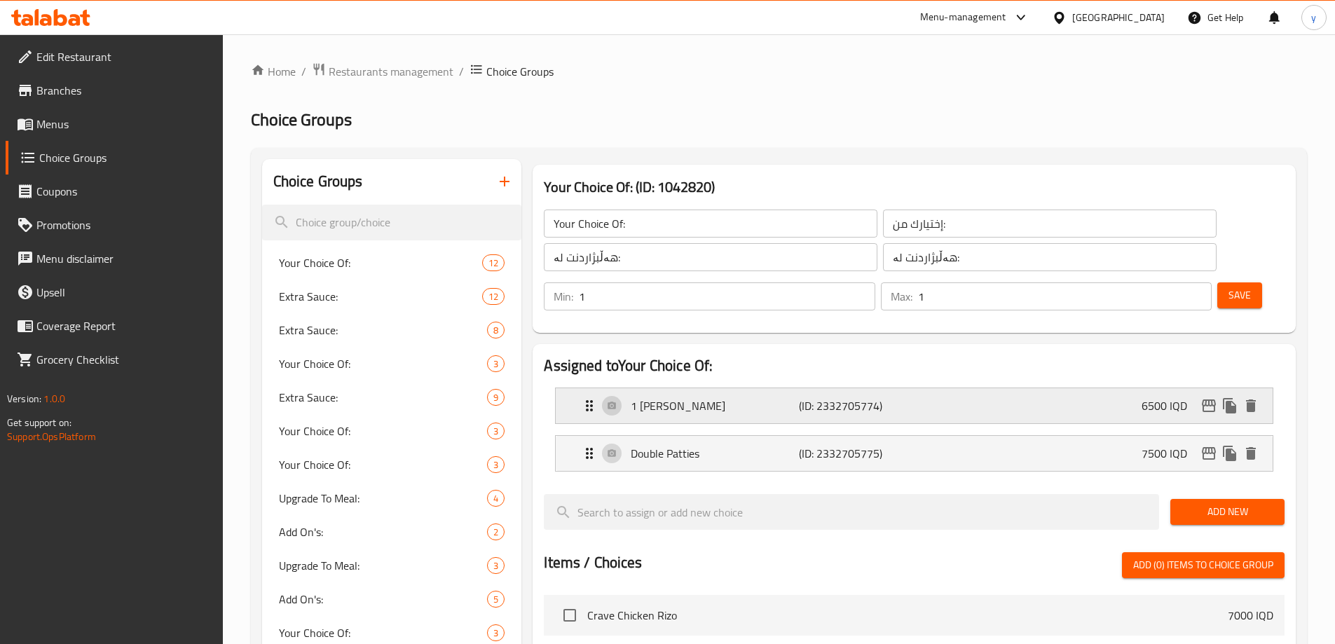
type input "7500"
click at [1217, 282] on button "Save" at bounding box center [1239, 295] width 45 height 26
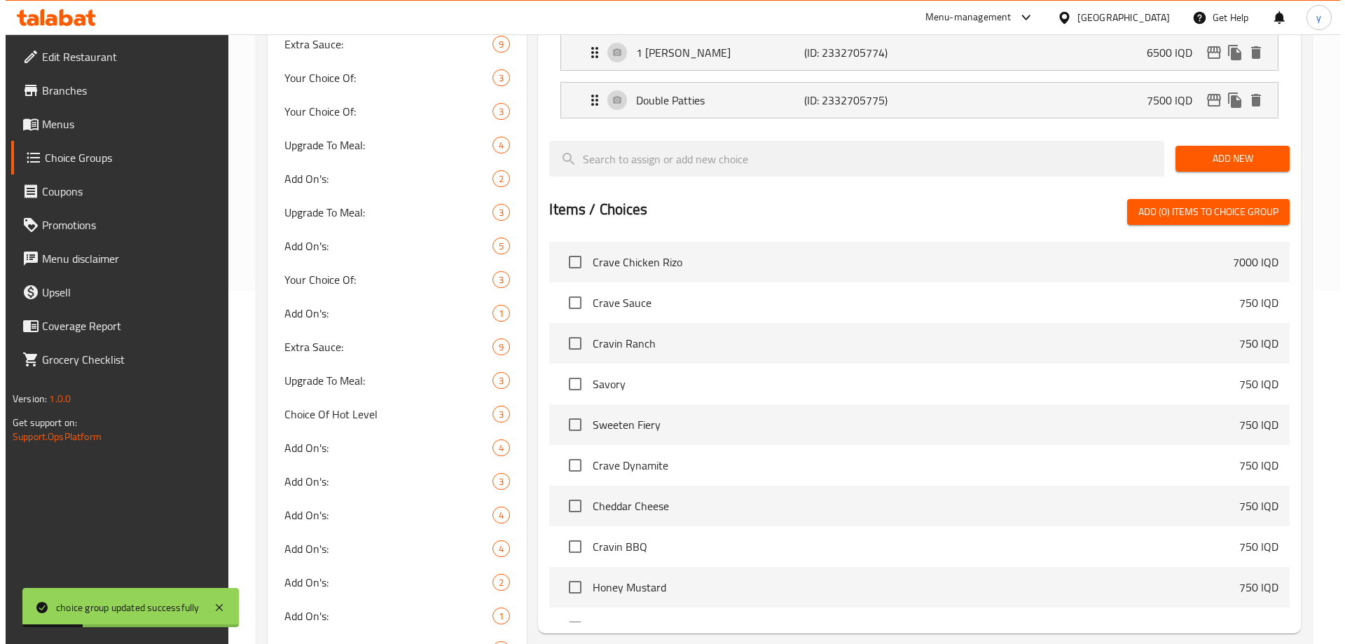
scroll to position [701, 0]
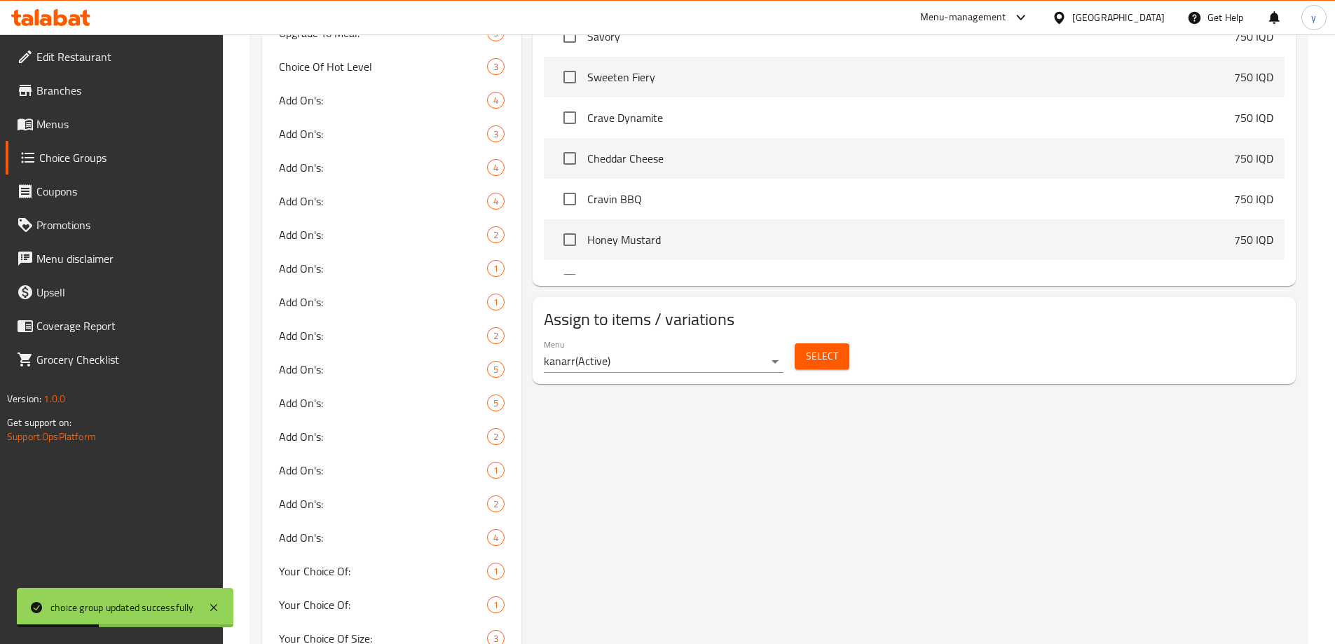
click at [789, 338] on div "Select" at bounding box center [822, 356] width 66 height 37
click at [803, 343] on button "Select" at bounding box center [822, 356] width 55 height 26
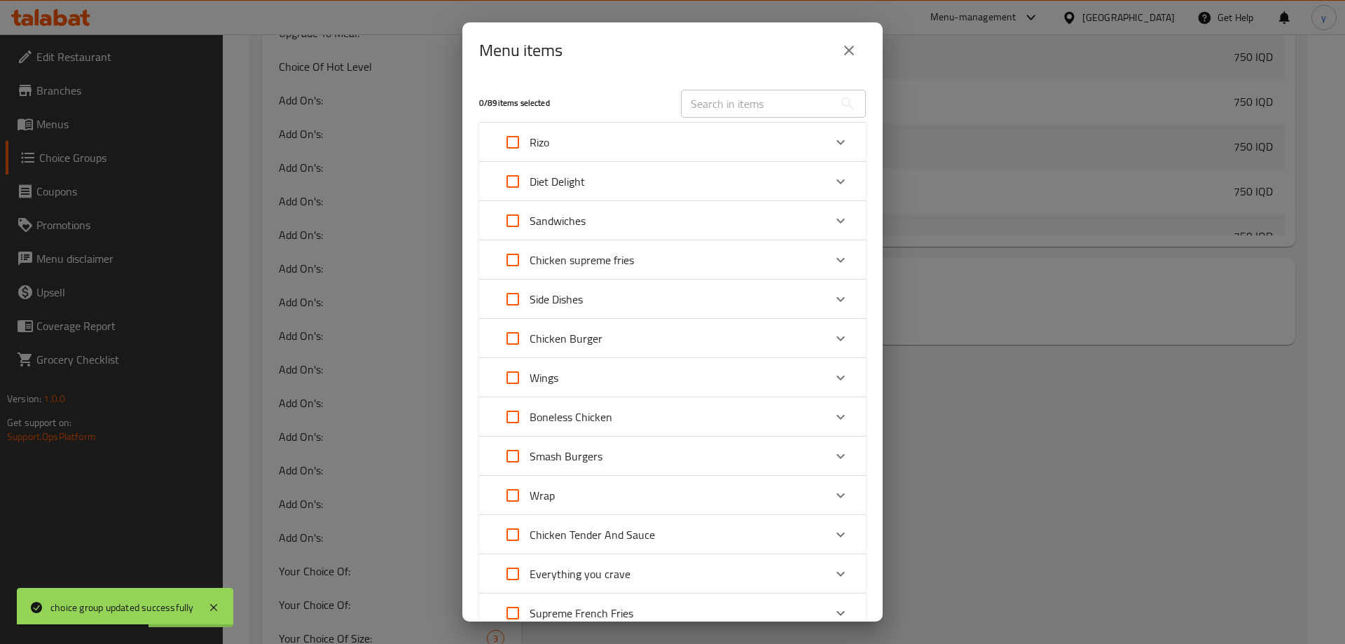
click at [628, 452] on div "Smash Burgers" at bounding box center [660, 456] width 328 height 34
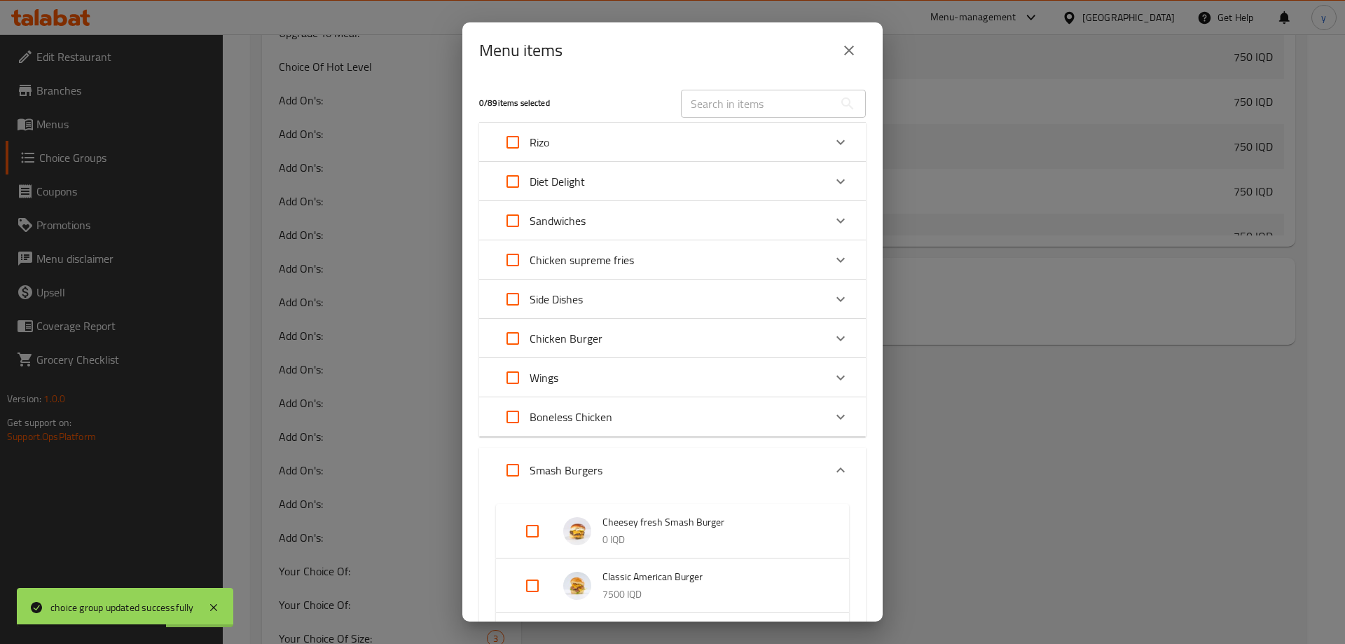
scroll to position [140, 0]
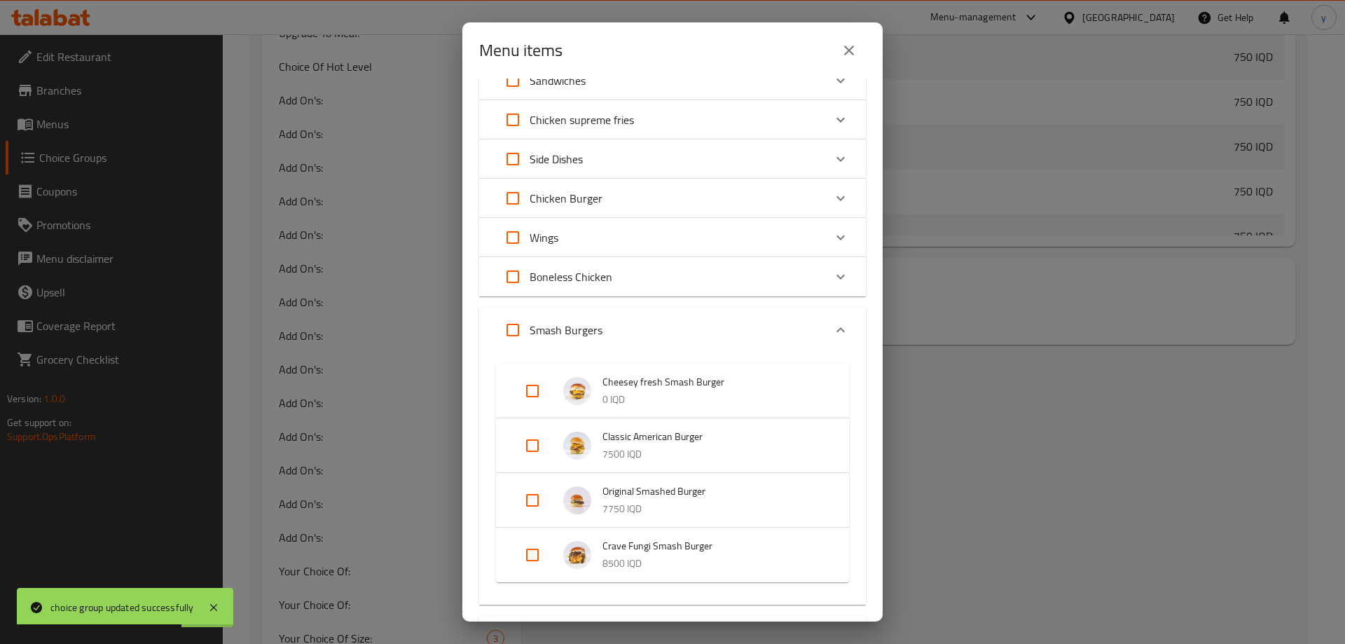
click at [533, 444] on input "Expand" at bounding box center [533, 446] width 34 height 34
checkbox input "true"
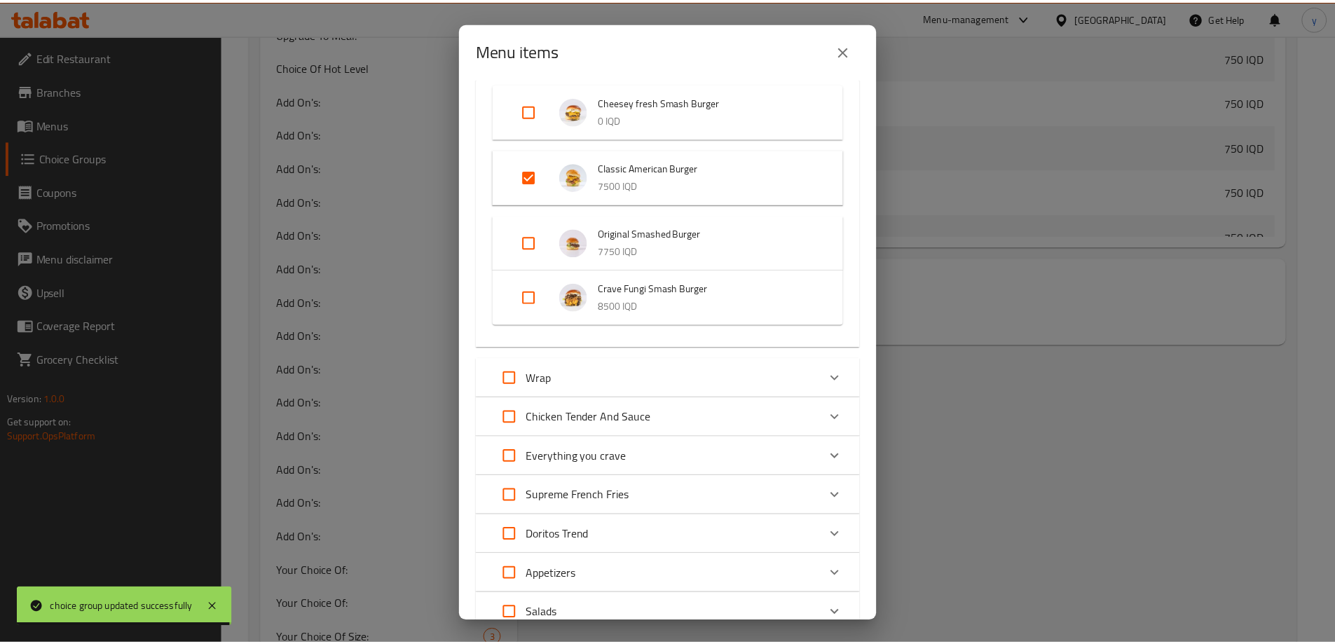
scroll to position [686, 0]
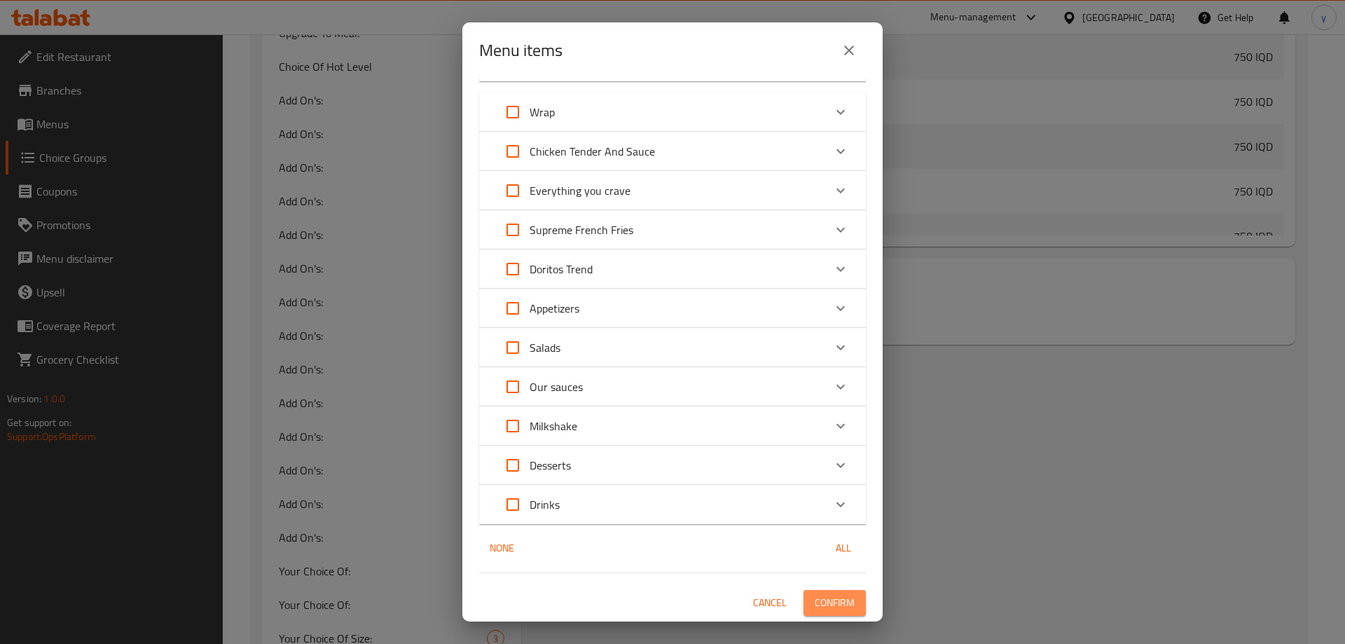
click at [816, 601] on span "Confirm" at bounding box center [835, 603] width 40 height 18
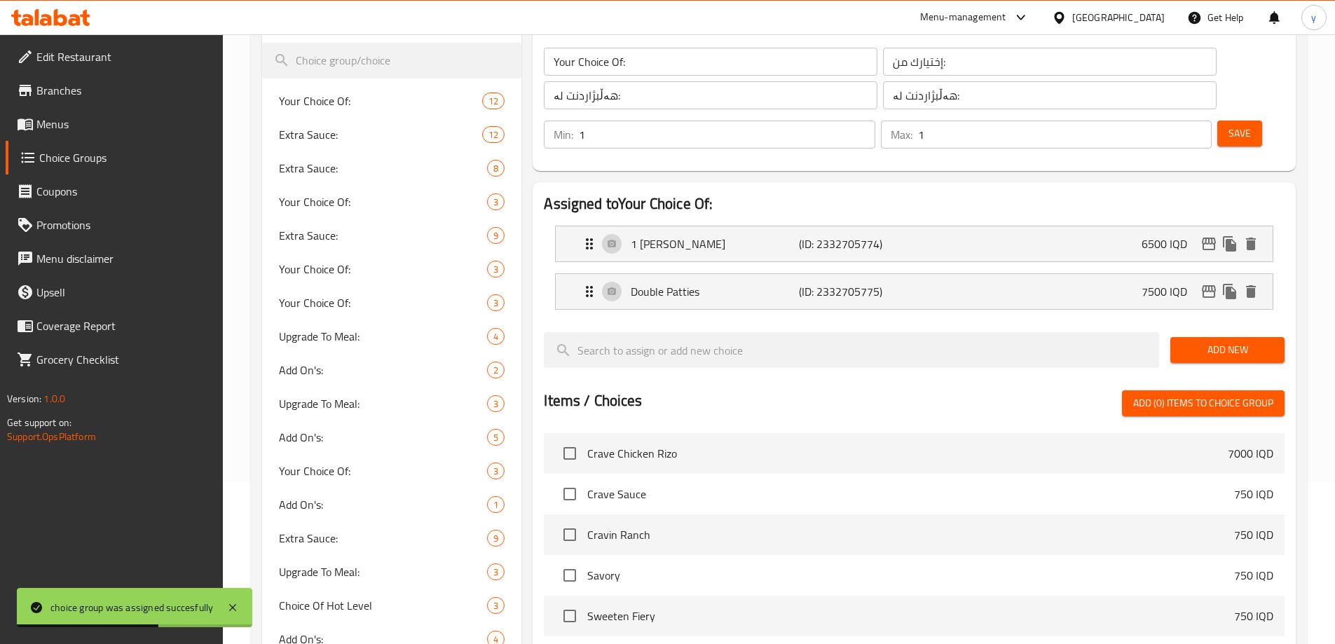
scroll to position [17, 0]
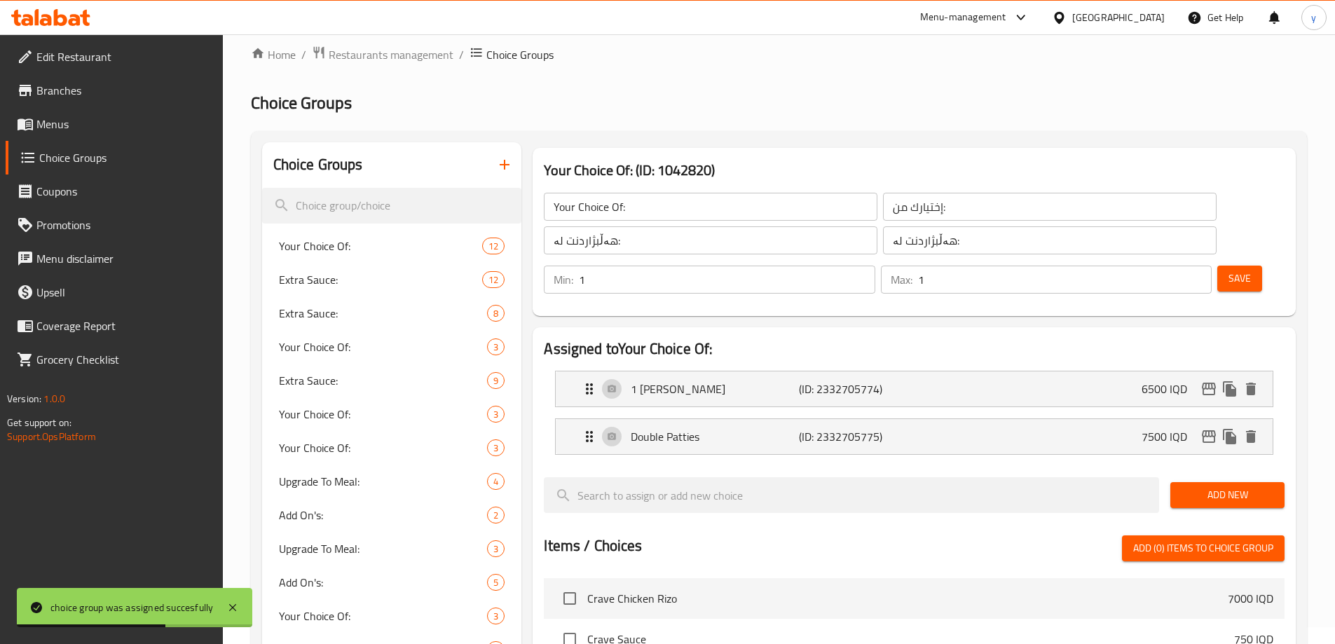
click at [603, 174] on h3 "Your Choice Of: (ID: 1042820)" at bounding box center [914, 170] width 741 height 22
click at [610, 213] on input "Your Choice Of:" at bounding box center [711, 207] width 334 height 28
click at [883, 207] on input "إختيارك من:" at bounding box center [1050, 207] width 334 height 28
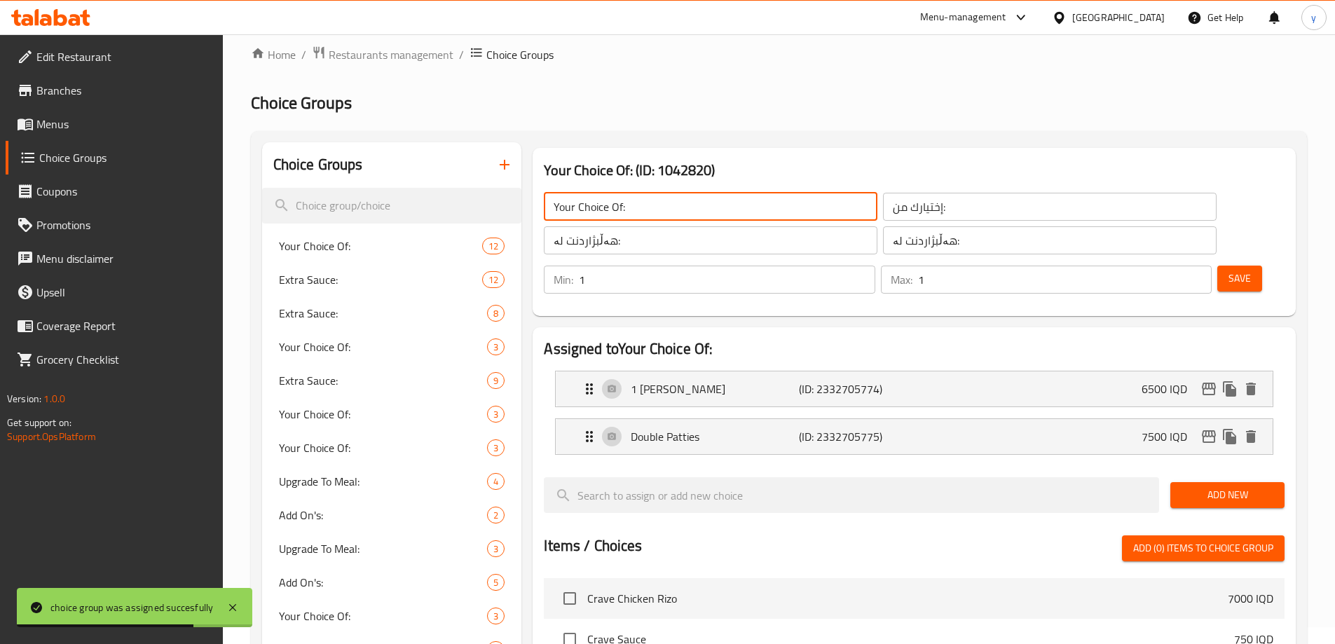
click at [883, 207] on input "إختيارك من:" at bounding box center [1050, 207] width 334 height 28
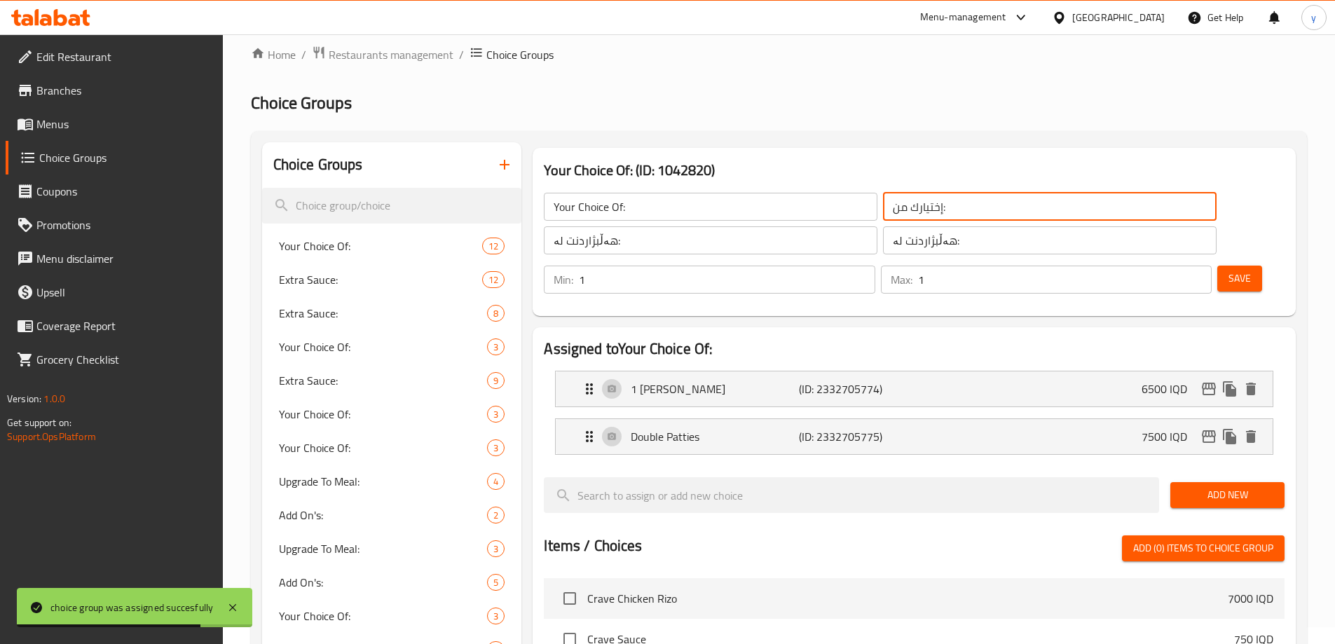
click at [883, 207] on input "إختيارك من:" at bounding box center [1050, 207] width 334 height 28
click at [646, 242] on input "هەڵبژاردنت لە:" at bounding box center [711, 240] width 334 height 28
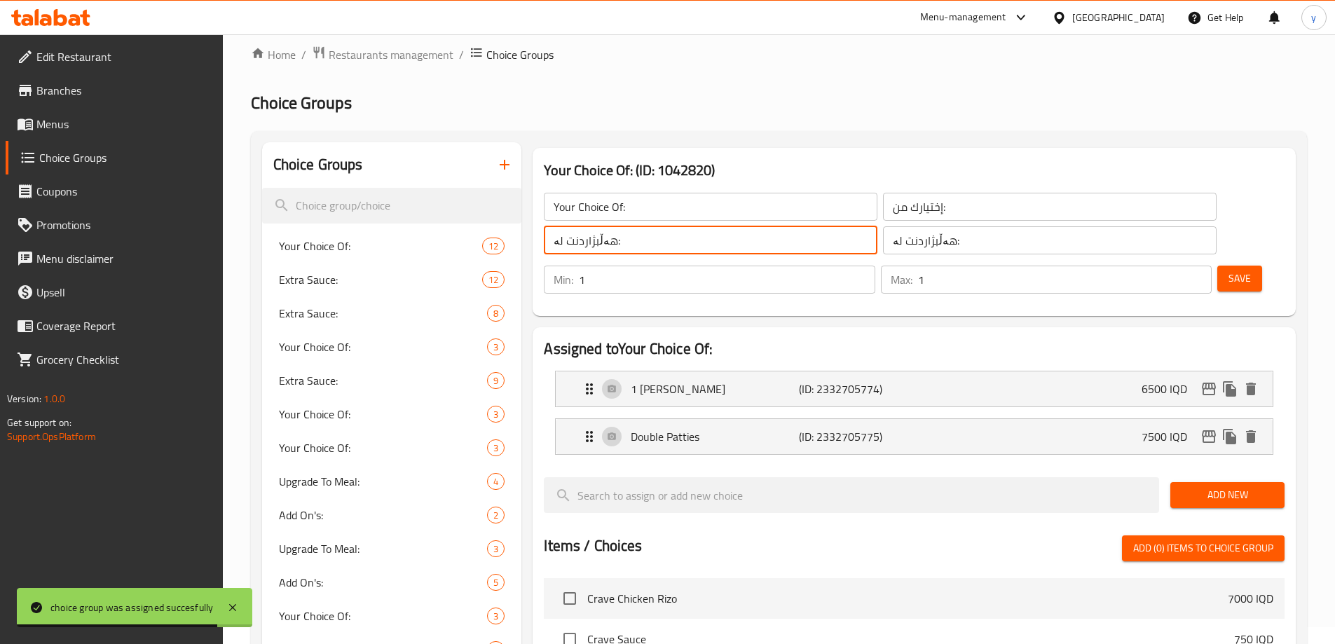
click at [646, 242] on input "هەڵبژاردنت لە:" at bounding box center [711, 240] width 334 height 28
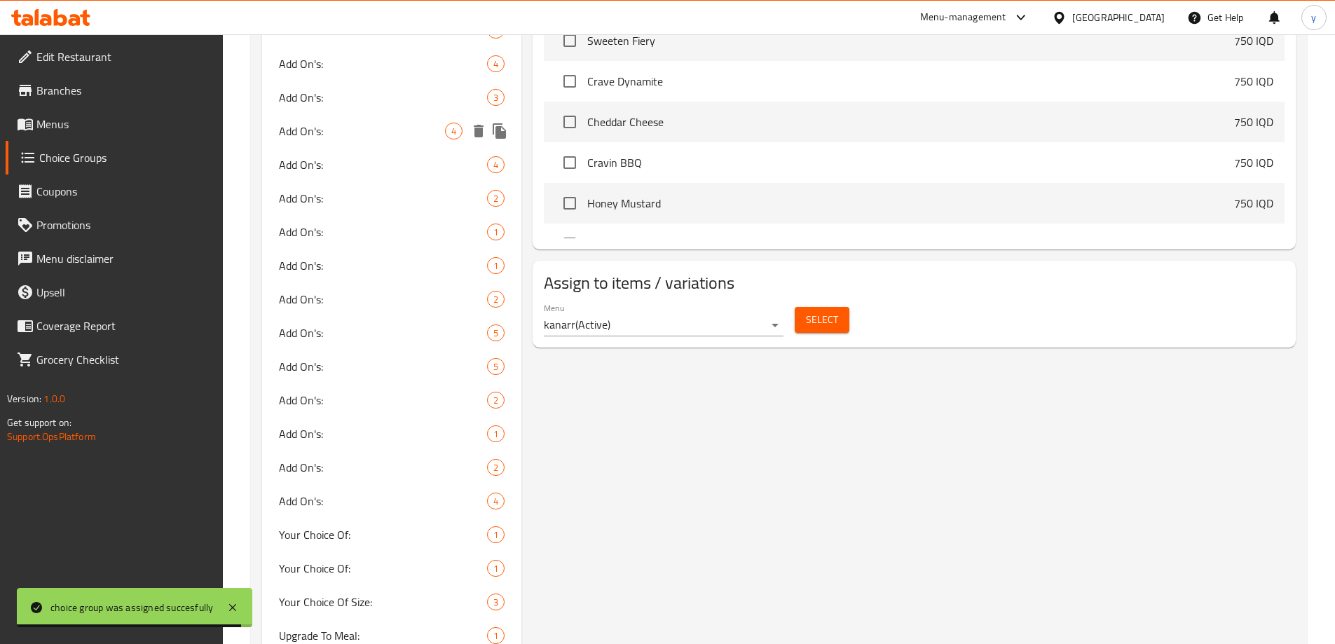
scroll to position [858, 0]
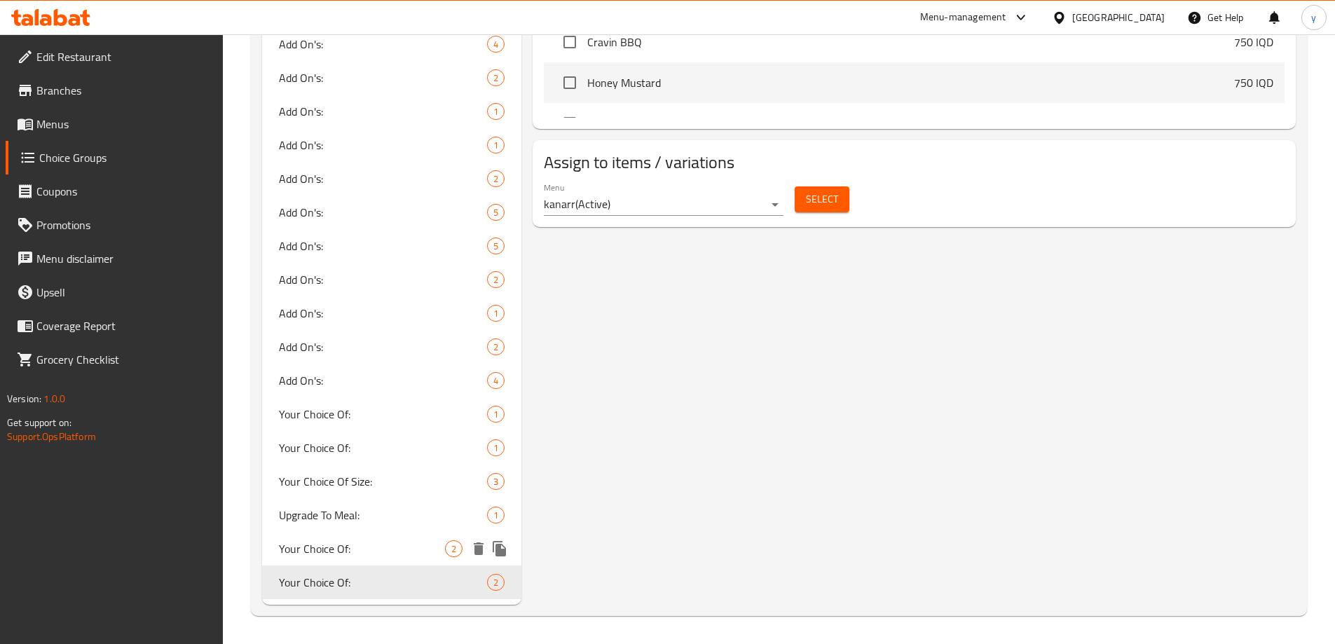
click at [506, 551] on icon "duplicate" at bounding box center [499, 548] width 13 height 15
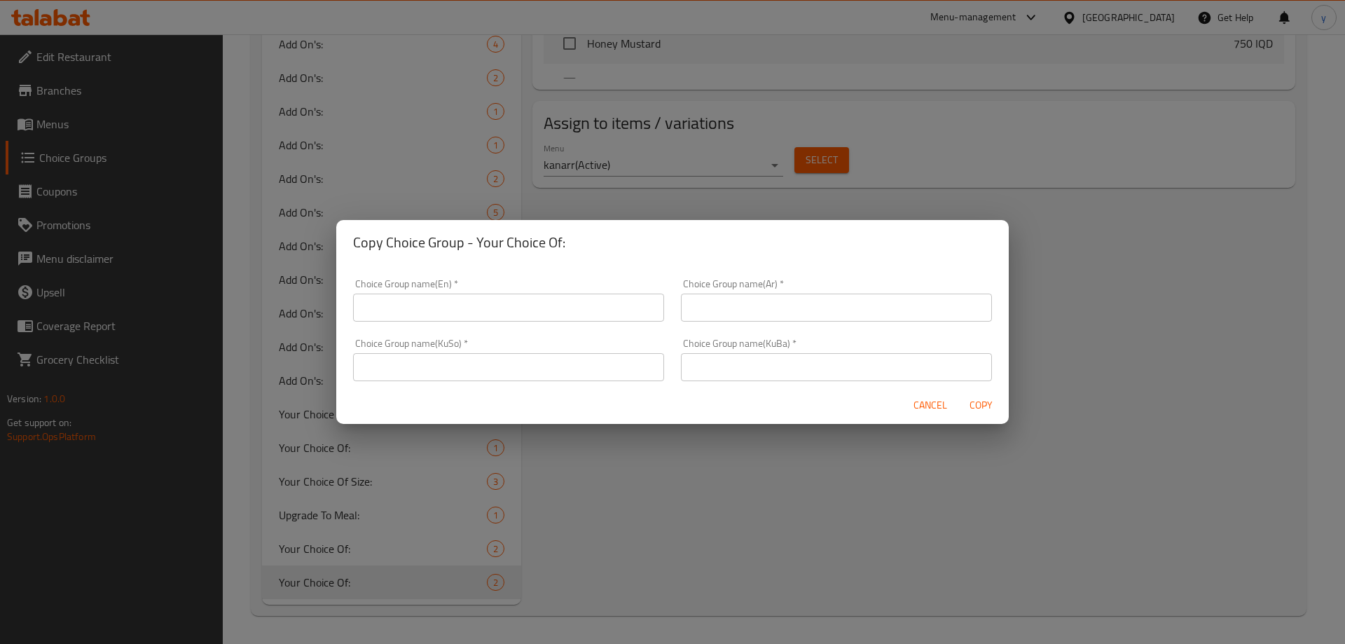
click at [588, 383] on div "Choice Group name(KuSo)   * Choice Group name(KuSo) *" at bounding box center [509, 360] width 328 height 60
click at [594, 377] on input "text" at bounding box center [508, 367] width 311 height 28
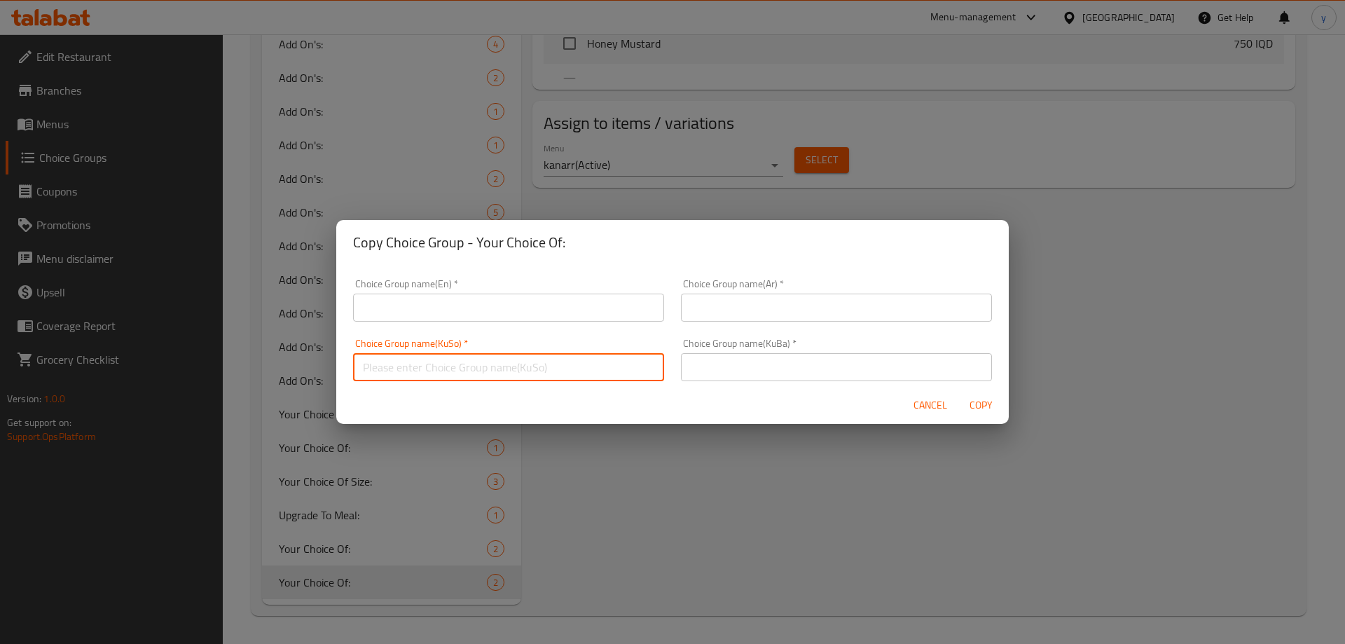
paste input "هەڵبژاردنت لە:"
type input "هەڵبژاردنت لە:"
click at [702, 370] on input "text" at bounding box center [836, 367] width 311 height 28
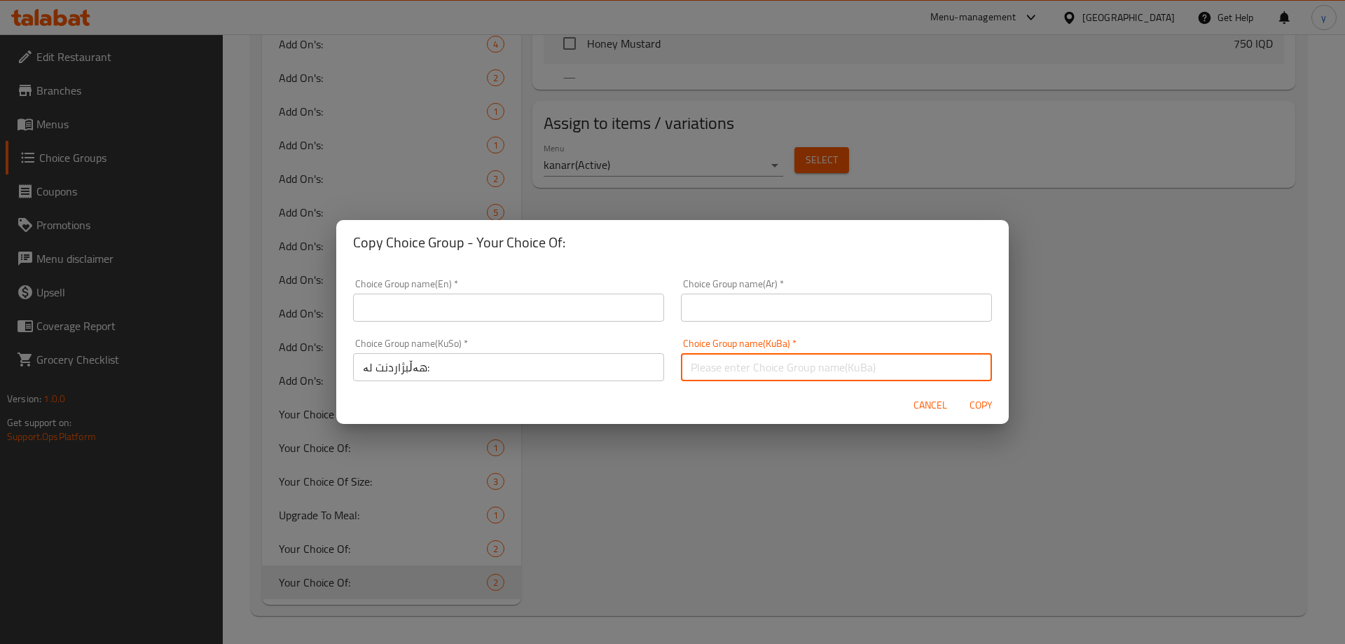
paste input "هەڵبژاردنت لە:"
type input "هەڵبژاردنت لە:"
click at [720, 302] on input "text" at bounding box center [836, 308] width 311 height 28
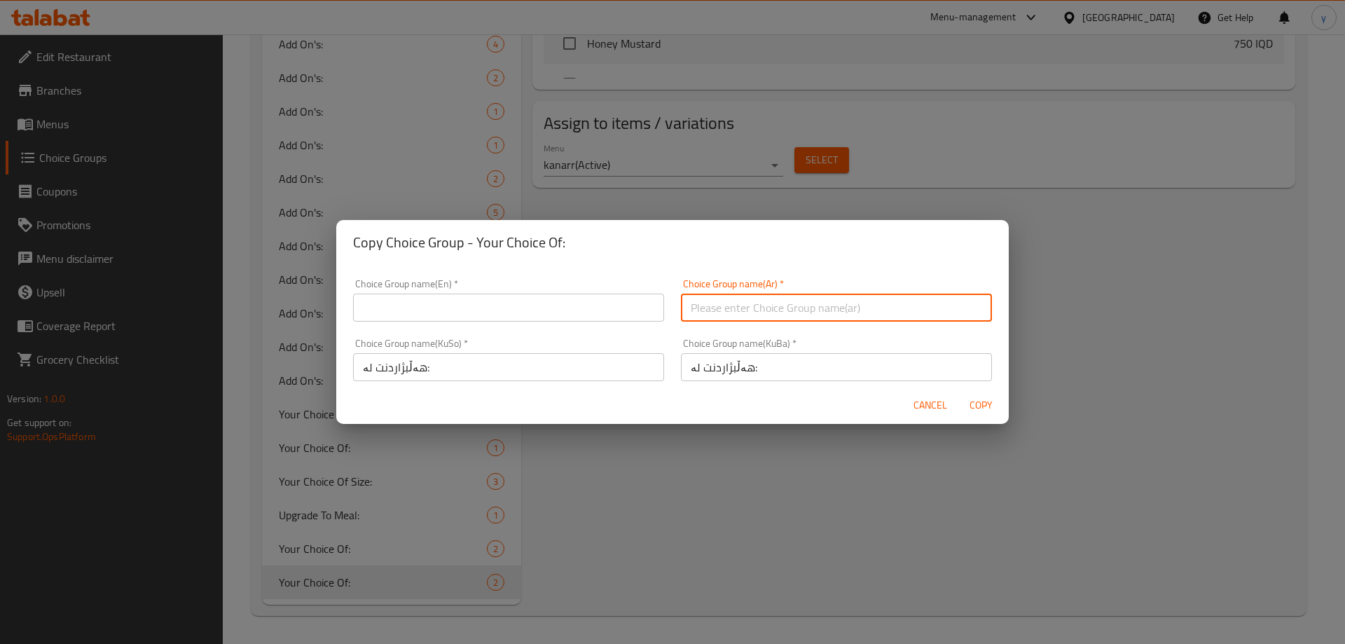
paste input "إختيارك من:"
type input "إختيارك من:"
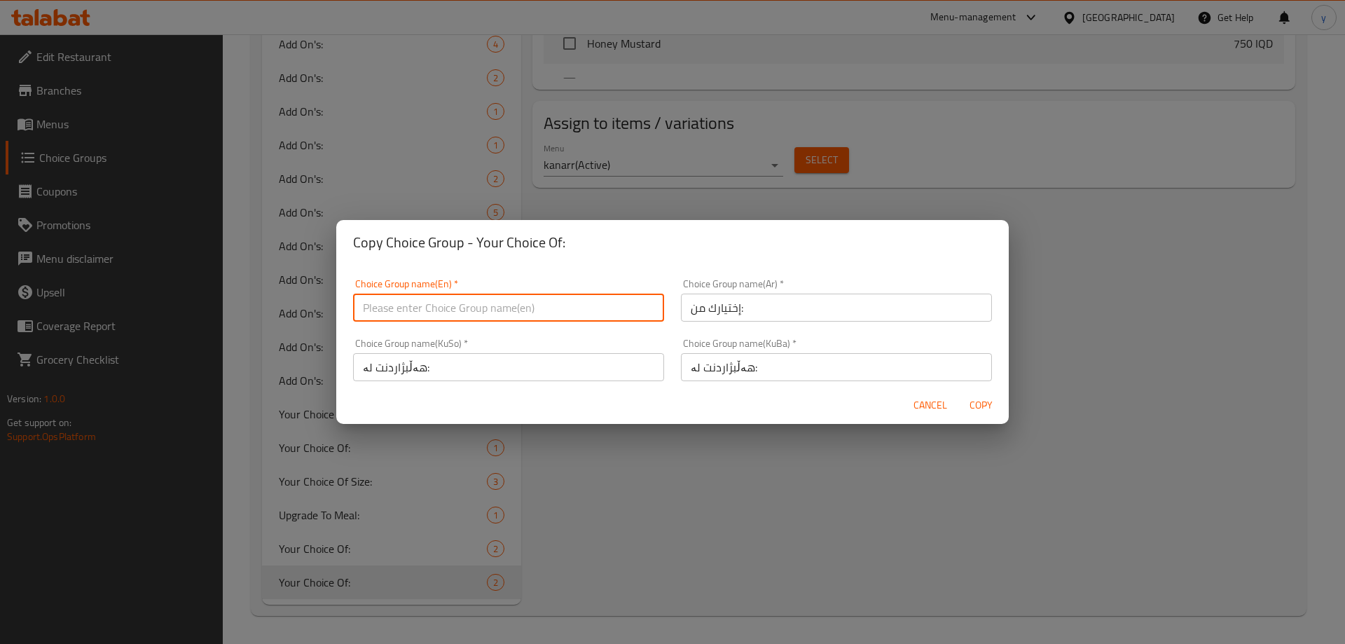
click at [540, 310] on input "text" at bounding box center [508, 308] width 311 height 28
paste input "Your Choice Of:"
type input "Your Choice Of:"
click at [989, 408] on span "Copy" at bounding box center [981, 406] width 34 height 18
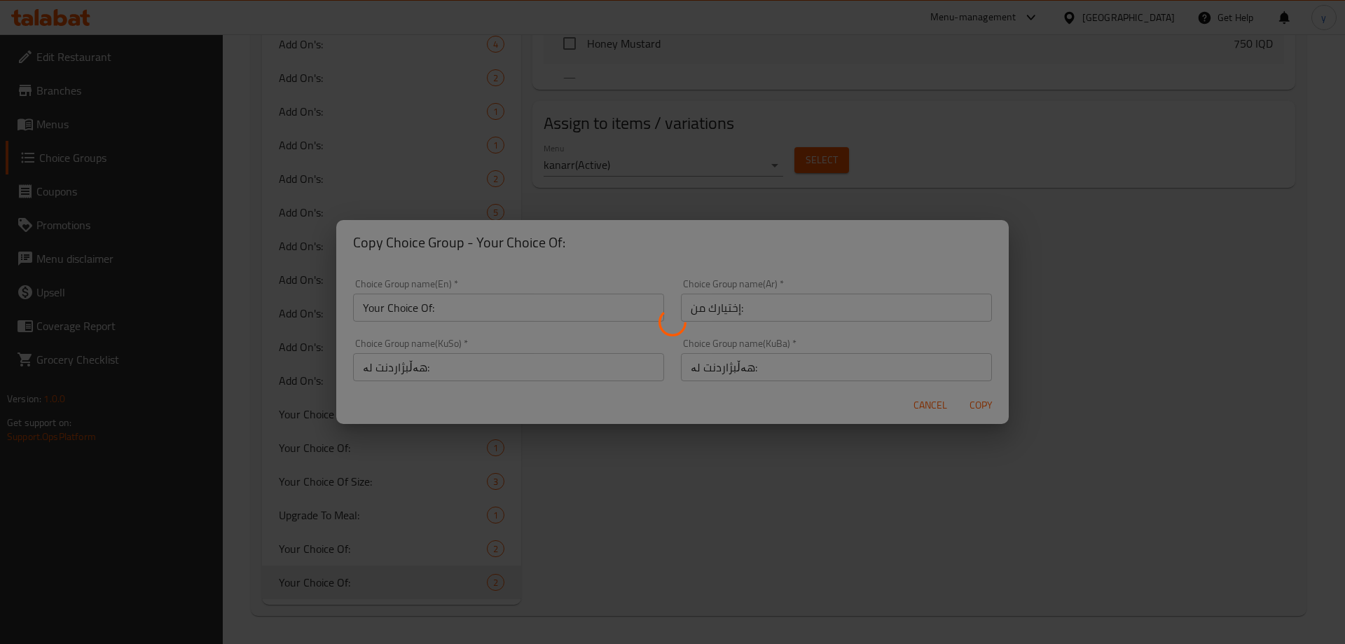
type input "Your Choice Of:"
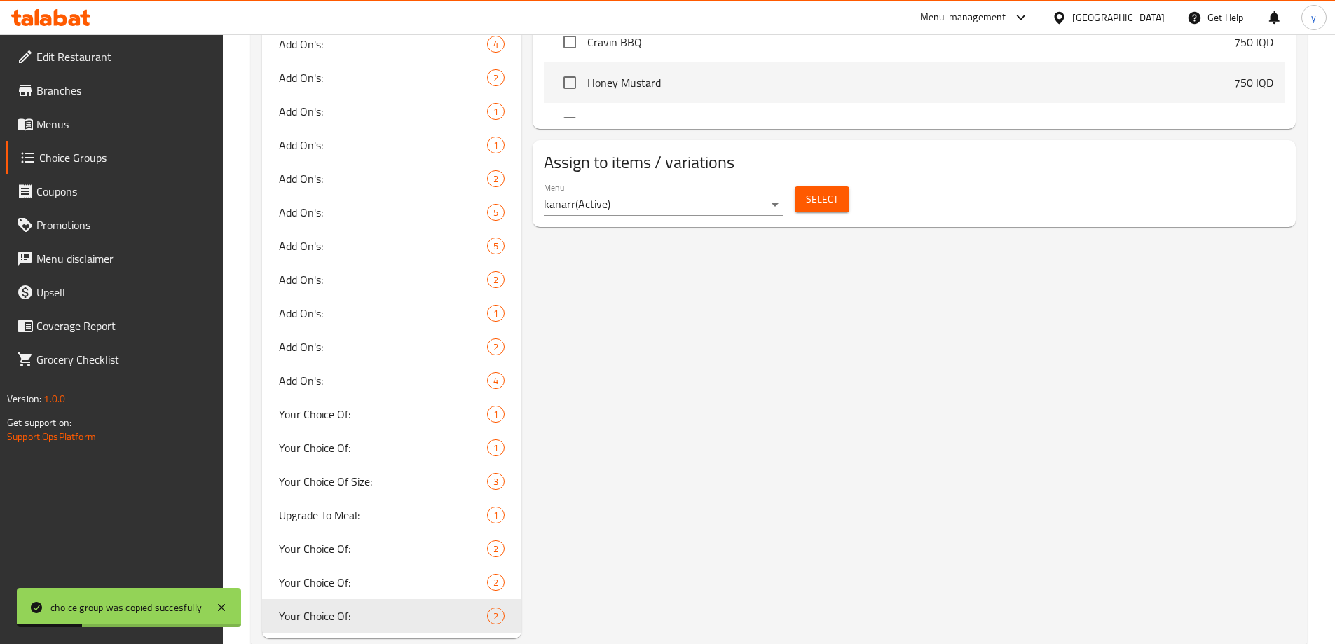
scroll to position [297, 0]
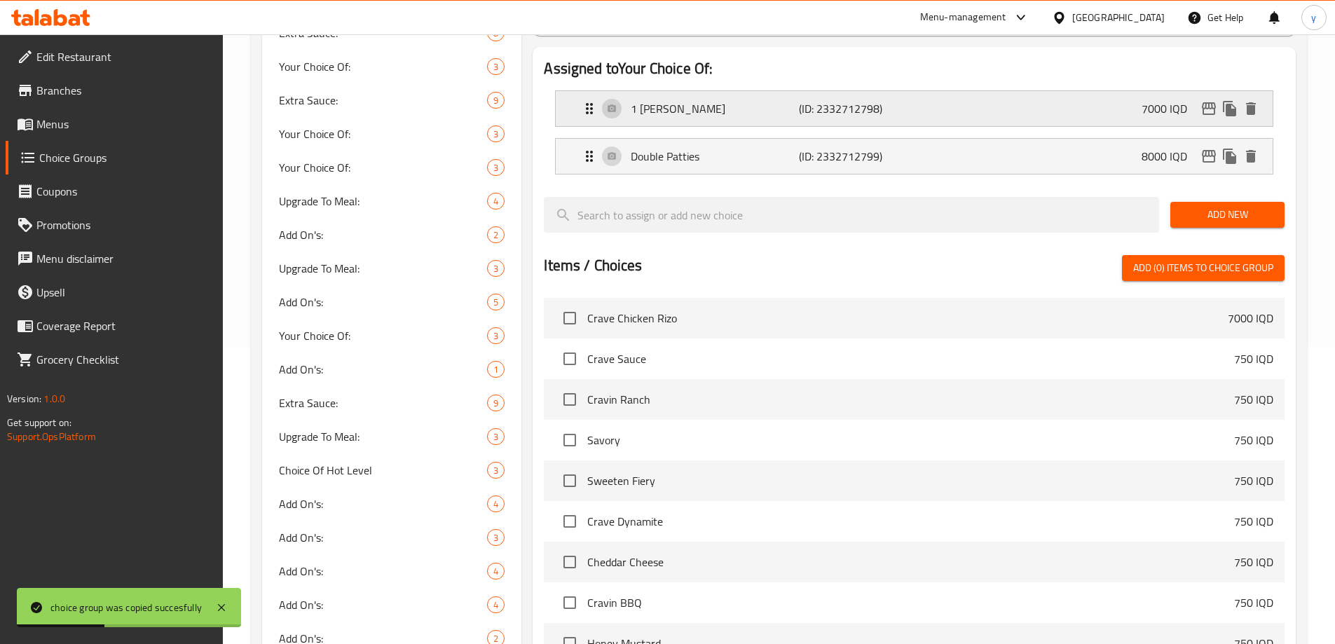
click at [1067, 91] on div "1 Patty (ID: 2332712798) 7000 IQD" at bounding box center [918, 108] width 675 height 35
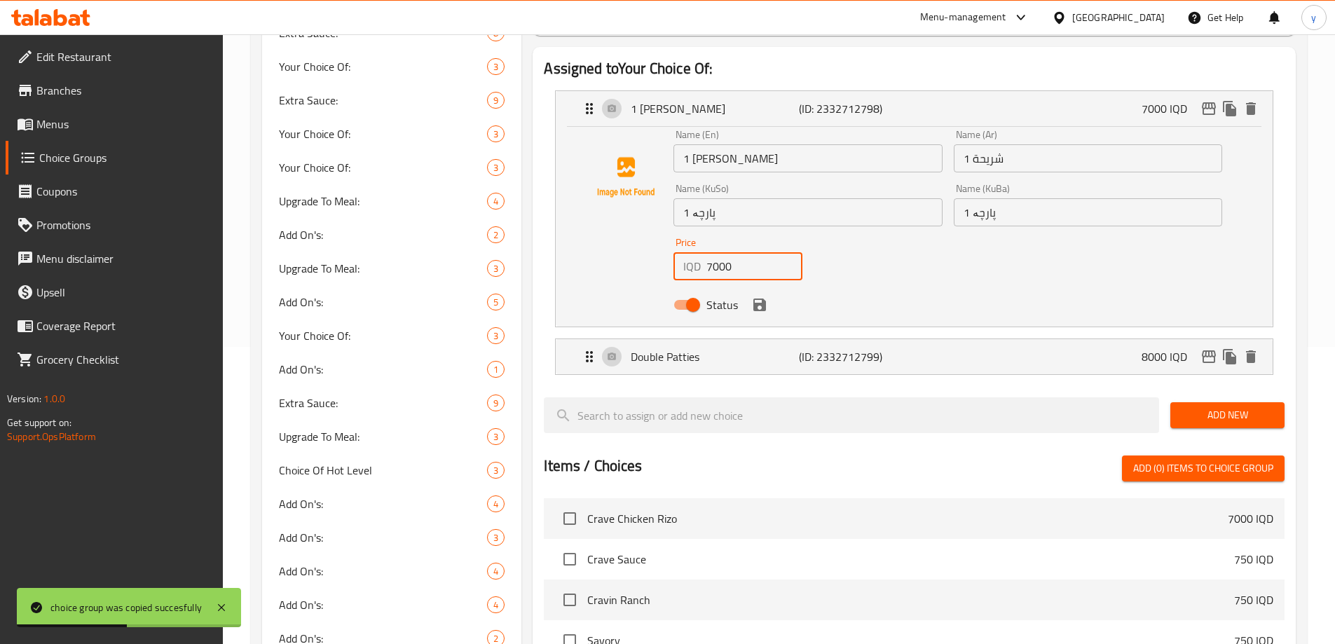
click at [727, 252] on input "7000" at bounding box center [754, 266] width 96 height 28
paste input "675"
click at [765, 299] on icon "save" at bounding box center [759, 305] width 13 height 13
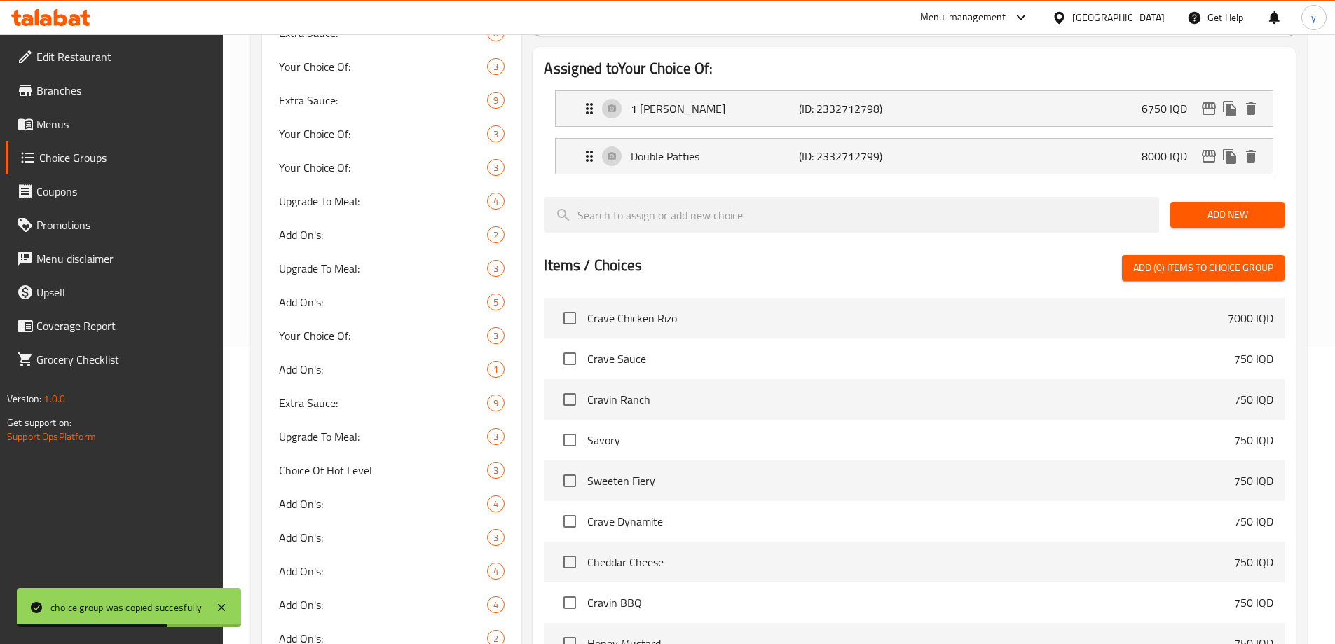
type input "6750"
drag, startPoint x: 858, startPoint y: 114, endPoint x: 772, endPoint y: 249, distance: 160.4
click at [856, 117] on nav "1 Patty (ID: 2332712798) 6750 IQD Name (En) 1 Patty Name (En) Name (Ar) 1 شريحة…" at bounding box center [914, 132] width 741 height 107
click at [766, 139] on div "Double Patties (ID: 2332712799) 8000 IQD" at bounding box center [918, 156] width 675 height 35
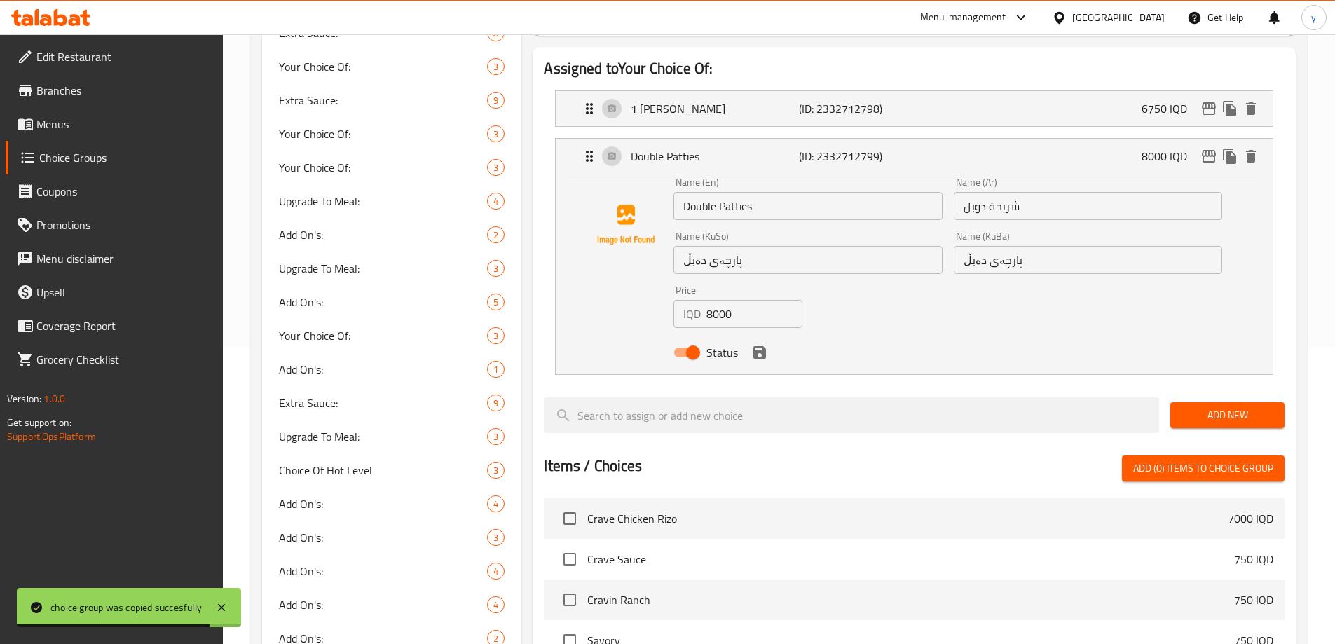
click at [725, 300] on input "8000" at bounding box center [754, 314] width 96 height 28
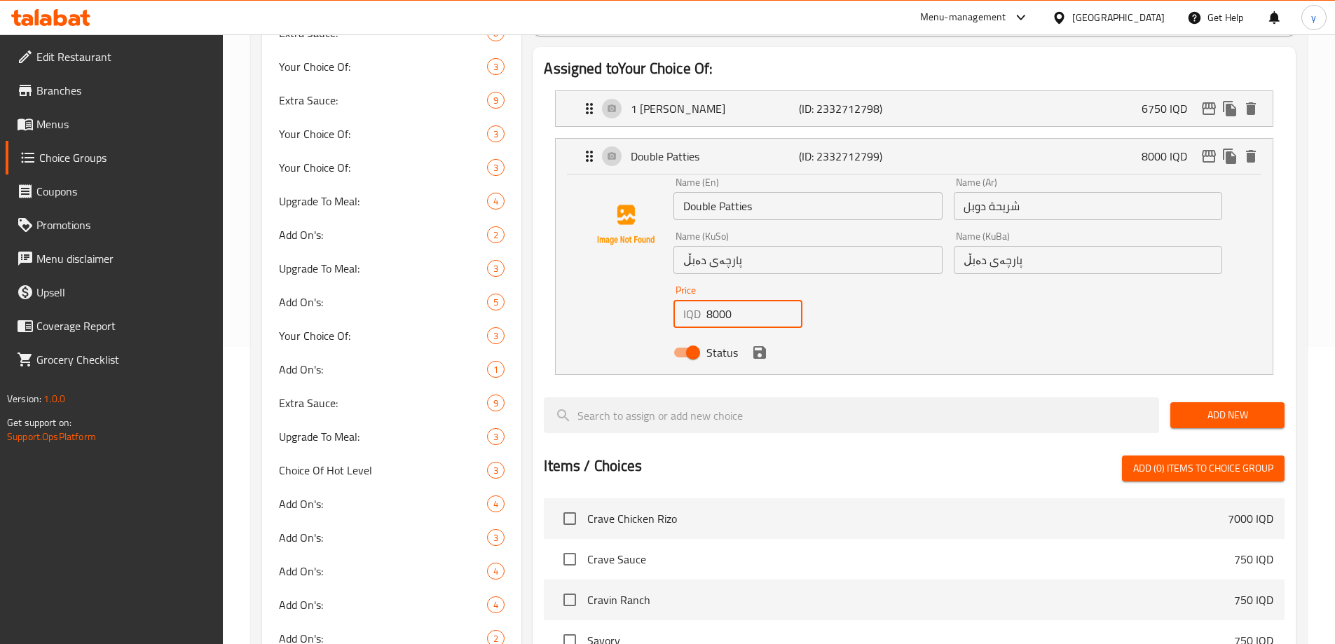
click at [686, 343] on nav "1 Patty (ID: 2332712798) 6750 IQD Name (En) 1 Patty Name (En) Name (Ar) 1 شريحة…" at bounding box center [914, 232] width 741 height 307
click at [719, 192] on input "Double Patties" at bounding box center [807, 206] width 268 height 28
click at [708, 246] on input "پارچەی دەبڵ" at bounding box center [807, 260] width 268 height 28
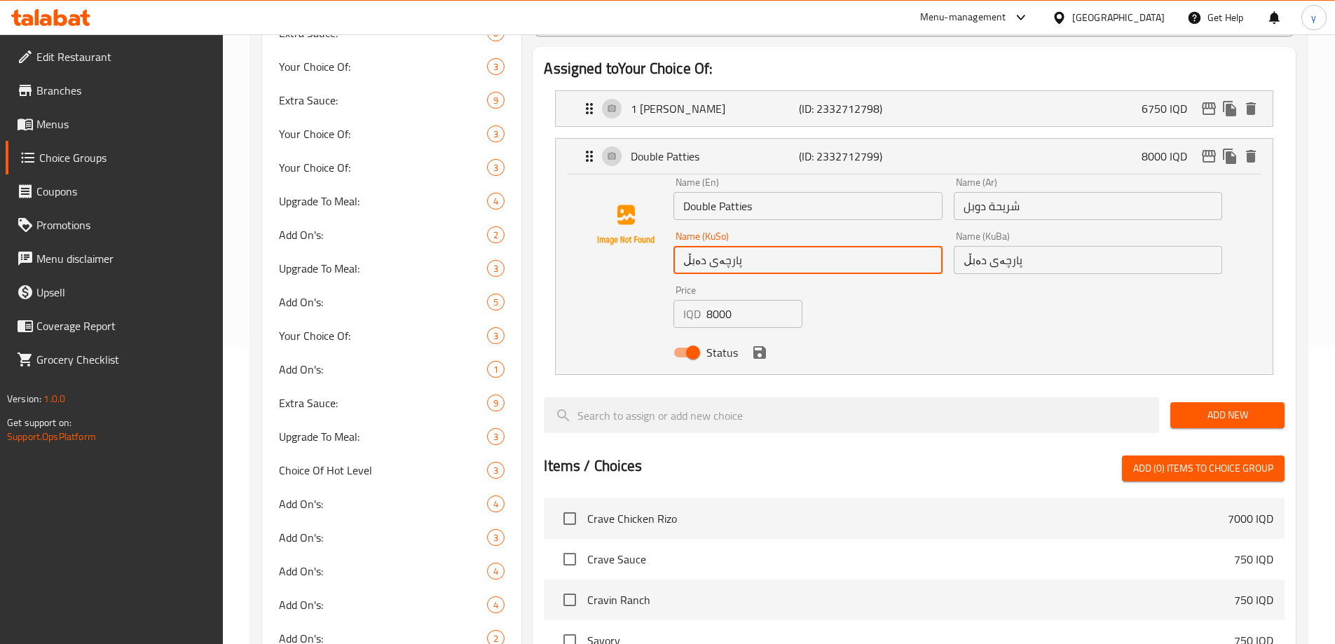
click at [708, 246] on input "پارچەی دەبڵ" at bounding box center [807, 260] width 268 height 28
click at [713, 246] on input "پارچەی دەبڵ" at bounding box center [807, 260] width 268 height 28
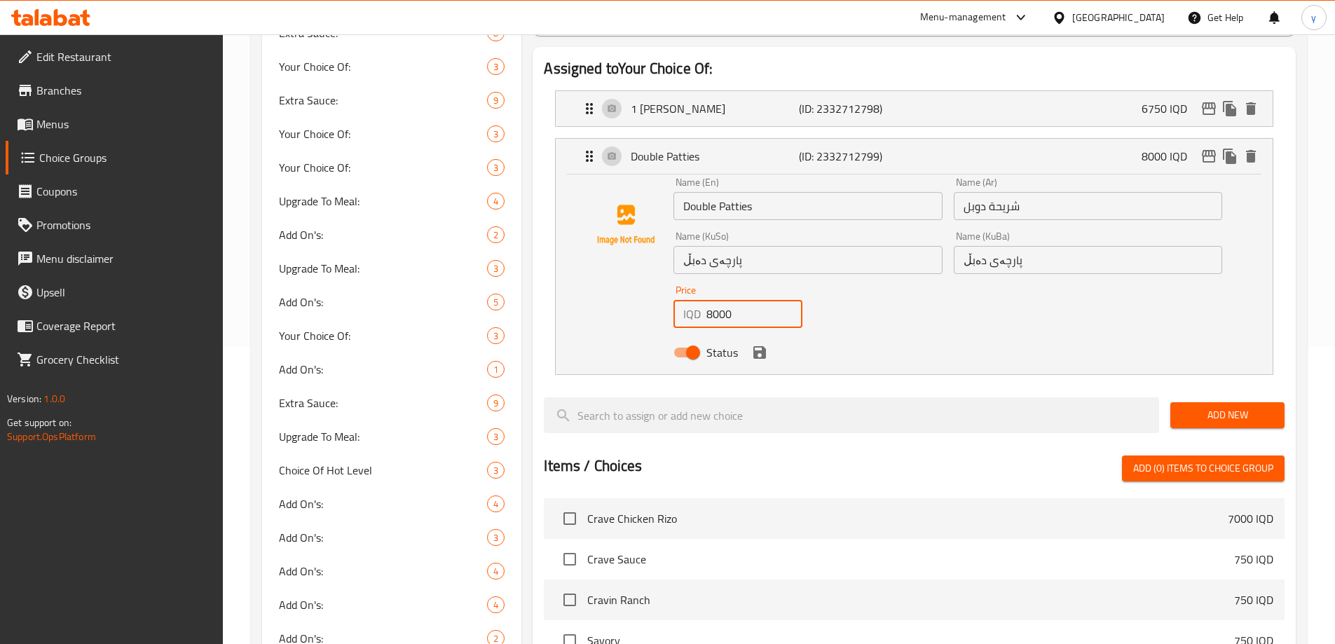
click at [717, 300] on input "8000" at bounding box center [754, 314] width 96 height 28
paste input "75"
drag, startPoint x: 673, startPoint y: 64, endPoint x: 716, endPoint y: 156, distance: 101.6
click at [673, 79] on nav "1 Patty (ID: 2332712798) 6750 IQD Name (En) 1 Patty Name (En) Name (Ar) 1 شريحة…" at bounding box center [914, 232] width 741 height 307
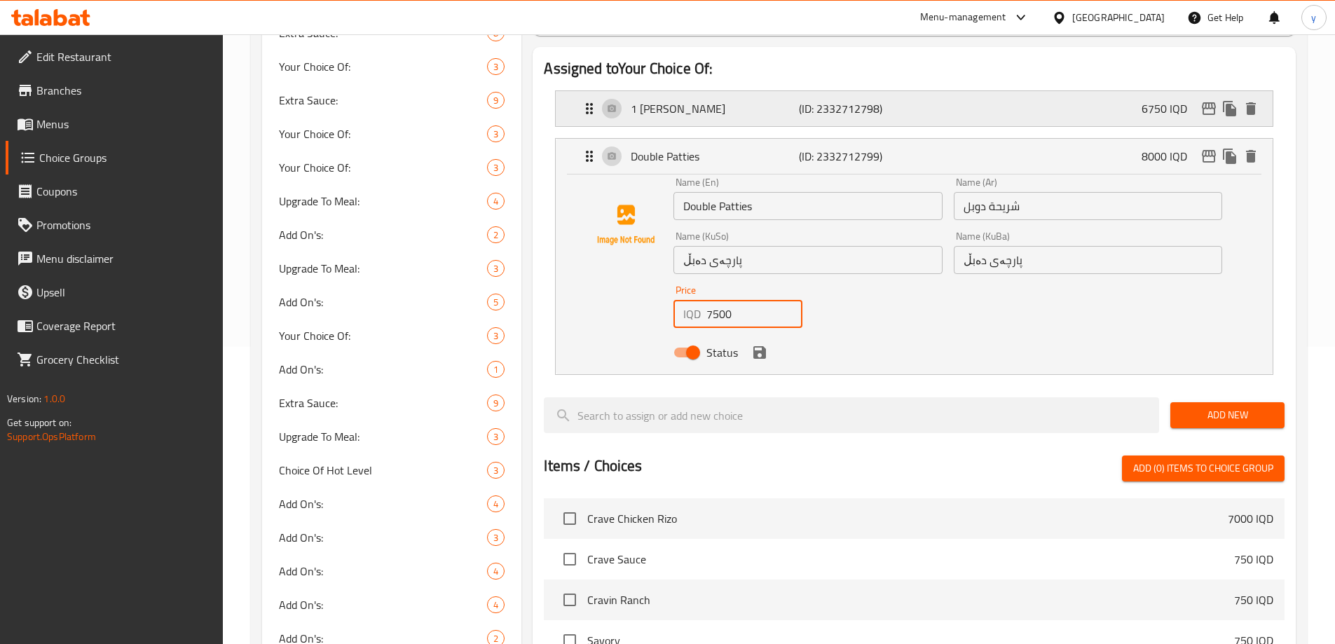
click at [713, 91] on div "1 Patty (ID: 2332712798) 6750 IQD" at bounding box center [918, 108] width 675 height 35
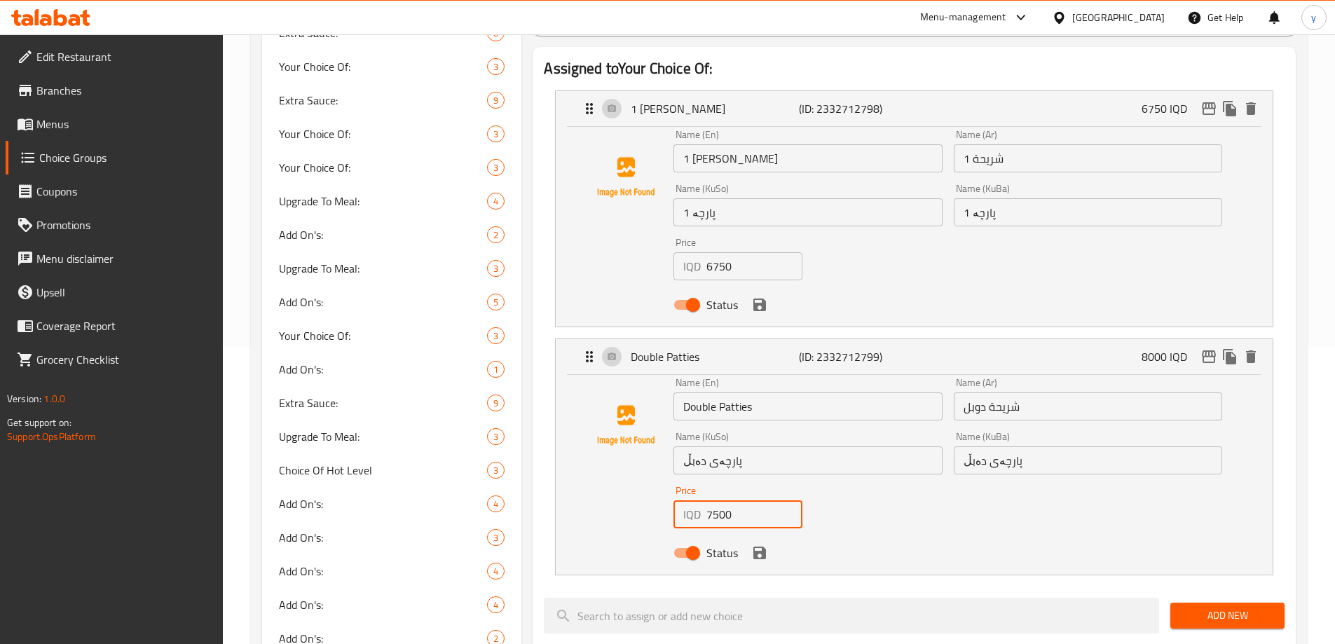
type input "7500"
click at [720, 252] on input "6750" at bounding box center [754, 266] width 96 height 28
paste input "750"
click at [758, 296] on icon "save" at bounding box center [759, 304] width 17 height 17
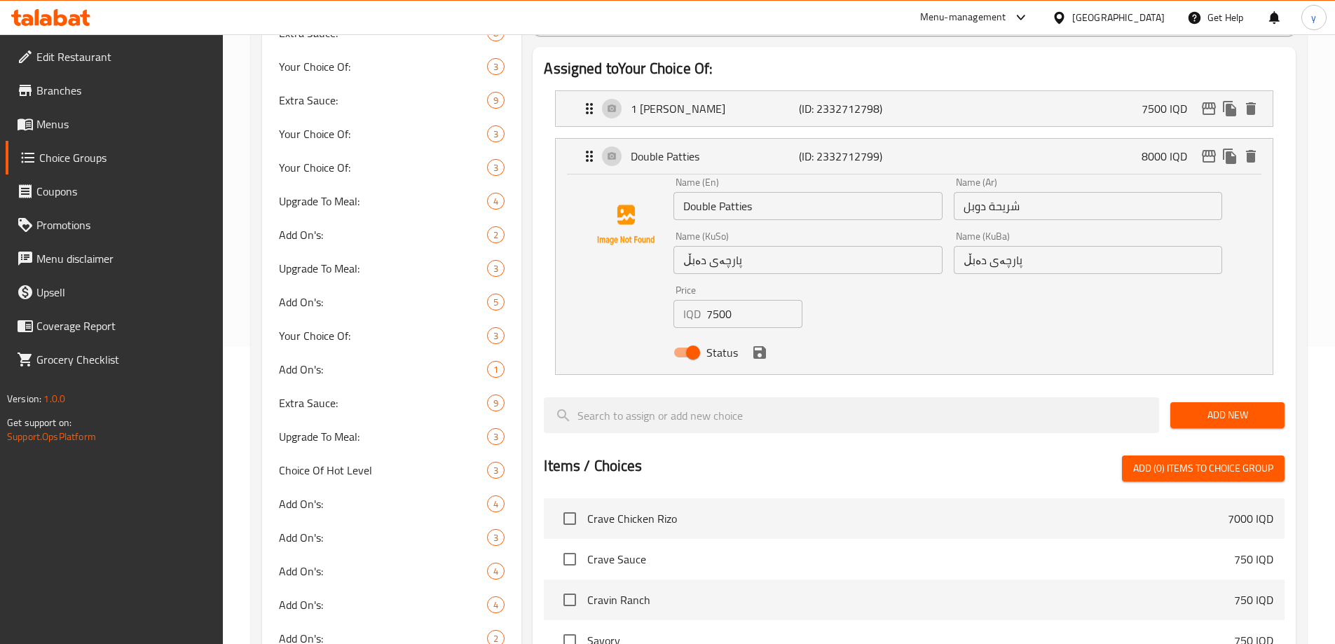
type input "7500"
click at [727, 300] on input "7500" at bounding box center [754, 314] width 96 height 28
paste input "8"
type input "8500"
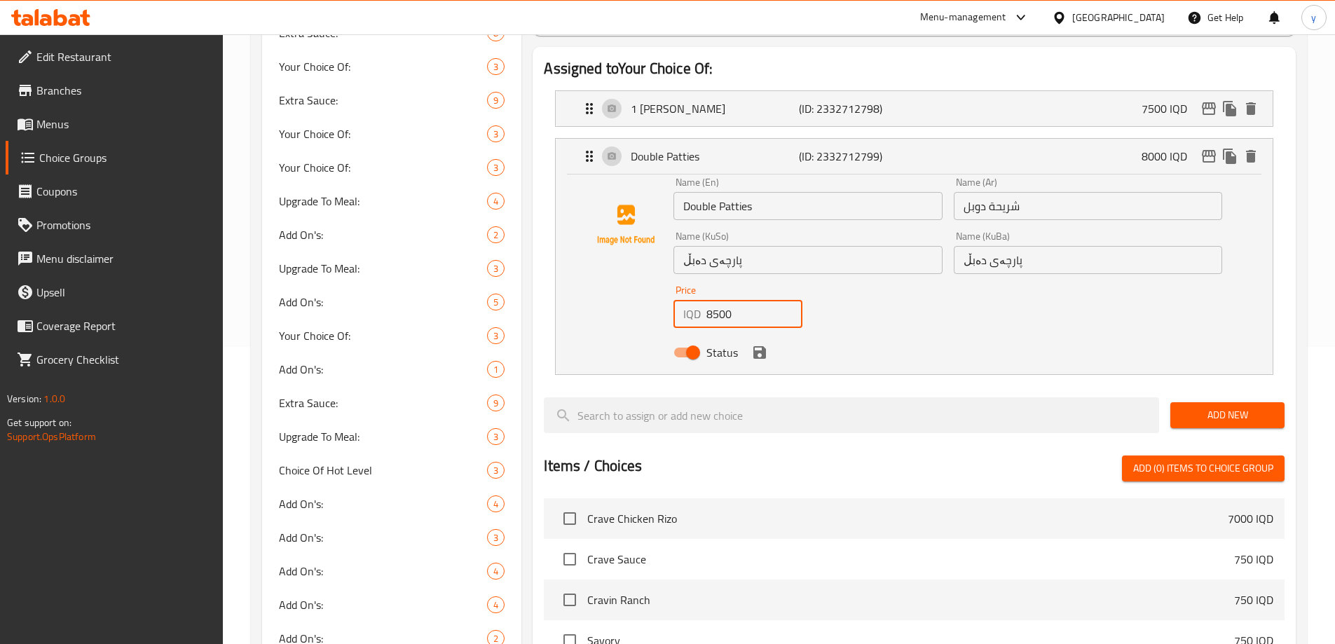
click at [756, 342] on button "save" at bounding box center [759, 352] width 21 height 21
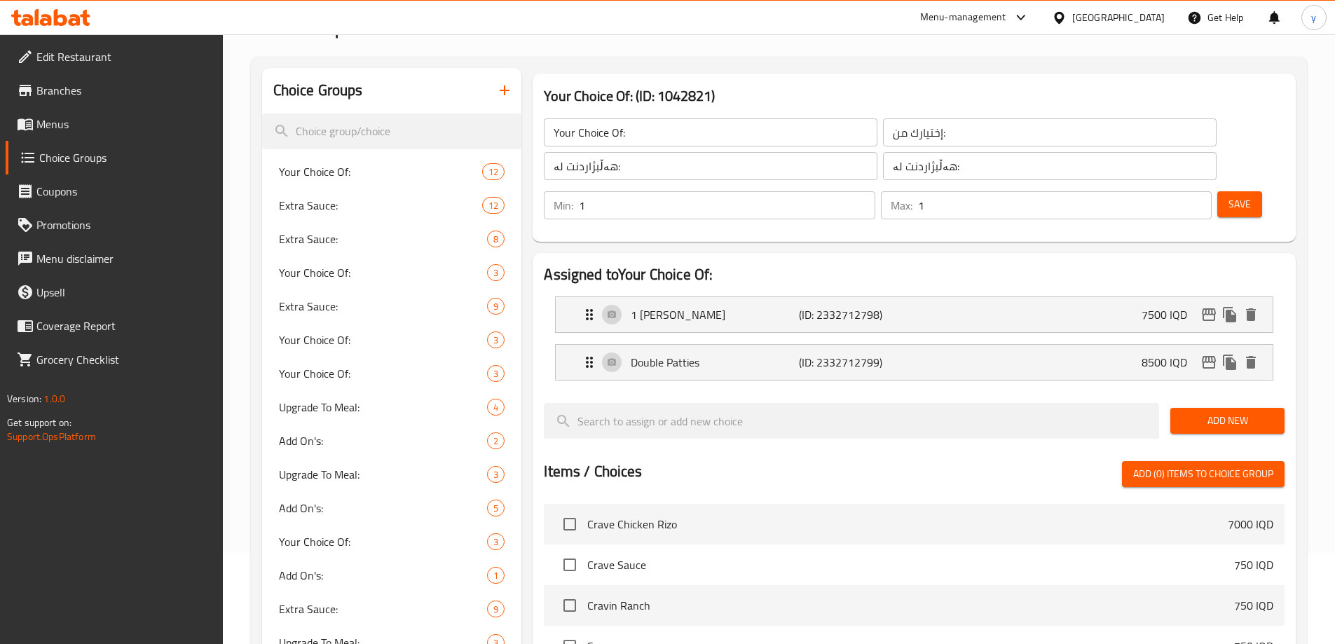
scroll to position [0, 0]
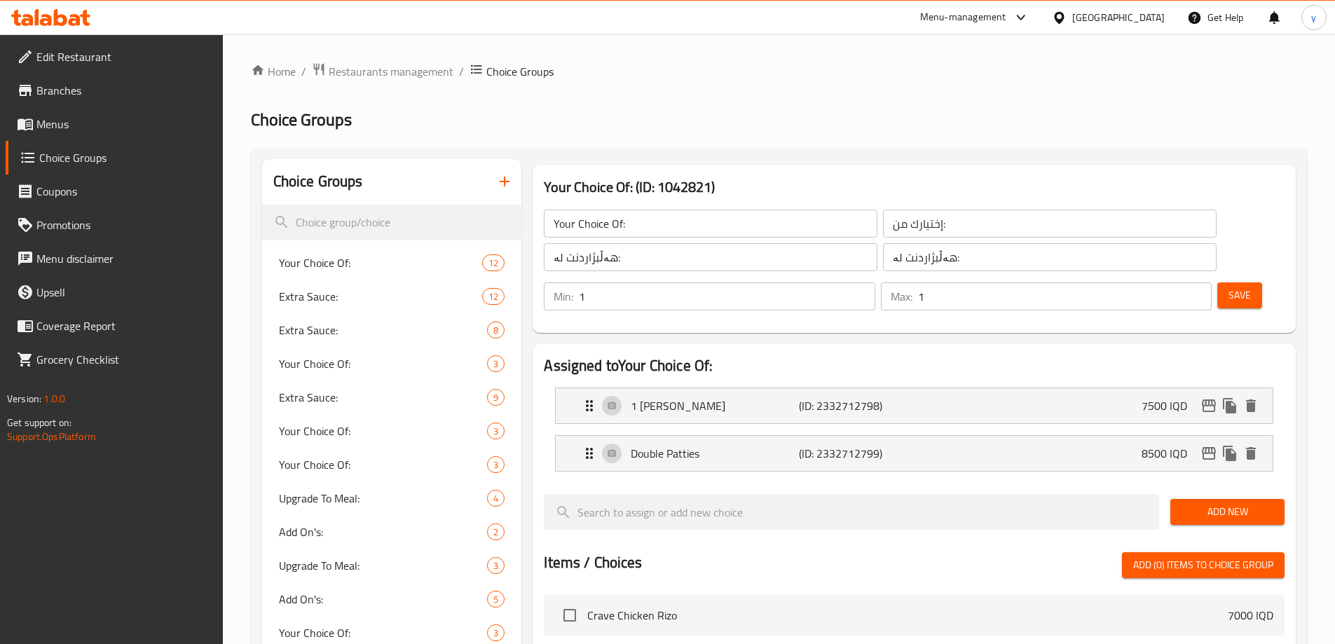
click at [1228, 287] on span "Save" at bounding box center [1239, 296] width 22 height 18
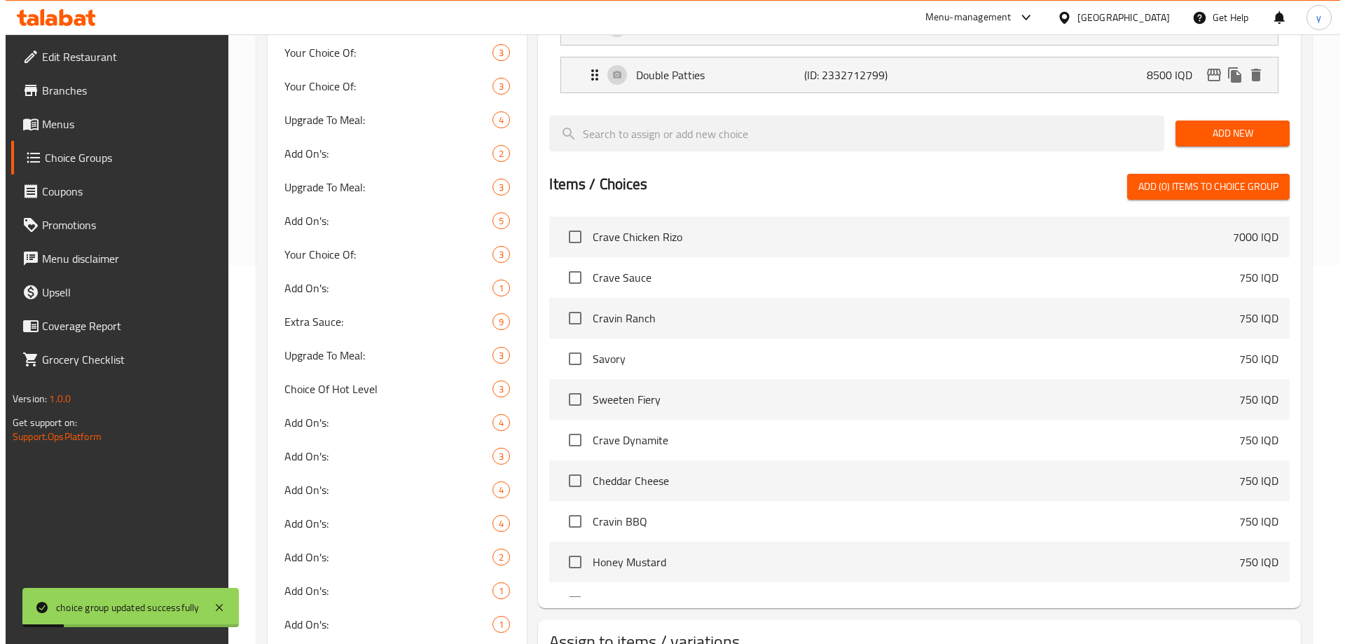
scroll to position [280, 0]
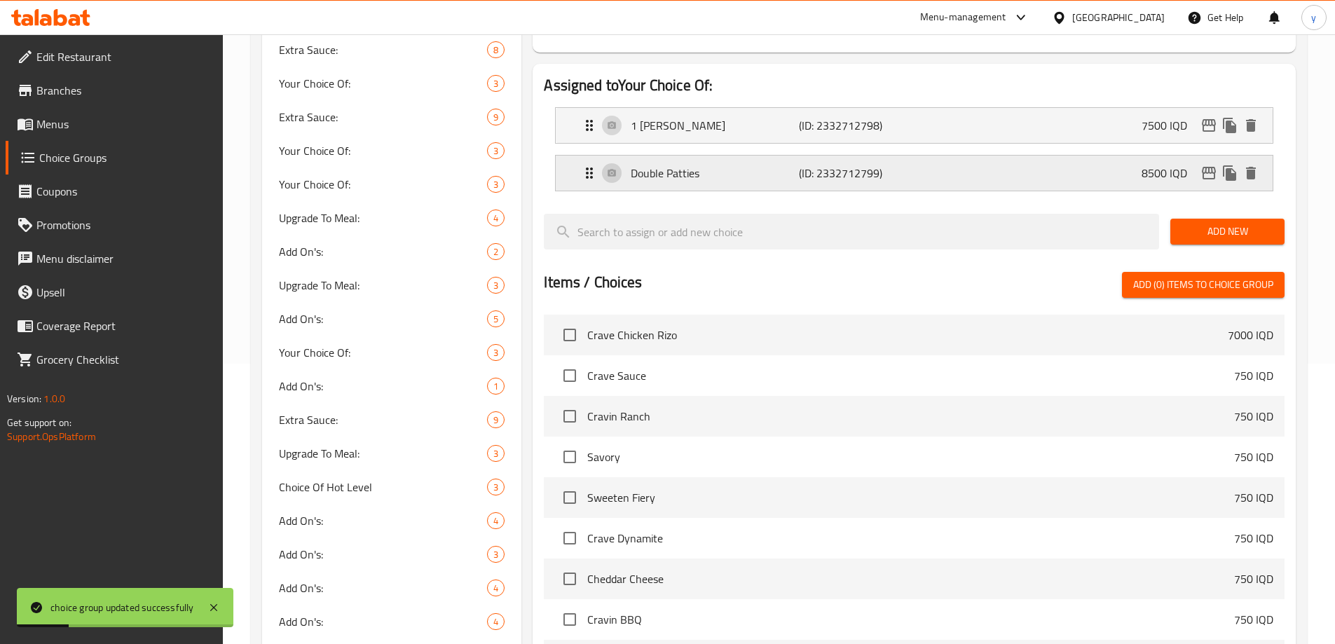
click at [1207, 167] on icon "edit" at bounding box center [1209, 173] width 14 height 13
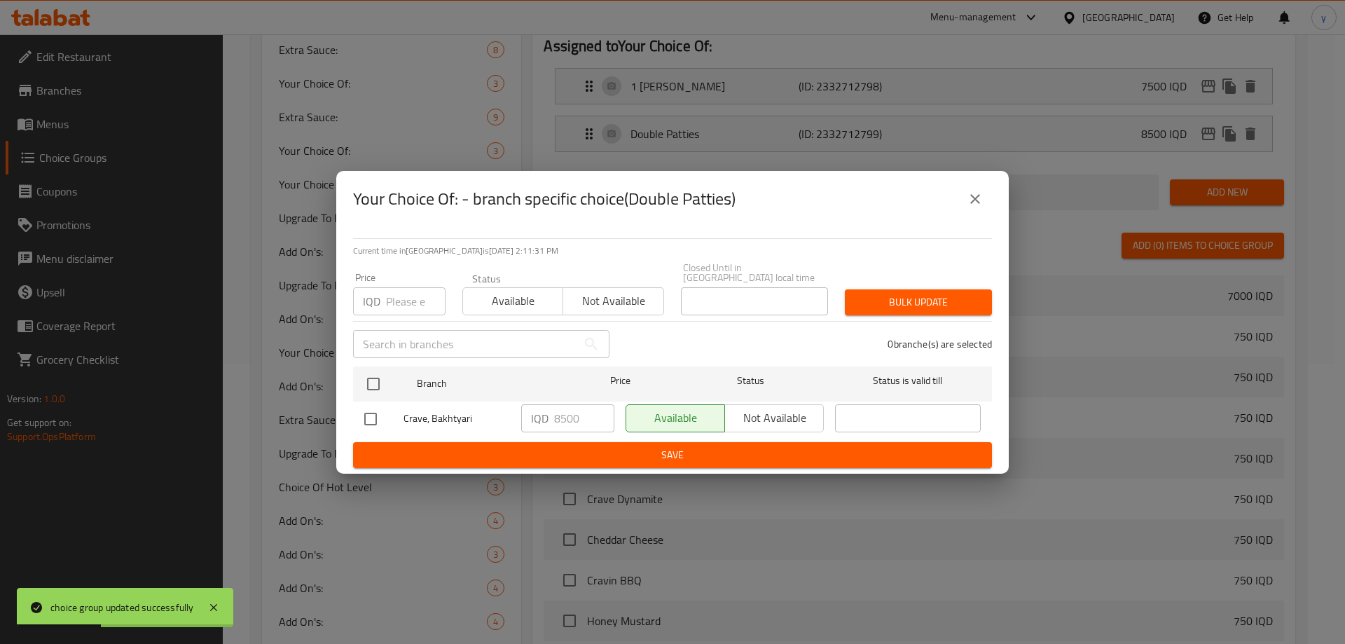
click at [976, 204] on icon "close" at bounding box center [976, 199] width 10 height 10
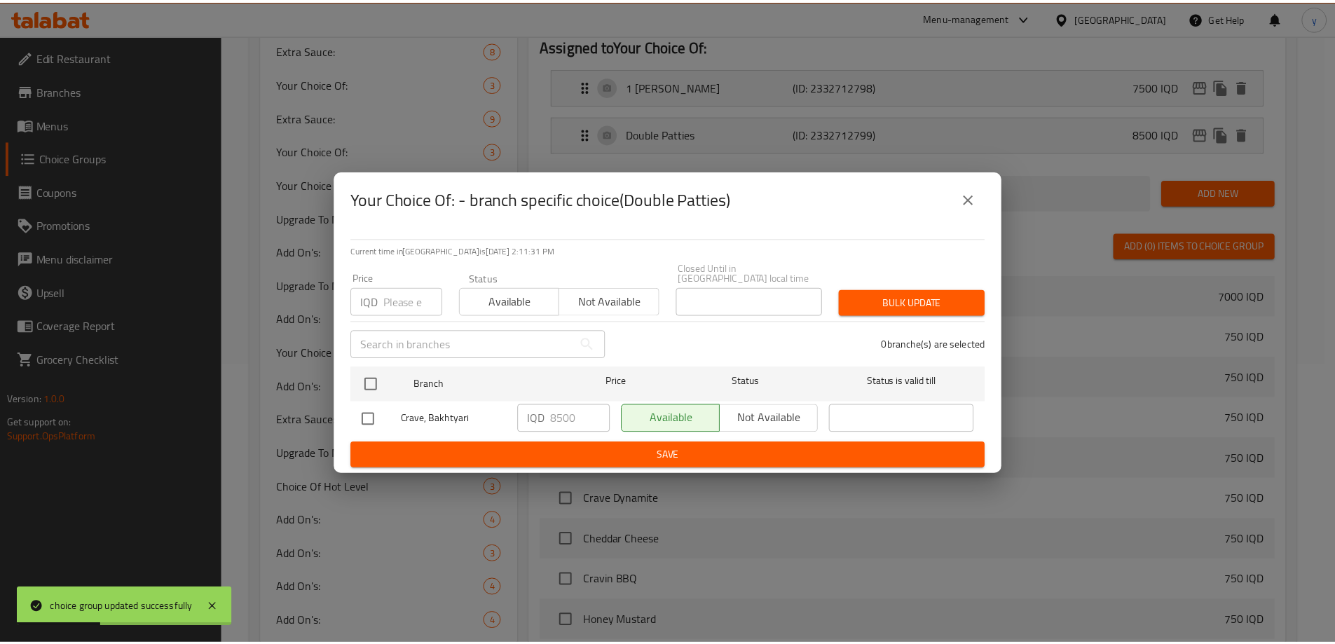
scroll to position [0, 0]
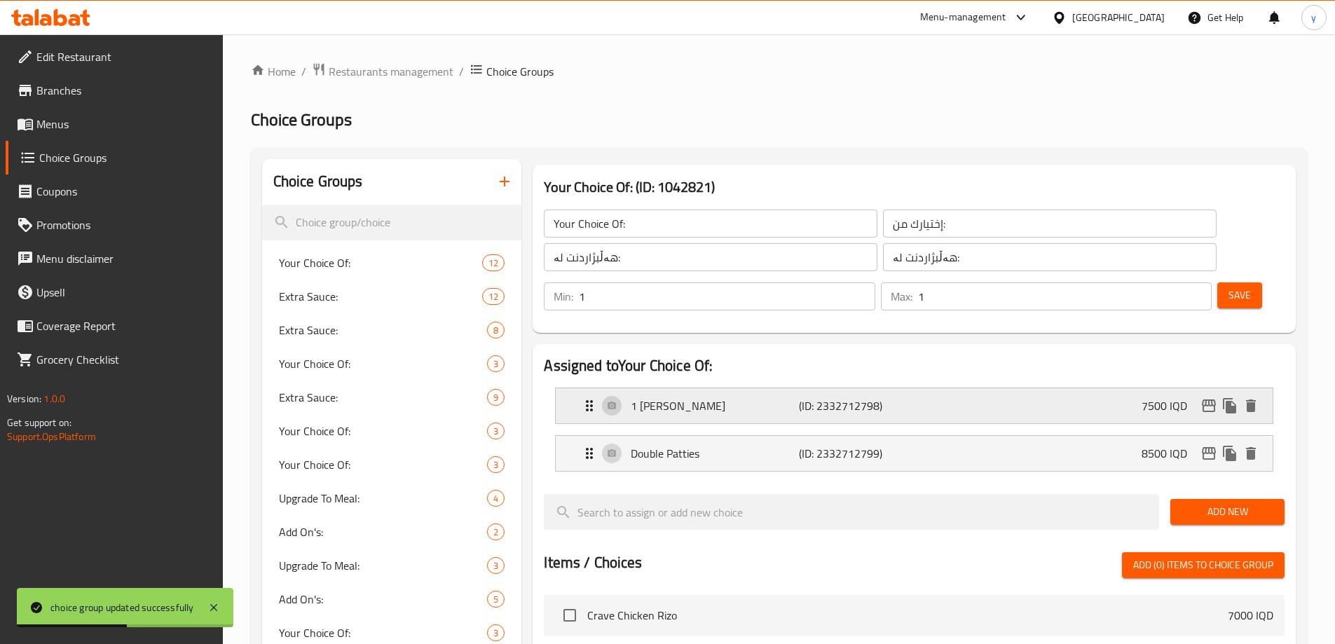
click at [1214, 397] on icon "edit" at bounding box center [1208, 405] width 17 height 17
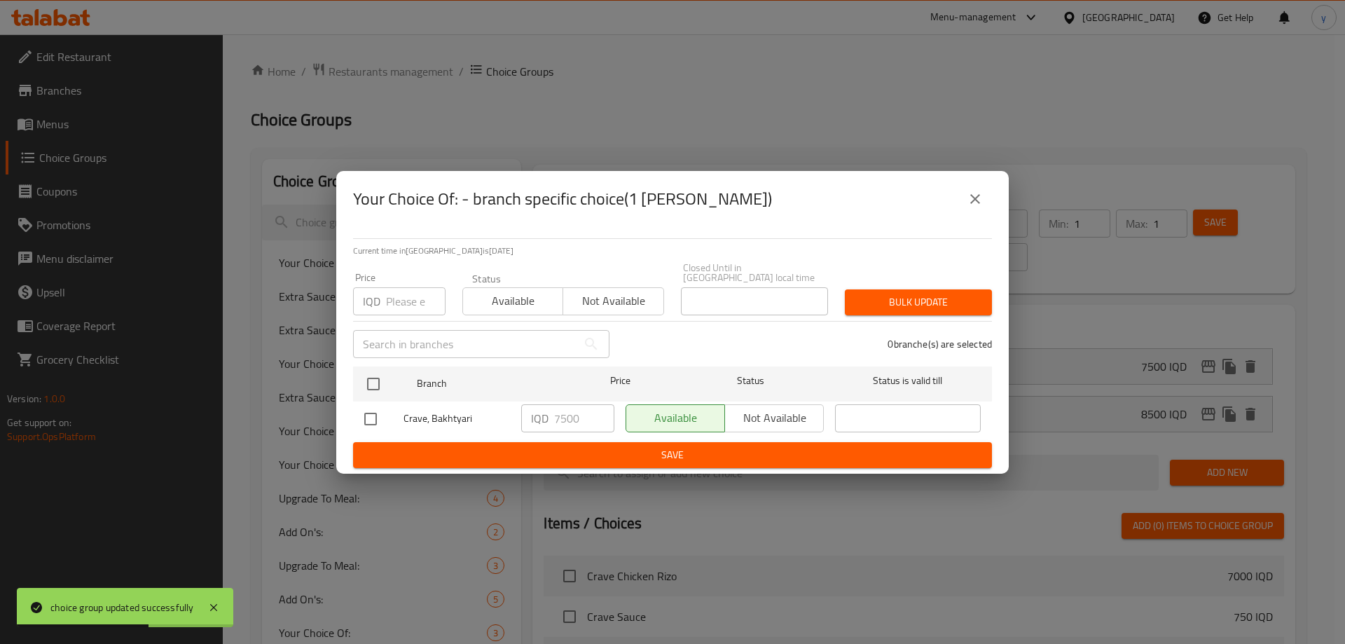
click at [960, 216] on div "Your Choice Of: - branch specific choice(1 Patty)" at bounding box center [672, 199] width 639 height 34
click at [973, 205] on icon "close" at bounding box center [975, 199] width 17 height 17
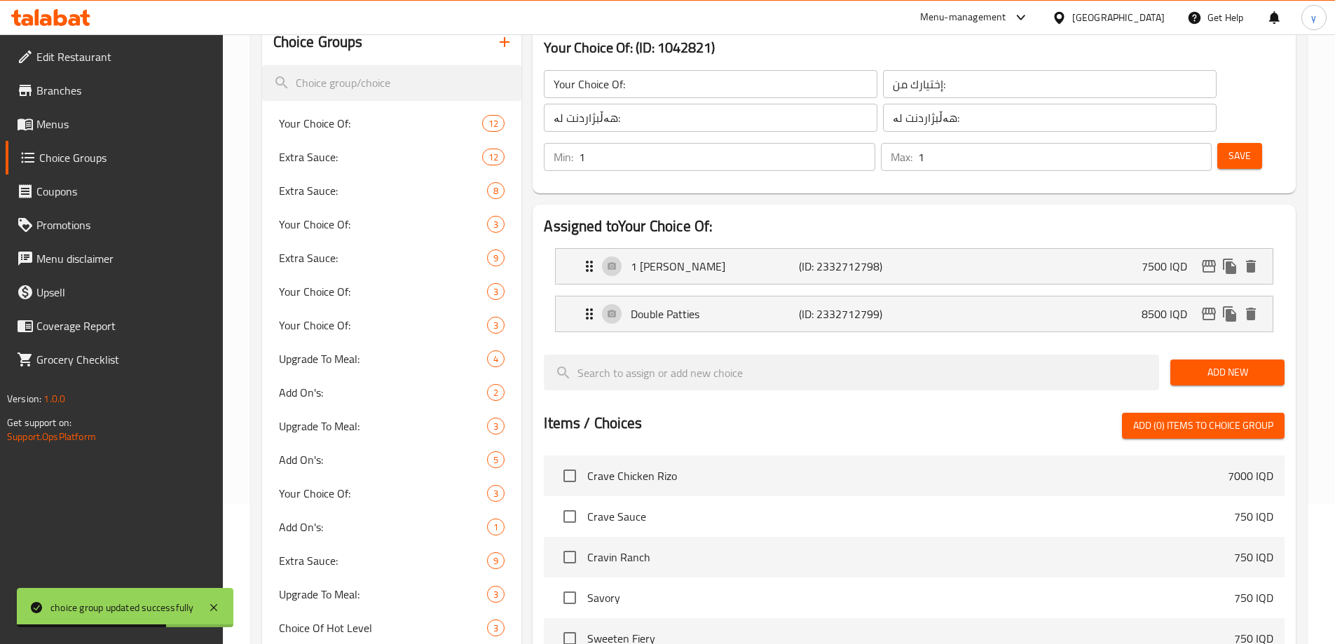
scroll to position [701, 0]
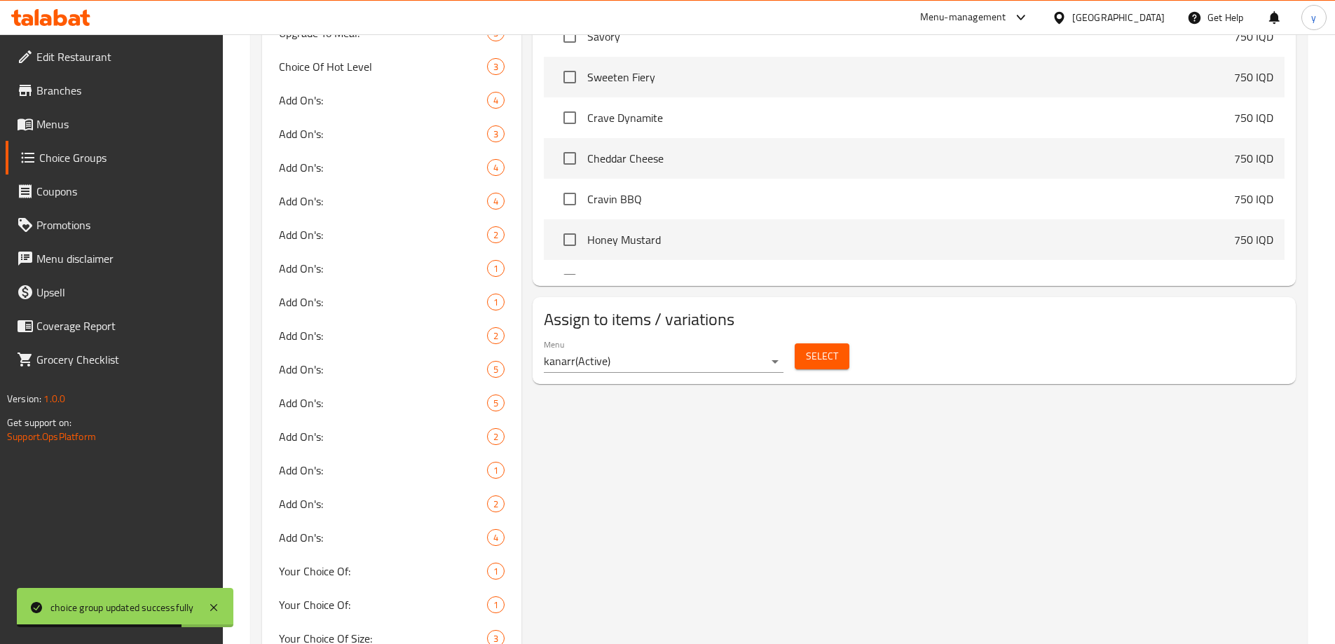
click at [852, 338] on div "Select" at bounding box center [822, 356] width 66 height 37
click at [840, 343] on button "Select" at bounding box center [822, 356] width 55 height 26
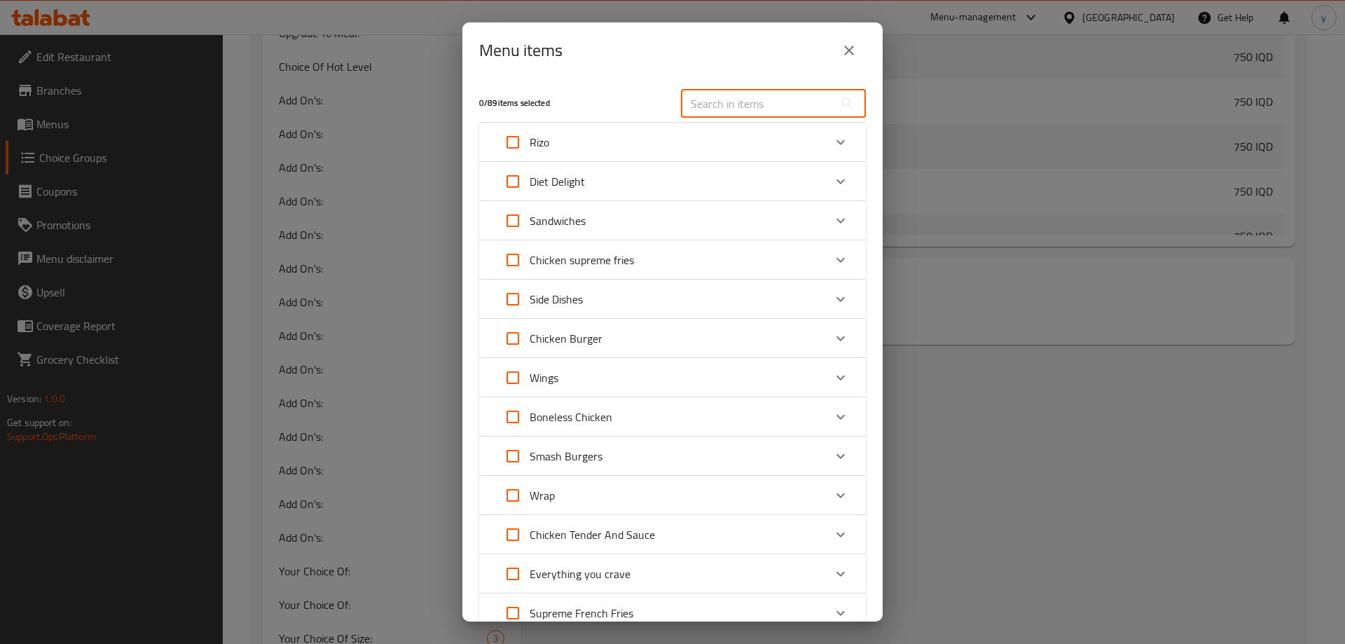
click at [776, 110] on input "text" at bounding box center [757, 104] width 153 height 28
paste input "Crave fungi smashed burger"
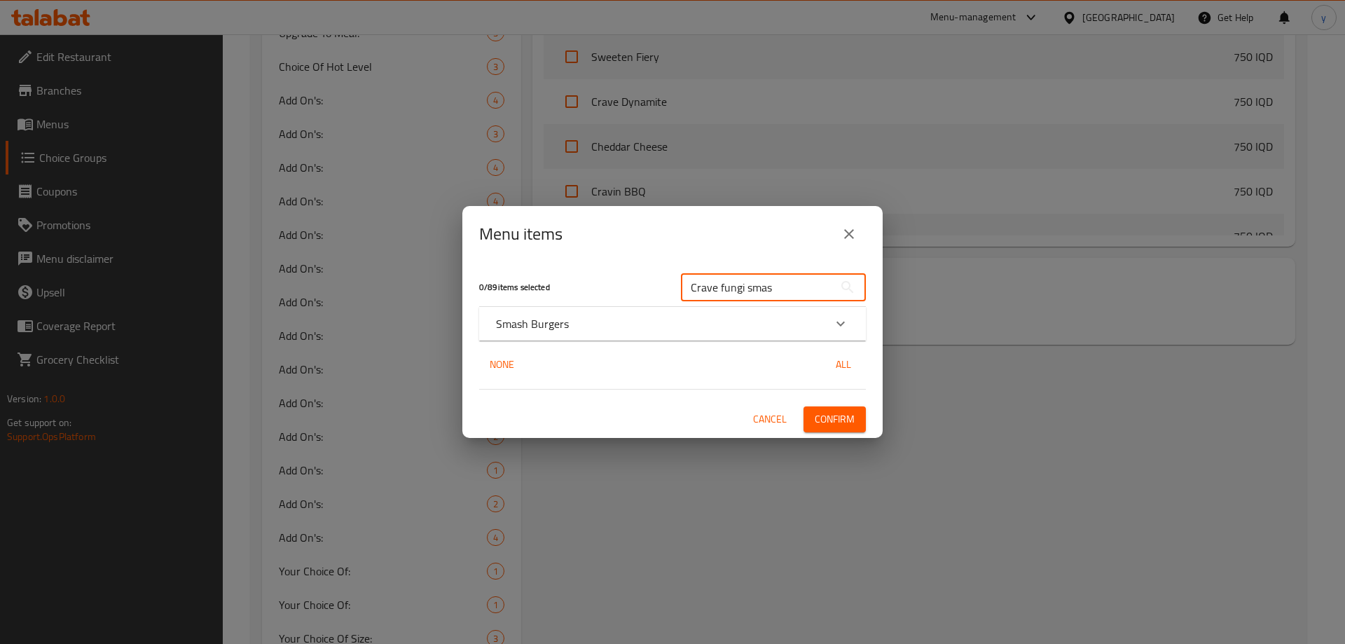
type input "Crave fungi smas"
click at [699, 315] on div "Smash Burgers" at bounding box center [660, 323] width 328 height 17
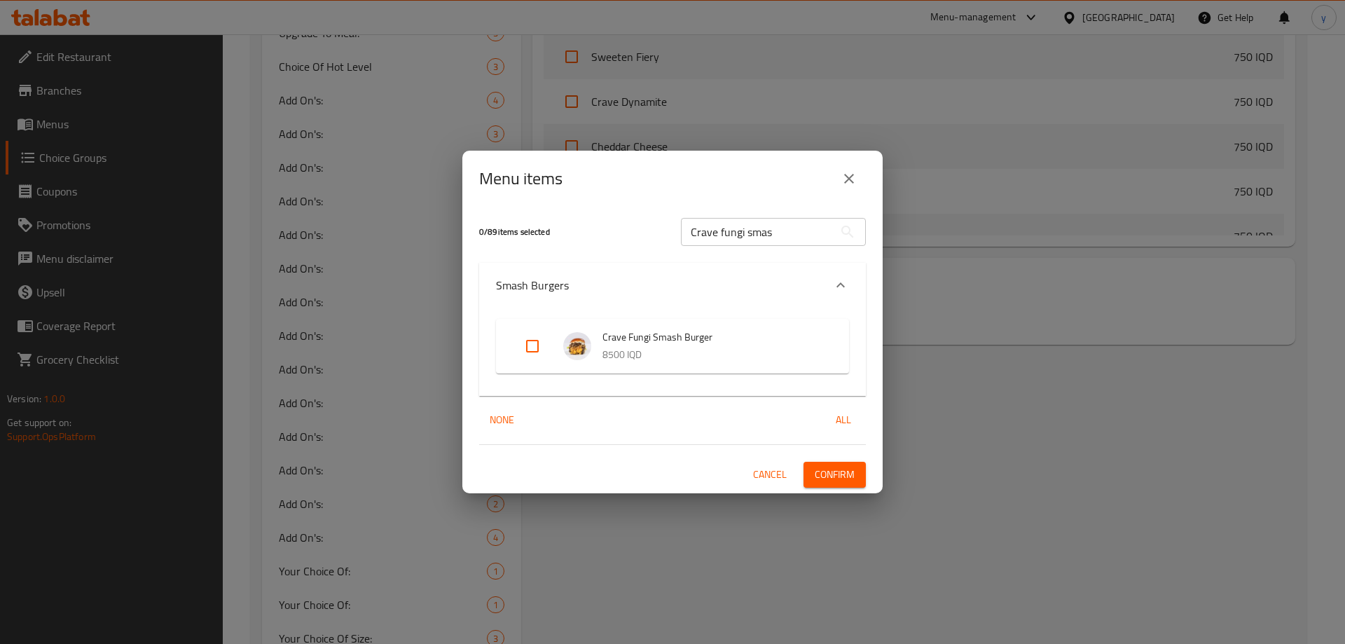
click at [545, 351] on input "Expand" at bounding box center [533, 346] width 34 height 34
checkbox input "true"
click at [858, 469] on button "Confirm" at bounding box center [835, 475] width 62 height 26
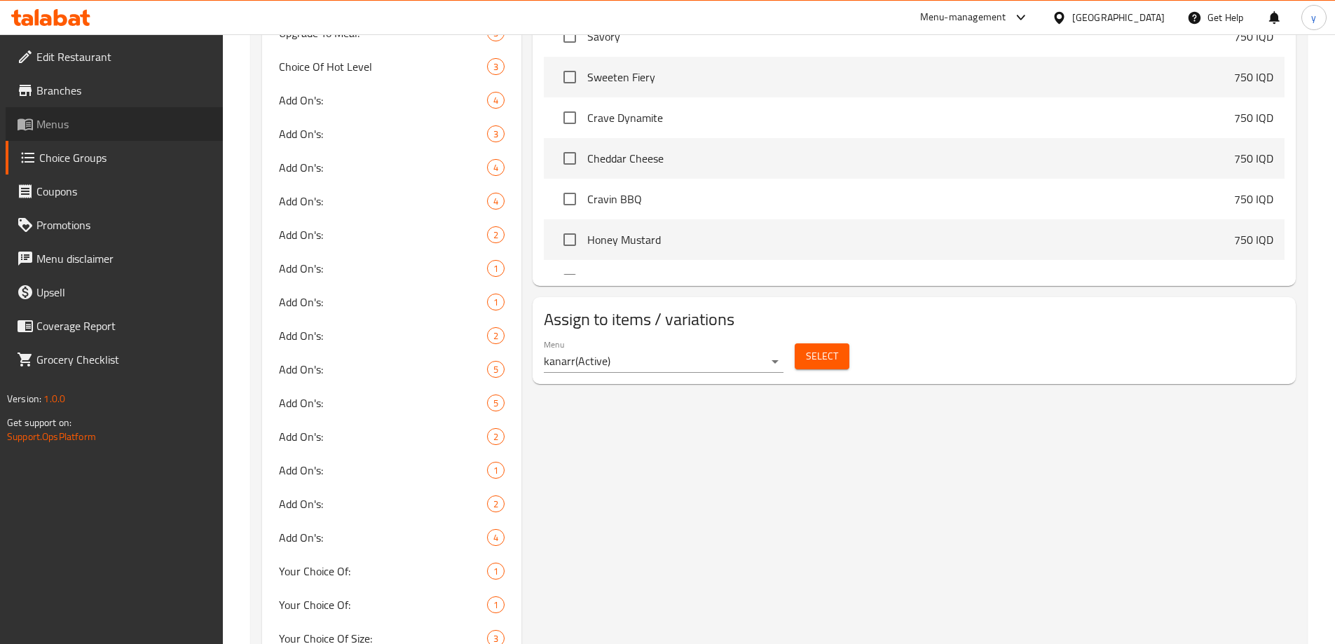
click at [160, 132] on span "Menus" at bounding box center [123, 124] width 175 height 17
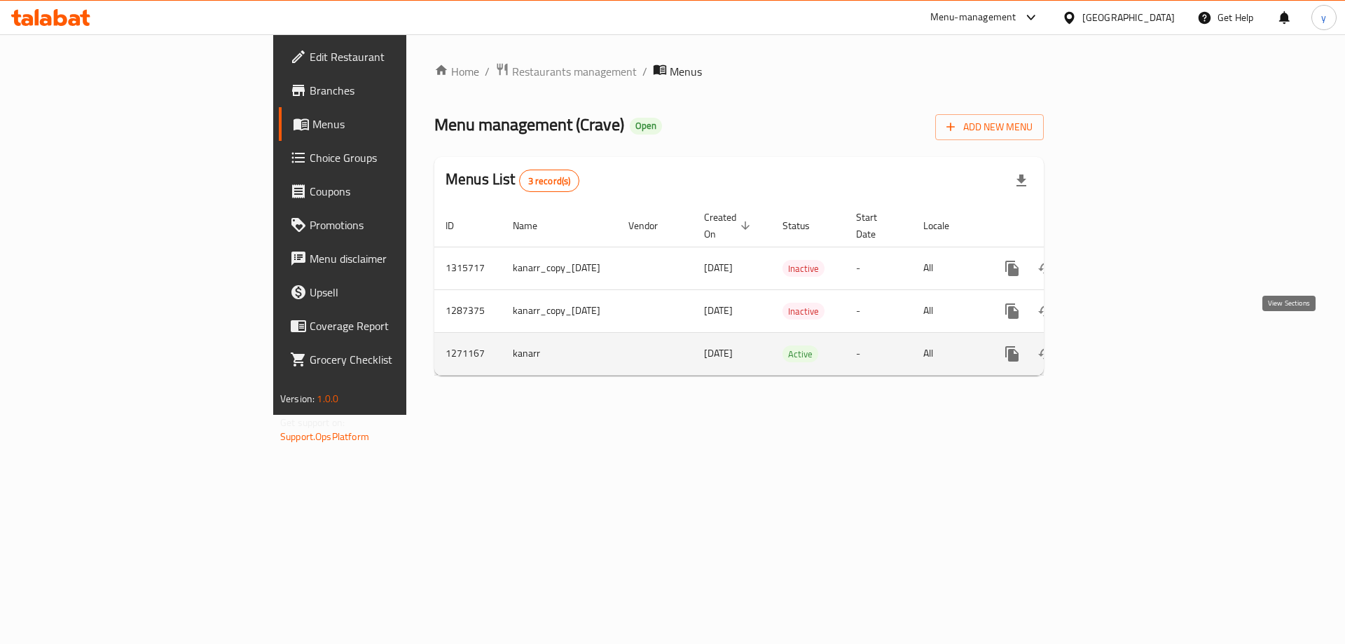
click at [1122, 345] on icon "enhanced table" at bounding box center [1113, 353] width 17 height 17
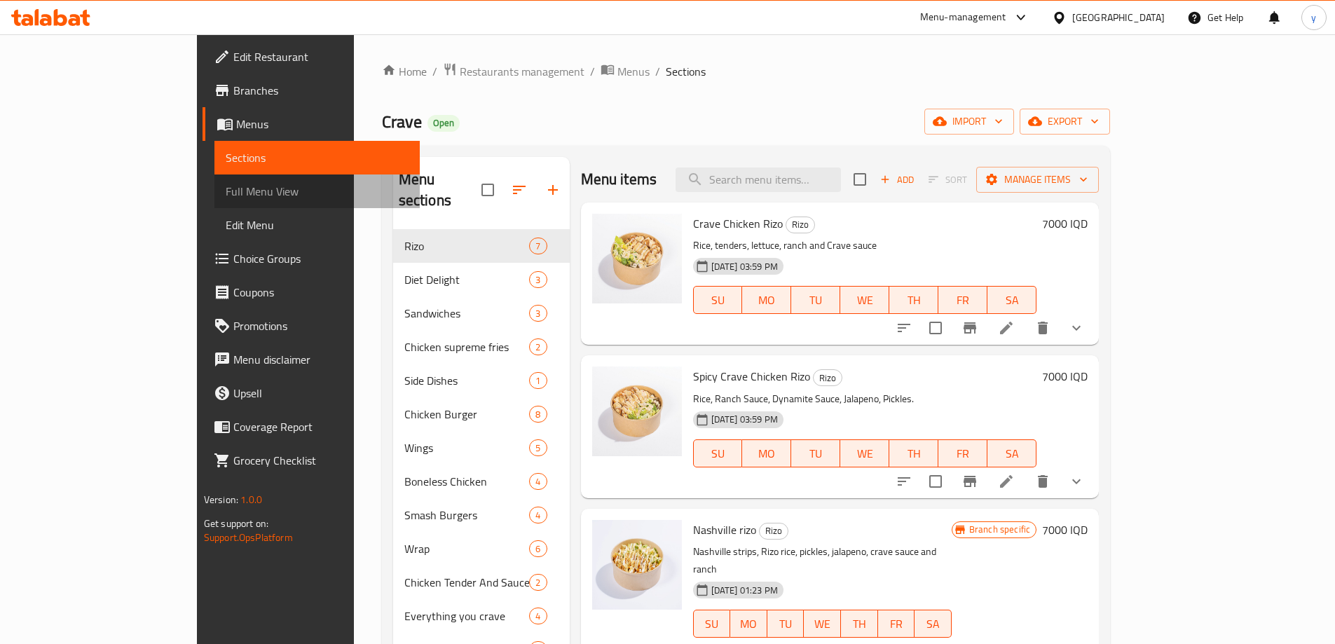
click at [214, 202] on link "Full Menu View" at bounding box center [316, 191] width 205 height 34
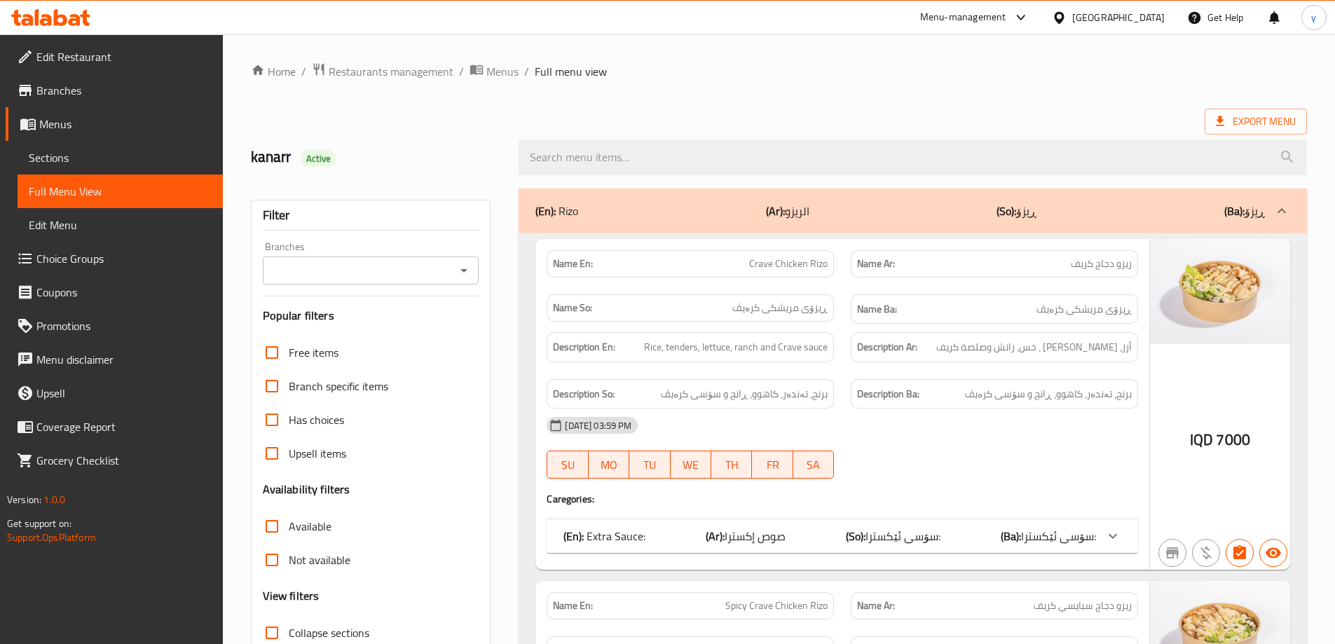
click at [456, 261] on div at bounding box center [463, 271] width 18 height 20
click at [460, 263] on icon "Open" at bounding box center [464, 270] width 17 height 17
drag, startPoint x: 430, startPoint y: 315, endPoint x: 430, endPoint y: 327, distance: 11.9
click at [430, 327] on ul "All Crave, Bakhtyari" at bounding box center [369, 318] width 217 height 62
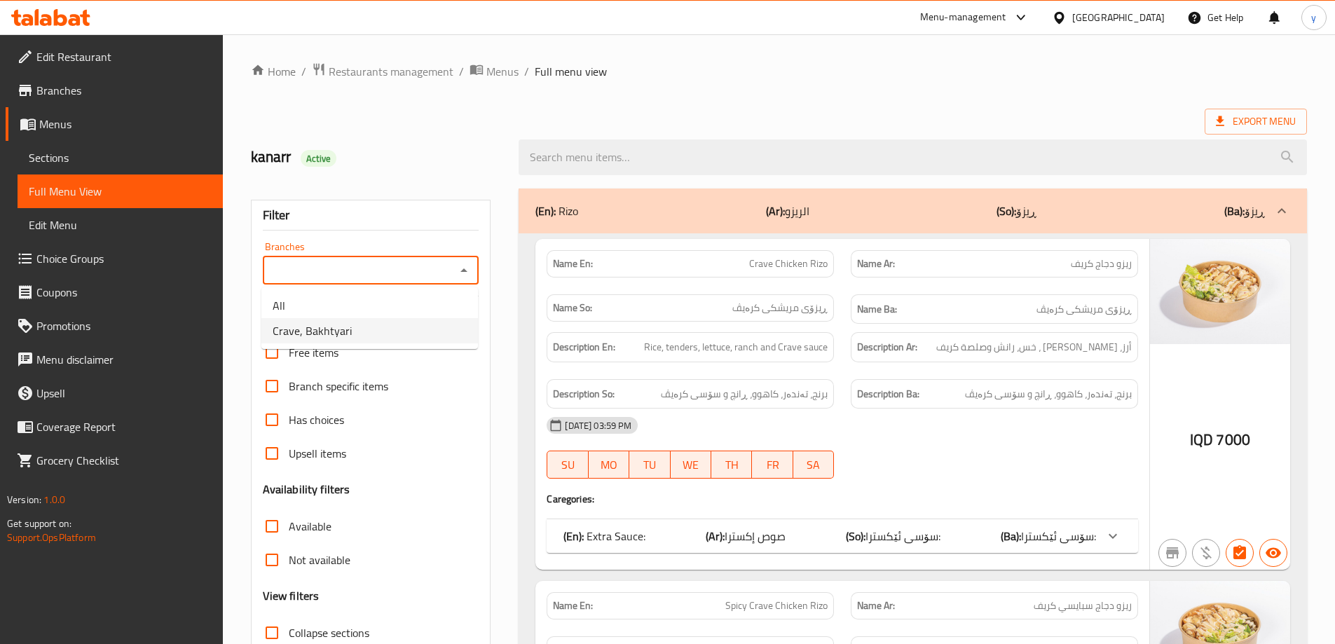
click at [430, 327] on li "Crave, Bakhtyari" at bounding box center [369, 330] width 217 height 25
type input "Crave, Bakhtyari"
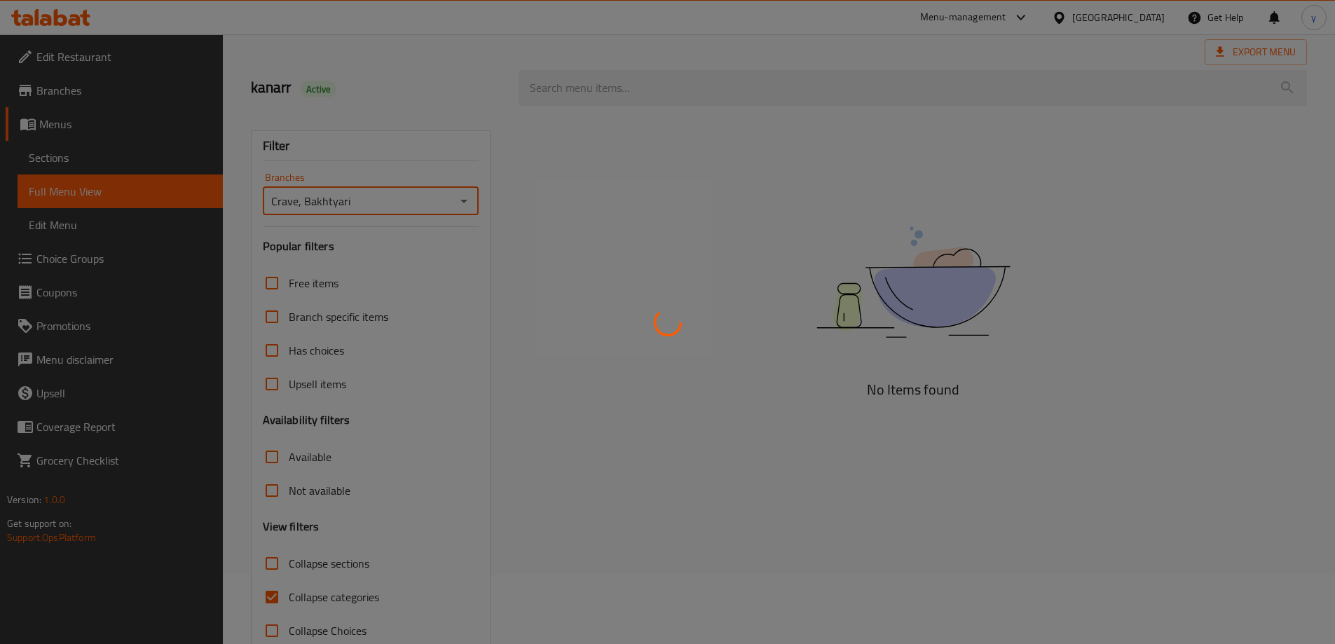
scroll to position [102, 0]
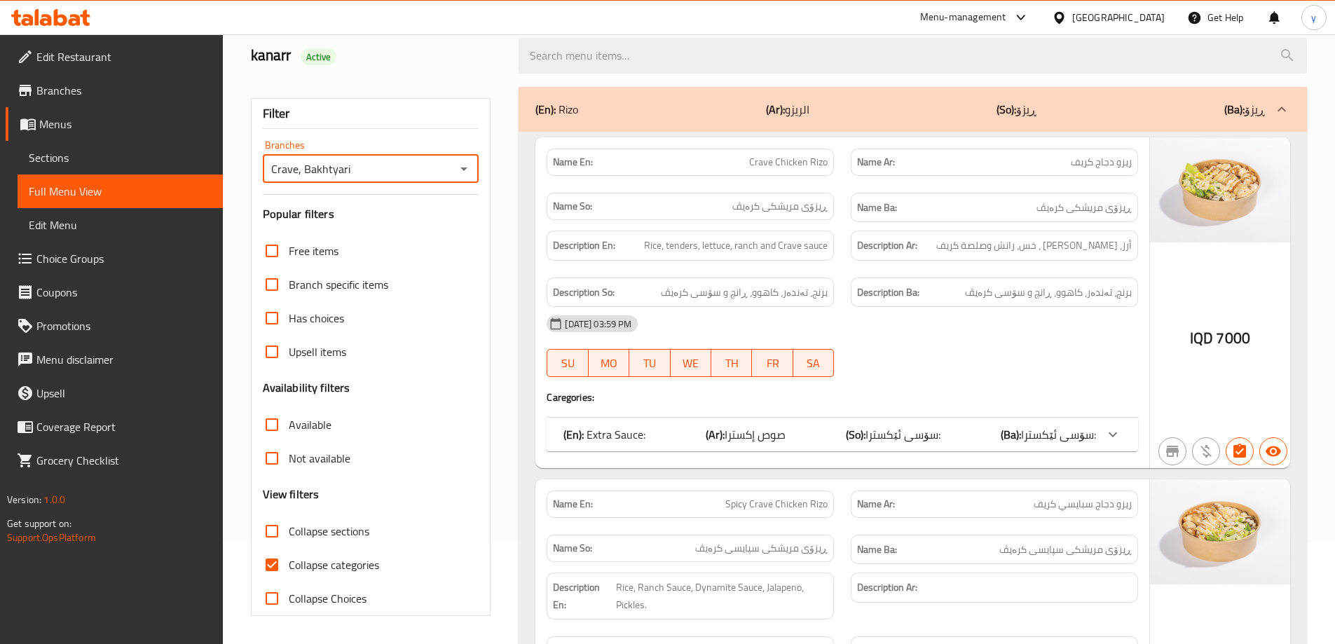
click at [285, 557] on input "Collapse categories" at bounding box center [272, 565] width 34 height 34
checkbox input "false"
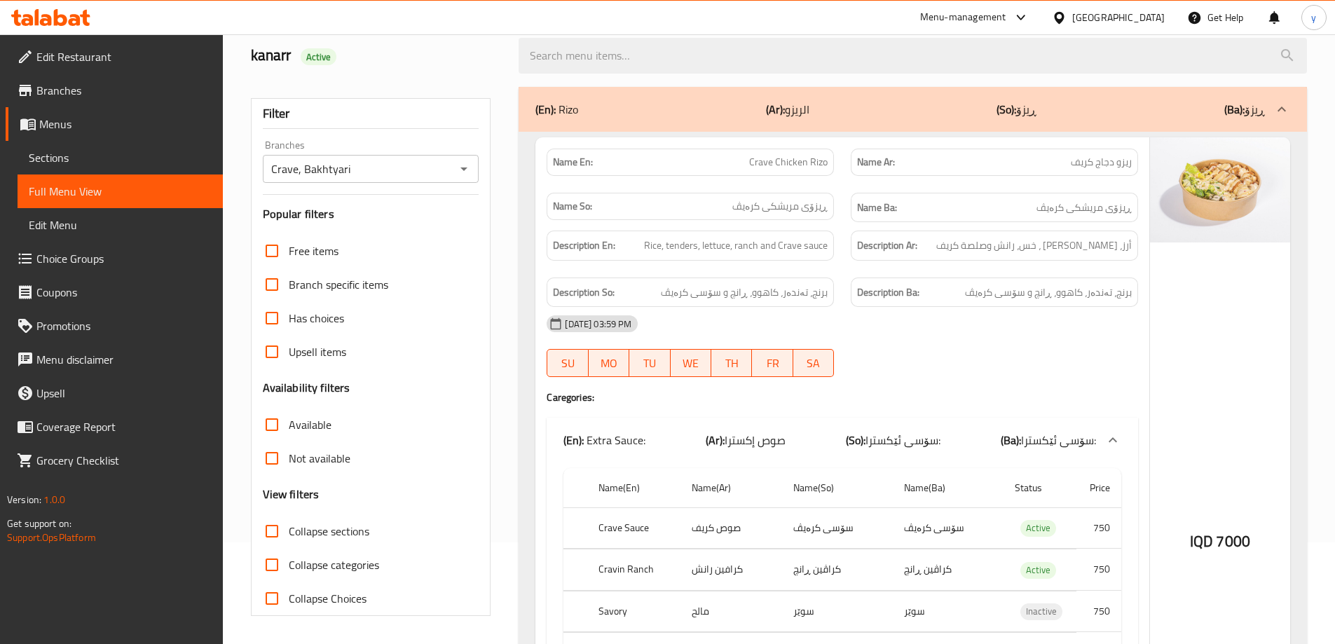
click at [280, 533] on input "Collapse sections" at bounding box center [272, 531] width 34 height 34
checkbox input "true"
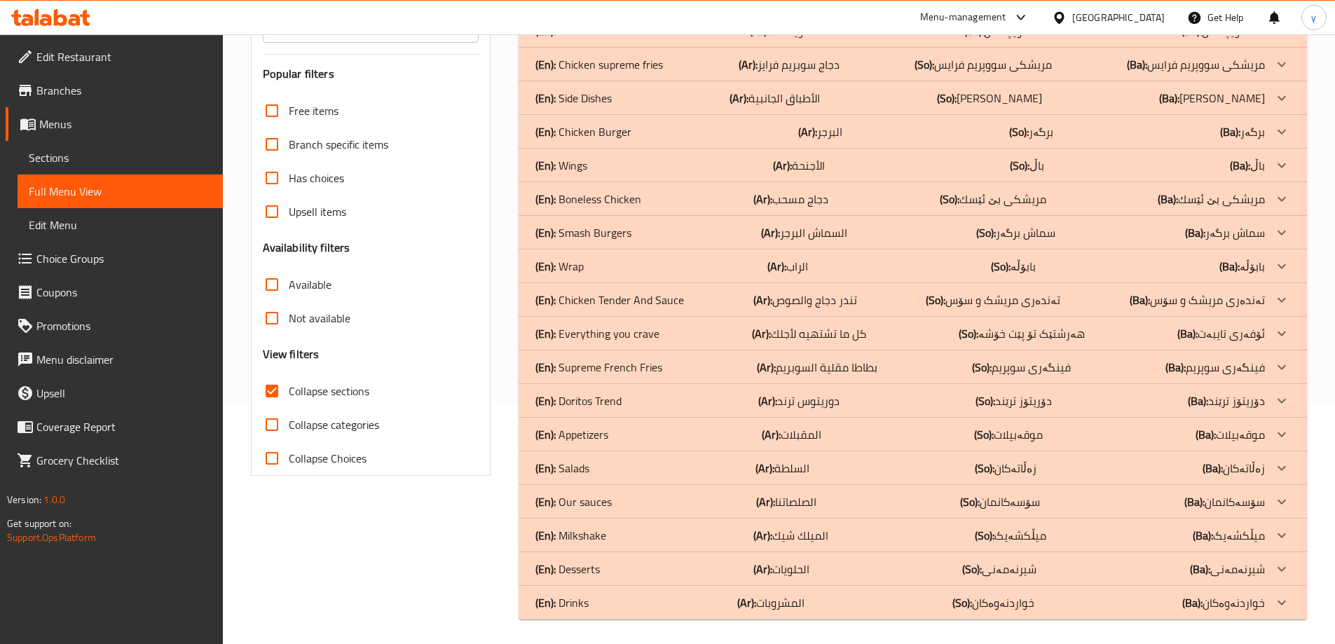
scroll to position [245, 0]
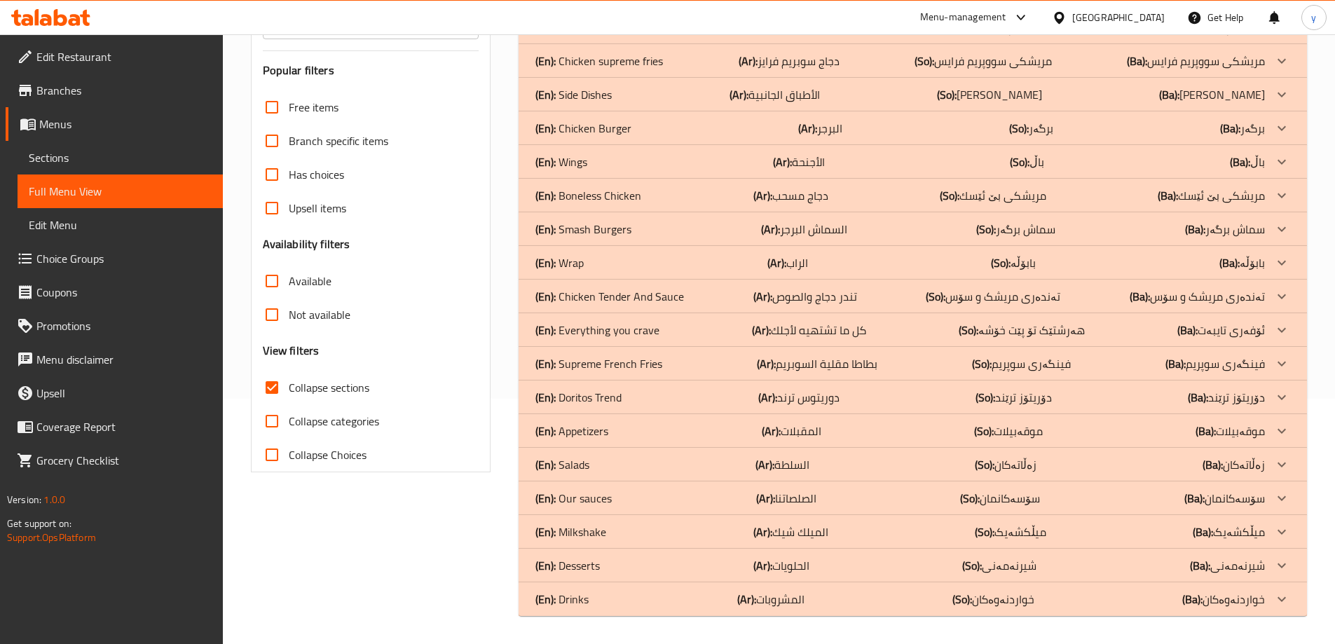
click at [629, 238] on p "(En): Smash Burgers" at bounding box center [583, 229] width 96 height 17
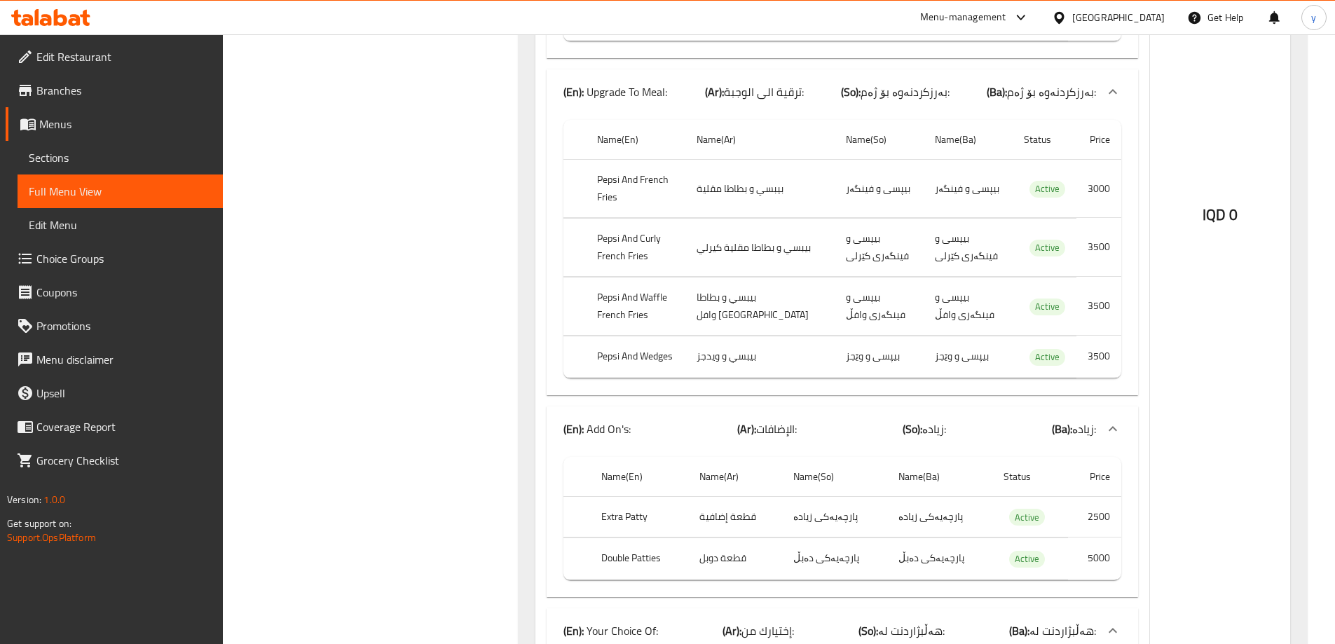
scroll to position [2348, 0]
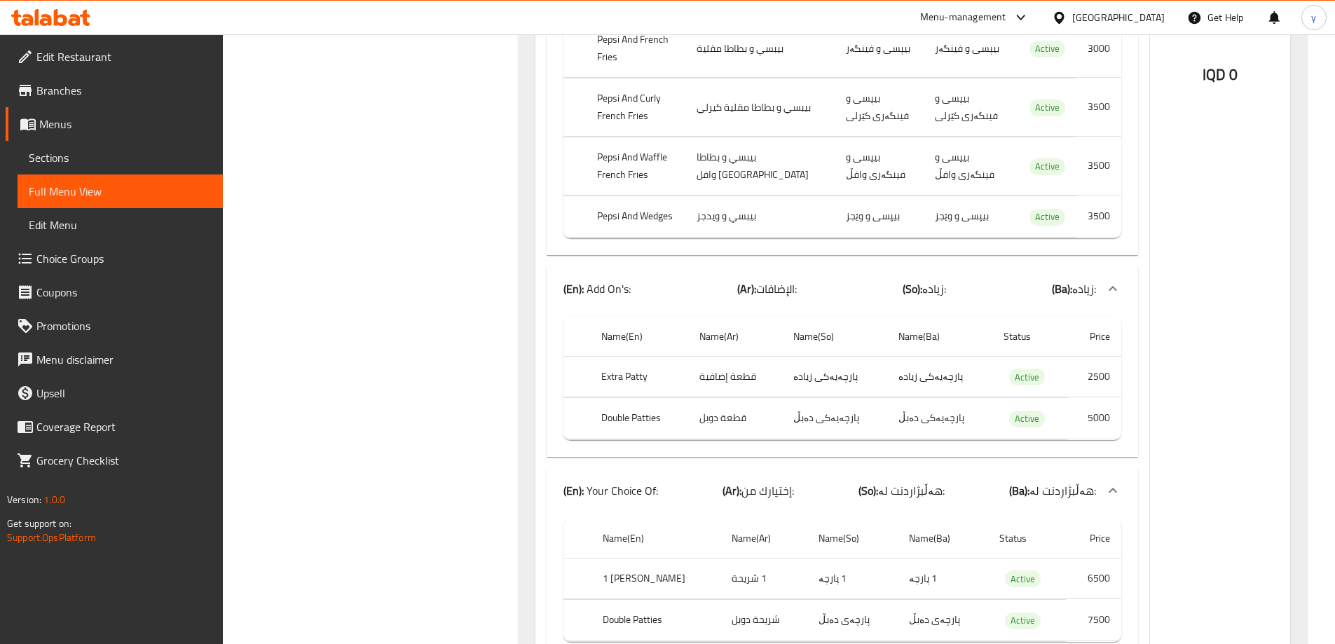
click at [159, 156] on span "Sections" at bounding box center [120, 157] width 183 height 17
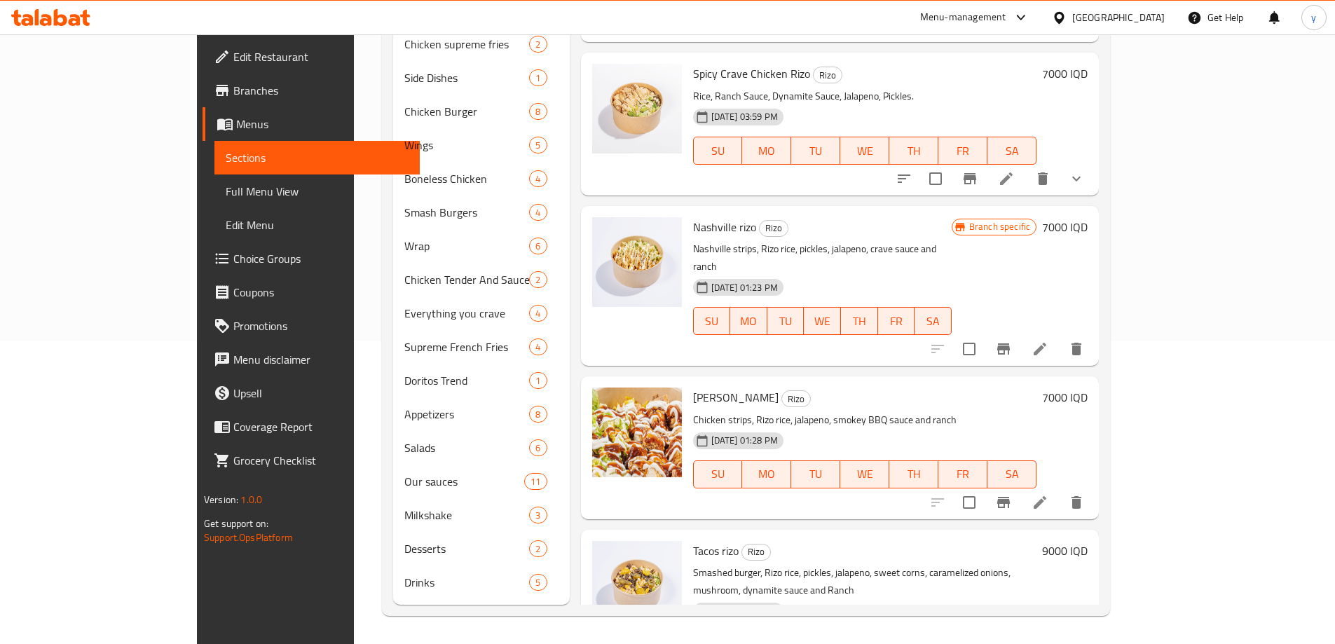
scroll to position [196, 0]
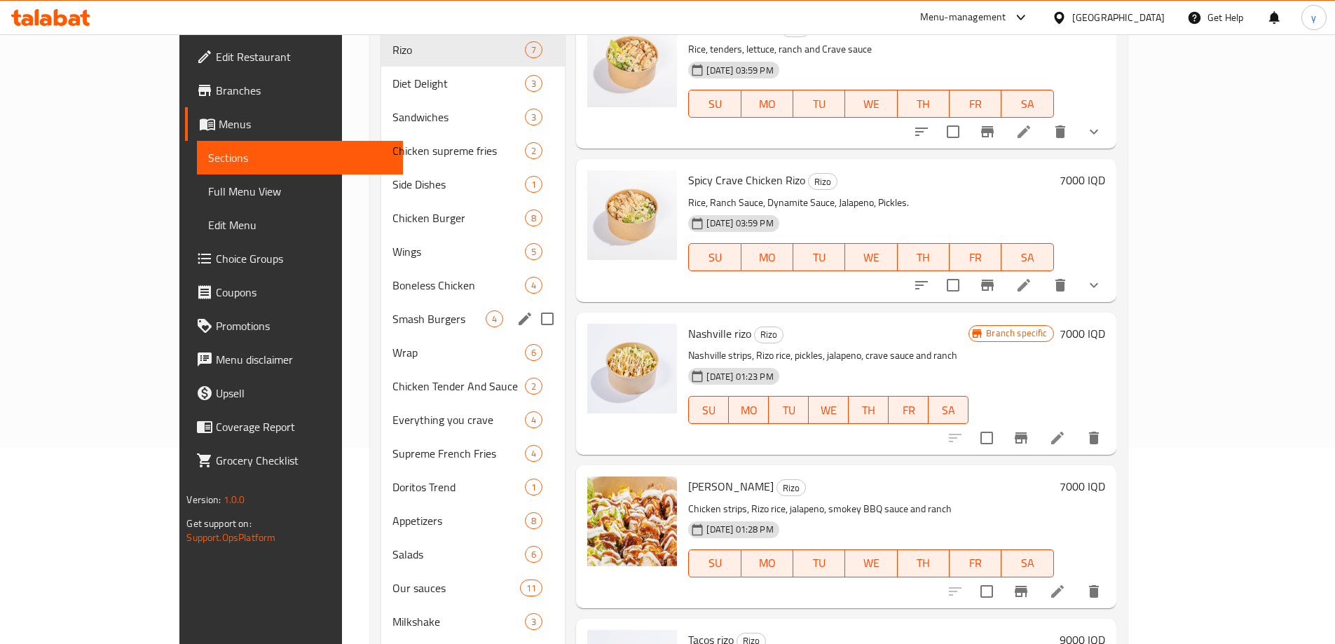
click at [381, 302] on div "Smash Burgers 4" at bounding box center [473, 319] width 184 height 34
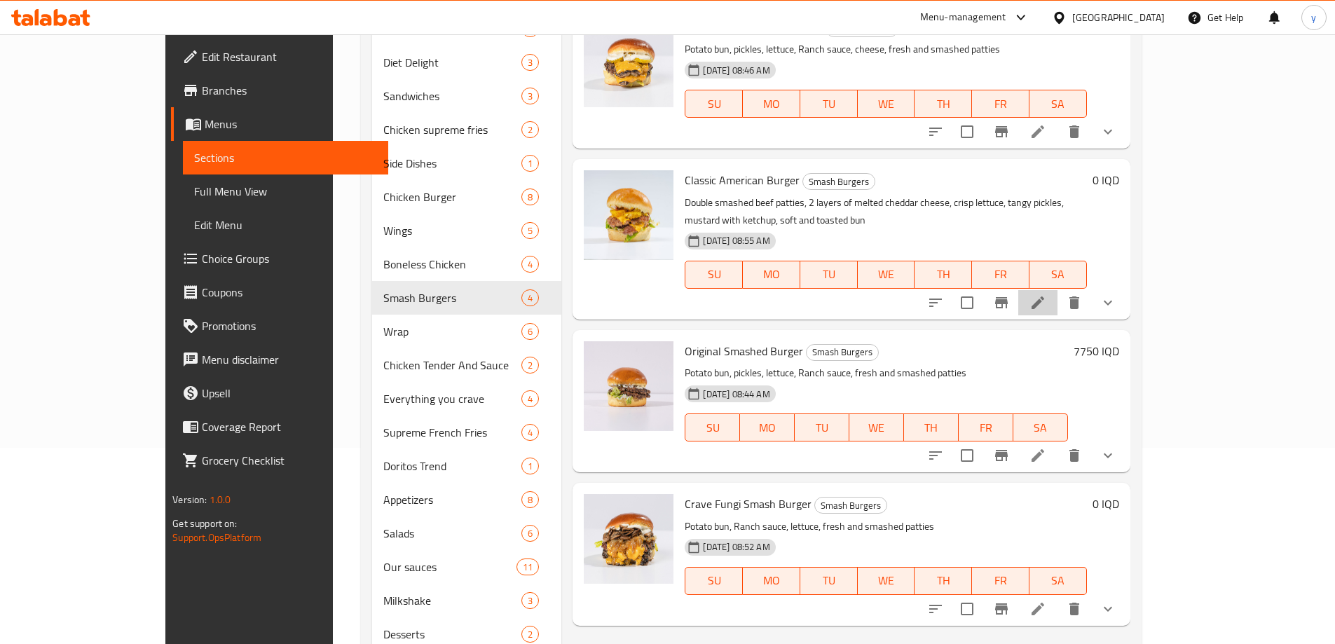
click at [1057, 292] on li at bounding box center [1037, 302] width 39 height 25
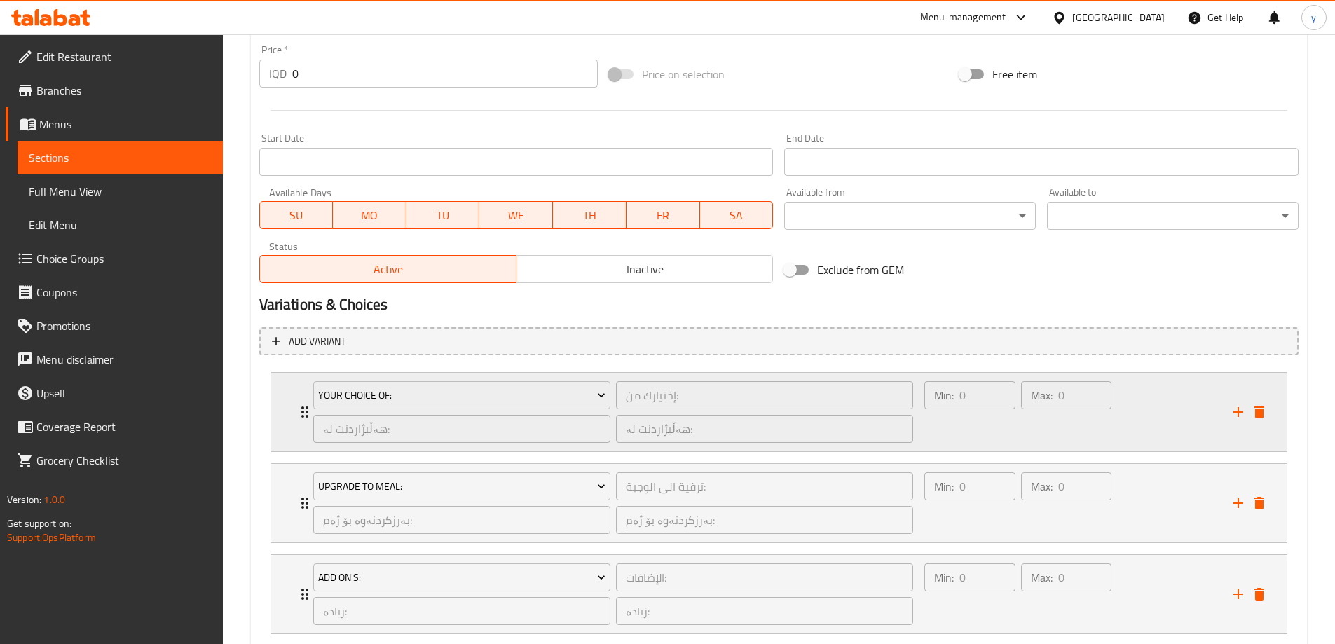
scroll to position [701, 0]
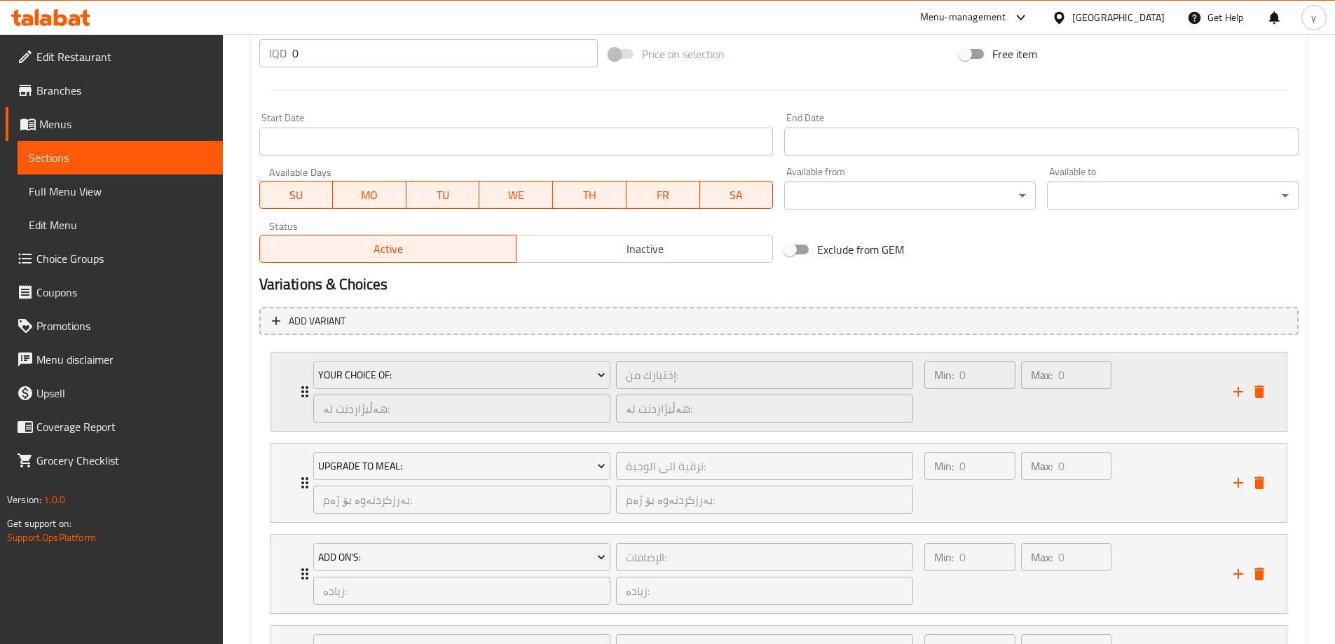
click at [939, 418] on div "Min: 0 ​" at bounding box center [970, 391] width 96 height 67
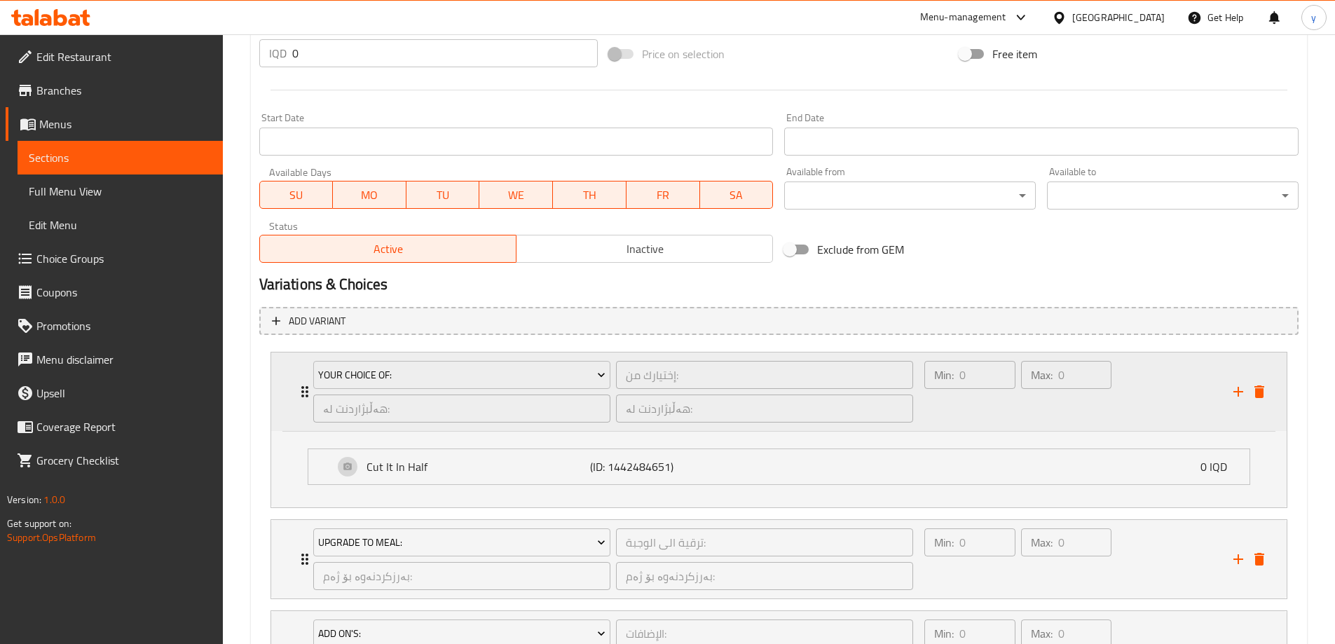
click at [954, 413] on div "Min: 0 ​" at bounding box center [970, 391] width 96 height 67
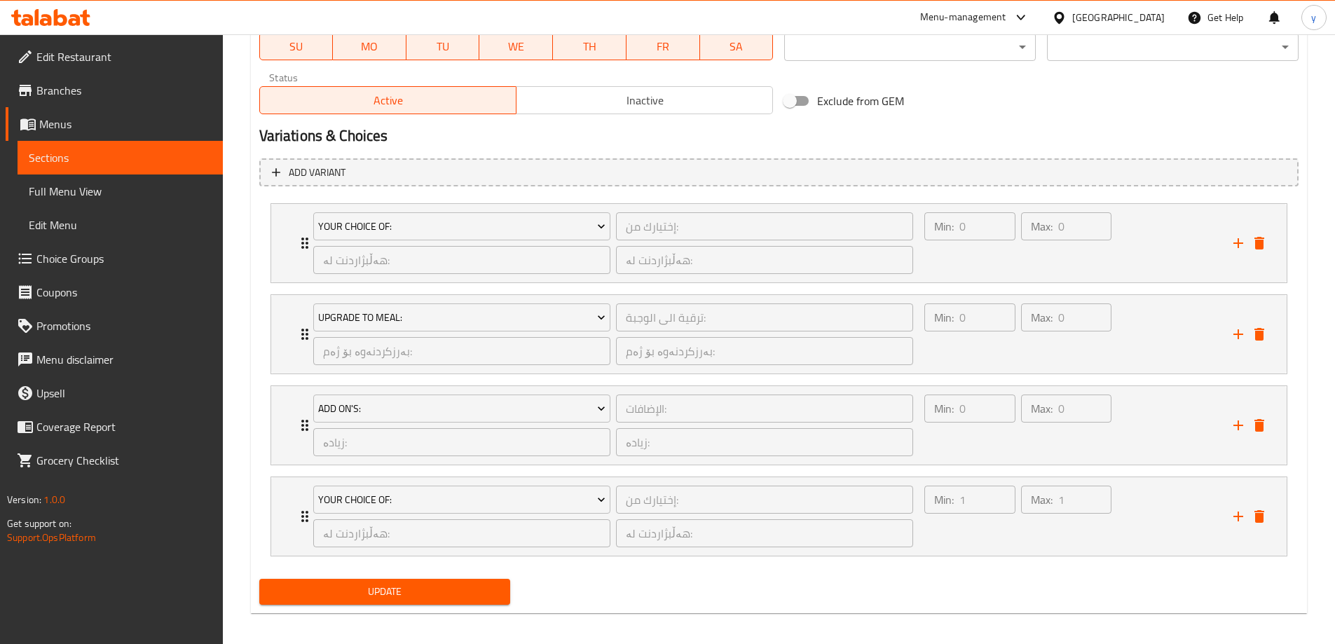
scroll to position [858, 0]
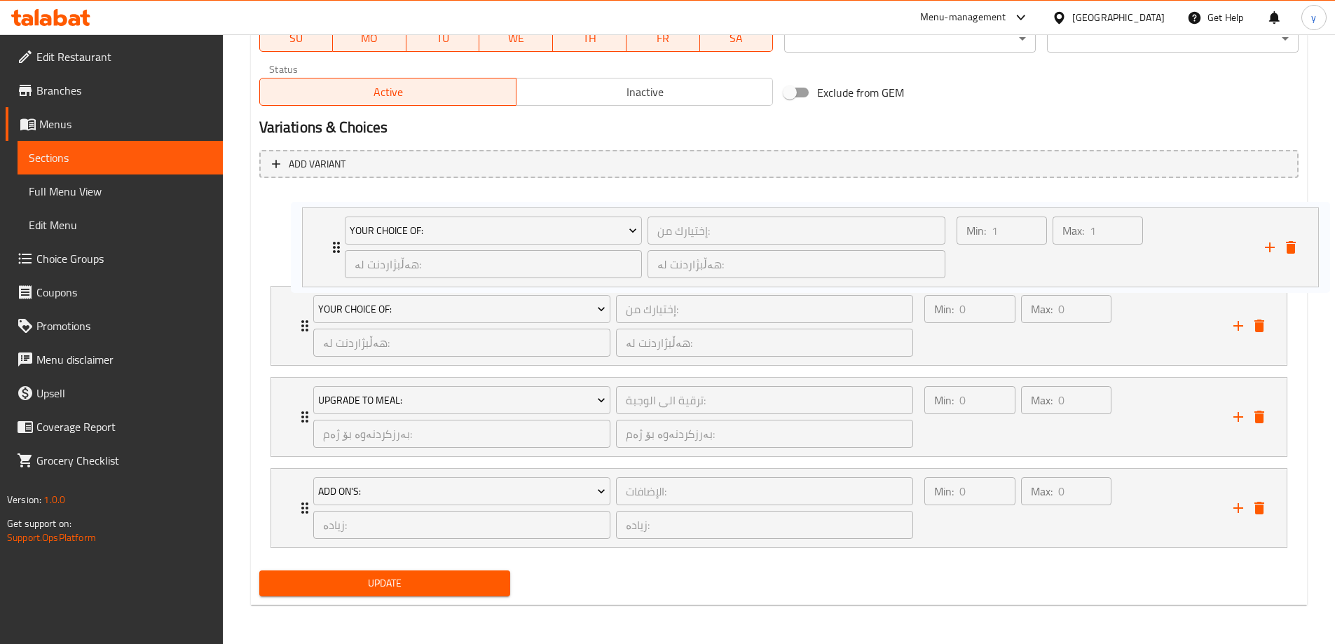
drag, startPoint x: 303, startPoint y: 487, endPoint x: 336, endPoint y: 217, distance: 271.8
click at [336, 217] on div "Your Choice Of: إختيارك من: ​ هەڵبژاردنت لە: ​ هەڵبژاردنت لە: ​ Min: 0 ​ Max: 0…" at bounding box center [778, 371] width 1039 height 364
click at [421, 589] on span "Update" at bounding box center [385, 584] width 229 height 18
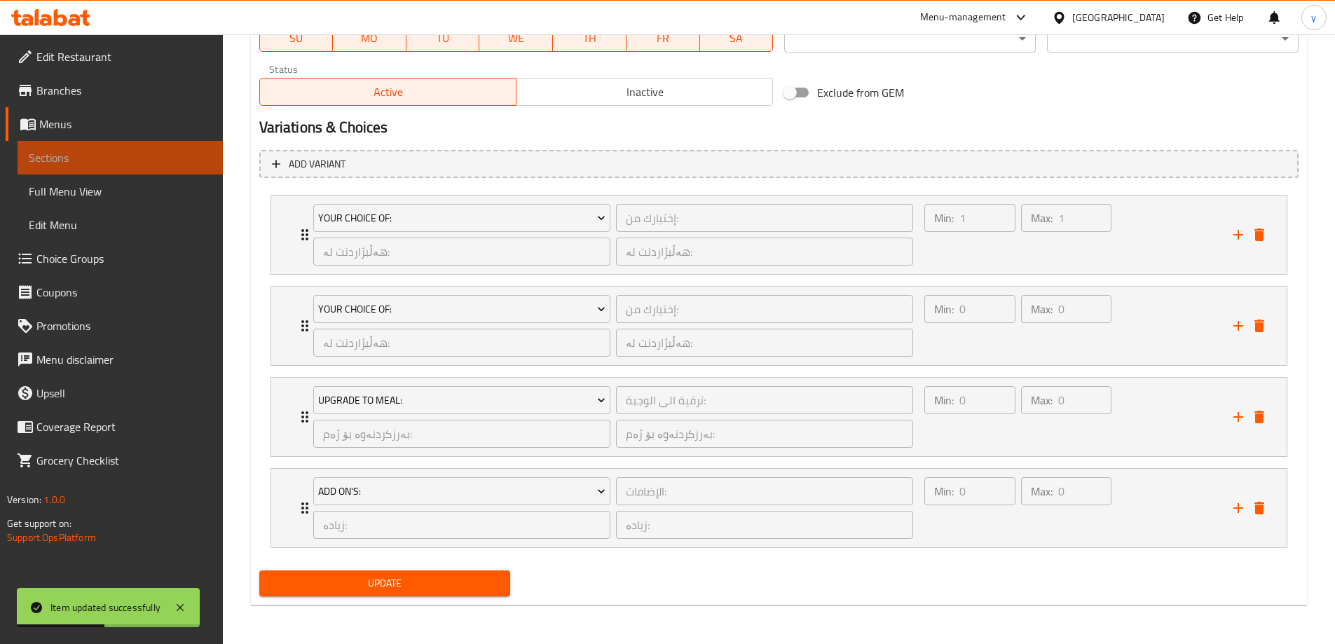
click at [180, 155] on span "Sections" at bounding box center [120, 157] width 183 height 17
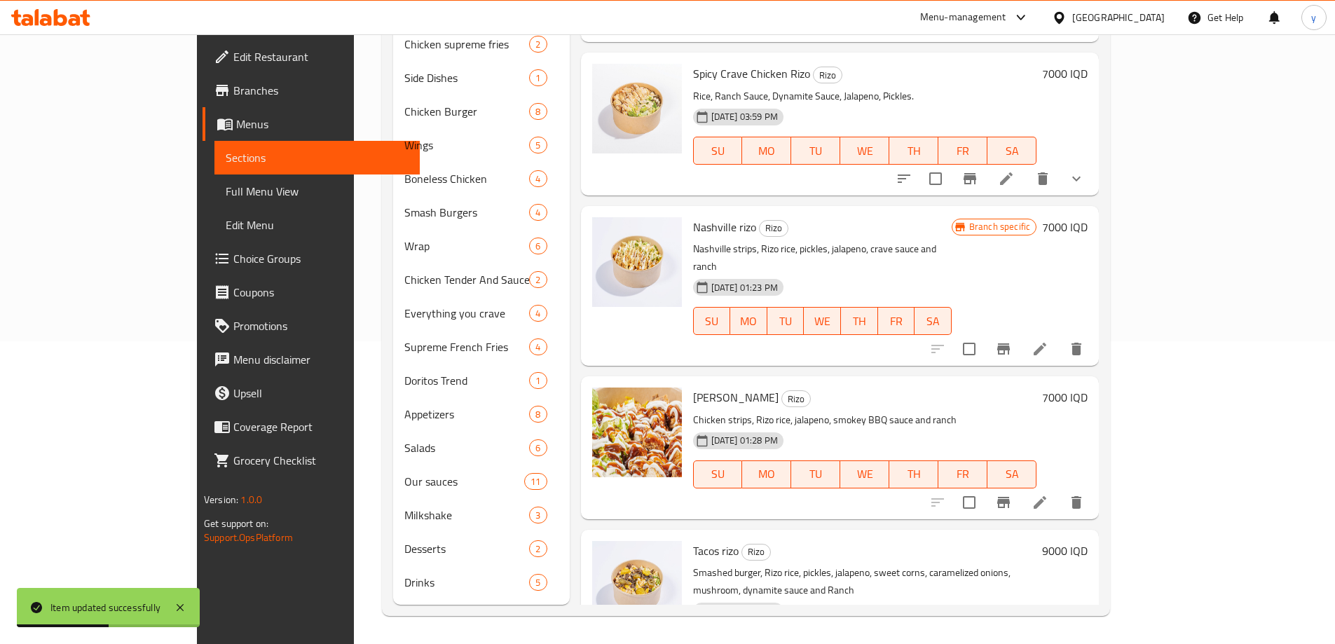
scroll to position [282, 0]
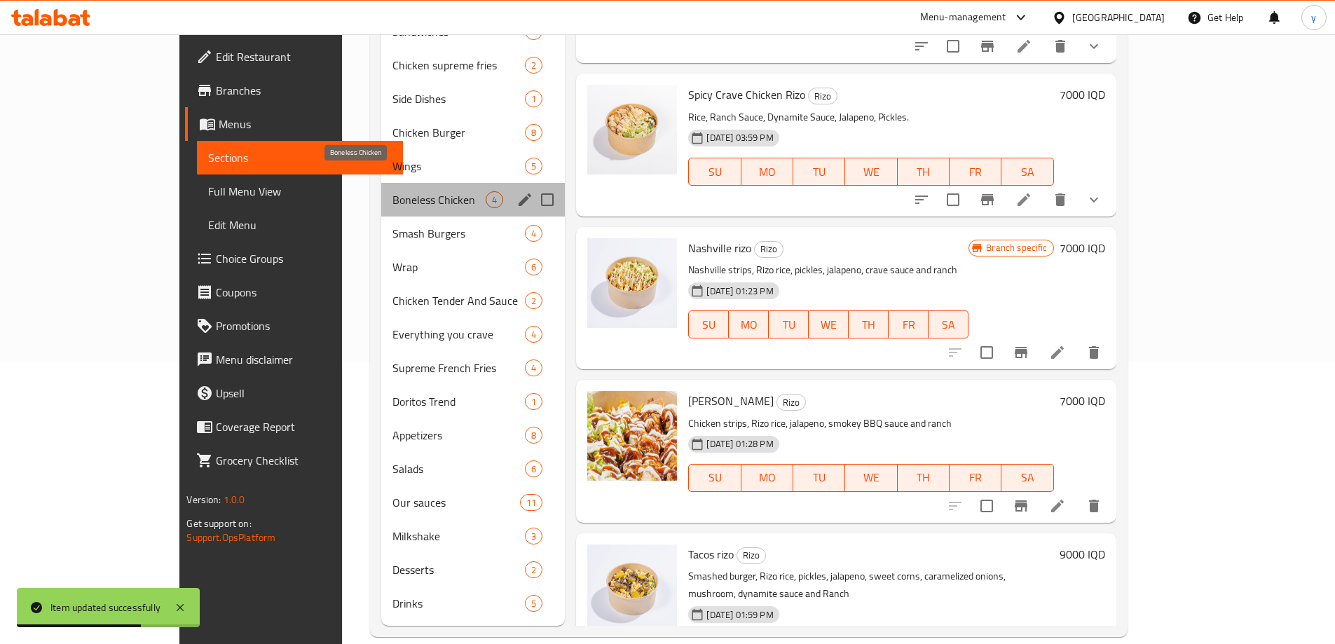
click at [398, 191] on span "Boneless Chicken" at bounding box center [438, 199] width 93 height 17
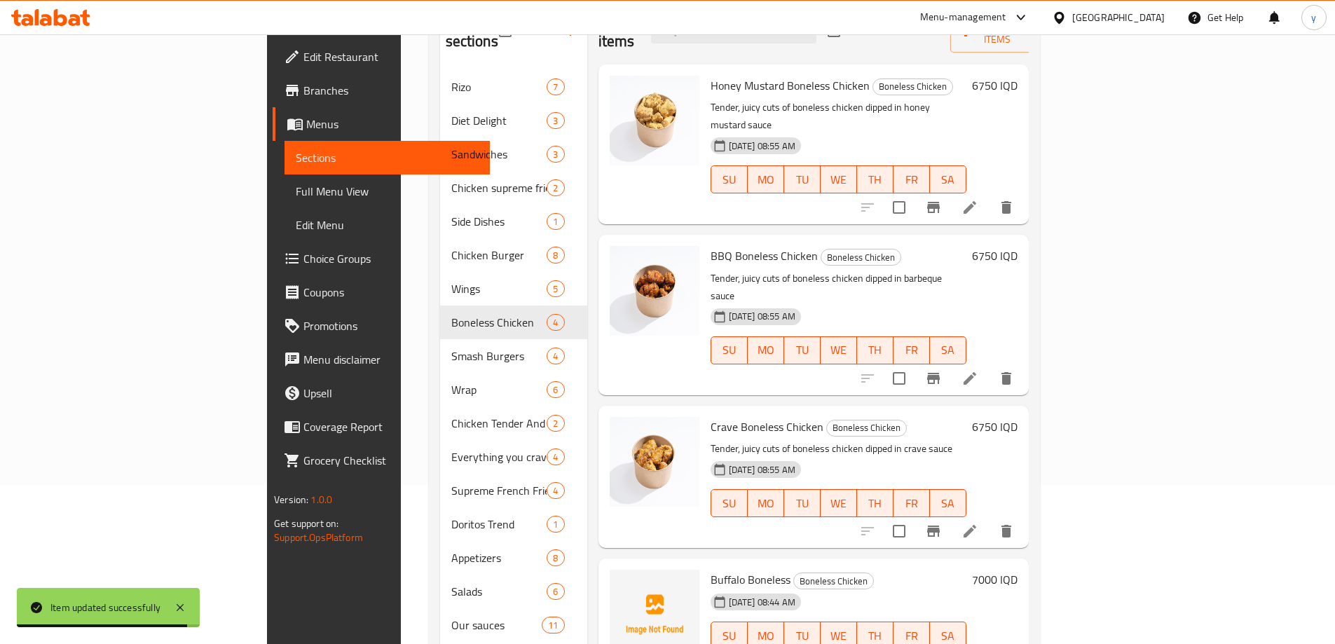
scroll to position [142, 0]
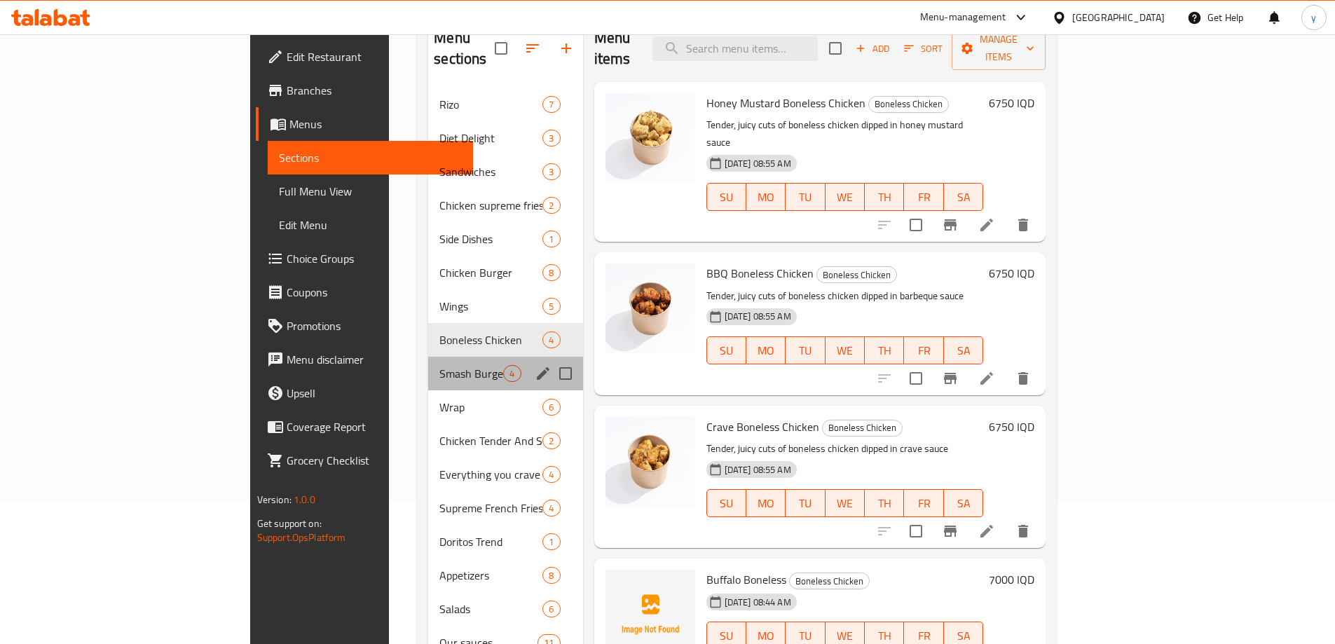
click at [428, 357] on div "Smash Burgers 4" at bounding box center [505, 374] width 154 height 34
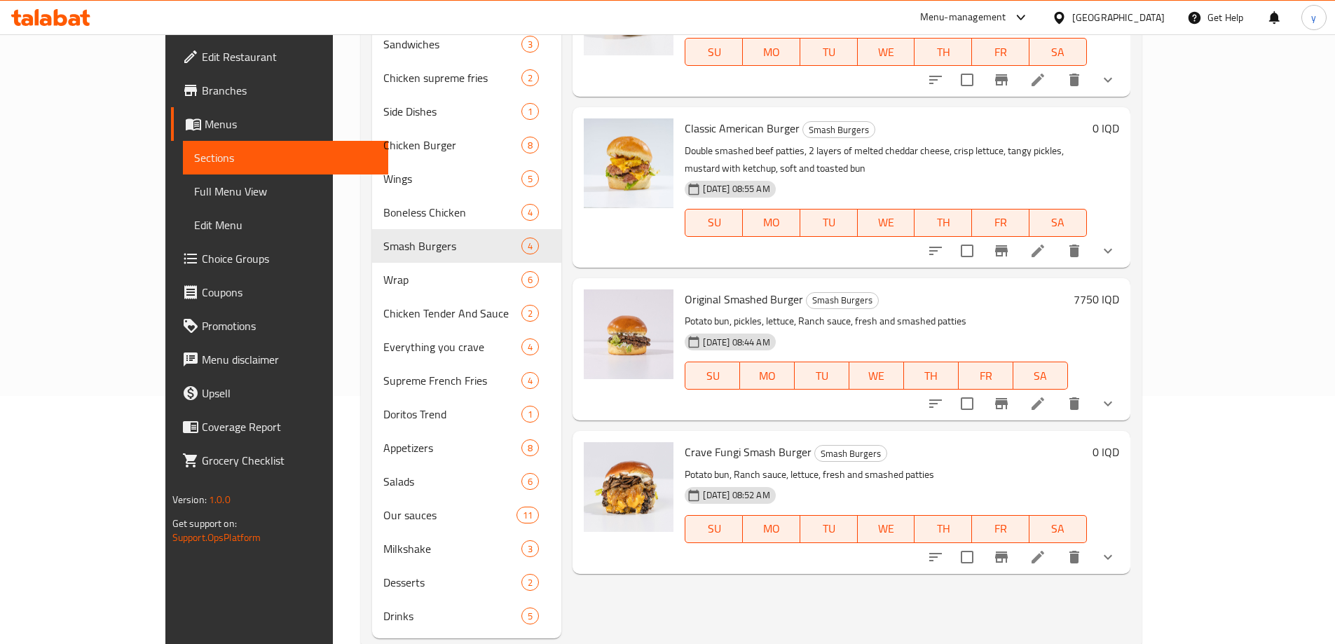
scroll to position [282, 0]
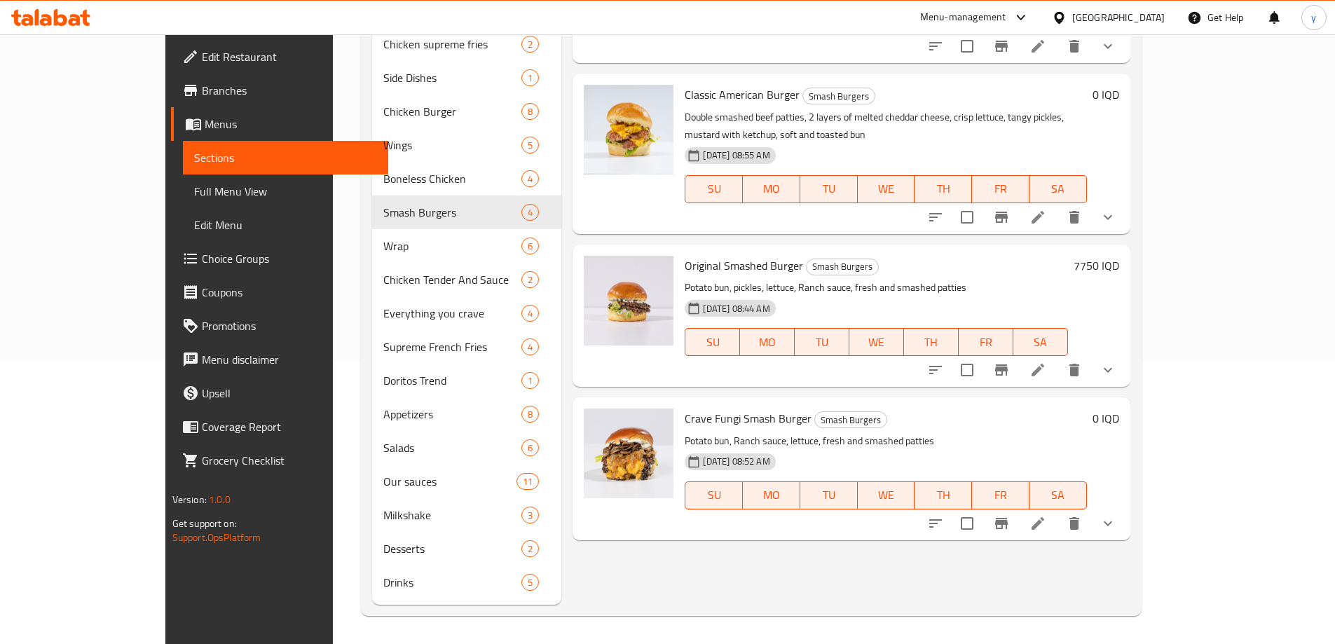
click at [1116, 515] on icon "show more" at bounding box center [1108, 523] width 17 height 17
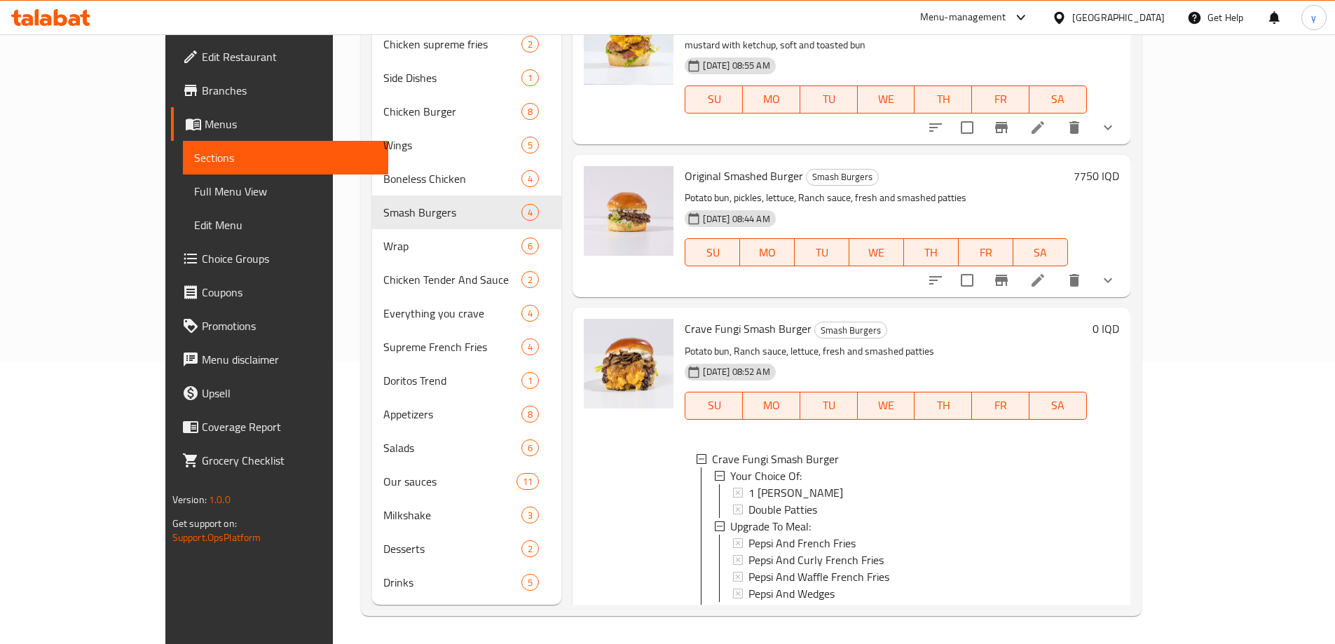
scroll to position [203, 0]
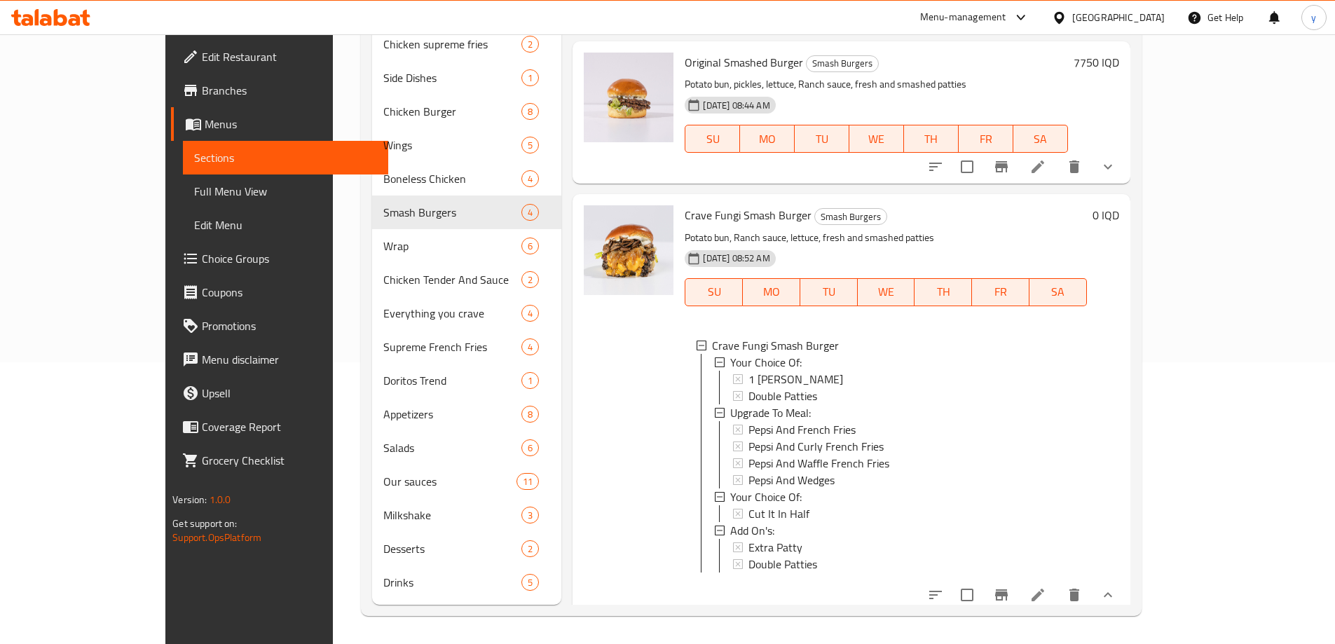
click at [194, 189] on span "Full Menu View" at bounding box center [285, 191] width 183 height 17
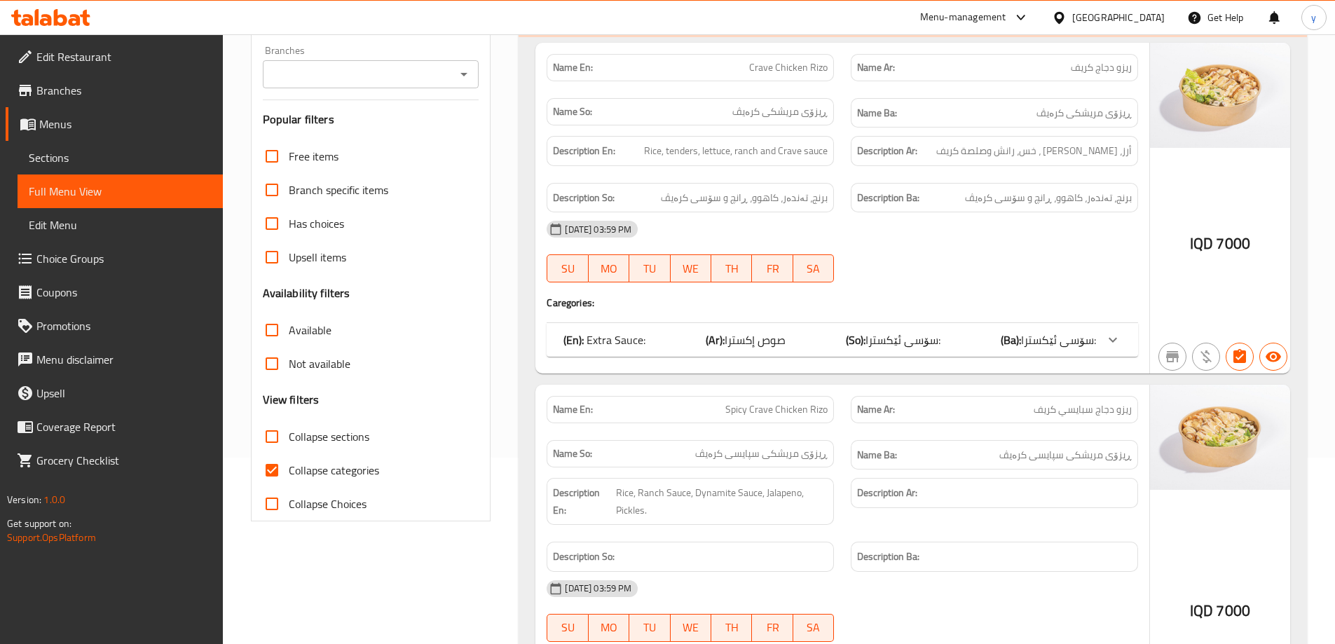
scroll to position [1, 0]
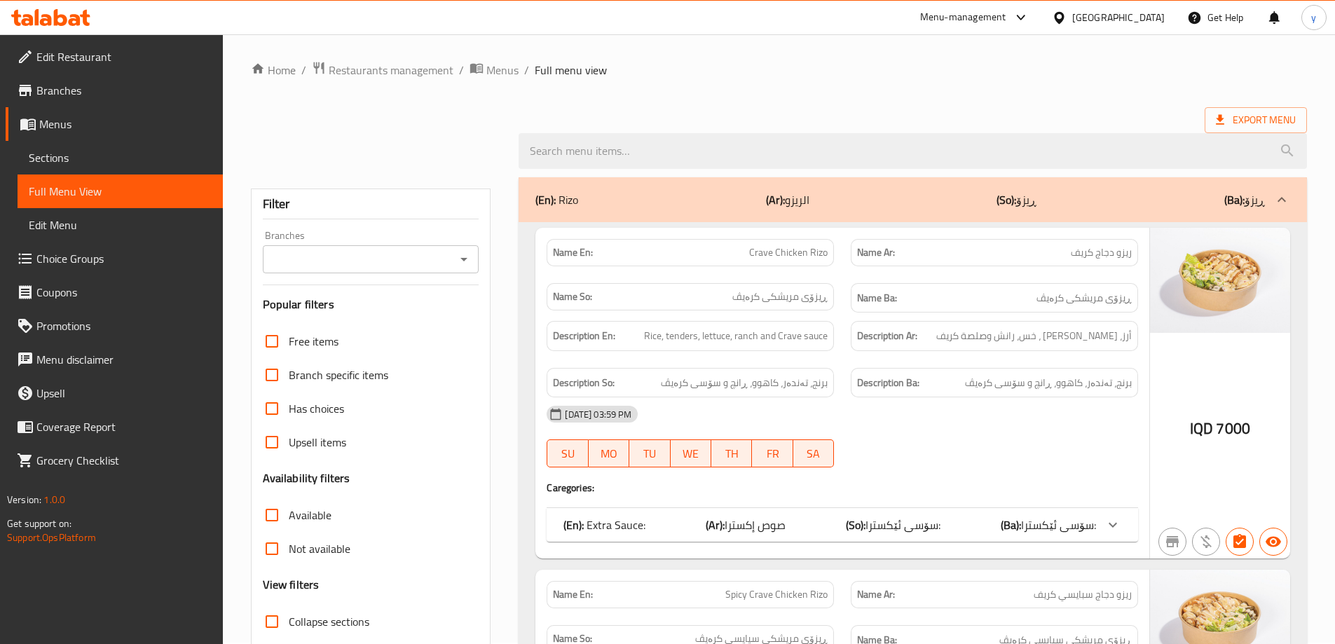
click at [465, 257] on icon "Open" at bounding box center [464, 259] width 17 height 17
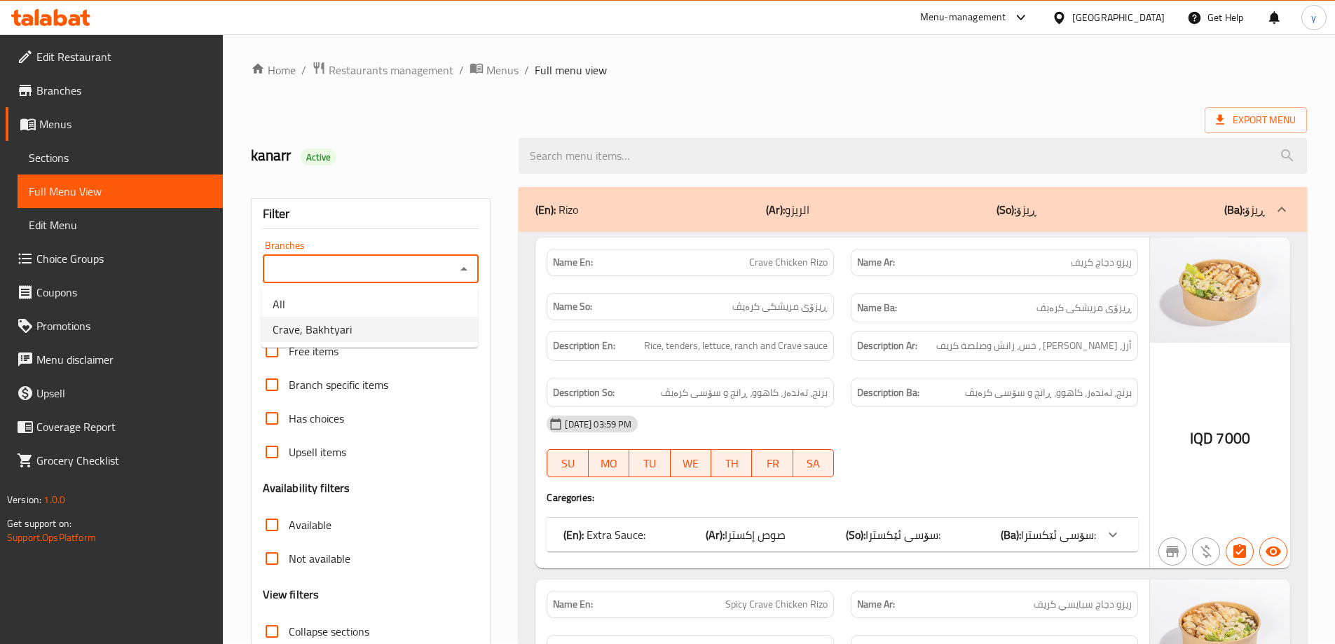
click at [418, 327] on li "Crave, Bakhtyari" at bounding box center [369, 329] width 217 height 25
type input "Crave, Bakhtyari"
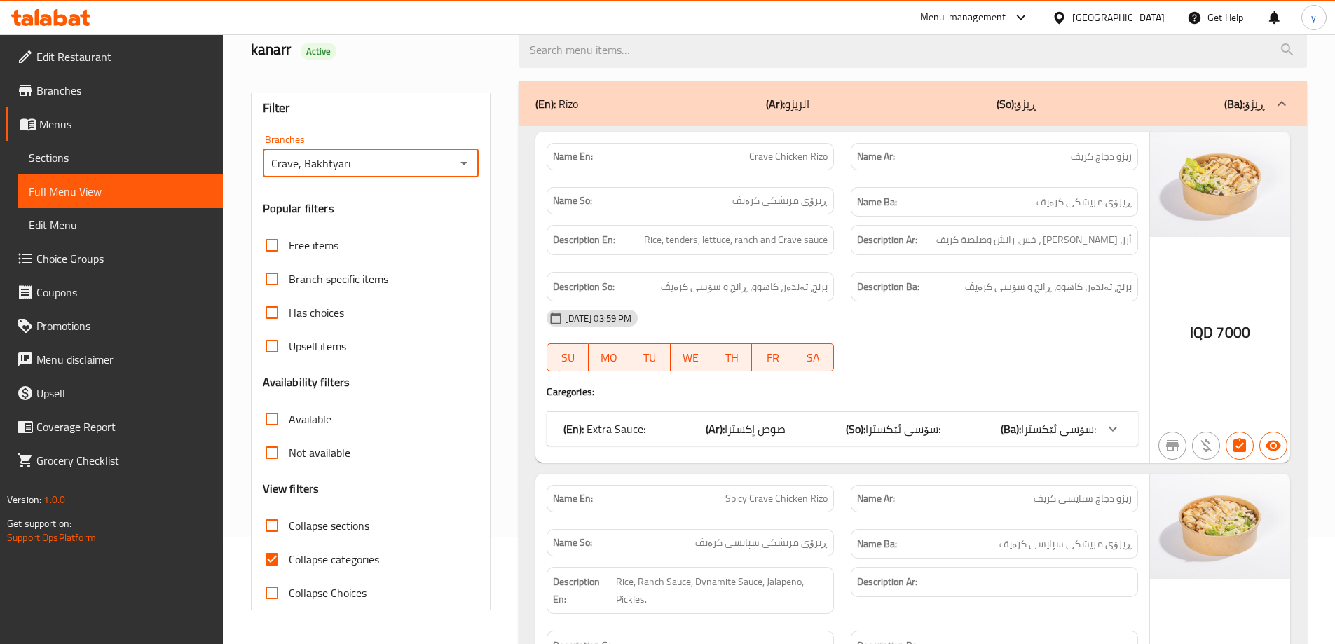
scroll to position [142, 0]
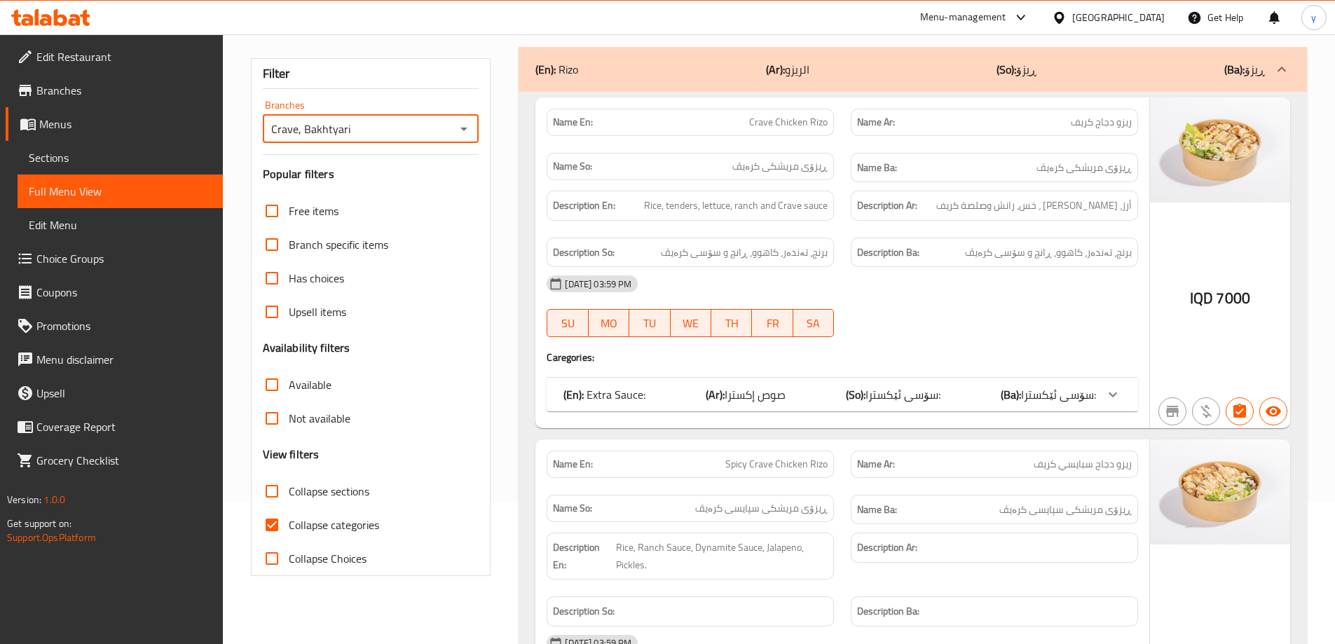
click at [275, 535] on input "Collapse categories" at bounding box center [272, 525] width 34 height 34
checkbox input "false"
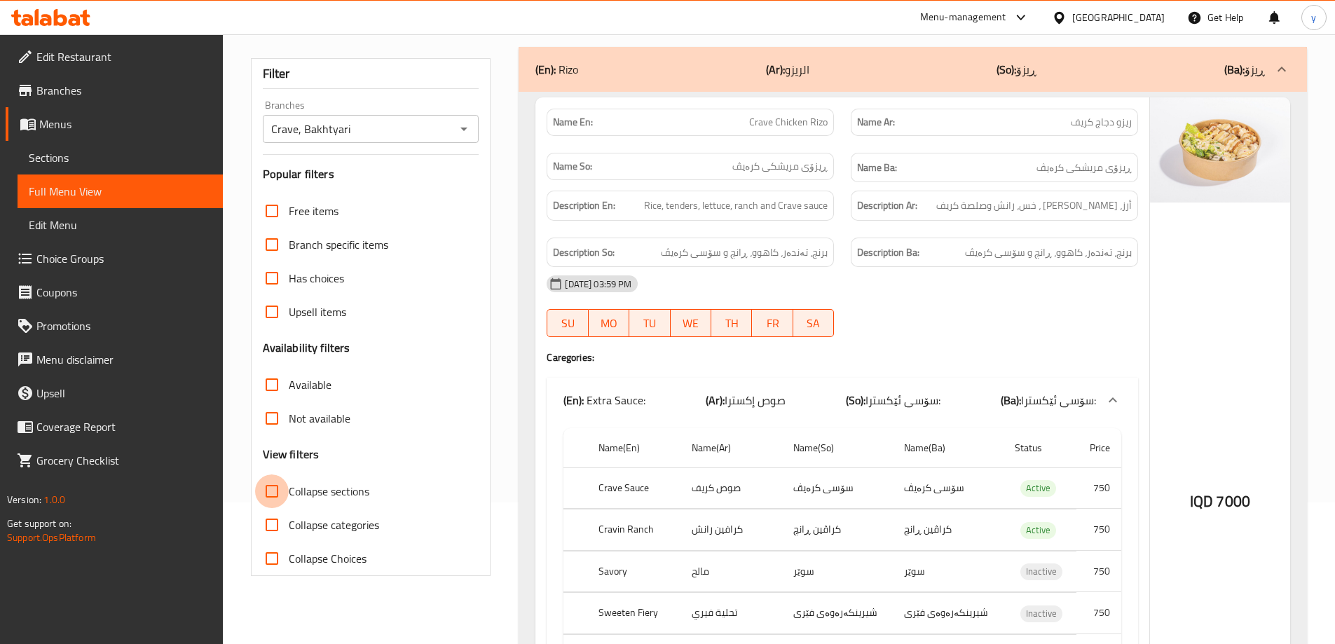
click at [277, 502] on input "Collapse sections" at bounding box center [272, 491] width 34 height 34
checkbox input "true"
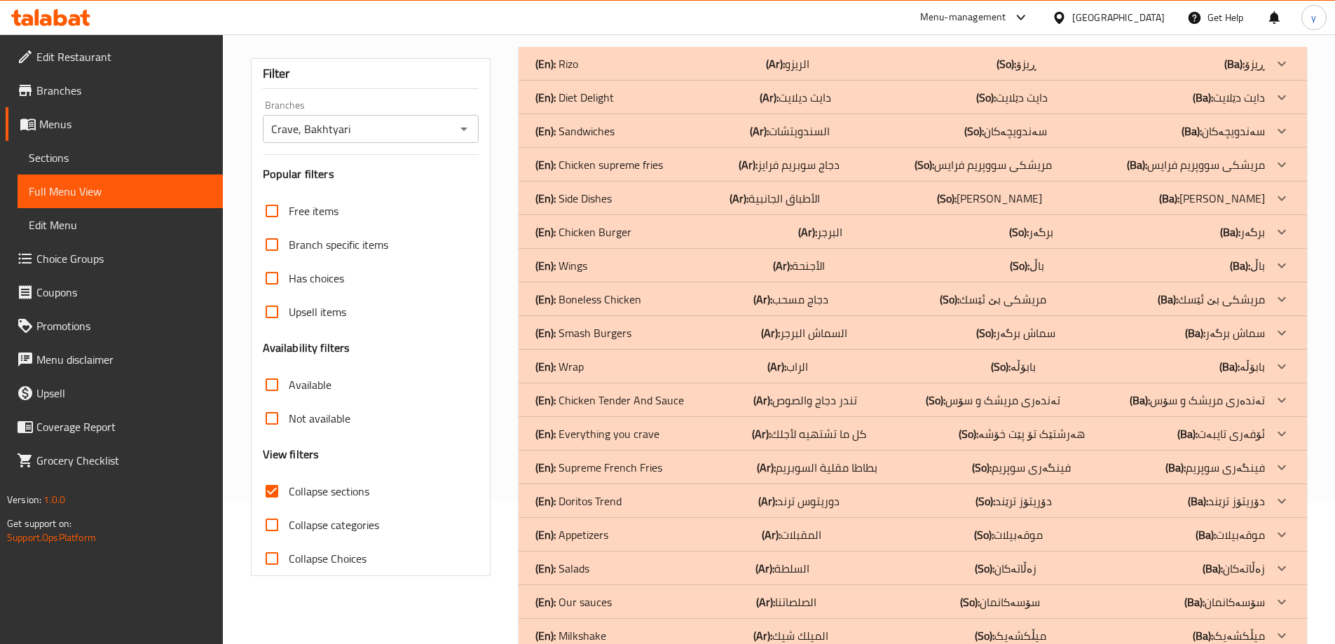
click at [649, 329] on div "(En): Smash Burgers (Ar): السماش البرجر (So): سماش برگەر (Ba): سماش برگەر" at bounding box center [900, 332] width 730 height 17
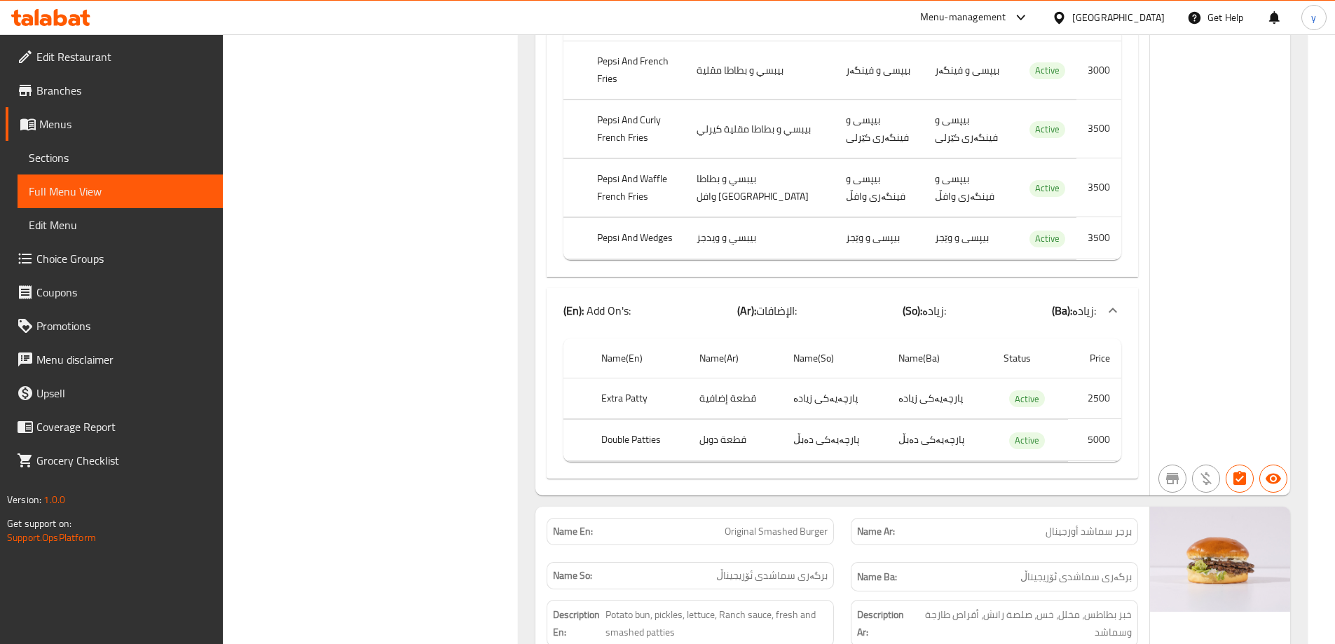
scroll to position [0, 0]
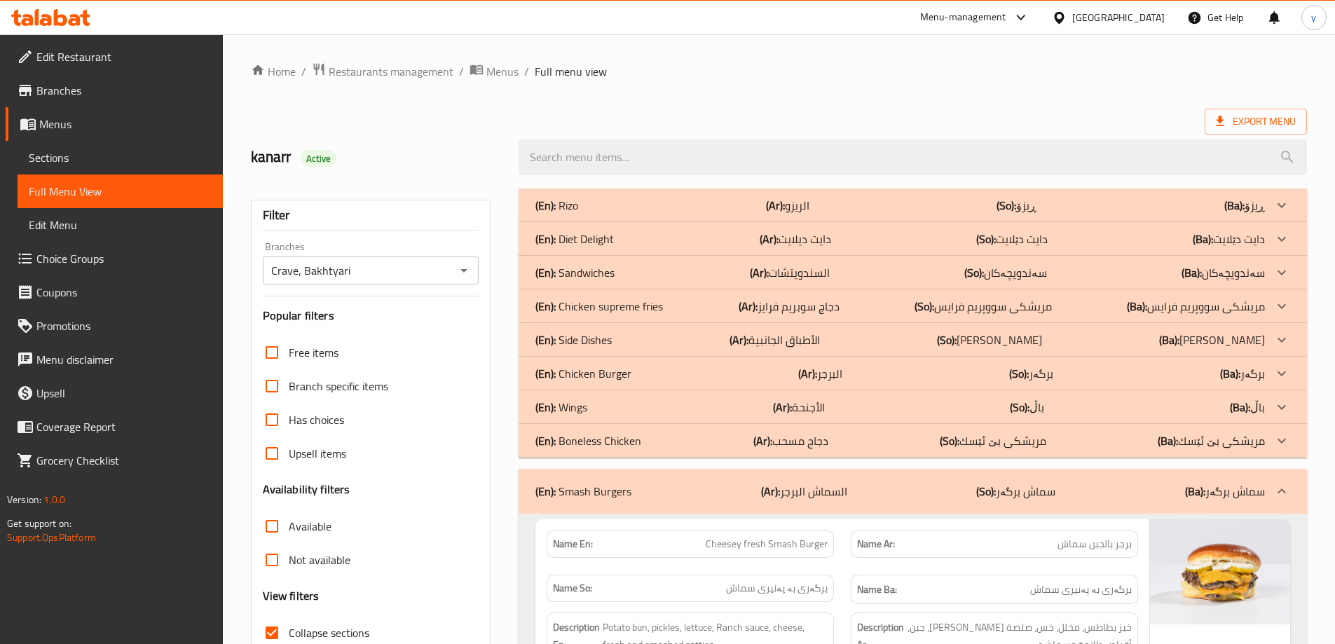
click at [609, 388] on div "(En): Chicken Burger (Ar): البرجر (So): برگەر (Ba): برگەر" at bounding box center [913, 374] width 788 height 34
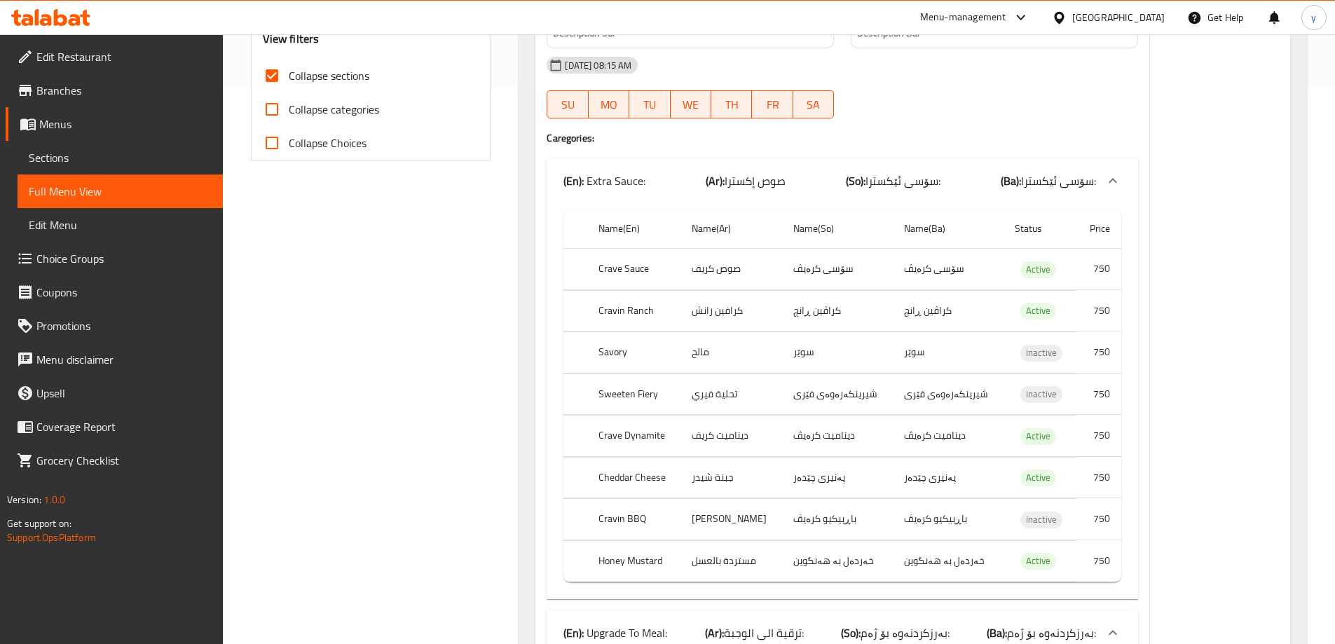
scroll to position [701, 0]
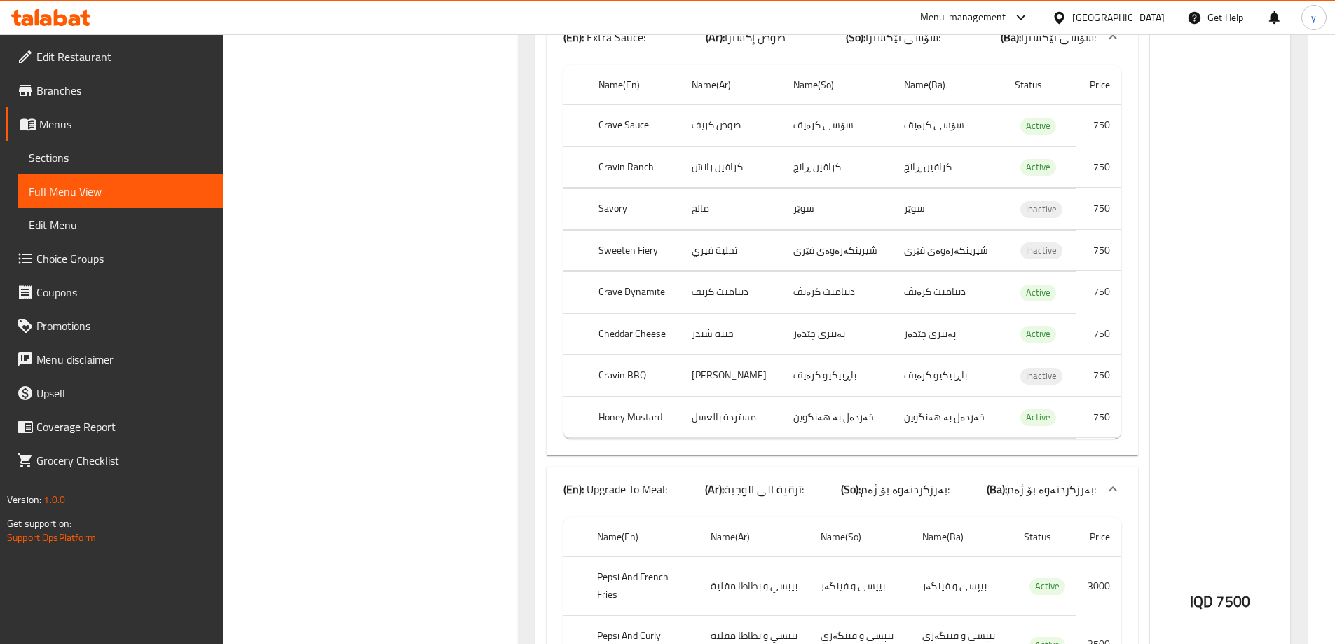
drag, startPoint x: 673, startPoint y: 486, endPoint x: 589, endPoint y: 492, distance: 83.6
click at [592, 493] on div "(En): Upgrade To Meal: (Ar): ترقية الى الوجبة: (So): بەرزکردنەوە بۆ ژەم: (Ba): …" at bounding box center [829, 489] width 533 height 17
click at [589, 492] on p "(En): Upgrade To Meal:" at bounding box center [615, 489] width 104 height 17
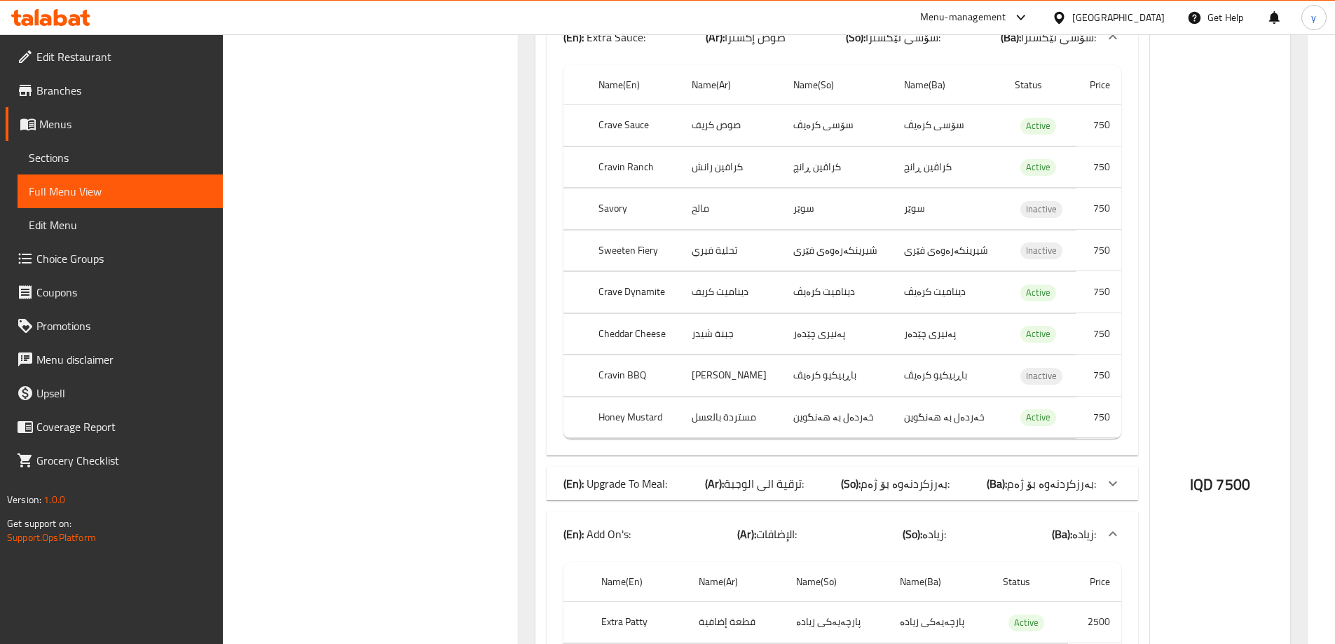
click at [647, 475] on p "(En): Upgrade To Meal:" at bounding box center [615, 483] width 104 height 17
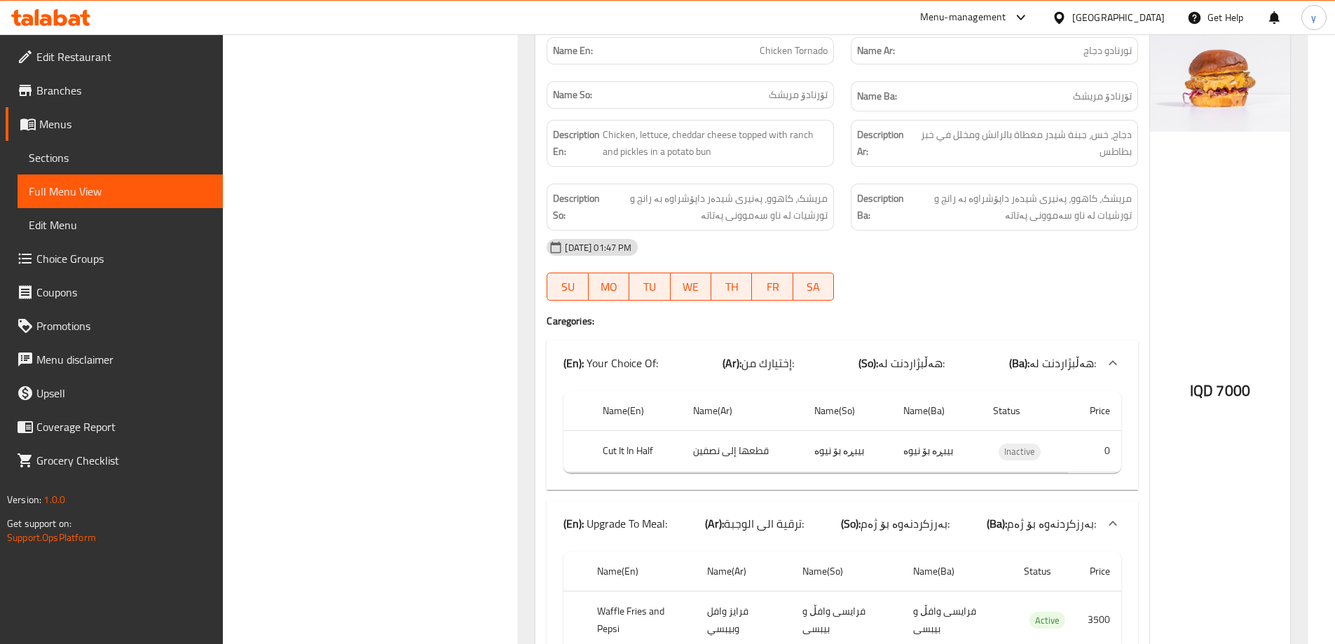
scroll to position [9811, 0]
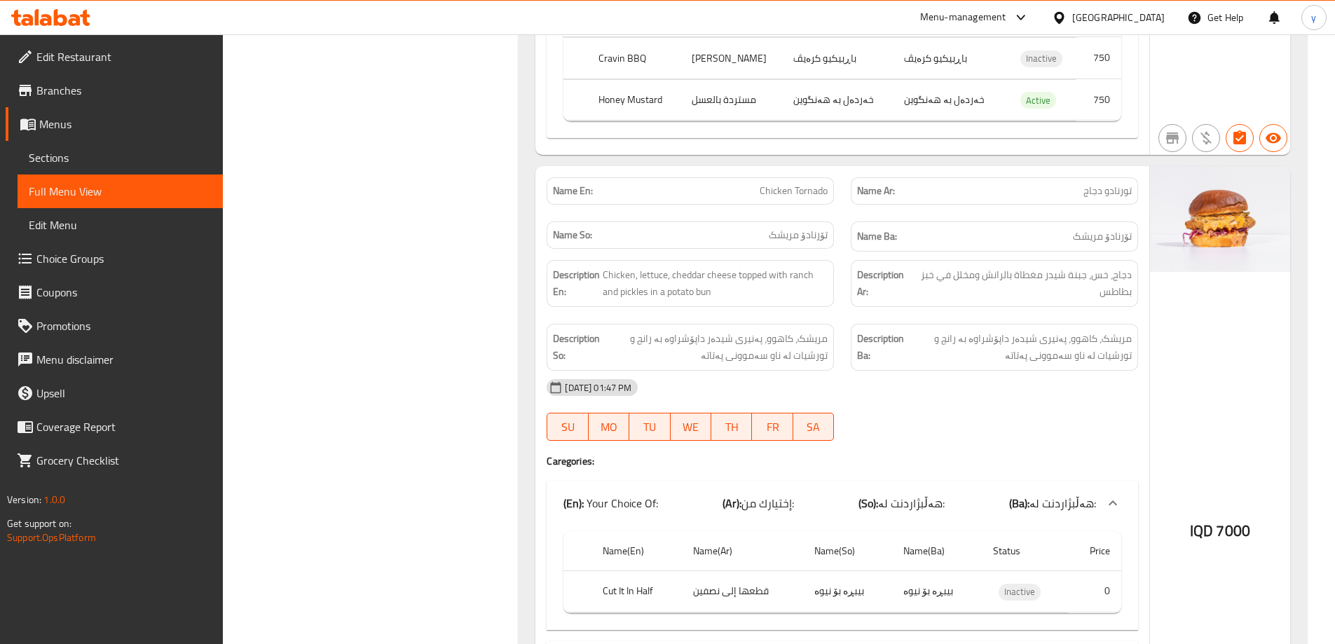
click at [819, 184] on span "Chicken Tornado" at bounding box center [794, 191] width 68 height 15
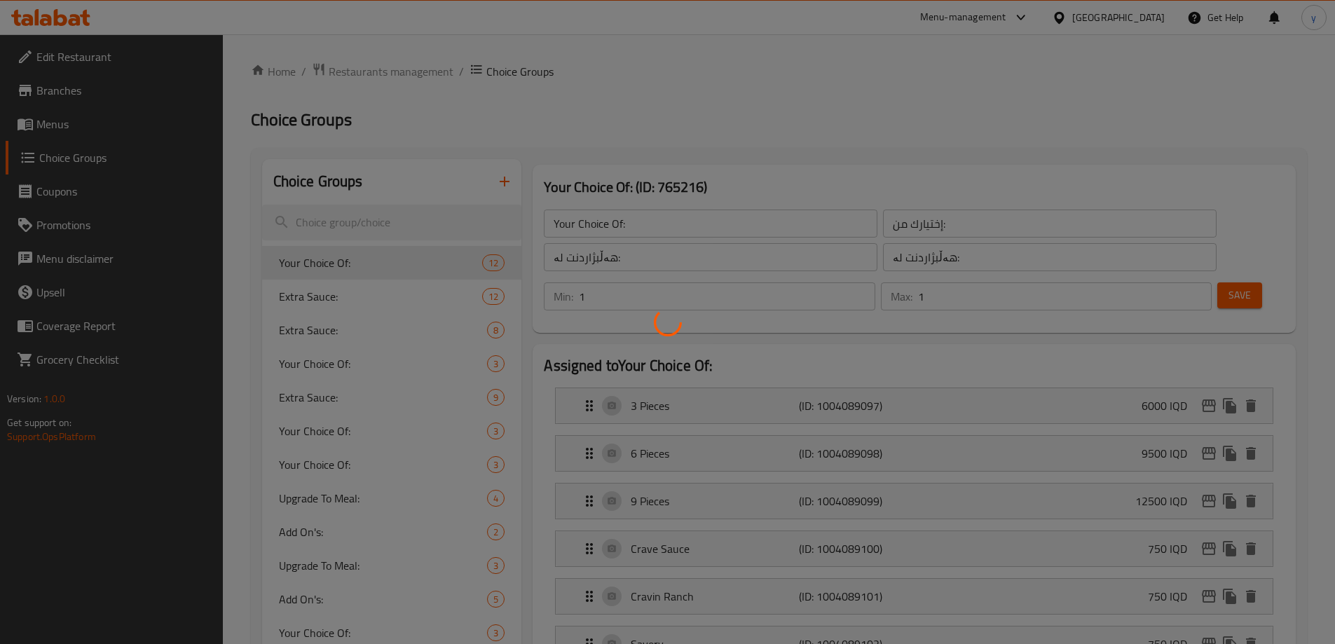
click at [177, 135] on div at bounding box center [667, 322] width 1335 height 644
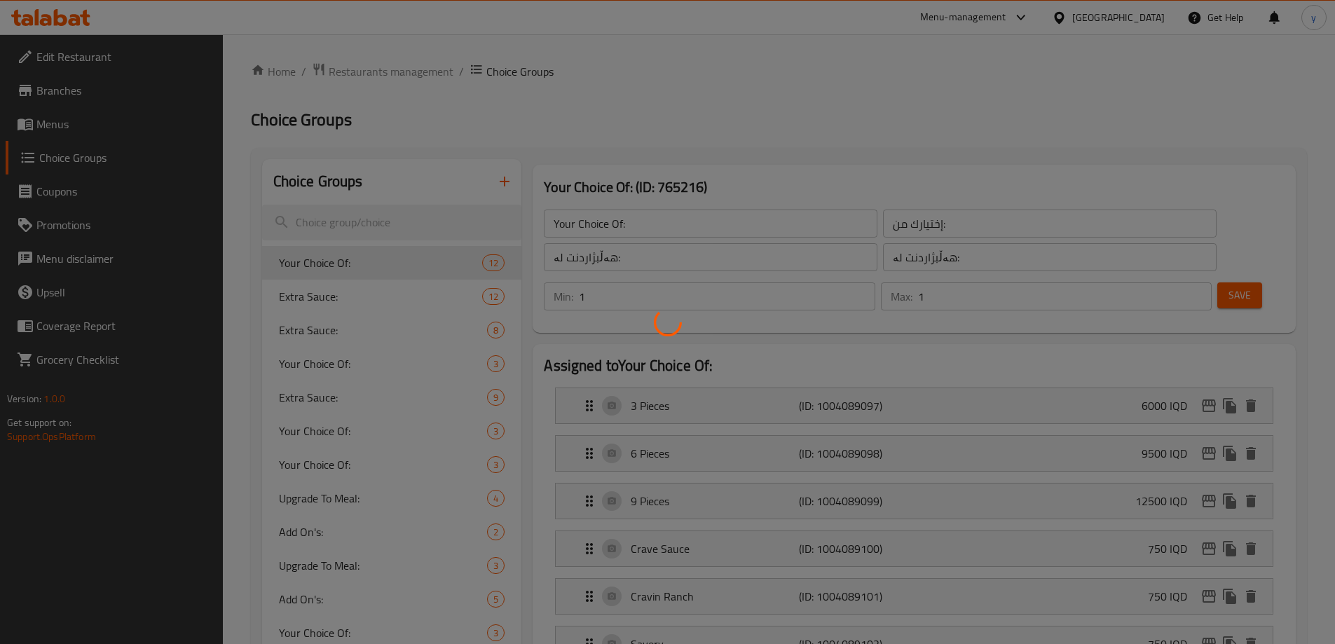
click at [177, 135] on div at bounding box center [667, 322] width 1335 height 644
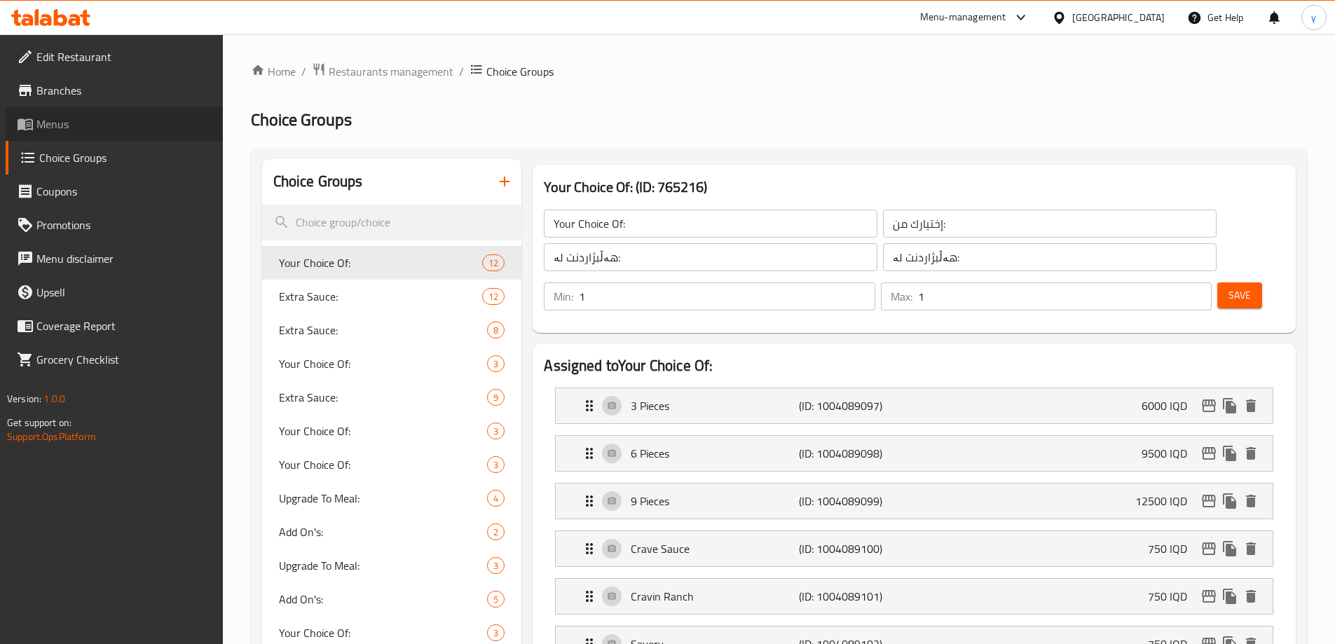
click at [218, 118] on link "Menus" at bounding box center [114, 124] width 217 height 34
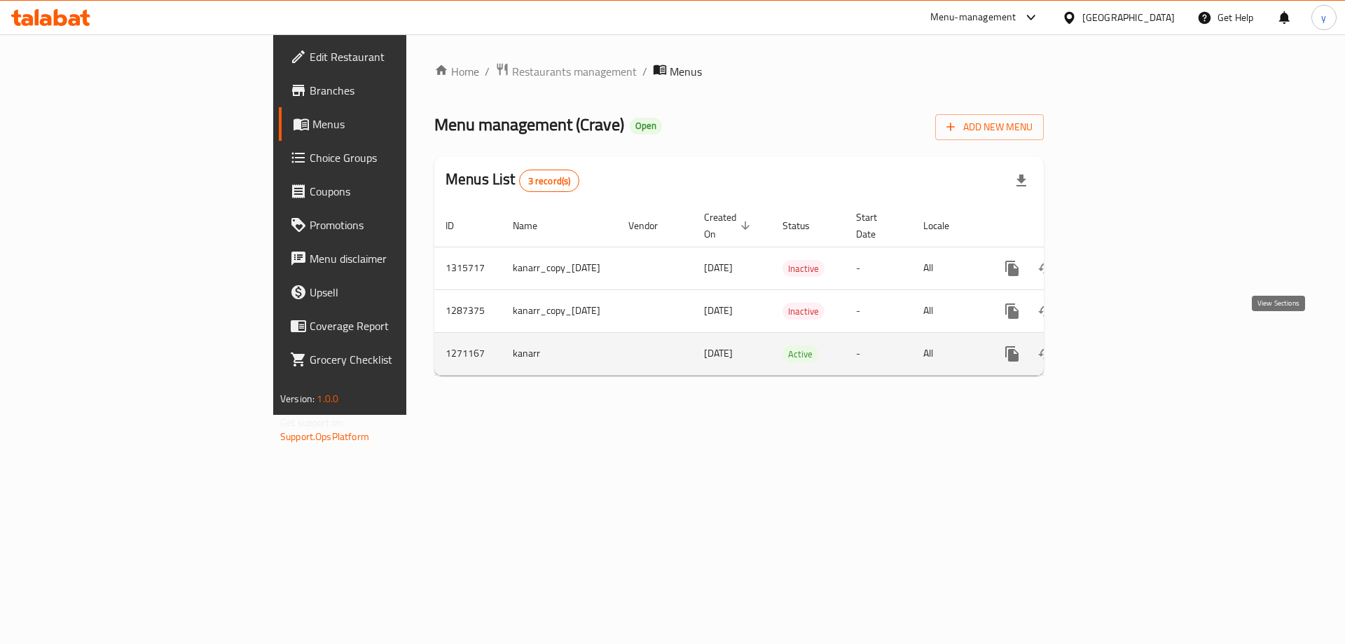
click at [1130, 337] on link "enhanced table" at bounding box center [1114, 354] width 34 height 34
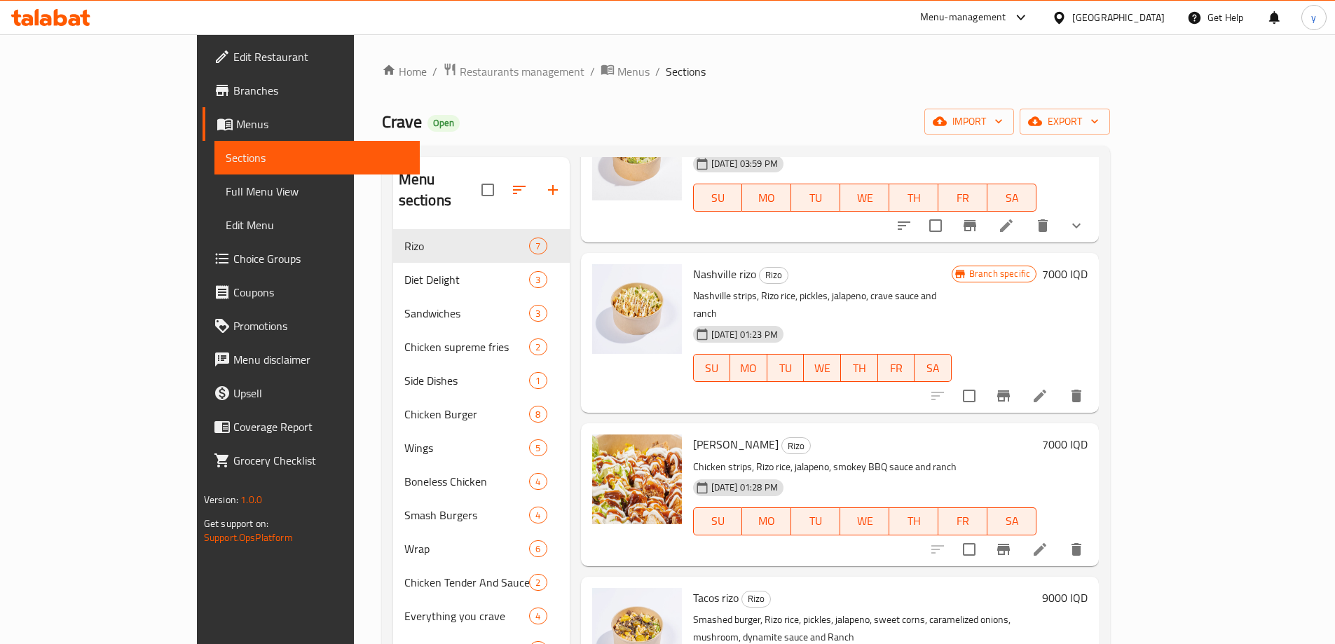
scroll to position [335, 0]
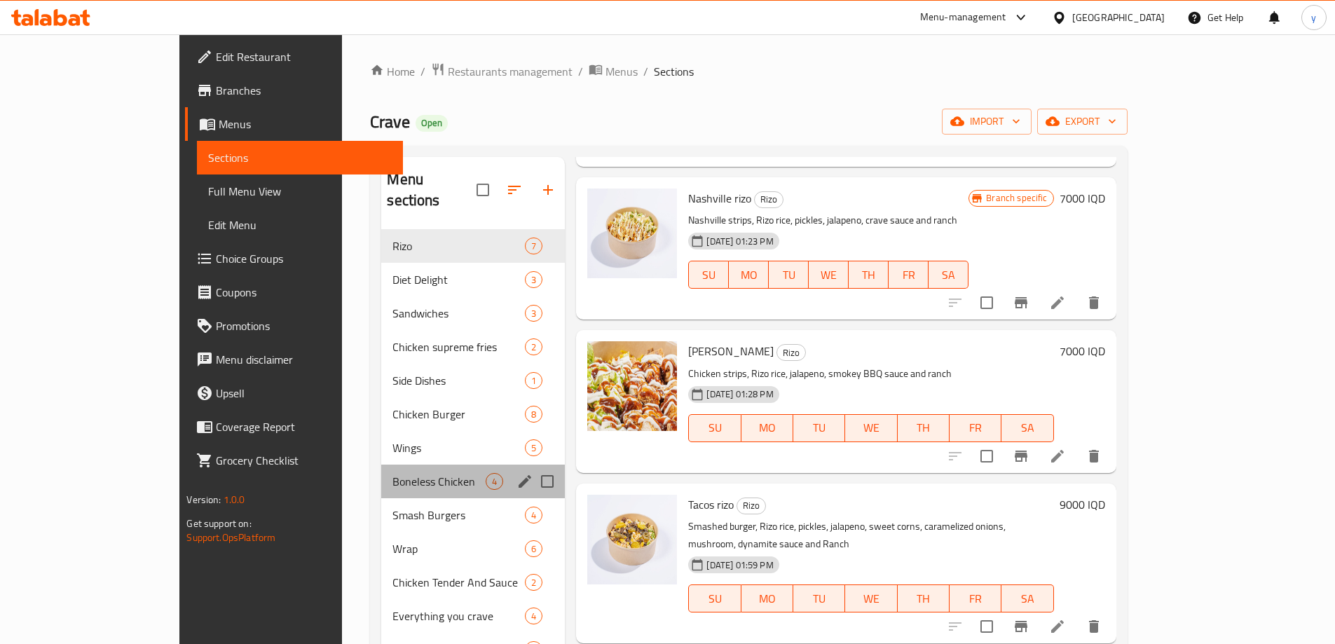
click at [411, 474] on div "Boneless Chicken 4" at bounding box center [473, 482] width 184 height 34
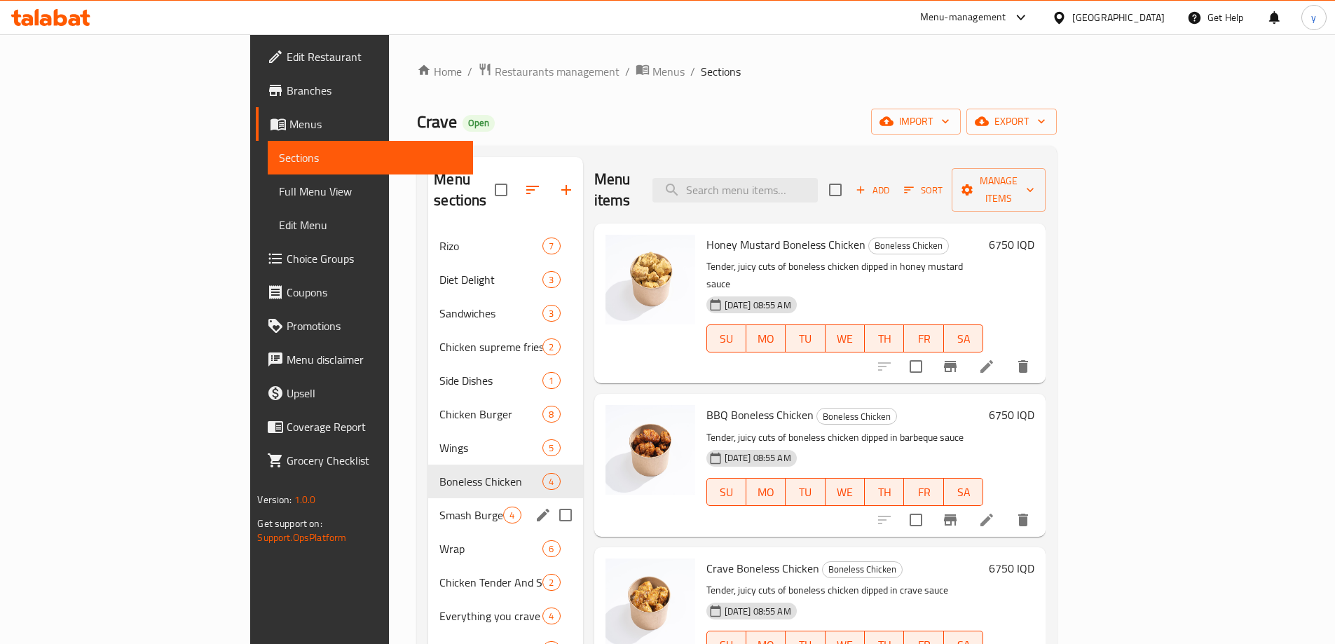
click at [428, 498] on div "Smash Burgers 4" at bounding box center [505, 515] width 154 height 34
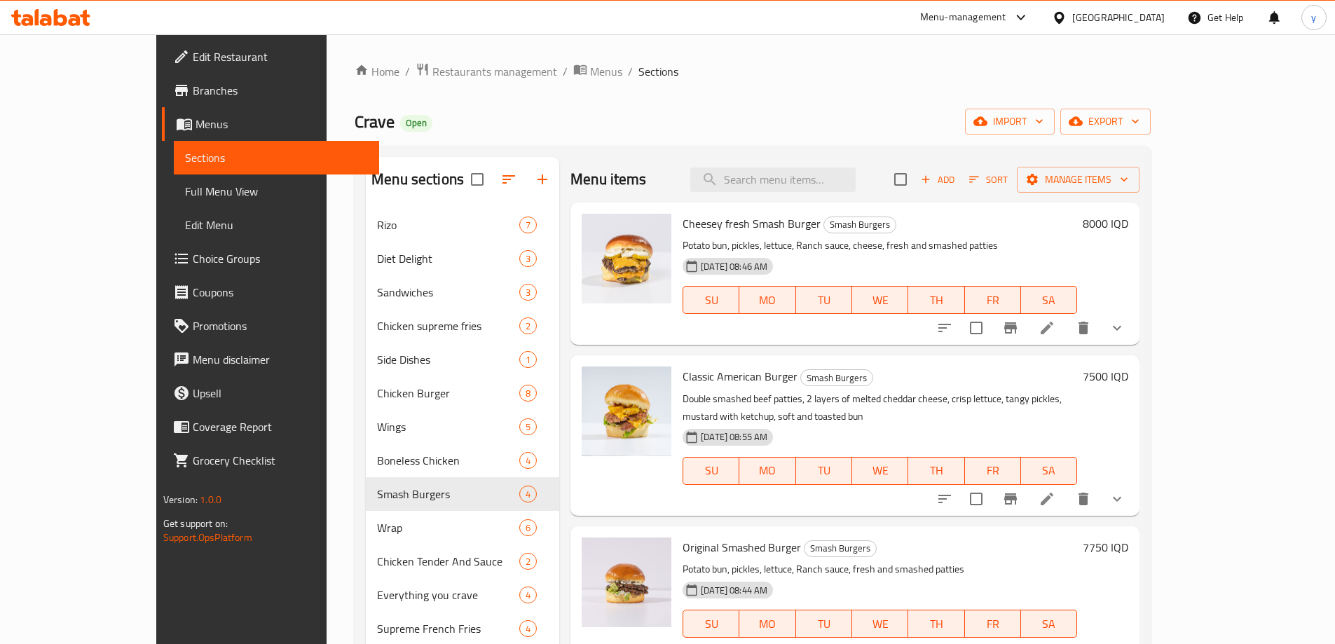
click at [1128, 224] on h6 "8000 IQD" at bounding box center [1106, 224] width 46 height 20
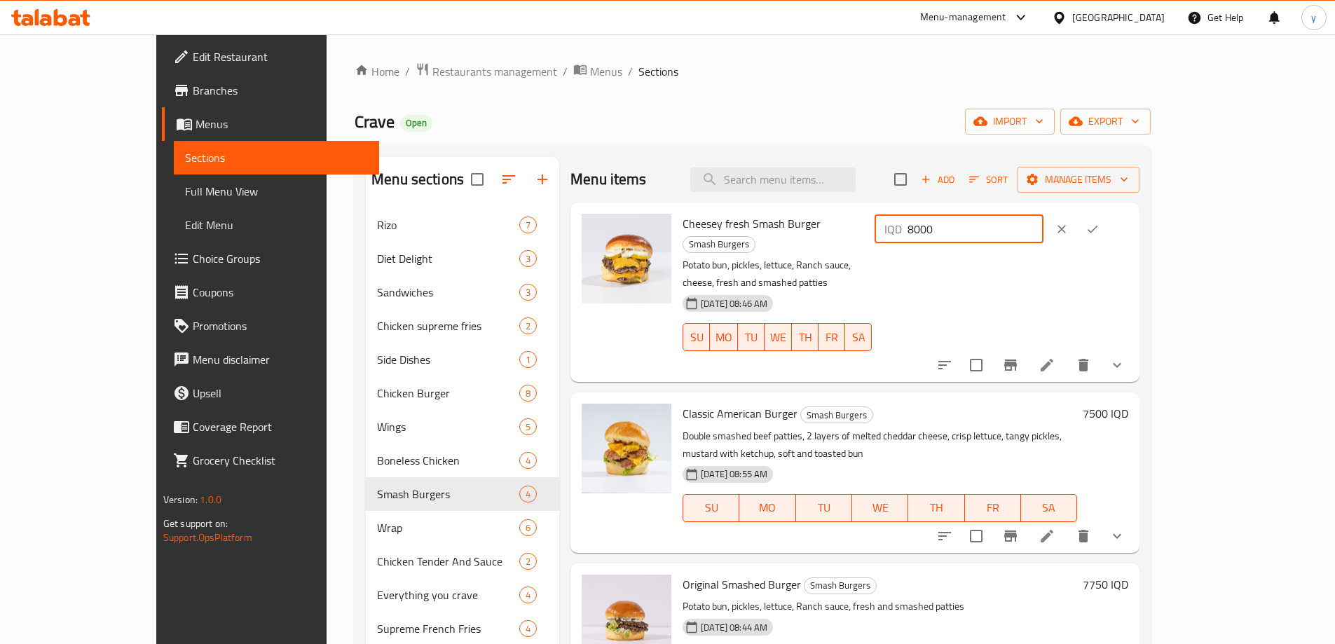
drag, startPoint x: 1112, startPoint y: 233, endPoint x: 1083, endPoint y: 237, distance: 29.0
click at [1043, 237] on div "IQD 8000 ​" at bounding box center [959, 229] width 169 height 28
type input "0"
click at [1108, 242] on div at bounding box center [1077, 229] width 62 height 31
click at [1100, 227] on icon "ok" at bounding box center [1093, 229] width 14 height 14
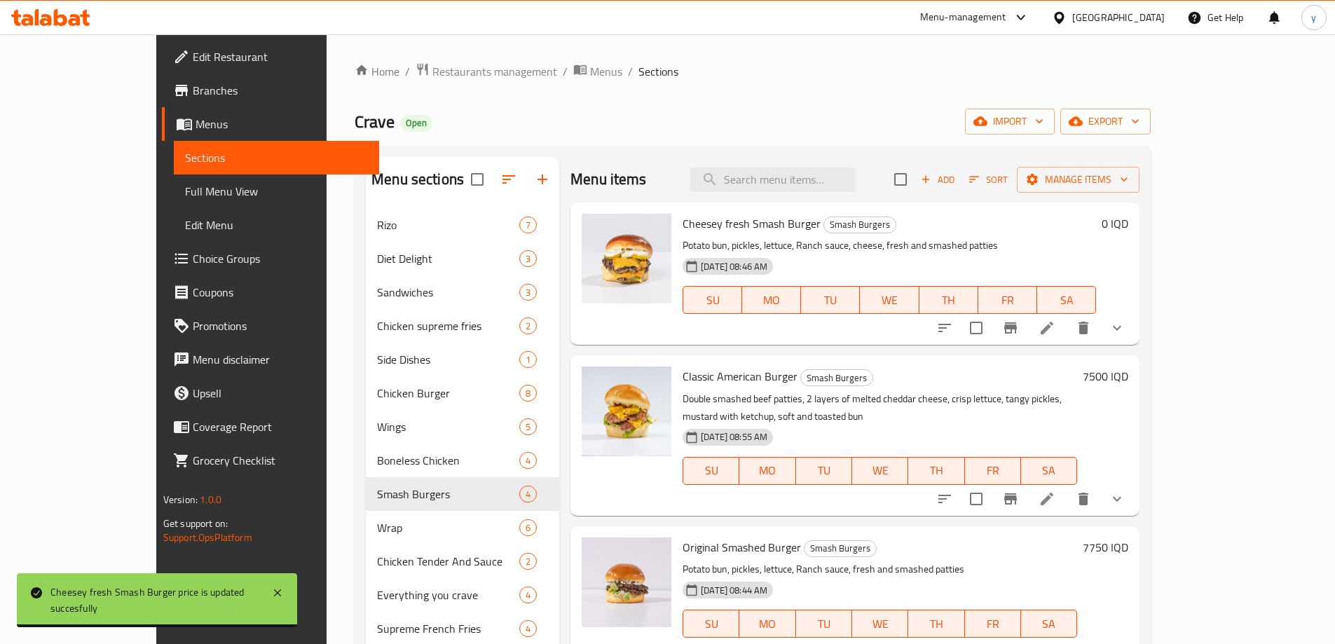
click at [1128, 370] on h6 "7500 IQD" at bounding box center [1106, 377] width 46 height 20
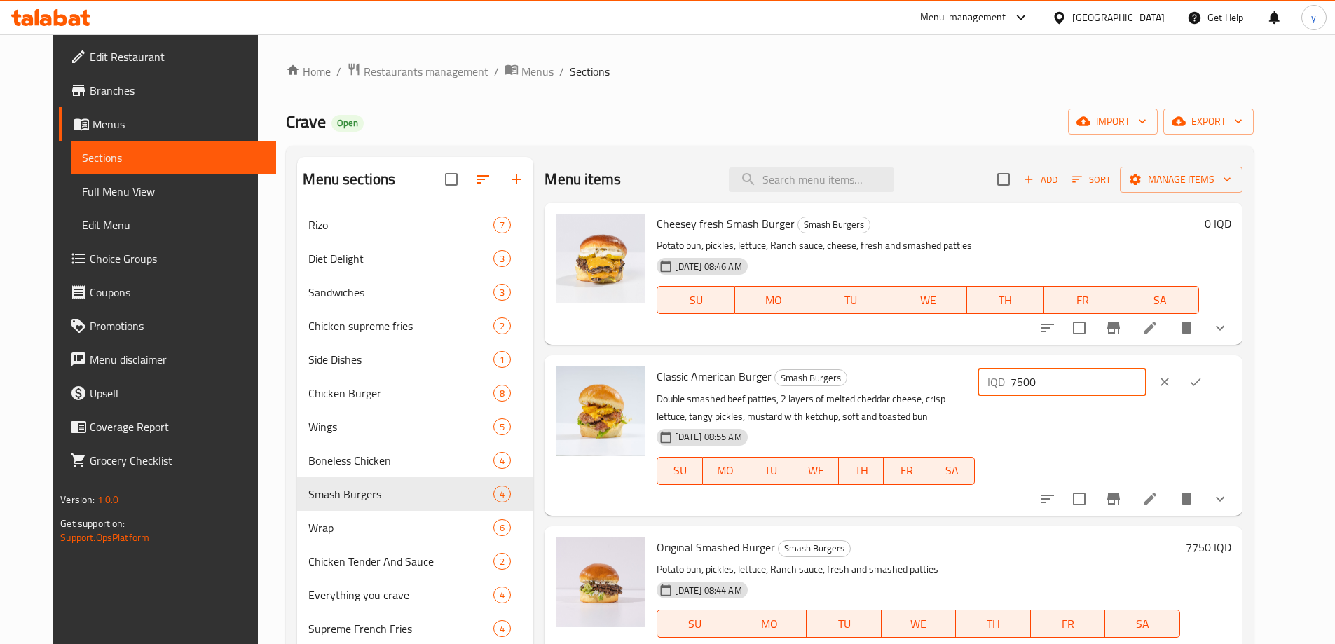
drag, startPoint x: 1123, startPoint y: 385, endPoint x: 1095, endPoint y: 395, distance: 29.5
click at [1095, 395] on input "7500" at bounding box center [1079, 382] width 136 height 28
type input "0"
click at [1203, 376] on icon "ok" at bounding box center [1196, 382] width 14 height 14
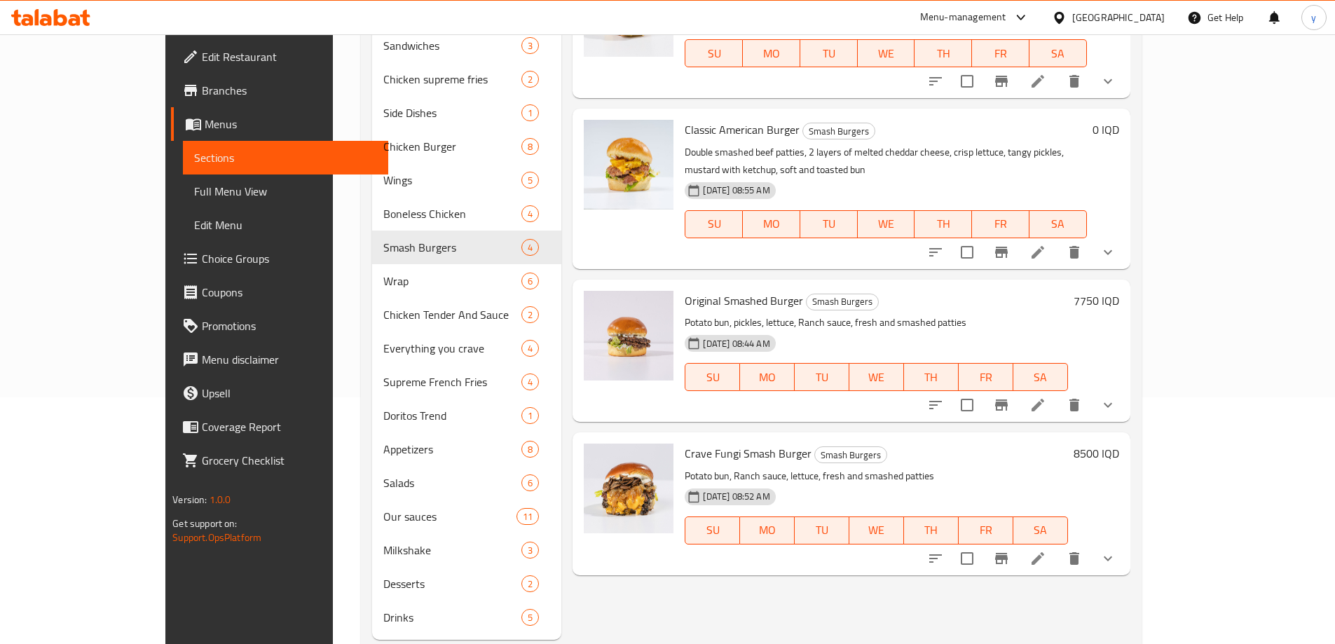
scroll to position [280, 0]
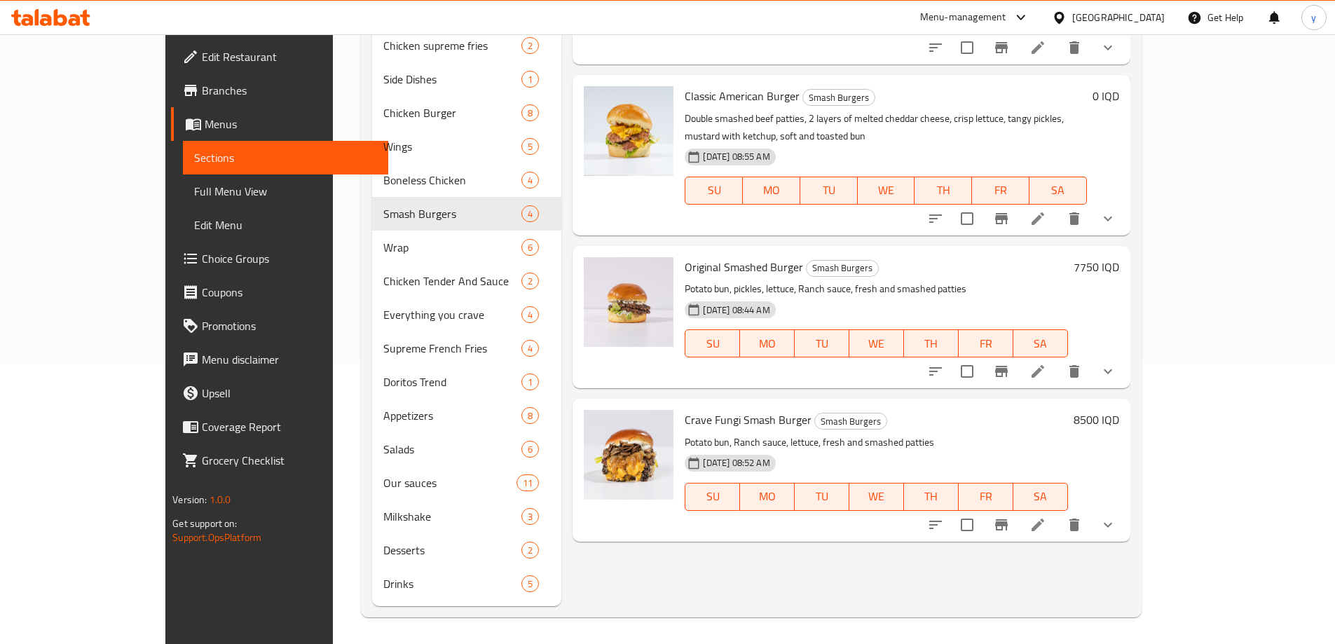
click at [1119, 410] on h6 "8500 IQD" at bounding box center [1097, 420] width 46 height 20
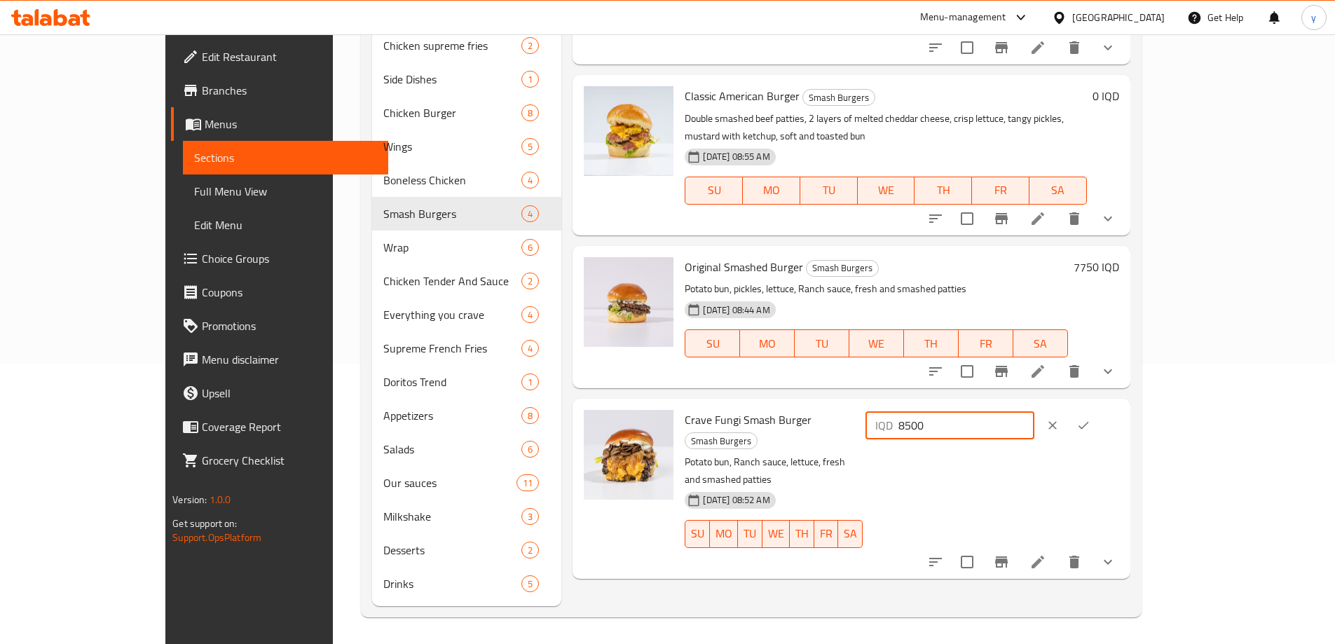
drag, startPoint x: 1142, startPoint y: 411, endPoint x: 1057, endPoint y: 418, distance: 84.4
click at [1057, 418] on div "IQD 8500 ​" at bounding box center [991, 425] width 256 height 31
type input "0"
click at [1099, 410] on button "ok" at bounding box center [1083, 425] width 31 height 31
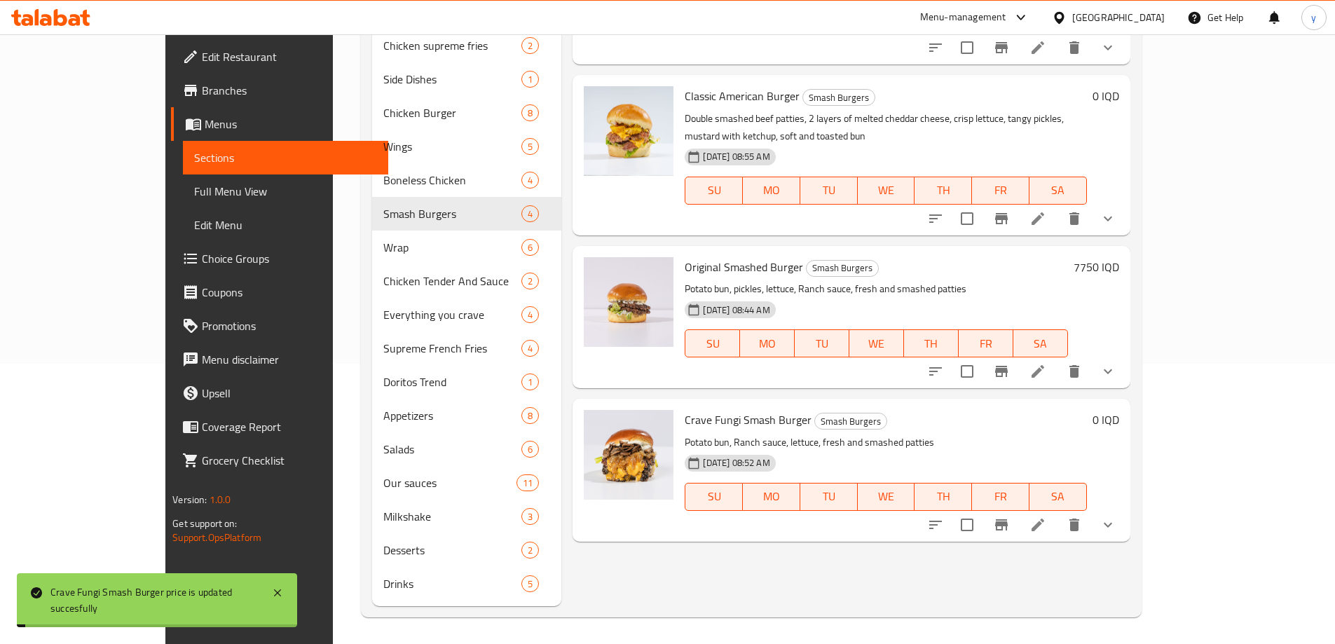
click at [1125, 508] on button "show more" at bounding box center [1108, 525] width 34 height 34
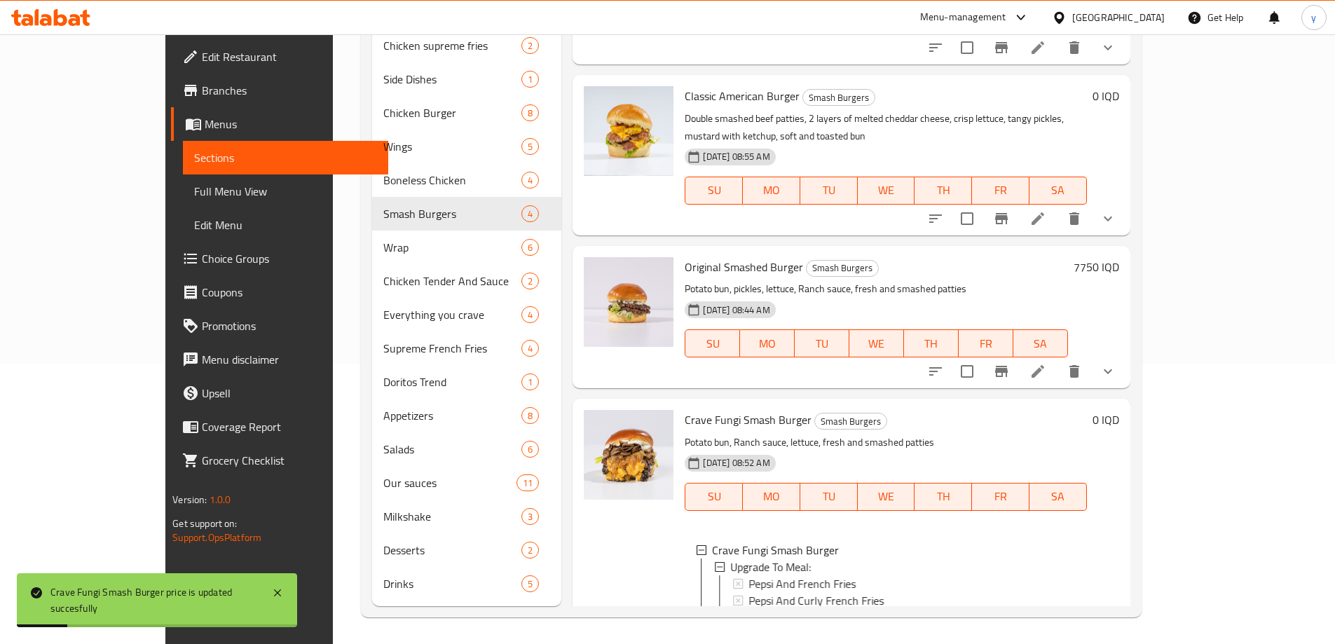
scroll to position [153, 0]
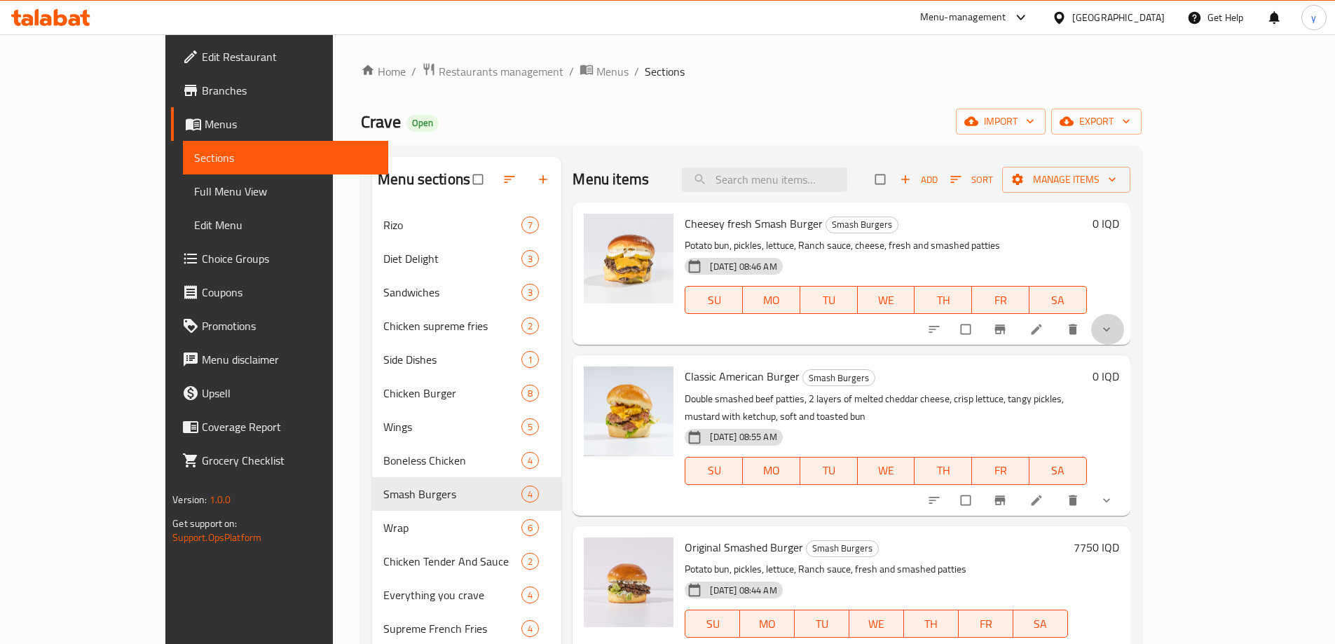
click at [1125, 334] on button "show more" at bounding box center [1108, 329] width 34 height 31
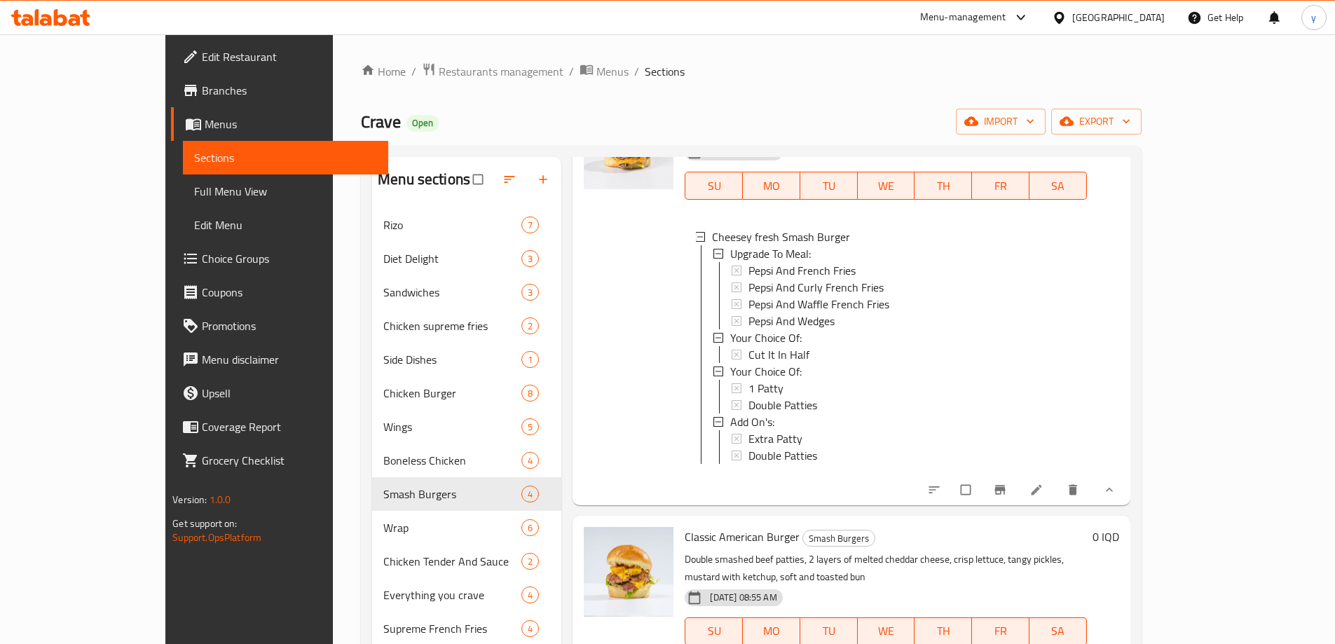
scroll to position [140, 0]
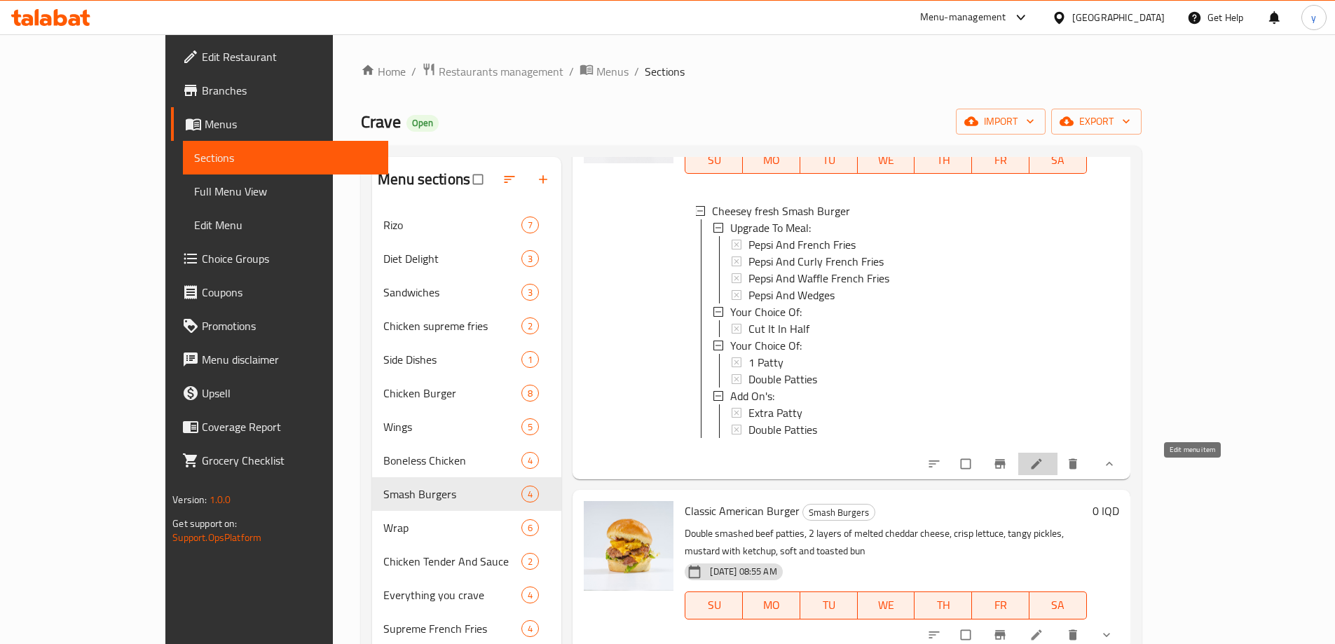
click at [1043, 471] on icon at bounding box center [1036, 464] width 14 height 14
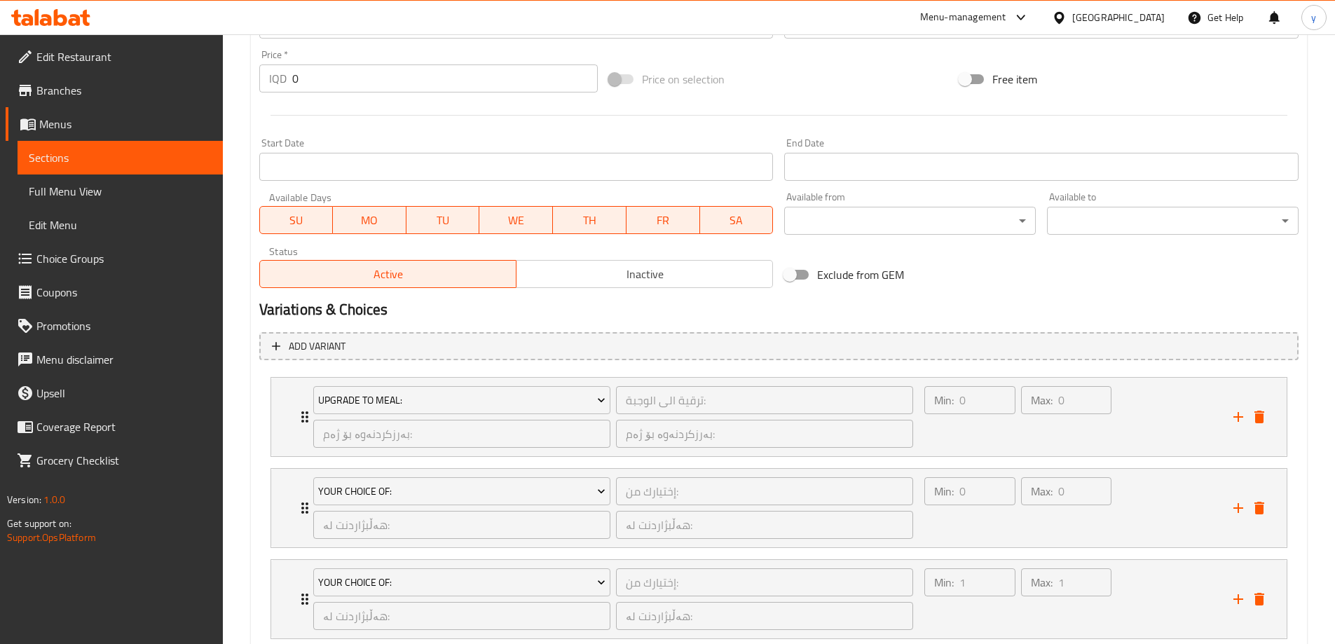
scroll to position [841, 0]
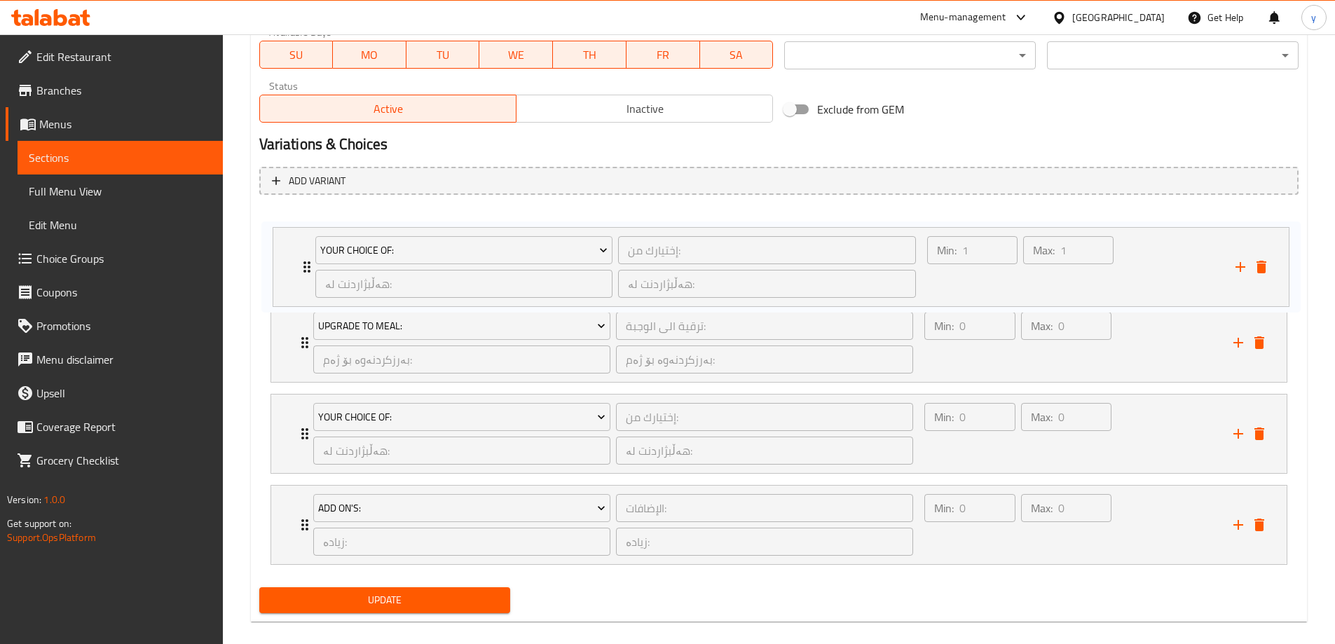
drag, startPoint x: 295, startPoint y: 422, endPoint x: 300, endPoint y: 248, distance: 173.9
click at [300, 248] on div "Upgrade To Meal: ترقية الى الوجبة: ​ بەرزکردنەوە بۆ ژەم: ​ بەرزکردنەوە بۆ ژەم: …" at bounding box center [778, 388] width 1039 height 364
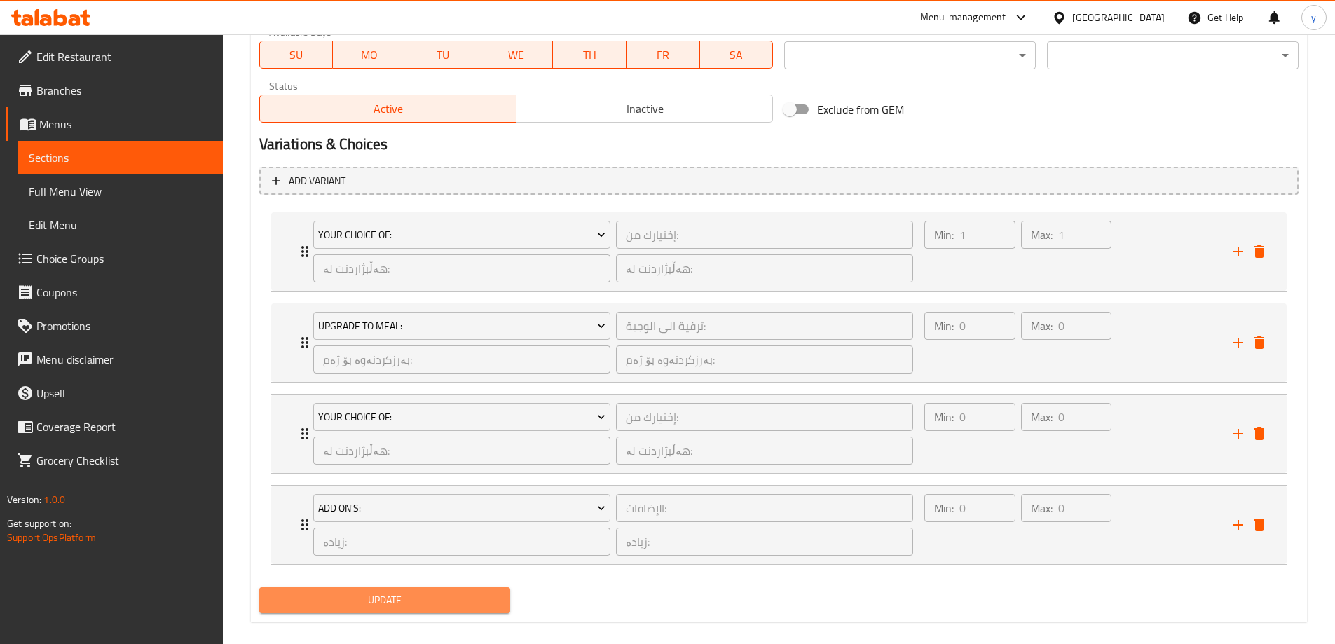
click at [447, 596] on span "Update" at bounding box center [385, 600] width 229 height 18
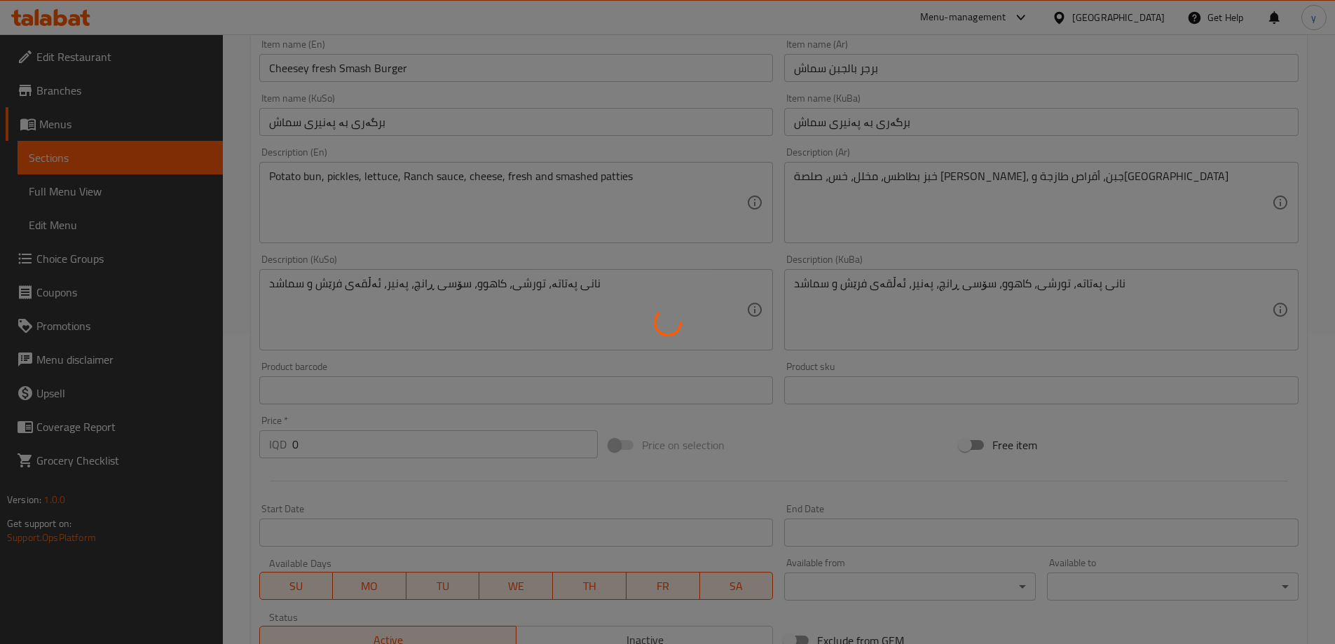
scroll to position [0, 0]
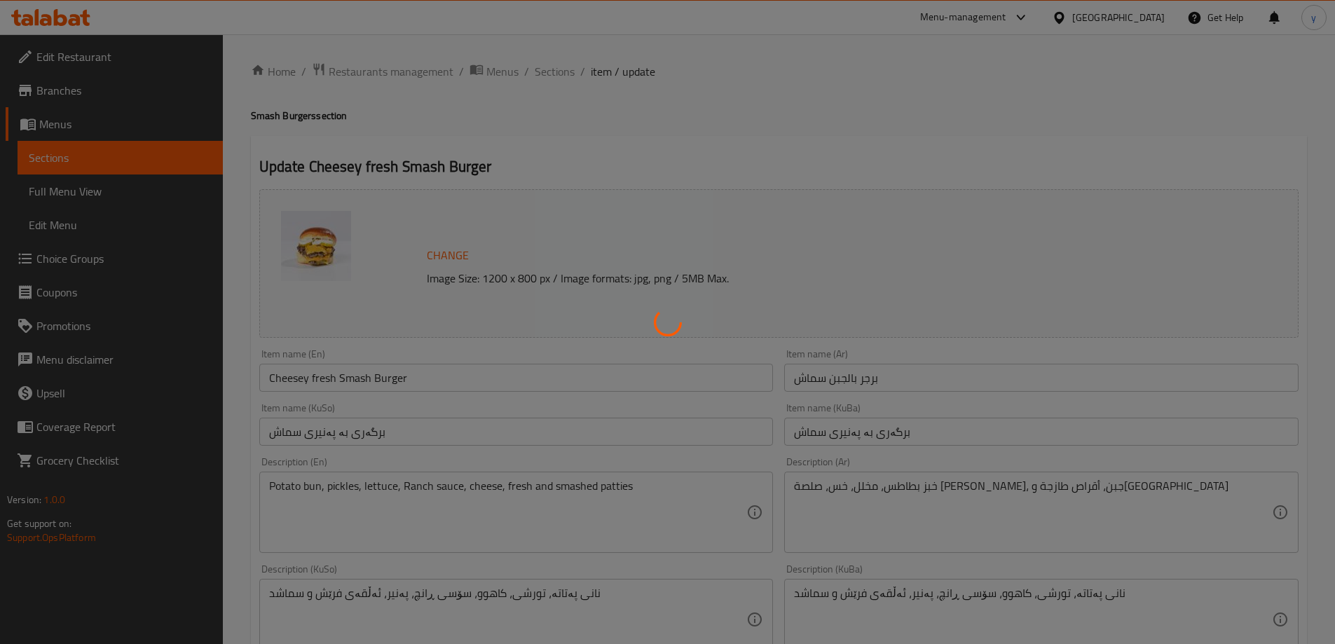
click at [551, 69] on div at bounding box center [667, 322] width 1335 height 644
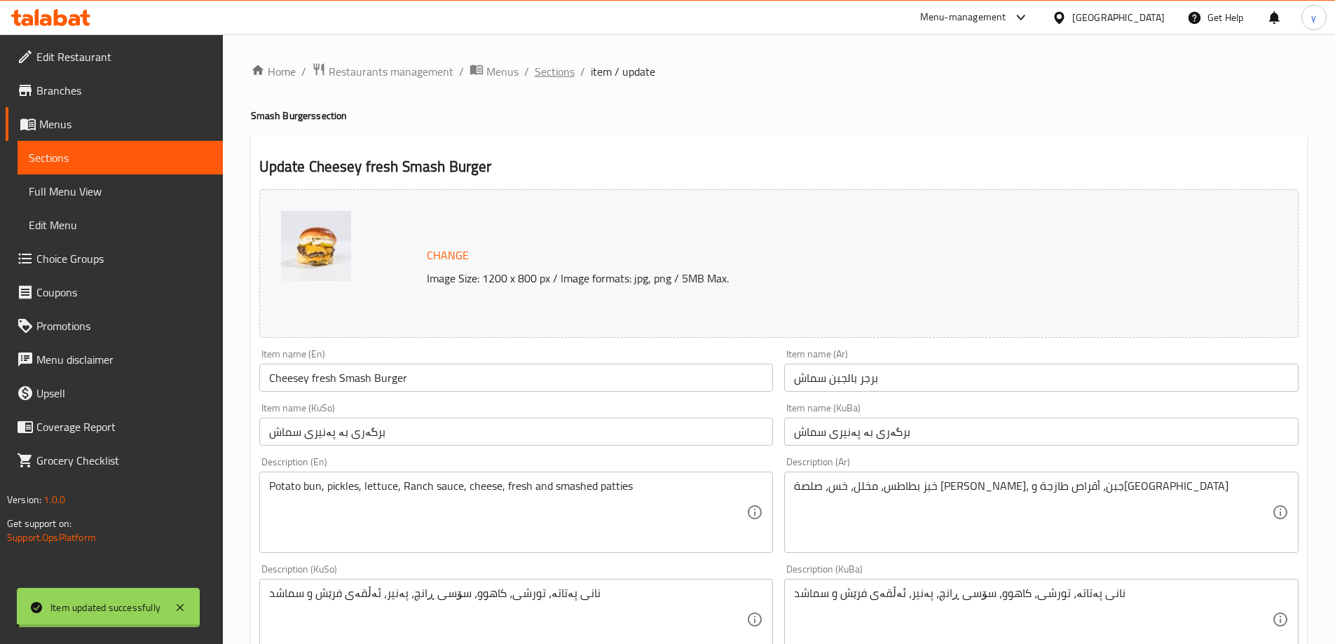
click at [555, 73] on span "Sections" at bounding box center [555, 71] width 40 height 17
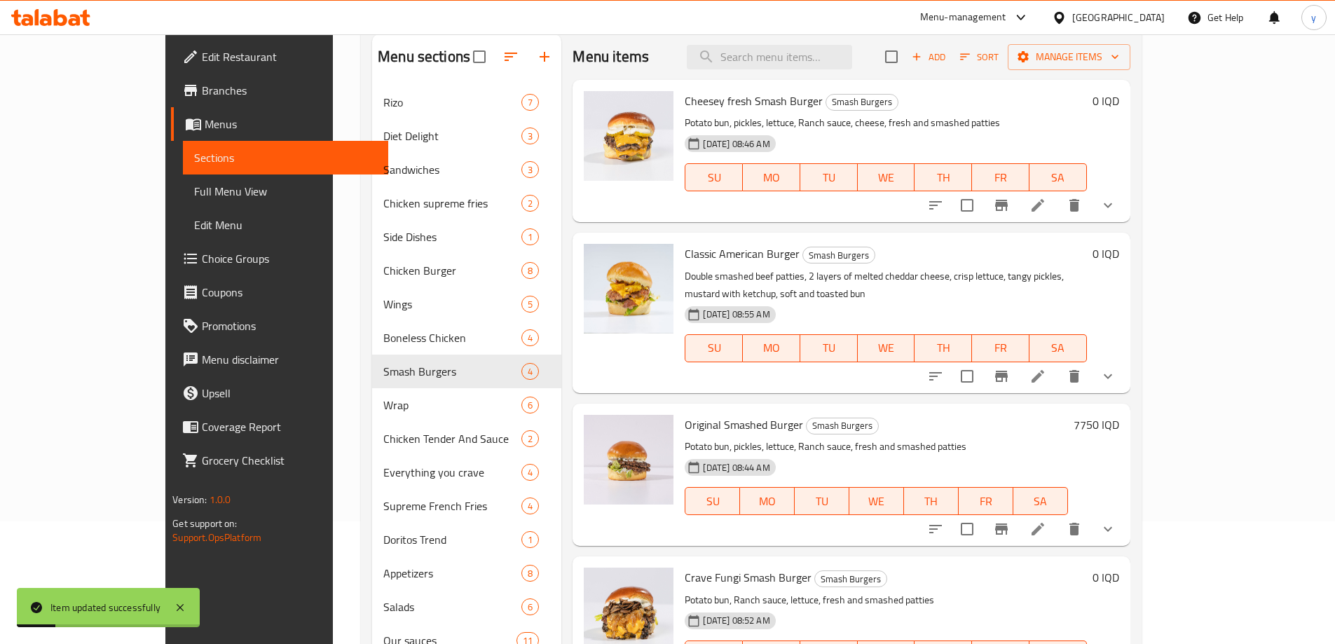
scroll to position [140, 0]
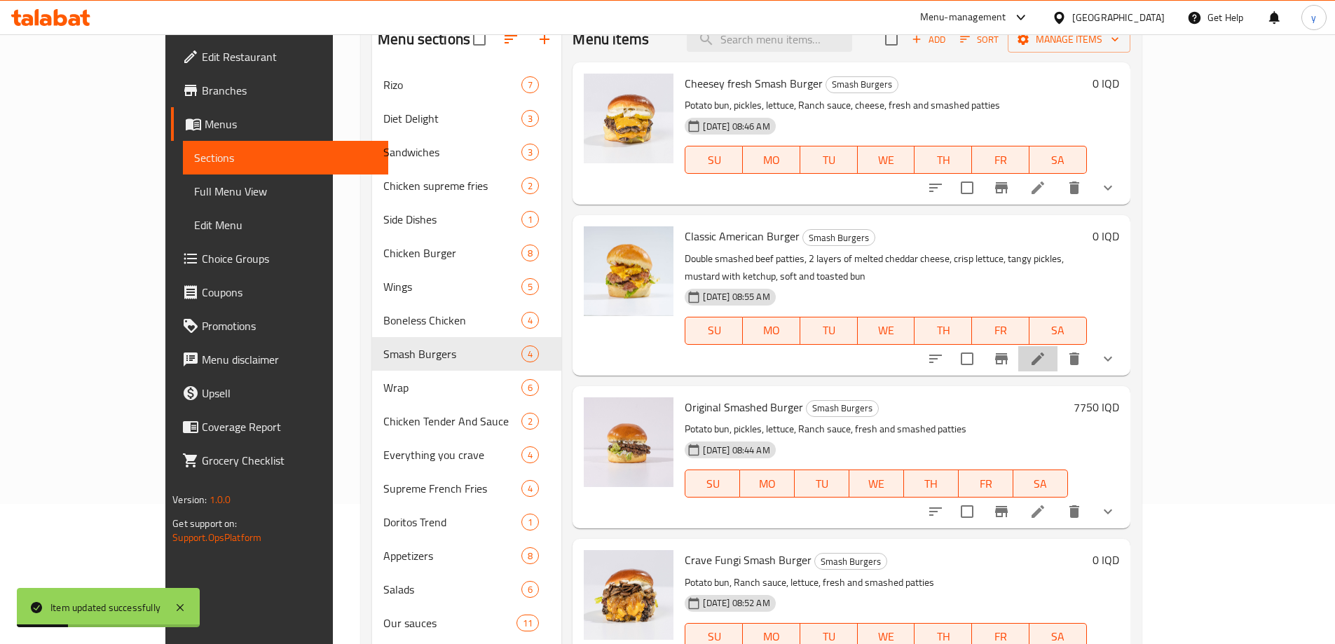
click at [1057, 346] on li at bounding box center [1037, 358] width 39 height 25
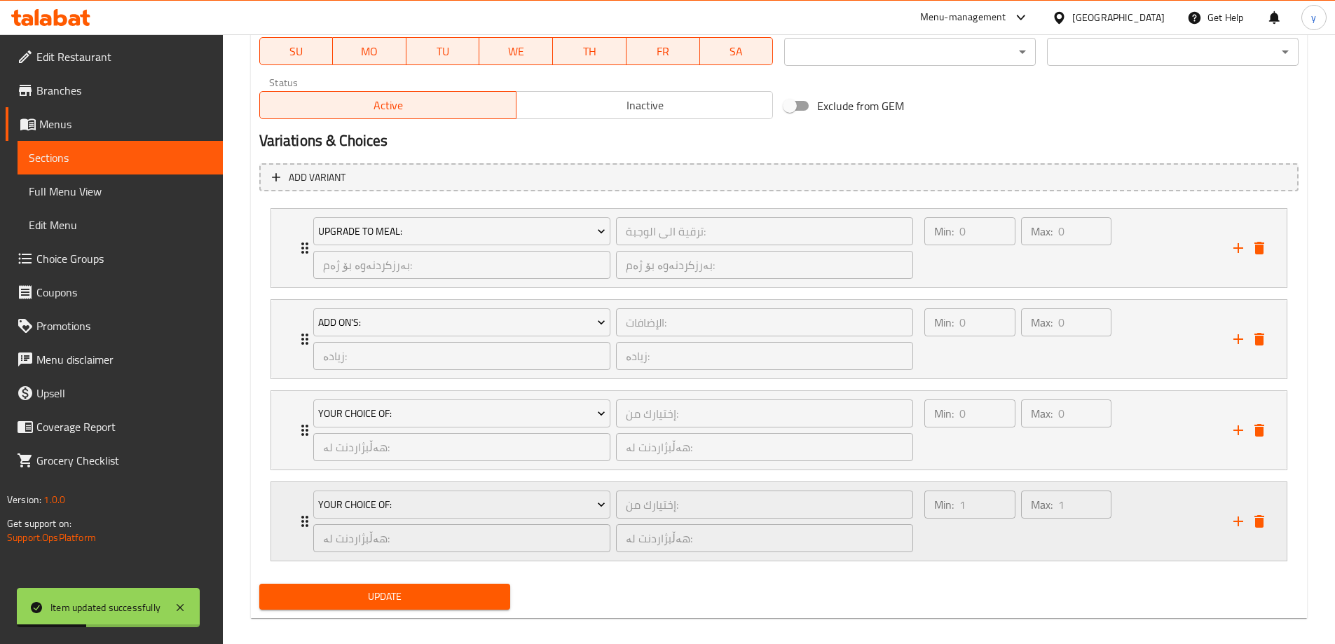
scroll to position [858, 0]
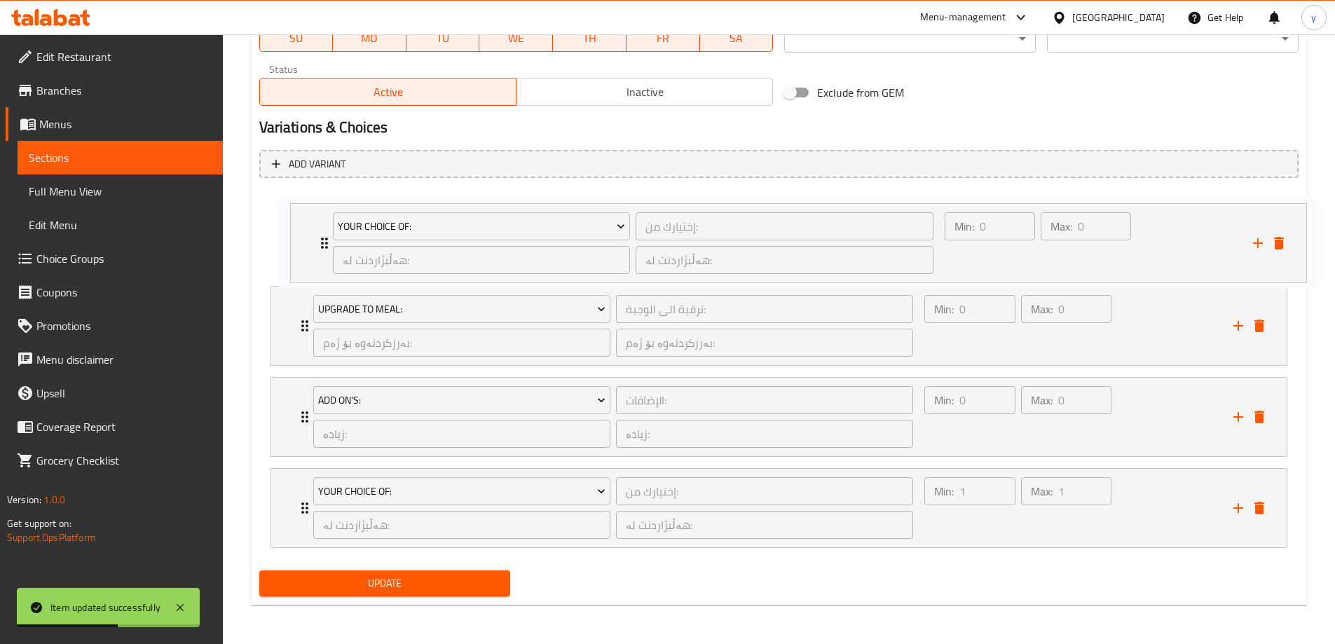
drag, startPoint x: 297, startPoint y: 413, endPoint x: 322, endPoint y: 226, distance: 188.8
click at [319, 224] on div "Upgrade To Meal: ترقية الى الوجبة: ​ بەرزکردنەوە بۆ ژەم: ​ بەرزکردنەوە بۆ ژەم: …" at bounding box center [778, 371] width 1039 height 364
click at [474, 590] on span "Update" at bounding box center [385, 584] width 229 height 18
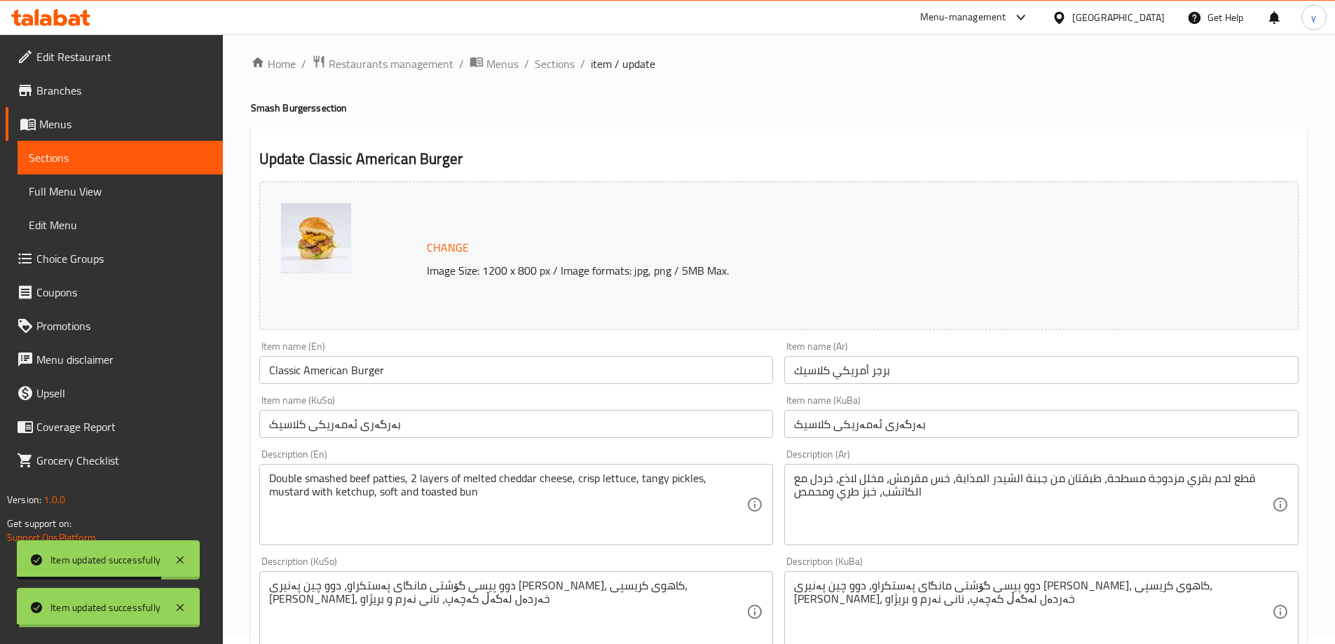
scroll to position [0, 0]
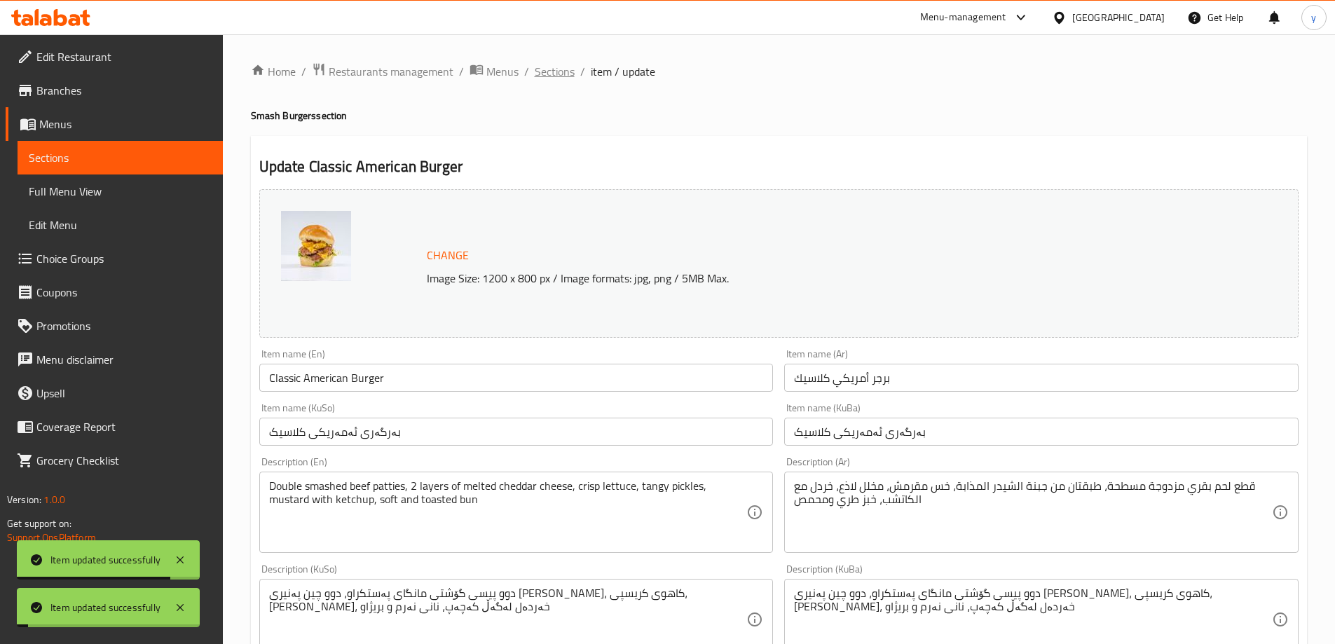
click at [554, 74] on span "Sections" at bounding box center [555, 71] width 40 height 17
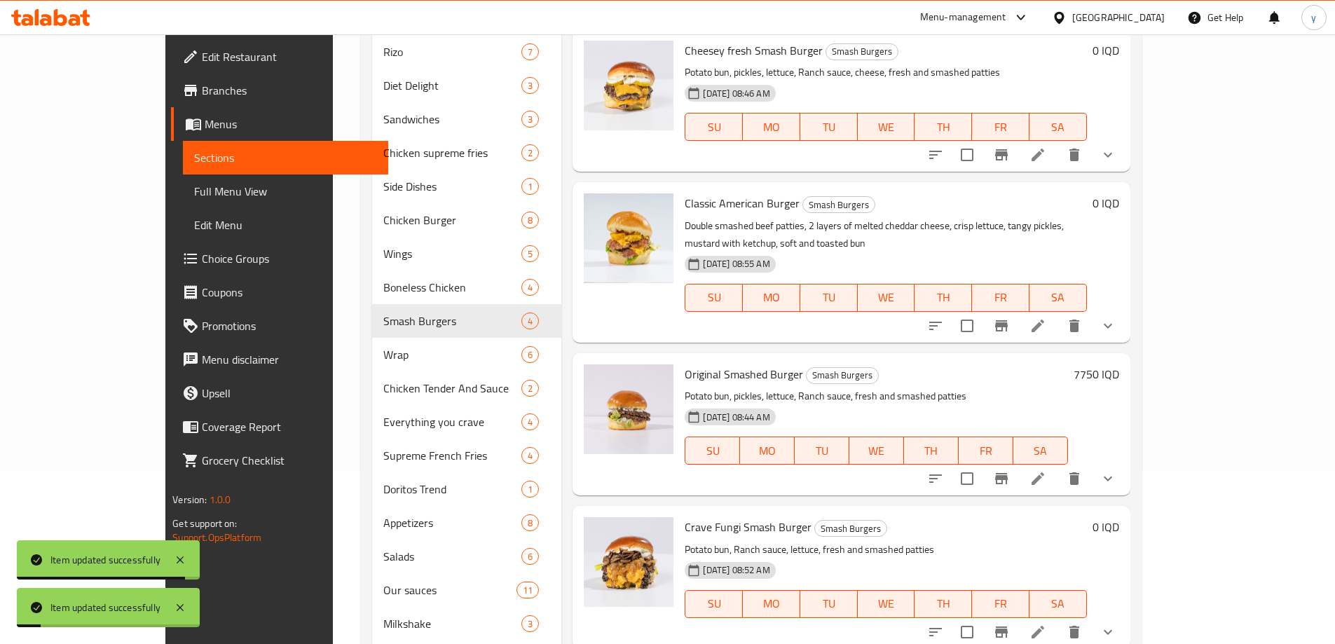
scroll to position [282, 0]
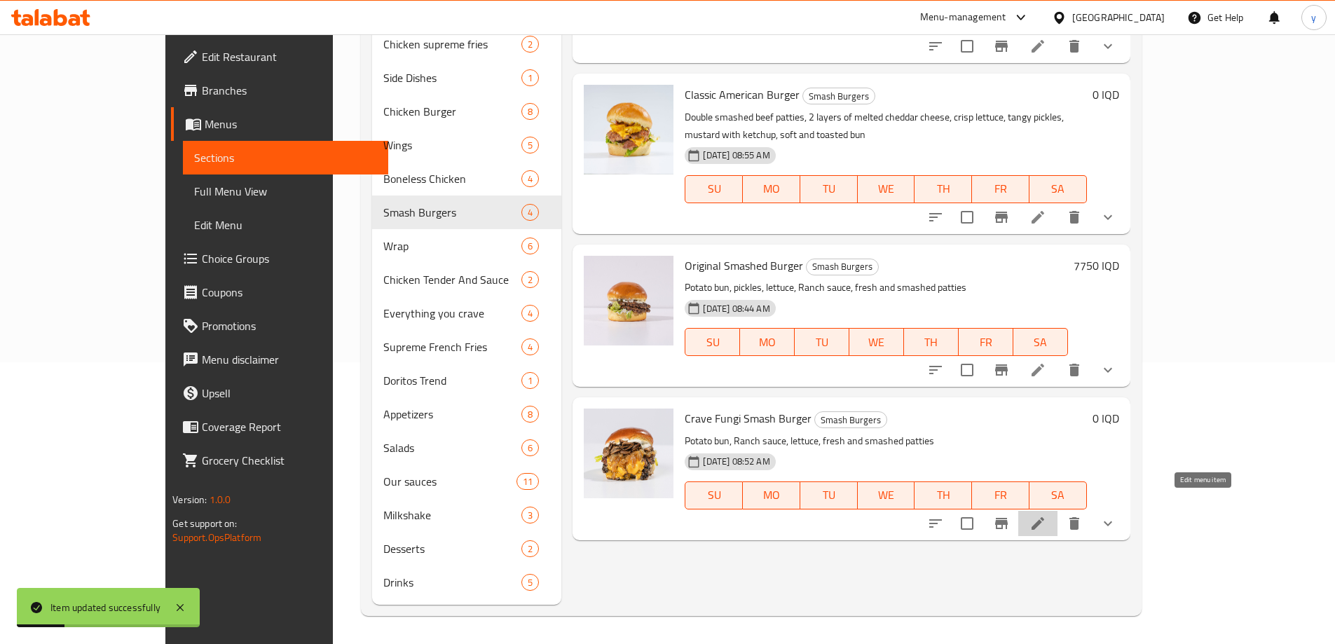
click at [1044, 517] on icon at bounding box center [1038, 523] width 13 height 13
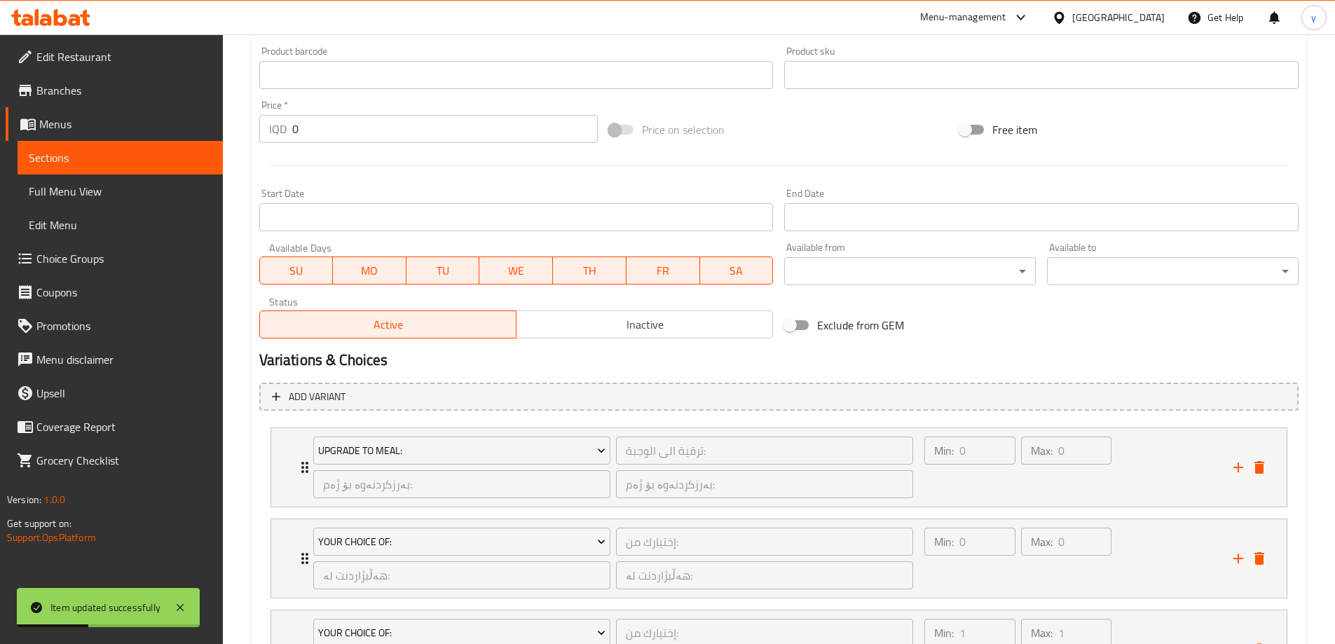
scroll to position [701, 0]
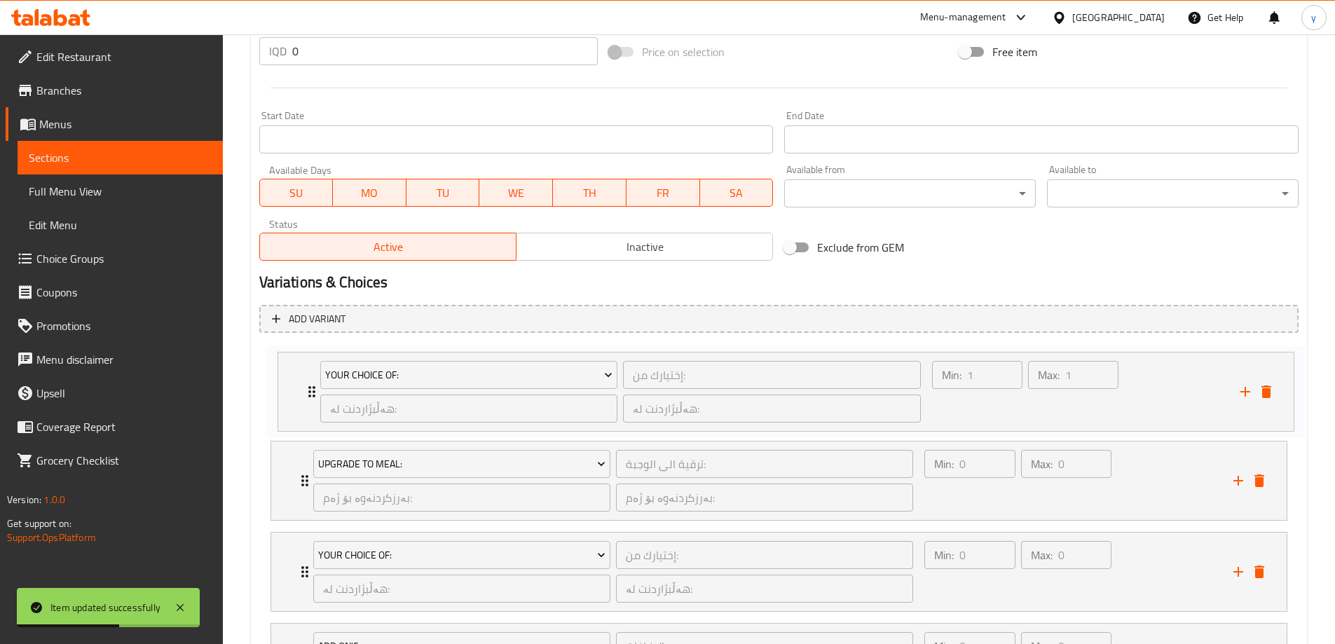
drag, startPoint x: 304, startPoint y: 575, endPoint x: 313, endPoint y: 383, distance: 192.2
click at [313, 384] on div "Upgrade To Meal: ترقية الى الوجبة: ​ بەرزکردنەوە بۆ ژەم: ​ بەرزکردنەوە بۆ ژەم: …" at bounding box center [778, 526] width 1039 height 364
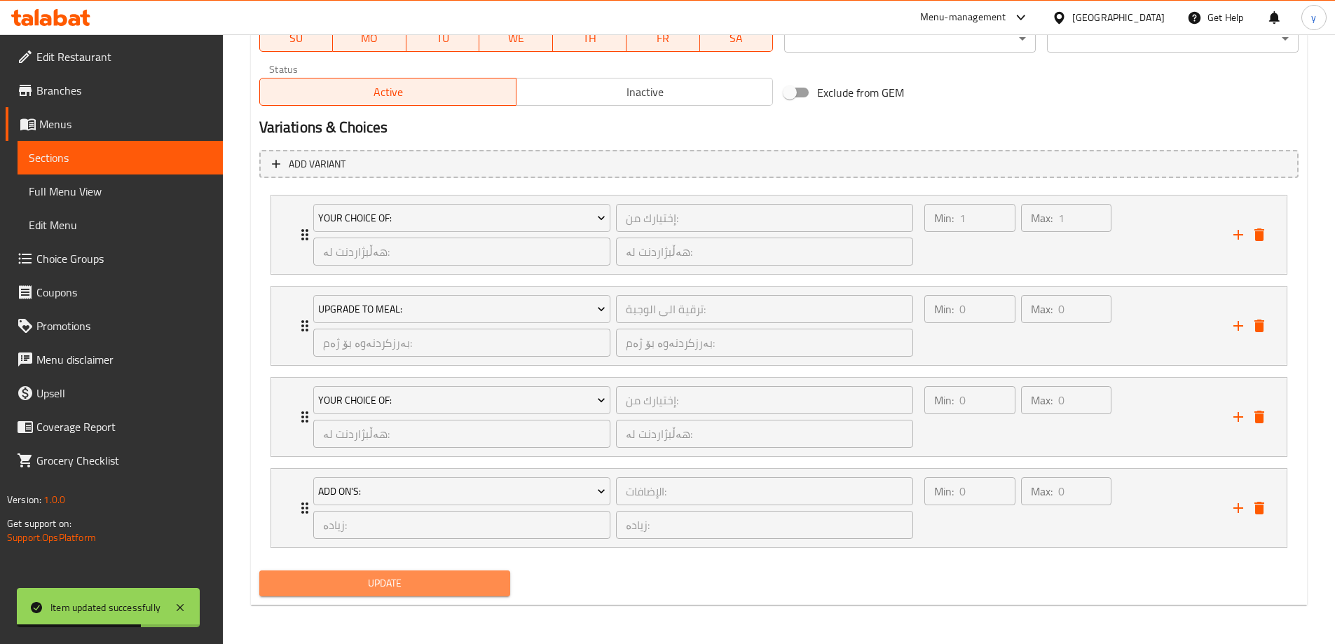
click at [444, 591] on span "Update" at bounding box center [385, 584] width 229 height 18
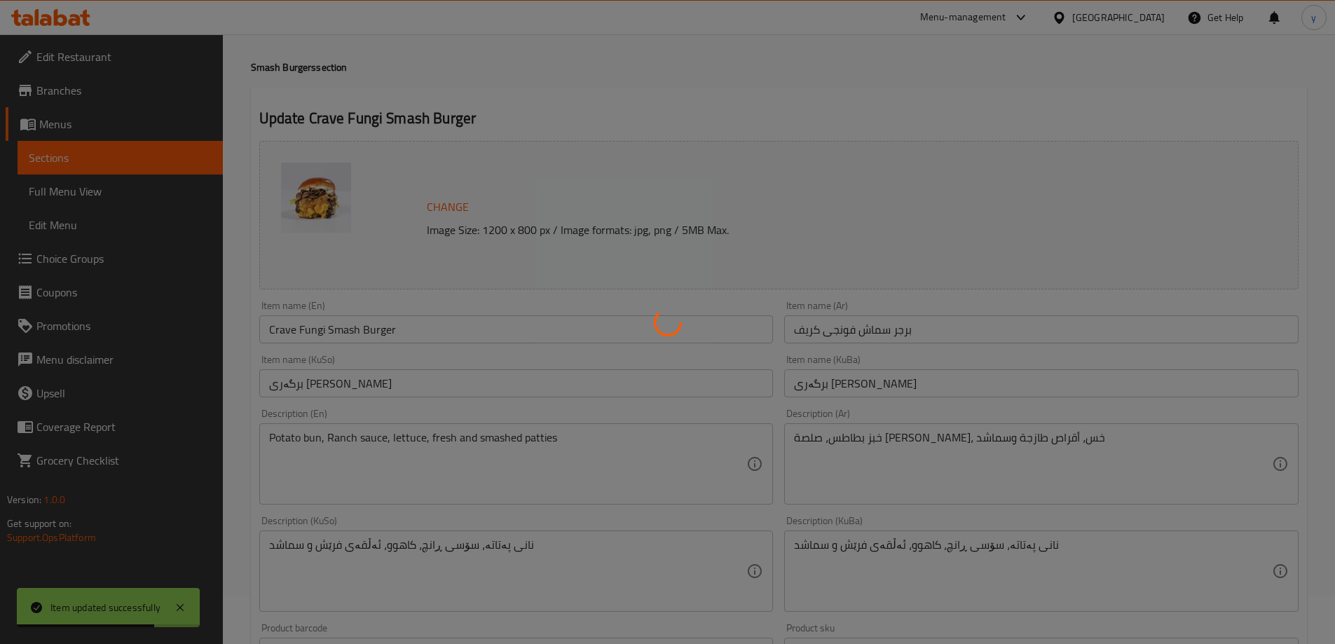
scroll to position [0, 0]
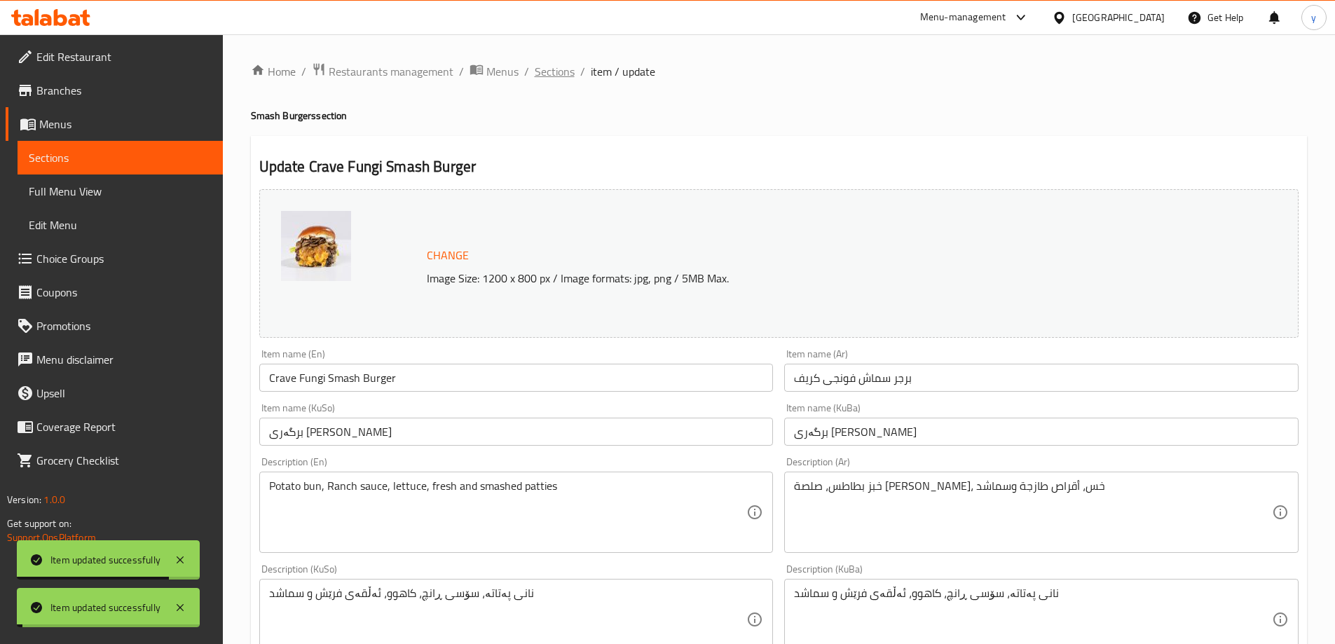
click at [557, 76] on span "Sections" at bounding box center [555, 71] width 40 height 17
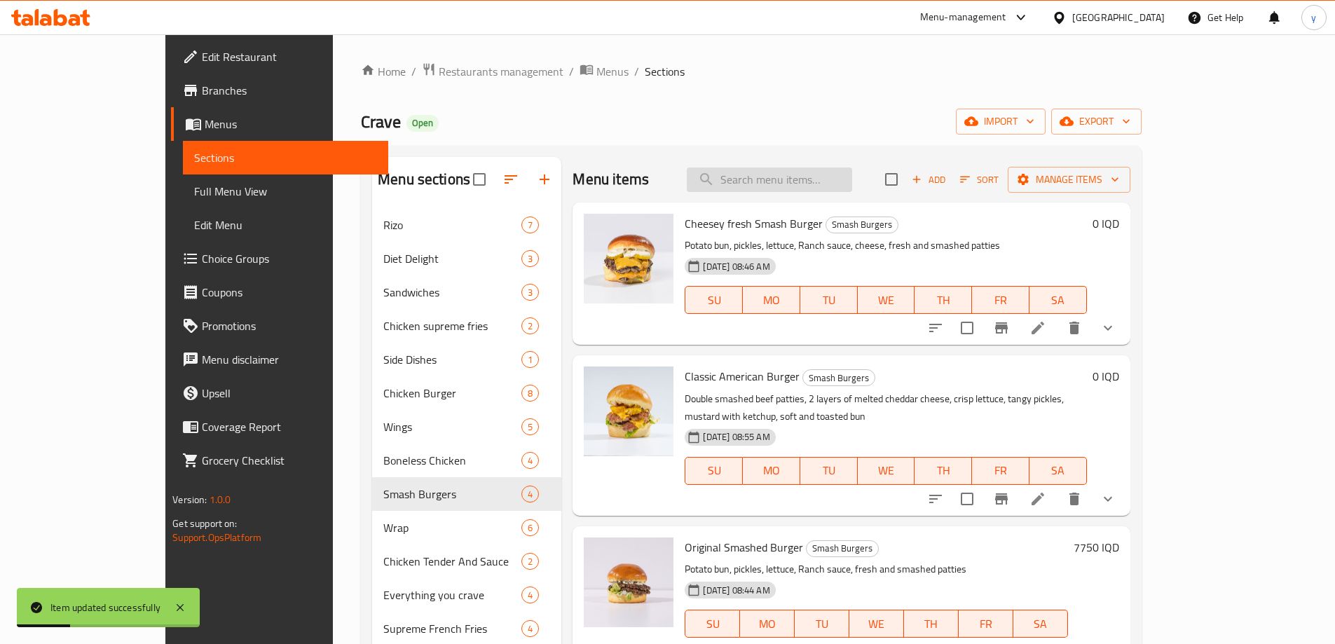
click at [851, 184] on input "search" at bounding box center [769, 179] width 165 height 25
paste input "Jalapeno smashed burger"
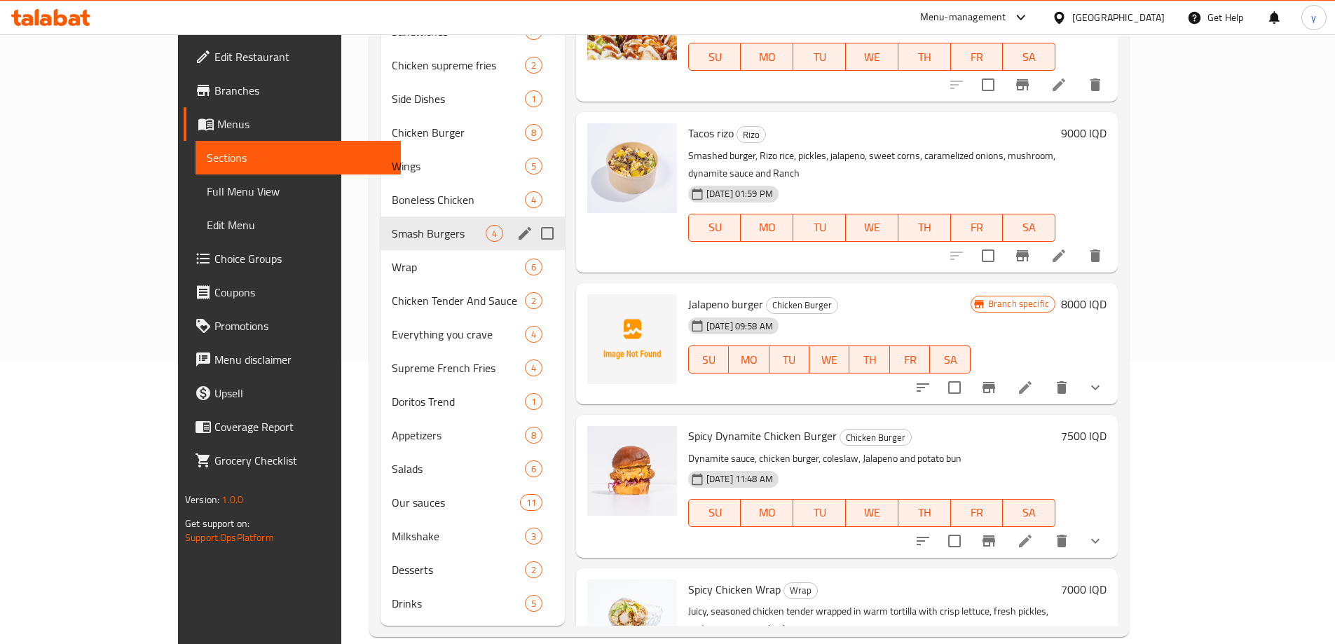
scroll to position [89, 0]
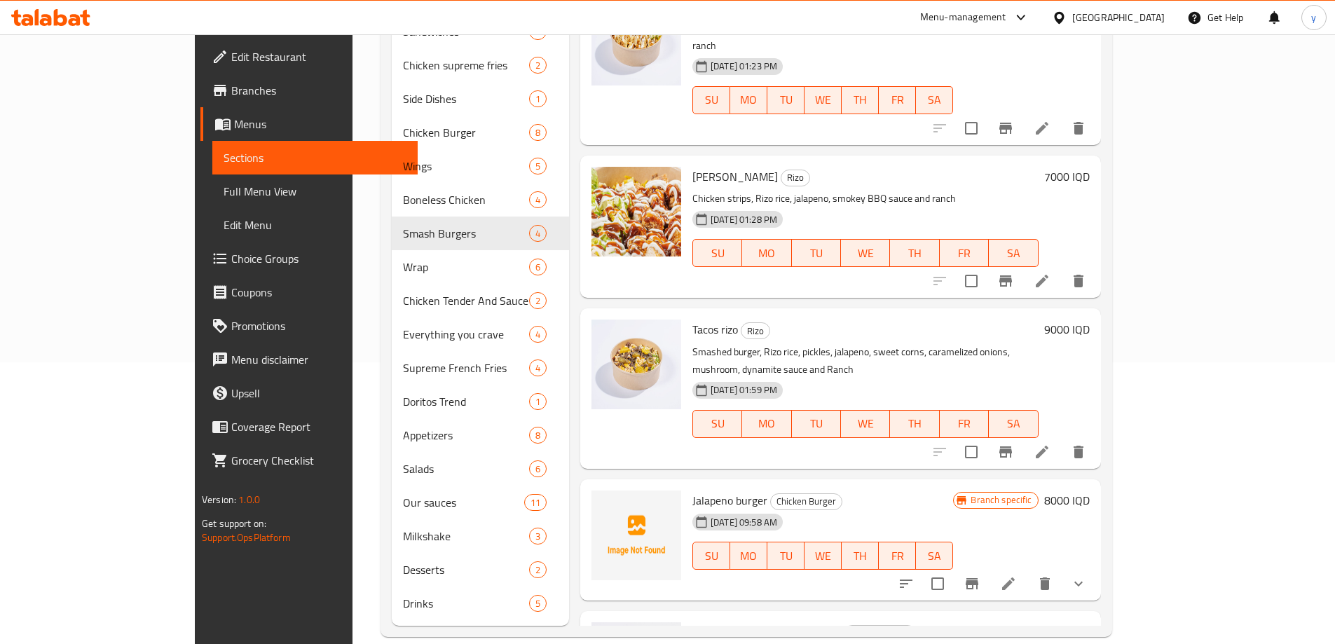
type input "Jalapeno"
click at [231, 258] on span "Choice Groups" at bounding box center [318, 258] width 175 height 17
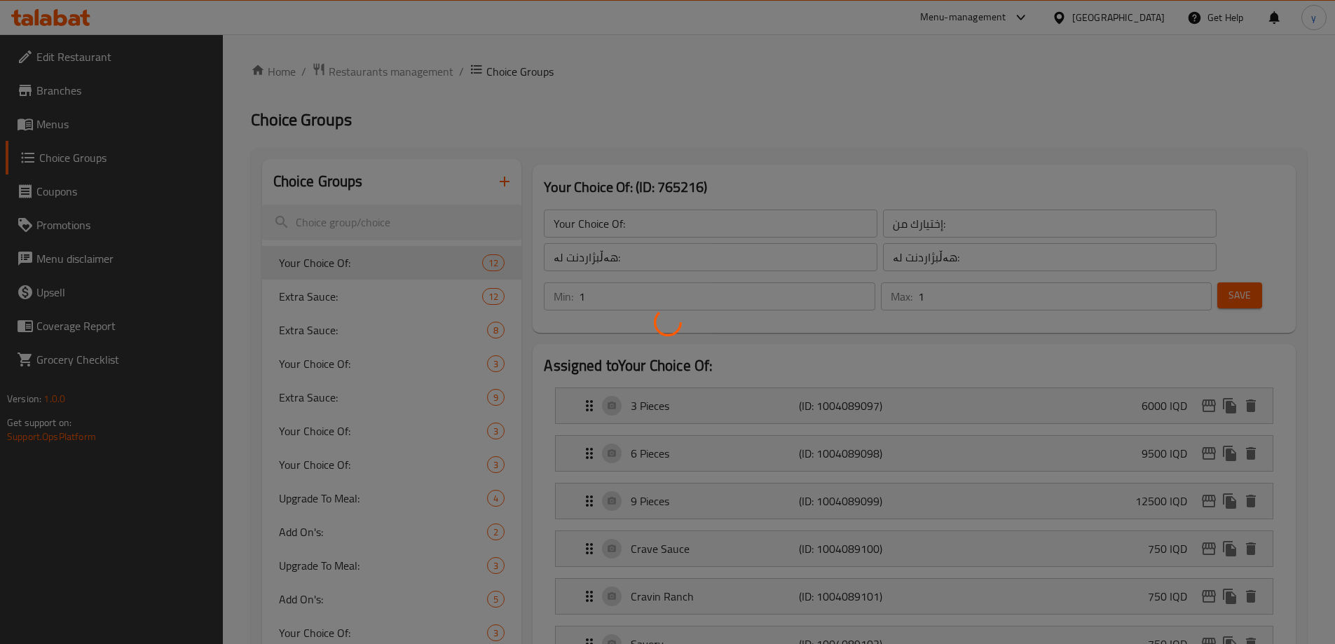
click at [472, 227] on div at bounding box center [667, 322] width 1335 height 644
click at [390, 510] on div at bounding box center [667, 322] width 1335 height 644
click at [402, 500] on div at bounding box center [667, 322] width 1335 height 644
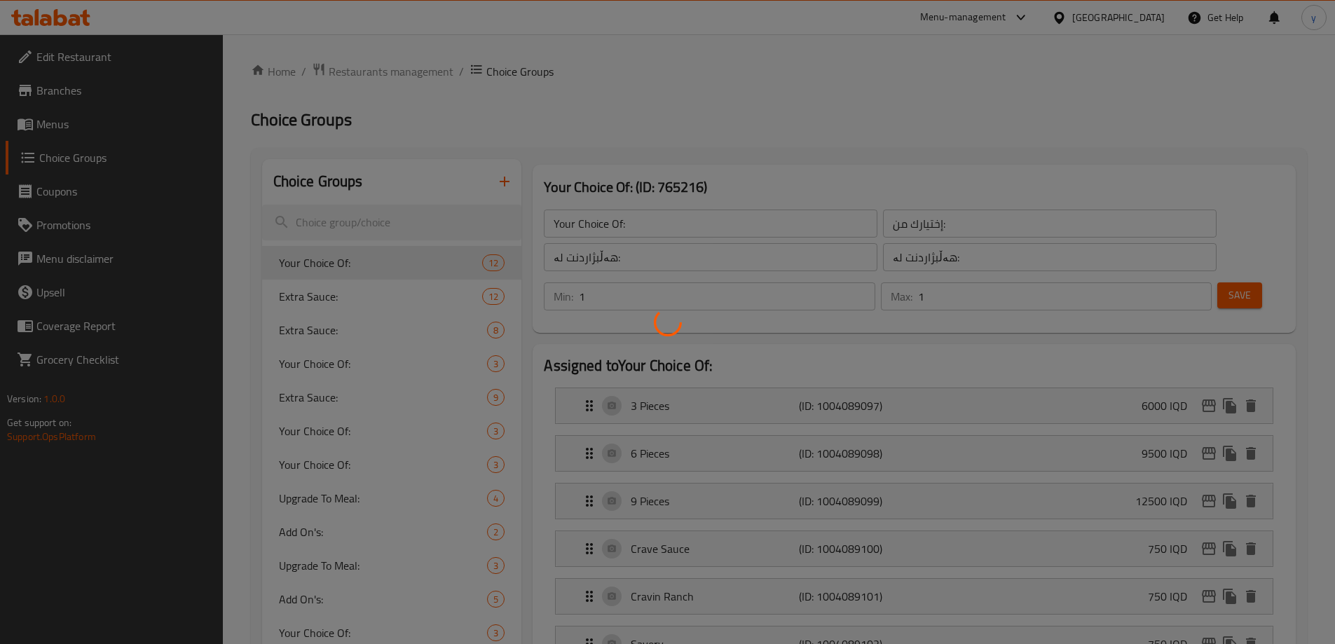
click at [402, 500] on div at bounding box center [667, 322] width 1335 height 644
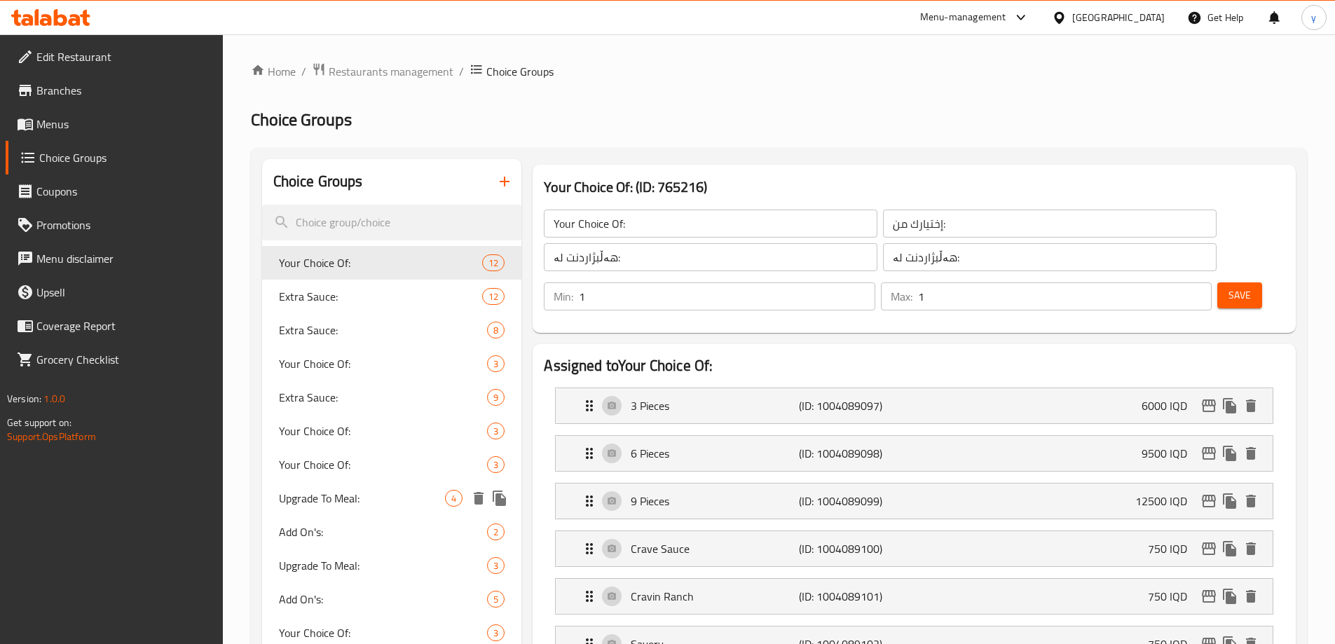
click at [394, 491] on span "Upgrade To Meal:" at bounding box center [362, 498] width 167 height 17
type input "Upgrade To Meal:"
type input "ترقية الى الوجبة:"
type input "بەرزکردنەوە بۆ ژەم:"
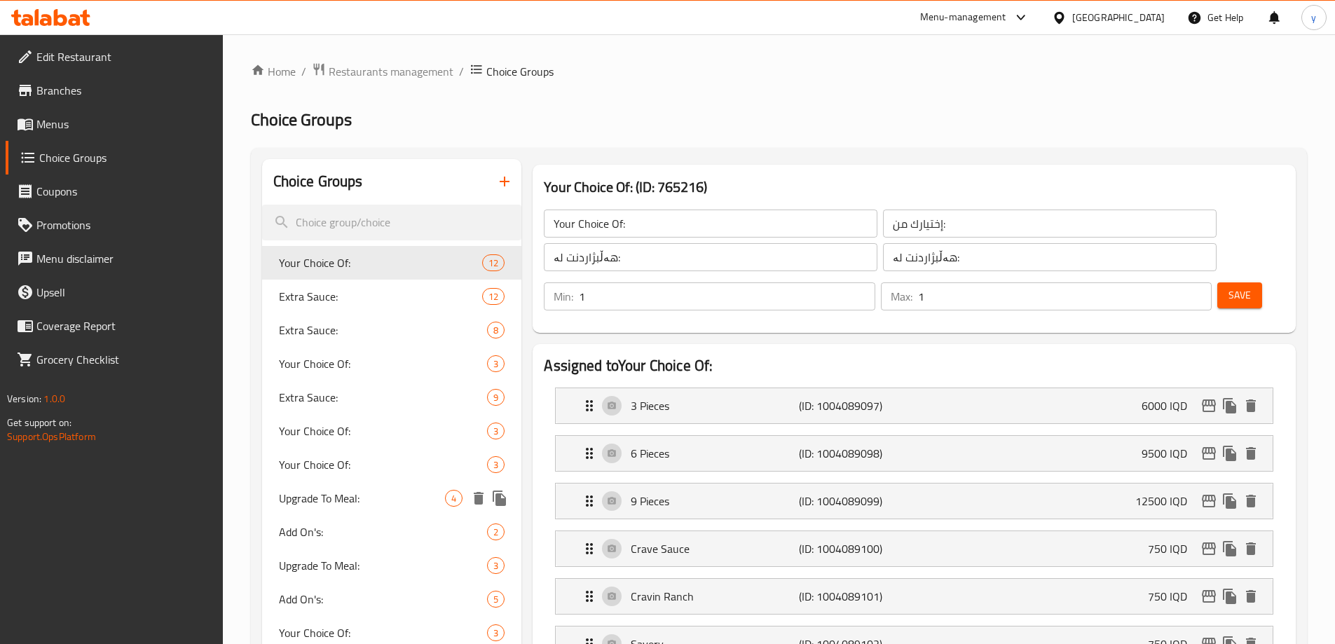
type input "0"
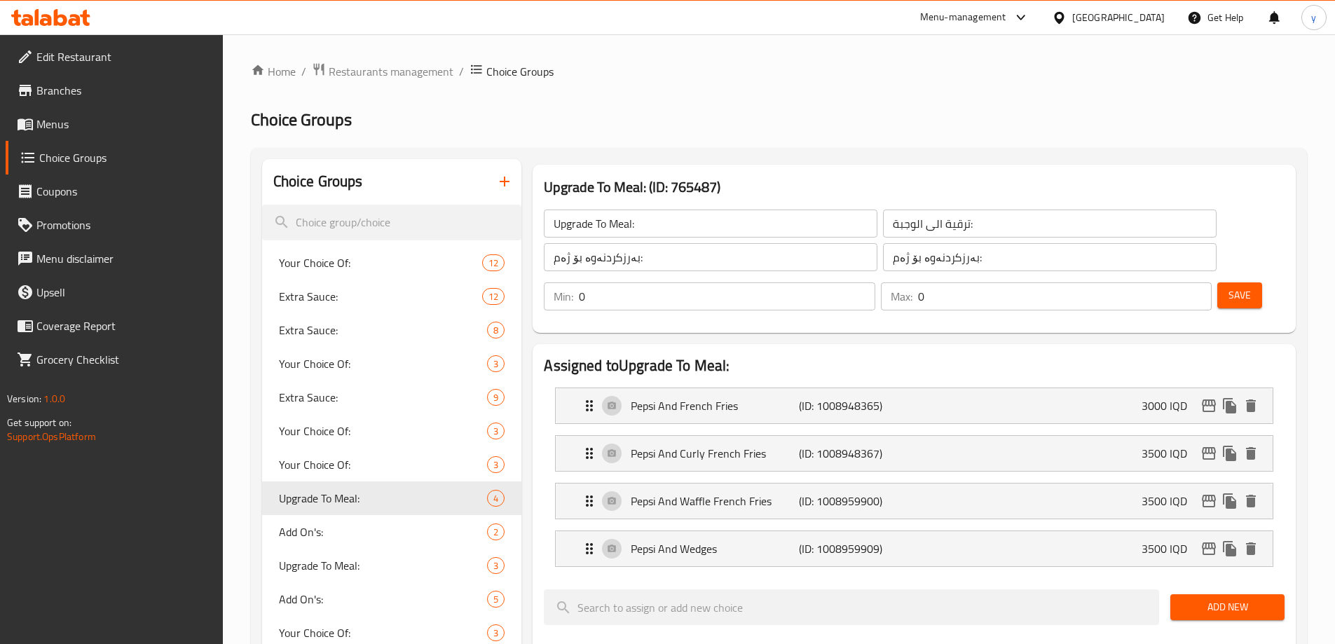
click at [601, 233] on input "Upgrade To Meal:" at bounding box center [711, 224] width 334 height 28
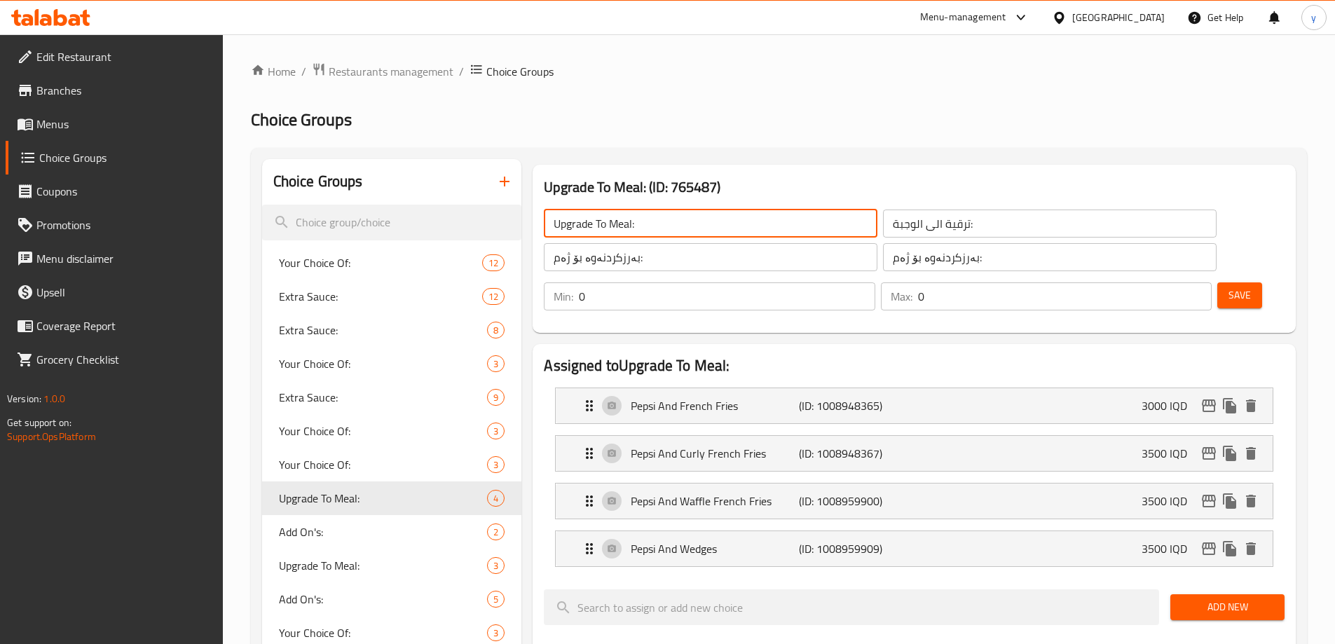
click at [601, 233] on input "Upgrade To Meal:" at bounding box center [711, 224] width 334 height 28
click at [446, 200] on div "Choice Groups" at bounding box center [392, 182] width 260 height 46
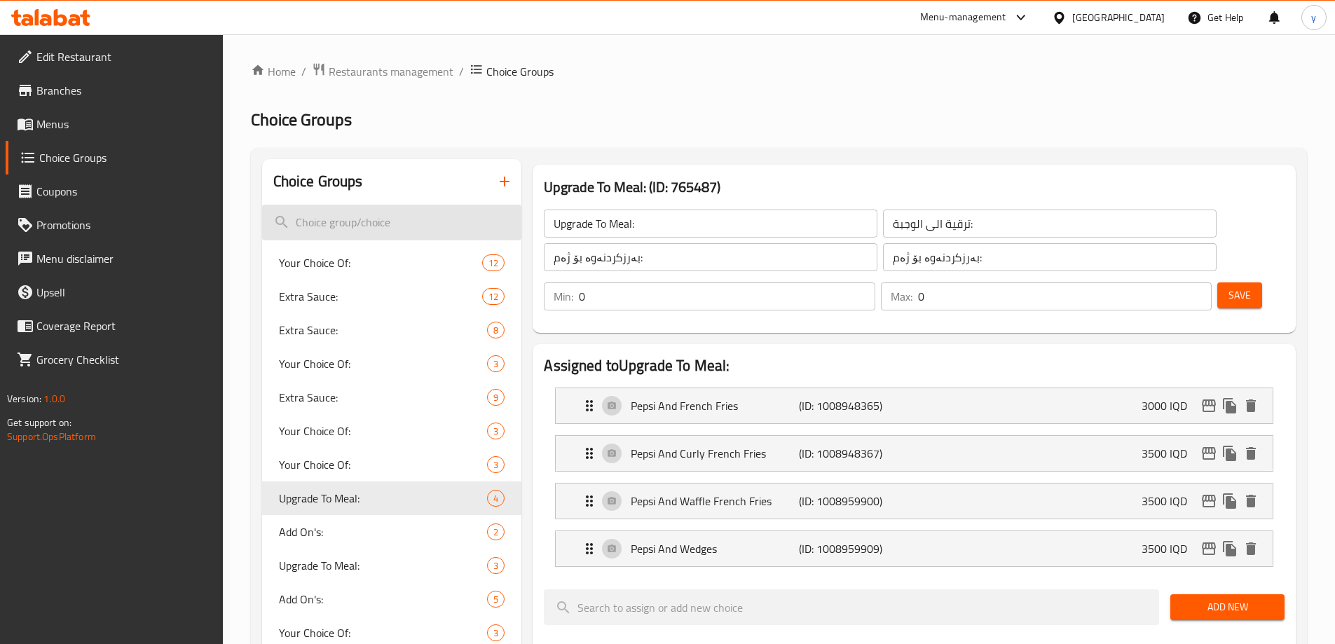
click at [463, 216] on input "search" at bounding box center [392, 223] width 260 height 36
paste input "Upgrade To Meal:"
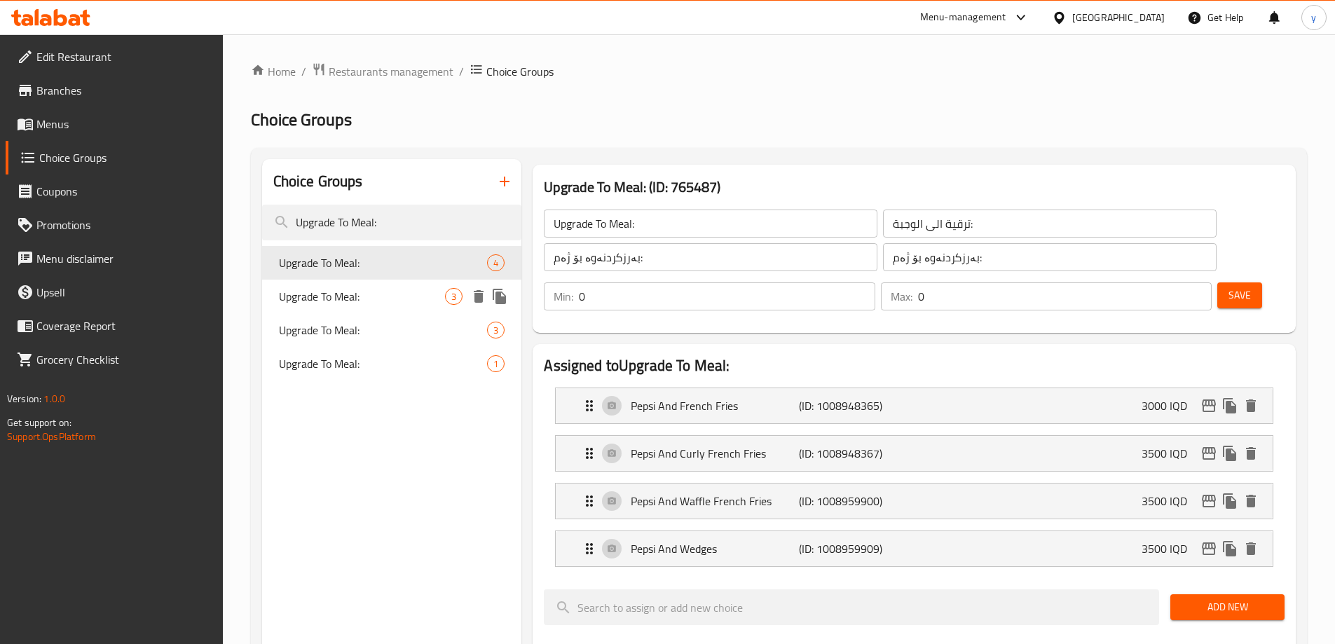
type input "Upgrade To Meal:"
click at [399, 305] on div "Upgrade To Meal: 3" at bounding box center [392, 297] width 260 height 34
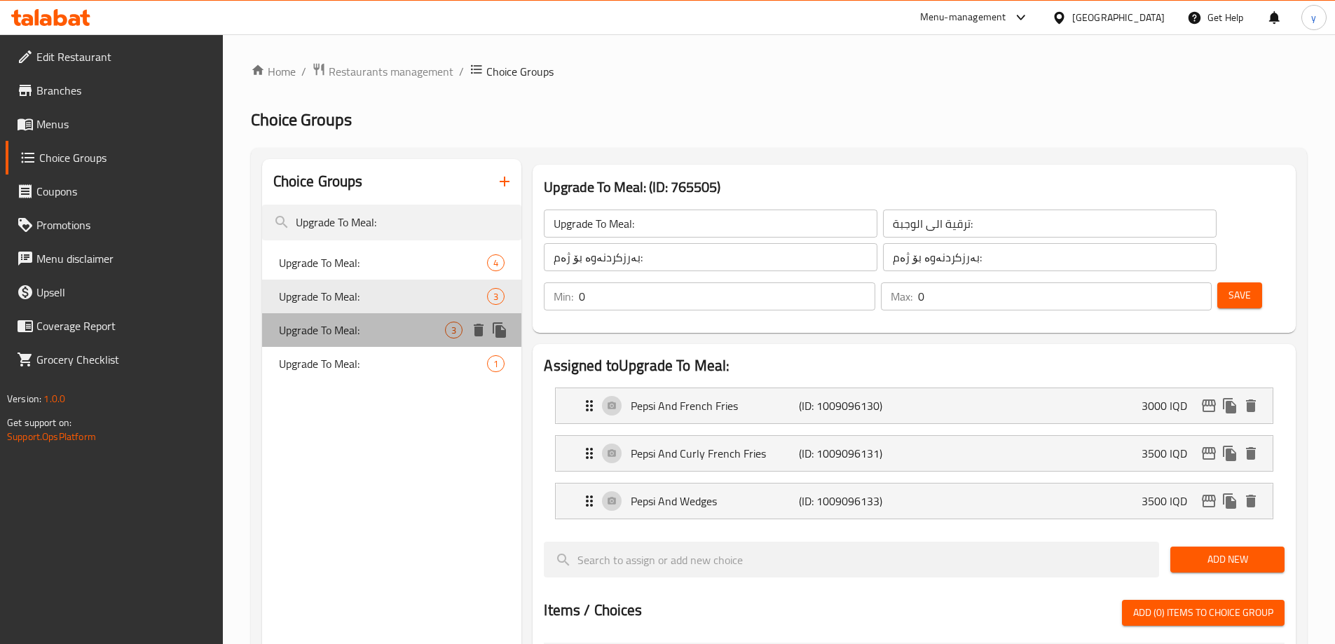
click at [399, 314] on div "Upgrade To Meal: 3" at bounding box center [392, 330] width 260 height 34
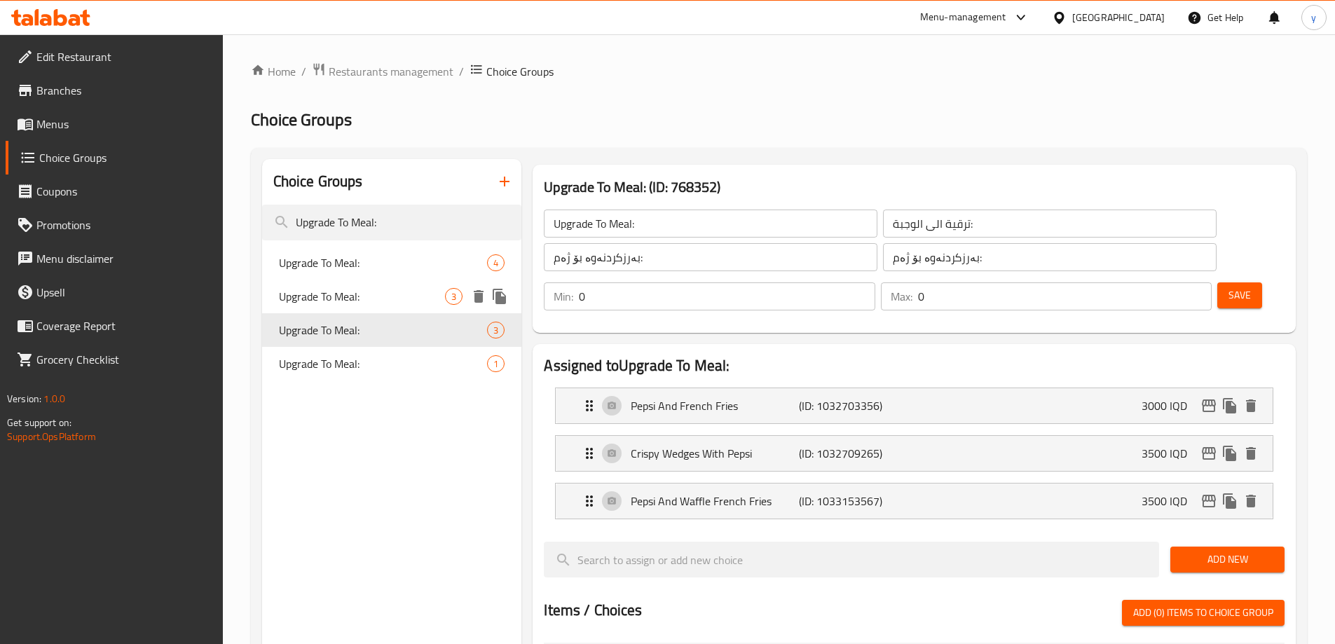
click at [403, 285] on div "Upgrade To Meal: 3" at bounding box center [392, 297] width 260 height 34
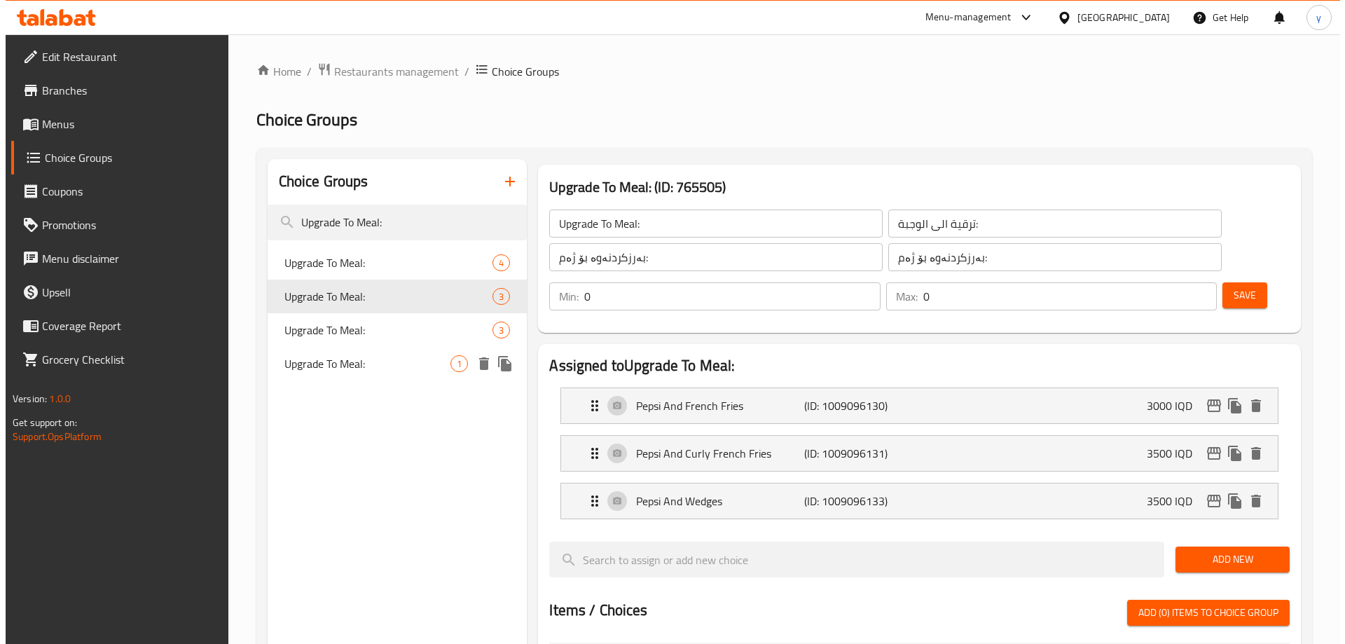
scroll to position [494, 0]
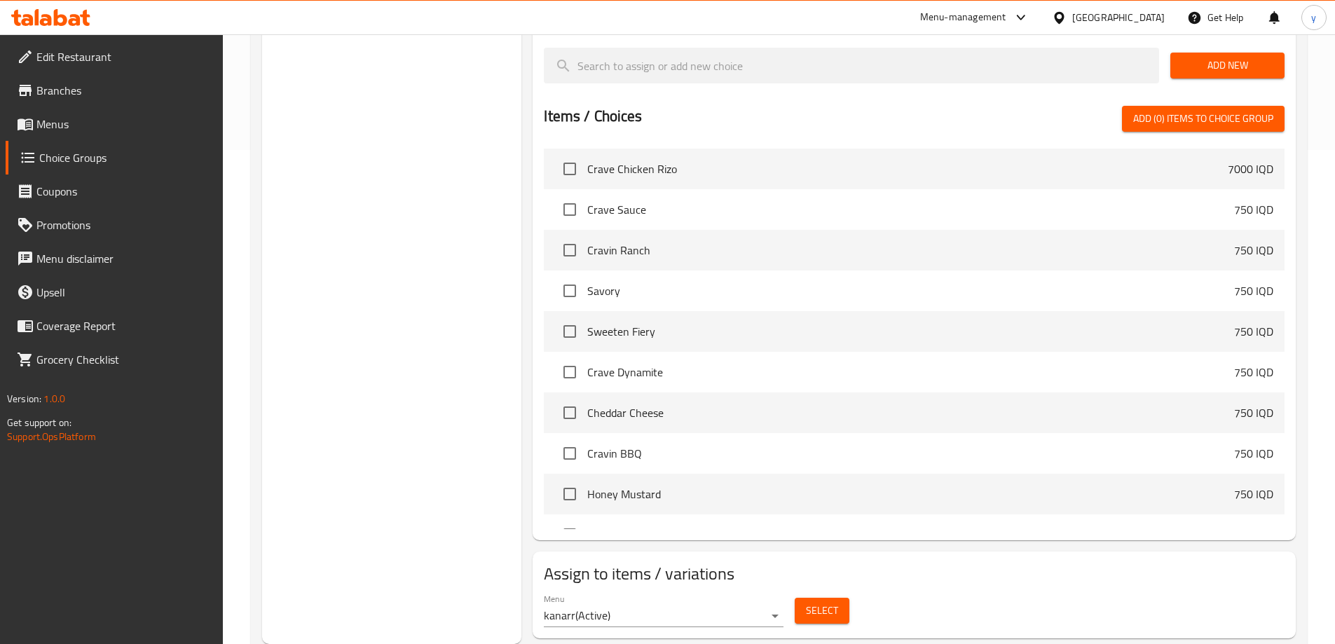
click at [847, 598] on button "Select" at bounding box center [822, 611] width 55 height 26
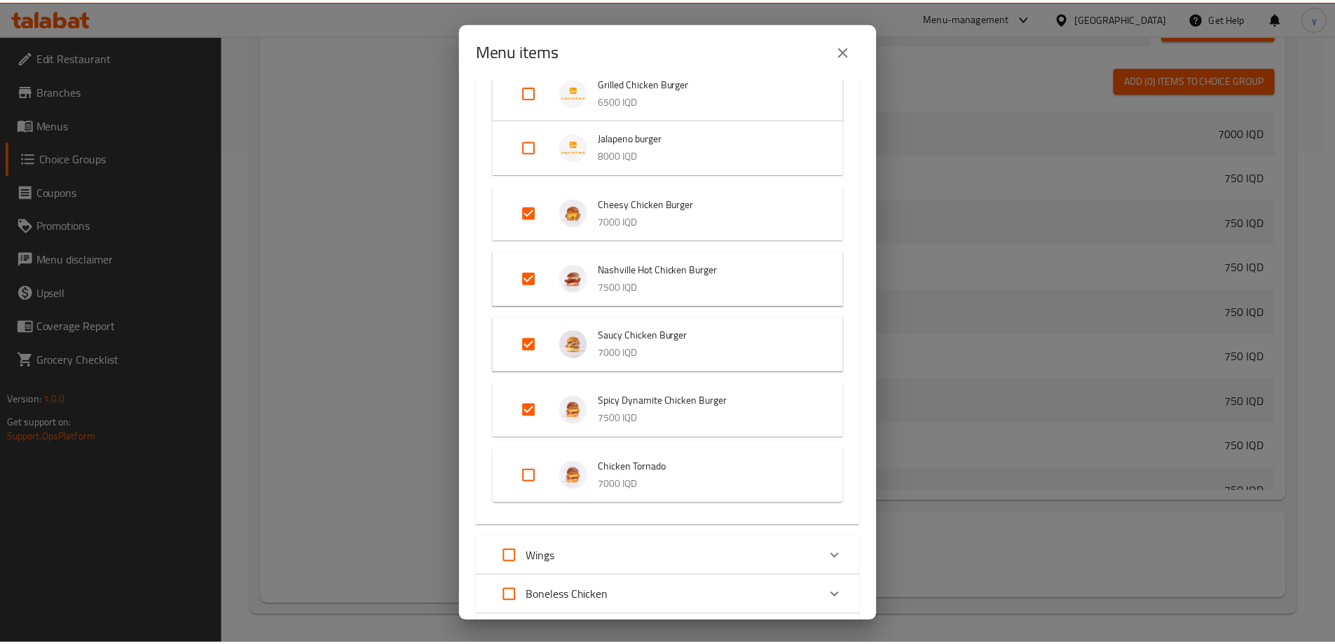
scroll to position [420, 0]
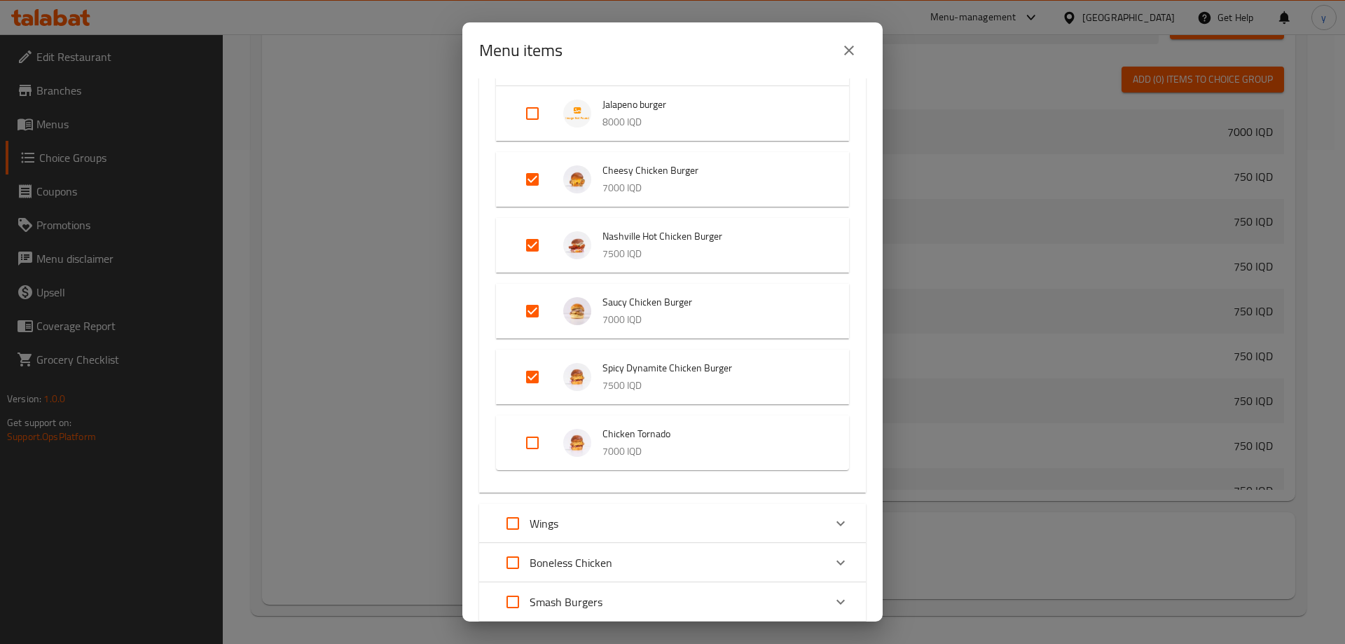
click at [852, 57] on icon "close" at bounding box center [849, 50] width 17 height 17
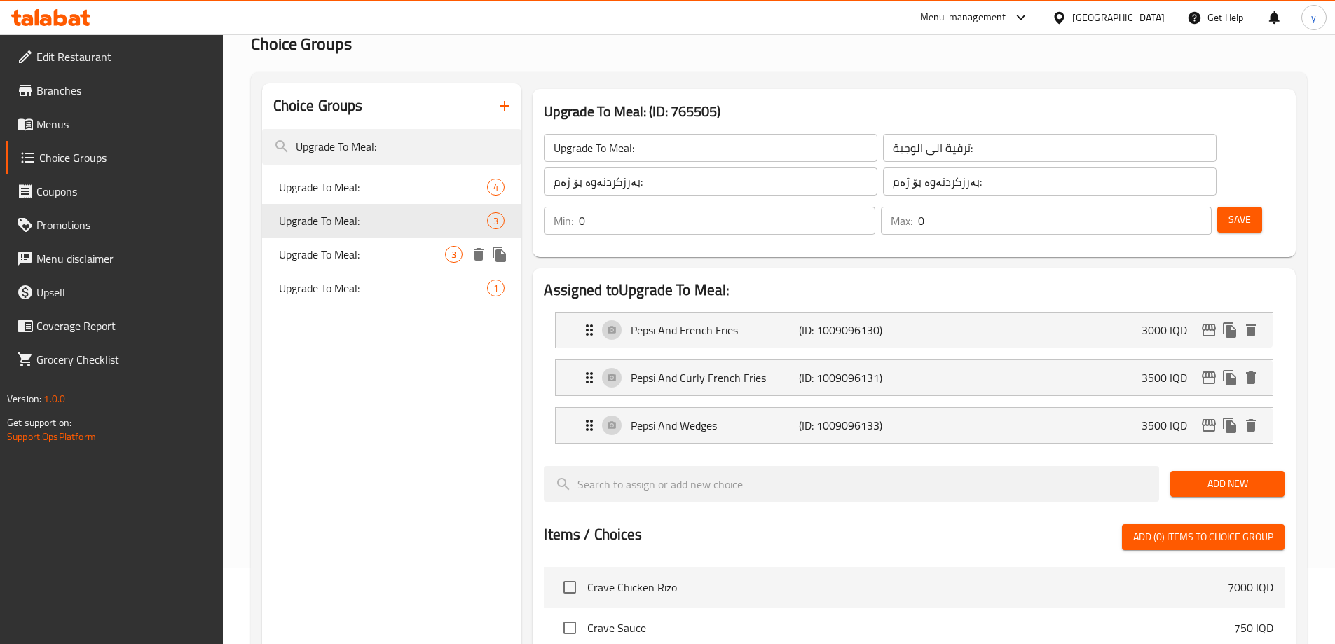
scroll to position [74, 0]
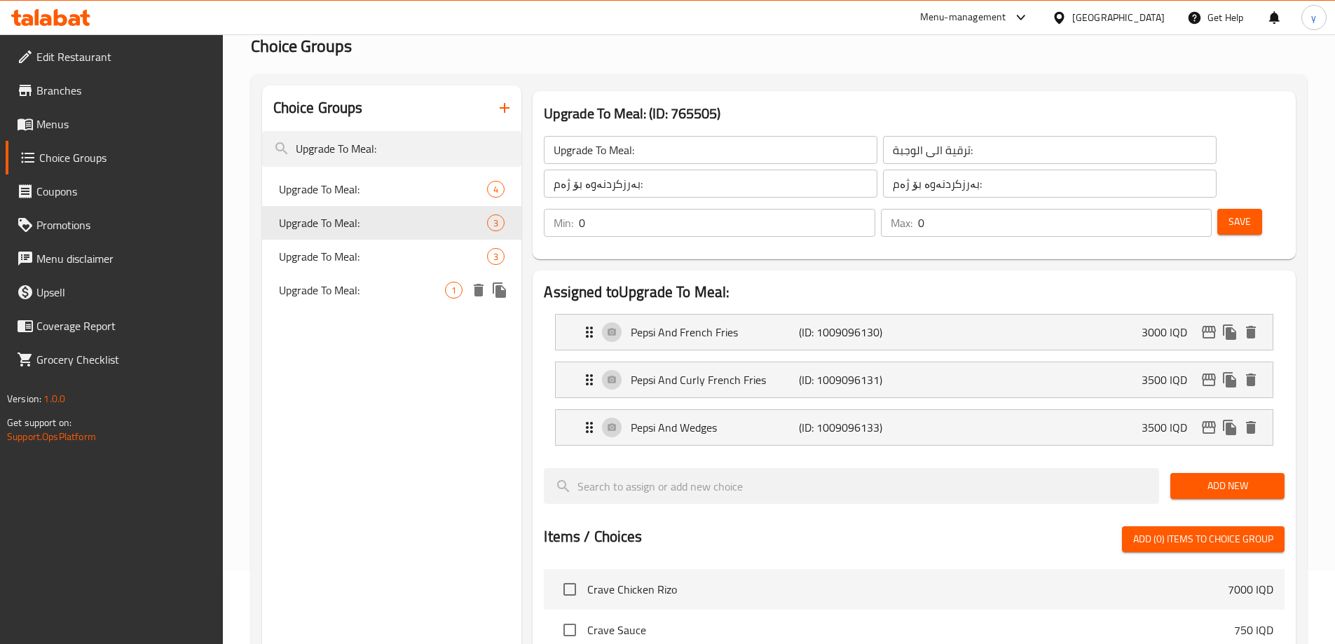
click at [404, 287] on span "Upgrade To Meal:" at bounding box center [362, 290] width 167 height 17
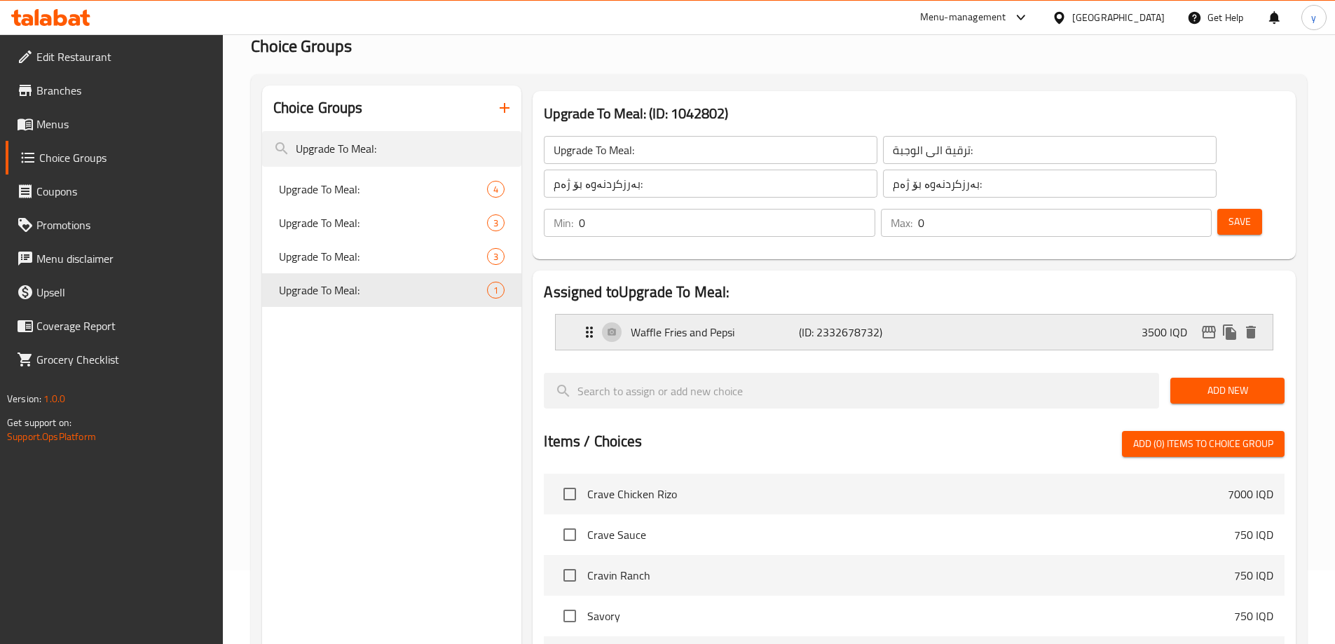
click at [685, 324] on p "Waffle Fries and Pepsi" at bounding box center [714, 332] width 167 height 17
click at [751, 315] on div "Waffle Fries and Pepsi (ID: 2332678732) 3500 IQD" at bounding box center [918, 332] width 675 height 35
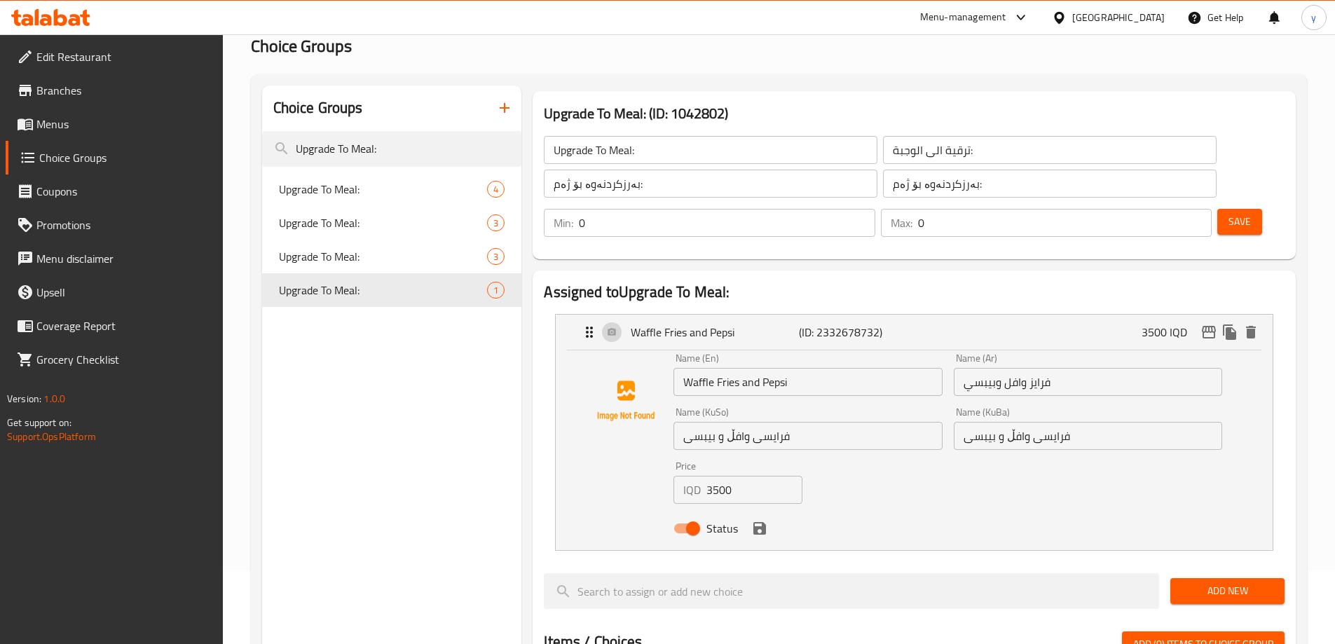
click at [747, 368] on input "Waffle Fries and Pepsi" at bounding box center [807, 382] width 268 height 28
click at [1031, 368] on input "فرايز وافل وبيبسي" at bounding box center [1088, 382] width 268 height 28
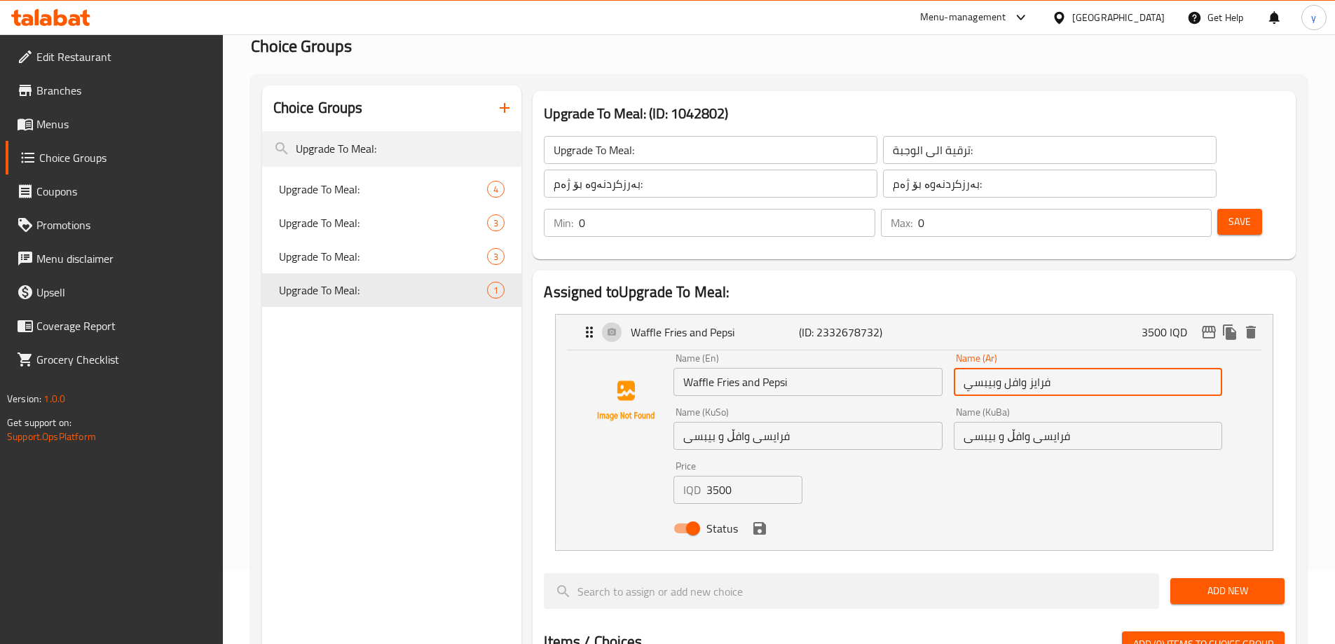
click at [1031, 368] on input "فرايز وافل وبيبسي" at bounding box center [1088, 382] width 268 height 28
click at [868, 422] on input "فرایسی وافڵ و بیبسی" at bounding box center [807, 436] width 268 height 28
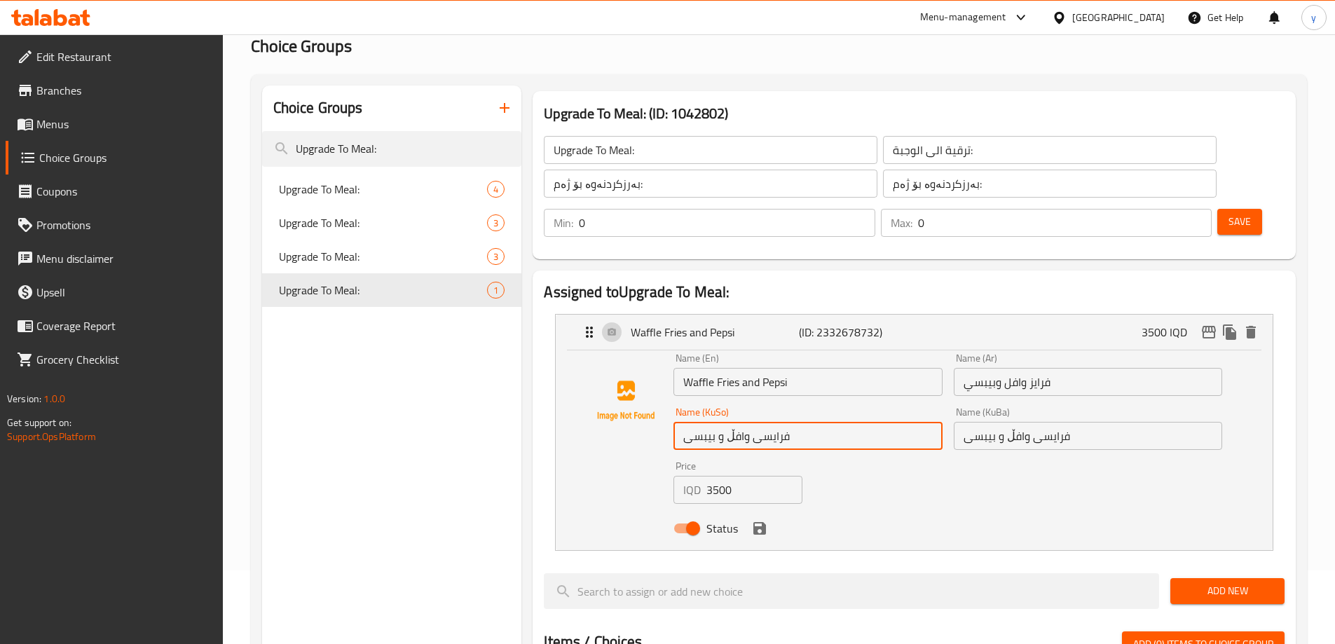
click at [868, 422] on input "فرایسی وافڵ و بیبسی" at bounding box center [807, 436] width 268 height 28
click at [737, 476] on input "3500" at bounding box center [754, 490] width 96 height 28
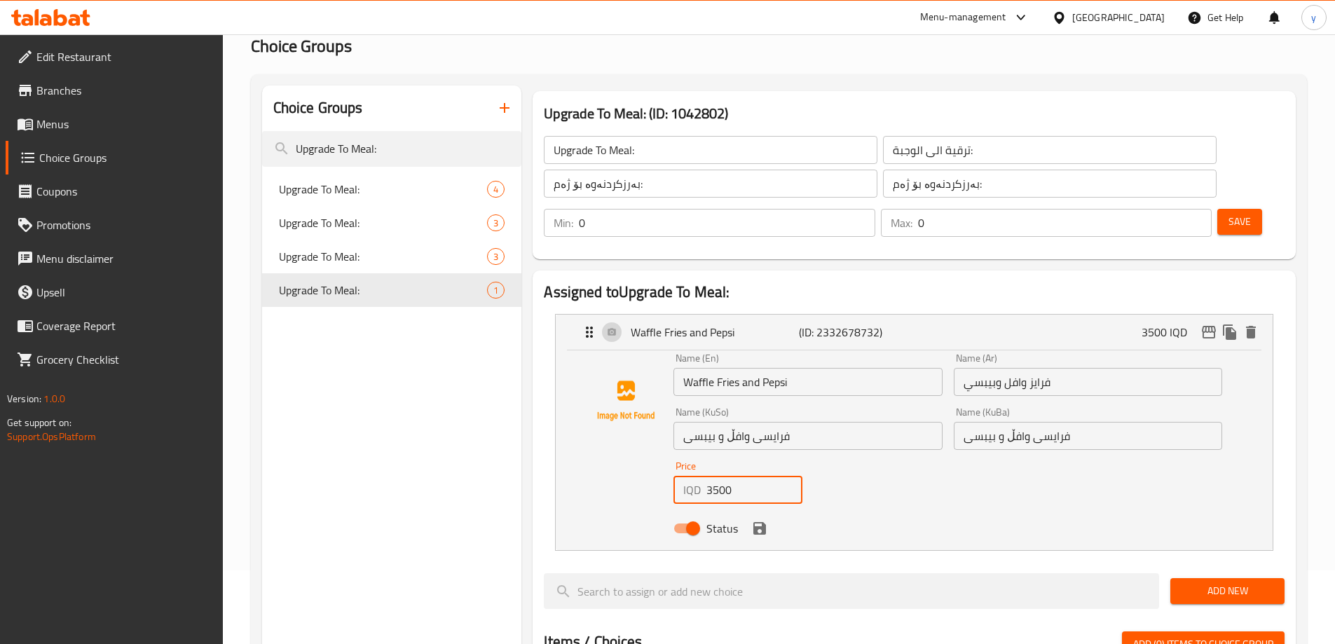
click at [737, 476] on input "3500" at bounding box center [754, 490] width 96 height 28
click at [788, 315] on div "Waffle Fries and Pepsi (ID: 2332678732) 3500 IQD" at bounding box center [918, 332] width 675 height 35
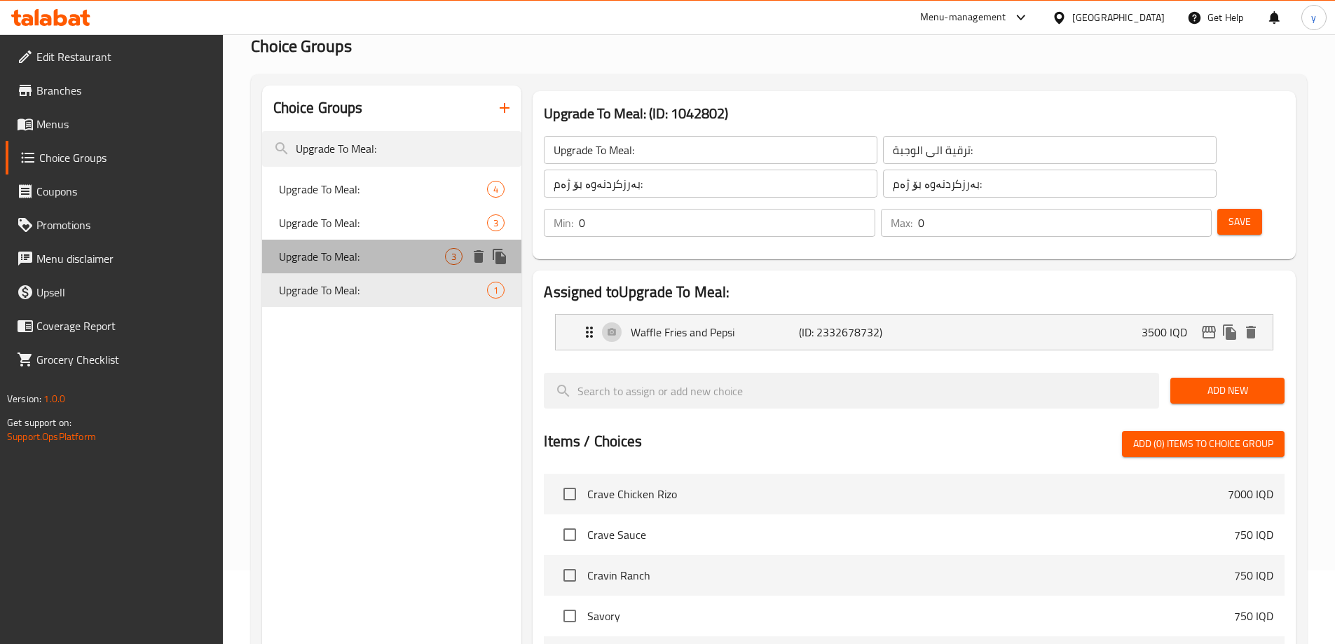
click at [439, 245] on div "Upgrade To Meal: 3" at bounding box center [392, 257] width 260 height 34
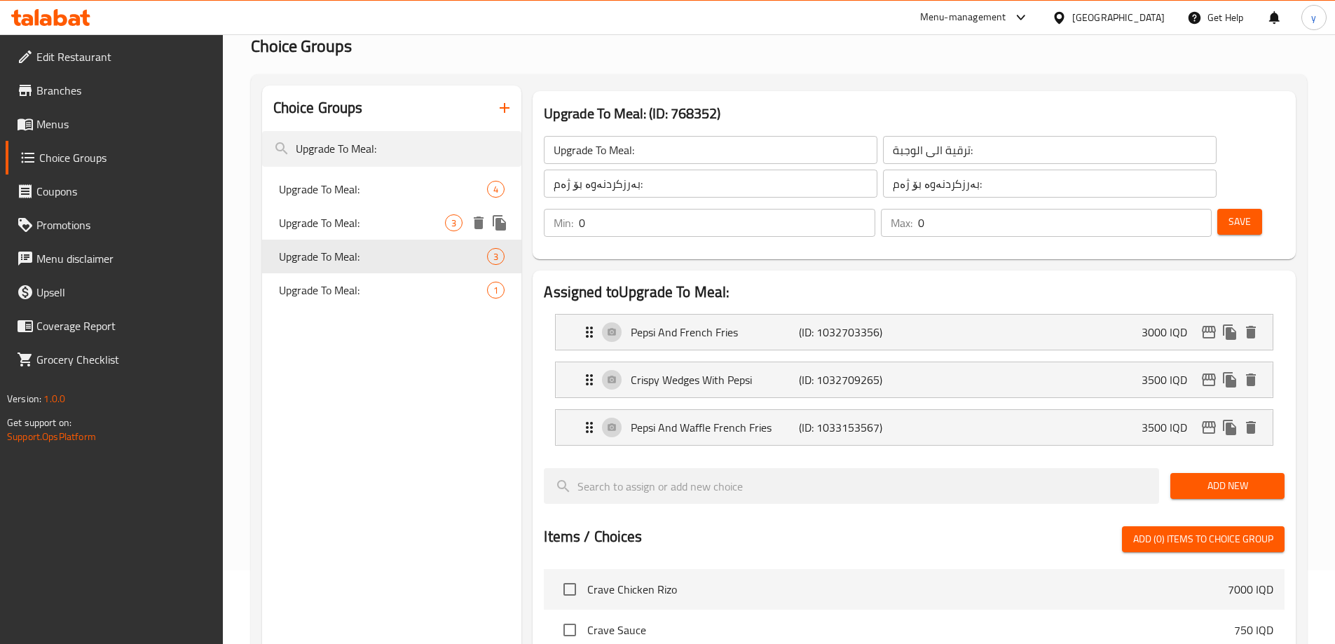
click at [418, 224] on span "Upgrade To Meal:" at bounding box center [362, 222] width 167 height 17
type input "Upgrade To Meal:"
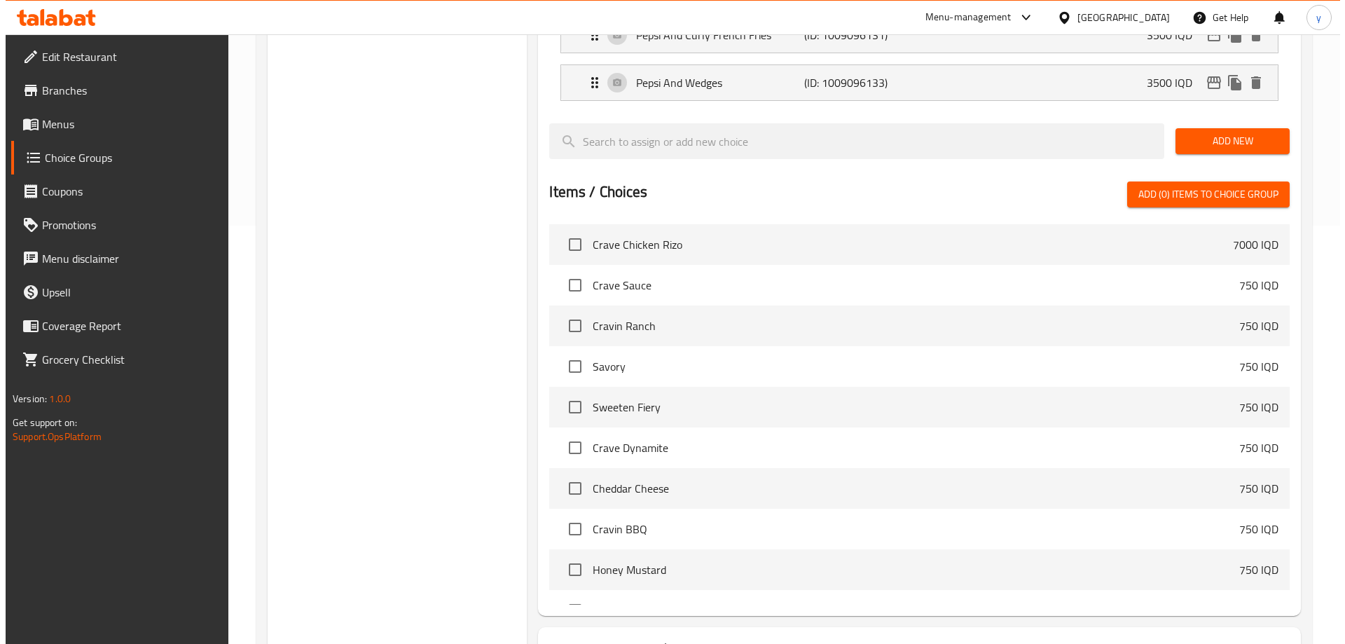
scroll to position [494, 0]
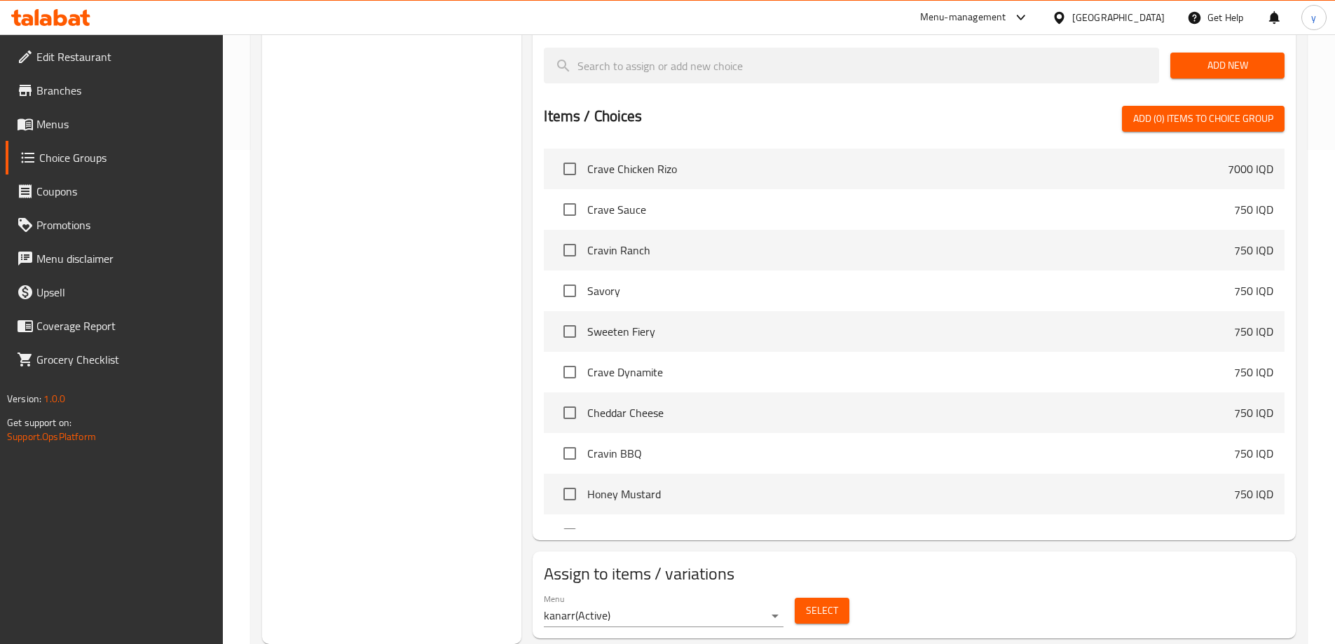
click at [823, 602] on span "Select" at bounding box center [822, 611] width 32 height 18
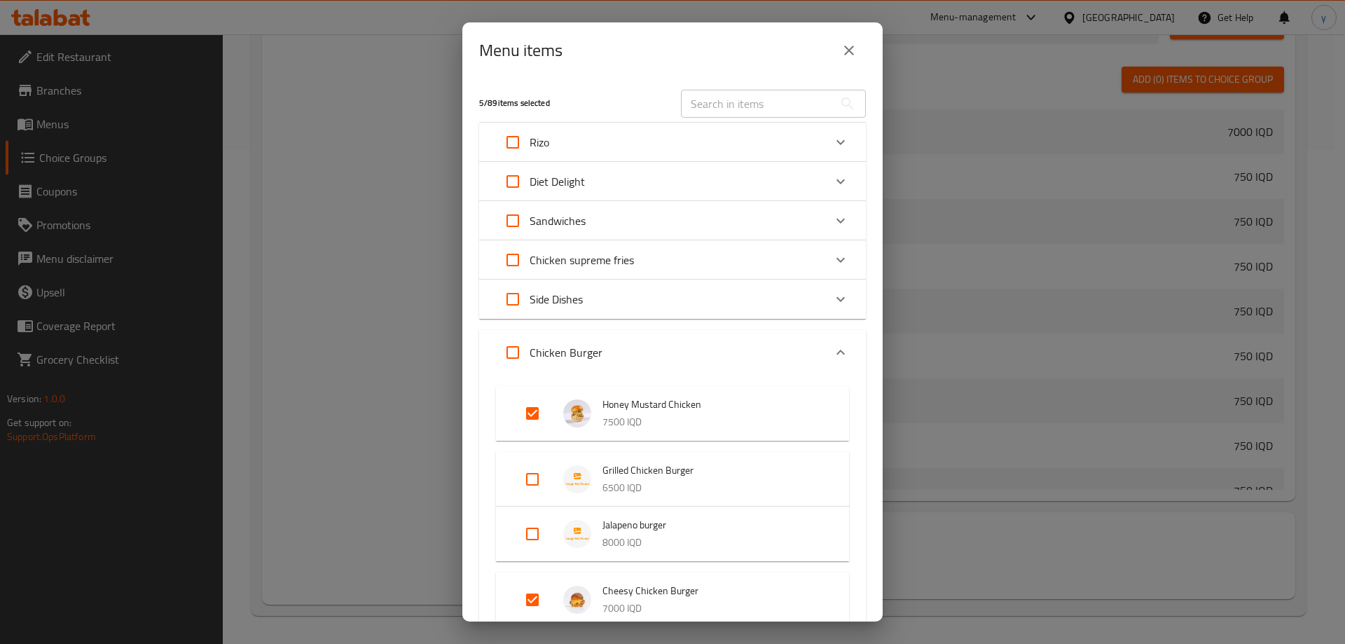
click at [650, 358] on div "Chicken Burger" at bounding box center [660, 353] width 328 height 34
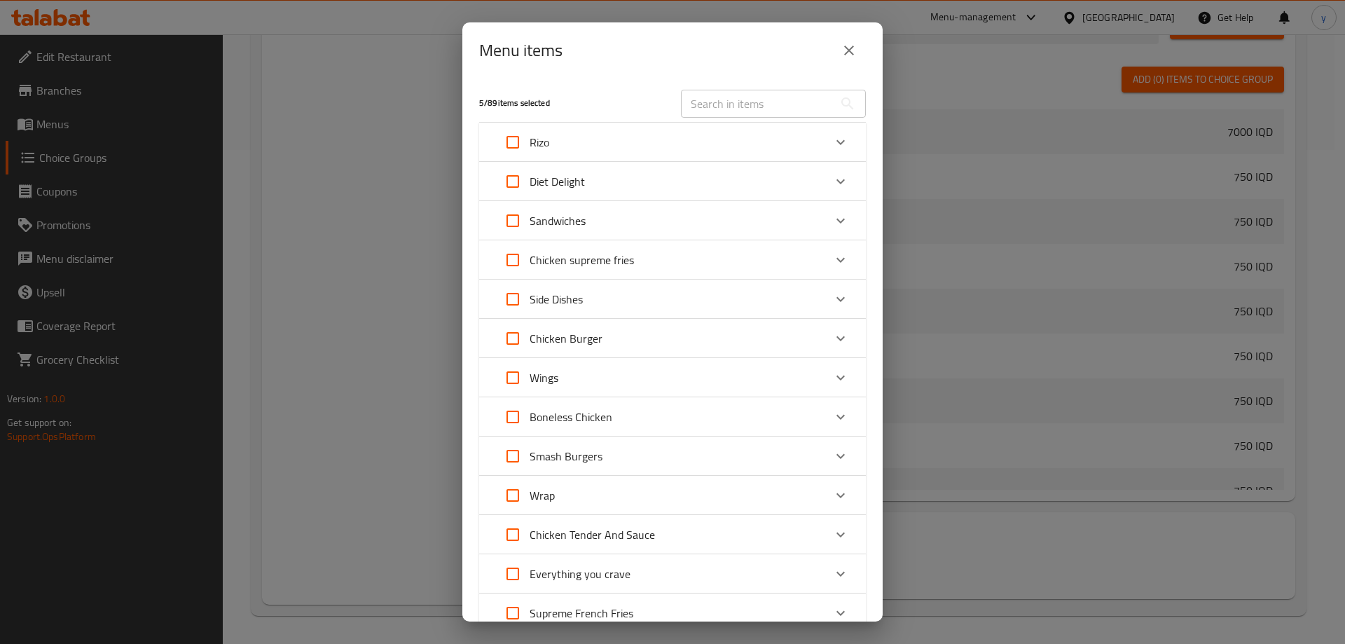
click at [655, 350] on div "Chicken Burger" at bounding box center [660, 339] width 328 height 34
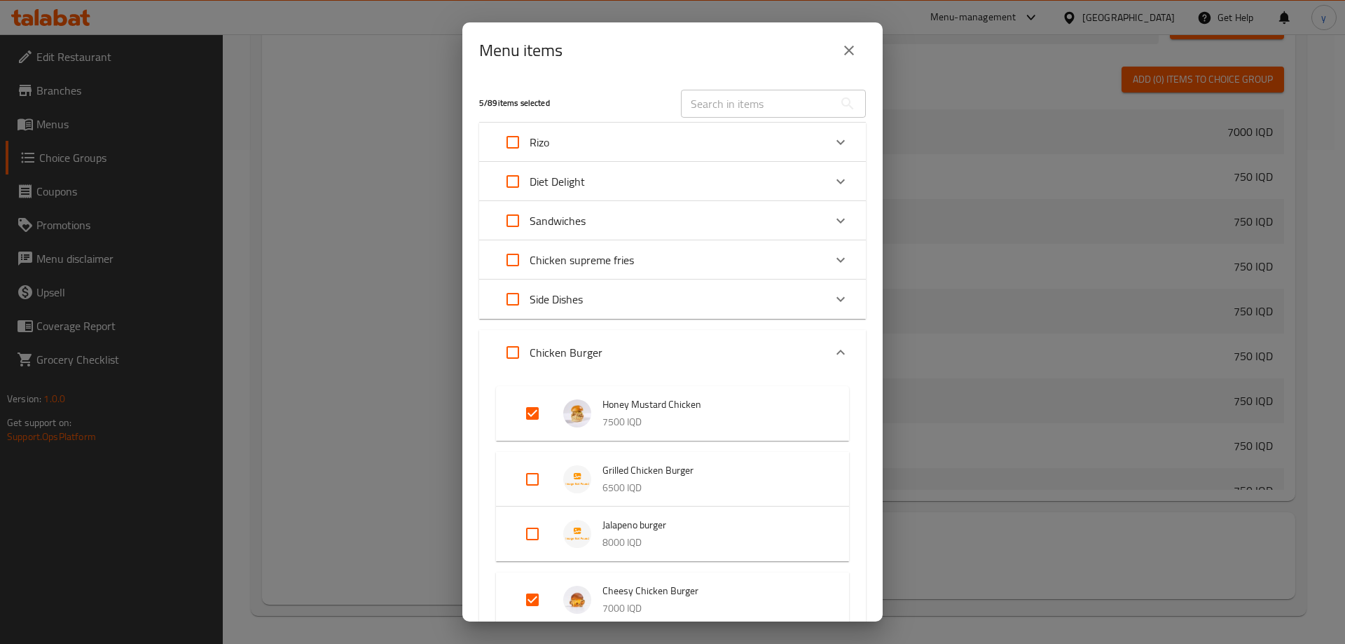
click at [550, 106] on h5 "5 / 89 items selected" at bounding box center [571, 103] width 185 height 12
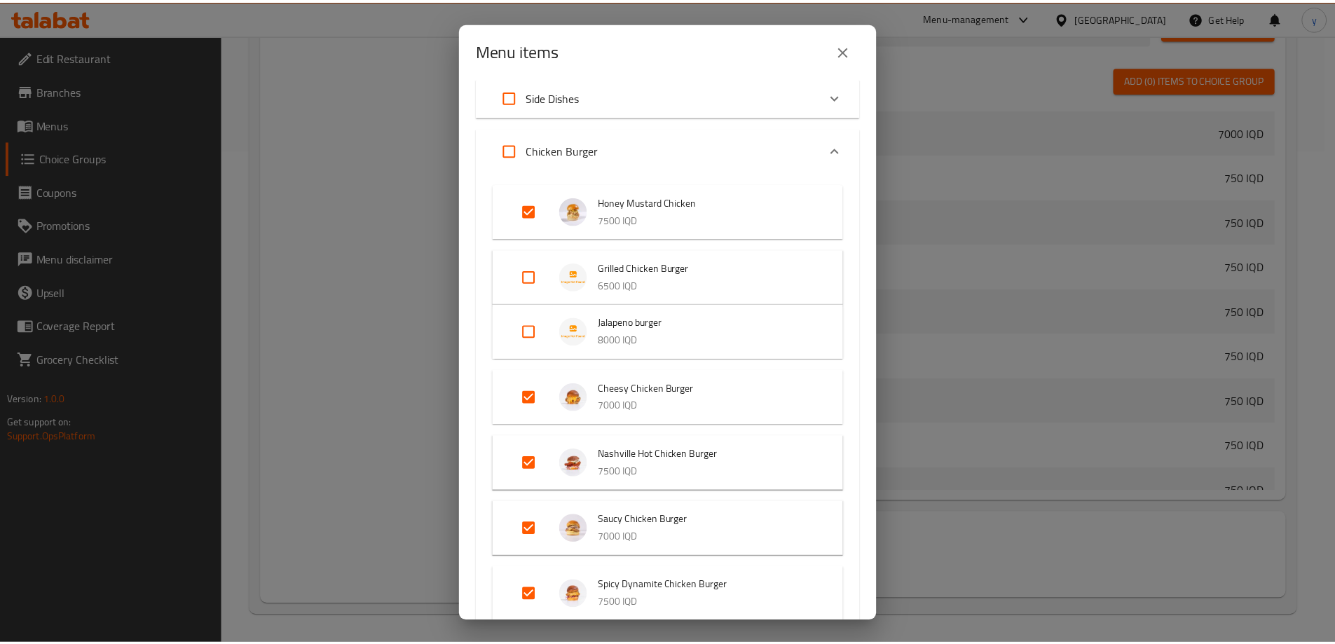
scroll to position [109, 0]
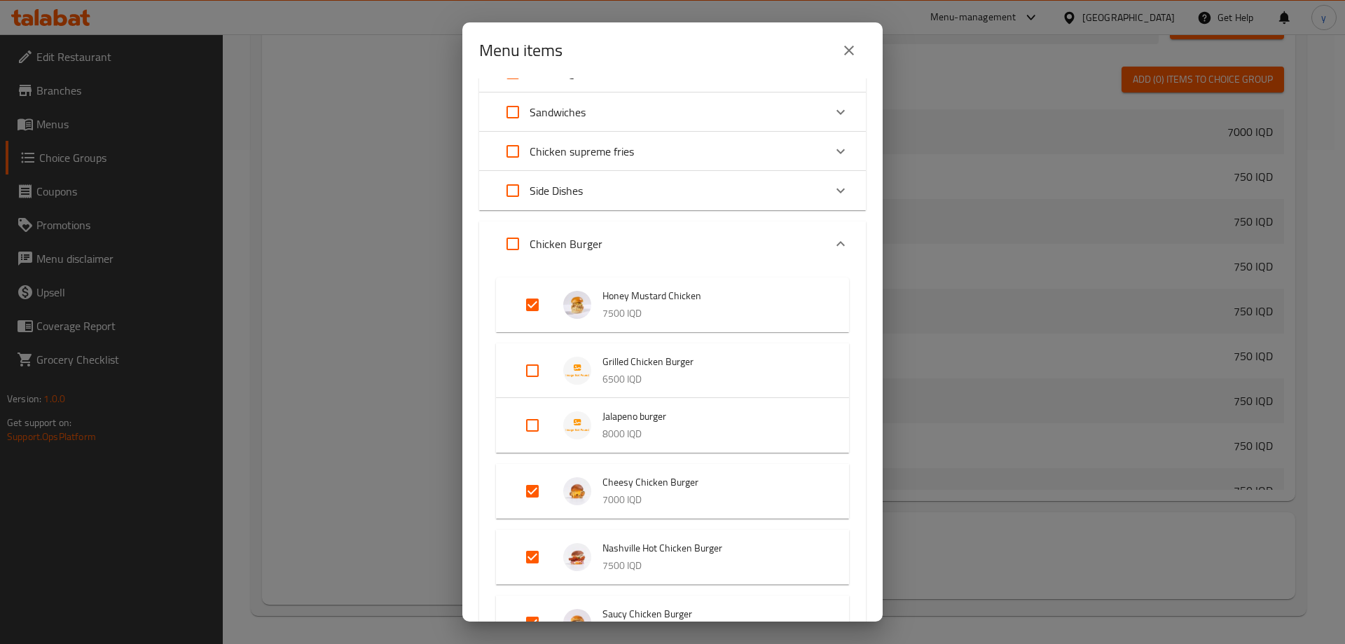
click at [840, 67] on div "Menu items" at bounding box center [672, 51] width 387 height 34
click at [849, 60] on button "close" at bounding box center [850, 51] width 34 height 34
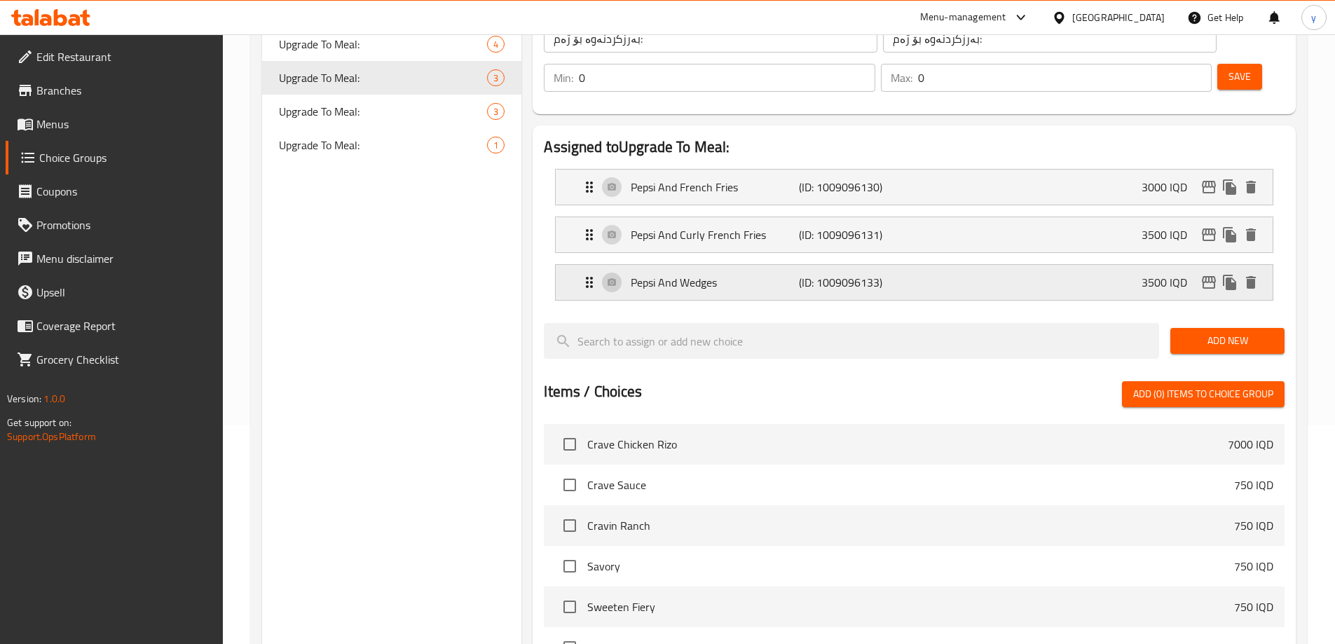
scroll to position [214, 0]
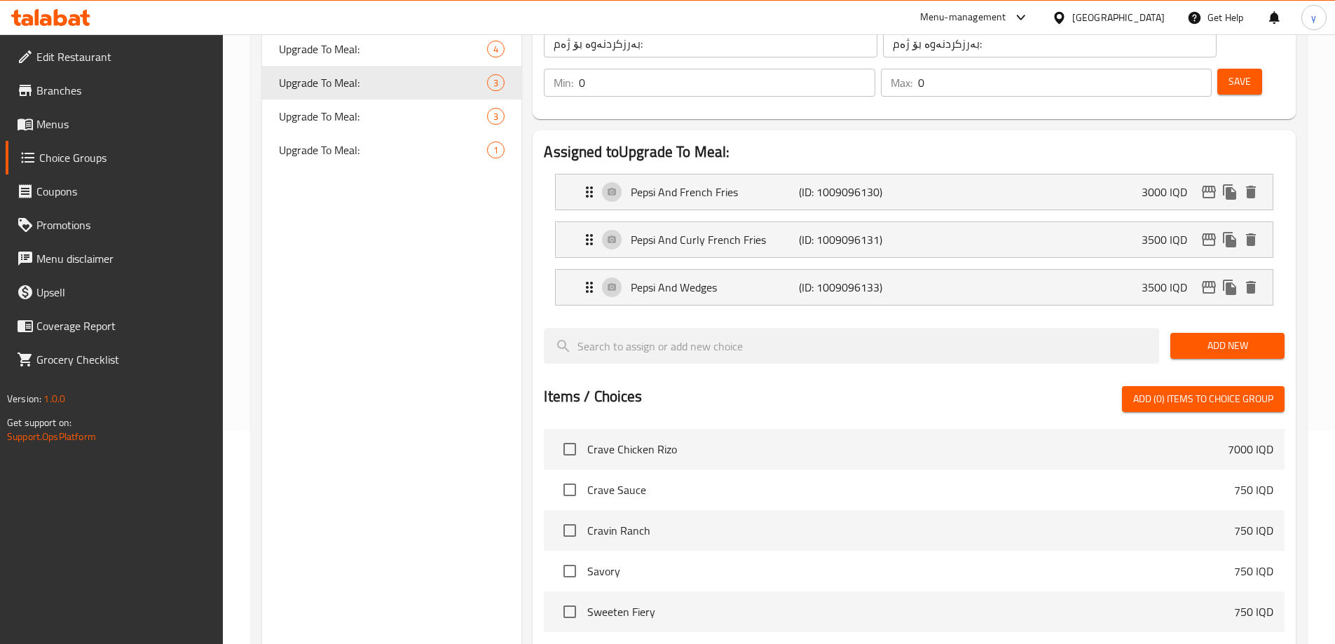
click at [1208, 337] on span "Add New" at bounding box center [1228, 346] width 92 height 18
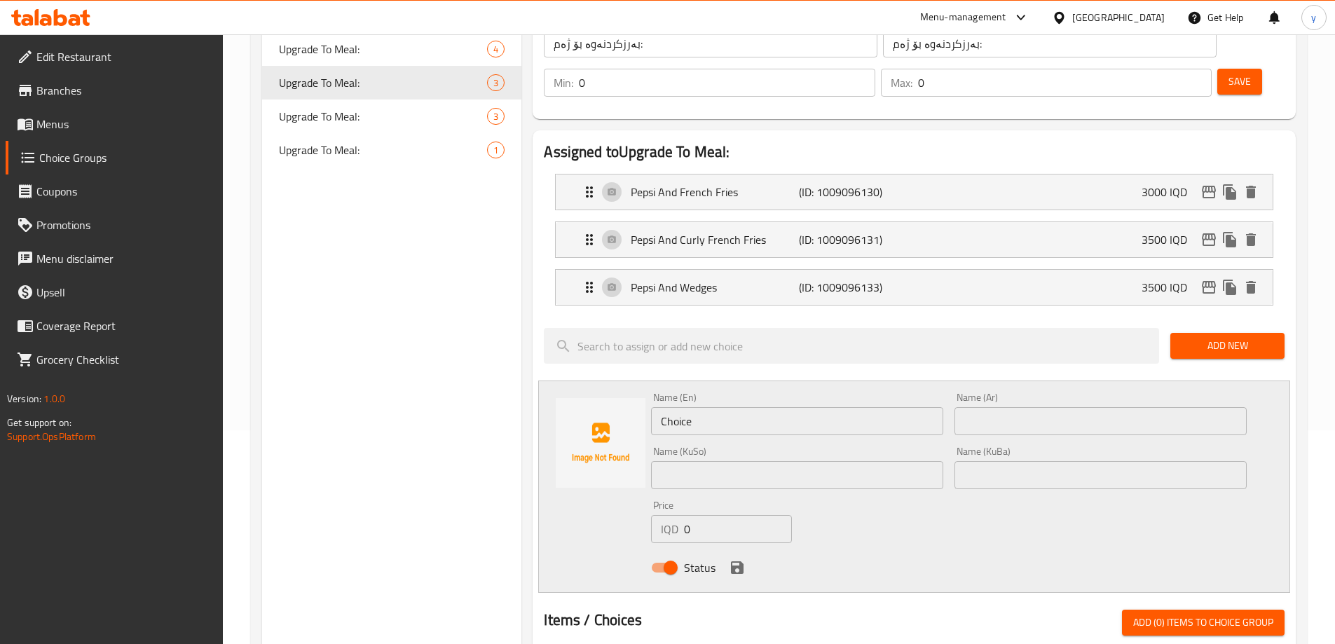
click at [704, 392] on div "Name (En) Choice Name (En)" at bounding box center [797, 413] width 292 height 43
click at [706, 407] on input "Choice" at bounding box center [797, 421] width 292 height 28
paste input "Waffle Fries and Pepsi"
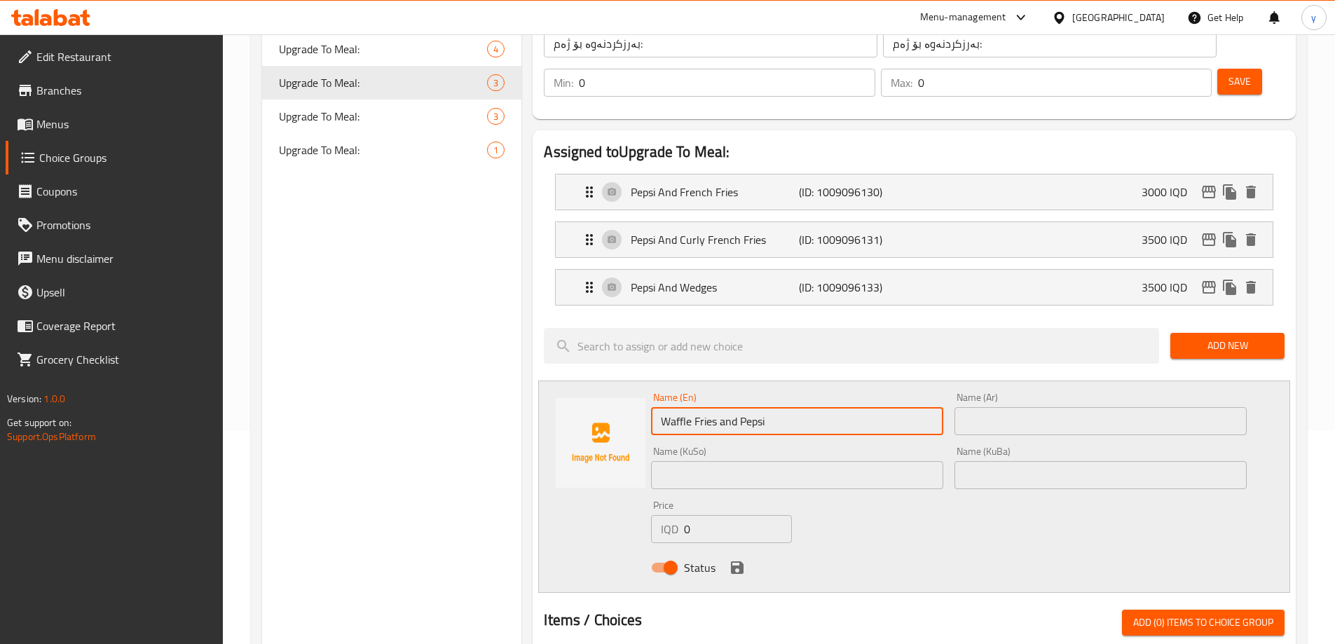
type input "Waffle Fries and Pepsi"
drag, startPoint x: 1012, startPoint y: 386, endPoint x: 1006, endPoint y: 414, distance: 28.6
click at [1012, 407] on input "text" at bounding box center [1100, 421] width 292 height 28
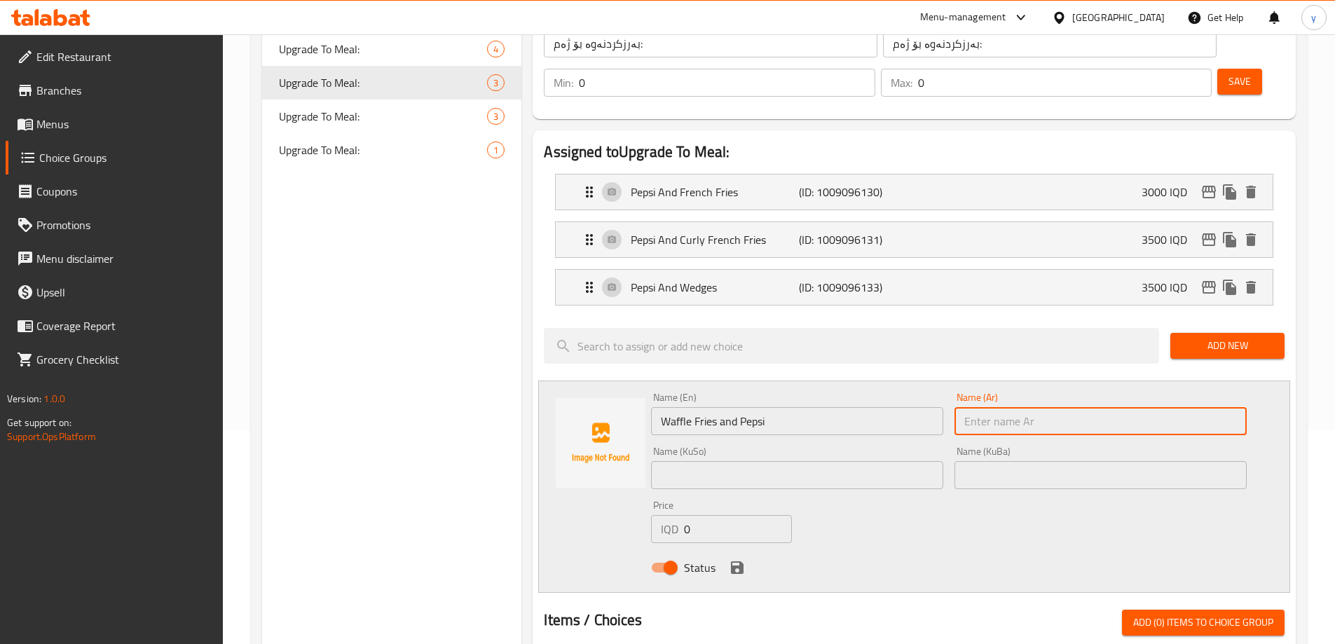
paste input "فرايز وافل وبيبسي"
type input "فرايز وافل وبيبسي"
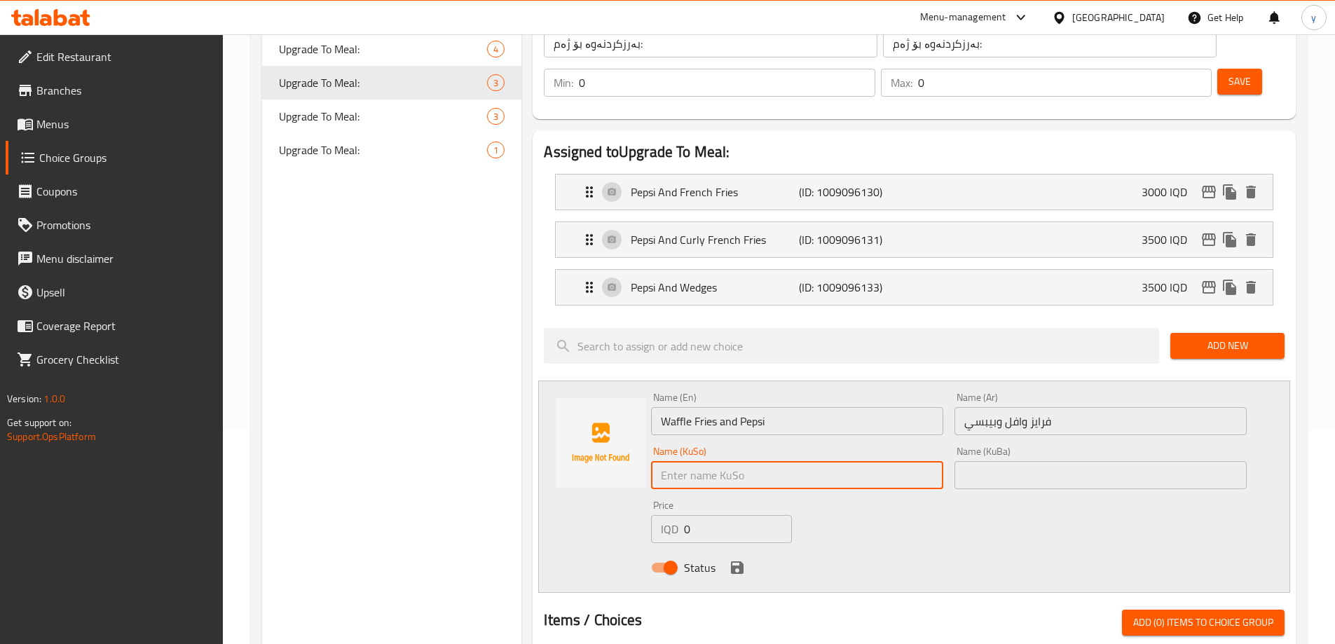
click at [883, 461] on input "text" at bounding box center [797, 475] width 292 height 28
paste input "فرایسی وافڵ و بیبسی"
type input "فرایسی وافڵ و بیبسی"
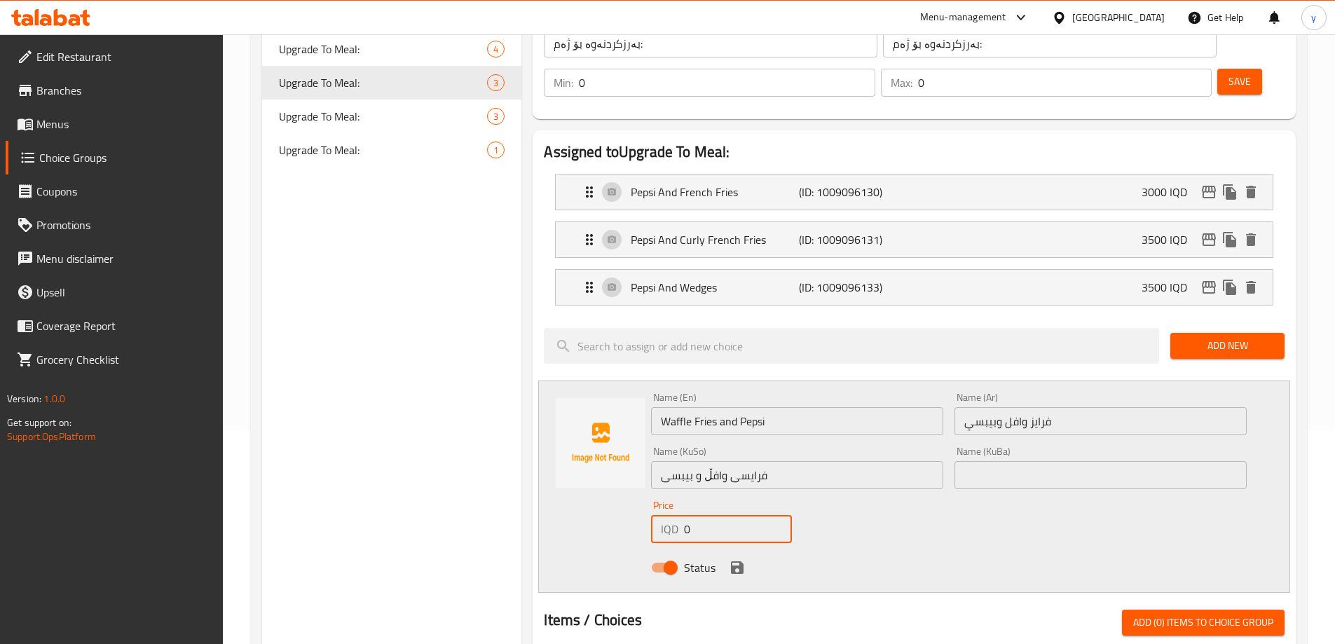
click at [741, 515] on input "0" at bounding box center [737, 529] width 107 height 28
drag, startPoint x: 995, startPoint y: 430, endPoint x: 971, endPoint y: 445, distance: 28.6
click at [996, 461] on input "text" at bounding box center [1100, 475] width 292 height 28
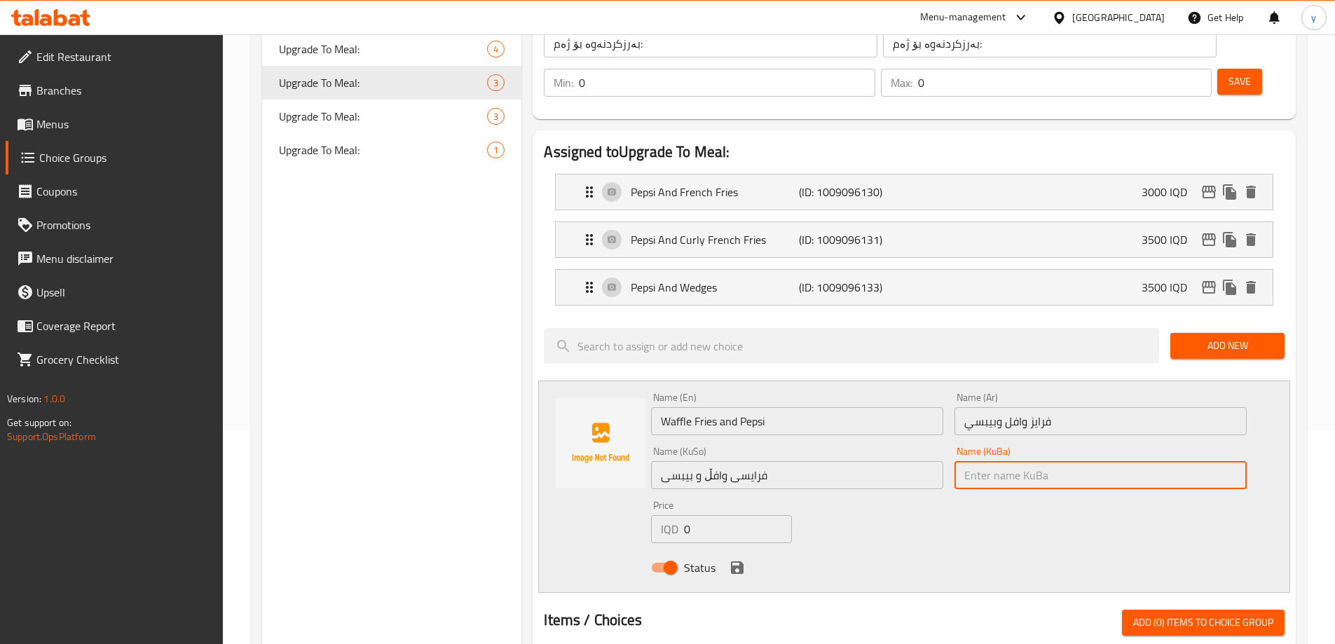
paste input "فرایسی وافڵ و بیبسی"
type input "فرایسی وافڵ و بیبسی"
click at [641, 495] on div at bounding box center [600, 486] width 101 height 189
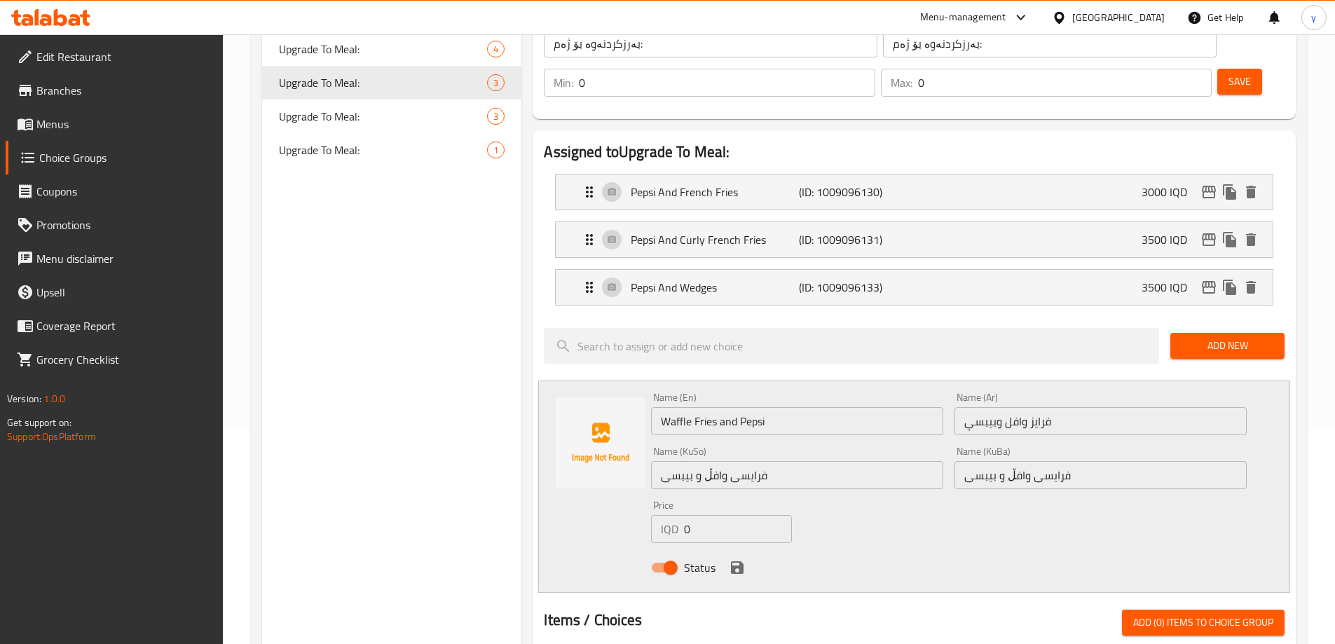
click at [692, 515] on input "0" at bounding box center [737, 529] width 107 height 28
paste input "350"
type input "3500"
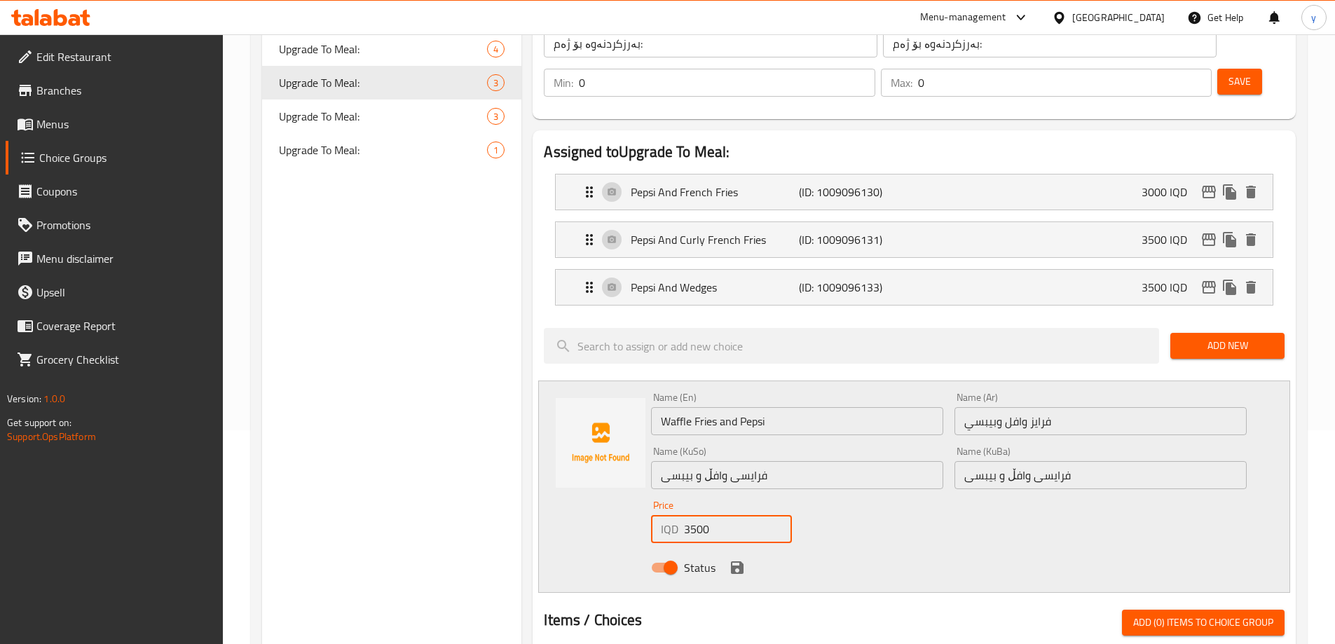
click at [751, 549] on div "Status" at bounding box center [948, 568] width 607 height 38
click at [746, 557] on button "save" at bounding box center [737, 567] width 21 height 21
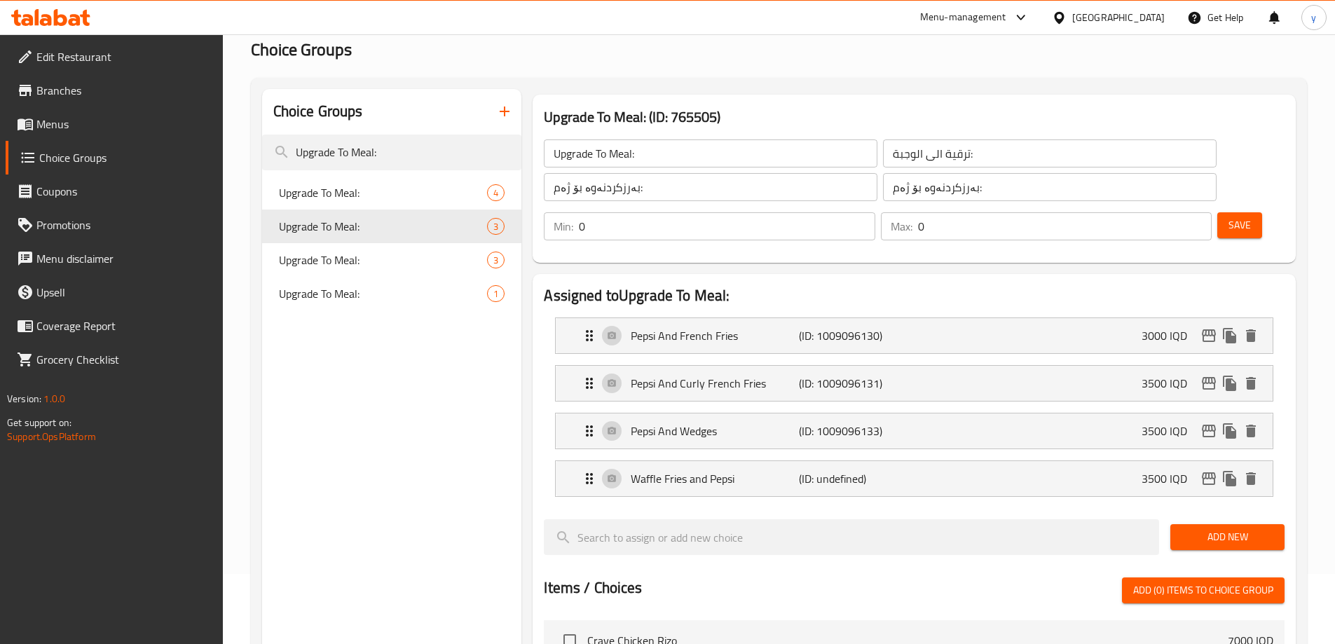
scroll to position [0, 0]
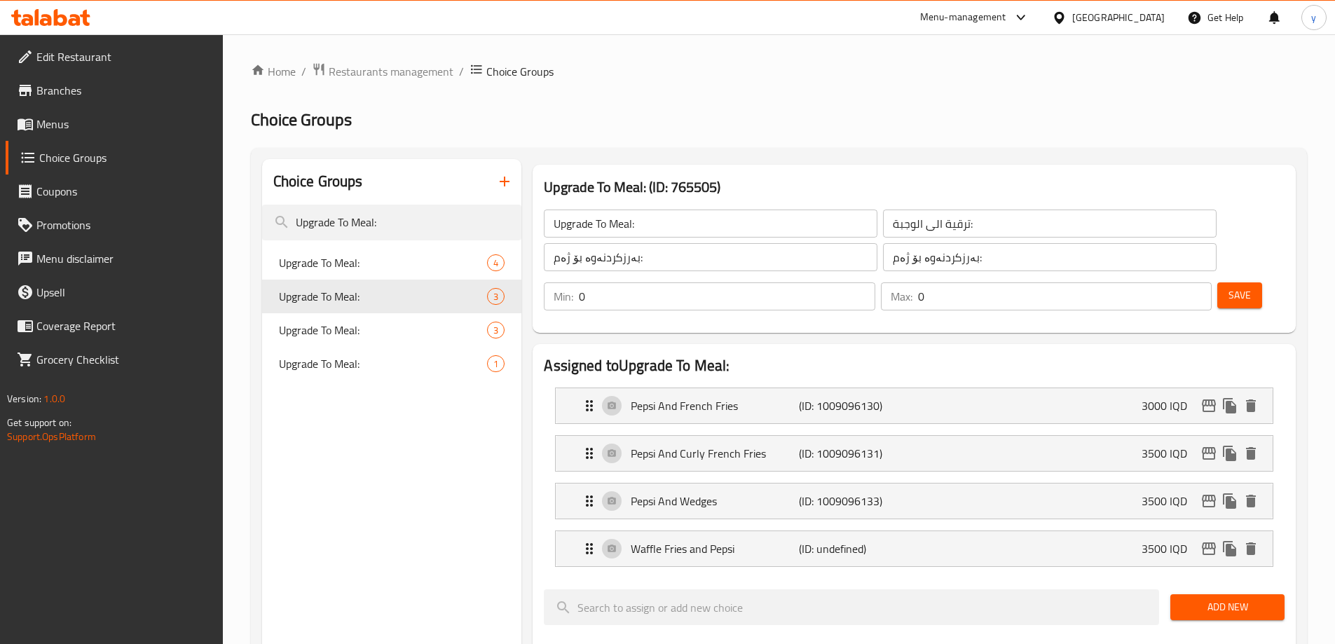
click at [1235, 282] on button "Save" at bounding box center [1239, 295] width 45 height 26
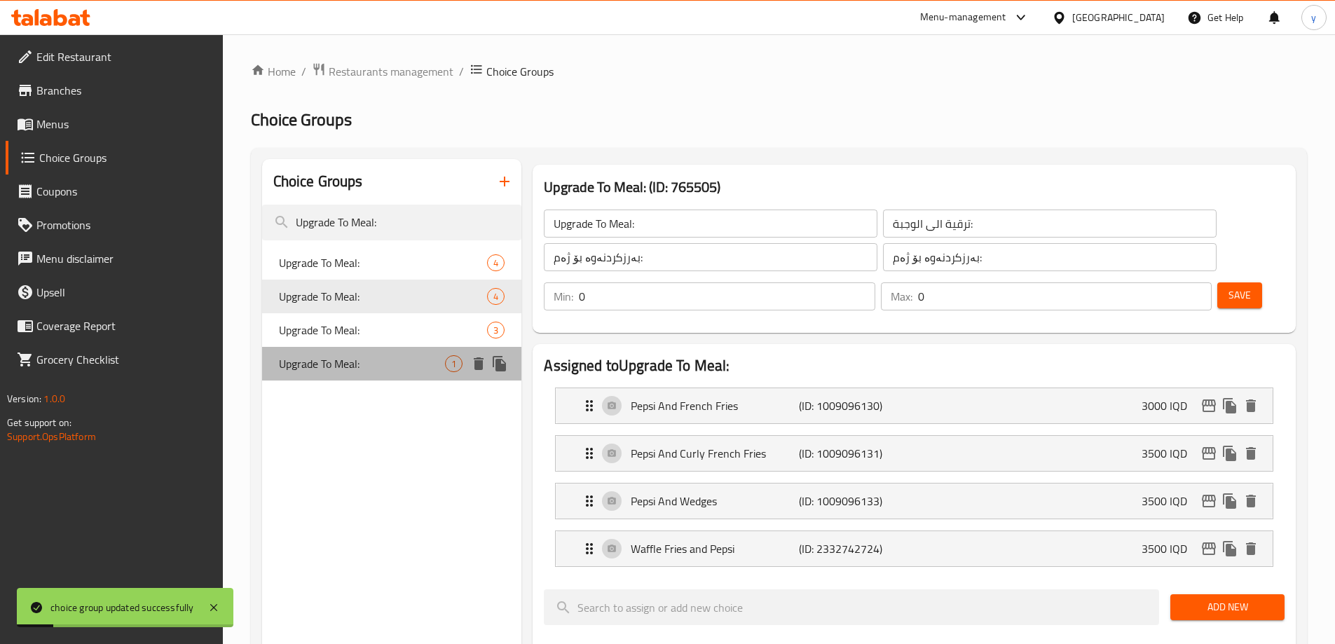
click at [435, 358] on span "Upgrade To Meal:" at bounding box center [362, 363] width 167 height 17
type input "Upgrade To Meal:"
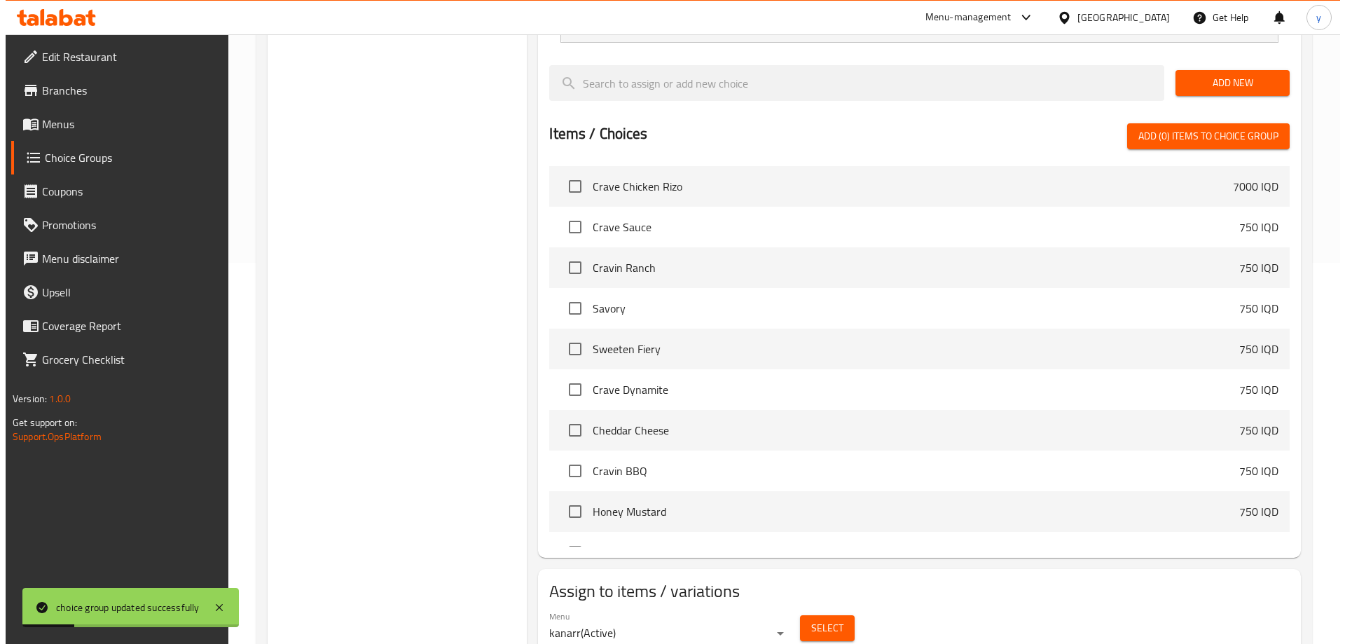
scroll to position [399, 0]
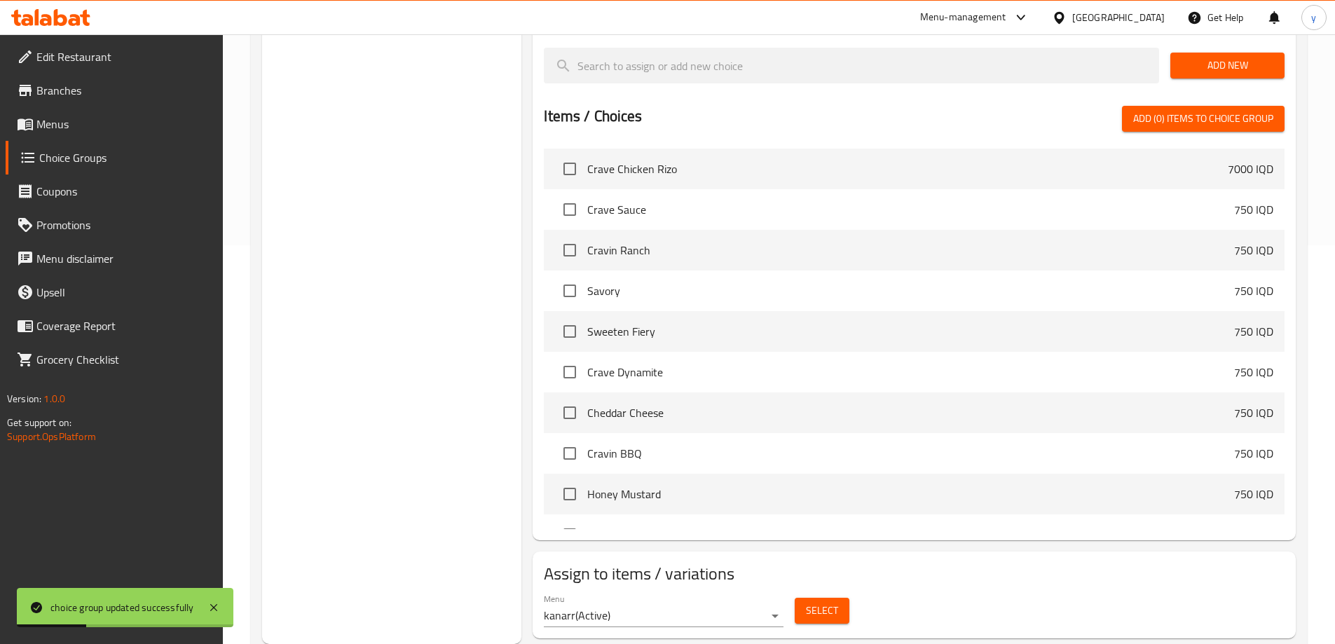
click at [810, 602] on span "Select" at bounding box center [822, 611] width 32 height 18
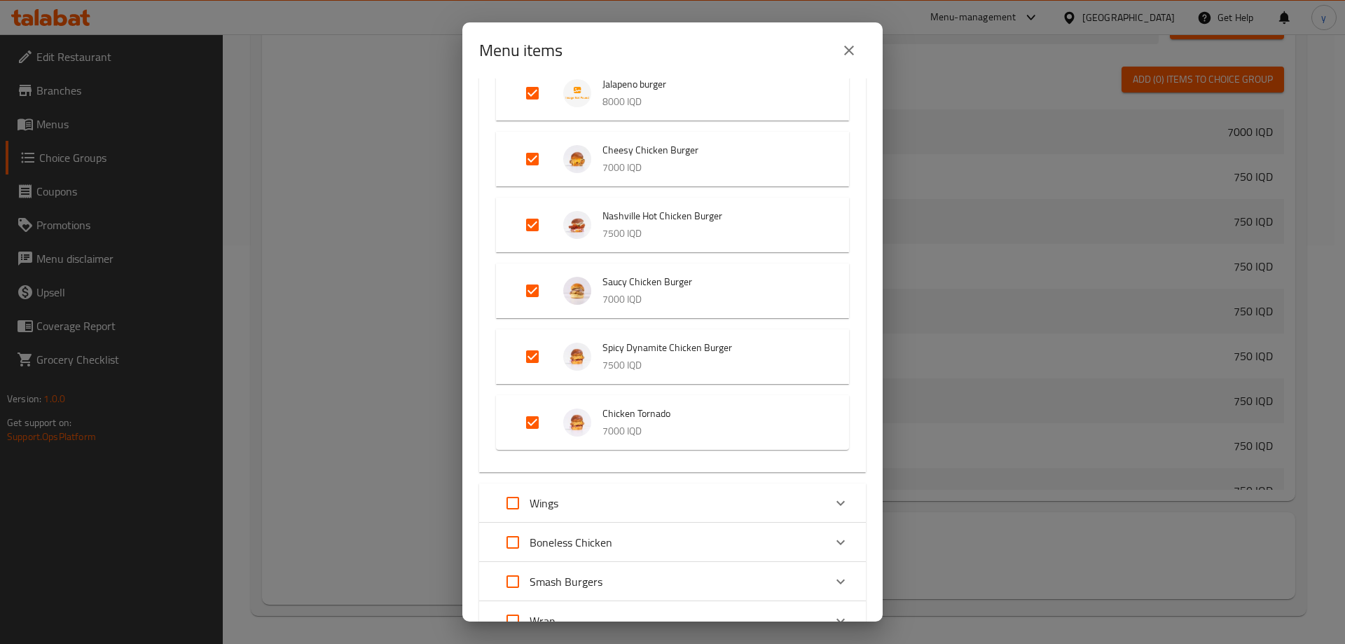
scroll to position [420, 0]
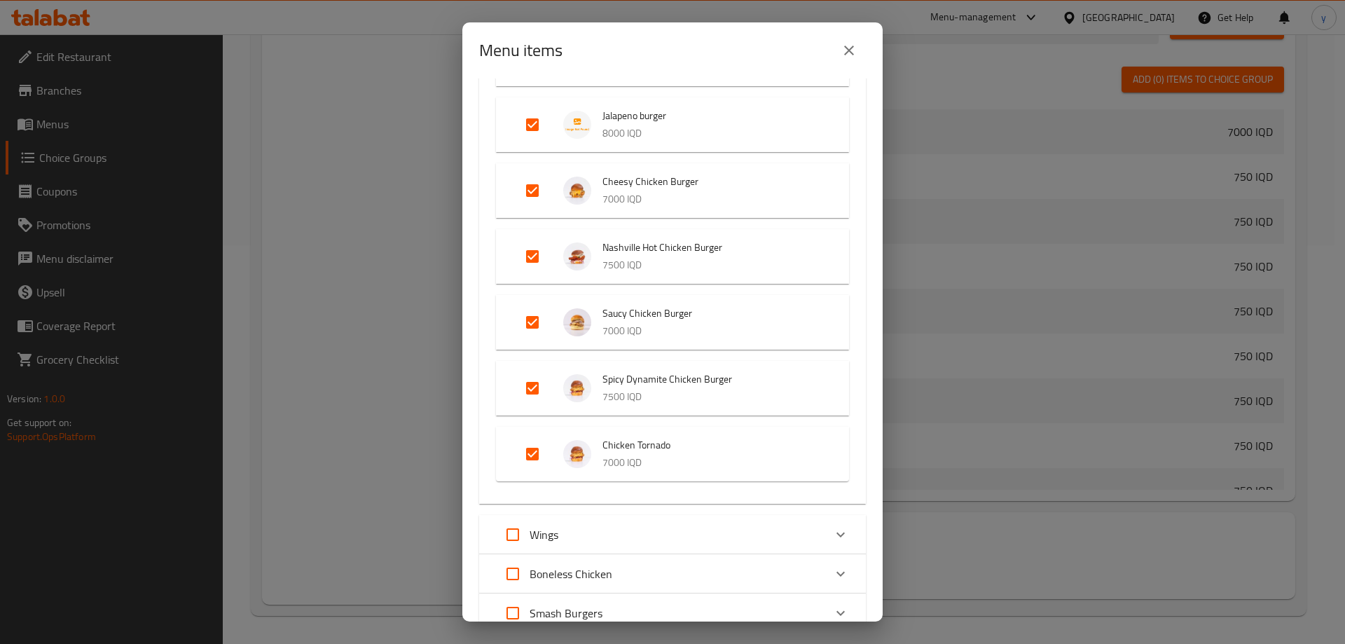
click at [530, 403] on input "Expand" at bounding box center [533, 388] width 34 height 34
checkbox input "false"
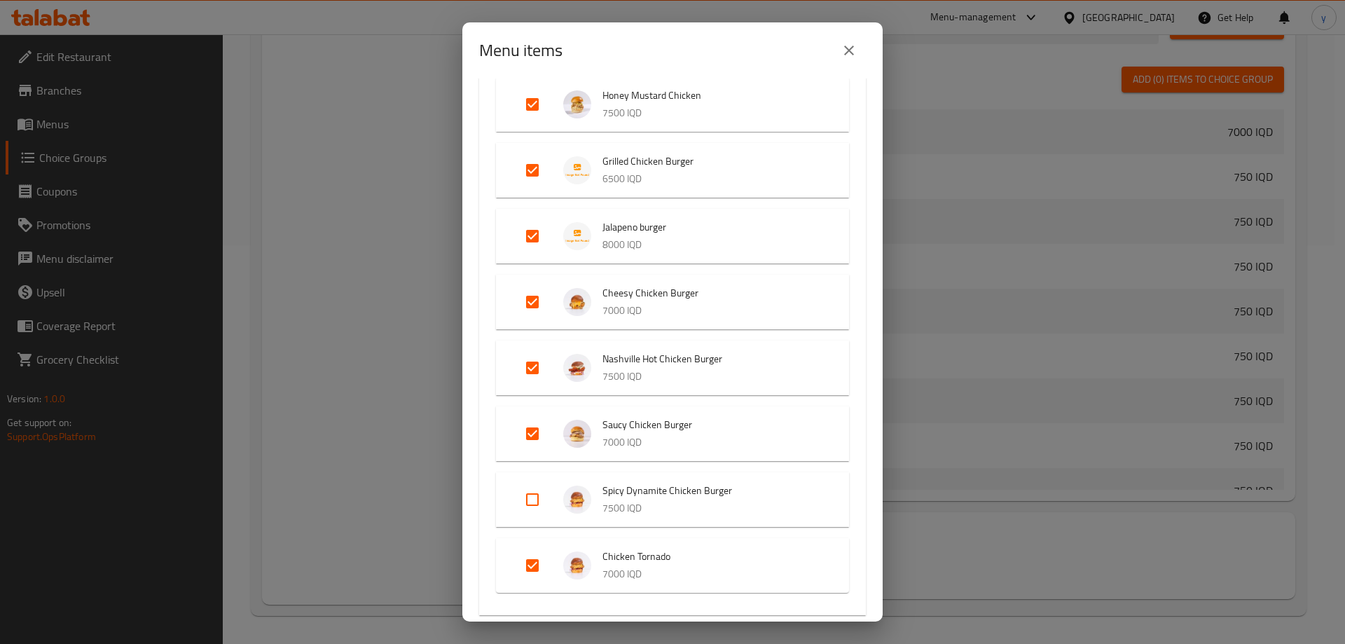
scroll to position [280, 0]
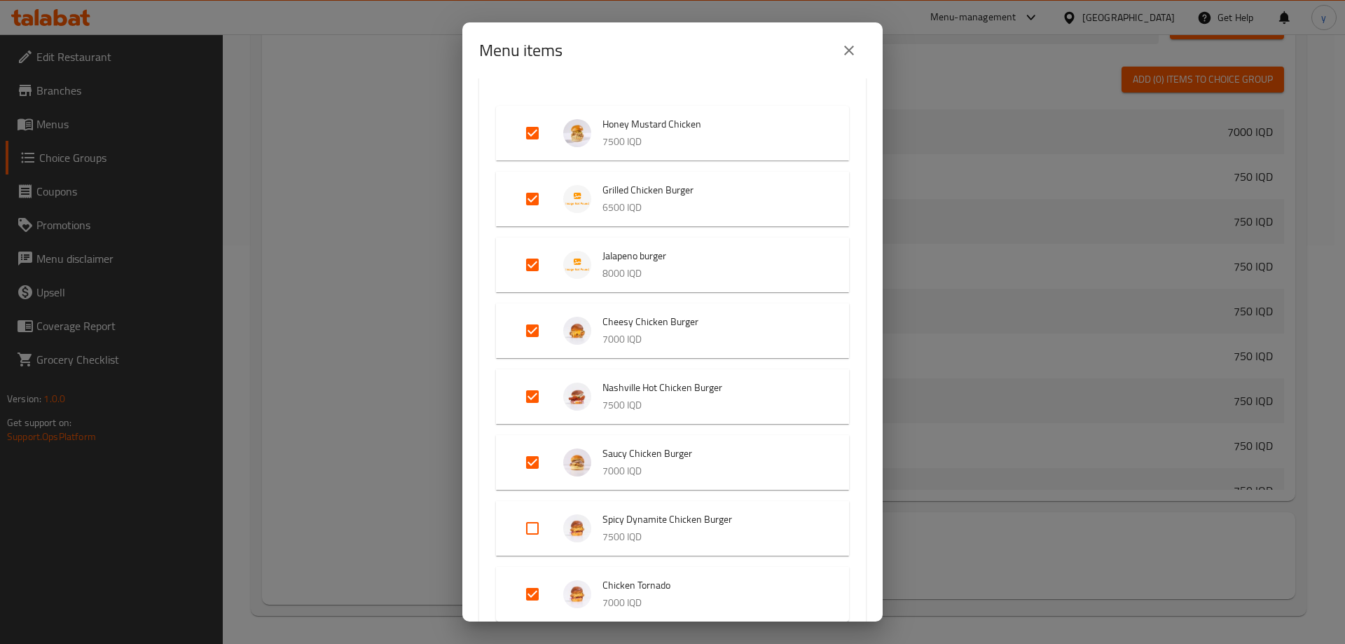
click at [533, 473] on input "Expand" at bounding box center [533, 463] width 34 height 34
checkbox input "false"
click at [533, 411] on input "Expand" at bounding box center [533, 397] width 34 height 34
checkbox input "false"
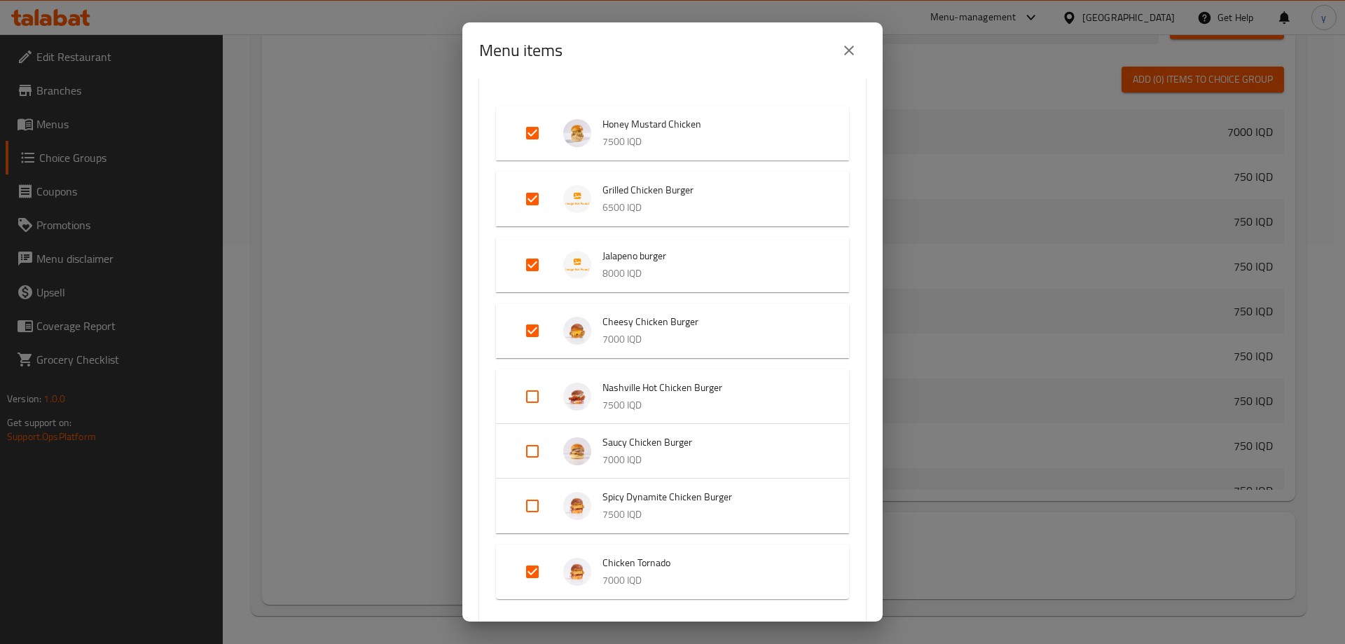
click at [529, 350] on li "Cheesy Chicken Burger 7000 IQD" at bounding box center [673, 330] width 320 height 49
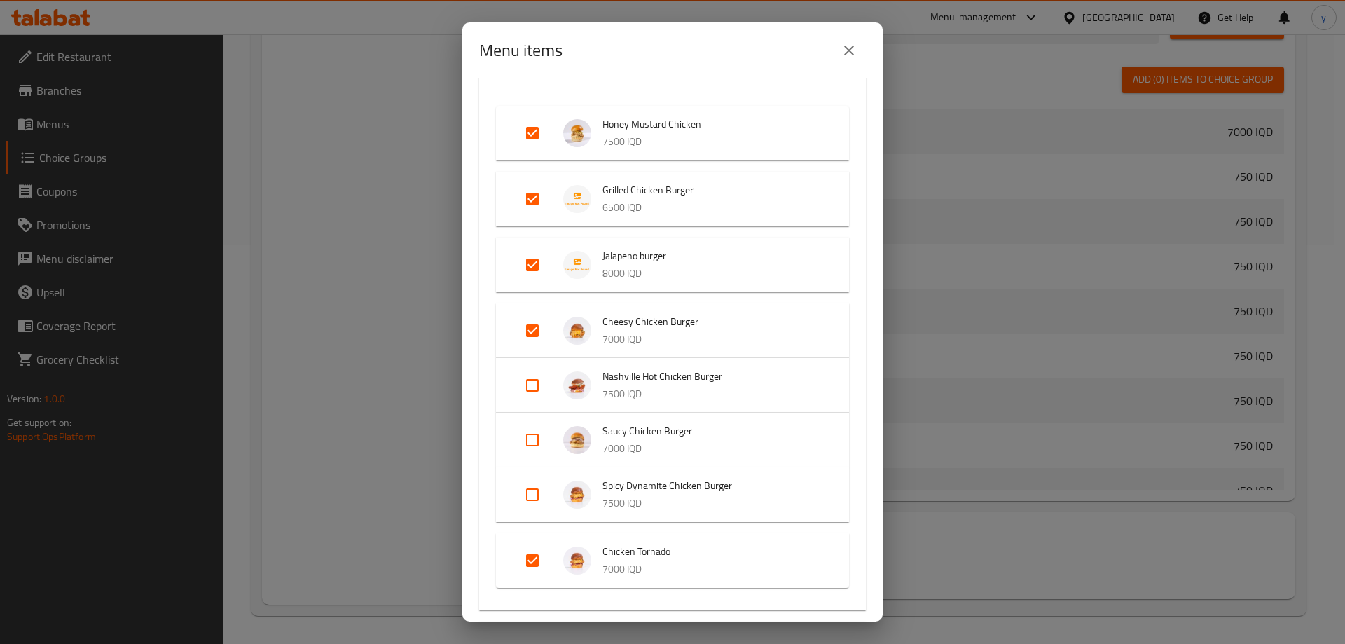
click at [554, 331] on div "Expand" at bounding box center [543, 331] width 39 height 34
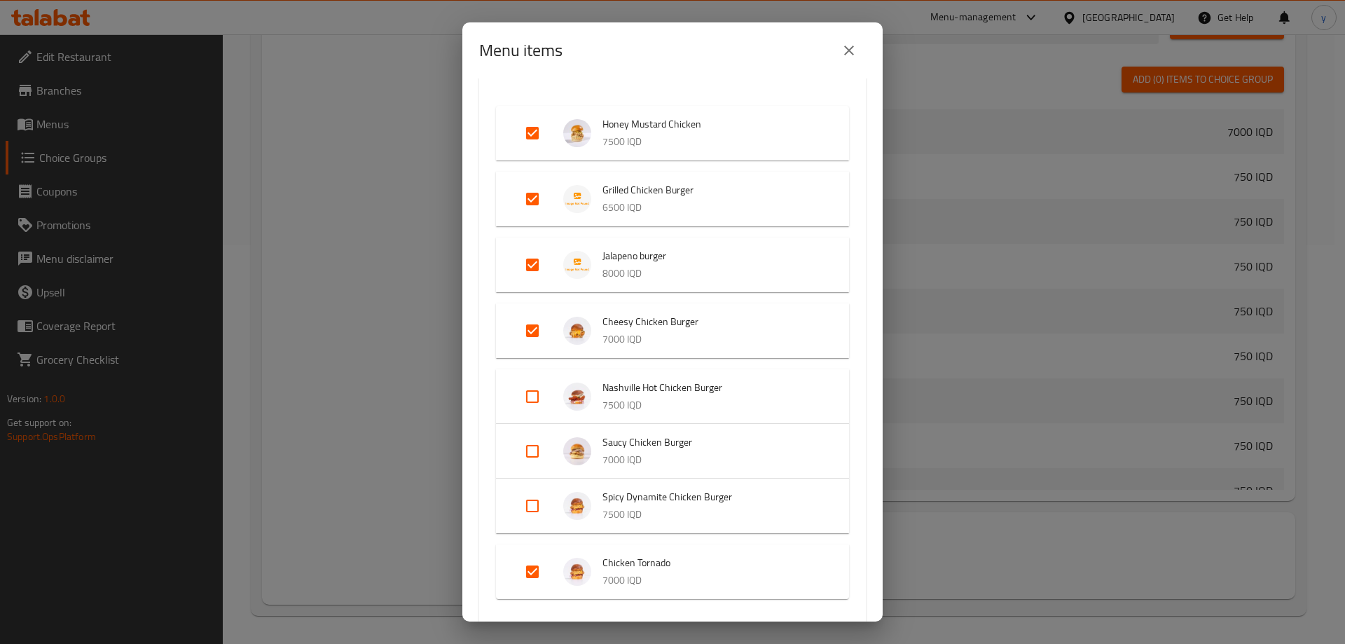
click at [535, 334] on input "Expand" at bounding box center [533, 331] width 34 height 34
checkbox input "false"
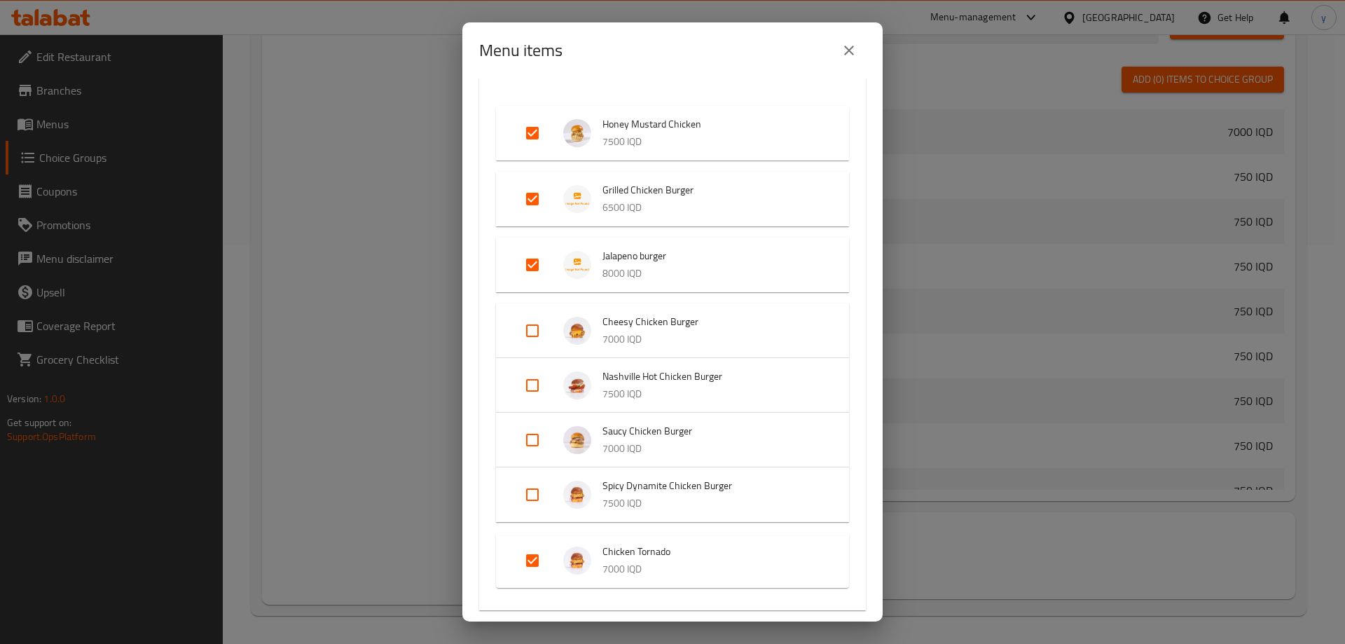
scroll to position [140, 0]
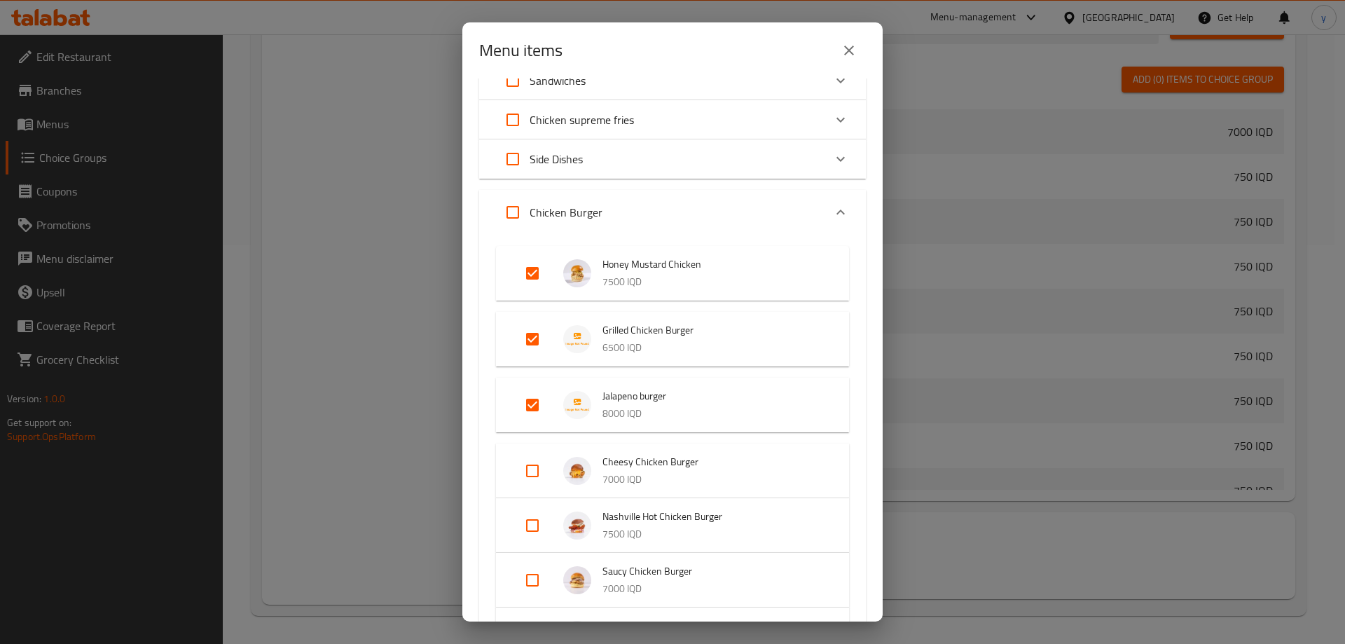
click at [530, 276] on input "Expand" at bounding box center [533, 273] width 34 height 34
checkbox input "false"
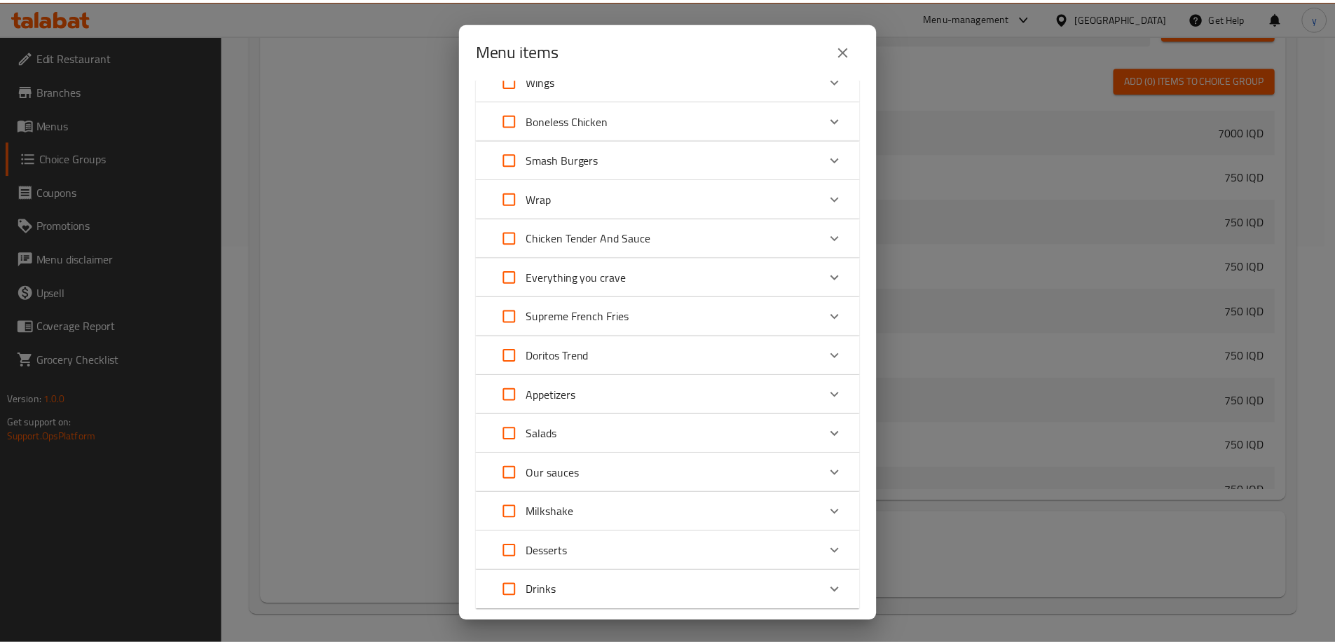
scroll to position [927, 0]
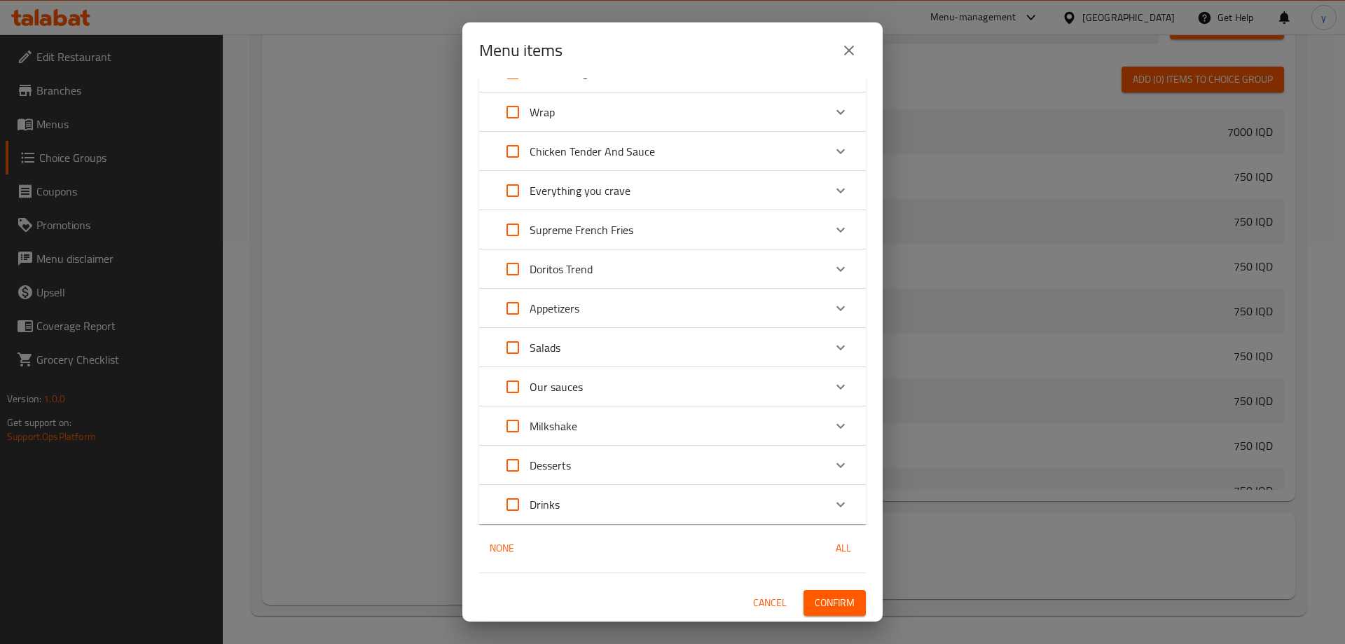
click at [832, 591] on button "Confirm" at bounding box center [835, 603] width 62 height 26
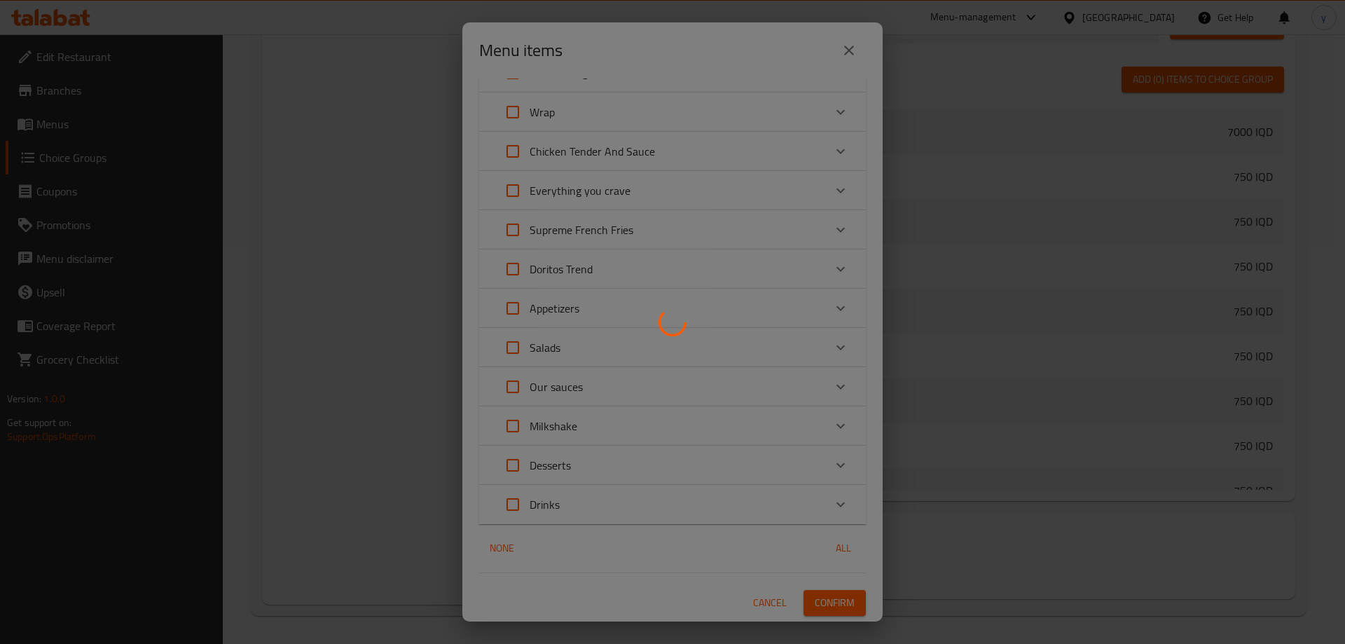
click at [186, 123] on div at bounding box center [672, 322] width 1345 height 644
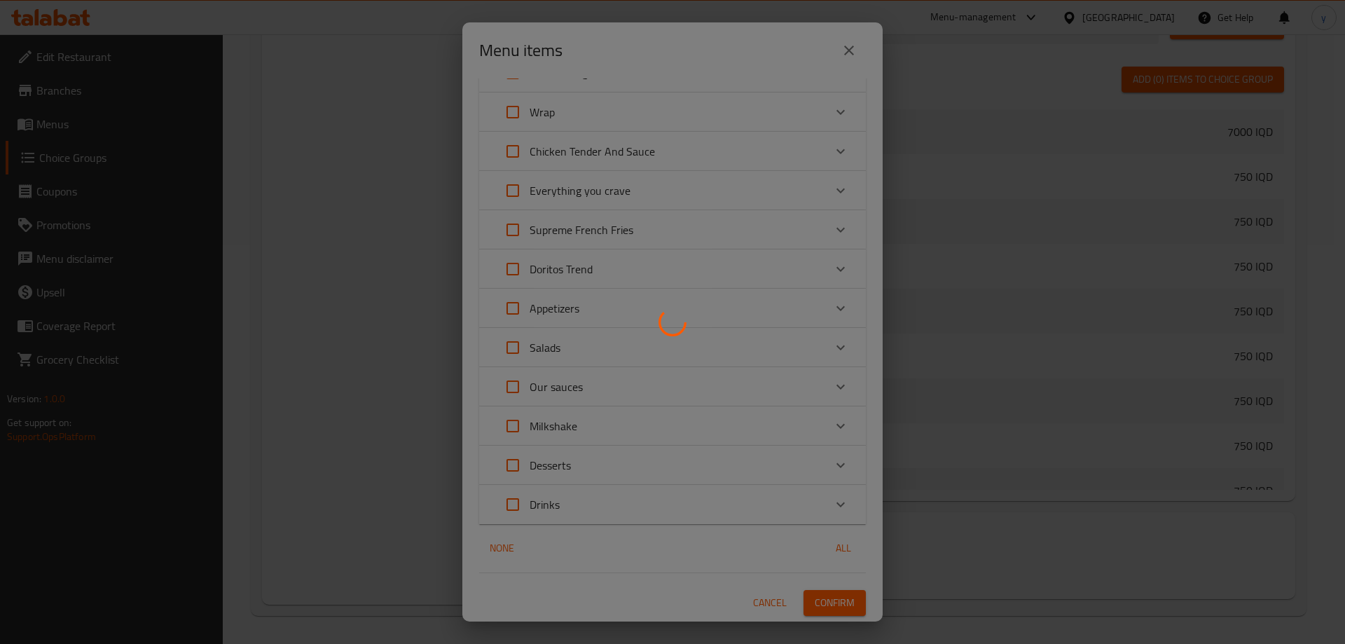
click at [186, 123] on div at bounding box center [672, 322] width 1345 height 644
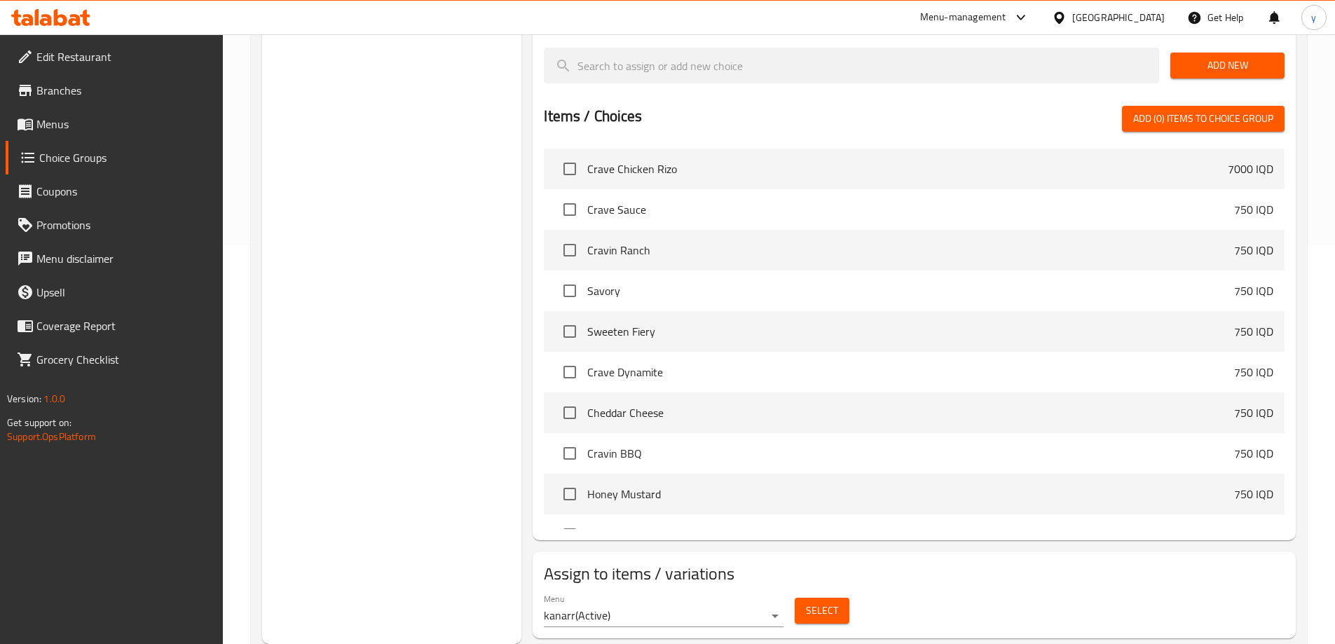
click at [164, 126] on span "Menus" at bounding box center [123, 124] width 175 height 17
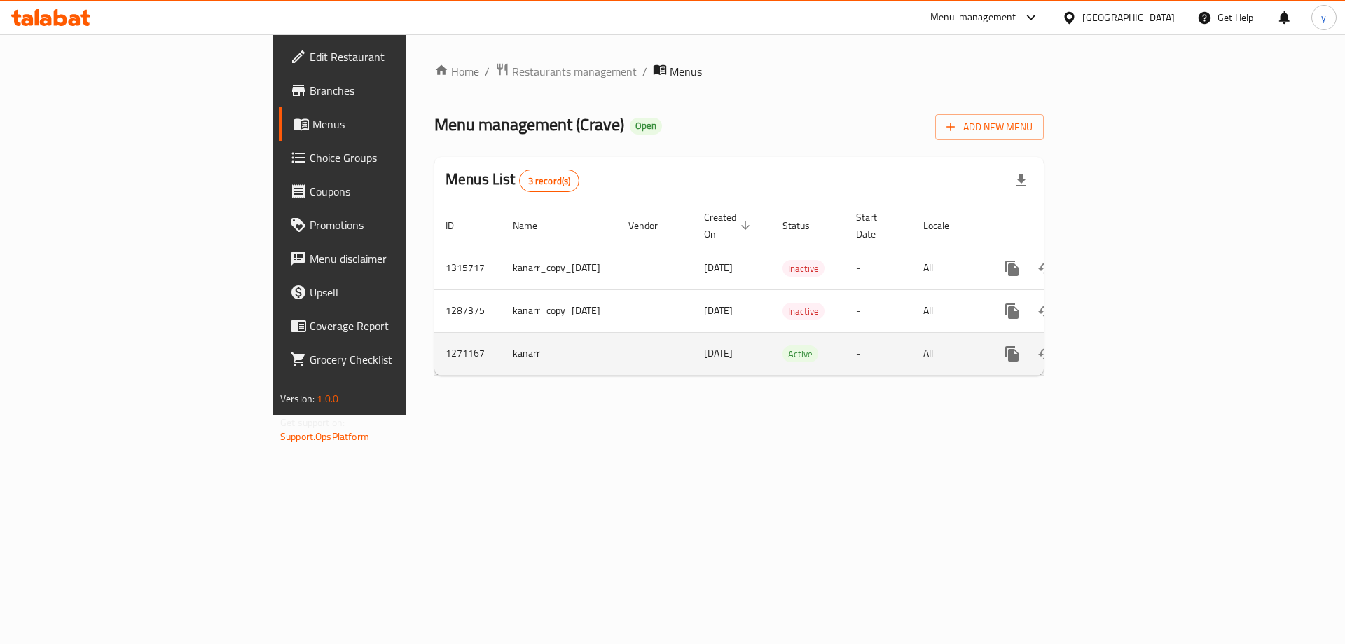
click at [1122, 345] on icon "enhanced table" at bounding box center [1113, 353] width 17 height 17
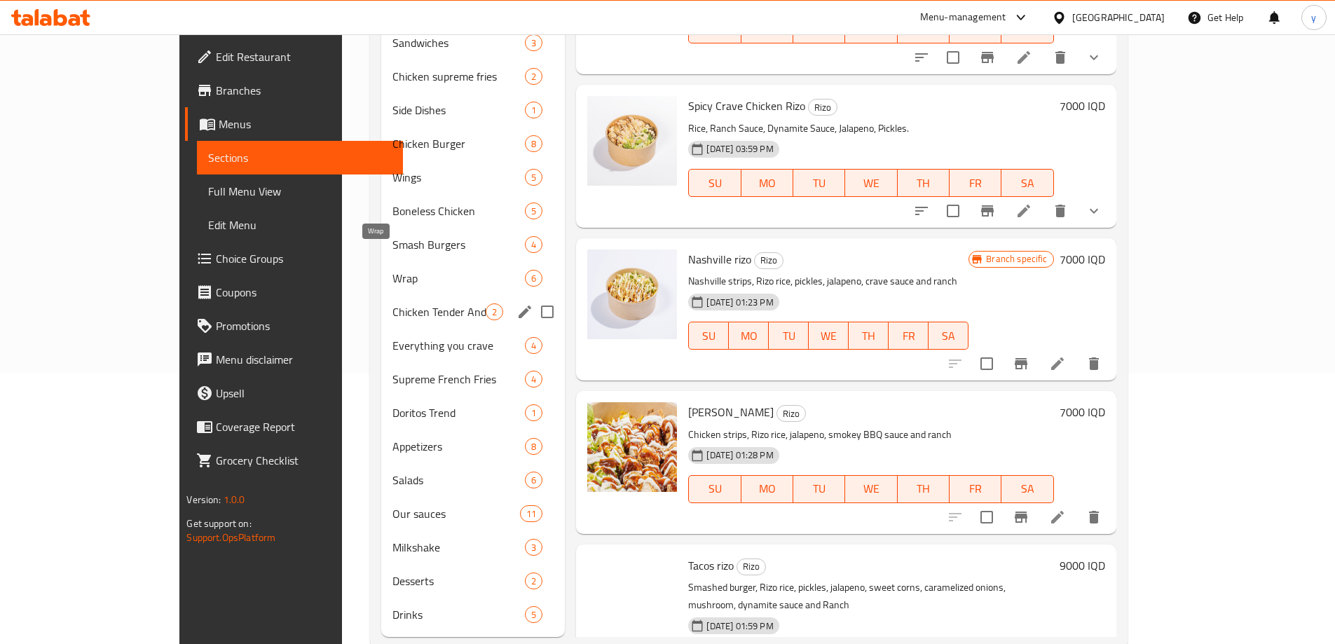
scroll to position [280, 0]
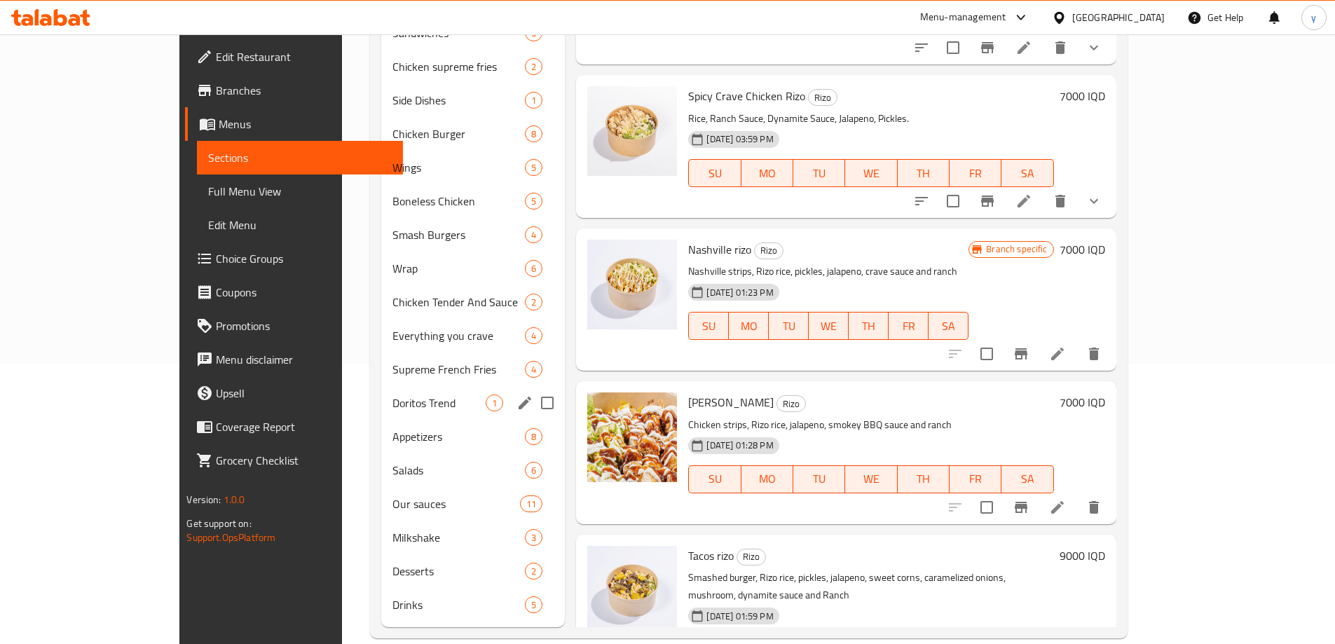
click at [381, 392] on div "Doritos Trend 1" at bounding box center [473, 403] width 184 height 34
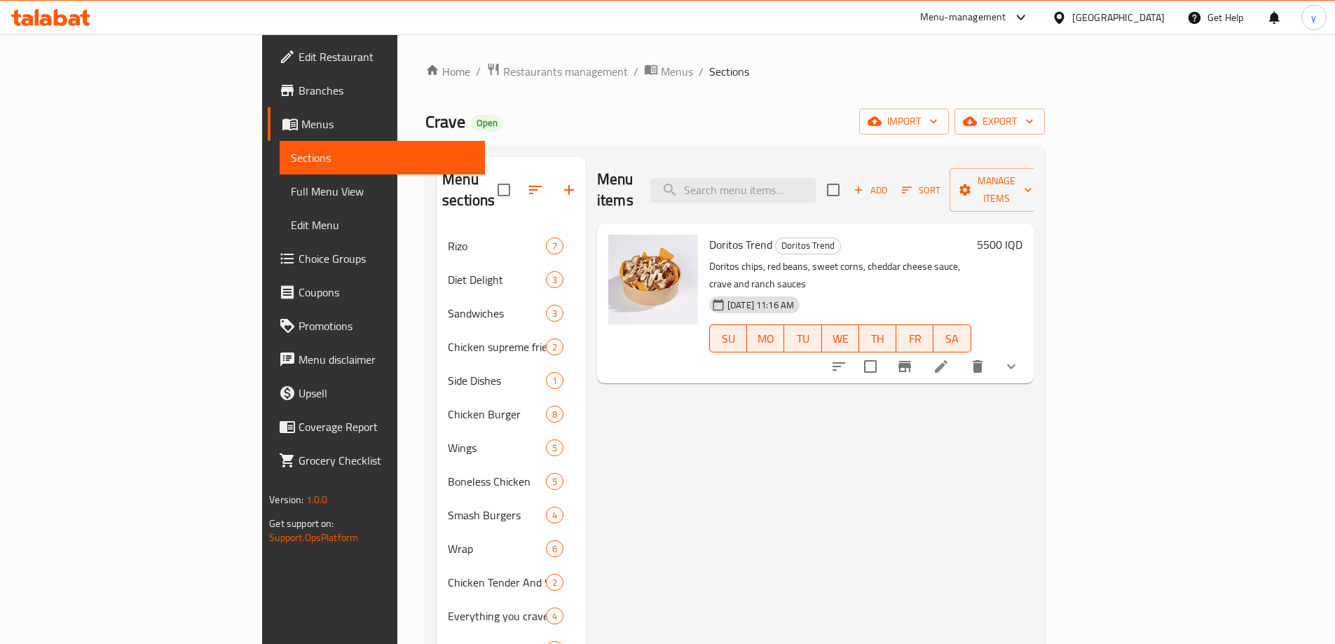
click at [1028, 350] on button "show more" at bounding box center [1011, 367] width 34 height 34
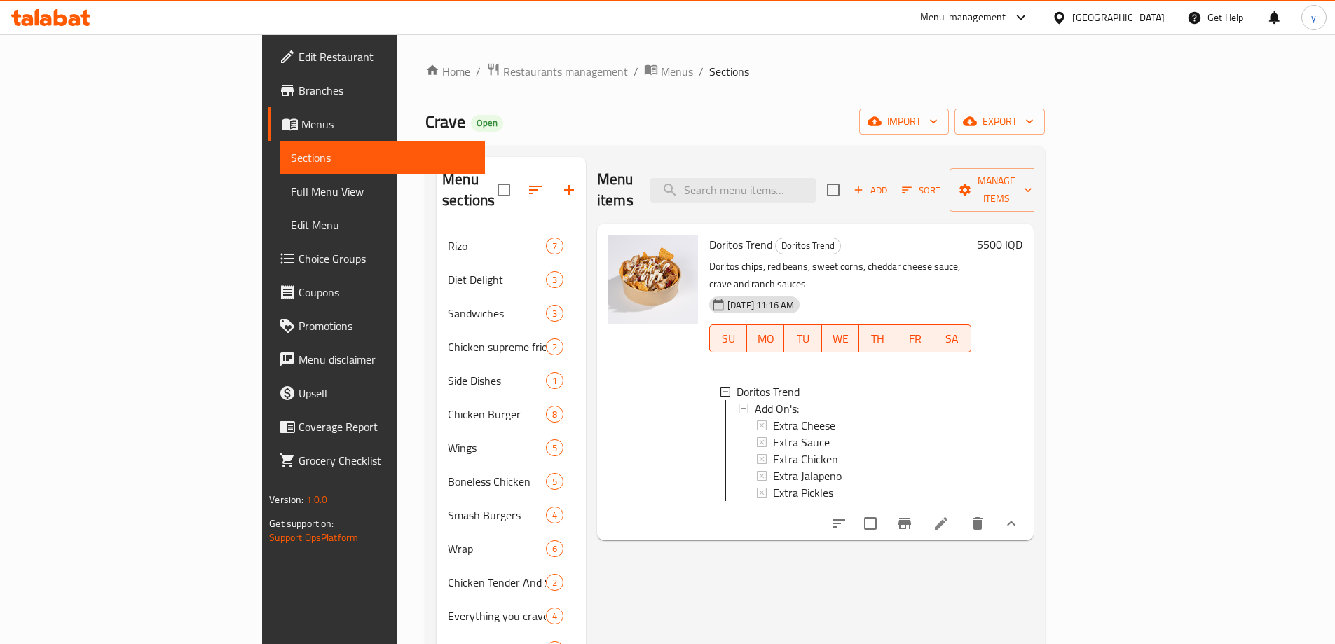
click at [1034, 224] on div "Doritos Trend Doritos Trend Doritos chips, red beans, sweet corns, cheddar chee…" at bounding box center [815, 382] width 437 height 317
click at [1022, 235] on h6 "5500 IQD" at bounding box center [1000, 245] width 46 height 20
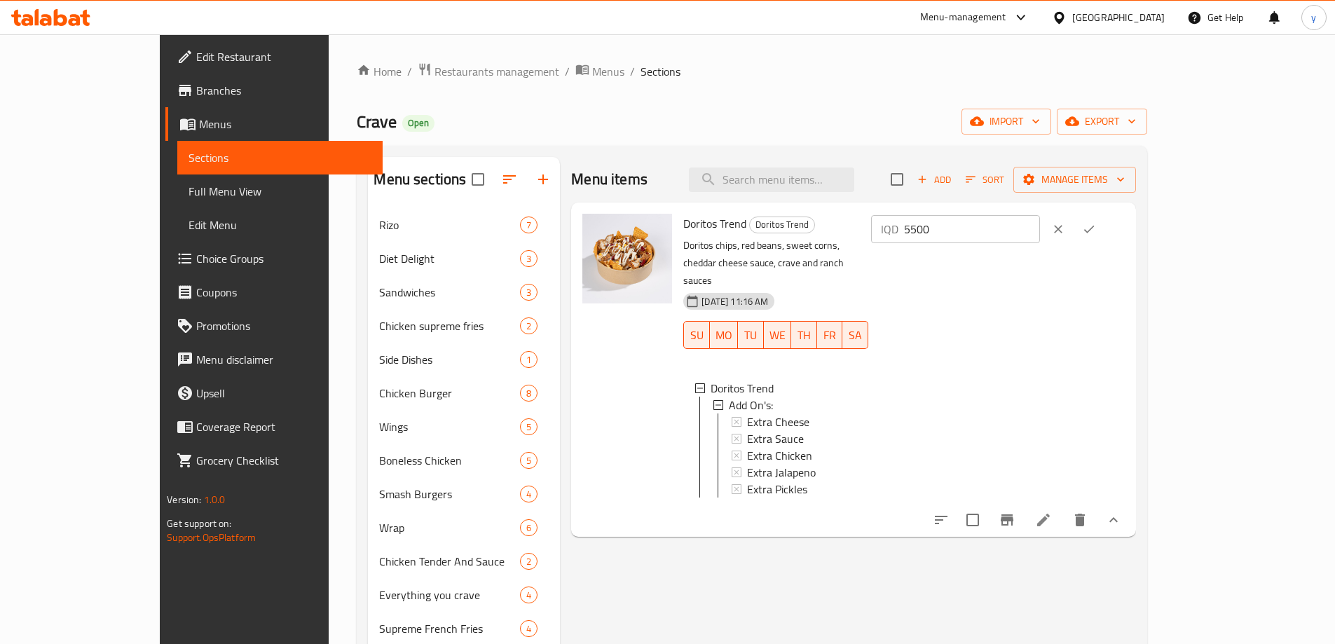
drag, startPoint x: 1127, startPoint y: 223, endPoint x: 1067, endPoint y: 230, distance: 60.7
click at [1040, 230] on div "IQD 5500 ​" at bounding box center [955, 229] width 169 height 28
type input "0"
click at [1096, 225] on icon "ok" at bounding box center [1089, 229] width 14 height 14
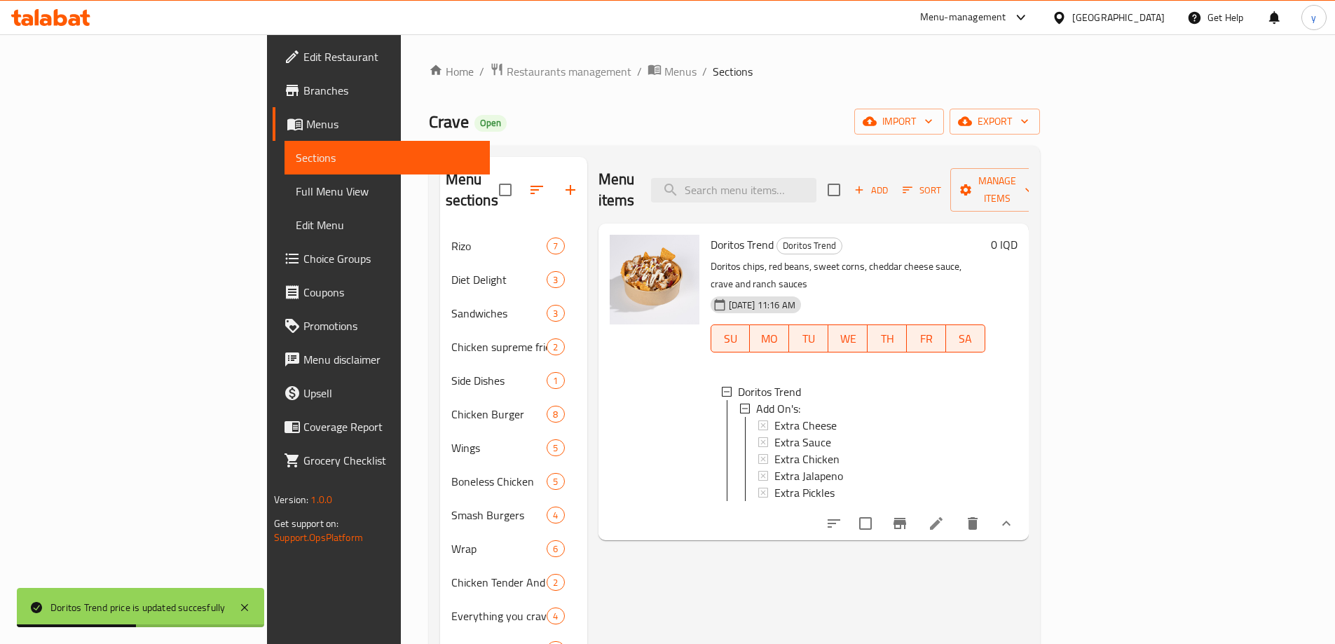
click at [711, 234] on span "Doritos Trend" at bounding box center [742, 244] width 63 height 21
copy h6 "Doritos Trend"
click at [296, 189] on span "Full Menu View" at bounding box center [387, 191] width 183 height 17
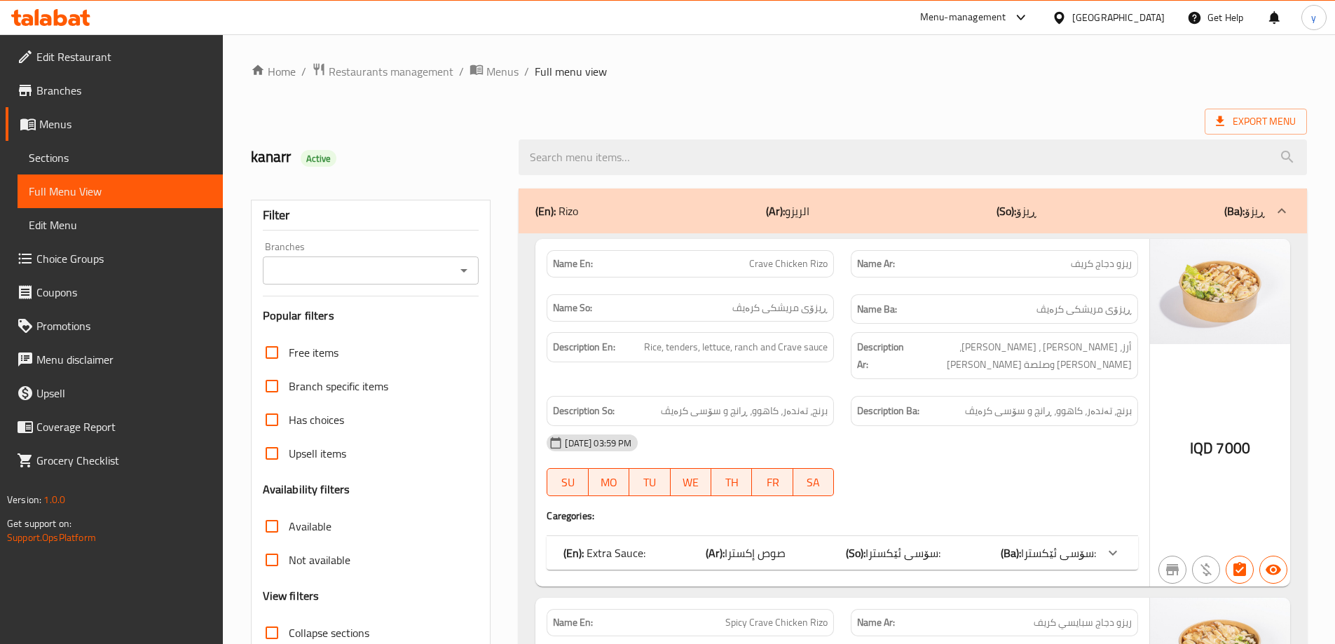
click at [633, 205] on div "(En): [PERSON_NAME] (Ar): الريزو (So): ڕیزۆ (Ba): ڕیزۆ" at bounding box center [900, 211] width 730 height 17
click at [633, 255] on div "Name En: Crave Chicken Rizo" at bounding box center [690, 263] width 287 height 27
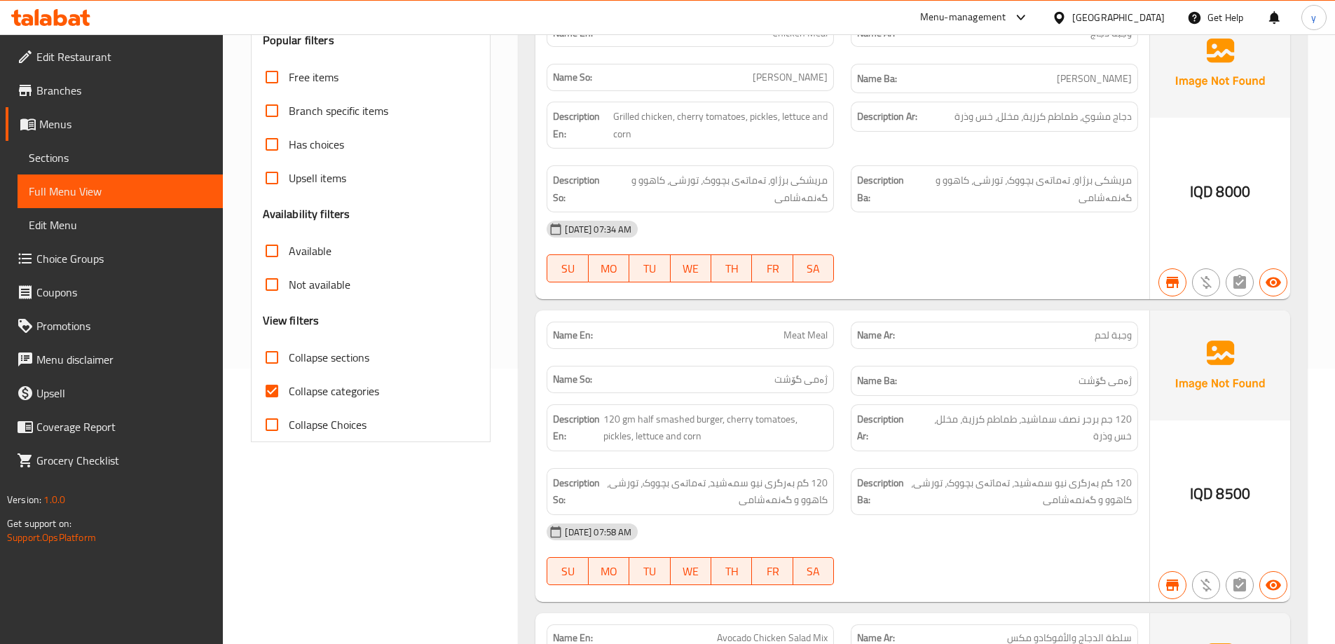
scroll to position [280, 0]
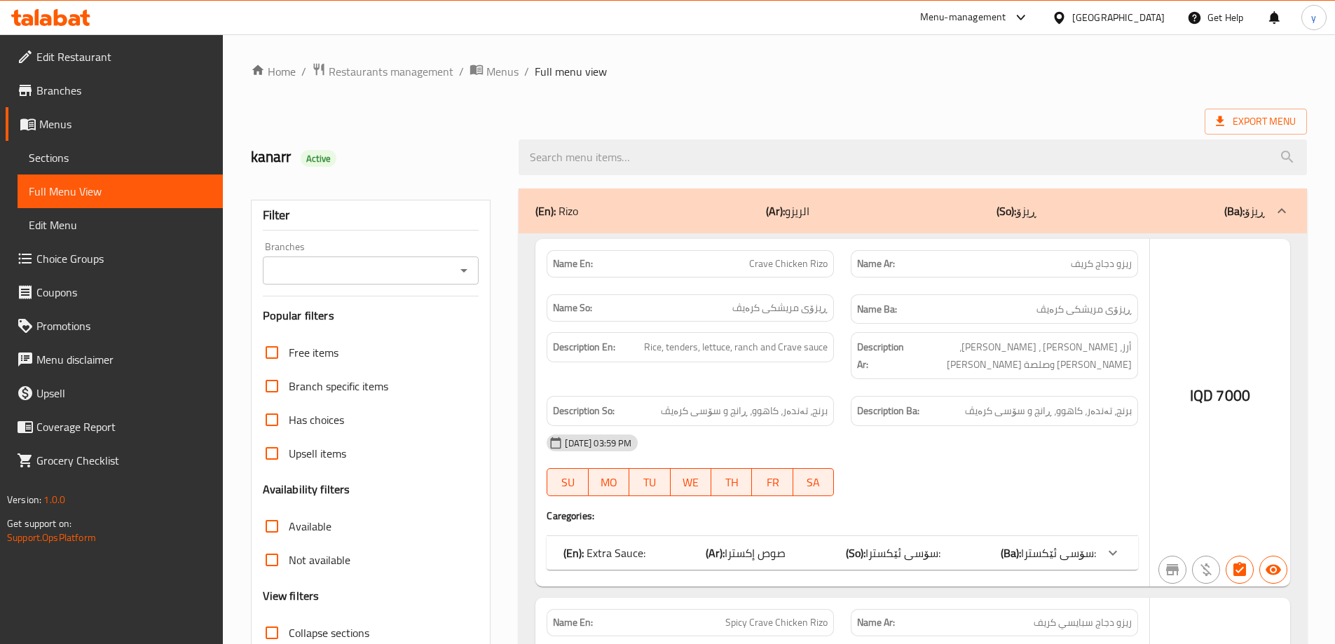
click at [467, 268] on div at bounding box center [667, 322] width 1335 height 644
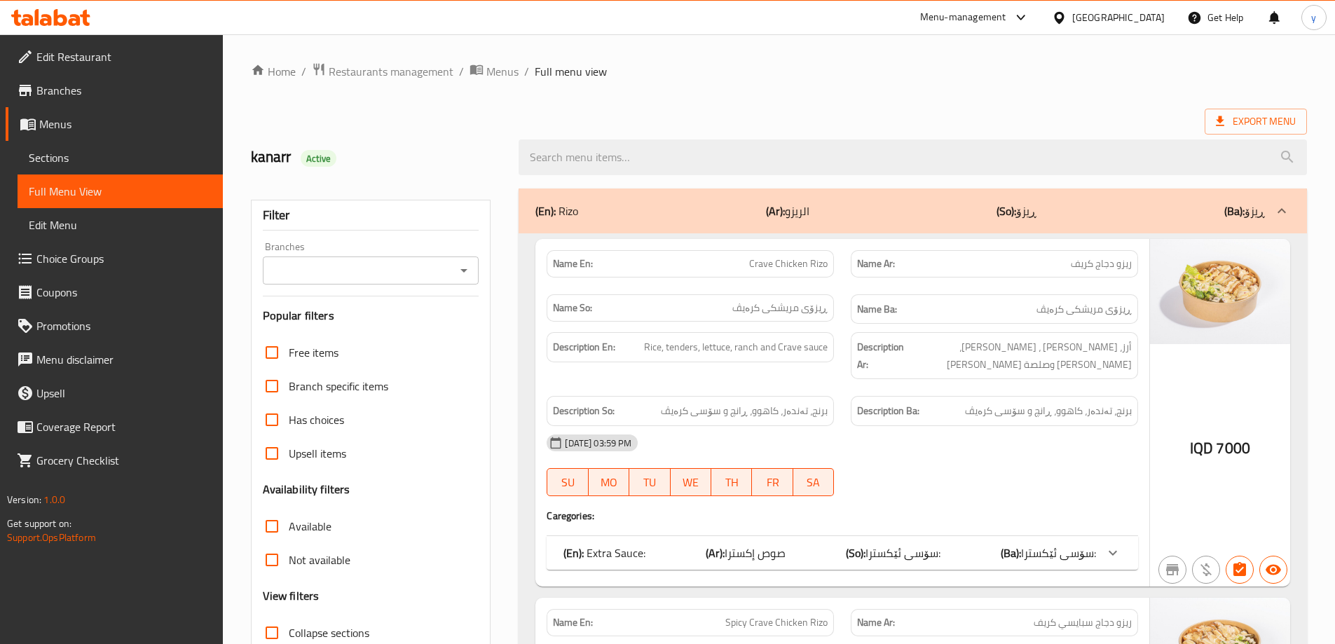
click at [467, 268] on icon "Open" at bounding box center [464, 270] width 17 height 17
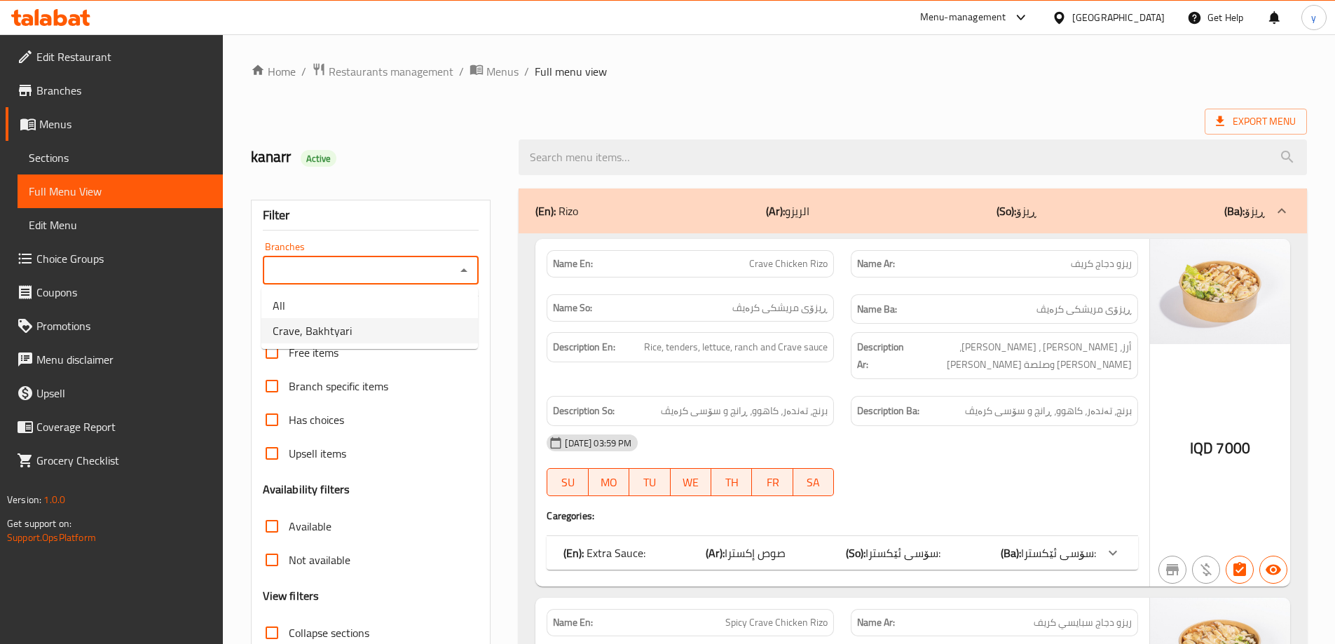
click at [409, 339] on li "Crave, Bakhtyari" at bounding box center [369, 330] width 217 height 25
type input "Crave, Bakhtyari"
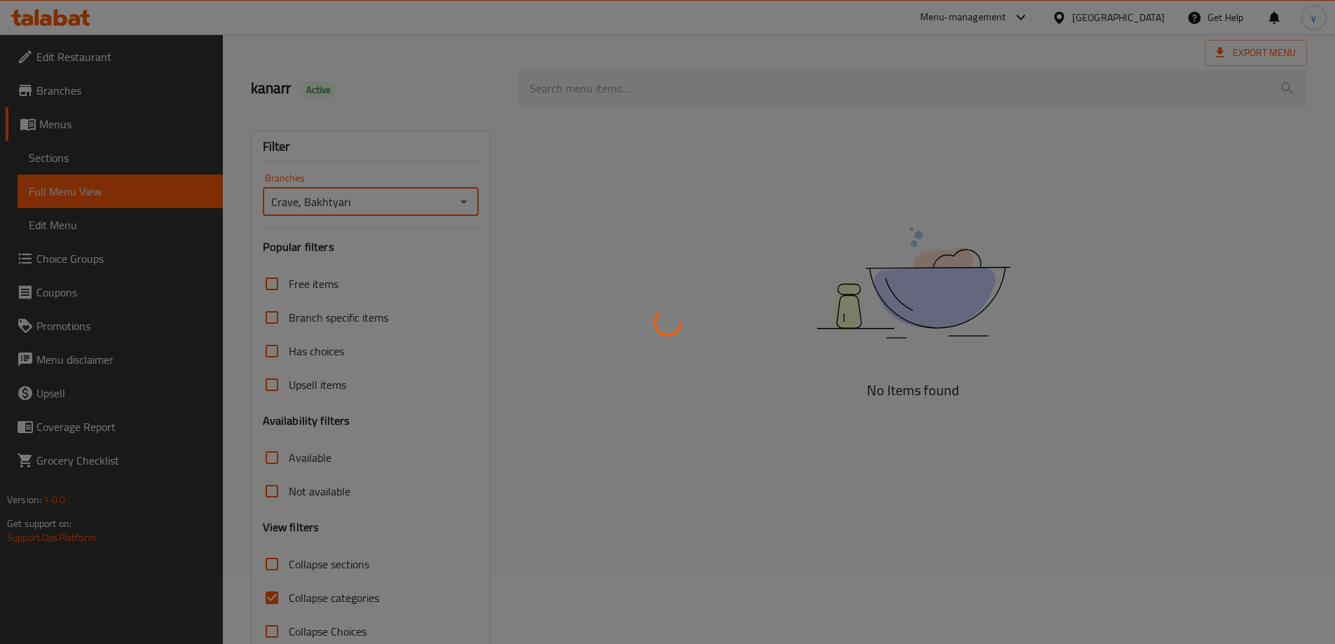
scroll to position [102, 0]
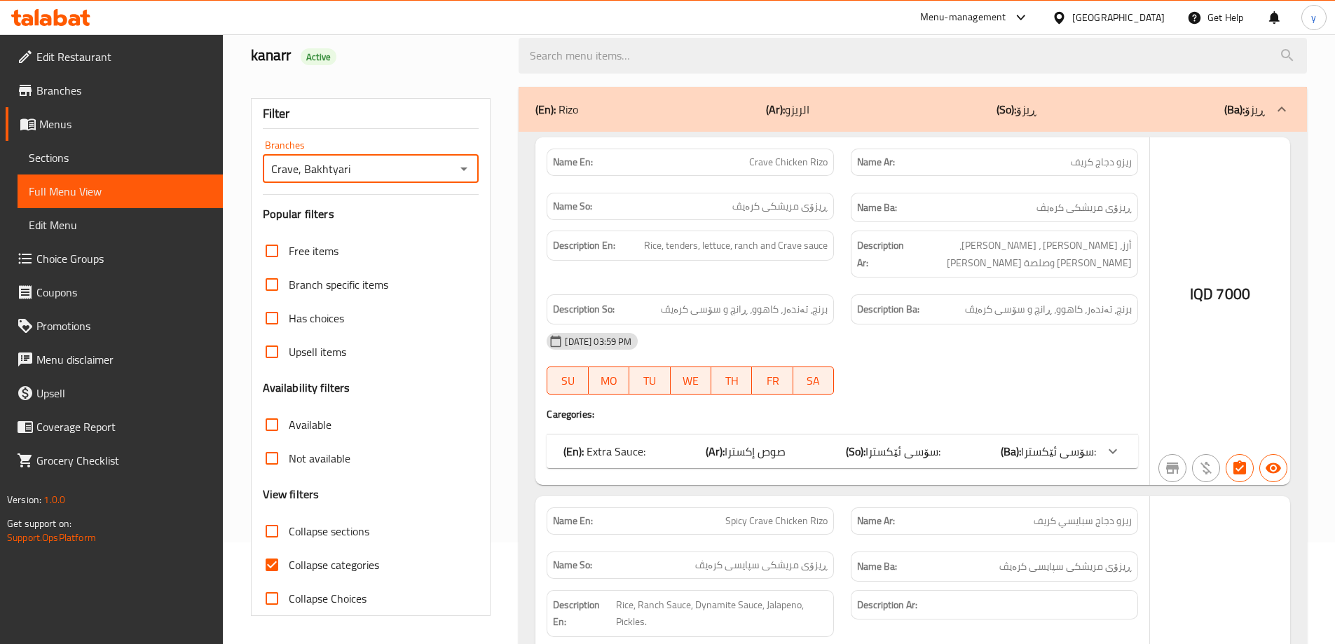
click at [276, 562] on div at bounding box center [667, 322] width 1335 height 644
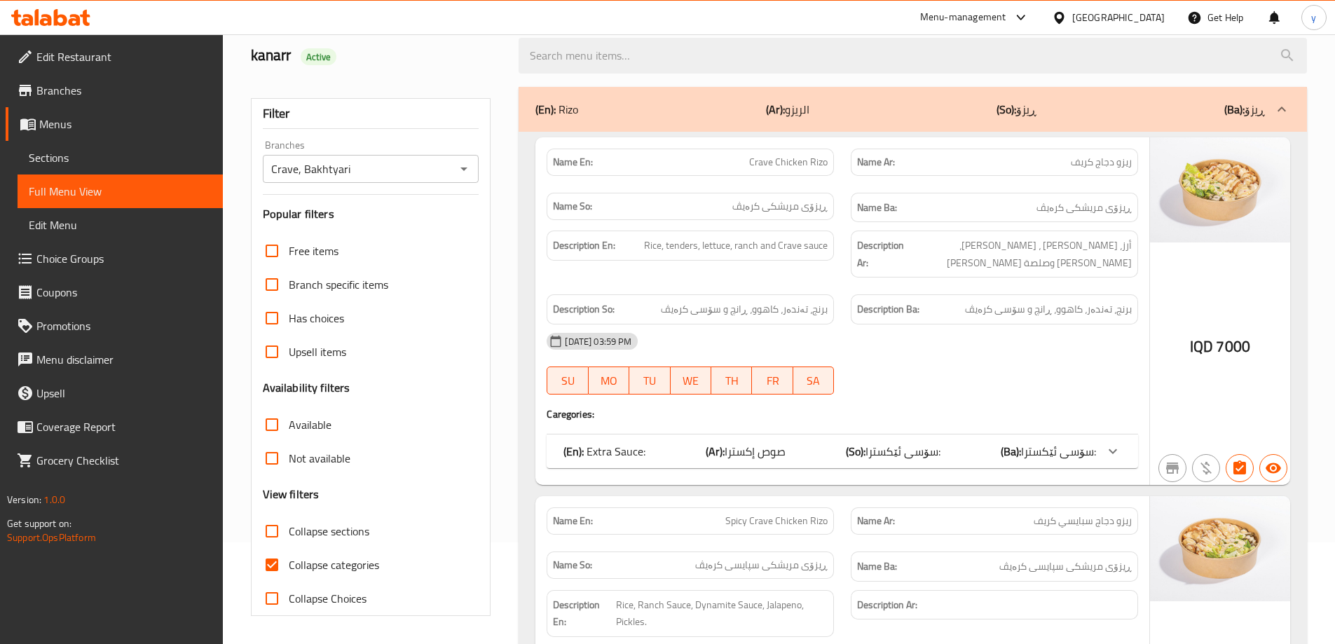
click at [276, 562] on div at bounding box center [667, 322] width 1335 height 644
click at [276, 562] on input "Collapse categories" at bounding box center [272, 565] width 34 height 34
checkbox input "true"
click at [267, 516] on input "Collapse sections" at bounding box center [272, 531] width 34 height 34
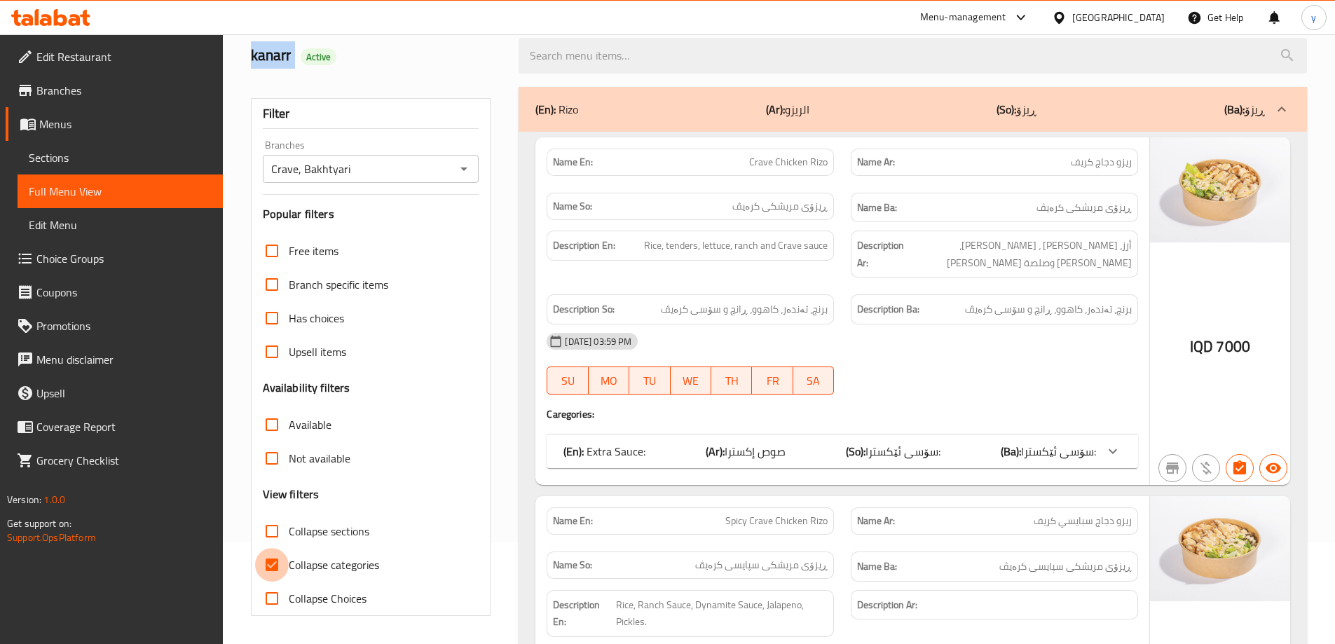
checkbox input "true"
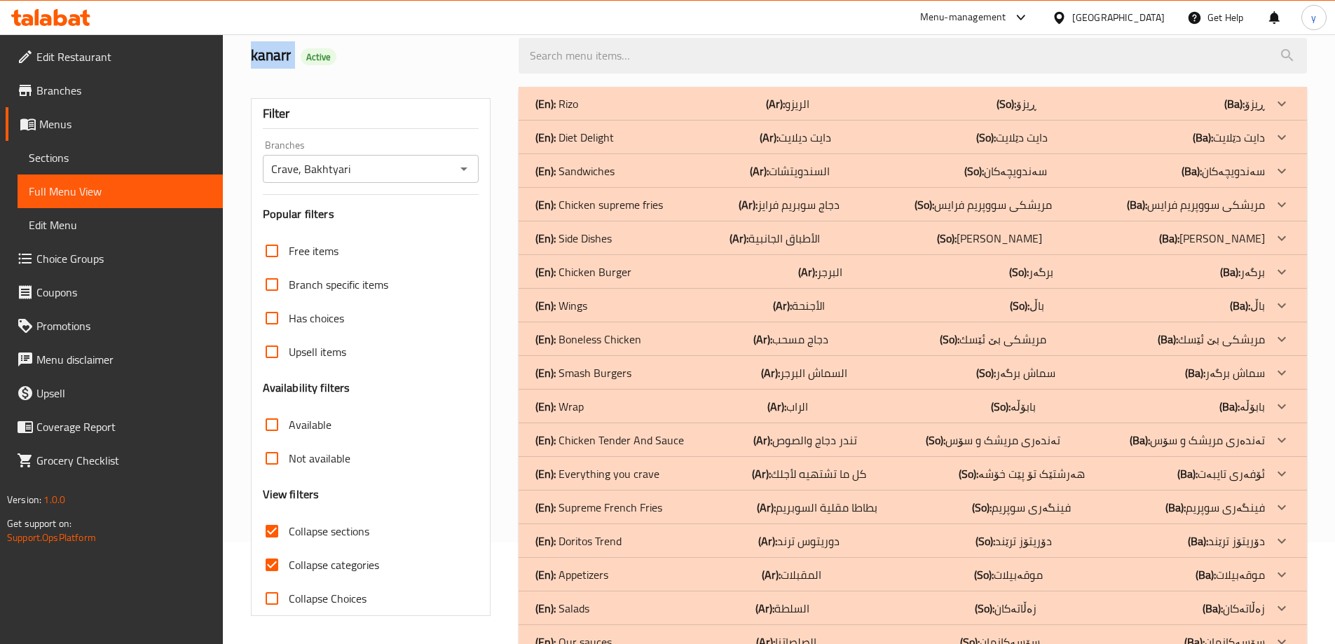
click at [271, 566] on input "Collapse categories" at bounding box center [272, 565] width 34 height 34
checkbox input "false"
click at [564, 459] on div "(En): Everything you crave (Ar): كل ما تشتهيه لأجلك (So): هەرشتێک تۆ پێت خۆشە (…" at bounding box center [913, 474] width 788 height 34
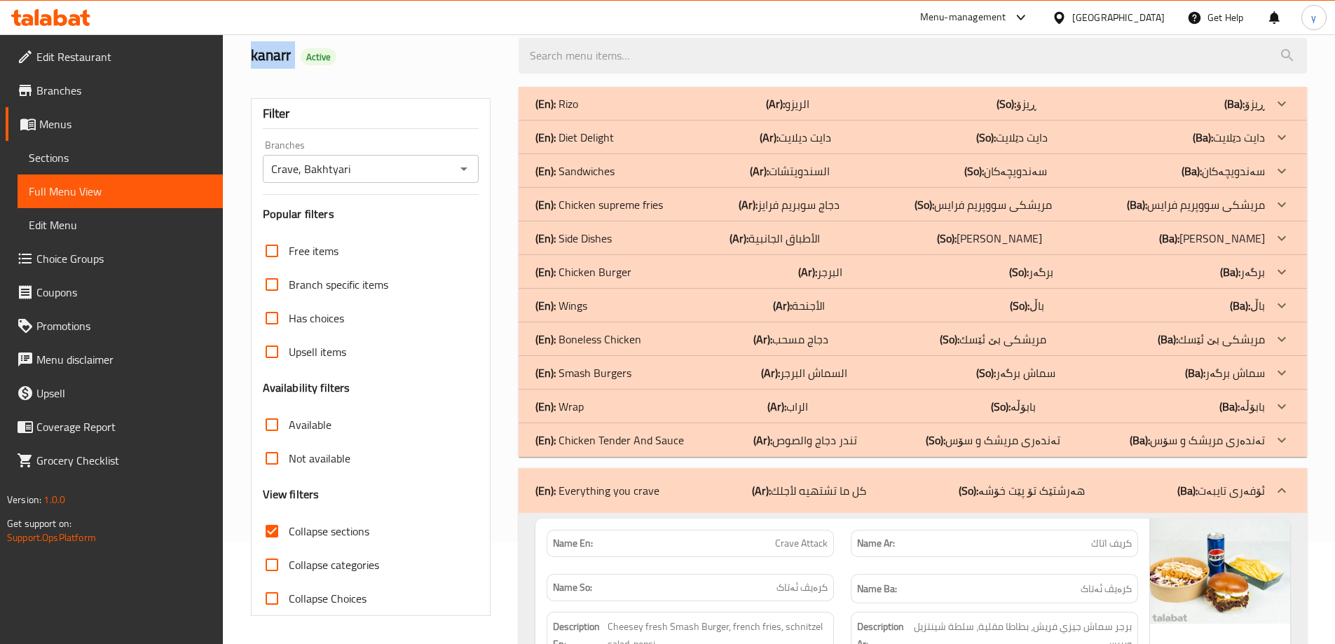
click at [549, 476] on div "(En): Everything you crave (Ar): كل ما تشتهيه لأجلك (So): هەرشتێک تۆ پێت خۆشە (…" at bounding box center [913, 490] width 788 height 45
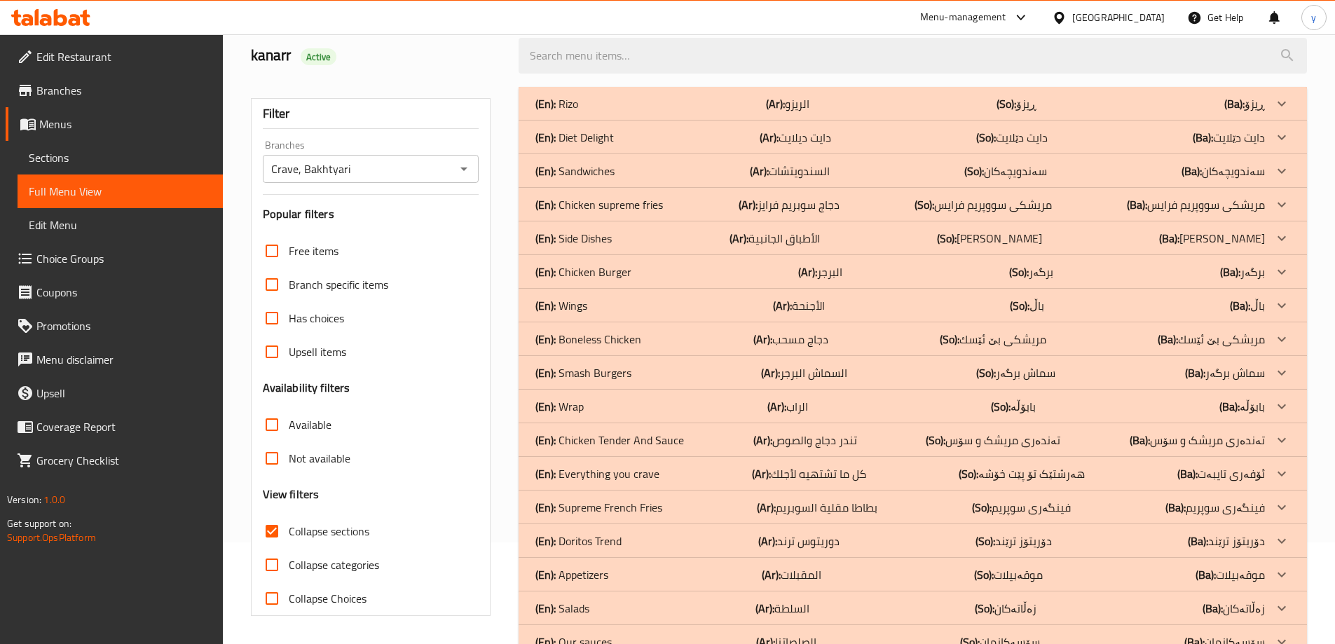
click at [494, 269] on div "Filter Branches Crave, Bakhtyari Branches Popular filters Free items Branch spe…" at bounding box center [376, 423] width 268 height 690
click at [600, 374] on p "(En): Smash Burgers" at bounding box center [583, 372] width 96 height 17
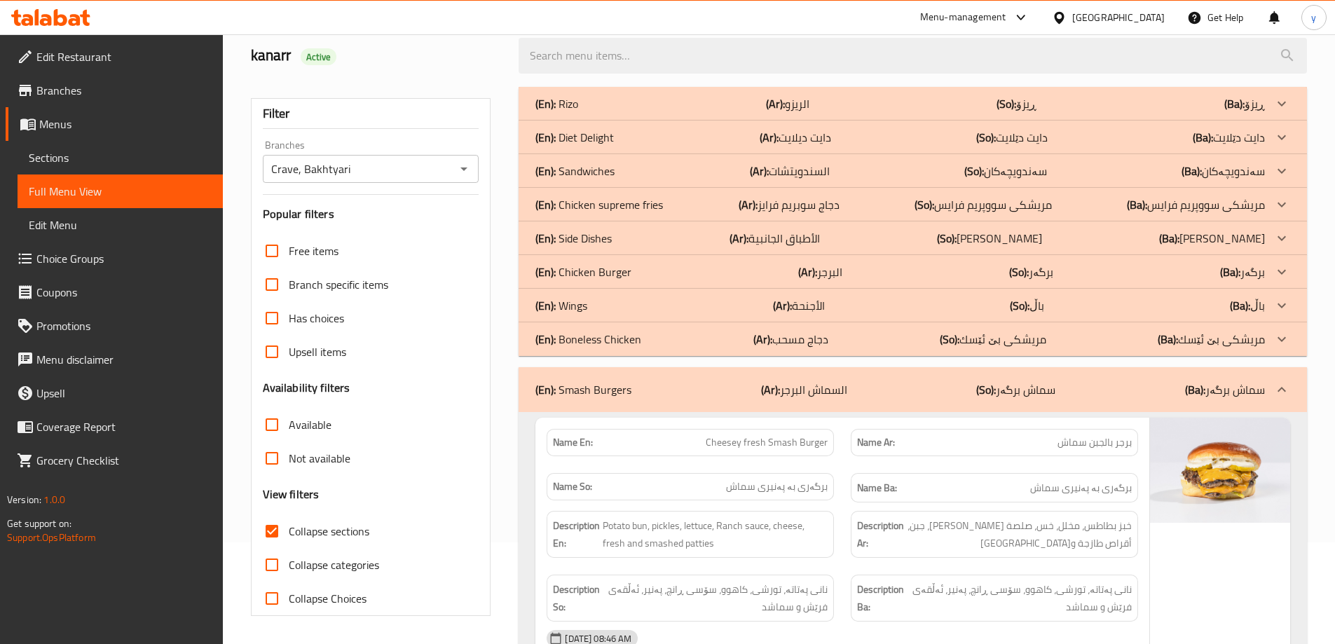
click at [608, 272] on p "(En): Chicken Burger" at bounding box center [583, 271] width 96 height 17
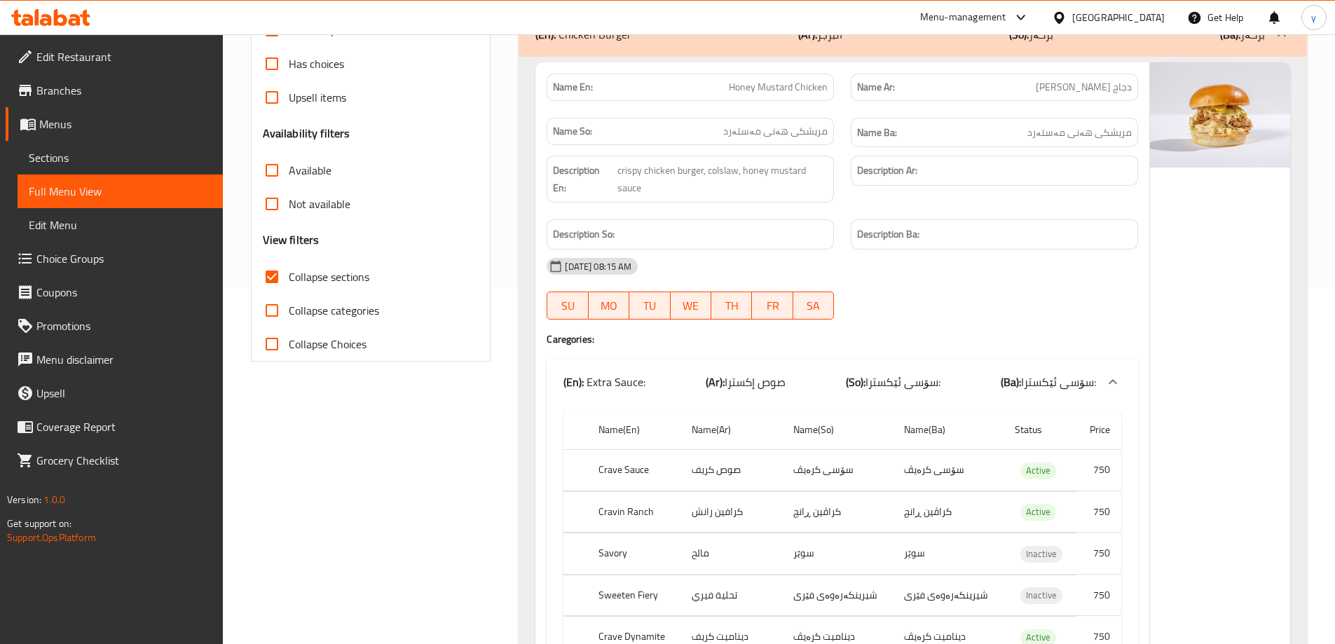
scroll to position [0, 0]
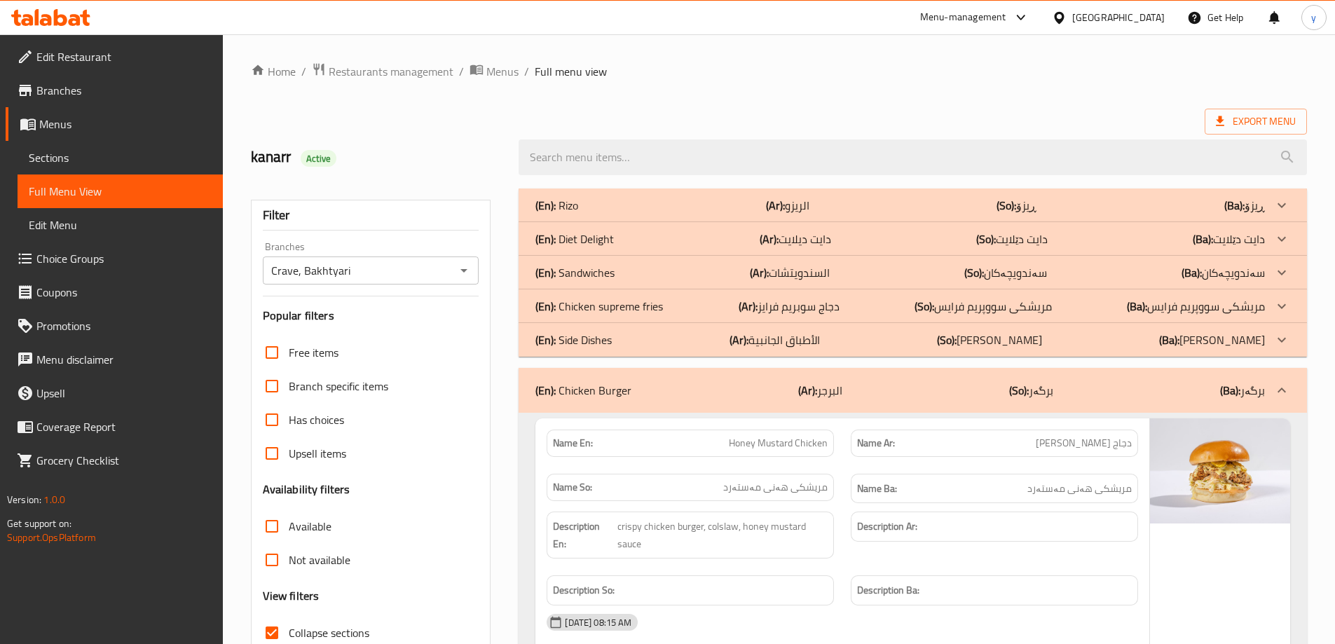
click at [638, 310] on p "(En): Chicken supreme fries" at bounding box center [599, 306] width 128 height 17
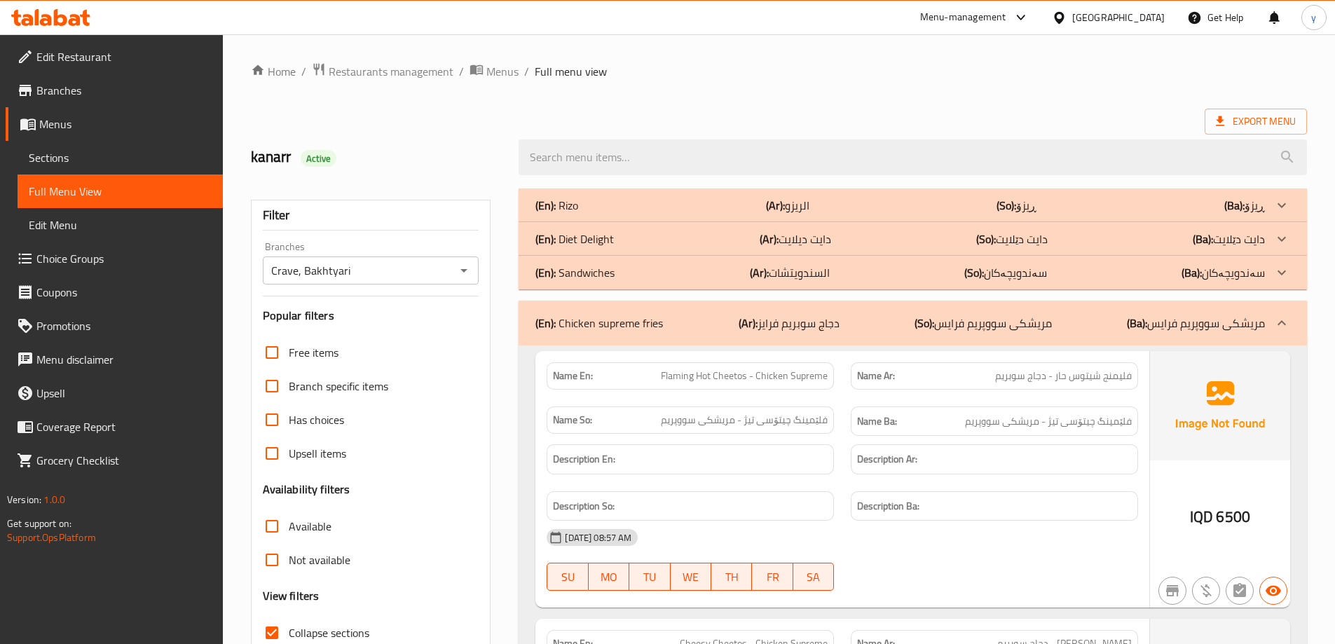
click at [678, 211] on div "(En): Rizo (Ar): الريزو (So): ڕیزۆ (Ba): ڕیزۆ" at bounding box center [900, 205] width 730 height 17
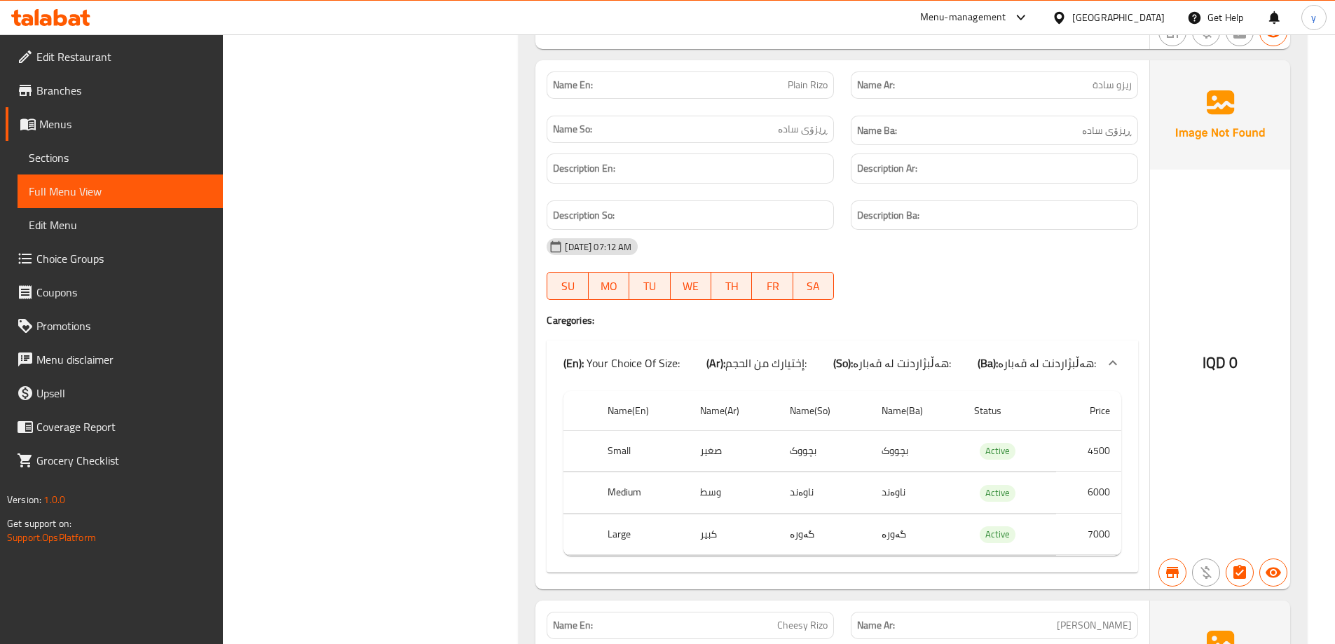
scroll to position [2803, 0]
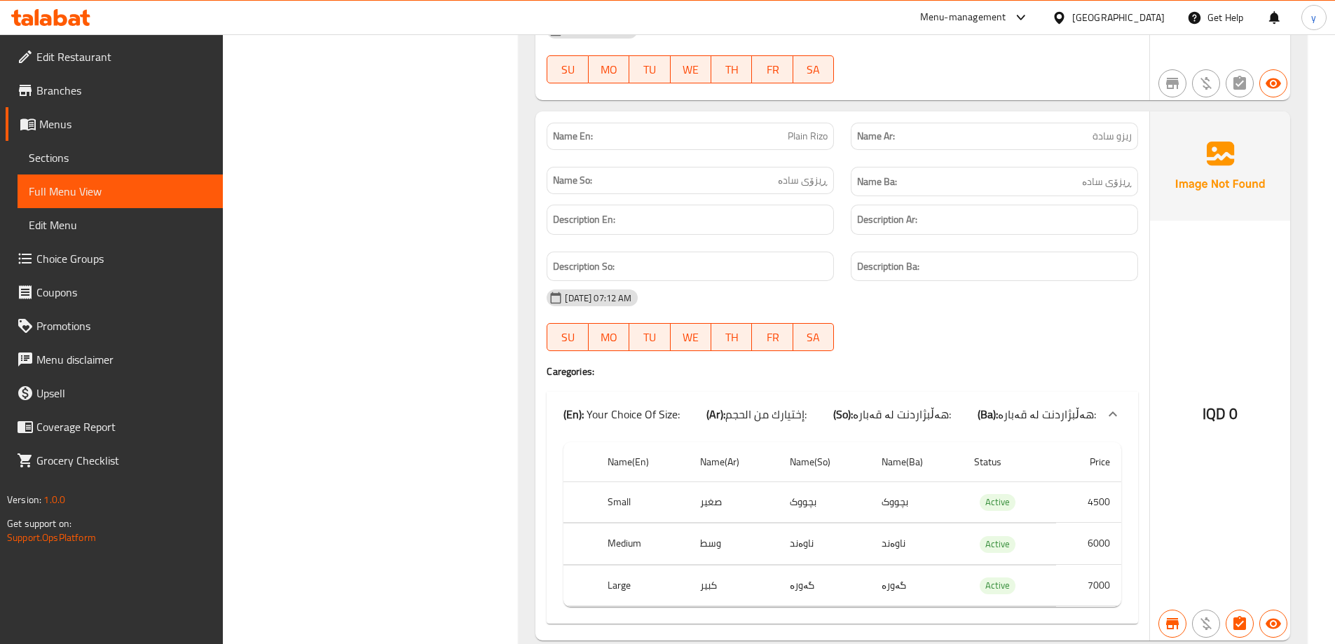
click at [1149, 372] on hr at bounding box center [1149, 375] width 1 height 529
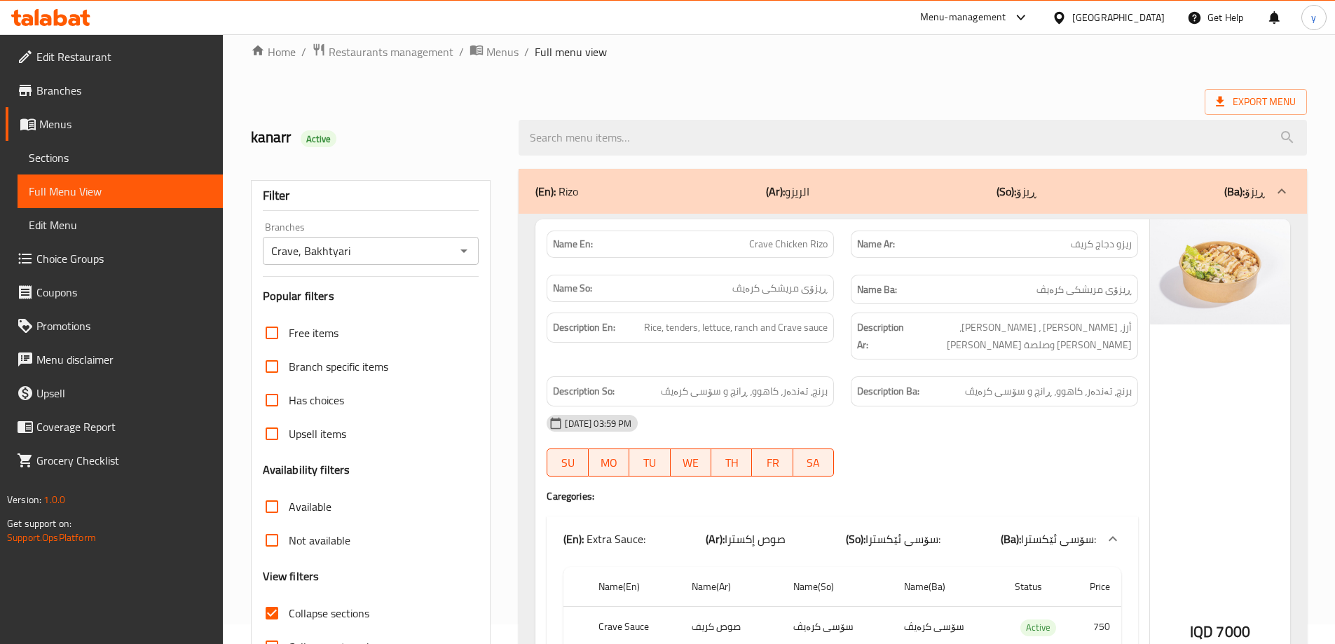
scroll to position [0, 0]
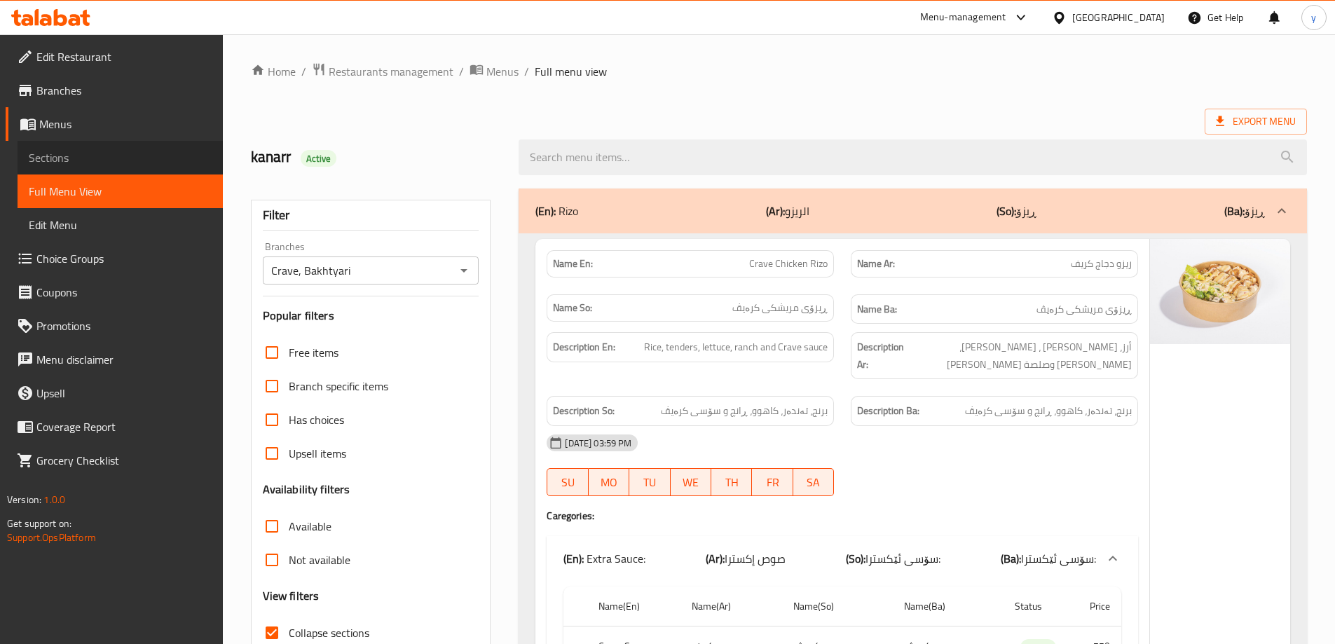
click at [182, 143] on link "Sections" at bounding box center [120, 158] width 205 height 34
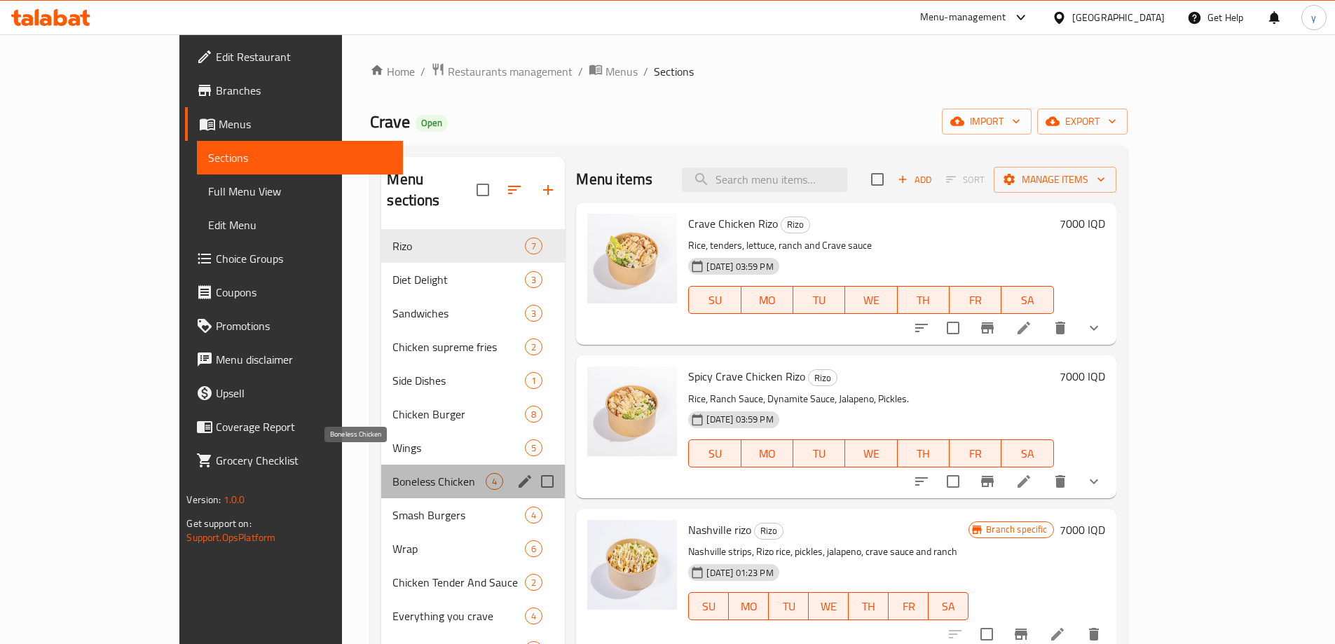
click at [406, 473] on span "Boneless Chicken" at bounding box center [438, 481] width 93 height 17
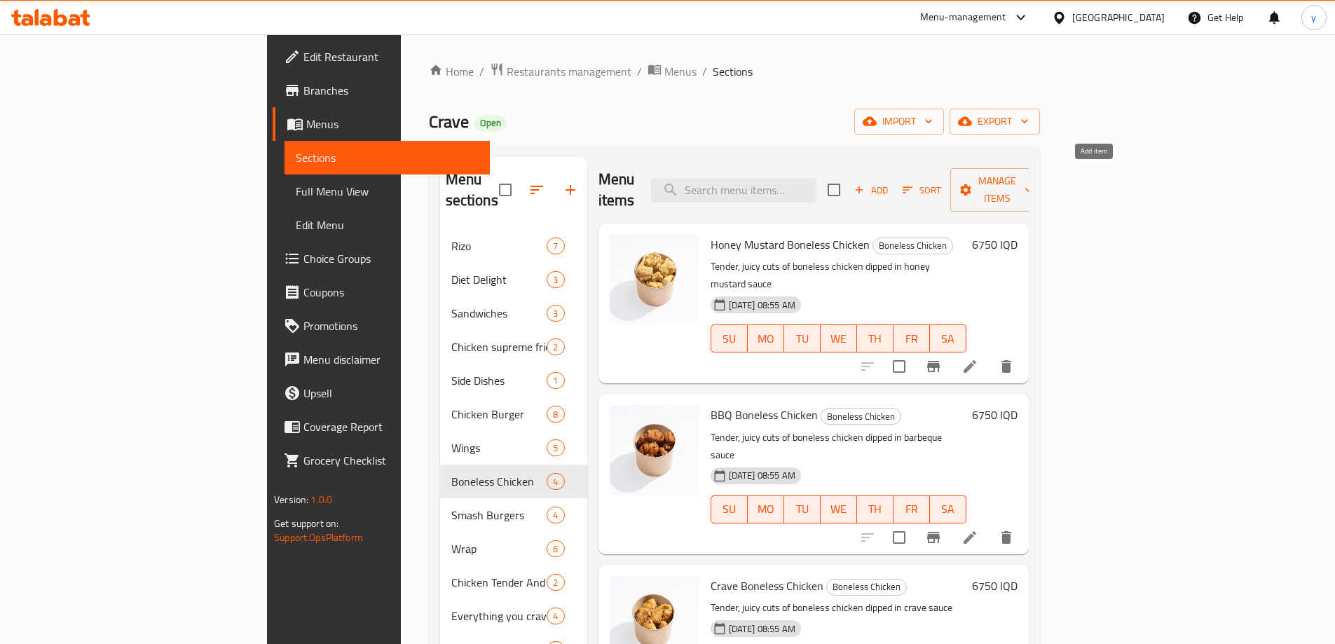
click at [890, 182] on span "Add" at bounding box center [871, 190] width 38 height 16
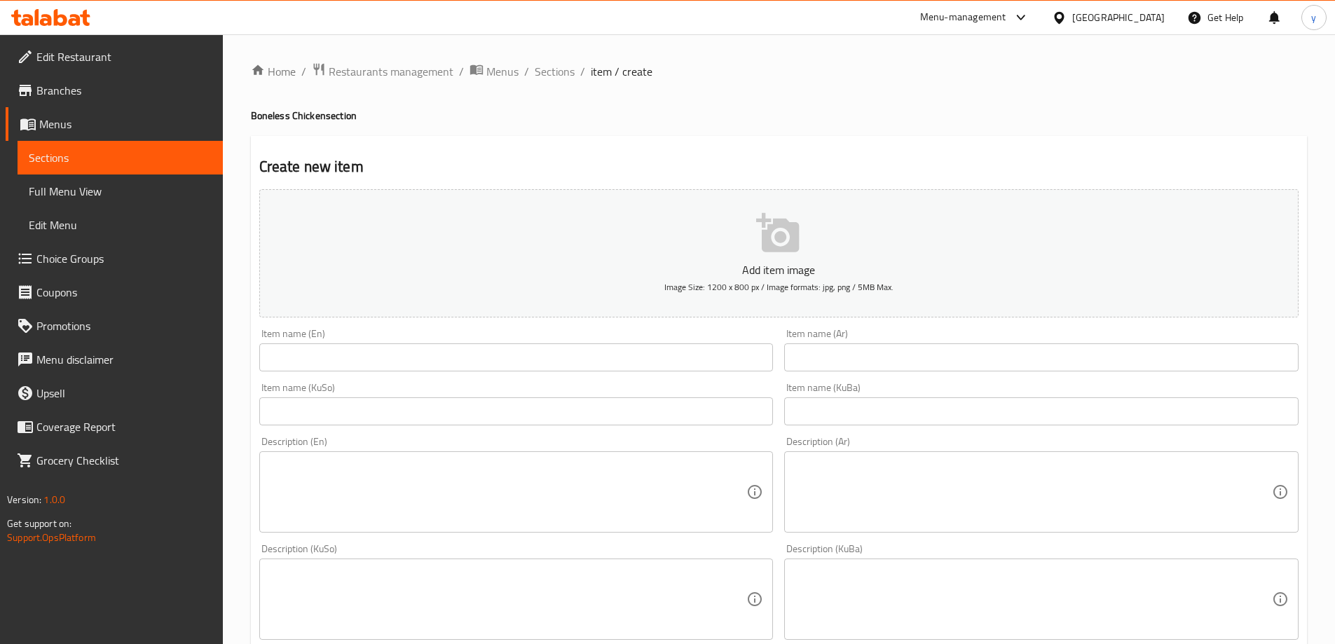
click at [678, 353] on input "text" at bounding box center [516, 357] width 514 height 28
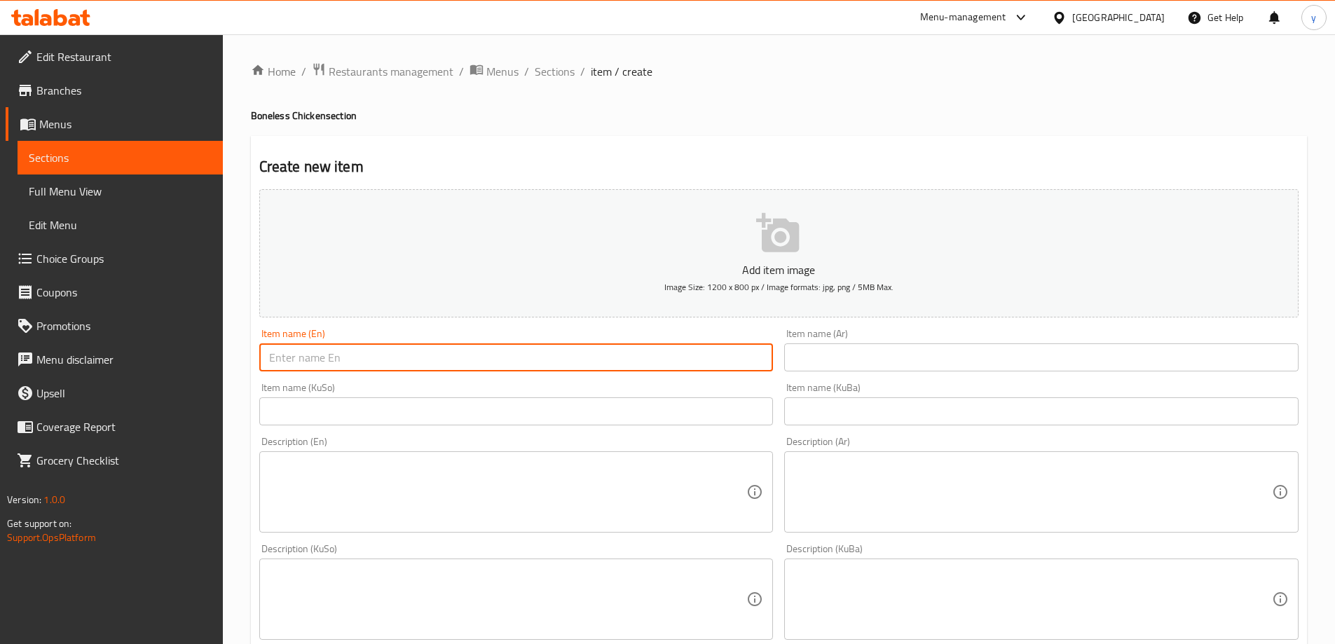
click at [678, 353] on input "text" at bounding box center [516, 357] width 514 height 28
paste input "Lemon pepper boneless chicken"
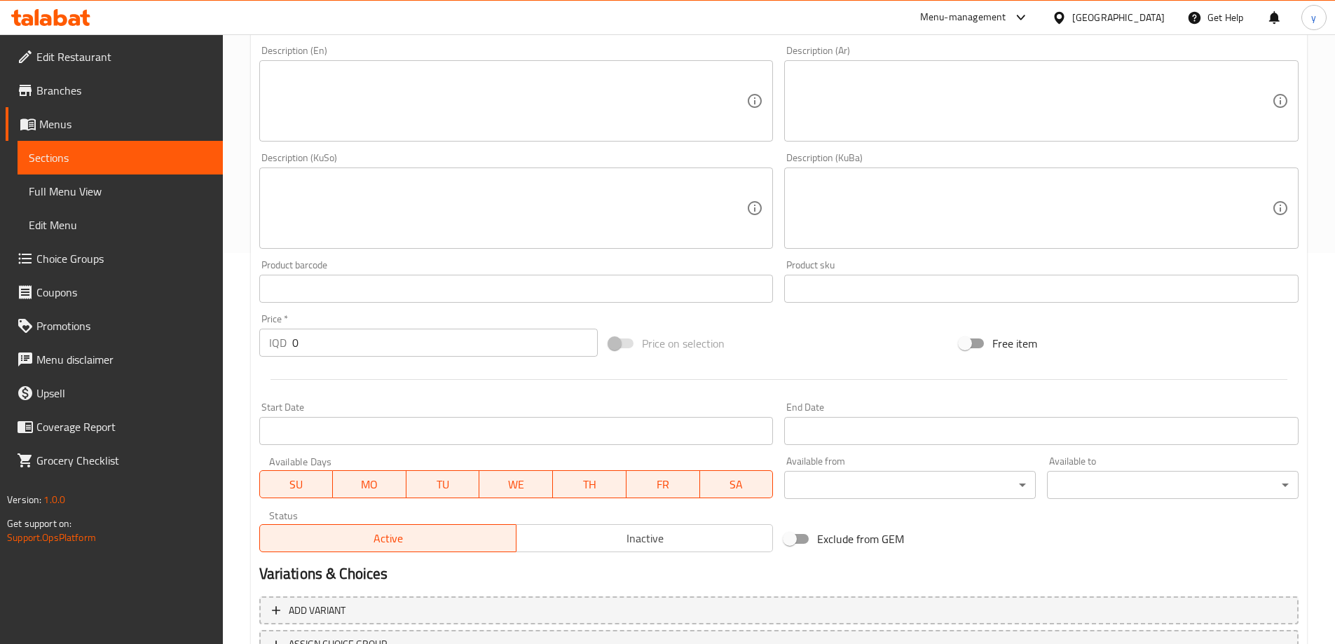
scroll to position [420, 0]
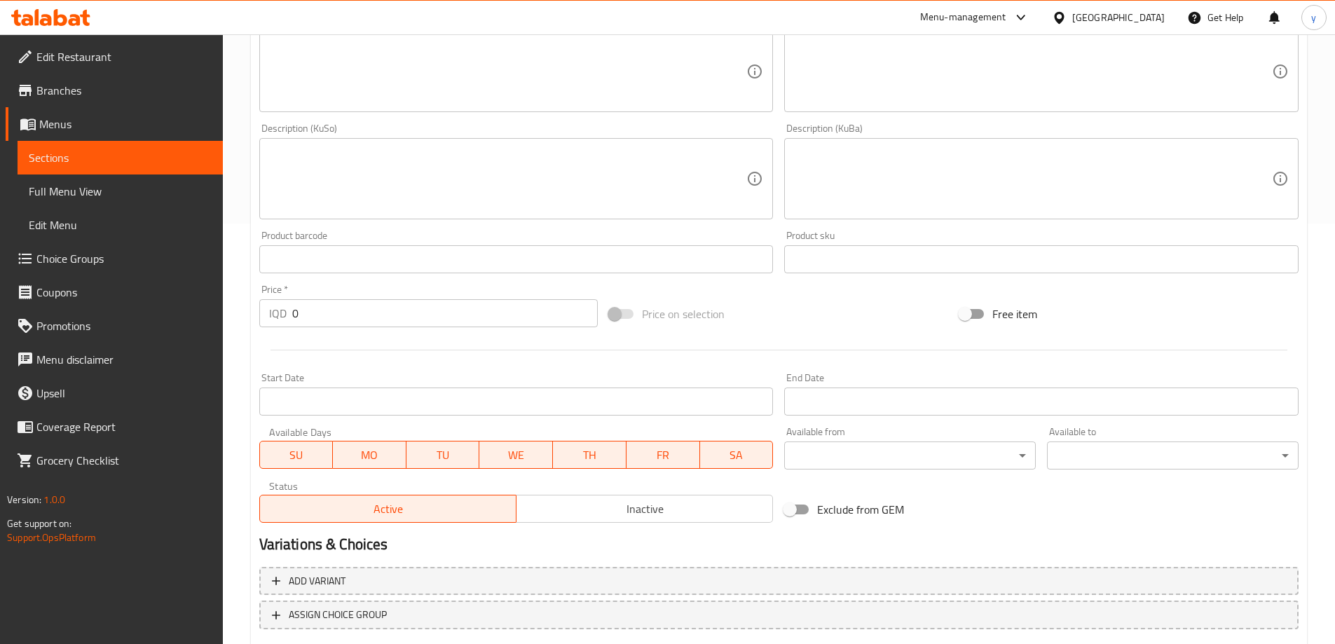
type input "Lemon pepper boneless chicken"
click at [334, 318] on input "0" at bounding box center [445, 313] width 306 height 28
paste input "675"
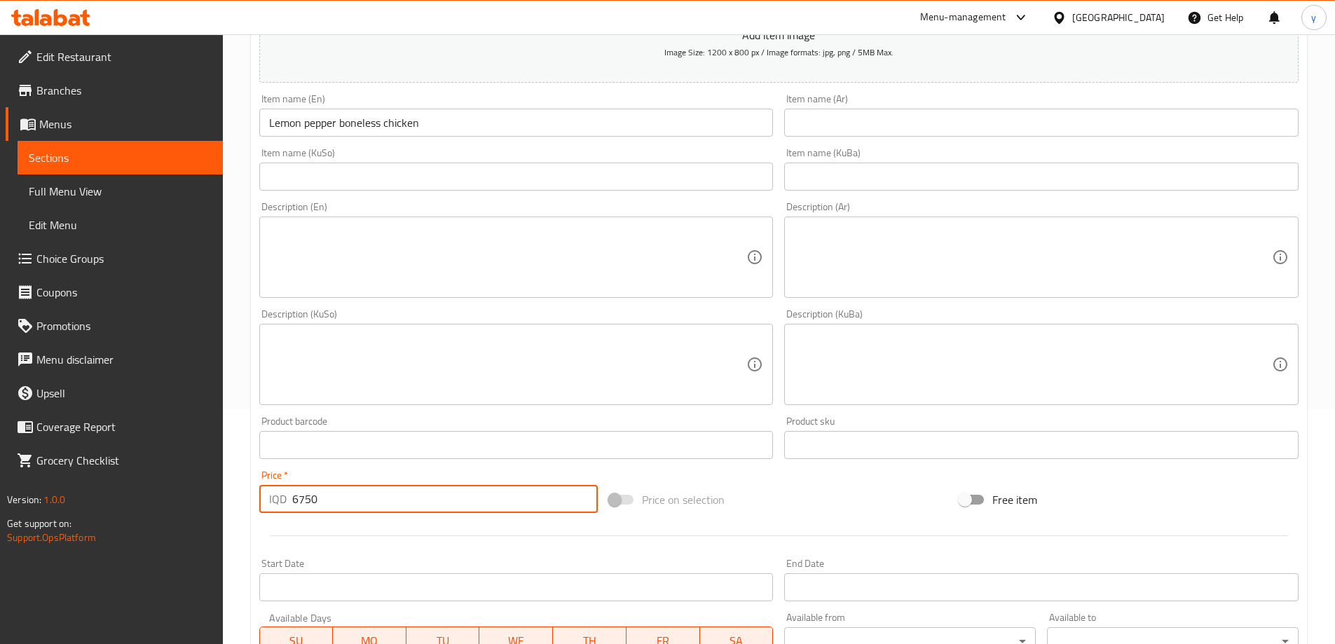
scroll to position [140, 0]
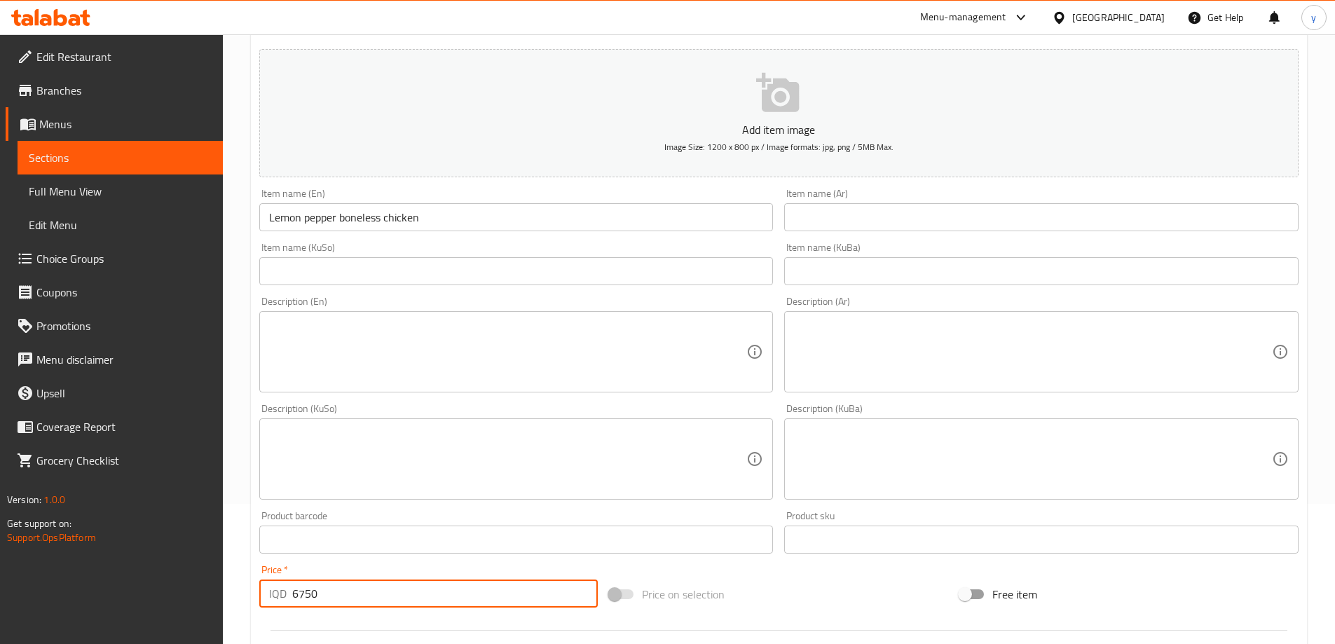
type input "6750"
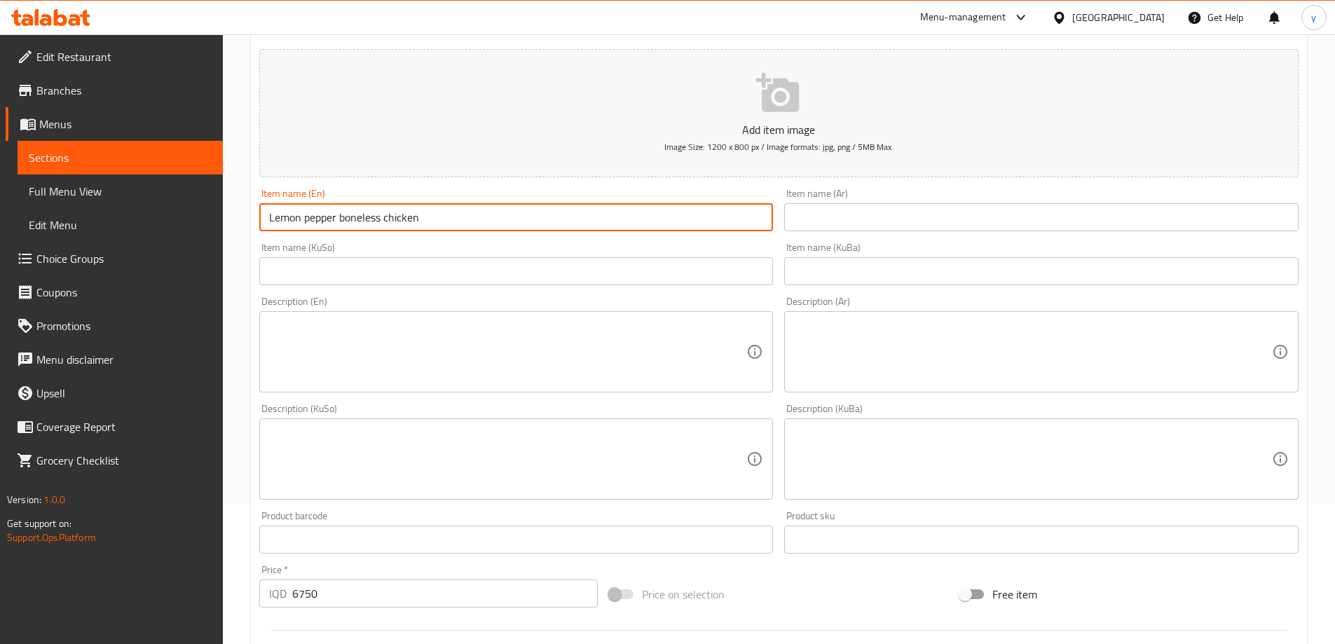
click at [305, 218] on input "Lemon pepper boneless chicken" at bounding box center [516, 217] width 514 height 28
click at [340, 220] on input "Lemon Pepper boneless chicken" at bounding box center [516, 217] width 514 height 28
drag, startPoint x: 390, startPoint y: 218, endPoint x: 384, endPoint y: 223, distance: 8.0
click at [384, 223] on input "Lemon Pepper Boneless chicken" at bounding box center [516, 217] width 514 height 28
type input "Lemon Pepper Boneless Chicken"
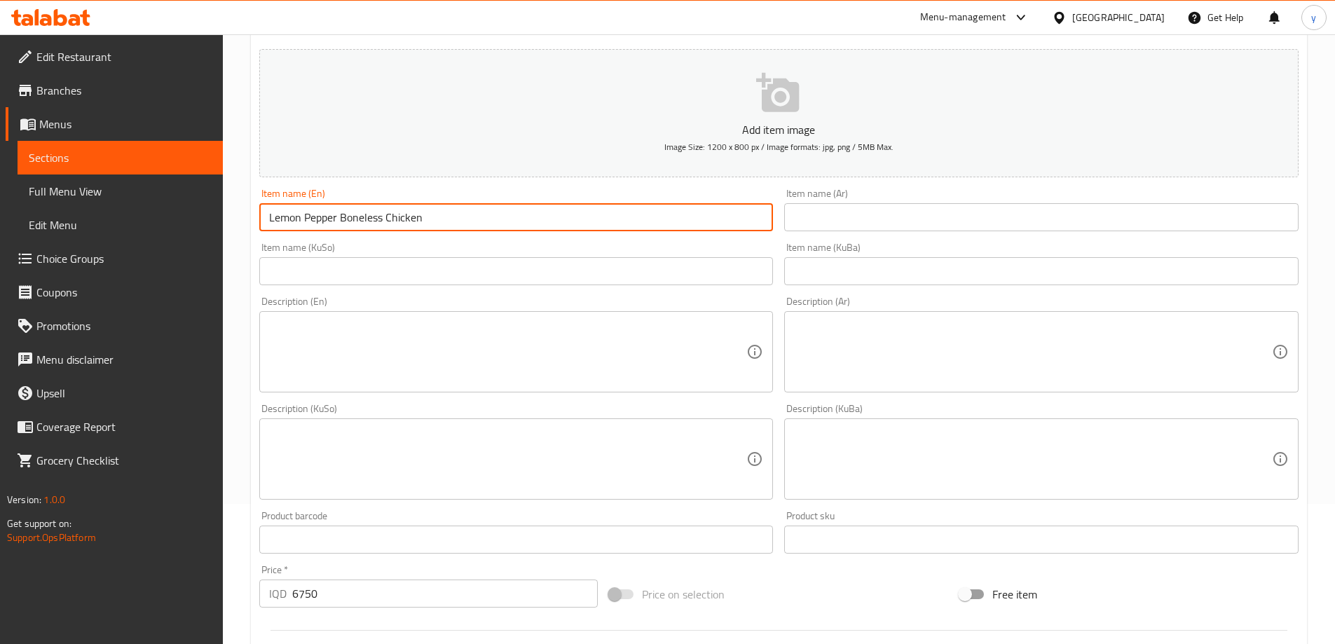
click at [885, 226] on input "text" at bounding box center [1041, 217] width 514 height 28
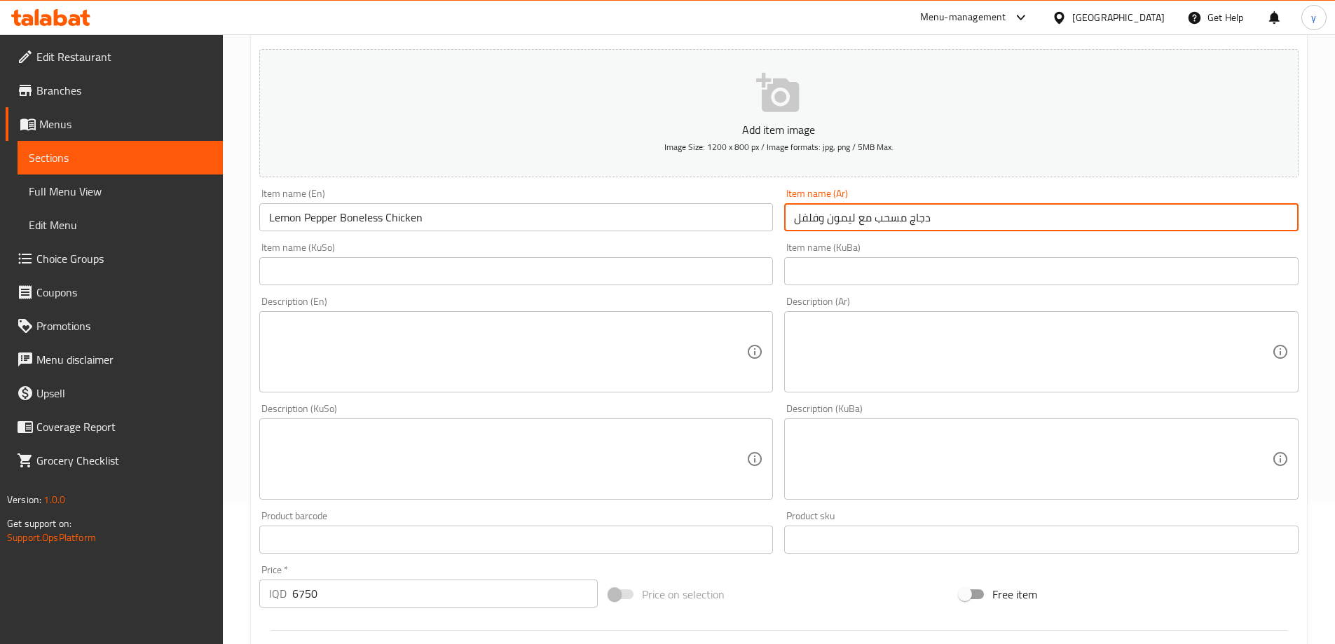
type input "دجاج مسحب مع ليمون وفلفل"
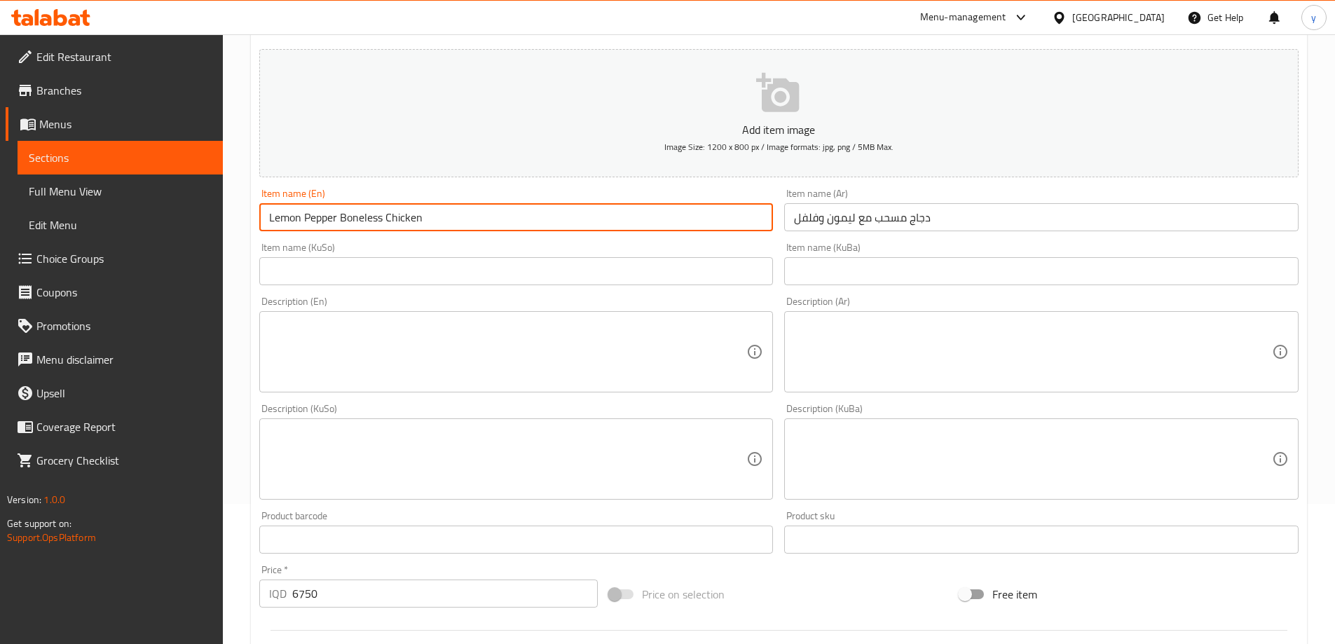
click at [297, 221] on input "Lemon Pepper Boneless Chicken" at bounding box center [516, 217] width 514 height 28
click at [301, 220] on input "Lemon Pepper Boneless Chicken" at bounding box center [516, 217] width 514 height 28
type input "Lemon and Pepper Boneless Chicken"
click at [985, 227] on input "دجاج مسحب مع ليمون وفلفل" at bounding box center [1041, 217] width 514 height 28
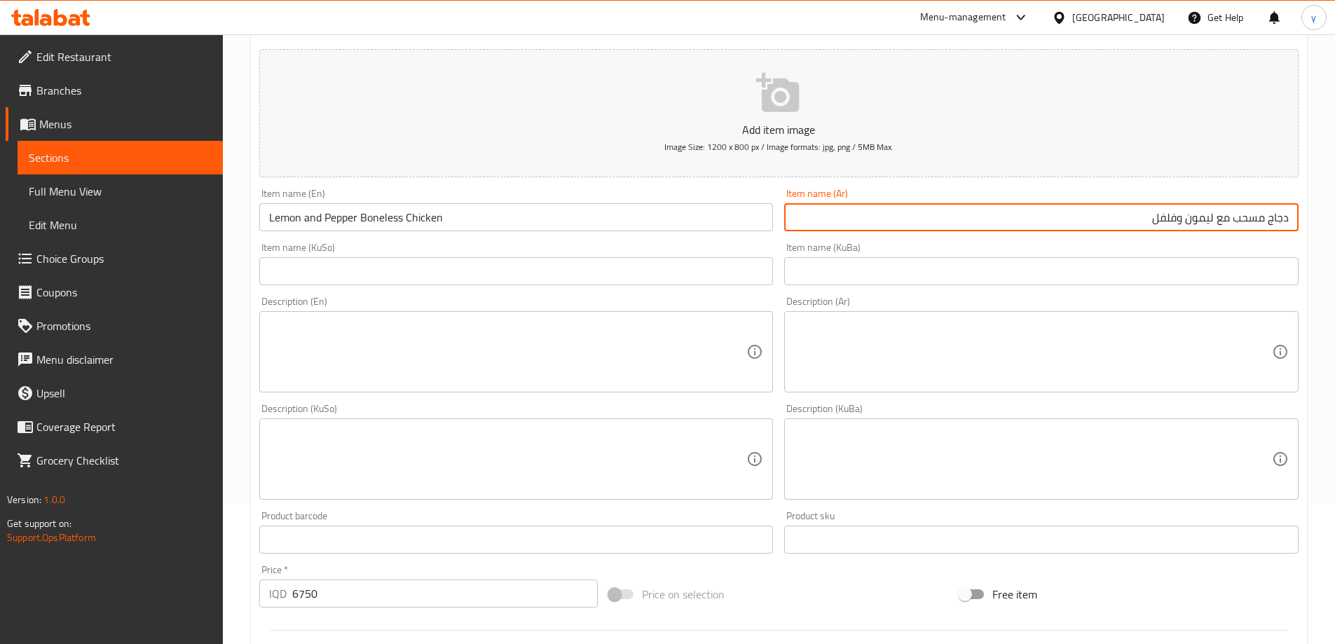
drag, startPoint x: 1230, startPoint y: 223, endPoint x: 1143, endPoint y: 226, distance: 86.9
click at [1143, 226] on input "دجاج مسحب مع ليمون وفلفل" at bounding box center [1041, 217] width 514 height 28
type input "دجاج مسحب بالفلفل وليمون"
click at [385, 227] on input "Lemon and Pepper Boneless Chicken" at bounding box center [516, 217] width 514 height 28
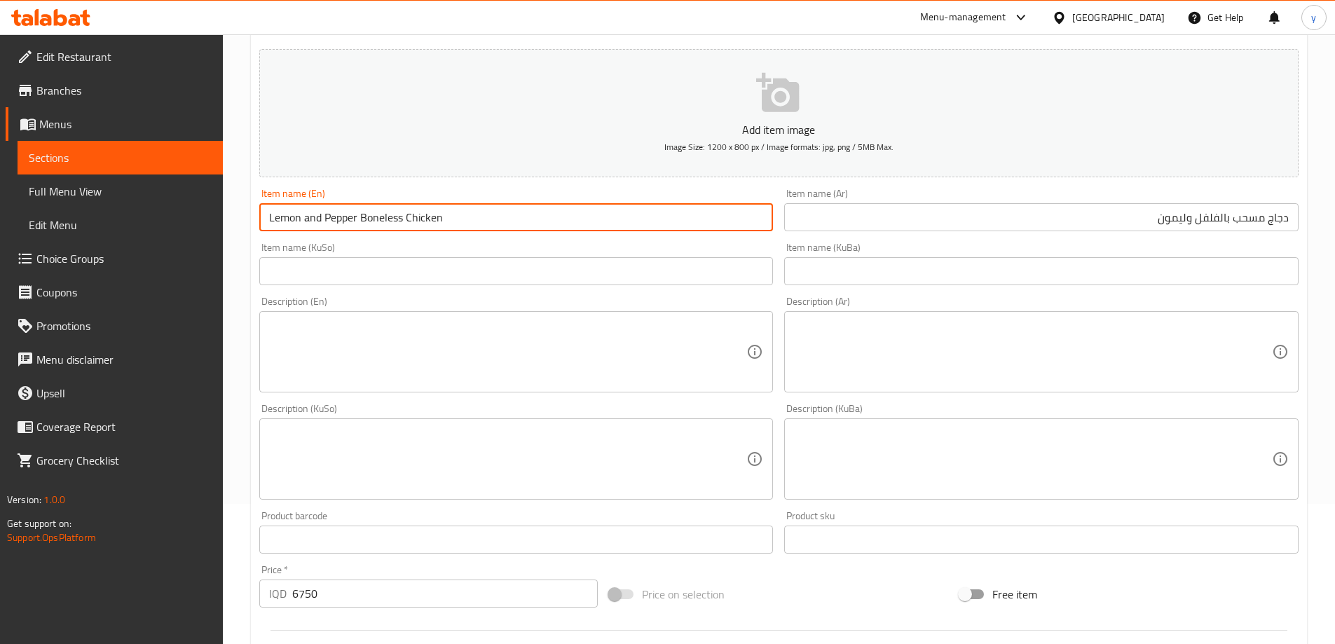
click at [385, 227] on input "Lemon and Pepper Boneless Chicken" at bounding box center [516, 217] width 514 height 28
click at [559, 272] on input "text" at bounding box center [516, 271] width 514 height 28
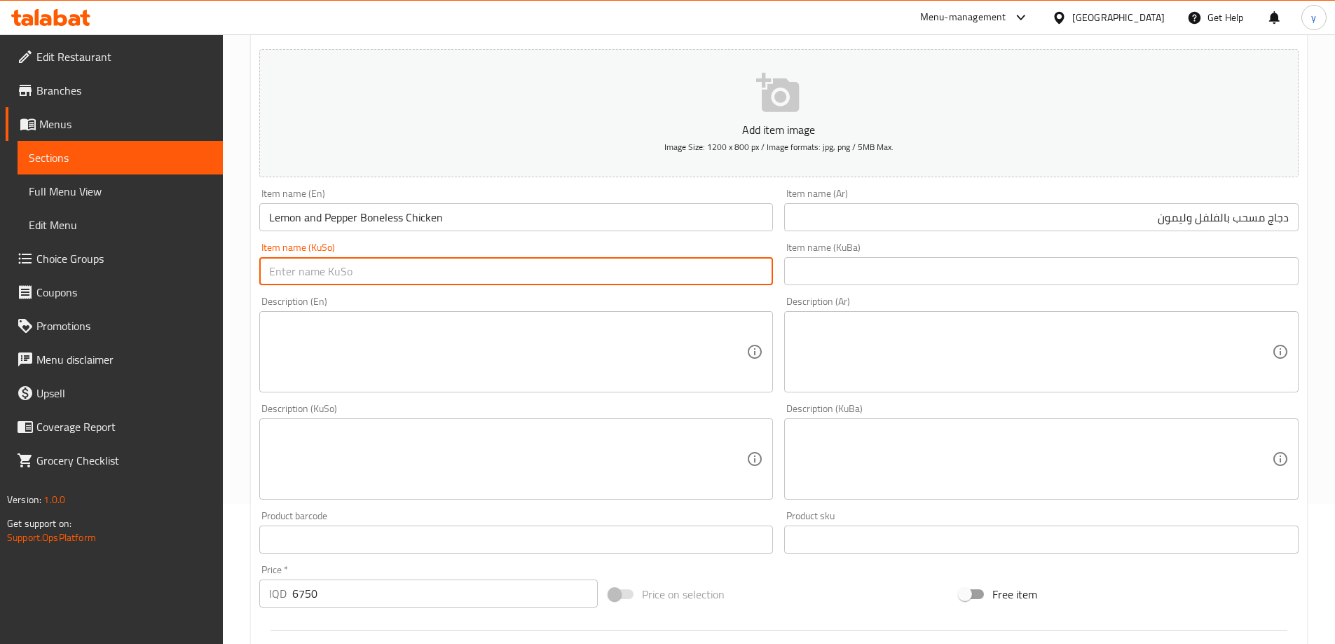
paste input "مریشکی بێئێسک"
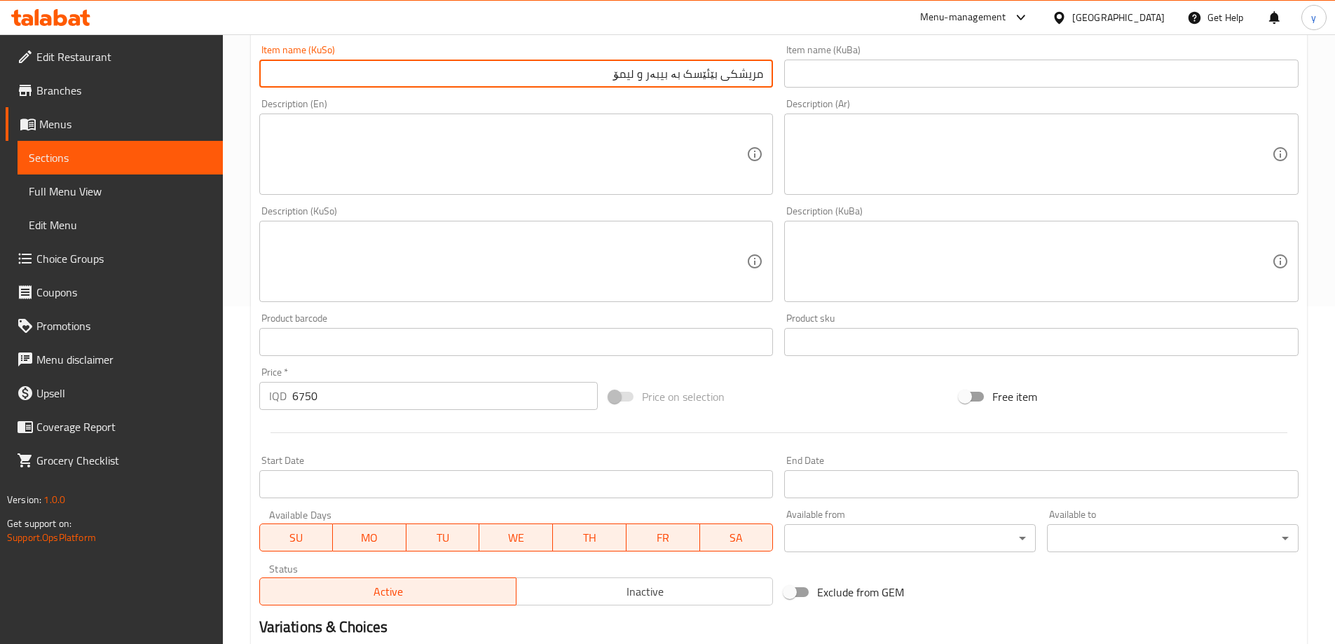
scroll to position [507, 0]
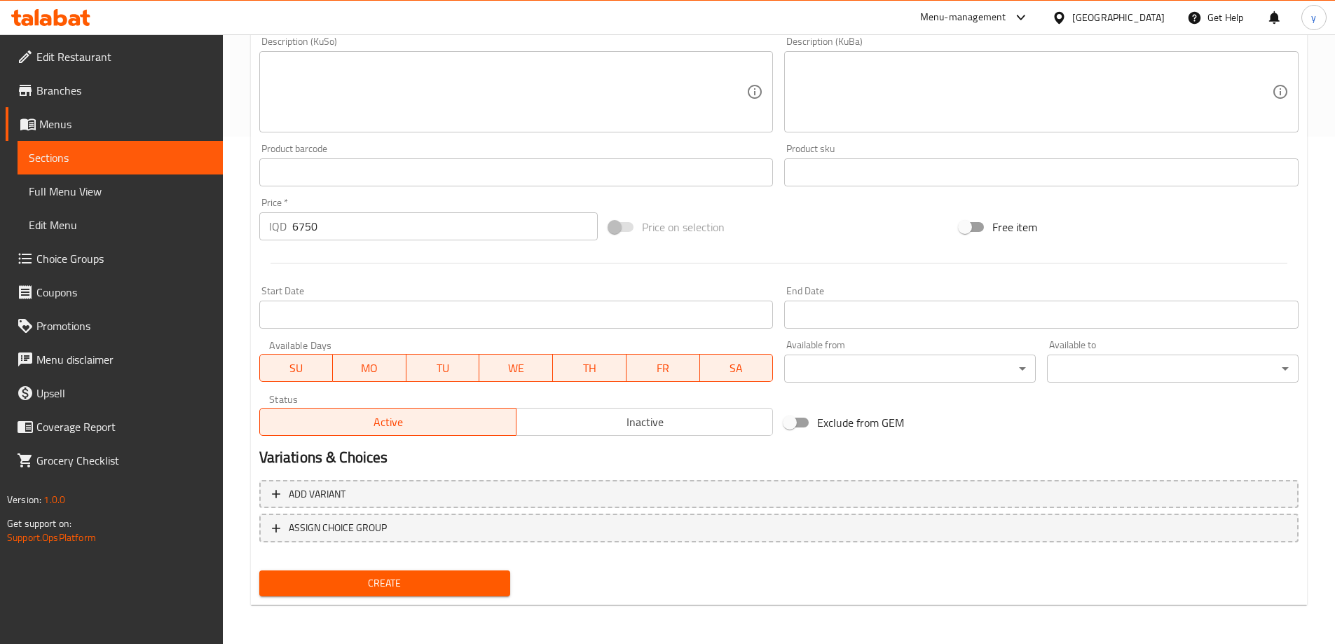
type input "مریشکی بێئێسک بە بیبەر و لیمۆ"
click at [472, 582] on span "Create" at bounding box center [385, 584] width 229 height 18
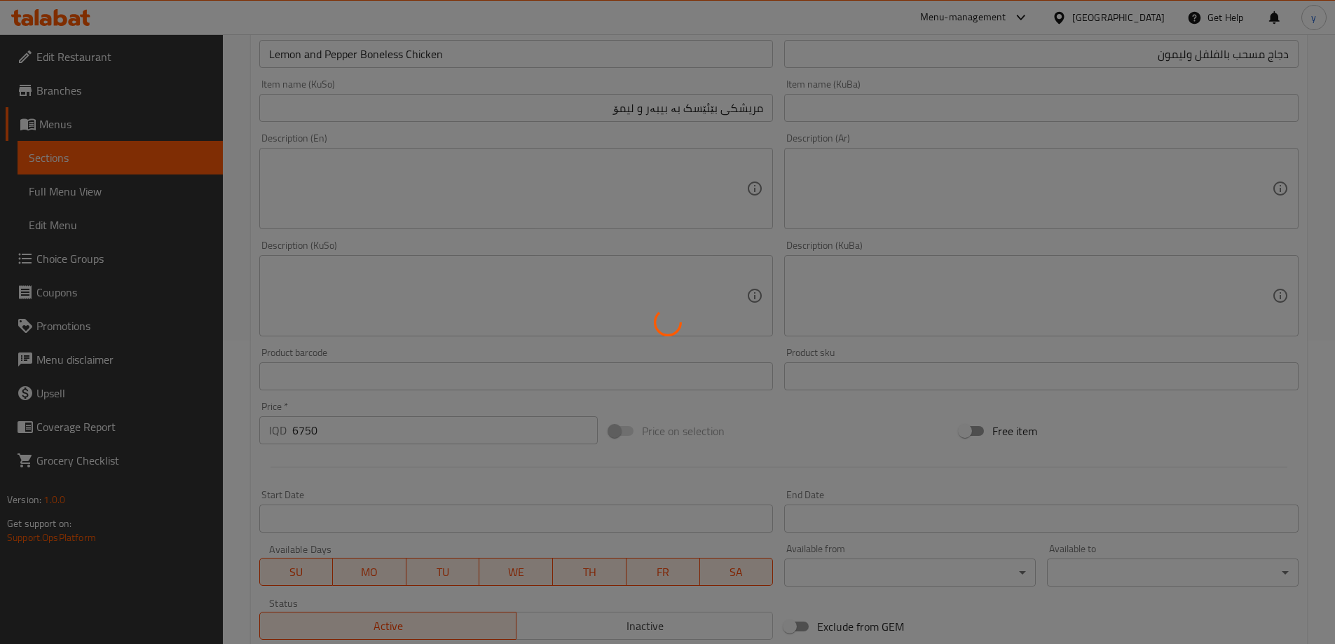
scroll to position [0, 0]
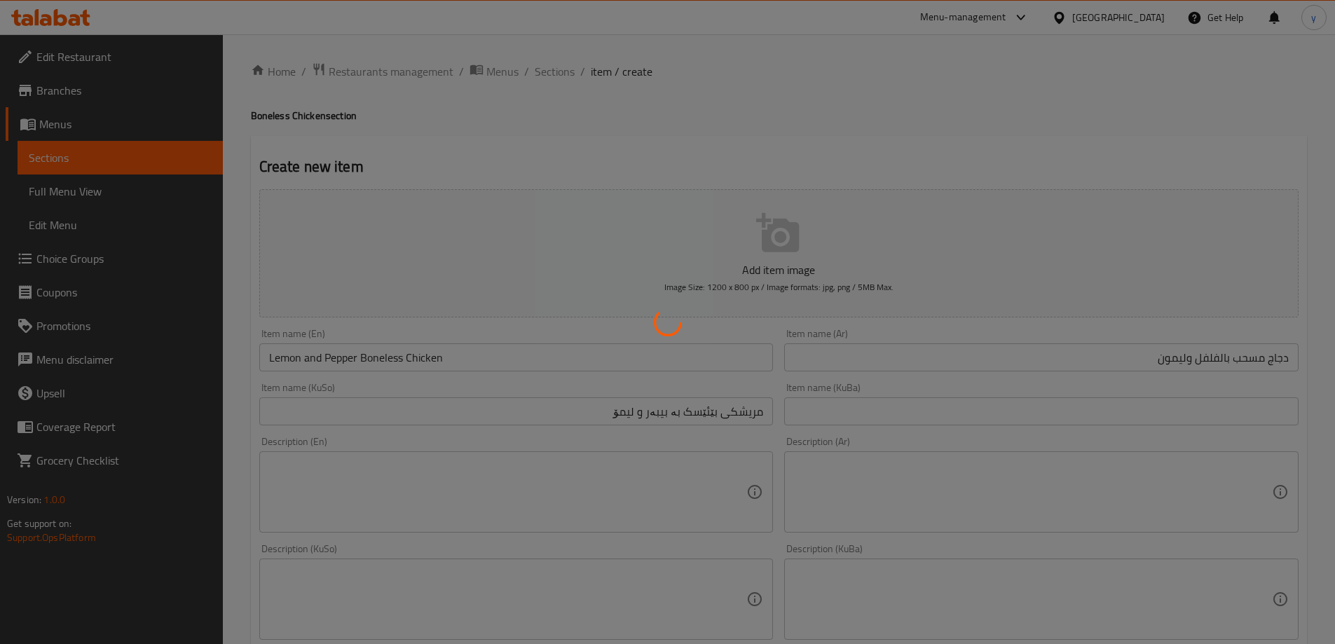
type input "0"
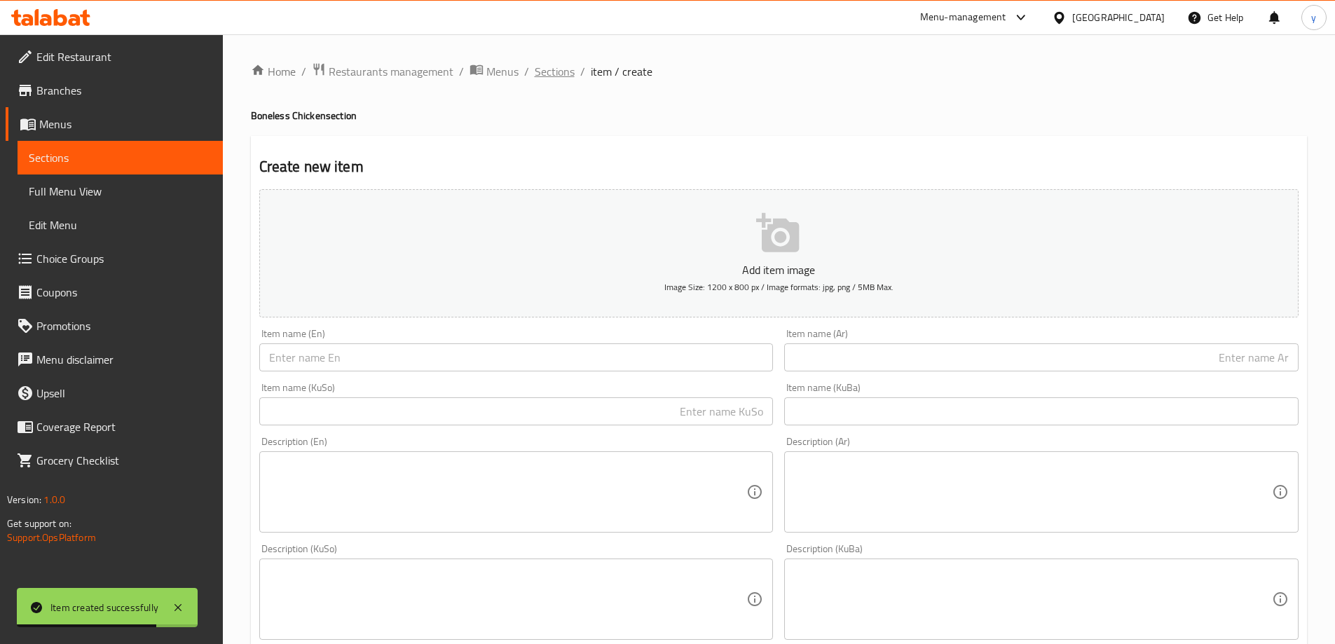
click at [561, 80] on span "Sections" at bounding box center [555, 71] width 40 height 17
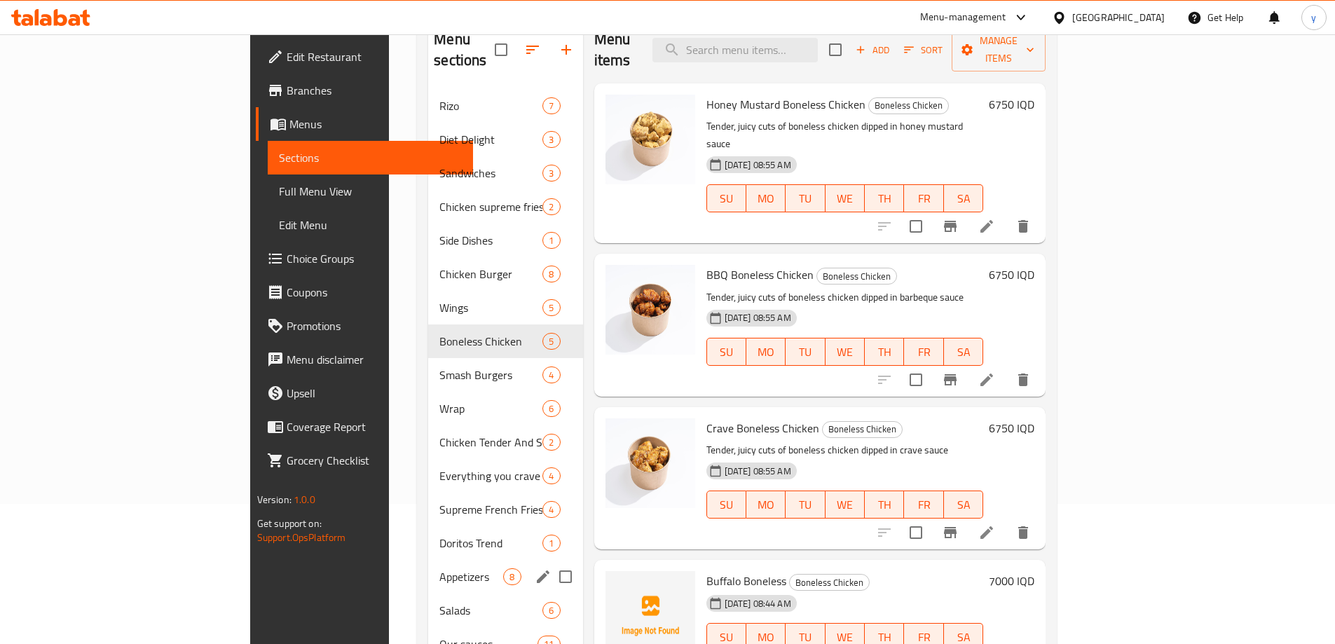
scroll to position [280, 0]
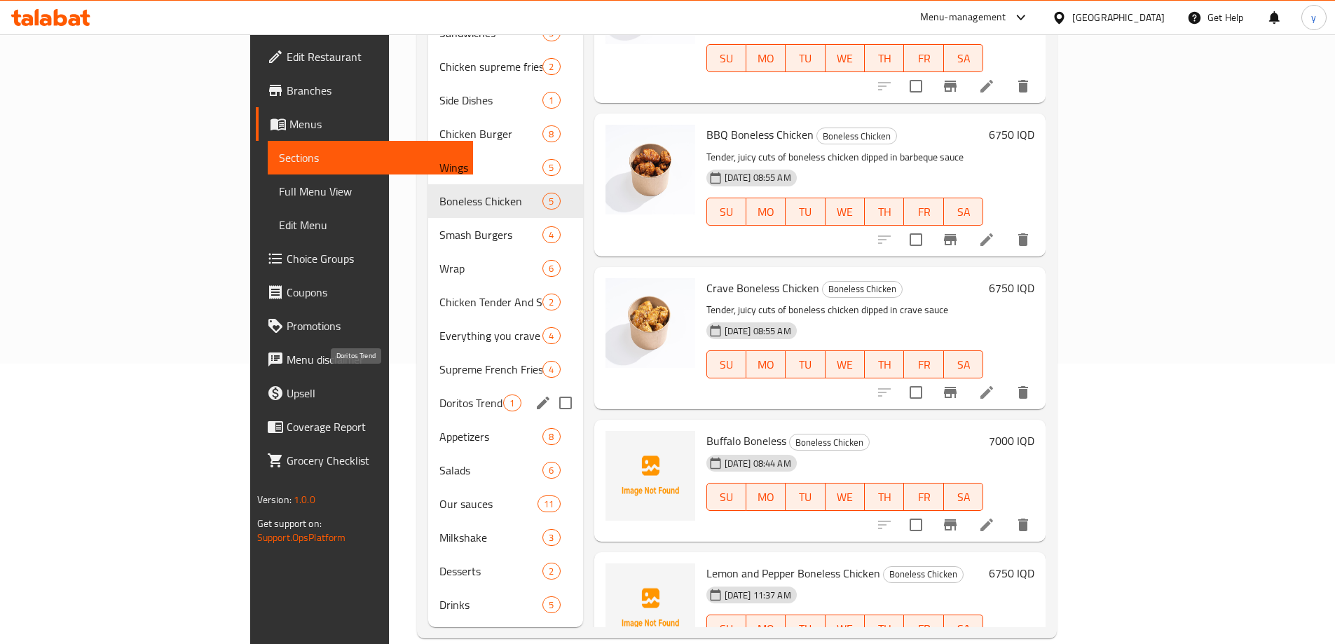
click at [439, 395] on span "Doritos Trend" at bounding box center [471, 403] width 64 height 17
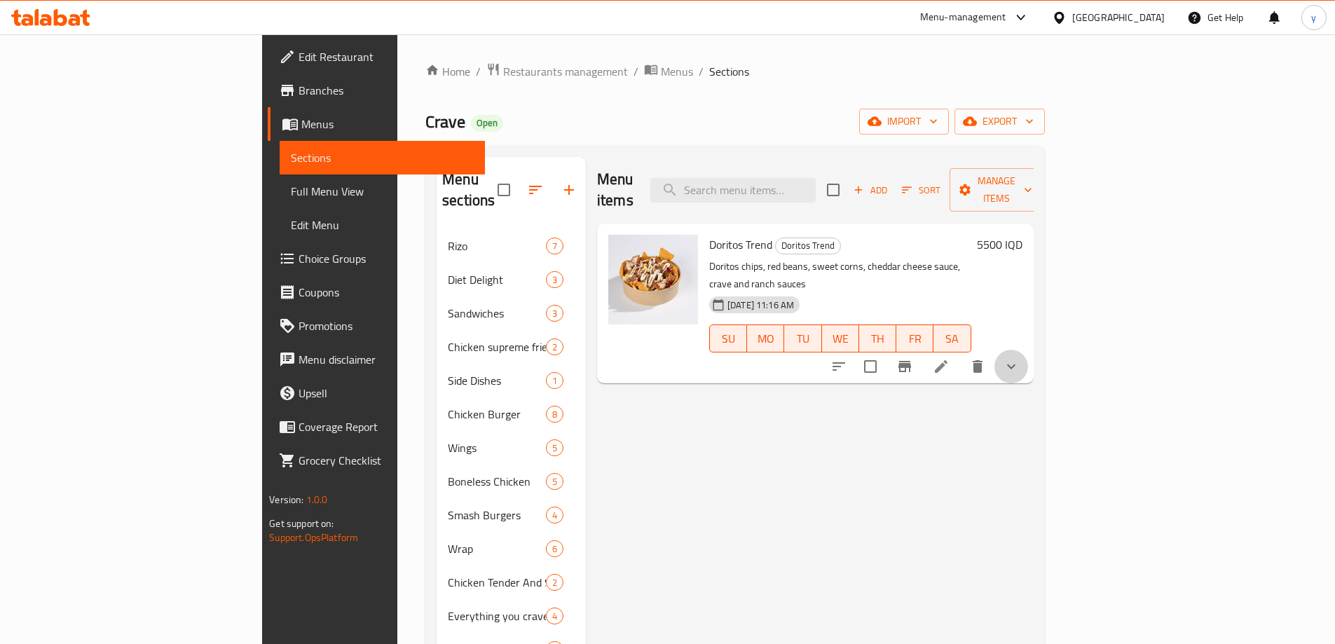
click at [1028, 350] on button "show more" at bounding box center [1011, 367] width 34 height 34
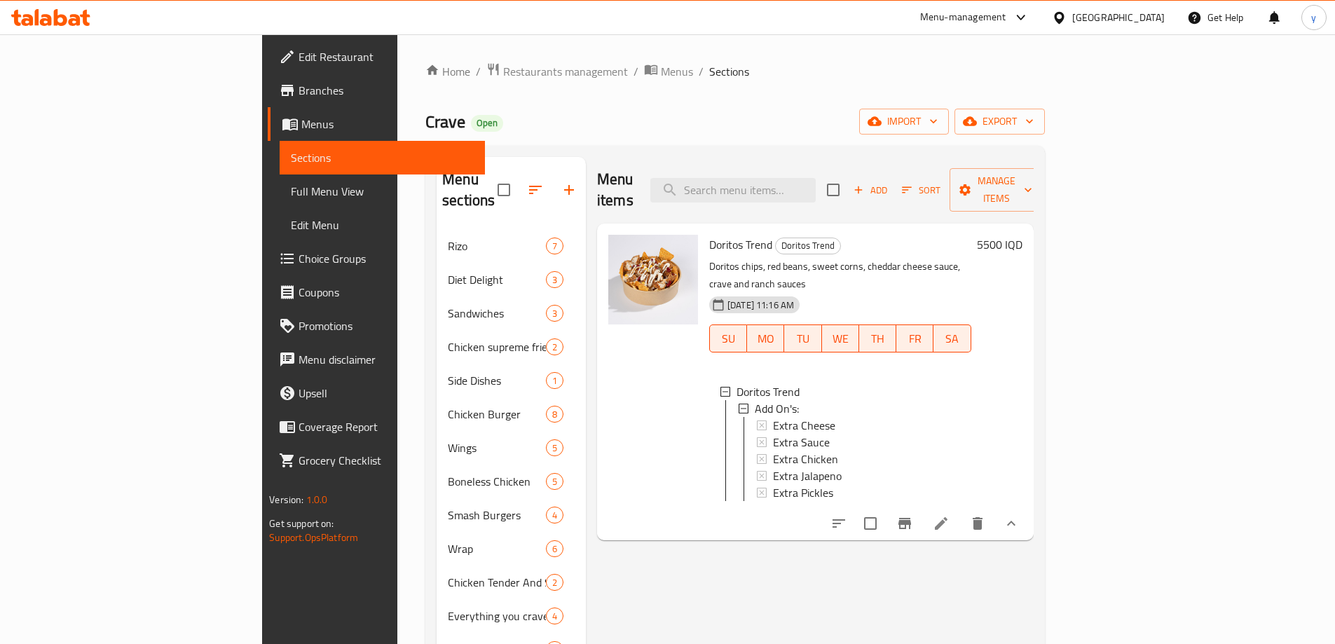
click at [299, 259] on span "Choice Groups" at bounding box center [386, 258] width 175 height 17
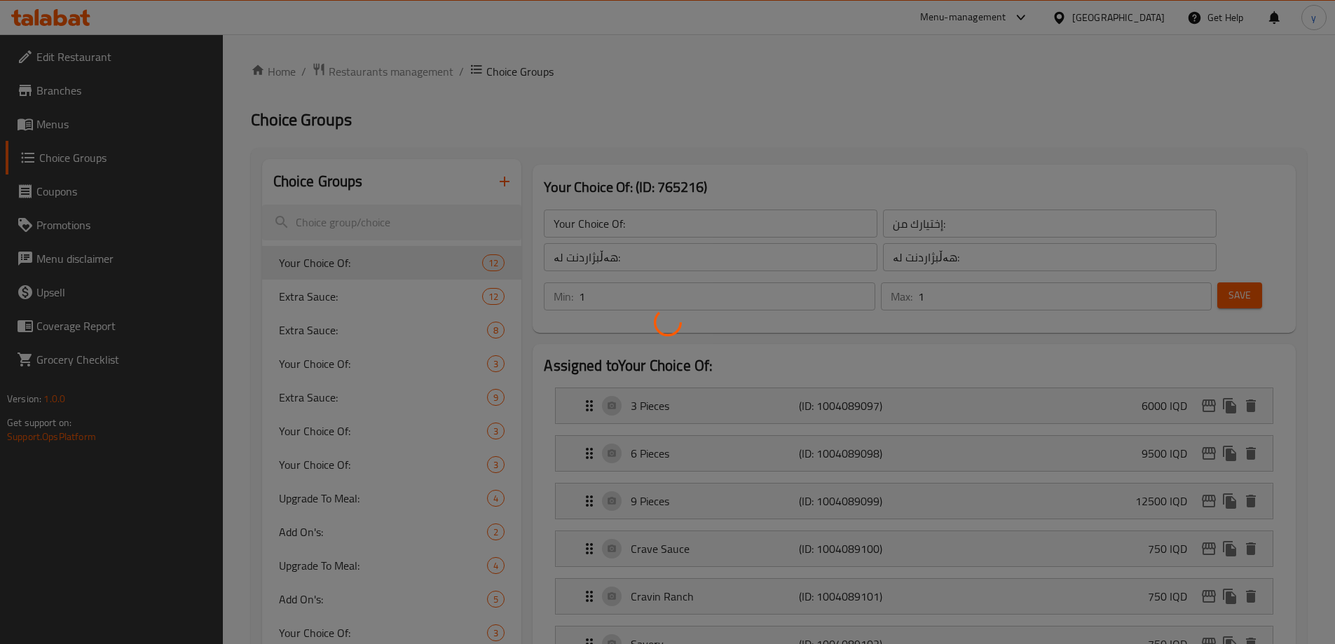
click at [505, 184] on div at bounding box center [667, 322] width 1335 height 644
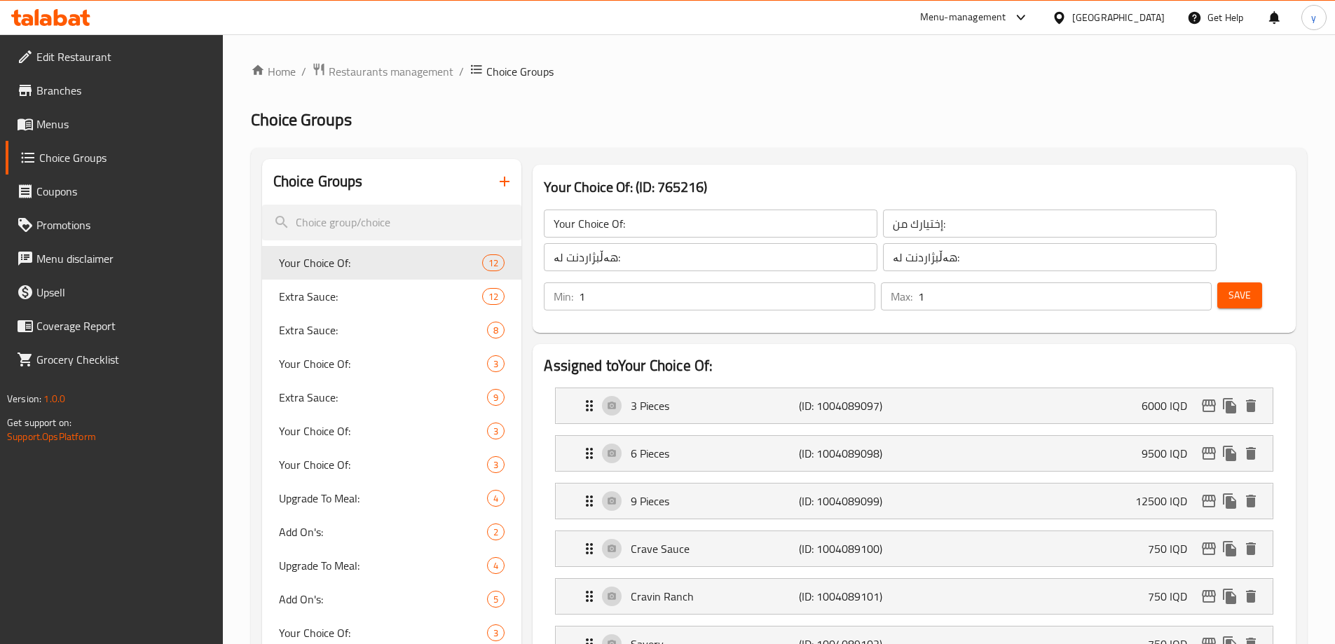
click at [512, 186] on icon "button" at bounding box center [504, 181] width 17 height 17
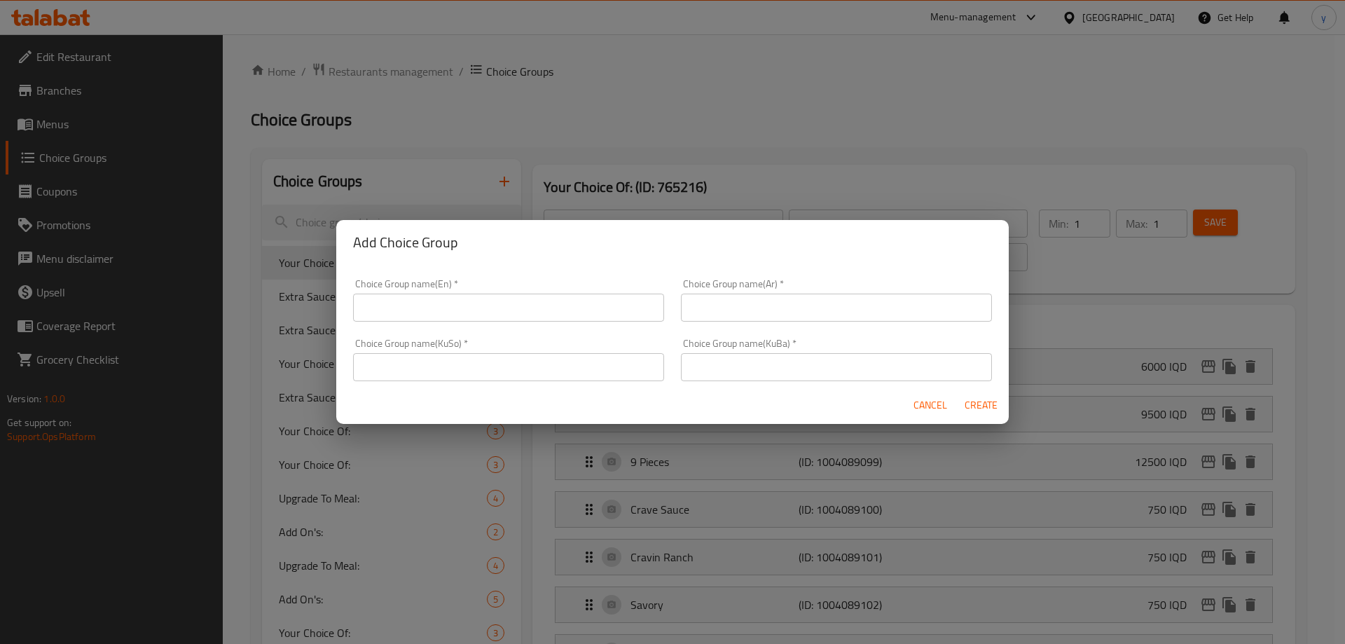
click at [598, 331] on div "Choice Group name(KuSo)   * Choice Group name(KuSo) *" at bounding box center [509, 360] width 328 height 60
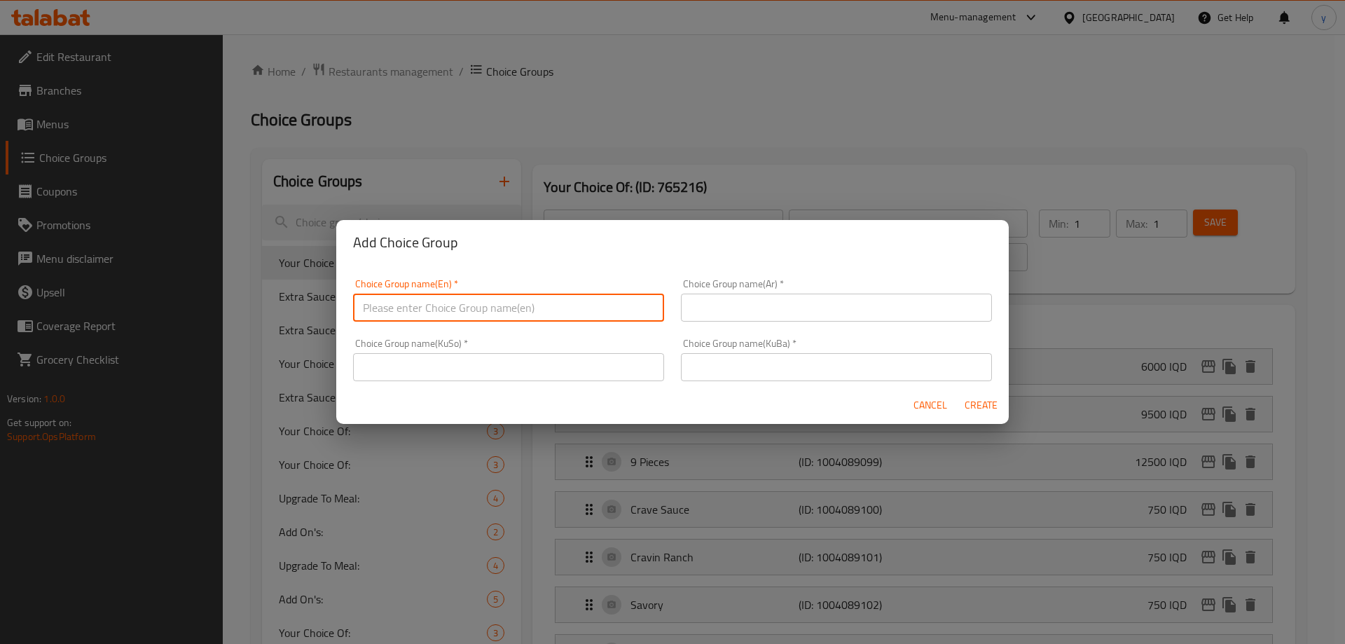
click at [604, 317] on input "text" at bounding box center [508, 308] width 311 height 28
click at [655, 364] on input "text" at bounding box center [508, 367] width 311 height 28
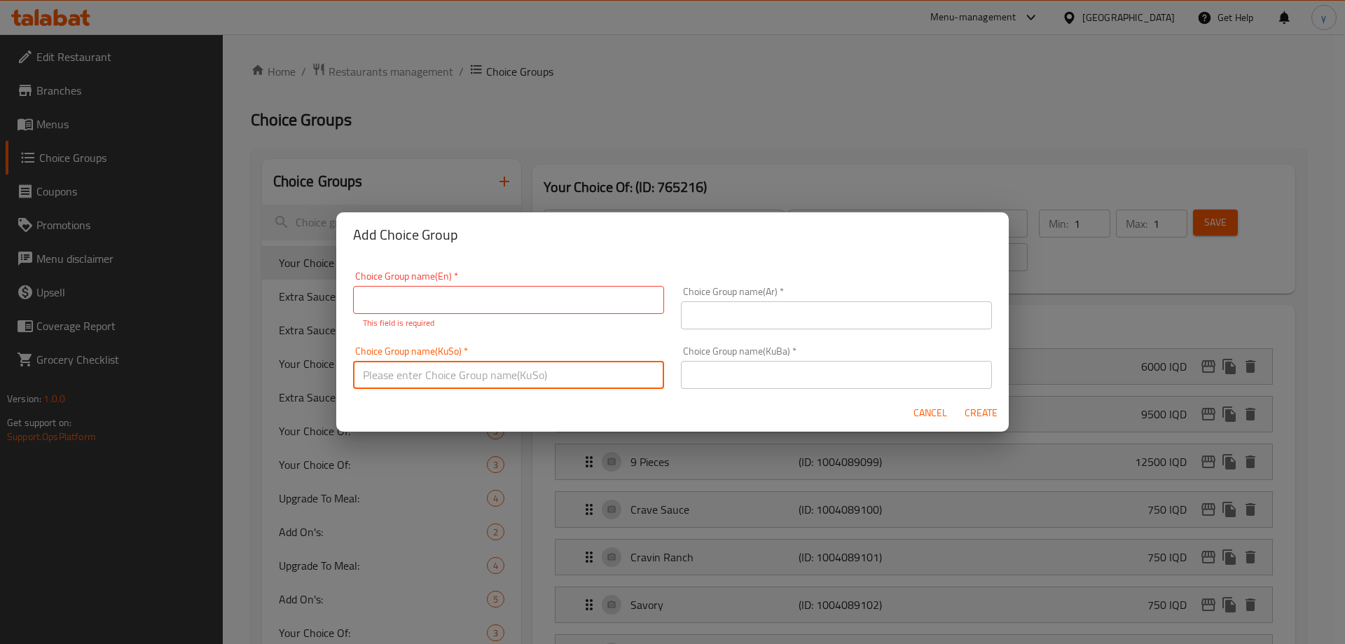
paste input "هەڵبژاردنت لە تام:"
type input "هەڵبژاردنت لە تام:"
drag, startPoint x: 725, startPoint y: 374, endPoint x: 739, endPoint y: 338, distance: 38.7
click at [725, 374] on input "text" at bounding box center [836, 375] width 311 height 28
paste input "هەڵبژاردنت لە تام:"
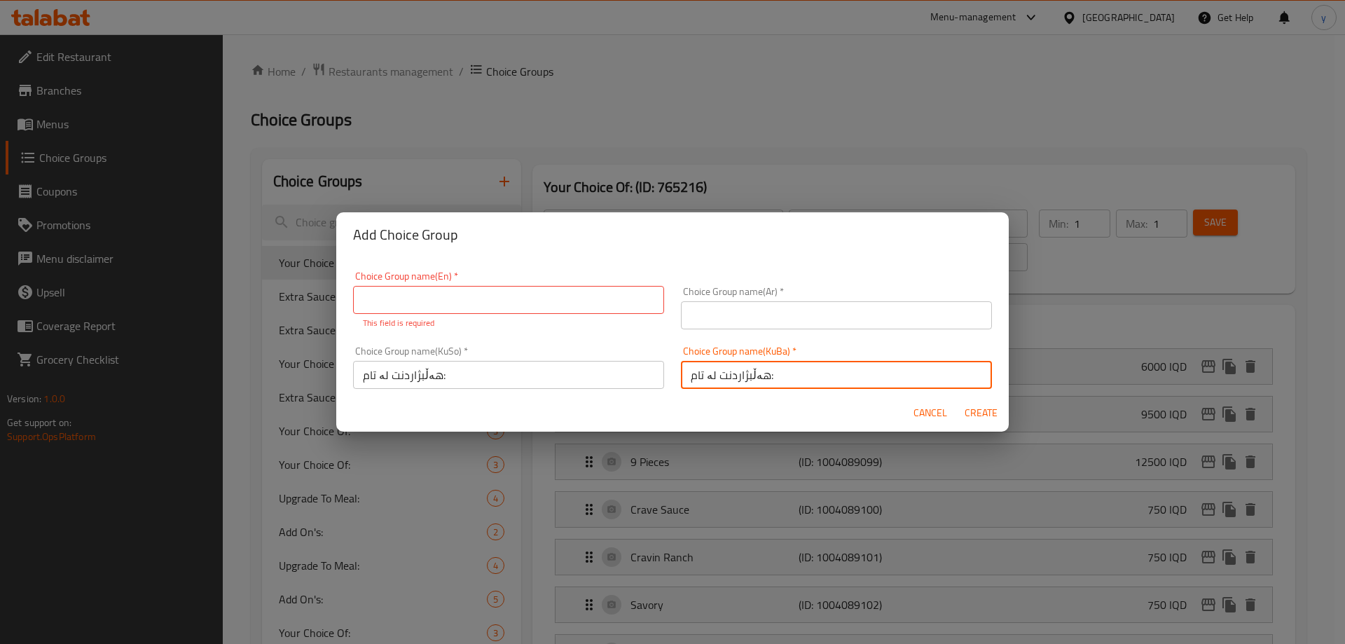
type input "هەڵبژاردنت لە تام:"
click at [740, 313] on input "text" at bounding box center [836, 315] width 311 height 28
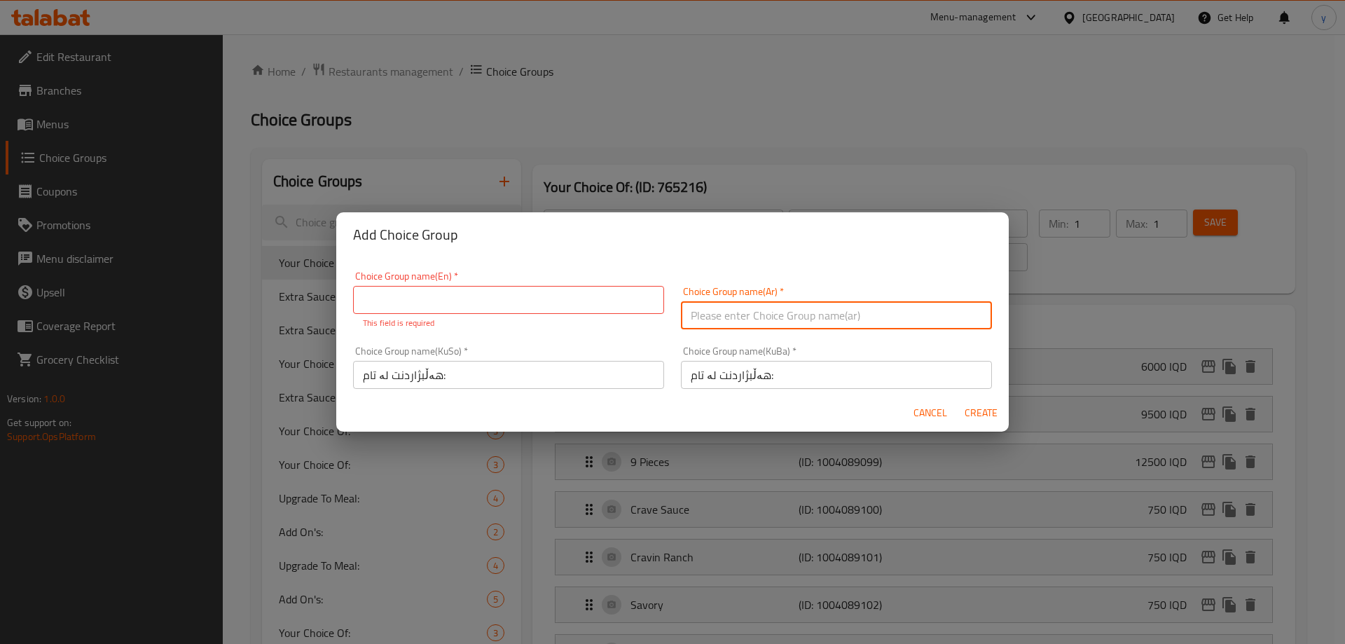
paste input "إختيارك من النكهة:"
type input "إختيارك من النكهة:"
drag, startPoint x: 608, startPoint y: 308, endPoint x: 559, endPoint y: 336, distance: 56.2
click at [608, 308] on input "text" at bounding box center [508, 300] width 311 height 28
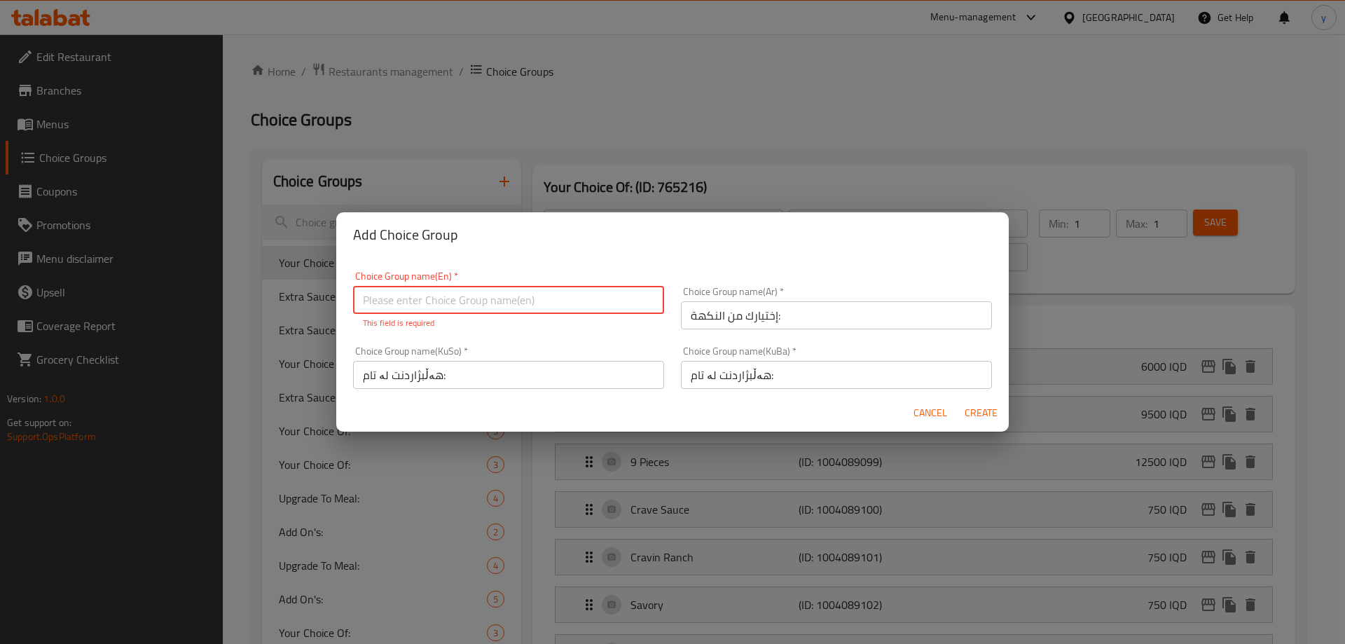
paste input "Your Choice Of Flavor:"
click at [690, 395] on div "Cancel Create" at bounding box center [672, 413] width 673 height 37
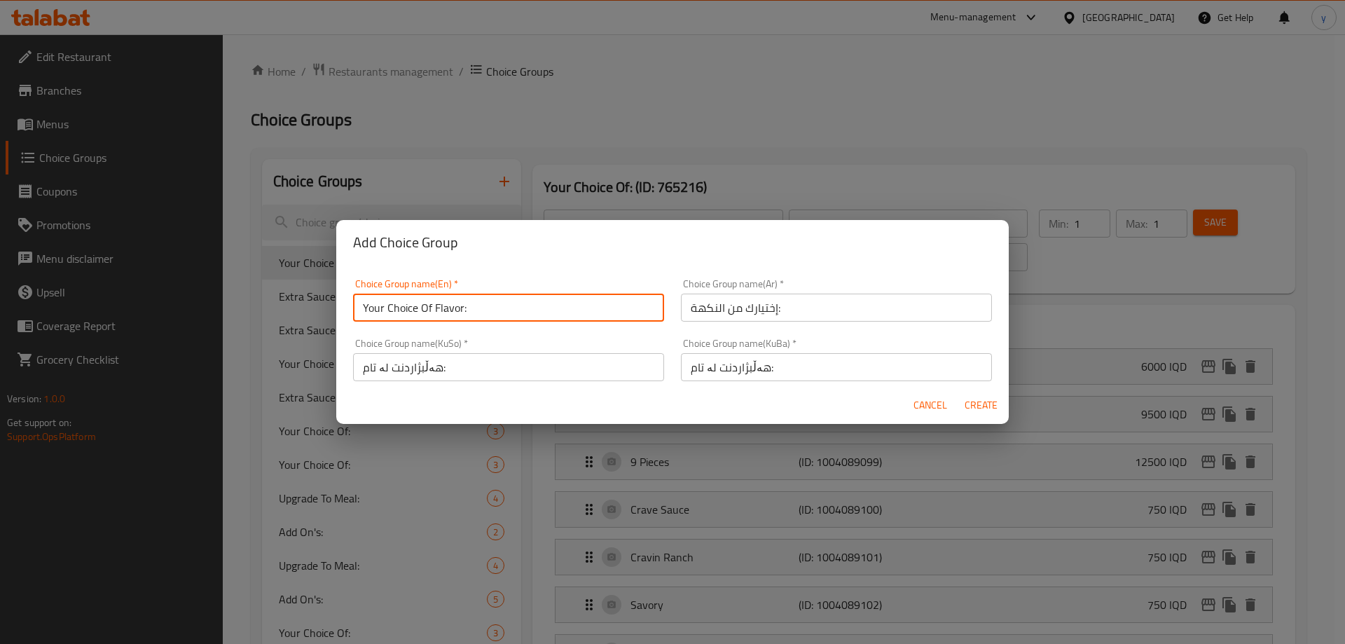
click at [533, 316] on input "Your Choice Of Flavor:" at bounding box center [508, 308] width 311 height 28
click at [447, 312] on input "Your Choice Of Flavor:" at bounding box center [508, 308] width 311 height 28
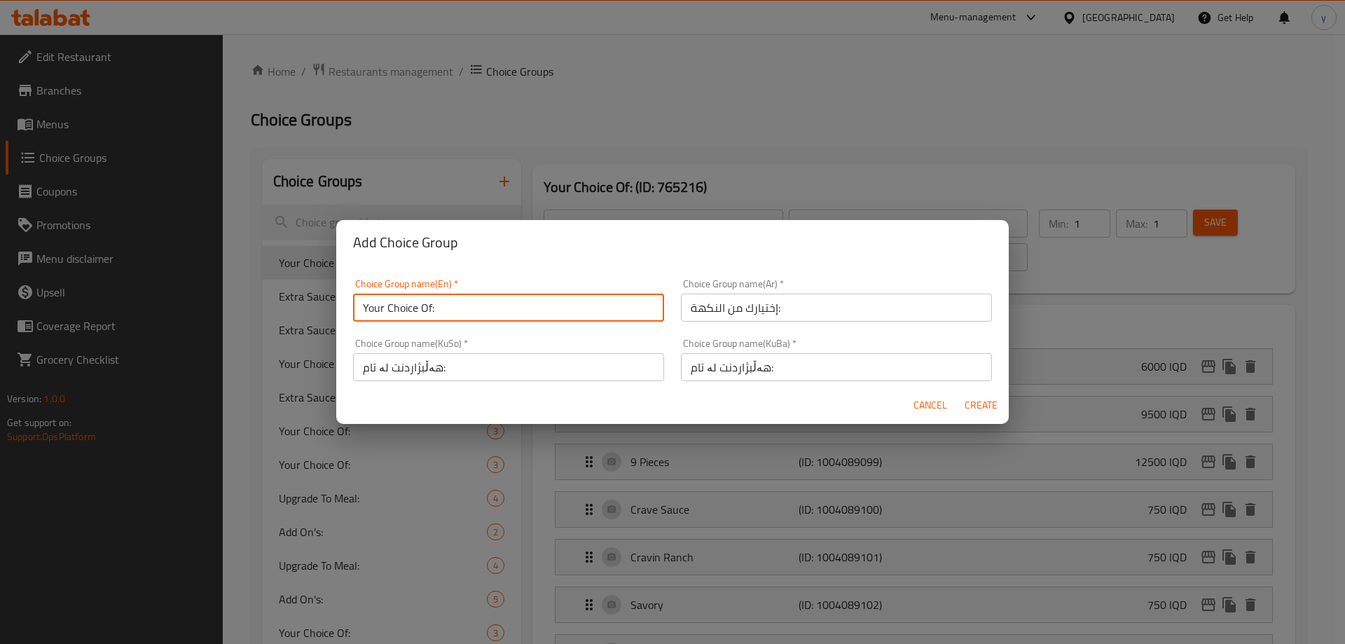
type input "Your Choice Of:"
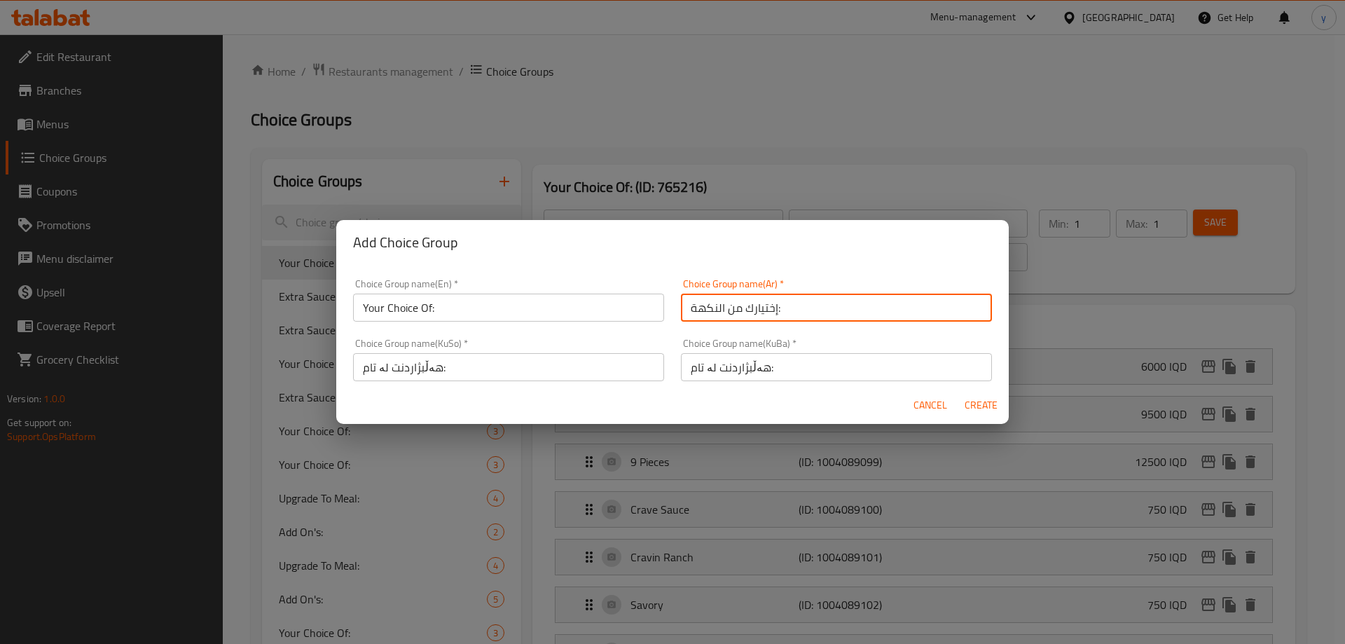
click at [706, 308] on input "إختيارك من النكهة:" at bounding box center [836, 308] width 311 height 28
click at [713, 308] on input "إختيارك من النكهة:" at bounding box center [836, 308] width 311 height 28
type input "إختيارك من:"
click at [694, 364] on input "هەڵبژاردنت لە تام:" at bounding box center [836, 367] width 311 height 28
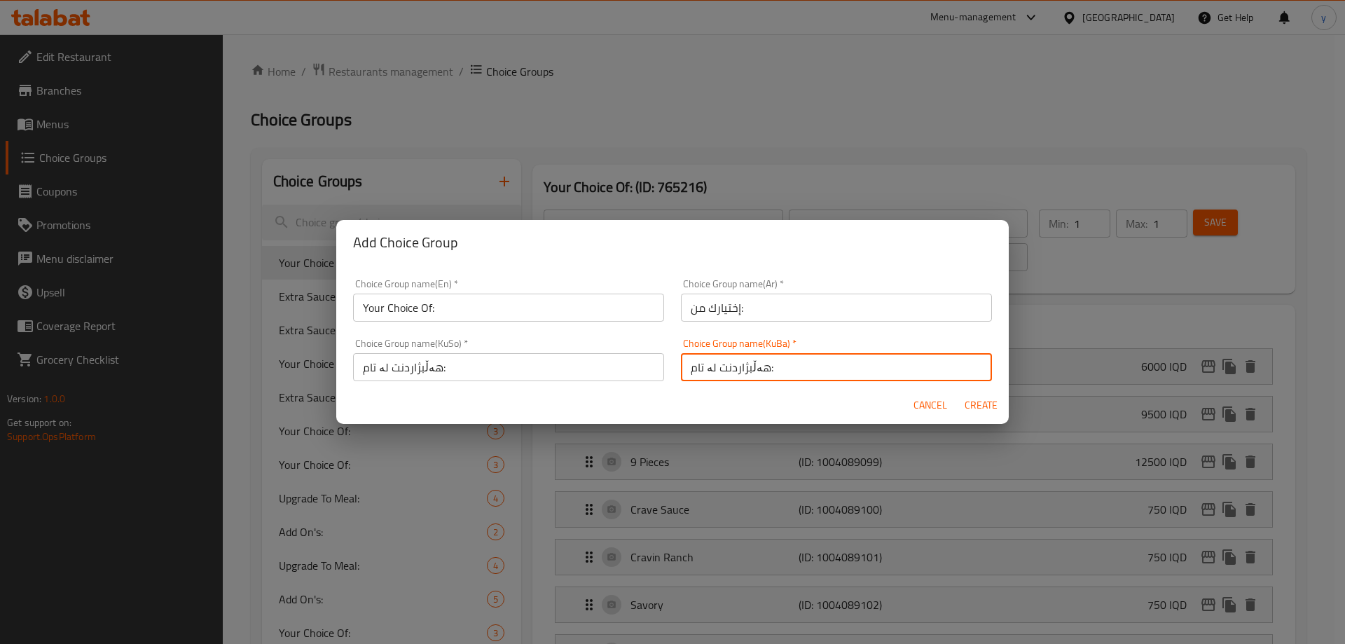
click at [694, 364] on input "هەڵبژاردنت لە تام:" at bounding box center [836, 367] width 311 height 28
click at [691, 368] on input "هەڵبژاردنت لە تام:" at bounding box center [836, 367] width 311 height 28
click at [704, 369] on input "هەڵبژاردنت لە:" at bounding box center [836, 367] width 311 height 28
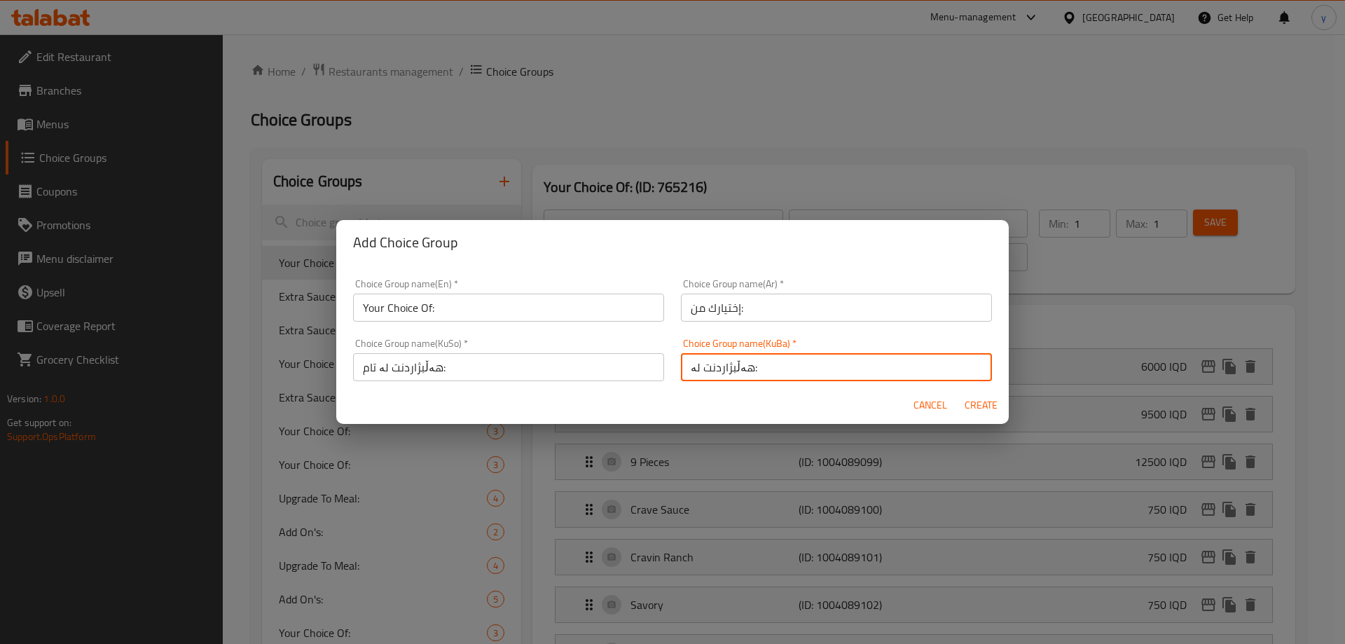
click at [704, 369] on input "هەڵبژاردنت لە:" at bounding box center [836, 367] width 311 height 28
type input "هەڵبژاردنت لە:"
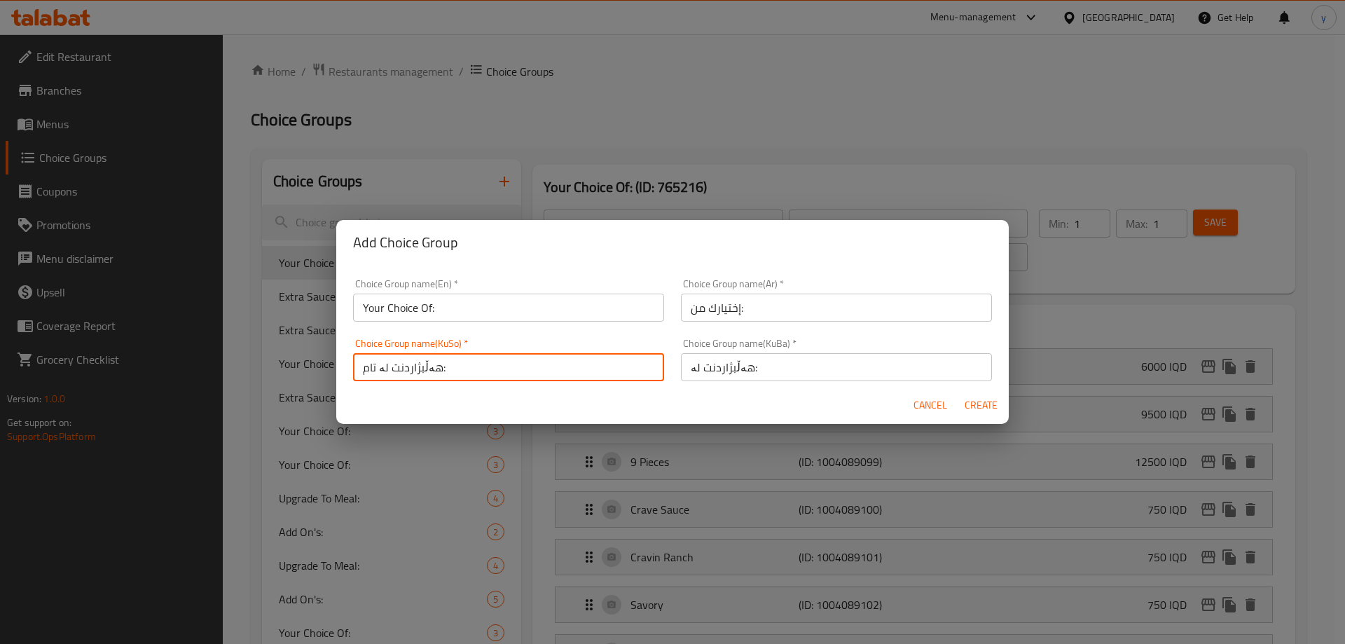
click at [551, 375] on input "هەڵبژاردنت لە تام:" at bounding box center [508, 367] width 311 height 28
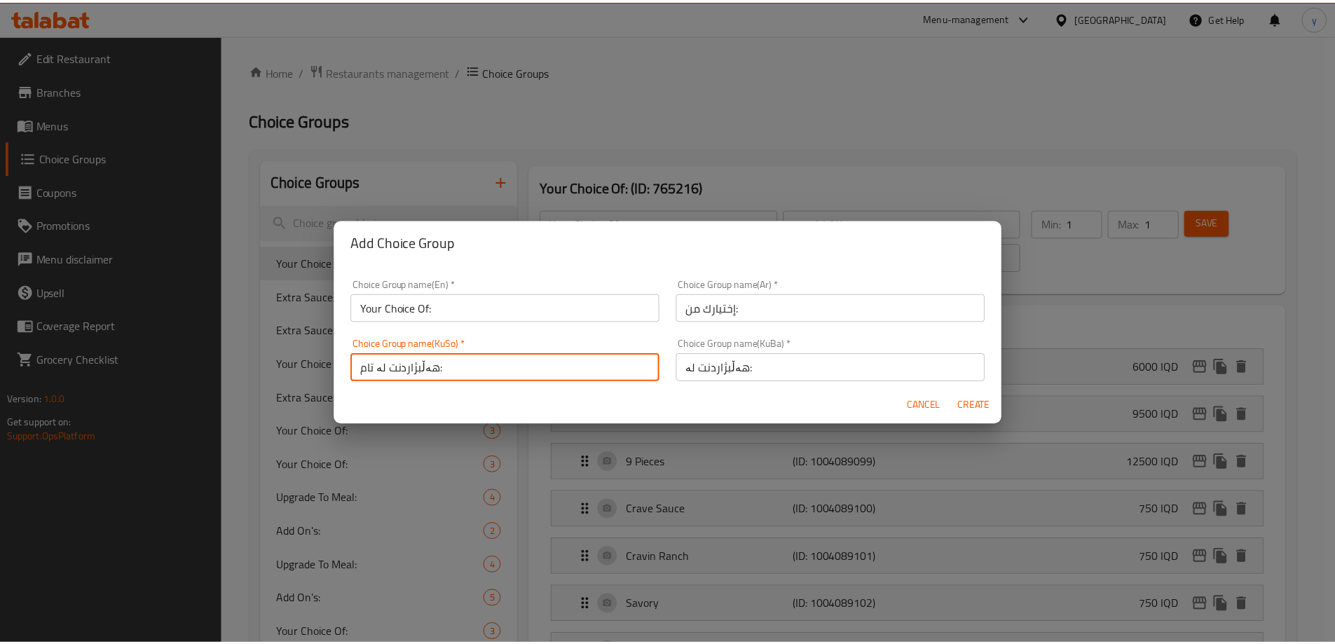
scroll to position [3, 0]
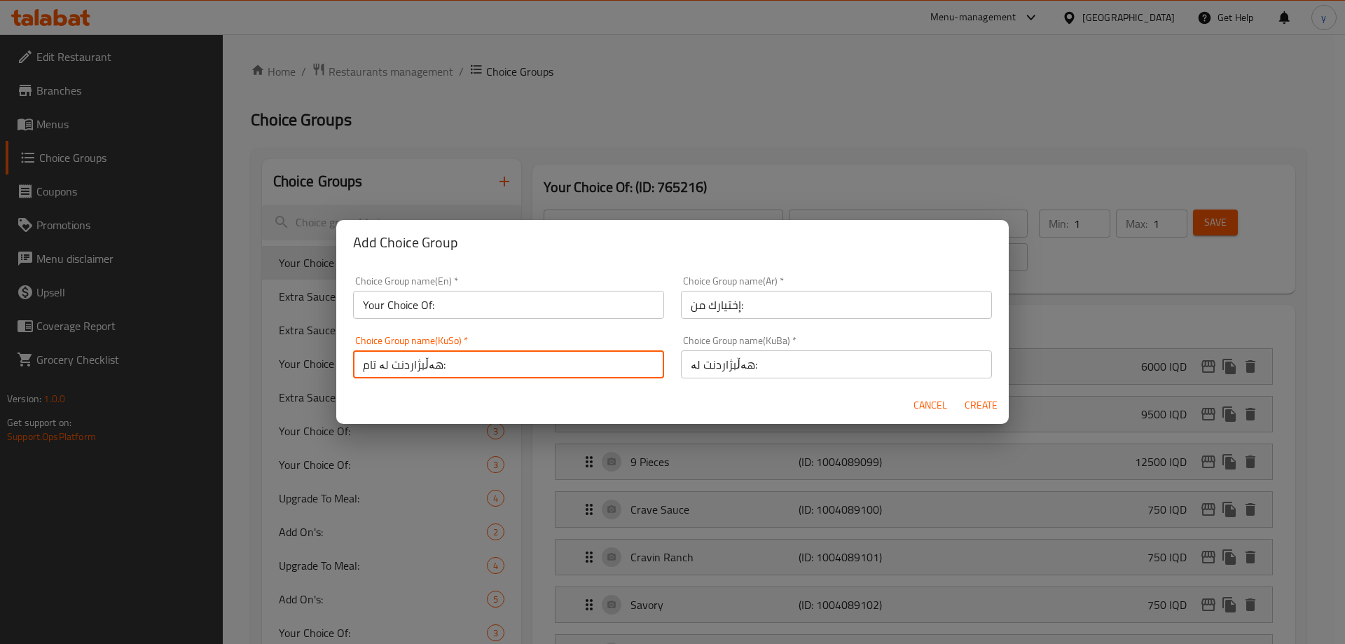
paste input "هەڵبژاردنت لە"
click at [549, 364] on input "هەڵبژاردنت لە تامهەڵبژاردنت لە:" at bounding box center [508, 364] width 311 height 28
paste input "text"
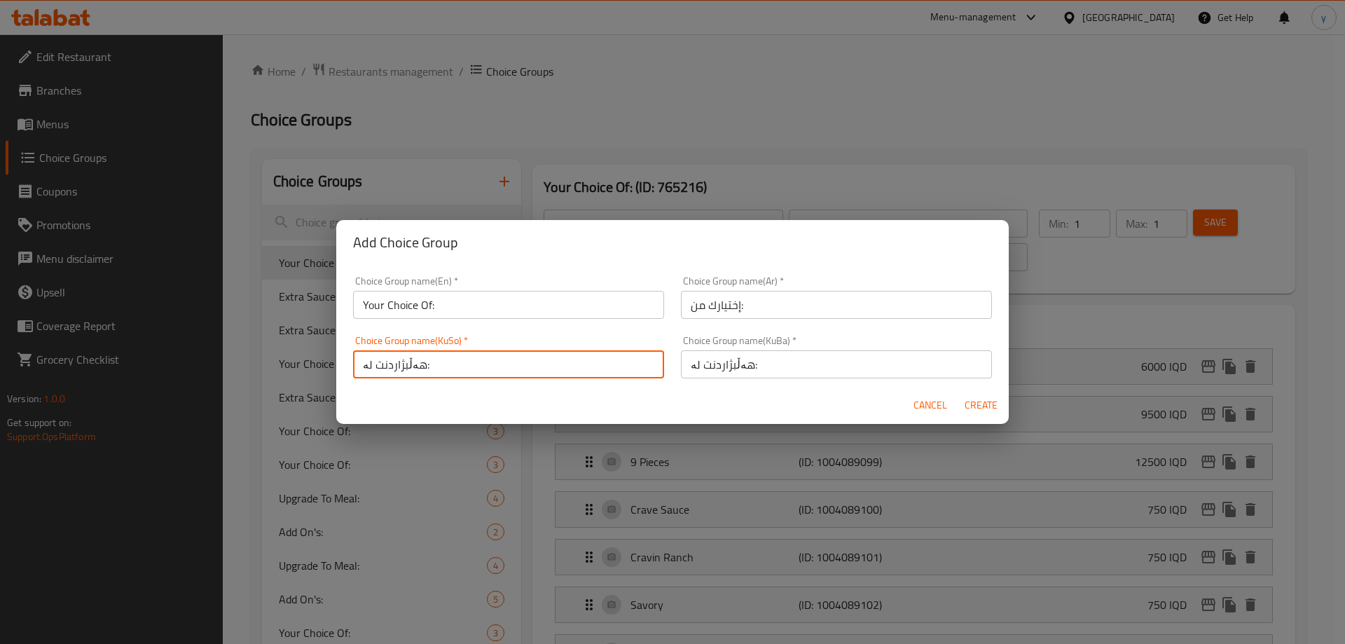
type input "هەڵبژاردنت لە:"
click at [542, 292] on input "Your Choice Of:" at bounding box center [508, 305] width 311 height 28
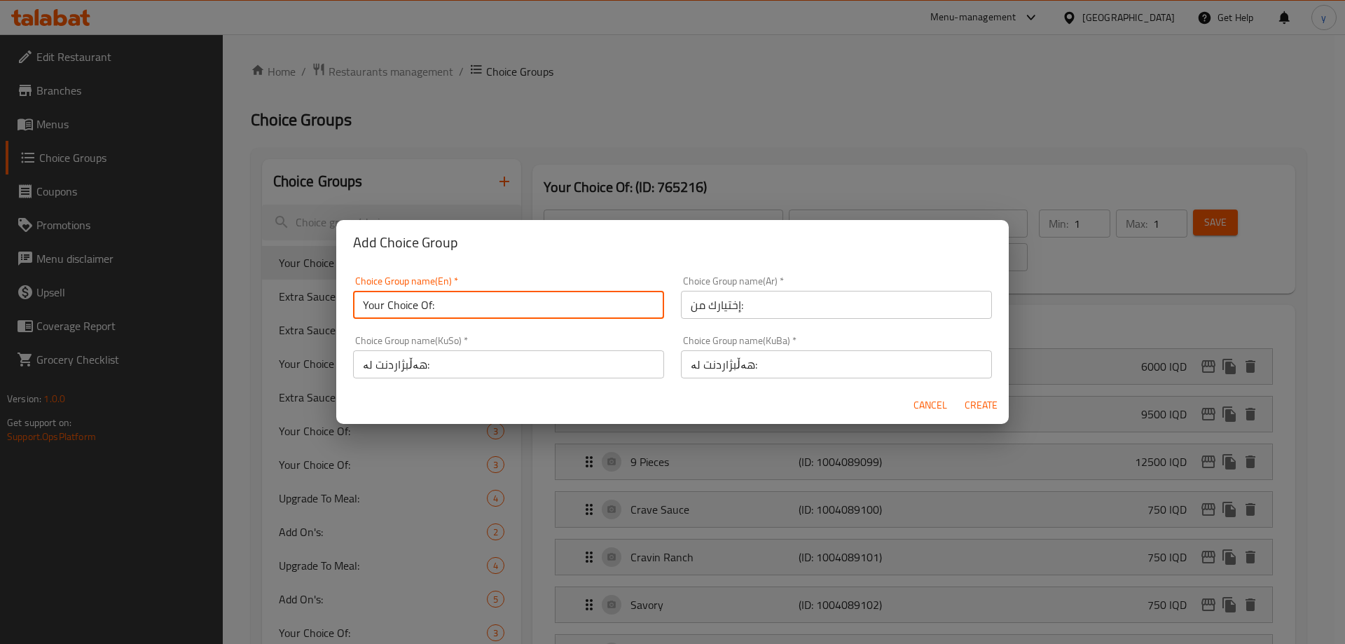
type input "Your Choice Of:"
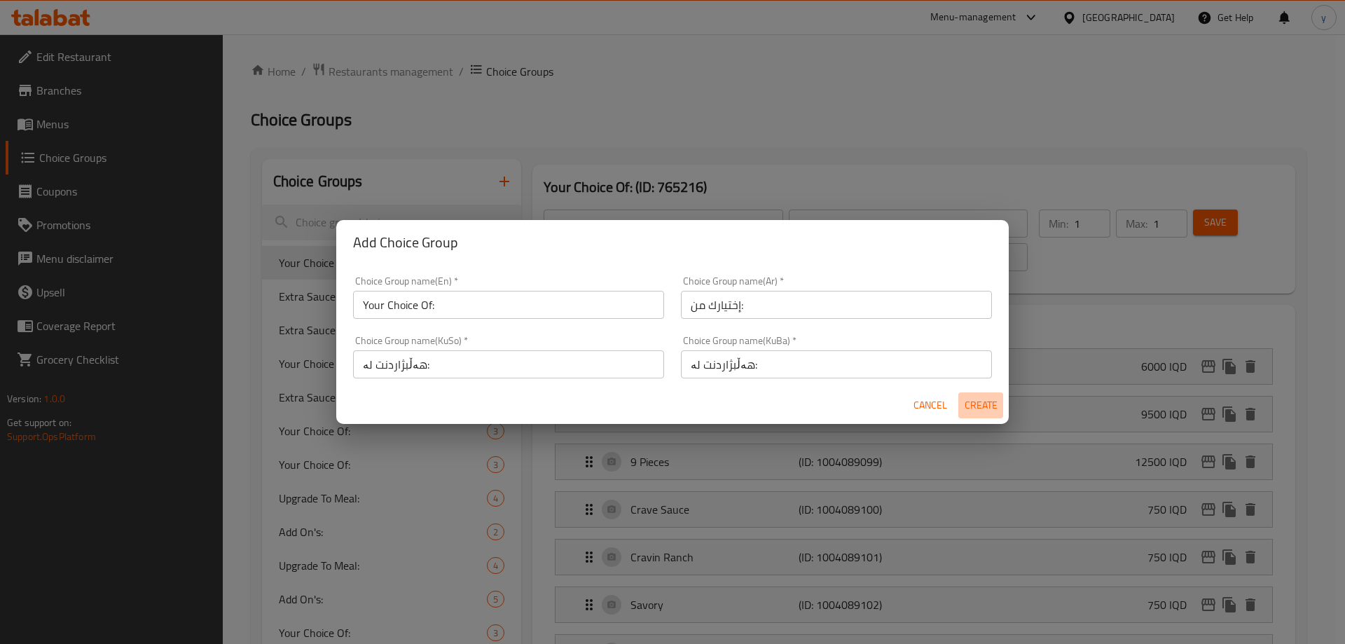
click at [985, 402] on span "Create" at bounding box center [981, 406] width 34 height 18
type input "Your Choice Of:"
type input "0"
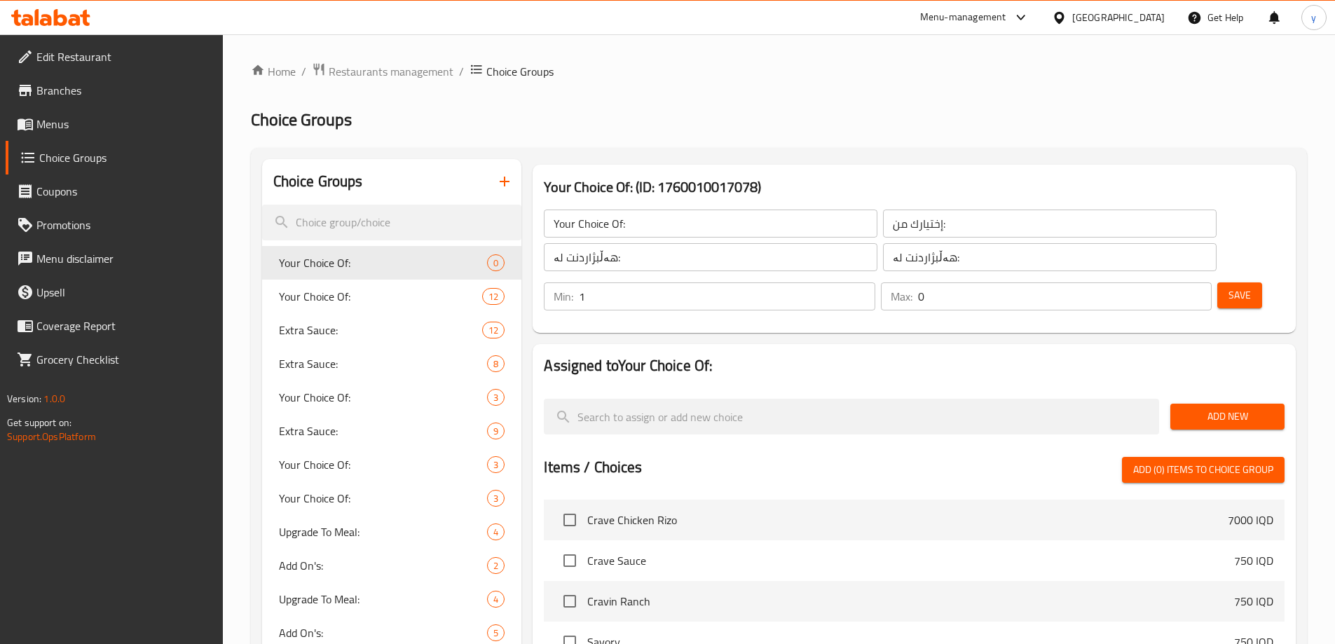
type input "1"
click at [875, 282] on input "1" at bounding box center [727, 296] width 296 height 28
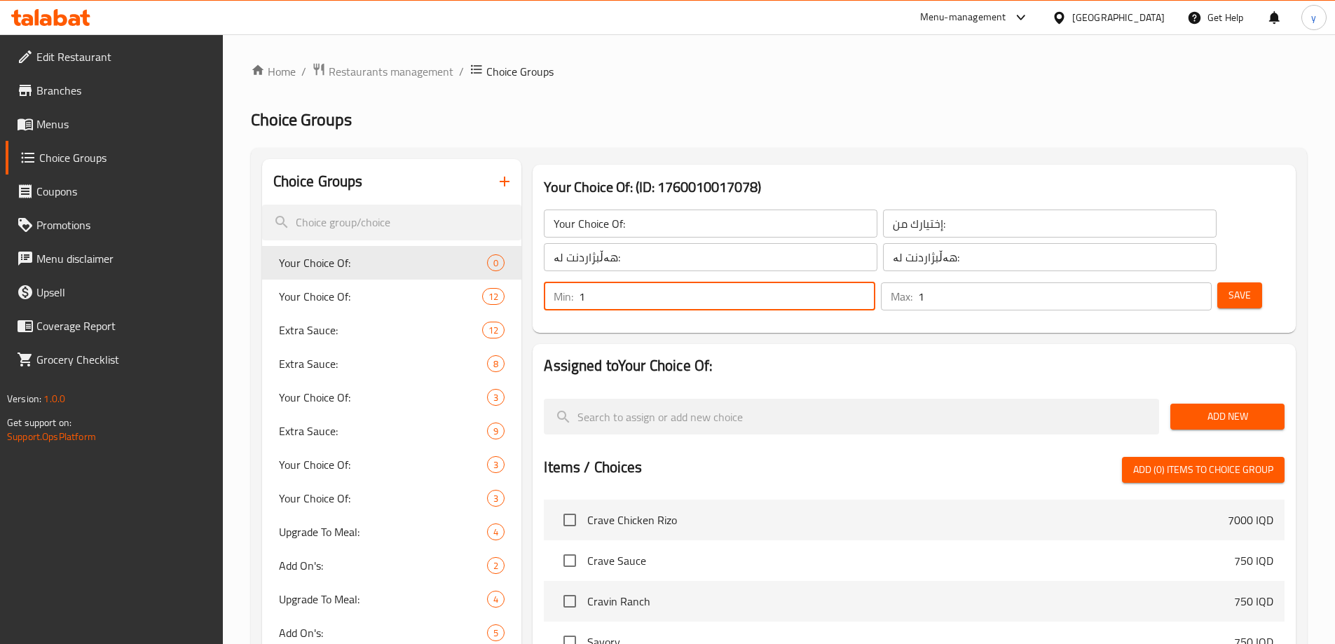
type input "1"
click at [1170, 282] on input "1" at bounding box center [1065, 296] width 294 height 28
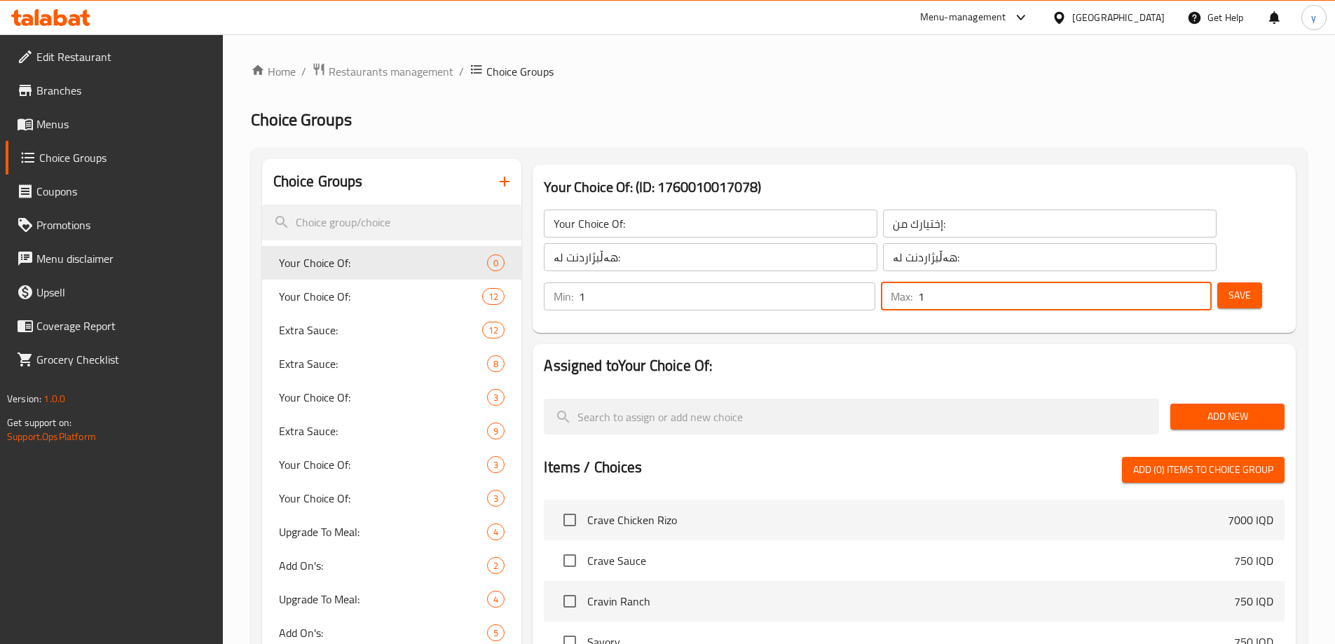
click at [1228, 287] on span "Save" at bounding box center [1239, 296] width 22 height 18
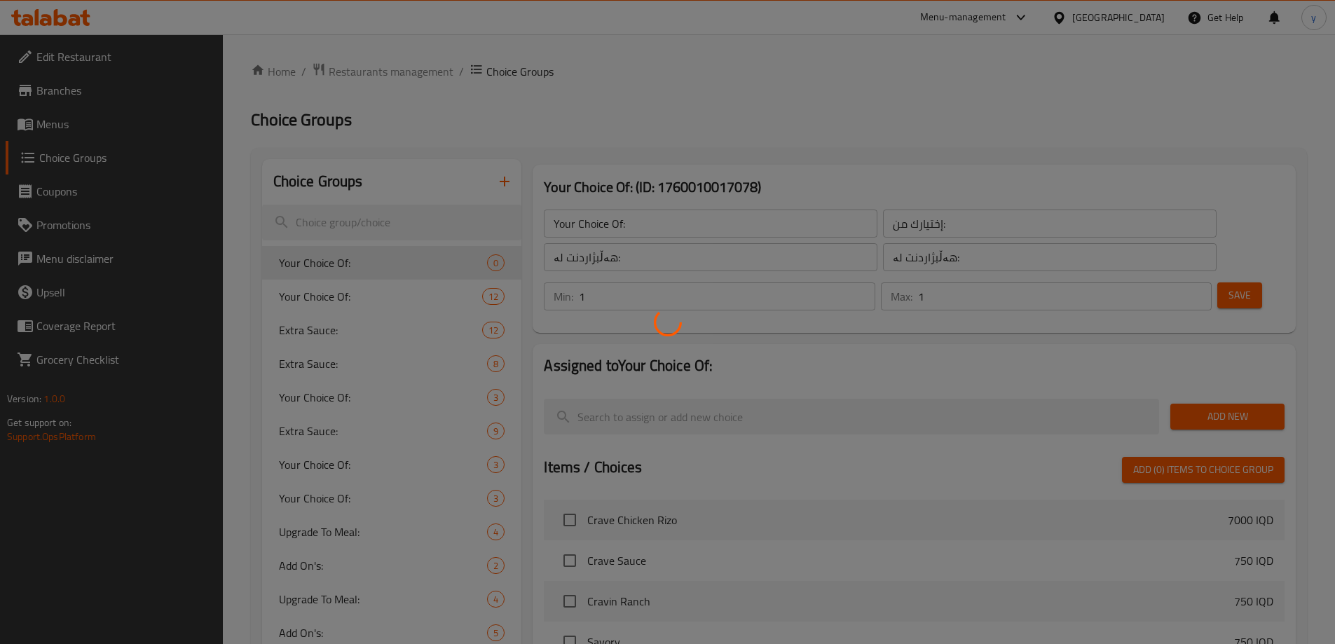
click at [1204, 381] on div at bounding box center [667, 322] width 1335 height 644
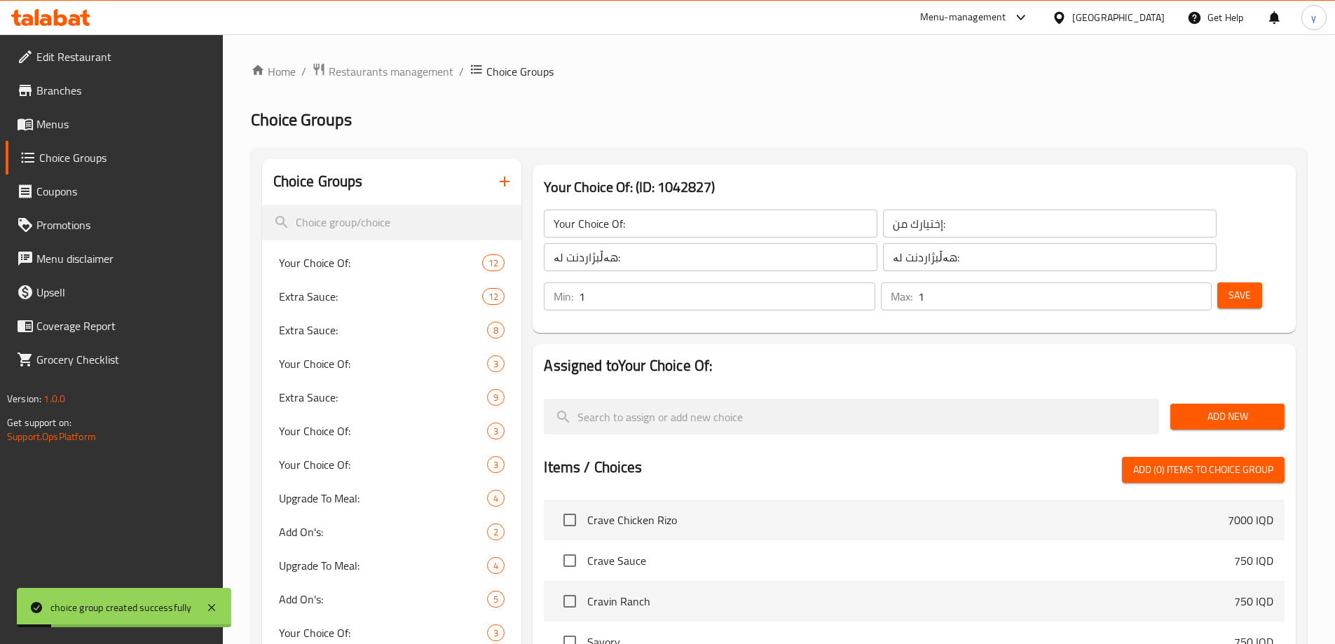
click at [1269, 408] on span "Add New" at bounding box center [1228, 417] width 92 height 18
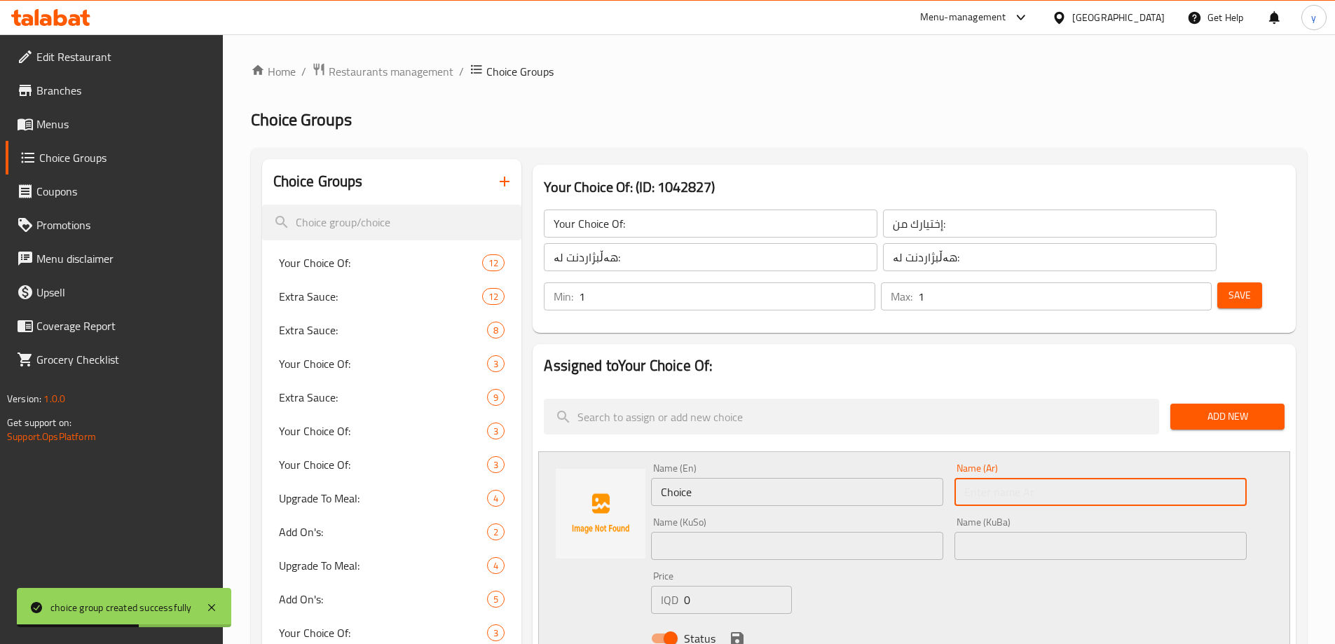
click at [1059, 478] on input "text" at bounding box center [1100, 492] width 292 height 28
click at [917, 478] on input "Choice" at bounding box center [797, 492] width 292 height 28
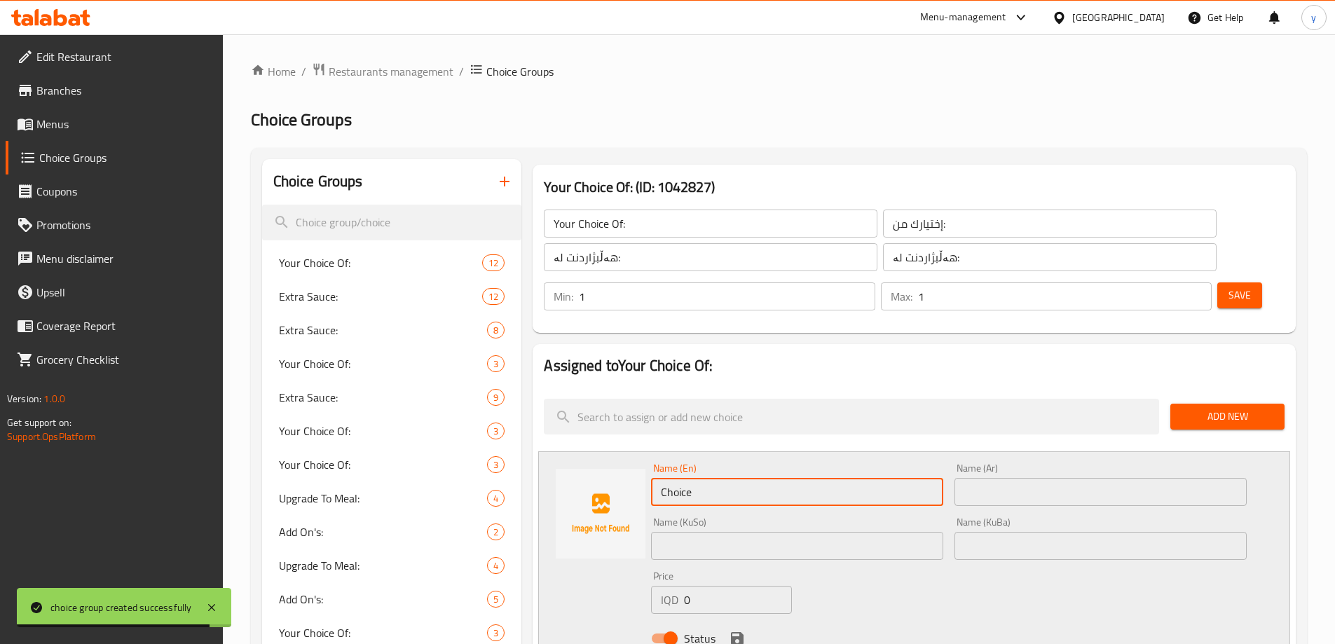
click at [917, 478] on input "Choice" at bounding box center [797, 492] width 292 height 28
paste input "Spicy"
type input "Spicy"
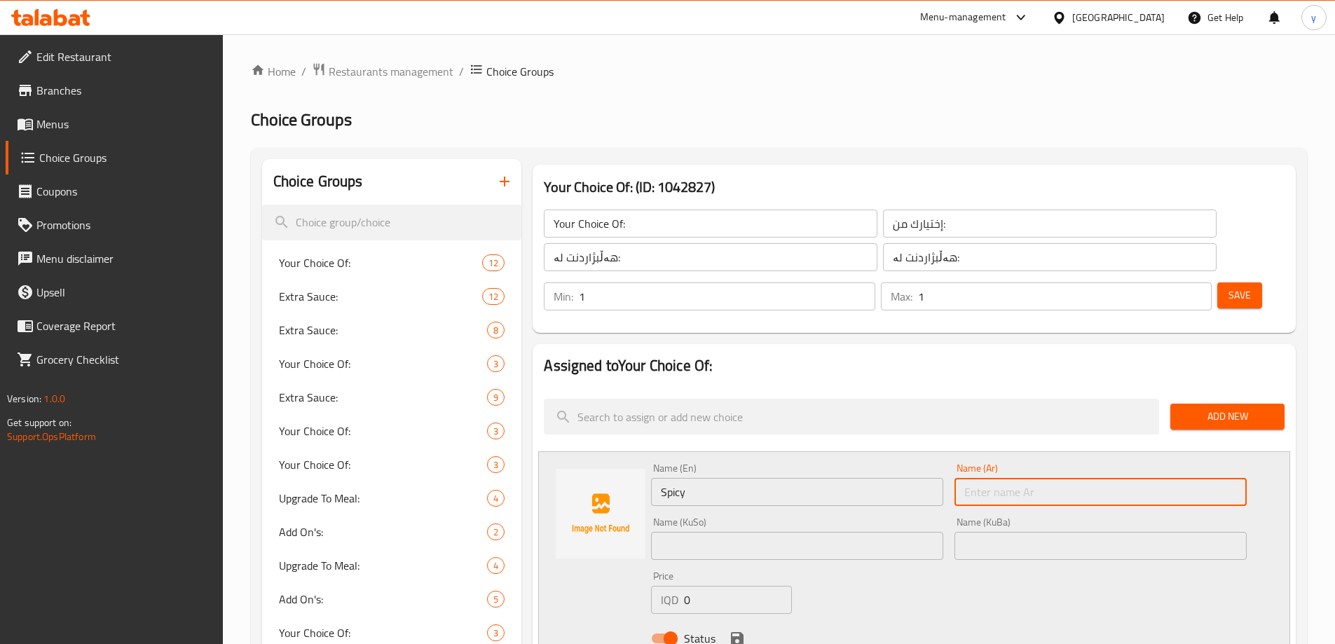
click at [983, 478] on input "text" at bounding box center [1100, 492] width 292 height 28
click at [884, 478] on input "Spicy" at bounding box center [797, 492] width 292 height 28
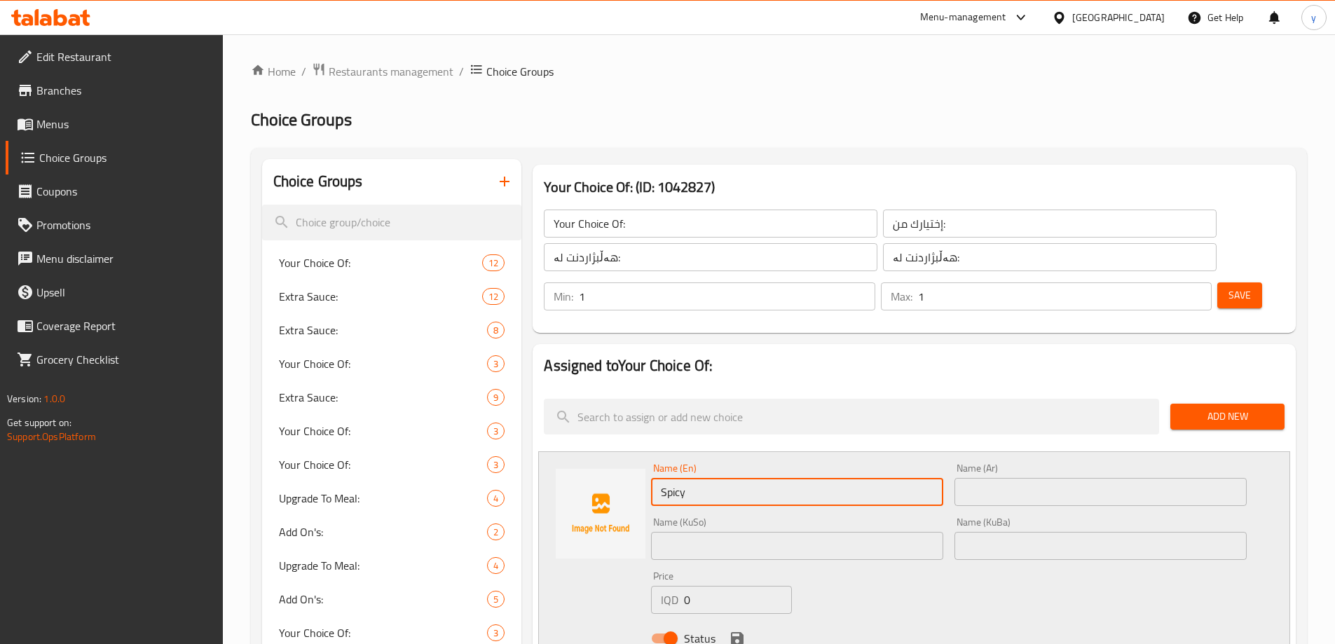
click at [884, 478] on input "Spicy" at bounding box center [797, 492] width 292 height 28
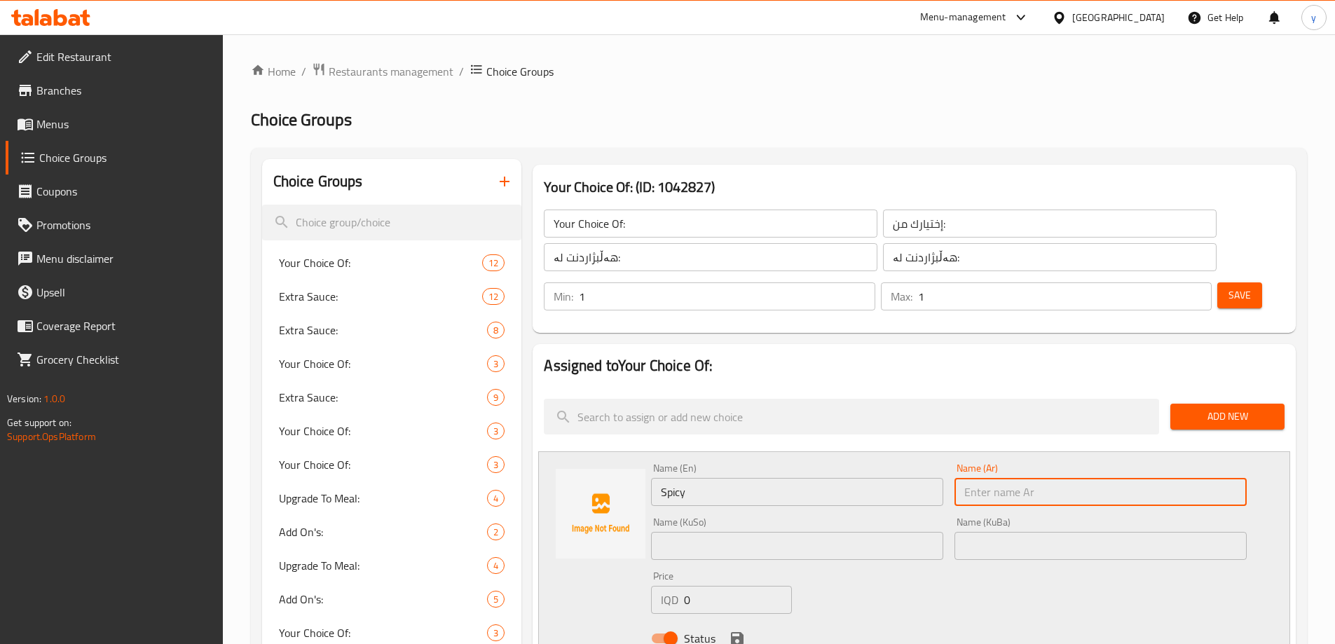
click at [978, 478] on input "text" at bounding box center [1100, 492] width 292 height 28
type input "حار"
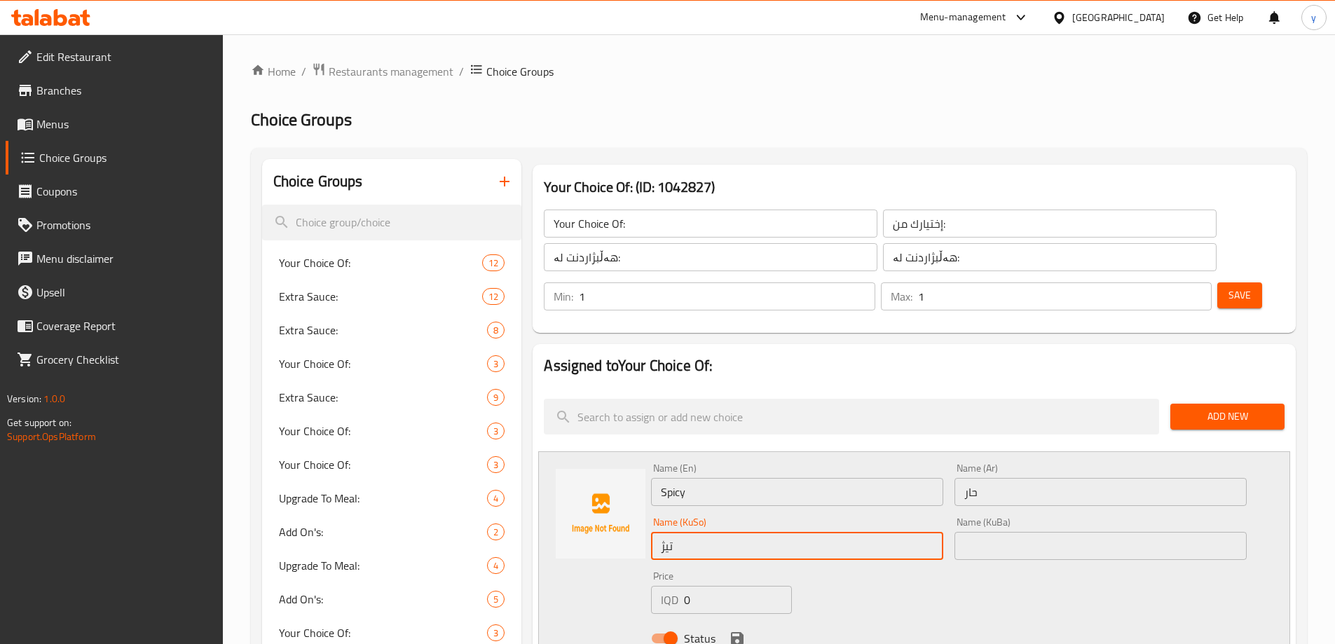
type input "تیژ"
click at [1029, 517] on div "Name (KuBa) Name (KuBa)" at bounding box center [1100, 538] width 292 height 43
click at [1027, 532] on input "text" at bounding box center [1100, 546] width 292 height 28
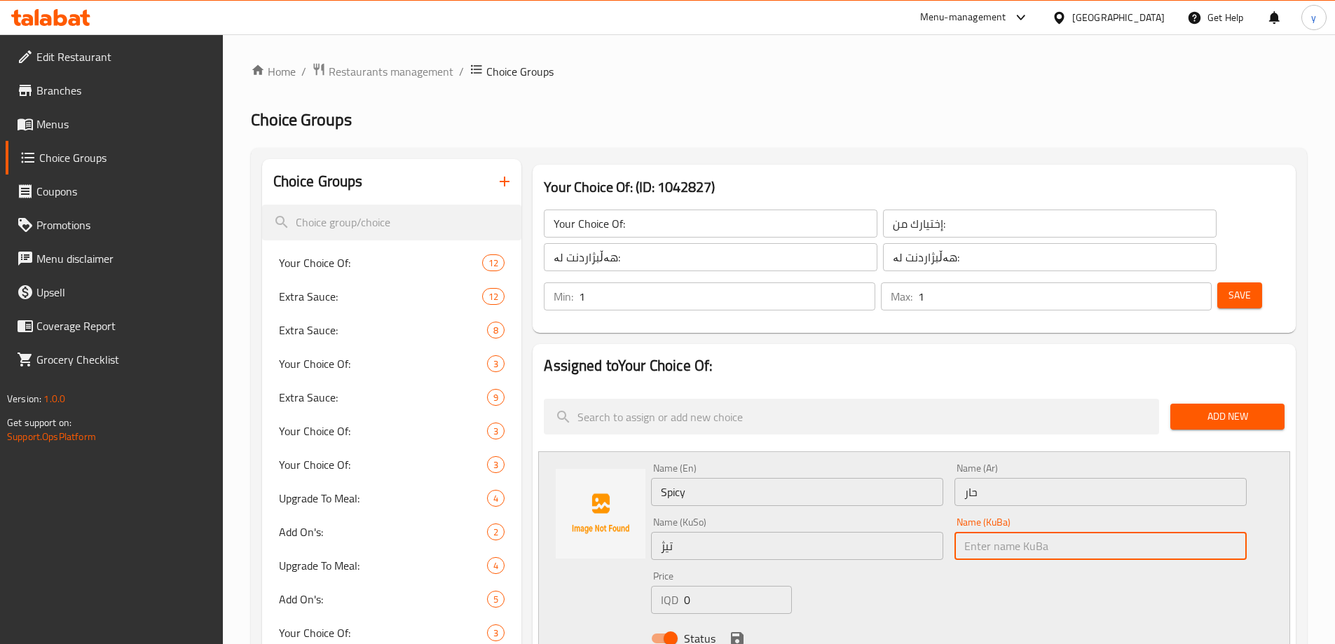
paste input "تیژ"
type input "تیژ"
click at [752, 586] on input "0" at bounding box center [737, 600] width 107 height 28
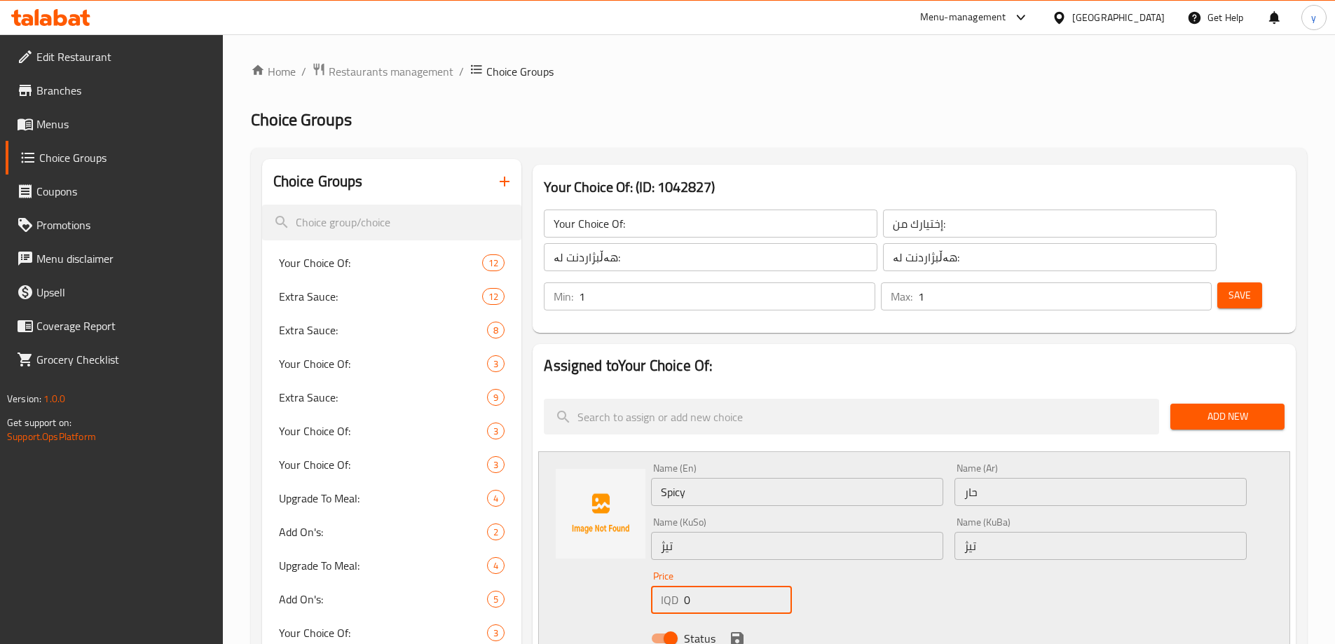
click at [752, 586] on input "0" at bounding box center [737, 600] width 107 height 28
paste input "550"
type input "5500"
click at [737, 632] on icon "save" at bounding box center [737, 638] width 13 height 13
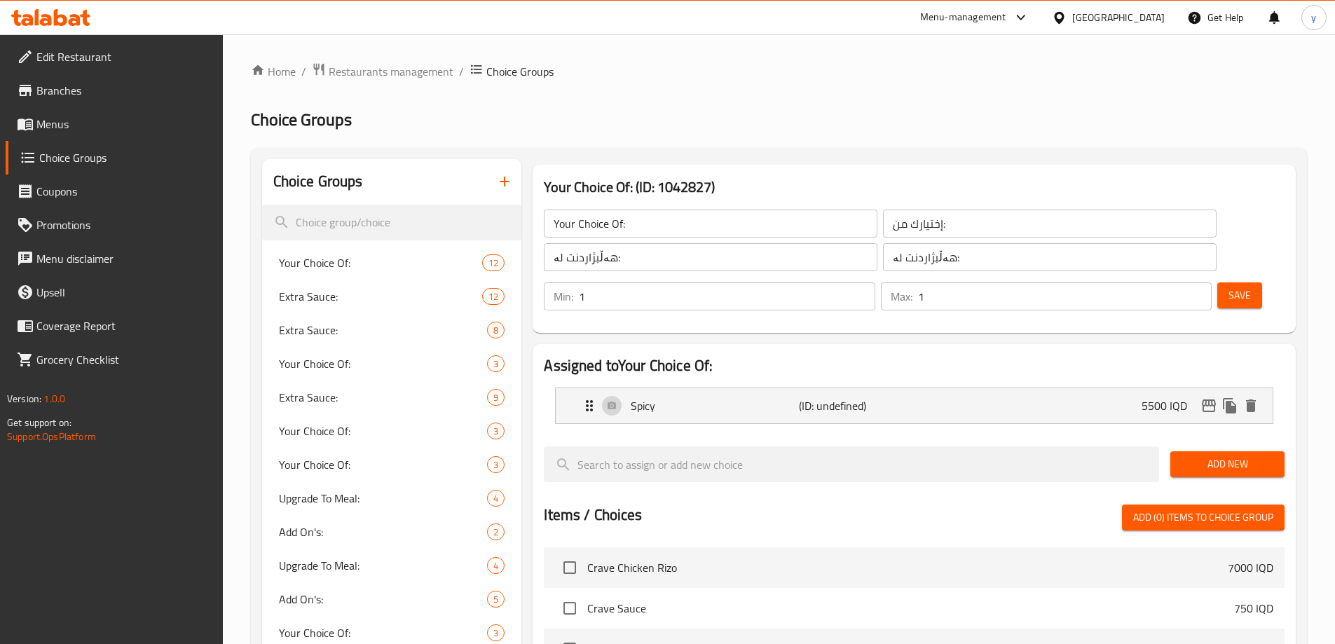
click at [1256, 456] on span "Add New" at bounding box center [1228, 465] width 92 height 18
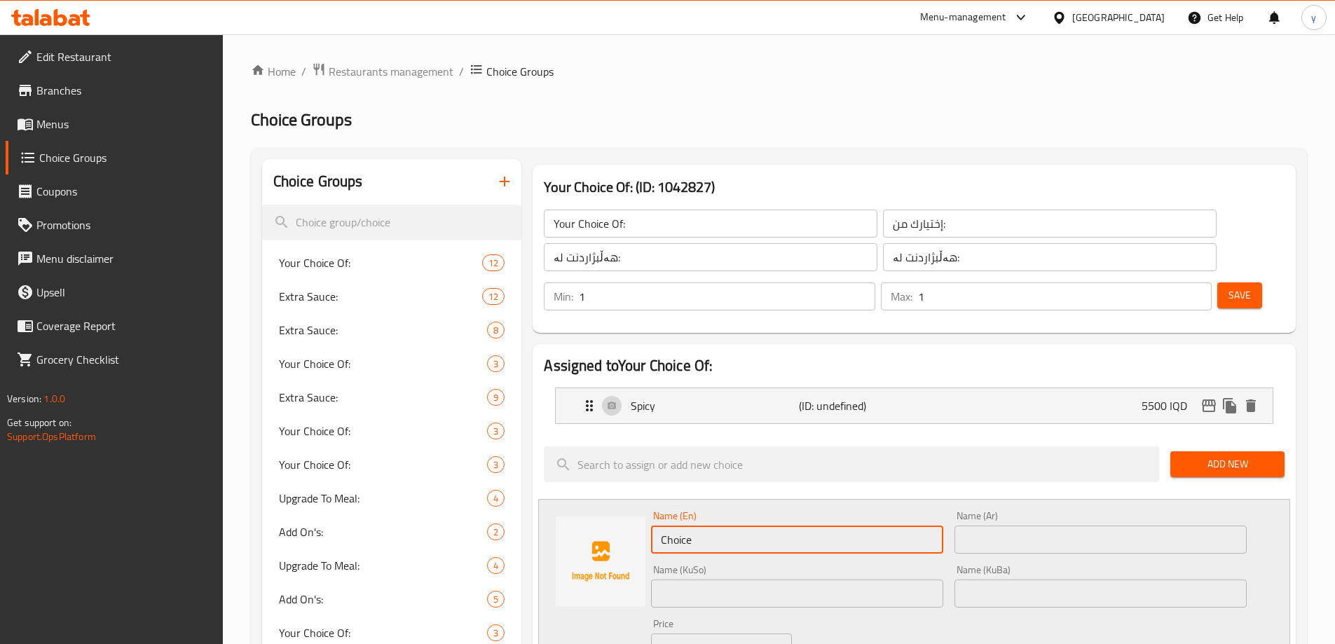
click at [756, 526] on input "Choice" at bounding box center [797, 540] width 292 height 28
paste input "None spicy"
type input "None spicy"
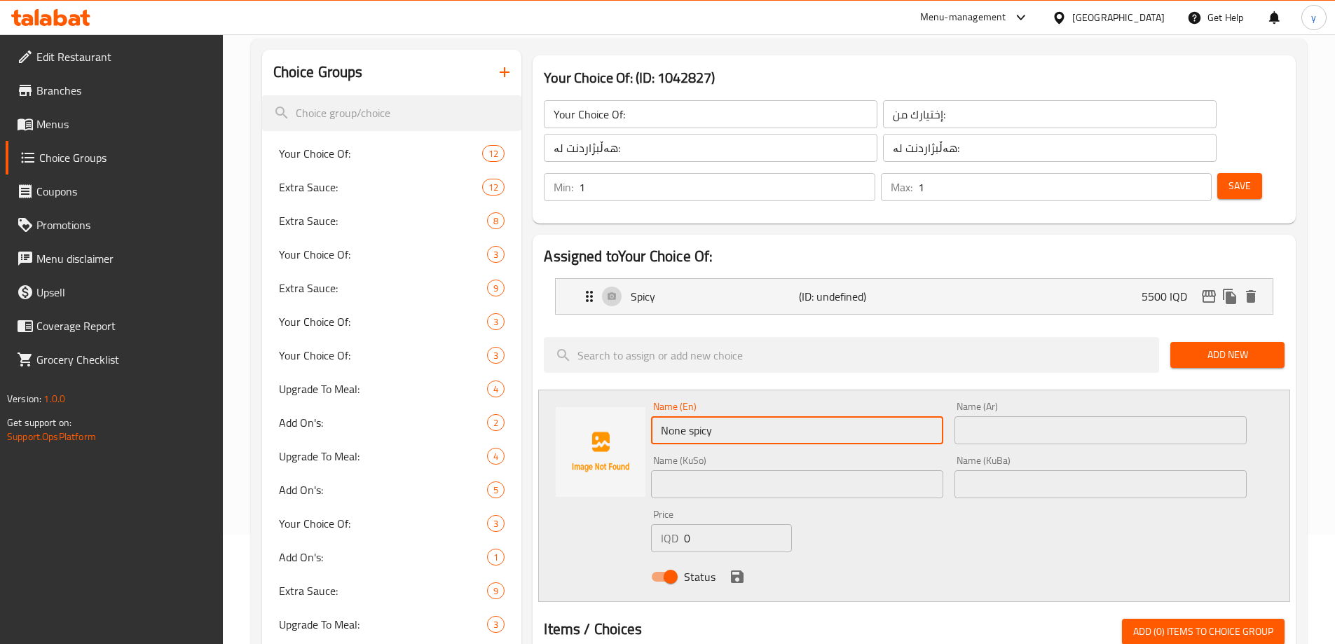
scroll to position [140, 0]
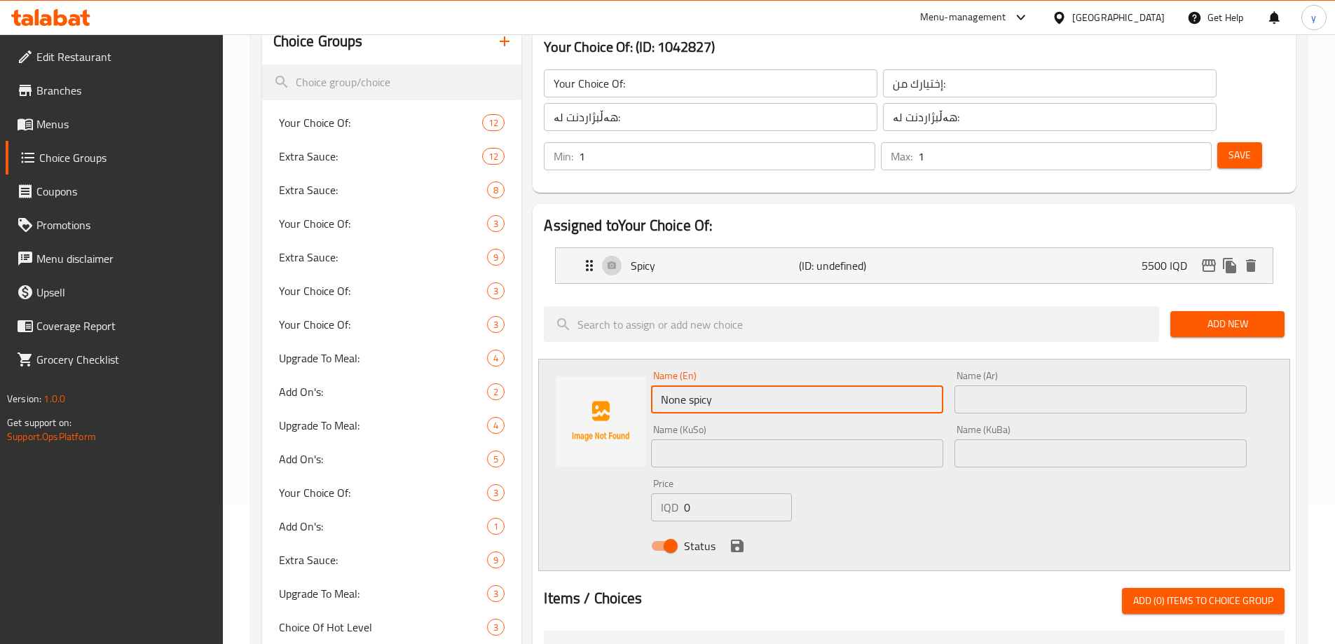
click at [981, 385] on input "text" at bounding box center [1100, 399] width 292 height 28
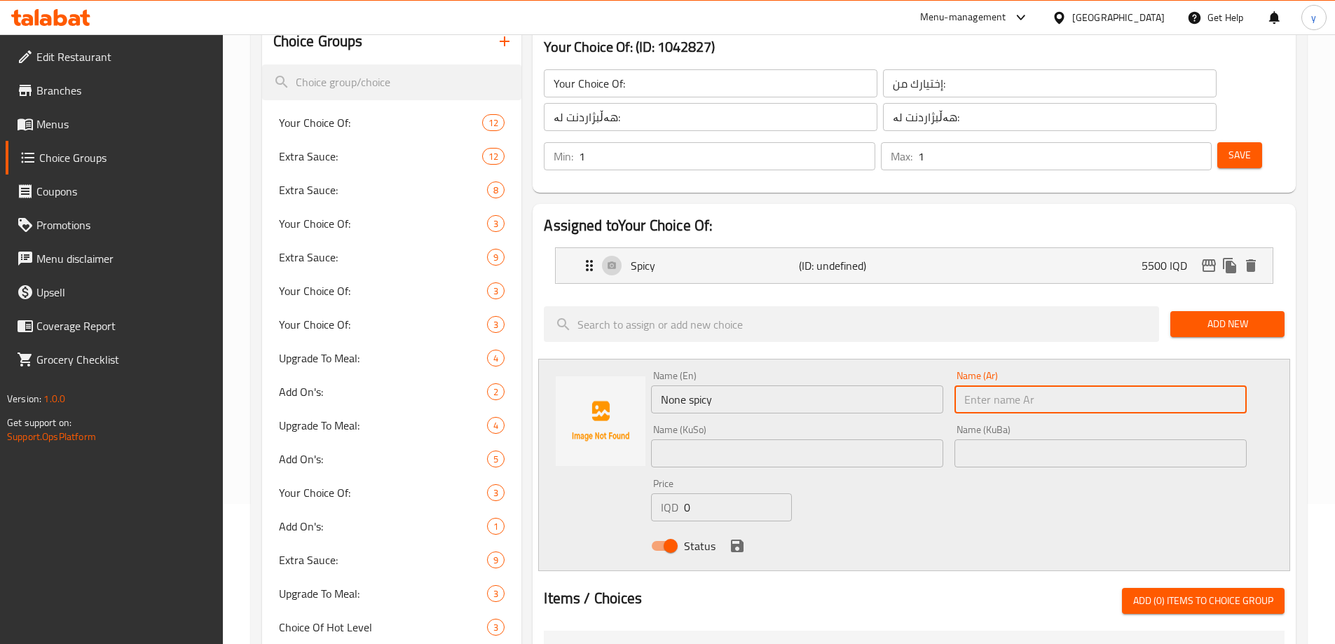
paste input "غير حار"
type input "غير حار"
click at [821, 439] on input "text" at bounding box center [797, 453] width 292 height 28
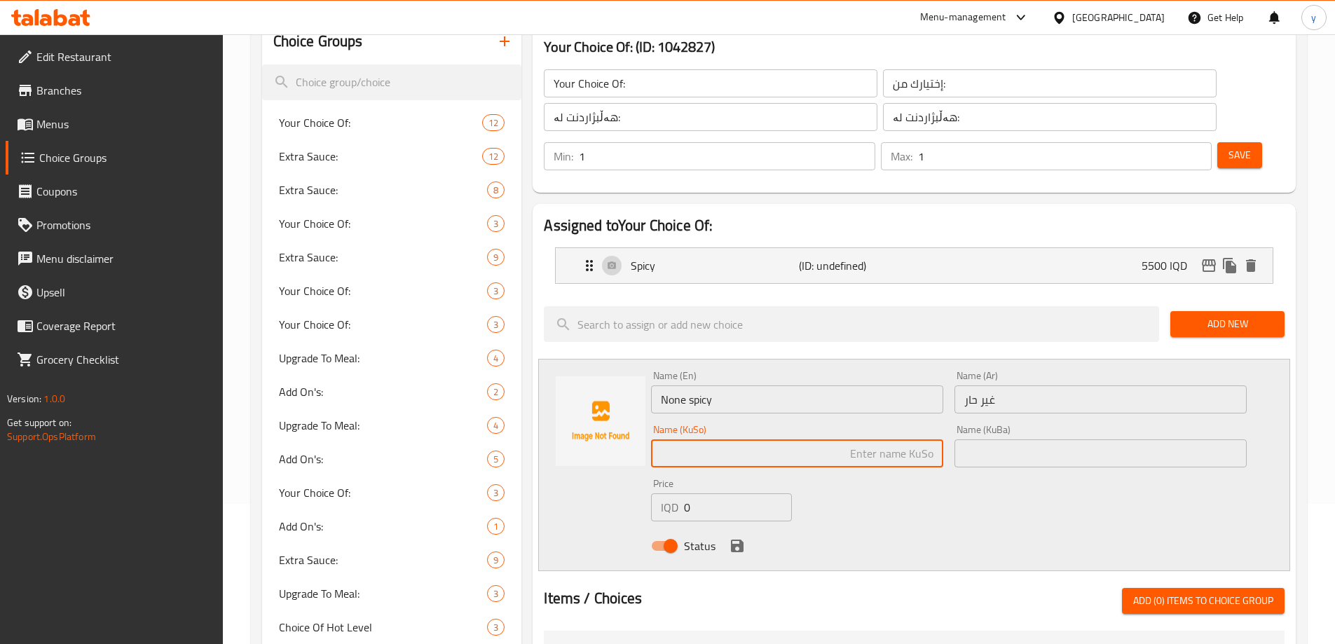
click at [783, 385] on input "None spicy" at bounding box center [797, 399] width 292 height 28
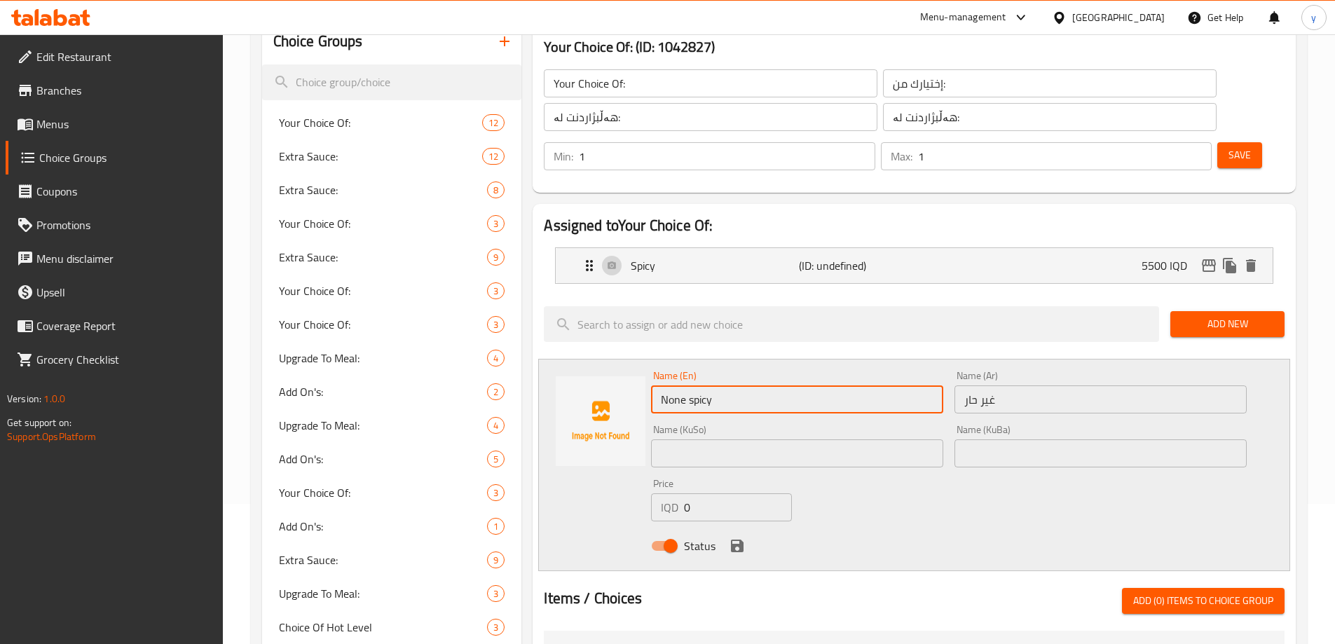
click at [783, 385] on input "None spicy" at bounding box center [797, 399] width 292 height 28
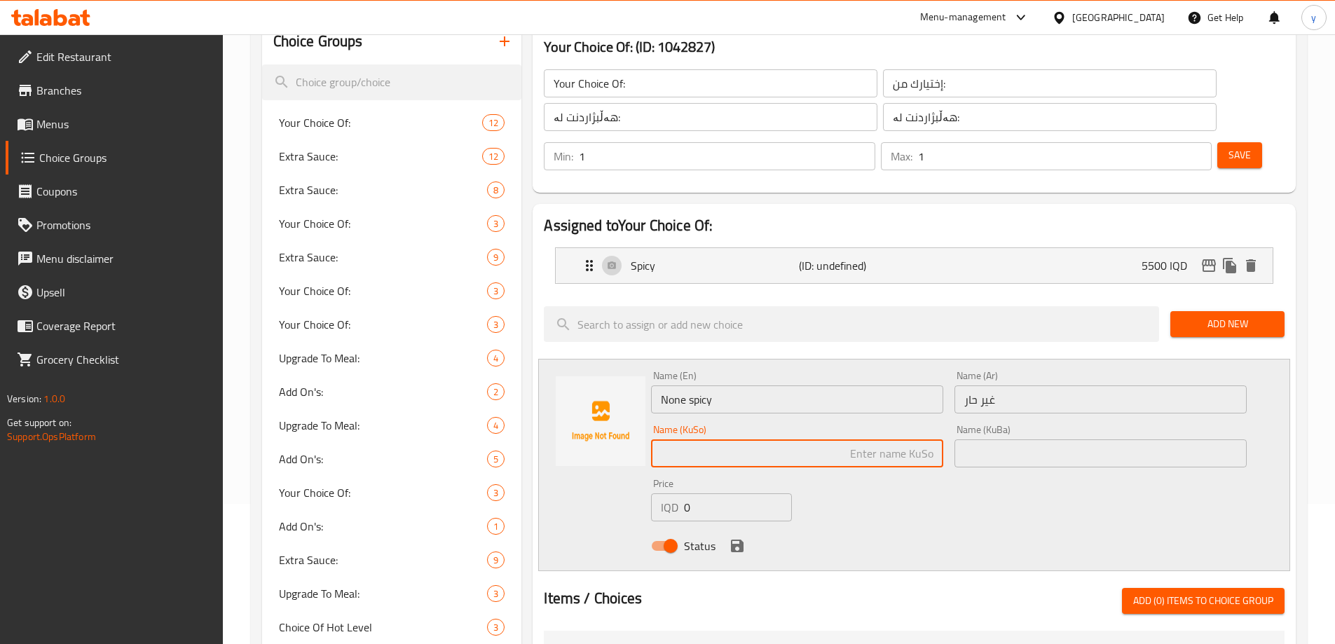
click at [844, 439] on input "text" at bounding box center [797, 453] width 292 height 28
drag, startPoint x: 938, startPoint y: 418, endPoint x: 899, endPoint y: 418, distance: 39.2
click at [899, 439] on input "نا تیژ" at bounding box center [797, 453] width 292 height 28
type input "بێ تیژی"
click at [984, 439] on input "text" at bounding box center [1100, 453] width 292 height 28
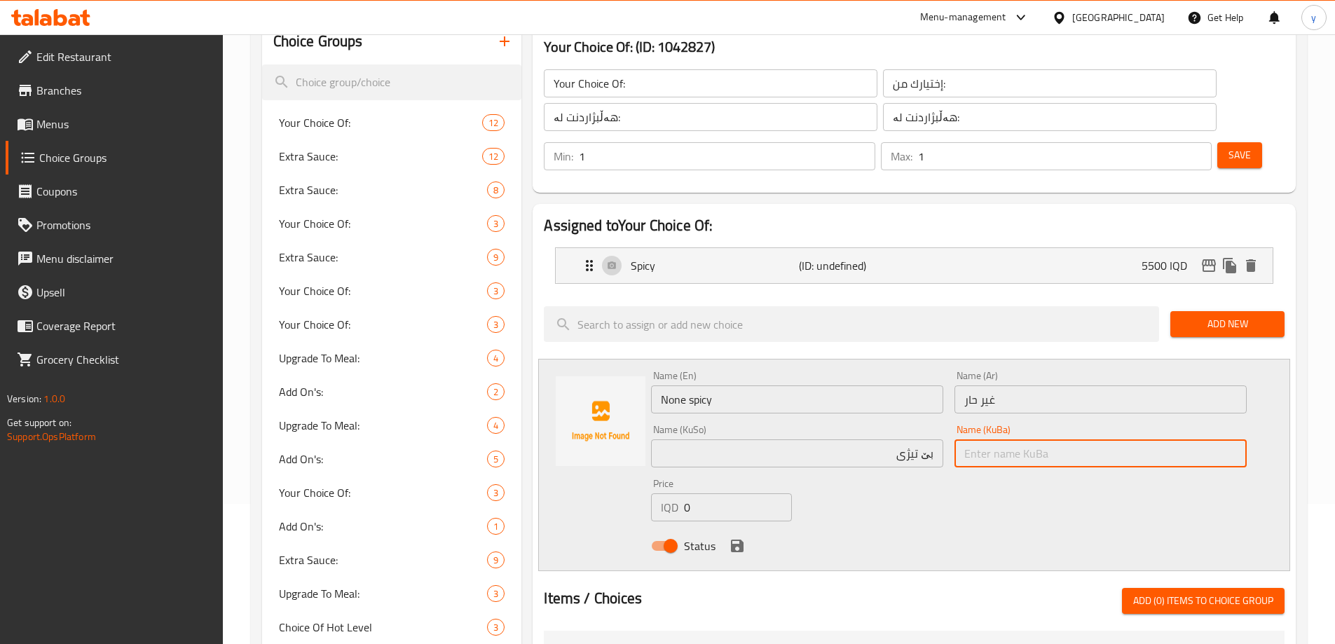
paste input "بێ تیژی"
type input "بێ تیژی"
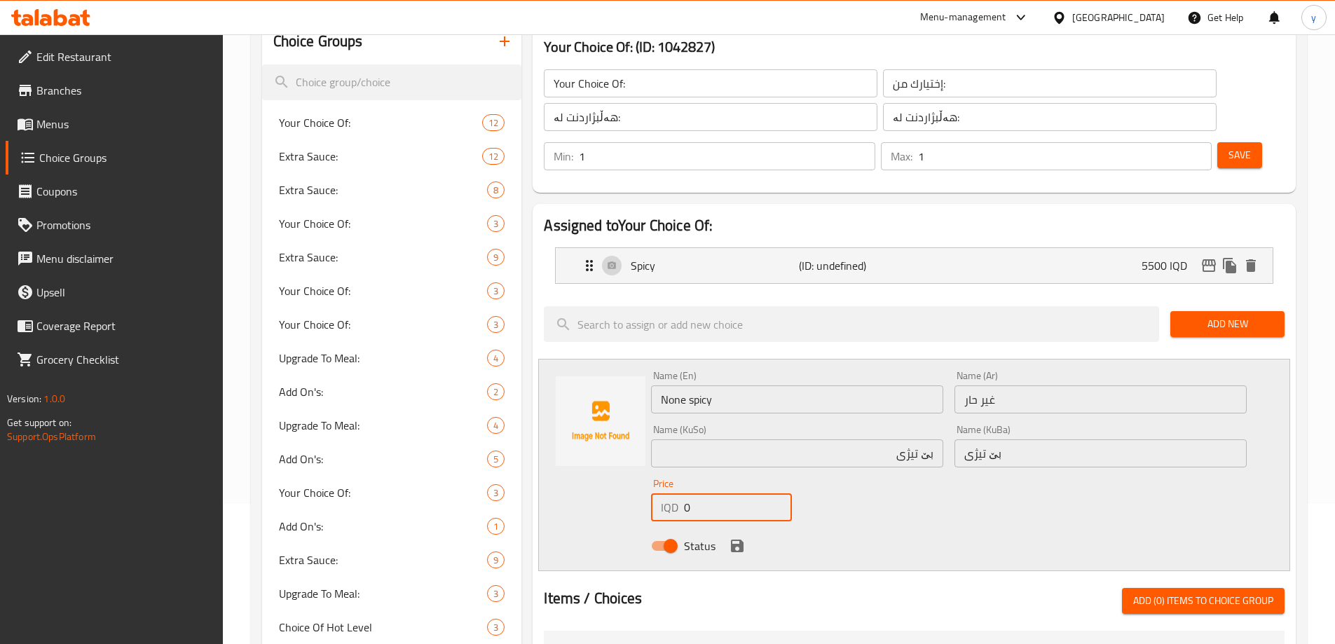
click at [715, 493] on input "0" at bounding box center [737, 507] width 107 height 28
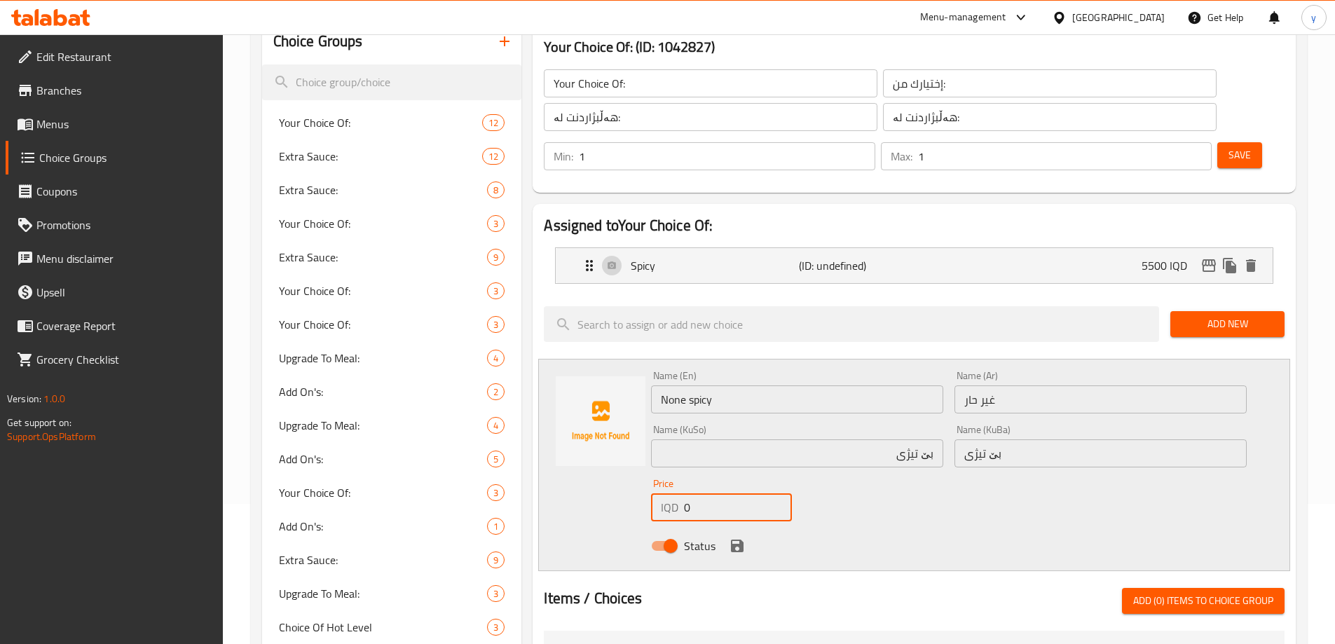
paste input "600"
type input "6000"
click at [746, 527] on div "Status" at bounding box center [948, 546] width 607 height 38
click at [742, 540] on icon "save" at bounding box center [737, 546] width 13 height 13
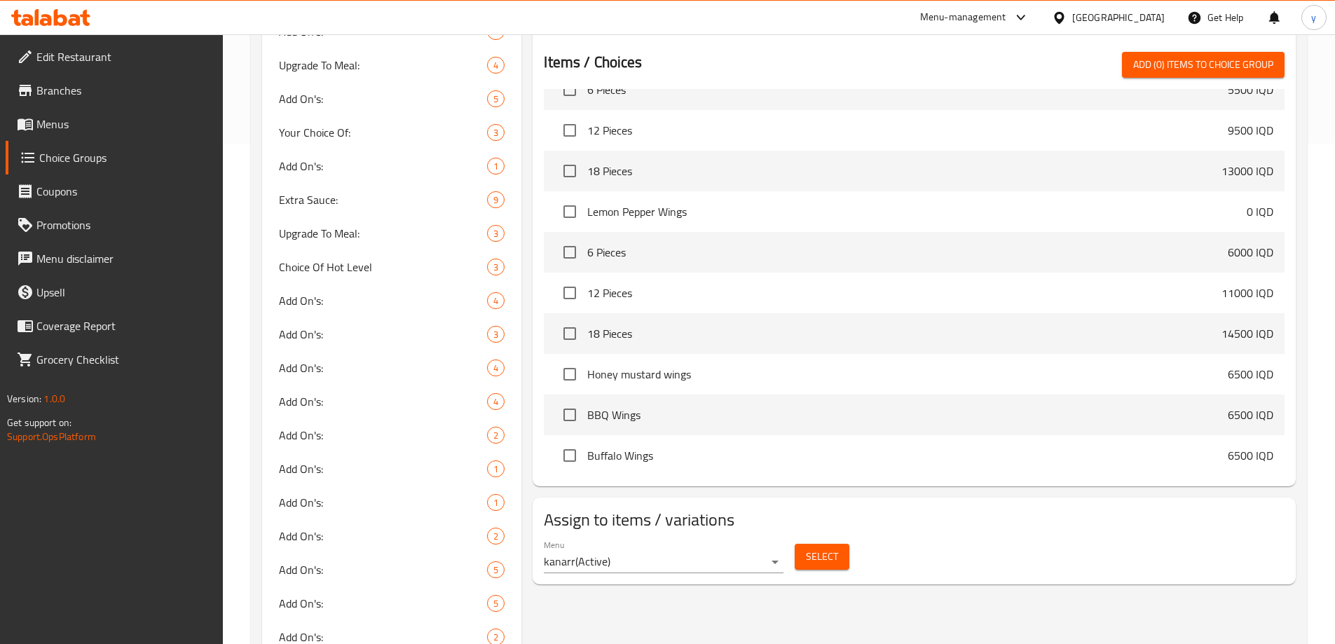
scroll to position [561, 0]
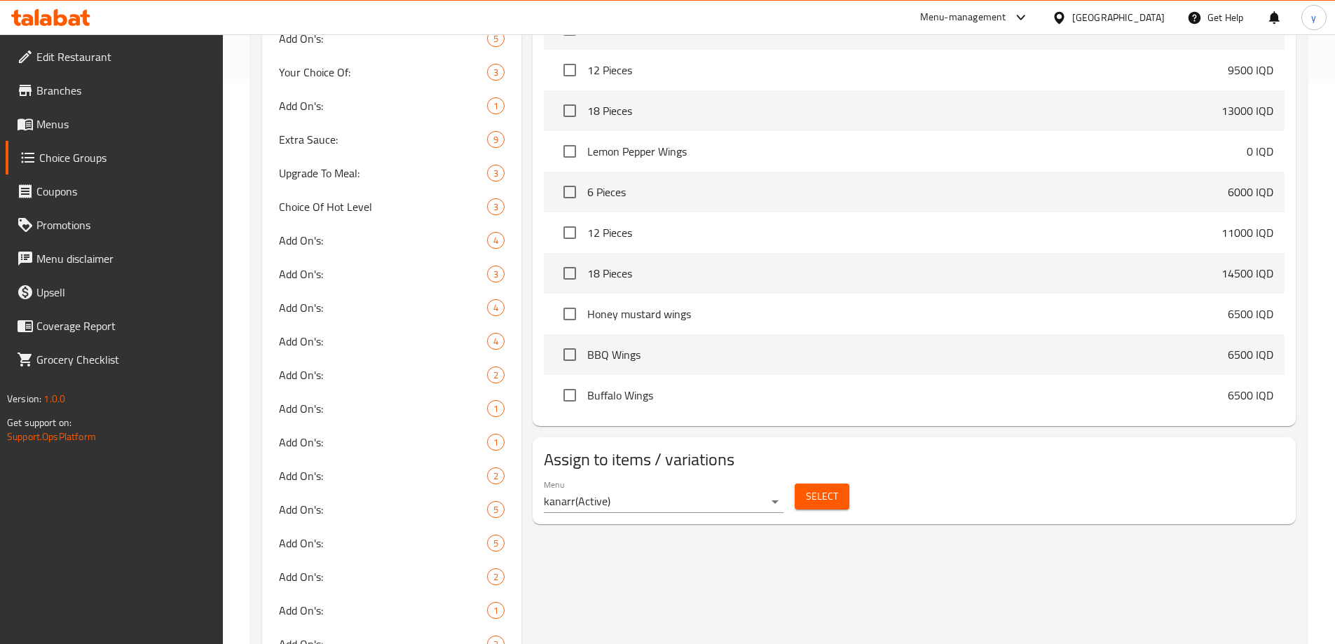
drag, startPoint x: 816, startPoint y: 455, endPoint x: 816, endPoint y: 510, distance: 55.4
click at [816, 510] on div "Your Choice Of: (ID: 1042827) Your Choice Of: ​ إختيارك من: ​ هەڵبژاردنت لە: ​ …" at bounding box center [911, 283] width 780 height 1371
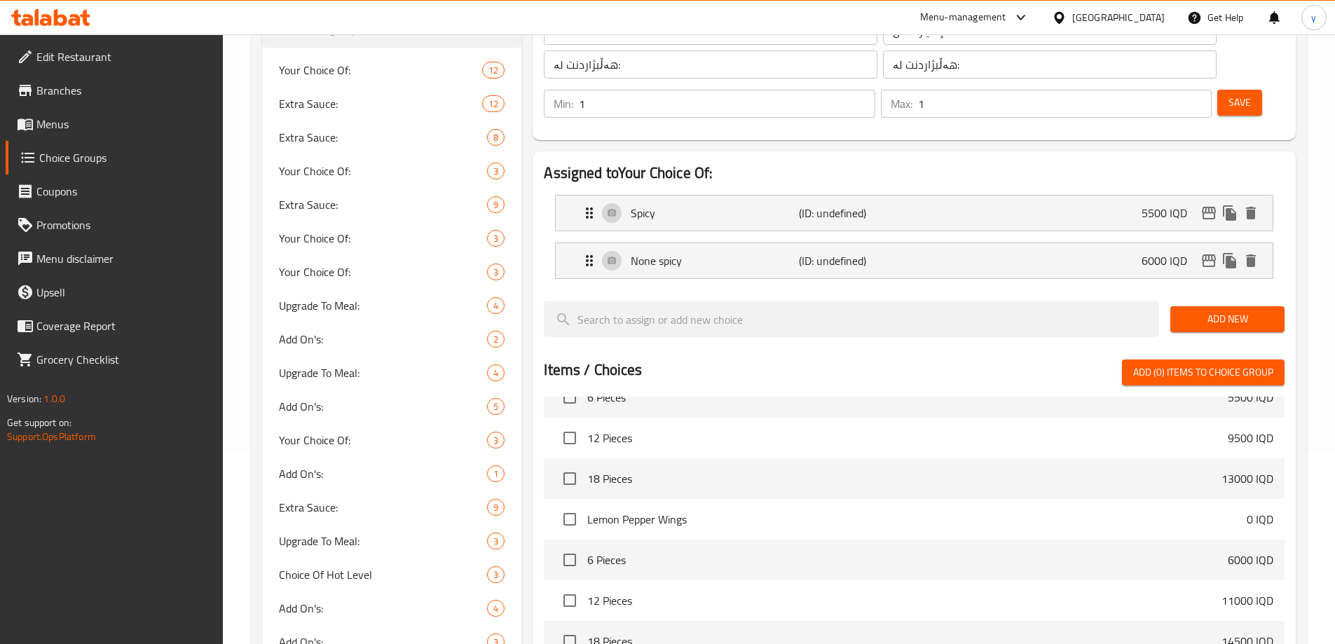
scroll to position [0, 0]
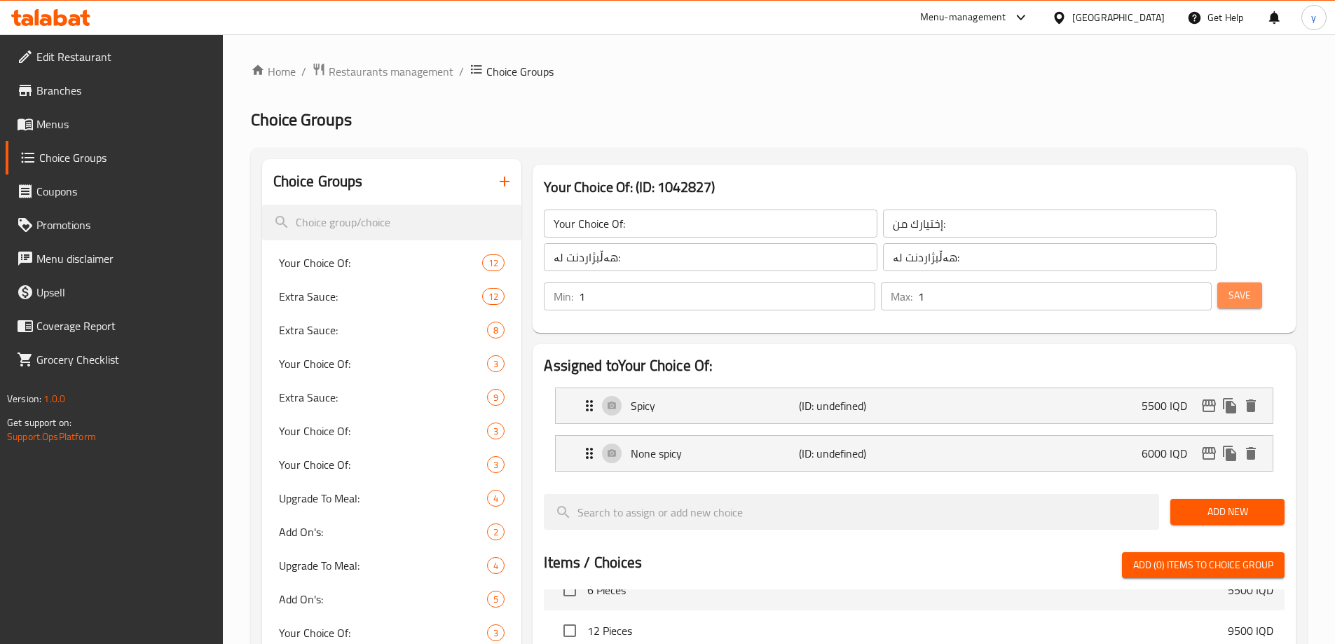
click at [1228, 287] on span "Save" at bounding box center [1239, 296] width 22 height 18
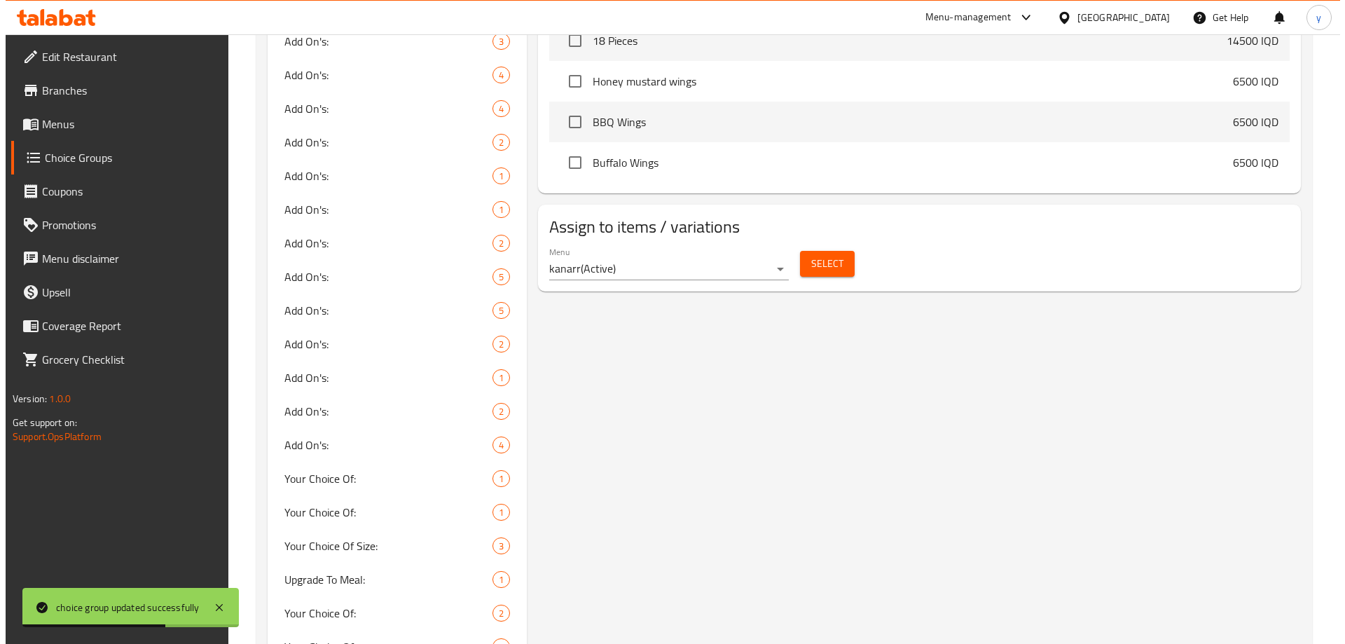
scroll to position [841, 0]
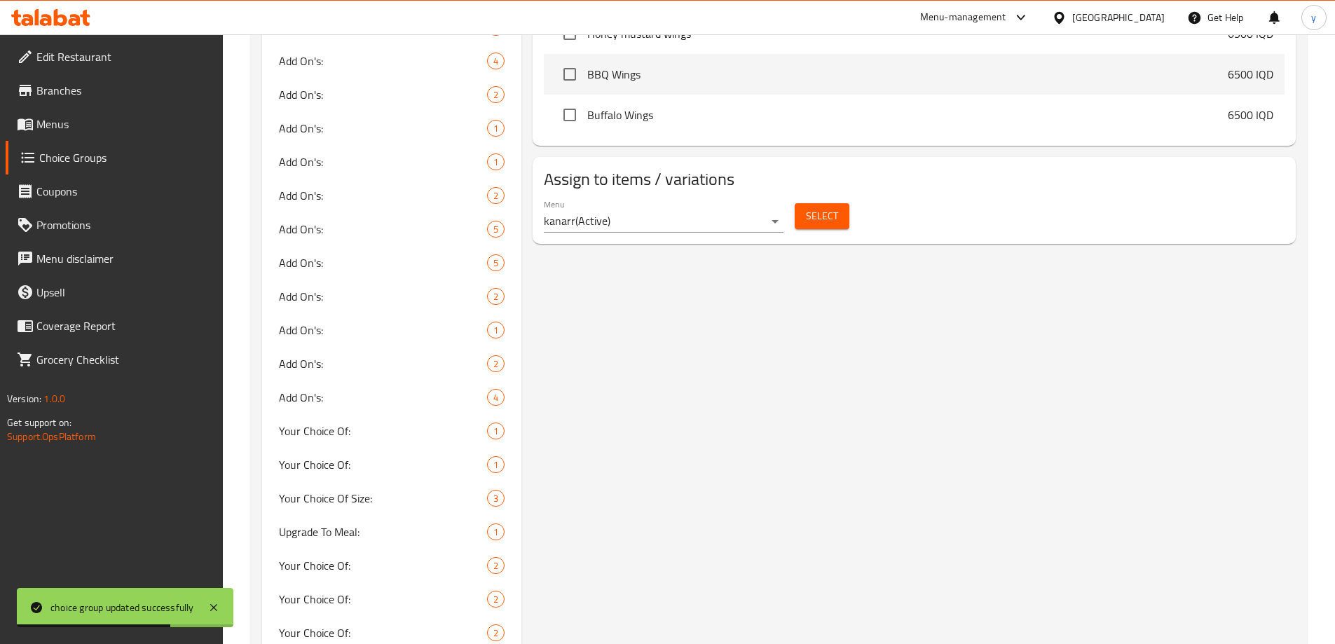
click at [816, 198] on div "Select" at bounding box center [822, 216] width 66 height 37
click at [823, 207] on span "Select" at bounding box center [822, 216] width 32 height 18
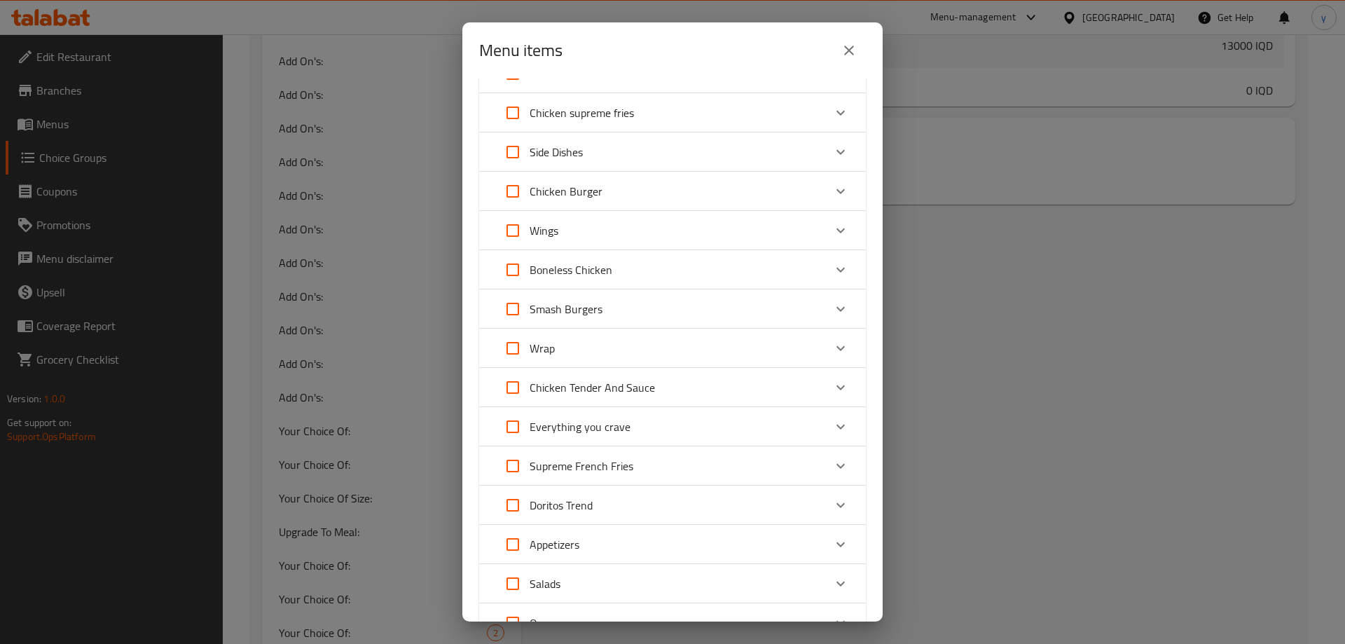
scroll to position [383, 0]
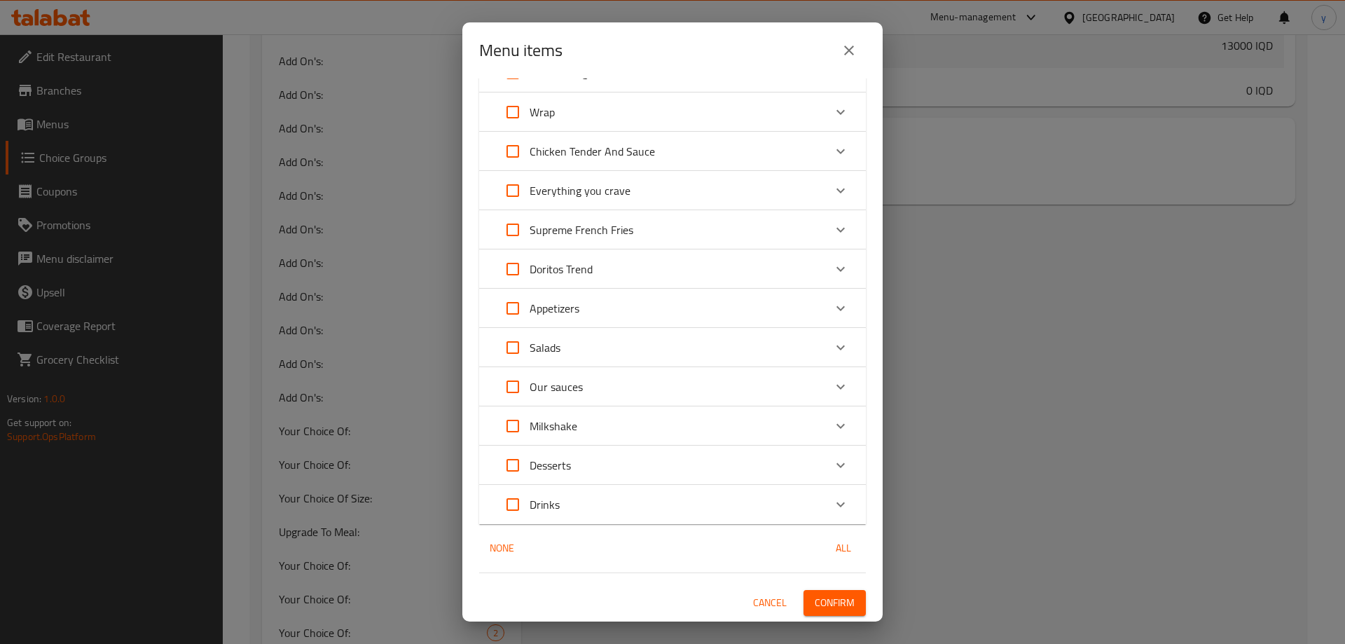
click at [623, 275] on div "Doritos Trend" at bounding box center [660, 269] width 328 height 34
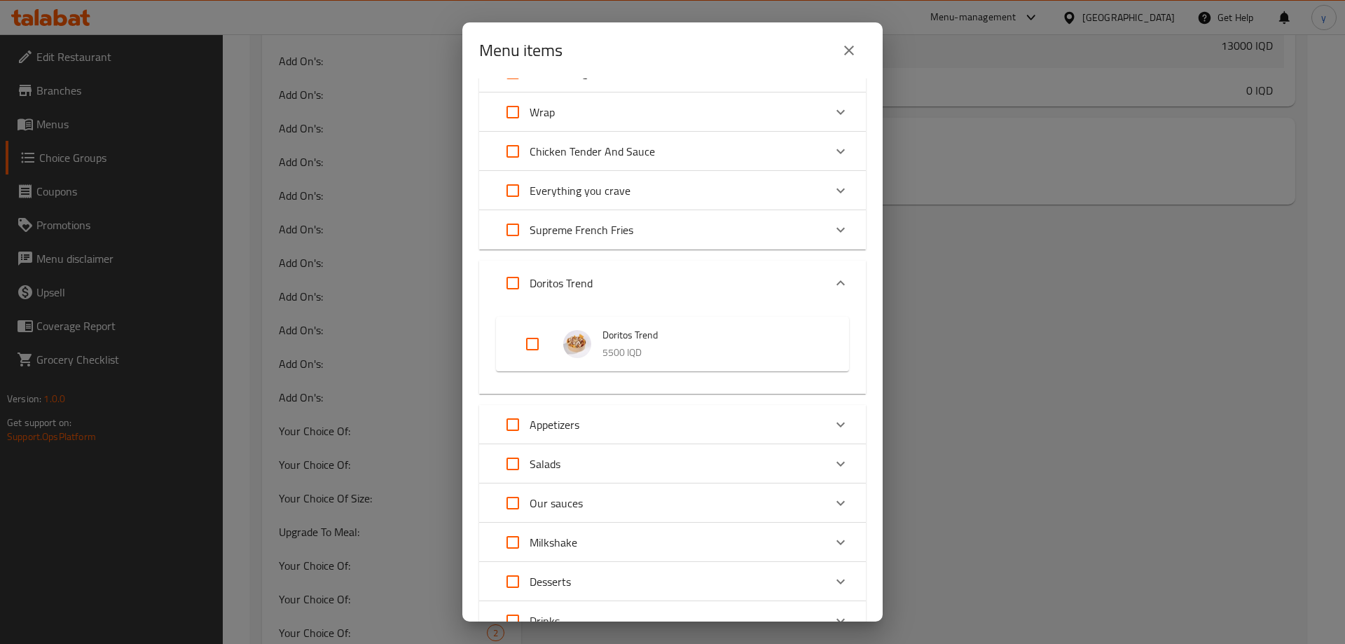
click at [536, 345] on input "Expand" at bounding box center [533, 344] width 34 height 34
checkbox input "true"
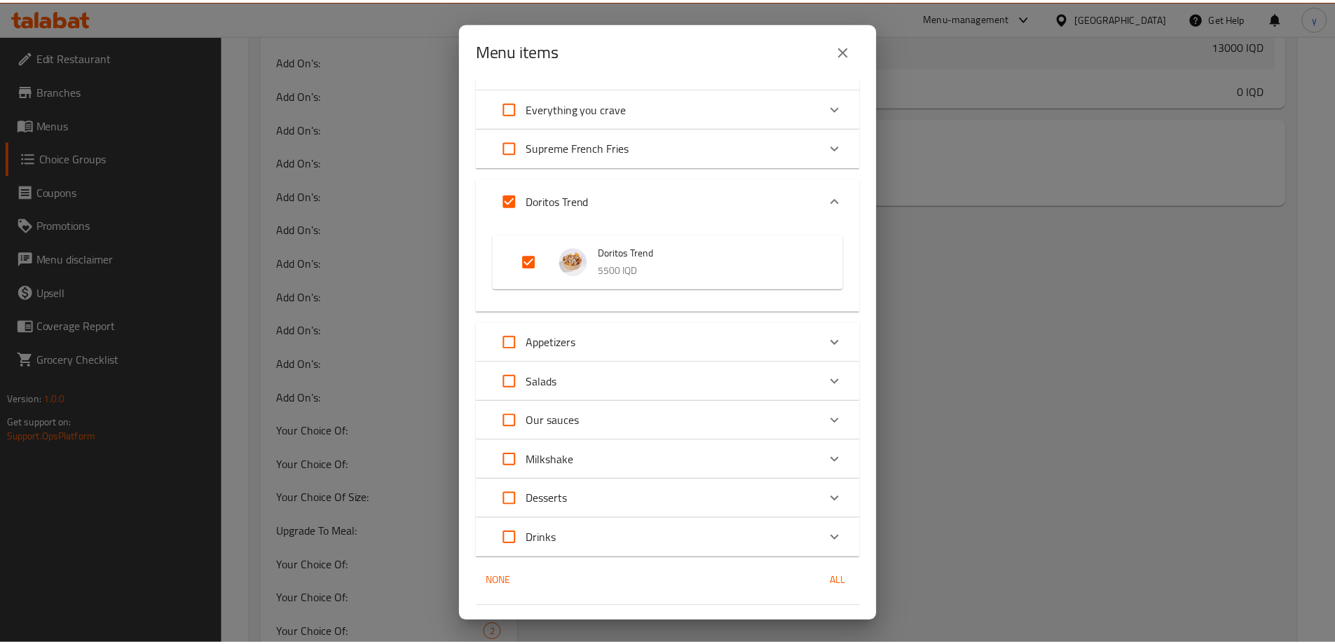
scroll to position [500, 0]
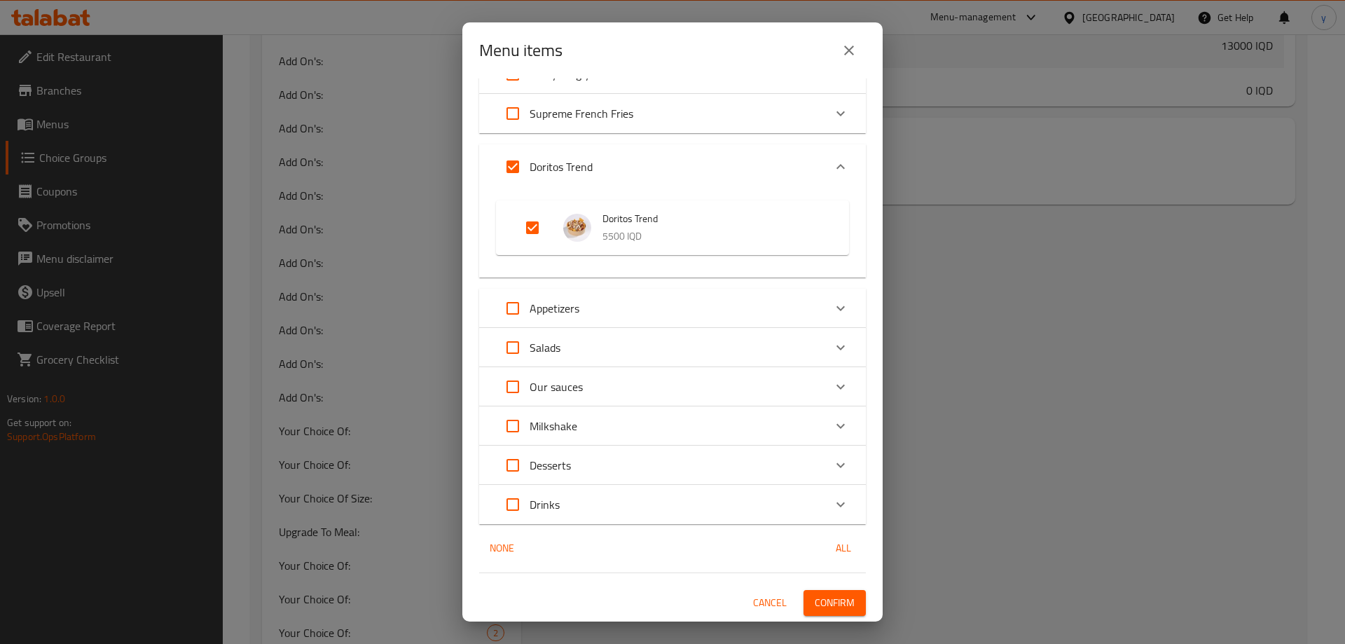
click at [836, 605] on span "Confirm" at bounding box center [835, 603] width 40 height 18
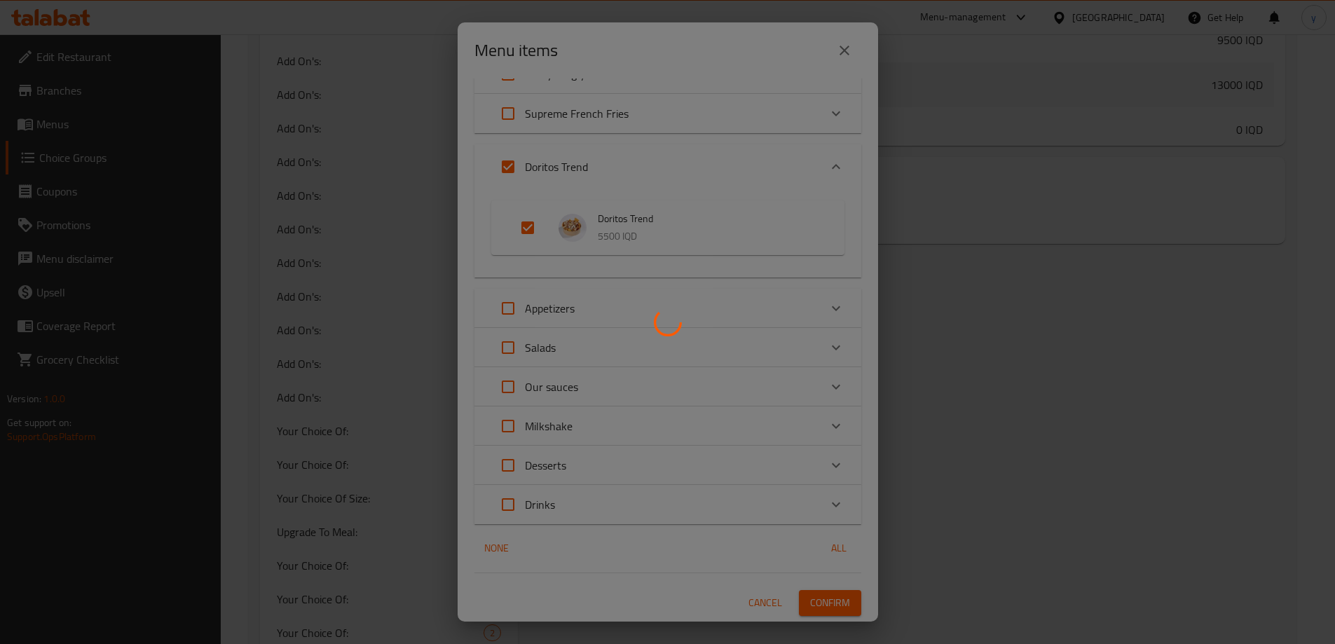
scroll to position [2160, 0]
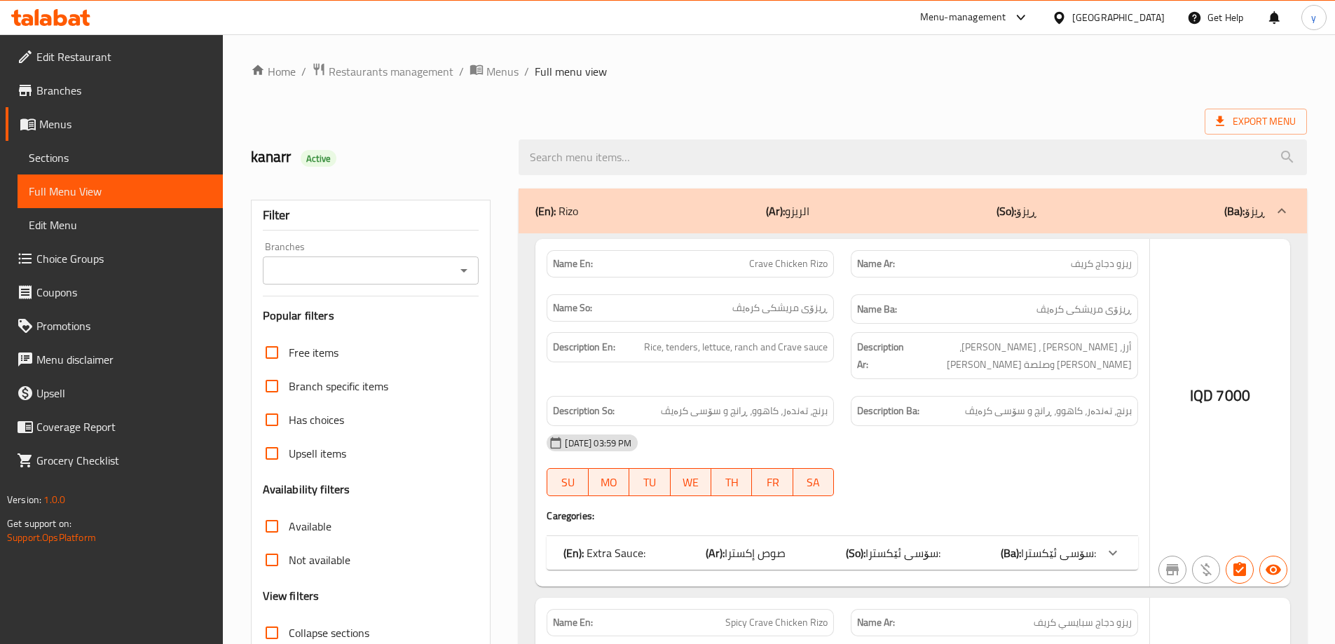
click at [465, 270] on div at bounding box center [667, 322] width 1335 height 644
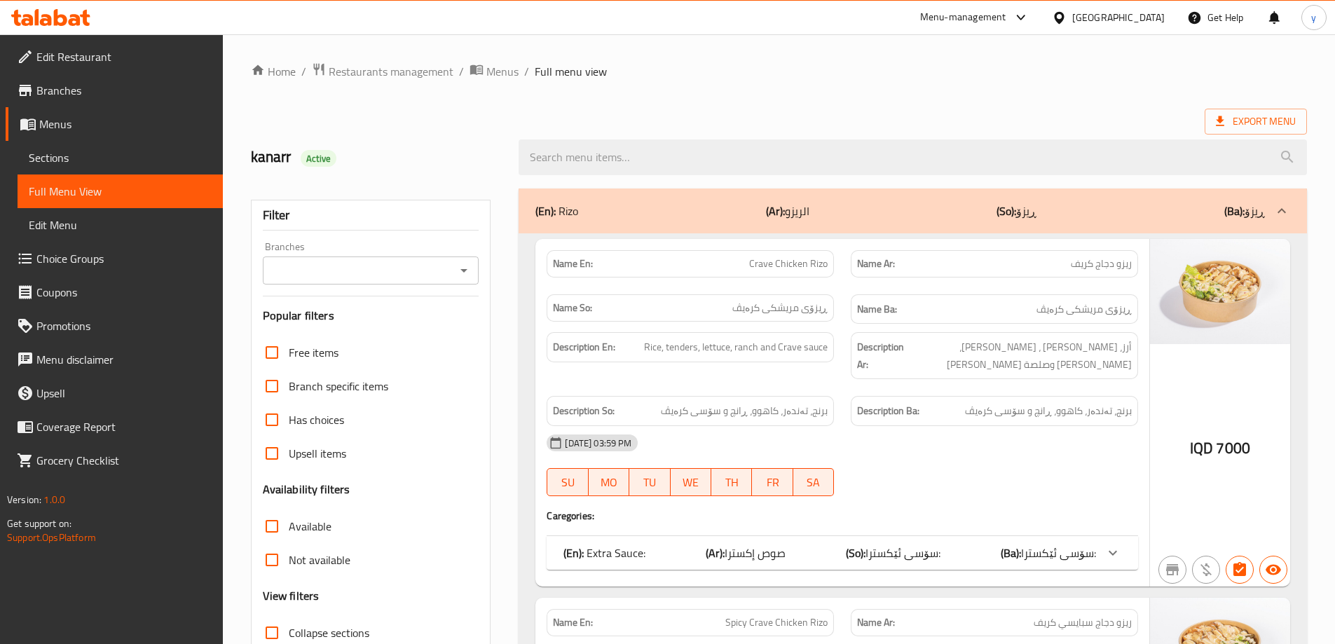
click at [465, 271] on icon "Open" at bounding box center [463, 271] width 7 height 4
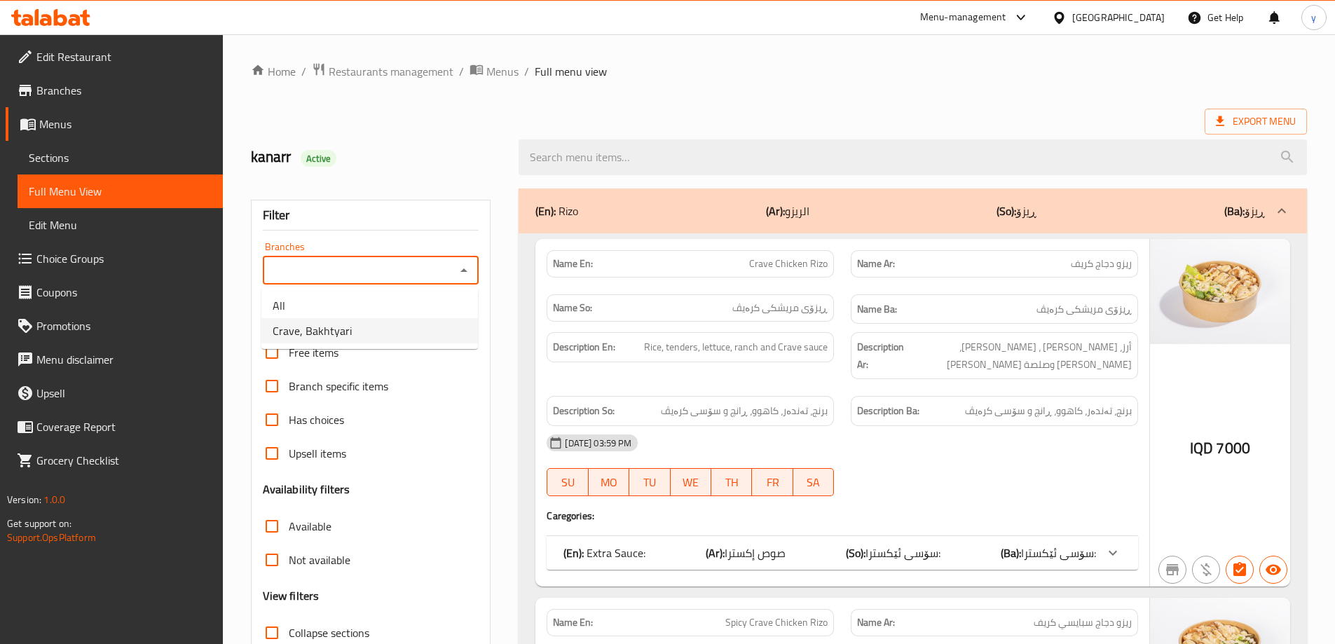
click at [428, 339] on li "Crave, Bakhtyari" at bounding box center [369, 330] width 217 height 25
type input "Crave, Bakhtyari"
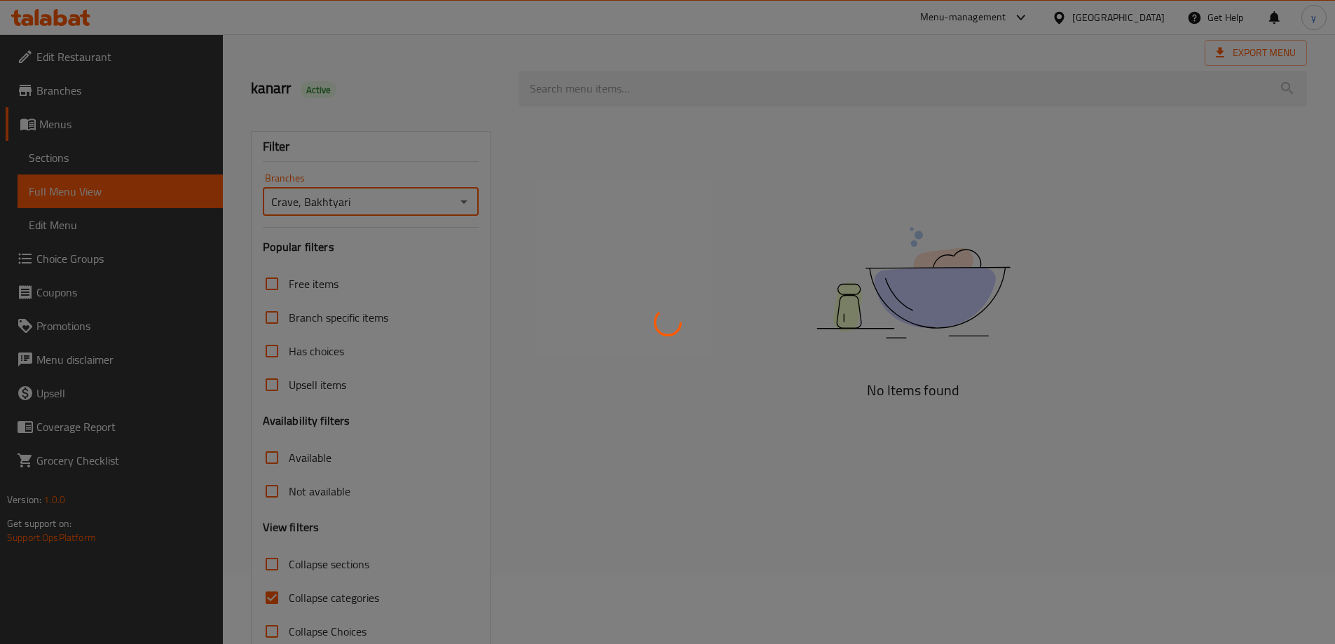
scroll to position [102, 0]
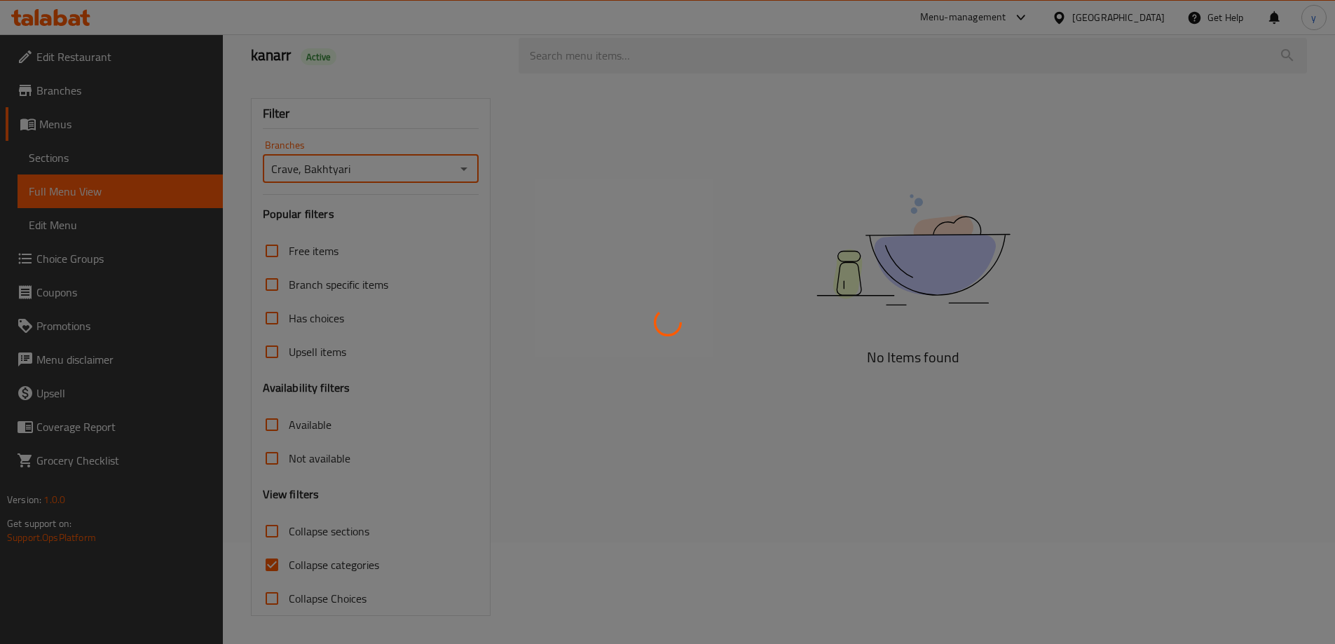
click at [273, 571] on div at bounding box center [667, 322] width 1335 height 644
click at [275, 571] on div at bounding box center [667, 322] width 1335 height 644
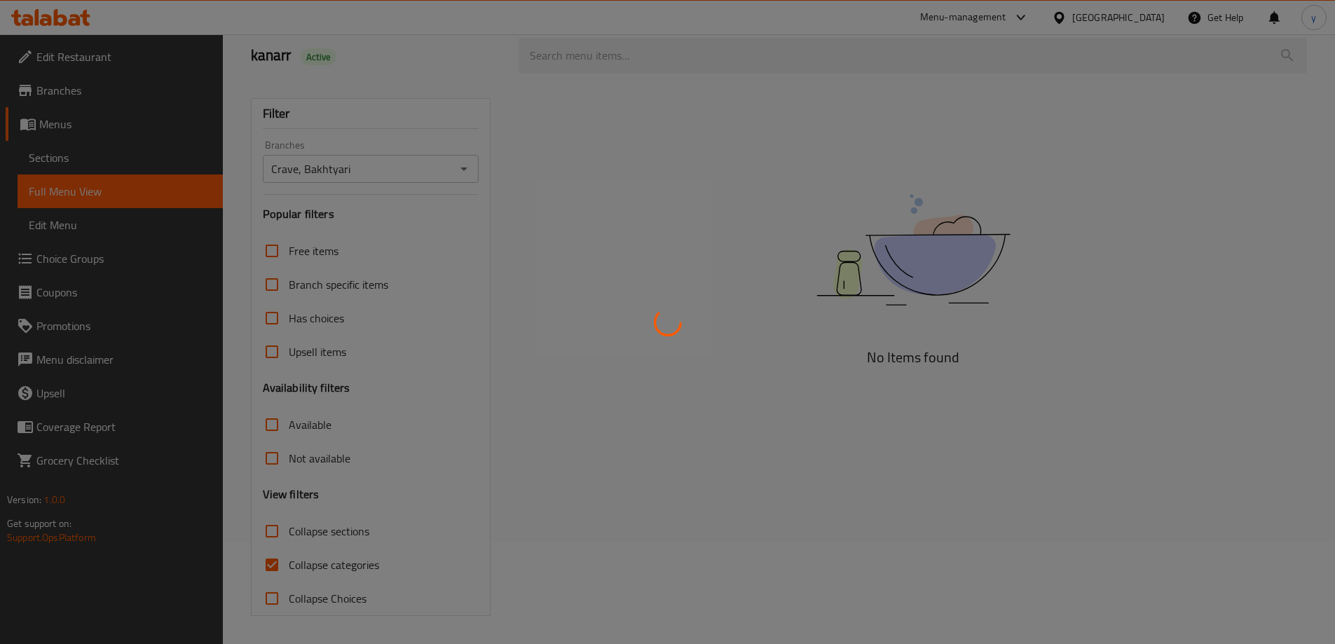
click at [275, 571] on div at bounding box center [667, 322] width 1335 height 644
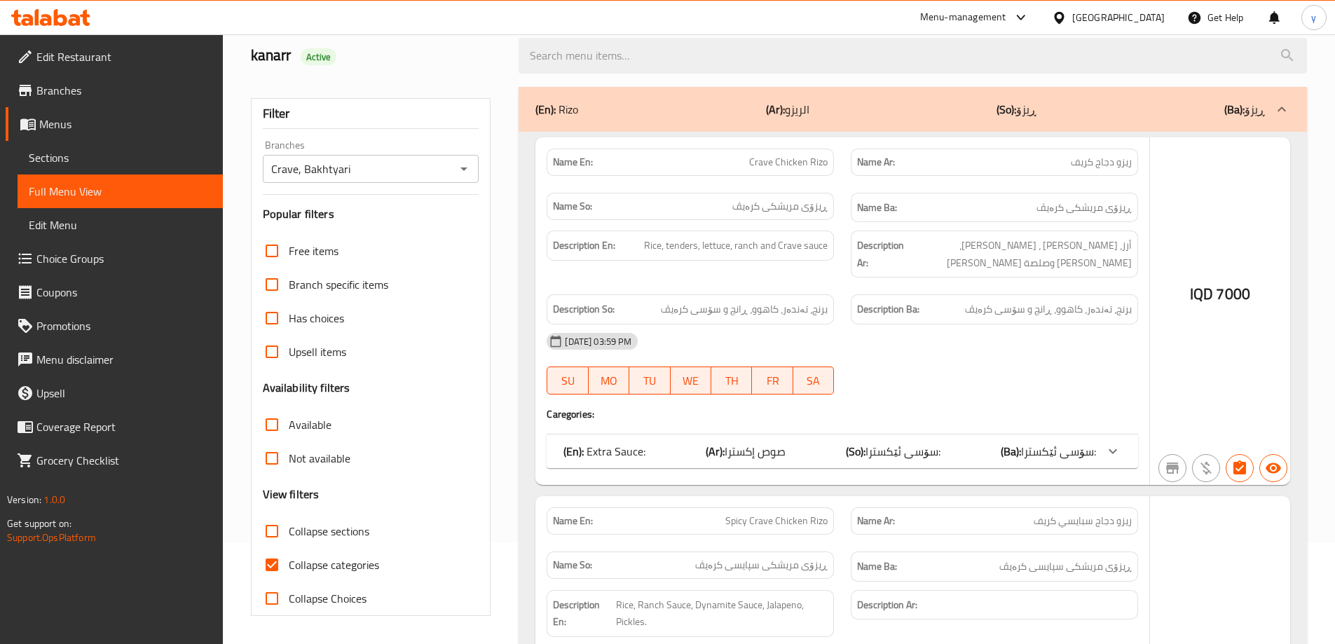
click at [277, 570] on div at bounding box center [667, 322] width 1335 height 644
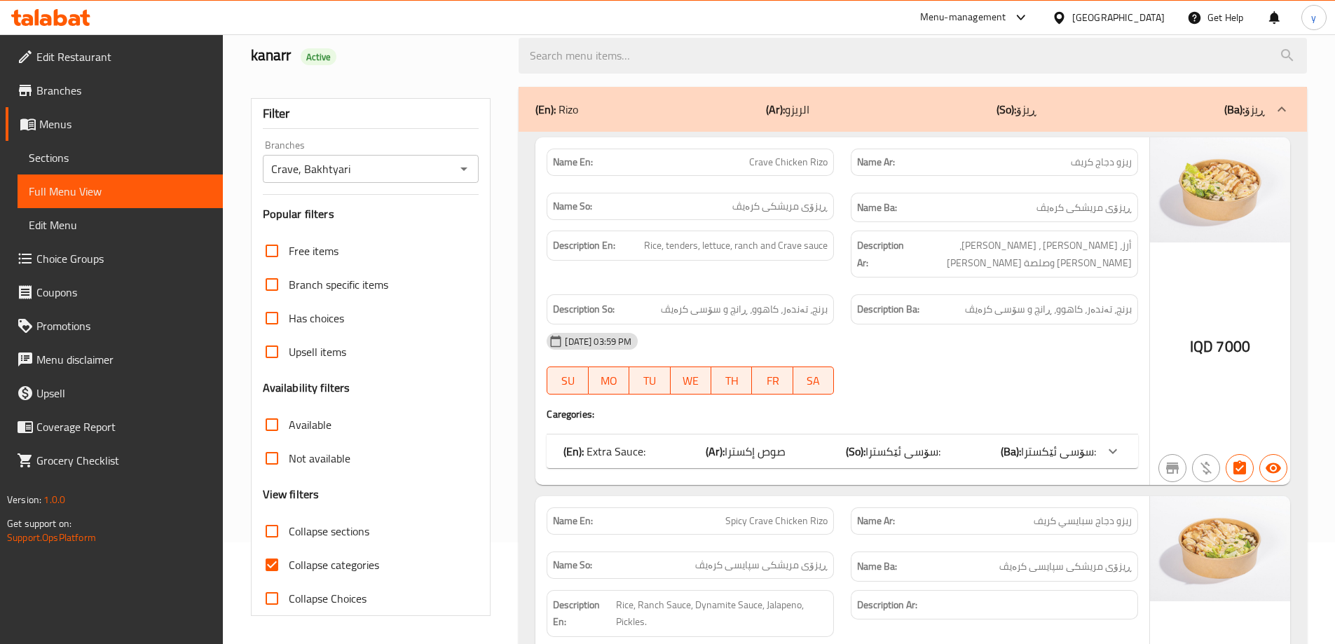
click at [280, 568] on input "Collapse categories" at bounding box center [272, 565] width 34 height 34
checkbox input "false"
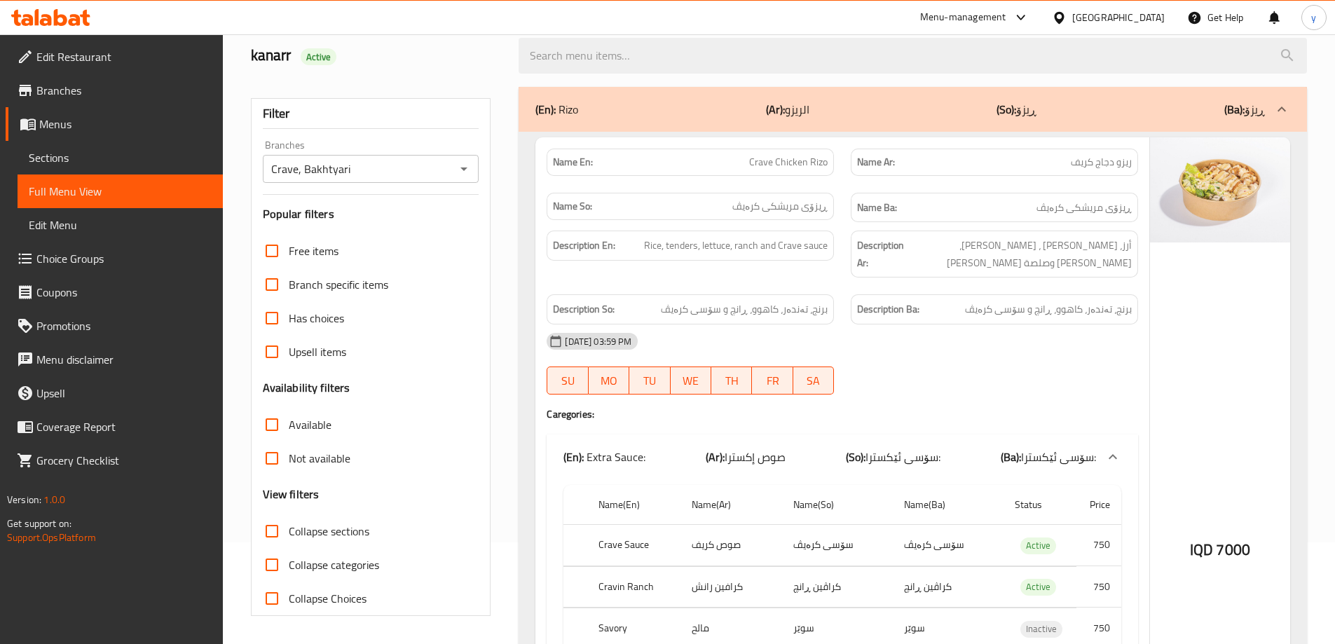
click at [280, 526] on input "Collapse sections" at bounding box center [272, 531] width 34 height 34
checkbox input "true"
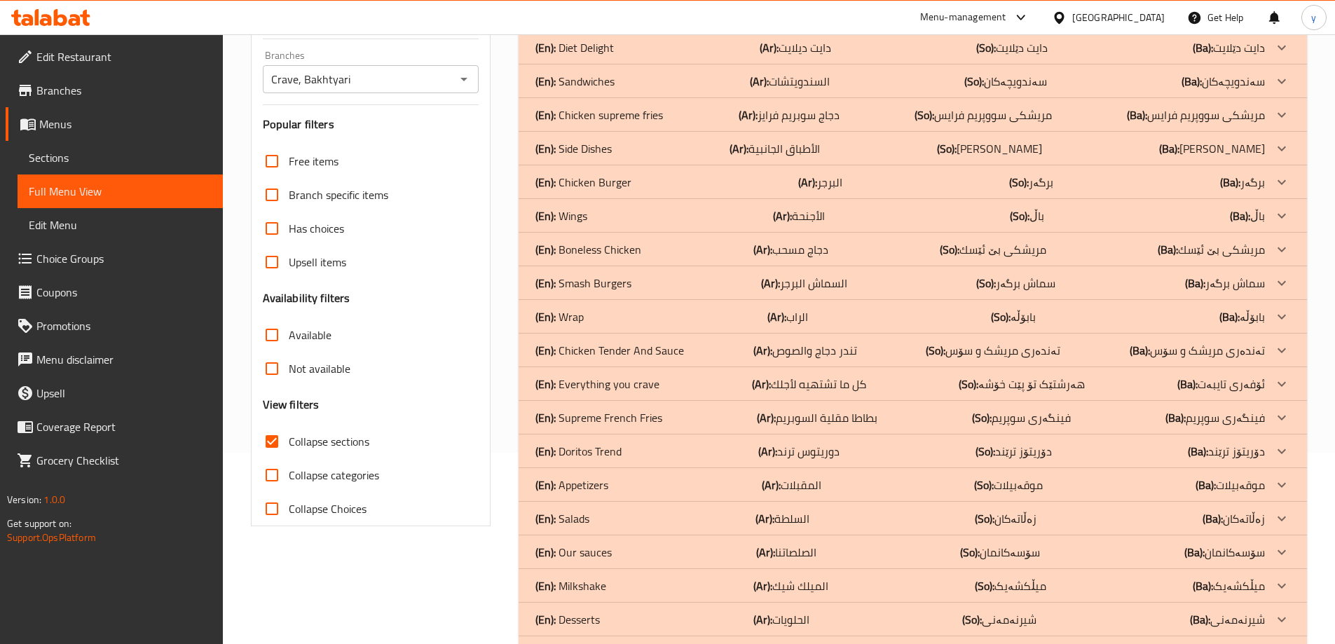
scroll to position [245, 0]
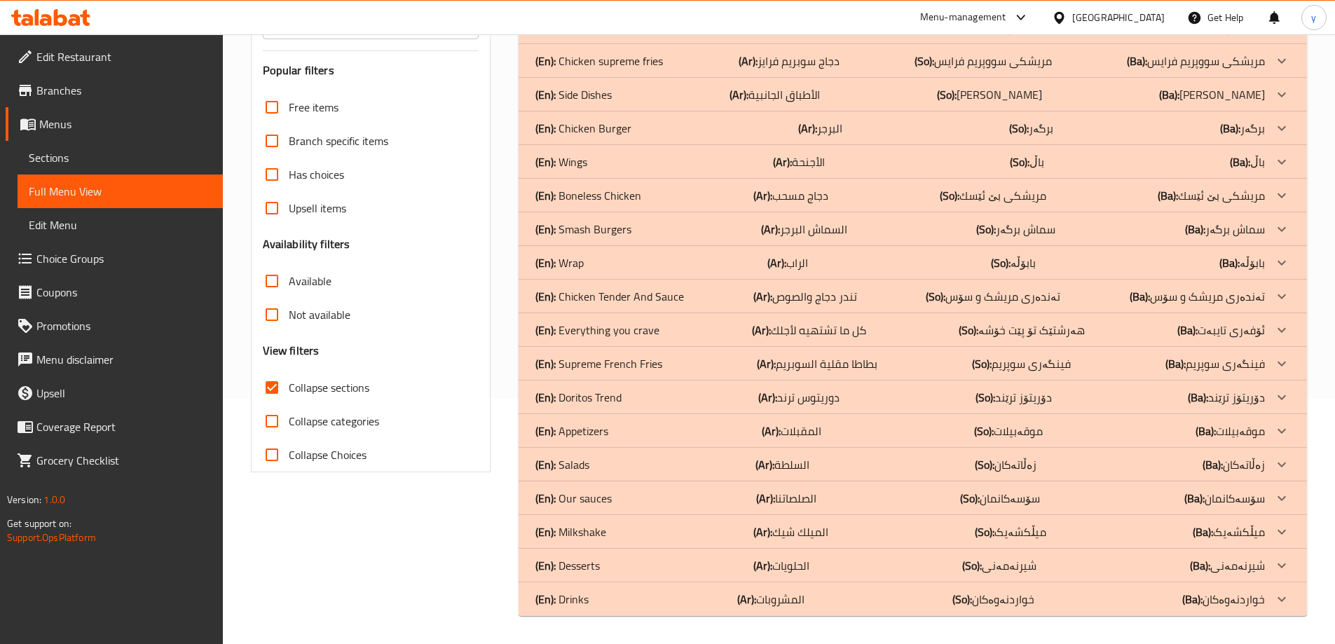
click at [666, 397] on div "(En): Doritos Trend (Ar): دوريتوس ترند (So): دۆریتۆز ترێند (Ba): دۆریتۆز ترێند" at bounding box center [900, 397] width 730 height 17
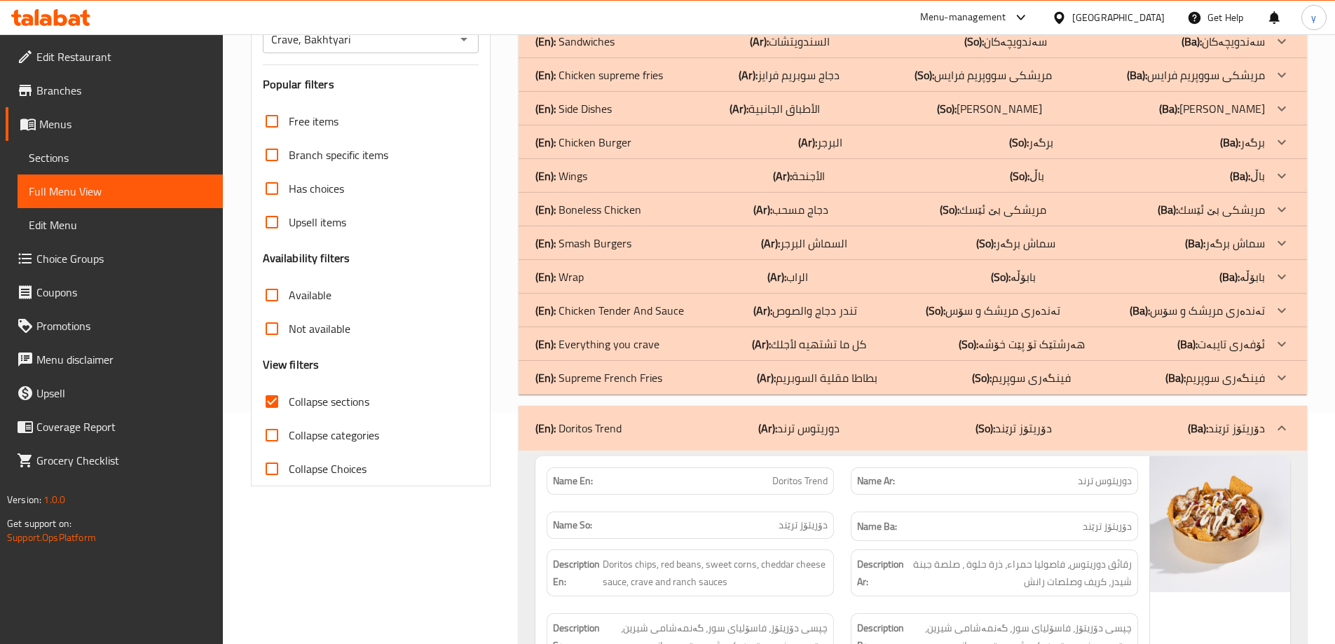
scroll to position [105, 0]
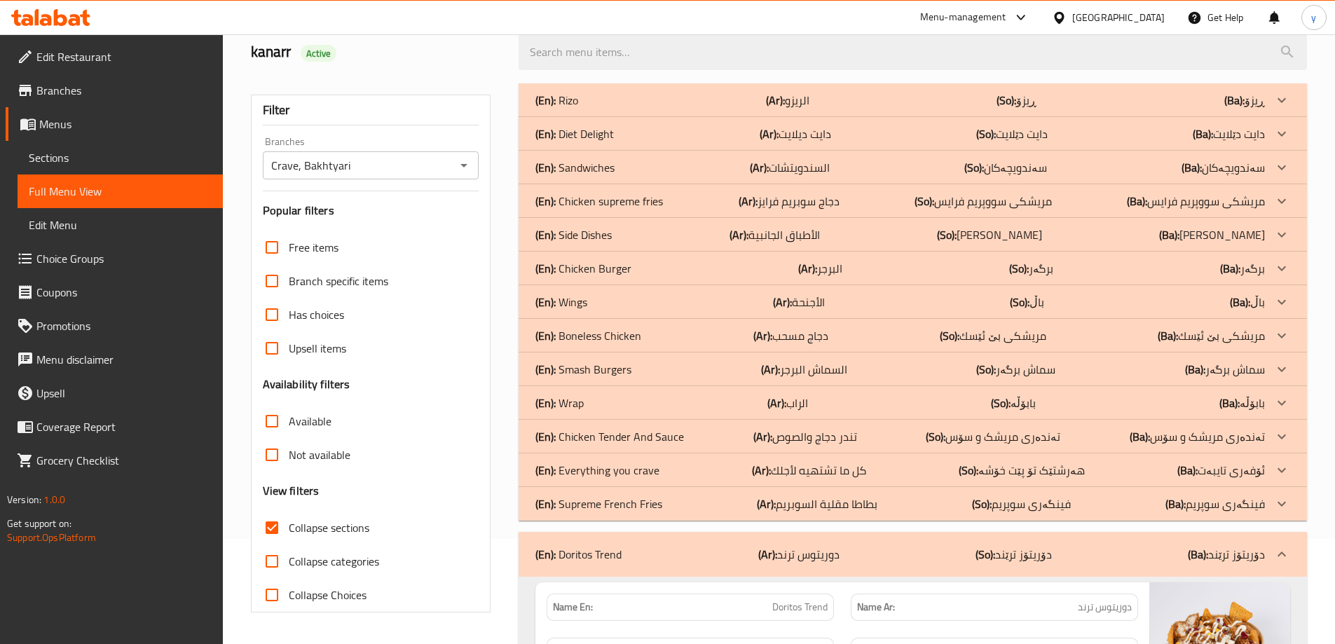
click at [673, 343] on div "(En): Boneless Chicken (Ar): دجاج مسحب (So): مریشكی بێ ئێسك (Ba): مریشكی بێ ئێسك" at bounding box center [900, 335] width 730 height 17
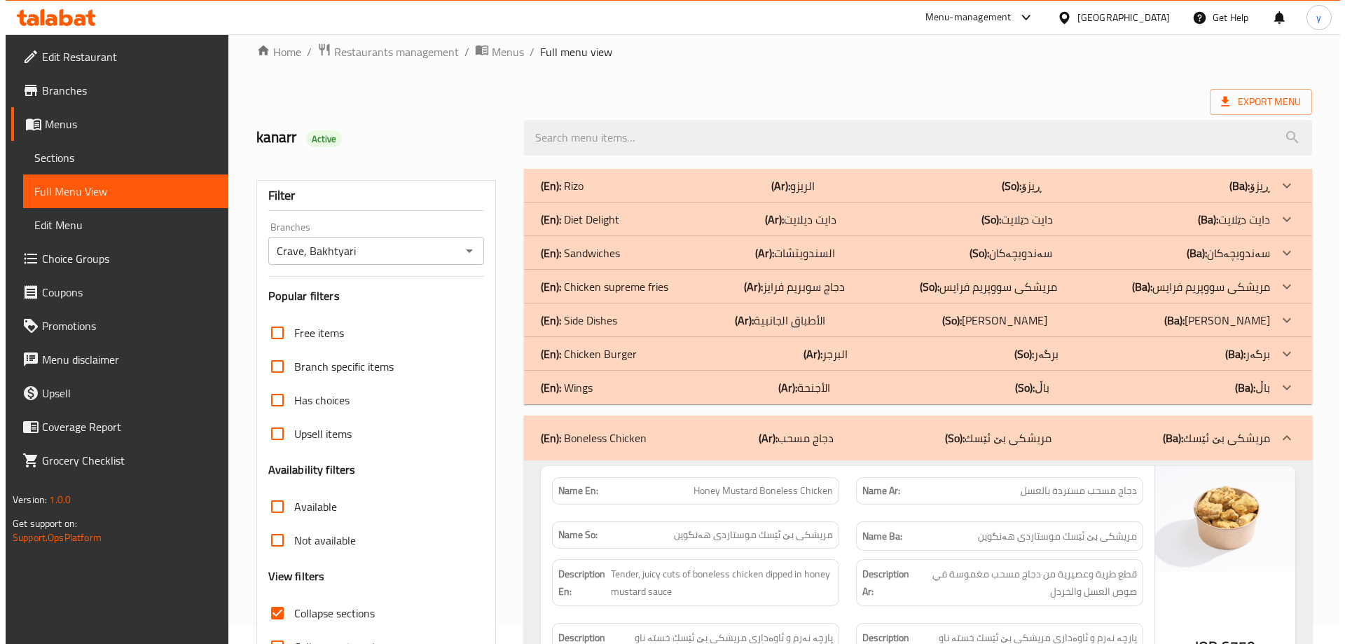
scroll to position [0, 0]
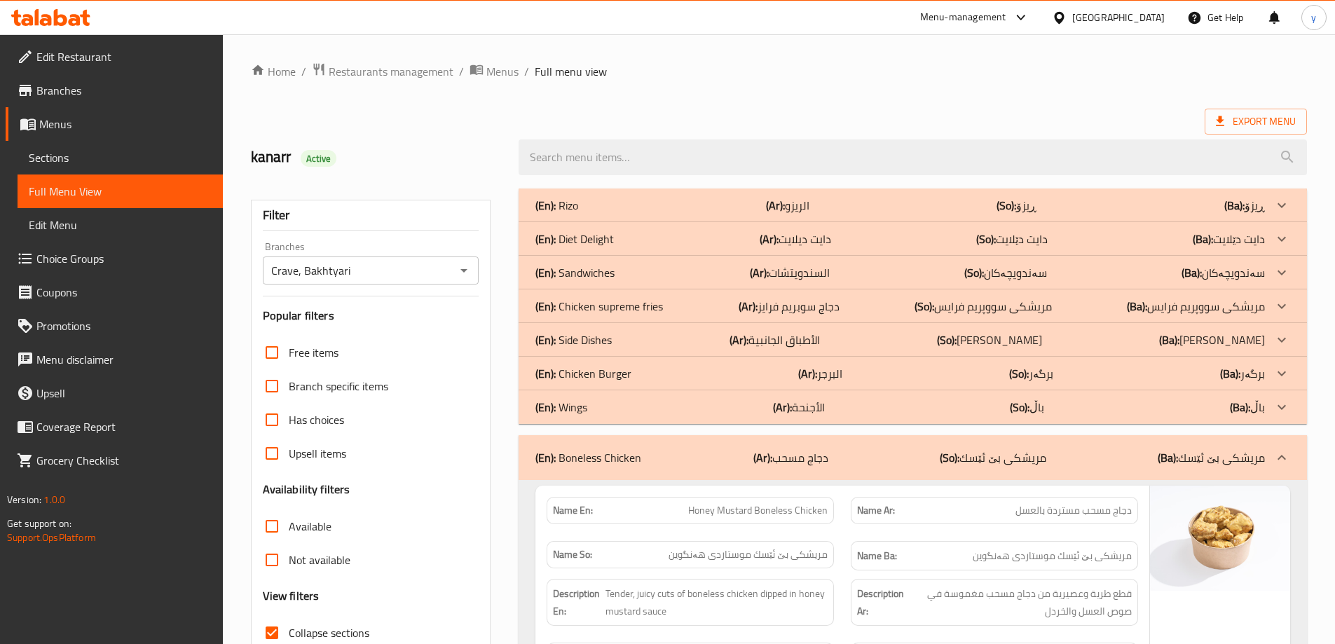
click at [652, 375] on div "(En): Chicken Burger (Ar): البرجر (So): برگەر (Ba): برگەر" at bounding box center [900, 373] width 730 height 17
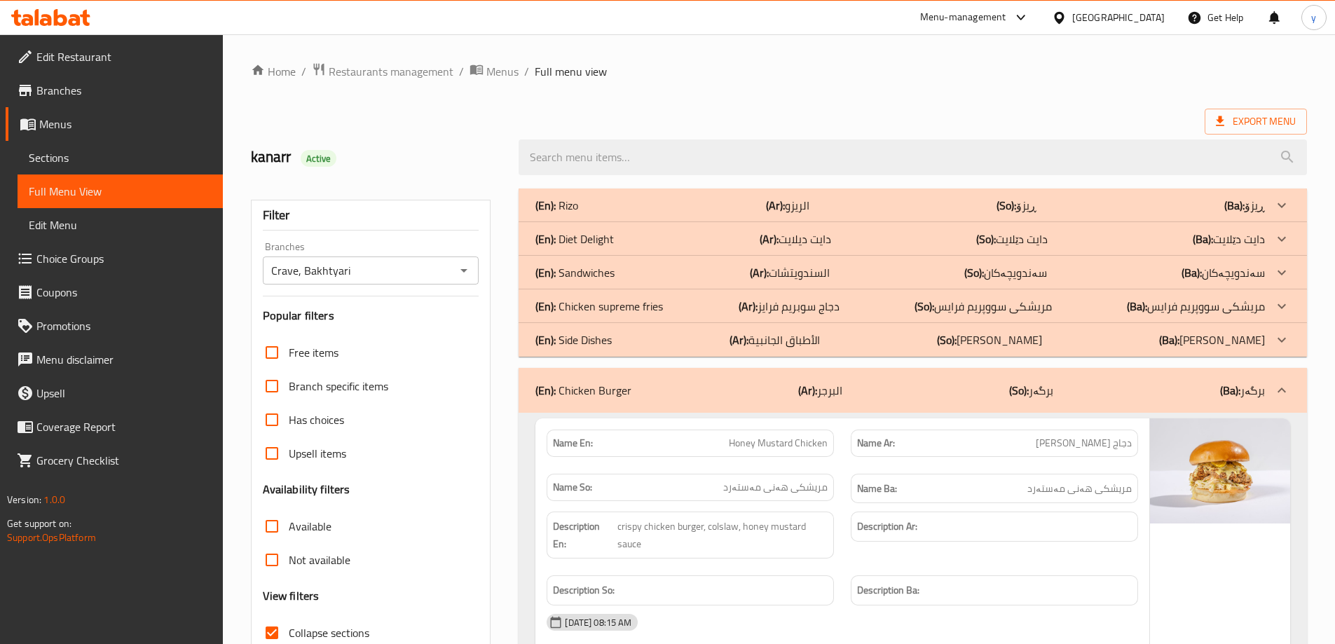
click at [652, 308] on p "(En): Chicken supreme fries" at bounding box center [599, 306] width 128 height 17
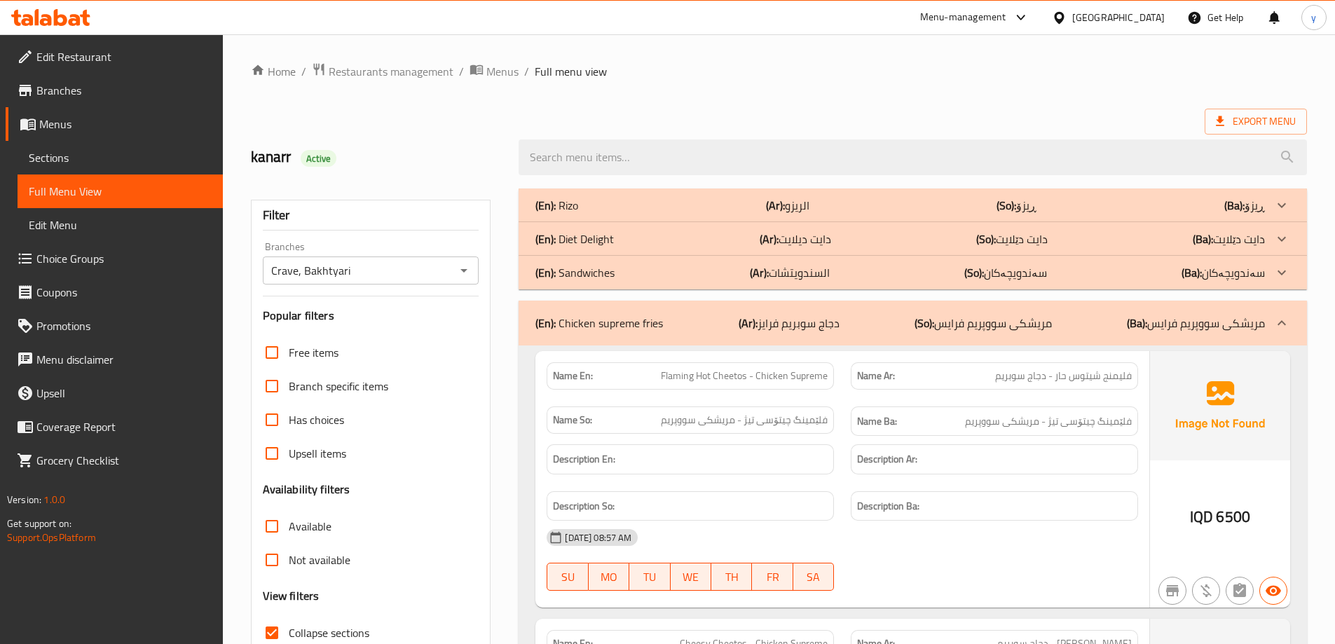
click at [718, 209] on div "(En): Rizo (Ar): الريزو (So): ڕیزۆ (Ba): ڕیزۆ" at bounding box center [900, 205] width 730 height 17
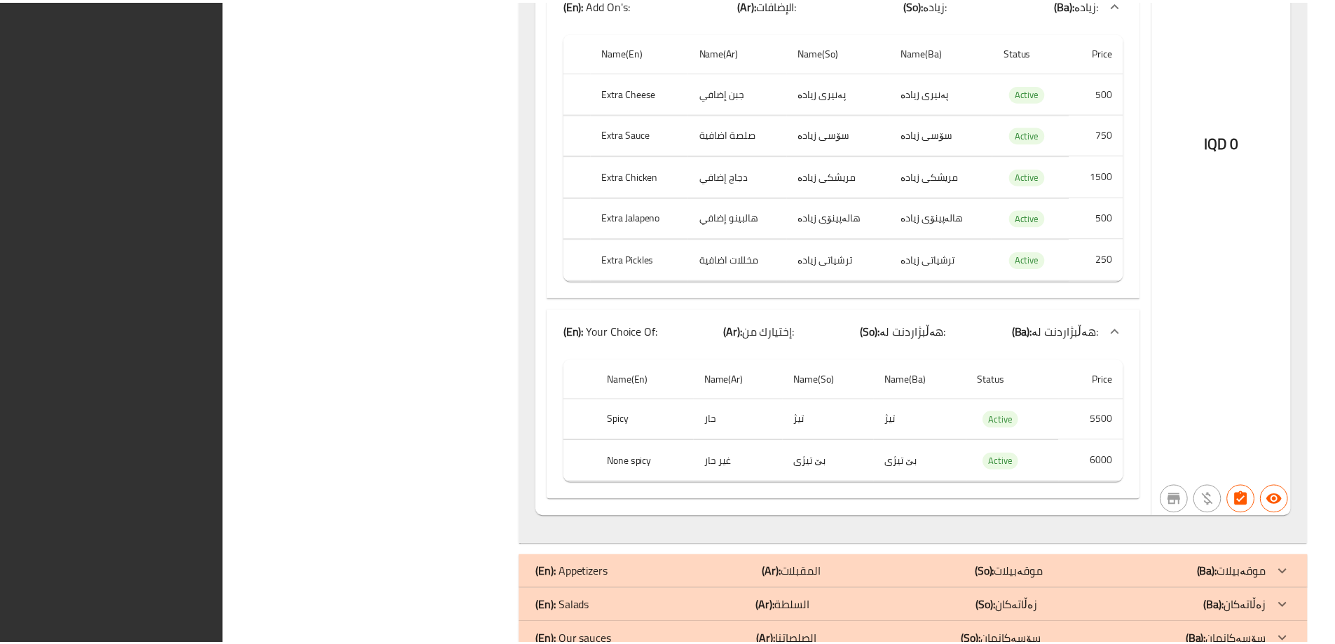
scroll to position [16694, 0]
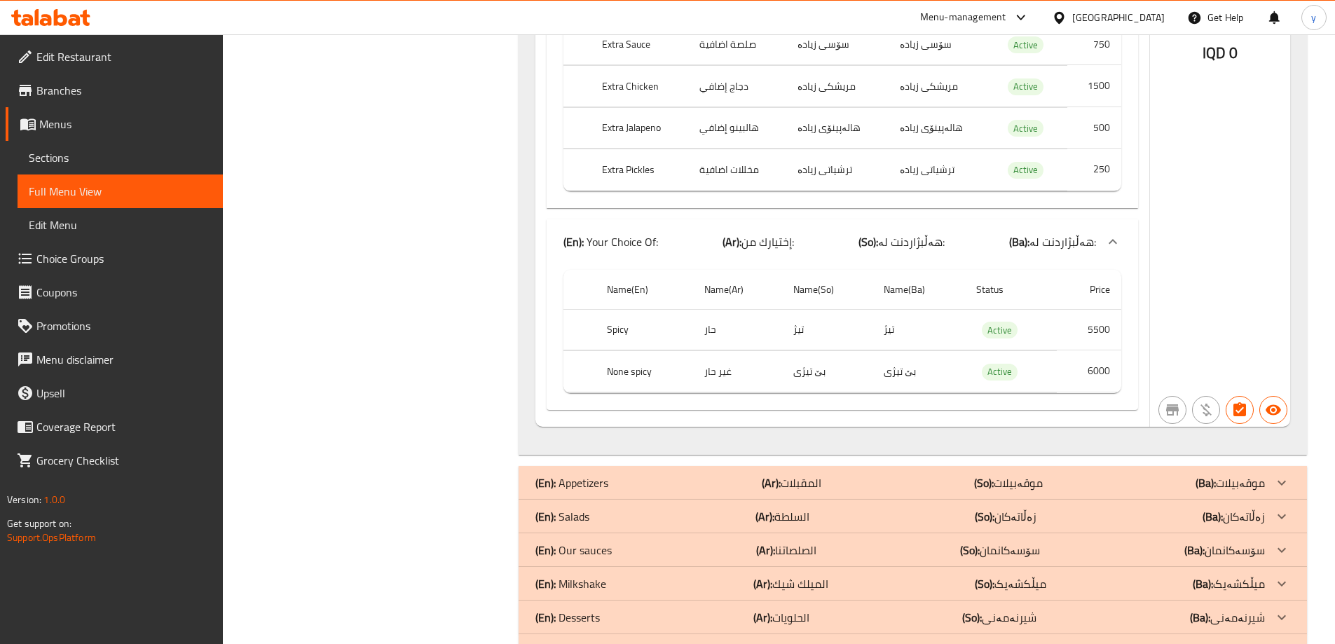
click at [81, 18] on icon at bounding box center [50, 17] width 79 height 17
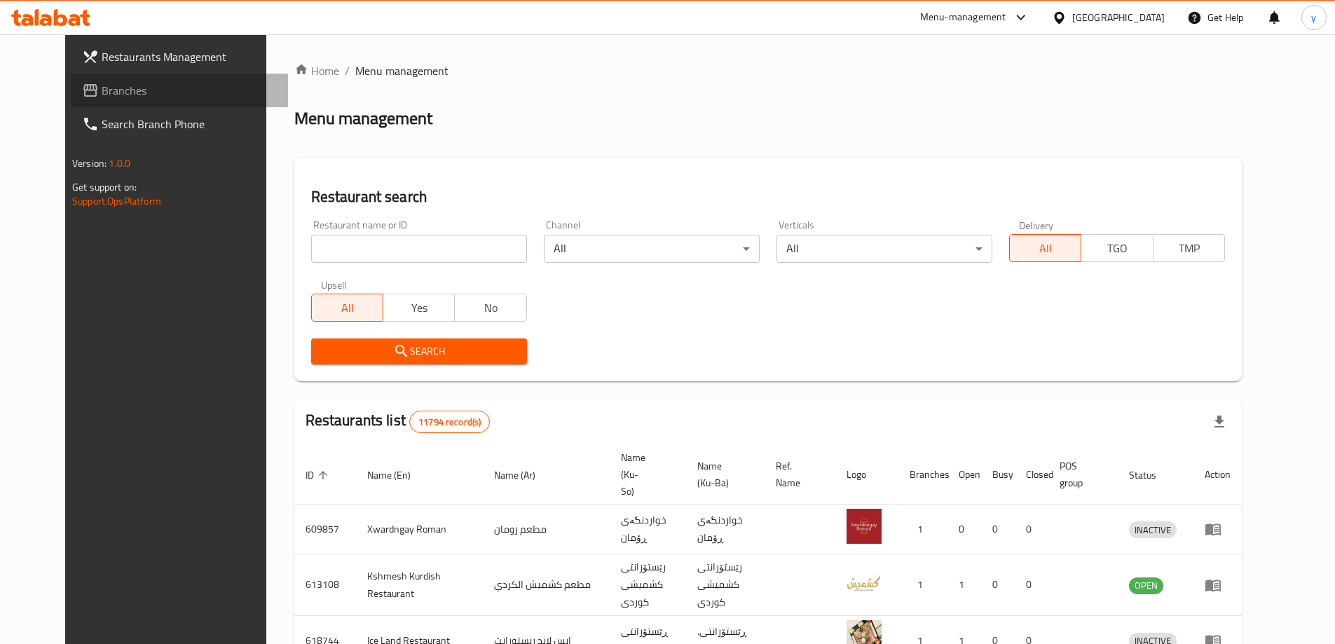
click at [102, 85] on span "Branches" at bounding box center [189, 90] width 175 height 17
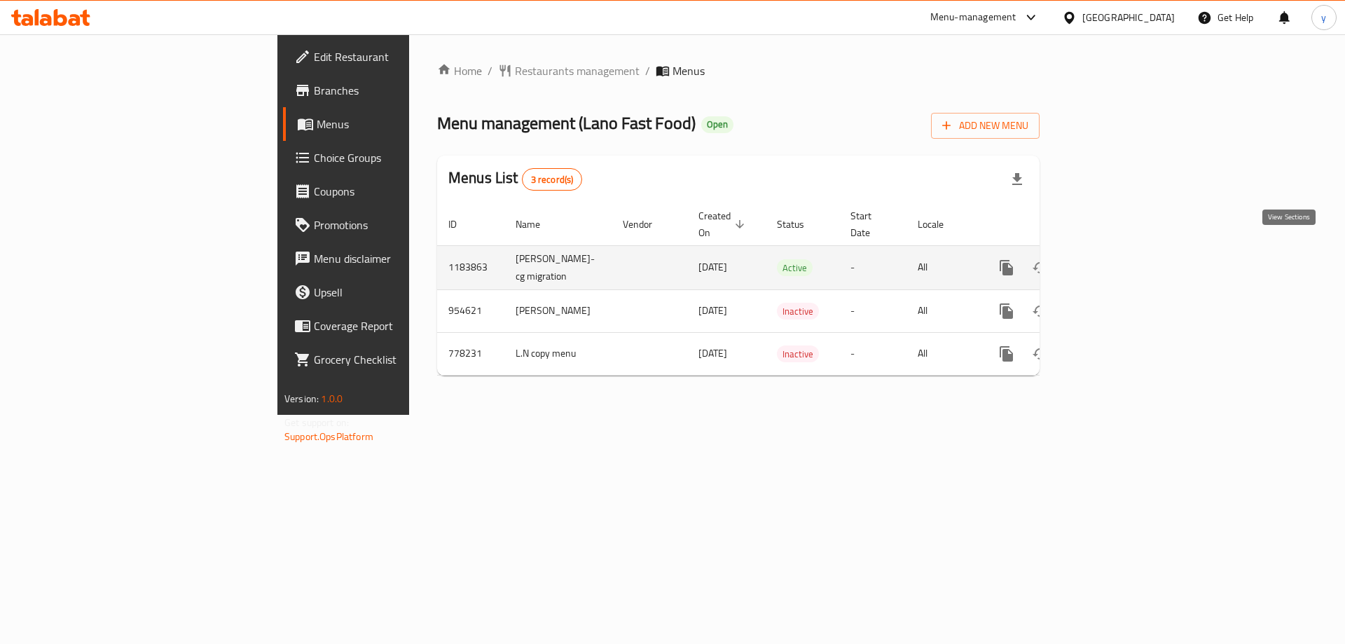
click at [1125, 263] on link "enhanced table" at bounding box center [1108, 268] width 34 height 34
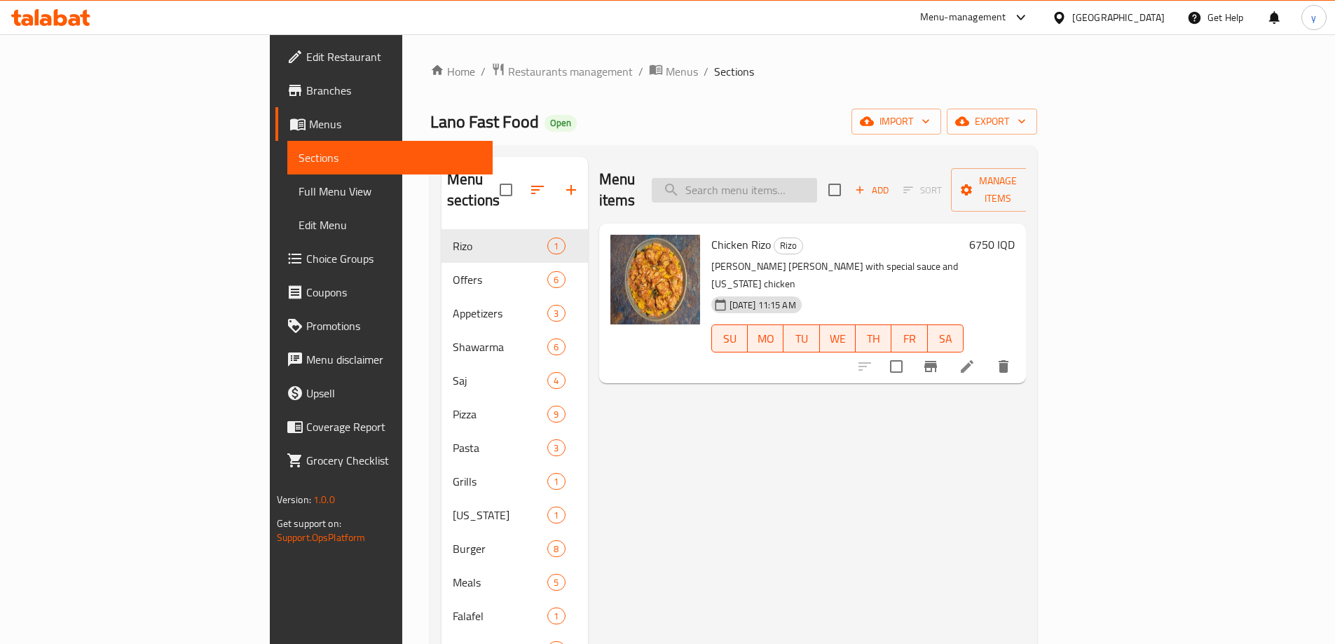
click at [798, 178] on input "search" at bounding box center [734, 190] width 165 height 25
paste input "651427"
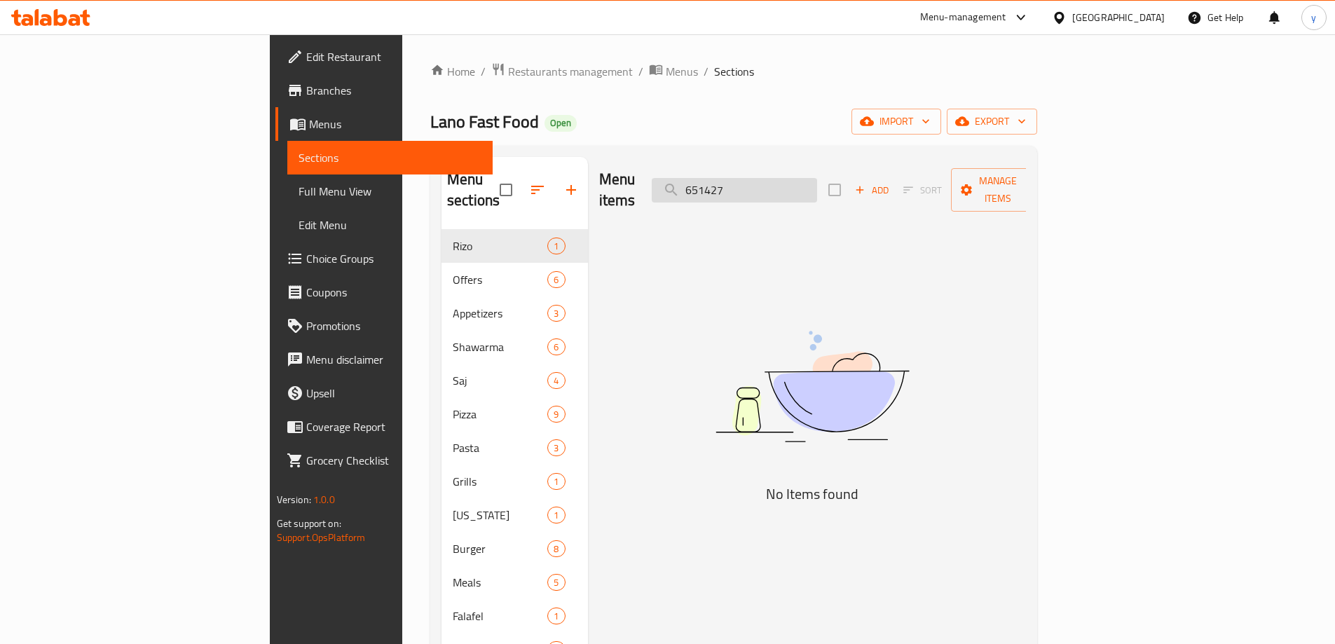
click at [802, 184] on input "651427" at bounding box center [734, 190] width 165 height 25
type input "651427"
click at [678, 309] on div "Menu items 651427 Add Sort Manage items No Items found" at bounding box center [807, 479] width 439 height 644
click at [814, 178] on input "651427" at bounding box center [734, 190] width 165 height 25
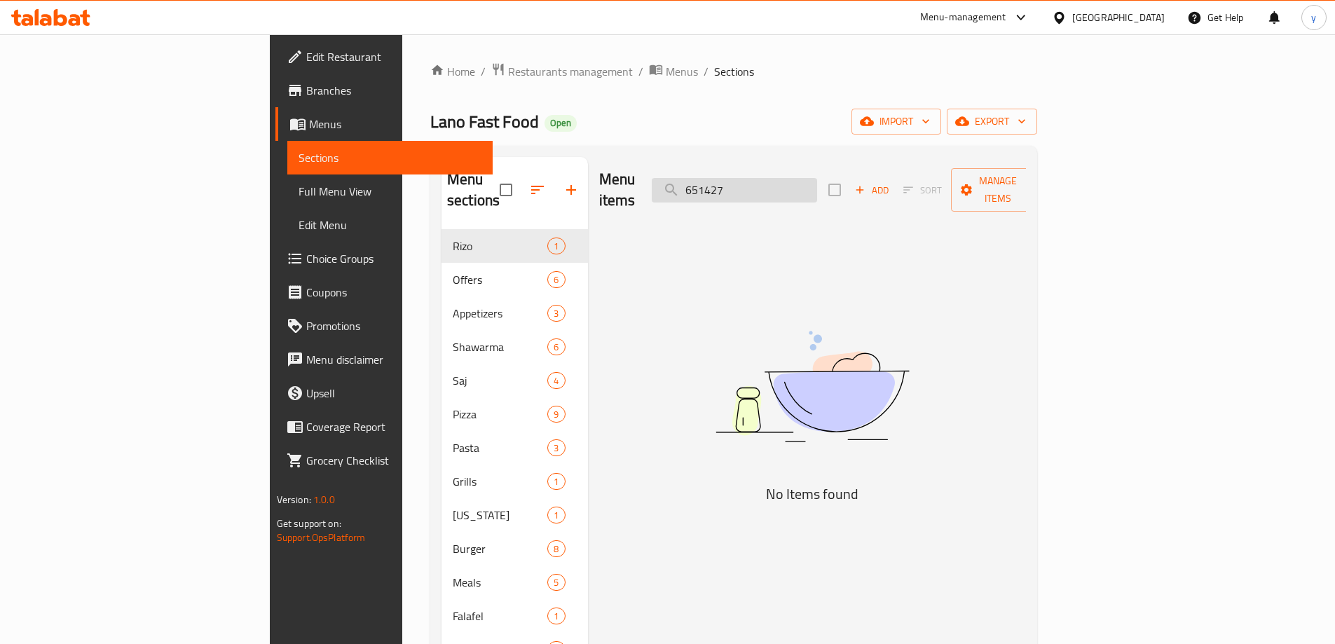
click at [814, 178] on input "651427" at bounding box center [734, 190] width 165 height 25
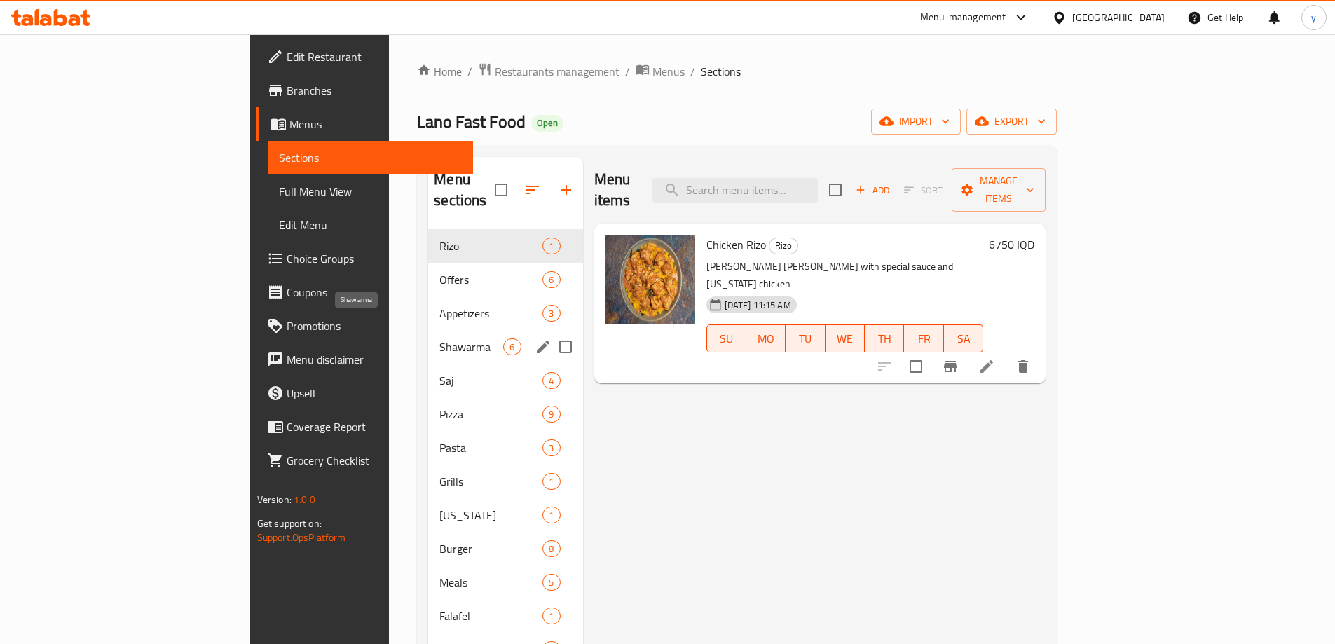
click at [439, 338] on span "Shawarma" at bounding box center [471, 346] width 64 height 17
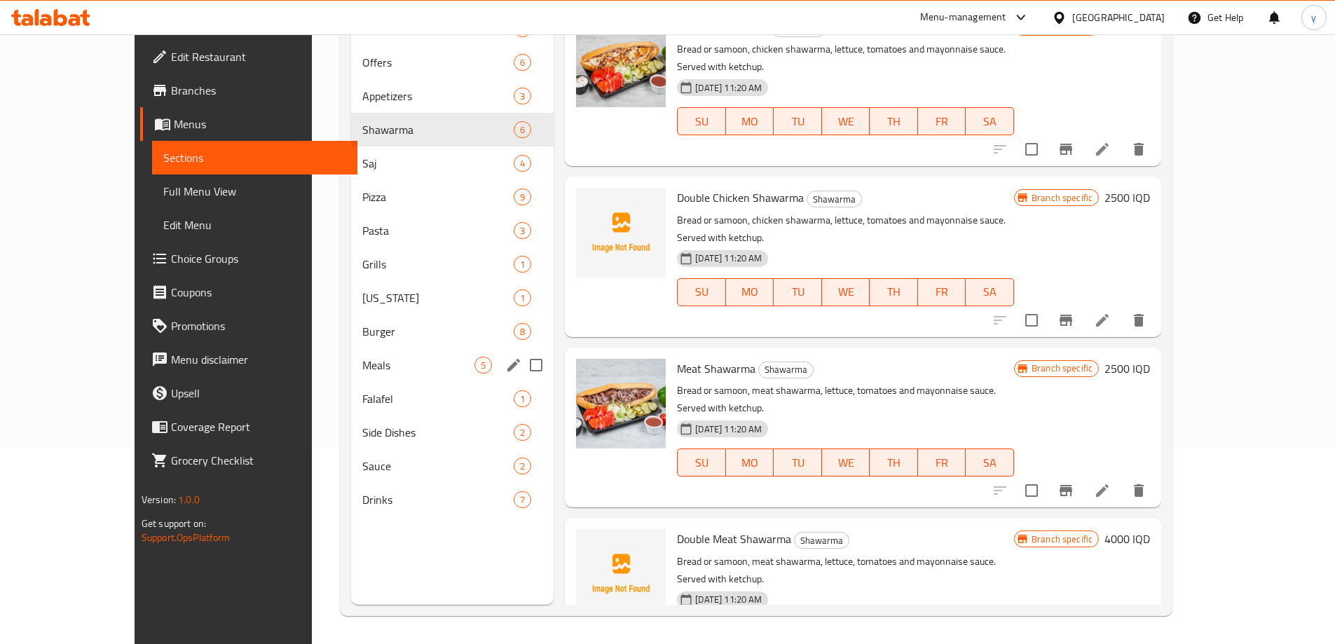
click at [356, 378] on div "Meals 5" at bounding box center [452, 365] width 203 height 34
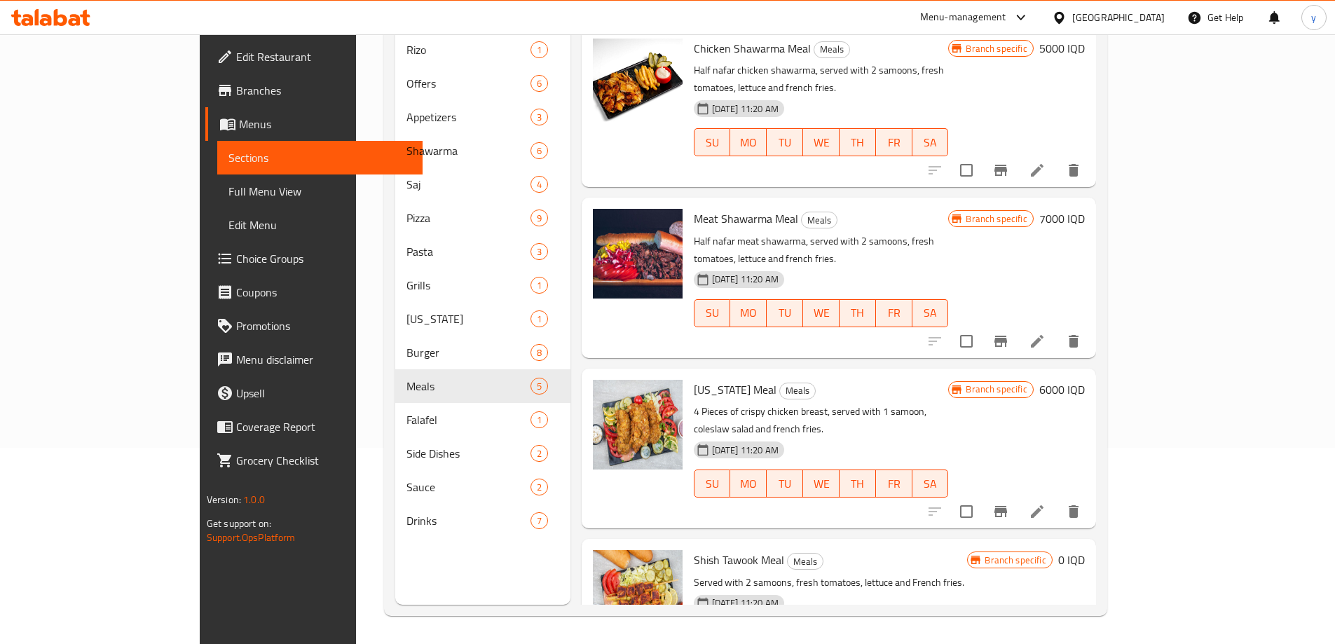
scroll to position [56, 0]
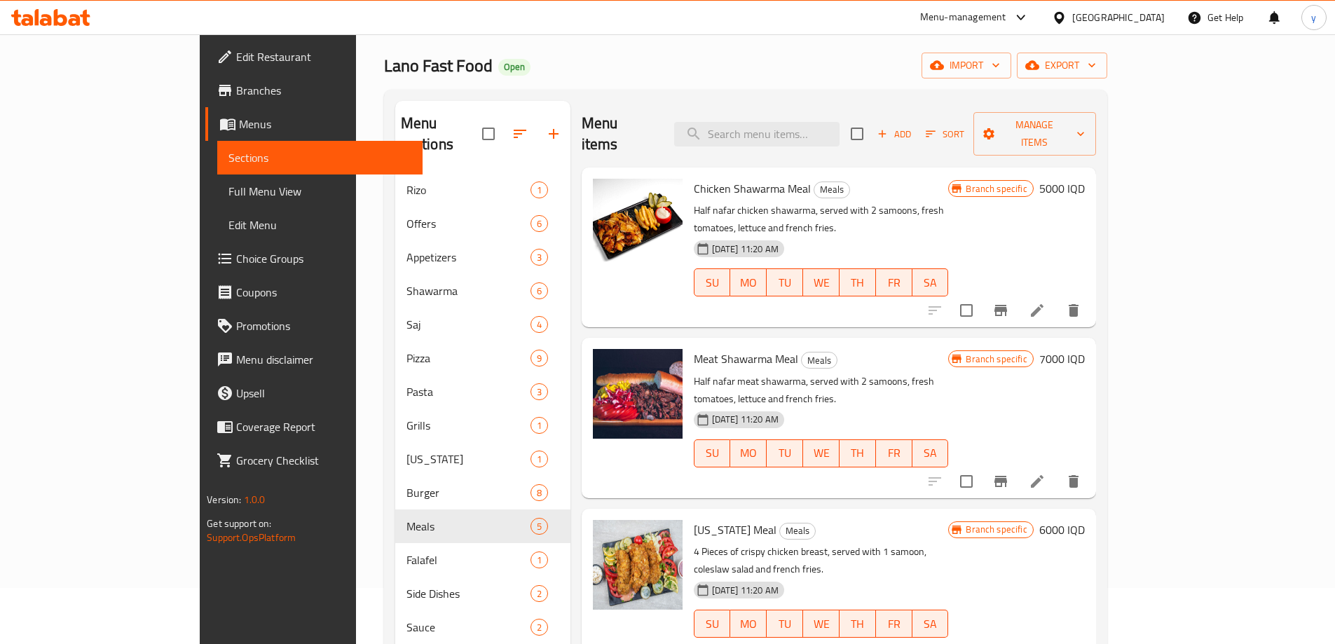
click at [698, 178] on span "Chicken Shawarma Meal" at bounding box center [752, 188] width 117 height 21
copy h6 "Chicken Shawarma Meal"
click at [228, 191] on span "Full Menu View" at bounding box center [319, 191] width 183 height 17
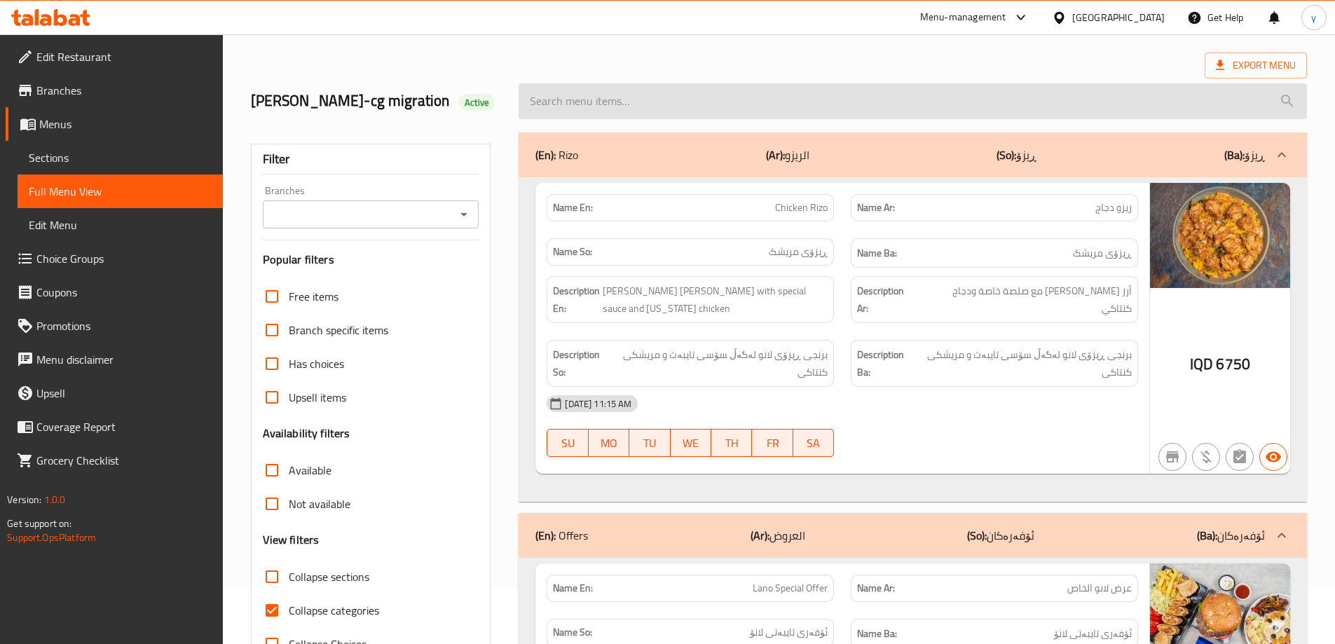
click at [802, 107] on input "search" at bounding box center [913, 101] width 788 height 36
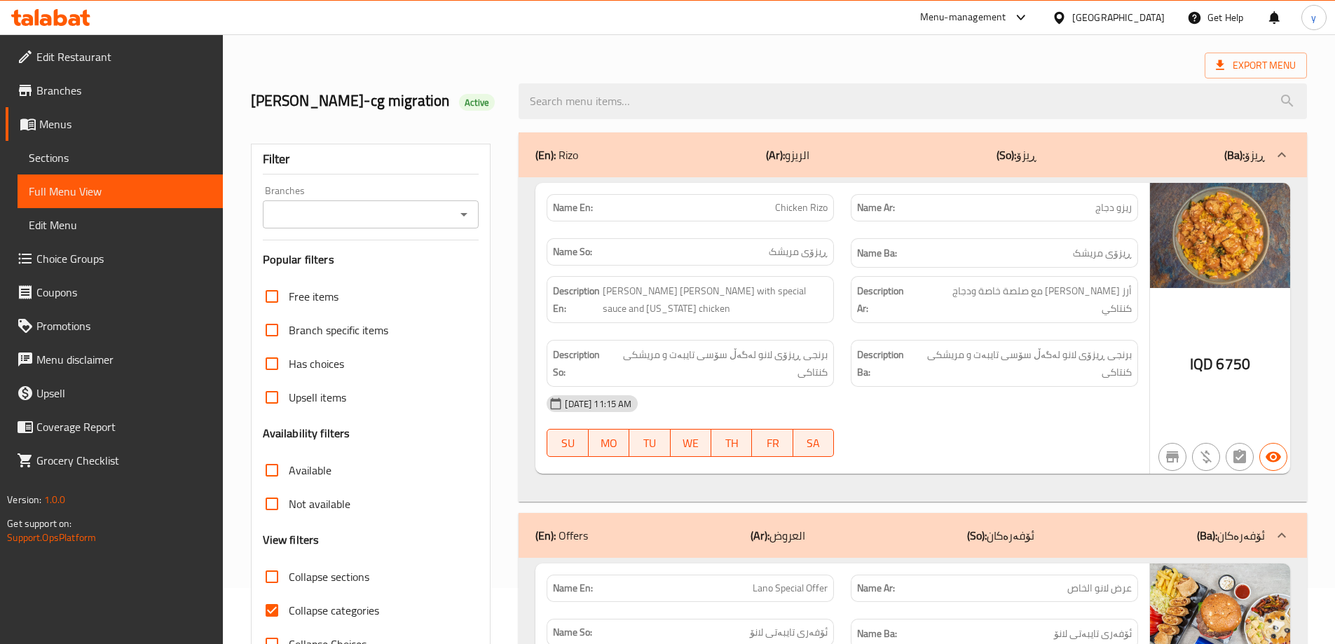
paste input "Chicken Shawarma Meal"
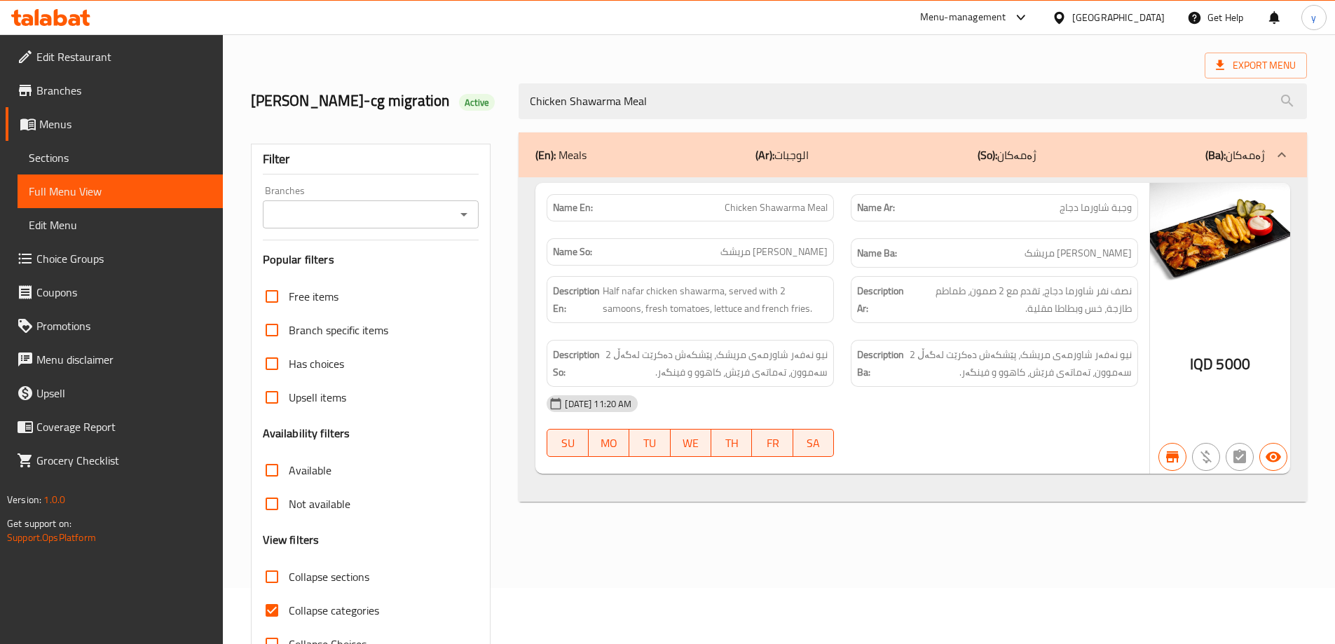
click at [470, 210] on icon "Open" at bounding box center [464, 214] width 17 height 17
type input "Chicken Shawarma Meal"
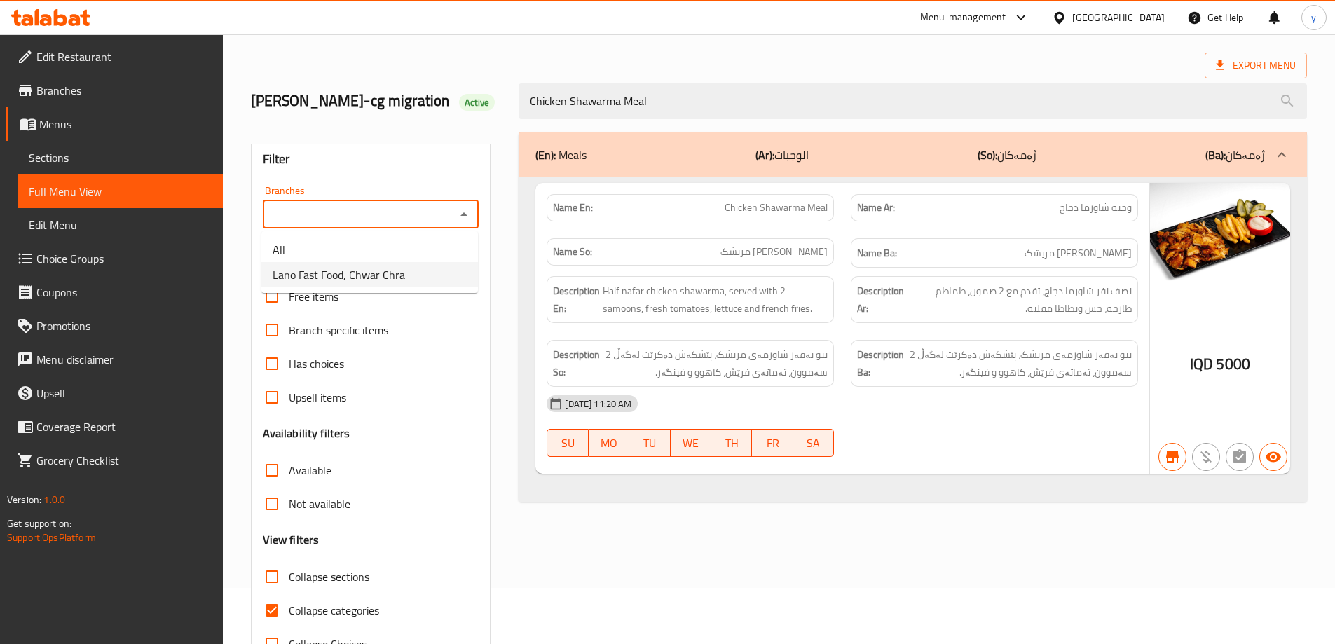
click at [404, 278] on li "Lano Fast Food, Chwar Chra" at bounding box center [369, 274] width 217 height 25
type input "Lano Fast Food, Chwar Chra"
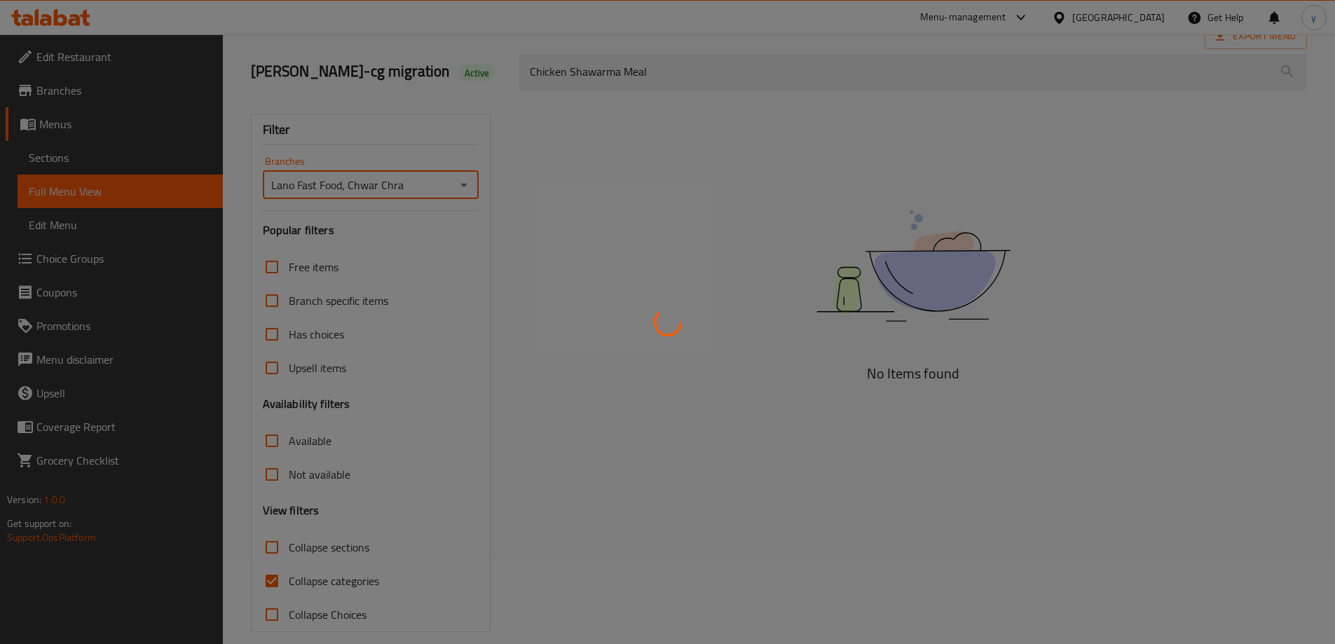
scroll to position [102, 0]
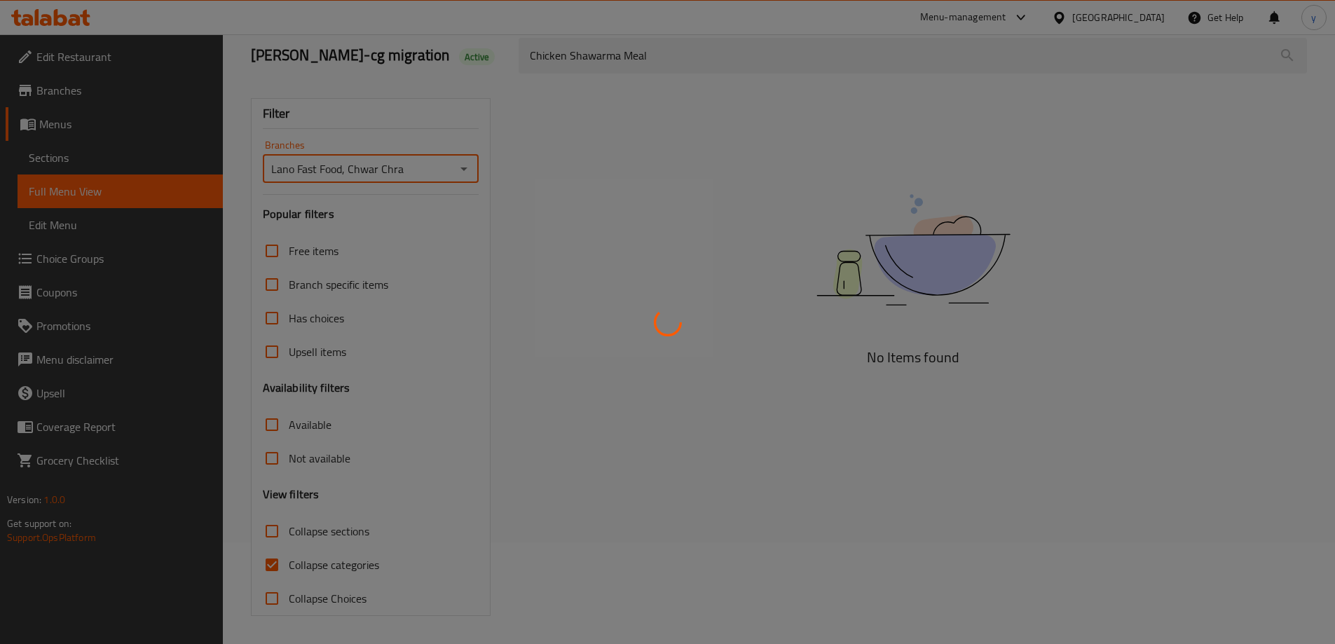
click at [269, 559] on div at bounding box center [667, 322] width 1335 height 644
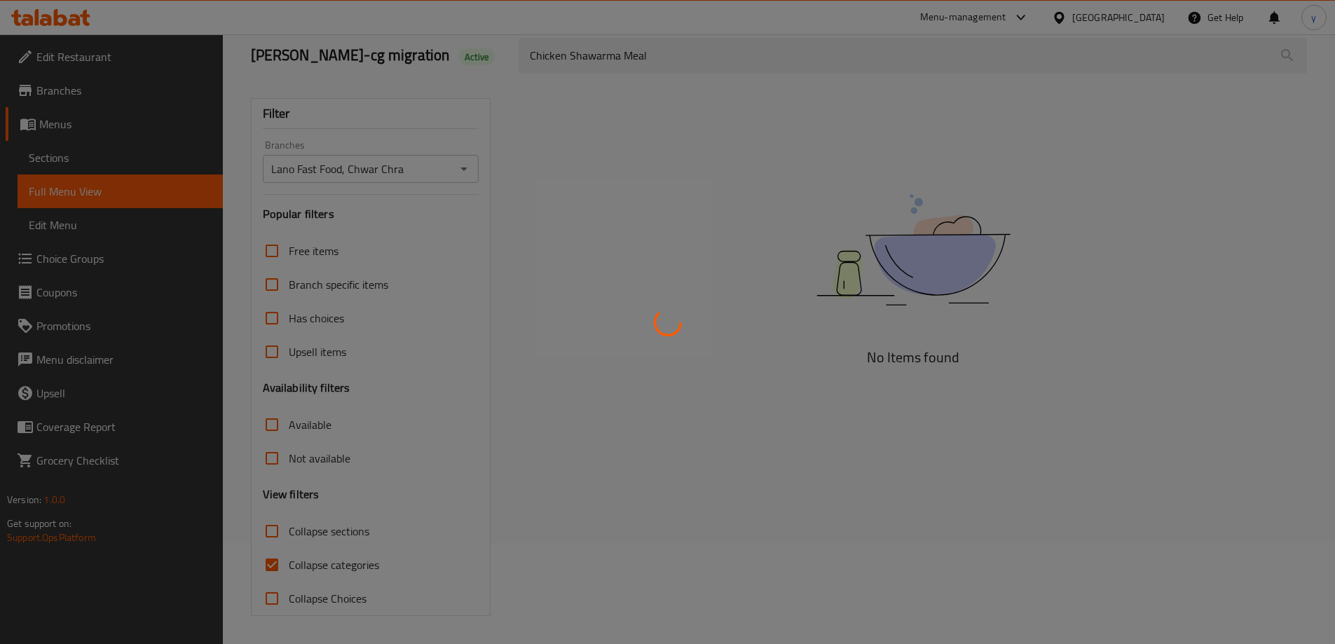
click at [269, 559] on div at bounding box center [667, 322] width 1335 height 644
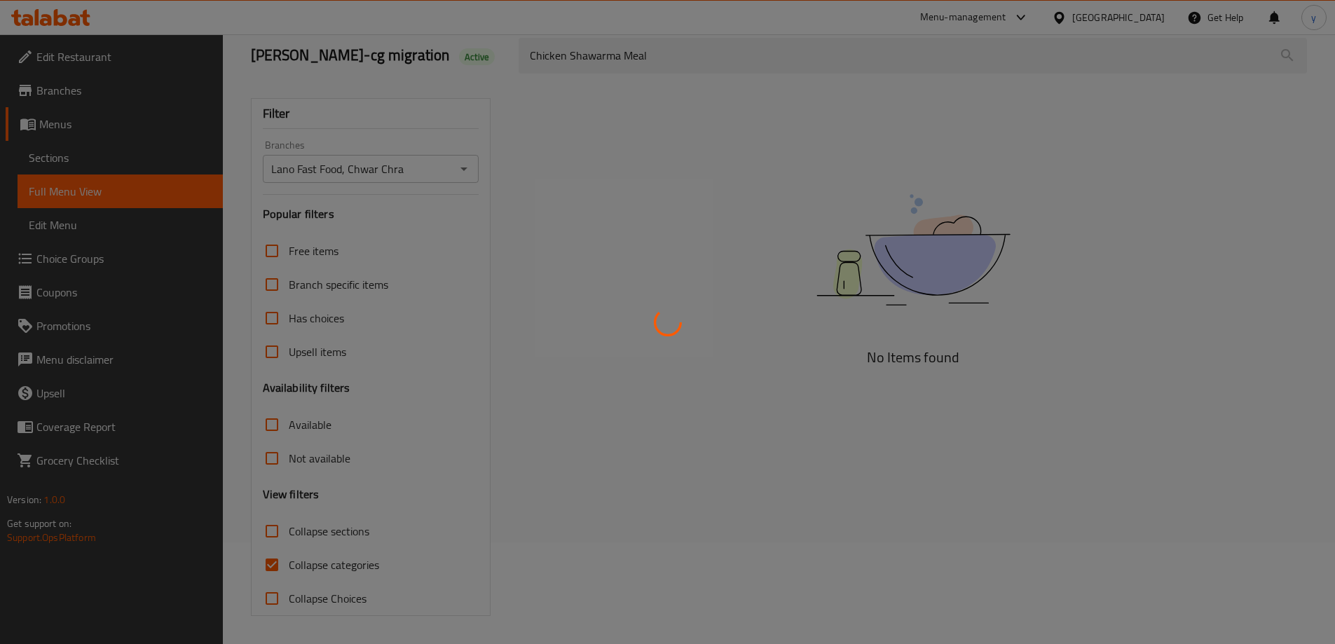
click at [269, 559] on div at bounding box center [667, 322] width 1335 height 644
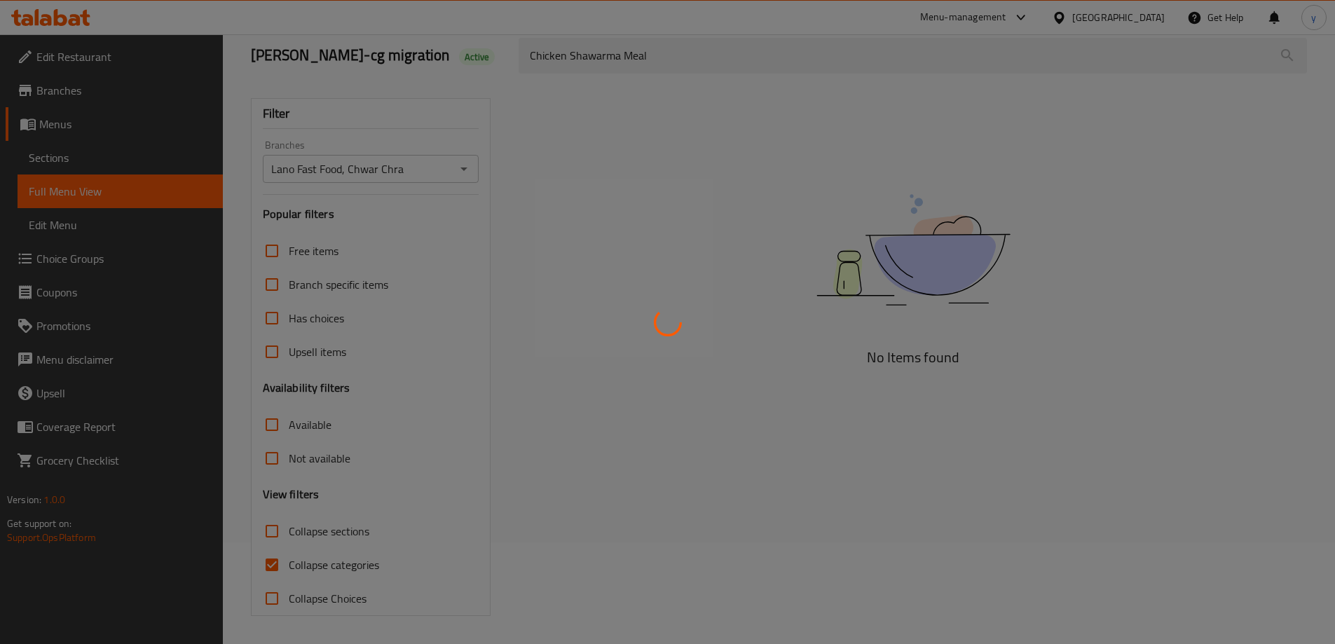
click at [269, 559] on div at bounding box center [667, 322] width 1335 height 644
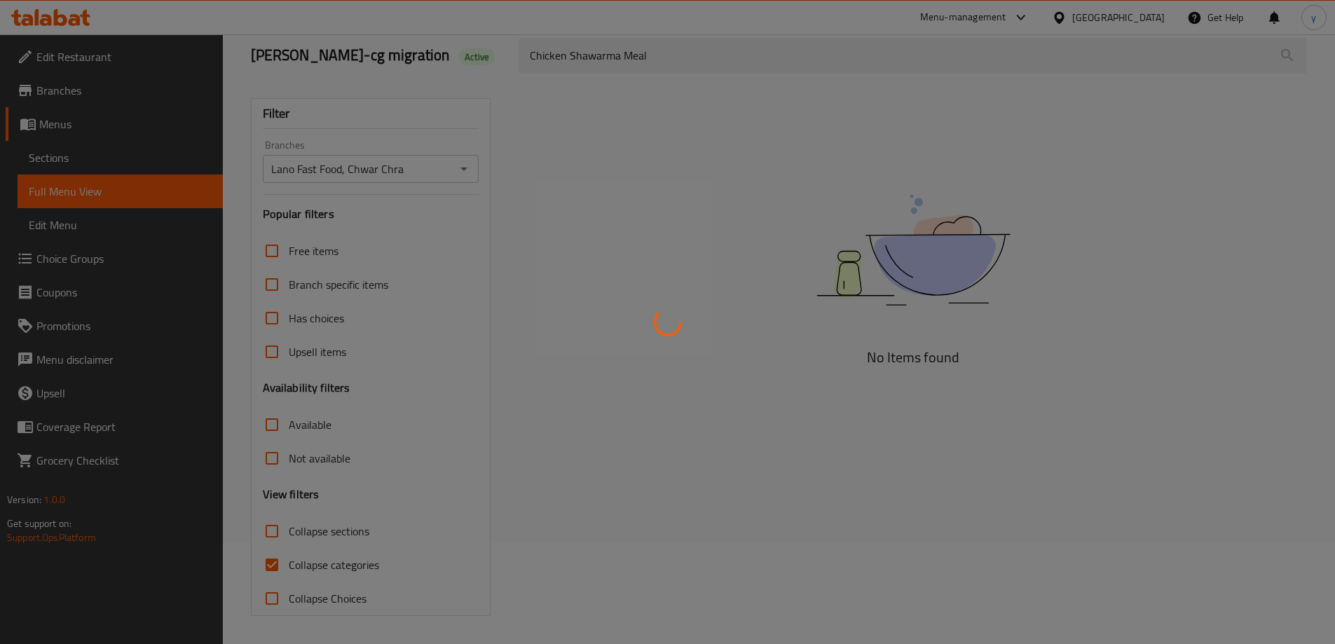
click at [269, 559] on div at bounding box center [667, 322] width 1335 height 644
click at [272, 556] on div at bounding box center [667, 322] width 1335 height 644
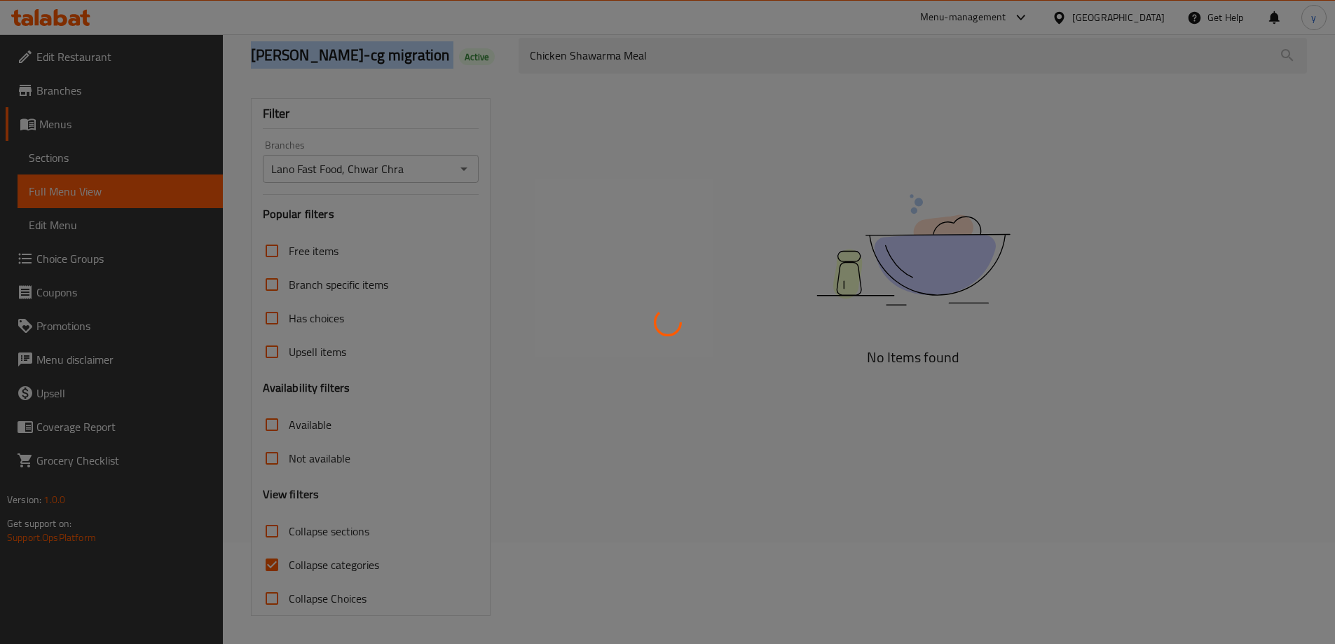
click at [272, 556] on div at bounding box center [667, 322] width 1335 height 644
click at [272, 553] on div at bounding box center [667, 322] width 1335 height 644
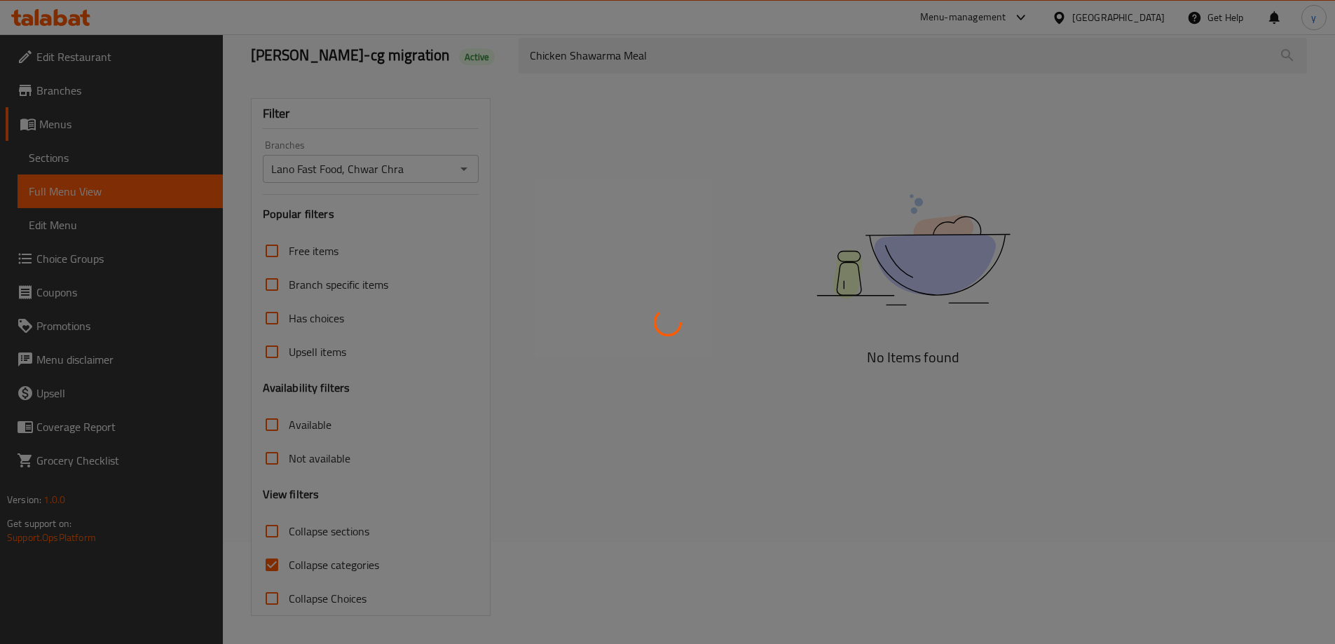
click at [275, 565] on div at bounding box center [667, 322] width 1335 height 644
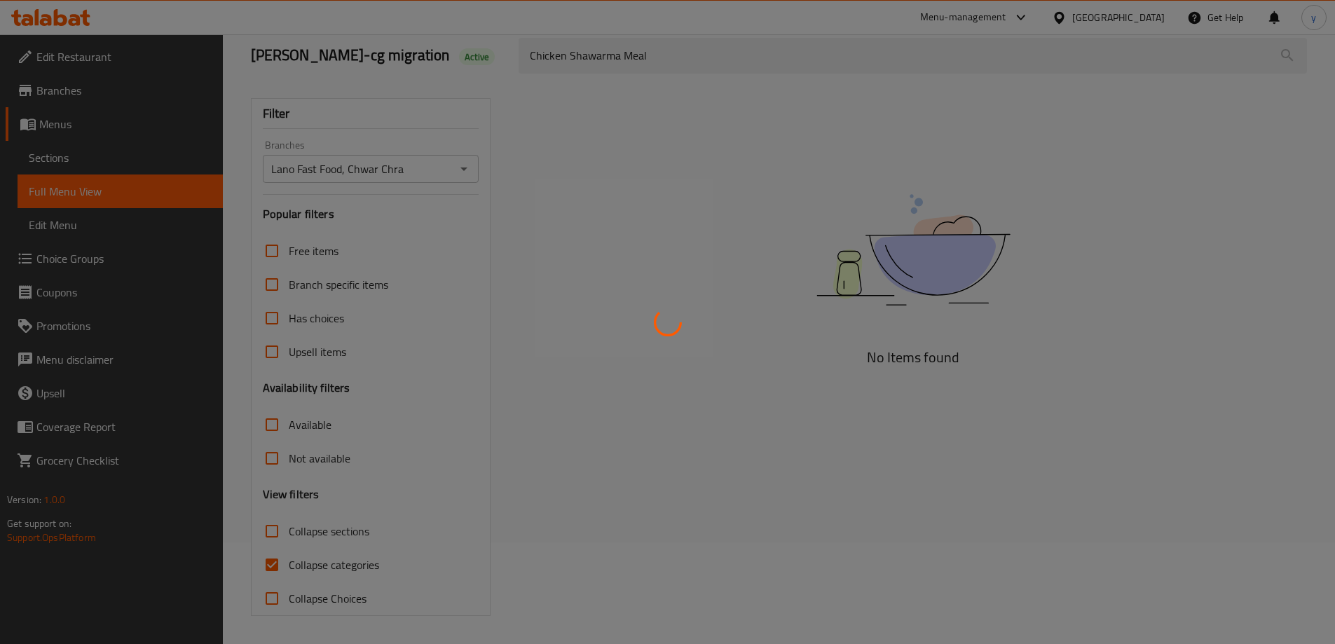
click at [275, 565] on div at bounding box center [667, 322] width 1335 height 644
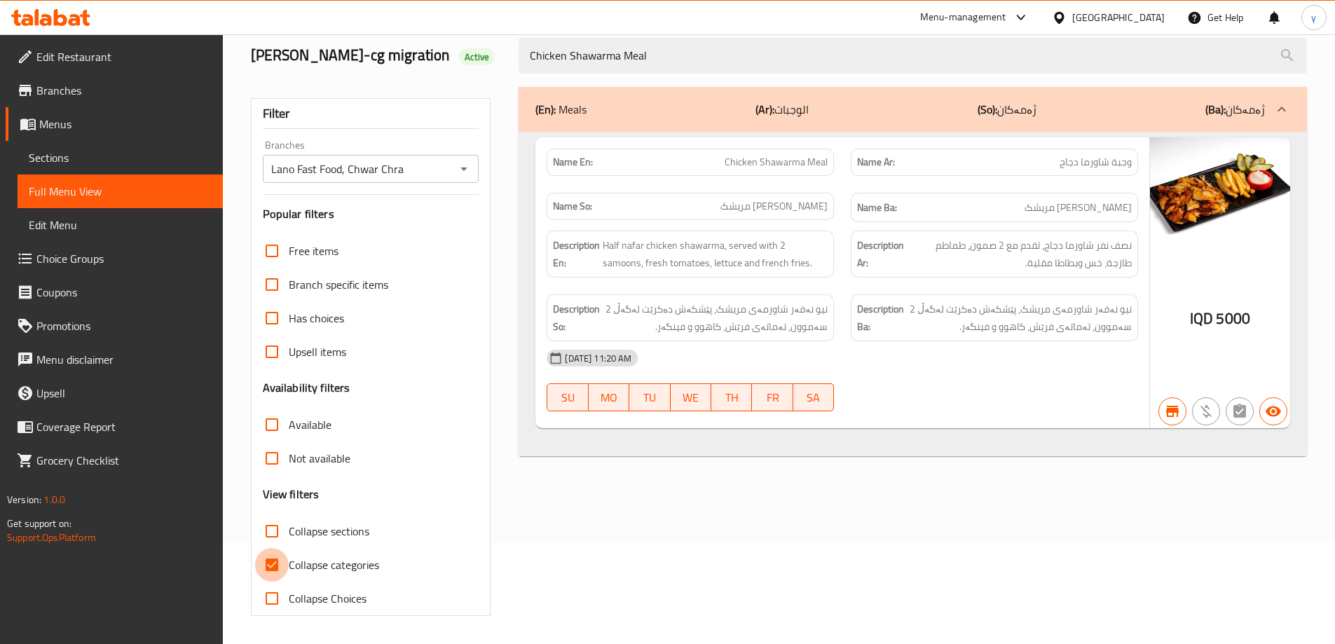
click at [275, 565] on input "Collapse categories" at bounding box center [272, 565] width 34 height 34
checkbox input "false"
click at [135, 157] on span "Sections" at bounding box center [120, 157] width 183 height 17
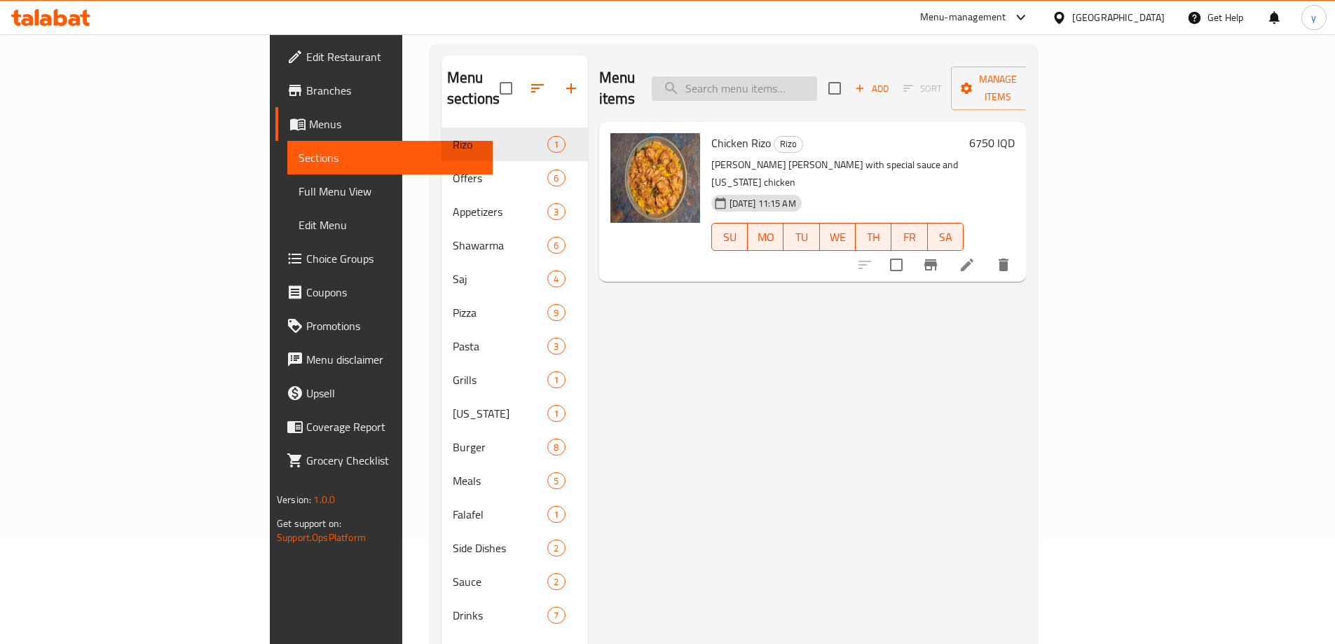
click at [817, 76] on input "search" at bounding box center [734, 88] width 165 height 25
paste input "Chicken Shawarma Meal"
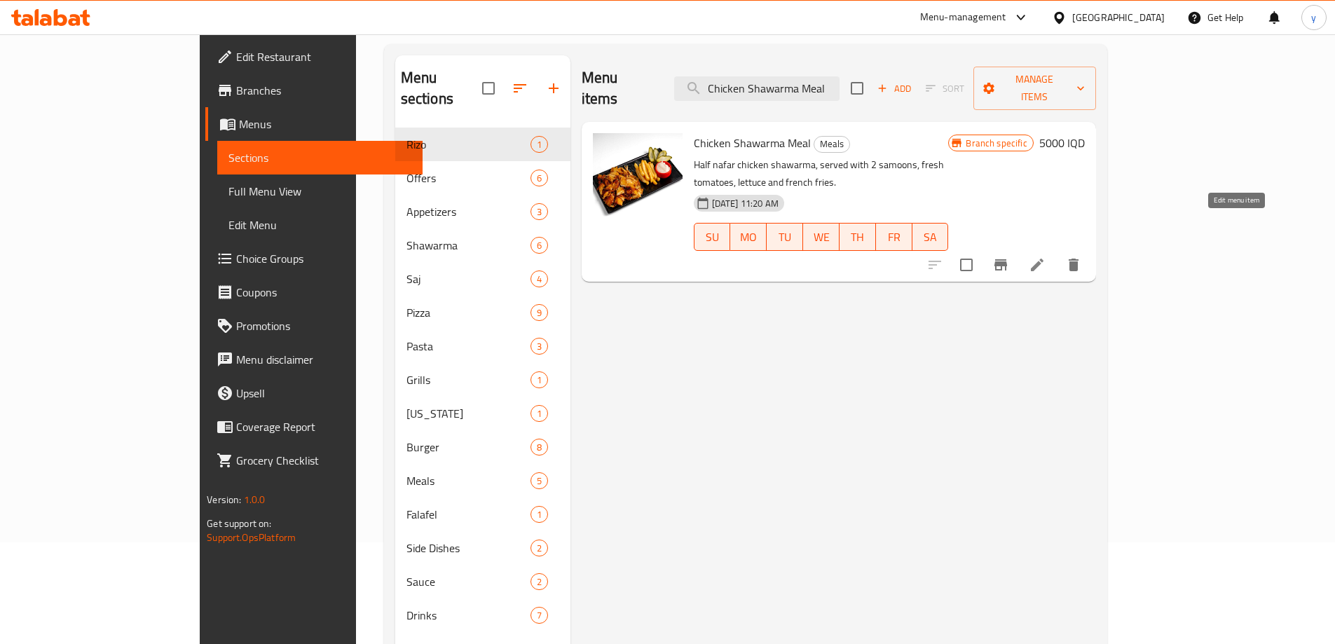
type input "Chicken Shawarma Meal"
click at [1043, 259] on icon at bounding box center [1037, 265] width 13 height 13
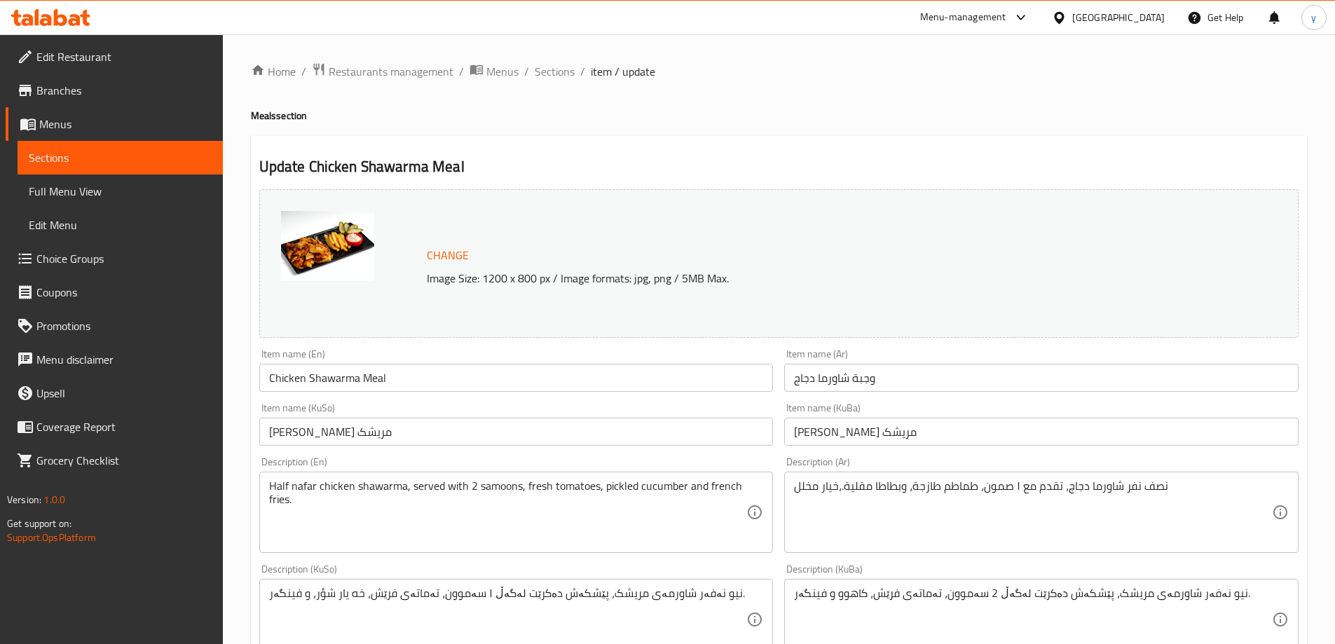
scroll to position [140, 0]
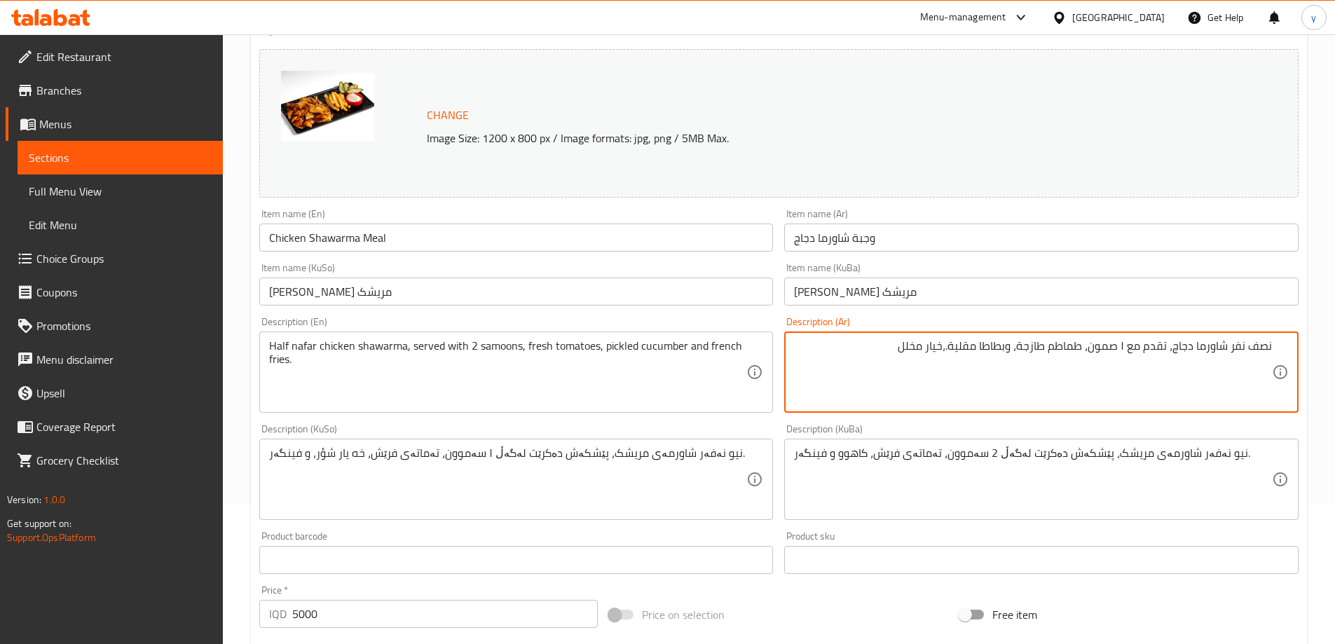
drag, startPoint x: 947, startPoint y: 349, endPoint x: 905, endPoint y: 355, distance: 43.1
click at [905, 355] on textarea "نصف نفر شاورما دجاج، تقدم مع ١ صمون، طماطم طازجة، وبطاطا مقلية.،خيار مخلل" at bounding box center [1033, 372] width 478 height 67
click at [1009, 344] on textarea "نصف نفر شاورما دجاج، تقدم مع ١ صمون، طماطم طازجة، وبطاطا مقلية.،" at bounding box center [1033, 372] width 478 height 67
click at [1015, 343] on textarea "نصف نفر شاورما دجاج، تقدم مع ١ صمون، طماطم طازجة، وبطاطا مقلية.،" at bounding box center [1033, 372] width 478 height 67
paste textarea "خيار مخلل"
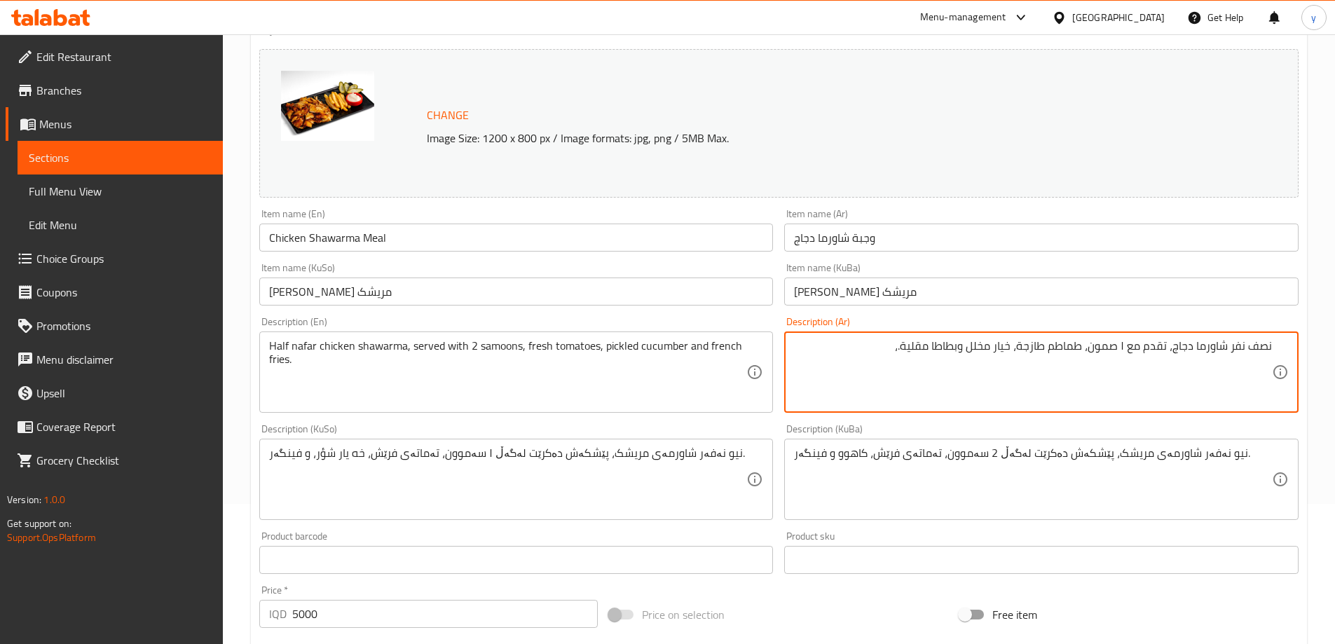
click at [849, 352] on textarea "نصف نفر شاورما دجاج، تقدم مع ١ صمون، طماطم طازجة، خيار مخلل وبطاطا مقلية.،" at bounding box center [1033, 372] width 478 height 67
type textarea "نصف نفر شاورما دجاج، تقدم مع ١ صمون، طماطم طازجة، خيار مخلل وبطاطا مقلية"
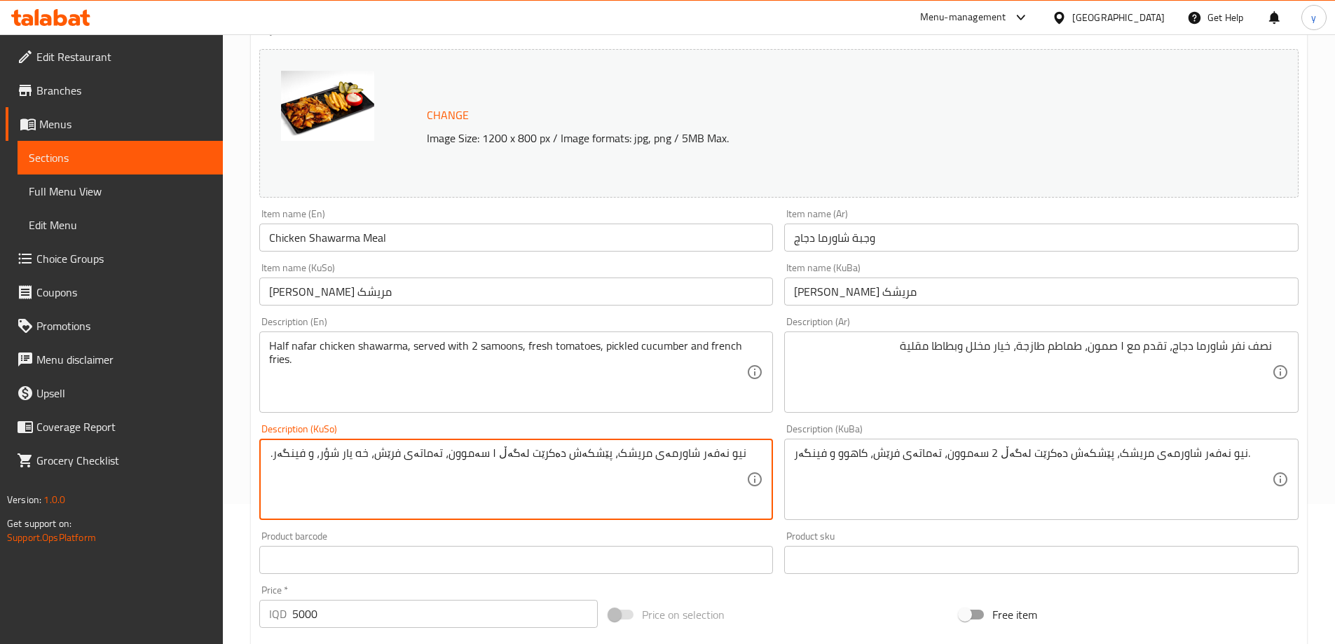
drag, startPoint x: 352, startPoint y: 456, endPoint x: 396, endPoint y: 450, distance: 44.6
click at [396, 450] on textarea "نیو نەفەر شاورمەی مریشک، پێشکەش دەکرێت لەگەڵ ١ سەموون، تەماتەی فرێش، خه يار شؤر…" at bounding box center [508, 479] width 478 height 67
click at [631, 481] on textarea "نیو نەفەر شاورمەی مریشک، پێشکەش دەکرێت لەگەڵ ١ سەموون، تەماتەی فرێش، خەیاری تور…" at bounding box center [508, 479] width 478 height 67
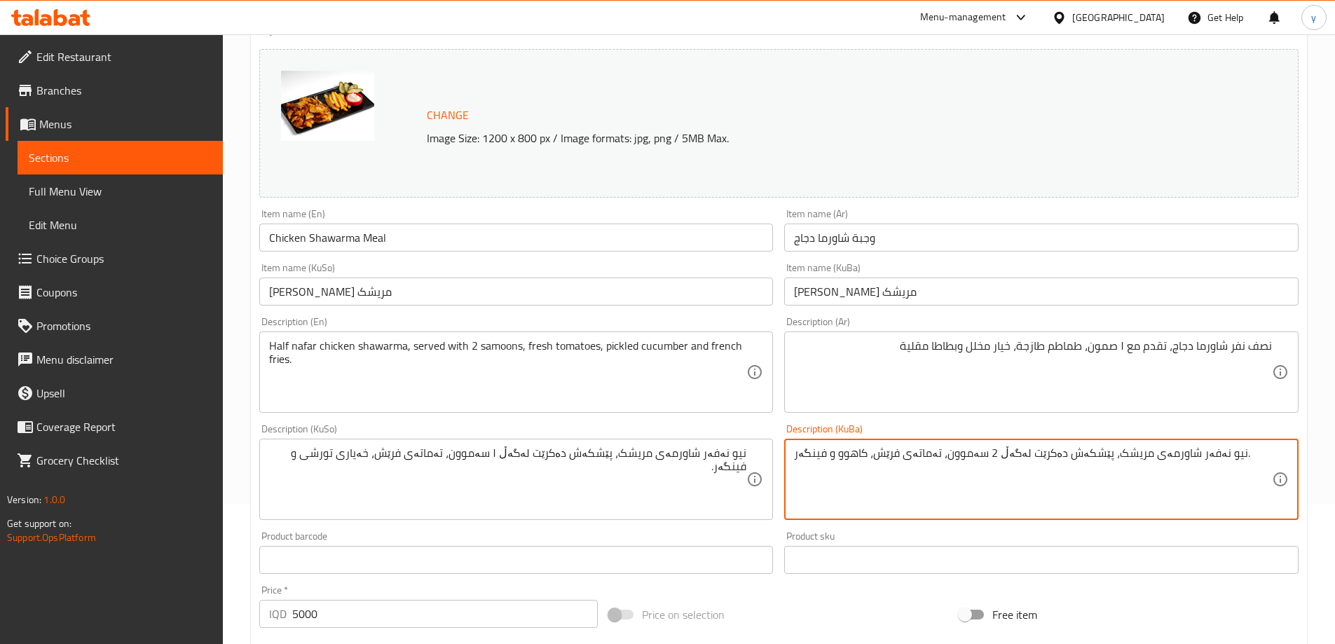
click at [266, 459] on div "نیو نەفەر شاورمەی مریشک، پێشکەش دەکرێت لەگەڵ ١ سەموون، تەماتەی فرێش، خەیاری تور…" at bounding box center [516, 479] width 514 height 81
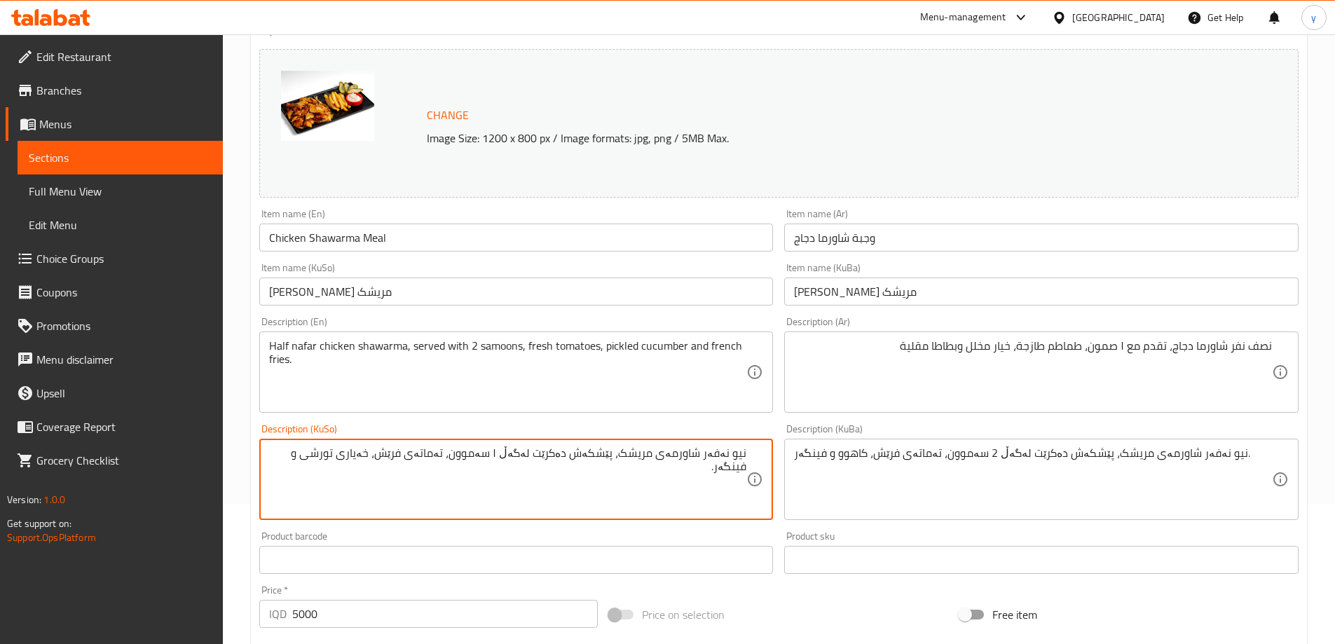
click at [285, 454] on textarea "نیو نەفەر شاورمەی مریشک، پێشکەش دەکرێت لەگەڵ ١ سەموون، تەماتەی فرێش، خەیاری تور…" at bounding box center [508, 479] width 478 height 67
click at [288, 458] on textarea "نیو نەفەر شاورمەی مریشک، پێشکەش دەکرێت لەگەڵ ١ سەموون، تەماتەی فرێش، خەیاری تور…" at bounding box center [508, 479] width 478 height 67
type textarea "نیو نەفەر شاورمەی مریشک، پێشکەش دەکرێت لەگەڵ ١ سەموون، تەماتەی فرێش، خەیاری تور…"
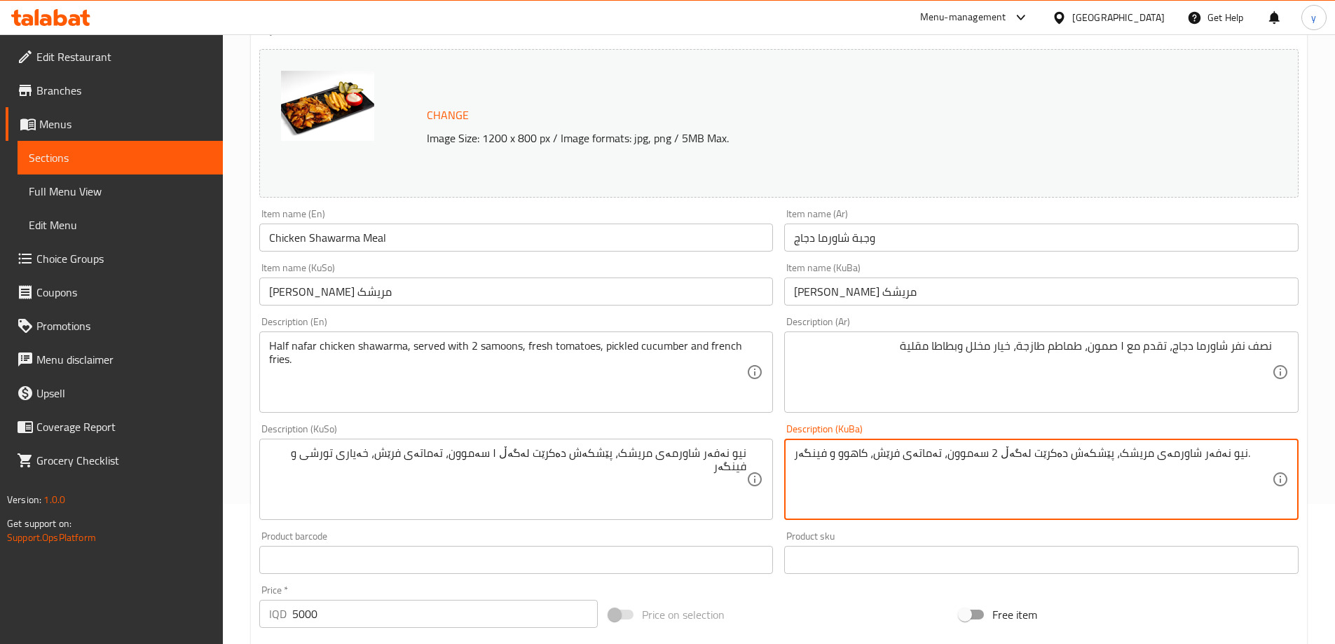
click at [949, 487] on textarea "نیو نەفەر شاورمەی مریشک، پێشکەش دەکرێت لەگەڵ 2 سەموون، تەماتەی فرێش، کاهوو و فی…" at bounding box center [1033, 479] width 478 height 67
paste textarea "١ سەموون، تەماتەی فرێش، خەیاری تورشی و فینگەر"
type textarea "نیو نەفەر شاورمەی مریشک، پێشکەش دەکرێت لەگەڵ ١ سەموون، تەماتەی فرێش، خەیاری تور…"
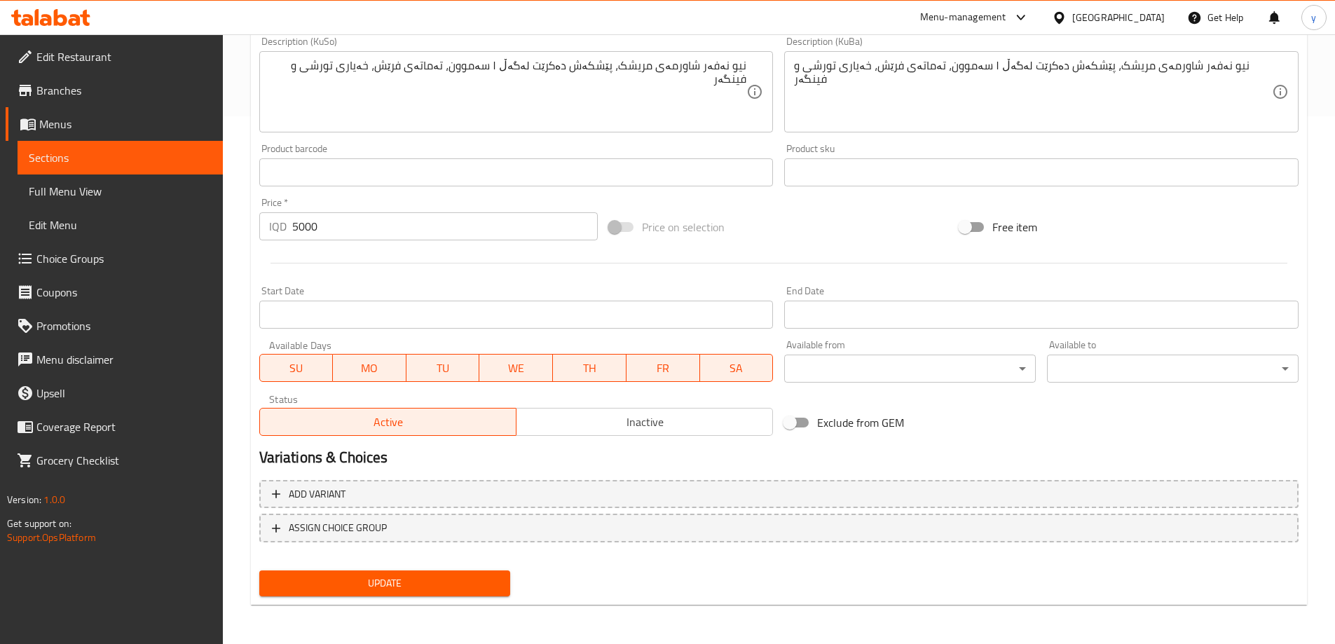
type textarea "Half nafar chicken shawarma, served with 2 samoons, fresh tomatoes, pickled cuc…"
click at [388, 592] on span "Update" at bounding box center [385, 584] width 229 height 18
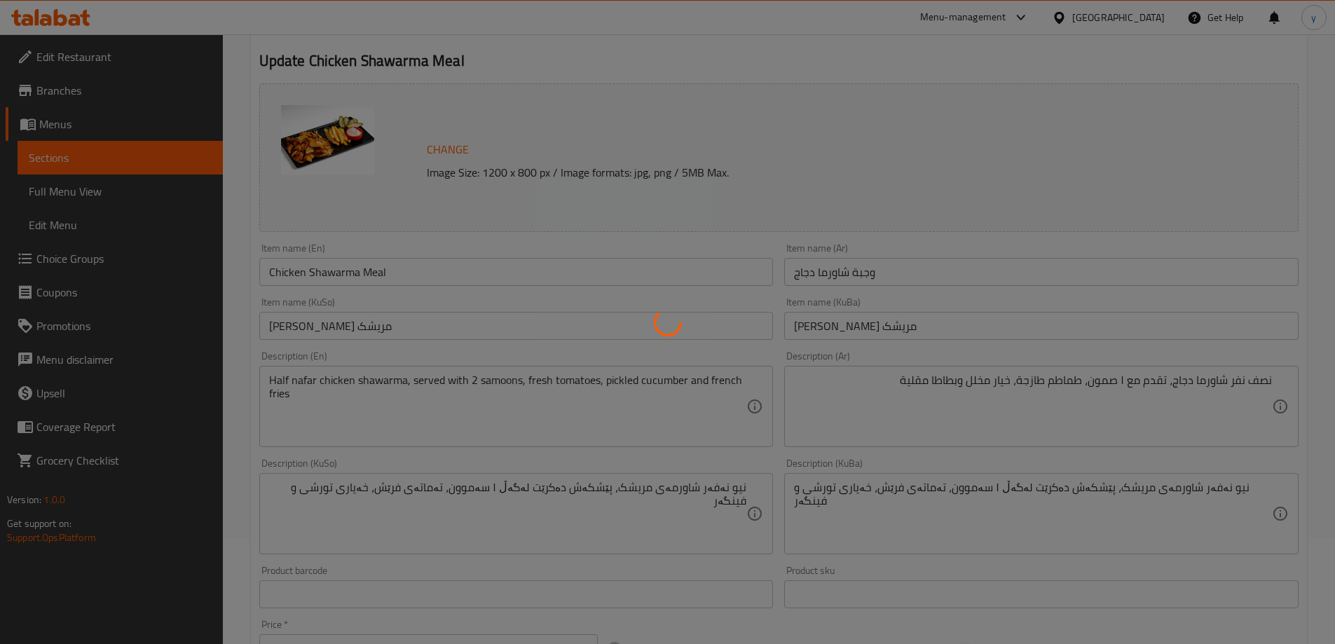
scroll to position [0, 0]
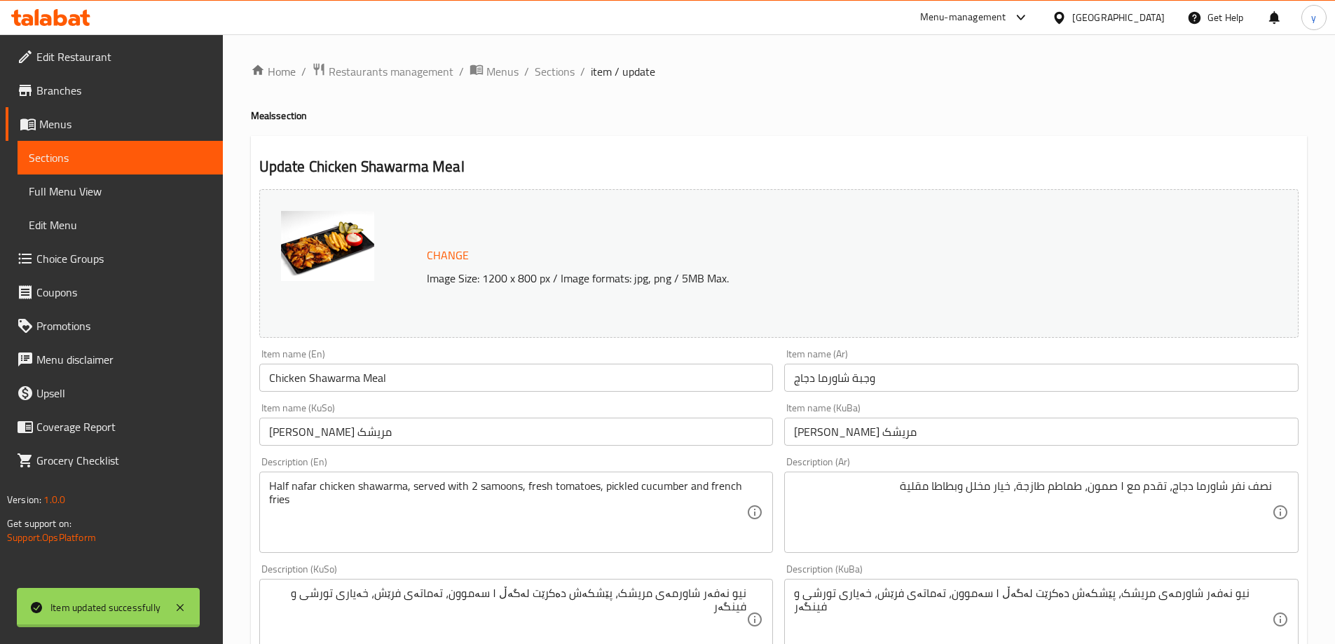
click at [420, 371] on div at bounding box center [667, 322] width 1335 height 644
click at [420, 371] on div "Home / Restaurants management / Menus / Sections / item / update Meals section …" at bounding box center [779, 602] width 1056 height 1081
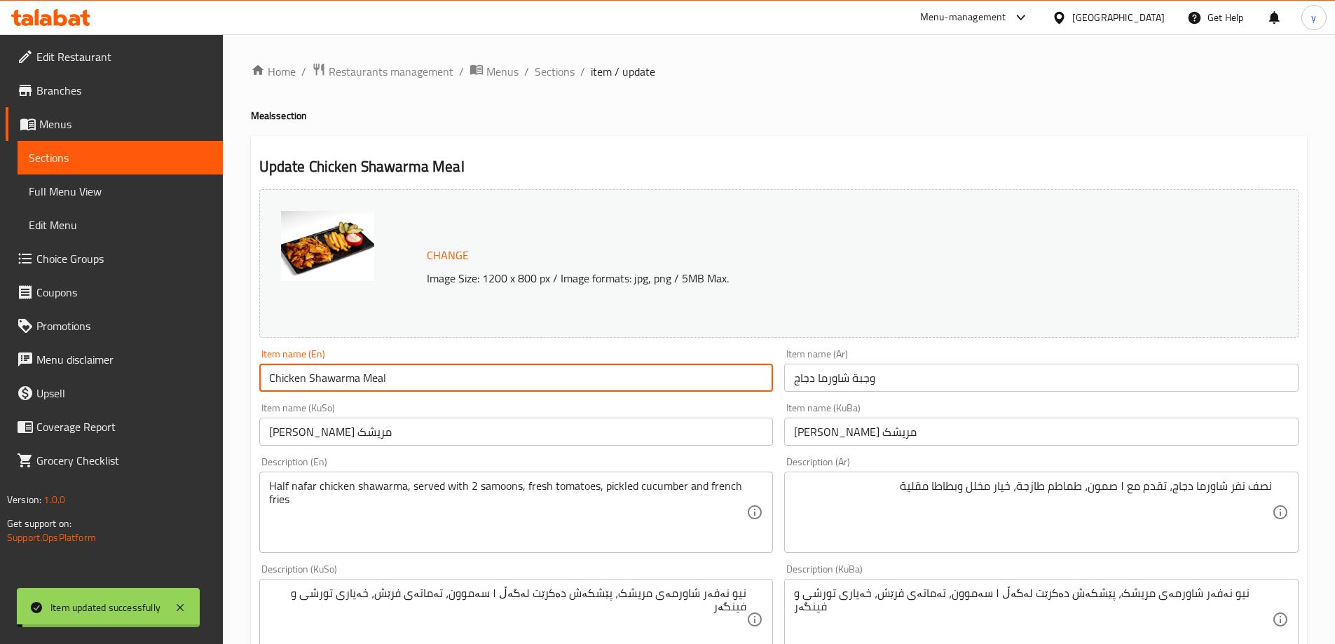
click at [420, 371] on input "Chicken Shawarma Meal" at bounding box center [516, 378] width 514 height 28
click at [203, 193] on span "Full Menu View" at bounding box center [120, 191] width 183 height 17
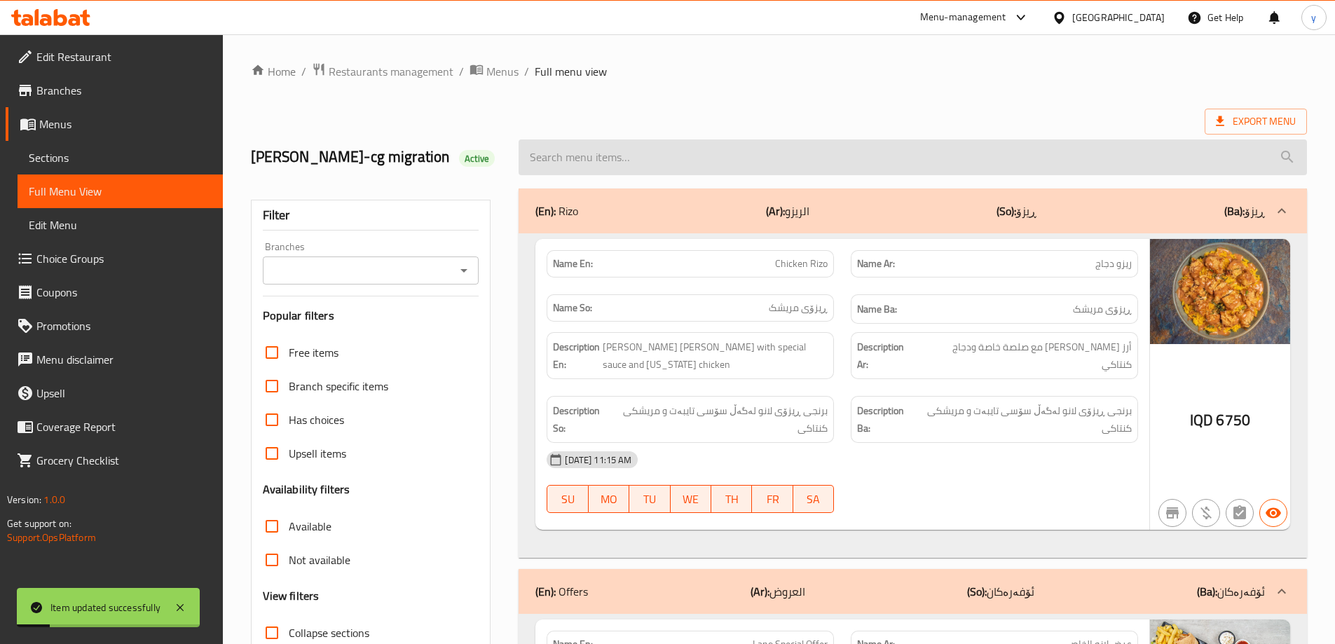
click at [610, 163] on input "search" at bounding box center [913, 157] width 788 height 36
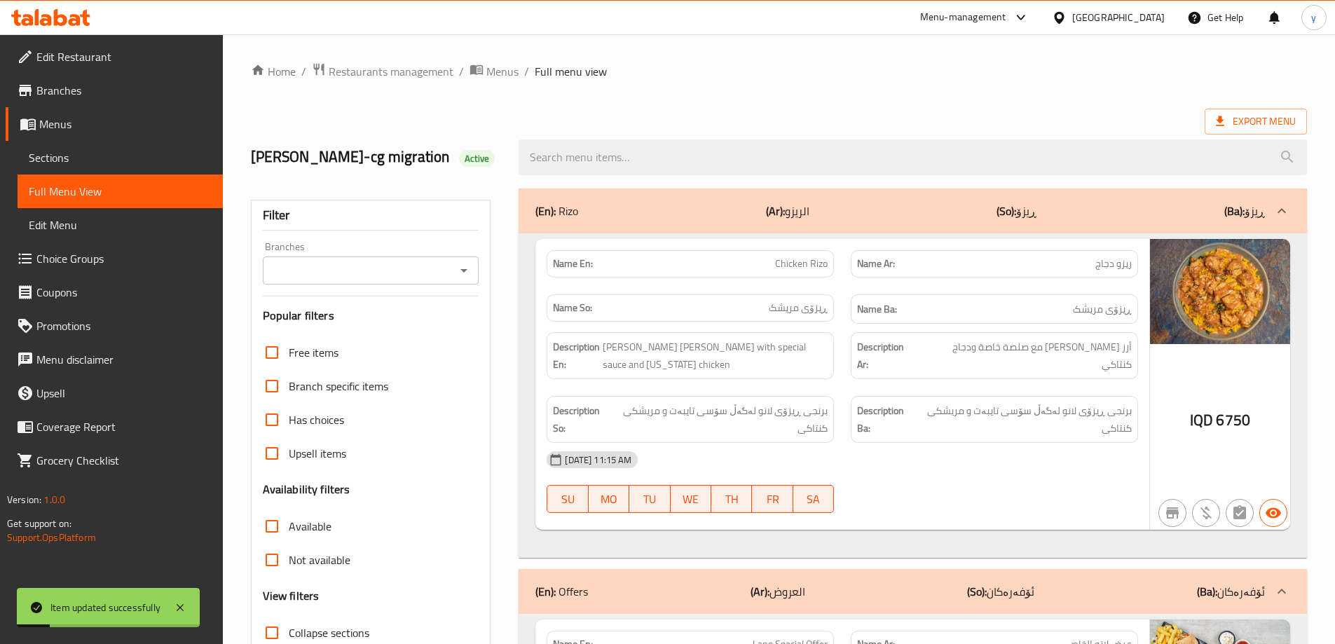
paste input "Chicken Shawarma Meal"
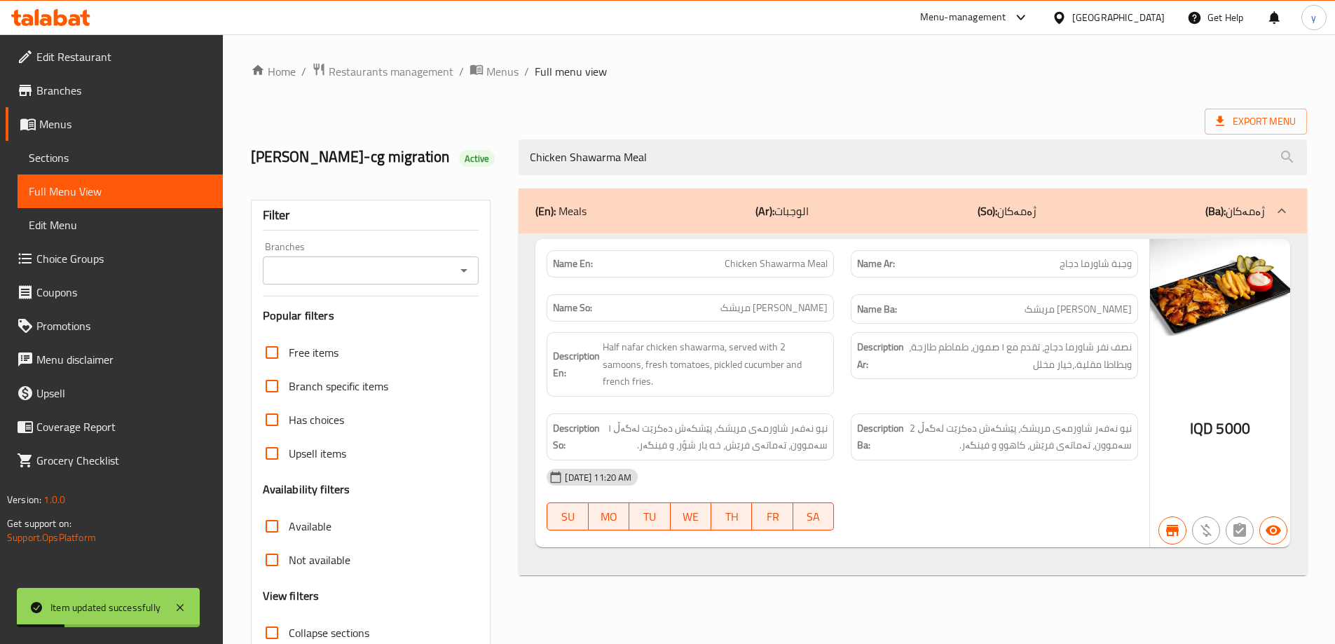
click at [471, 269] on icon "Open" at bounding box center [464, 270] width 17 height 17
type input "Chicken Shawarma Meal"
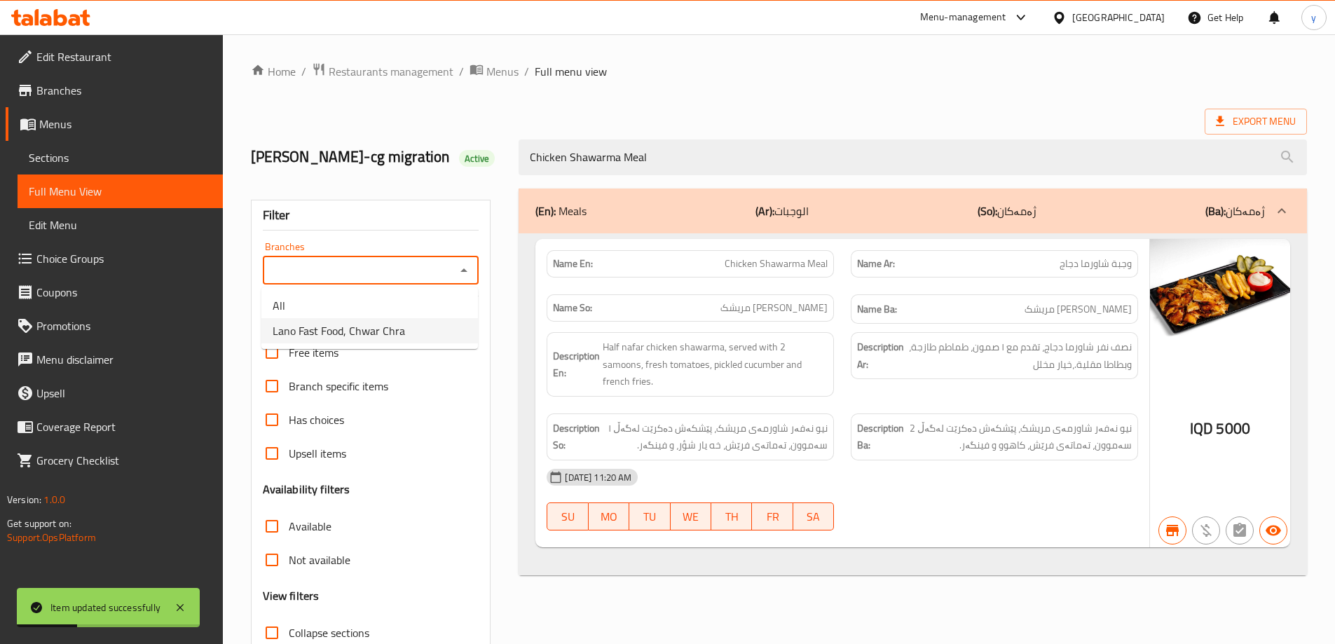
click at [429, 344] on ul "All Lano Fast Food, Chwar Chra" at bounding box center [369, 318] width 217 height 62
click at [429, 343] on ul "All Lano Fast Food, Chwar Chra" at bounding box center [369, 318] width 217 height 62
click at [433, 334] on li "Lano Fast Food, Chwar Chra" at bounding box center [369, 330] width 217 height 25
type input "Lano Fast Food, Chwar Chra"
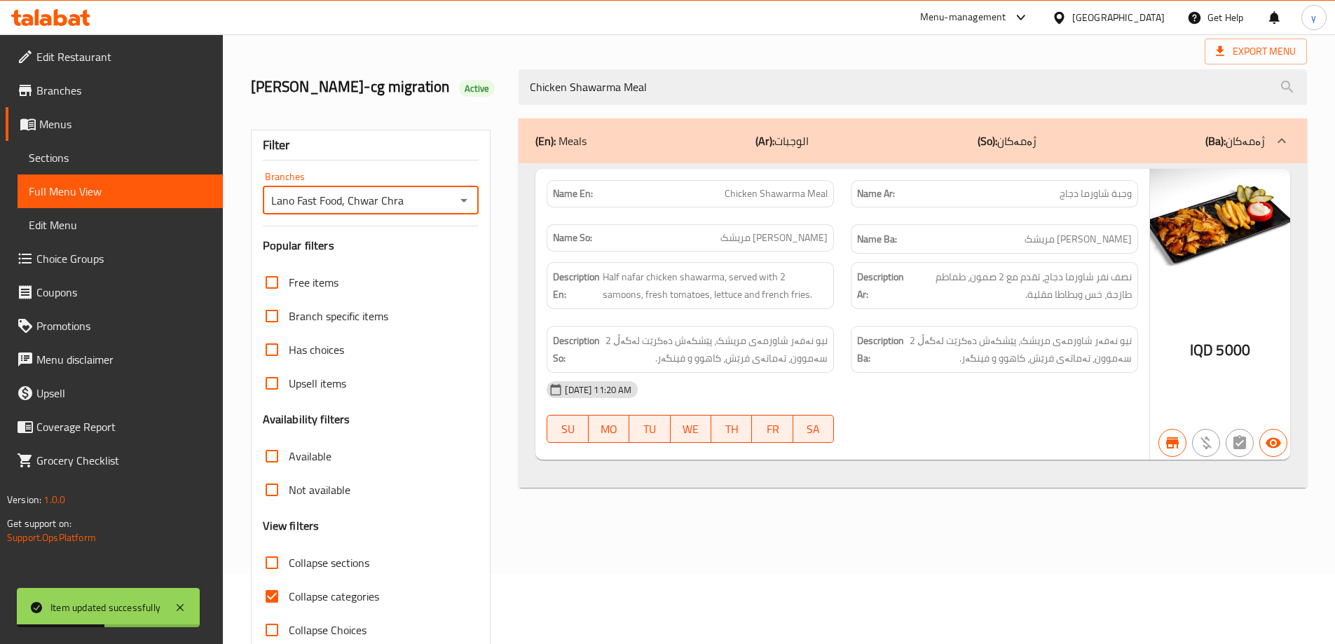
scroll to position [102, 0]
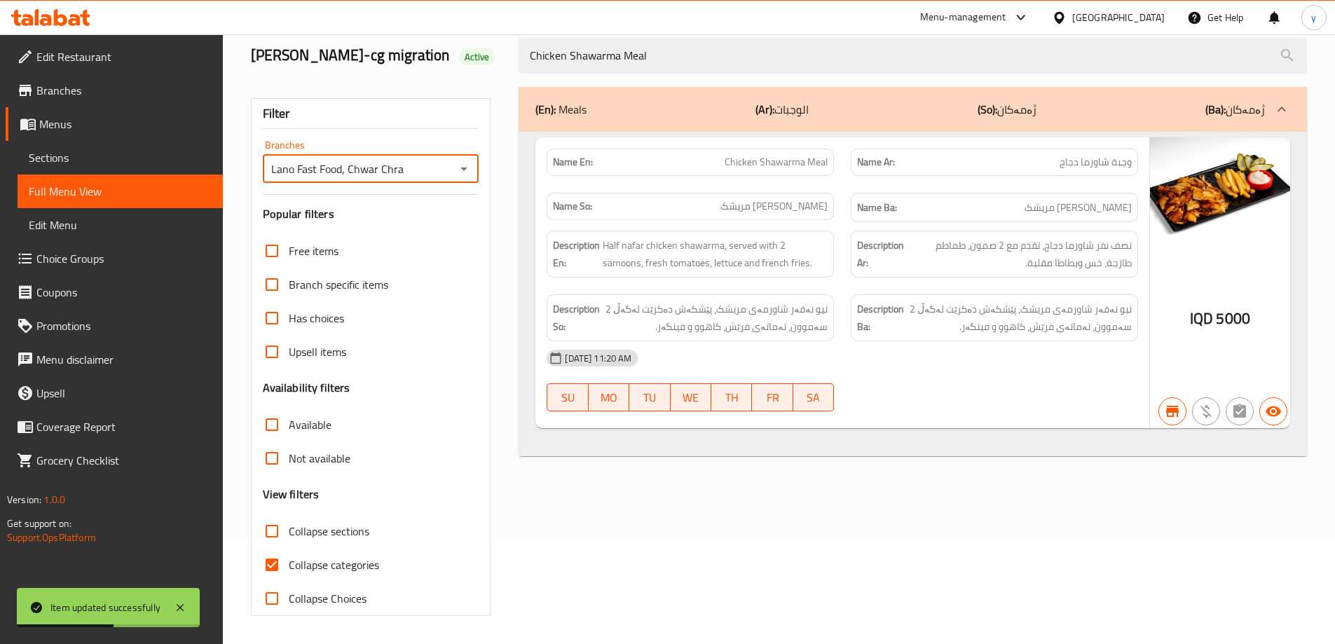
click at [279, 549] on input "Collapse categories" at bounding box center [272, 565] width 34 height 34
checkbox input "false"
click at [189, 606] on icon at bounding box center [180, 607] width 17 height 17
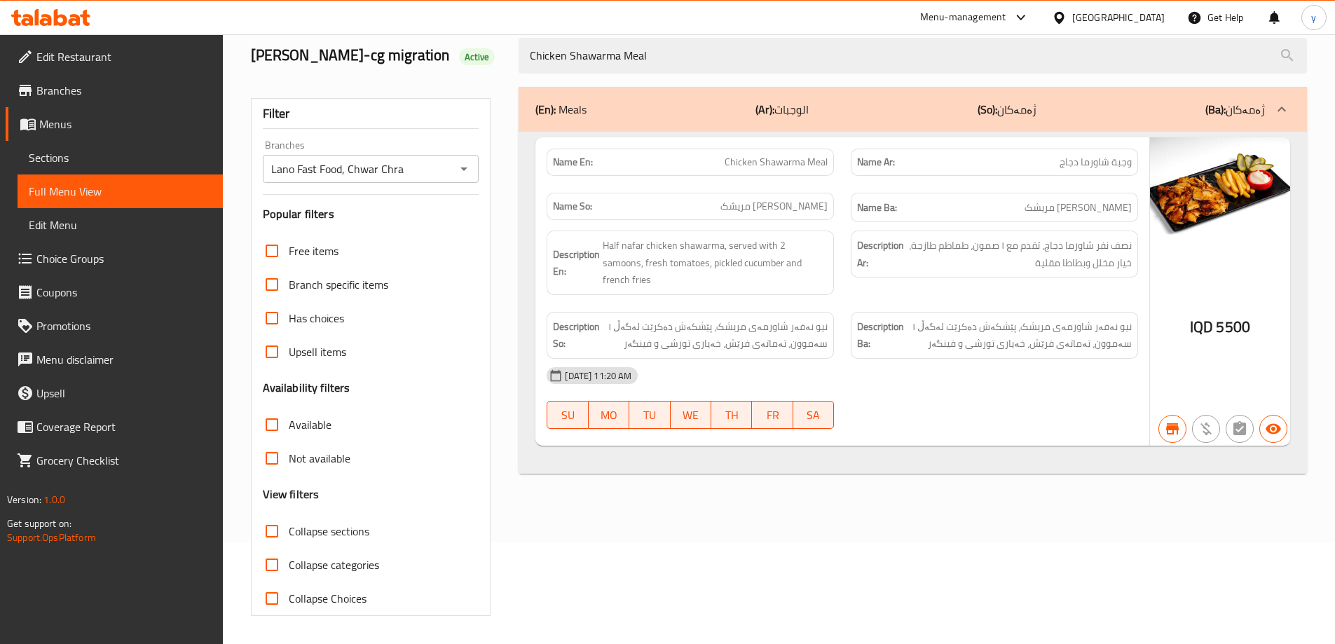
click at [189, 167] on link "Sections" at bounding box center [120, 158] width 205 height 34
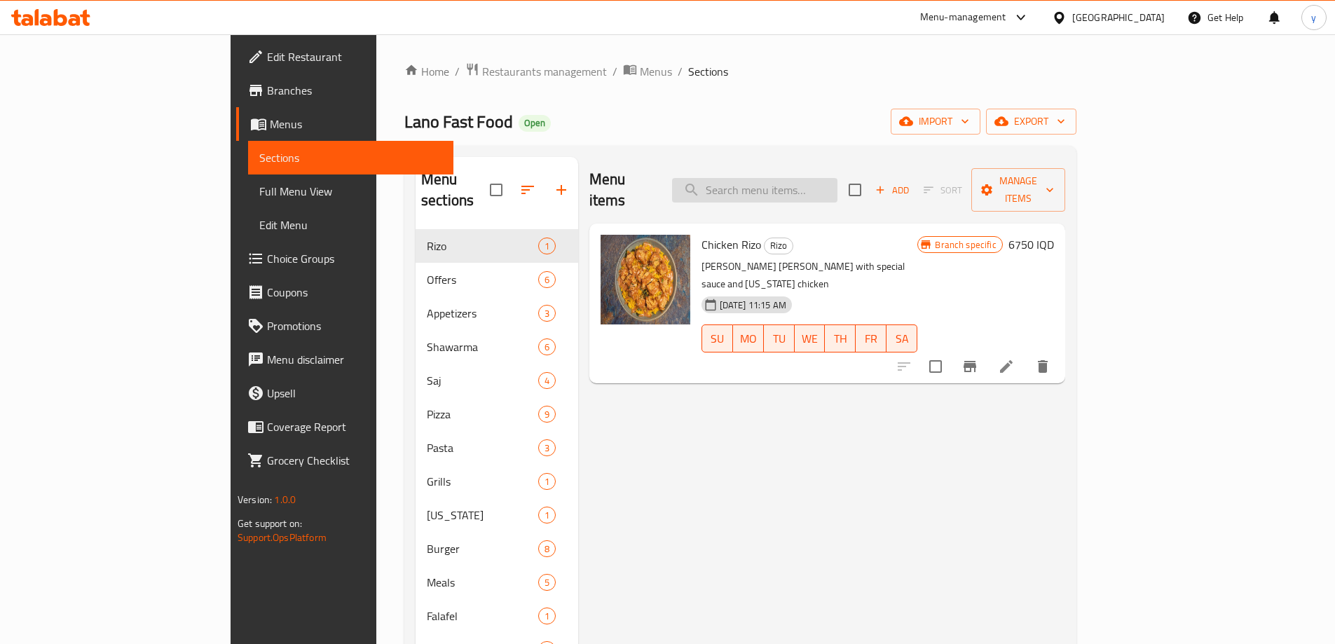
click at [830, 191] on input "search" at bounding box center [754, 190] width 165 height 25
paste input "Chicken Shawarma"
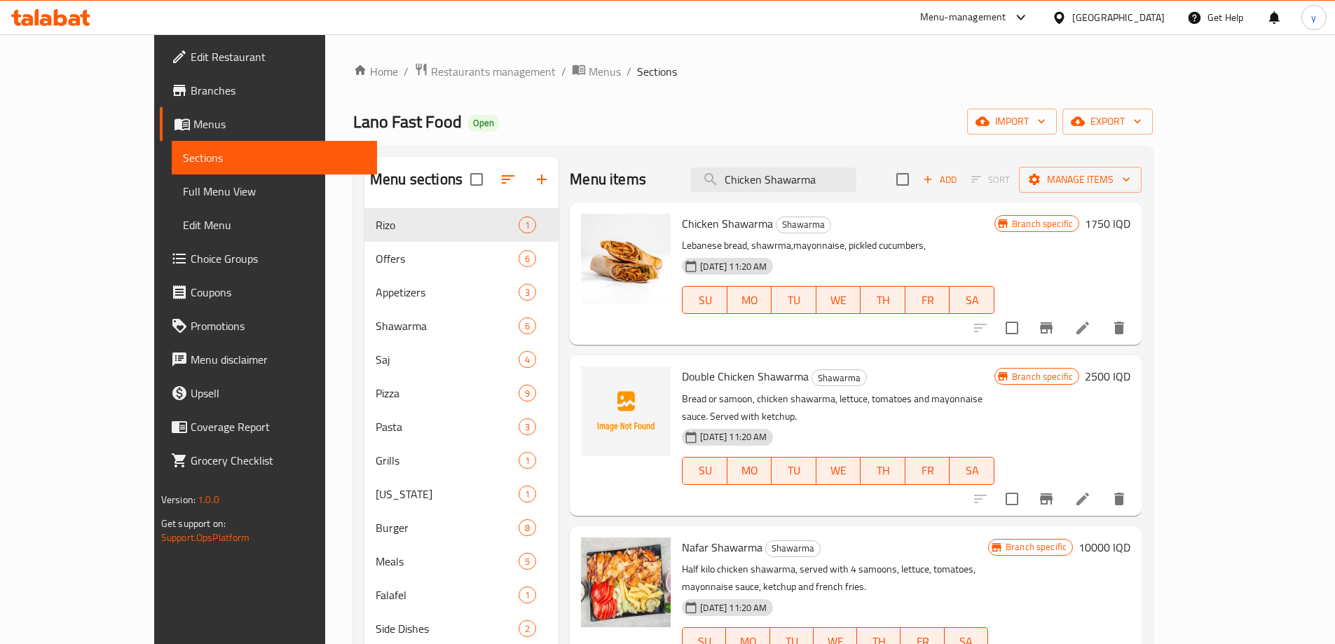
type input "Chicken Shawarma"
click at [1102, 326] on li at bounding box center [1082, 327] width 39 height 25
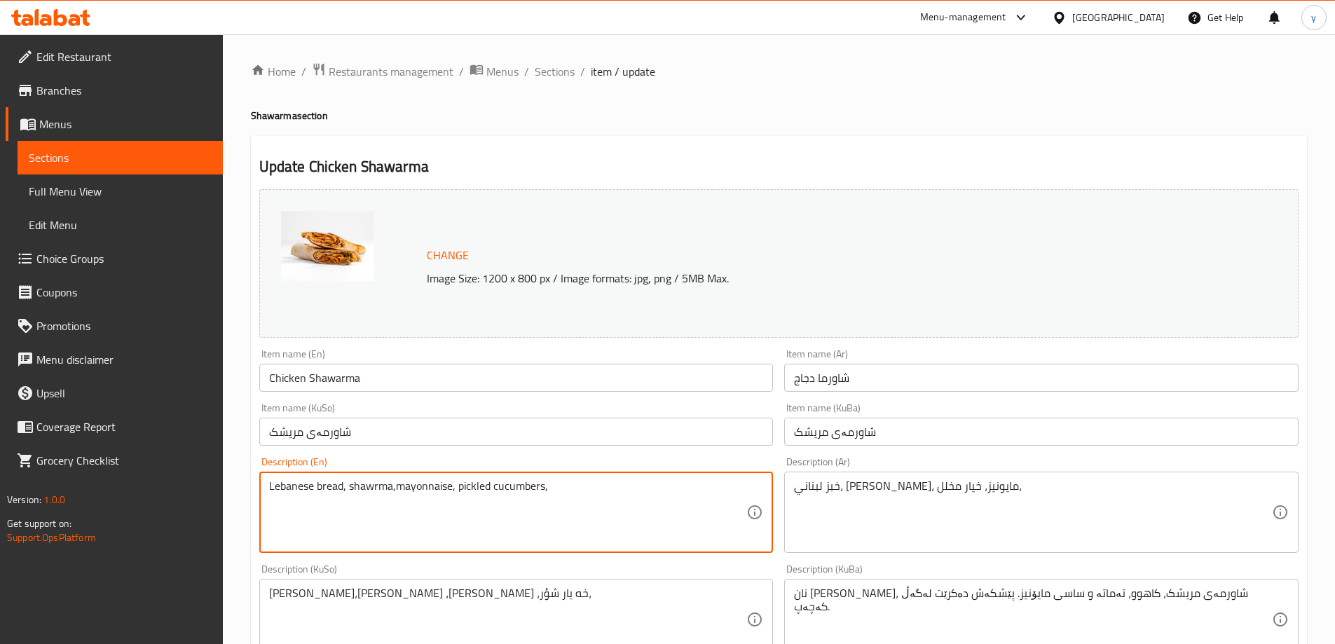
click at [392, 489] on textarea "Lebanese bread, shawrma,mayonnaise, pickled cucumbers," at bounding box center [508, 512] width 478 height 67
click at [453, 493] on textarea "Lebanese bread, shawrma ,mayonnaise, pickled cucumbers," at bounding box center [508, 512] width 478 height 67
drag, startPoint x: 460, startPoint y: 488, endPoint x: 453, endPoint y: 491, distance: 7.2
click at [453, 491] on textarea "Lebanese bread, shawrma ,mayonnaise, pickled cucumbers," at bounding box center [508, 512] width 478 height 67
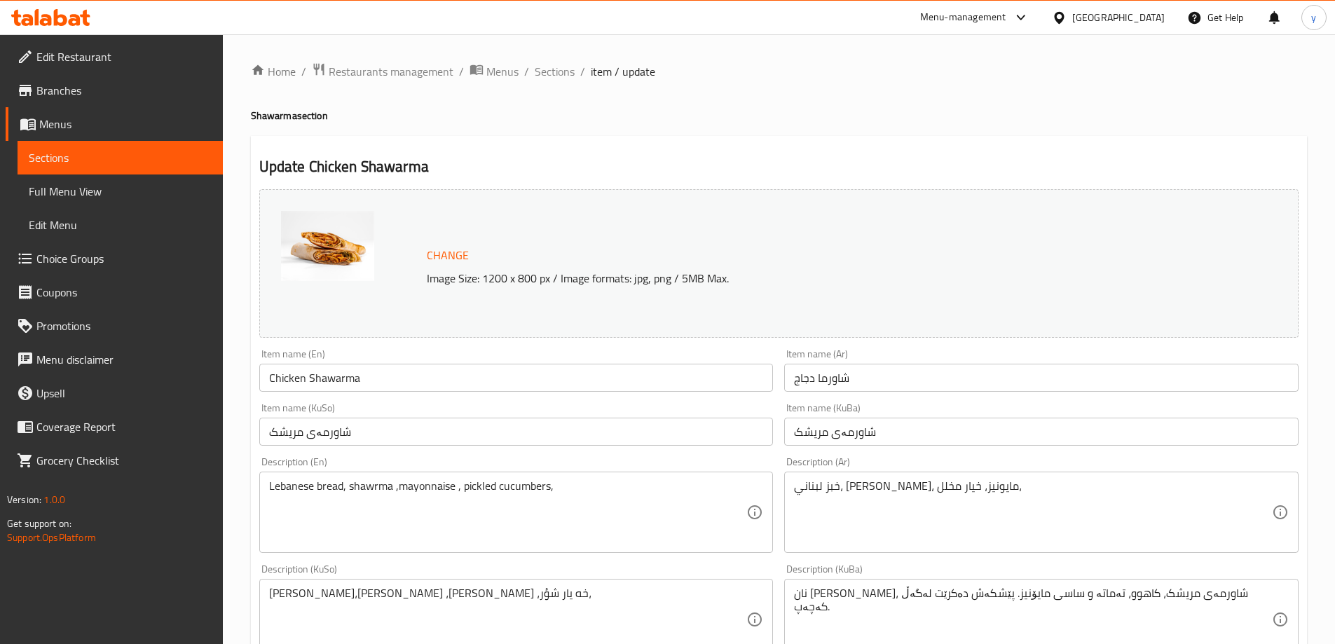
drag, startPoint x: 495, startPoint y: 505, endPoint x: 463, endPoint y: 493, distance: 35.0
click at [495, 505] on textarea "Lebanese bread, shawrma ,mayonnaise , pickled cucumbers," at bounding box center [508, 512] width 478 height 67
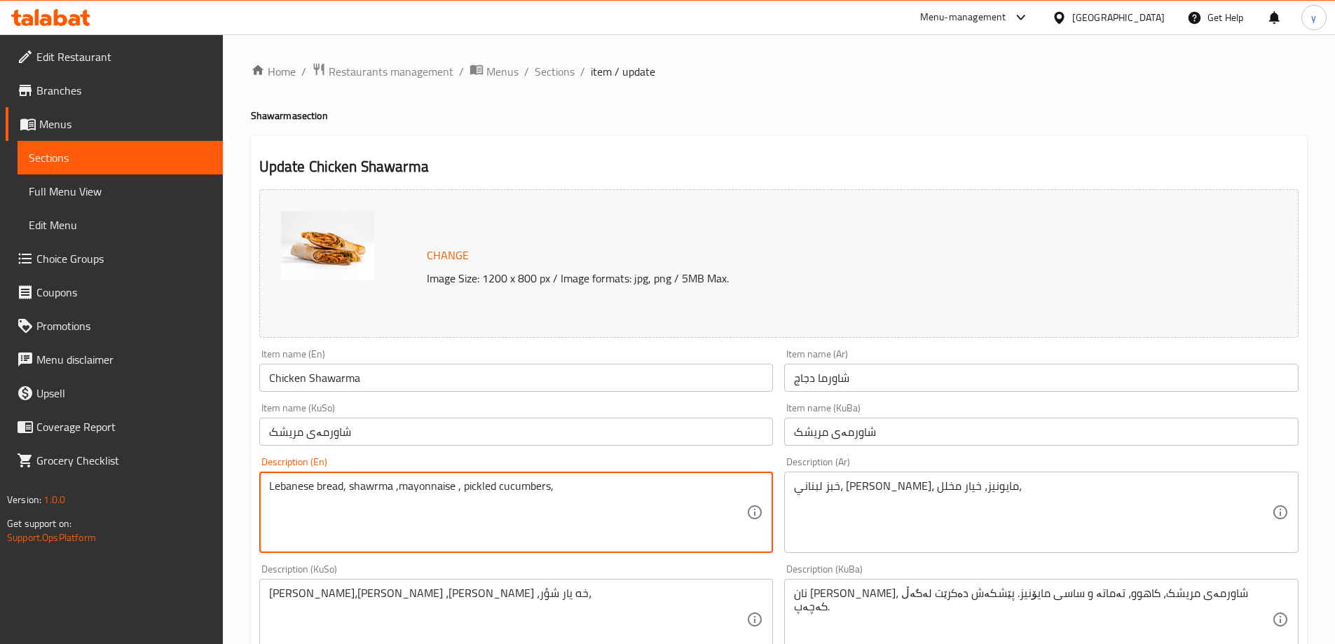
drag, startPoint x: 461, startPoint y: 491, endPoint x: 455, endPoint y: 495, distance: 7.6
click at [455, 495] on textarea "Lebanese bread, shawrma ,mayonnaise , pickled cucumbers," at bounding box center [508, 512] width 478 height 67
click at [463, 488] on textarea "Lebanese bread, shawrma ,mayonnaise , pickled cucumbers," at bounding box center [508, 512] width 478 height 67
click at [457, 491] on textarea "Lebanese bread, shawrma ,mayonnaise , pickled cucumbers," at bounding box center [508, 512] width 478 height 67
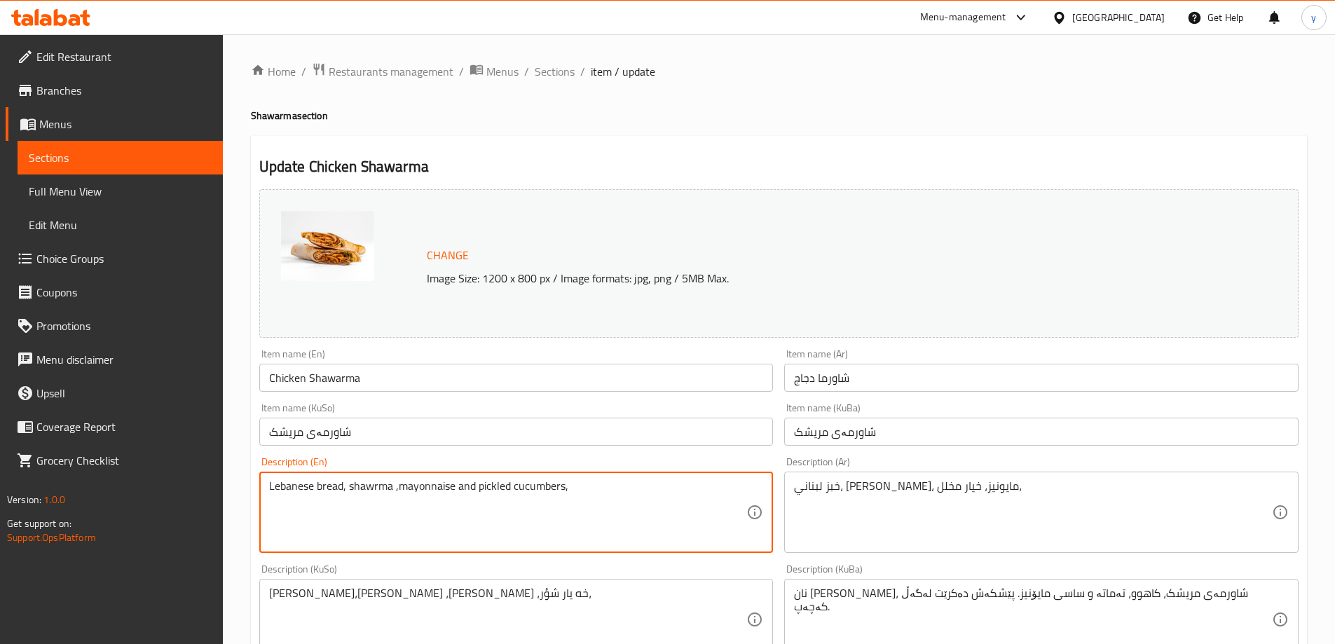
click at [608, 498] on textarea "Lebanese bread, shawrma ,mayonnaise and pickled cucumbers," at bounding box center [508, 512] width 478 height 67
click at [376, 485] on textarea "Lebanese bread, shawrma ,mayonnaise and pickled cucumbers" at bounding box center [508, 512] width 478 height 67
click at [372, 487] on textarea "Lebanese bread, shawrma ,mayonnaise and pickled cucumbers" at bounding box center [508, 512] width 478 height 67
click at [590, 492] on textarea "Lebanese bread, shawarma ,mayonnaise and pickled cucumbers" at bounding box center [508, 512] width 478 height 67
type textarea "Lebanese bread, shawarma ,mayonnaise and pickled cucumbers"
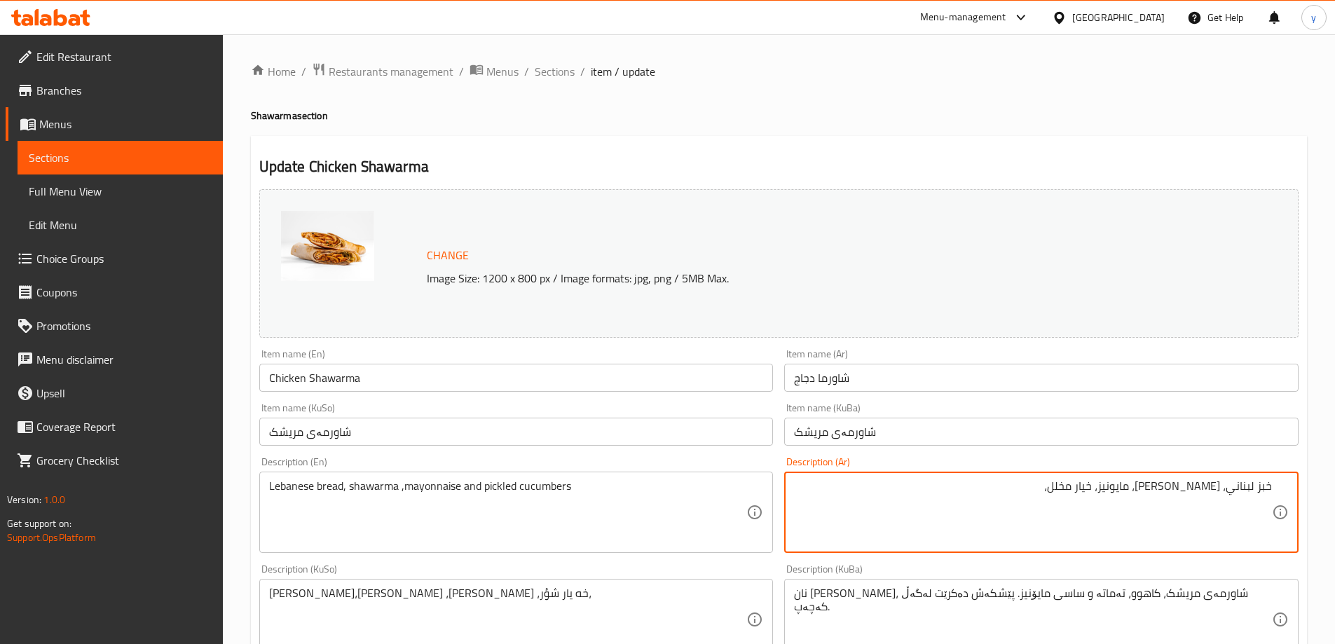
click at [884, 498] on textarea "خبز لبناني، [PERSON_NAME]، مايونيز، خيار مخلل،" at bounding box center [1033, 512] width 478 height 67
click at [1149, 488] on textarea "خبز لبناني، [PERSON_NAME]، مايونيز، خيار مخلل" at bounding box center [1033, 512] width 478 height 67
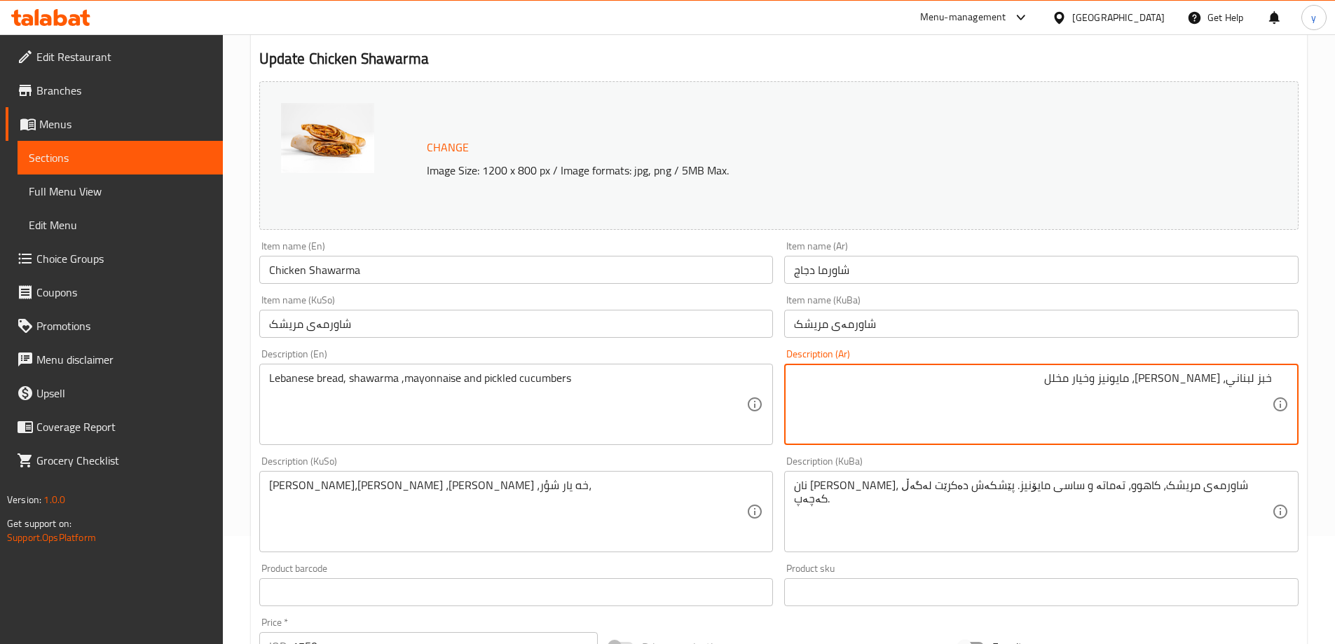
scroll to position [140, 0]
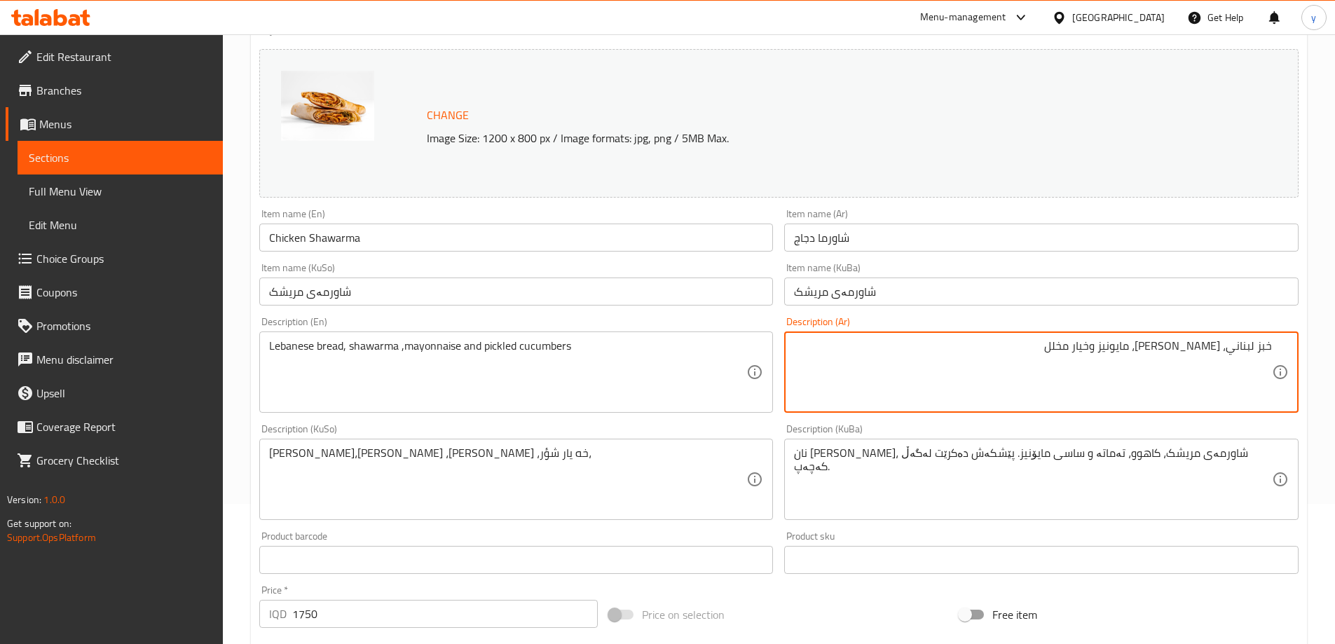
type textarea "خبز لبناني، [PERSON_NAME]، مايونيز وخيار مخلل"
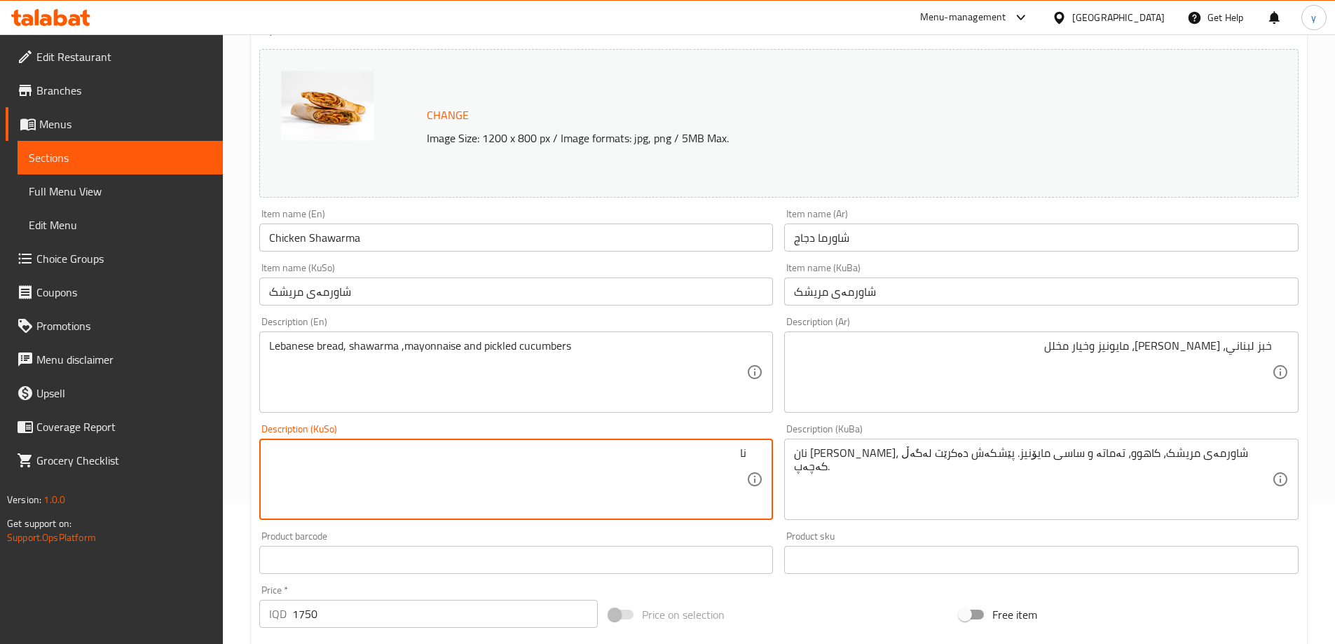
type textarea "ن"
click at [717, 473] on textarea "[PERSON_NAME]، شاورمە، مایۆنیز و [PERSON_NAME]" at bounding box center [508, 479] width 478 height 67
type textarea "[PERSON_NAME]، شاورمە، مایۆنیز و [PERSON_NAME]"
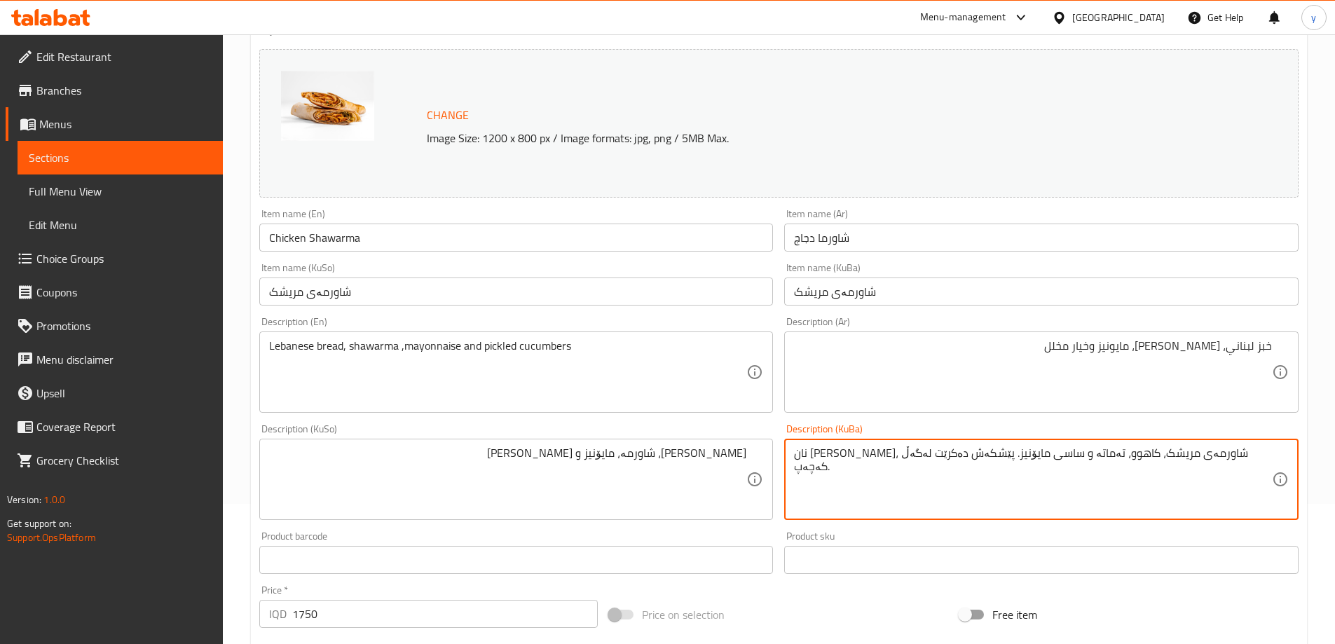
click at [830, 459] on textarea "نان [PERSON_NAME]، شاورمەی مریشک، کاهوو، تەماتە و ساسی مایۆنیز. پێشکەش دەکرێت ل…" at bounding box center [1033, 479] width 478 height 67
paste textarea "ی لوبنانی، شاورمە، مایۆنیز و [PERSON_NAME]"
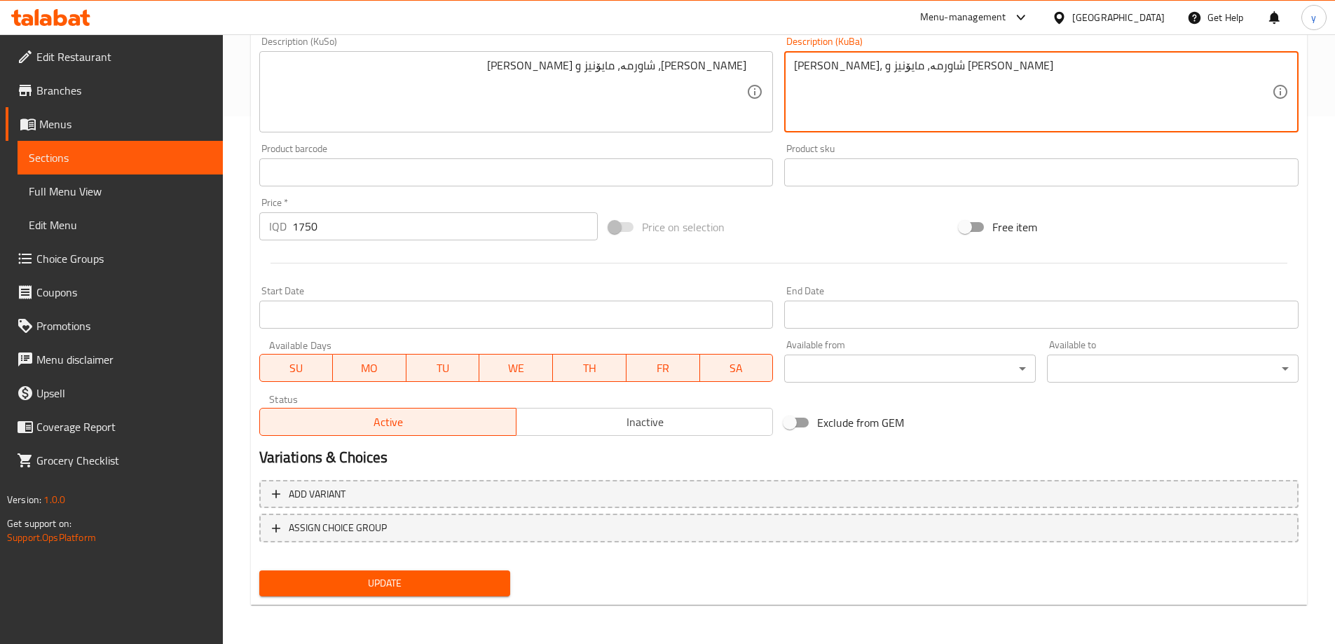
type textarea "[PERSON_NAME]، شاورمە، مایۆنیز و [PERSON_NAME]"
click at [433, 584] on span "Update" at bounding box center [385, 584] width 229 height 18
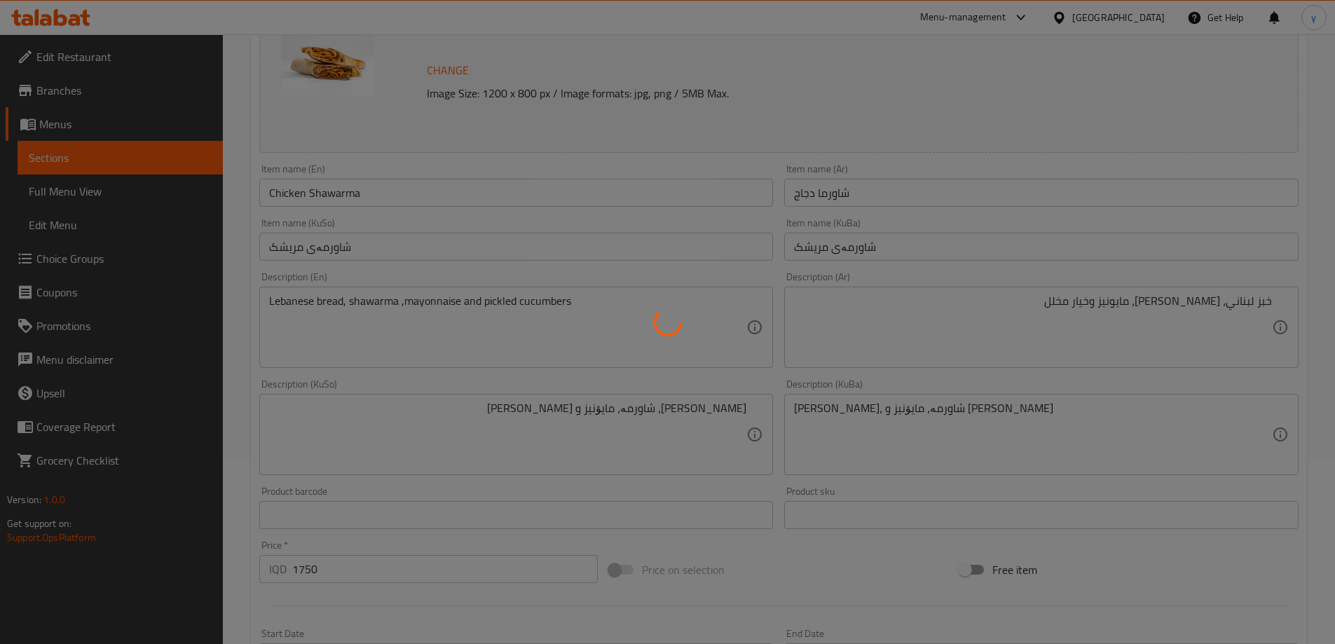
scroll to position [0, 0]
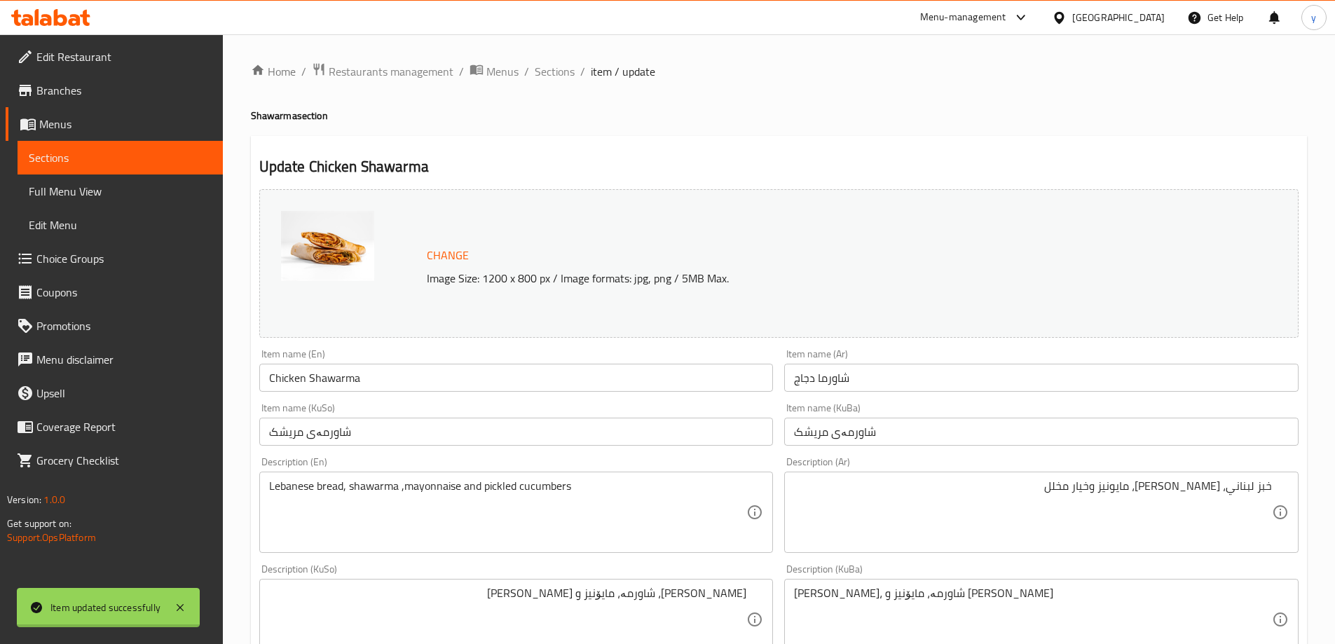
click at [342, 378] on div "Home / Restaurants management / Menus / Sections / item / update Shawarma secti…" at bounding box center [779, 602] width 1056 height 1081
click at [342, 378] on input "Chicken Shawarma" at bounding box center [516, 378] width 514 height 28
click at [151, 186] on span "Full Menu View" at bounding box center [120, 191] width 183 height 17
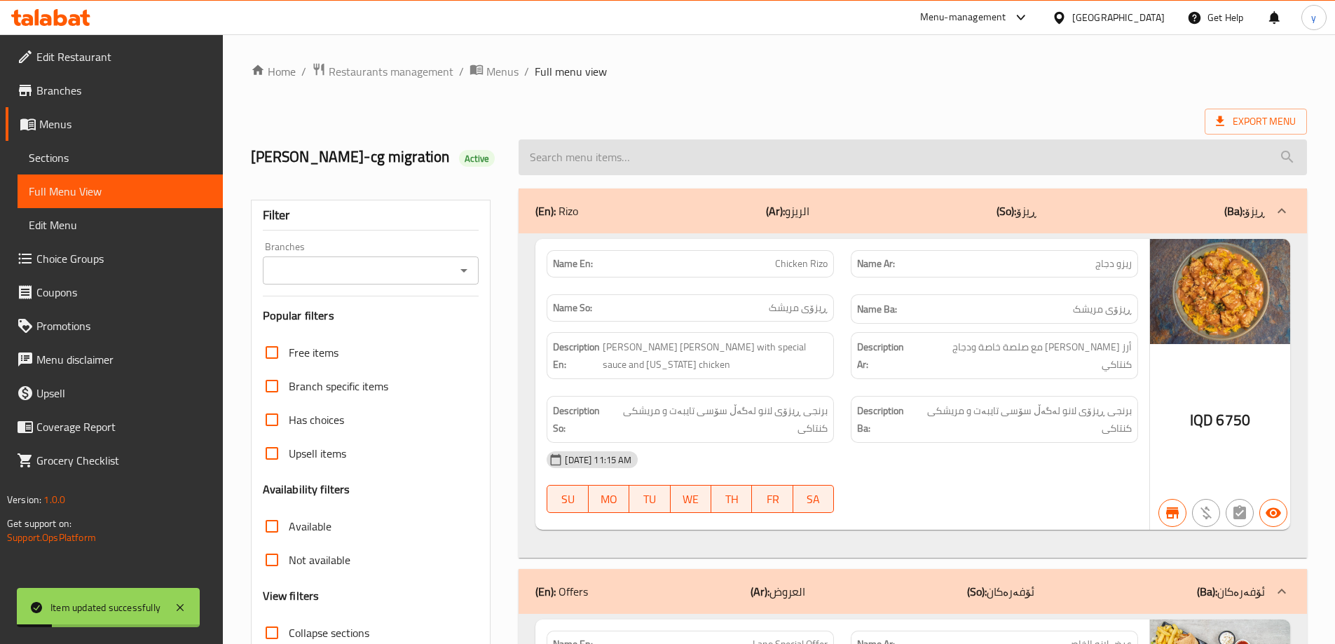
click at [636, 161] on input "search" at bounding box center [913, 157] width 788 height 36
paste input "Chicken Shawarma"
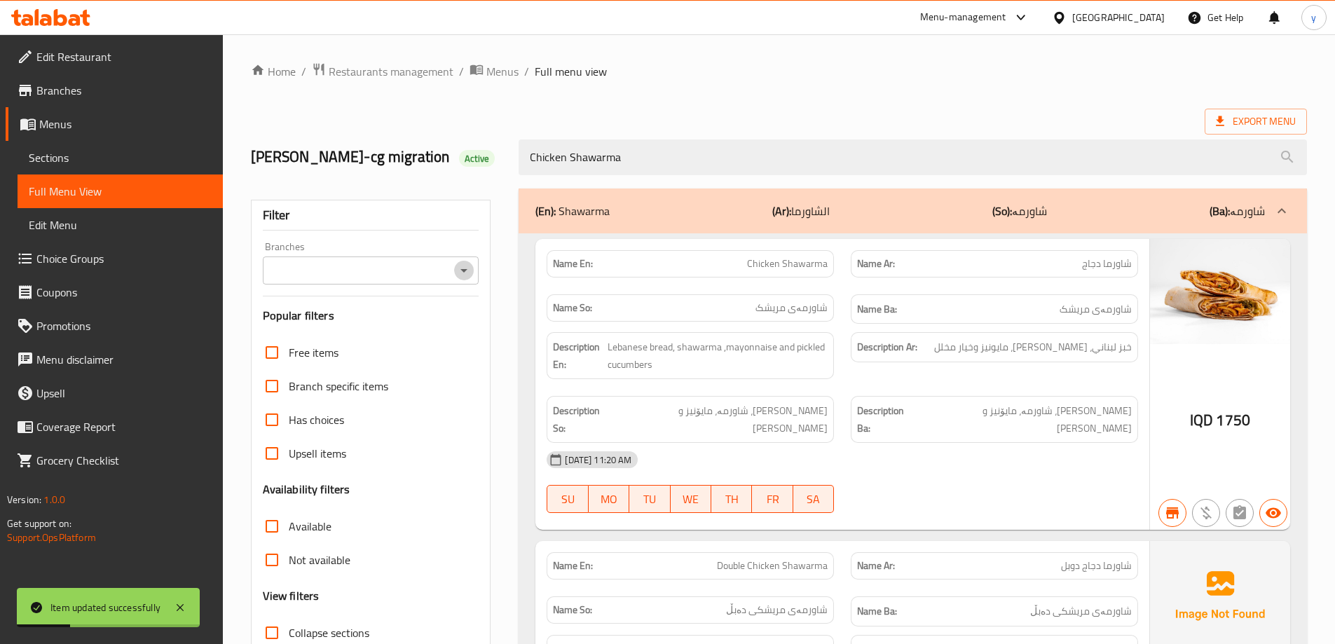
click at [469, 278] on icon "Open" at bounding box center [464, 270] width 17 height 17
type input "Chicken Shawarma"
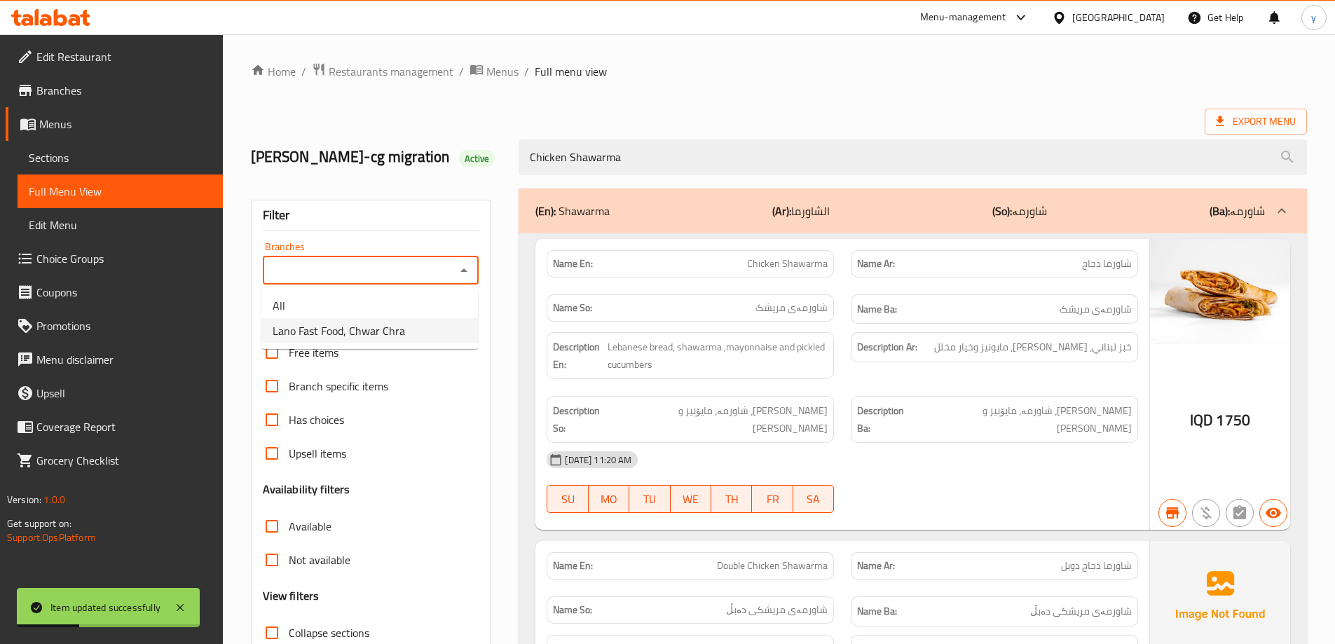
click at [420, 331] on li "Lano Fast Food, Chwar Chra" at bounding box center [369, 330] width 217 height 25
type input "Lano Fast Food, Chwar Chra"
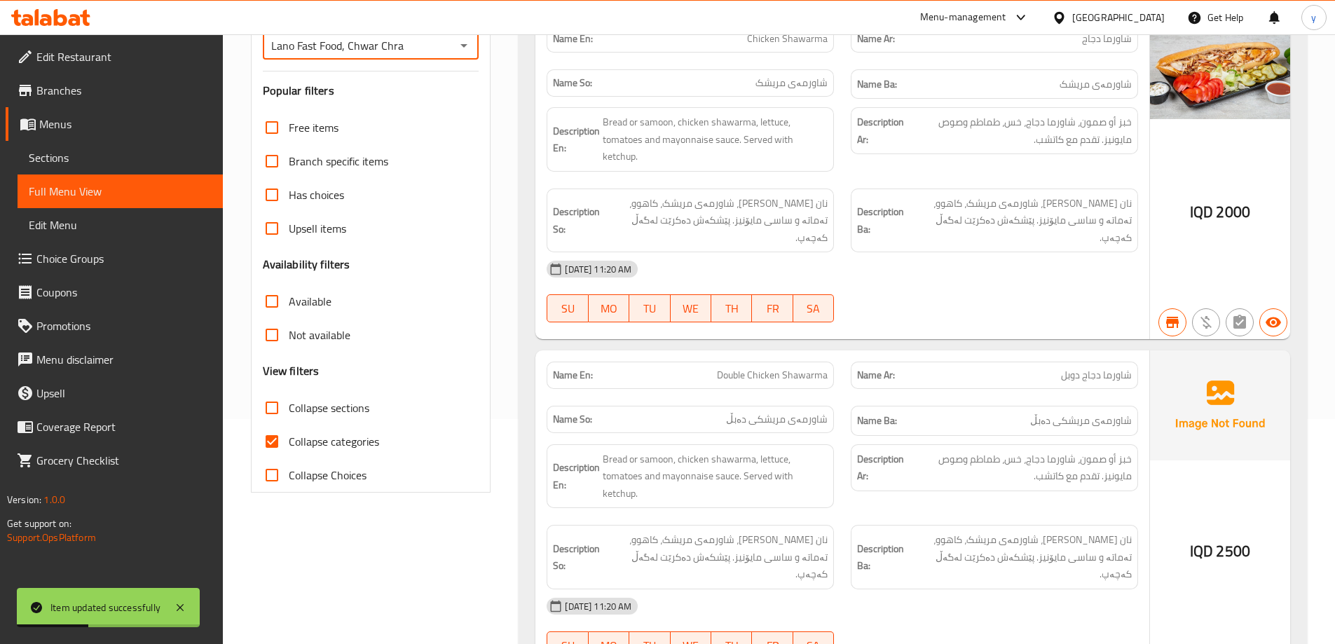
scroll to position [280, 0]
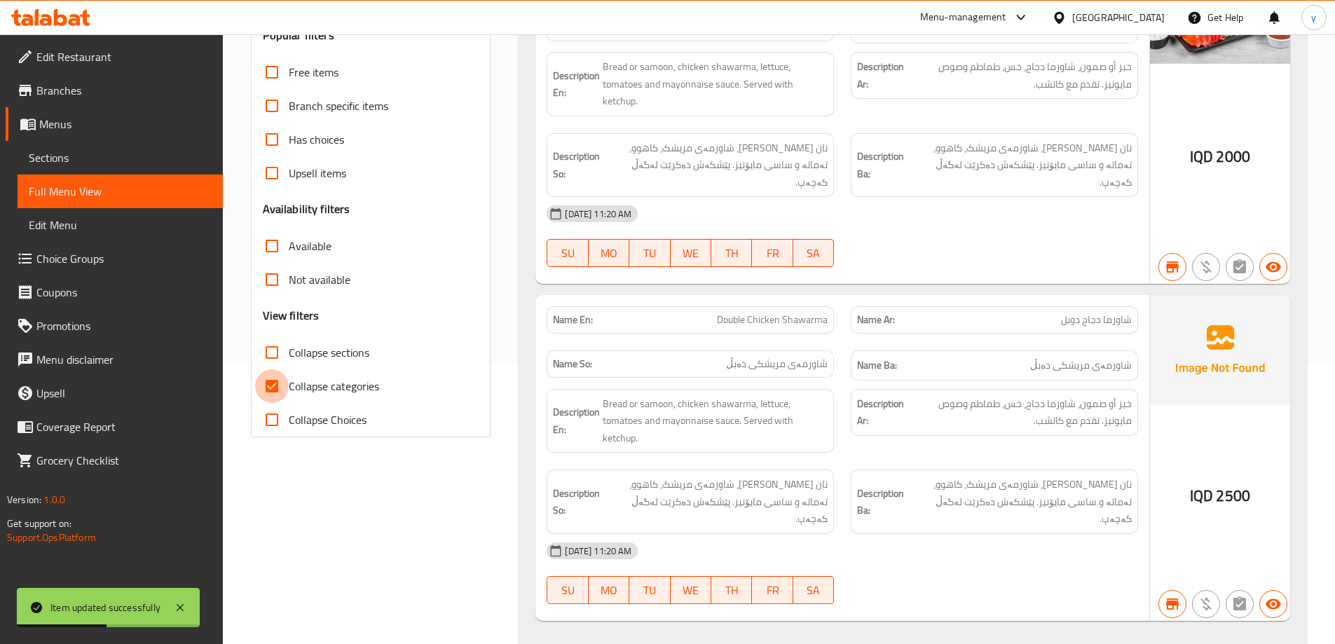
click at [285, 380] on input "Collapse categories" at bounding box center [272, 386] width 34 height 34
checkbox input "false"
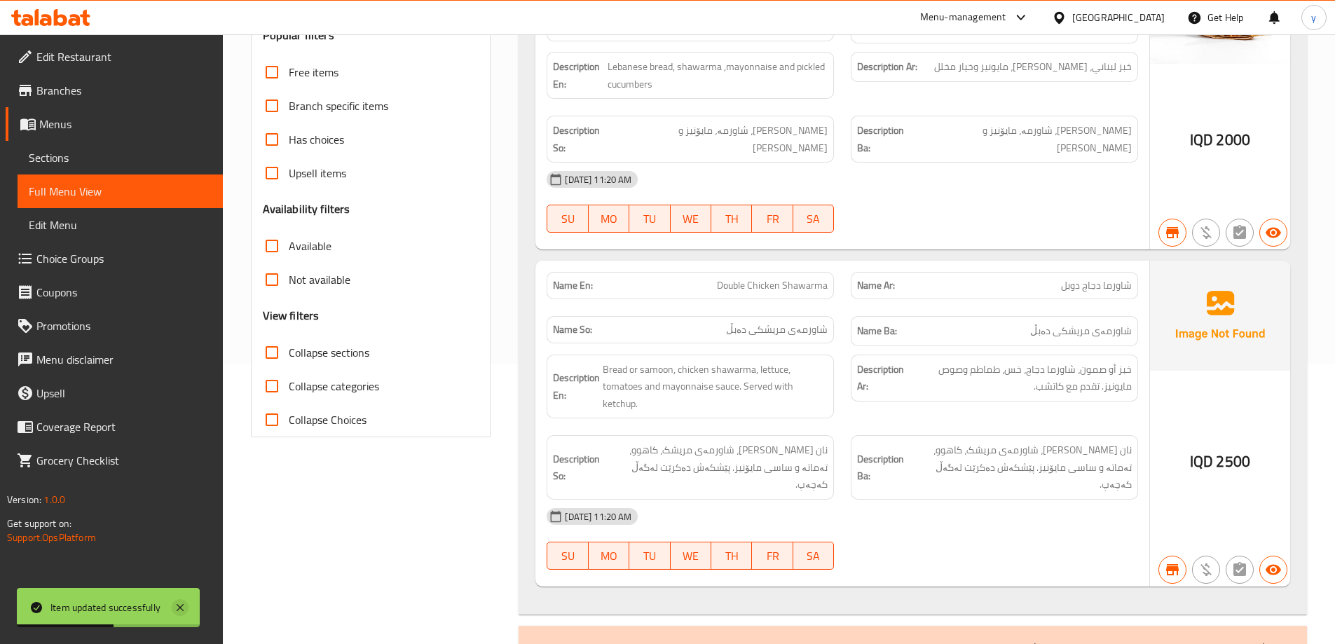
click at [184, 606] on icon at bounding box center [180, 607] width 17 height 17
click at [605, 626] on div "(En): Meals (Ar): الوجبات (So): ژەمەکان (Ba): ژەمەکان" at bounding box center [913, 648] width 788 height 45
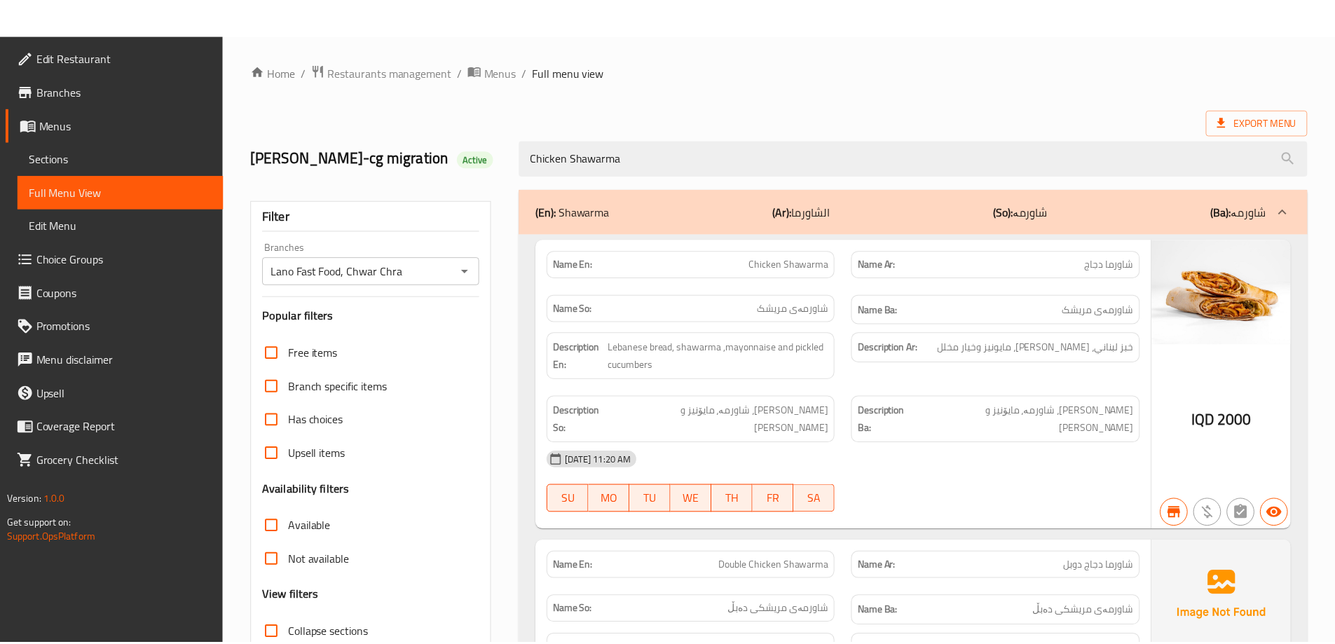
scroll to position [272, 0]
